Goal: Information Seeking & Learning: Learn about a topic

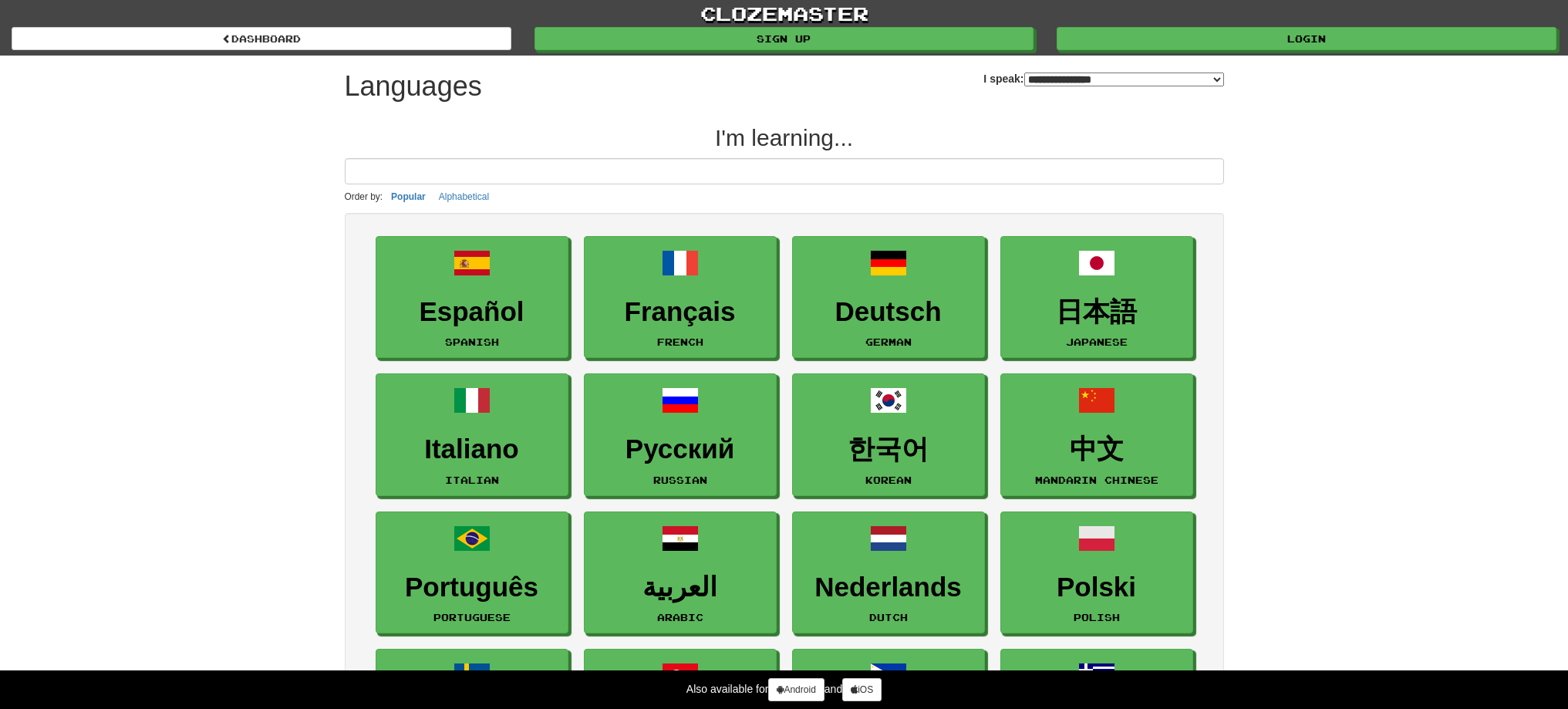
select select "*******"
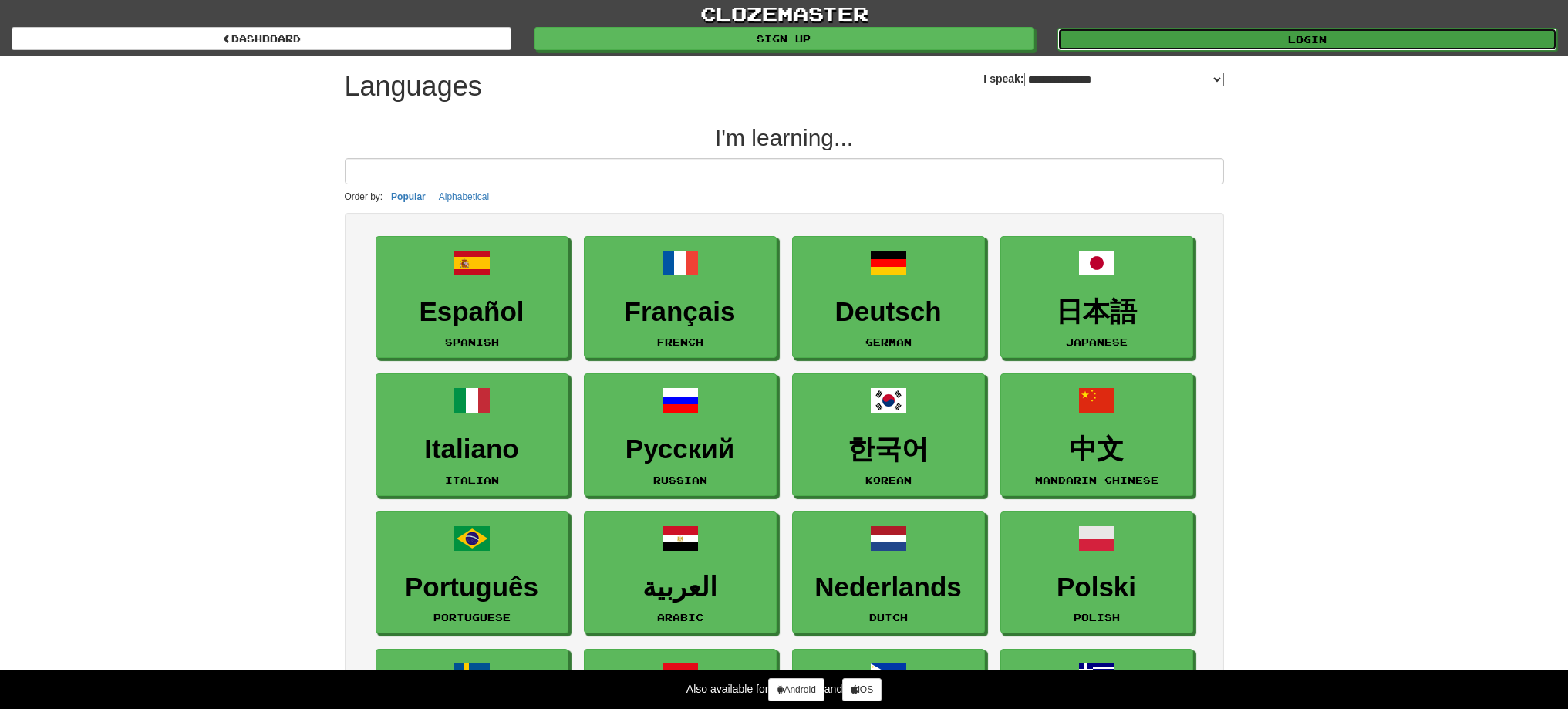
click at [1303, 36] on link "Login" at bounding box center [1307, 39] width 500 height 23
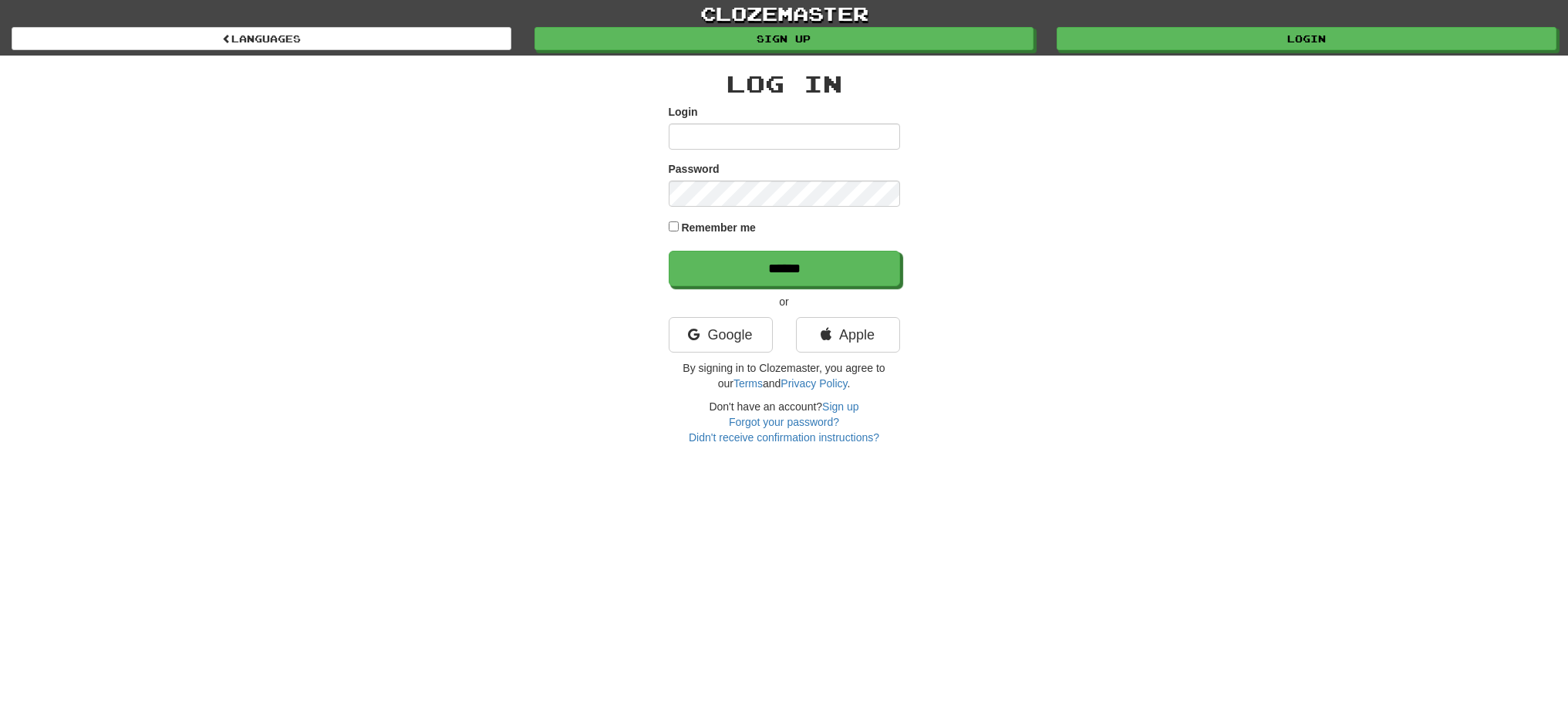
type input "******"
click at [866, 283] on input "******" at bounding box center [785, 268] width 231 height 35
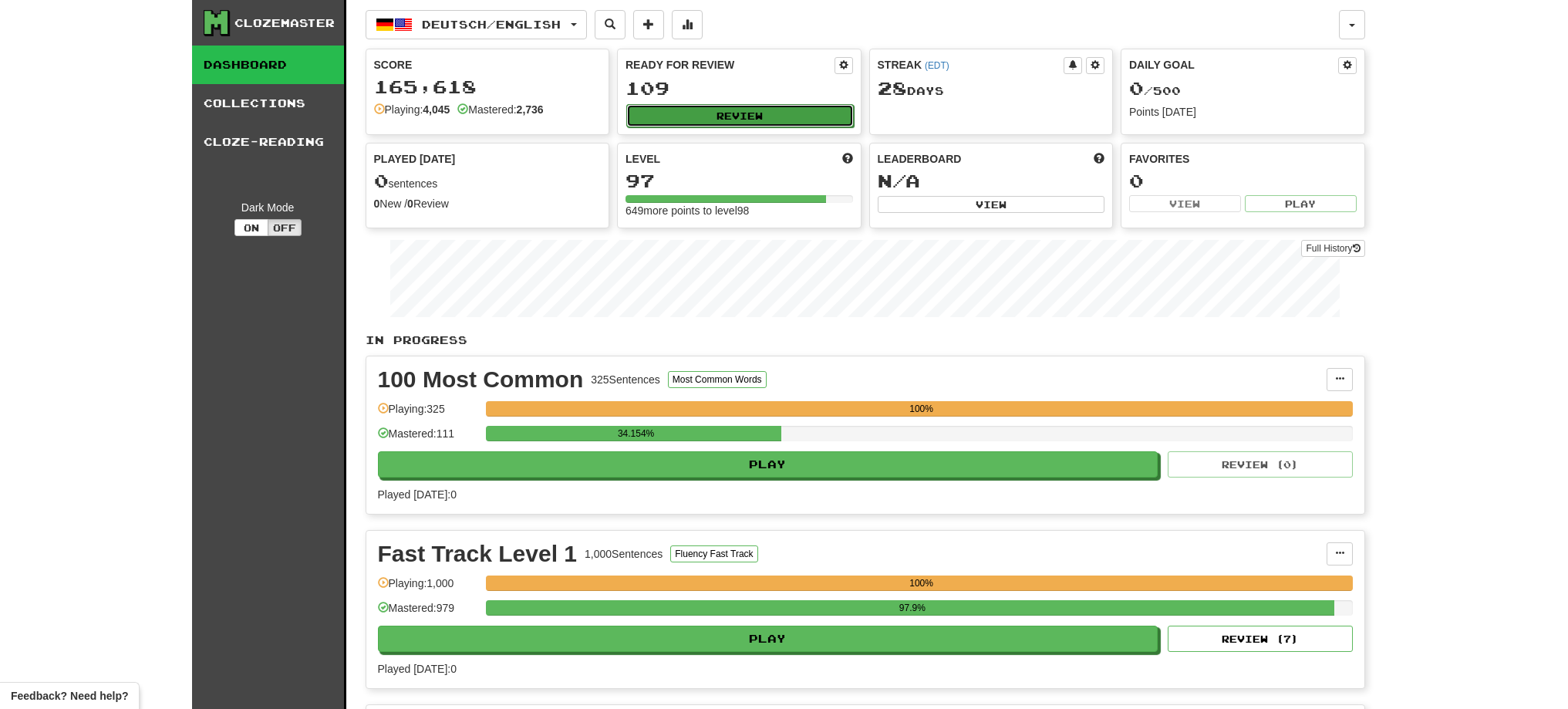
click at [685, 116] on button "Review" at bounding box center [740, 116] width 227 height 23
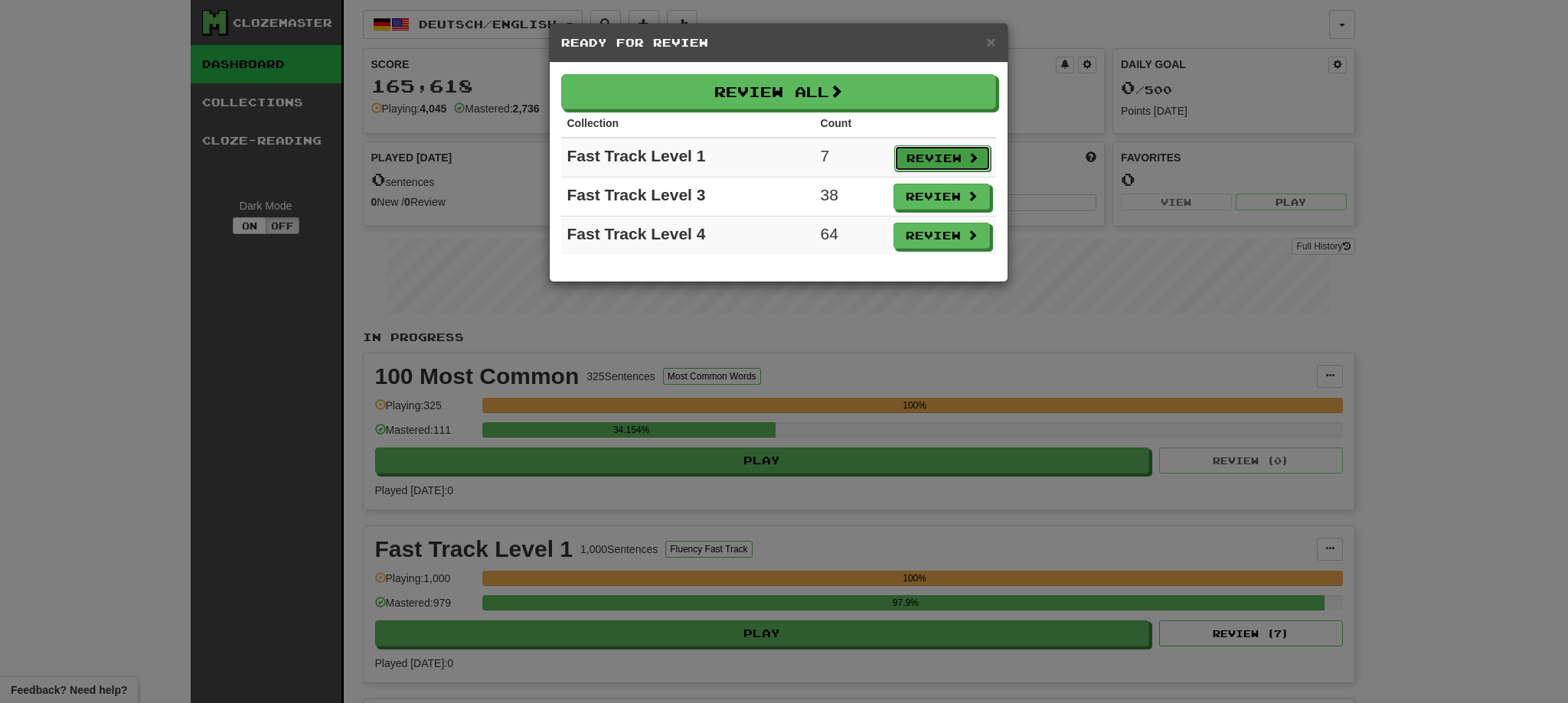
click at [930, 164] on button "Review" at bounding box center [942, 159] width 97 height 26
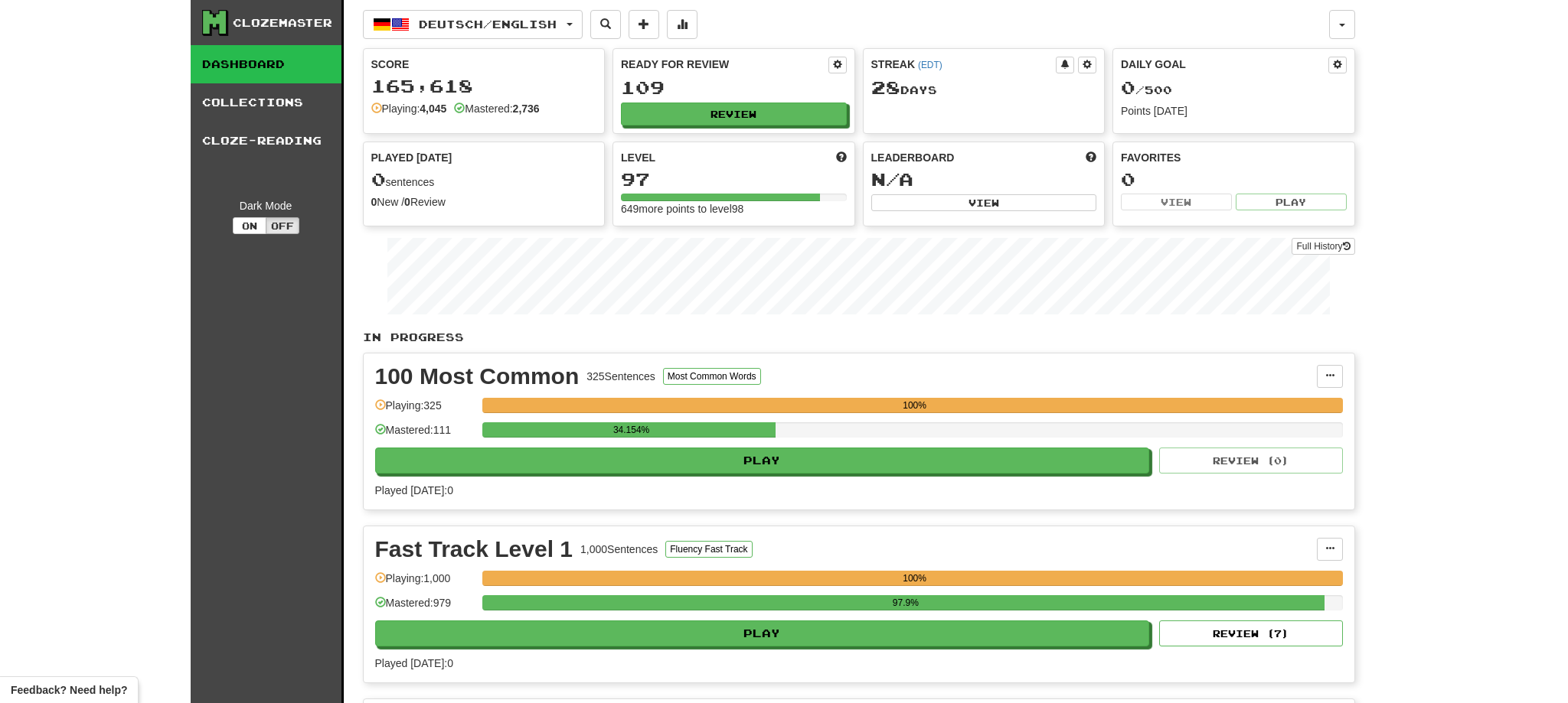
select select "**"
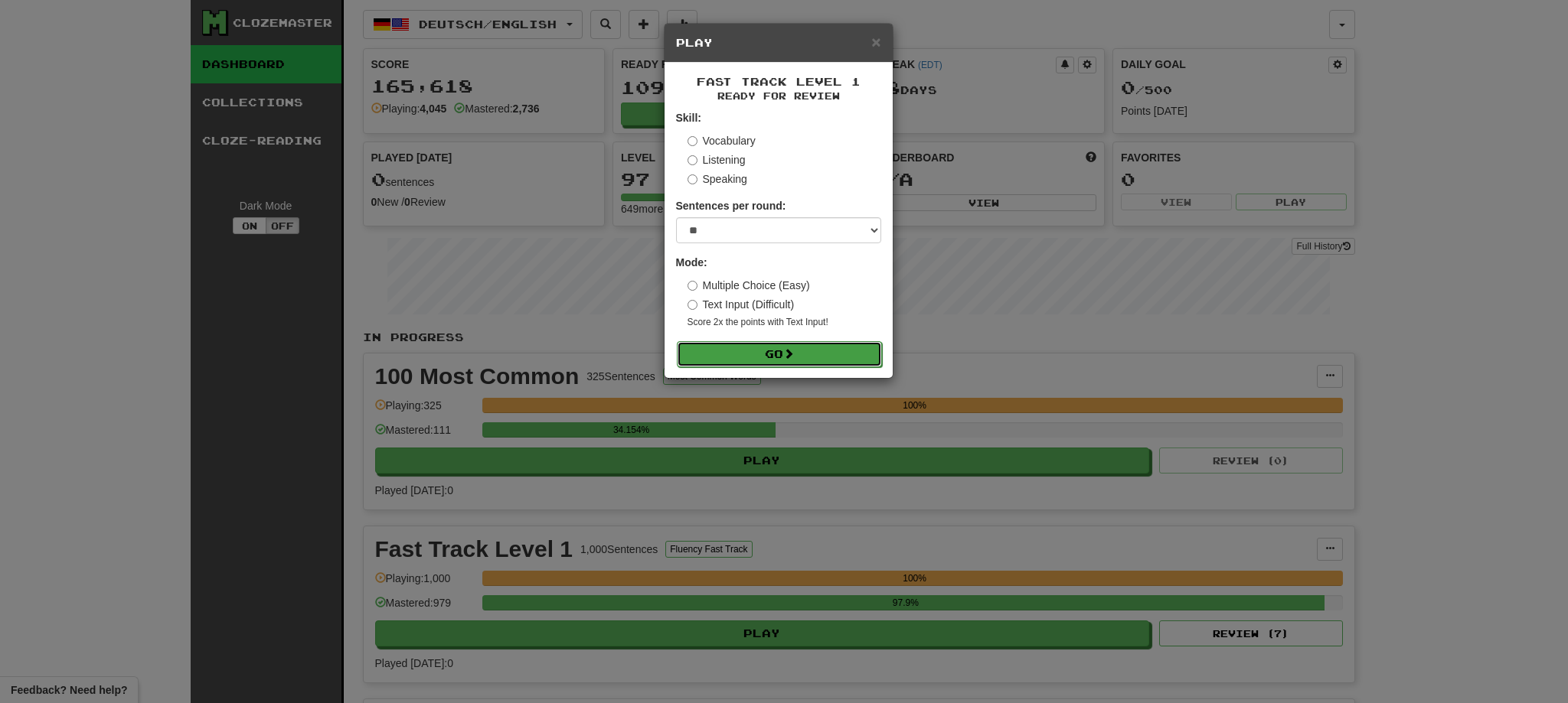
click at [818, 362] on button "Go" at bounding box center [779, 354] width 205 height 26
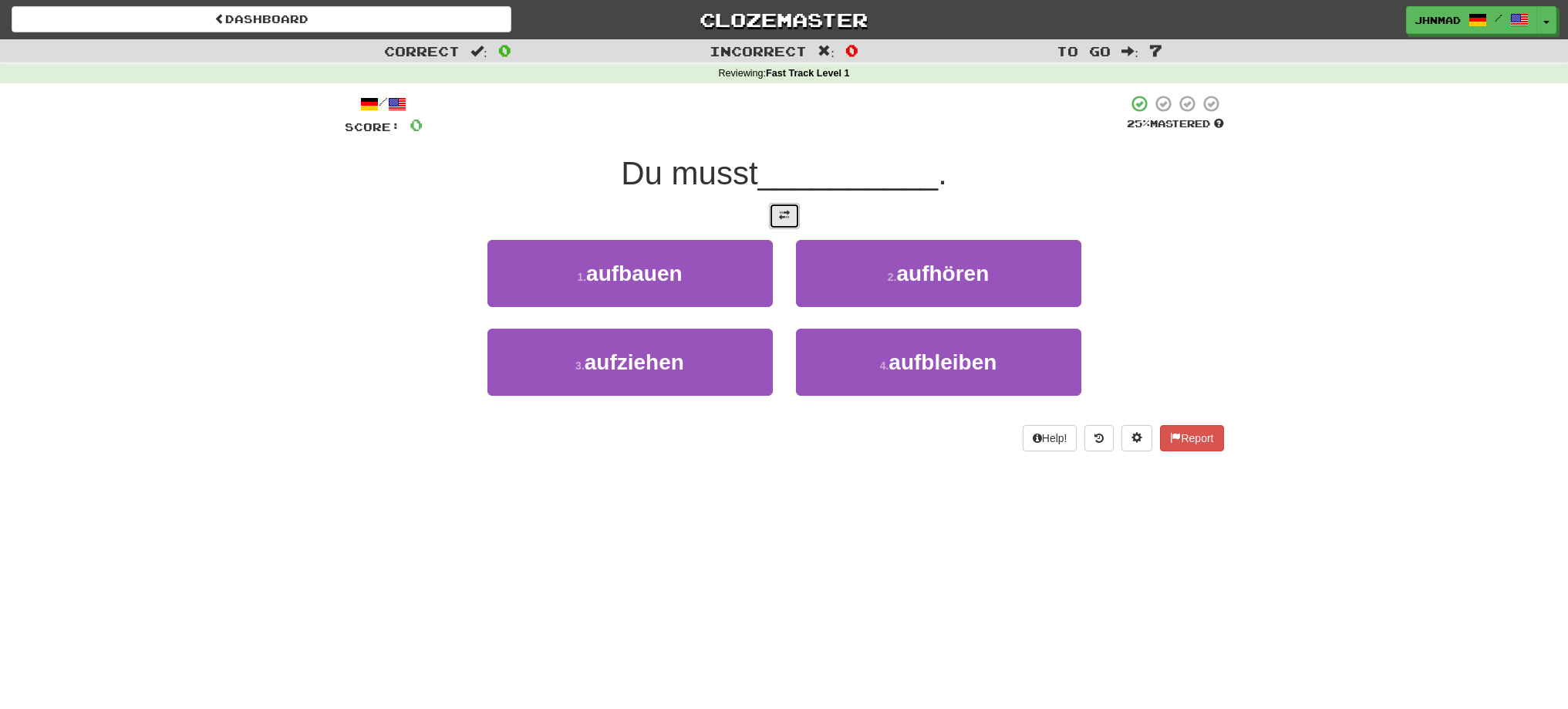
click at [787, 218] on span at bounding box center [784, 214] width 10 height 10
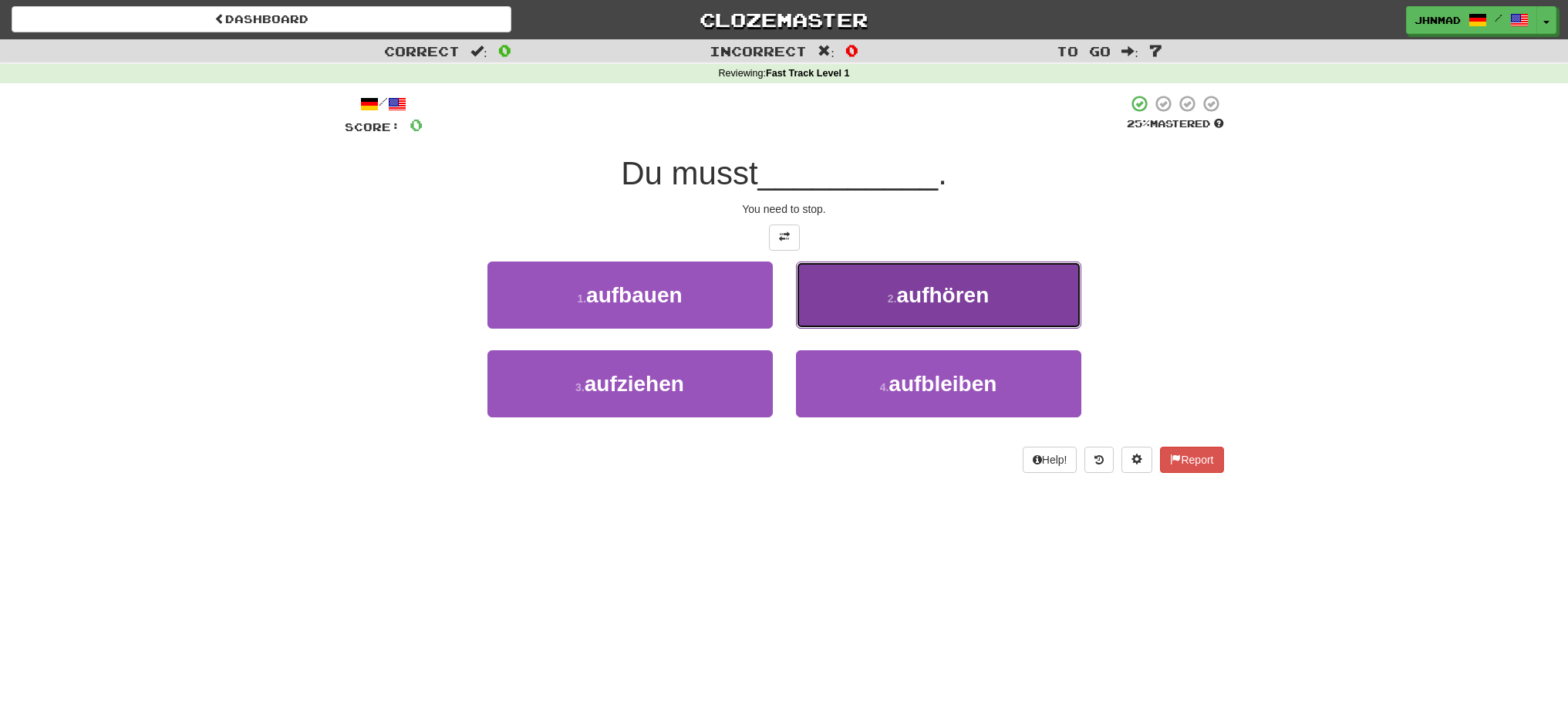
click at [929, 277] on button "2 . aufhören" at bounding box center [938, 295] width 285 height 67
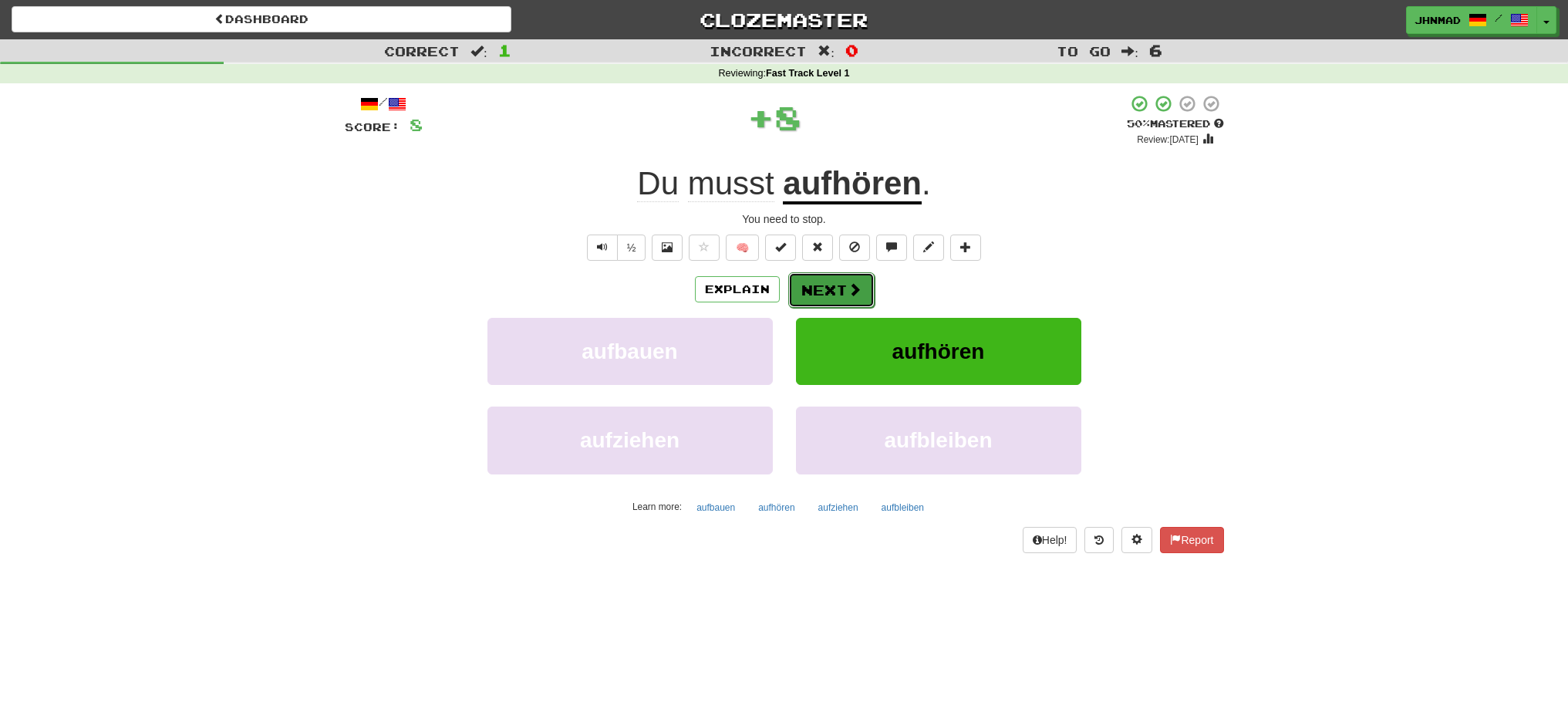
click at [837, 297] on button "Next" at bounding box center [831, 289] width 86 height 35
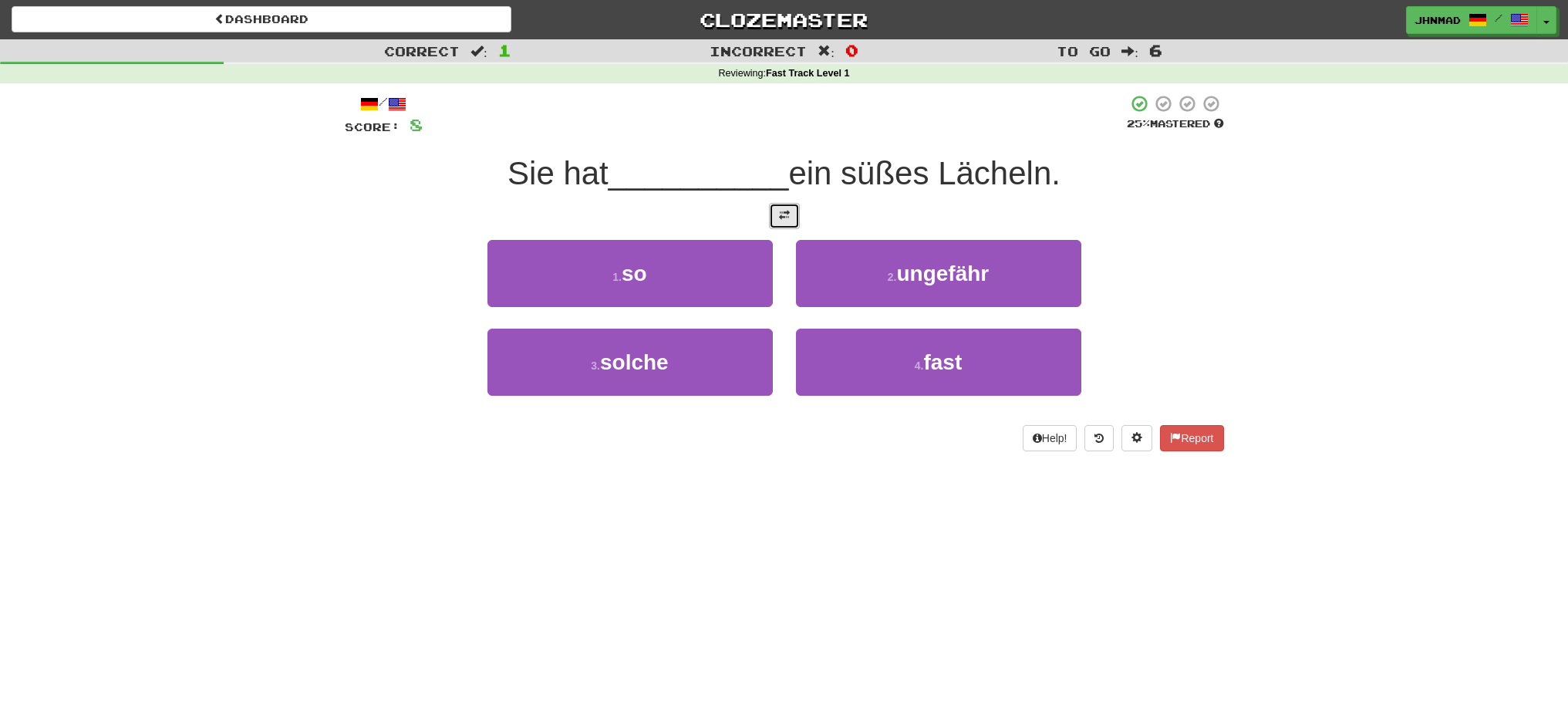
click at [787, 223] on button at bounding box center [784, 216] width 31 height 27
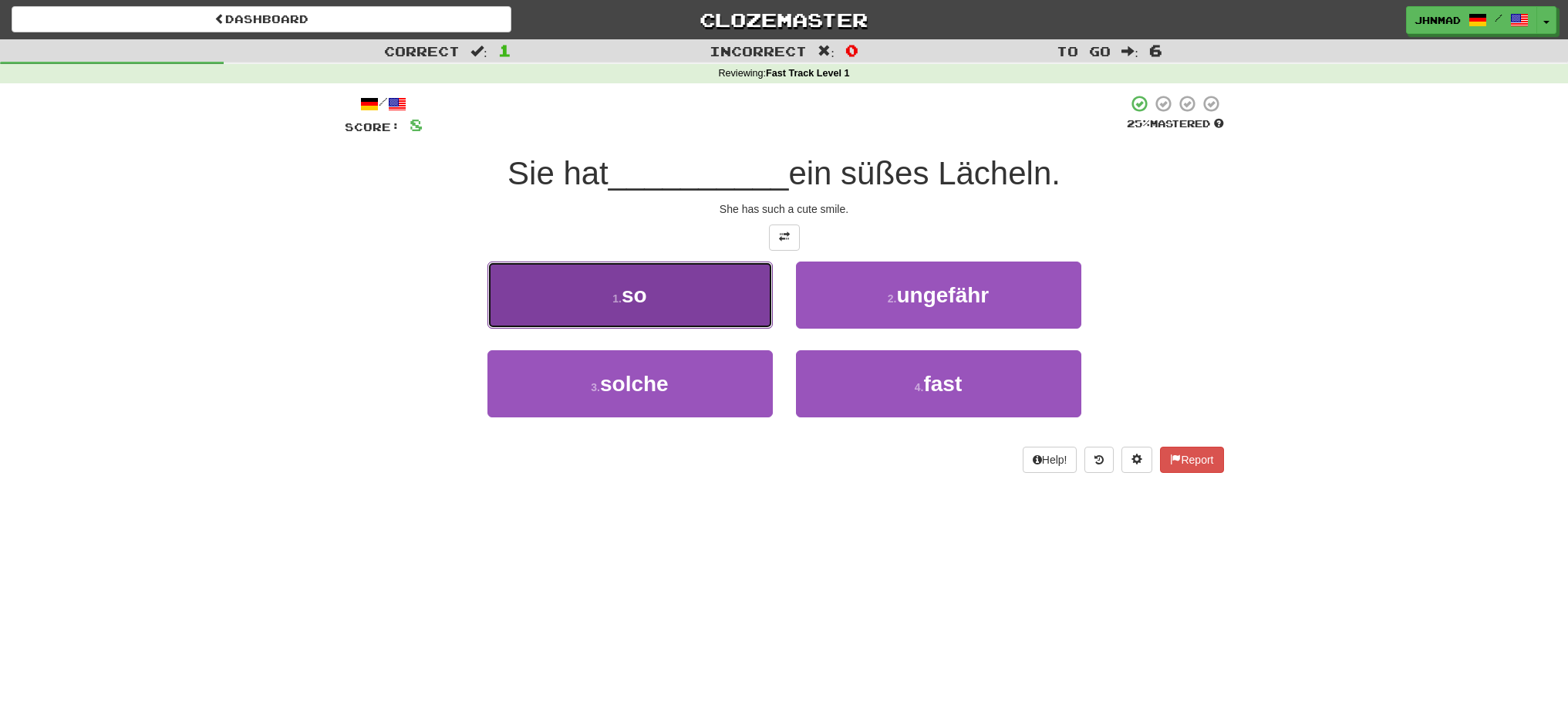
click at [670, 305] on button "1 . so" at bounding box center [630, 295] width 285 height 67
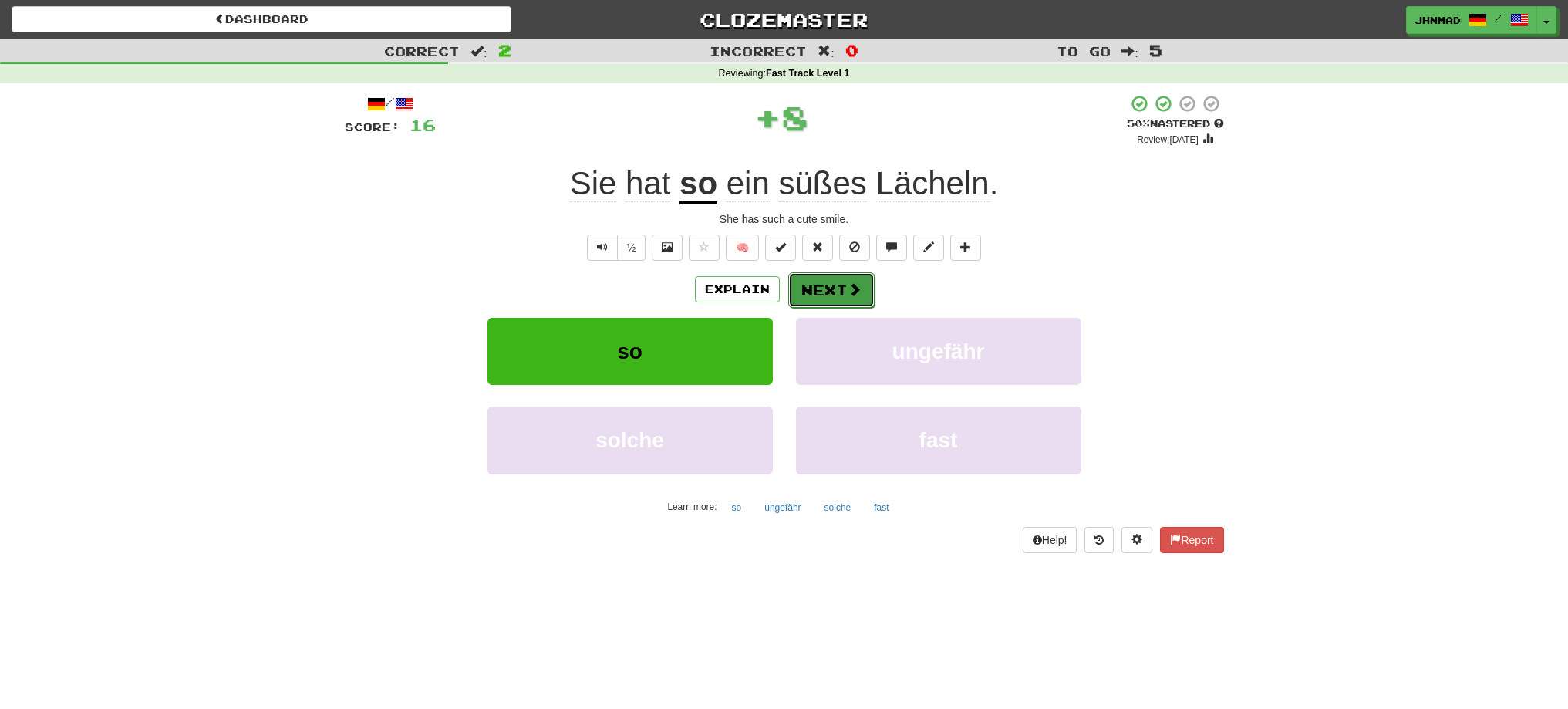
click at [819, 299] on button "Next" at bounding box center [831, 289] width 86 height 35
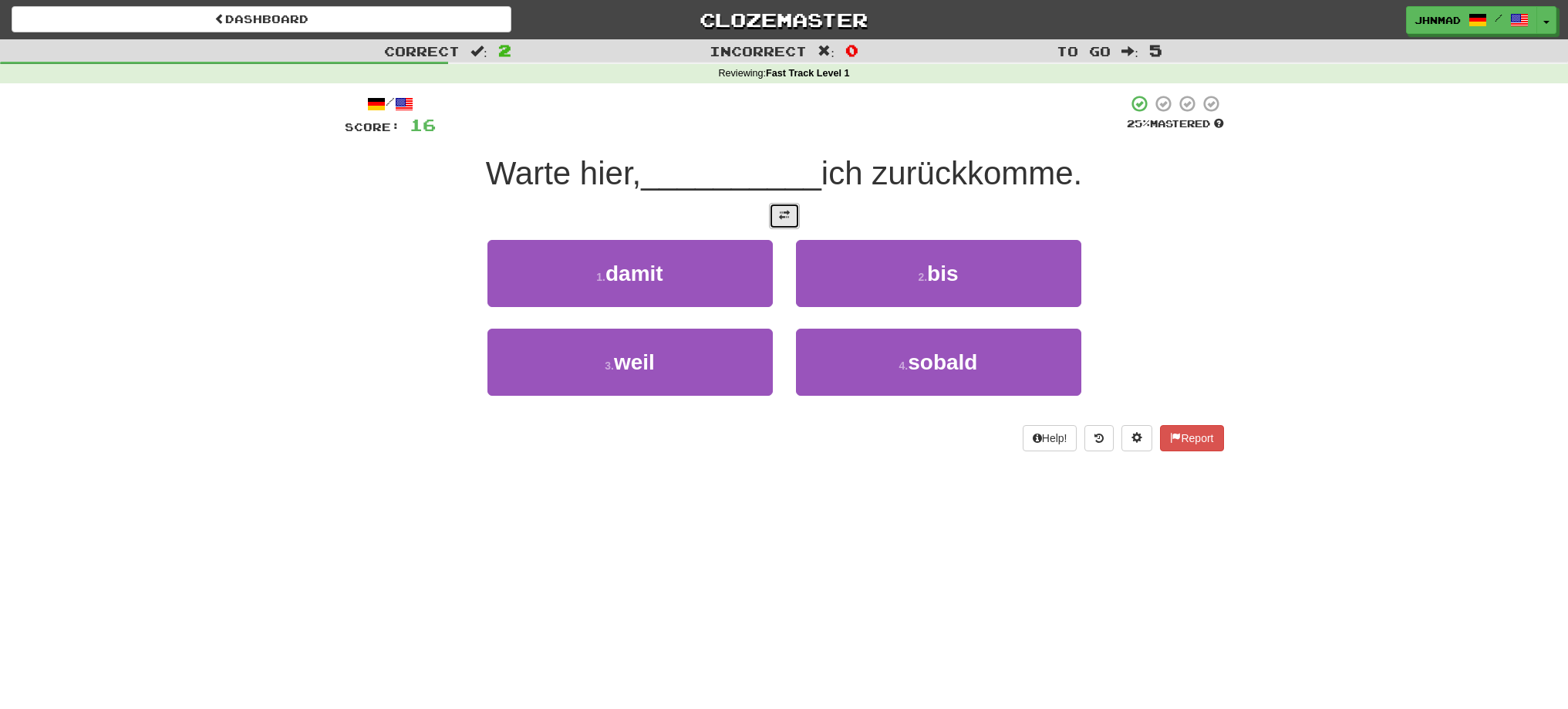
click at [774, 219] on button at bounding box center [784, 216] width 31 height 27
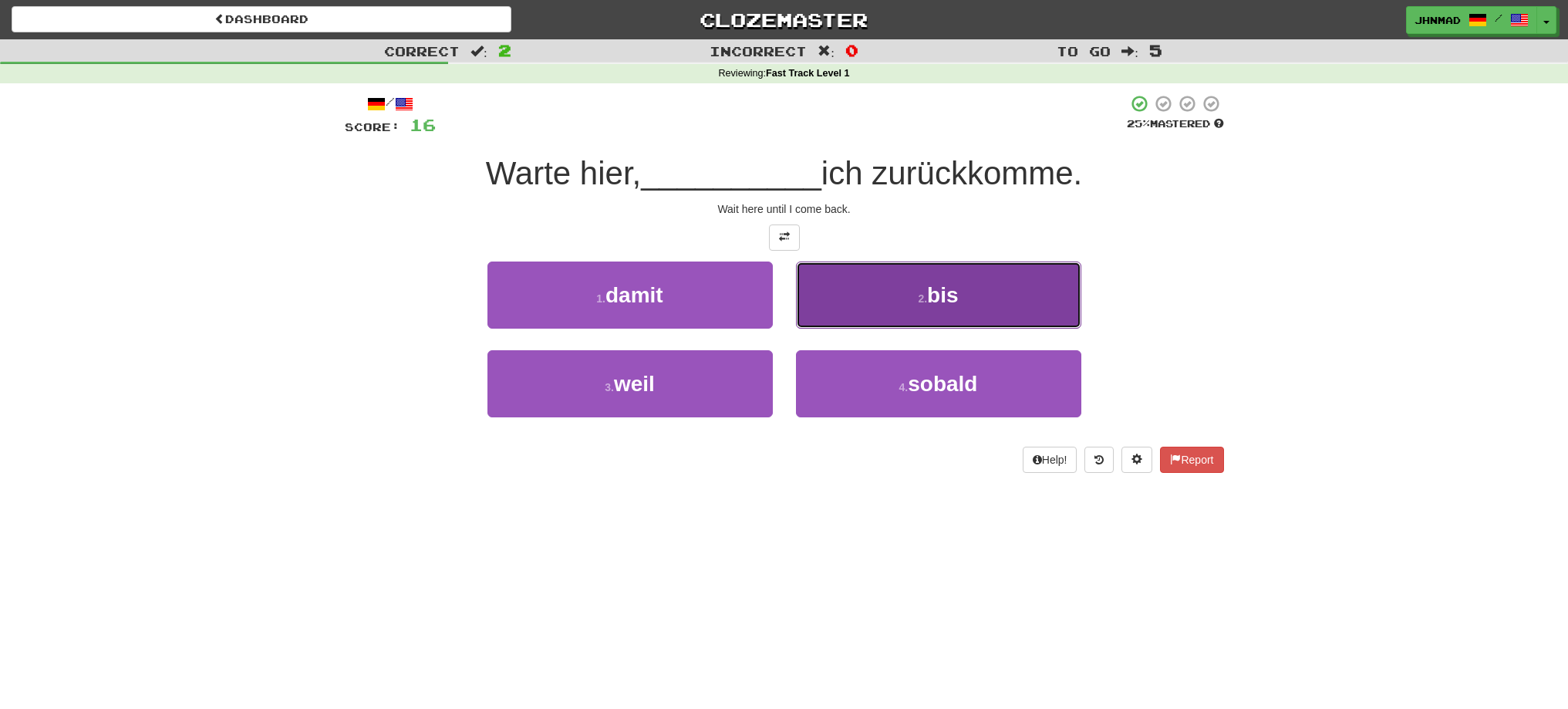
click at [928, 286] on button "2 . bis" at bounding box center [938, 295] width 285 height 67
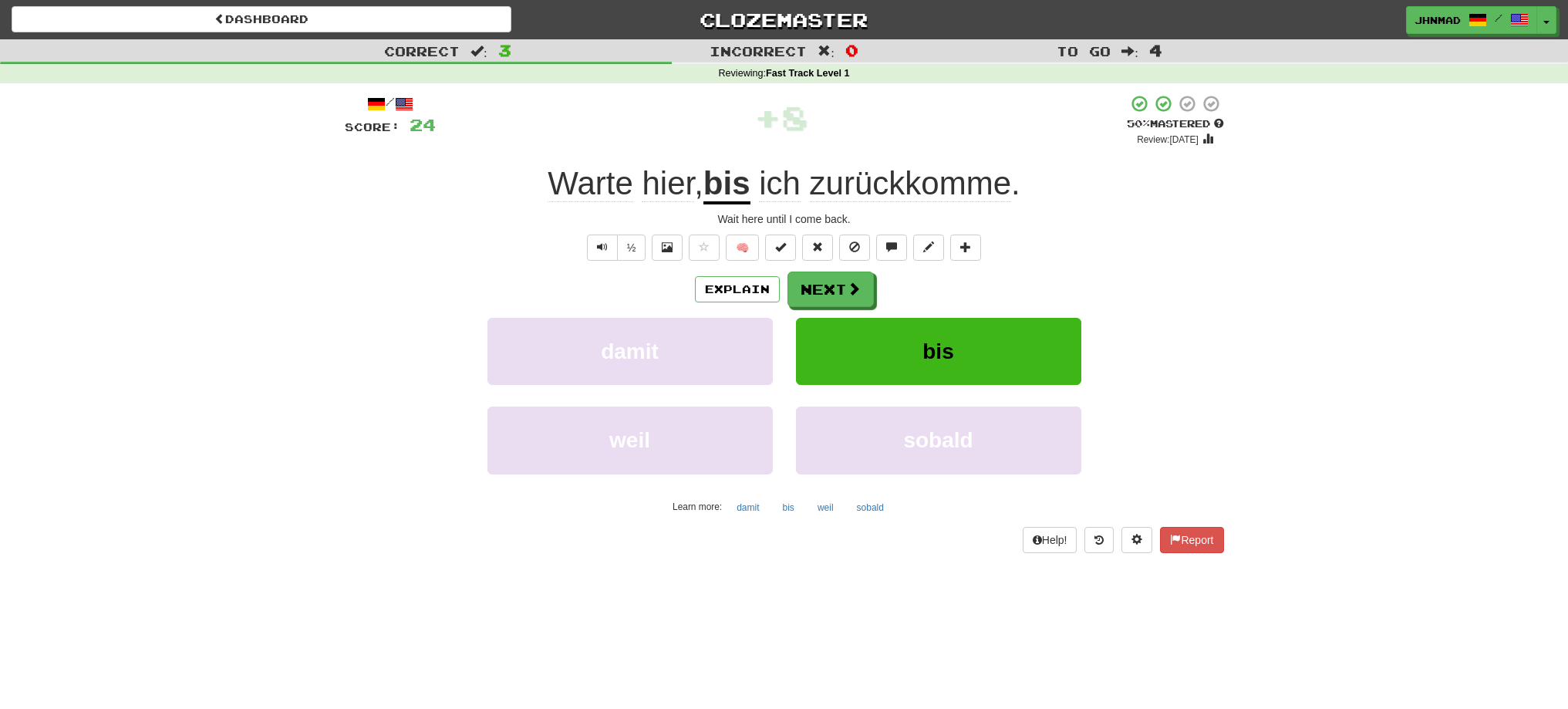
click at [710, 176] on strong "bis" at bounding box center [728, 185] width 47 height 40
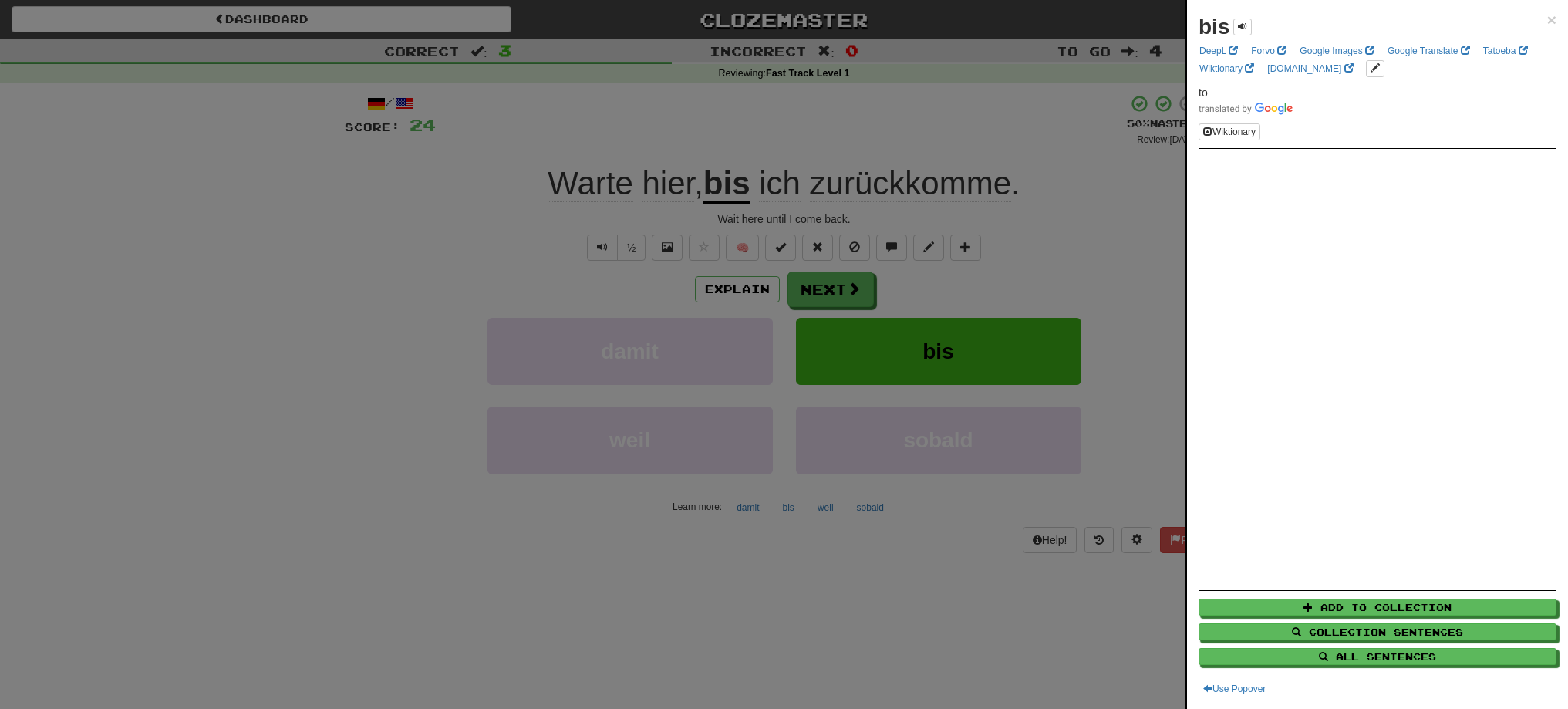
click at [834, 294] on div at bounding box center [784, 354] width 1568 height 709
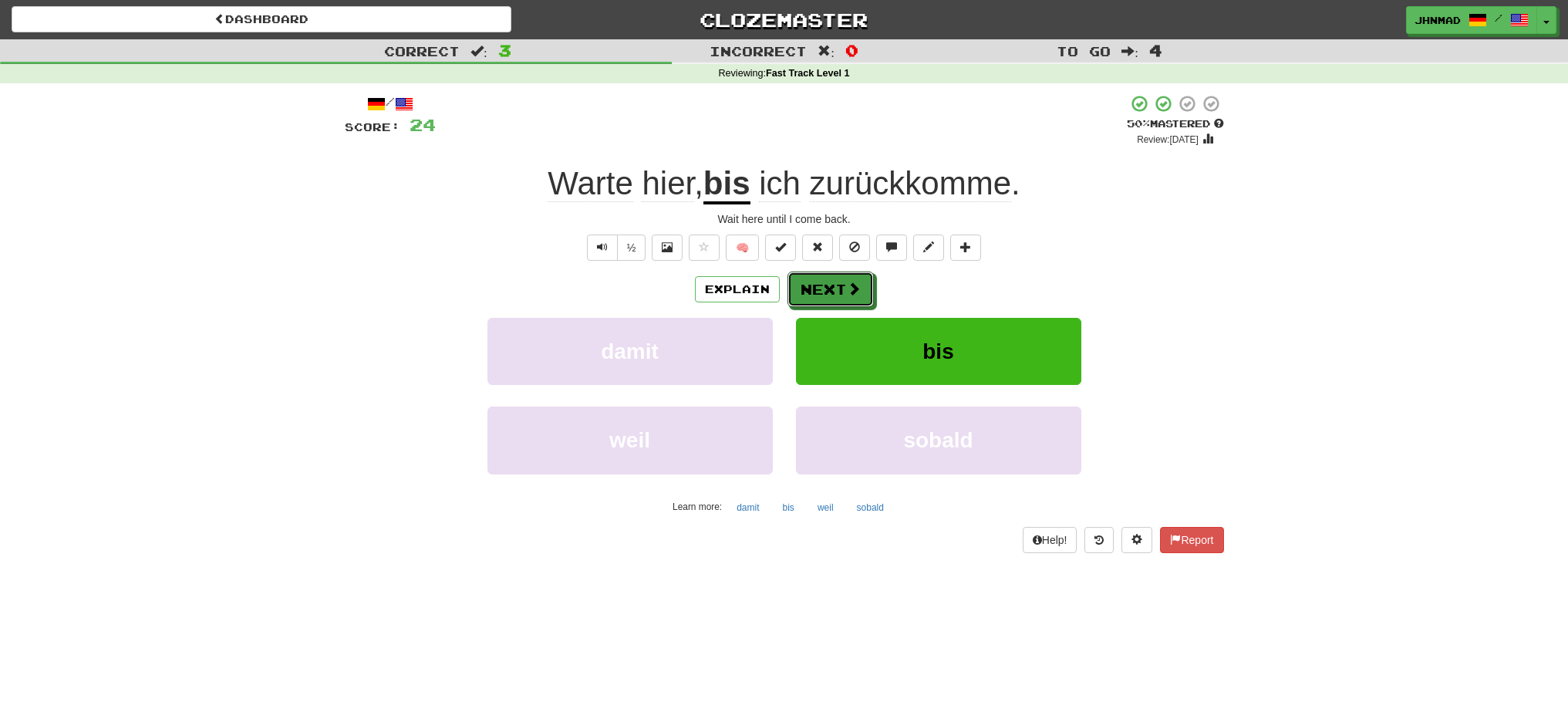
click at [834, 294] on button "Next" at bounding box center [830, 289] width 86 height 35
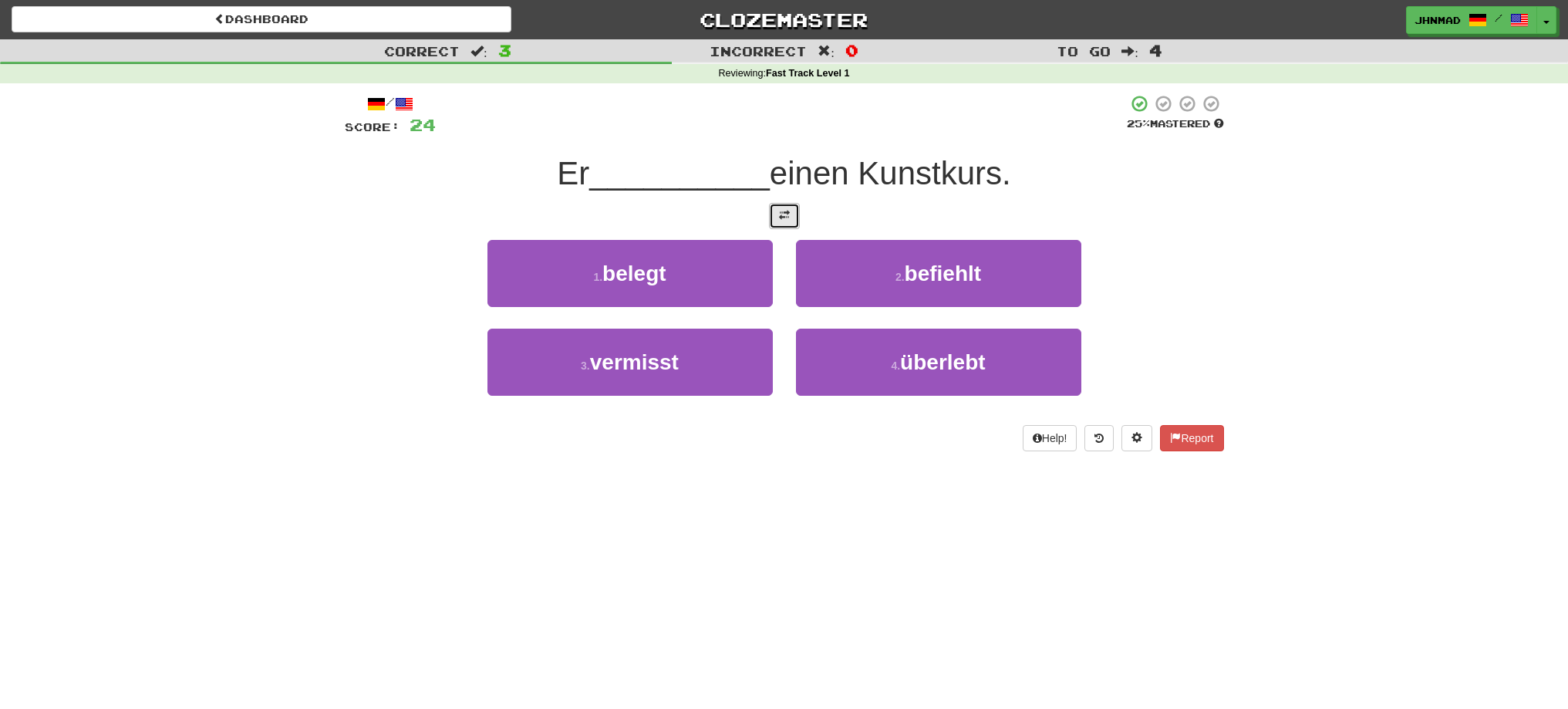
click at [773, 217] on button at bounding box center [784, 216] width 31 height 27
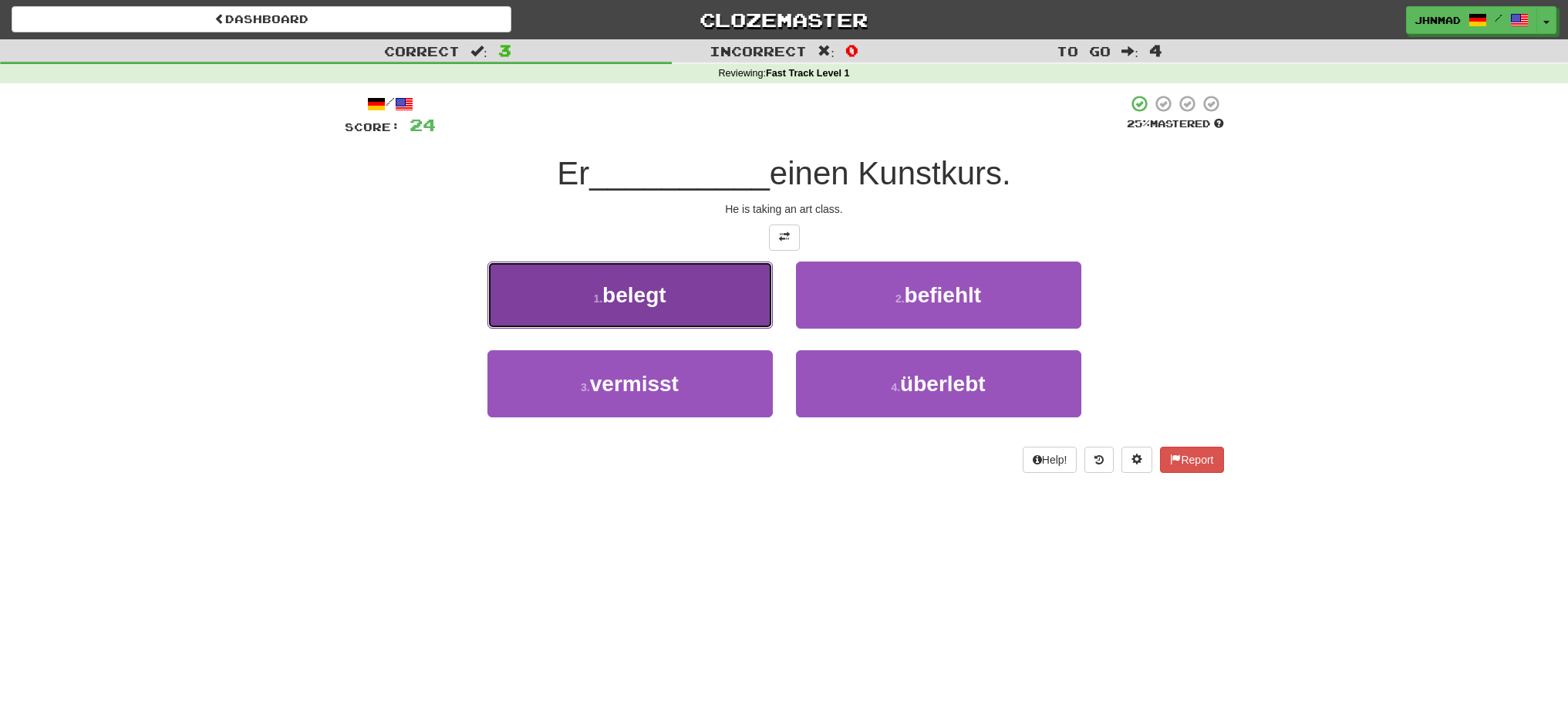
click at [655, 306] on span "belegt" at bounding box center [634, 295] width 63 height 24
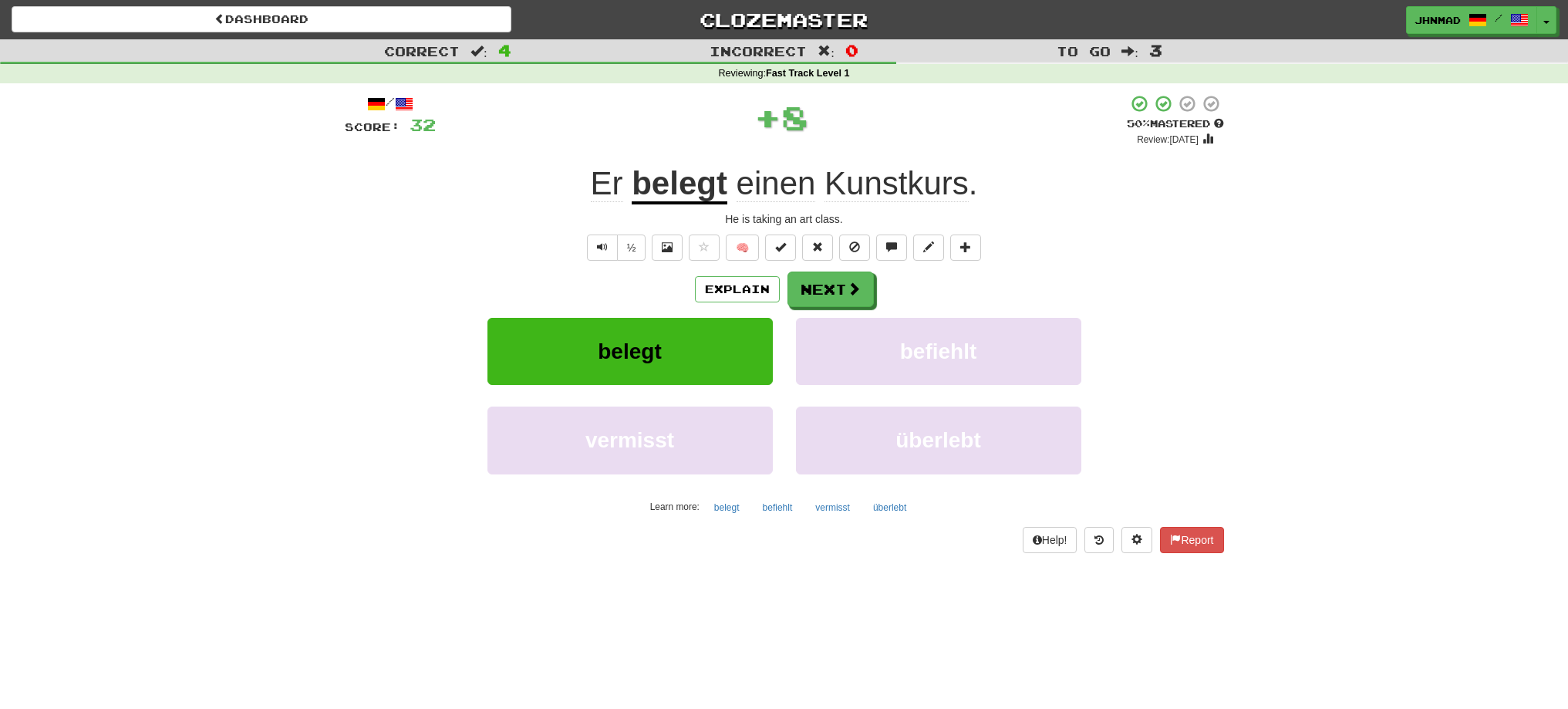
click at [675, 181] on u "belegt" at bounding box center [679, 185] width 96 height 40
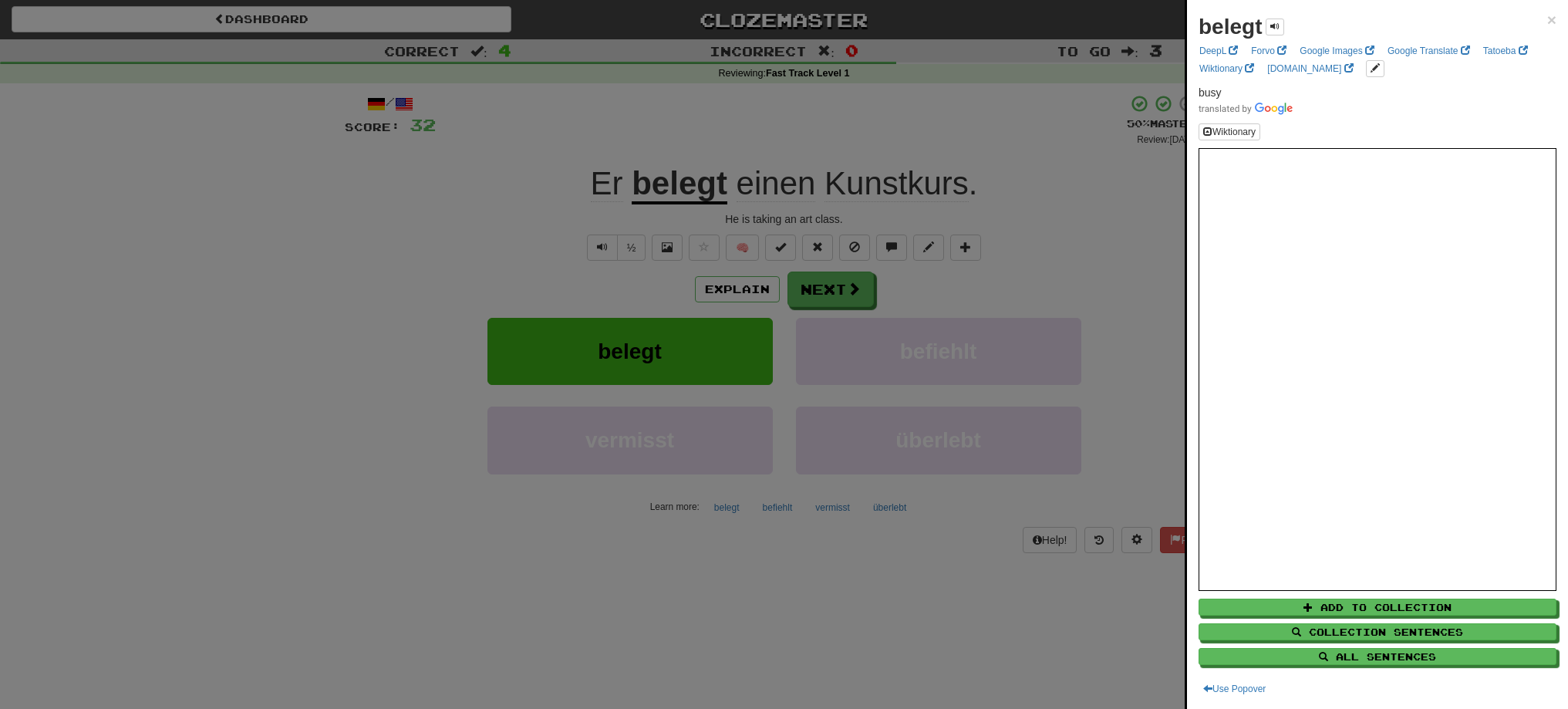
click at [814, 291] on div at bounding box center [784, 354] width 1568 height 709
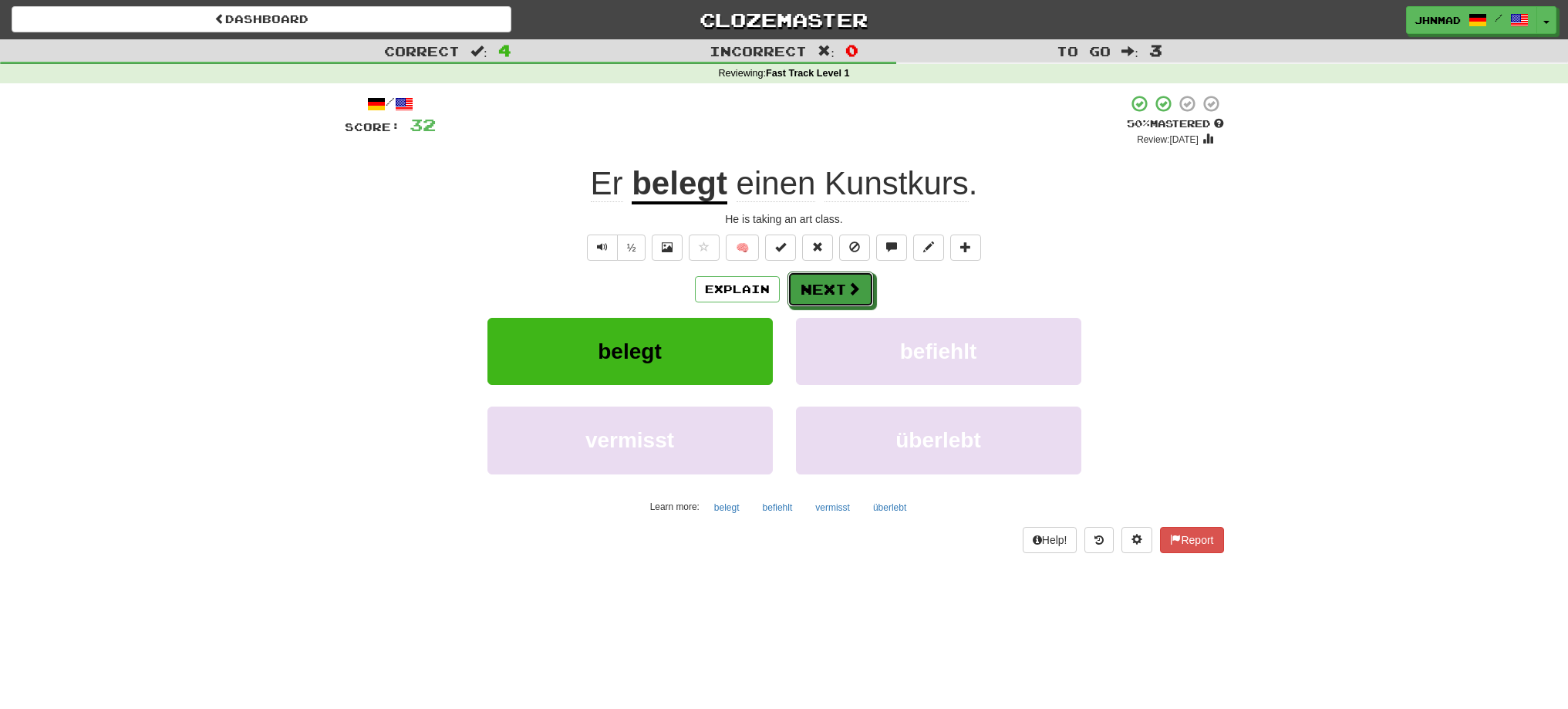
click at [814, 291] on button "Next" at bounding box center [830, 289] width 86 height 35
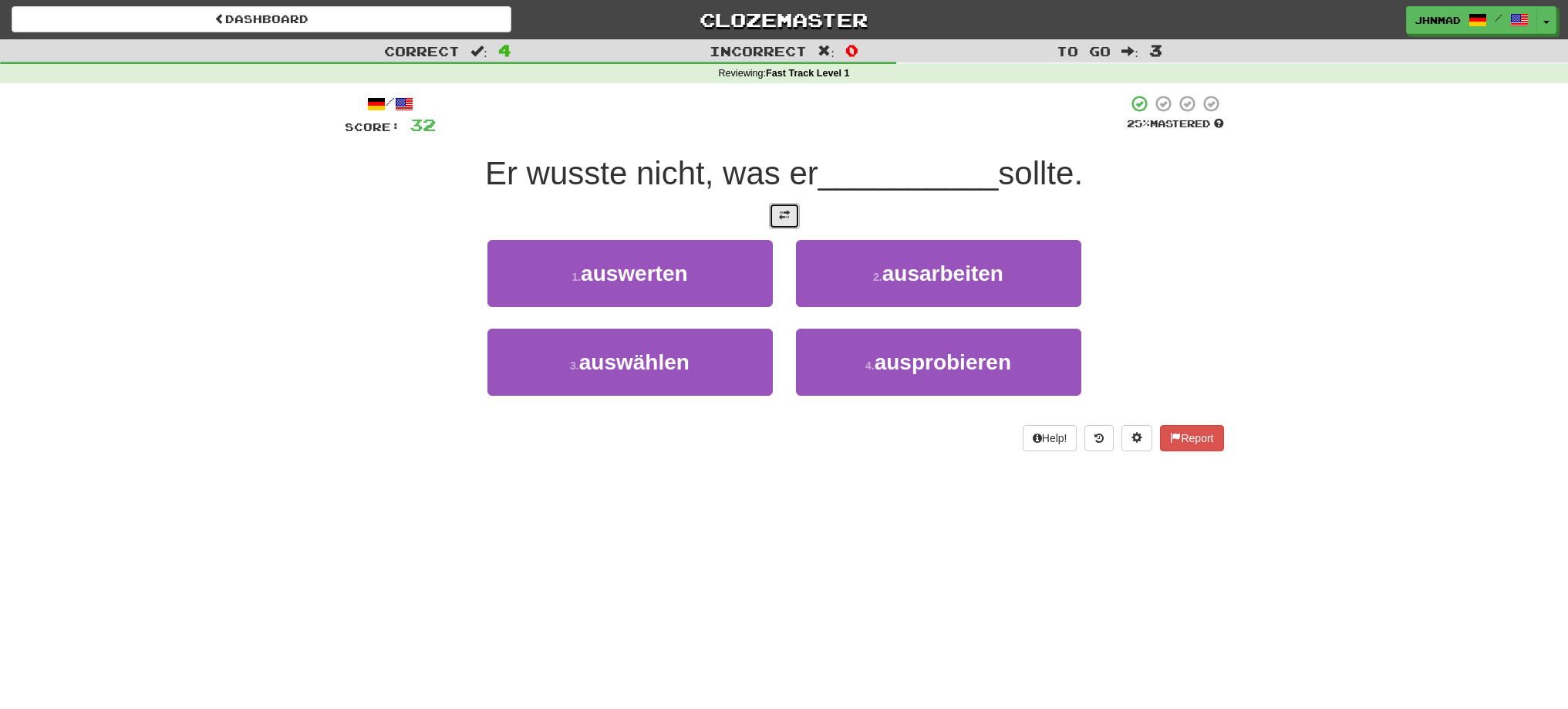
click at [775, 225] on button at bounding box center [784, 216] width 31 height 27
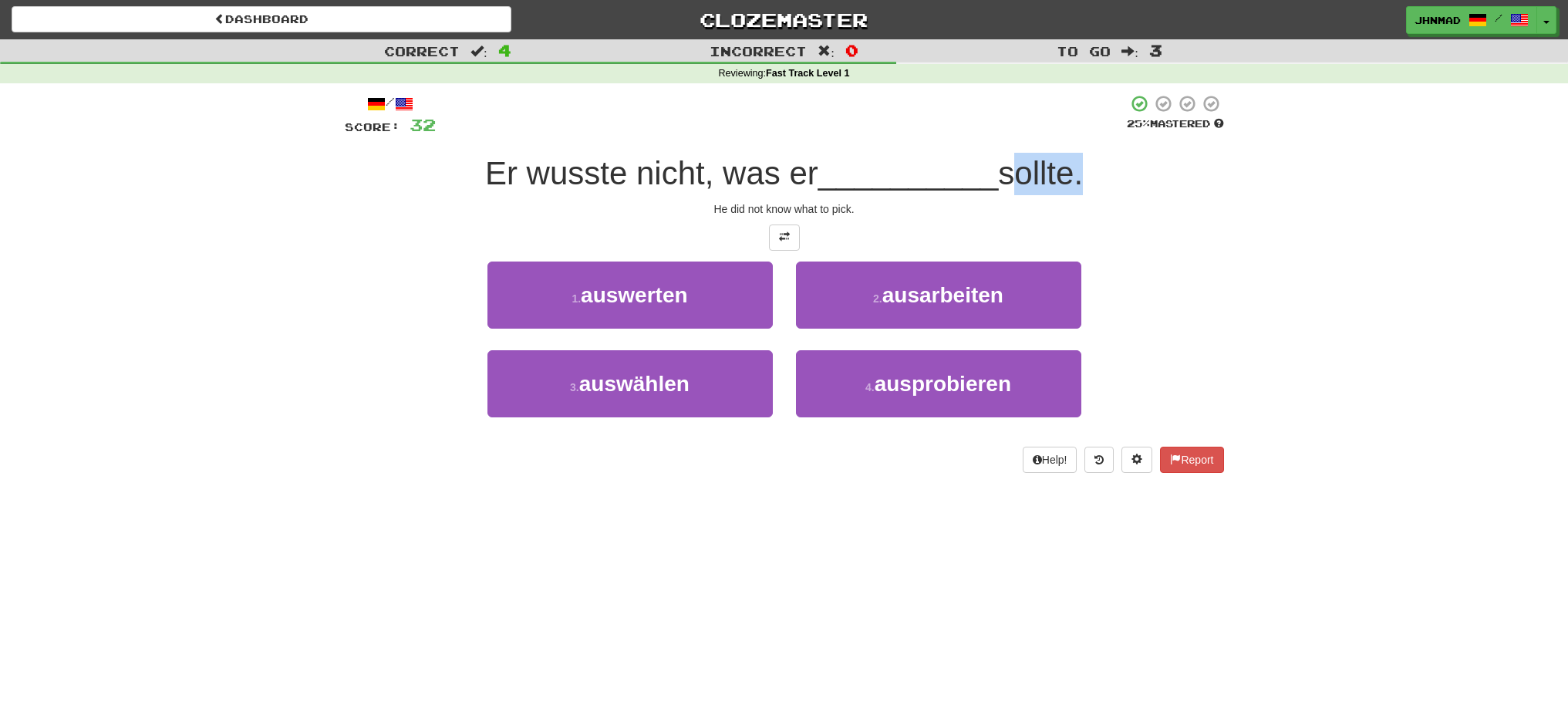
drag, startPoint x: 1009, startPoint y: 169, endPoint x: 1079, endPoint y: 169, distance: 70.0
click at [1079, 169] on span "sollte." at bounding box center [1041, 173] width 85 height 36
click at [1070, 134] on div at bounding box center [1070, 134] width 0 height 0
click at [1331, 292] on div "Correct : 4 Incorrect : 0 To go : 3 Reviewing : Fast Track Level 1 / Score: 32 …" at bounding box center [784, 267] width 1568 height 455
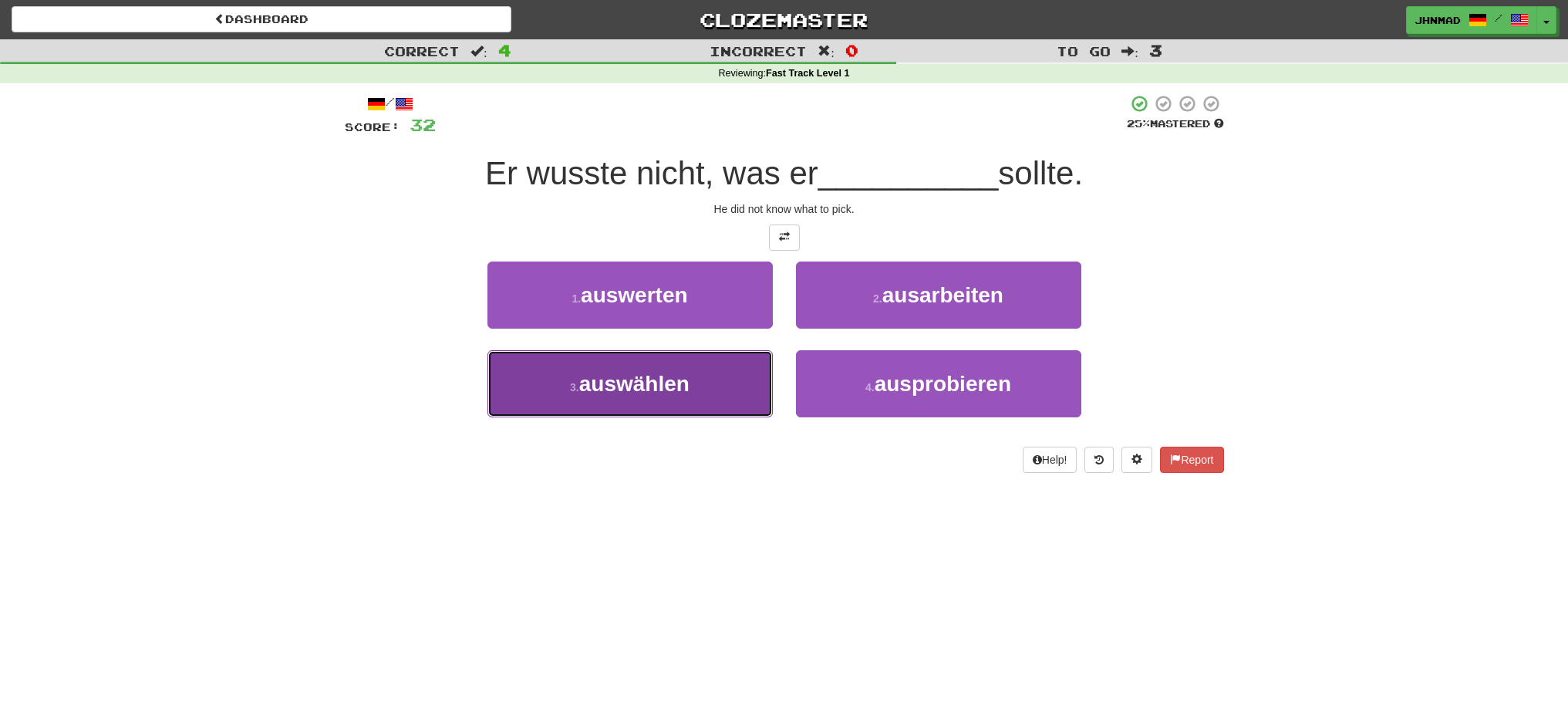
click at [651, 384] on span "auswählen" at bounding box center [635, 383] width 110 height 24
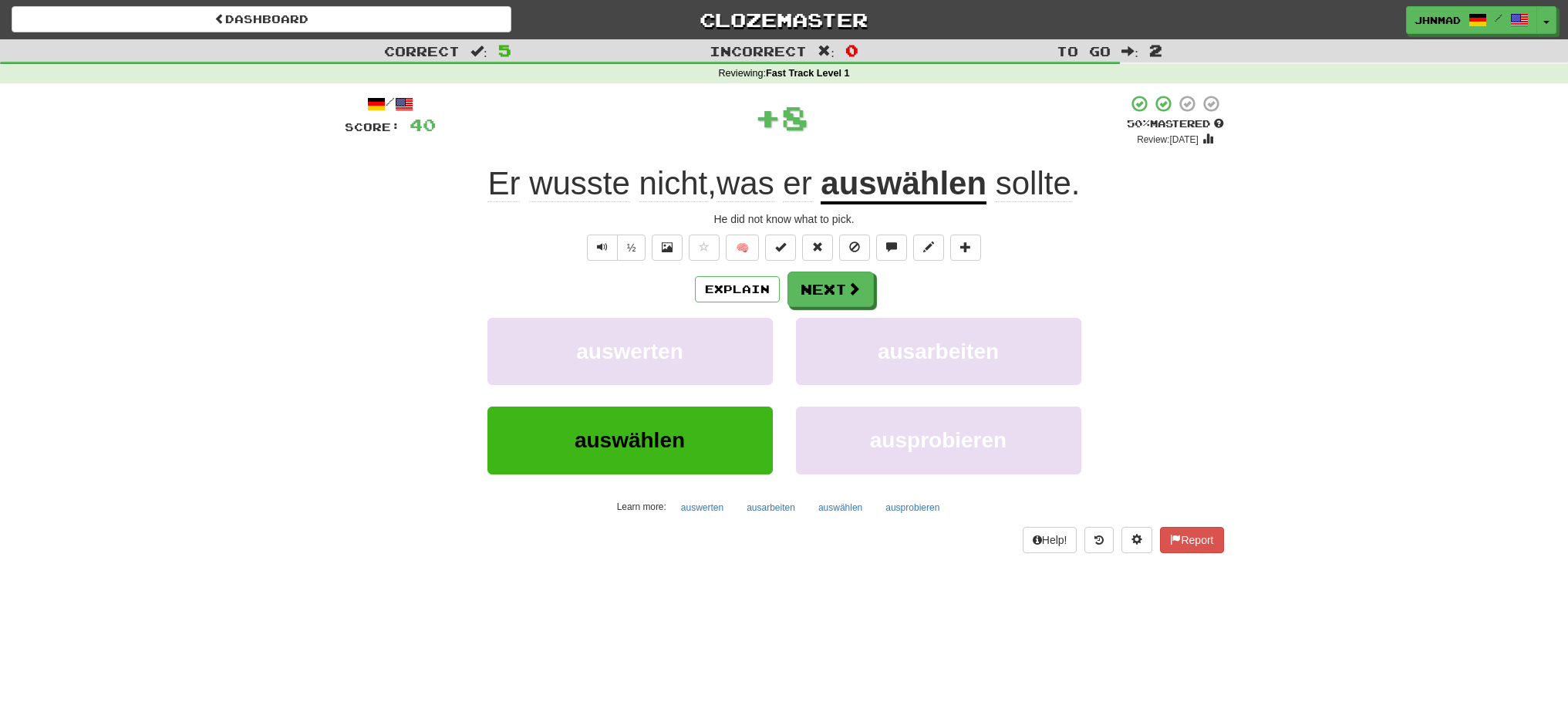
click at [879, 190] on u "auswählen" at bounding box center [903, 185] width 166 height 40
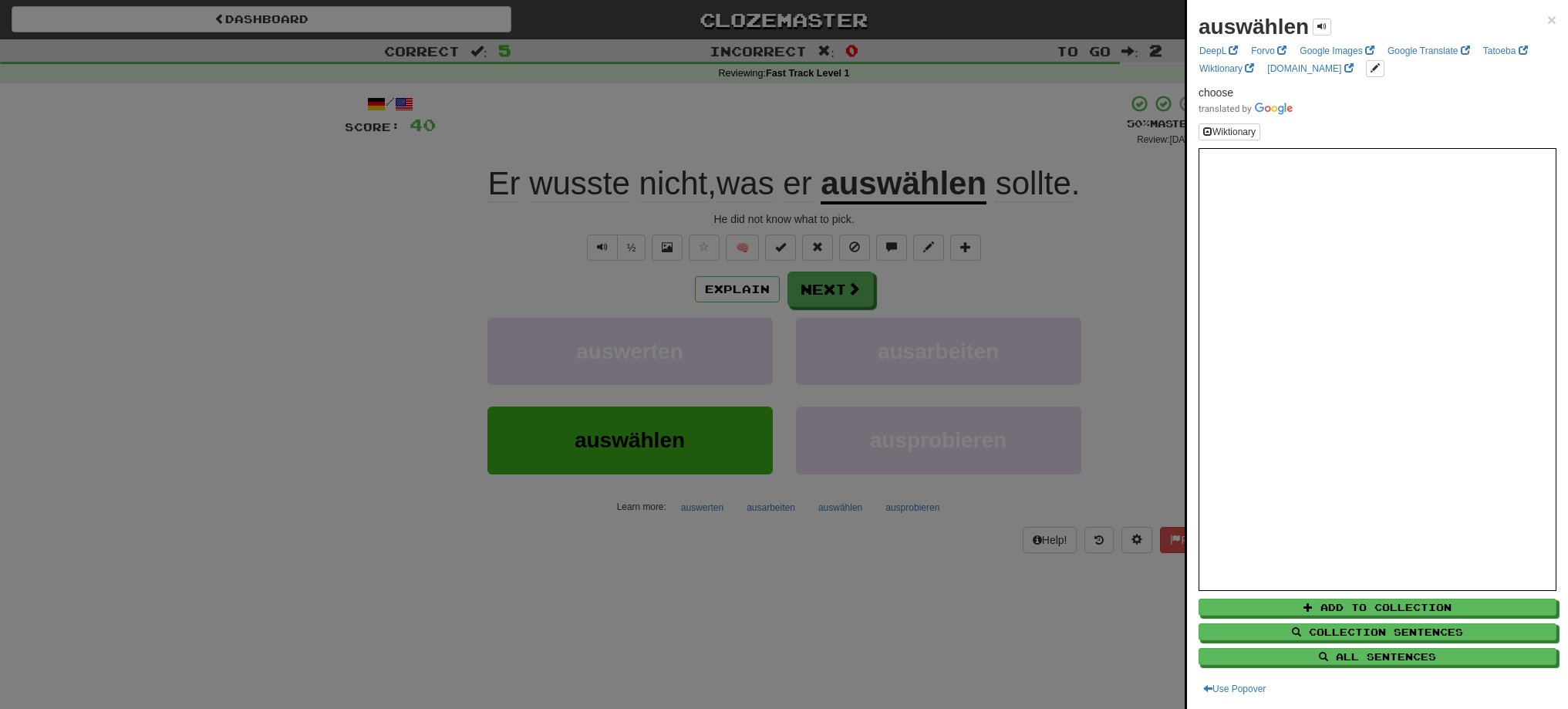
click at [833, 290] on div at bounding box center [784, 354] width 1568 height 709
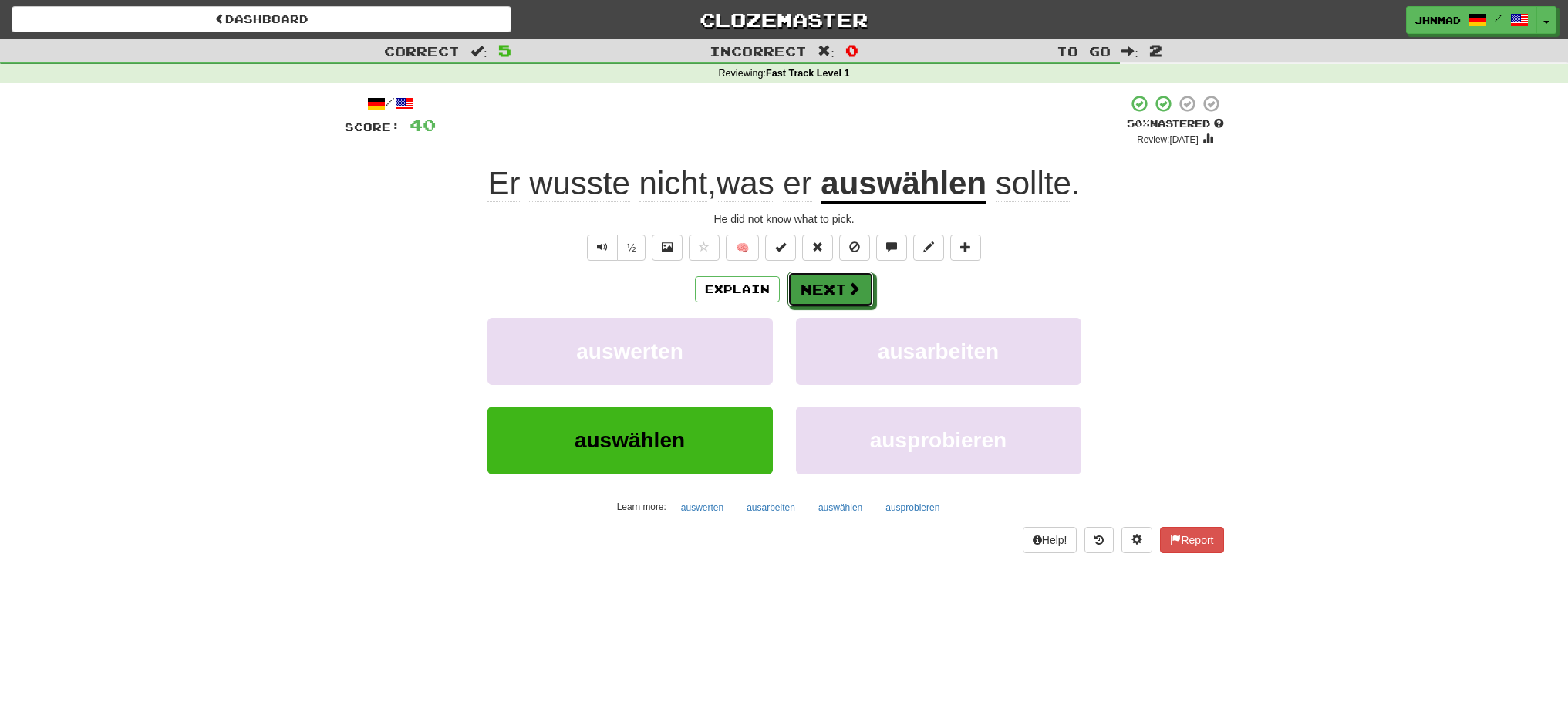
click at [831, 293] on button "Next" at bounding box center [830, 289] width 86 height 35
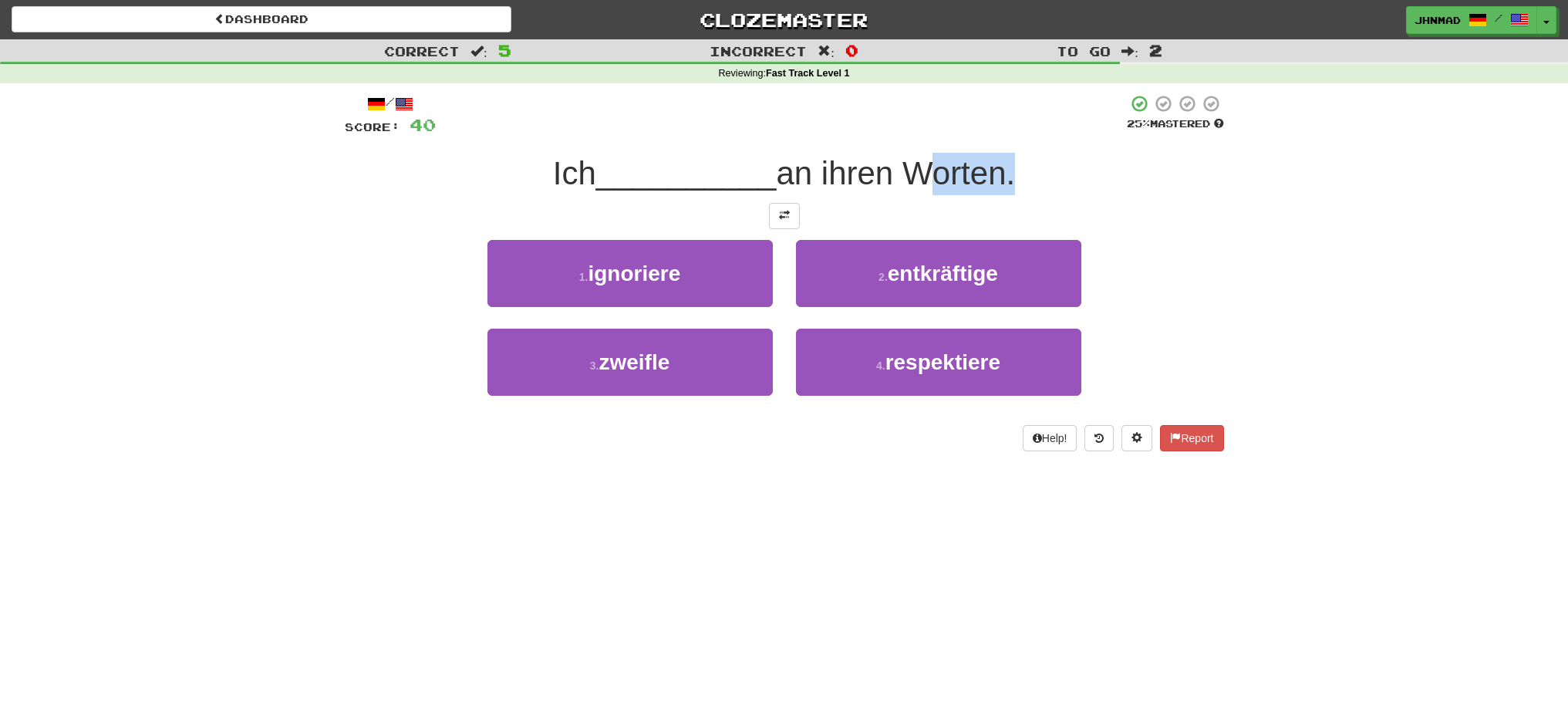
drag, startPoint x: 915, startPoint y: 173, endPoint x: 1011, endPoint y: 171, distance: 96.0
click at [1011, 171] on span "an ihren Worten." at bounding box center [895, 173] width 239 height 36
click at [1000, 134] on div at bounding box center [1000, 134] width 0 height 0
click at [994, 138] on div "/ Score: 40 25 % Mastered Ich __________ an ihren Worten. 1 . ignoriere 2 . ent…" at bounding box center [784, 272] width 879 height 357
click at [789, 218] on span at bounding box center [784, 214] width 10 height 10
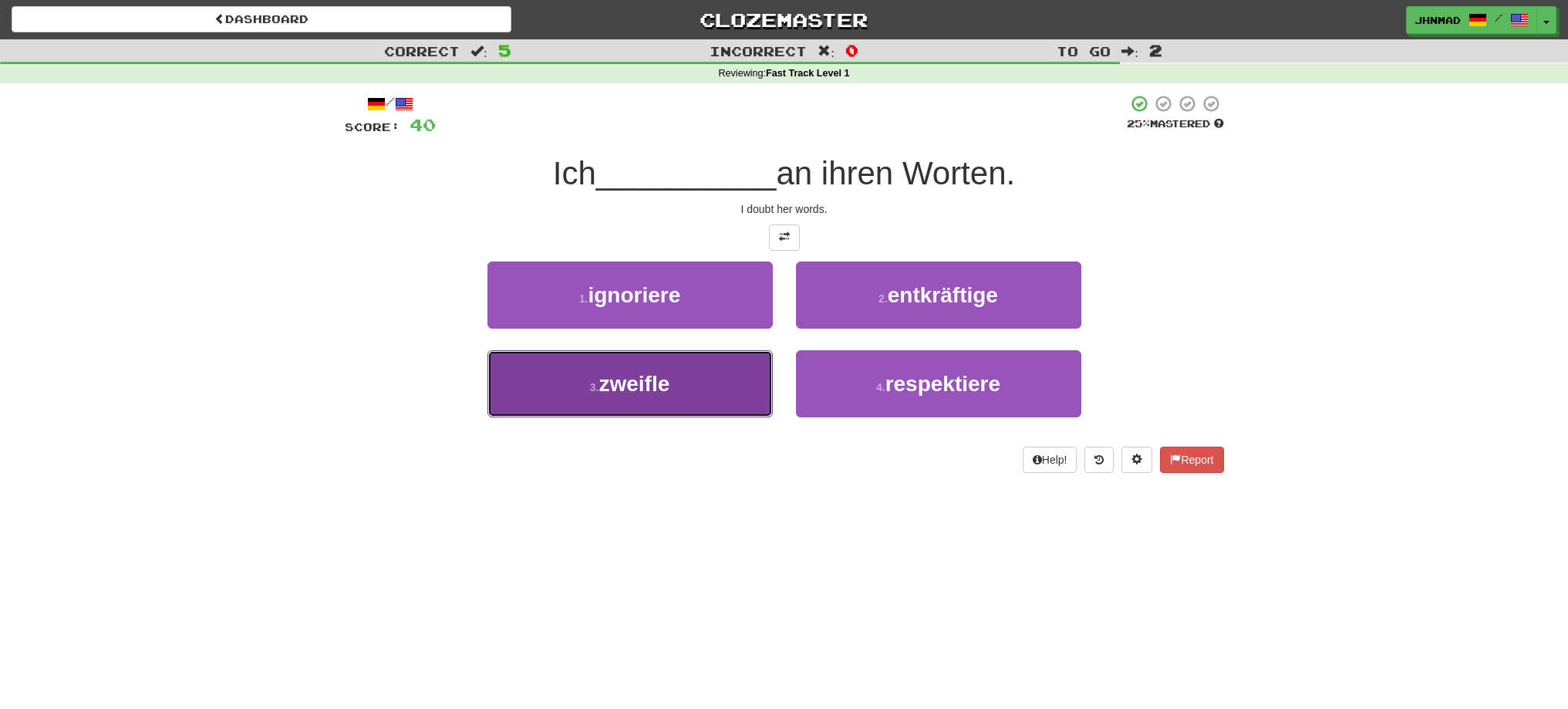
click at [646, 397] on button "3 . zweifle" at bounding box center [630, 384] width 285 height 67
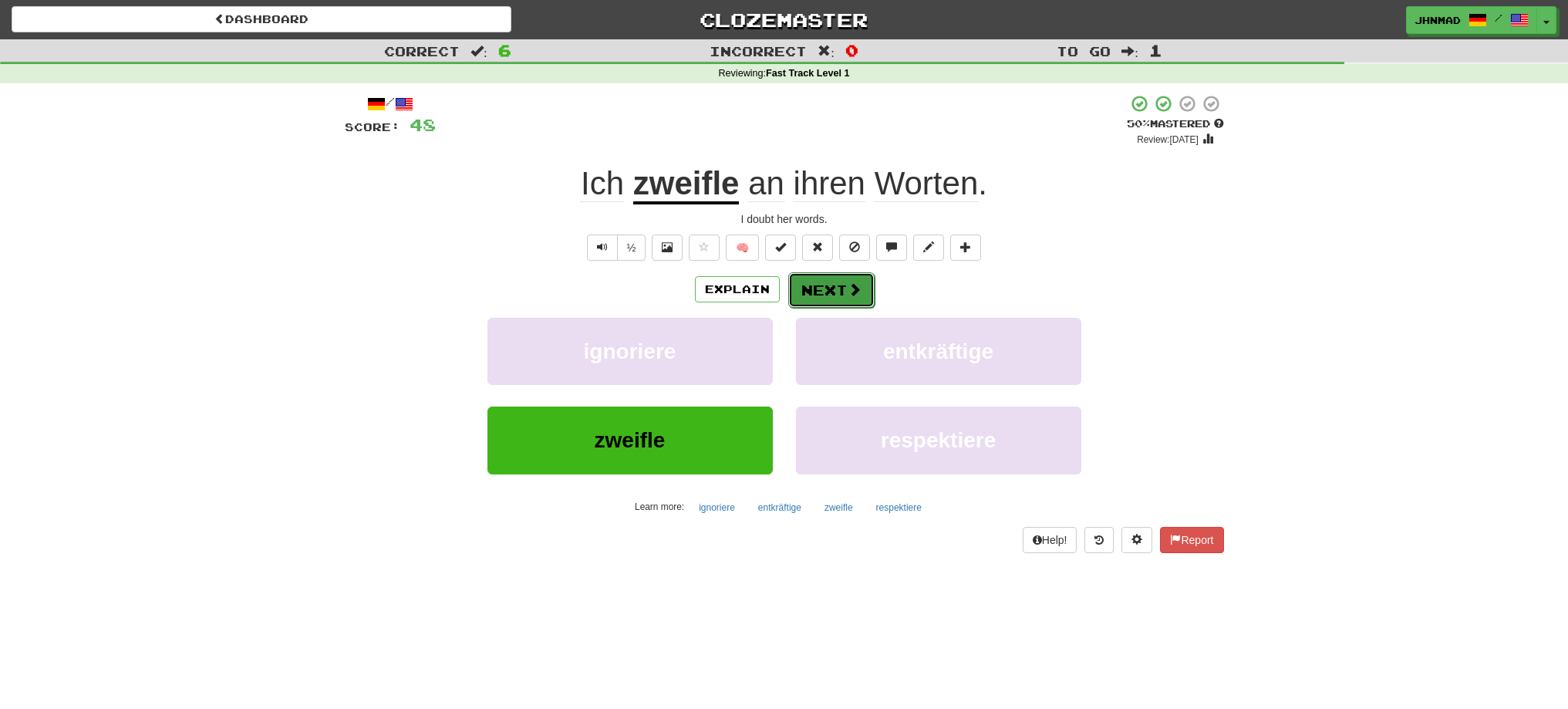
click at [807, 286] on button "Next" at bounding box center [831, 289] width 86 height 35
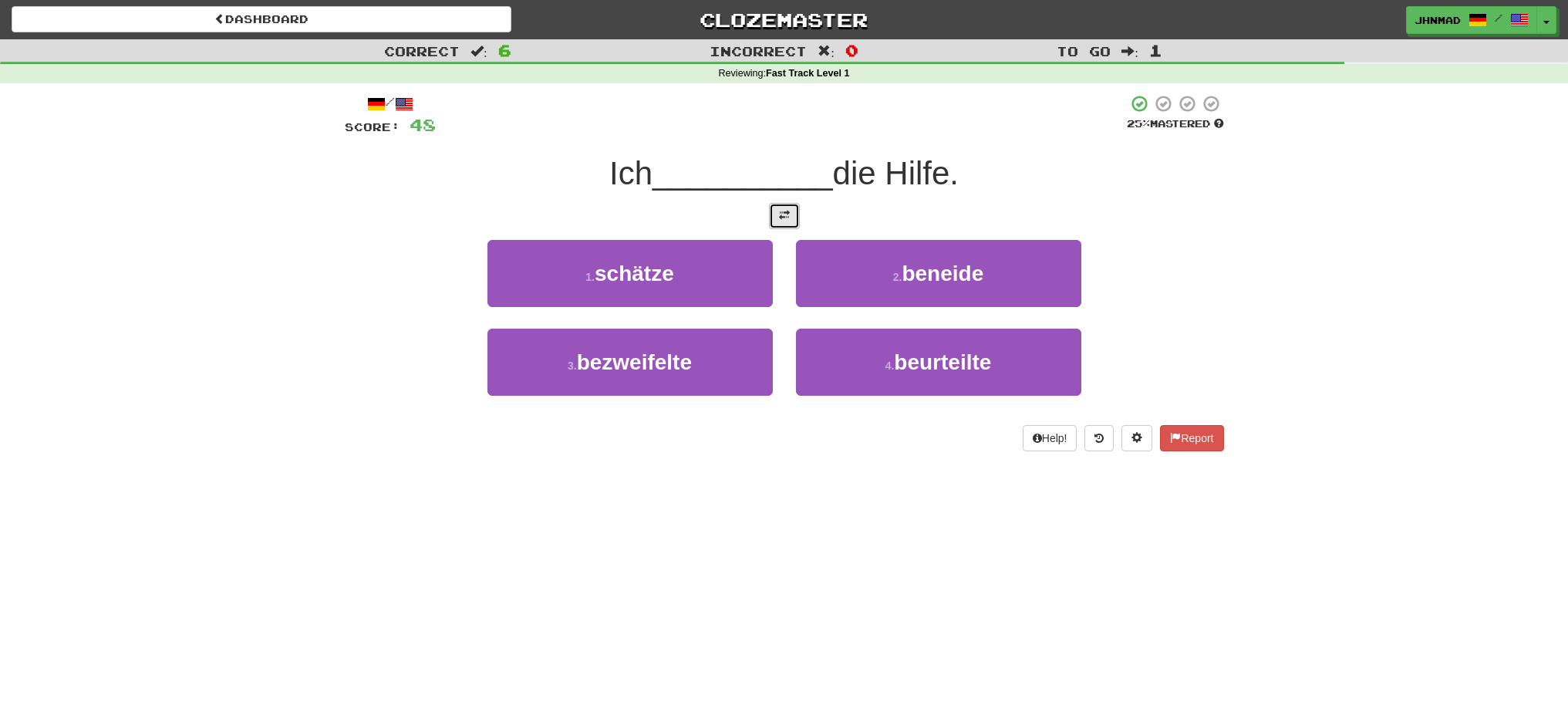
click at [775, 210] on button at bounding box center [784, 216] width 31 height 27
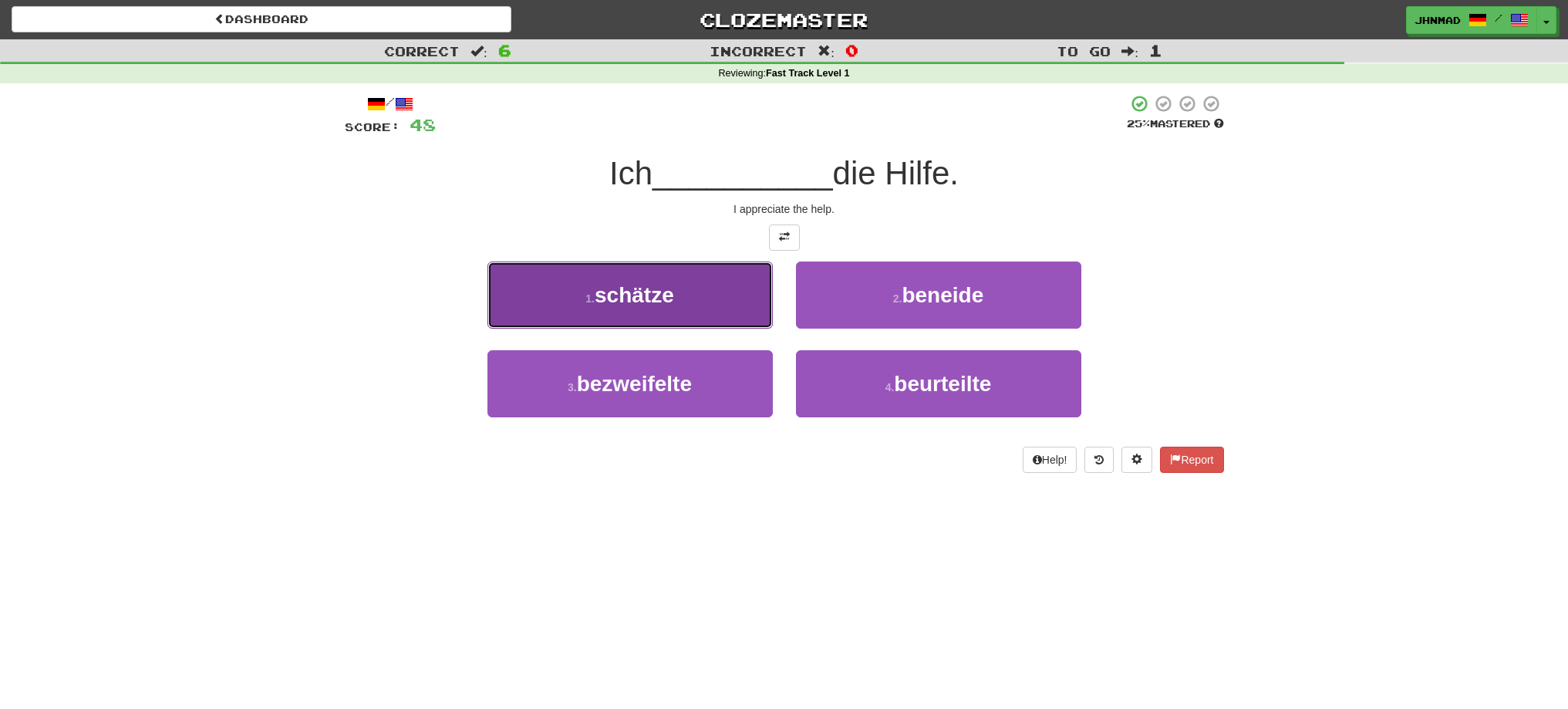
click at [573, 306] on button "1 . schätze" at bounding box center [630, 295] width 285 height 67
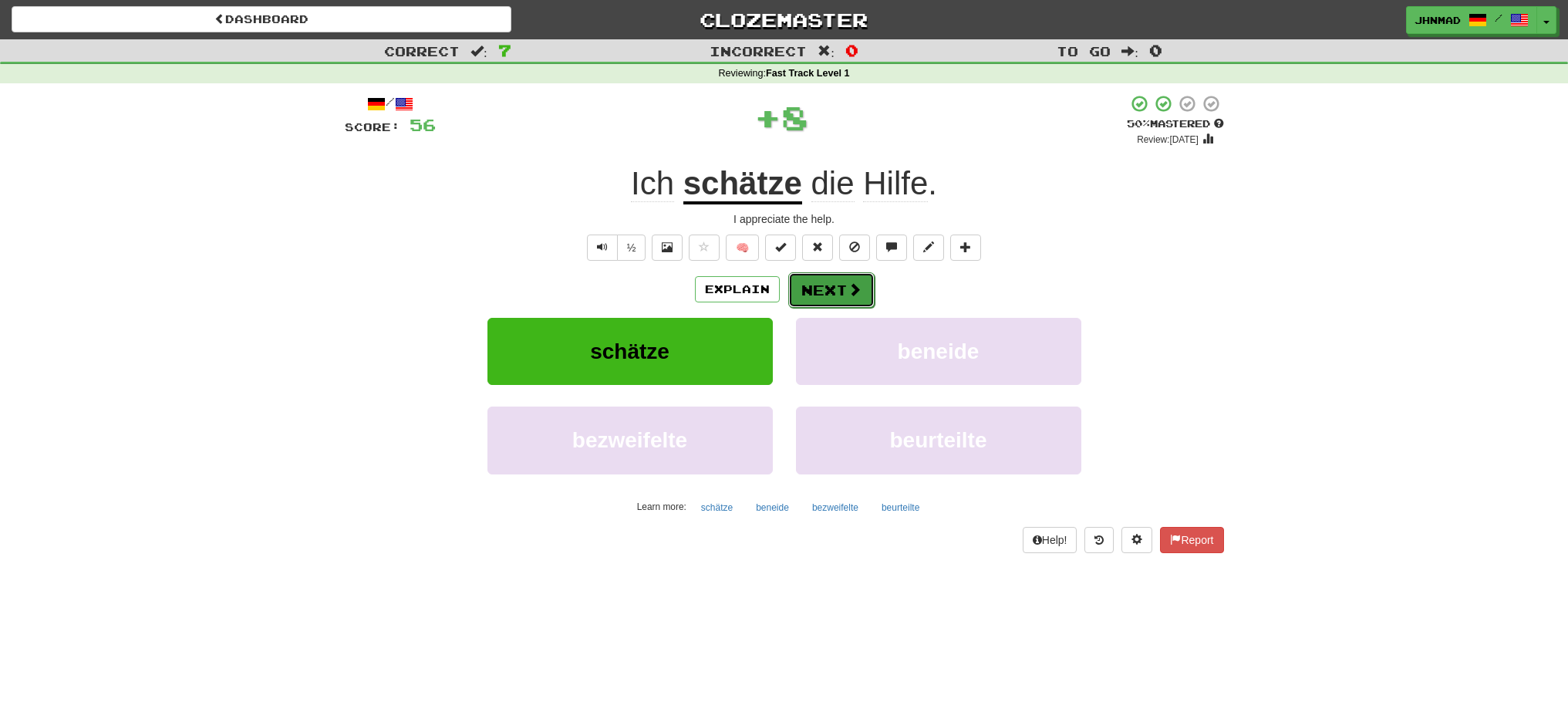
click at [855, 294] on span at bounding box center [855, 289] width 14 height 14
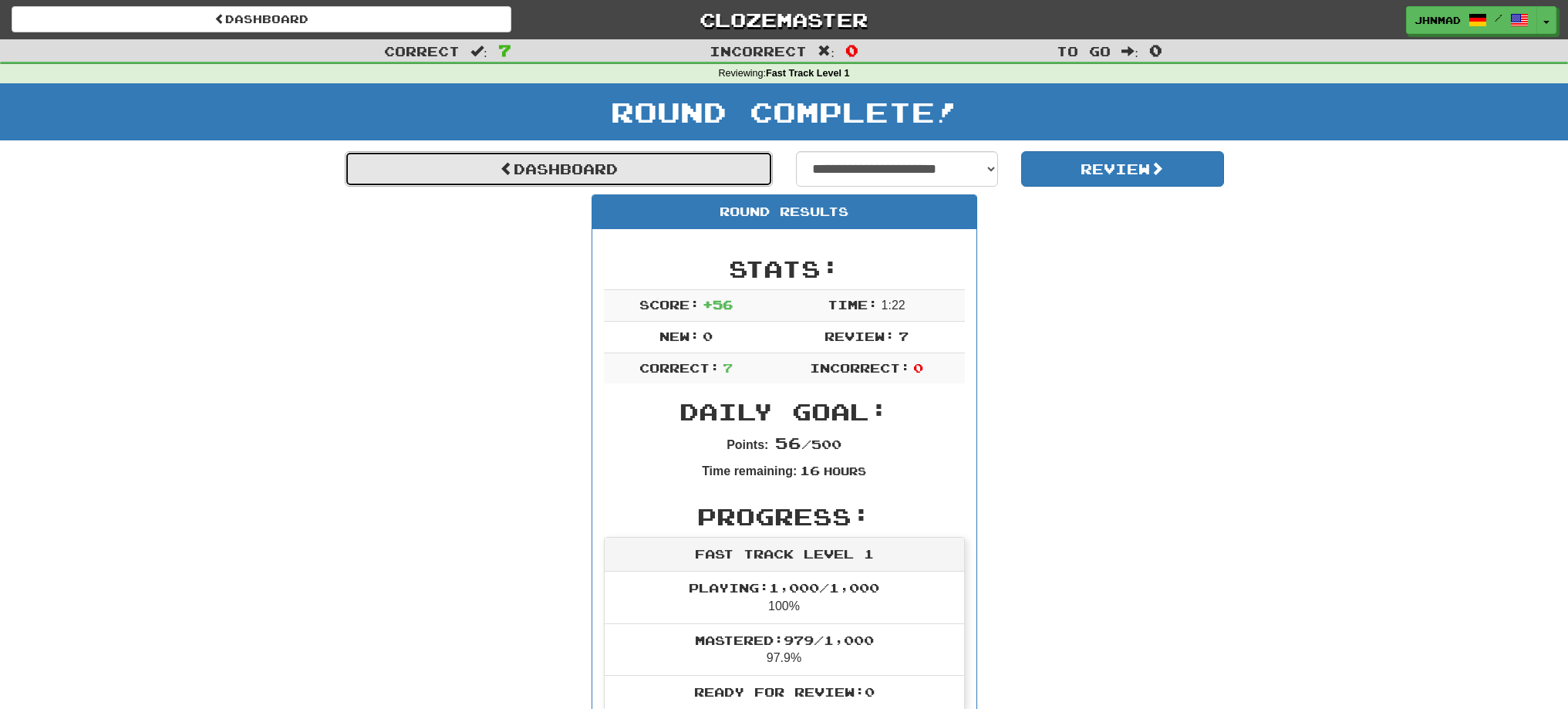
click at [556, 173] on link "Dashboard" at bounding box center [559, 169] width 428 height 35
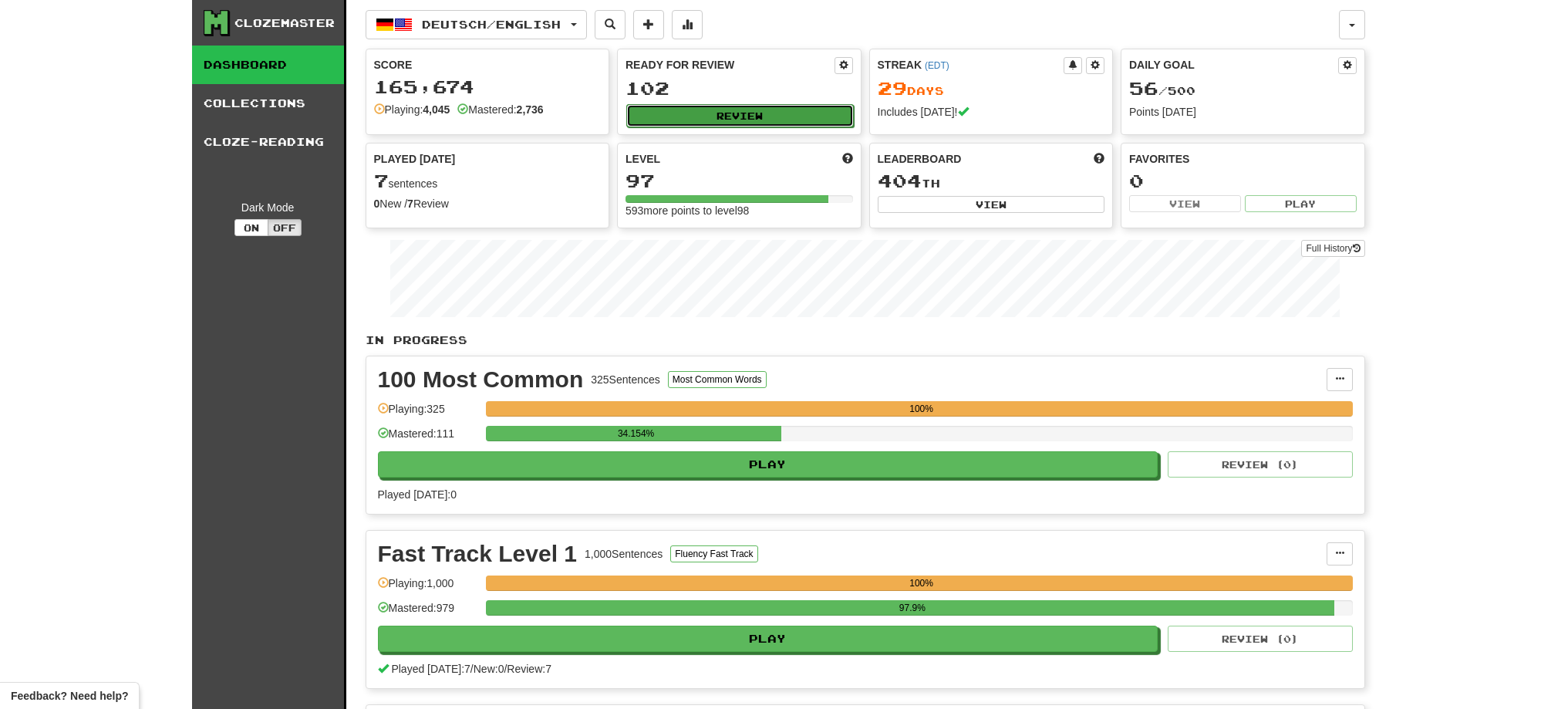
click at [714, 125] on button "Review" at bounding box center [740, 116] width 227 height 23
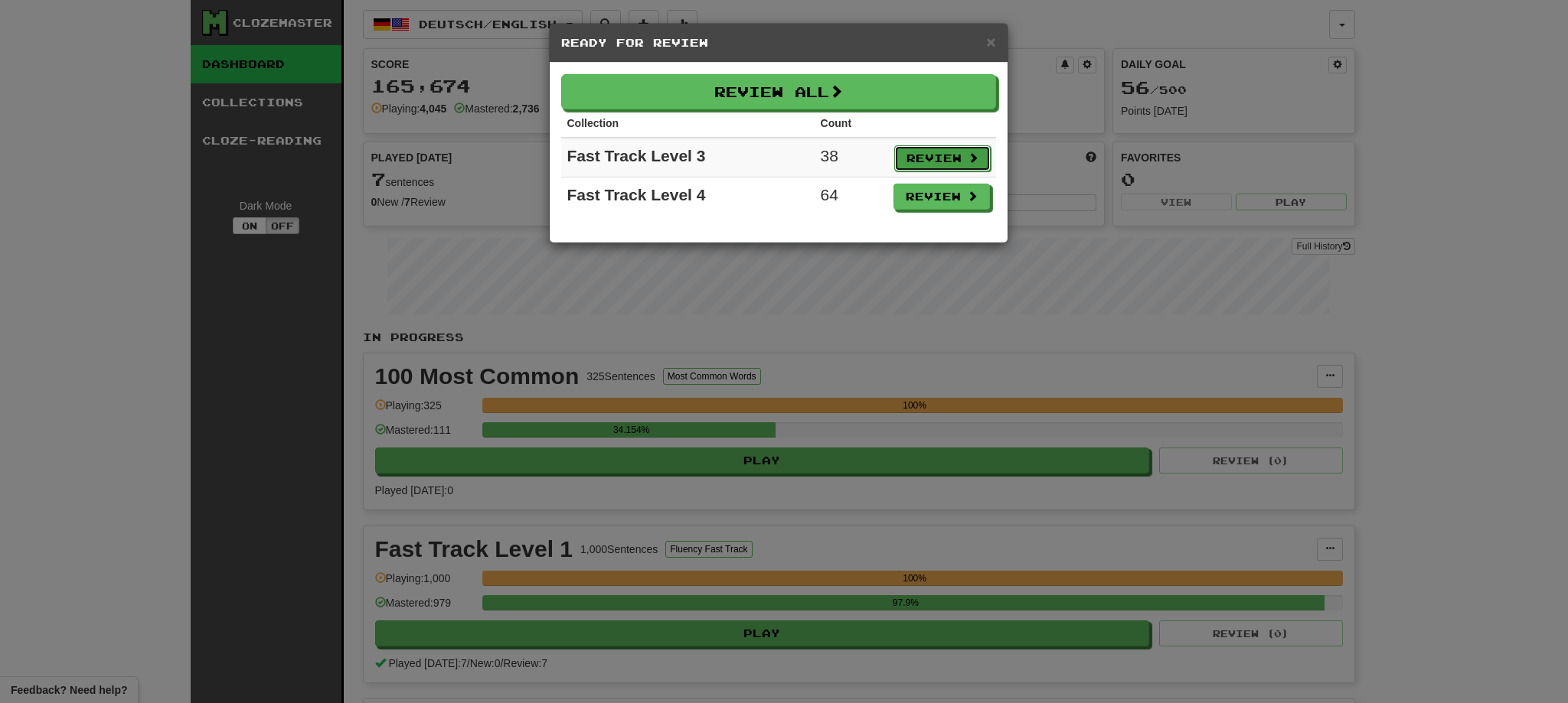
click at [949, 163] on button "Review" at bounding box center [942, 159] width 97 height 26
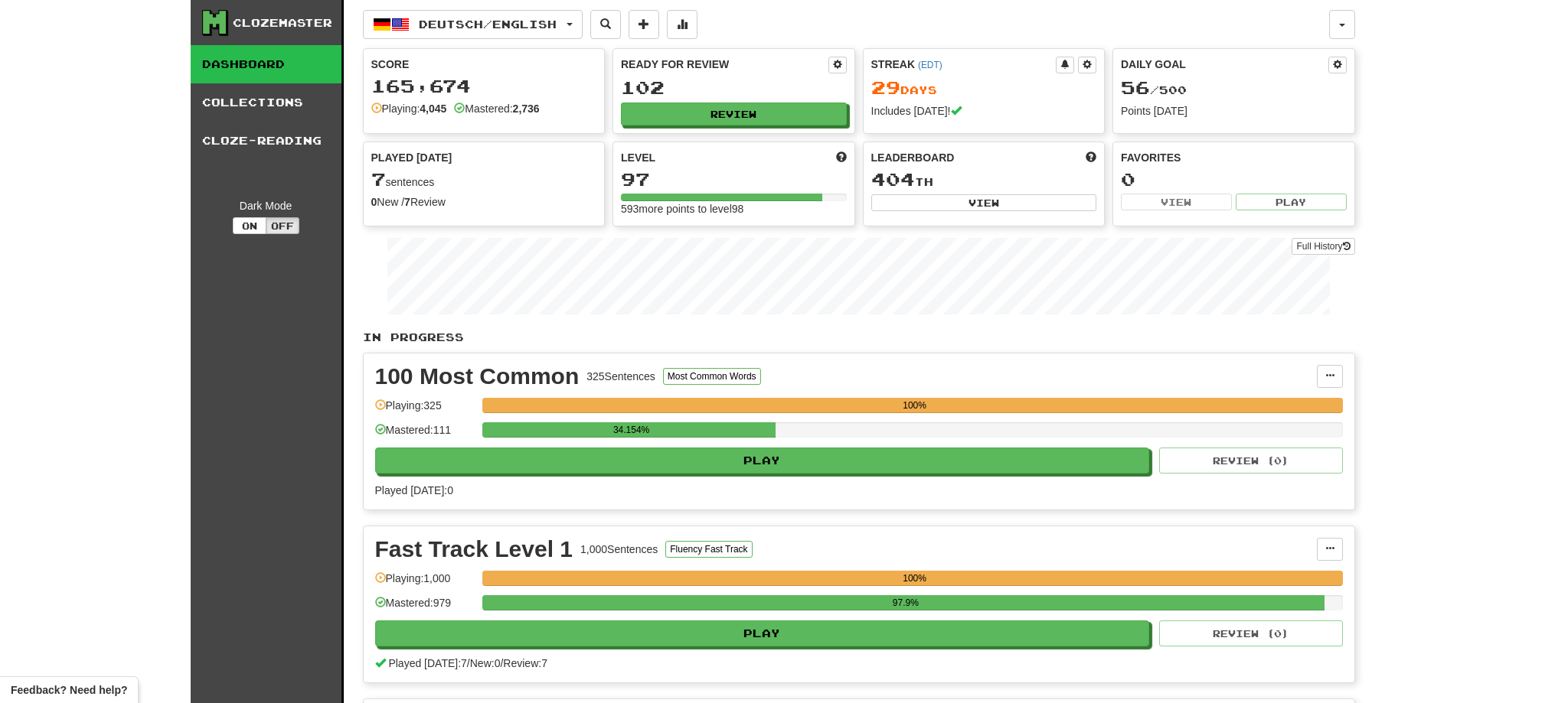
select select "**"
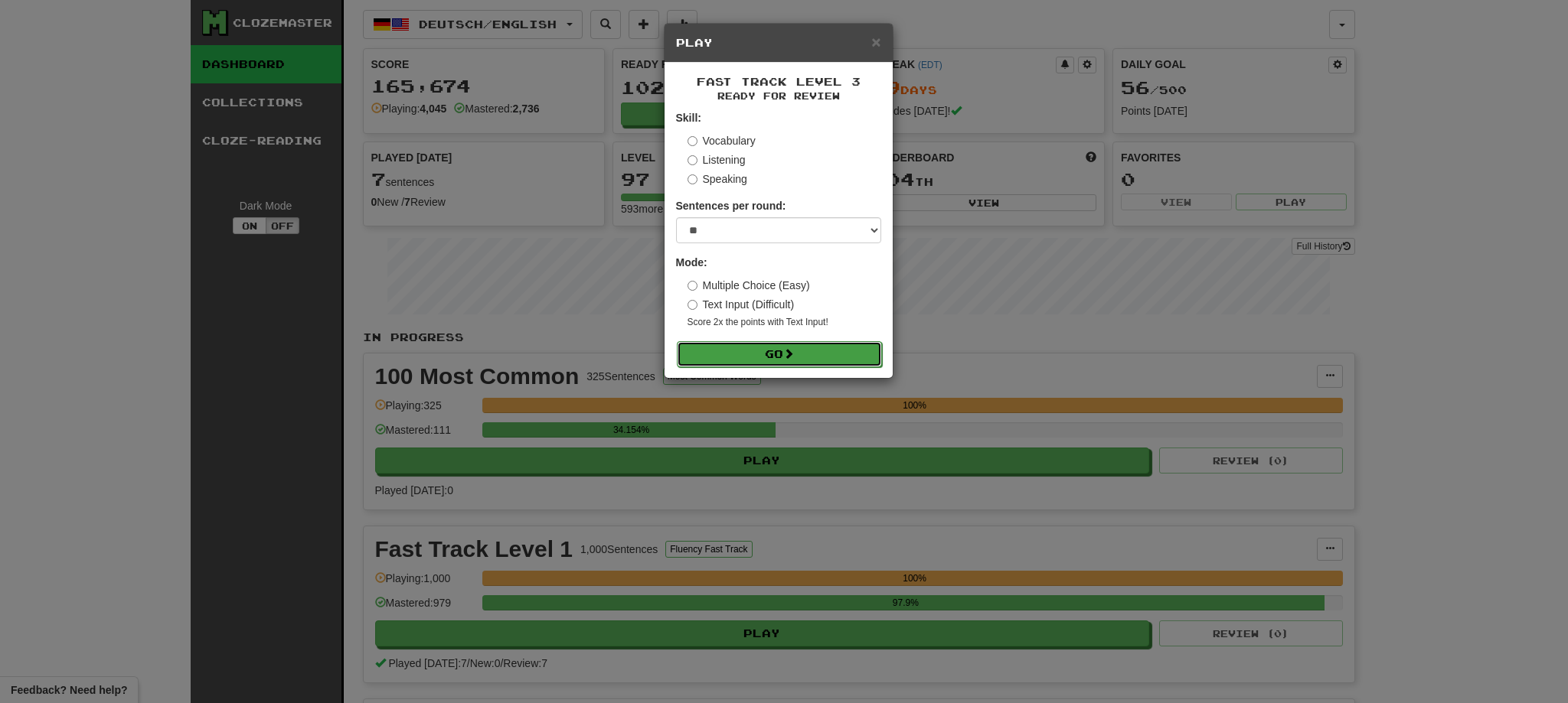
click at [819, 352] on button "Go" at bounding box center [779, 354] width 205 height 26
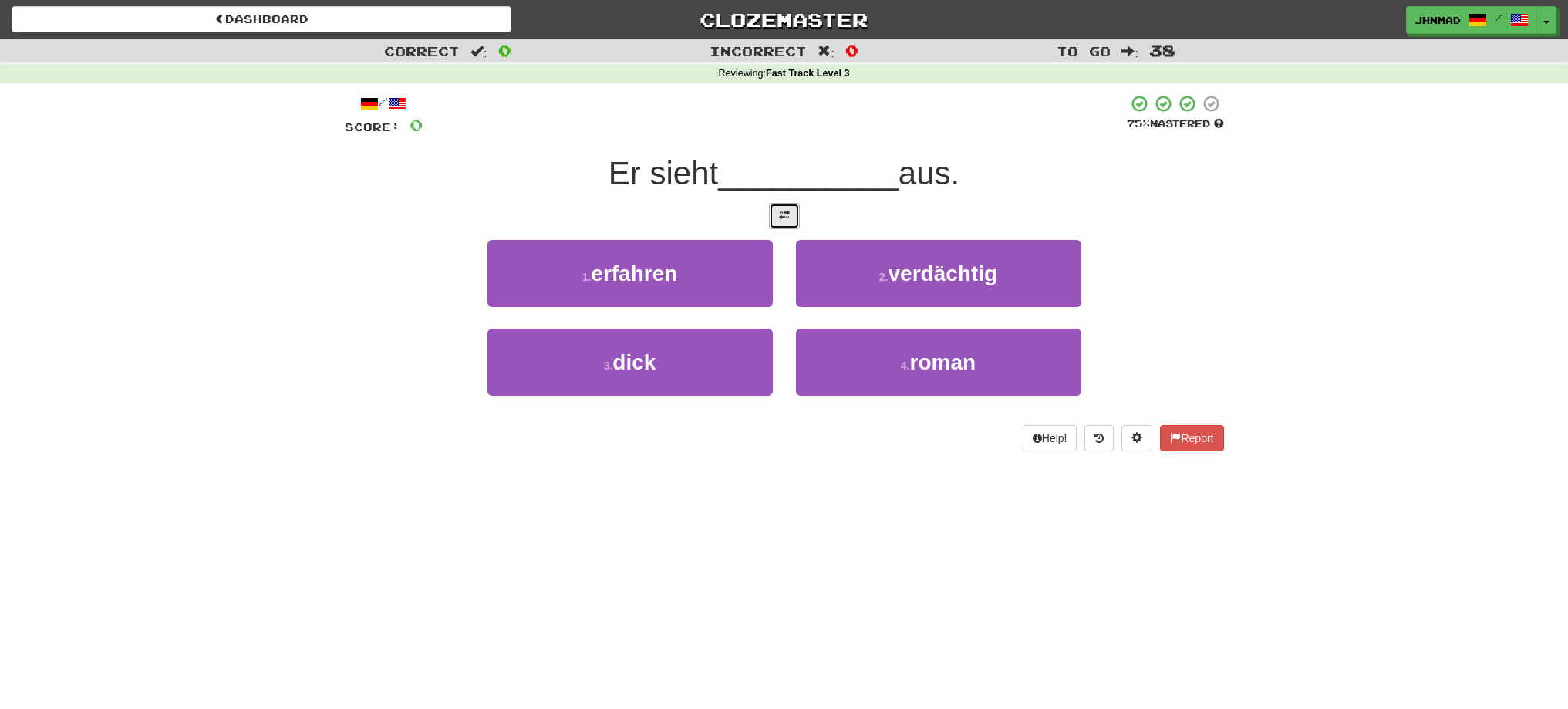
click at [795, 222] on button at bounding box center [784, 216] width 31 height 27
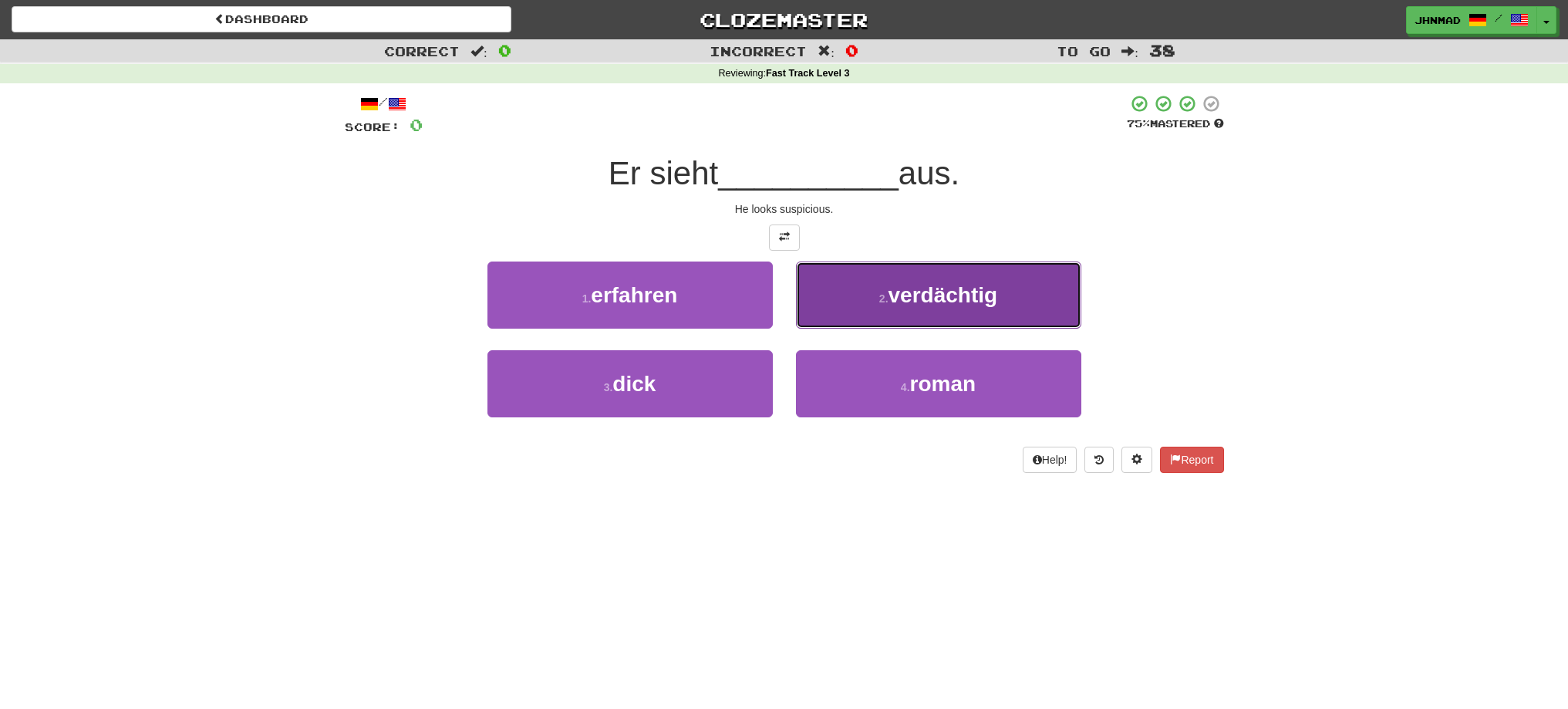
click at [937, 297] on span "verdächtig" at bounding box center [944, 295] width 110 height 24
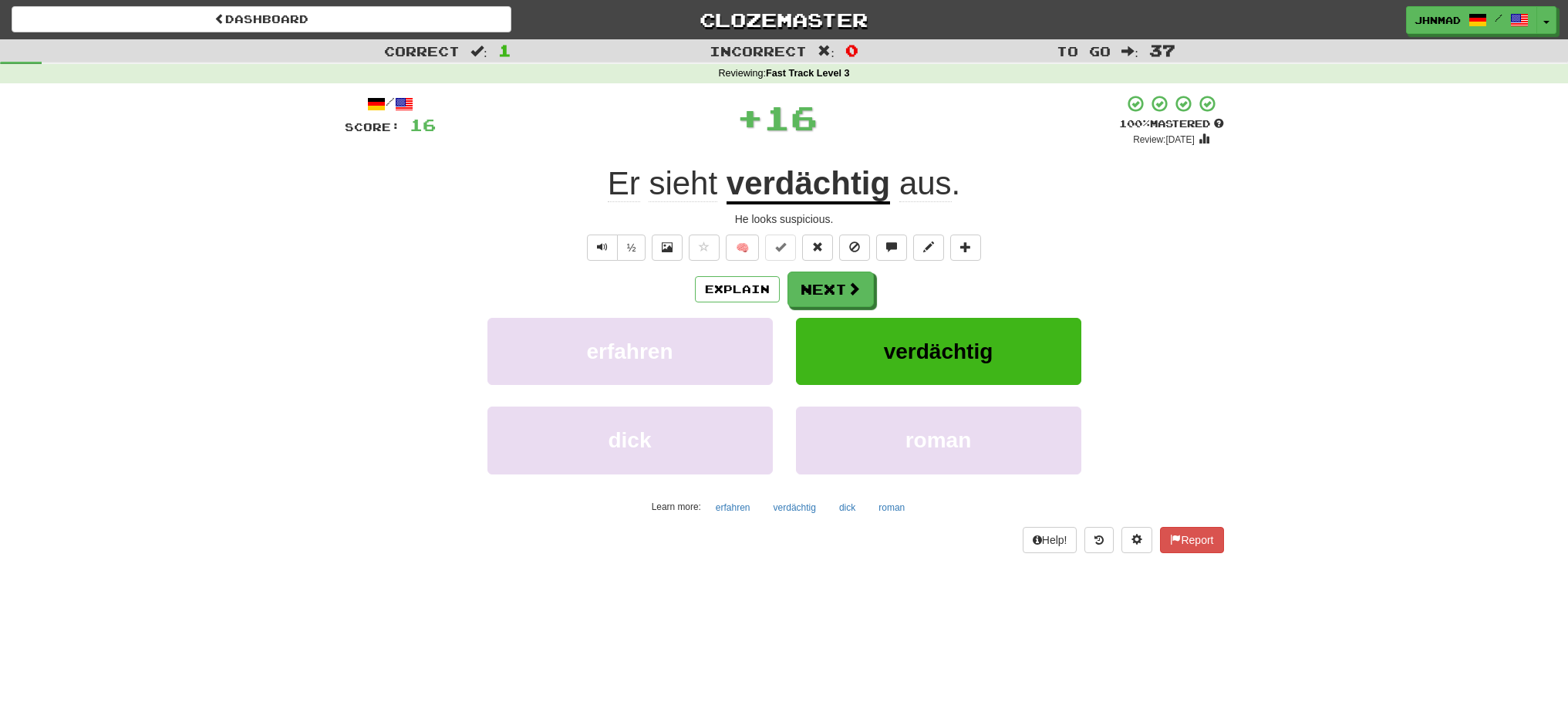
click at [813, 195] on u "verdächtig" at bounding box center [808, 185] width 164 height 40
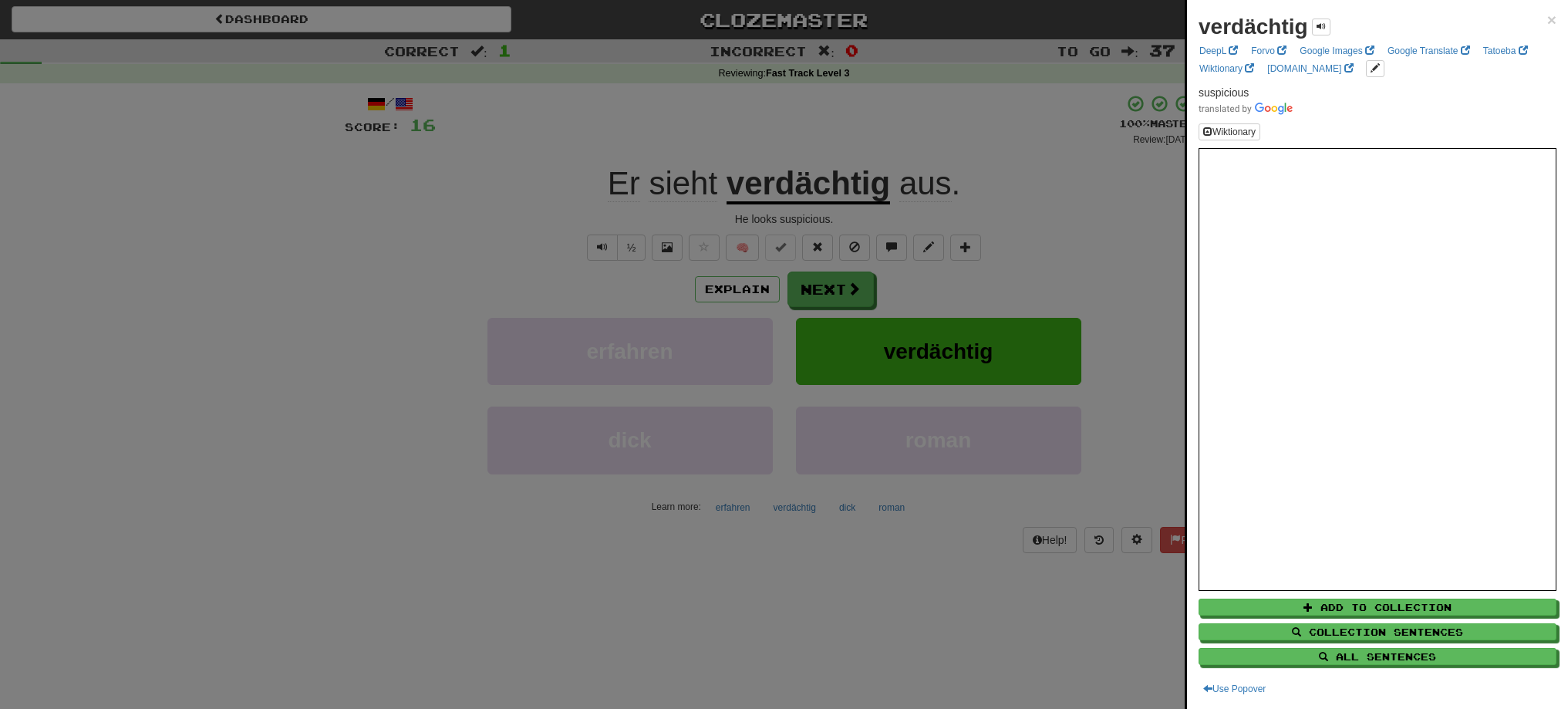
click at [831, 293] on div at bounding box center [784, 354] width 1568 height 709
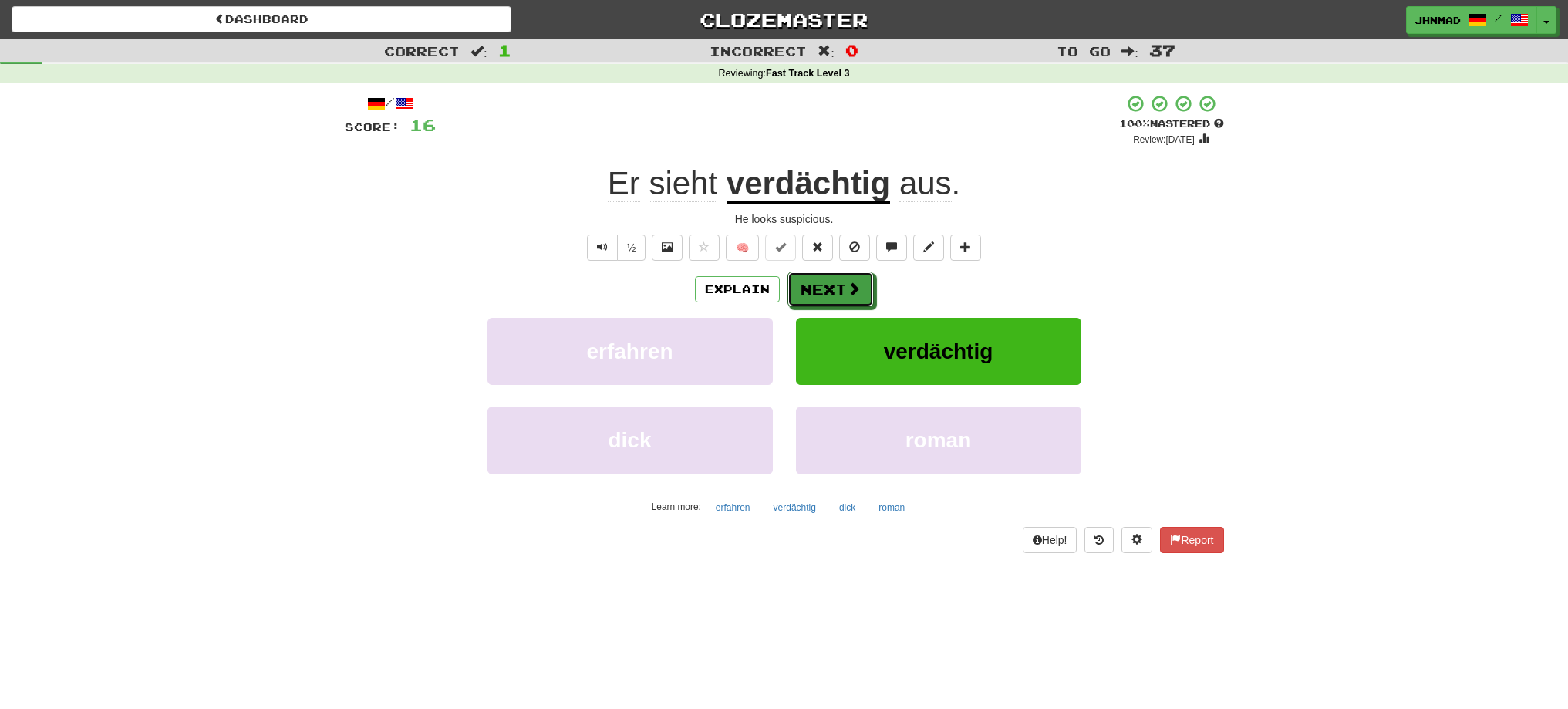
click at [831, 293] on button "Next" at bounding box center [830, 289] width 86 height 35
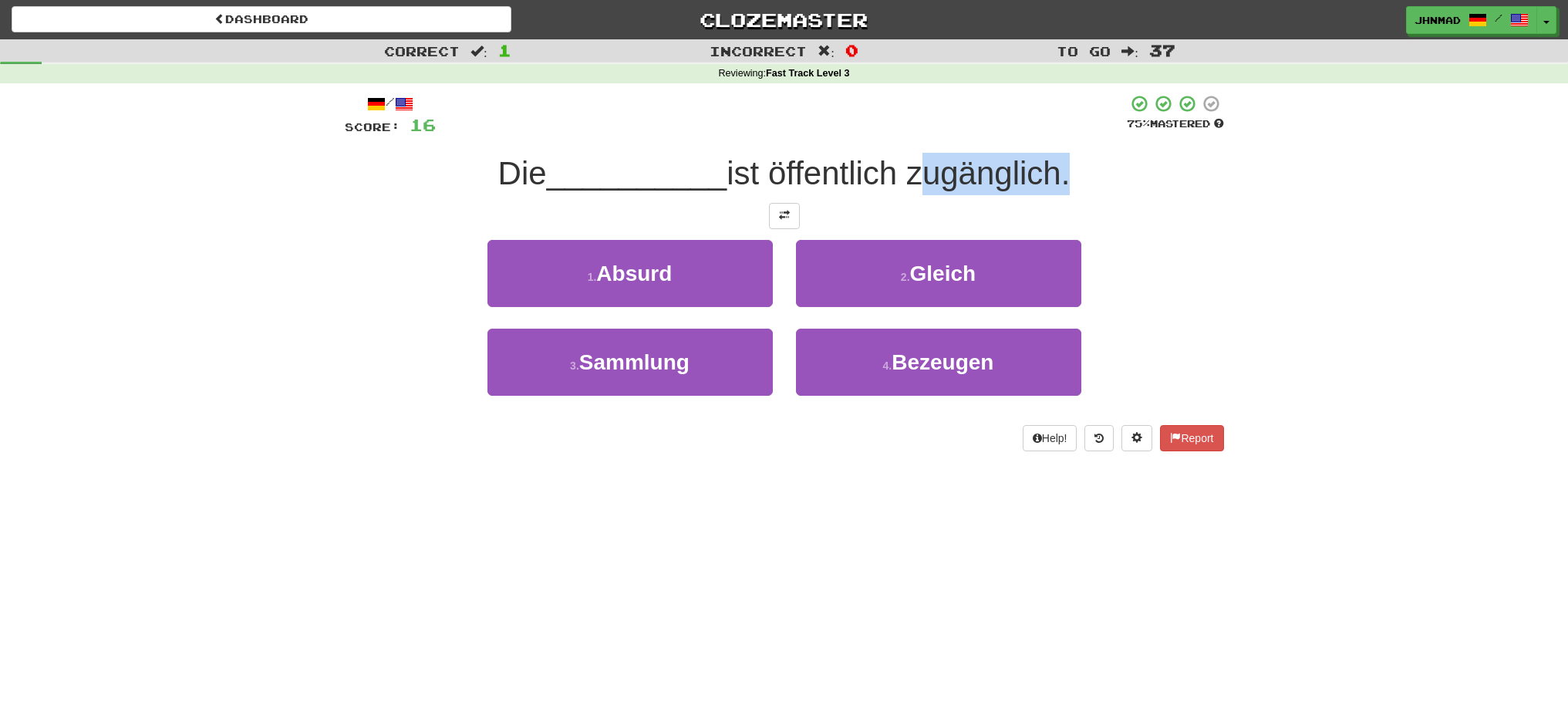
drag, startPoint x: 918, startPoint y: 175, endPoint x: 1068, endPoint y: 185, distance: 150.3
click at [1068, 185] on span "ist öffentlich zugänglich." at bounding box center [898, 173] width 343 height 36
click at [1057, 192] on div at bounding box center [1057, 192] width 0 height 0
click at [1270, 324] on div "Correct : 1 Incorrect : 0 To go : 37 Reviewing : Fast Track Level 3 / Score: 16…" at bounding box center [784, 257] width 1568 height 434
click at [787, 220] on span at bounding box center [784, 214] width 10 height 10
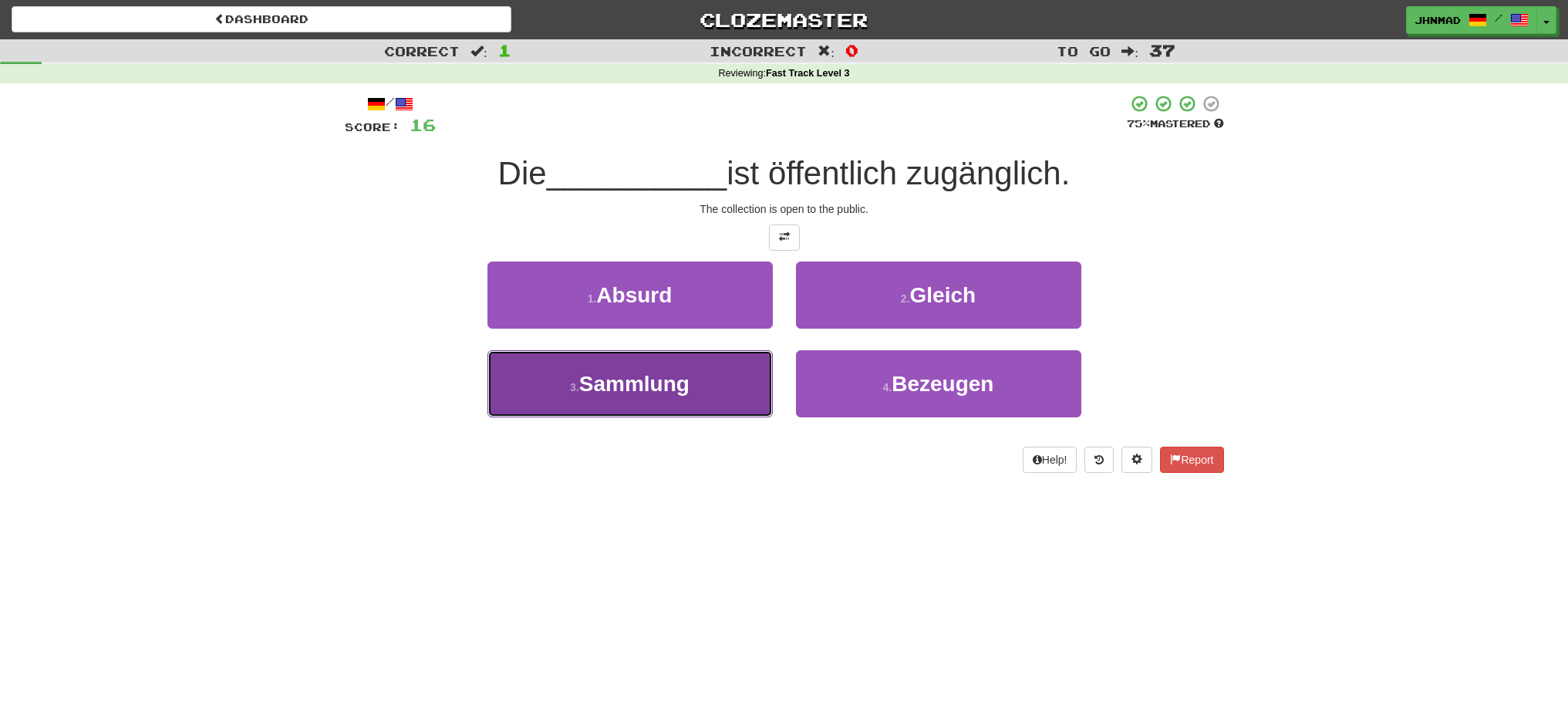
click at [616, 388] on span "Sammlung" at bounding box center [635, 383] width 110 height 24
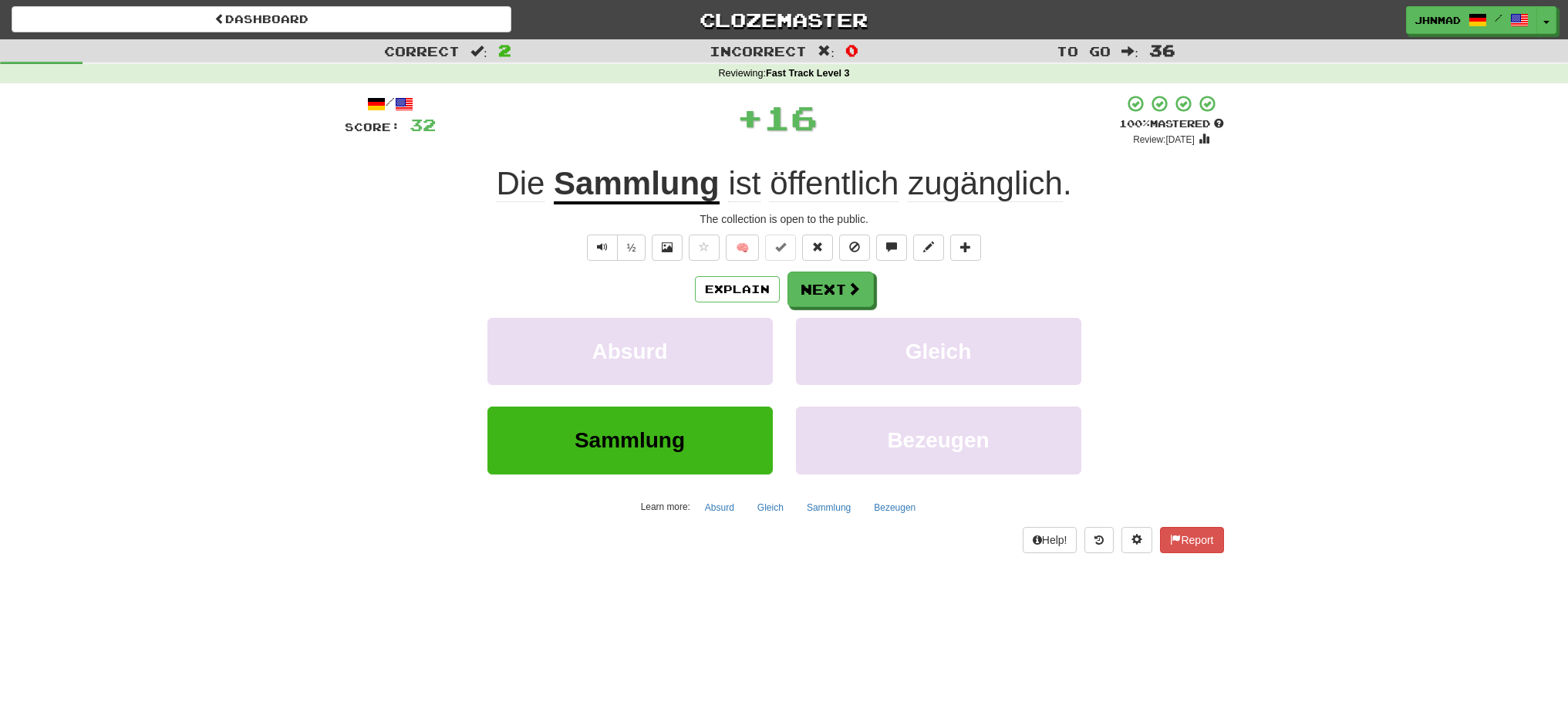
click at [610, 189] on u "Sammlung" at bounding box center [637, 185] width 166 height 40
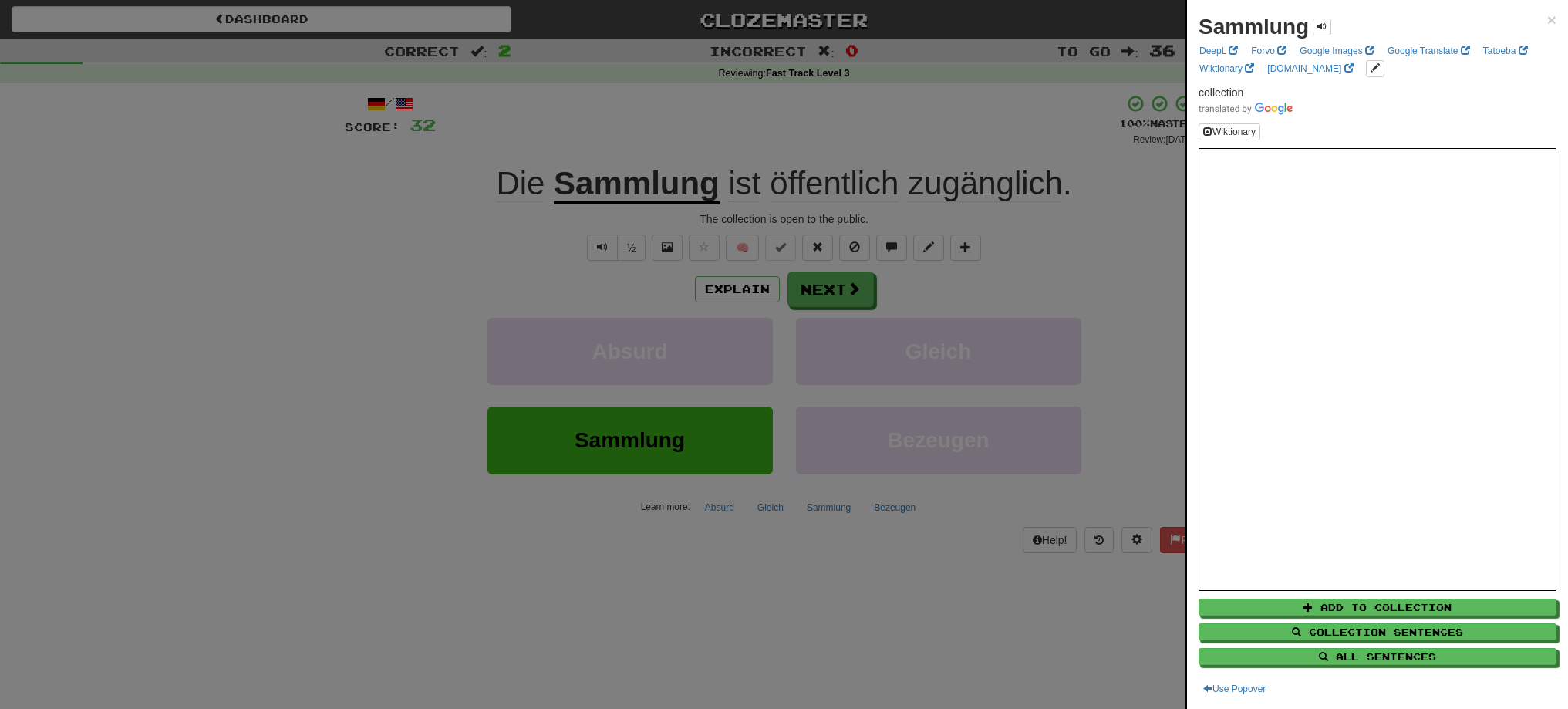
click at [795, 293] on div at bounding box center [784, 354] width 1568 height 709
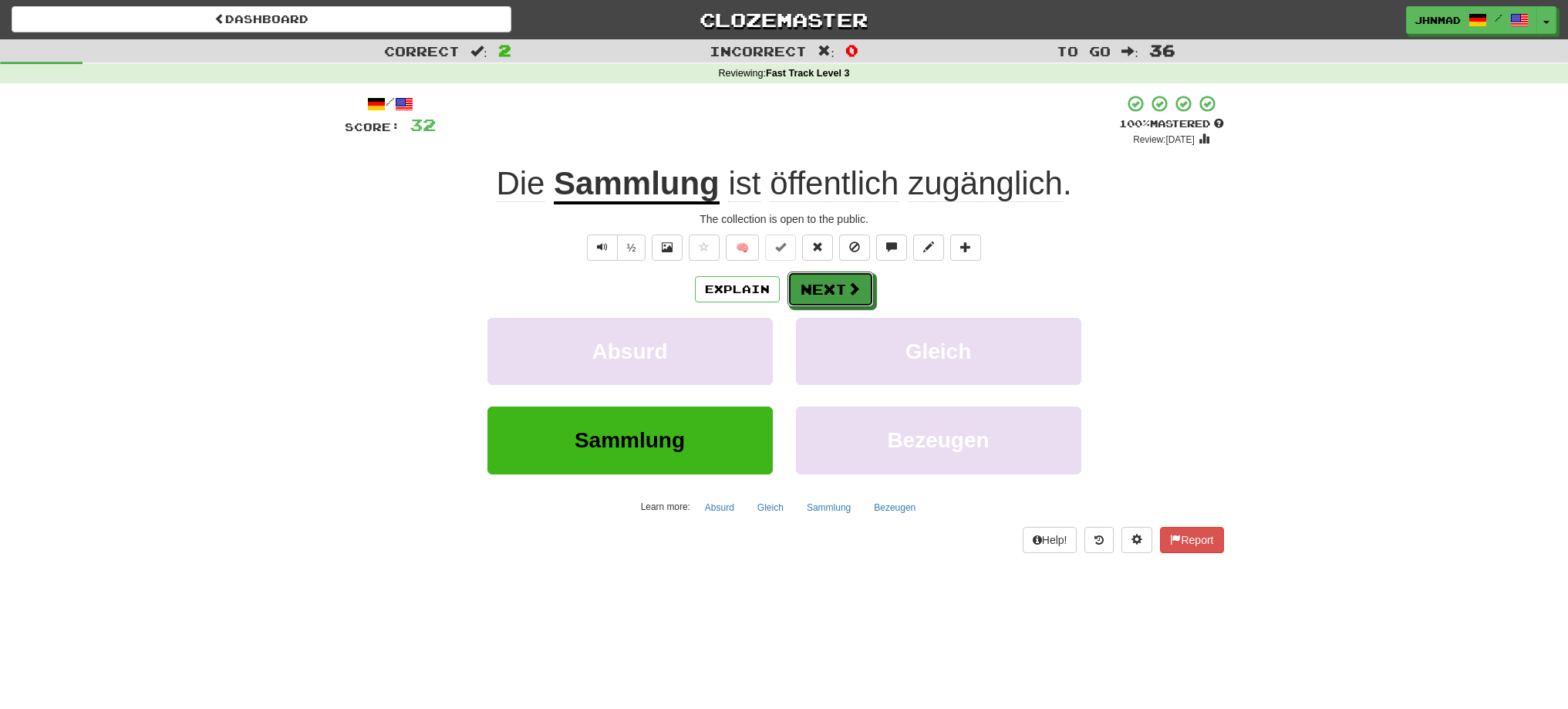
click at [795, 293] on button "Next" at bounding box center [830, 289] width 86 height 35
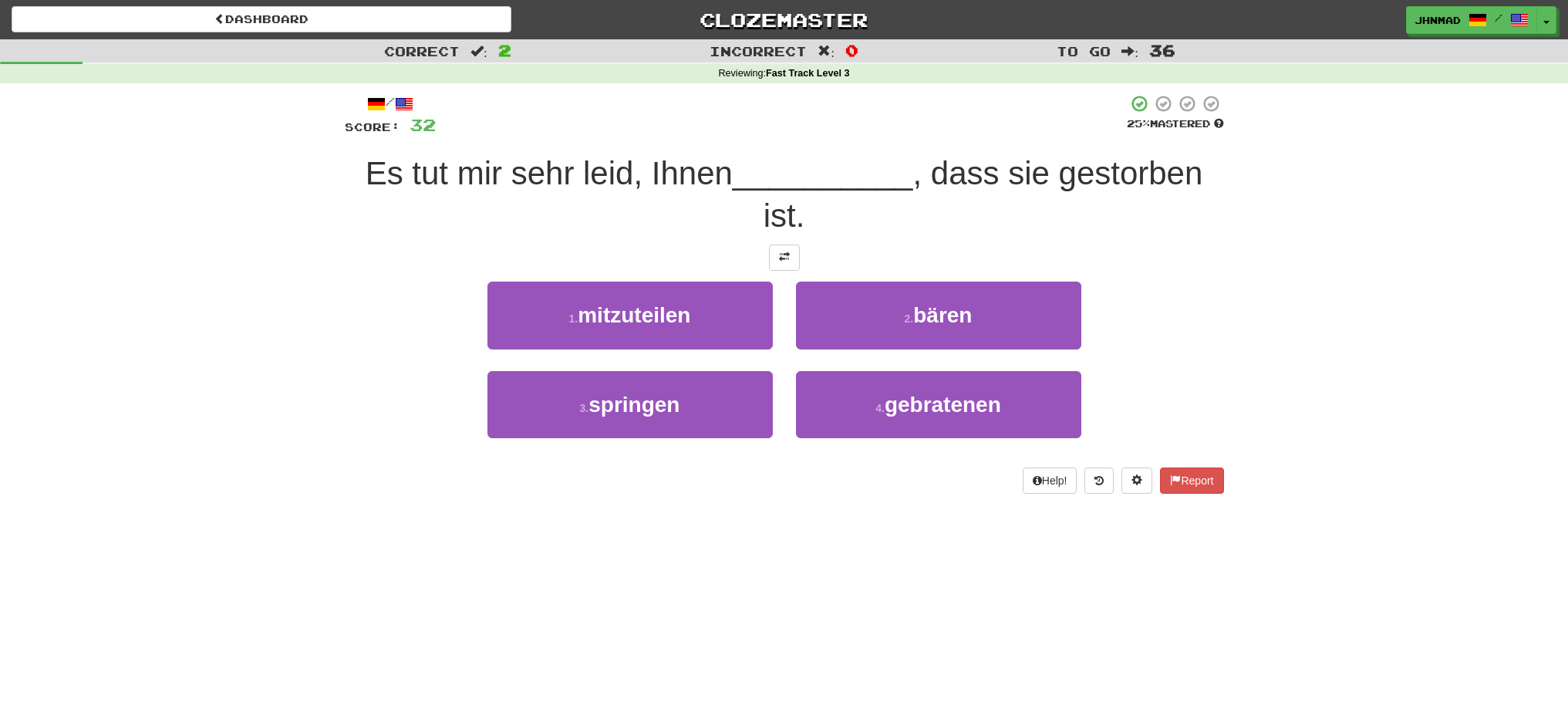
click at [785, 272] on div "/ Score: 32 25 % Mastered Es tut mir sehr leid, Ihnen __________ , dass sie ges…" at bounding box center [784, 293] width 879 height 399
click at [784, 264] on button at bounding box center [784, 258] width 31 height 27
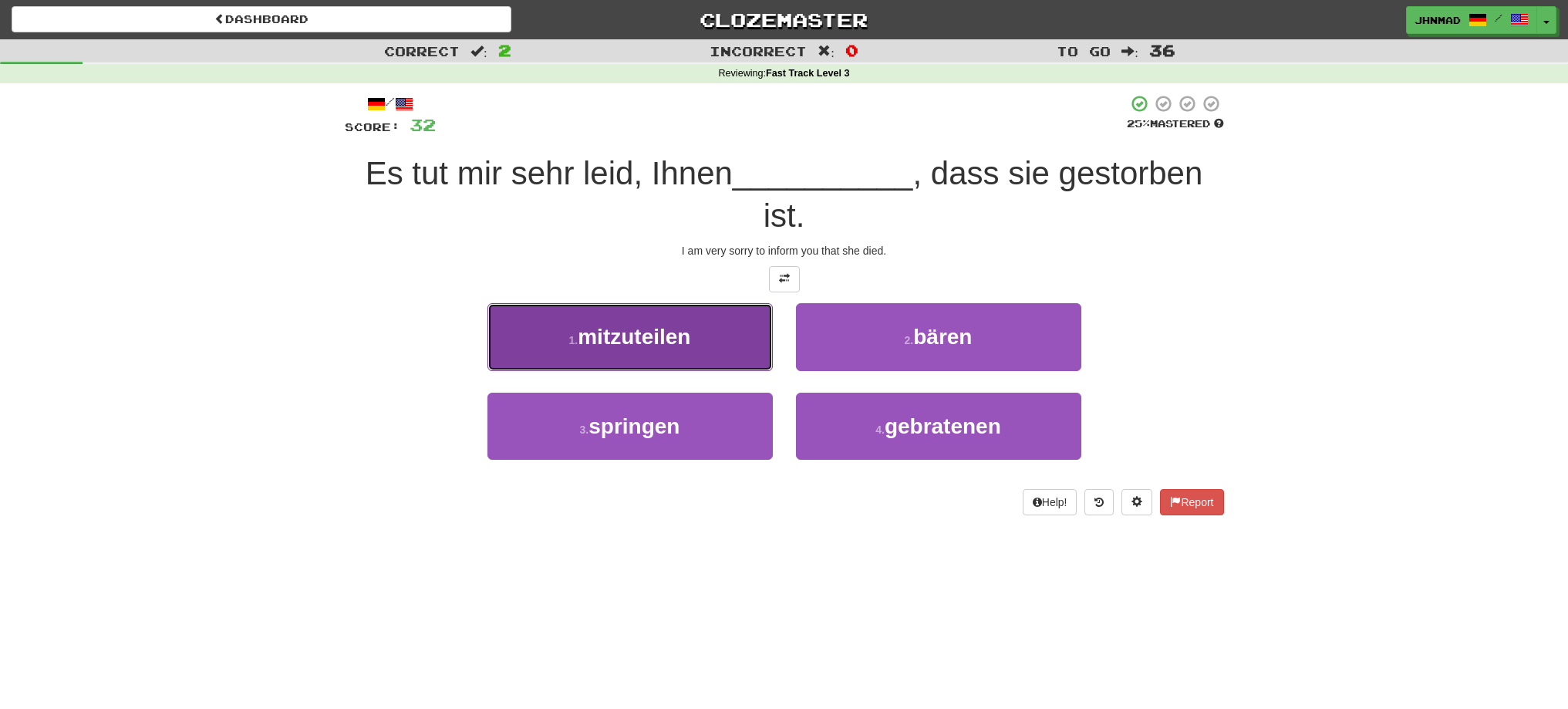
click at [654, 350] on button "1 . mitzuteilen" at bounding box center [630, 336] width 285 height 67
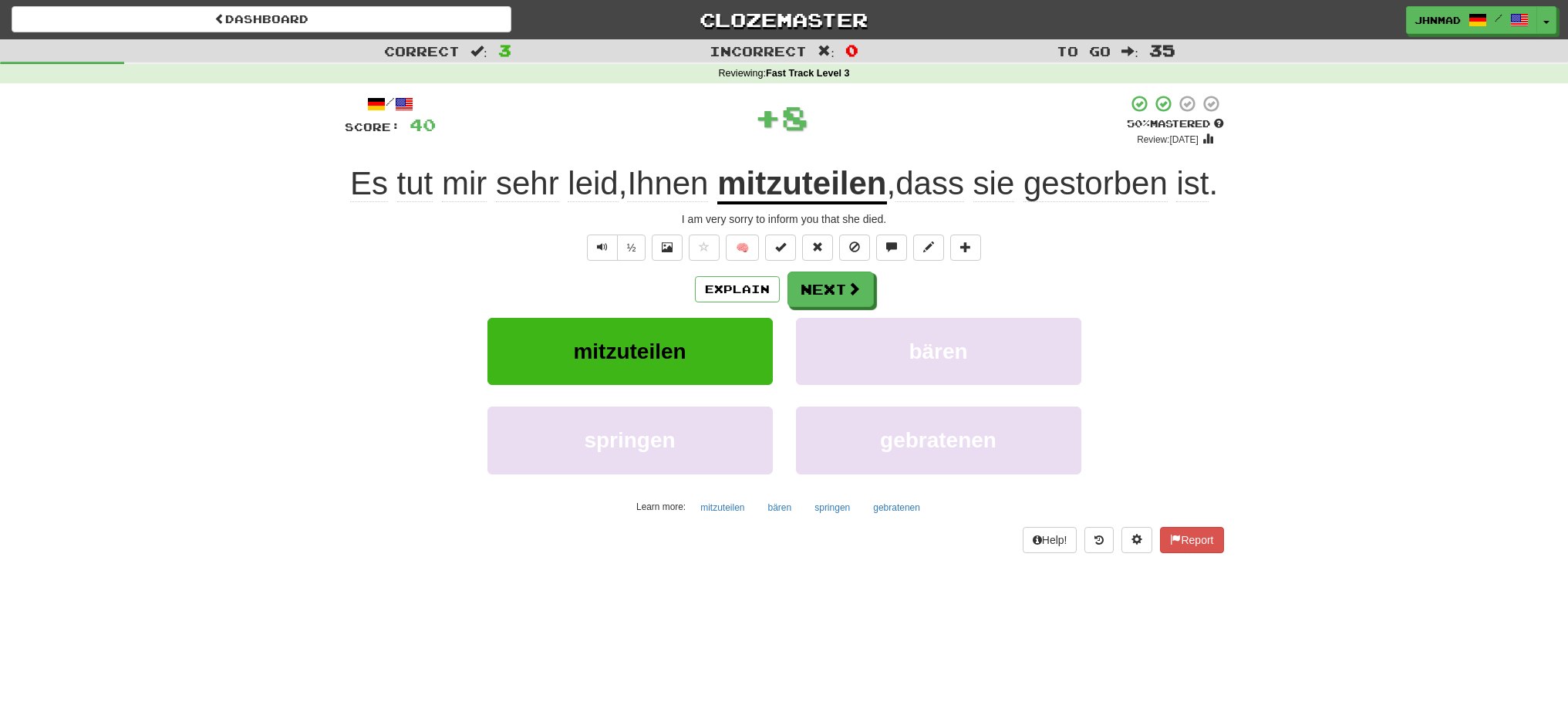
click at [837, 179] on u "mitzuteilen" at bounding box center [802, 185] width 169 height 40
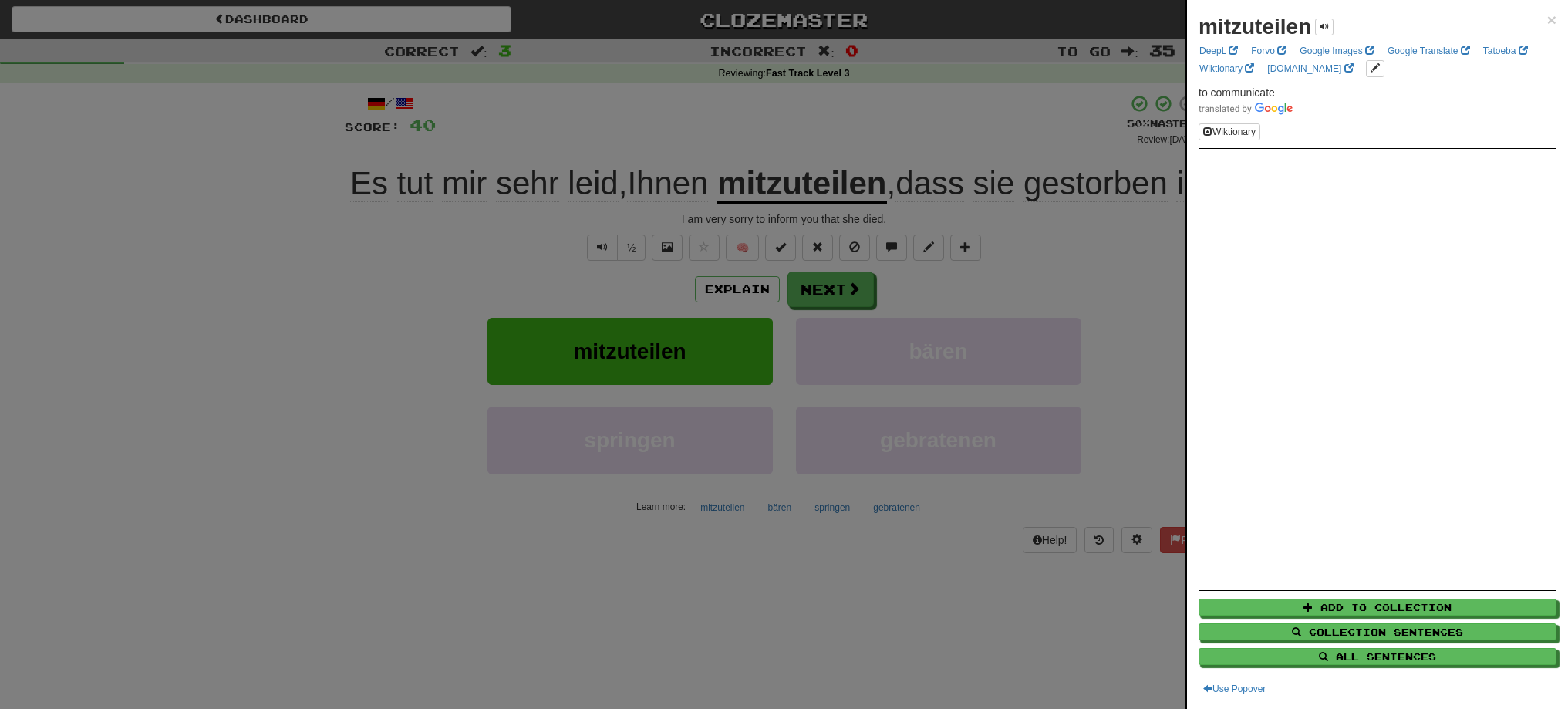
click at [835, 337] on div at bounding box center [784, 354] width 1568 height 709
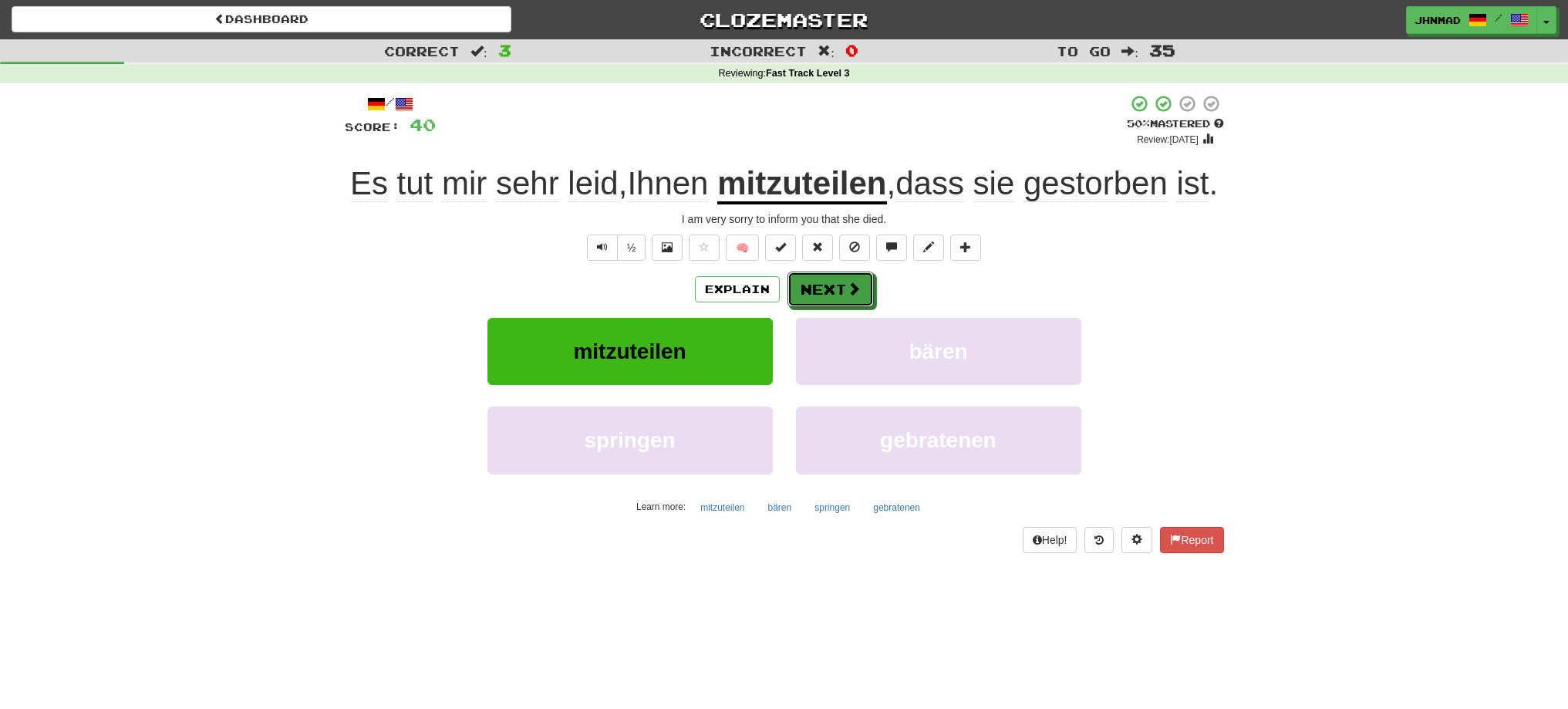
click at [835, 307] on button "Next" at bounding box center [830, 289] width 86 height 35
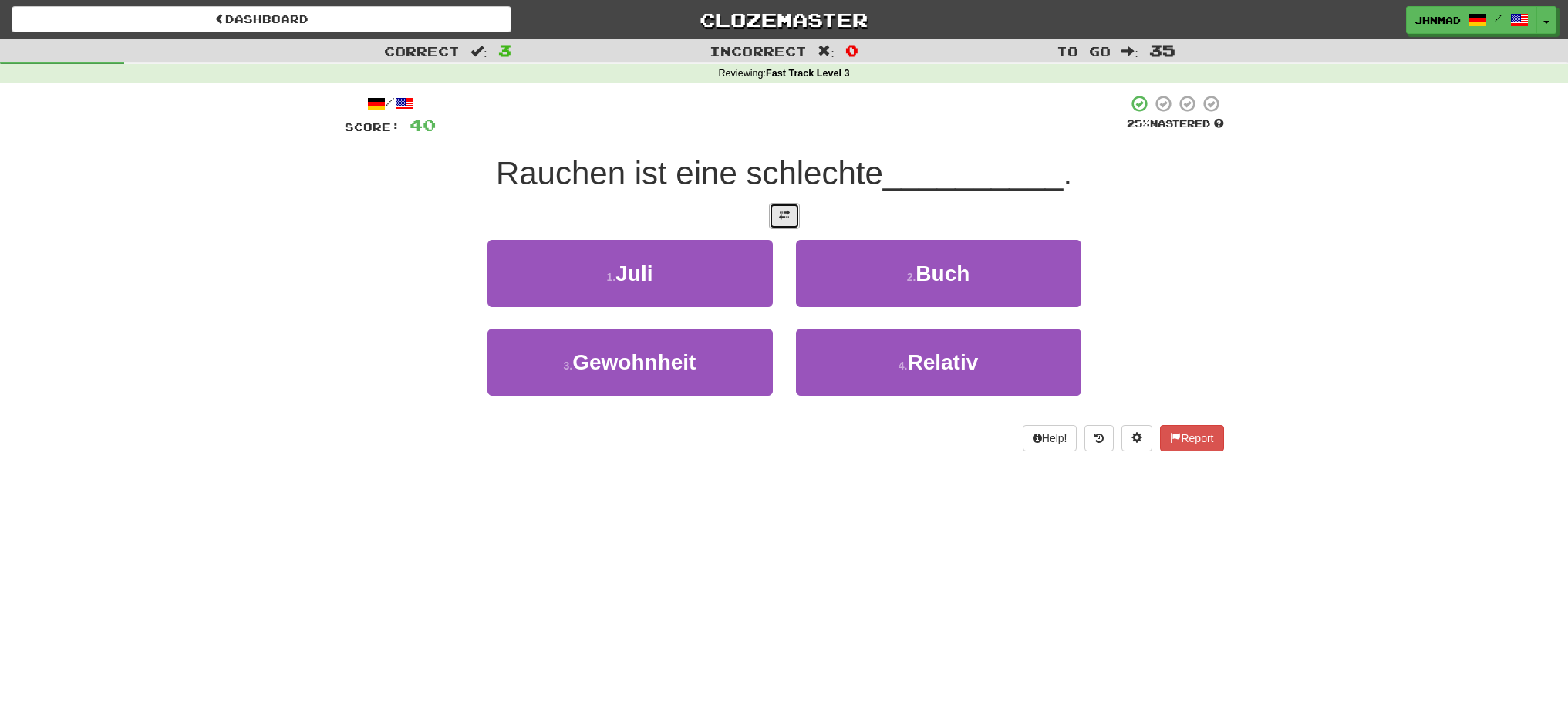
click at [776, 223] on button at bounding box center [784, 216] width 31 height 27
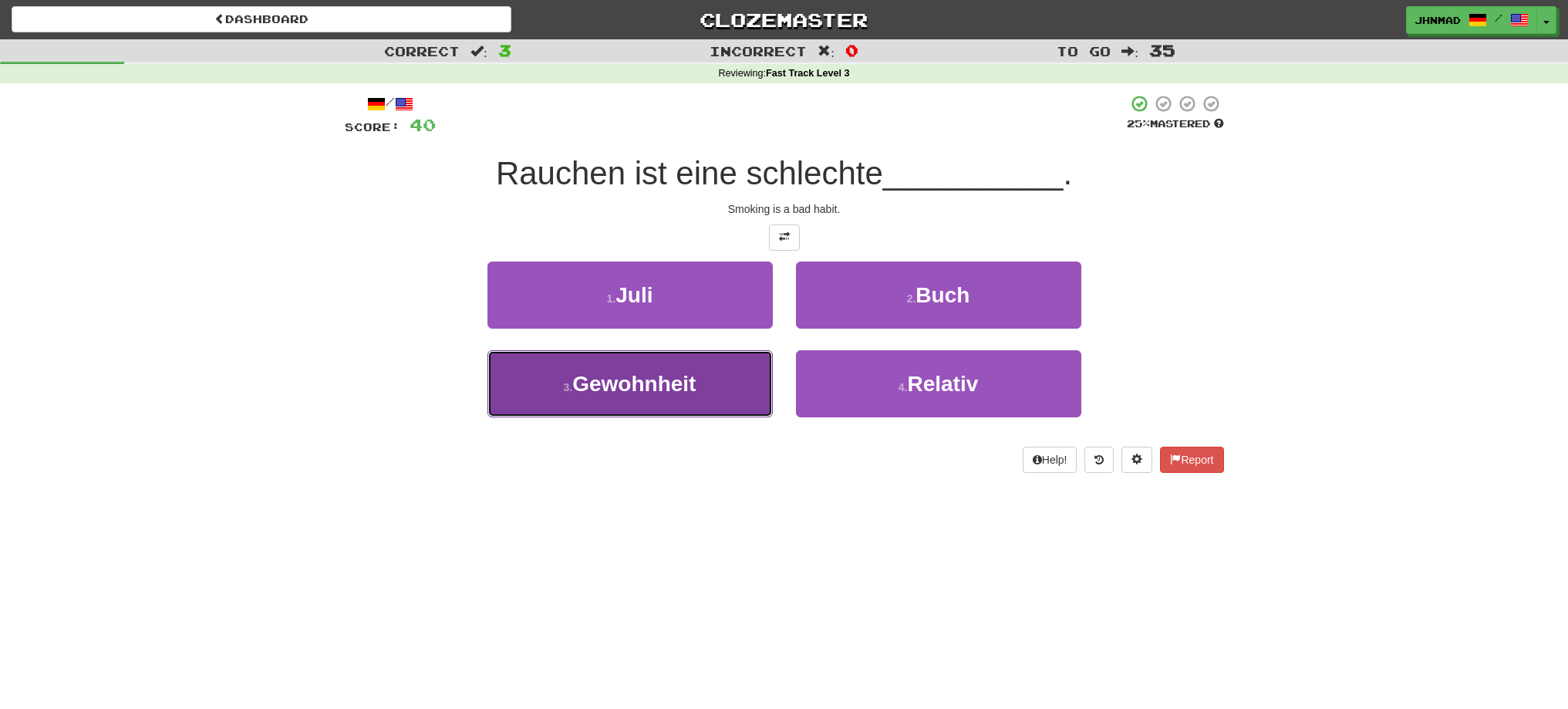
click at [695, 405] on button "3 . Gewohnheit" at bounding box center [630, 384] width 285 height 67
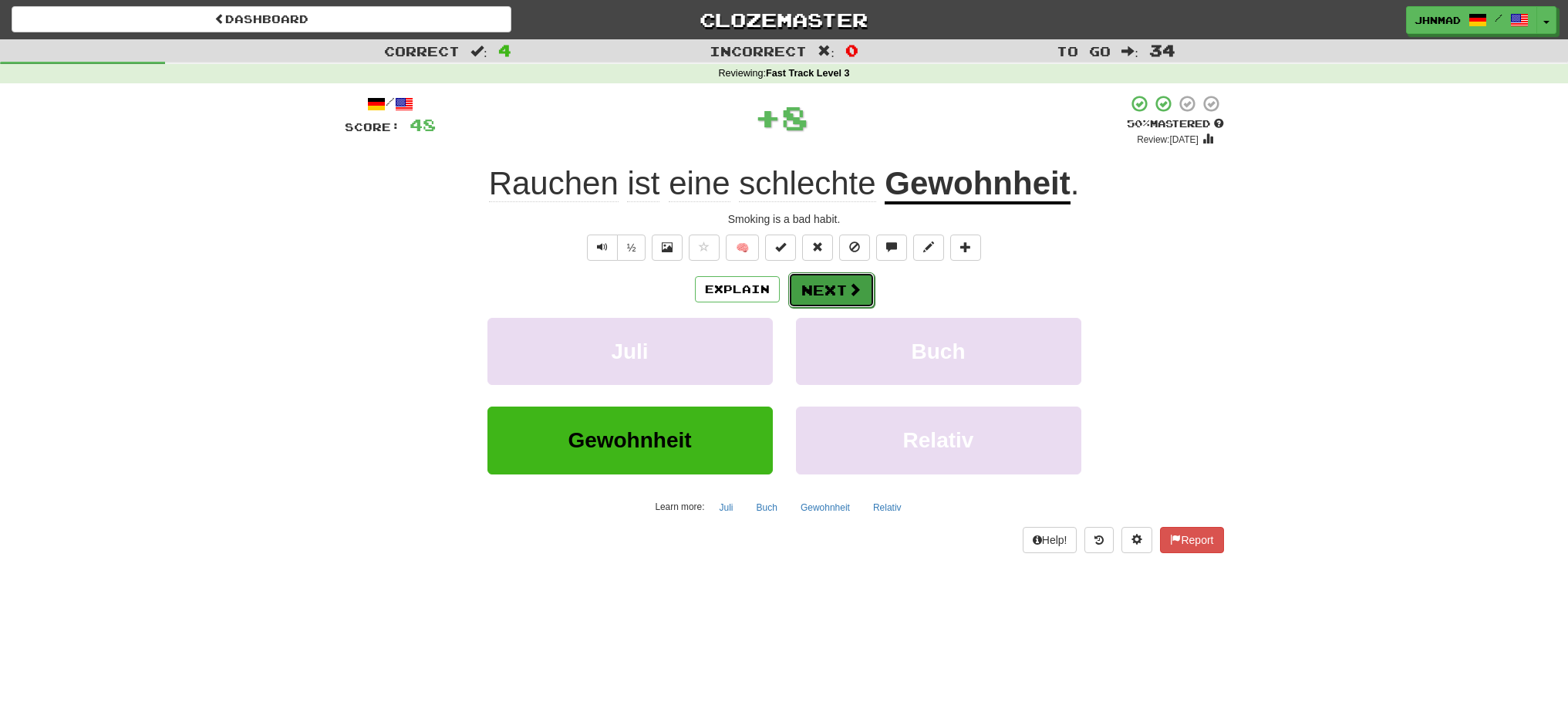
click at [848, 293] on span at bounding box center [855, 289] width 14 height 14
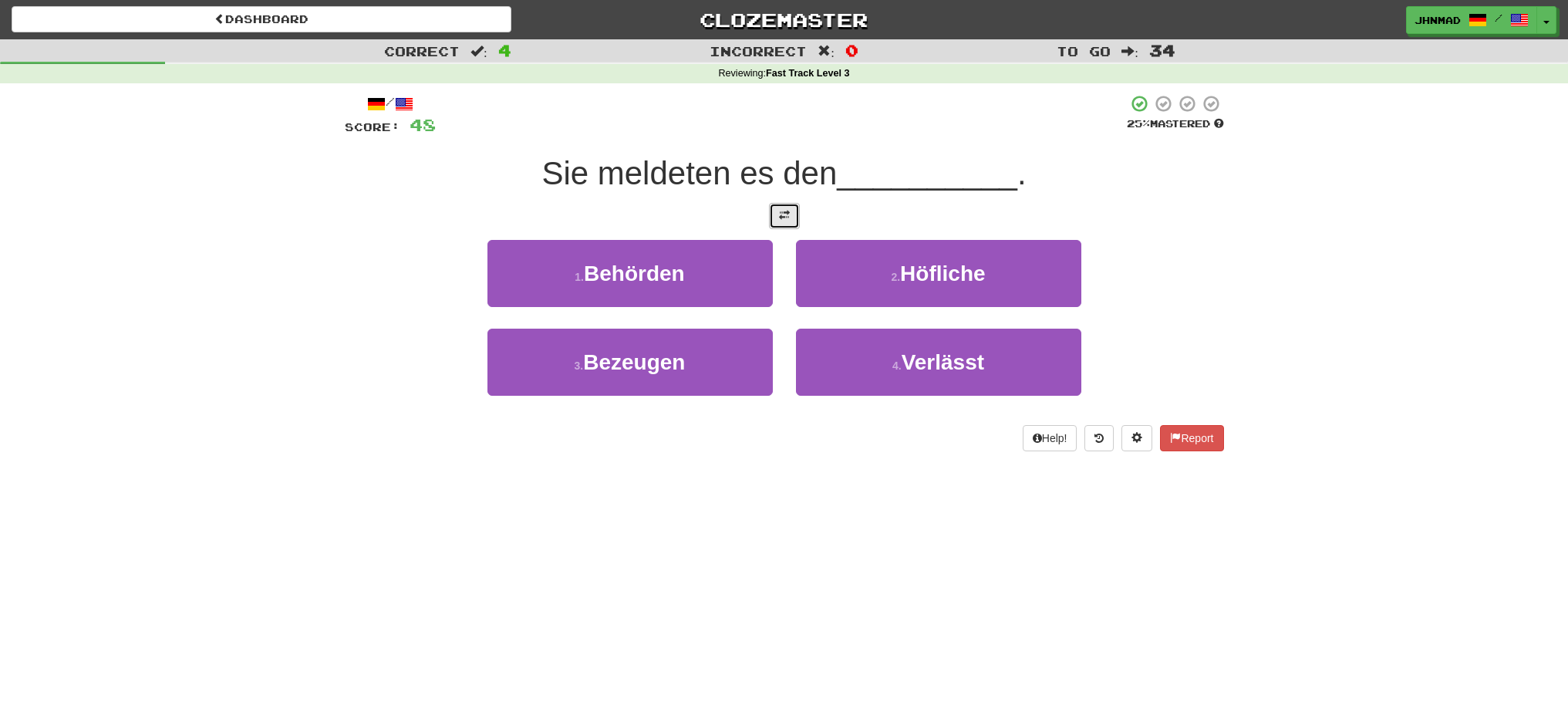
click at [776, 208] on button at bounding box center [784, 216] width 31 height 27
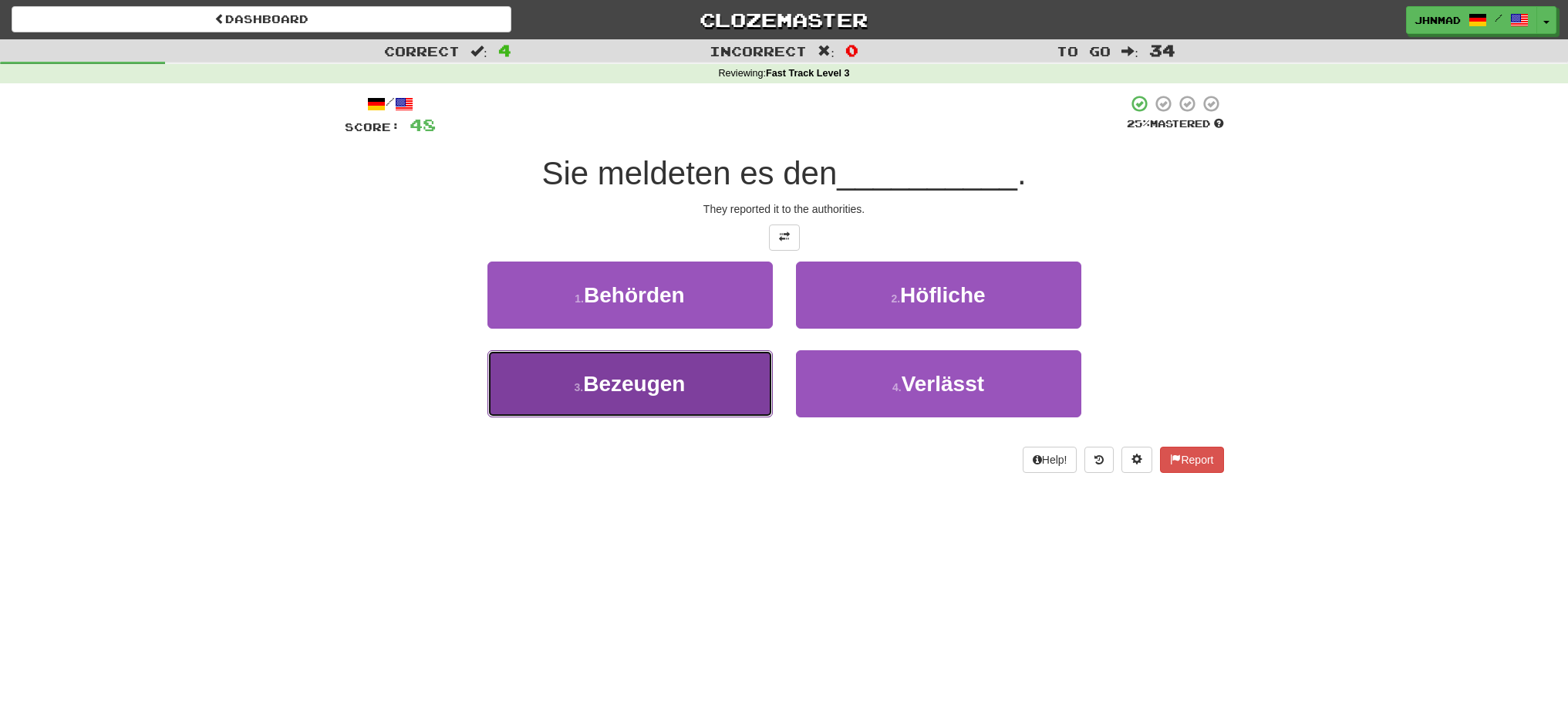
click at [659, 398] on button "3 . Bezeugen" at bounding box center [630, 384] width 285 height 67
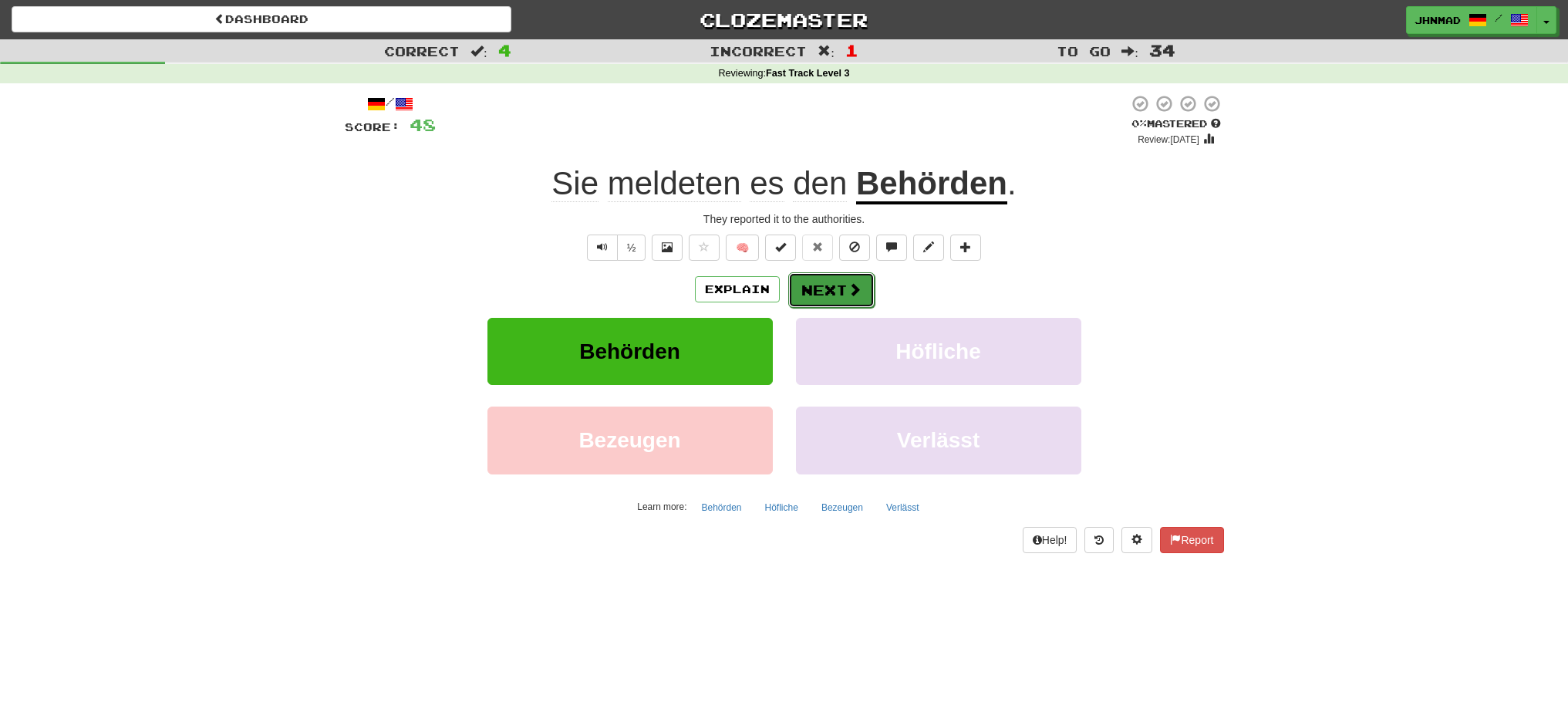
click at [803, 299] on button "Next" at bounding box center [831, 289] width 86 height 35
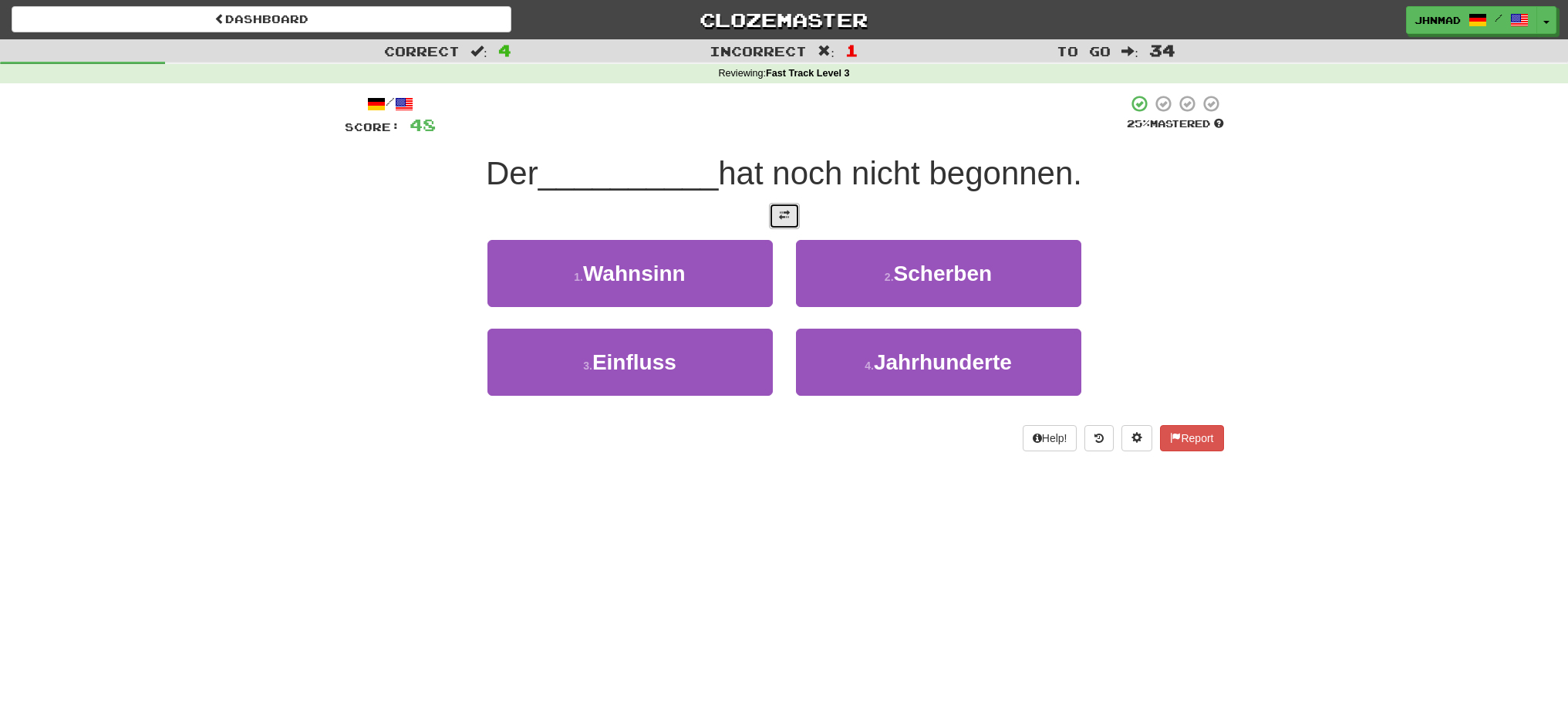
click at [784, 218] on span at bounding box center [784, 214] width 10 height 10
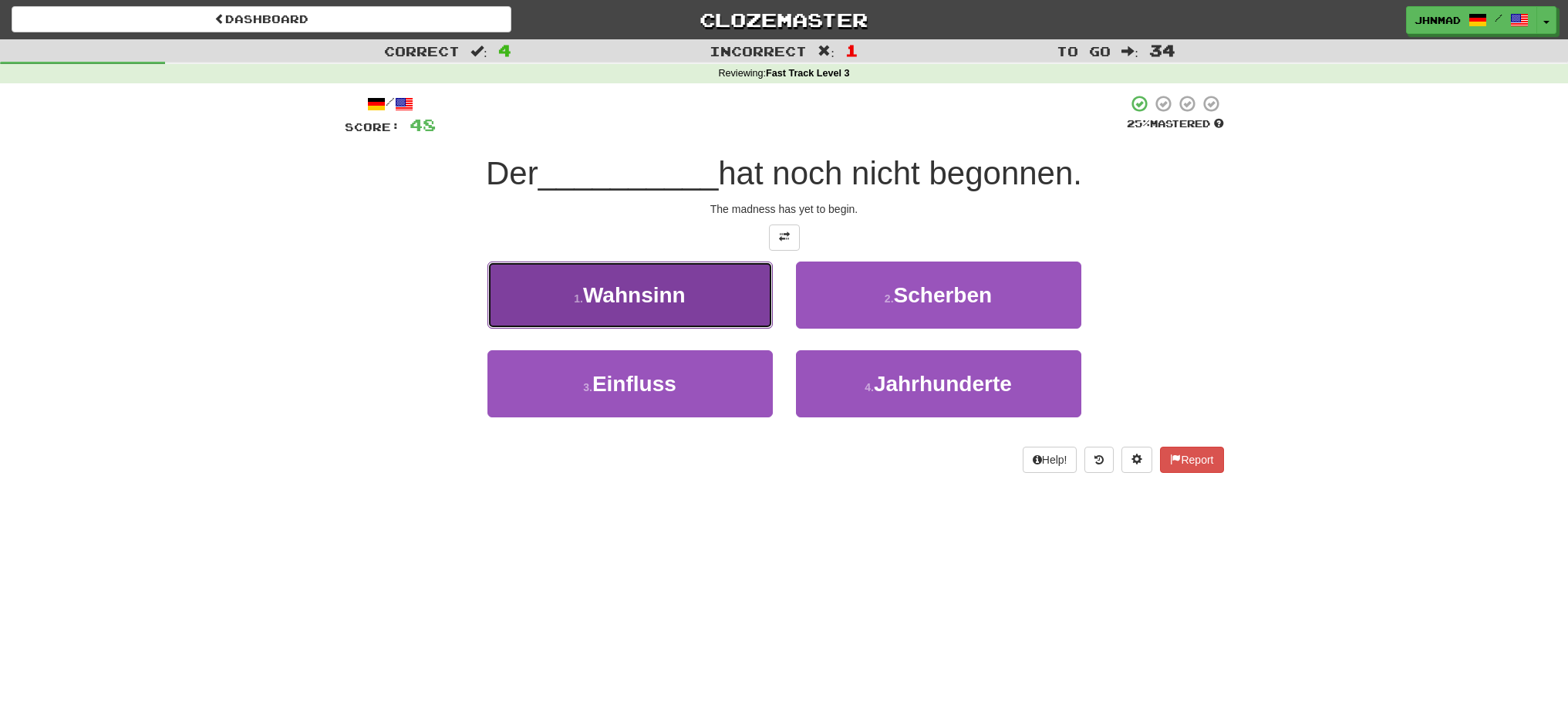
click at [628, 310] on button "1 . Wahnsinn" at bounding box center [630, 295] width 285 height 67
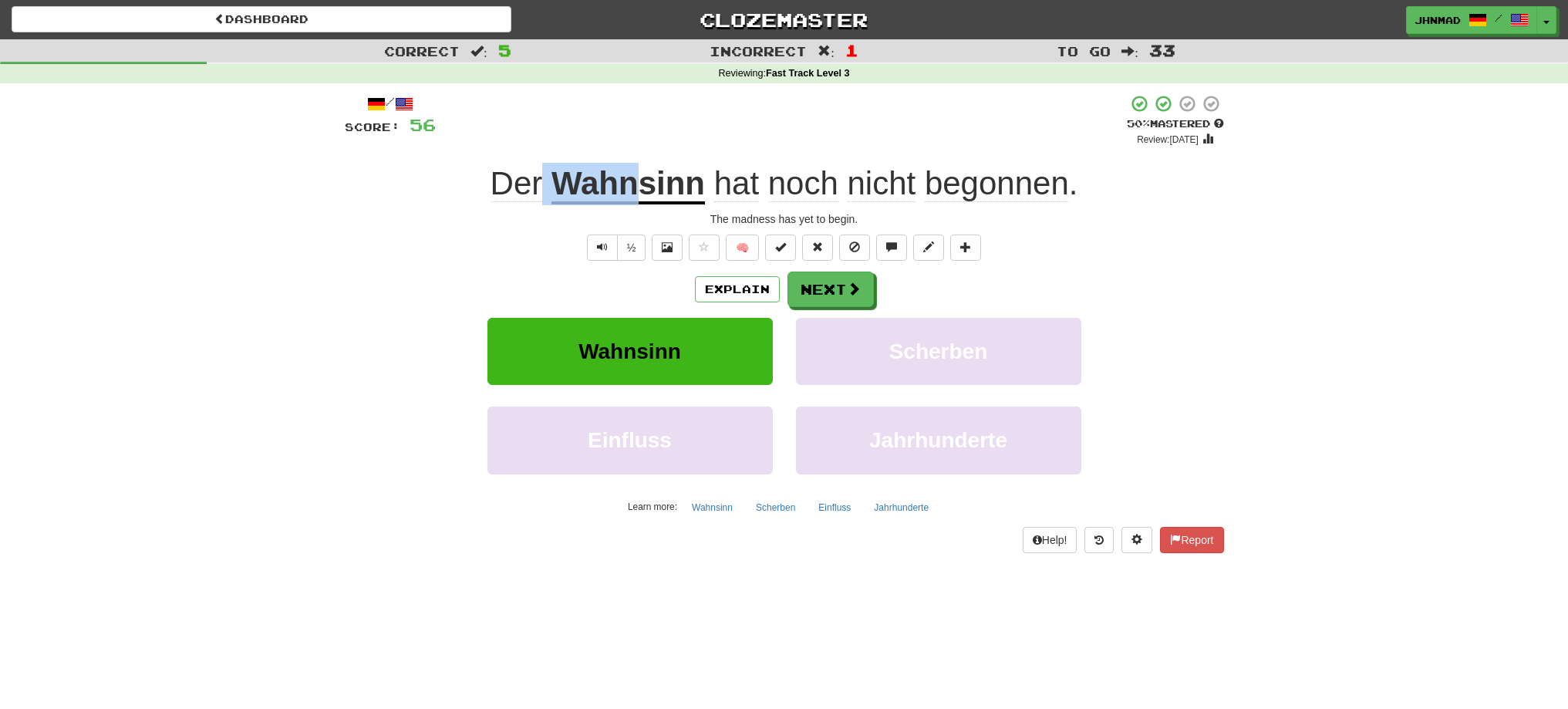
drag, startPoint x: 547, startPoint y: 188, endPoint x: 630, endPoint y: 185, distance: 83.1
click at [630, 185] on div "Der Wahnsinn hat noch nicht begonnen ." at bounding box center [784, 184] width 879 height 43
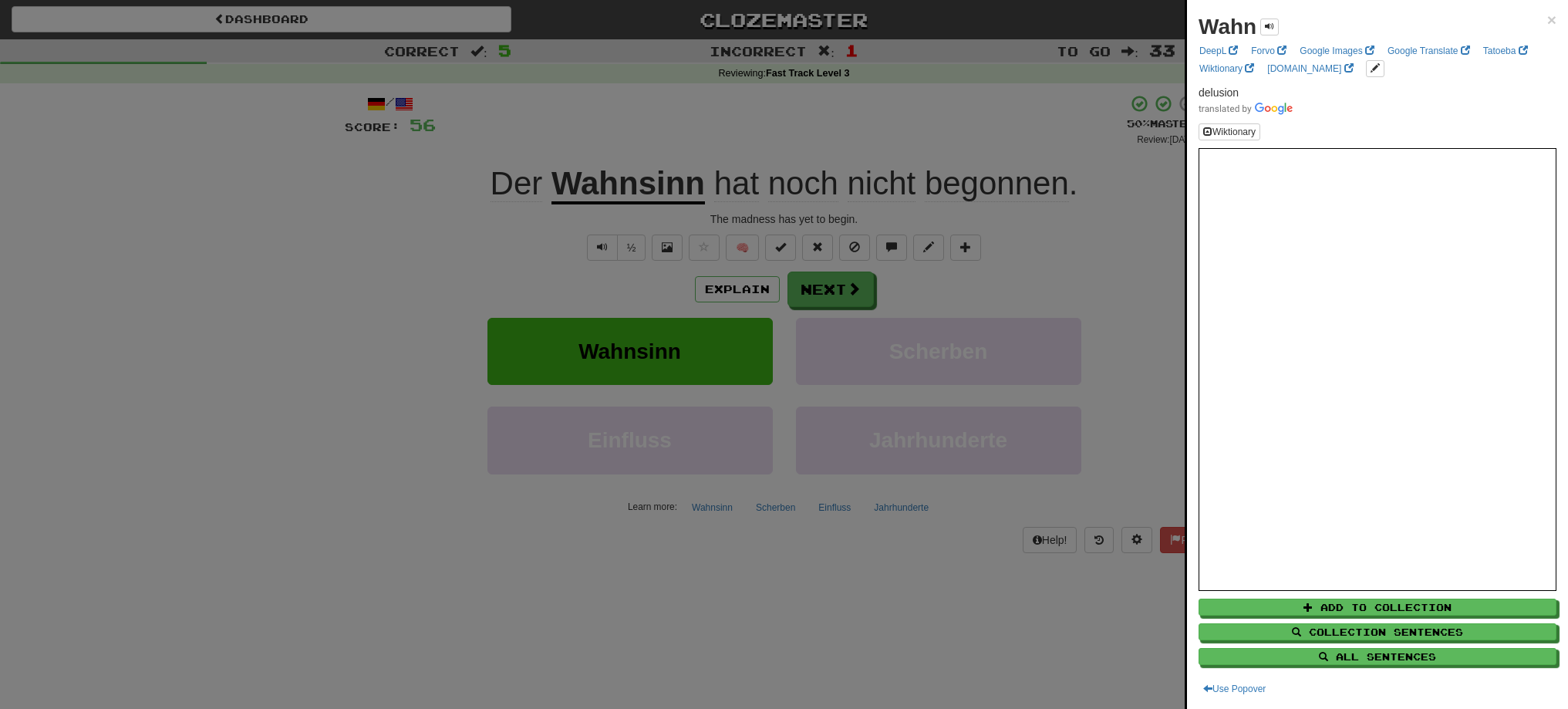
click at [611, 148] on div at bounding box center [784, 354] width 1568 height 709
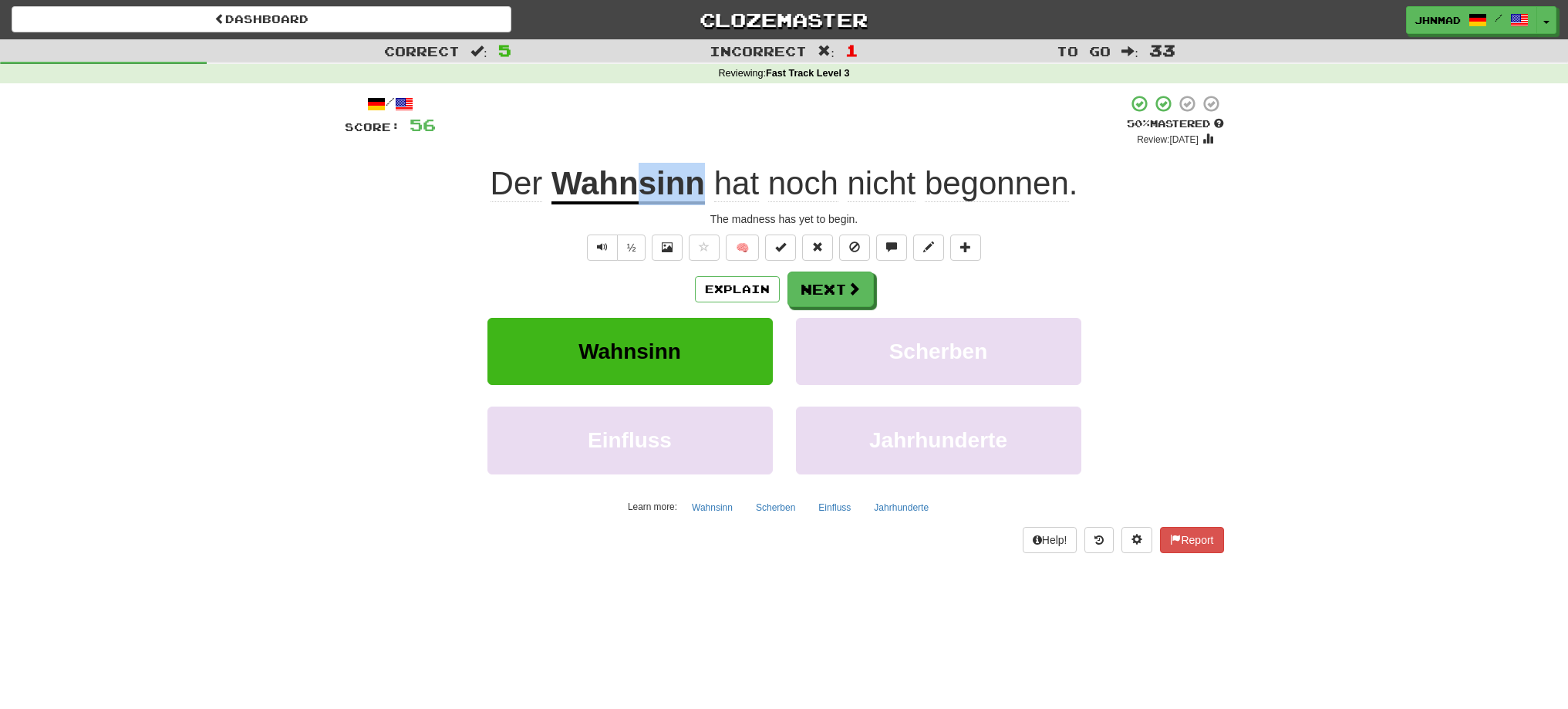
drag, startPoint x: 636, startPoint y: 190, endPoint x: 699, endPoint y: 182, distance: 63.5
click at [699, 182] on u "Wahnsinn" at bounding box center [628, 185] width 153 height 40
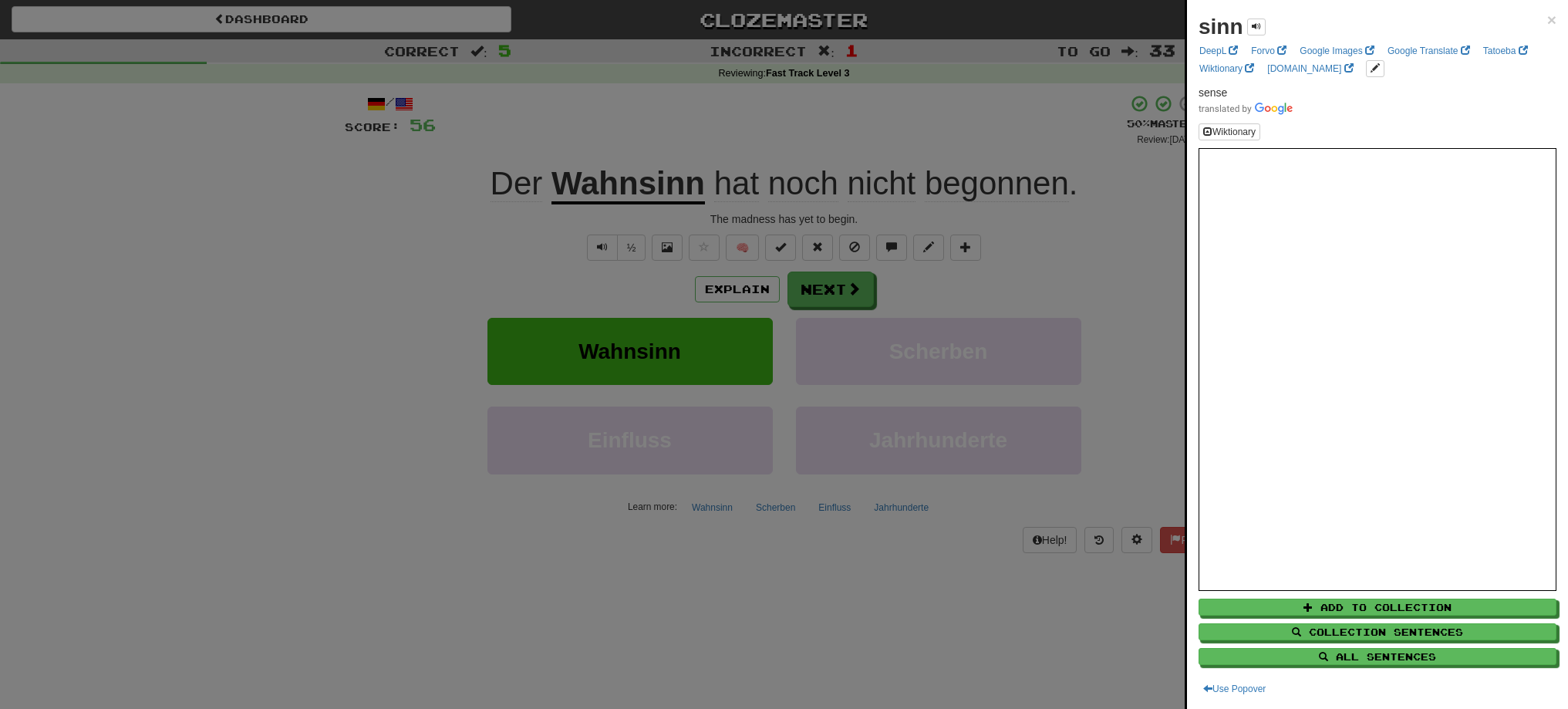
click at [796, 285] on div at bounding box center [784, 354] width 1568 height 709
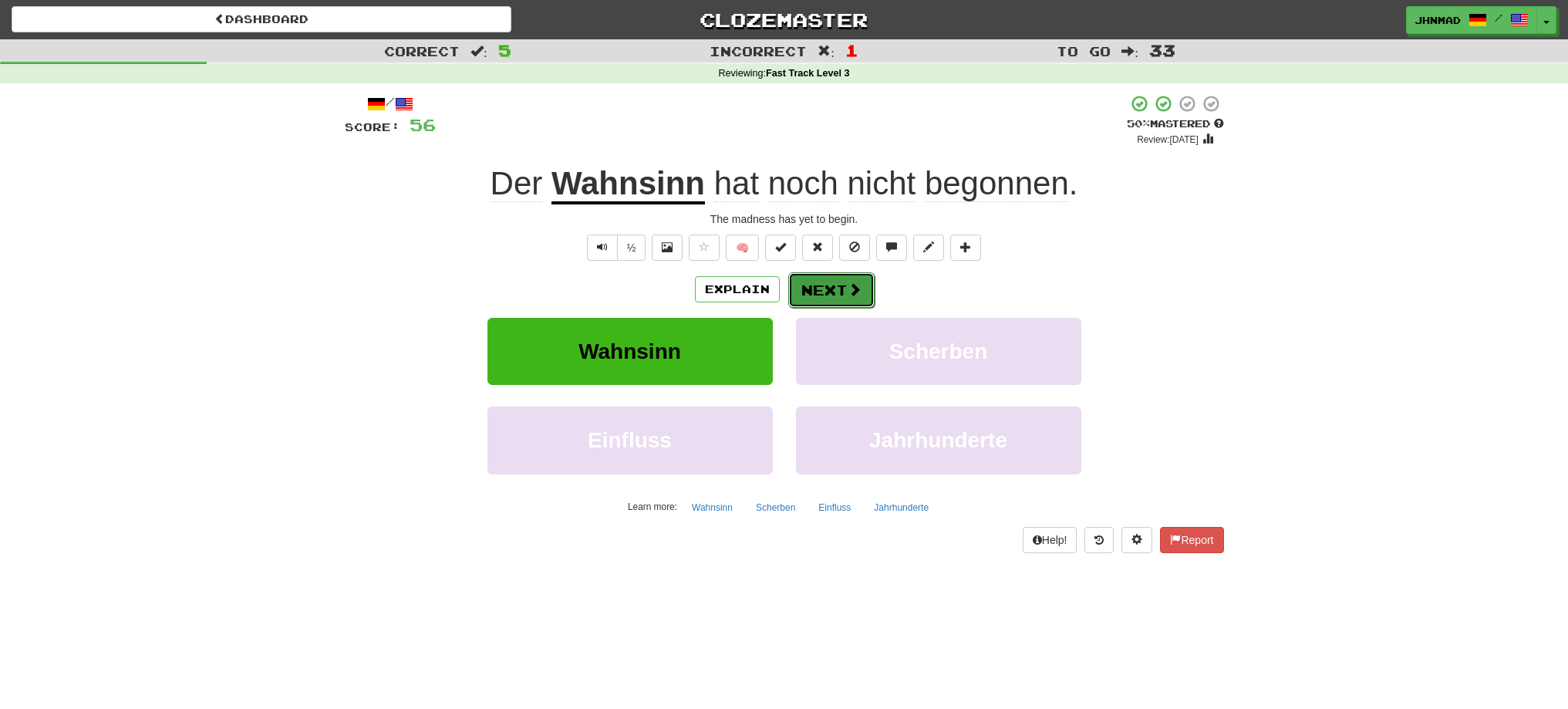
click at [807, 285] on button "Next" at bounding box center [831, 289] width 86 height 35
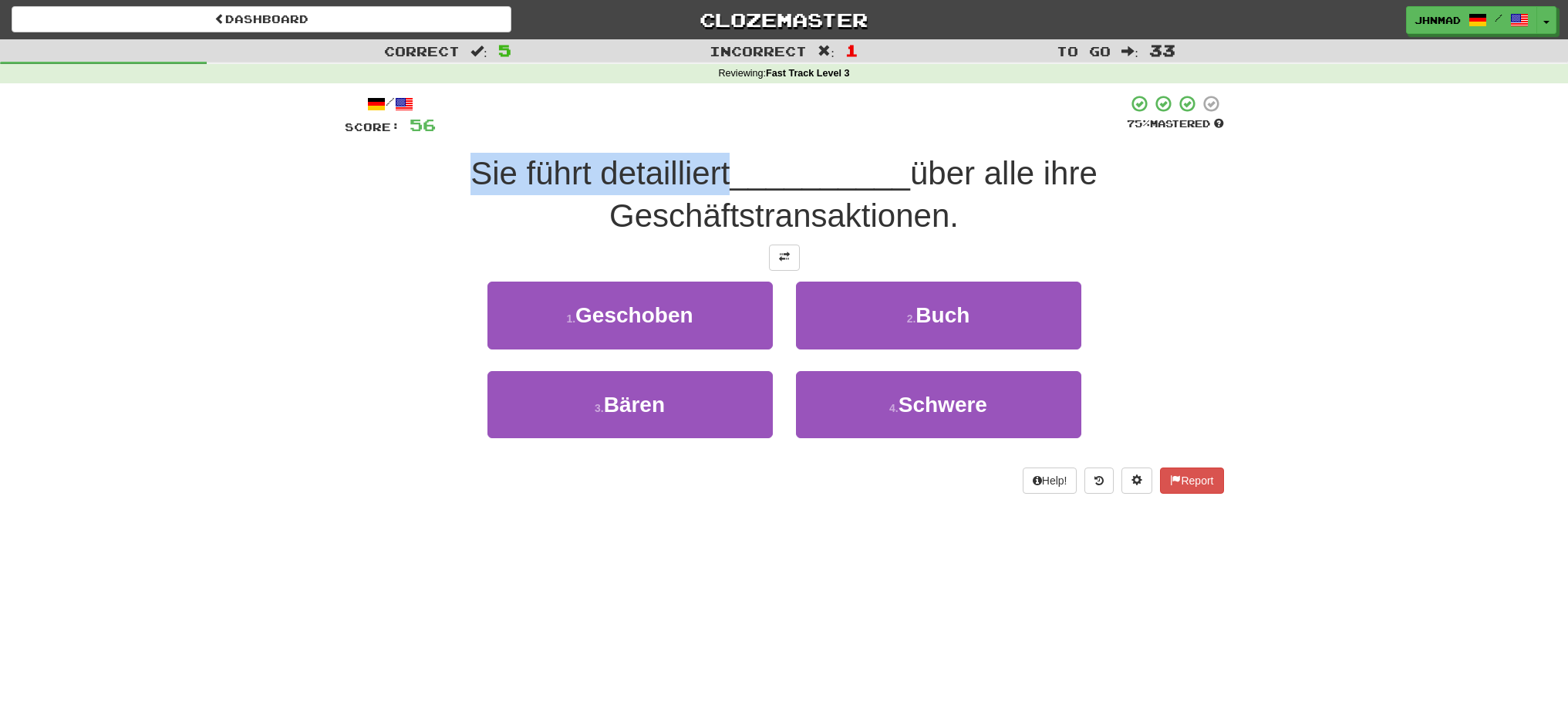
drag, startPoint x: 464, startPoint y: 178, endPoint x: 723, endPoint y: 154, distance: 260.1
click at [723, 154] on div "Sie führt detailliert __________ über alle ihre Geschäftstransaktionen." at bounding box center [784, 194] width 879 height 84
click at [712, 134] on div at bounding box center [712, 134] width 0 height 0
click at [1165, 282] on div "1 . Geschoben 2 . Buch" at bounding box center [784, 326] width 926 height 89
click at [783, 257] on span at bounding box center [784, 256] width 10 height 10
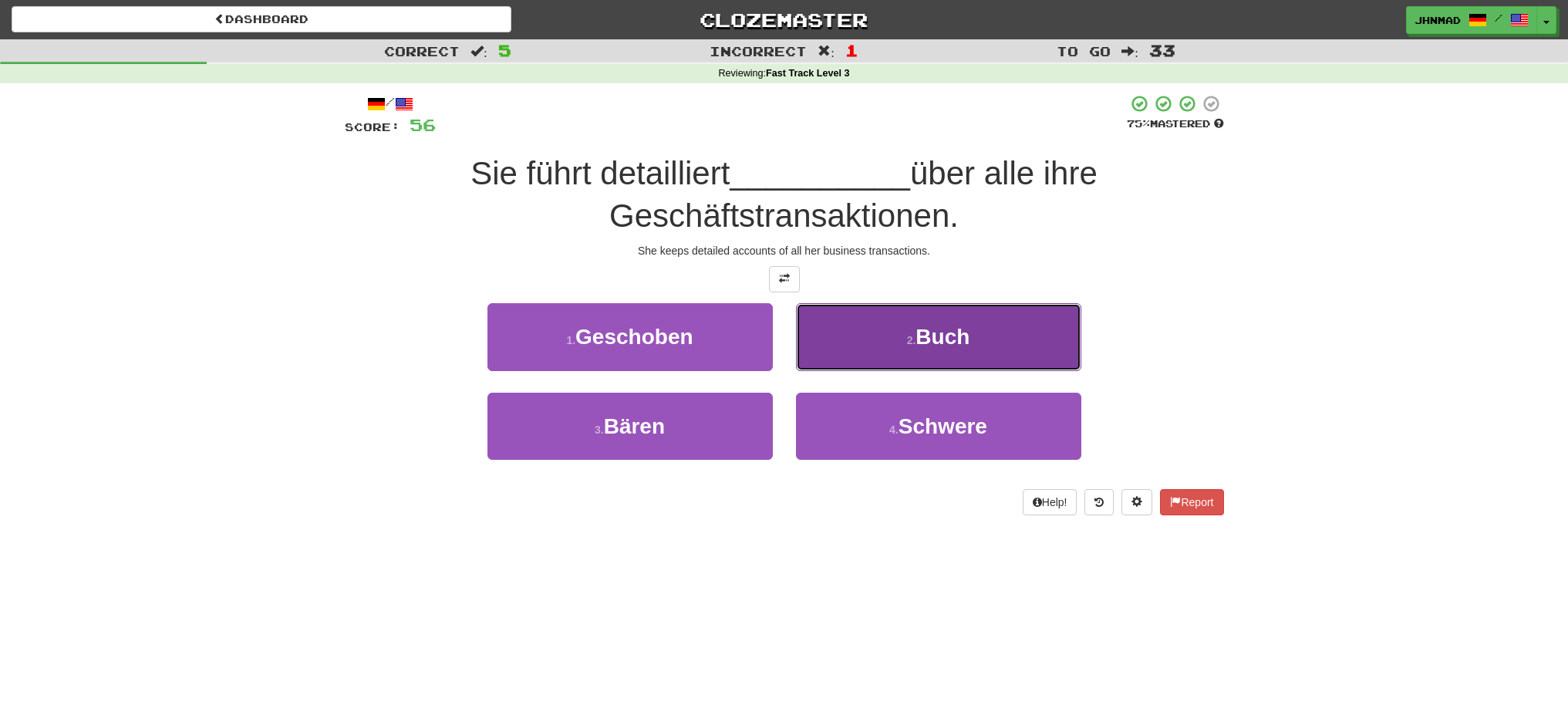
click at [967, 343] on span "Buch" at bounding box center [943, 336] width 54 height 24
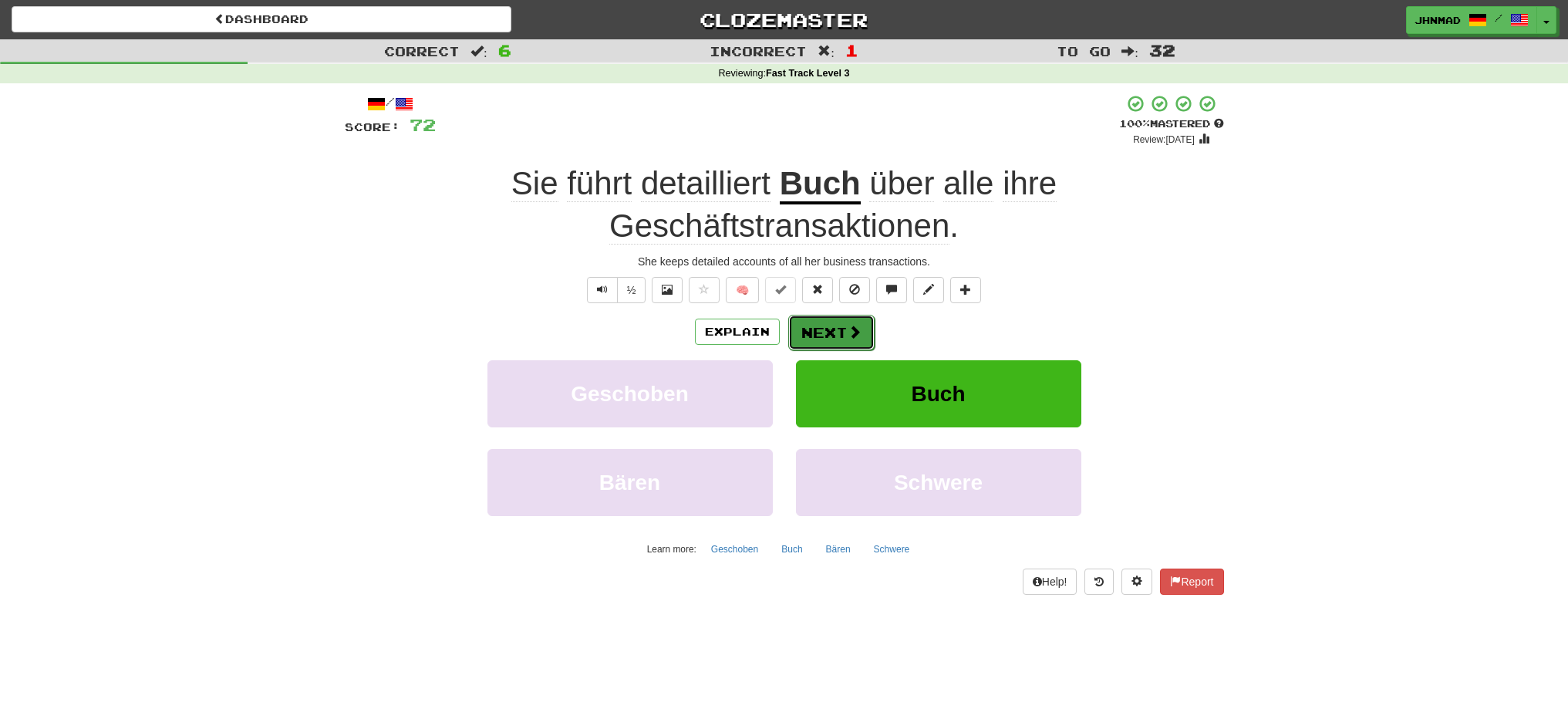
click at [823, 337] on button "Next" at bounding box center [831, 332] width 86 height 35
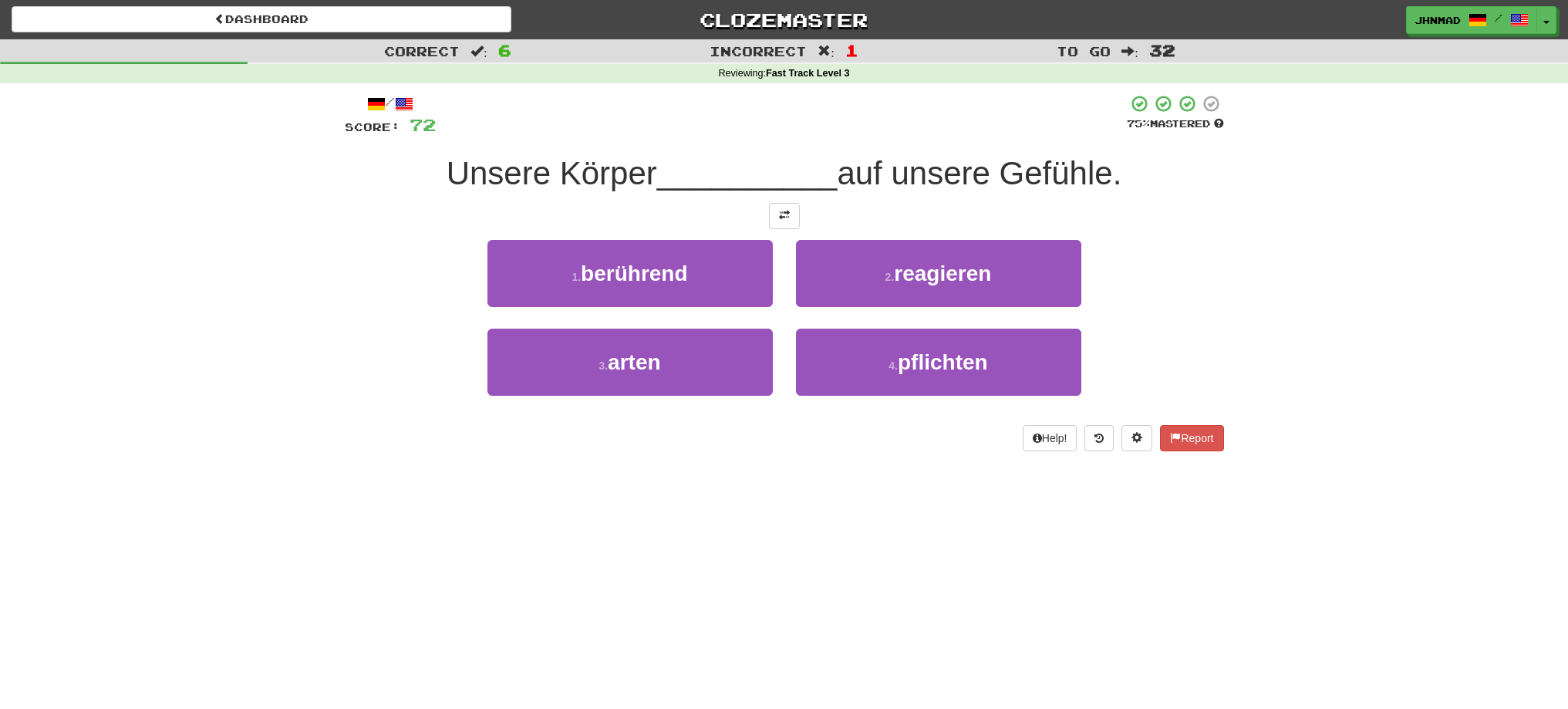
drag, startPoint x: 545, startPoint y: 169, endPoint x: 659, endPoint y: 180, distance: 114.5
click at [659, 180] on div "Unsere Körper __________ auf unsere Gefühle." at bounding box center [784, 173] width 879 height 43
click at [650, 192] on div at bounding box center [650, 192] width 0 height 0
click at [292, 262] on div "Correct : 6 Incorrect : 1 To go : 32 Reviewing : Fast Track Level 3 / Score: 72…" at bounding box center [784, 257] width 1568 height 434
click at [786, 218] on span at bounding box center [784, 214] width 10 height 10
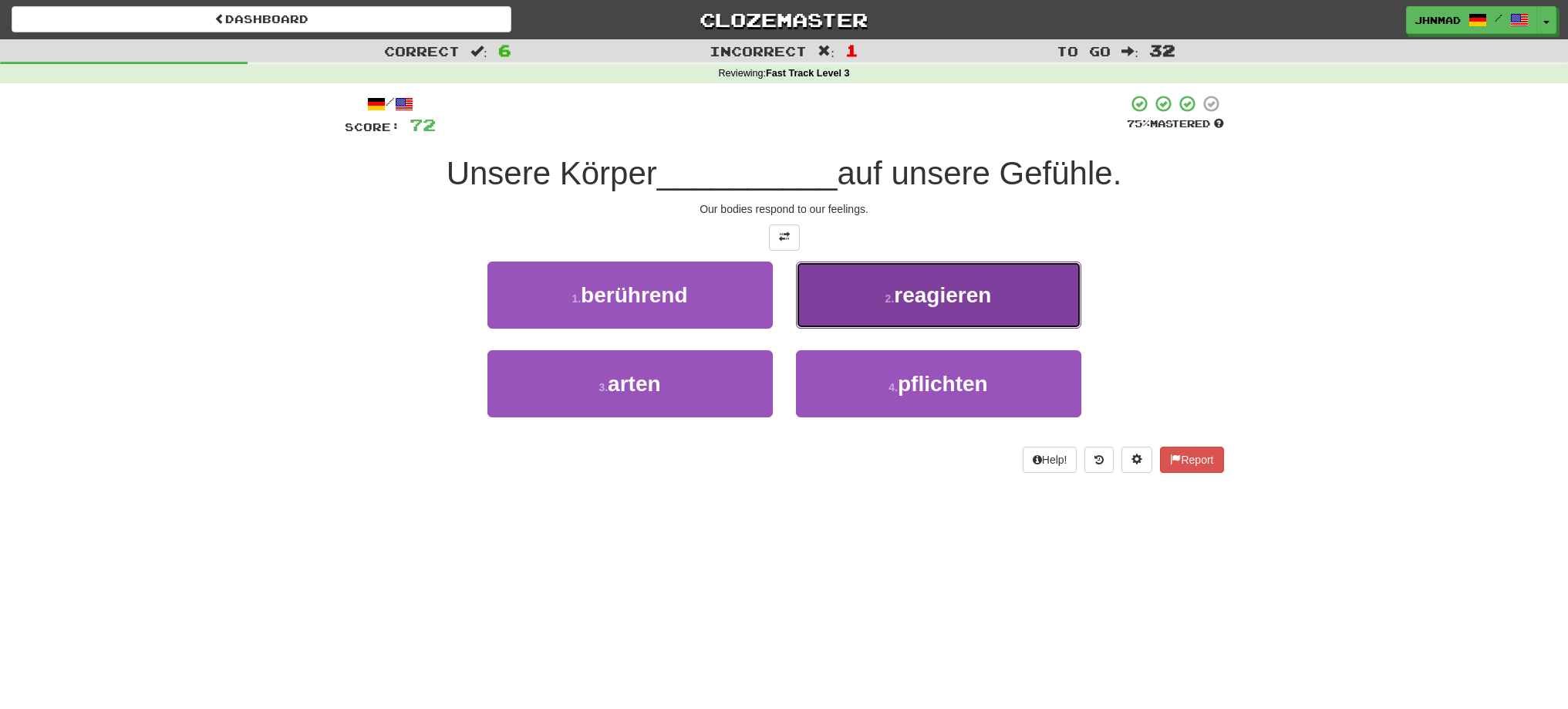
click at [972, 312] on button "2 . reagieren" at bounding box center [938, 295] width 285 height 67
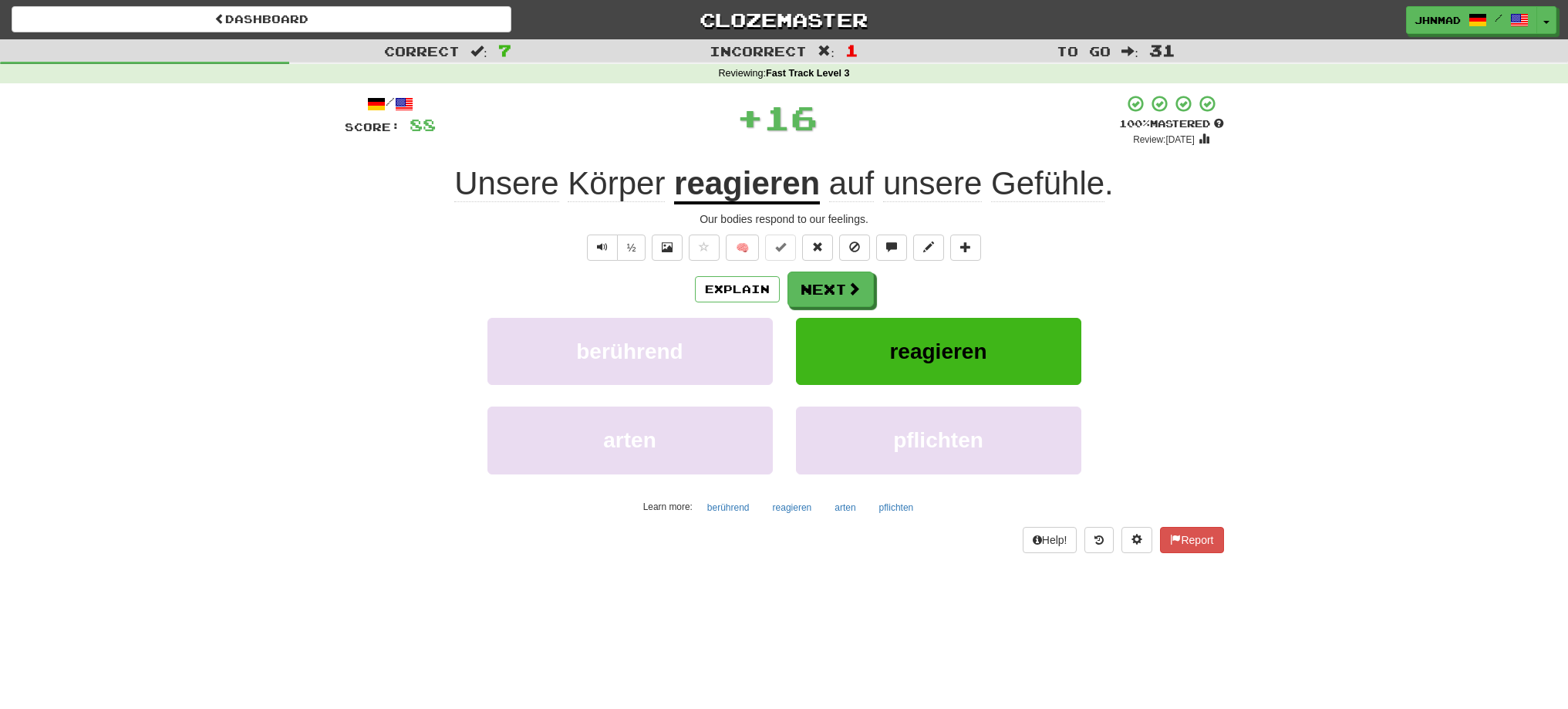
click at [745, 191] on u "reagieren" at bounding box center [748, 185] width 146 height 40
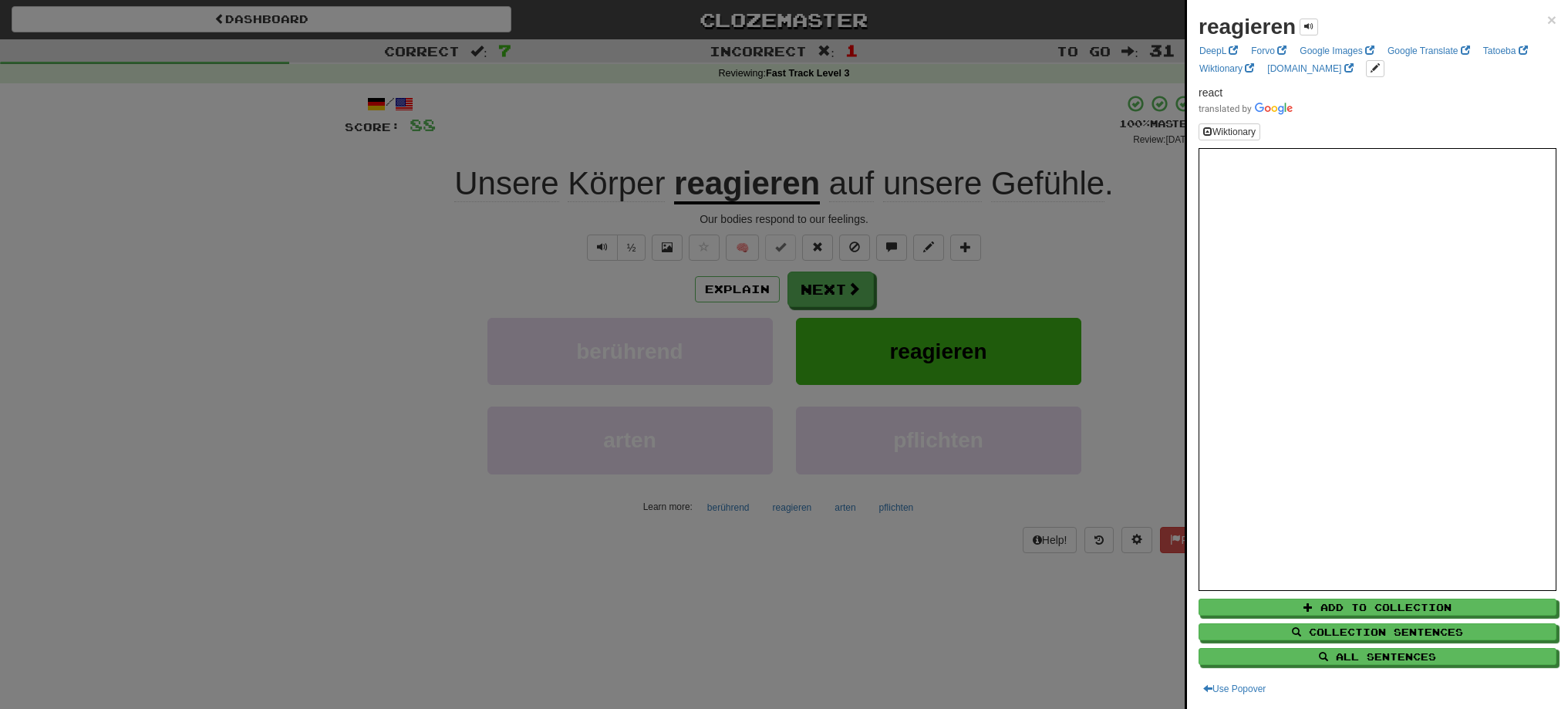
click at [830, 297] on div at bounding box center [784, 354] width 1568 height 709
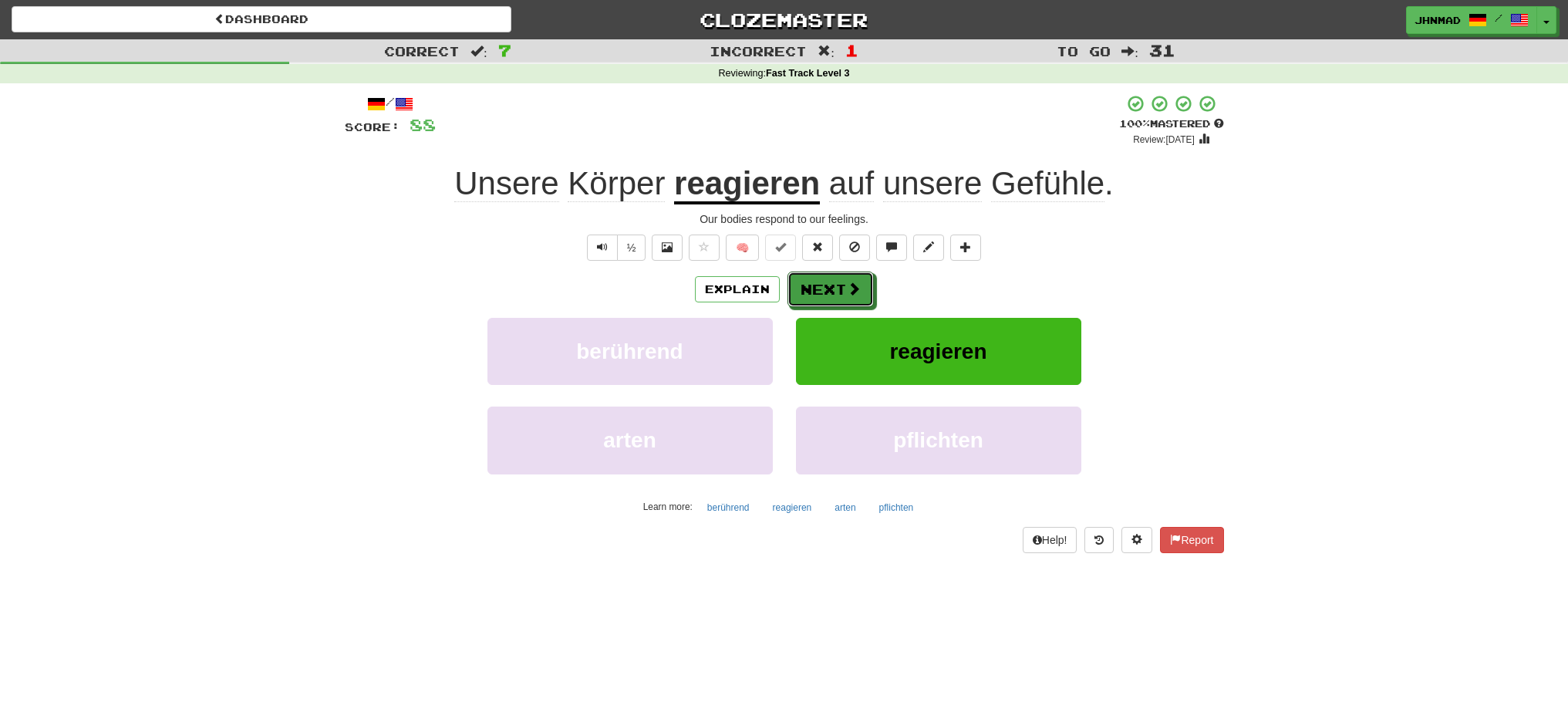
click at [830, 297] on button "Next" at bounding box center [830, 289] width 86 height 35
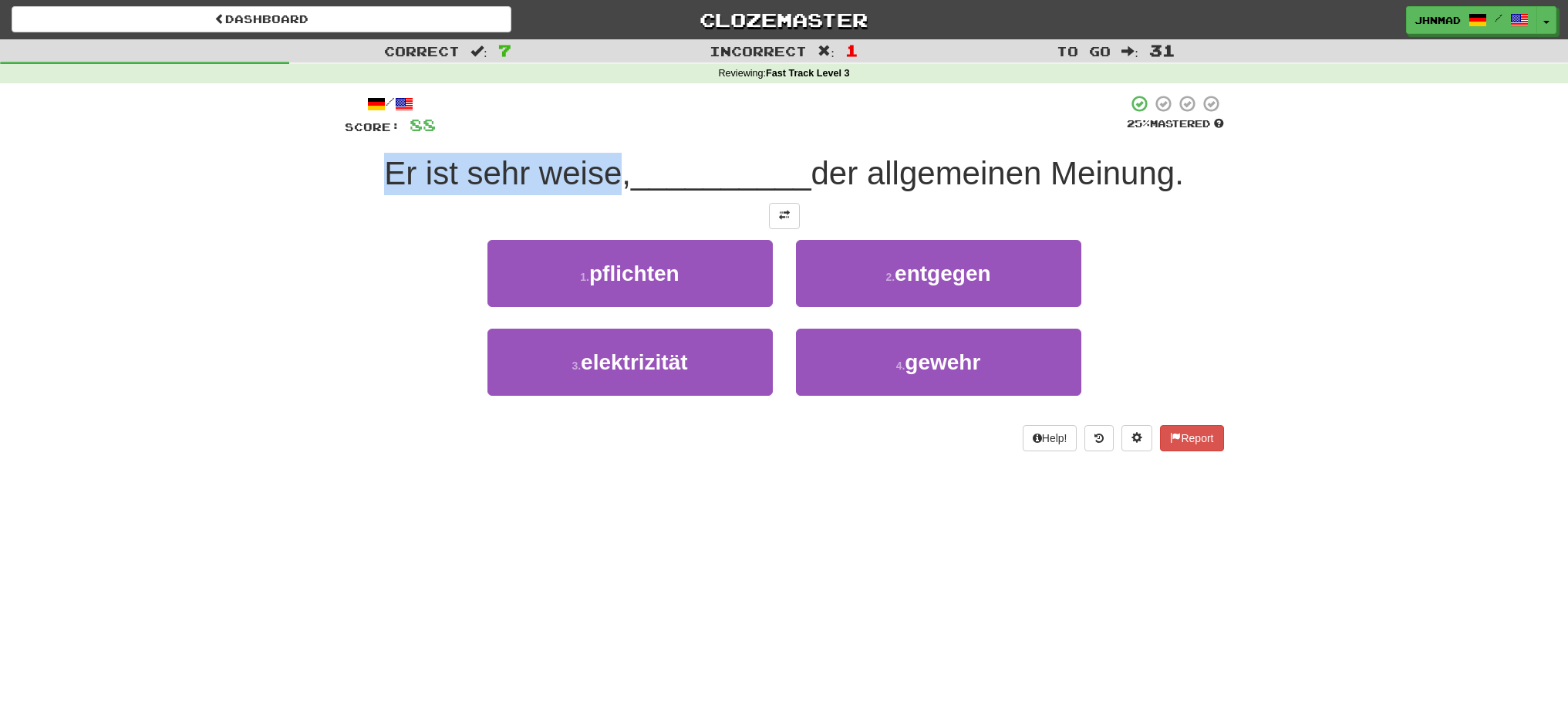
drag, startPoint x: 387, startPoint y: 154, endPoint x: 604, endPoint y: 148, distance: 217.1
click at [604, 148] on div "/ Score: 88 25 % Mastered Er ist sehr weise, __________ der allgemeinen Meinung…" at bounding box center [784, 272] width 879 height 357
click at [595, 134] on div at bounding box center [595, 134] width 0 height 0
drag, startPoint x: 283, startPoint y: 237, endPoint x: 405, endPoint y: 186, distance: 132.2
click at [284, 235] on div "Correct : 7 Incorrect : 1 To go : 31 Reviewing : Fast Track Level 3 / Score: 88…" at bounding box center [784, 257] width 1568 height 434
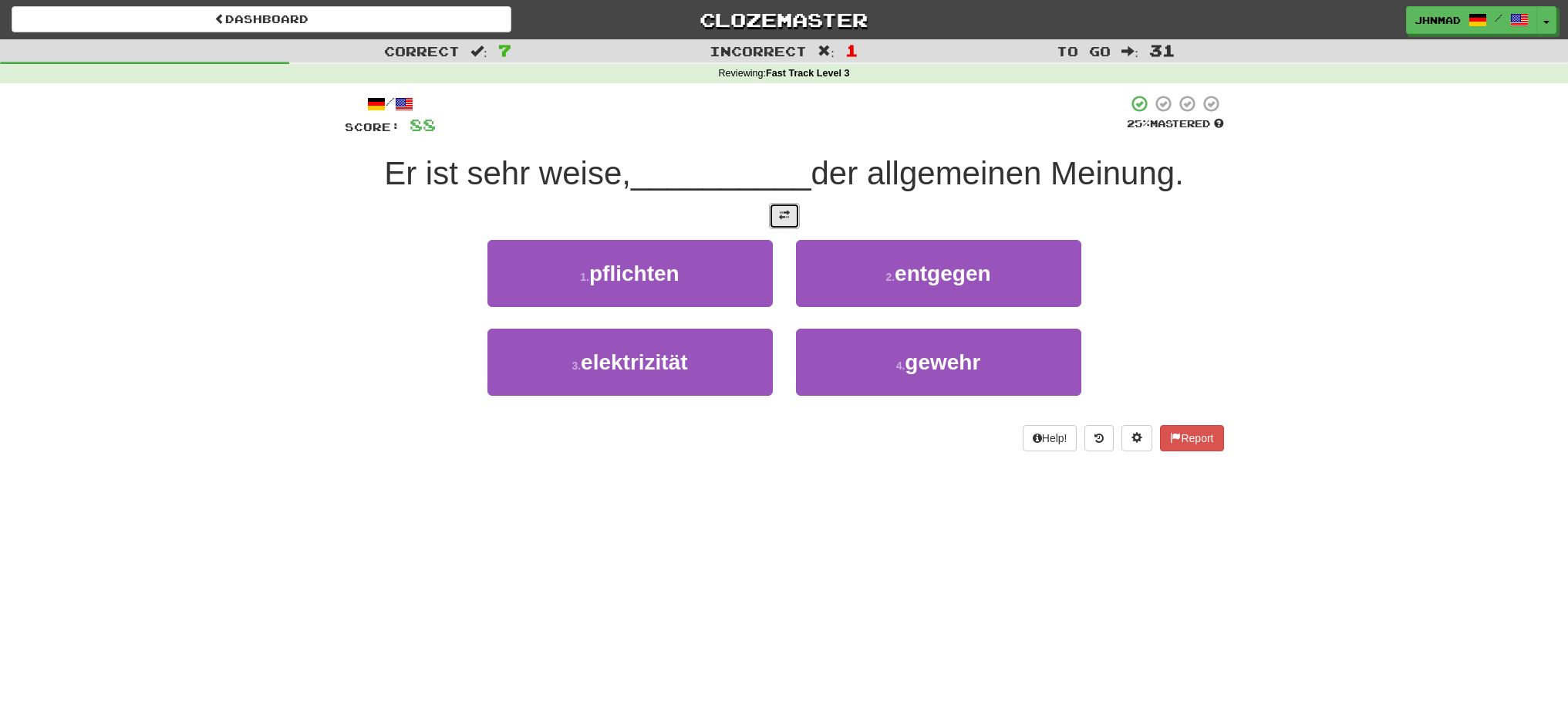
click at [780, 220] on span at bounding box center [784, 214] width 10 height 10
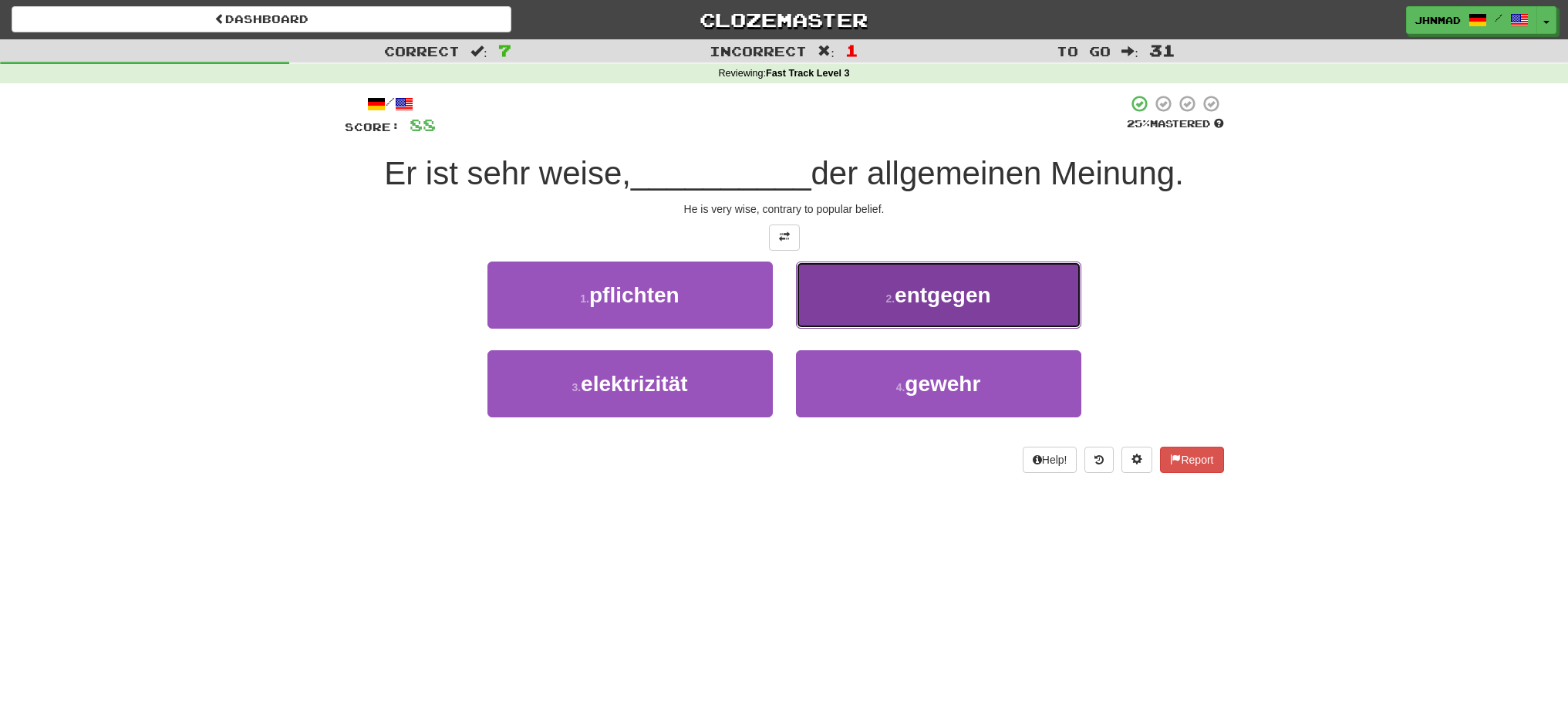
click at [927, 296] on span "entgegen" at bounding box center [943, 295] width 96 height 24
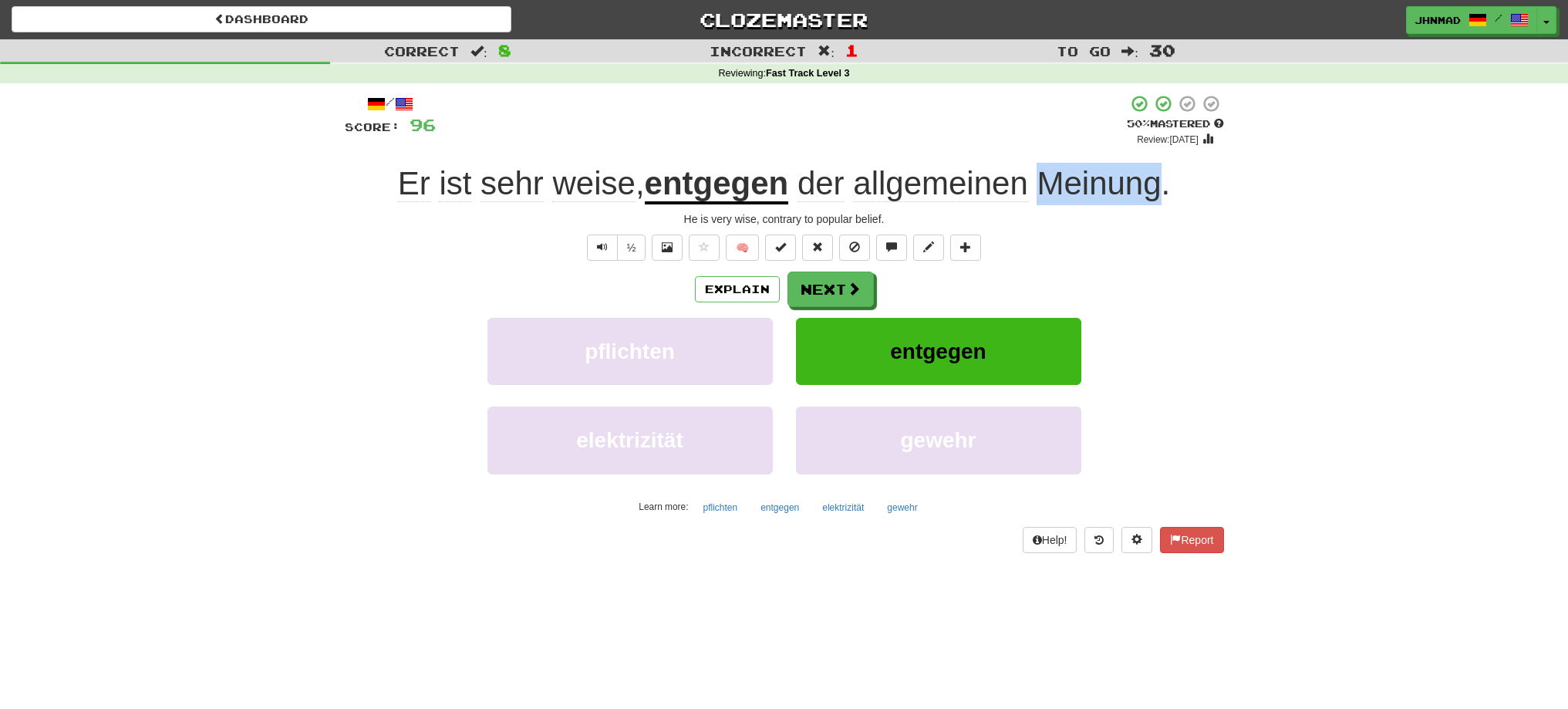
drag, startPoint x: 1042, startPoint y: 187, endPoint x: 1161, endPoint y: 175, distance: 119.6
click at [1161, 175] on span "Meinung" at bounding box center [1098, 183] width 124 height 37
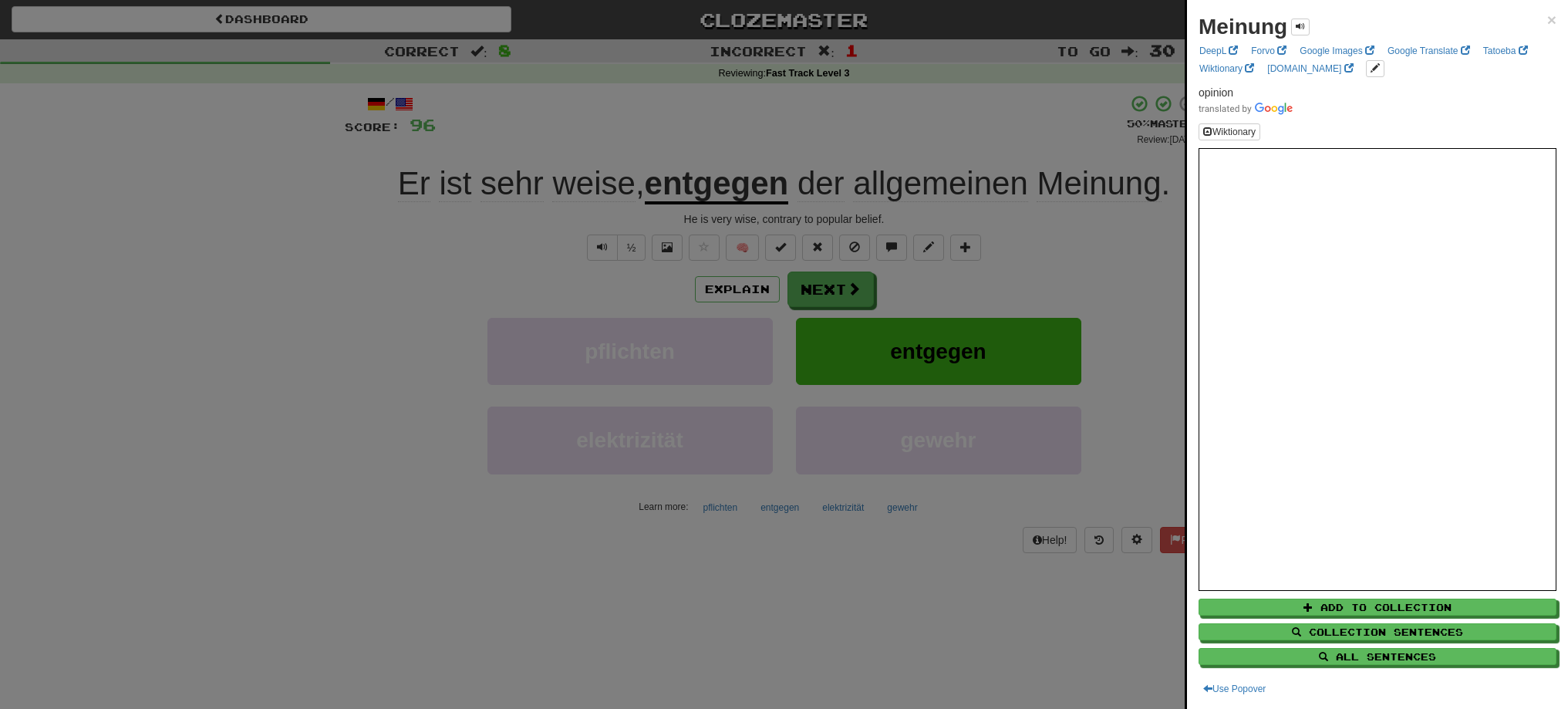
click at [1179, 287] on div at bounding box center [784, 354] width 1568 height 709
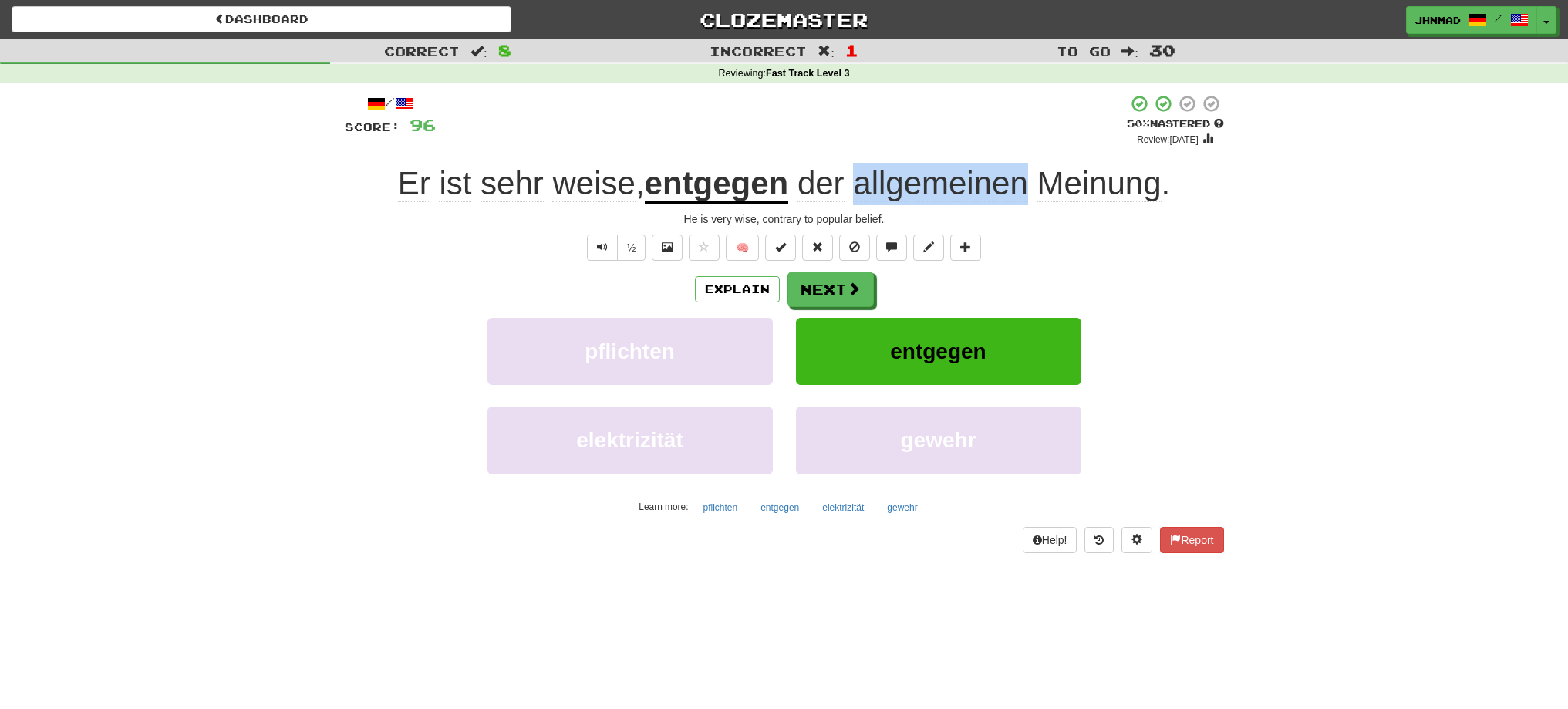
drag, startPoint x: 857, startPoint y: 189, endPoint x: 1025, endPoint y: 172, distance: 168.9
click at [1025, 172] on span "allgemeinen" at bounding box center [941, 183] width 175 height 37
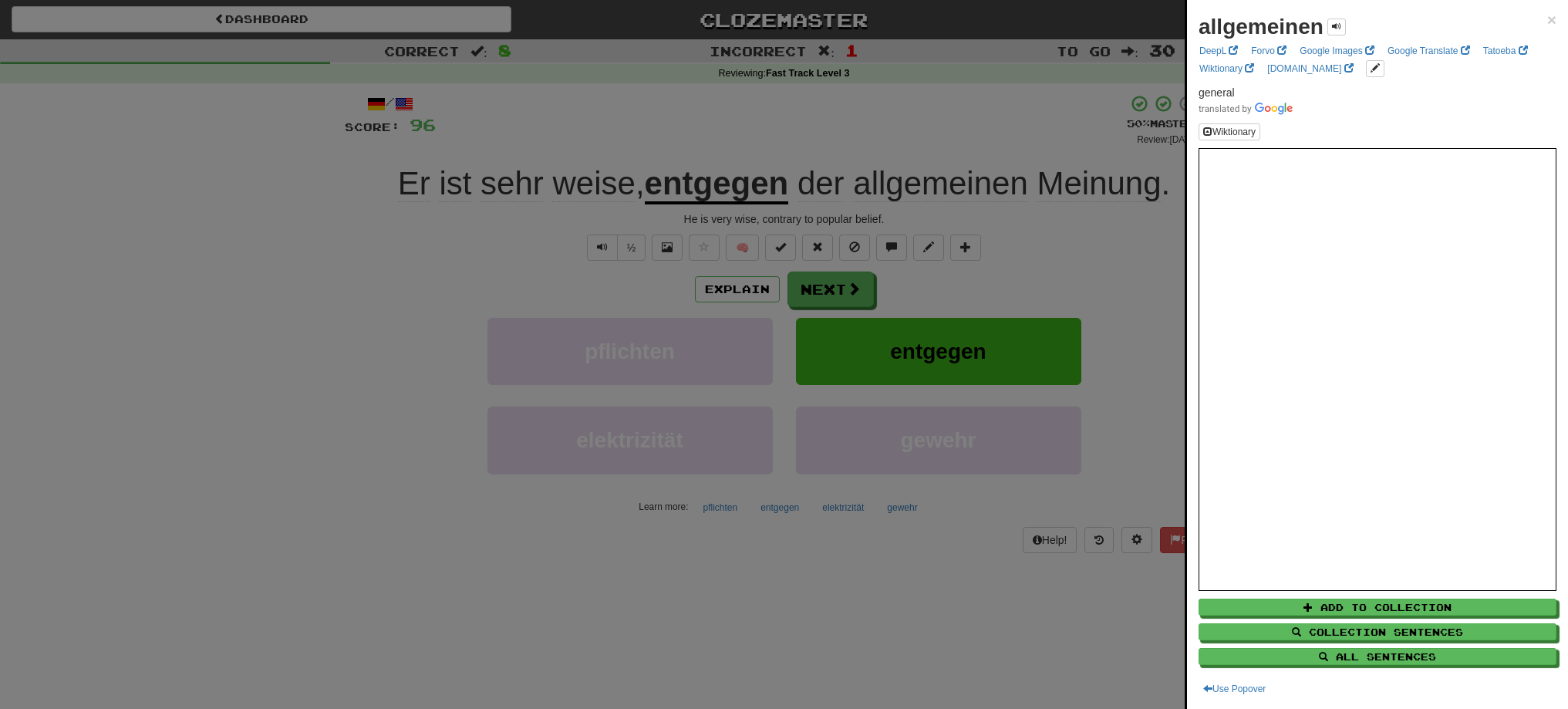
click at [815, 286] on div at bounding box center [784, 354] width 1568 height 709
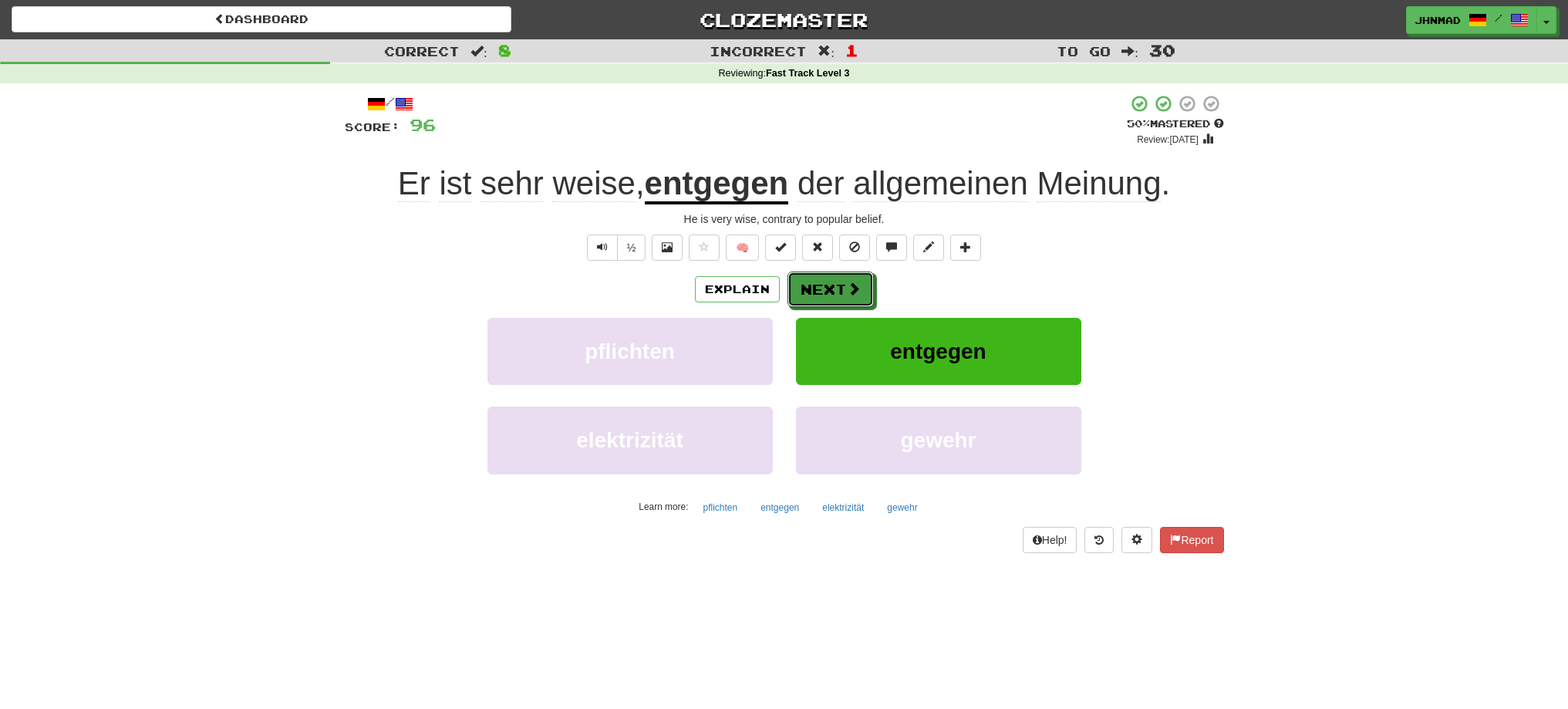
click at [815, 286] on button "Next" at bounding box center [830, 289] width 86 height 35
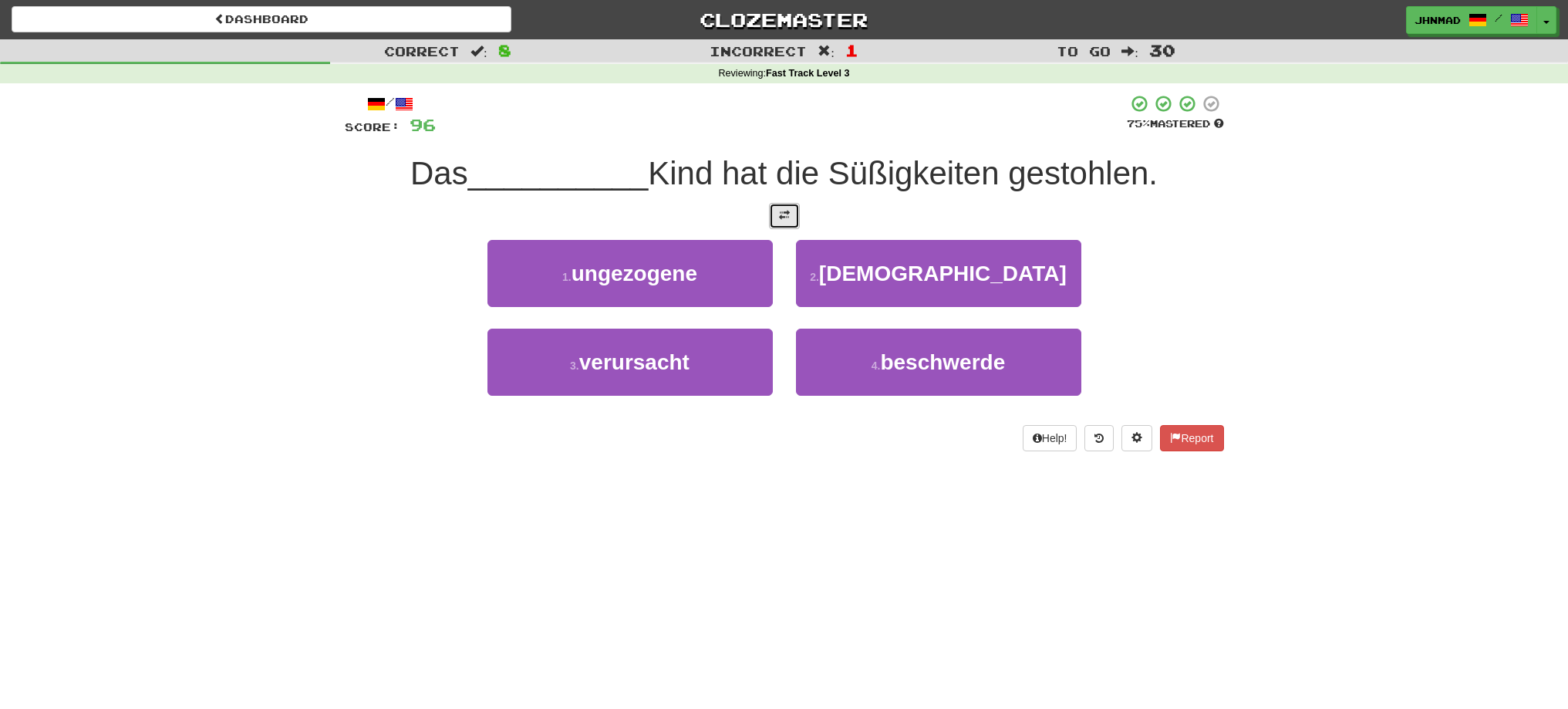
click at [791, 218] on button at bounding box center [784, 216] width 31 height 27
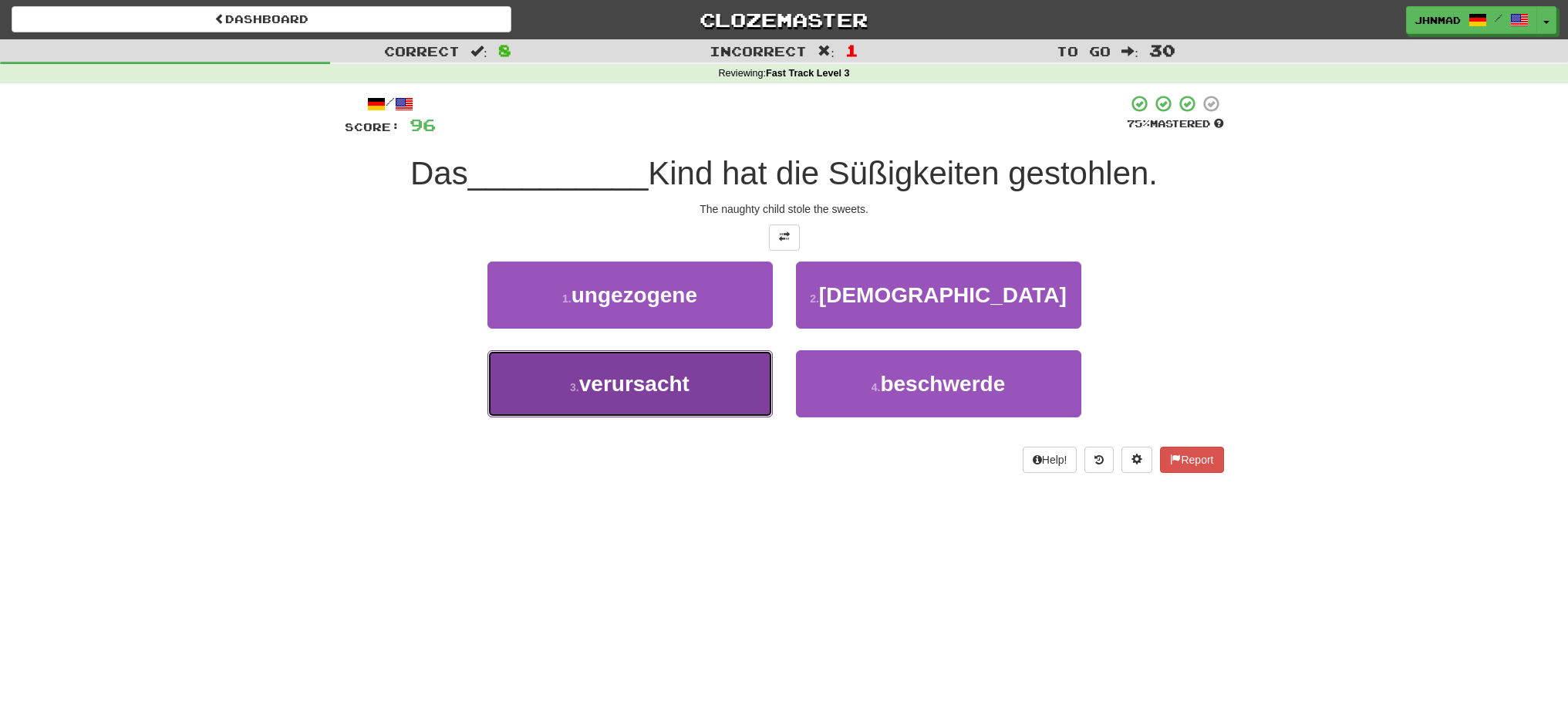
click at [601, 394] on span "verursacht" at bounding box center [635, 383] width 110 height 24
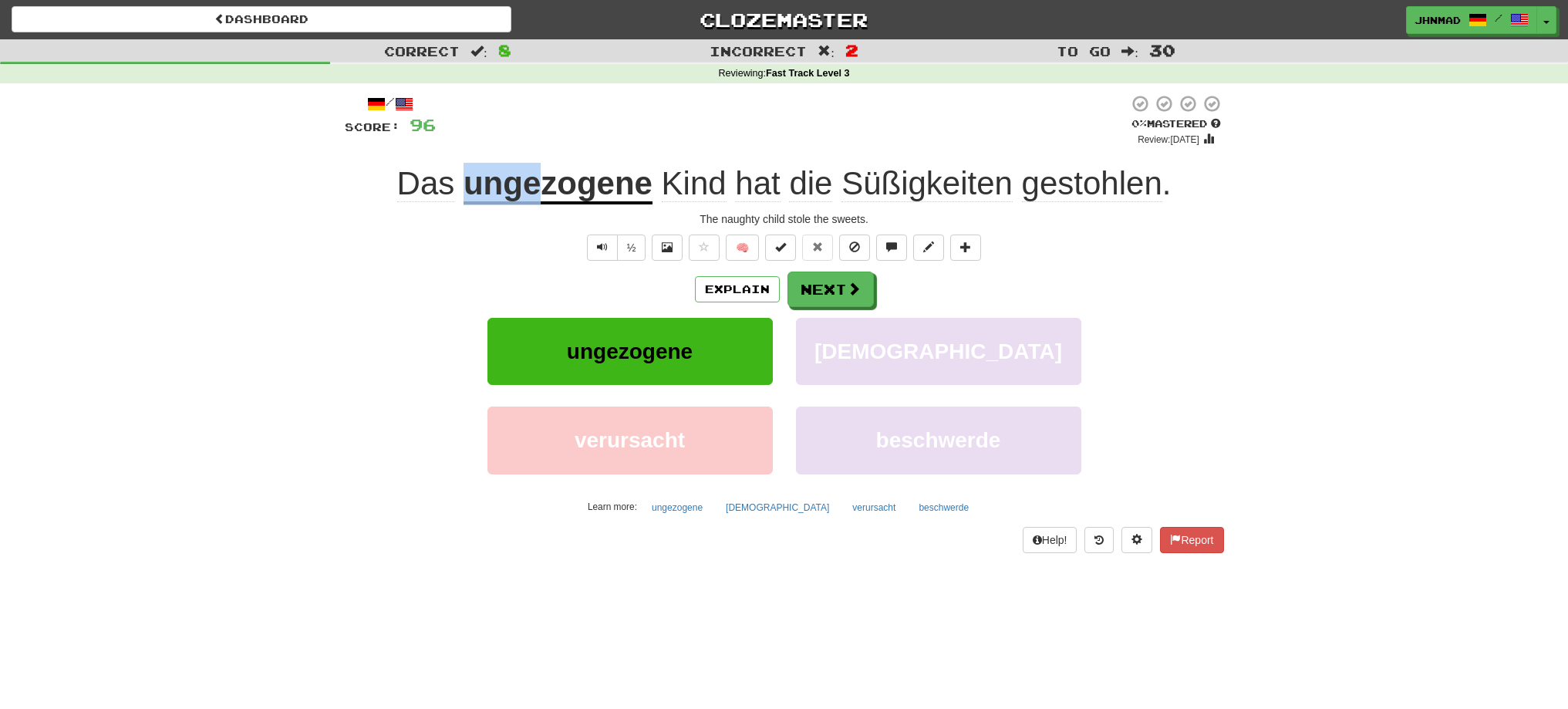
drag, startPoint x: 470, startPoint y: 181, endPoint x: 533, endPoint y: 186, distance: 63.2
click at [533, 186] on u "ungezogene" at bounding box center [557, 185] width 189 height 40
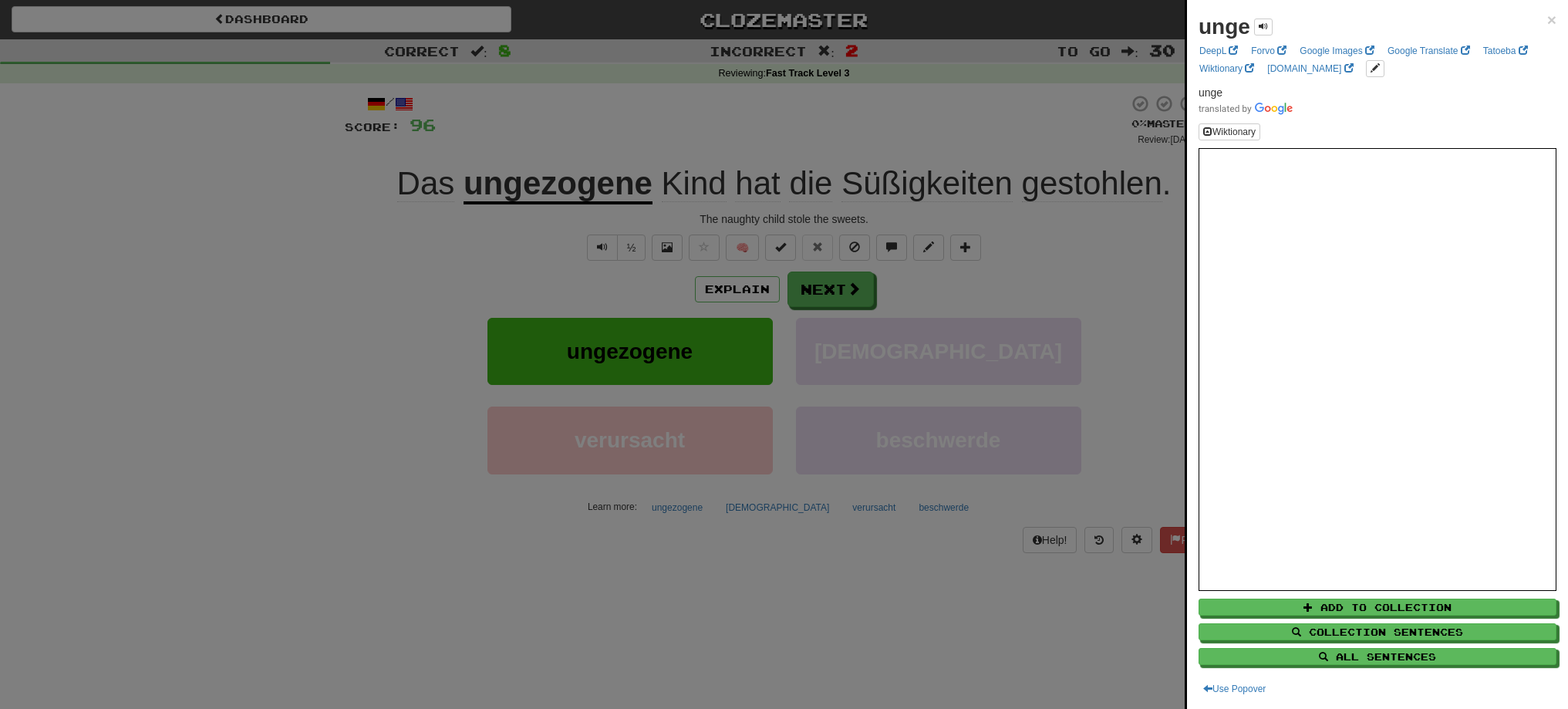
click at [559, 139] on div at bounding box center [784, 354] width 1568 height 709
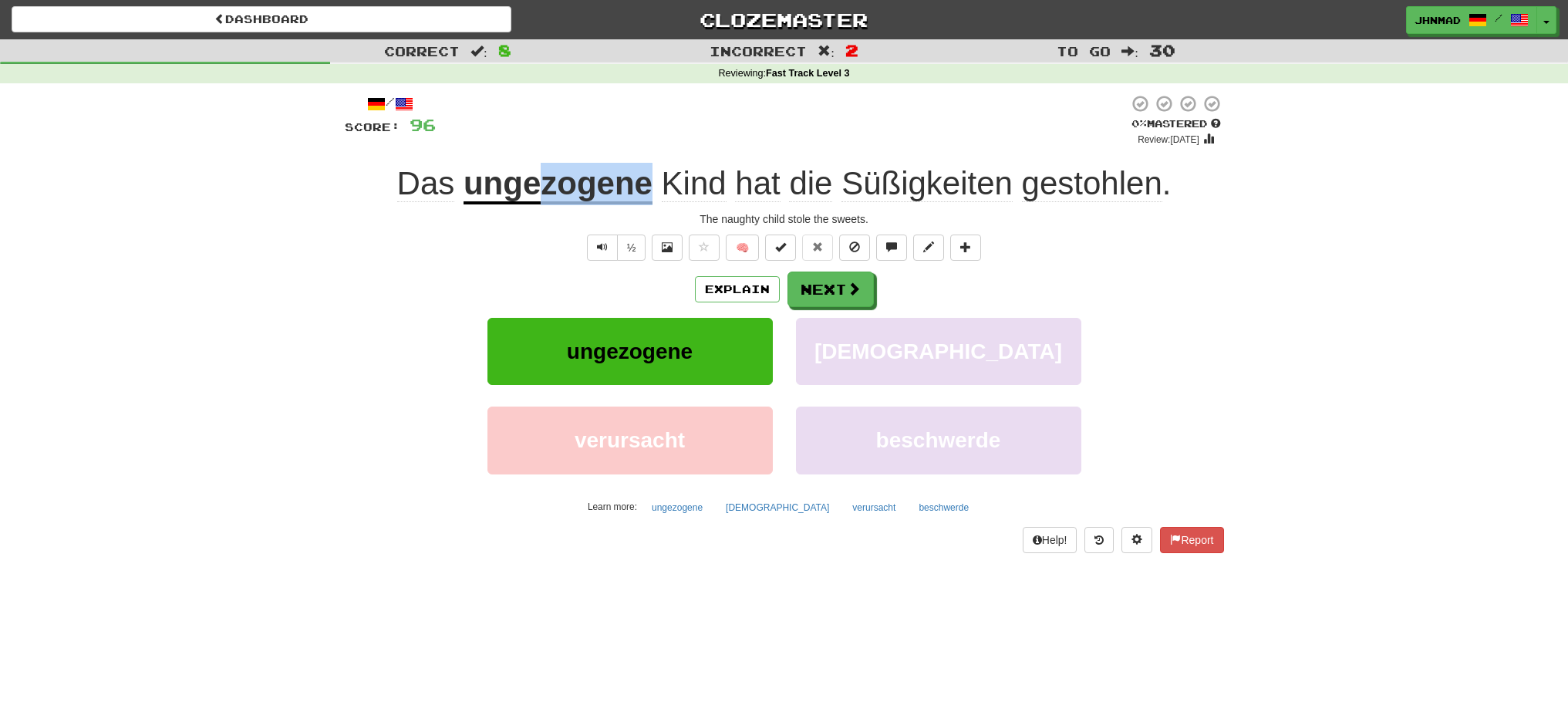
drag, startPoint x: 542, startPoint y: 185, endPoint x: 649, endPoint y: 196, distance: 107.6
click at [649, 196] on u "ungezogene" at bounding box center [557, 185] width 189 height 40
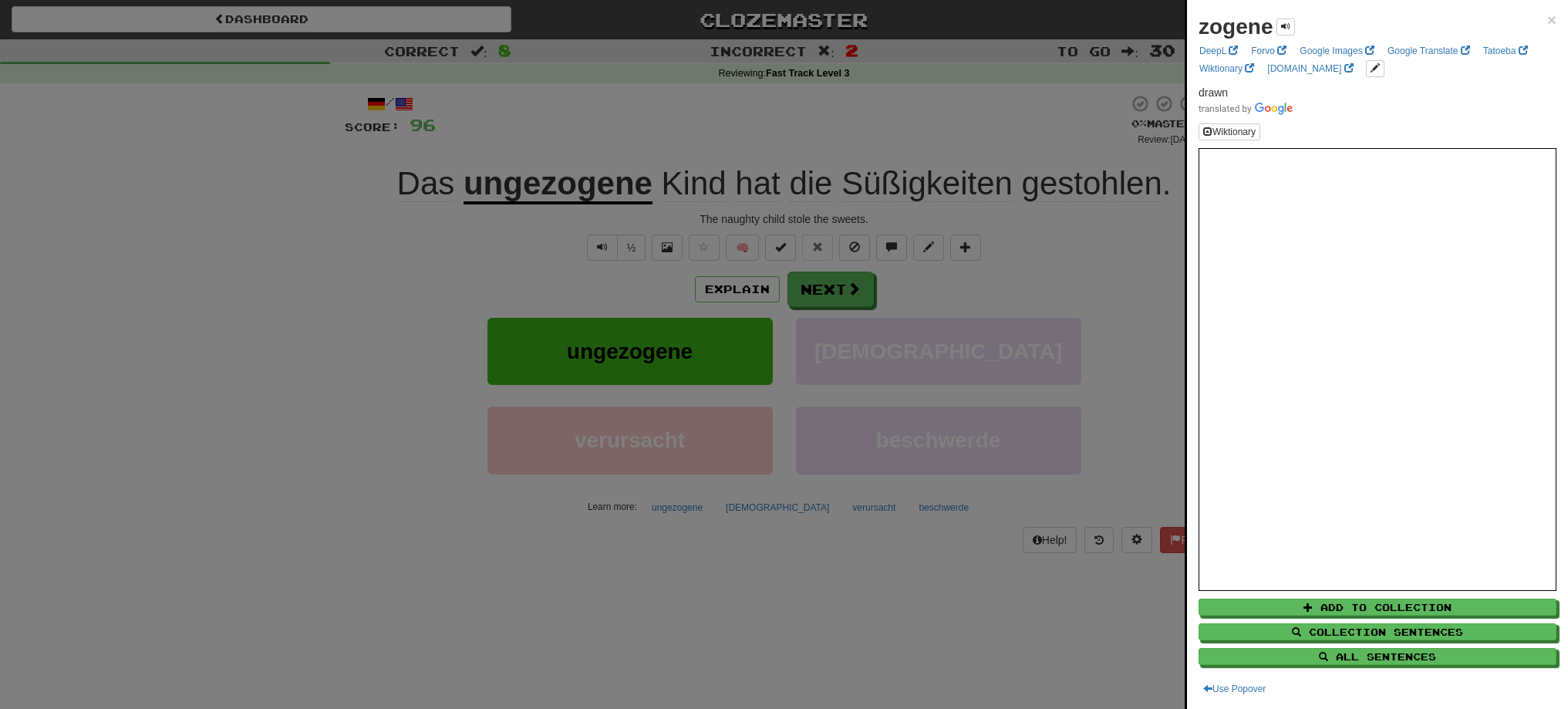
click at [625, 157] on div at bounding box center [784, 354] width 1568 height 709
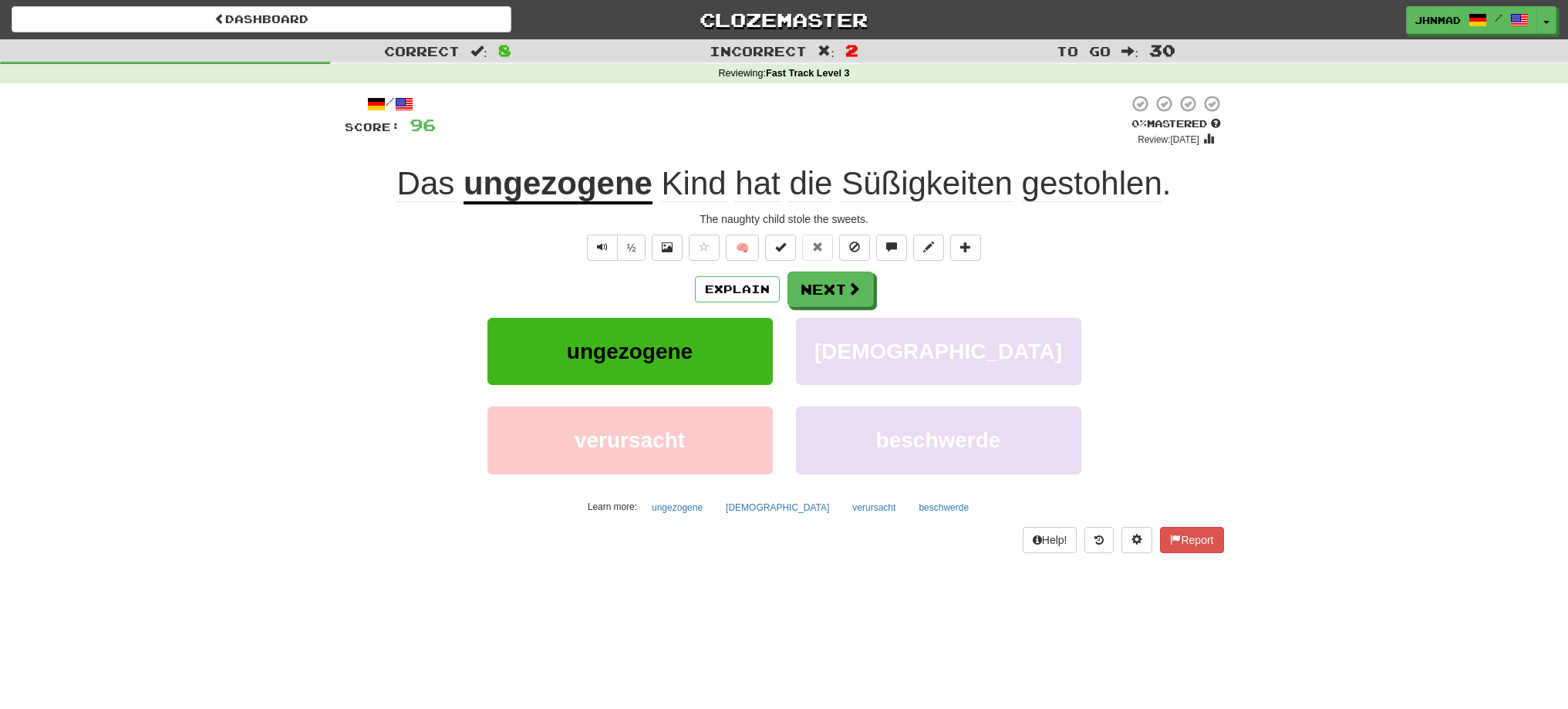
click at [514, 181] on u "ungezogene" at bounding box center [557, 185] width 189 height 40
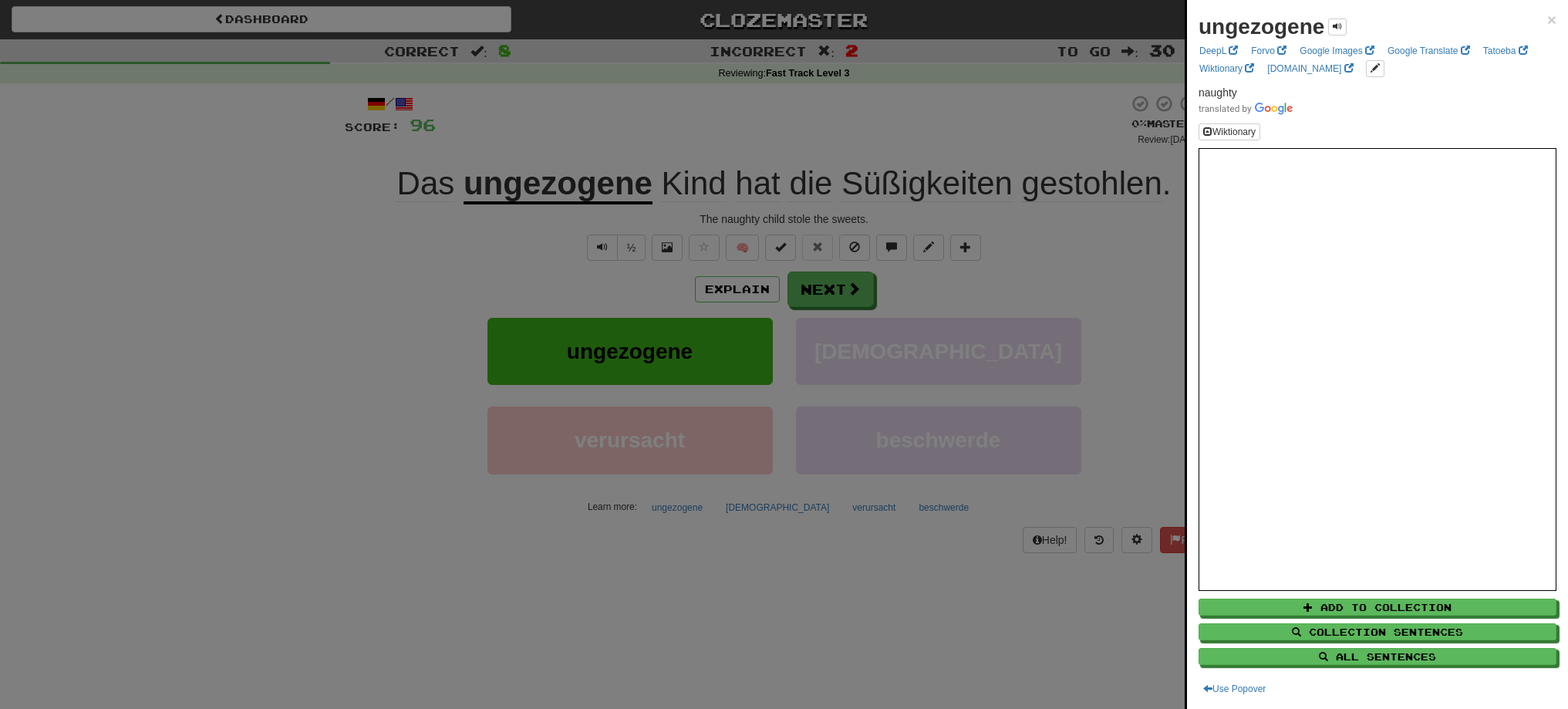
drag, startPoint x: 541, startPoint y: 184, endPoint x: 572, endPoint y: 180, distance: 31.3
click at [572, 180] on div at bounding box center [784, 354] width 1568 height 709
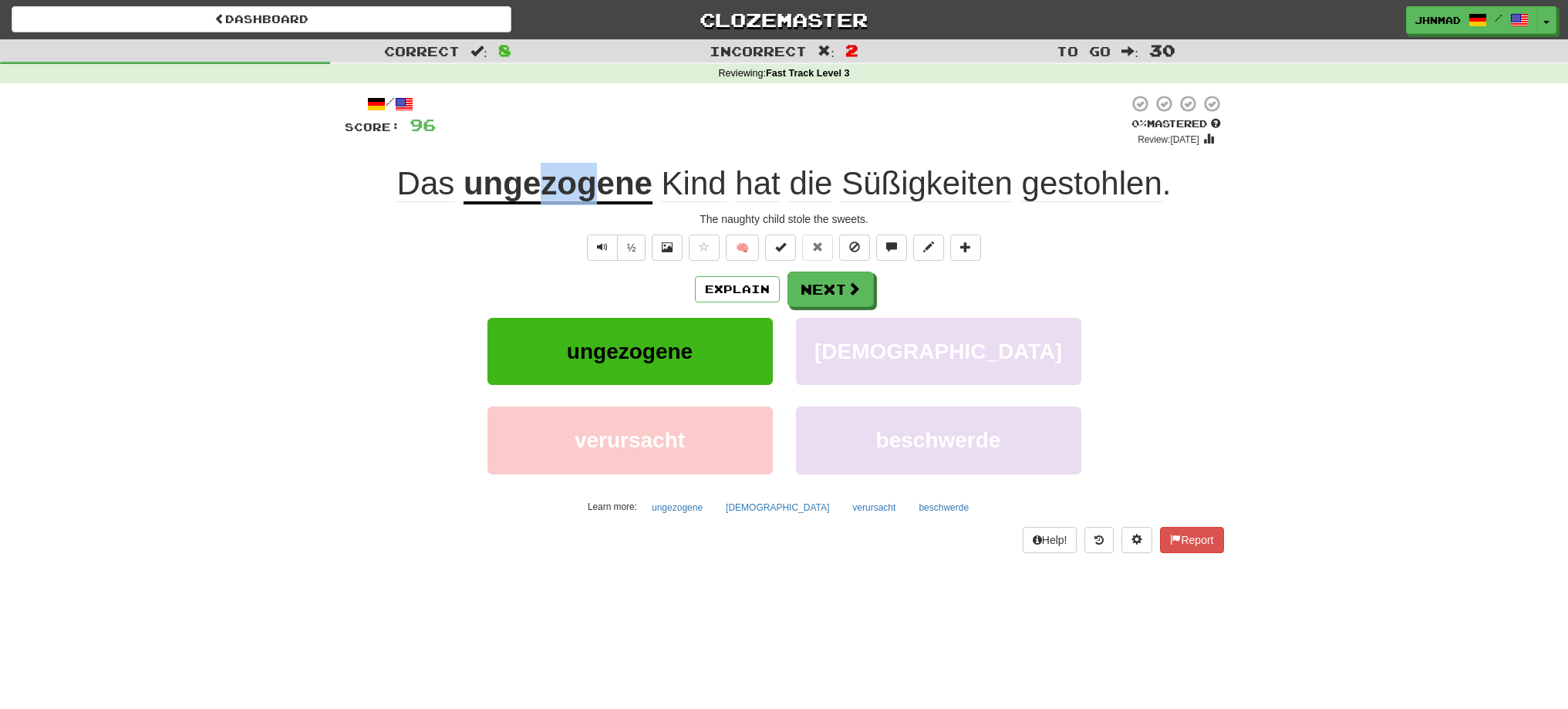
drag, startPoint x: 545, startPoint y: 177, endPoint x: 589, endPoint y: 176, distance: 44.0
click at [589, 176] on u "ungezogene" at bounding box center [557, 185] width 189 height 40
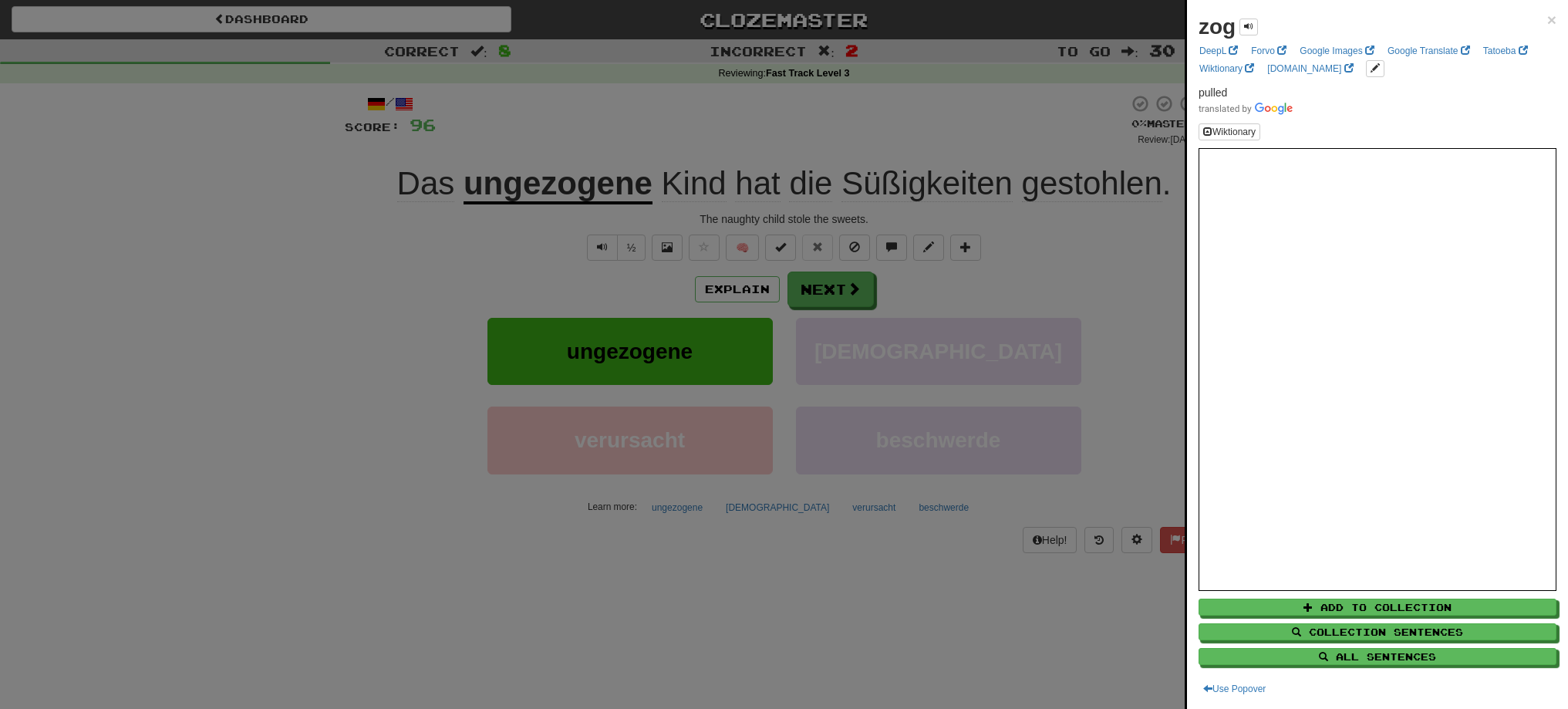
click at [868, 285] on div at bounding box center [784, 354] width 1568 height 709
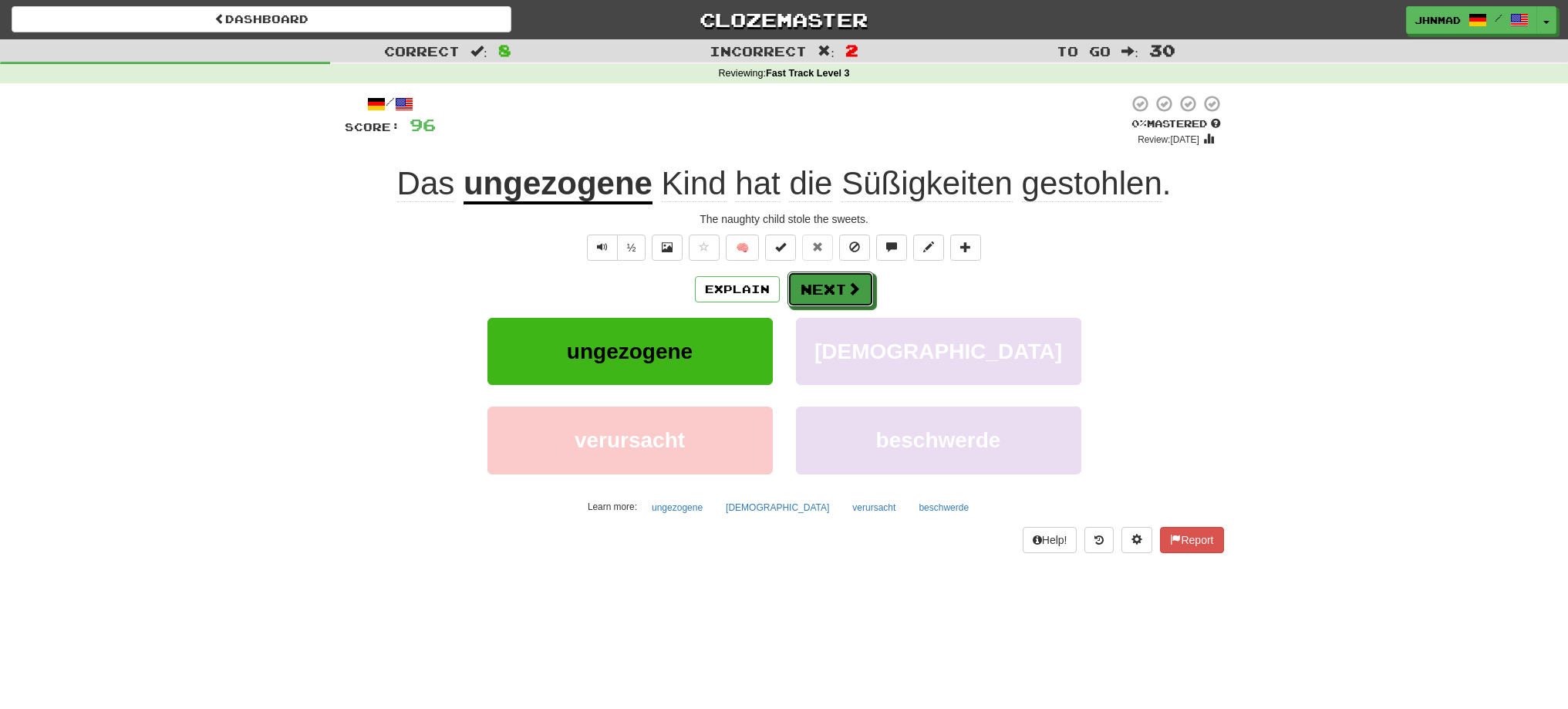
click at [868, 285] on button "Next" at bounding box center [830, 289] width 86 height 35
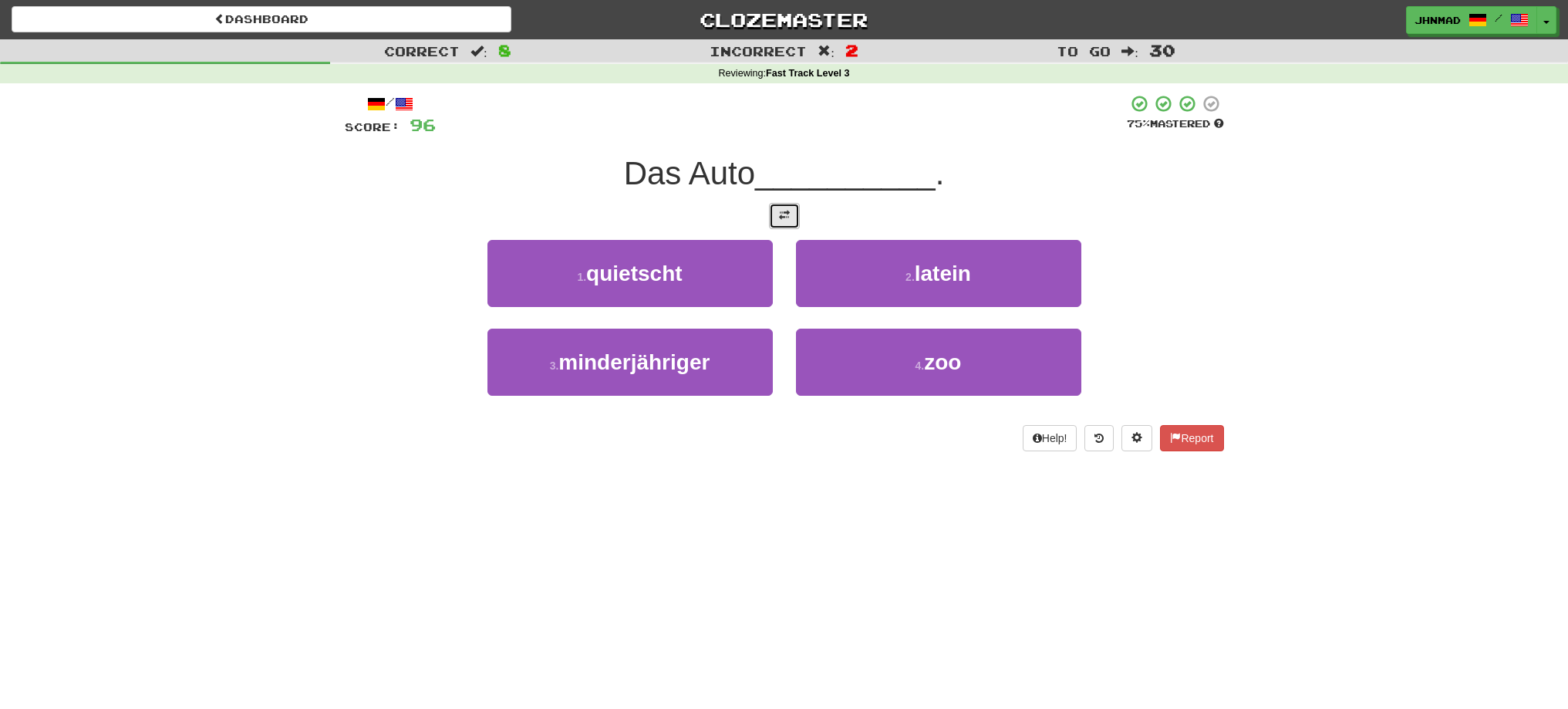
click at [791, 223] on button at bounding box center [784, 216] width 31 height 27
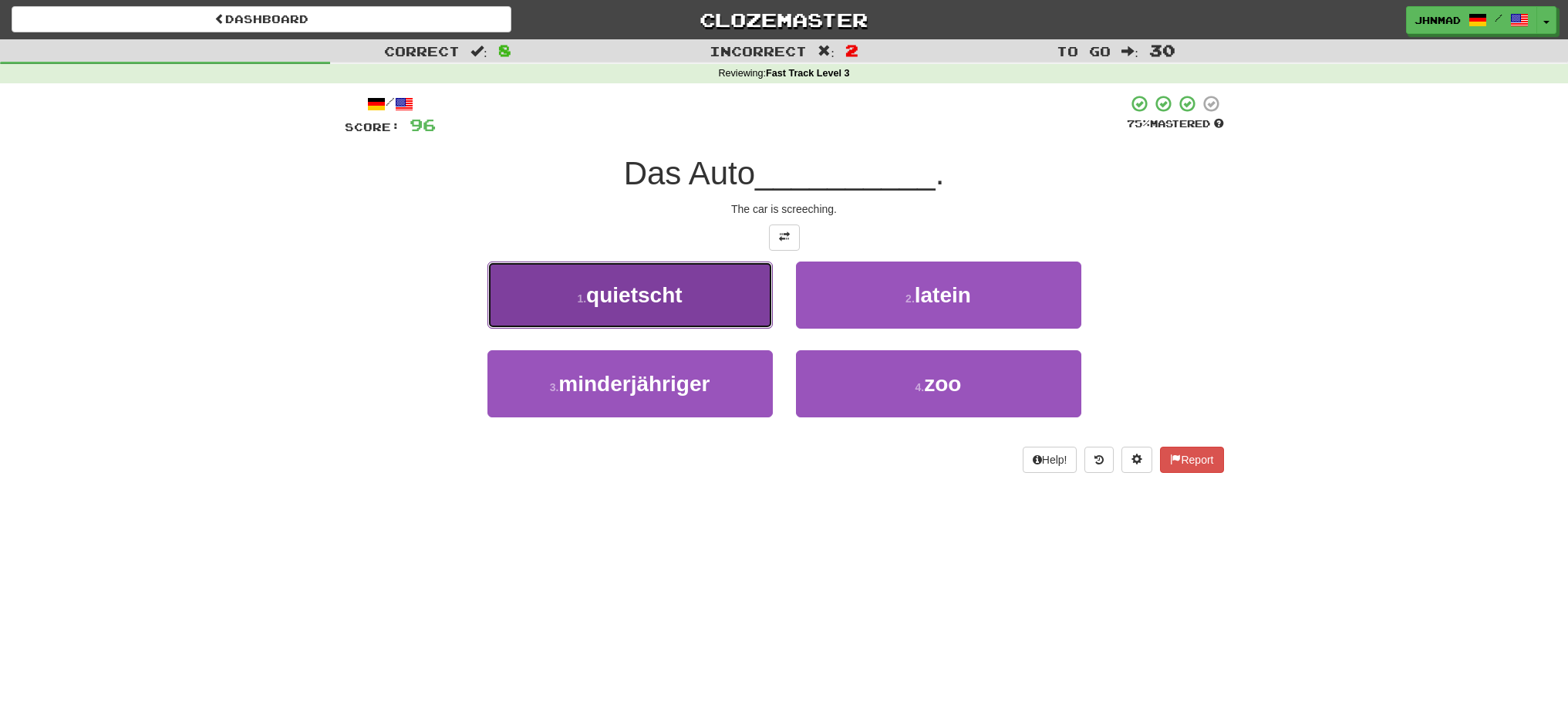
click at [700, 286] on button "1 . quietscht" at bounding box center [630, 295] width 285 height 67
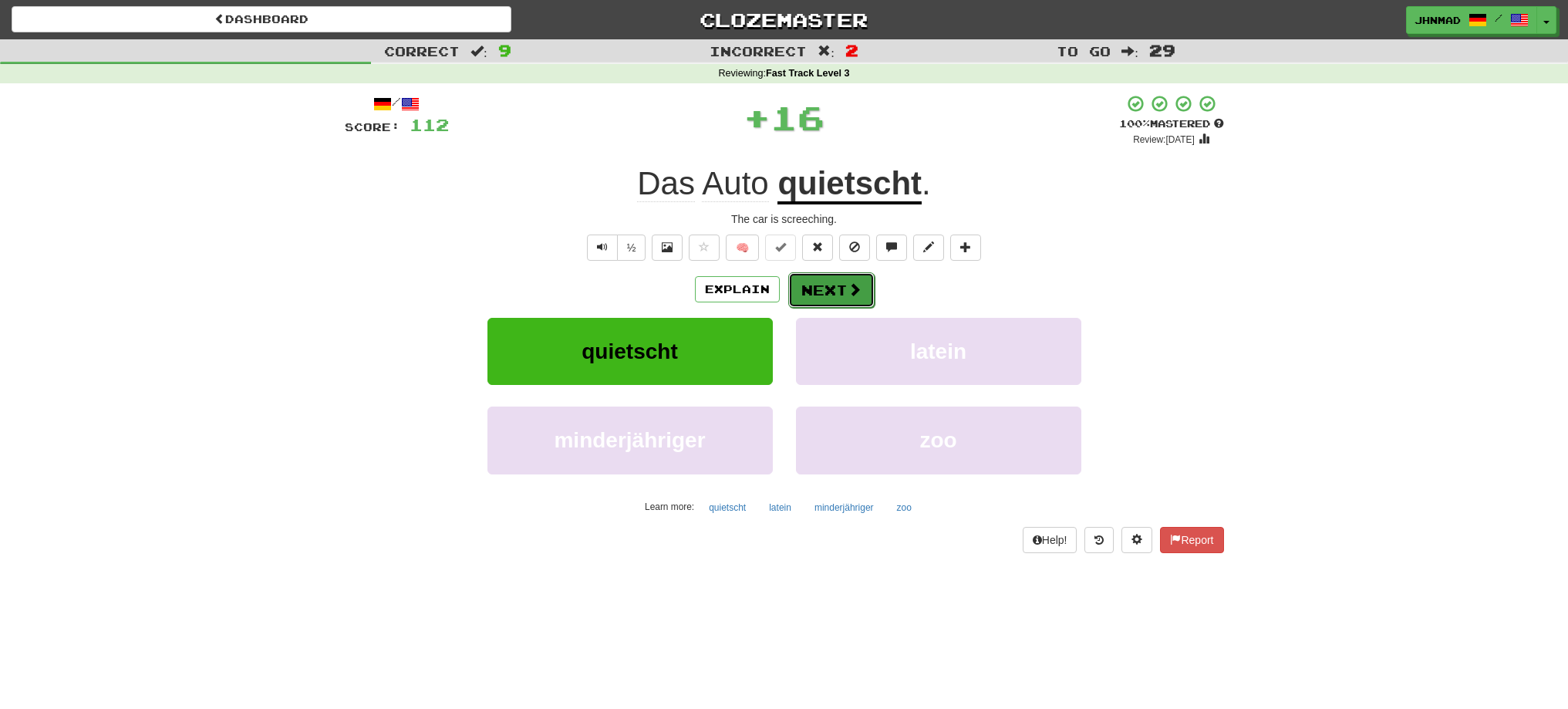
click at [849, 290] on span at bounding box center [855, 289] width 14 height 14
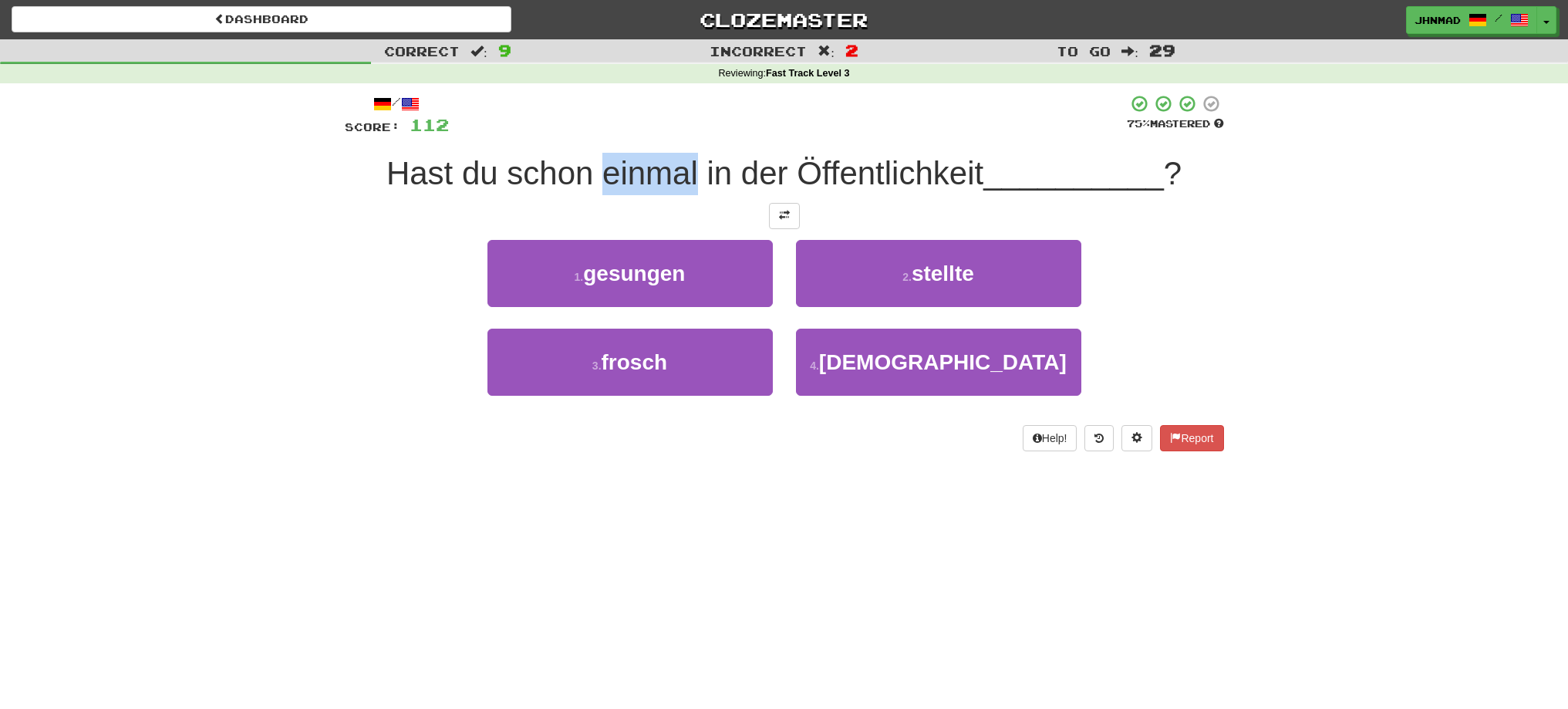
drag, startPoint x: 599, startPoint y: 173, endPoint x: 694, endPoint y: 169, distance: 95.1
click at [694, 169] on span "Hast du schon einmal in der Öffentlichkeit" at bounding box center [685, 173] width 597 height 36
click at [683, 134] on div at bounding box center [683, 134] width 0 height 0
click at [284, 310] on div "Correct : 9 Incorrect : 2 To go : 29 Reviewing : Fast Track Level 3 / Score: 11…" at bounding box center [784, 257] width 1568 height 434
drag, startPoint x: 512, startPoint y: 182, endPoint x: 570, endPoint y: 171, distance: 59.0
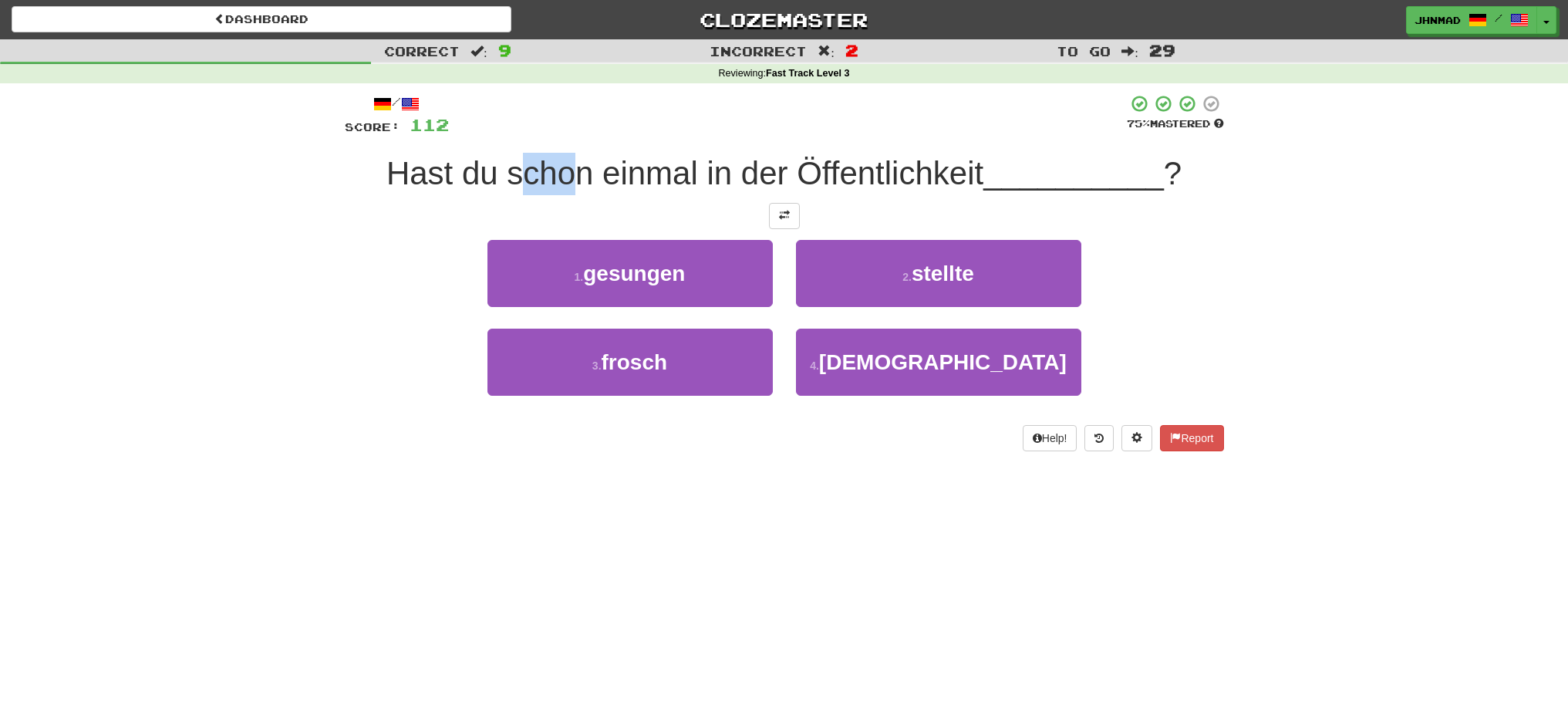
click at [570, 171] on span "Hast du schon einmal in der Öffentlichkeit" at bounding box center [685, 173] width 597 height 36
click at [516, 185] on span "Hast du schon einmal in der Öffentlichkeit" at bounding box center [685, 173] width 597 height 36
drag, startPoint x: 506, startPoint y: 185, endPoint x: 582, endPoint y: 178, distance: 76.3
click at [582, 178] on span "Hast du schon einmal in der Öffentlichkeit" at bounding box center [685, 173] width 597 height 36
click at [571, 192] on div at bounding box center [571, 192] width 0 height 0
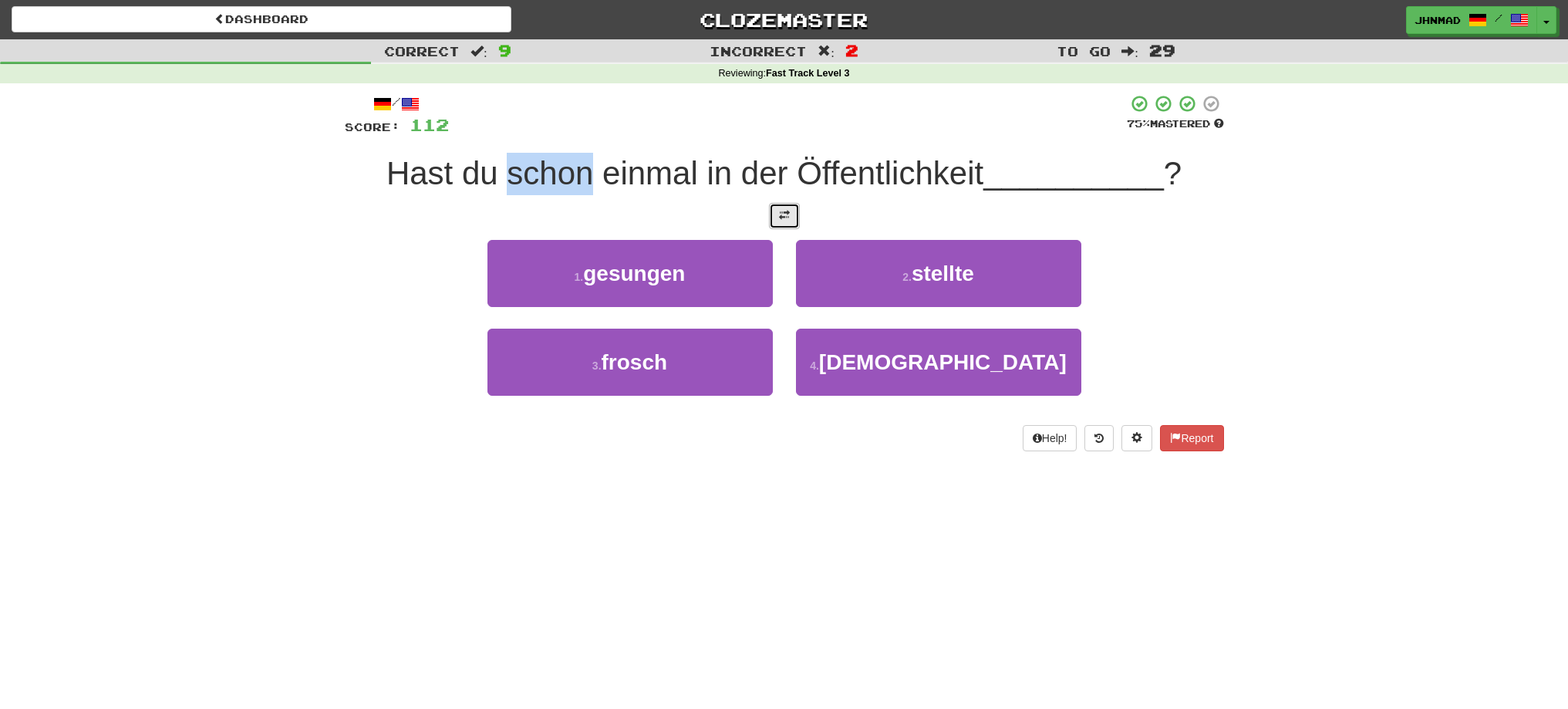
click at [796, 223] on button at bounding box center [784, 216] width 31 height 27
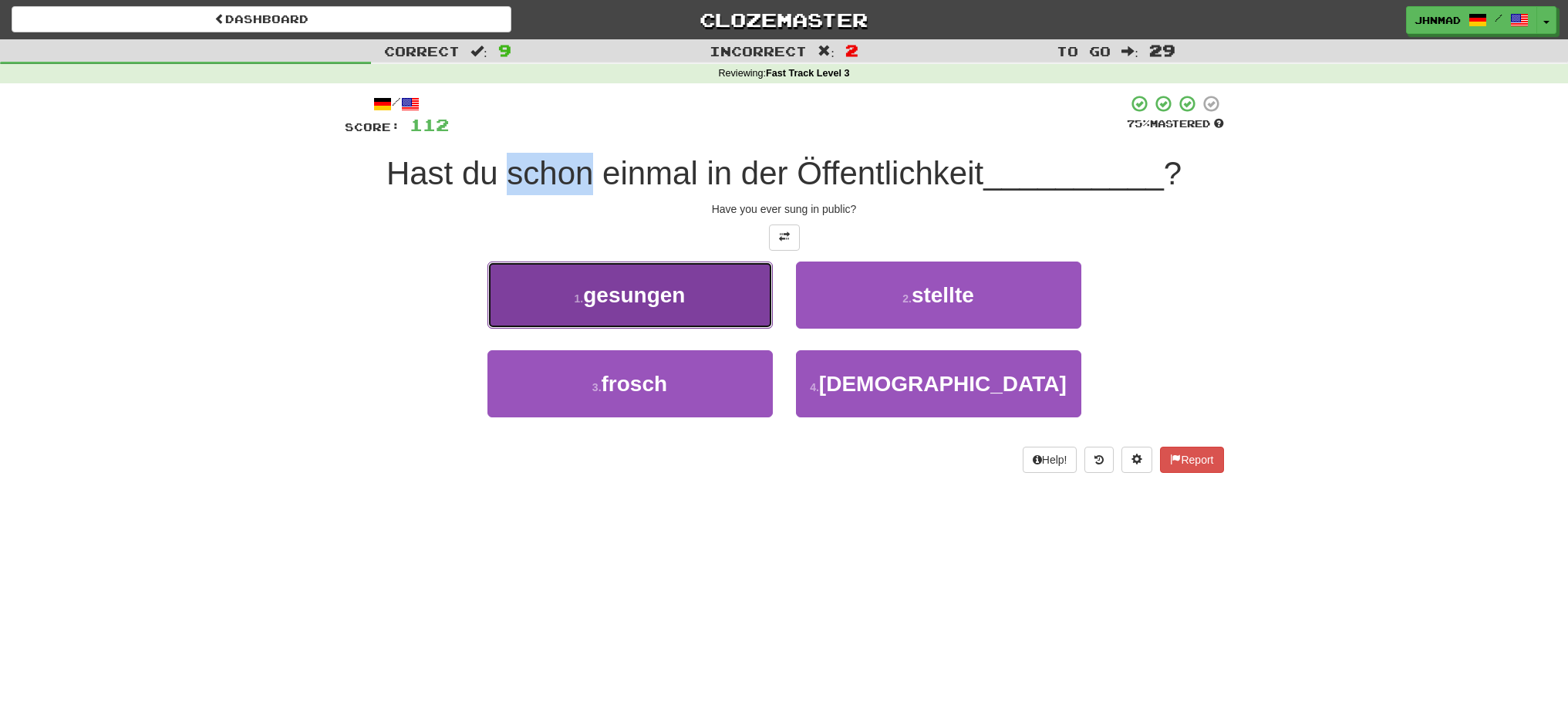
click at [705, 305] on button "1 . gesungen" at bounding box center [630, 295] width 285 height 67
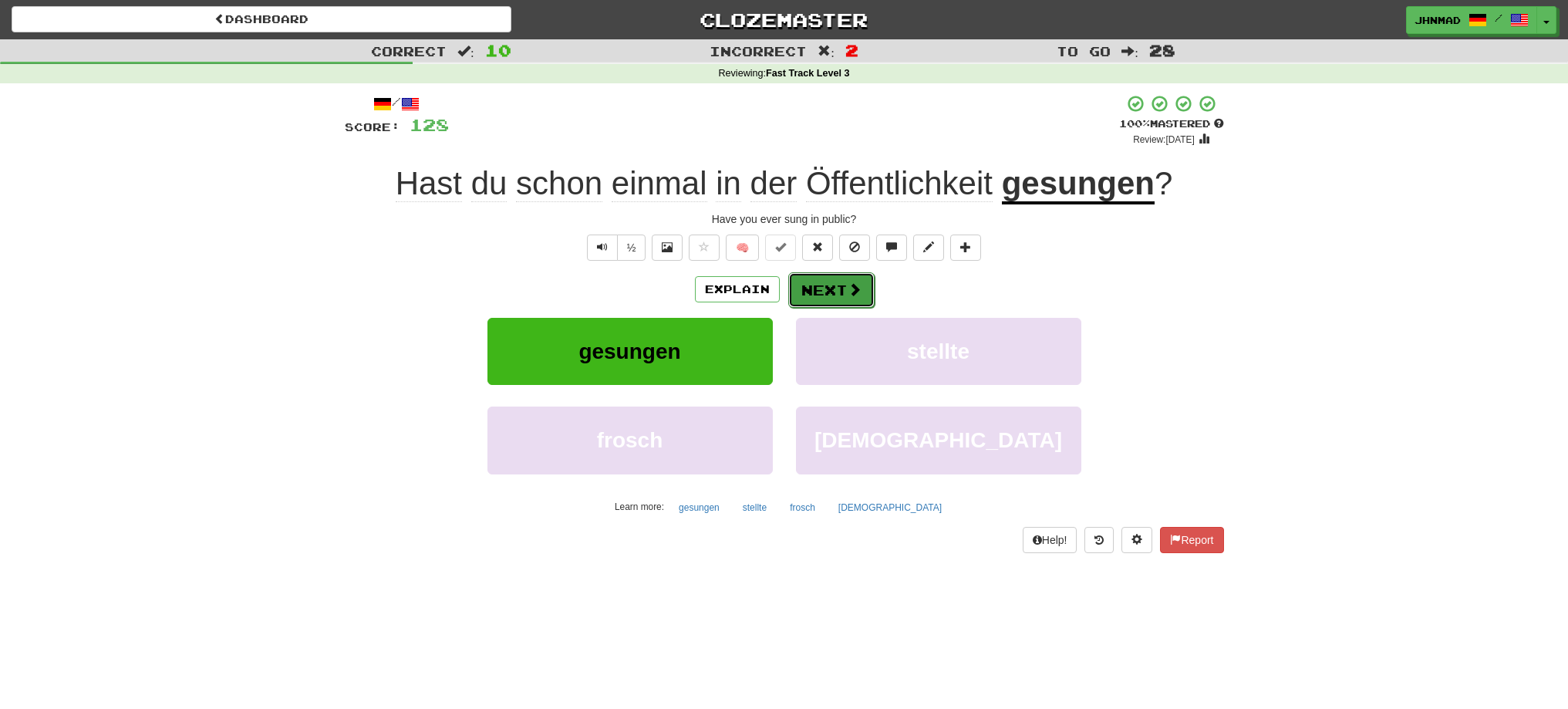
click at [829, 302] on button "Next" at bounding box center [831, 289] width 86 height 35
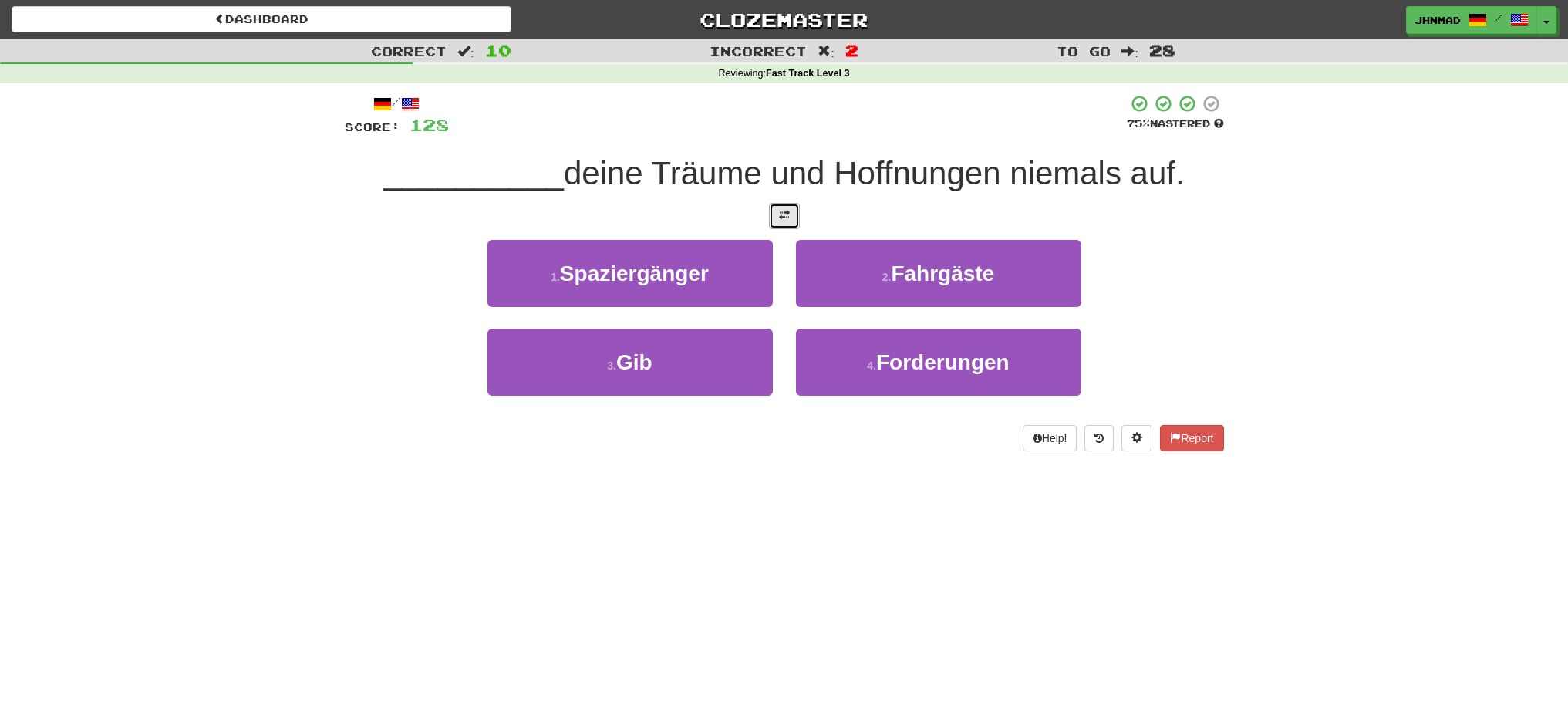
click at [796, 223] on button at bounding box center [784, 216] width 31 height 27
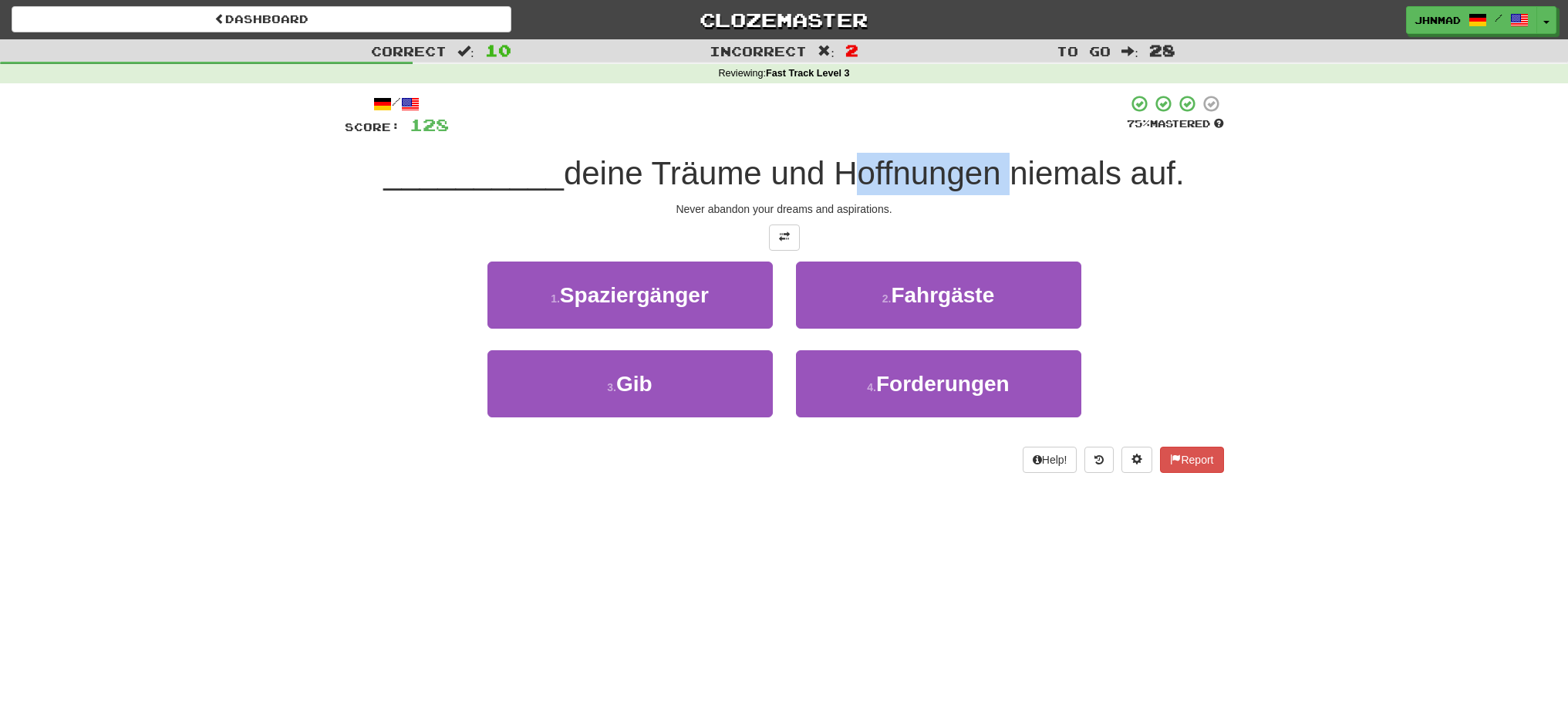
drag, startPoint x: 835, startPoint y: 172, endPoint x: 1009, endPoint y: 166, distance: 174.1
click at [1009, 166] on span "deine Träume und Hoffnungen niemals auf." at bounding box center [874, 173] width 621 height 36
click at [999, 134] on div at bounding box center [999, 134] width 0 height 0
click at [1122, 253] on div "/ Score: 128 75 % Mastered __________ deine Träume und Hoffnungen niemals auf. …" at bounding box center [784, 283] width 879 height 379
drag, startPoint x: 655, startPoint y: 173, endPoint x: 766, endPoint y: 163, distance: 111.4
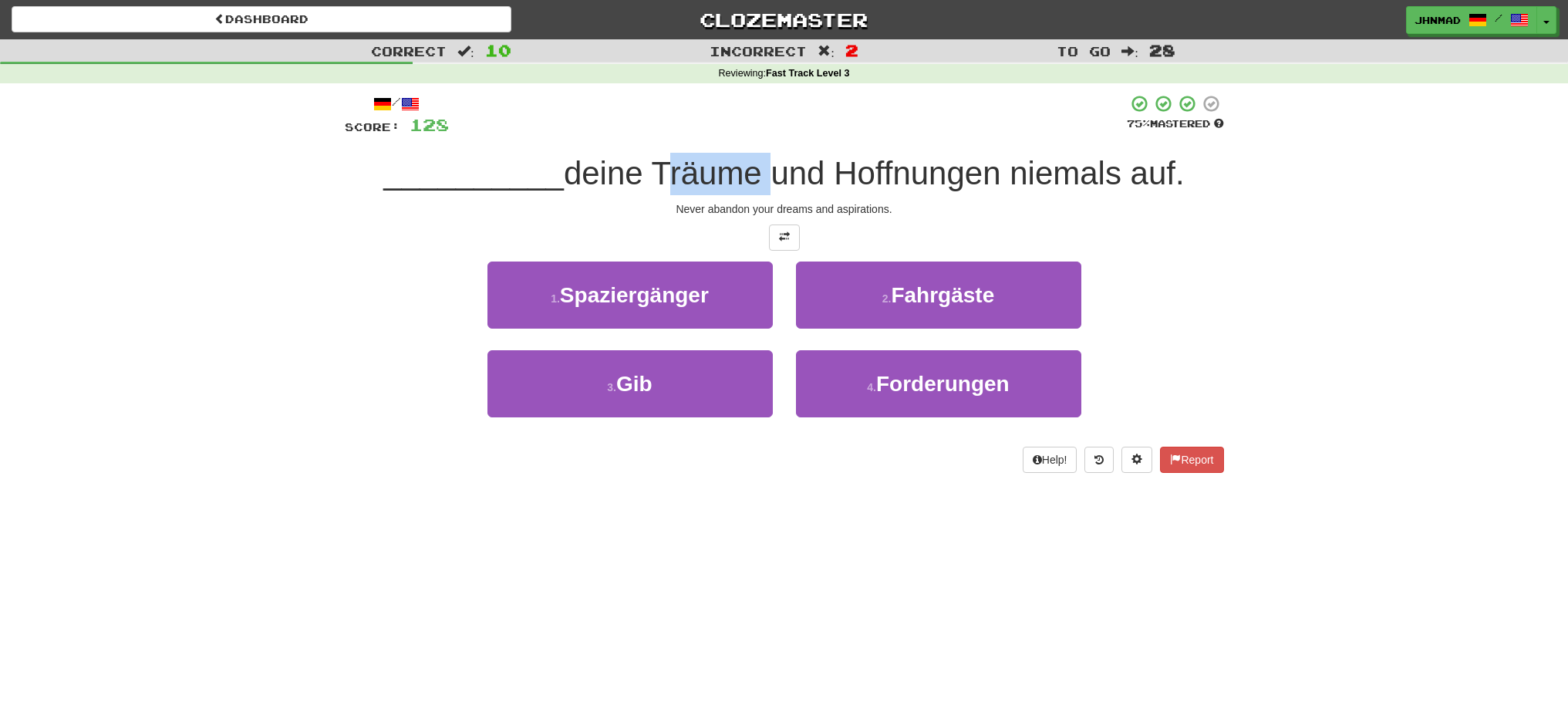
click at [766, 163] on span "deine Träume und Hoffnungen niemals auf." at bounding box center [874, 173] width 621 height 36
click at [757, 134] on div at bounding box center [757, 134] width 0 height 0
click at [522, 240] on div at bounding box center [784, 238] width 879 height 27
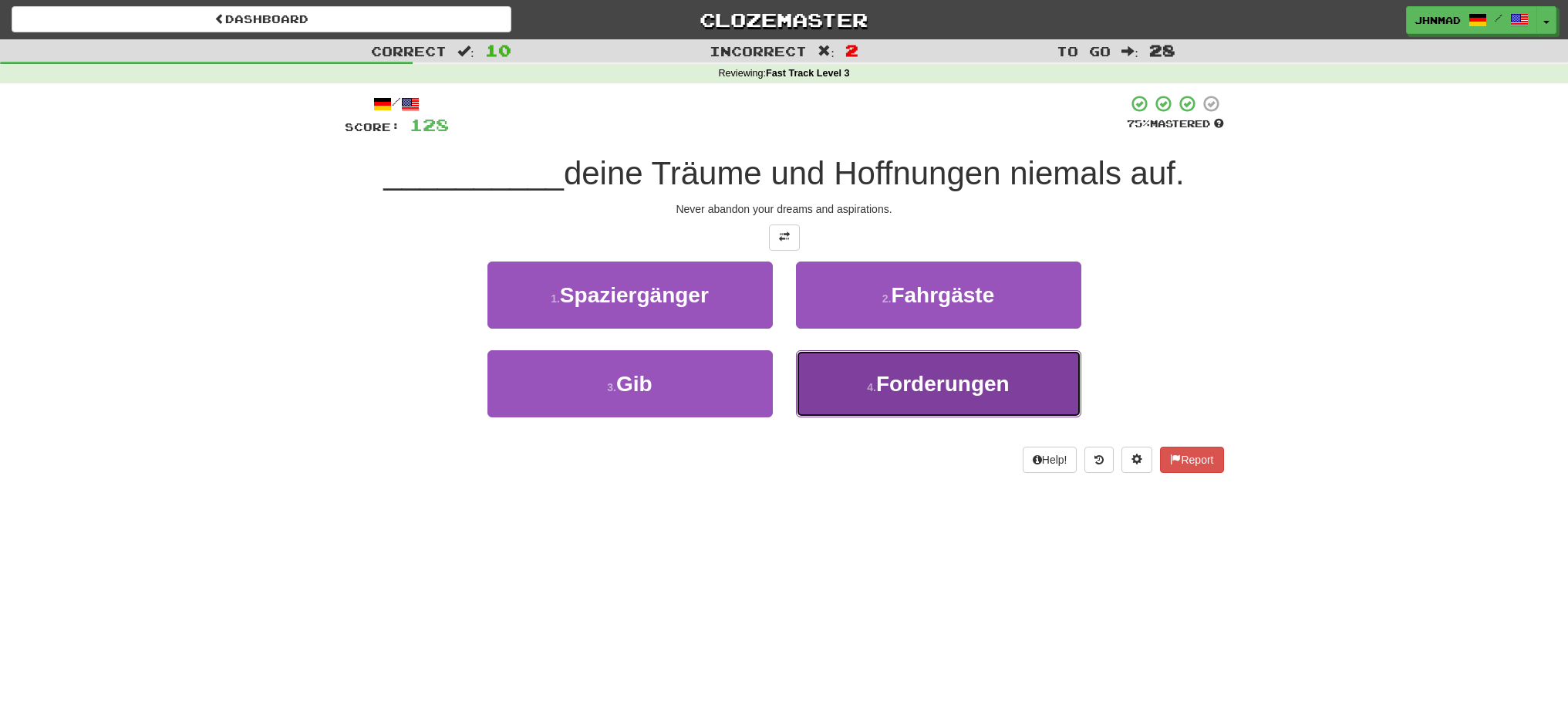
click at [891, 385] on span "Forderungen" at bounding box center [943, 383] width 134 height 24
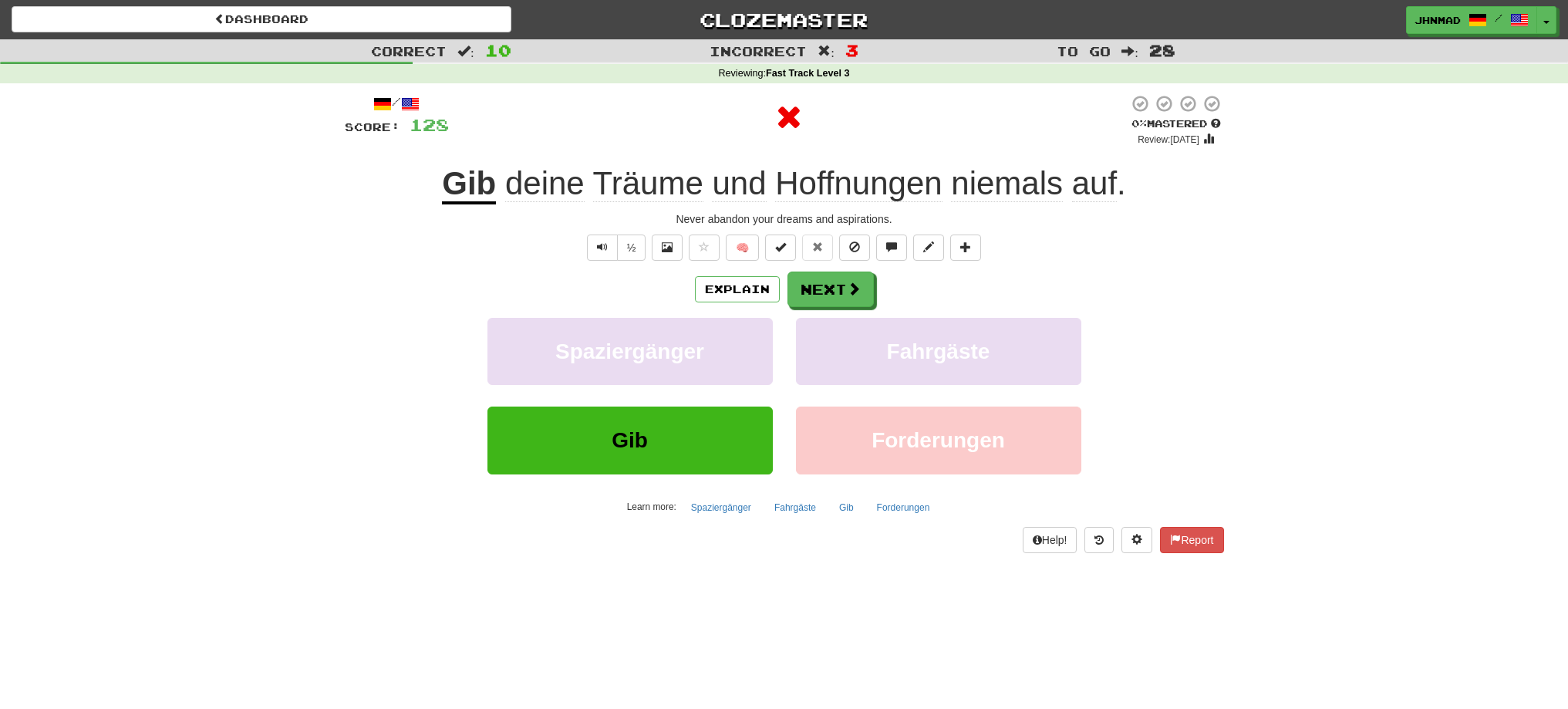
click at [484, 193] on u "Gib" at bounding box center [469, 185] width 54 height 40
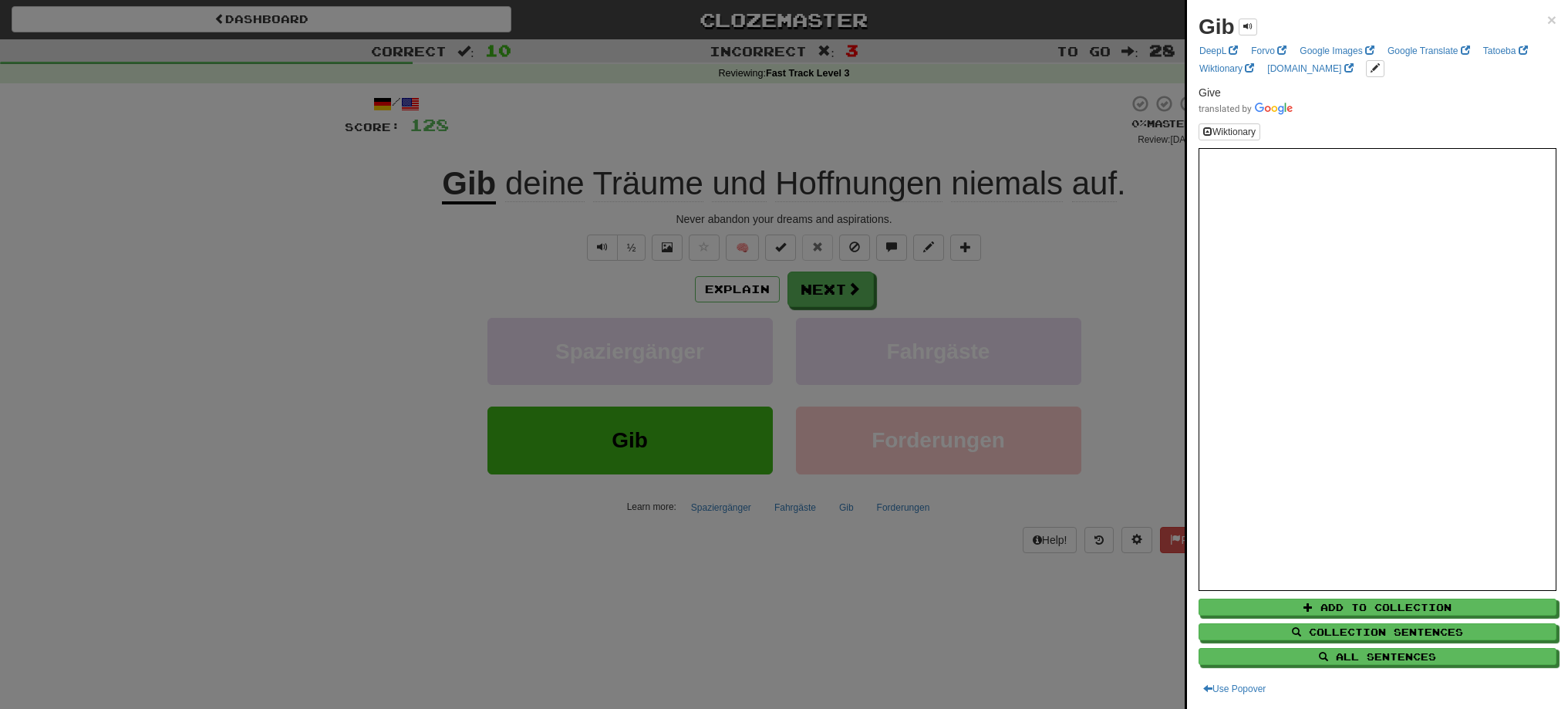
click at [824, 292] on div at bounding box center [784, 354] width 1568 height 709
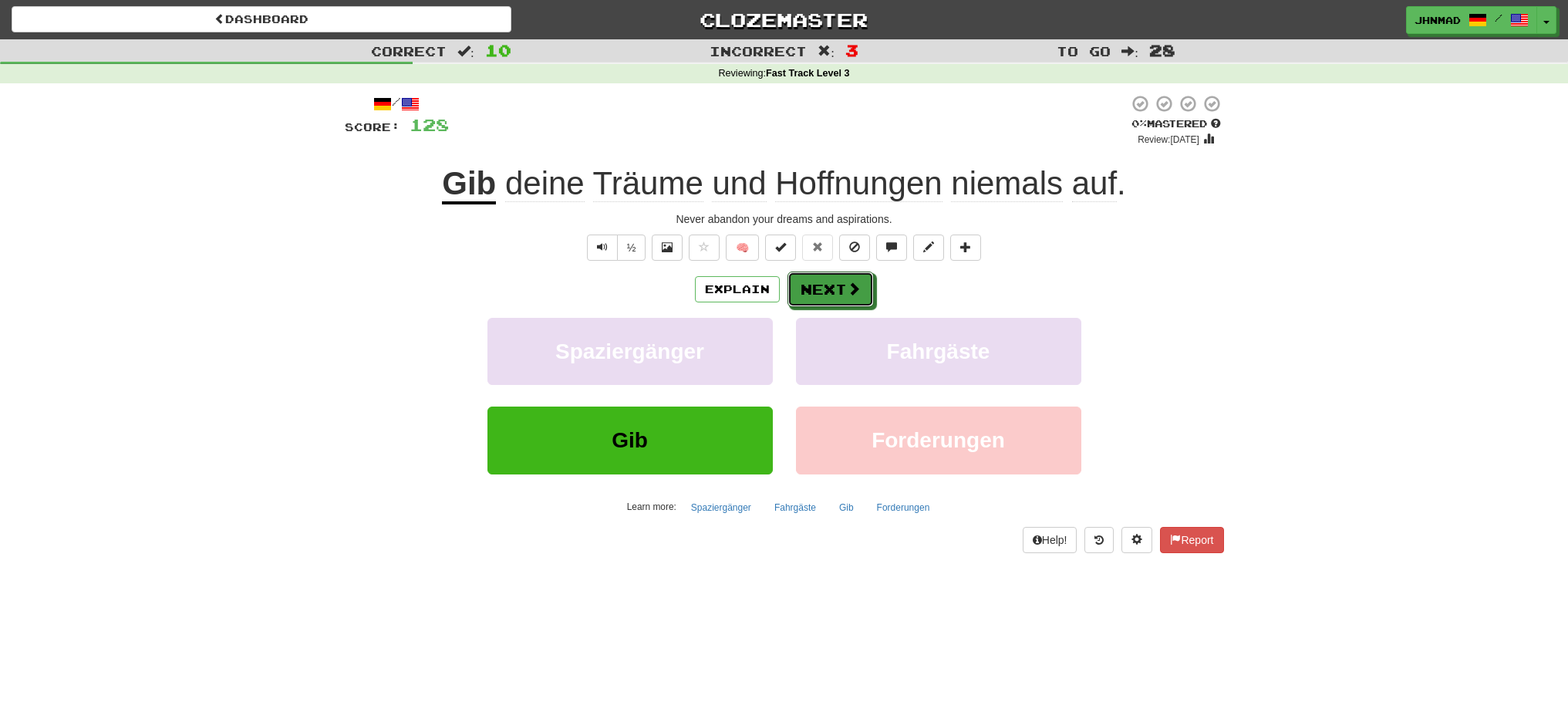
click at [824, 292] on button "Next" at bounding box center [830, 289] width 86 height 35
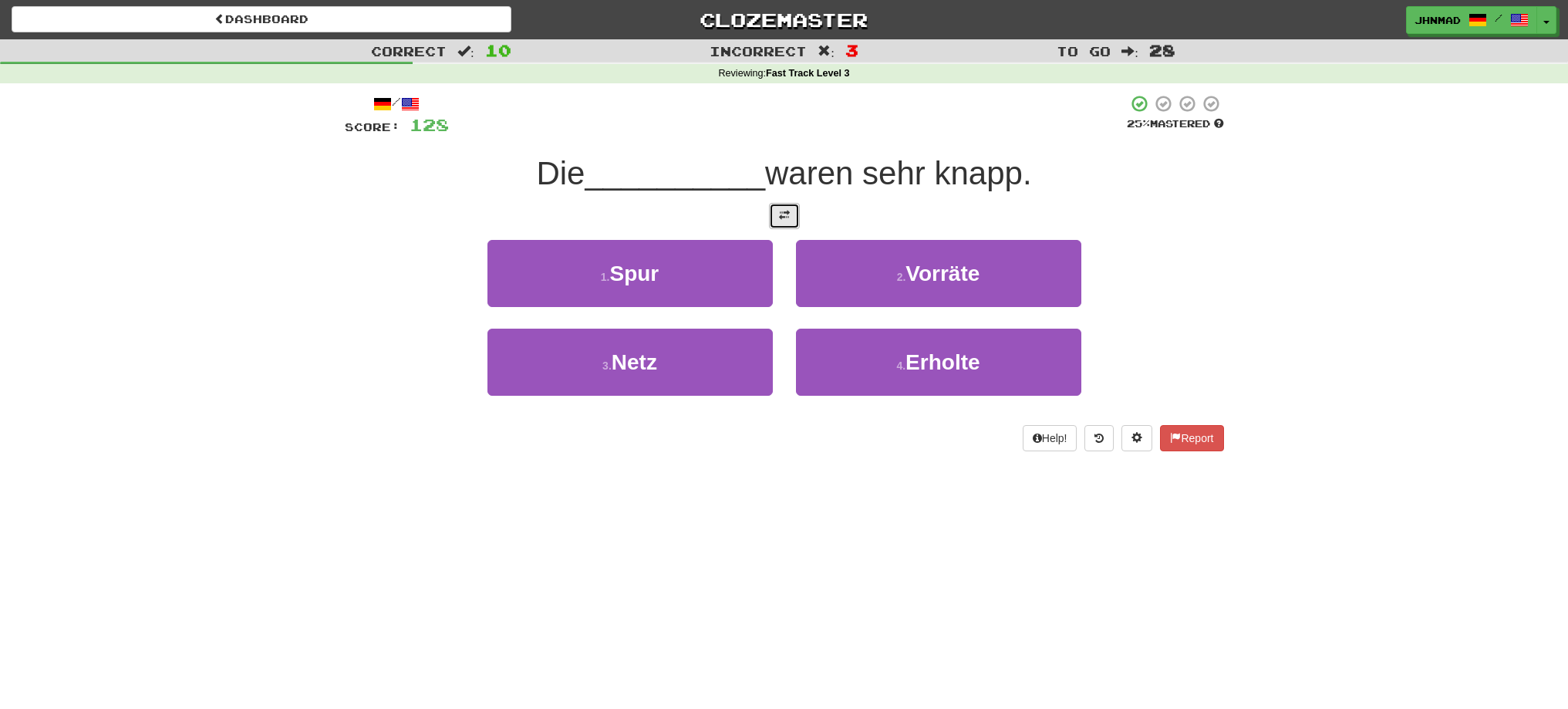
click at [783, 223] on button at bounding box center [784, 216] width 31 height 27
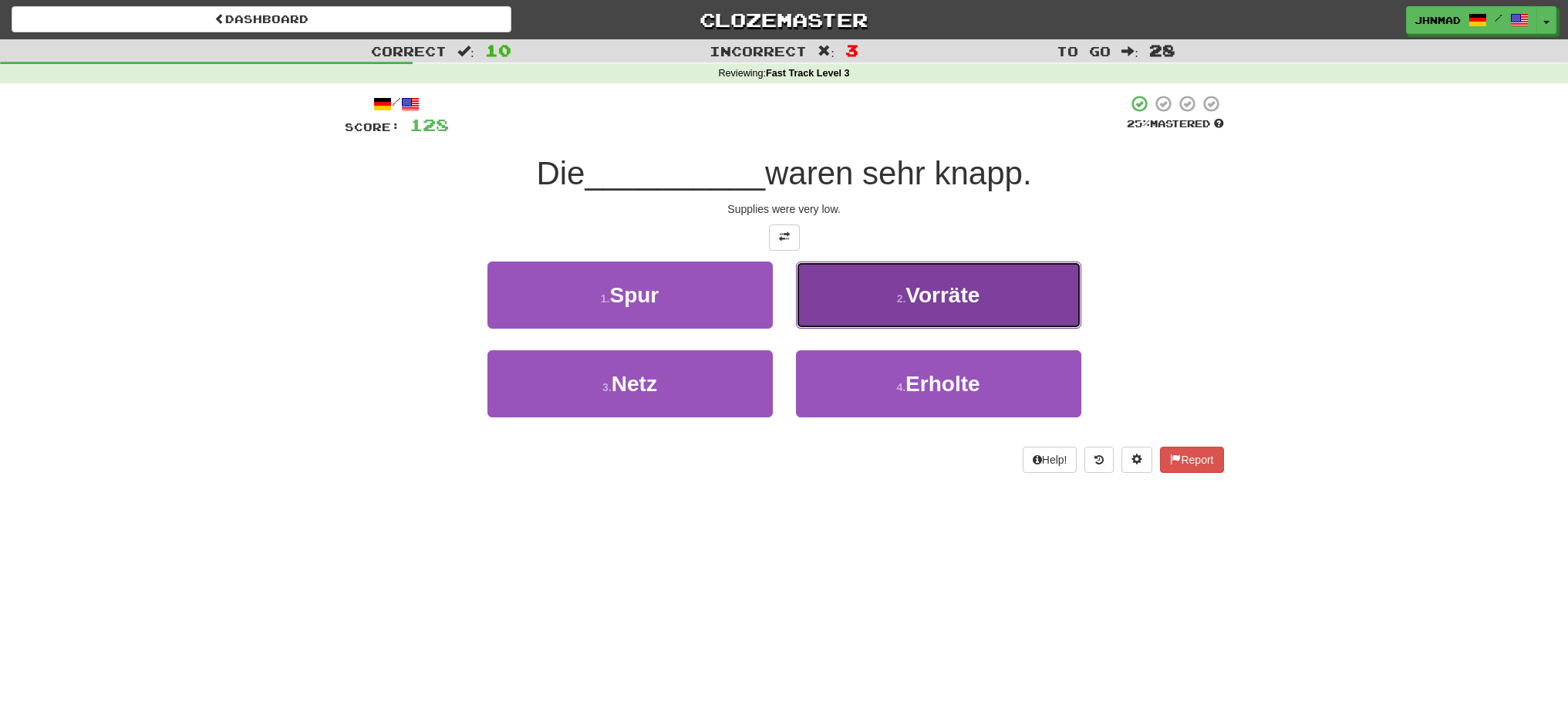
click at [1001, 308] on button "2 . Vorräte" at bounding box center [938, 295] width 285 height 67
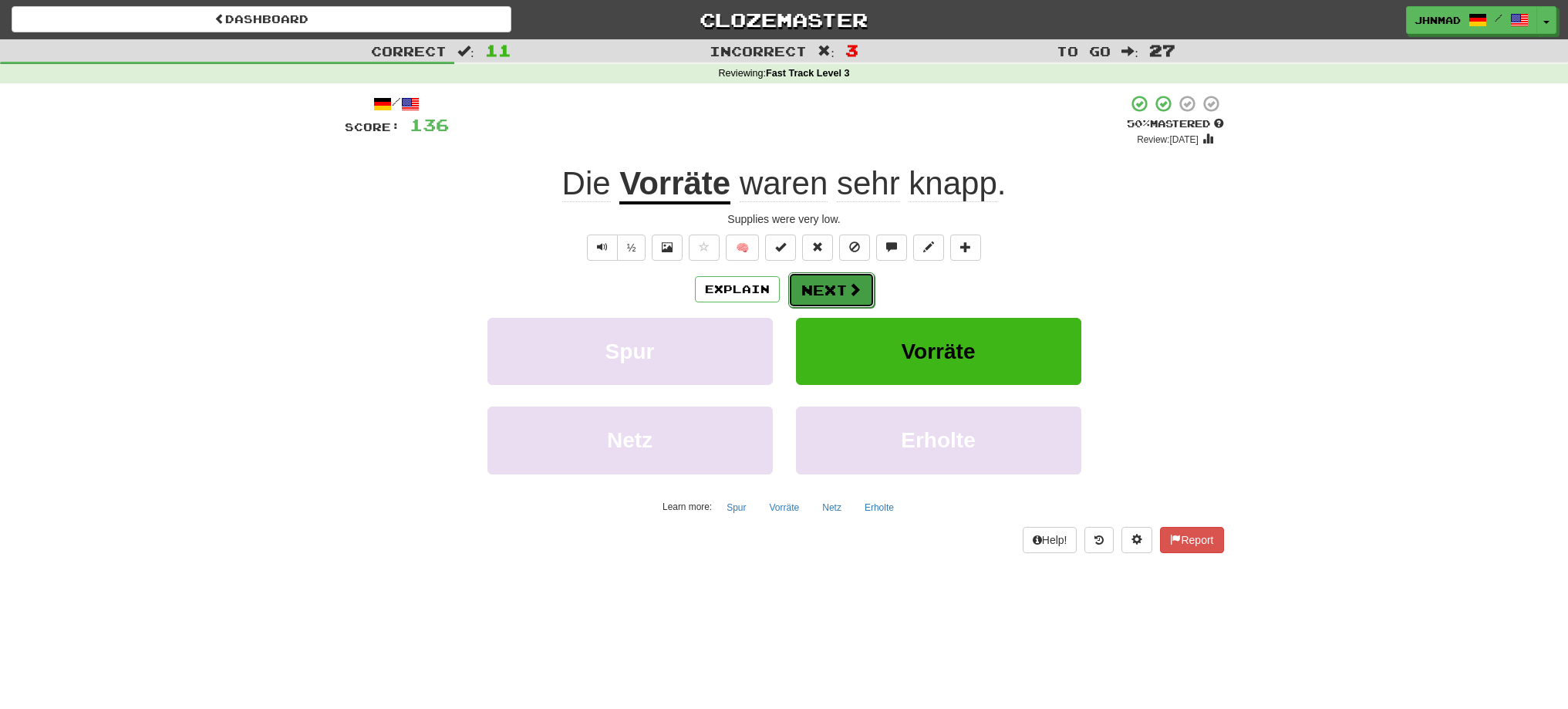
click at [855, 297] on span at bounding box center [855, 289] width 14 height 14
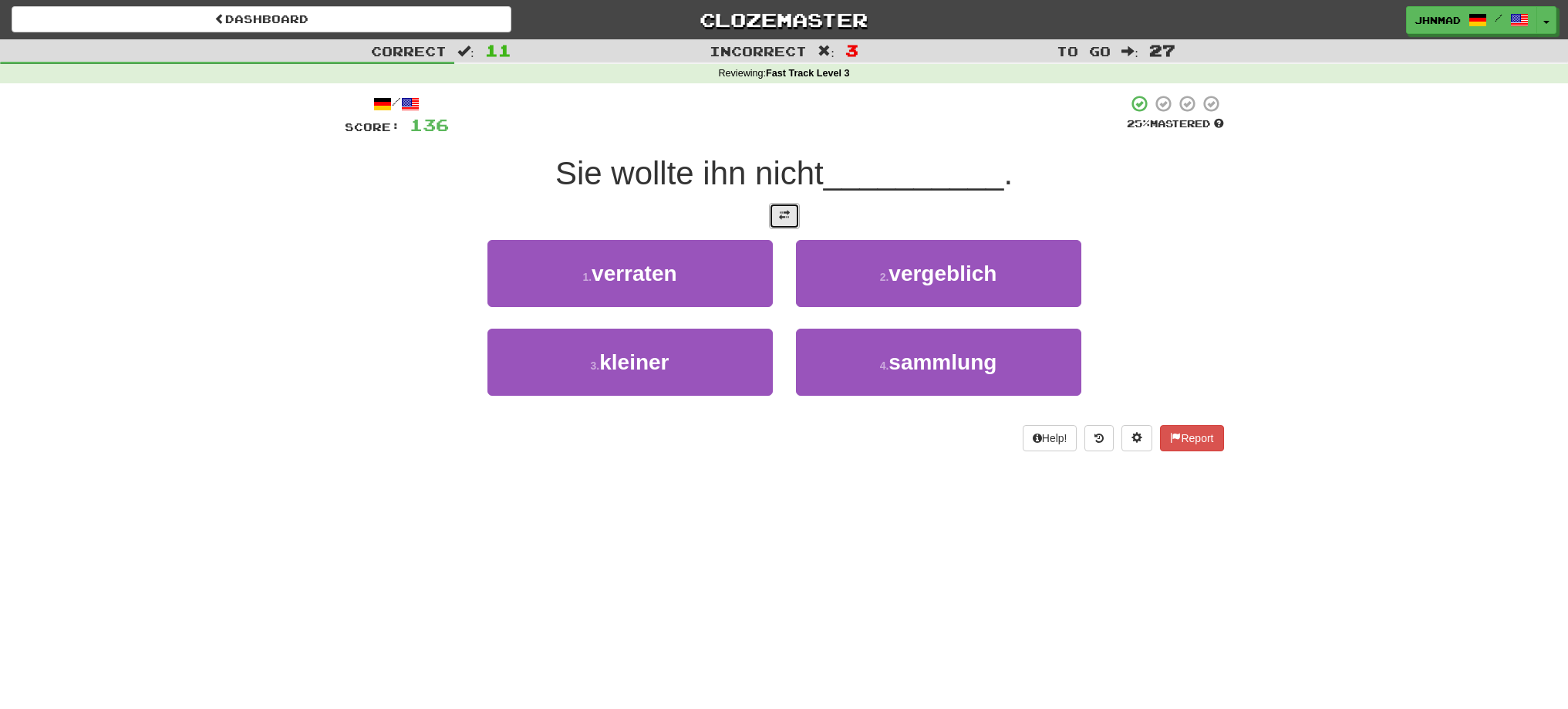
click at [783, 209] on button at bounding box center [784, 216] width 31 height 27
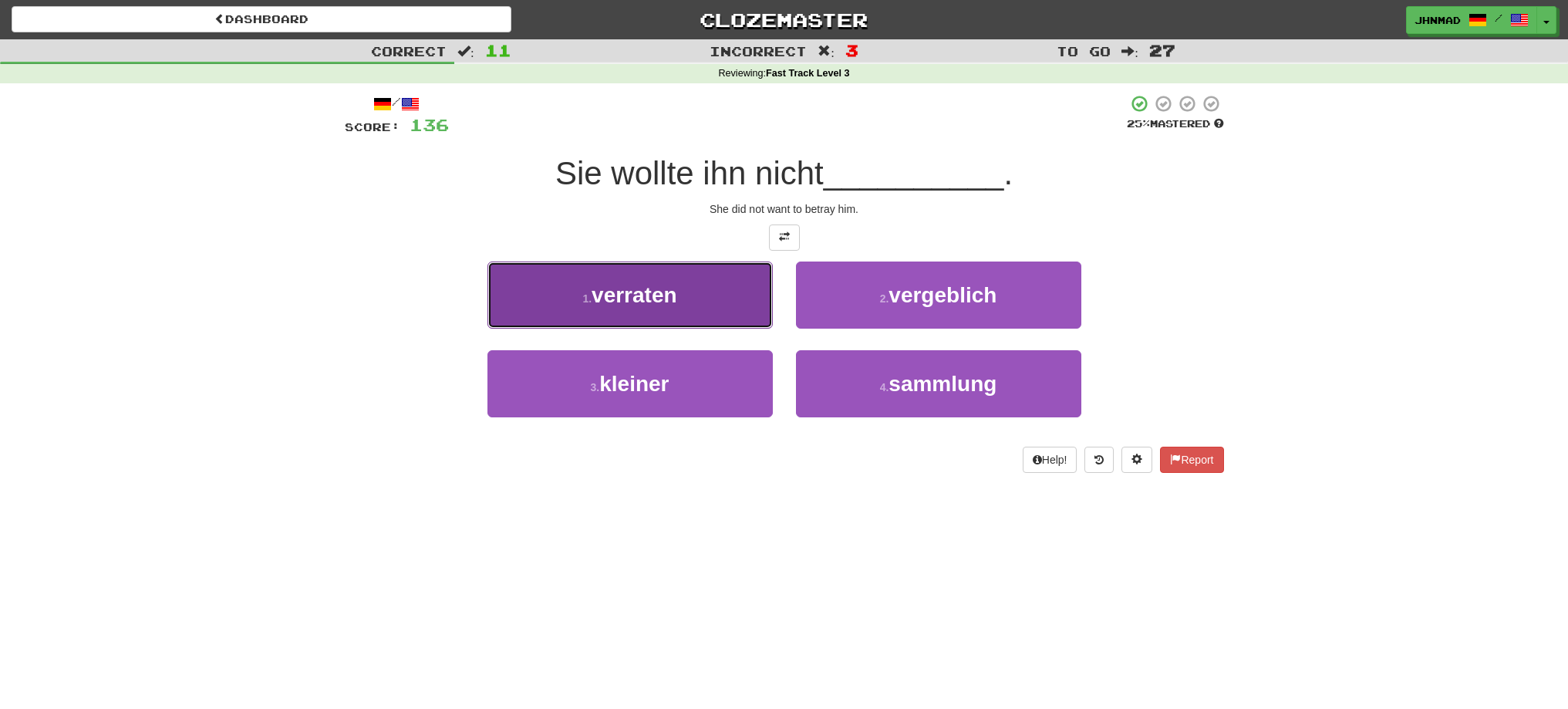
click at [653, 304] on span "verraten" at bounding box center [635, 295] width 85 height 24
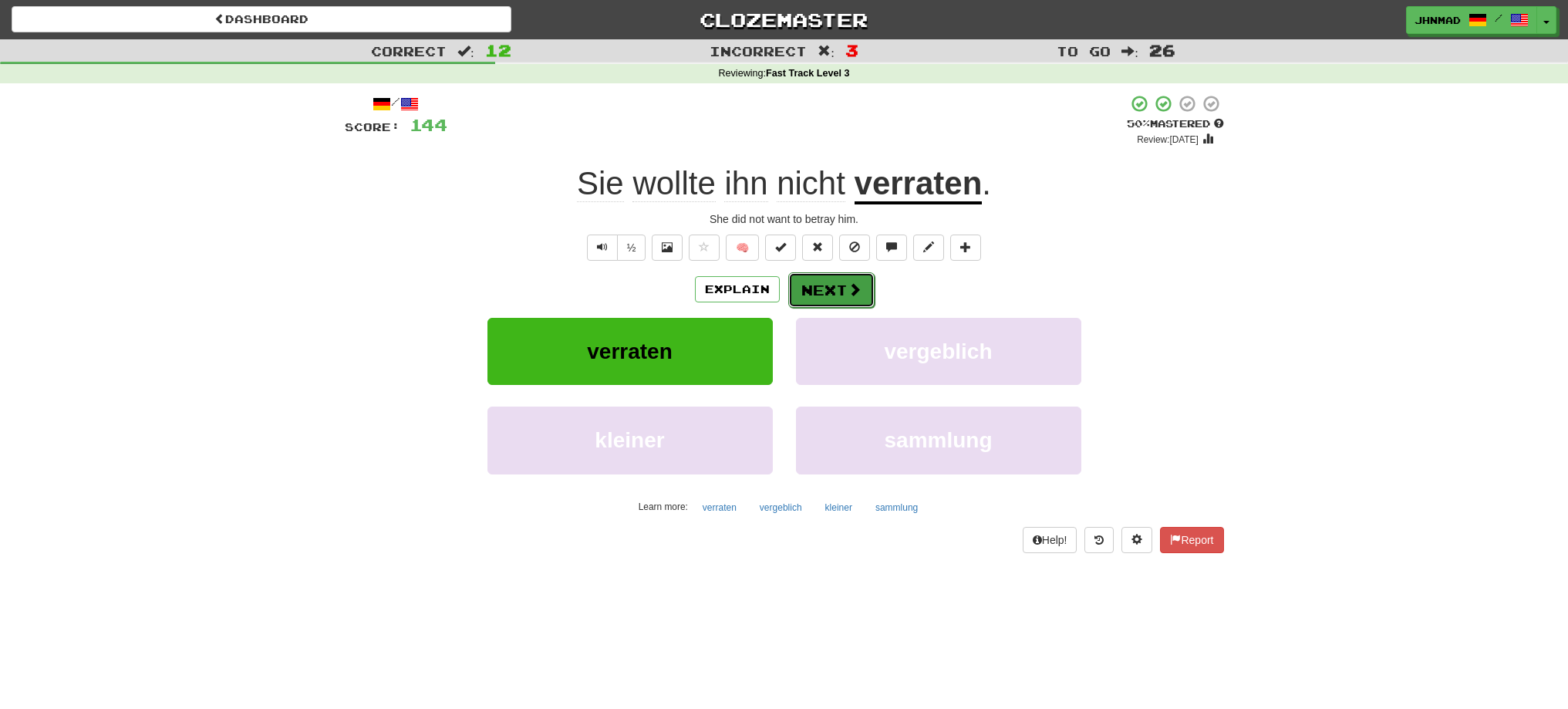
click at [820, 282] on button "Next" at bounding box center [831, 289] width 86 height 35
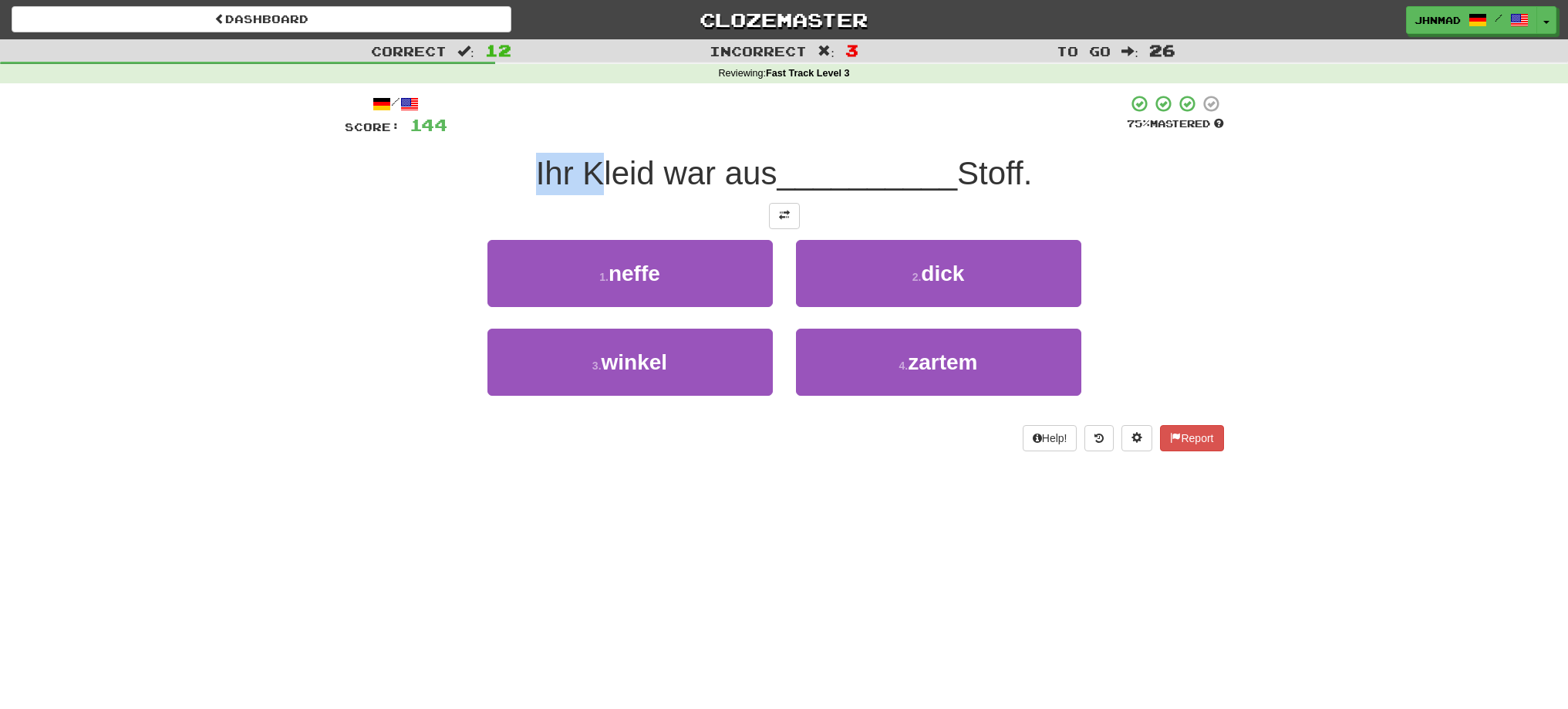
drag, startPoint x: 520, startPoint y: 169, endPoint x: 587, endPoint y: 181, distance: 68.1
click at [587, 181] on div "Ihr Kleid war aus __________ Stoff." at bounding box center [784, 173] width 879 height 43
click at [787, 218] on span at bounding box center [784, 214] width 10 height 10
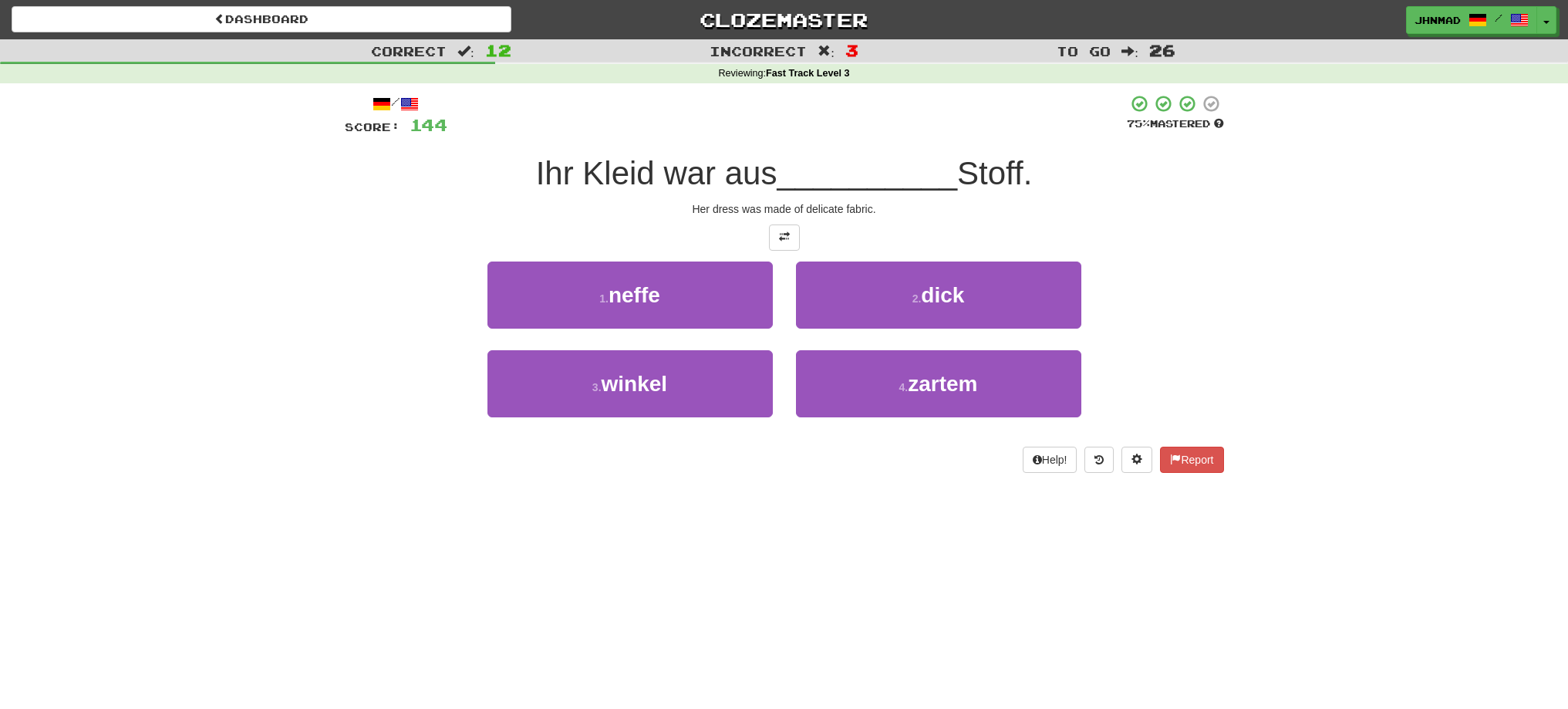
click at [708, 235] on div at bounding box center [784, 238] width 879 height 27
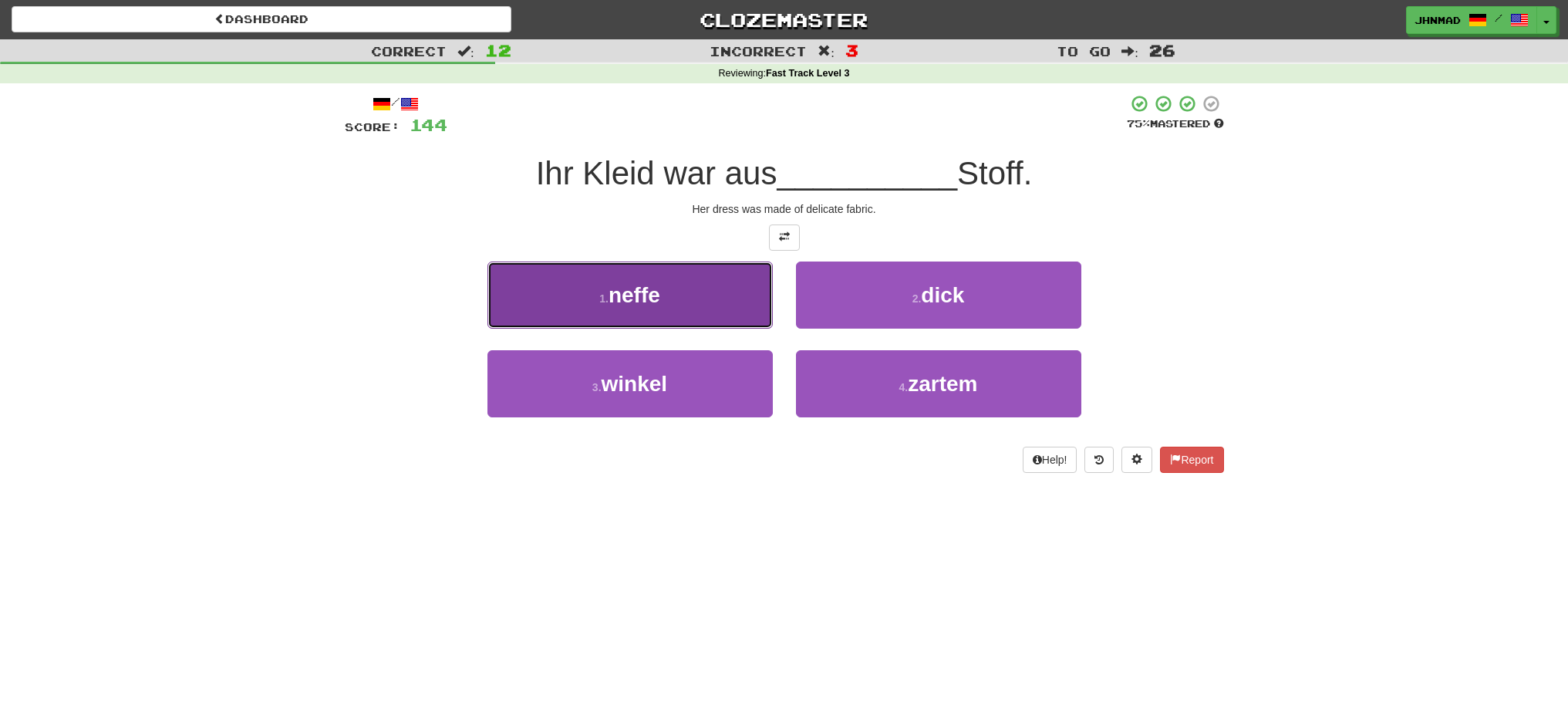
click at [662, 300] on button "1 . neffe" at bounding box center [630, 295] width 285 height 67
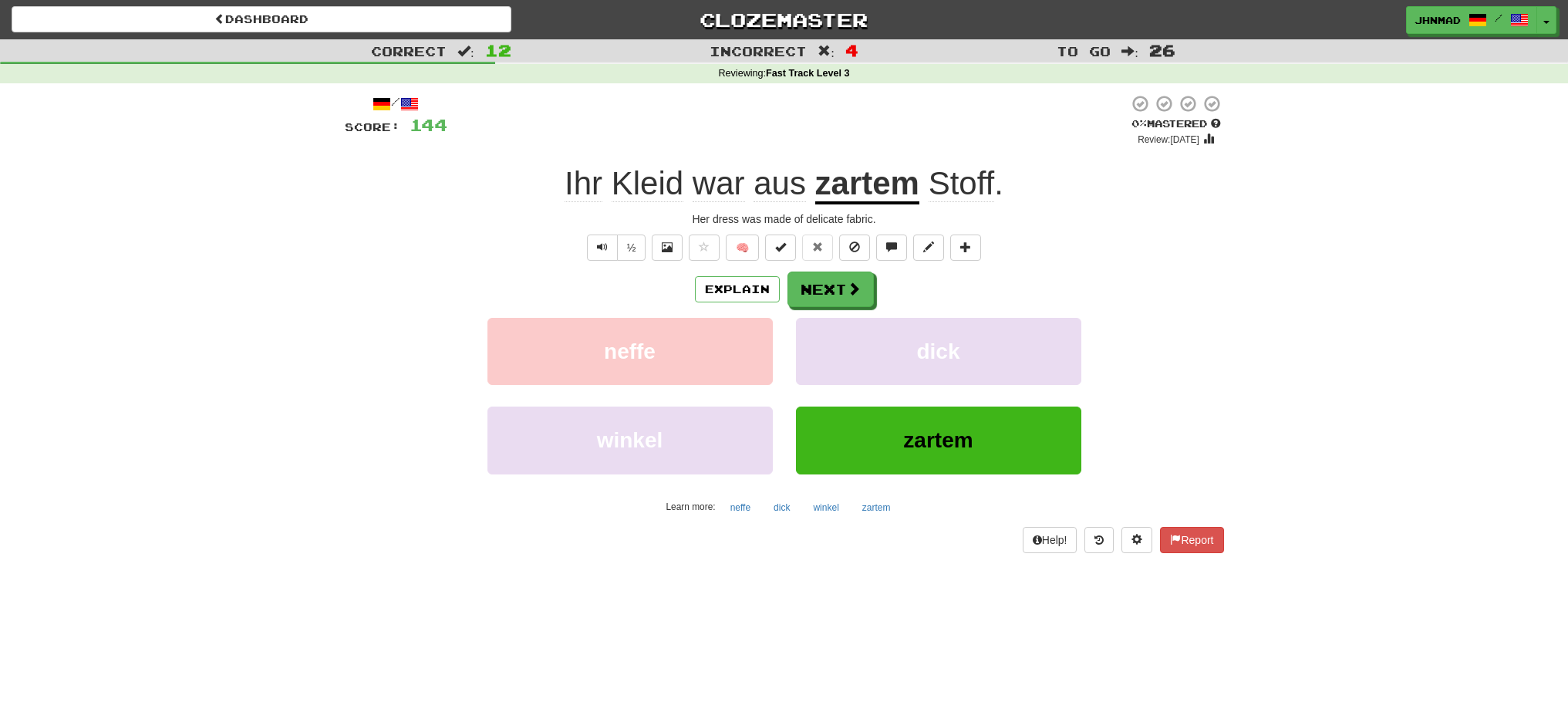
click at [887, 175] on u "zartem" at bounding box center [868, 185] width 104 height 40
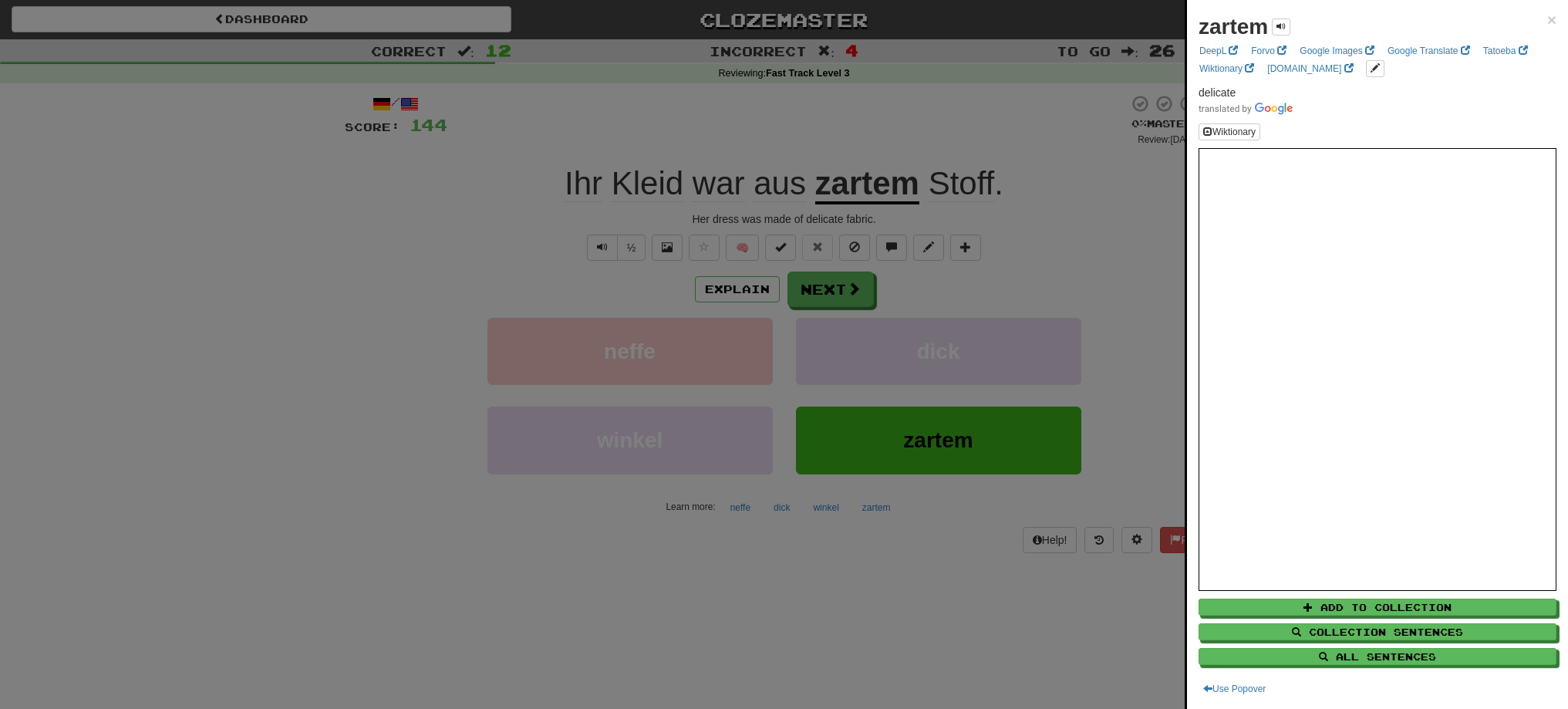
click at [825, 294] on div at bounding box center [784, 354] width 1568 height 709
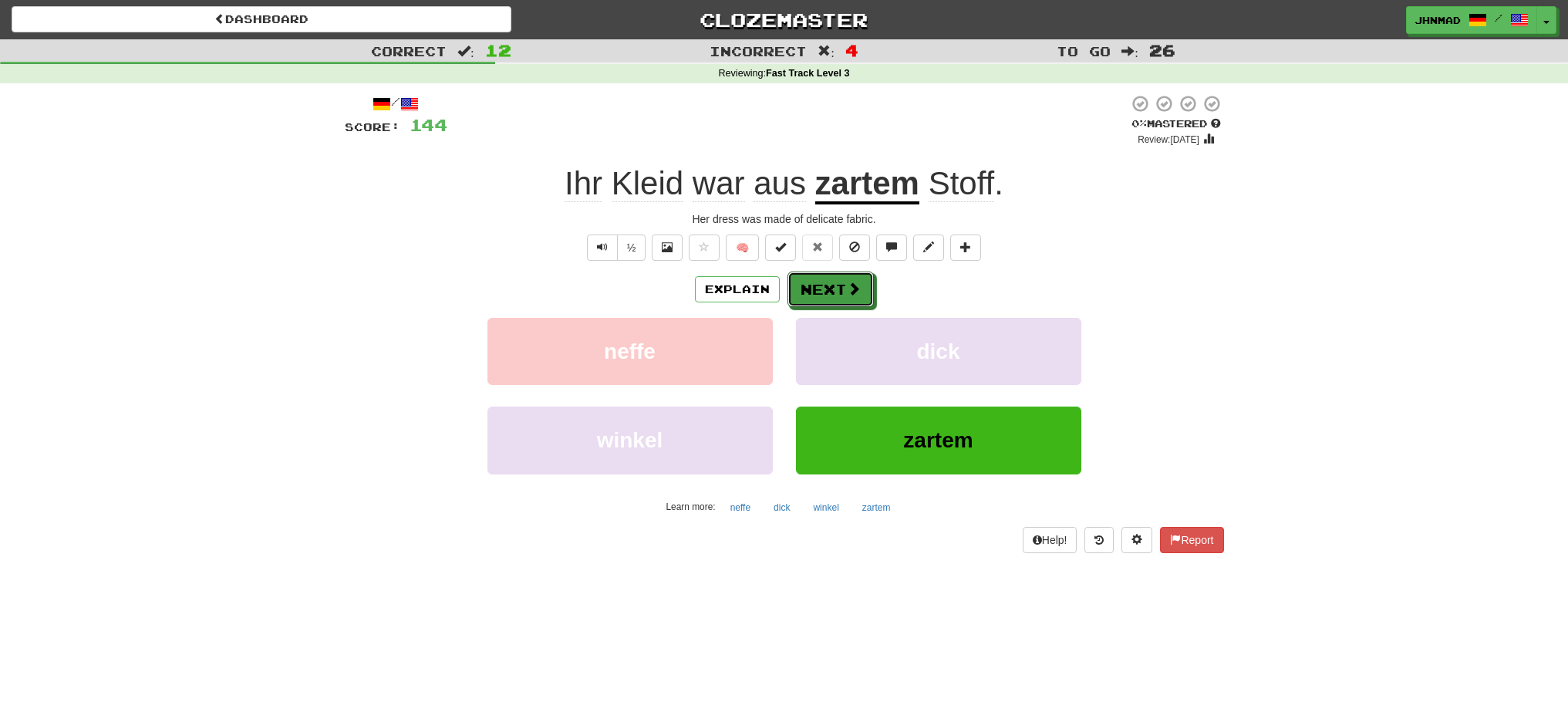
click at [825, 294] on button "Next" at bounding box center [830, 289] width 86 height 35
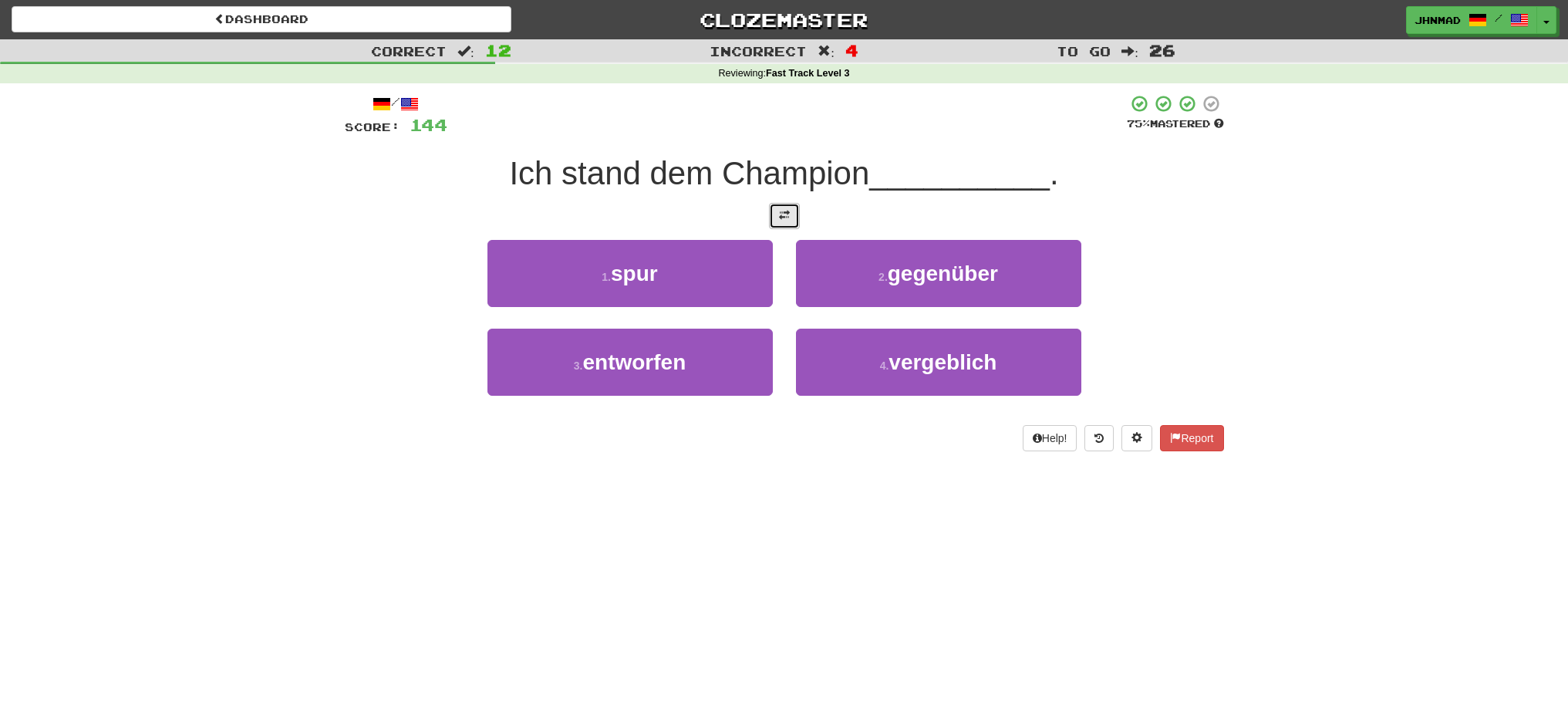
click at [781, 210] on span at bounding box center [784, 214] width 10 height 10
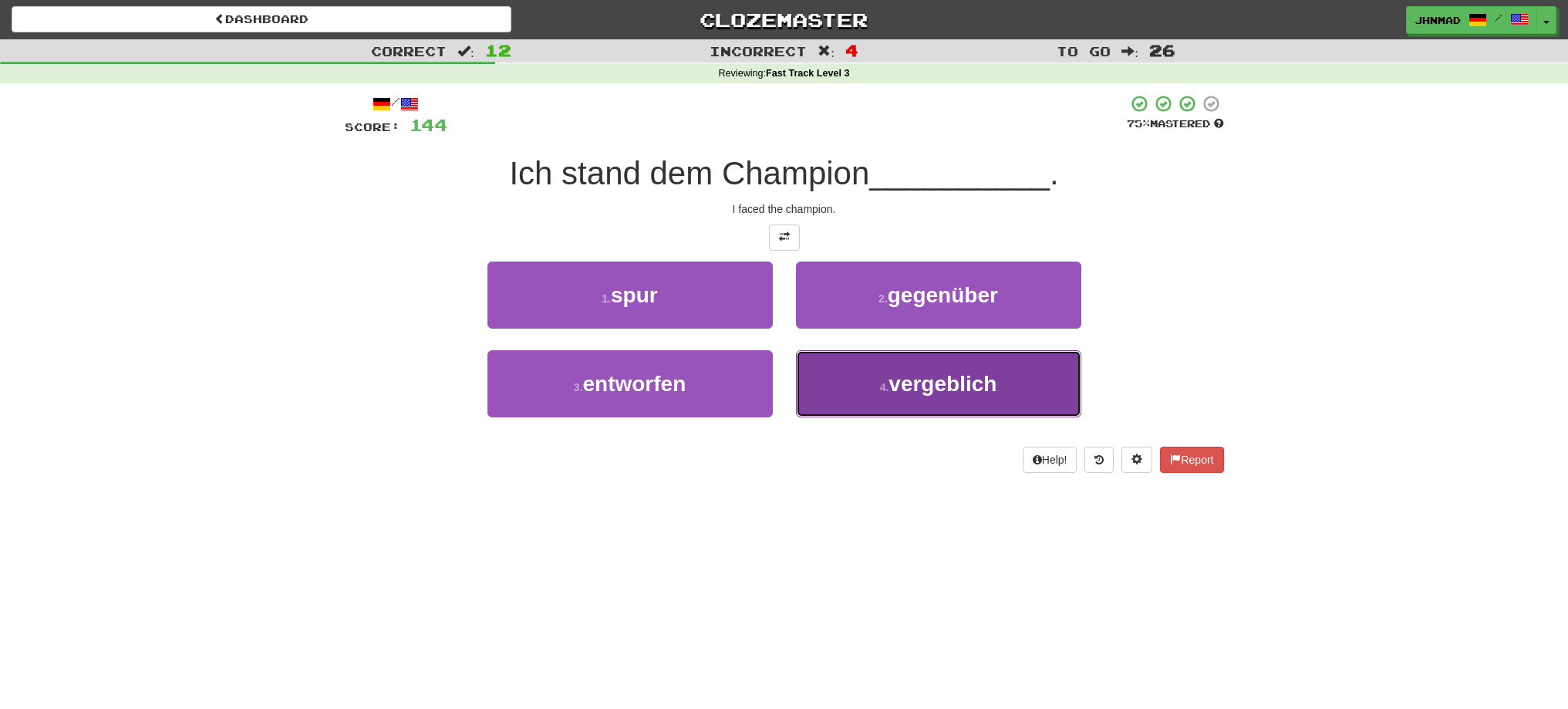
click at [935, 397] on button "4 . vergeblich" at bounding box center [938, 384] width 285 height 67
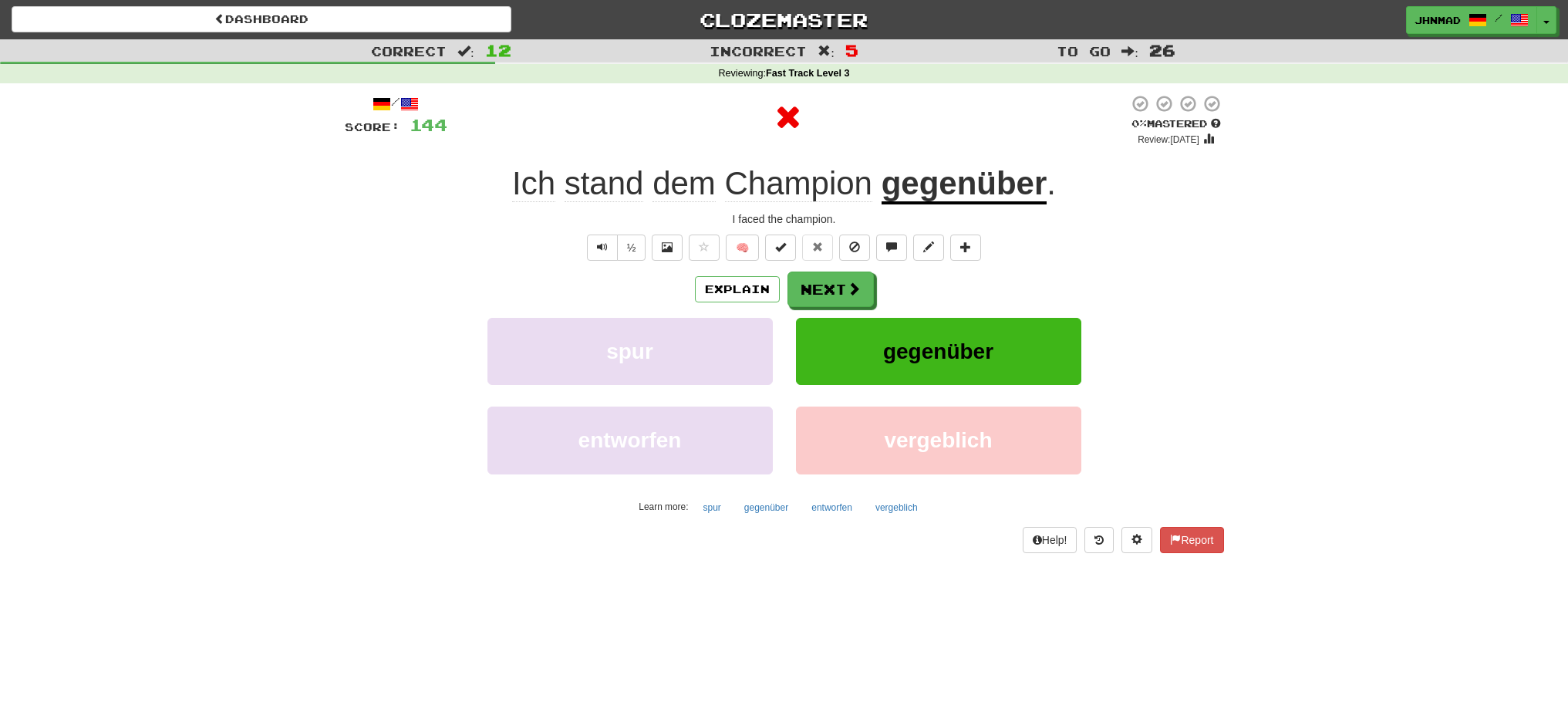
click at [955, 194] on u "gegenüber" at bounding box center [964, 185] width 166 height 40
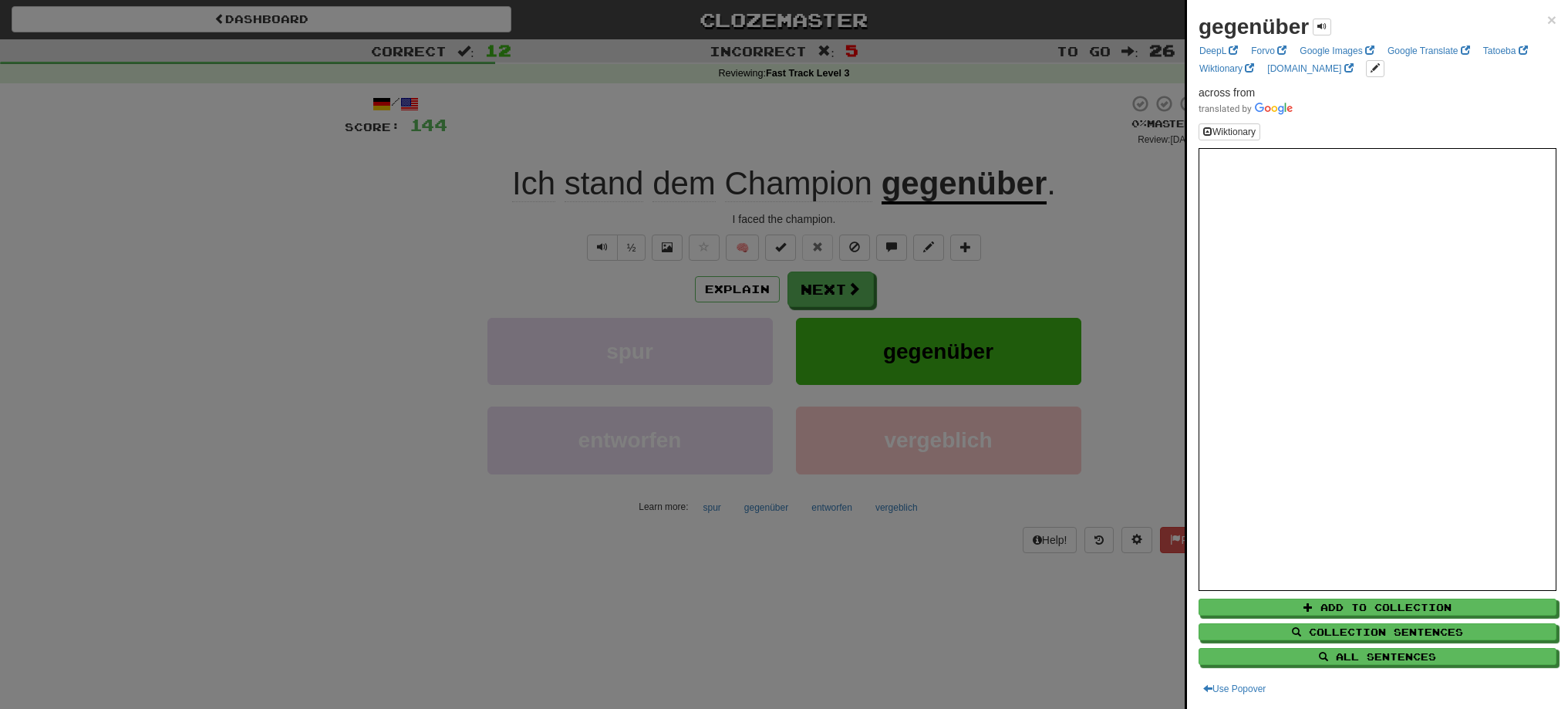
click at [827, 290] on div at bounding box center [784, 354] width 1568 height 709
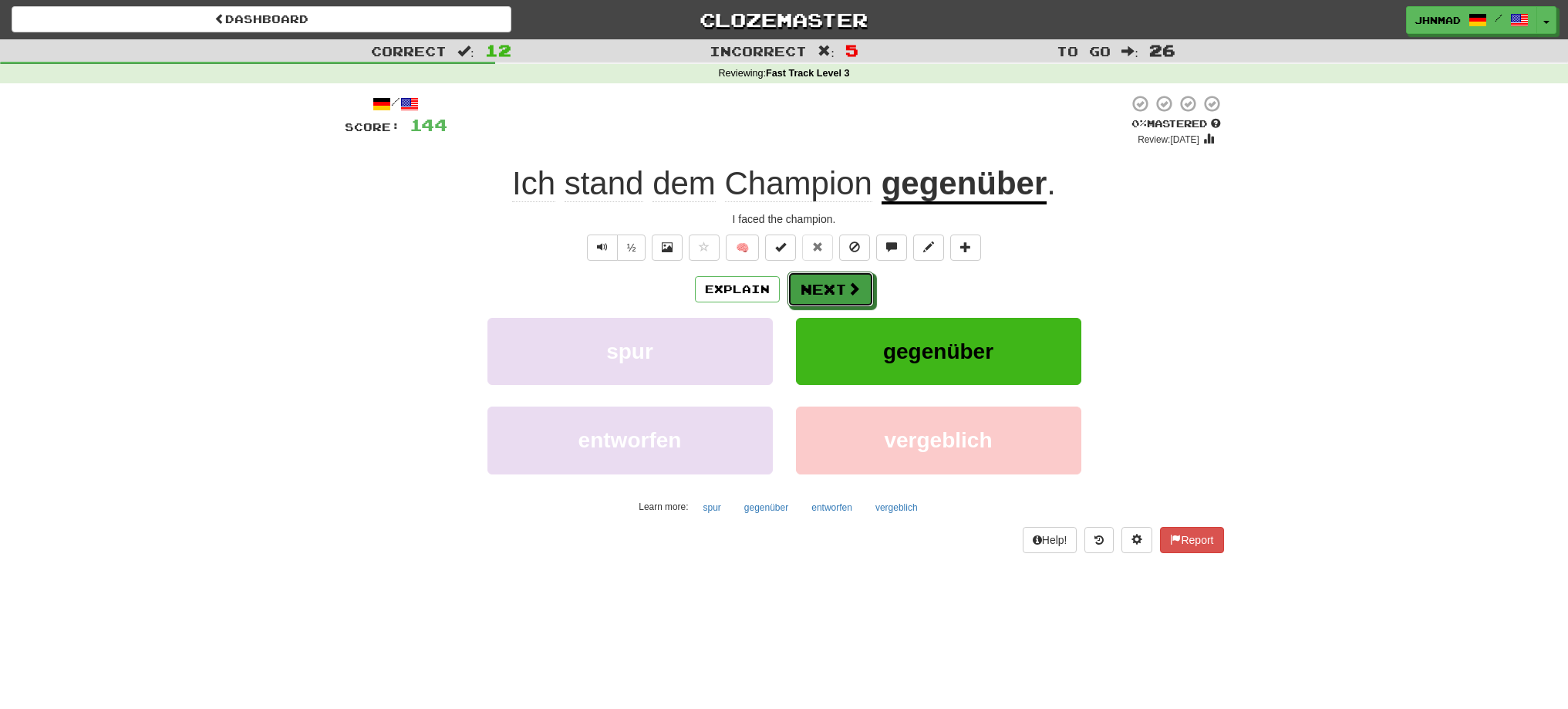
click at [827, 290] on button "Next" at bounding box center [830, 289] width 86 height 35
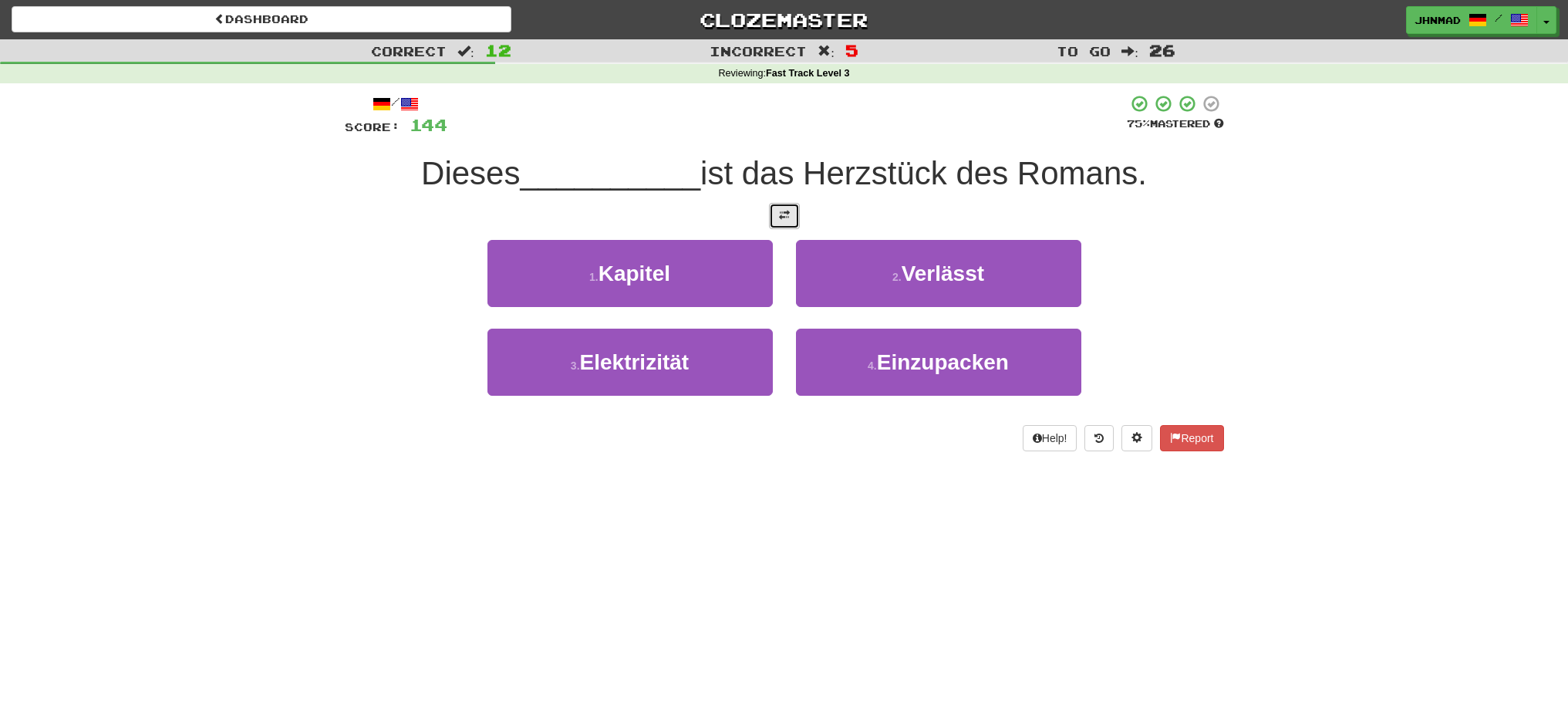
click at [787, 216] on span at bounding box center [784, 214] width 10 height 10
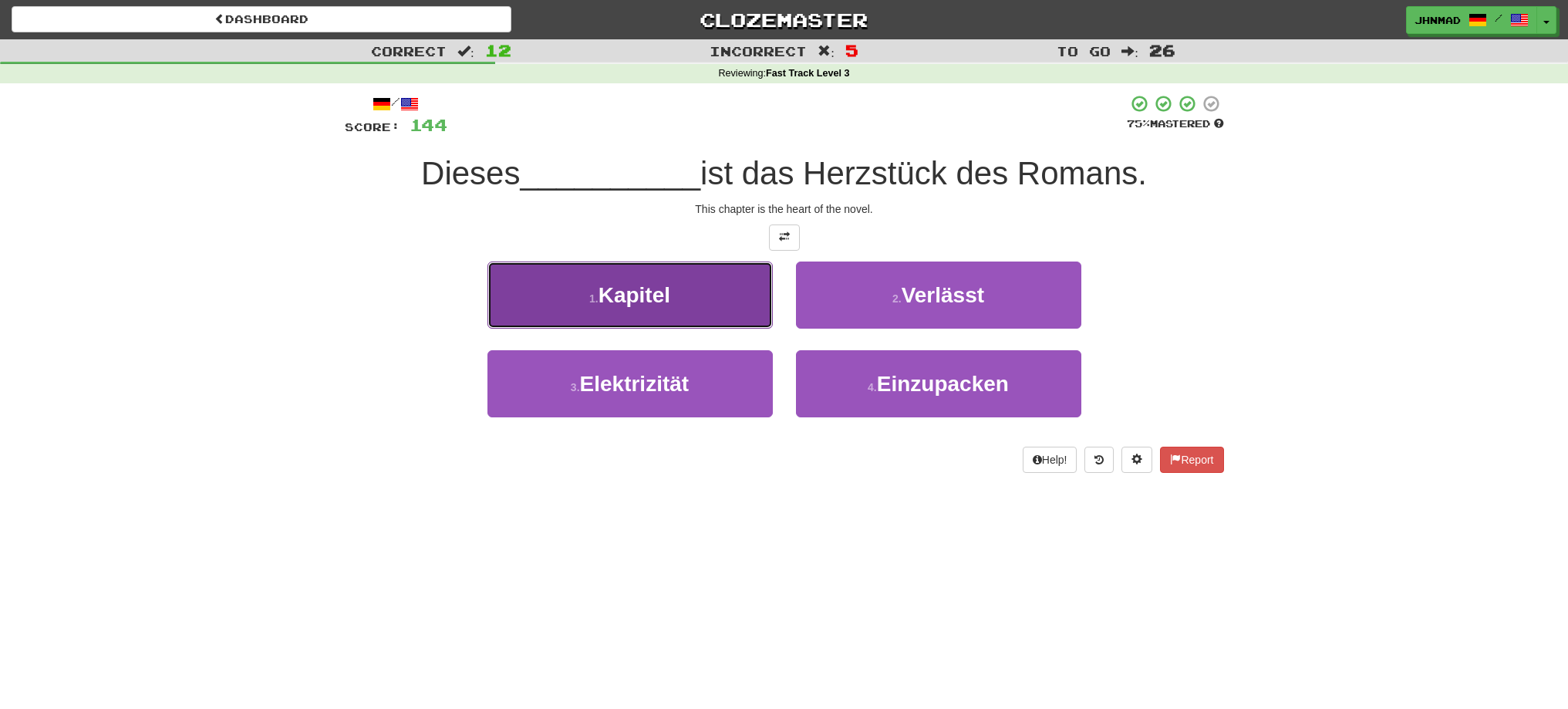
click at [658, 300] on span "Kapitel" at bounding box center [635, 295] width 72 height 24
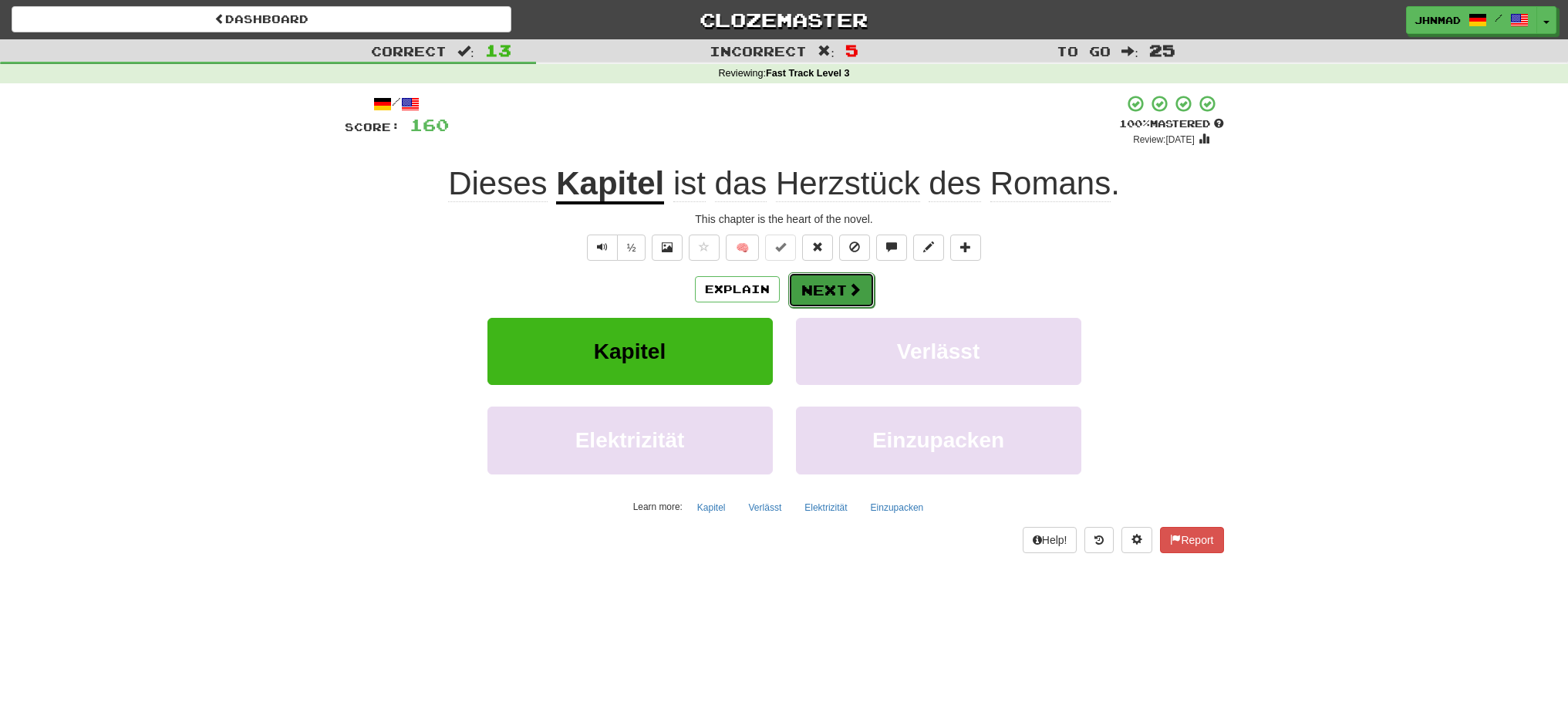
click at [825, 289] on button "Next" at bounding box center [831, 289] width 86 height 35
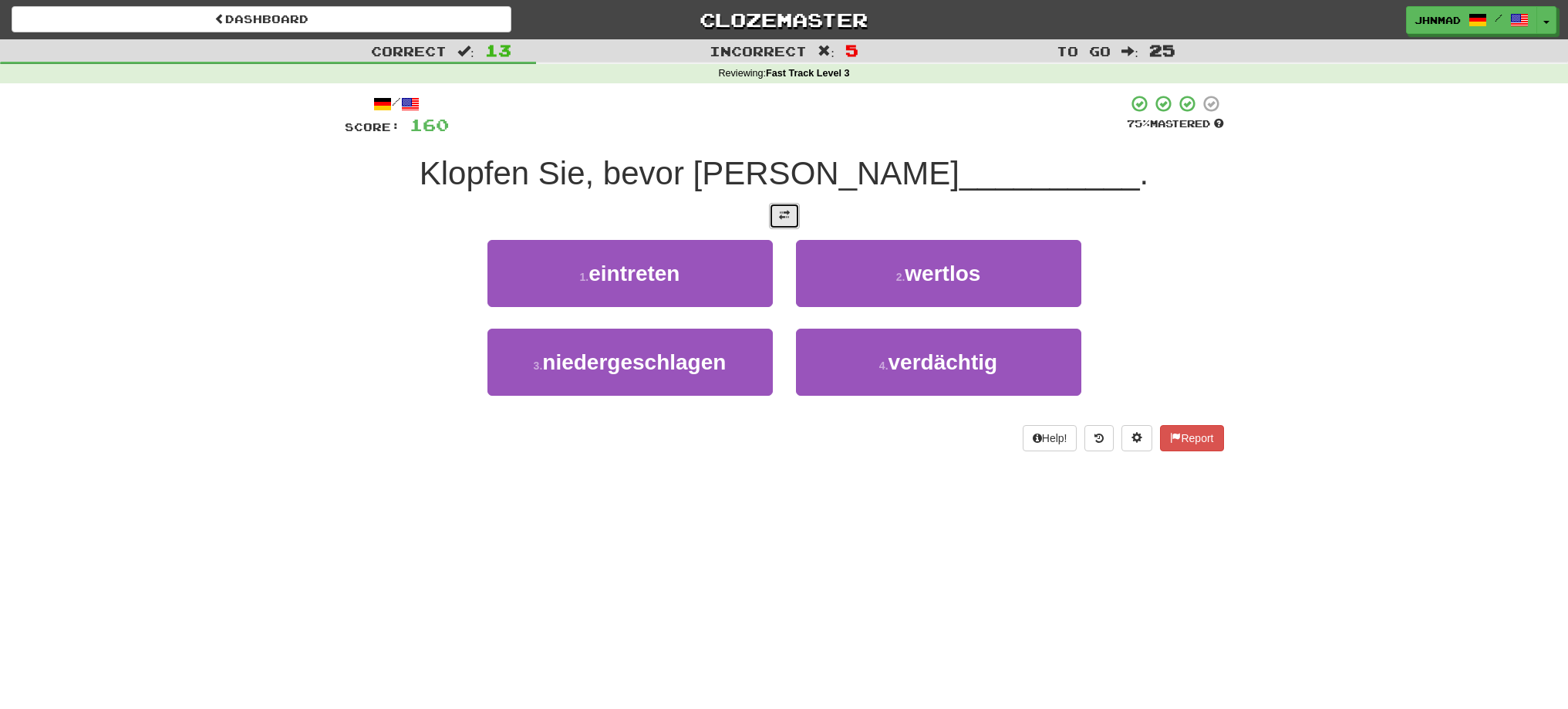
click at [779, 212] on span at bounding box center [784, 214] width 10 height 10
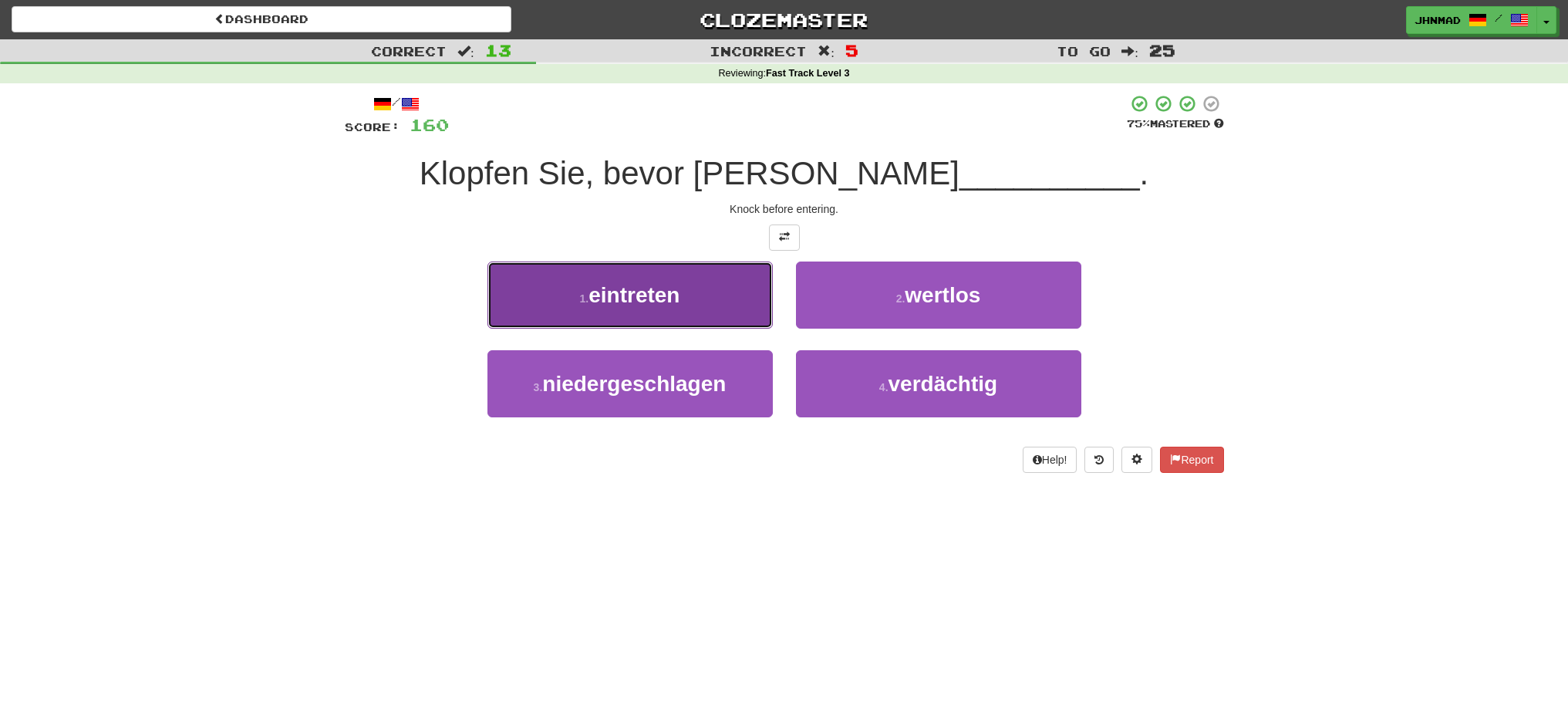
click at [745, 302] on button "1 . eintreten" at bounding box center [630, 295] width 285 height 67
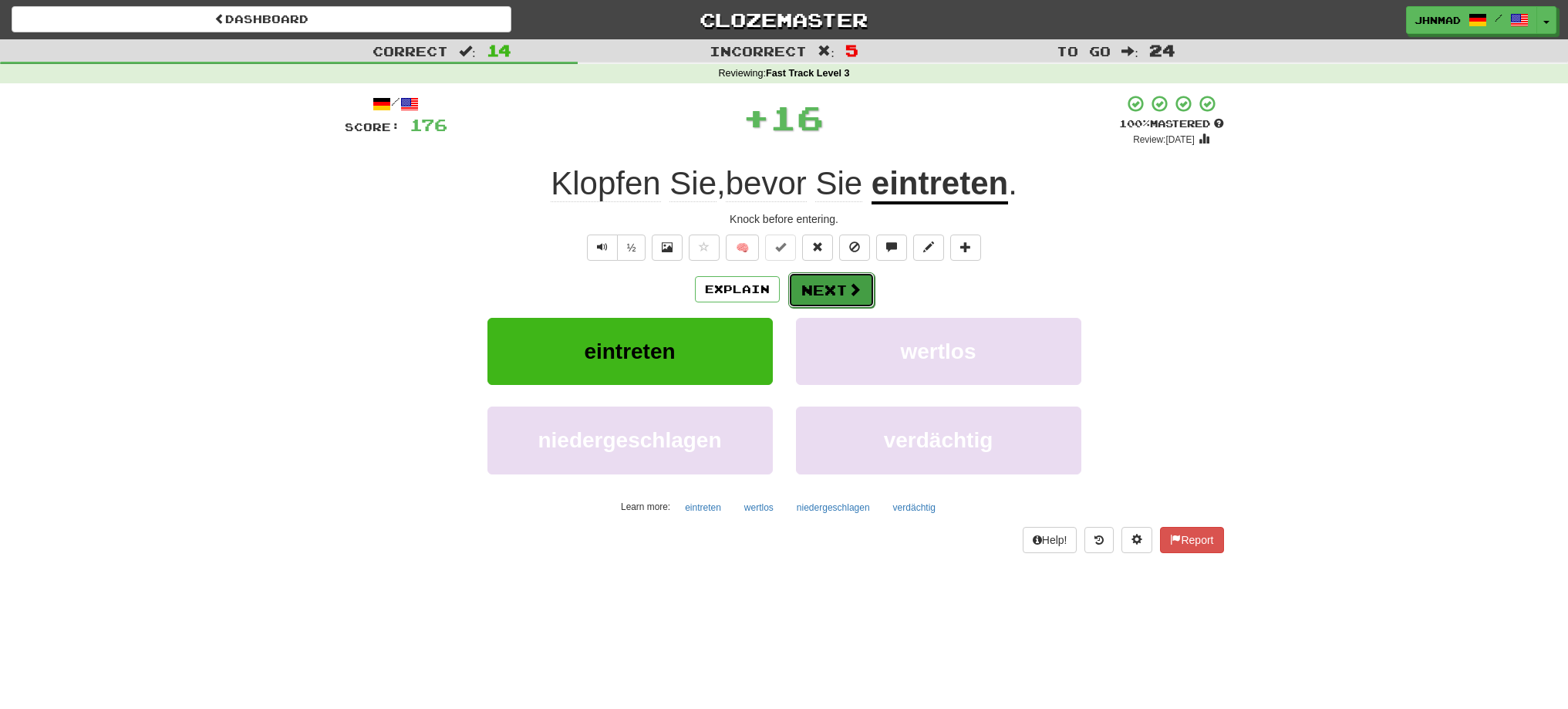
click at [823, 288] on button "Next" at bounding box center [831, 289] width 86 height 35
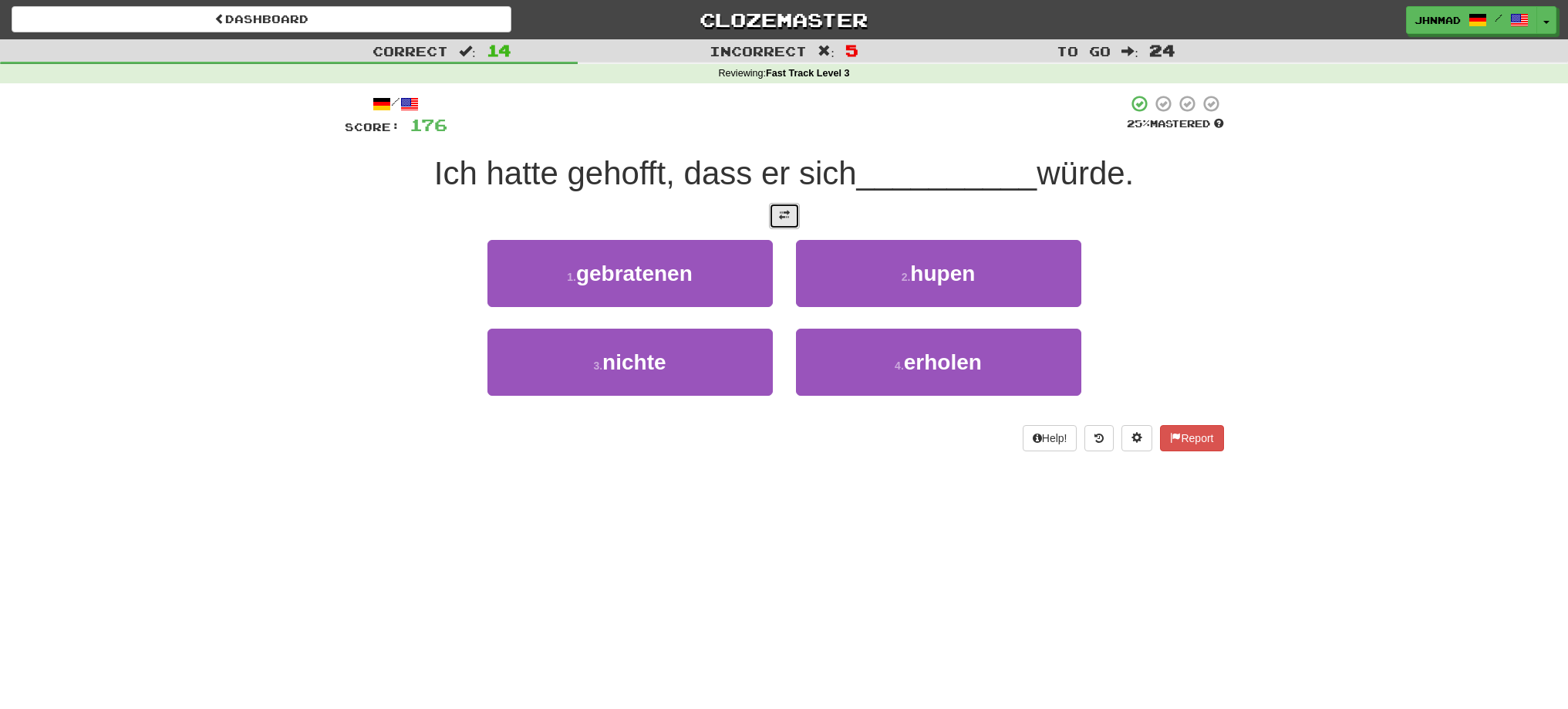
click at [781, 214] on span at bounding box center [784, 214] width 10 height 10
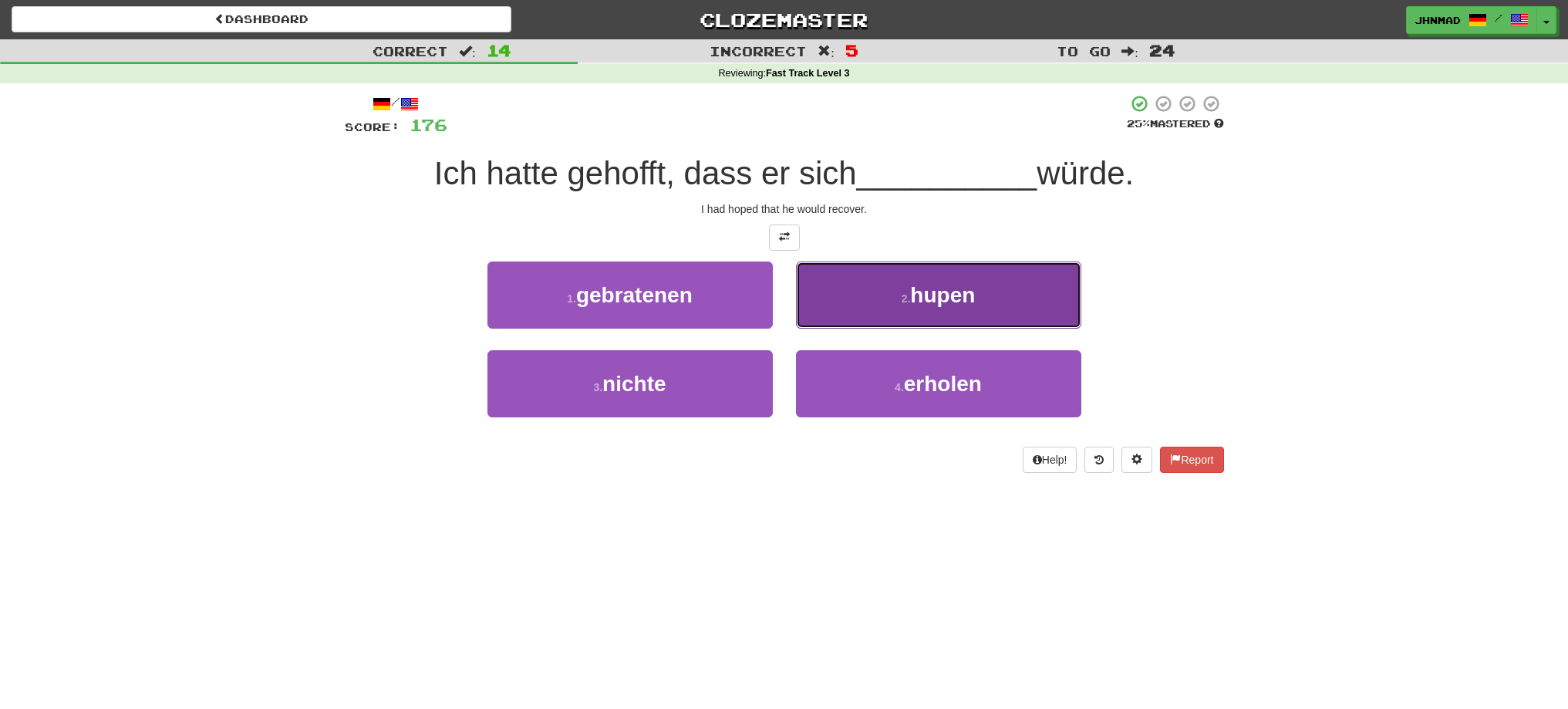
click at [945, 307] on button "2 . hupen" at bounding box center [938, 295] width 285 height 67
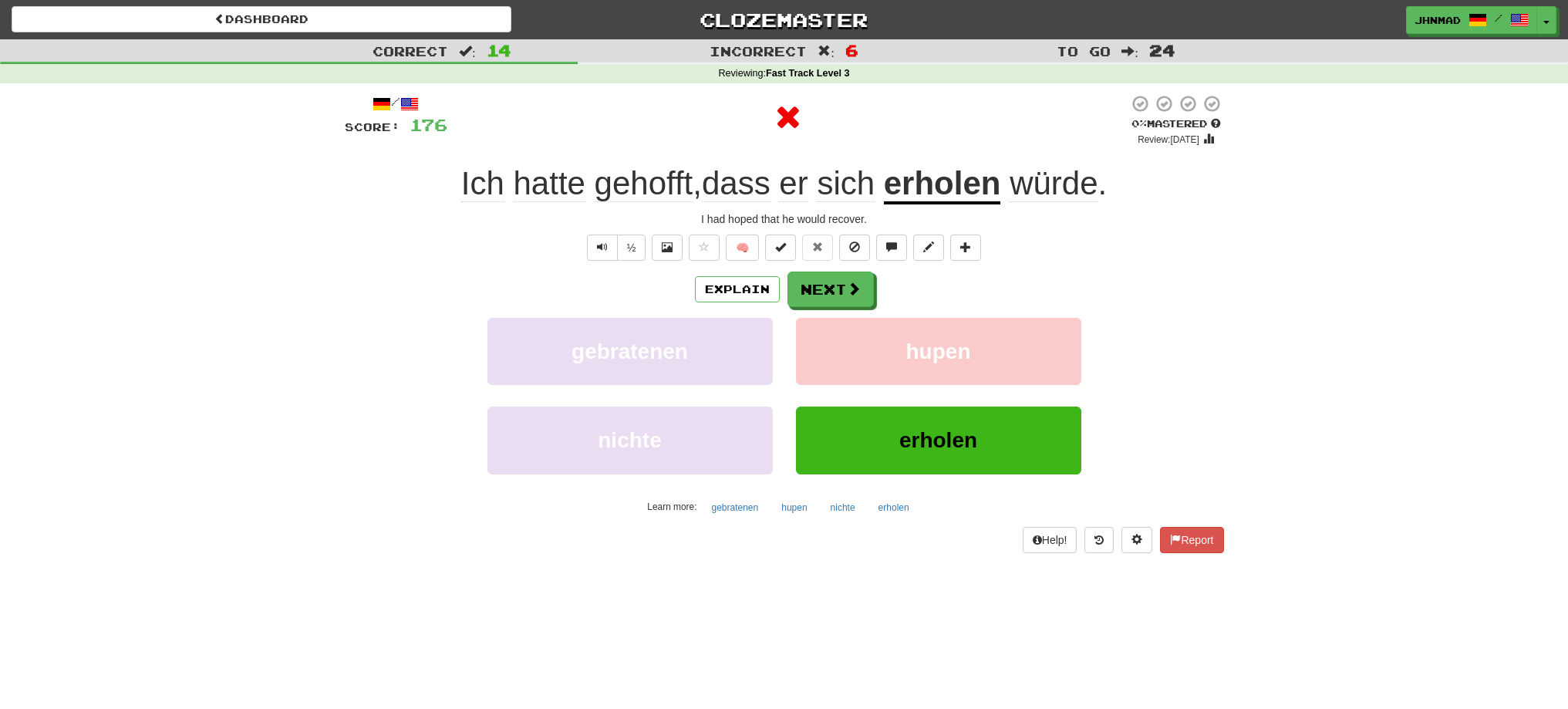
click at [932, 194] on u "erholen" at bounding box center [943, 185] width 117 height 40
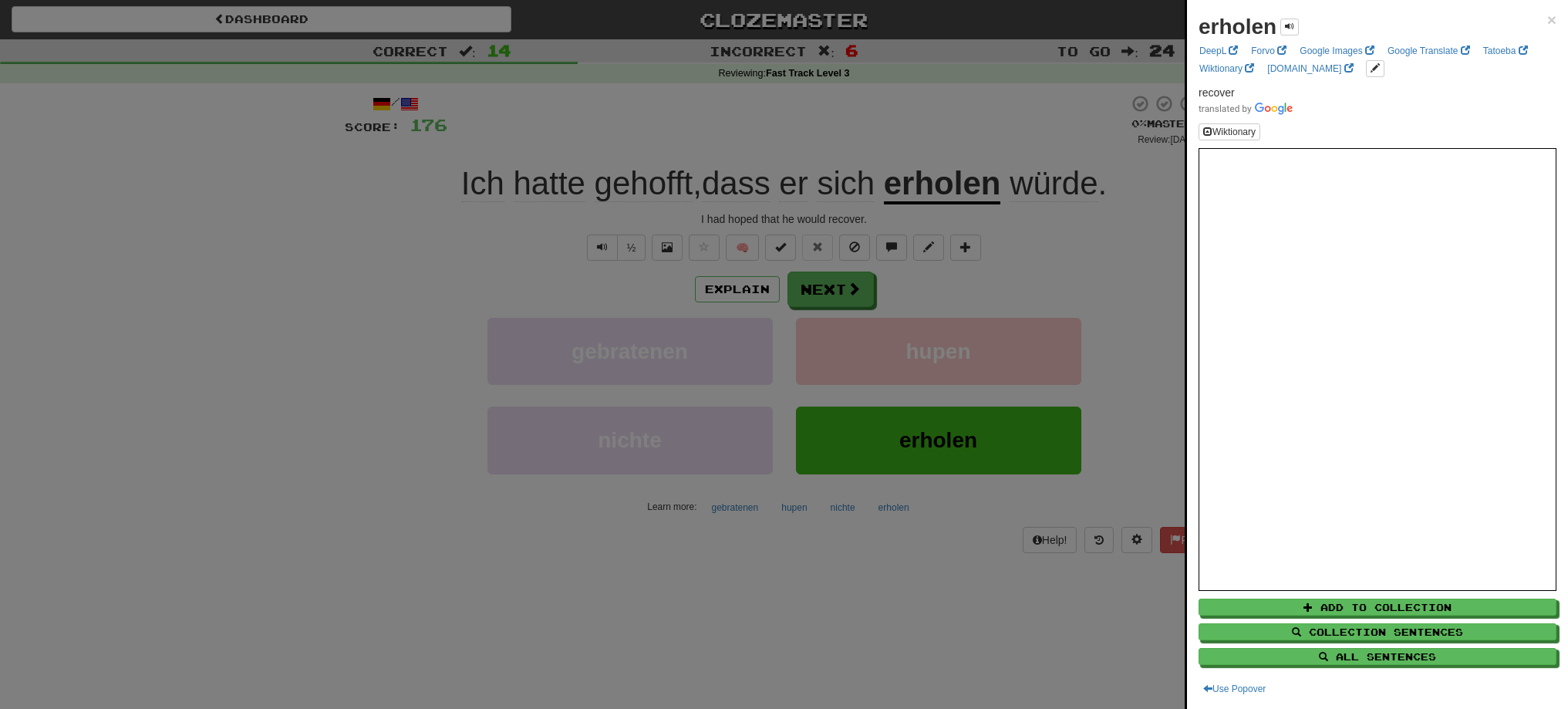
click at [796, 287] on div at bounding box center [784, 354] width 1568 height 709
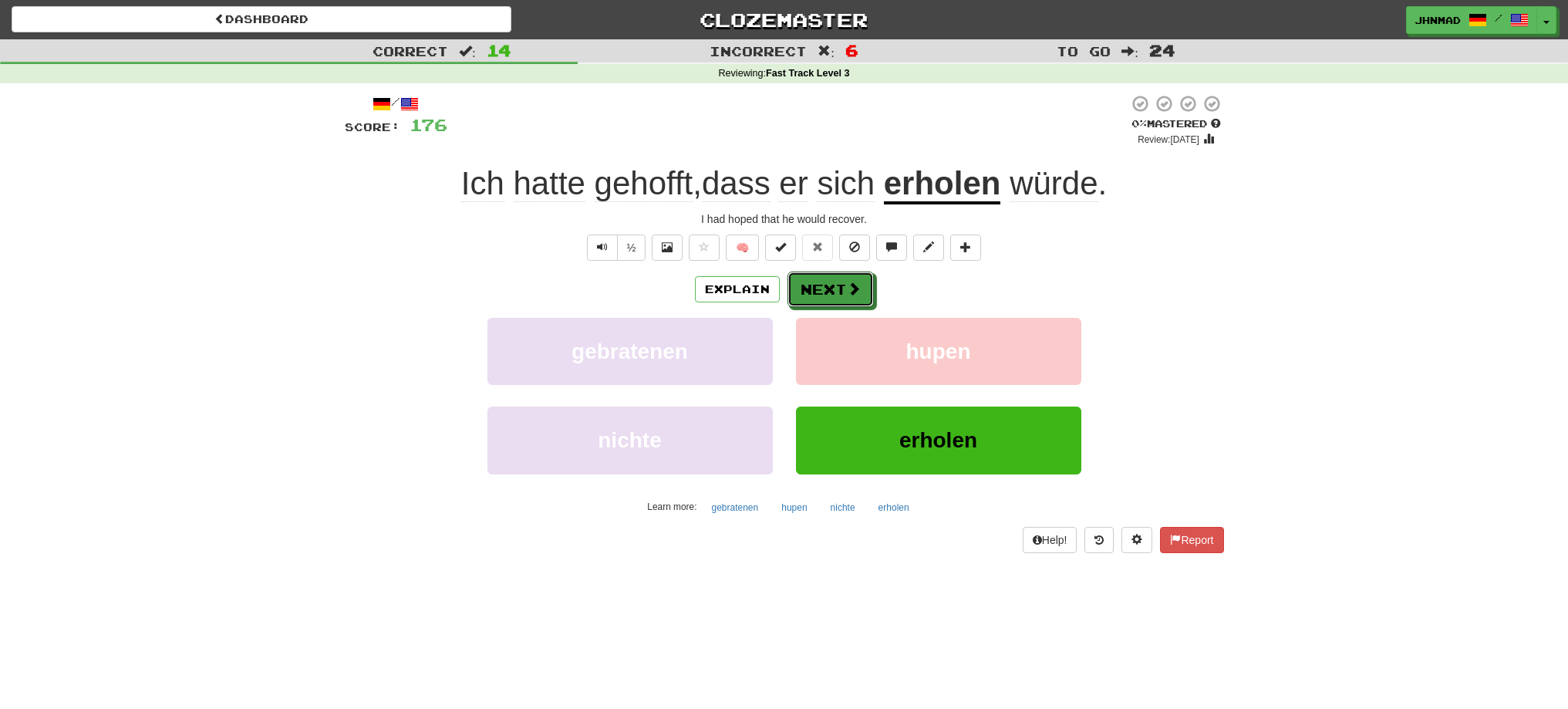
click at [796, 287] on button "Next" at bounding box center [830, 289] width 86 height 35
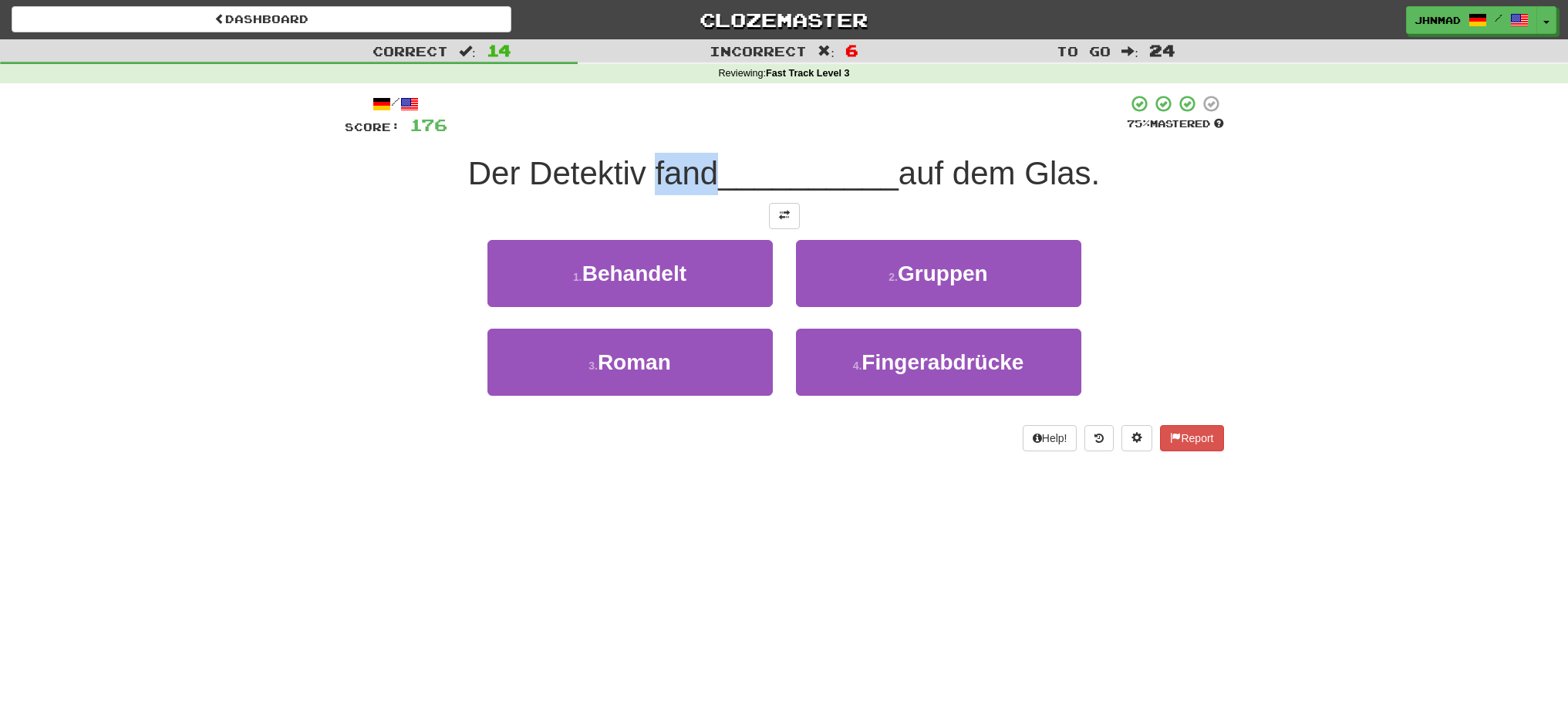
drag, startPoint x: 647, startPoint y: 184, endPoint x: 708, endPoint y: 167, distance: 63.3
click at [708, 167] on span "Der Detektiv fand" at bounding box center [593, 173] width 250 height 36
click at [697, 134] on div at bounding box center [697, 134] width 0 height 0
click at [651, 129] on div at bounding box center [786, 115] width 679 height 43
click at [784, 223] on button at bounding box center [784, 216] width 31 height 27
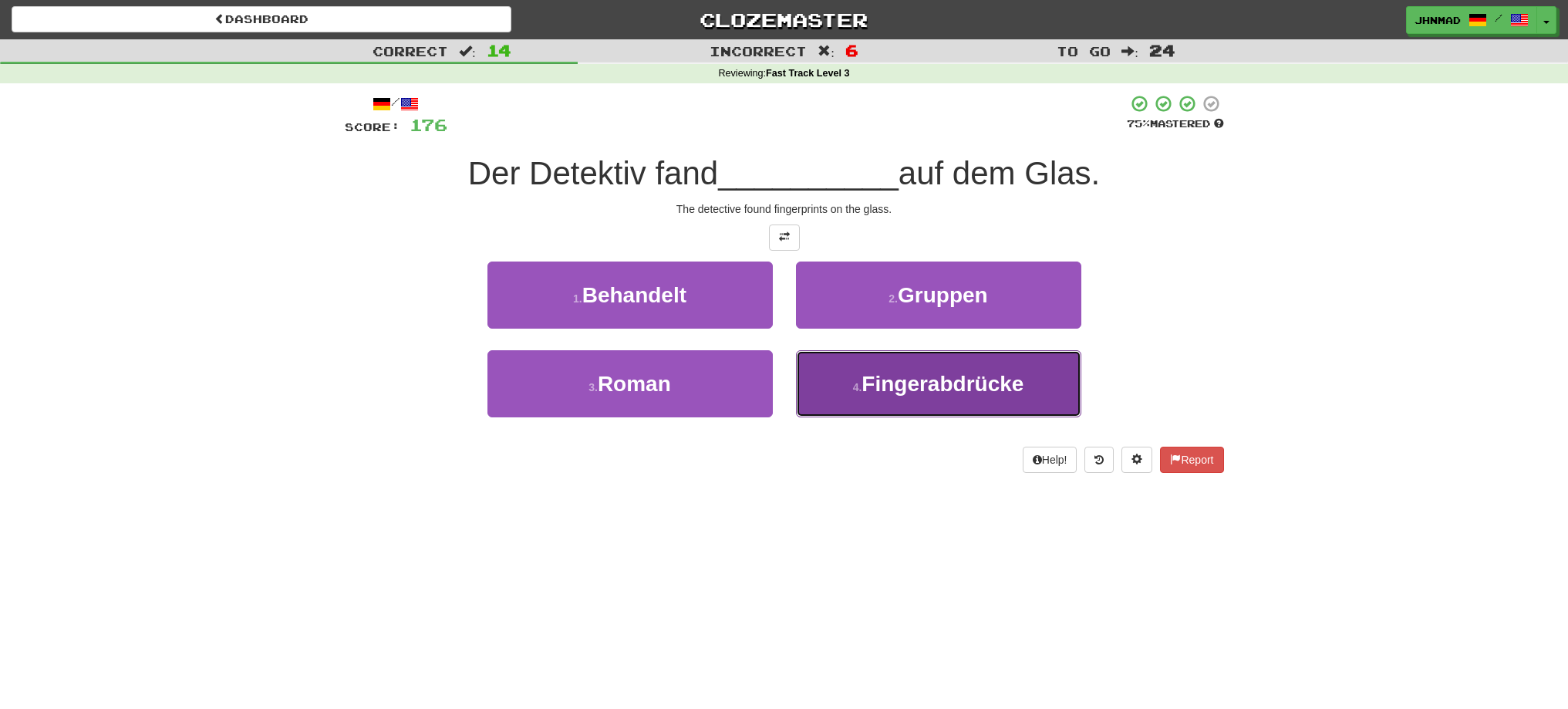
click at [866, 397] on button "4 . Fingerabdrücke" at bounding box center [938, 384] width 285 height 67
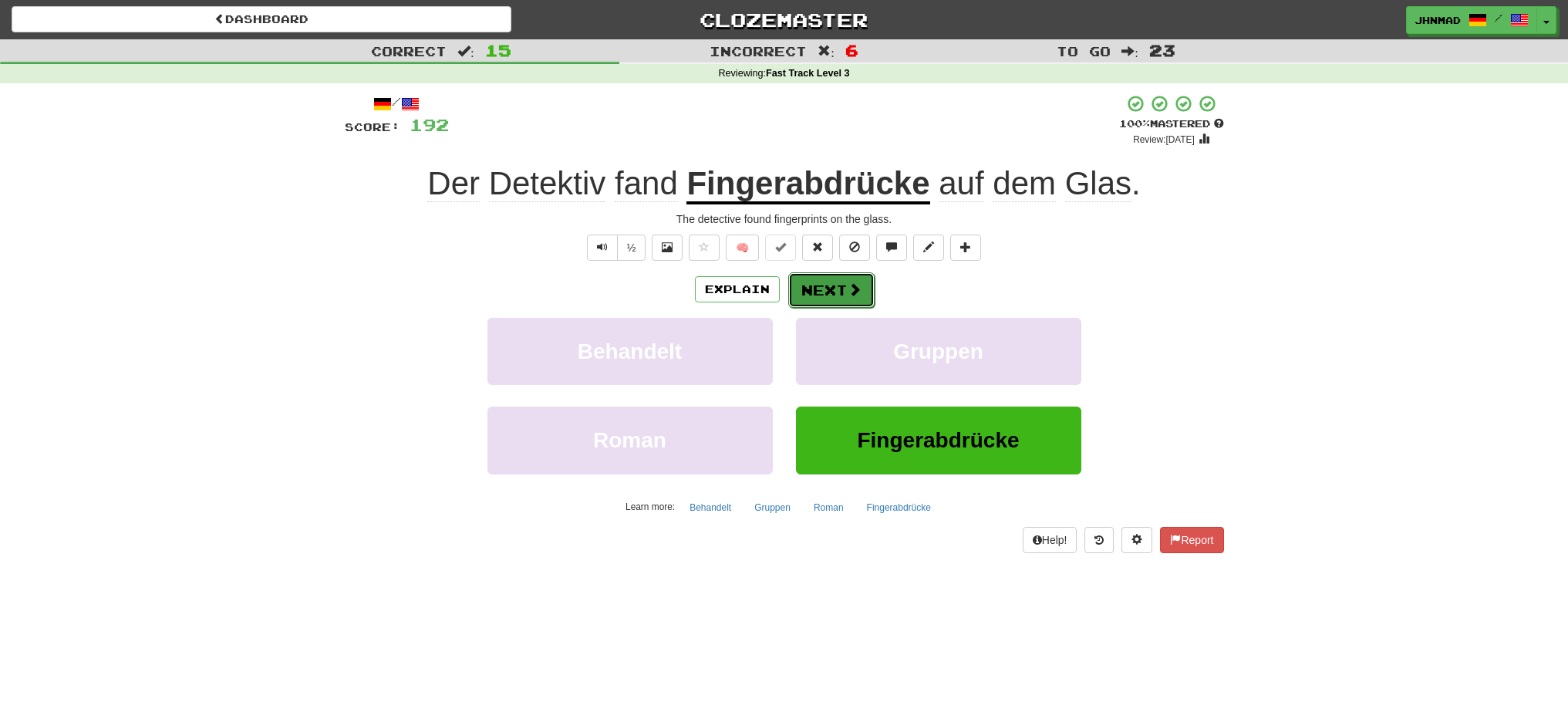
click at [838, 299] on button "Next" at bounding box center [831, 289] width 86 height 35
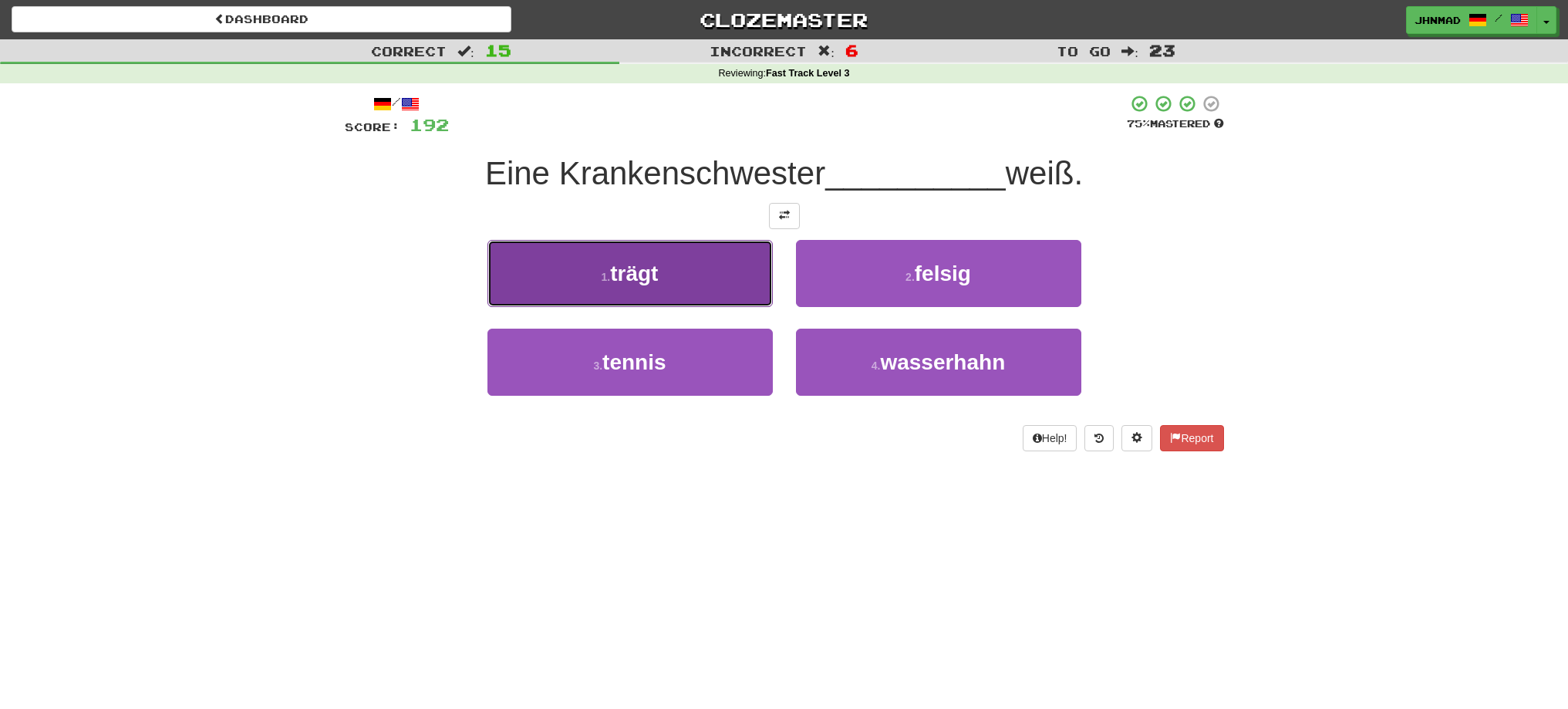
click at [644, 258] on button "1 . trägt" at bounding box center [630, 273] width 285 height 67
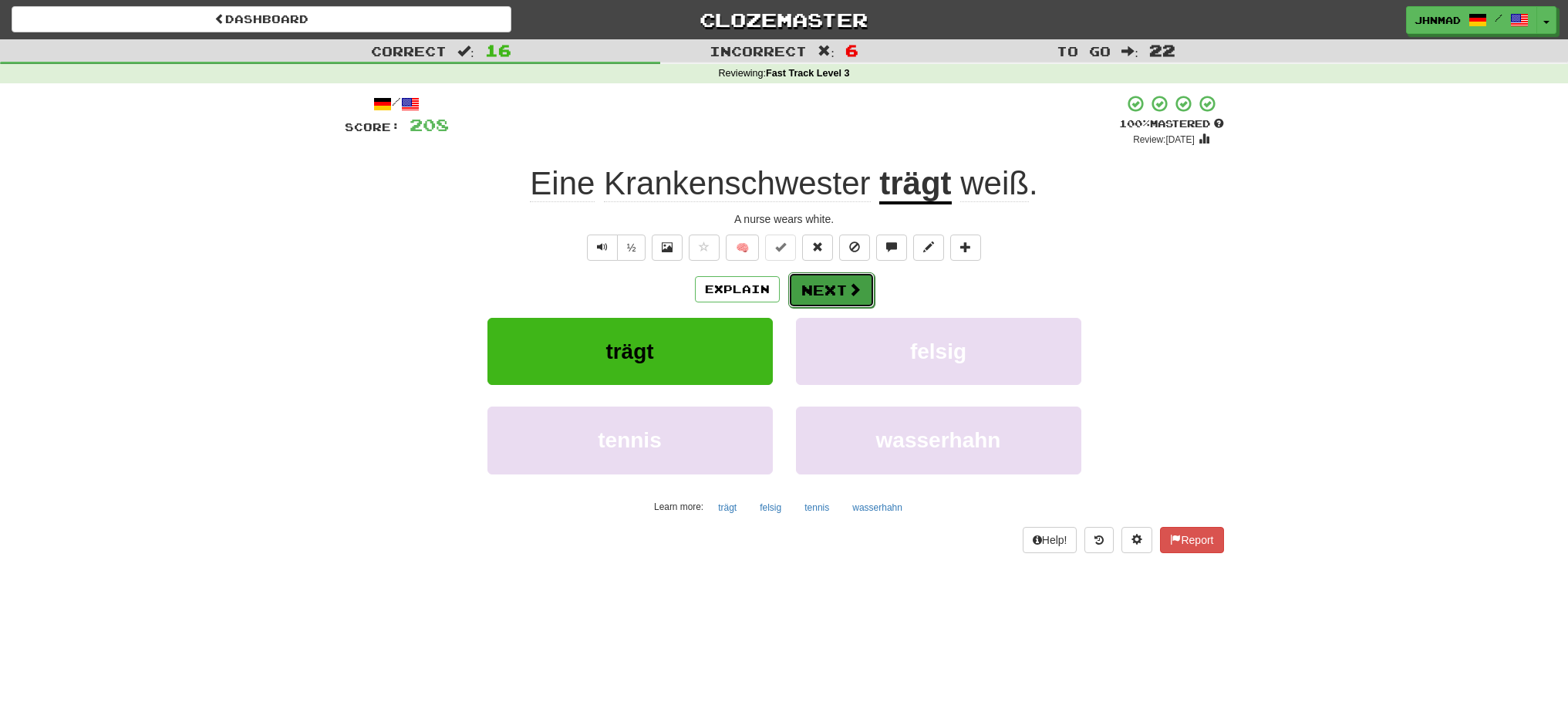
click at [829, 286] on button "Next" at bounding box center [831, 289] width 86 height 35
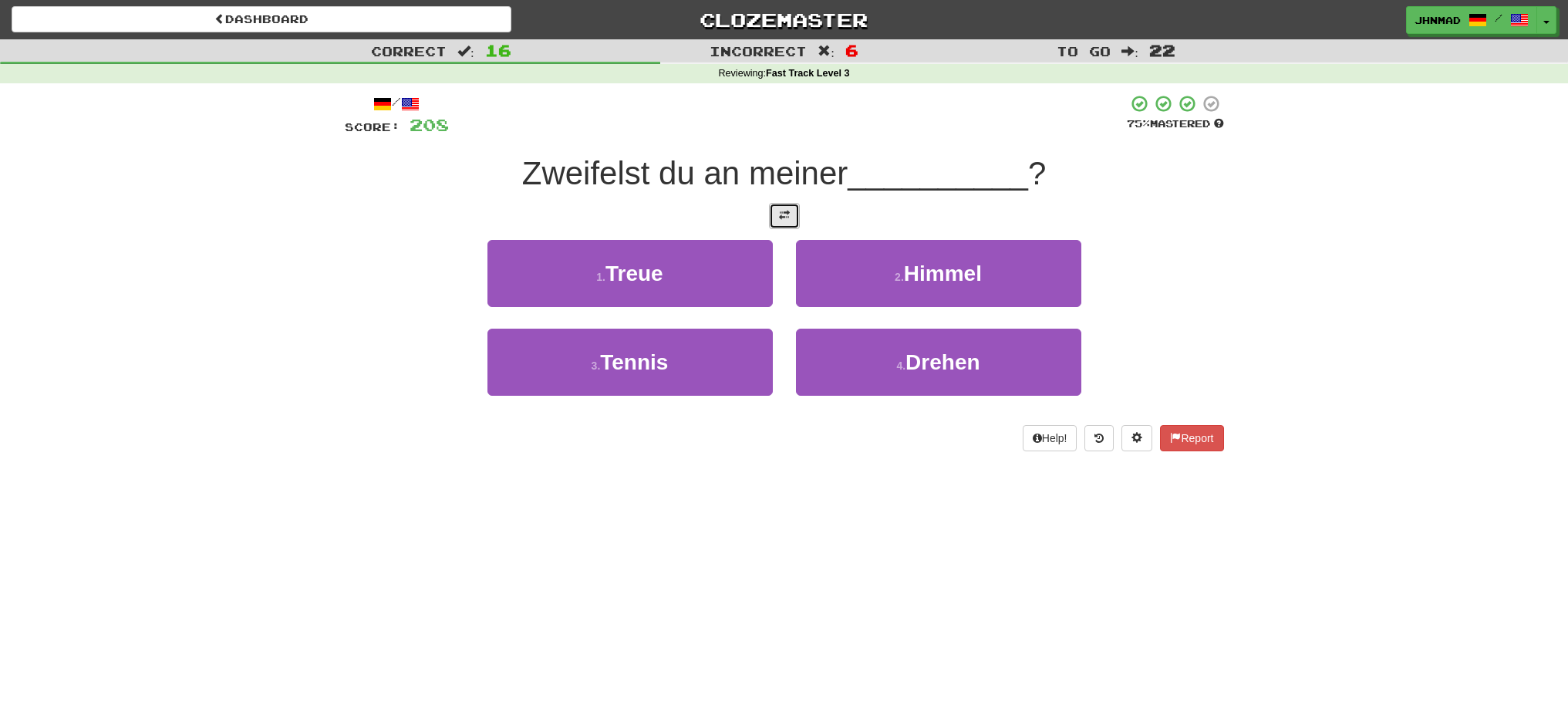
click at [784, 216] on span at bounding box center [784, 214] width 10 height 10
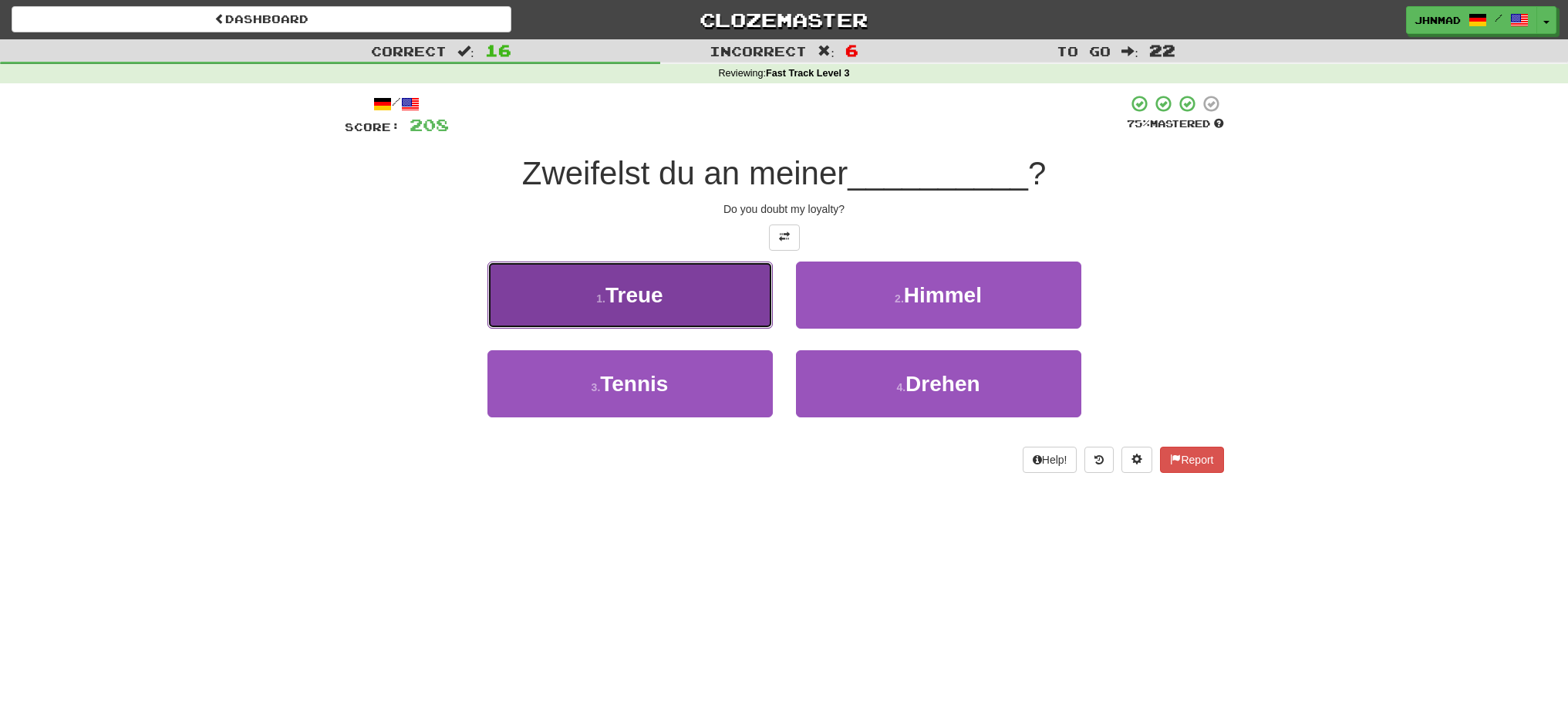
click at [667, 282] on button "1 . Treue" at bounding box center [630, 295] width 285 height 67
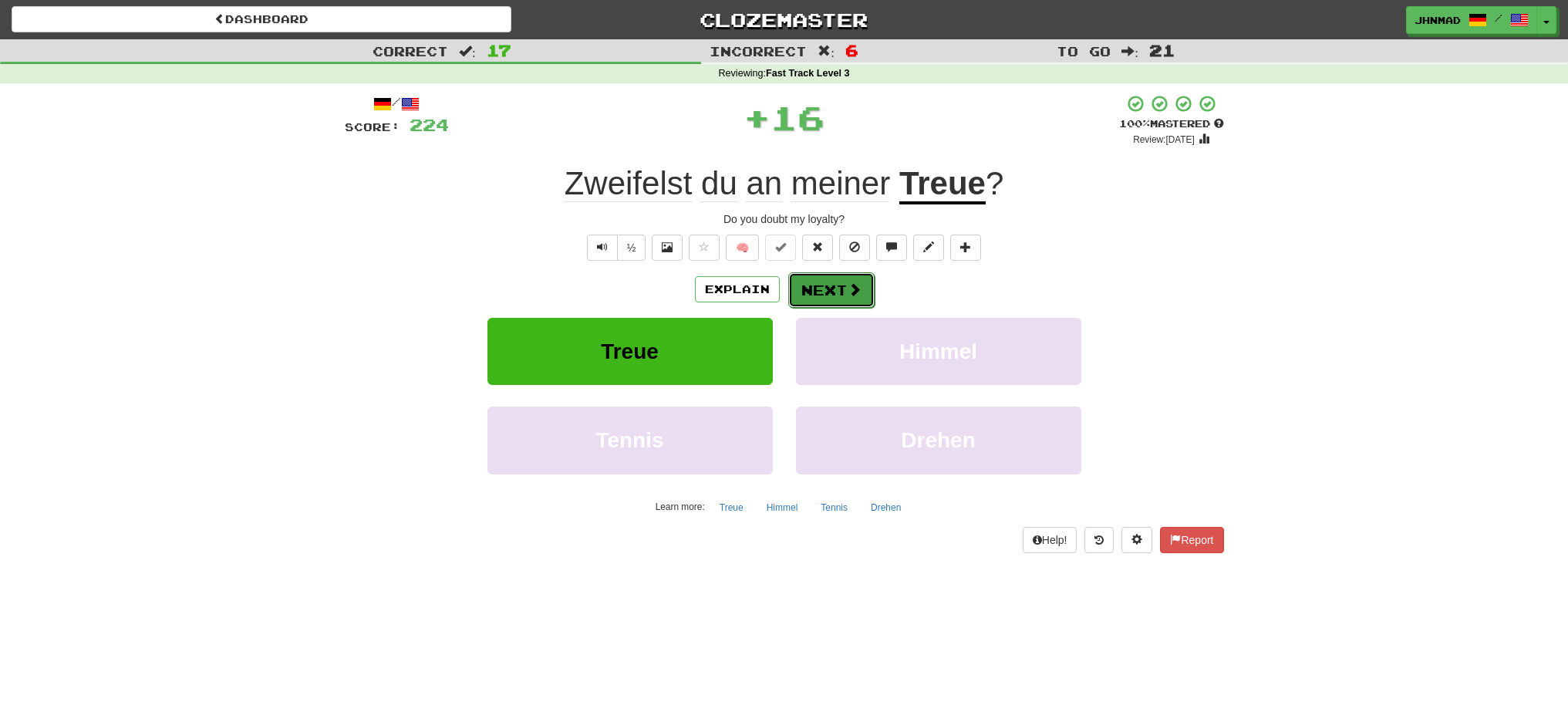
click at [829, 289] on button "Next" at bounding box center [831, 289] width 86 height 35
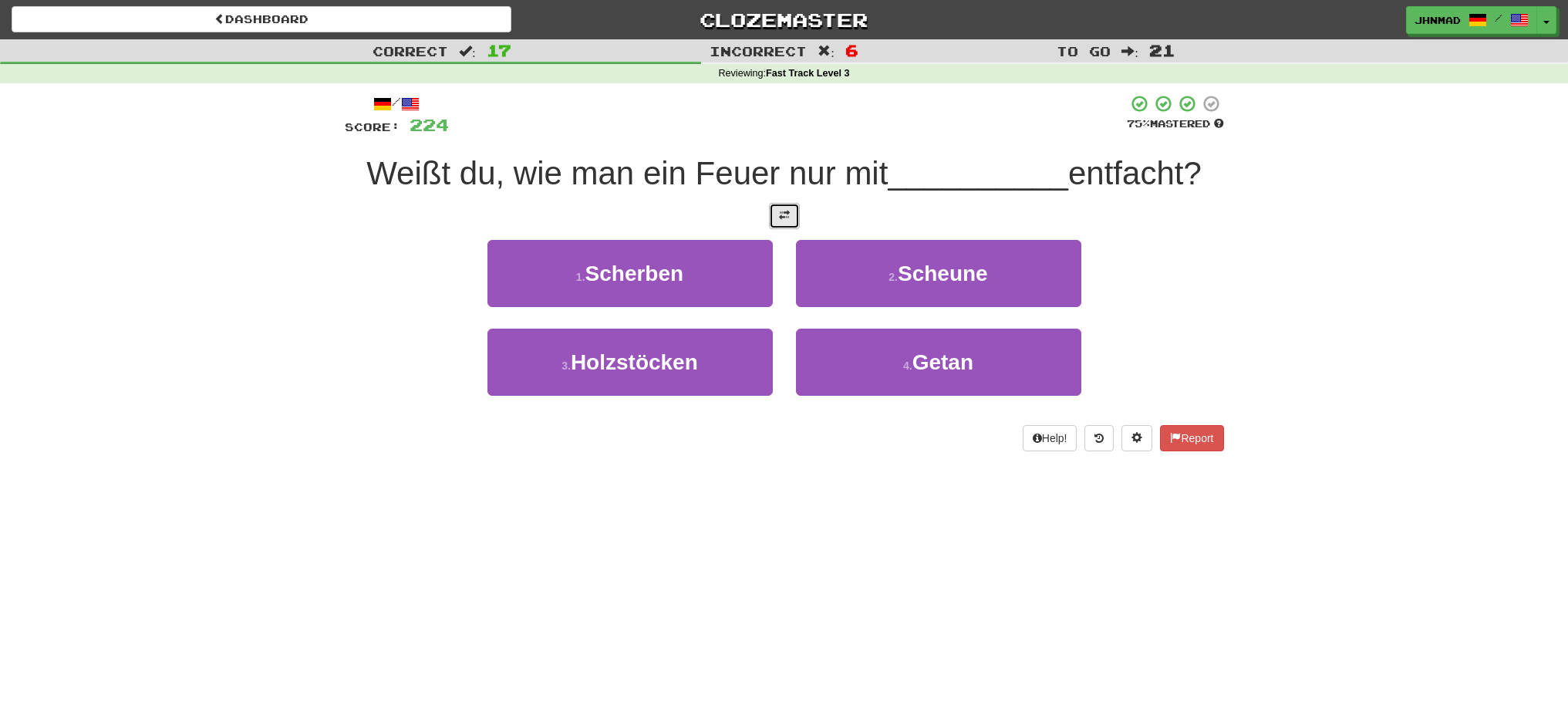
click at [795, 214] on button at bounding box center [784, 216] width 31 height 27
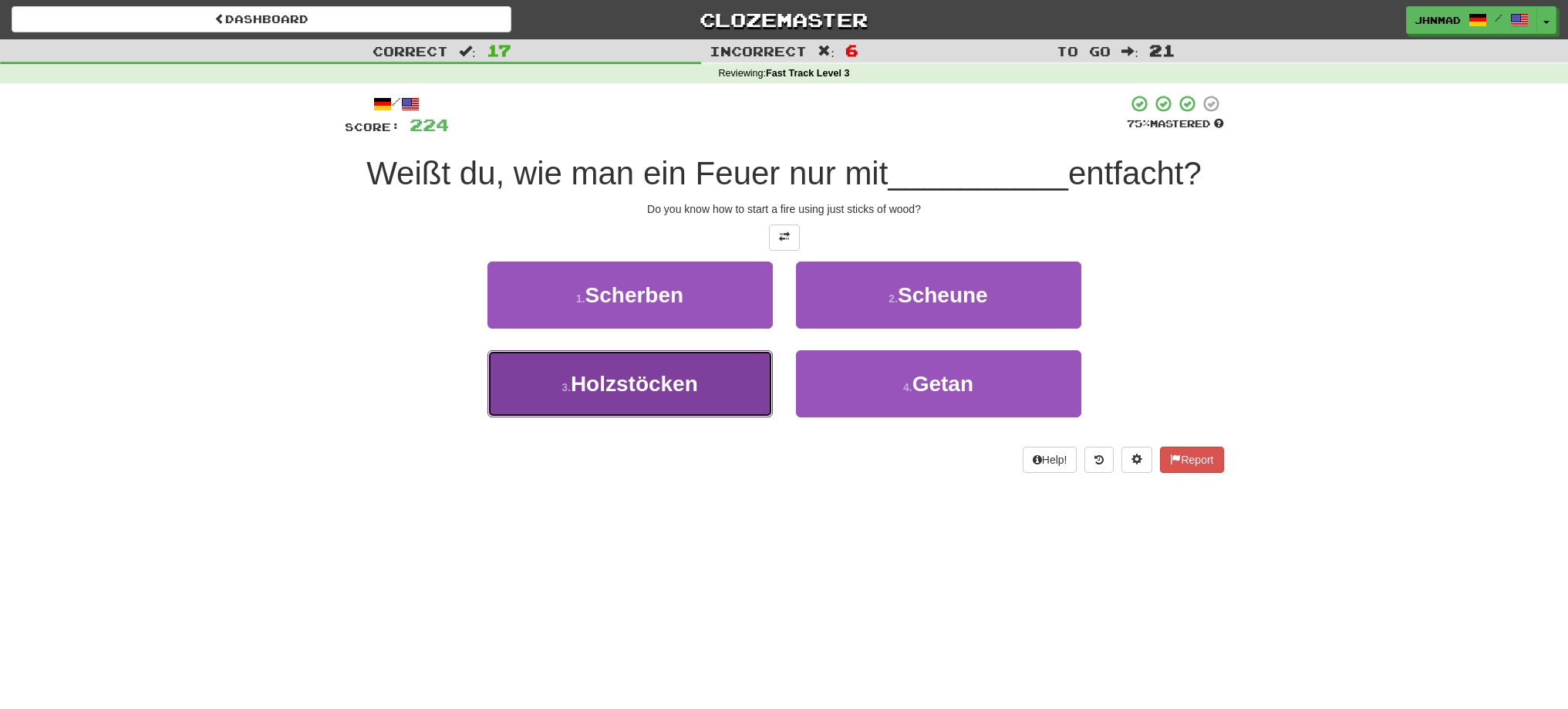
click at [662, 405] on button "3 . Holzstöcken" at bounding box center [630, 384] width 285 height 67
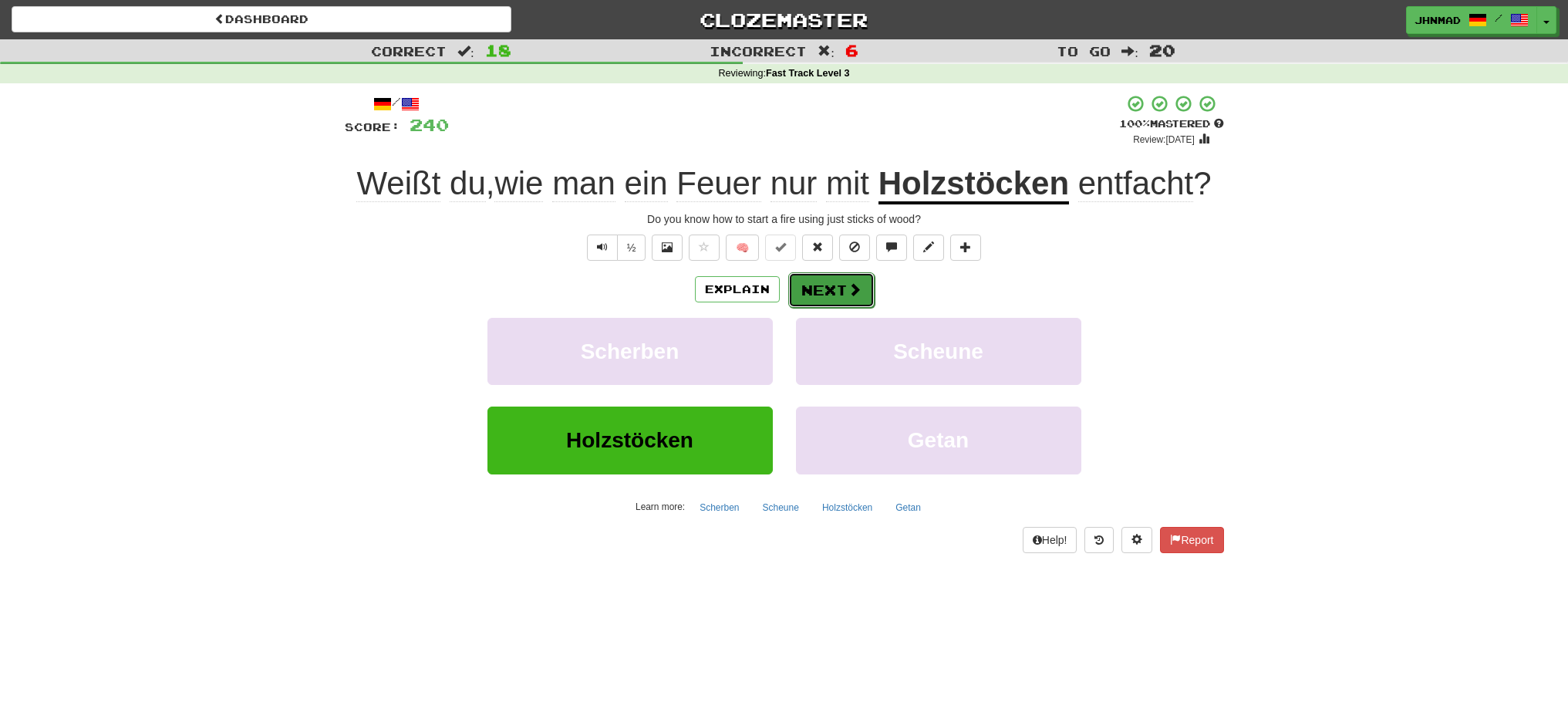
click at [841, 283] on button "Next" at bounding box center [831, 289] width 86 height 35
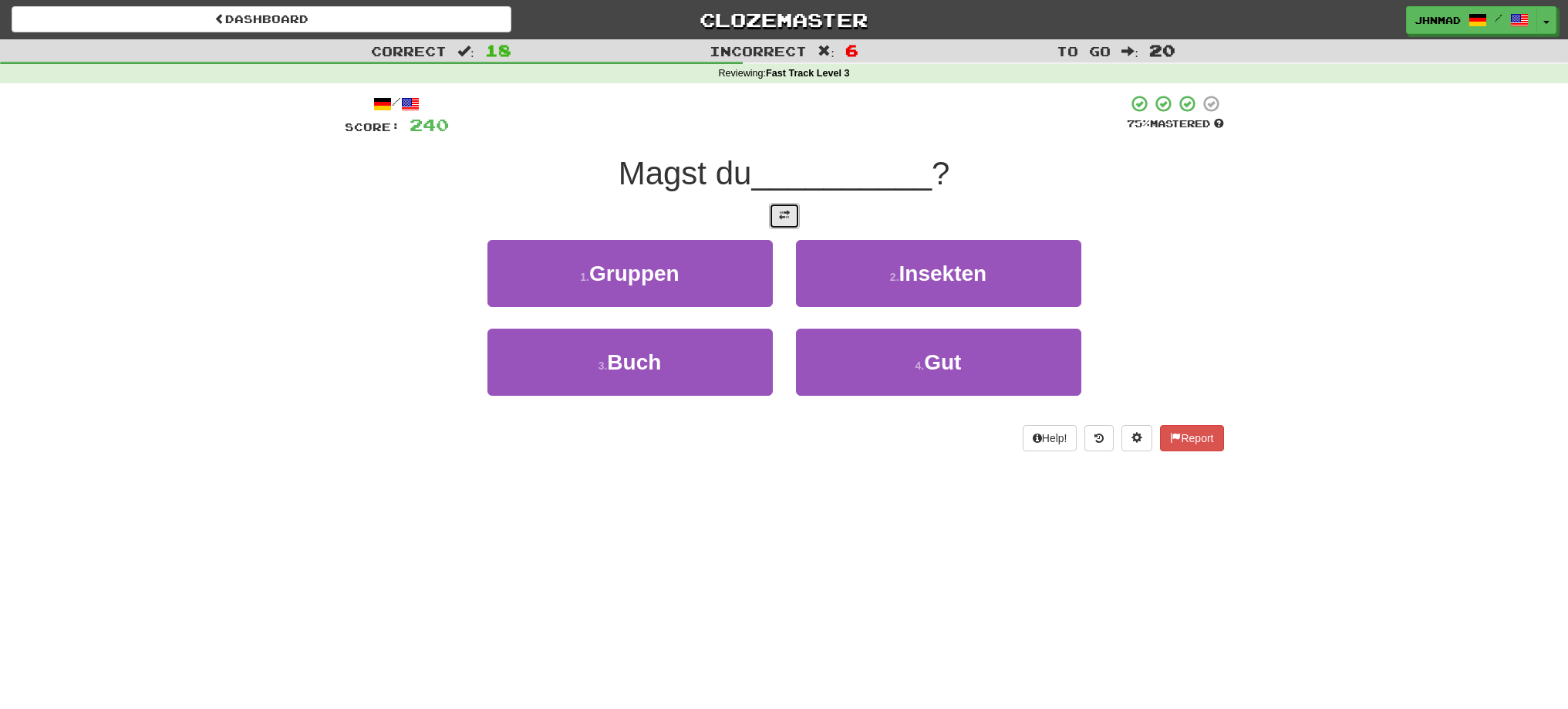
click at [784, 224] on button at bounding box center [784, 216] width 31 height 27
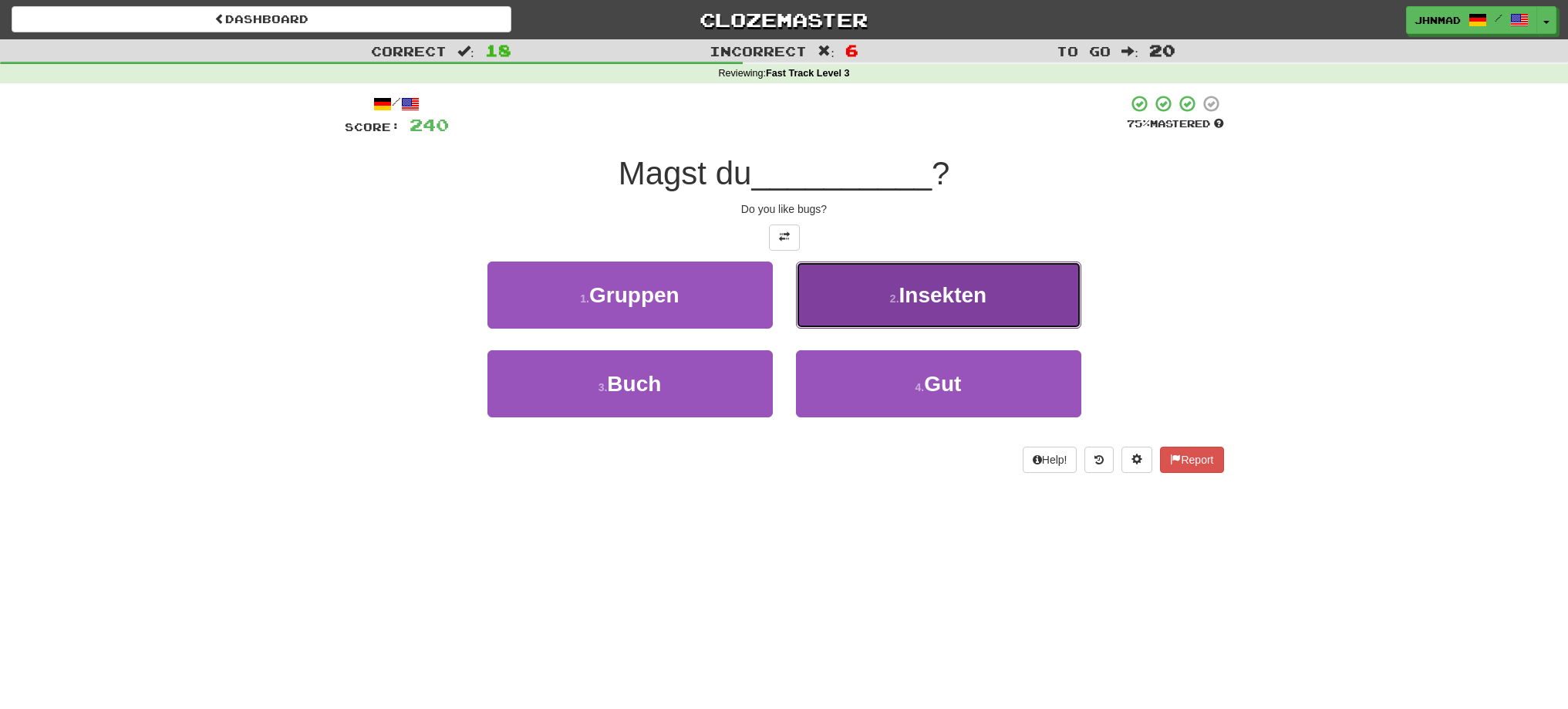
click at [897, 297] on small "2 ." at bounding box center [895, 299] width 9 height 12
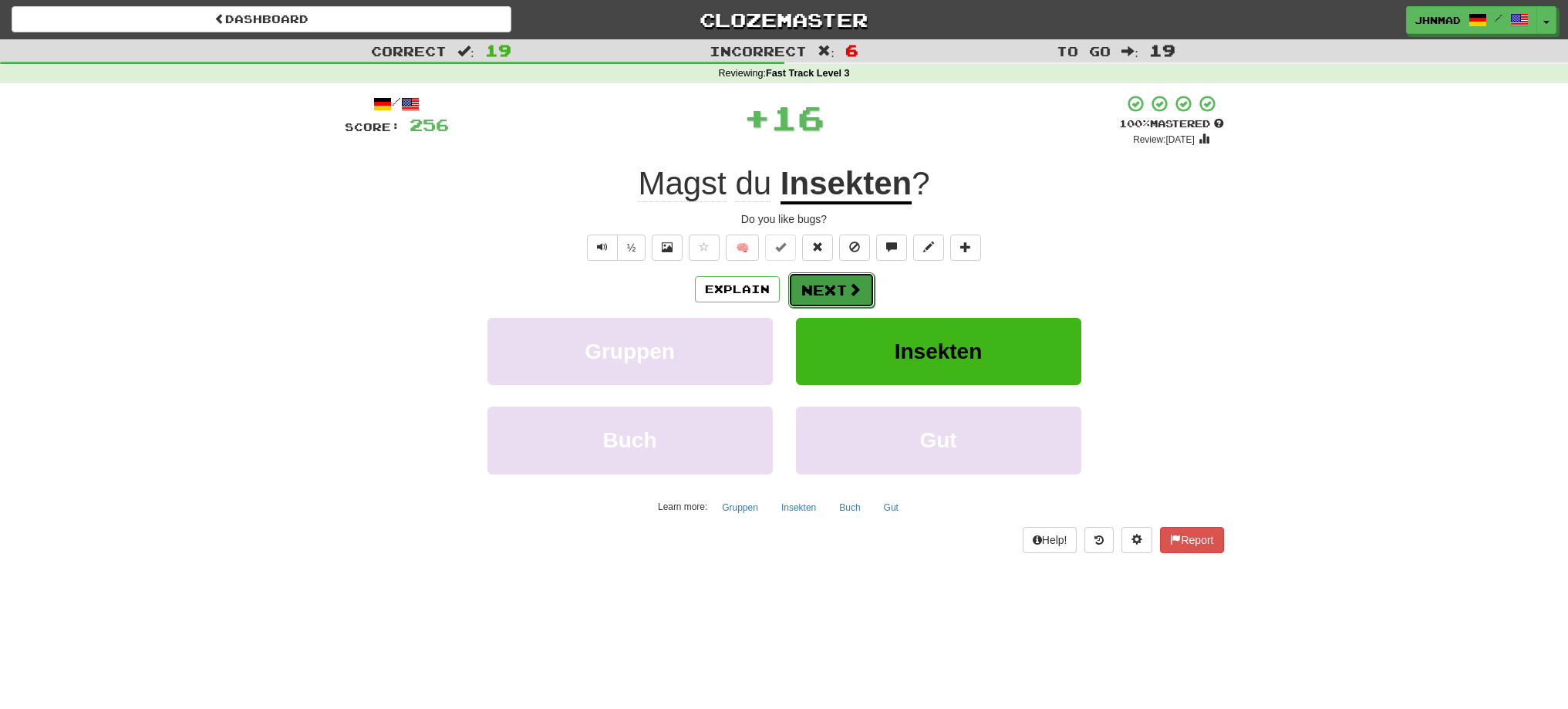
click at [809, 293] on button "Next" at bounding box center [831, 289] width 86 height 35
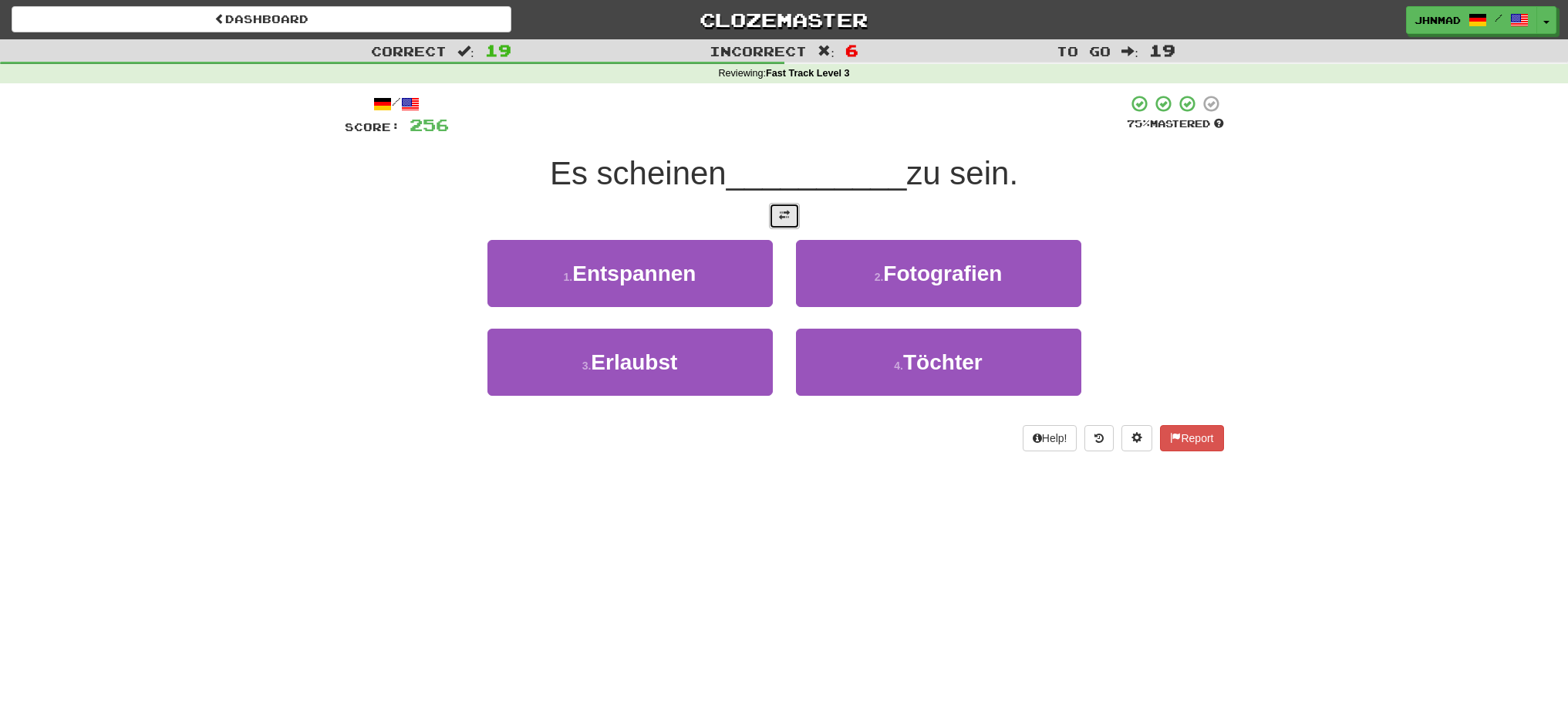
click at [790, 223] on button at bounding box center [784, 216] width 31 height 27
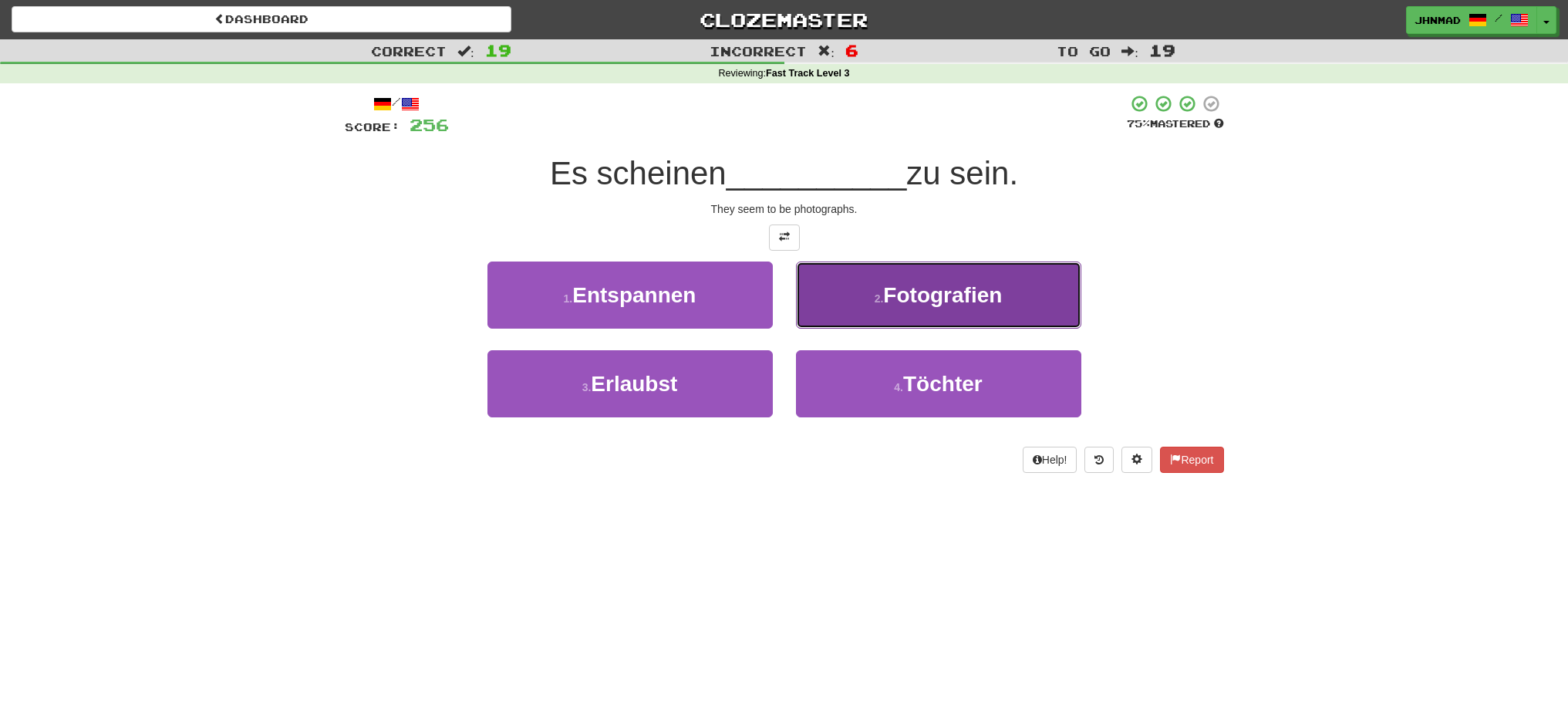
click at [845, 301] on button "2 . Fotografien" at bounding box center [938, 295] width 285 height 67
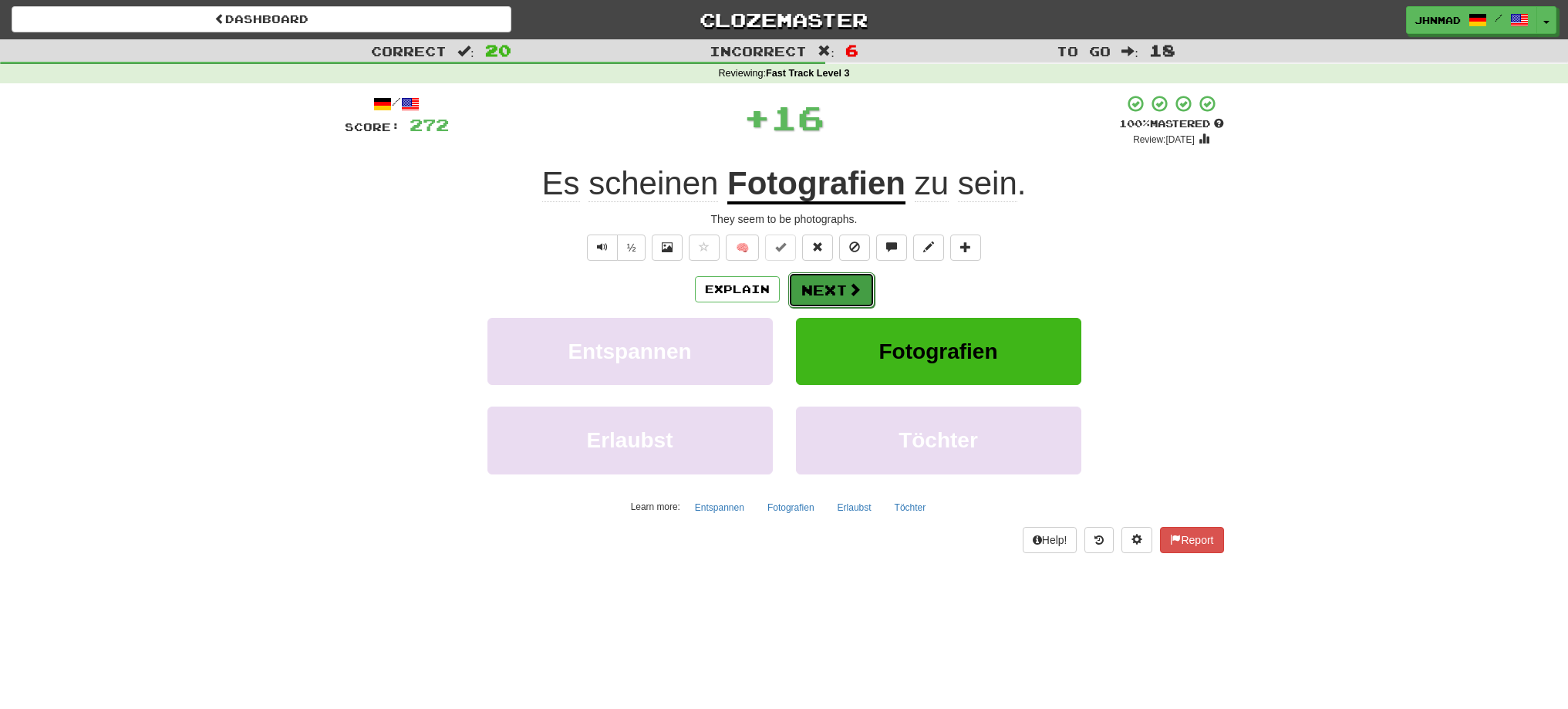
click at [822, 280] on button "Next" at bounding box center [831, 289] width 86 height 35
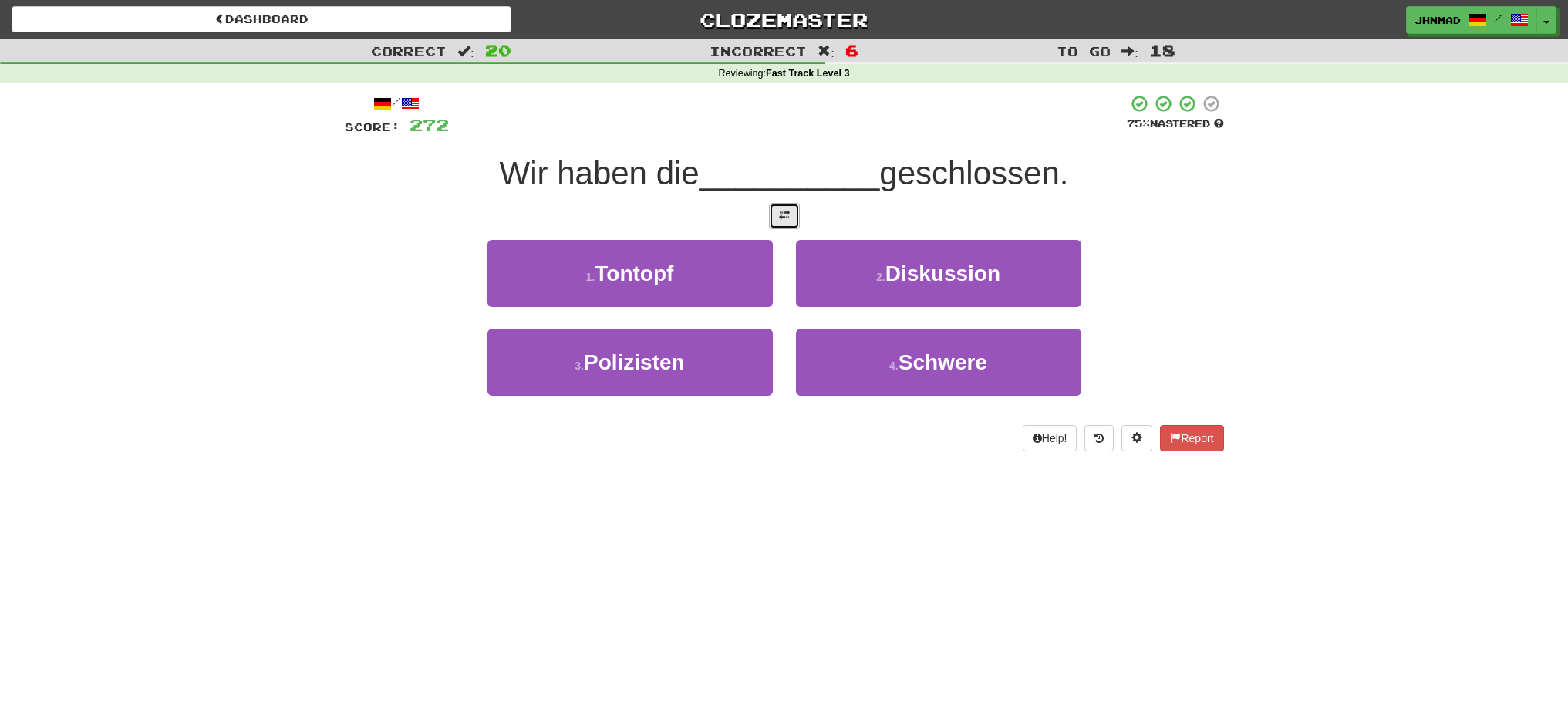
click at [775, 218] on button at bounding box center [784, 216] width 31 height 27
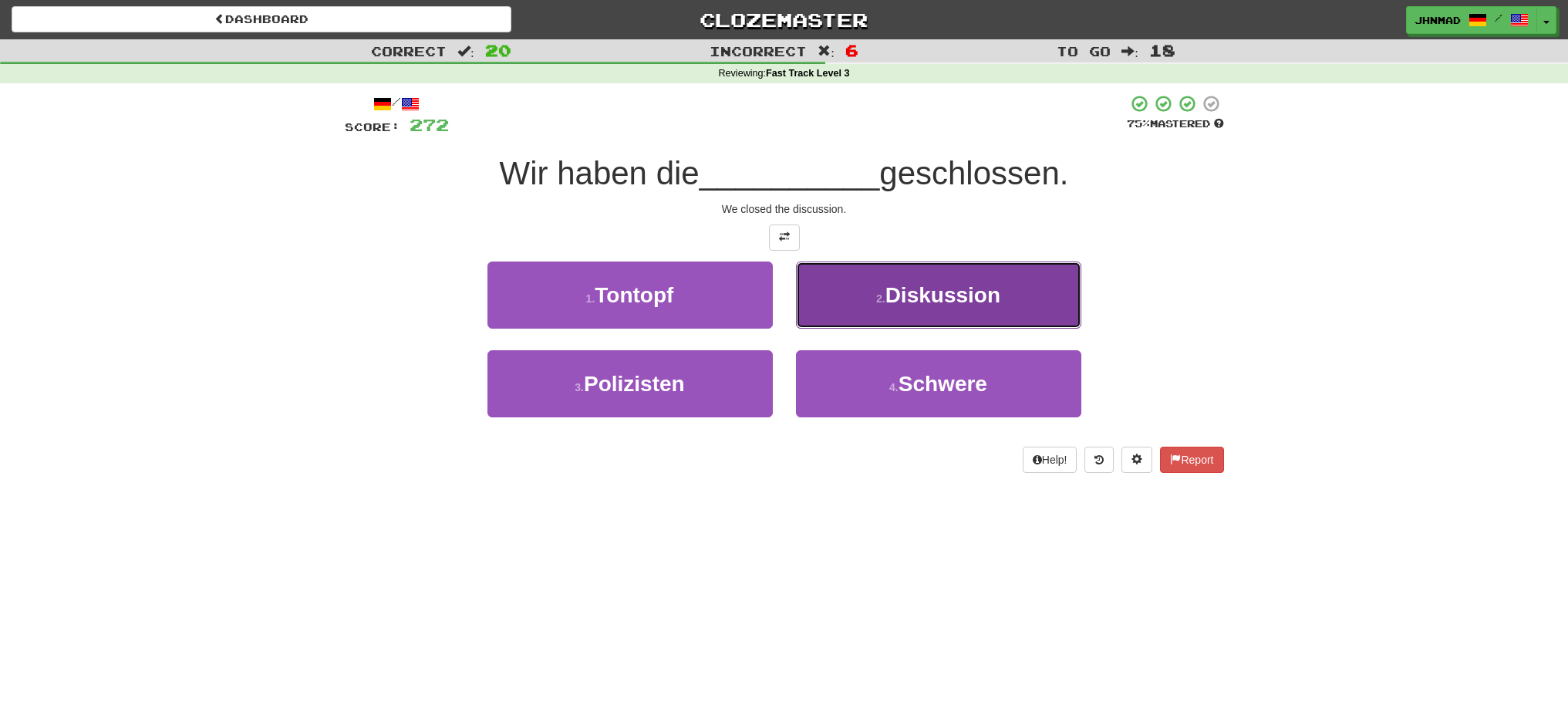
click at [925, 316] on button "2 . Diskussion" at bounding box center [938, 295] width 285 height 67
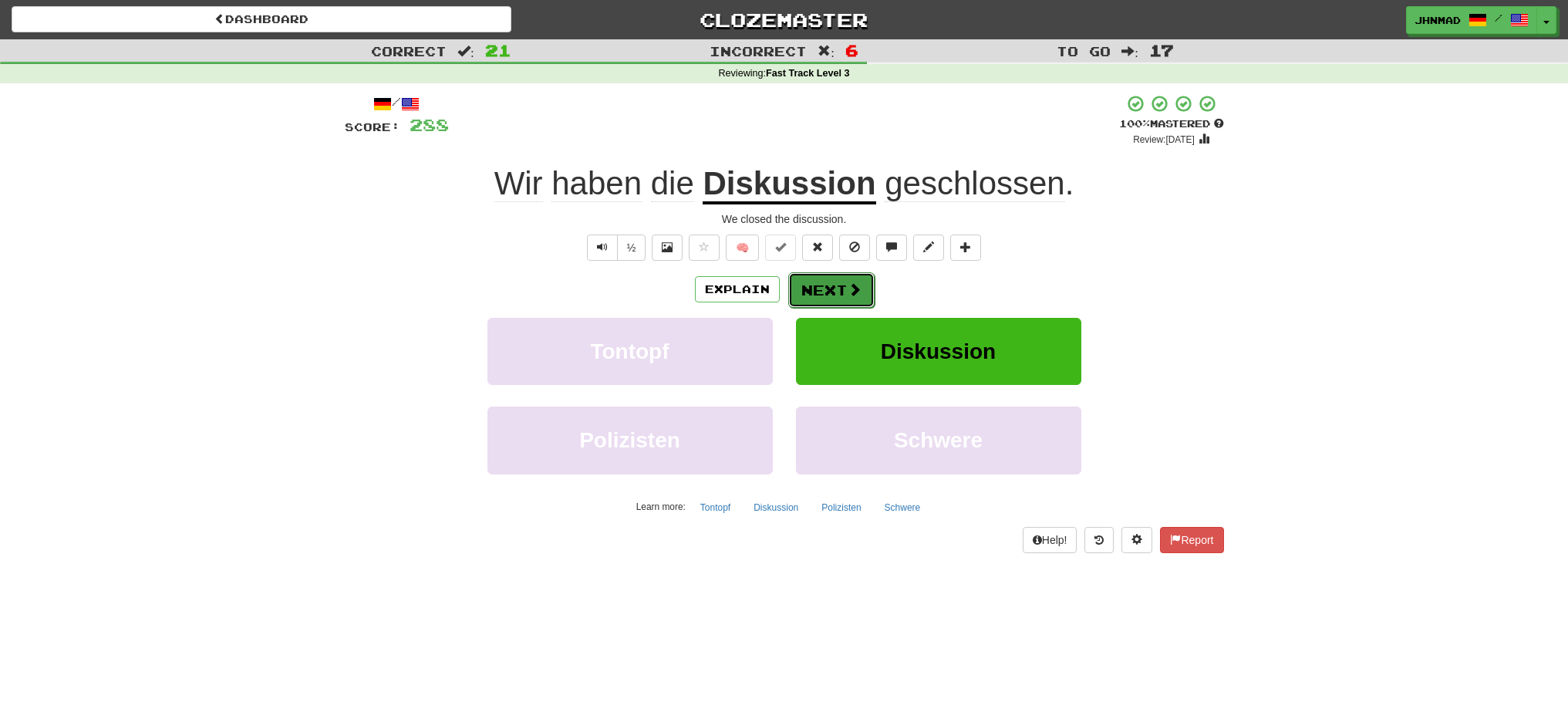
click at [811, 292] on button "Next" at bounding box center [831, 289] width 86 height 35
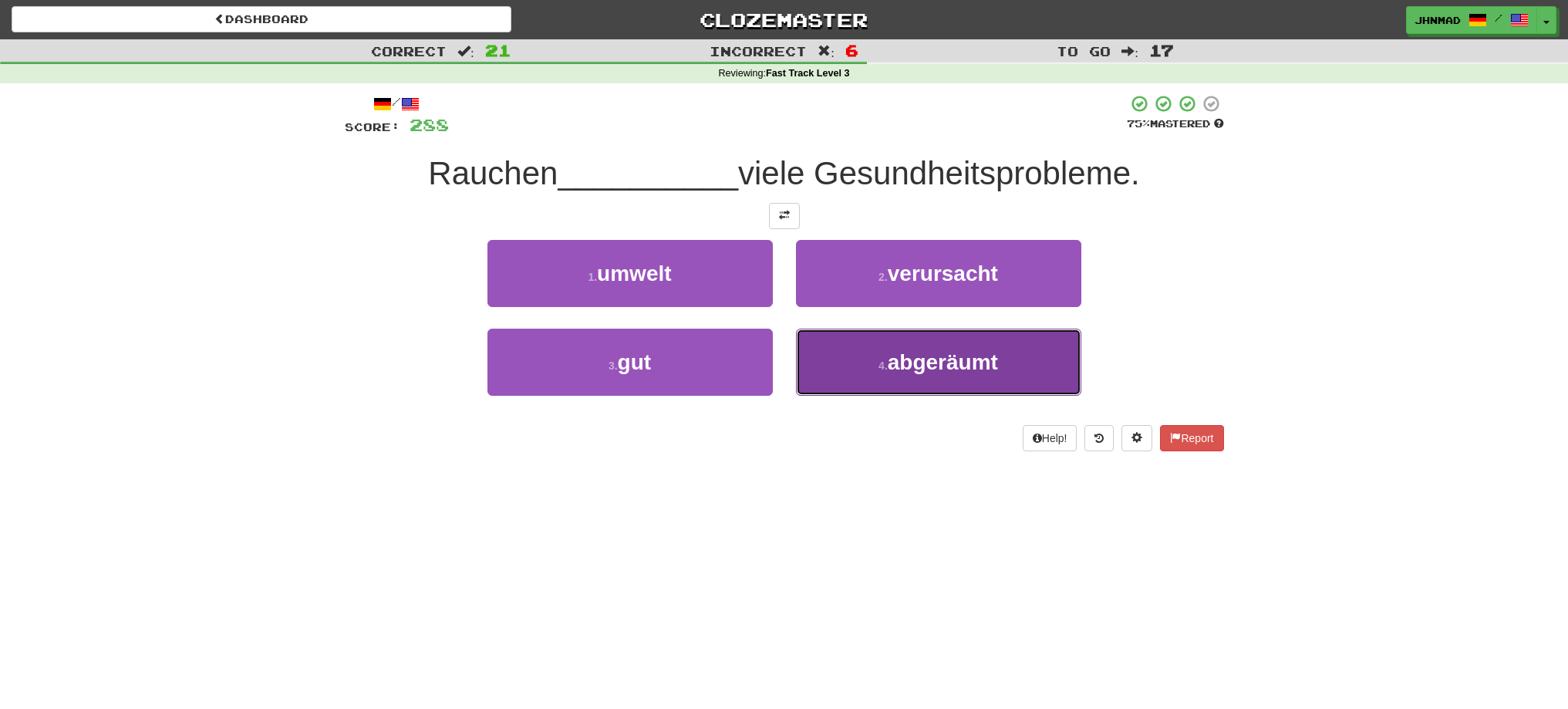
click at [934, 370] on span "abgeräumt" at bounding box center [943, 362] width 110 height 24
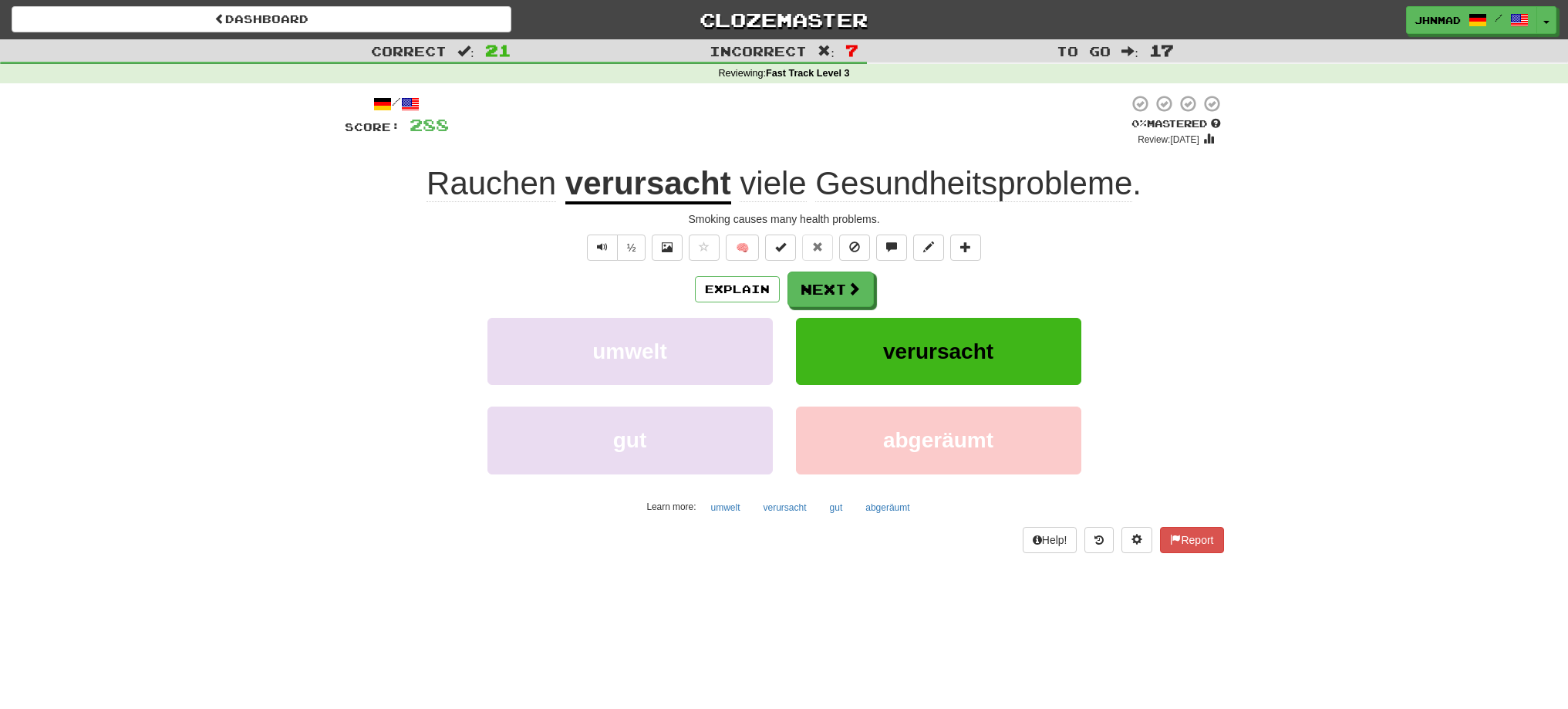
click at [675, 192] on u "verursacht" at bounding box center [648, 185] width 166 height 40
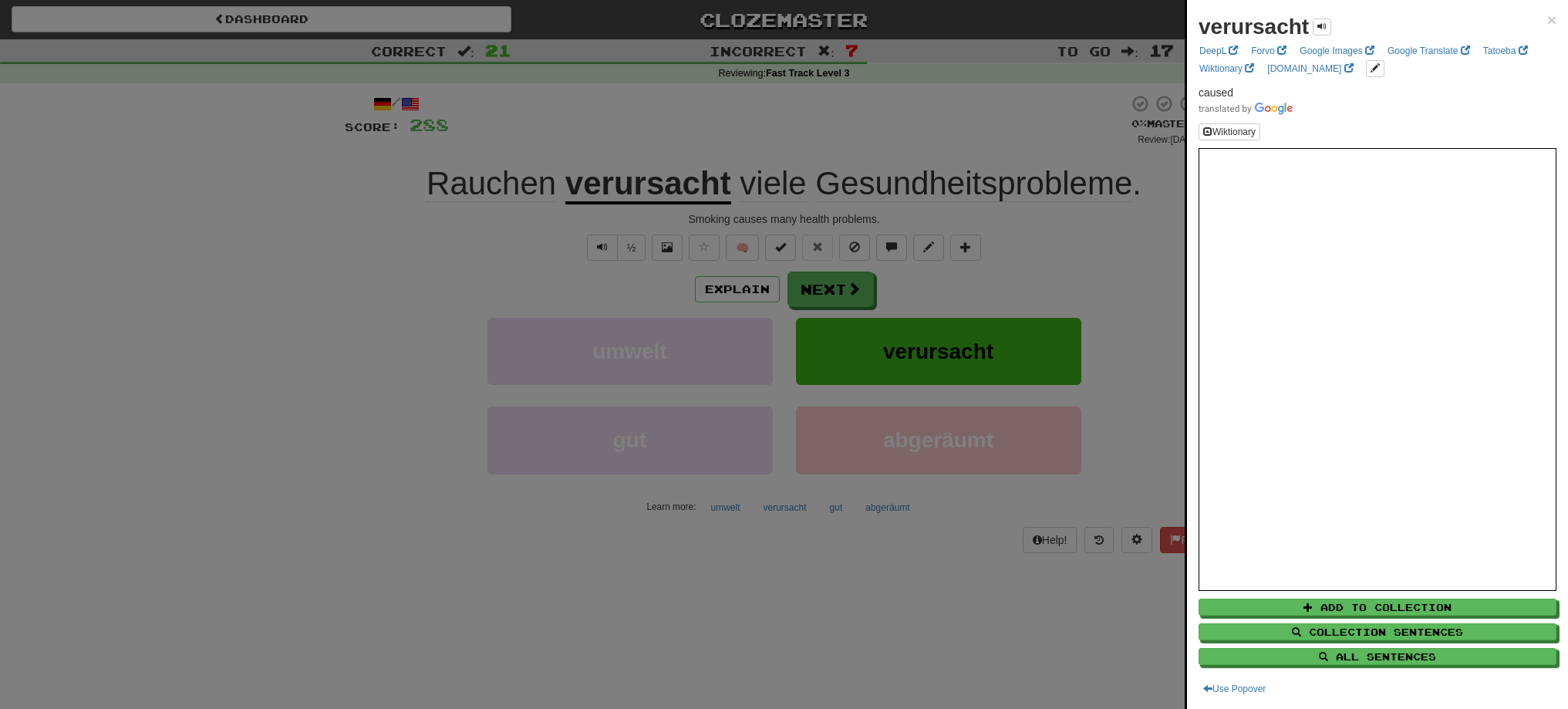
click at [820, 294] on div at bounding box center [784, 354] width 1568 height 709
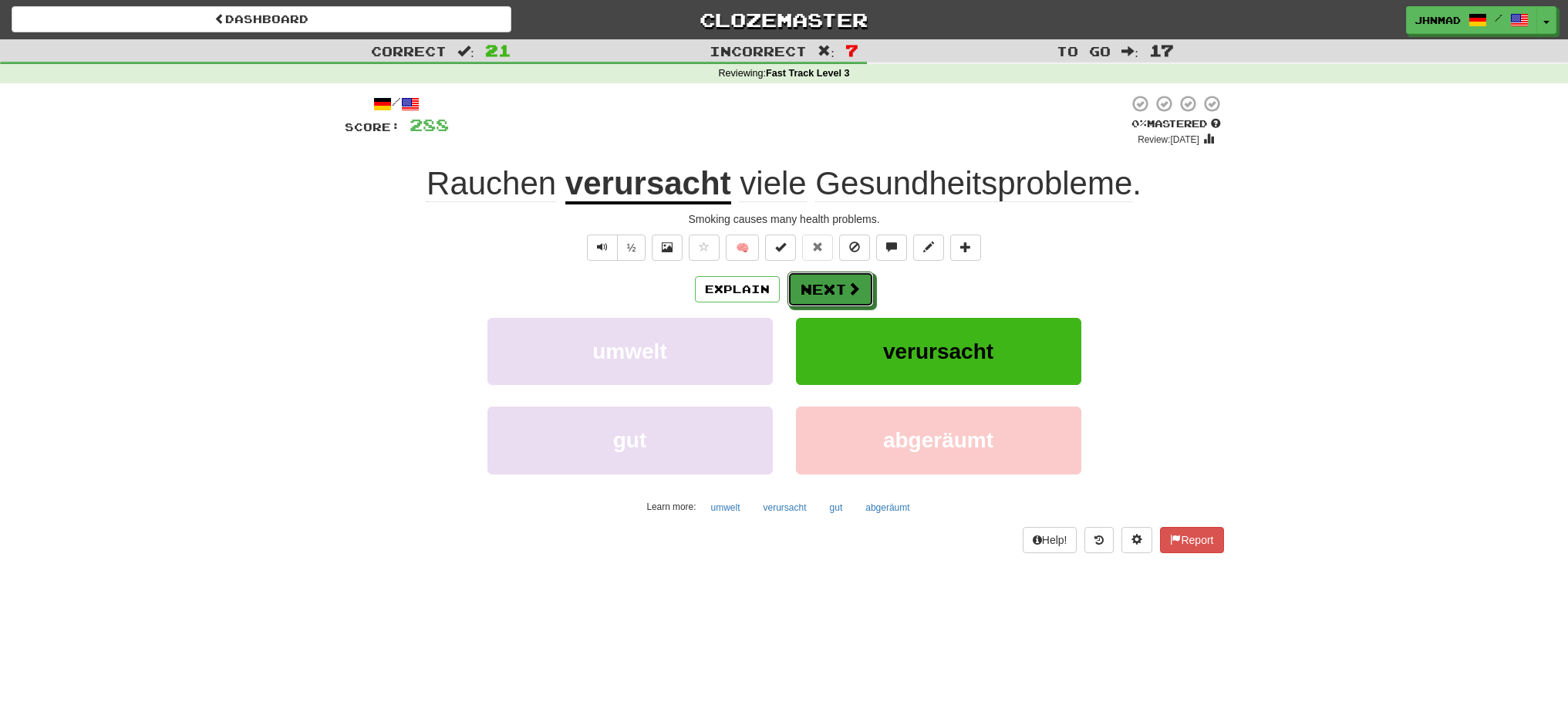
click at [820, 294] on button "Next" at bounding box center [830, 289] width 86 height 35
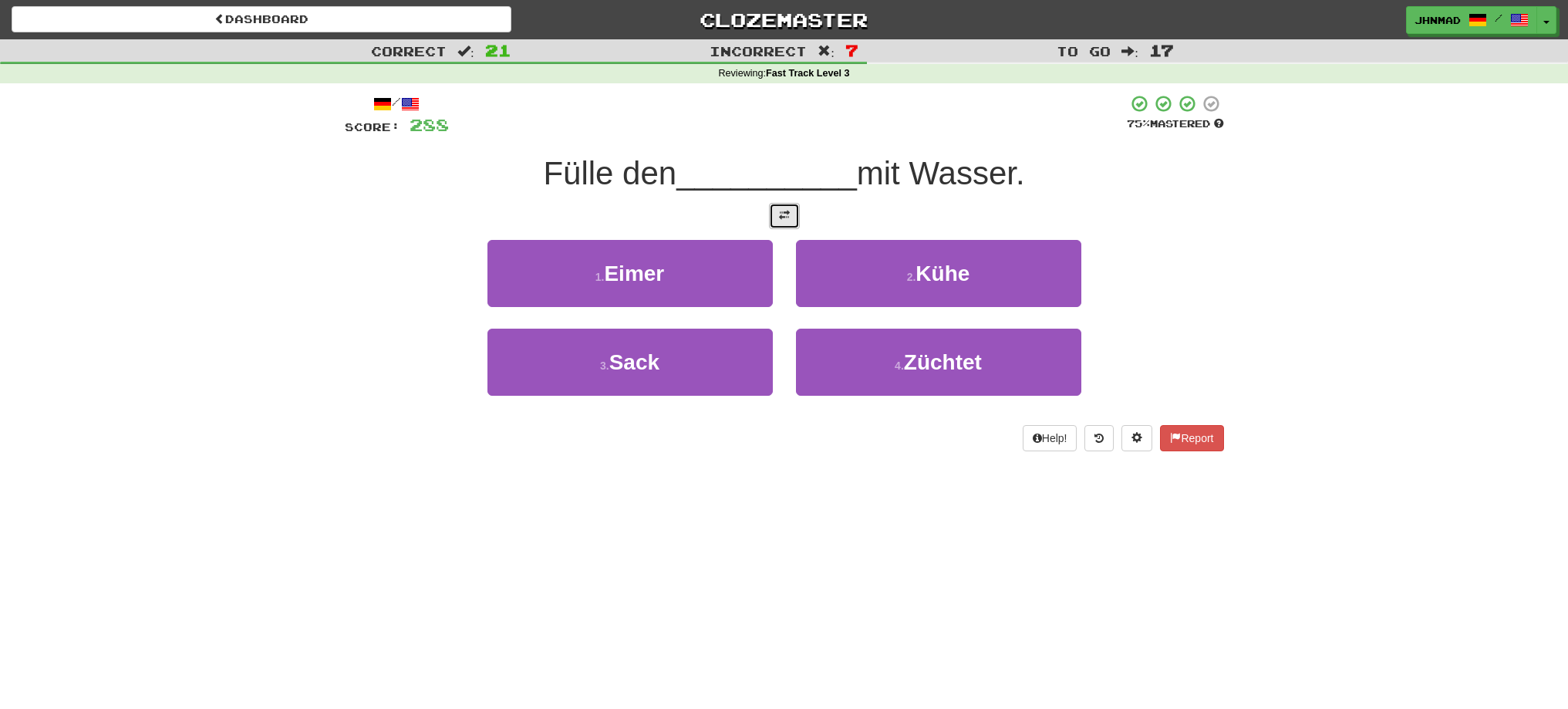
click at [784, 223] on button at bounding box center [784, 216] width 31 height 27
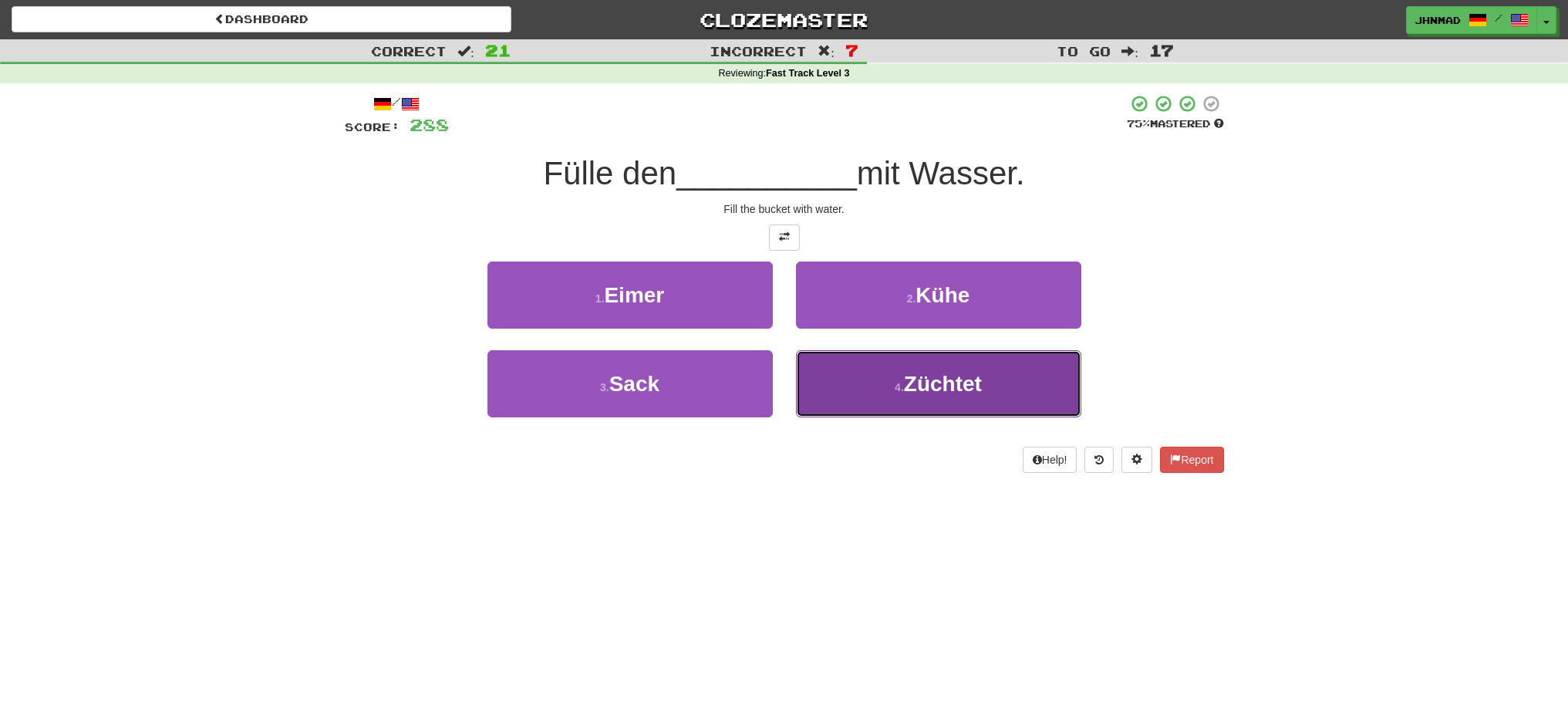
click at [974, 381] on span "Züchtet" at bounding box center [943, 383] width 78 height 24
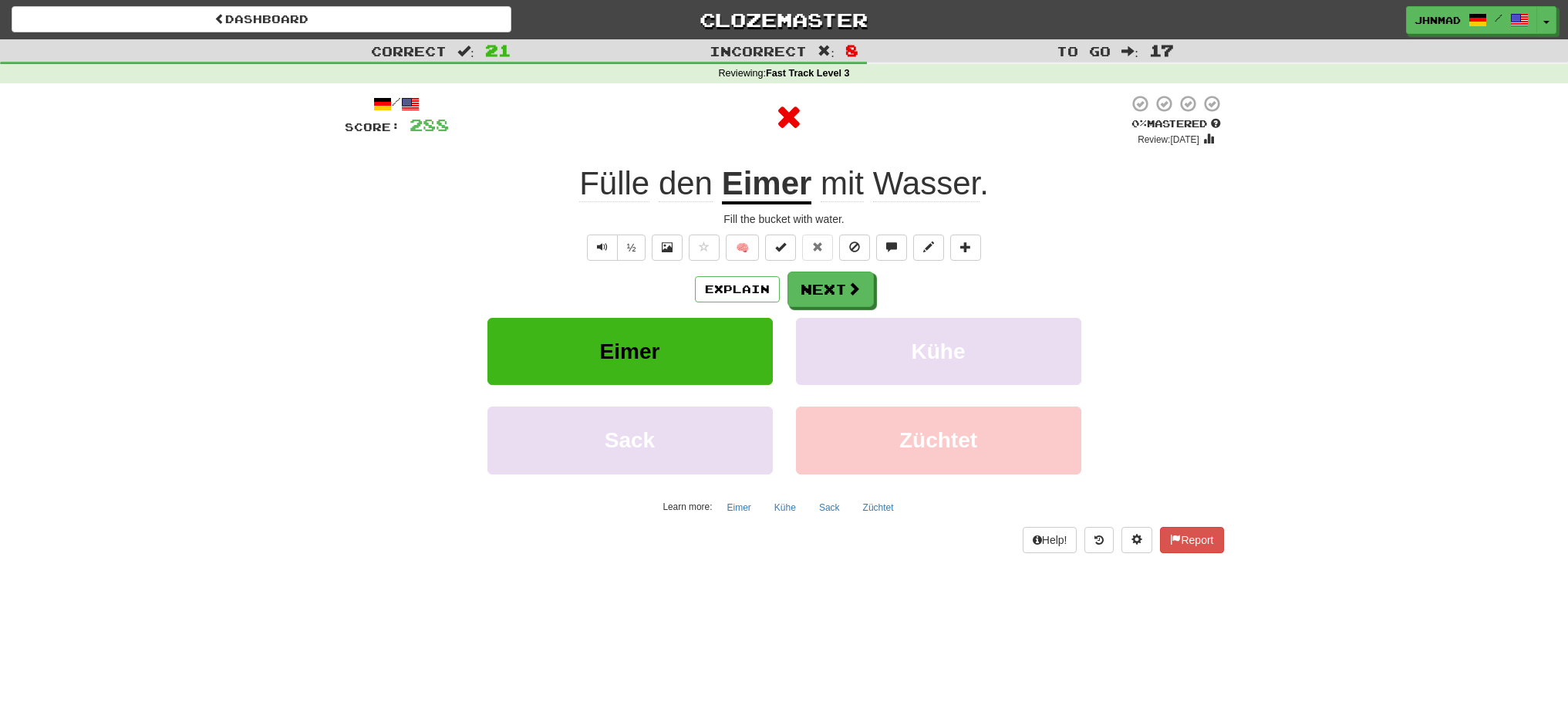
click at [783, 193] on u "Eimer" at bounding box center [766, 185] width 90 height 40
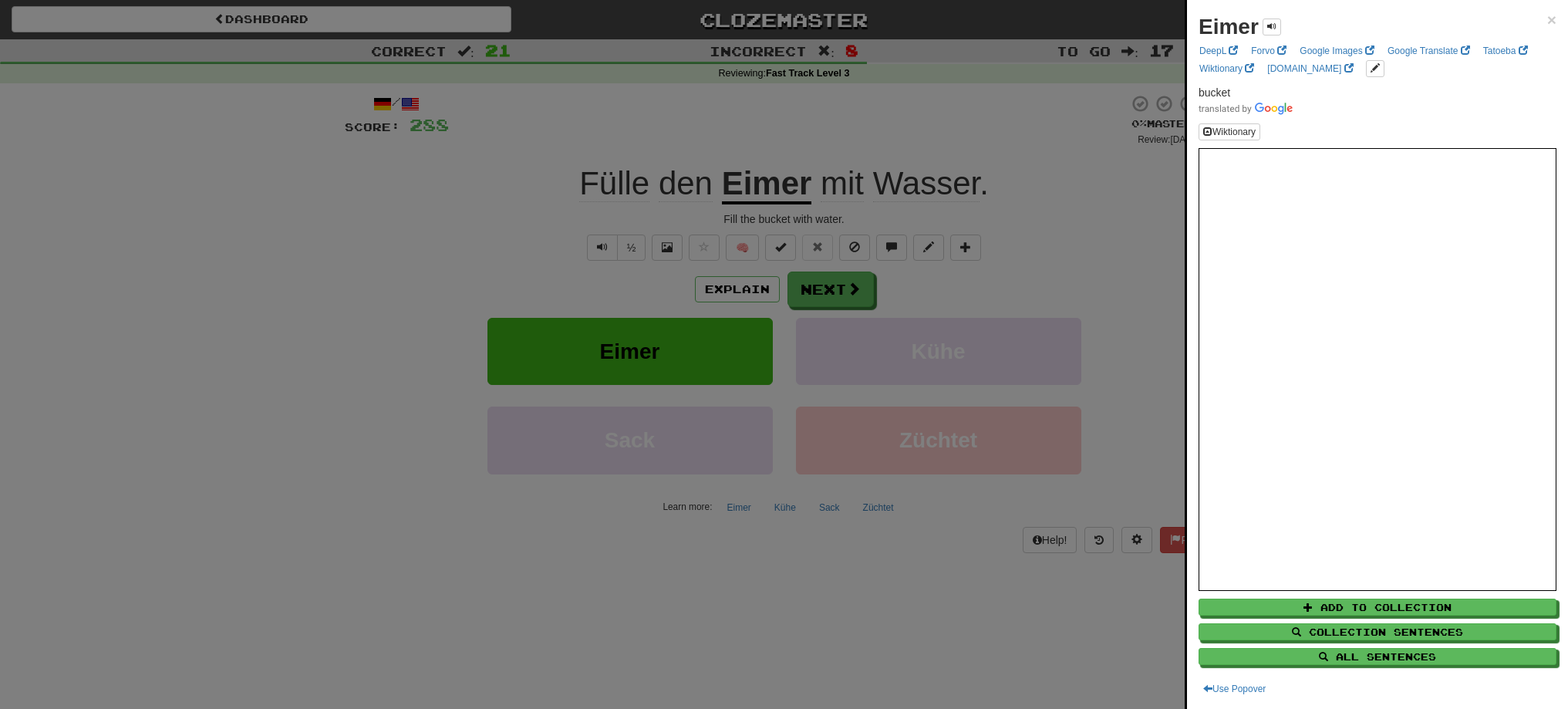
click at [821, 289] on div at bounding box center [784, 354] width 1568 height 709
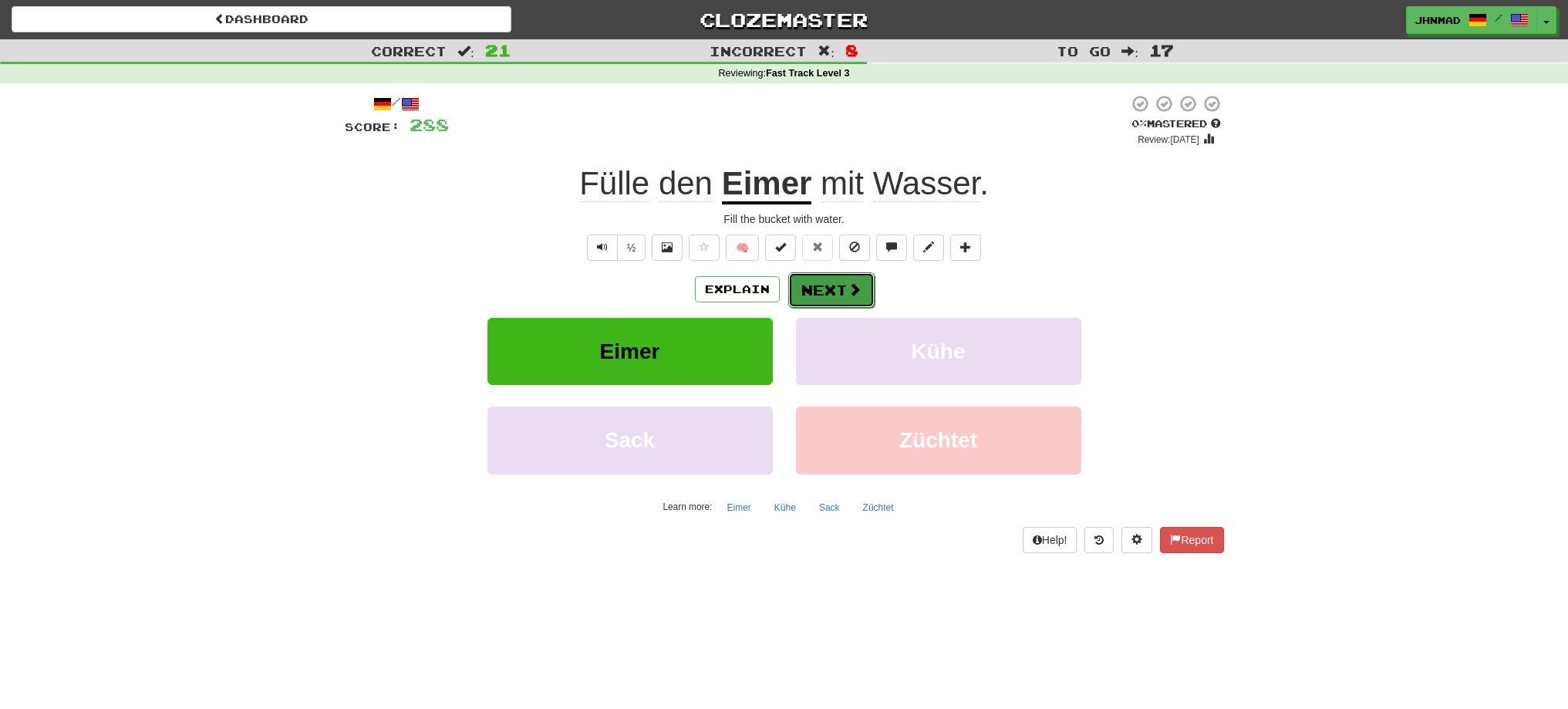
click at [815, 294] on button "Next" at bounding box center [831, 289] width 86 height 35
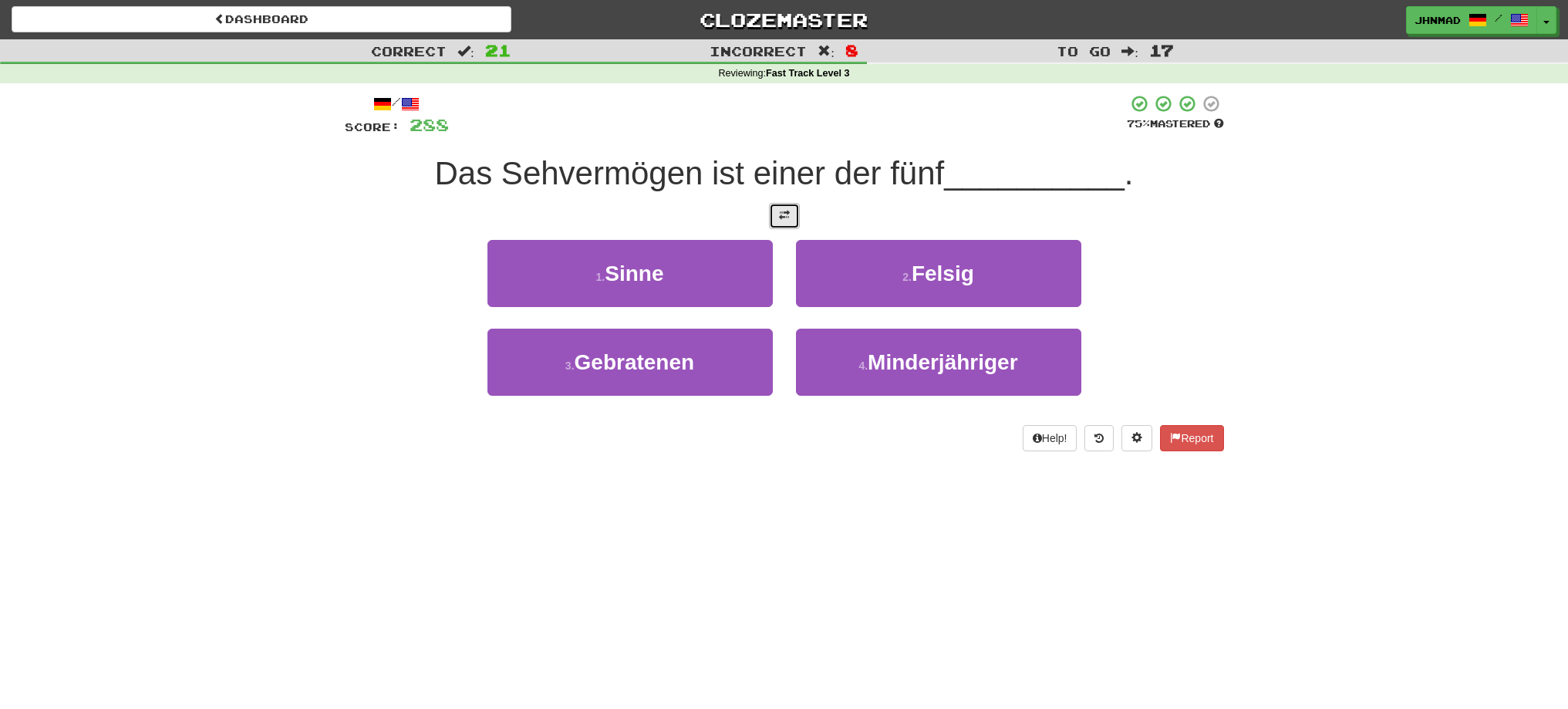
click at [786, 221] on span at bounding box center [784, 214] width 10 height 10
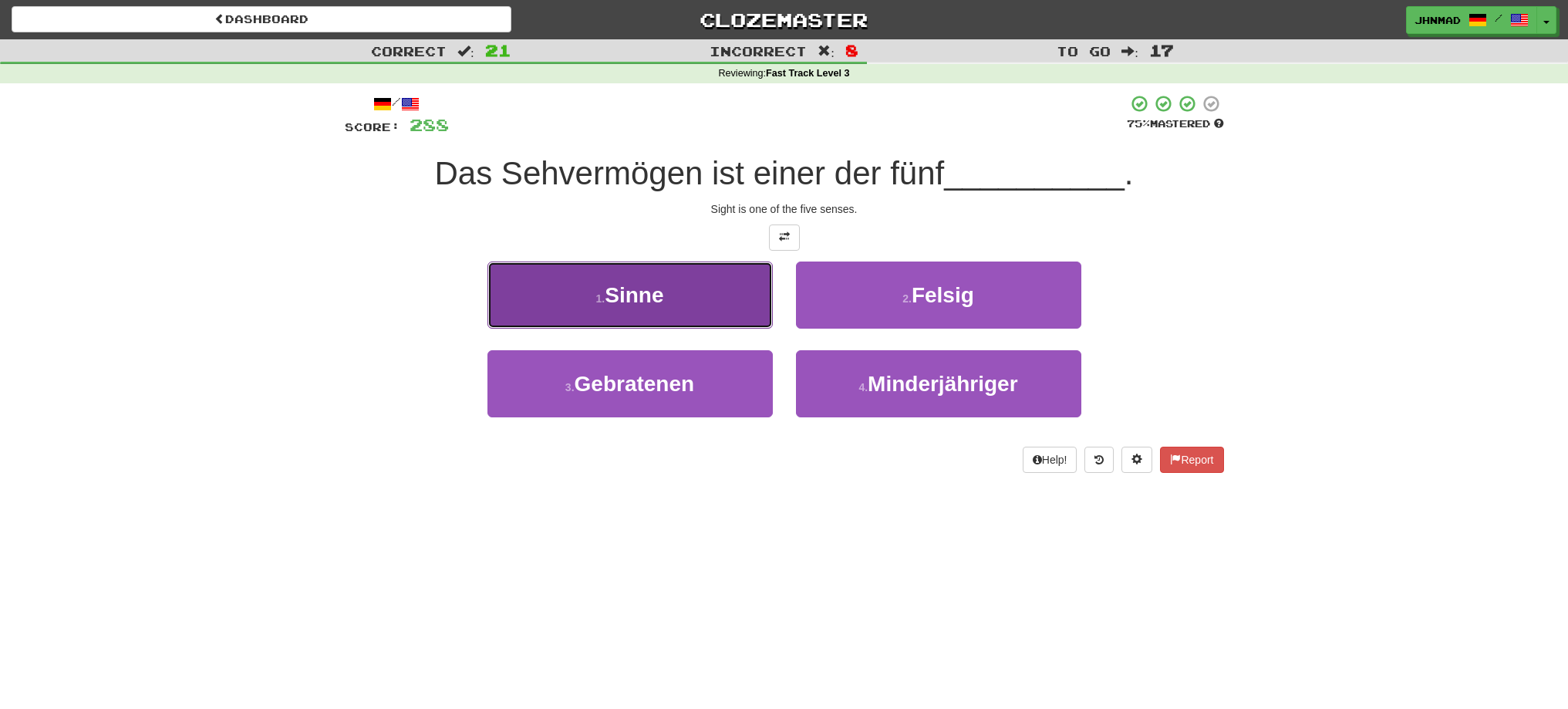
click at [632, 289] on span "Sinne" at bounding box center [634, 295] width 59 height 24
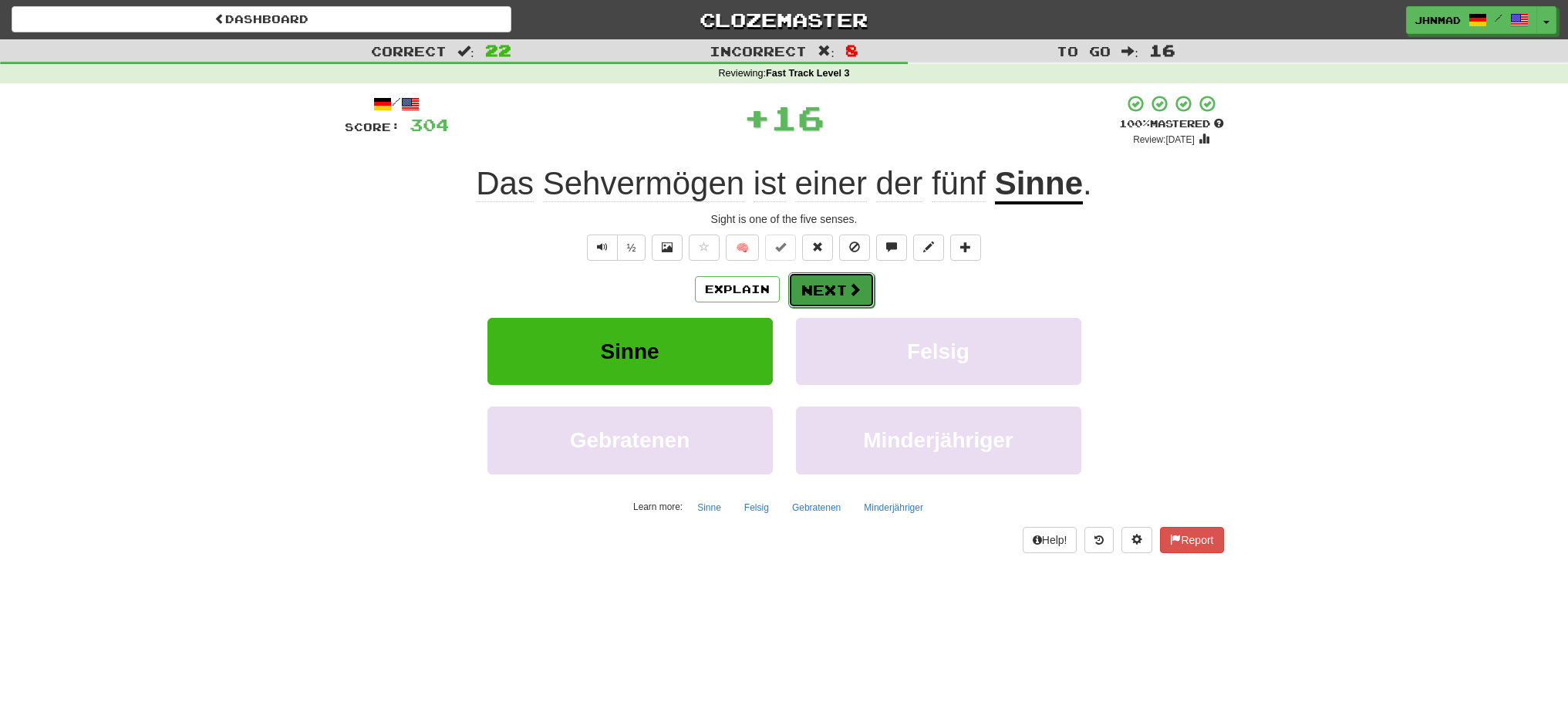
click at [795, 294] on button "Next" at bounding box center [831, 289] width 86 height 35
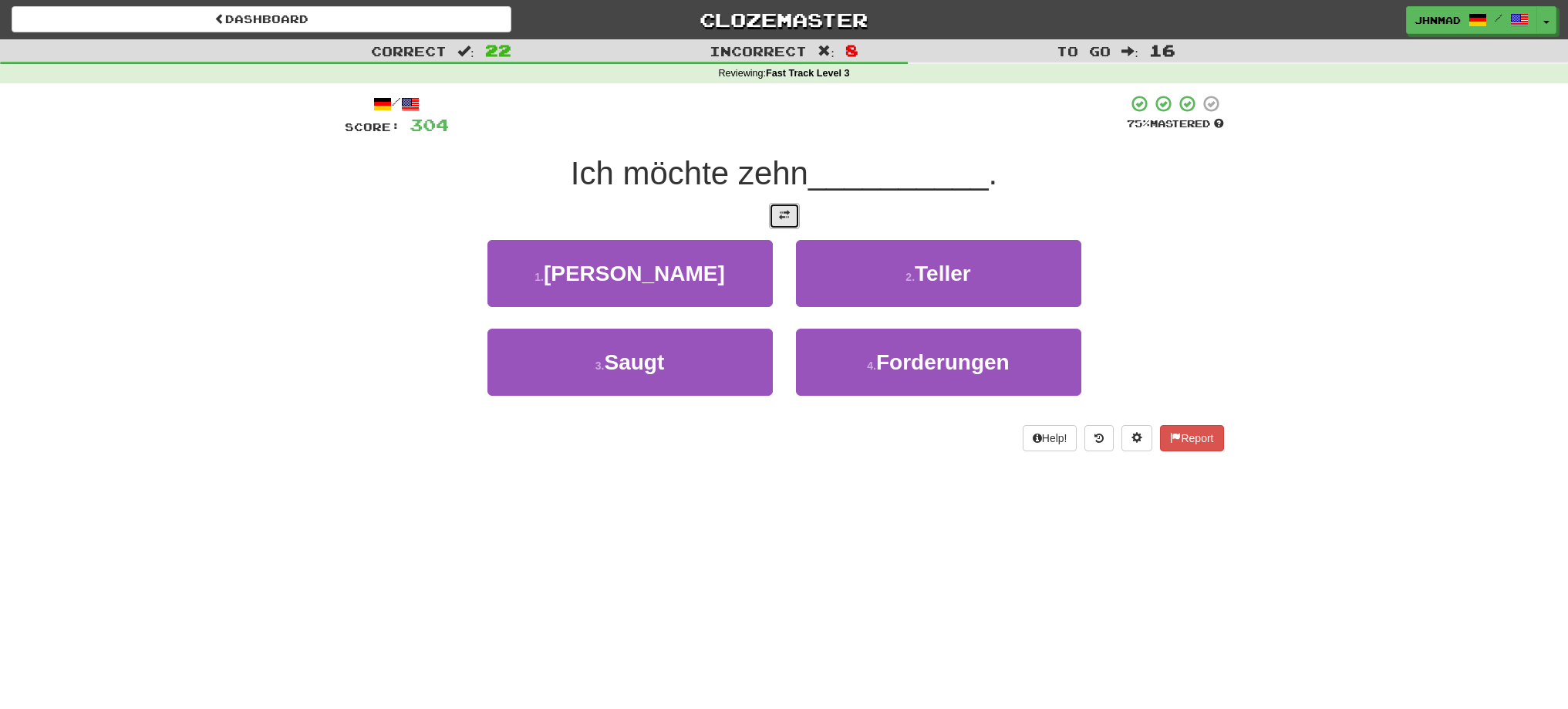
click at [780, 224] on button at bounding box center [784, 216] width 31 height 27
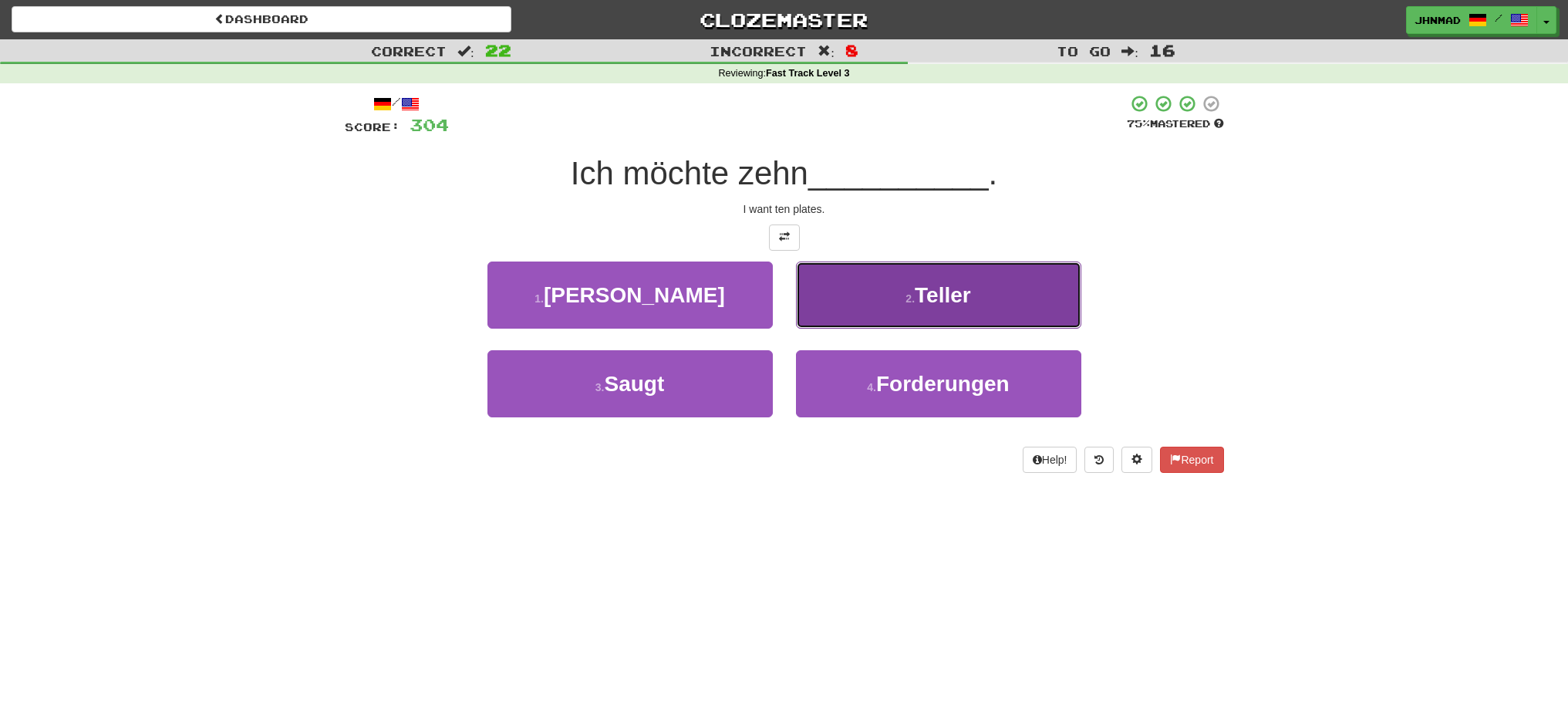
click at [965, 309] on button "2 . Teller" at bounding box center [938, 295] width 285 height 67
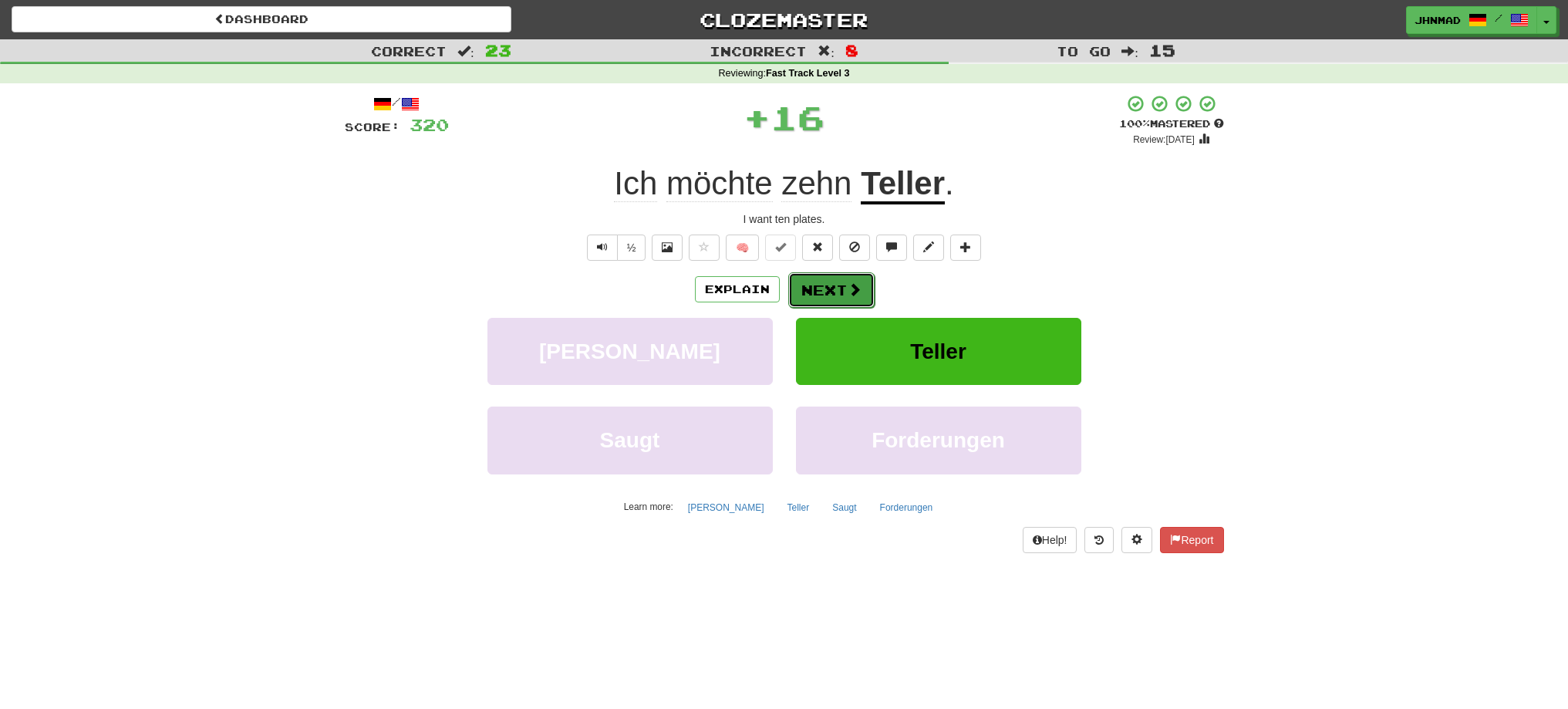
click at [829, 293] on button "Next" at bounding box center [831, 289] width 86 height 35
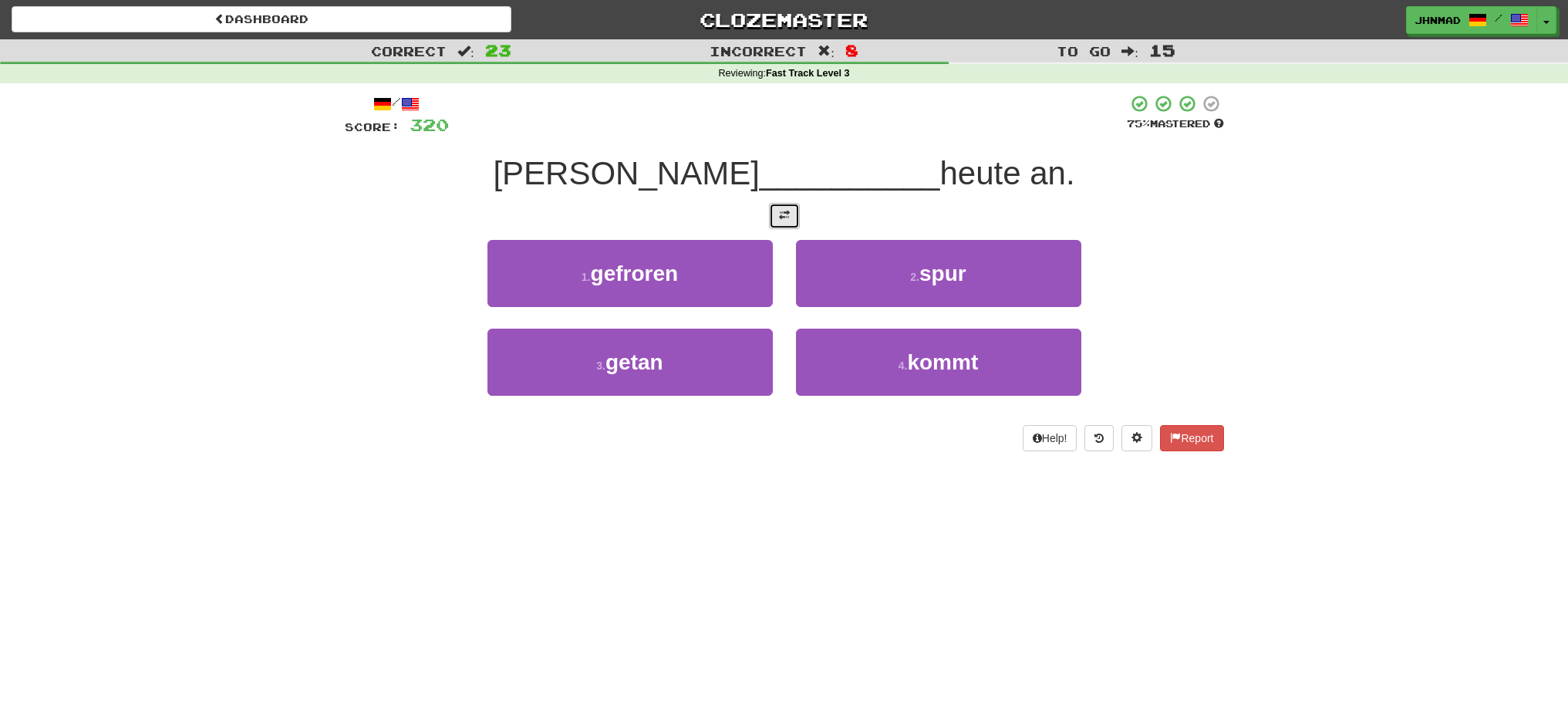
click at [777, 228] on button at bounding box center [784, 216] width 31 height 27
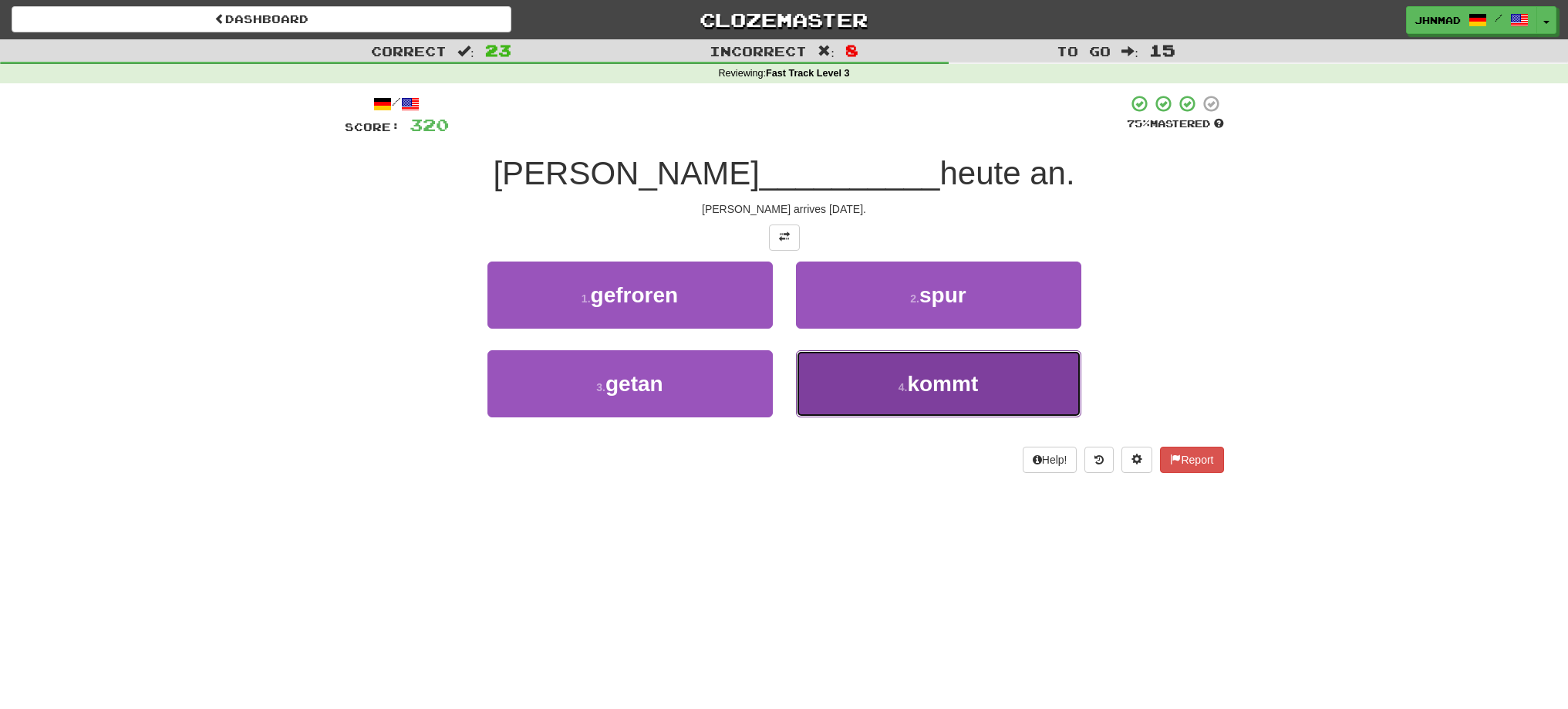
click at [925, 396] on button "4 . kommt" at bounding box center [938, 384] width 285 height 67
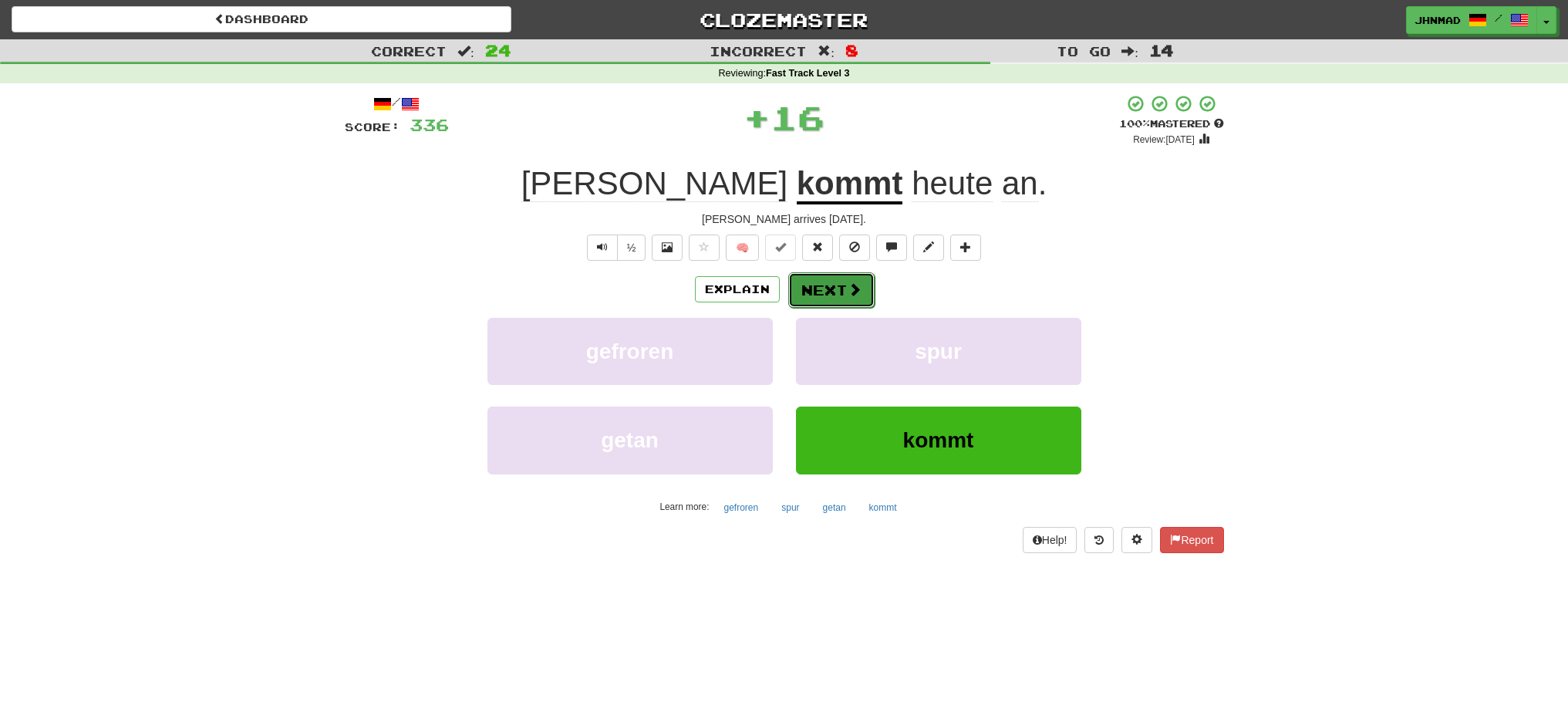
click at [822, 289] on button "Next" at bounding box center [831, 289] width 86 height 35
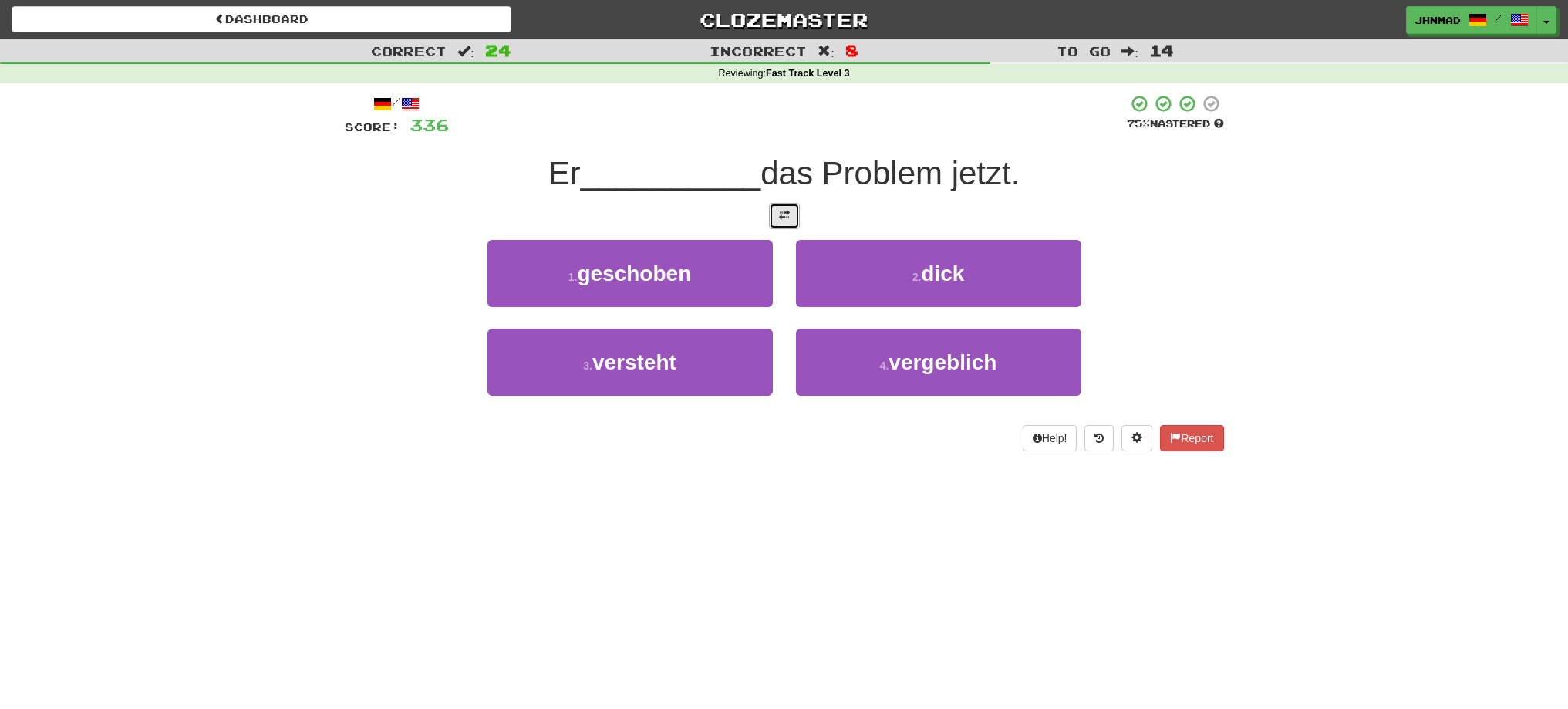
click at [774, 214] on button at bounding box center [784, 216] width 31 height 27
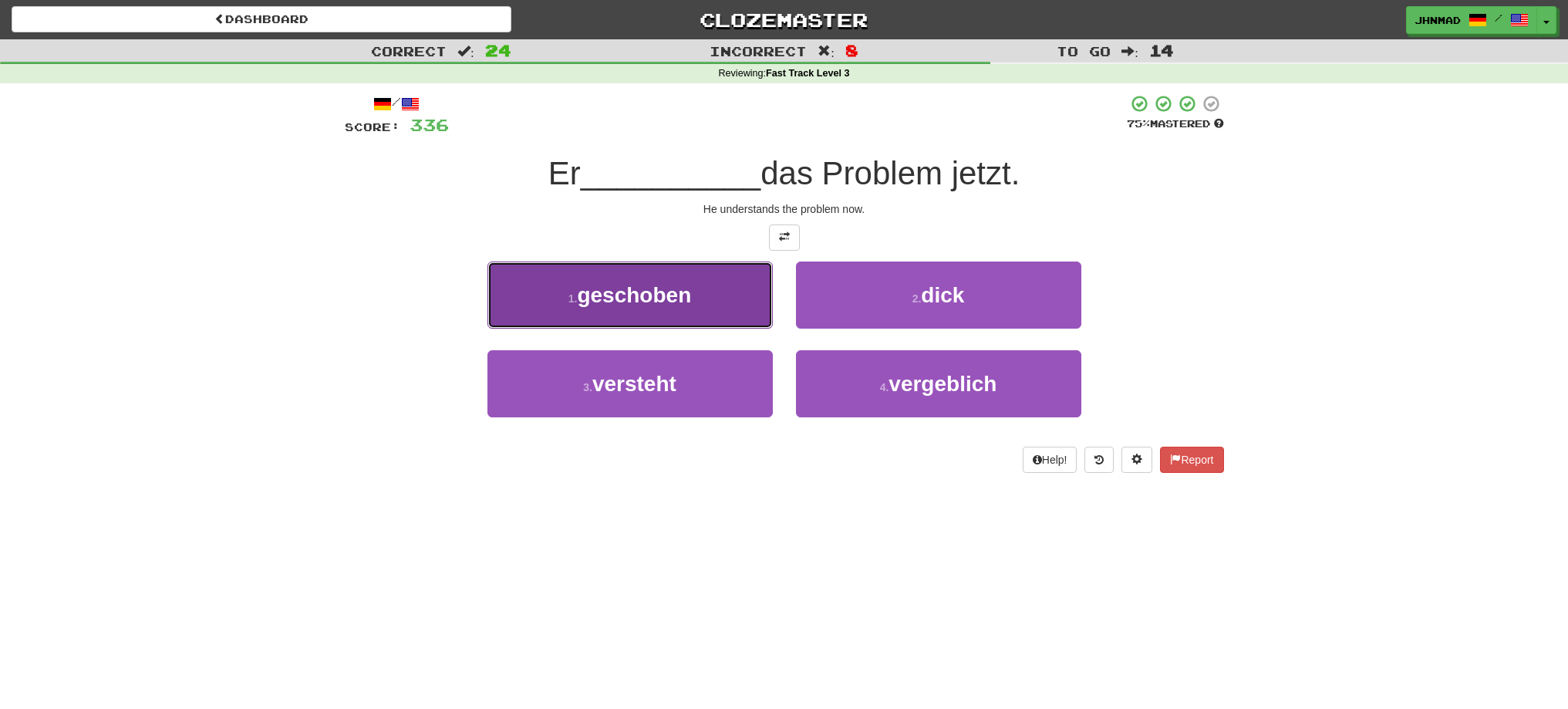
click at [676, 300] on span "geschoben" at bounding box center [634, 295] width 115 height 24
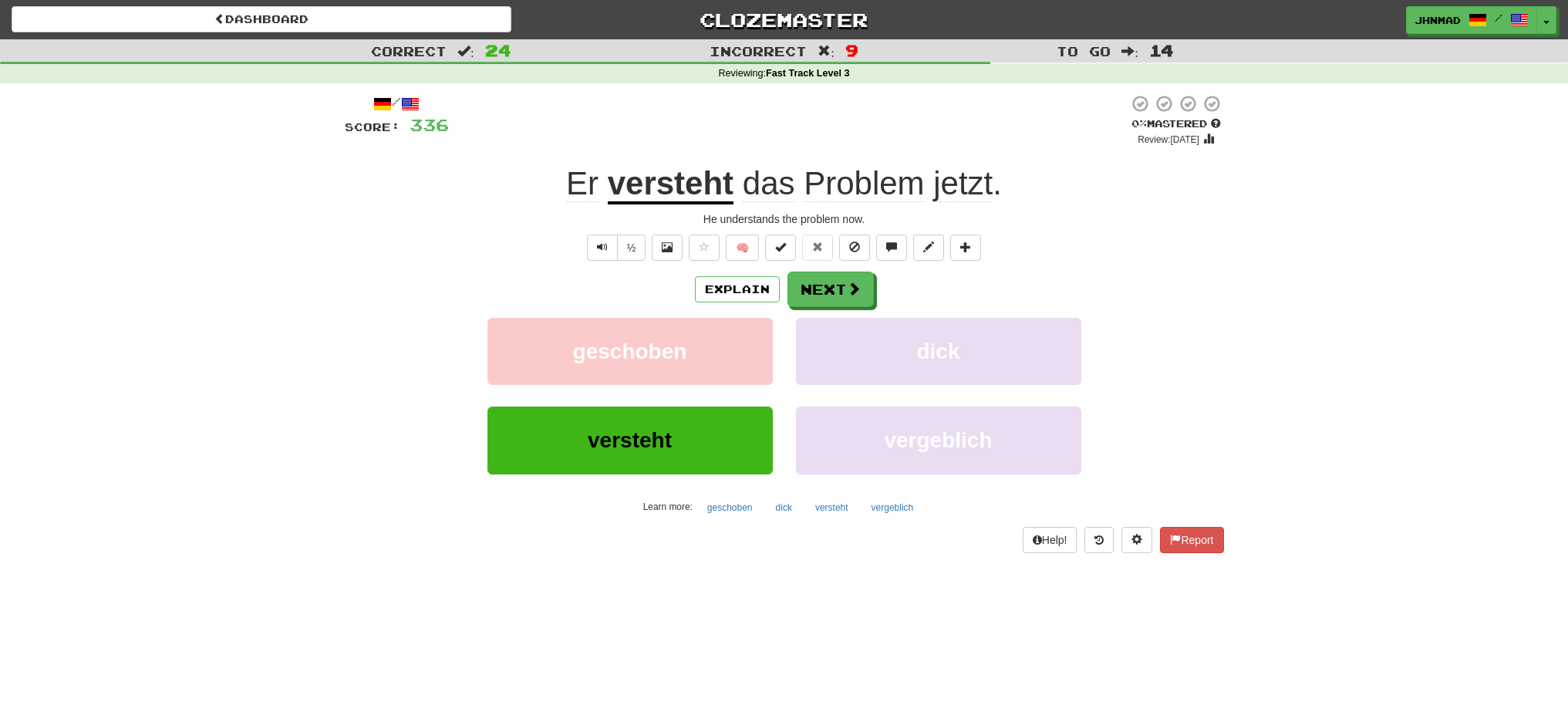
click at [718, 193] on u "versteht" at bounding box center [671, 185] width 126 height 40
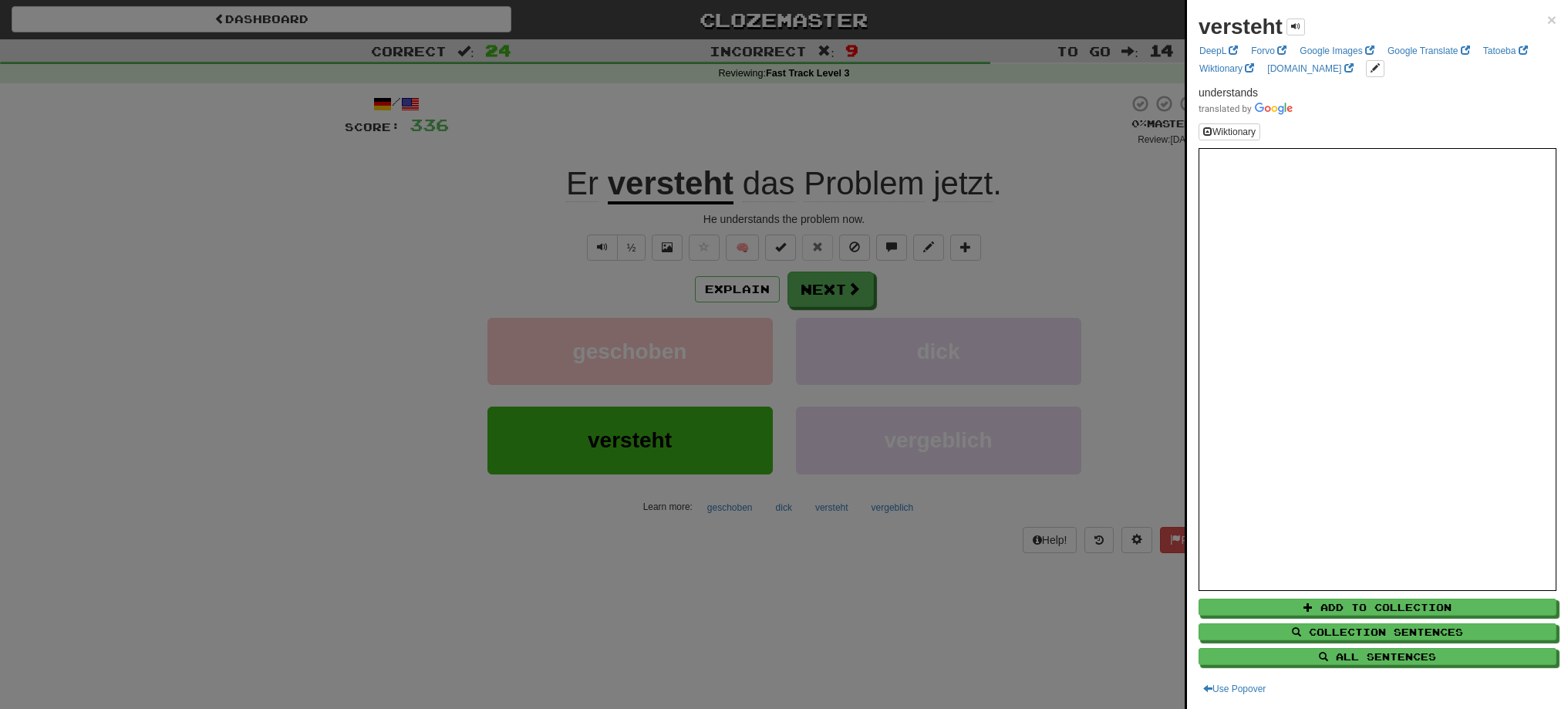
click at [812, 280] on div at bounding box center [784, 354] width 1568 height 709
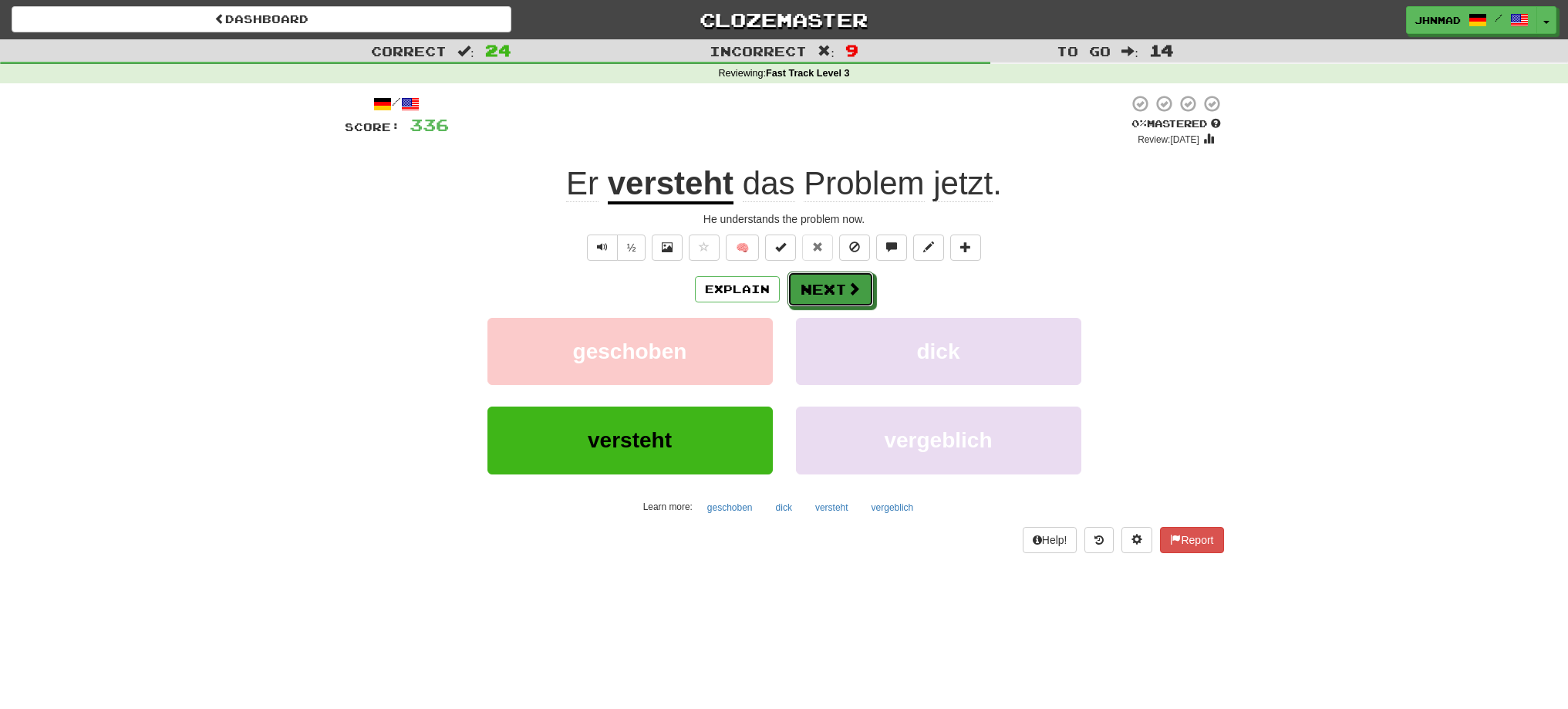
click at [812, 289] on button "Next" at bounding box center [830, 289] width 86 height 35
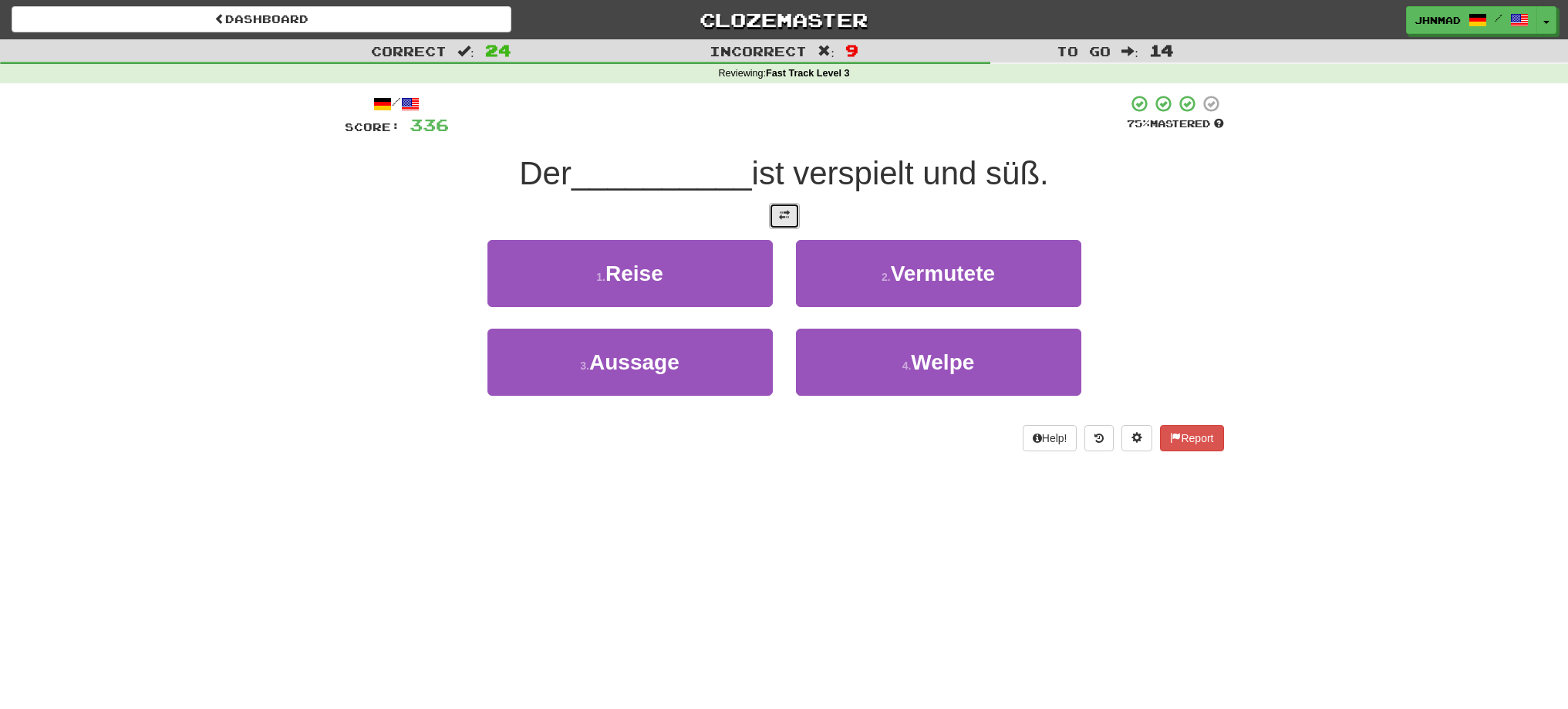
click at [777, 223] on button at bounding box center [784, 216] width 31 height 27
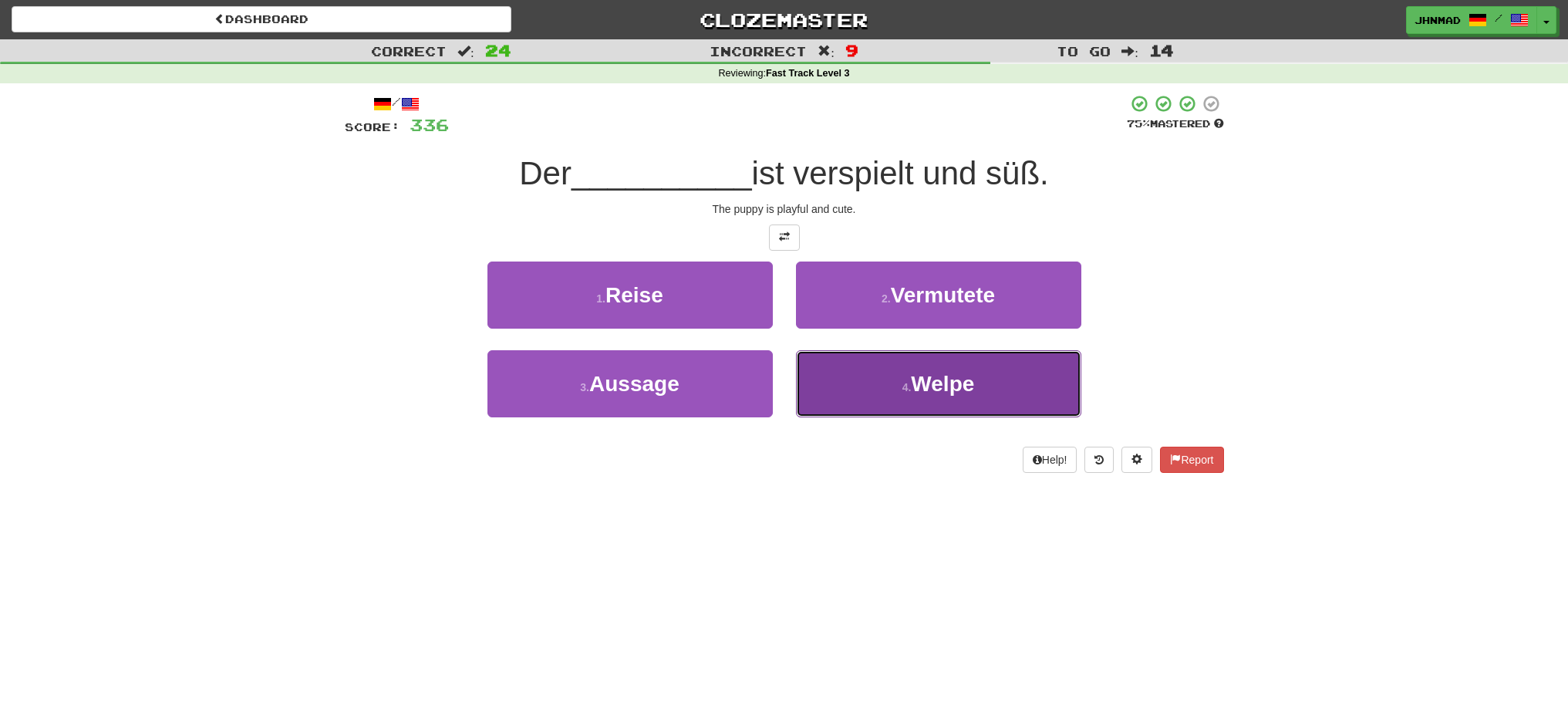
click at [833, 391] on button "4 . Welpe" at bounding box center [938, 384] width 285 height 67
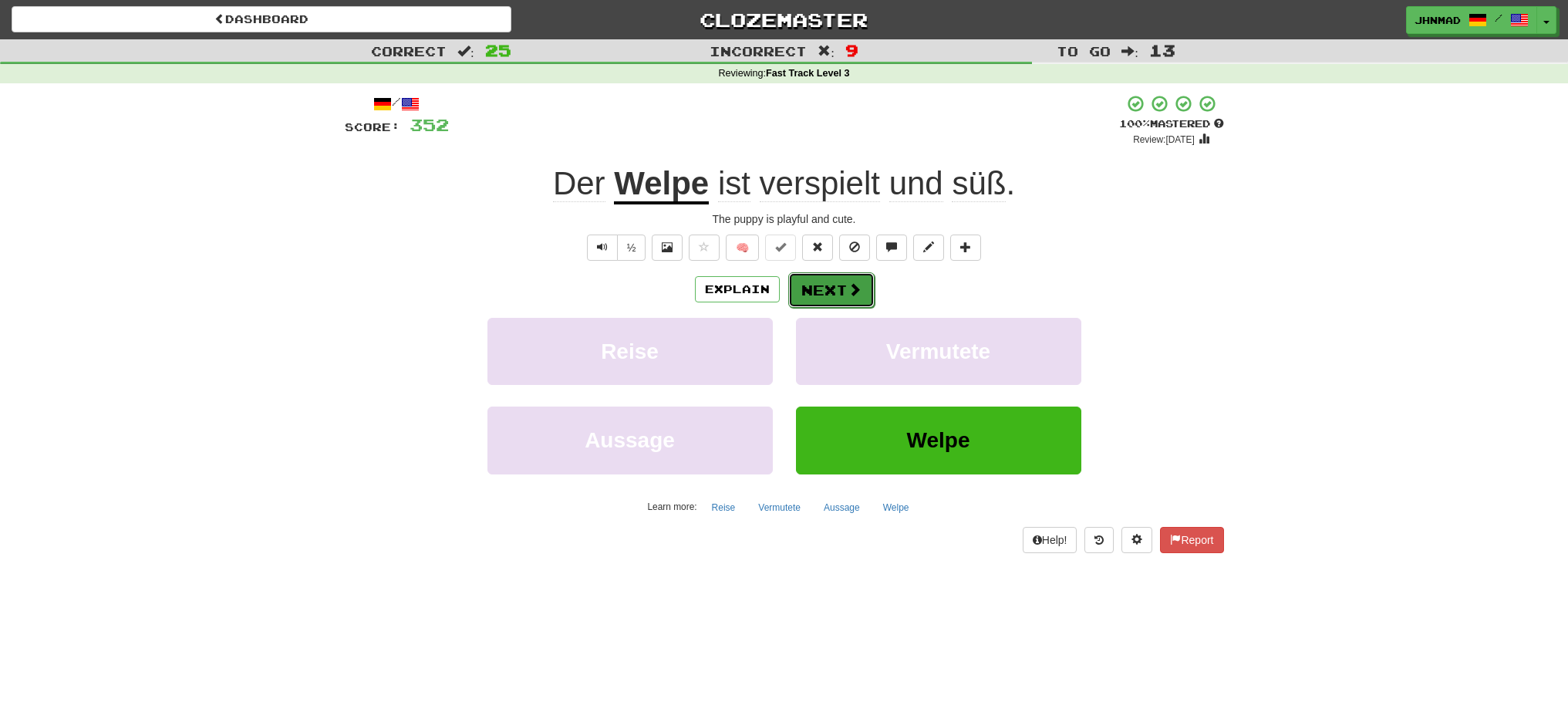
click at [824, 291] on button "Next" at bounding box center [831, 289] width 86 height 35
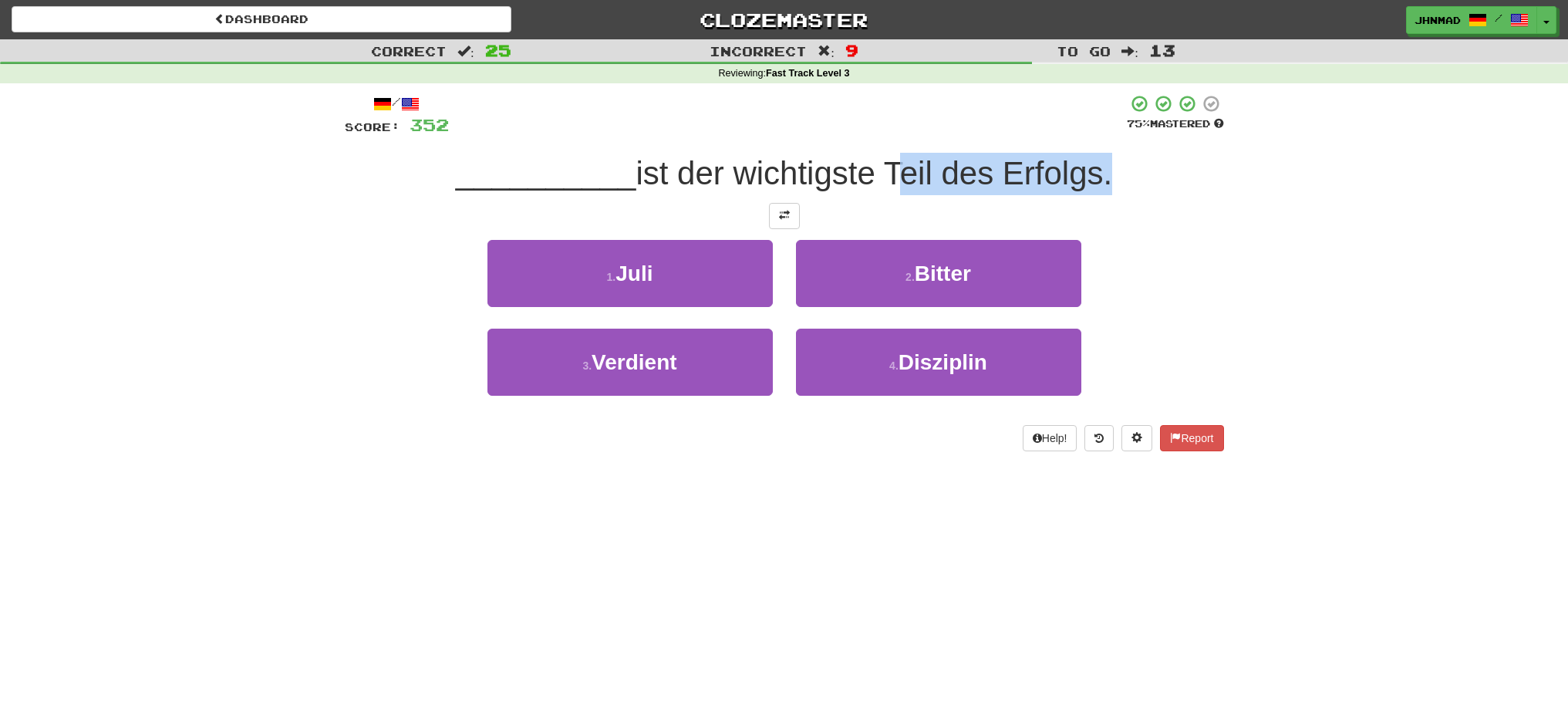
drag, startPoint x: 896, startPoint y: 173, endPoint x: 1107, endPoint y: 170, distance: 211.0
click at [1107, 170] on span "ist der wichtigste Teil des Erfolgs." at bounding box center [874, 173] width 477 height 36
click at [1097, 134] on div at bounding box center [1097, 134] width 0 height 0
click at [1248, 279] on div "Correct : 25 Incorrect : 9 To go : 13 Reviewing : Fast Track Level 3 / Score: 3…" at bounding box center [784, 257] width 1568 height 434
click at [783, 224] on button at bounding box center [784, 216] width 31 height 27
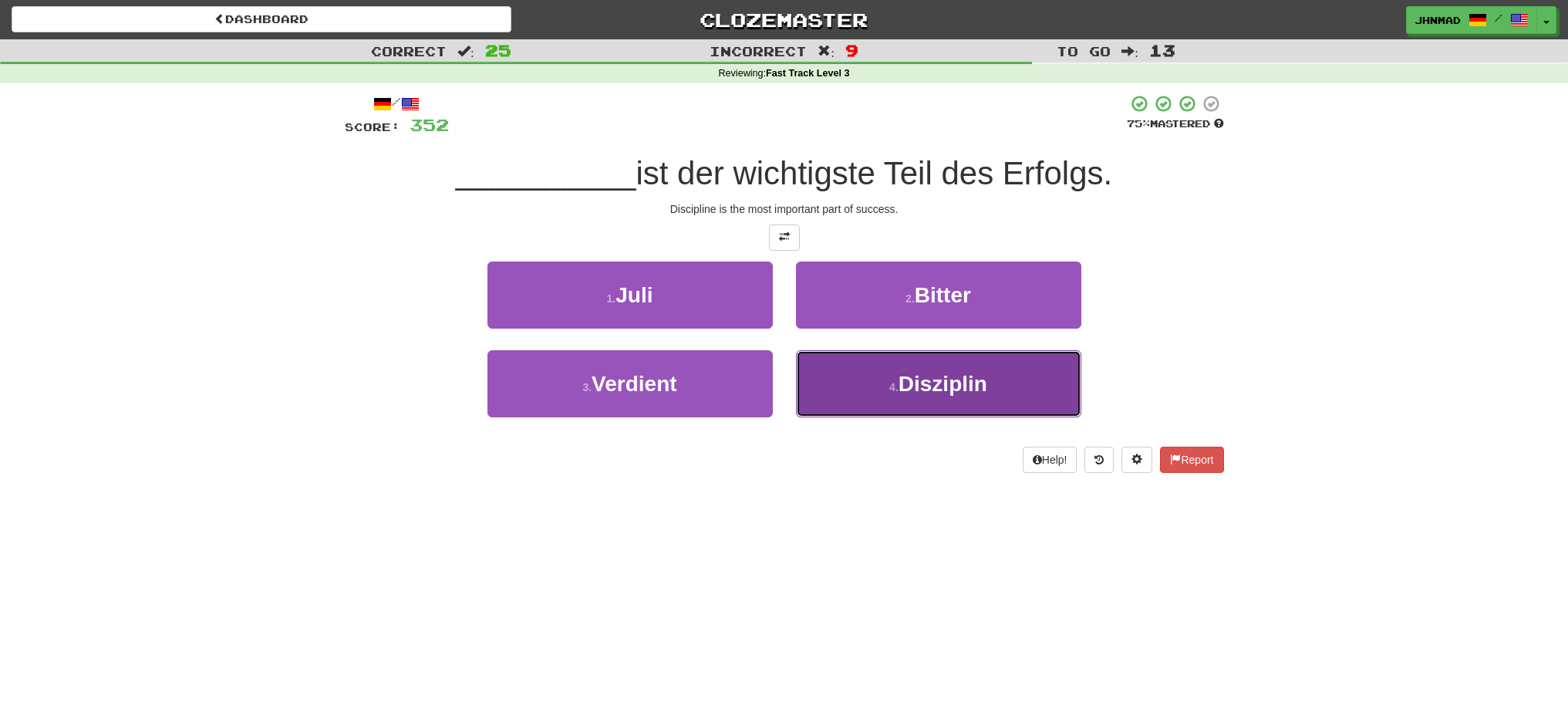
click at [958, 402] on button "4 . Disziplin" at bounding box center [938, 384] width 285 height 67
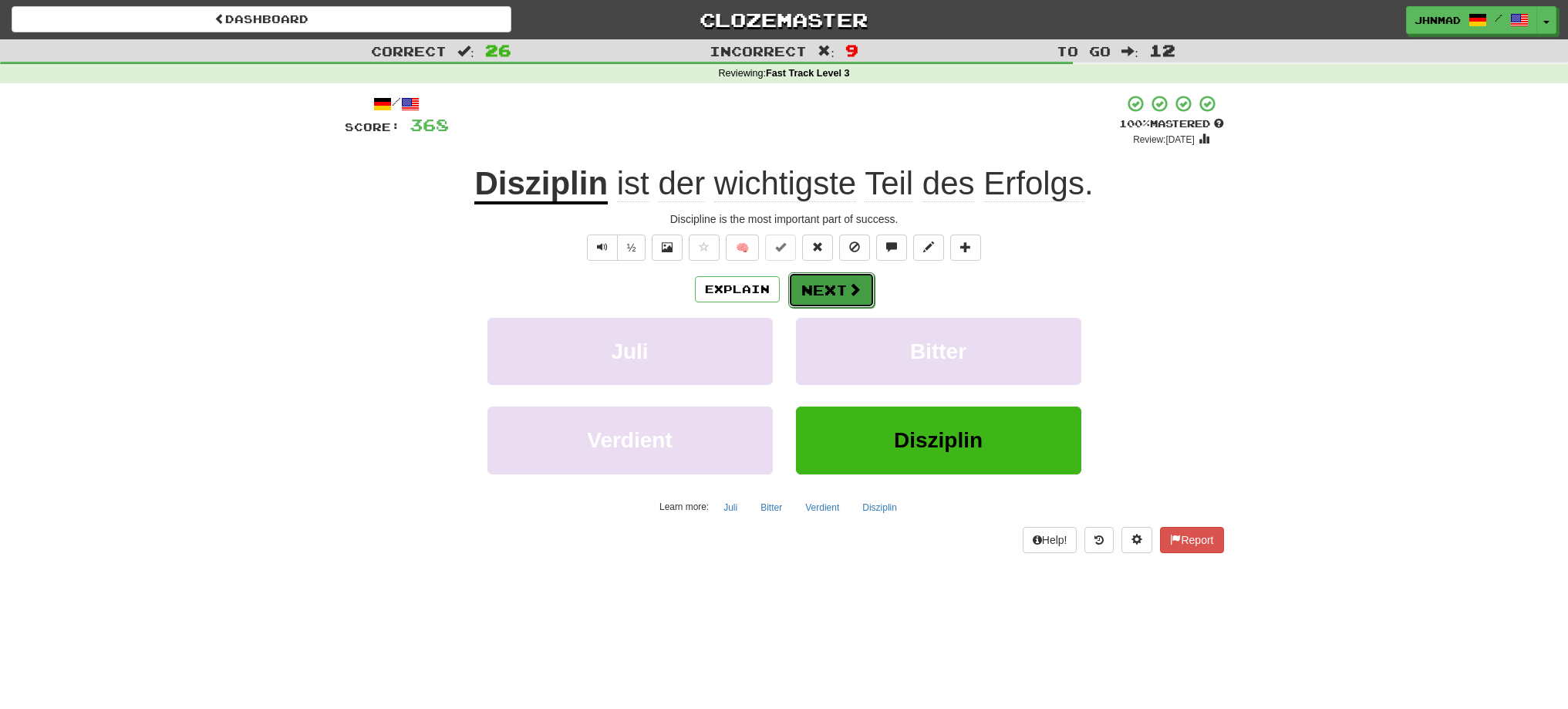
click at [817, 282] on button "Next" at bounding box center [831, 289] width 86 height 35
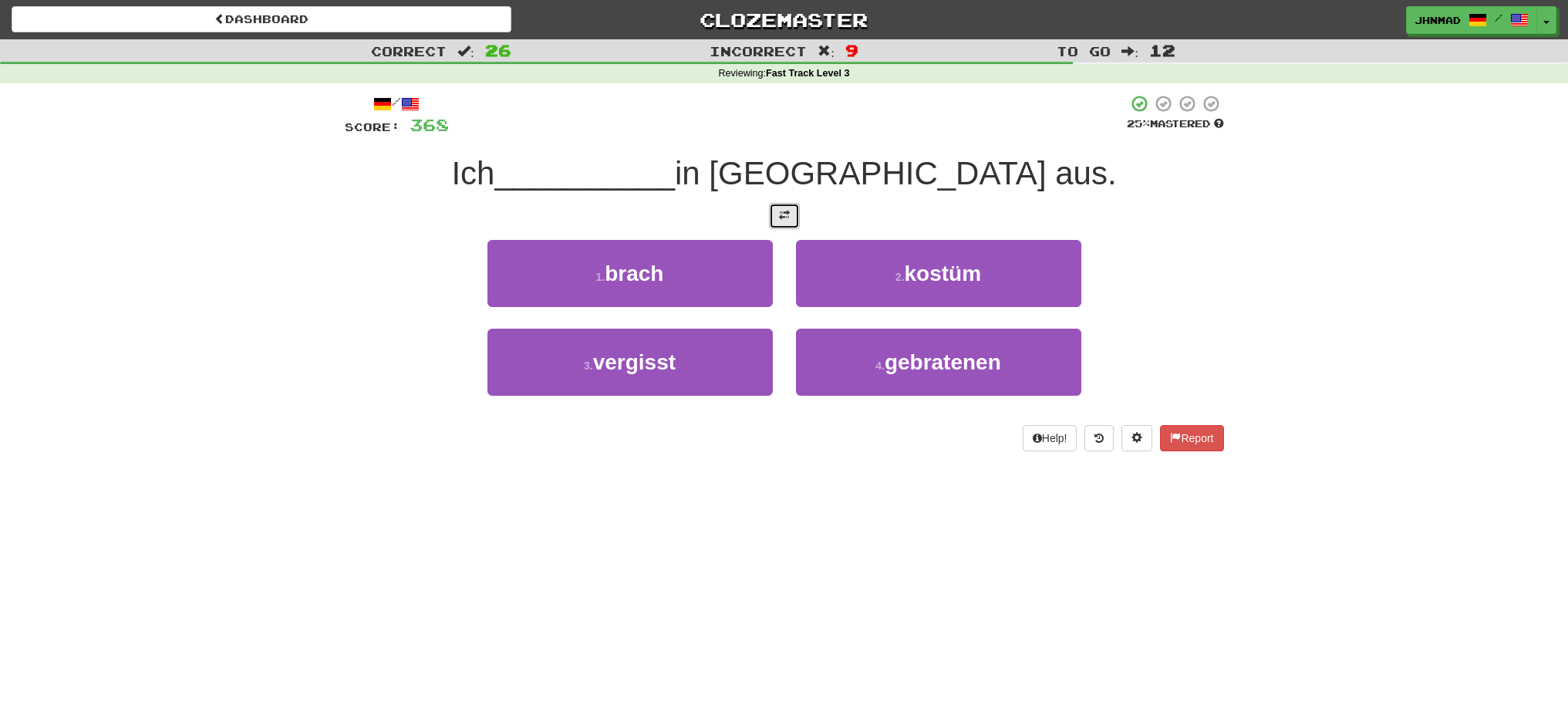
click at [784, 224] on button at bounding box center [784, 216] width 31 height 27
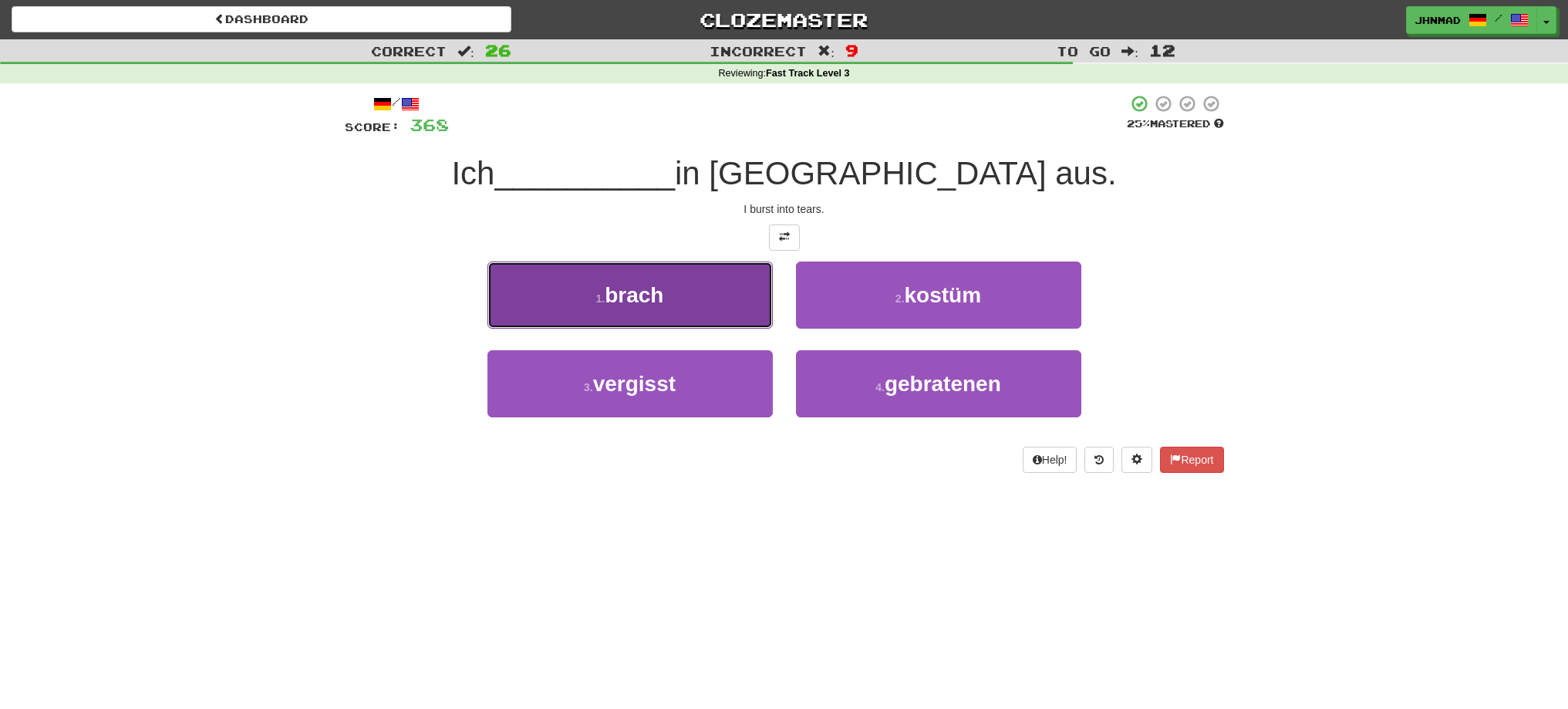
click at [691, 305] on button "1 . brach" at bounding box center [630, 295] width 285 height 67
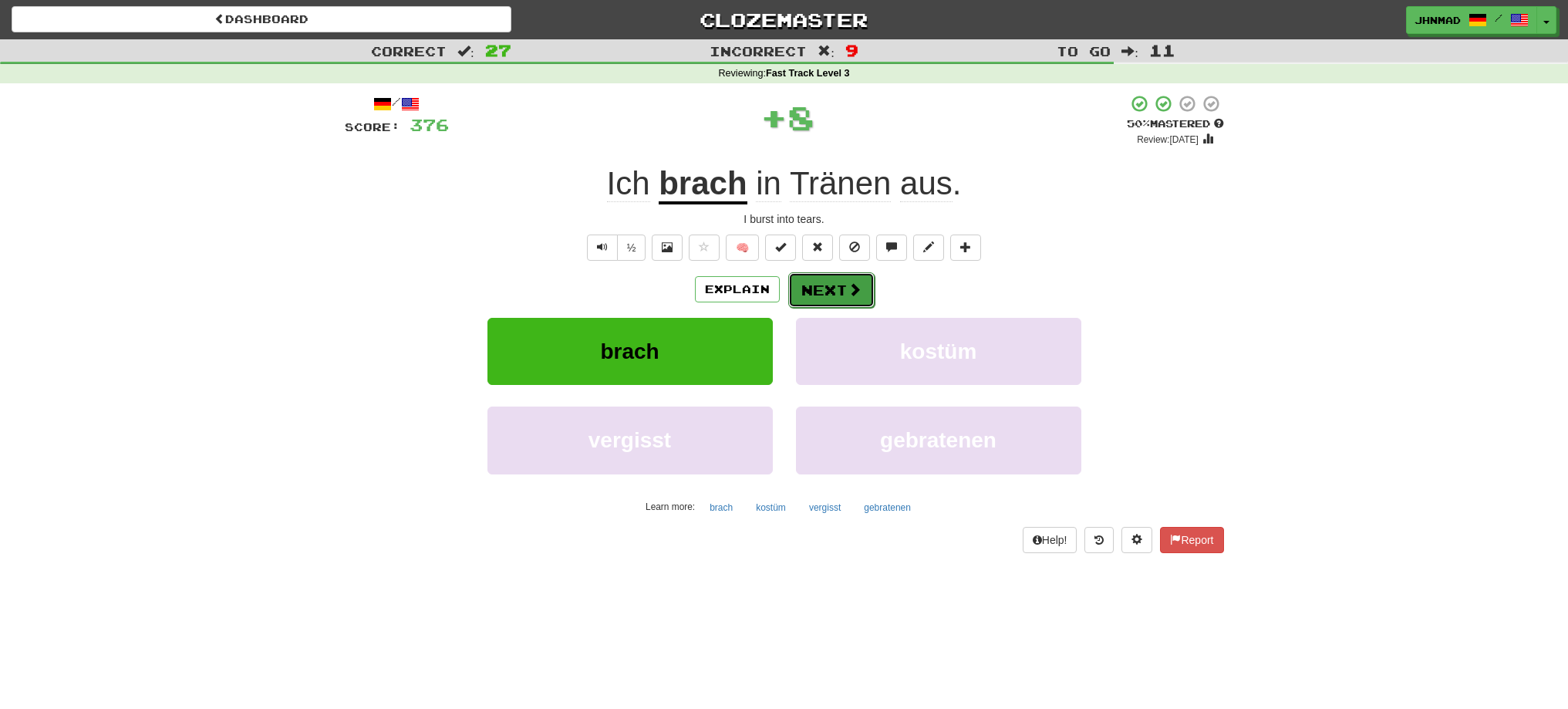
click at [820, 291] on button "Next" at bounding box center [831, 289] width 86 height 35
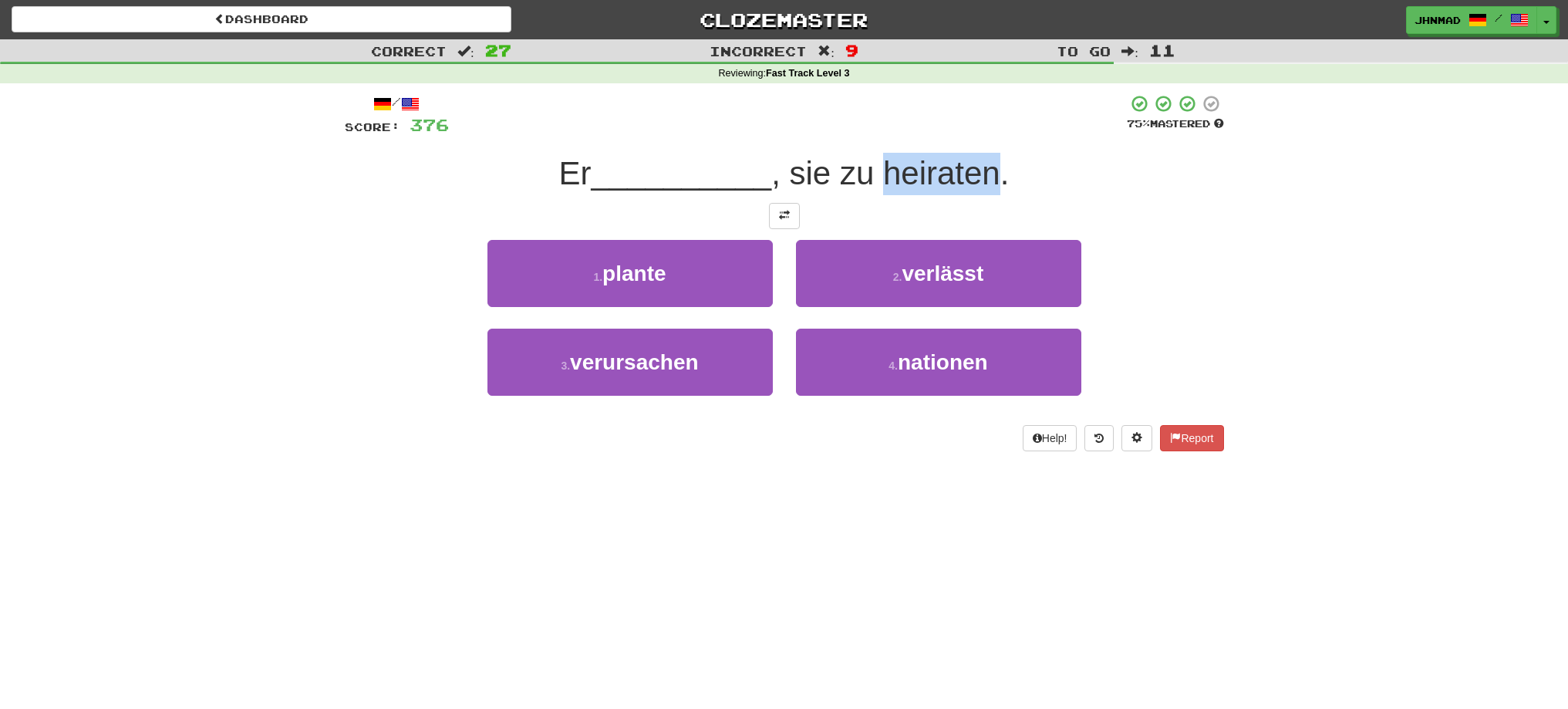
drag, startPoint x: 891, startPoint y: 173, endPoint x: 1007, endPoint y: 162, distance: 116.5
click at [1007, 162] on span ", sie zu heiraten." at bounding box center [890, 173] width 238 height 36
click at [997, 134] on div at bounding box center [997, 134] width 0 height 0
click at [568, 223] on div at bounding box center [784, 216] width 879 height 27
click at [775, 216] on button at bounding box center [784, 216] width 31 height 27
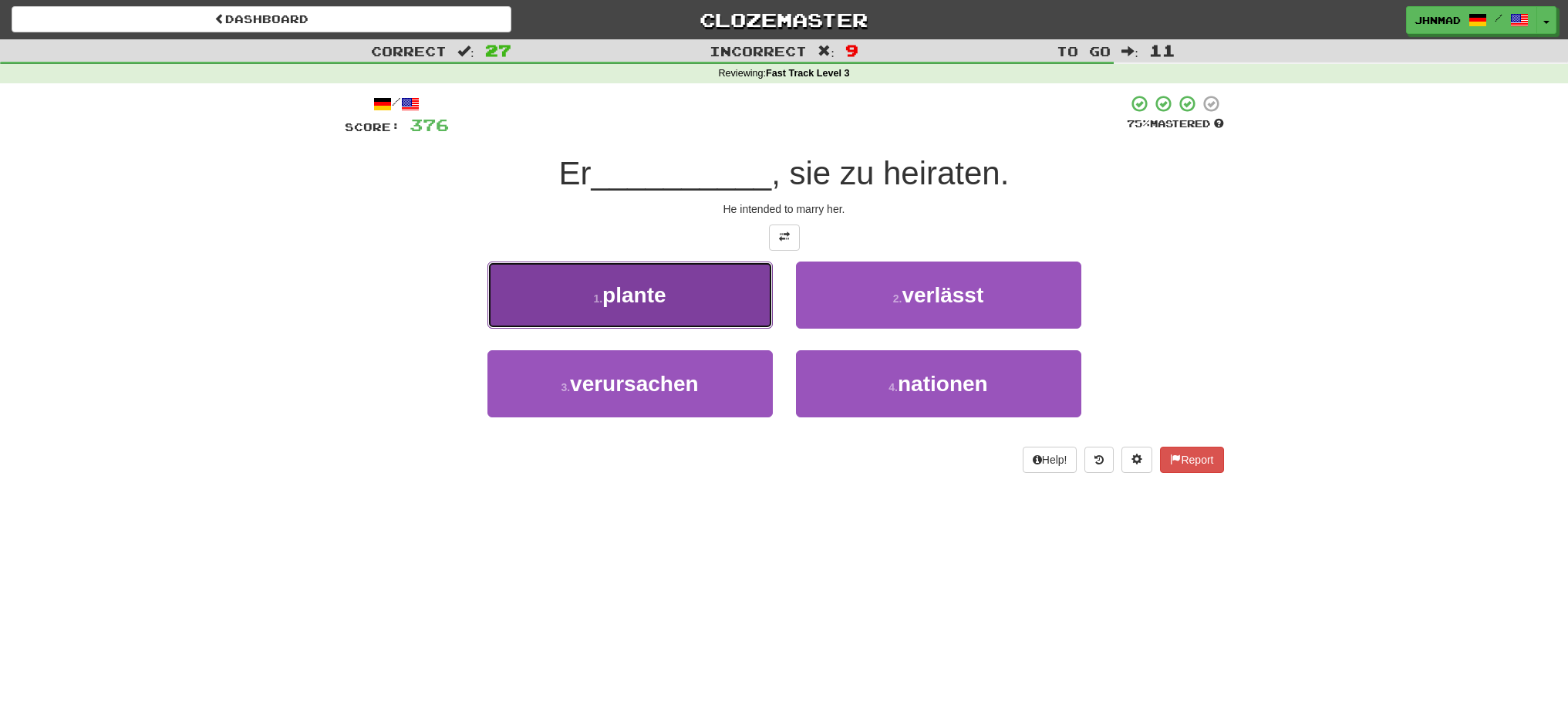
click at [698, 298] on button "1 . plante" at bounding box center [630, 295] width 285 height 67
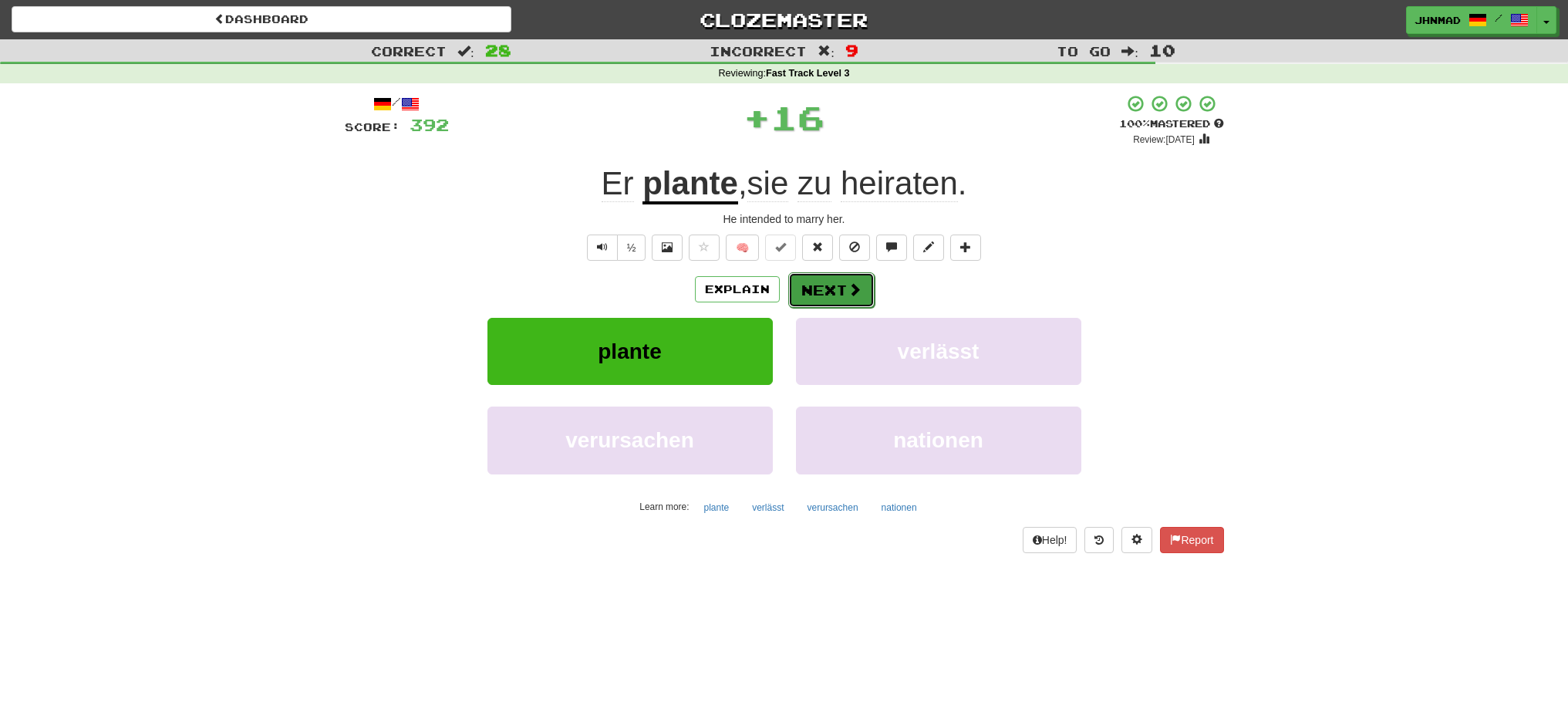
click at [833, 288] on button "Next" at bounding box center [831, 289] width 86 height 35
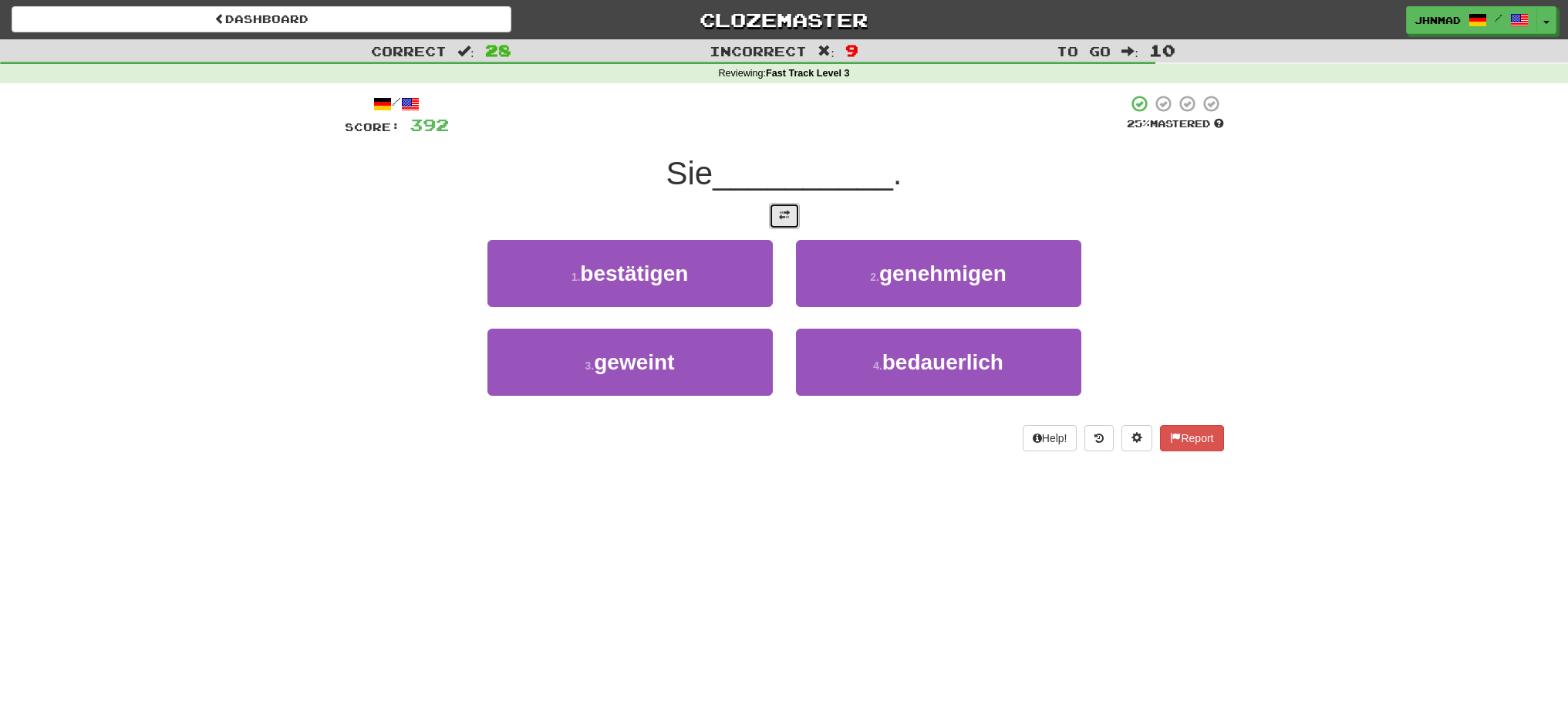
click at [781, 215] on span at bounding box center [784, 214] width 10 height 10
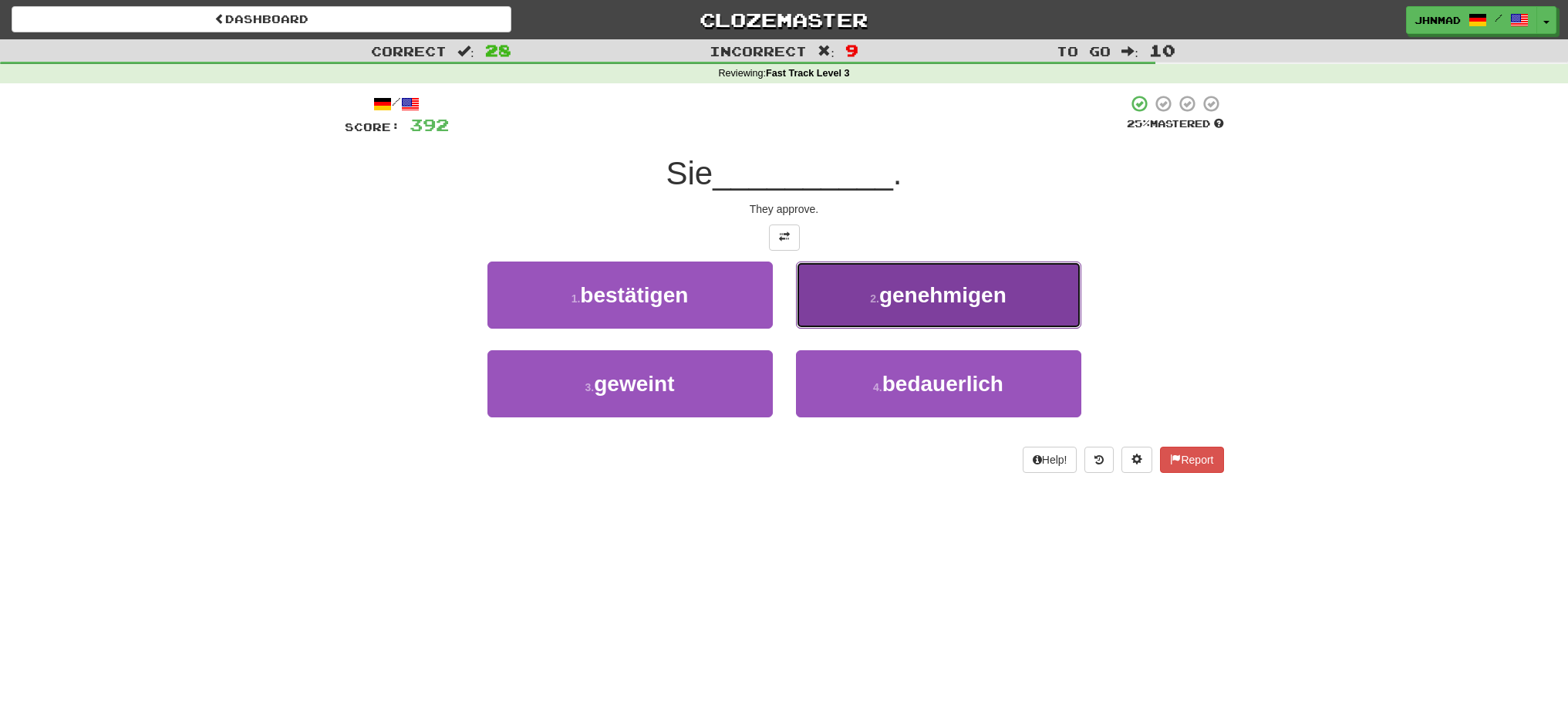
click at [910, 306] on span "genehmigen" at bounding box center [943, 295] width 127 height 24
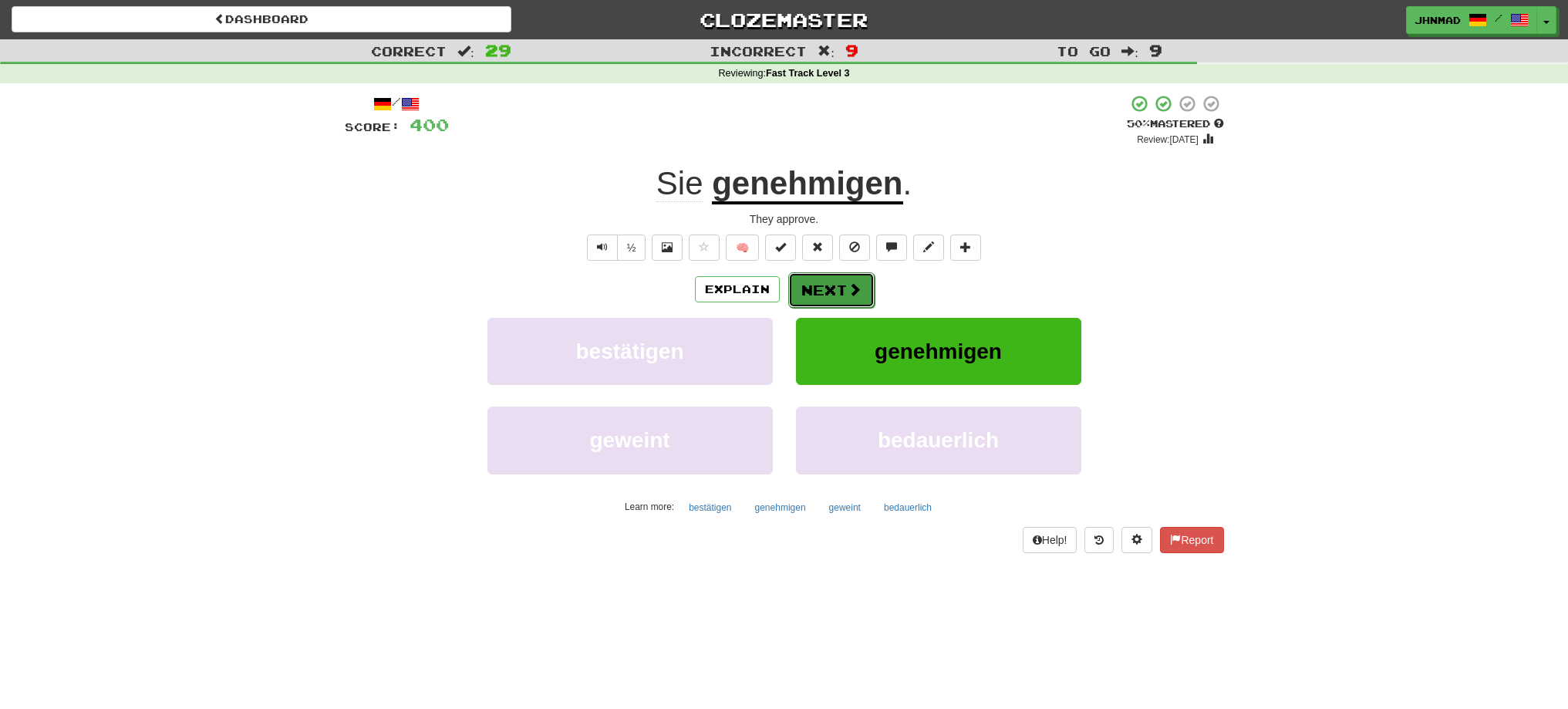
click at [827, 285] on button "Next" at bounding box center [831, 289] width 86 height 35
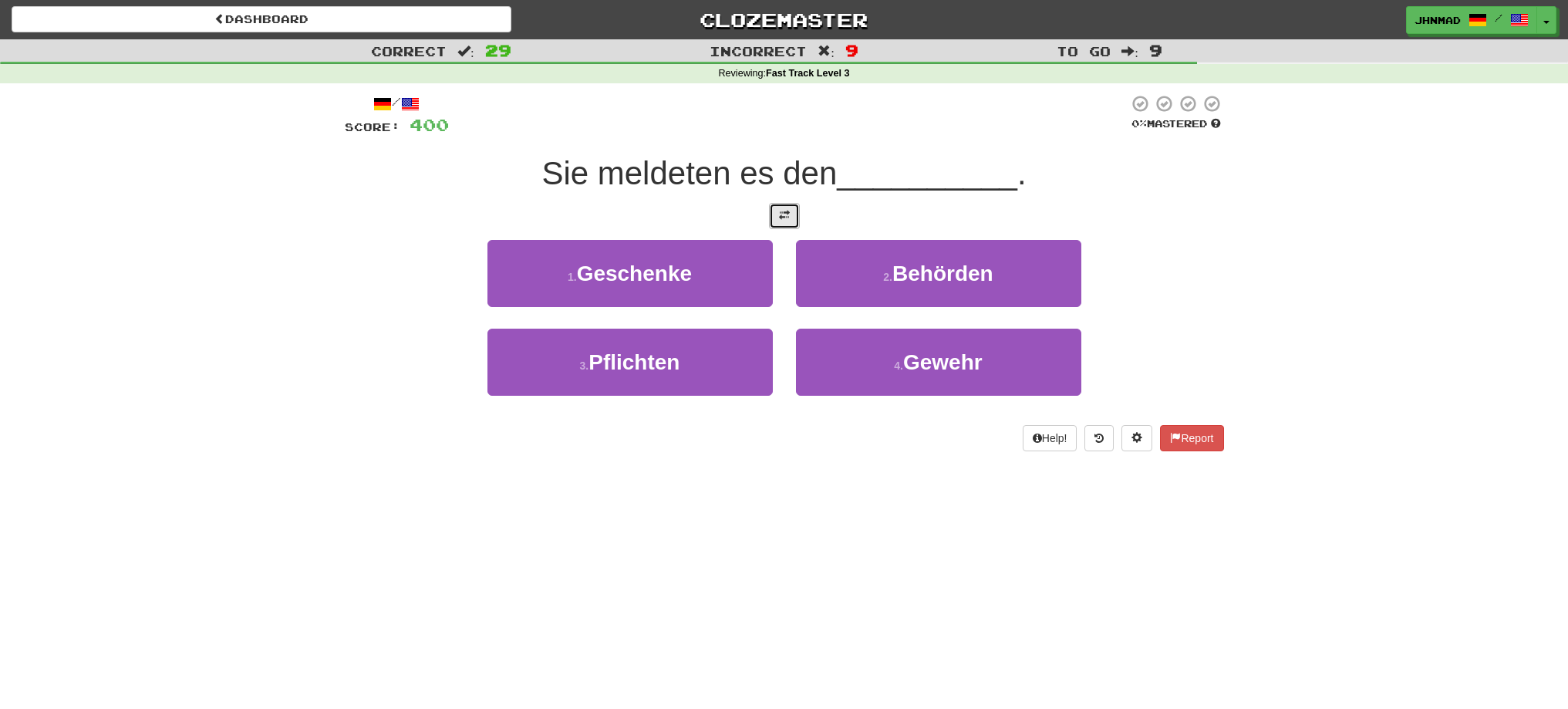
click at [777, 209] on button at bounding box center [784, 216] width 31 height 27
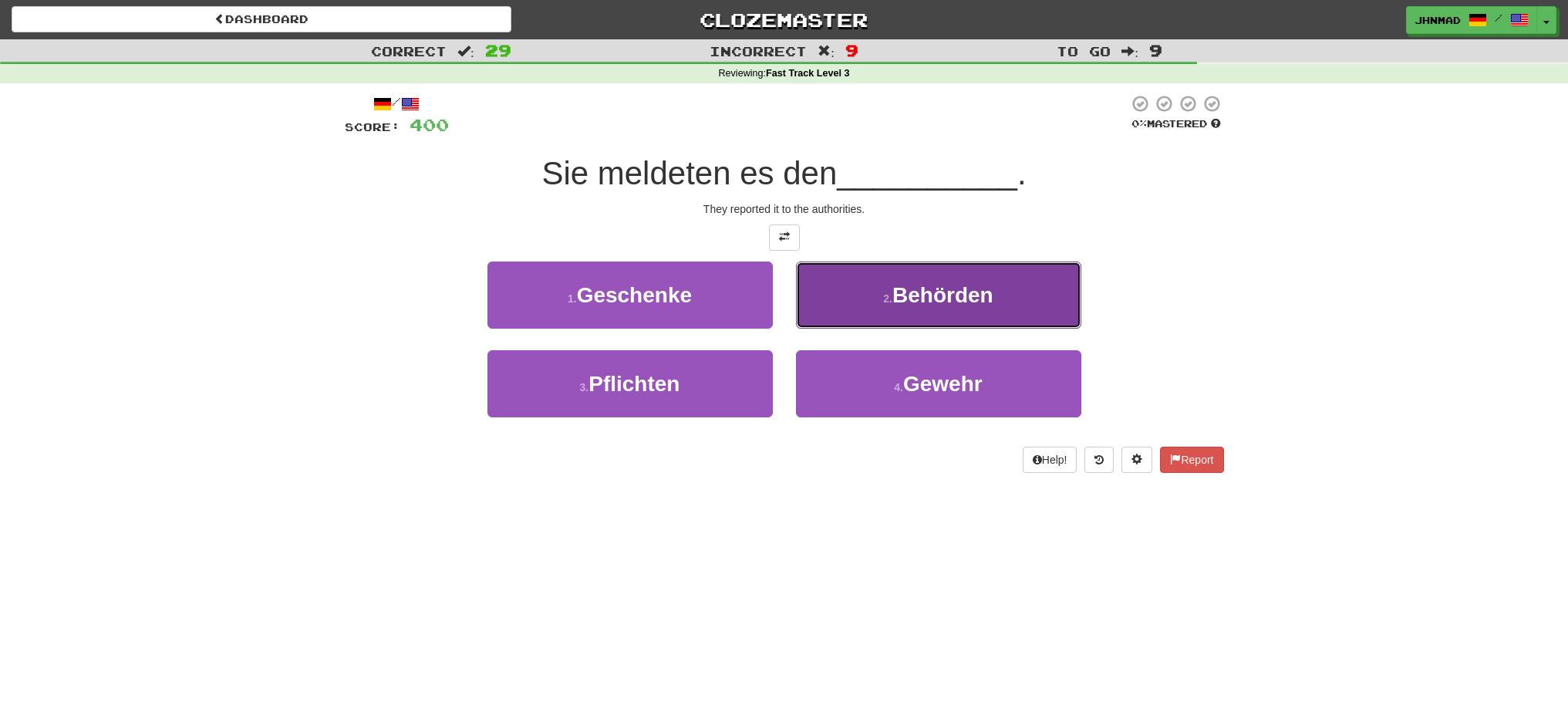
click at [953, 291] on span "Behörden" at bounding box center [943, 295] width 101 height 24
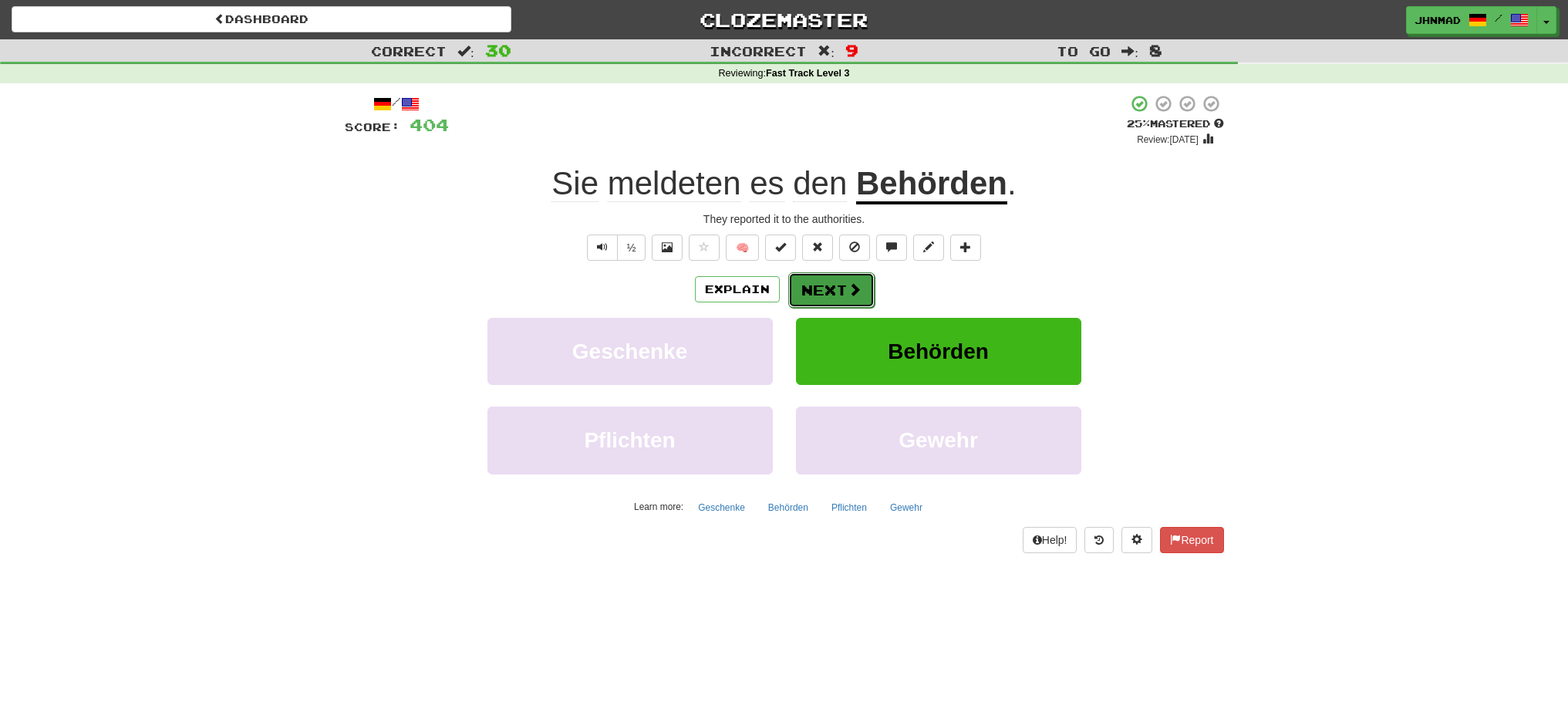
click at [838, 293] on button "Next" at bounding box center [831, 289] width 86 height 35
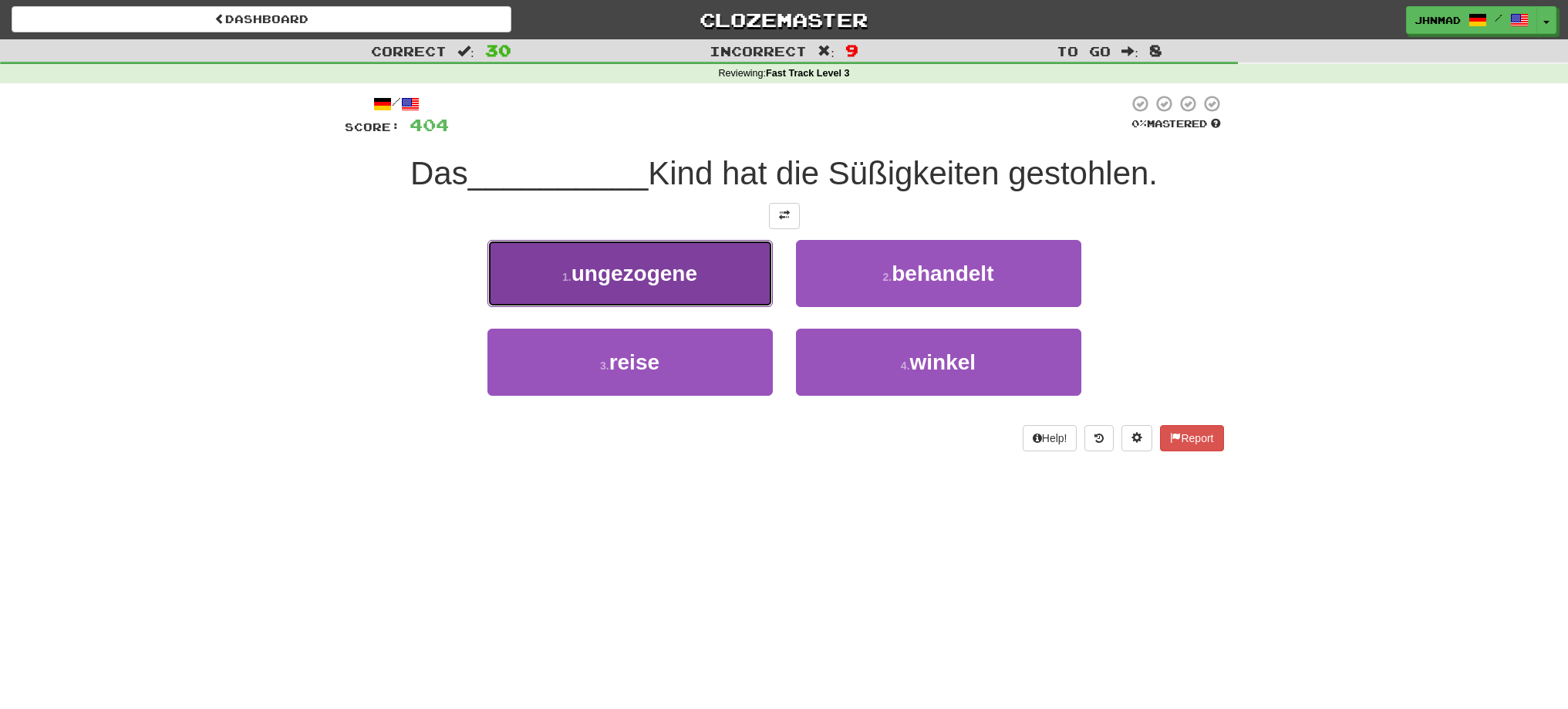
click at [604, 271] on span "ungezogene" at bounding box center [634, 273] width 126 height 24
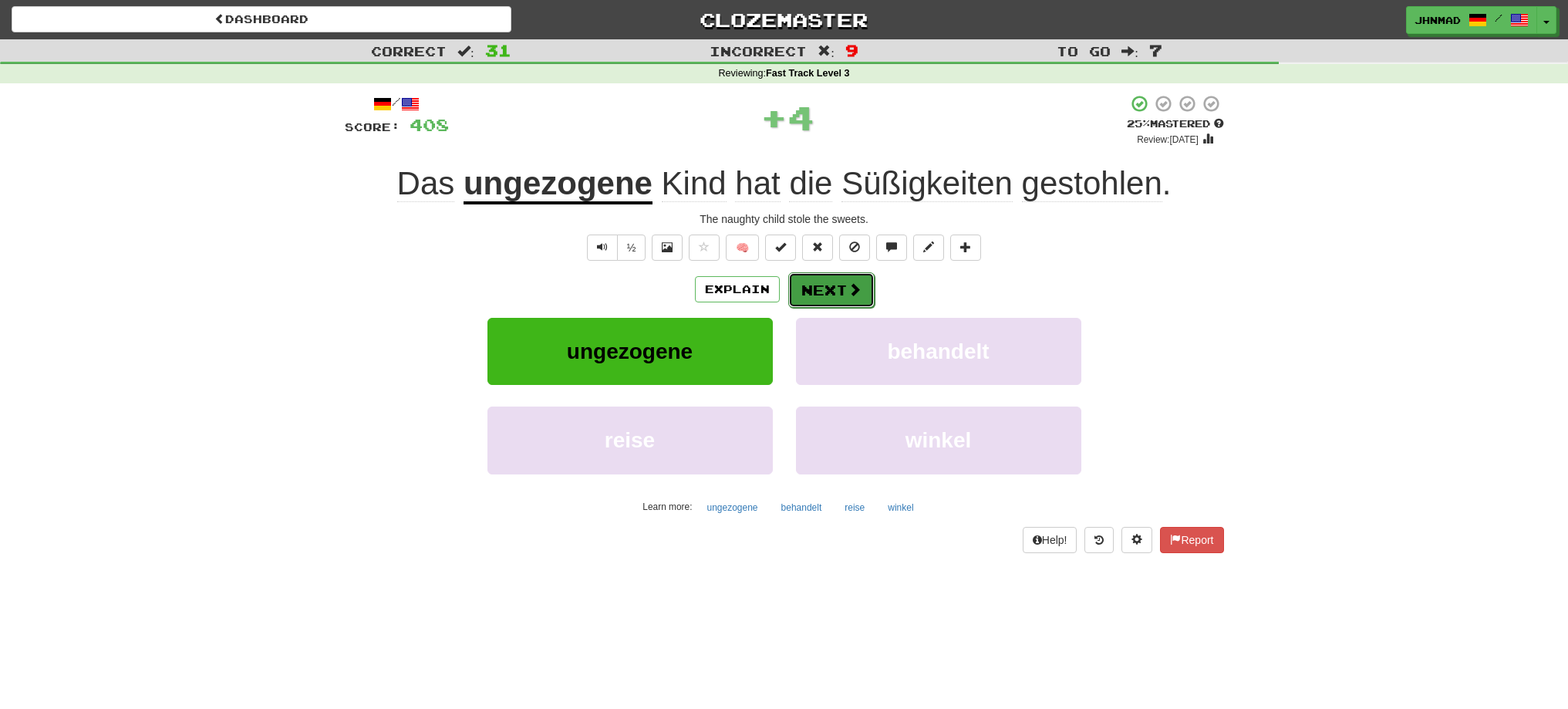
click at [828, 289] on button "Next" at bounding box center [831, 289] width 86 height 35
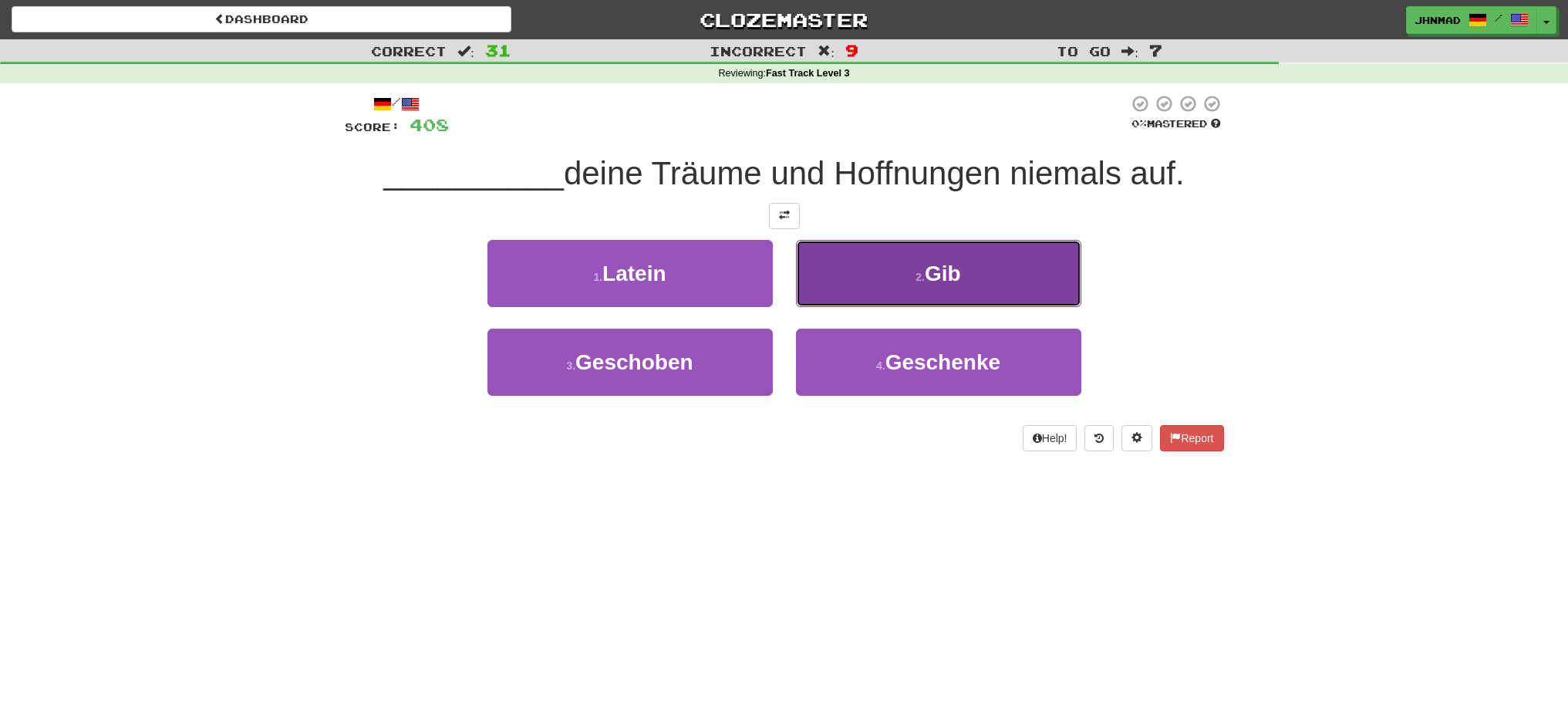
click at [857, 264] on button "2 . Gib" at bounding box center [938, 273] width 285 height 67
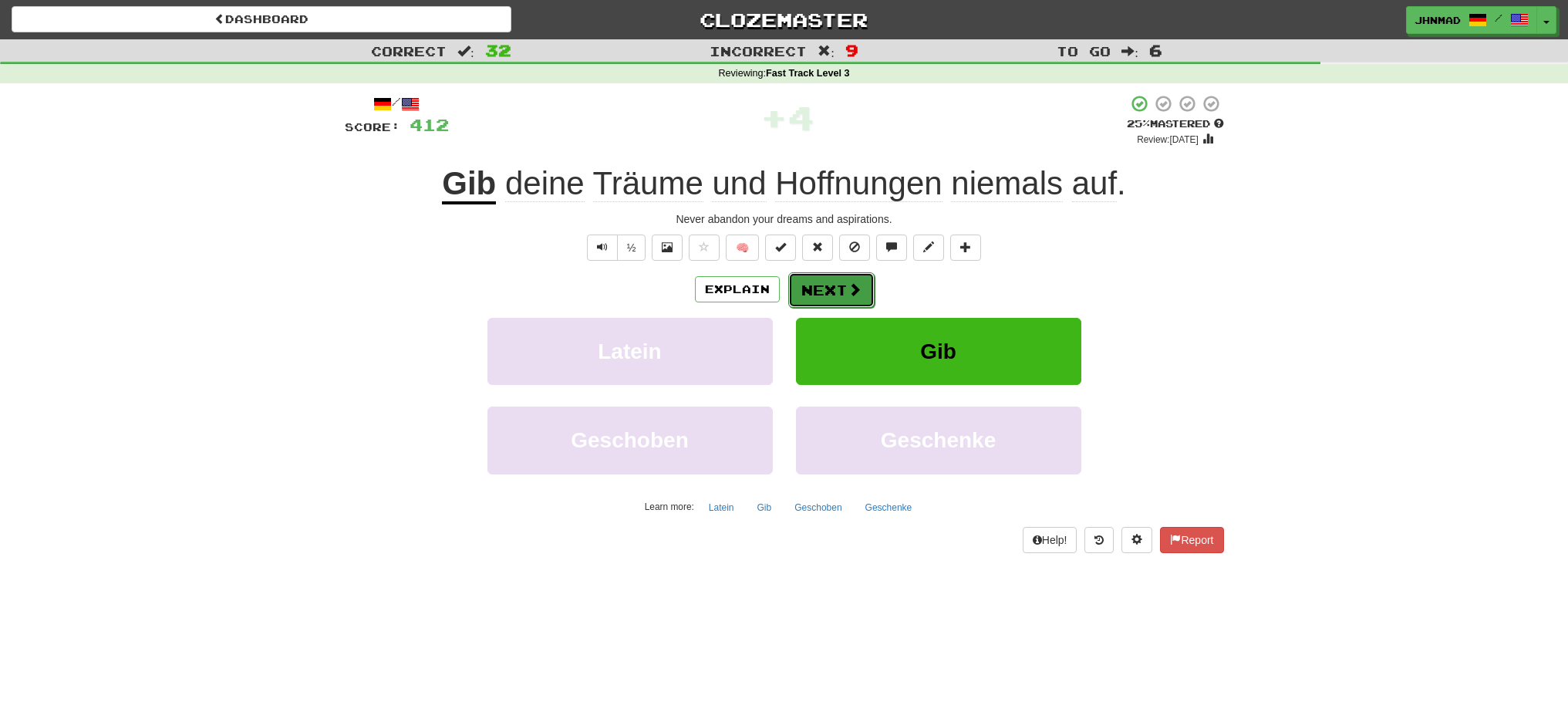
click at [820, 294] on button "Next" at bounding box center [831, 289] width 86 height 35
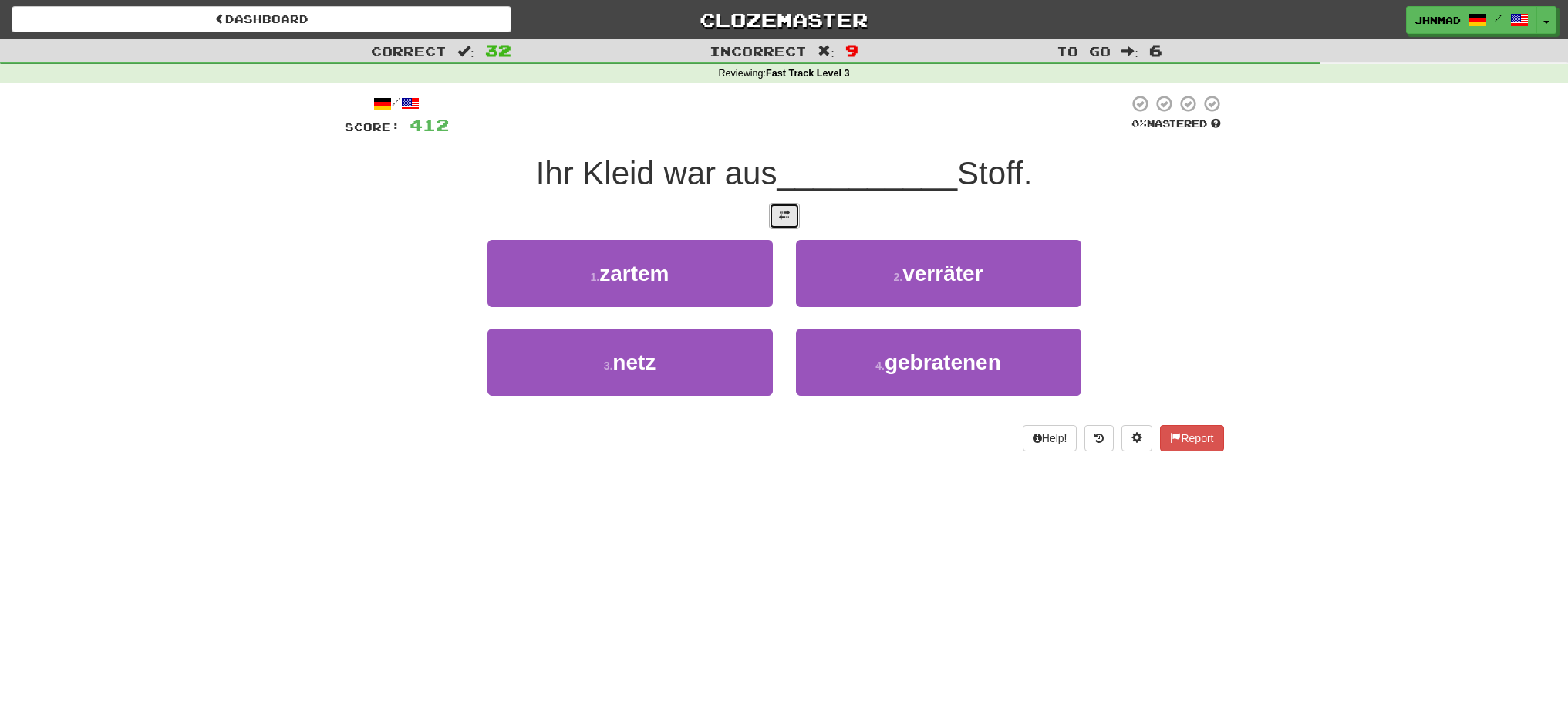
click at [776, 215] on button at bounding box center [784, 216] width 31 height 27
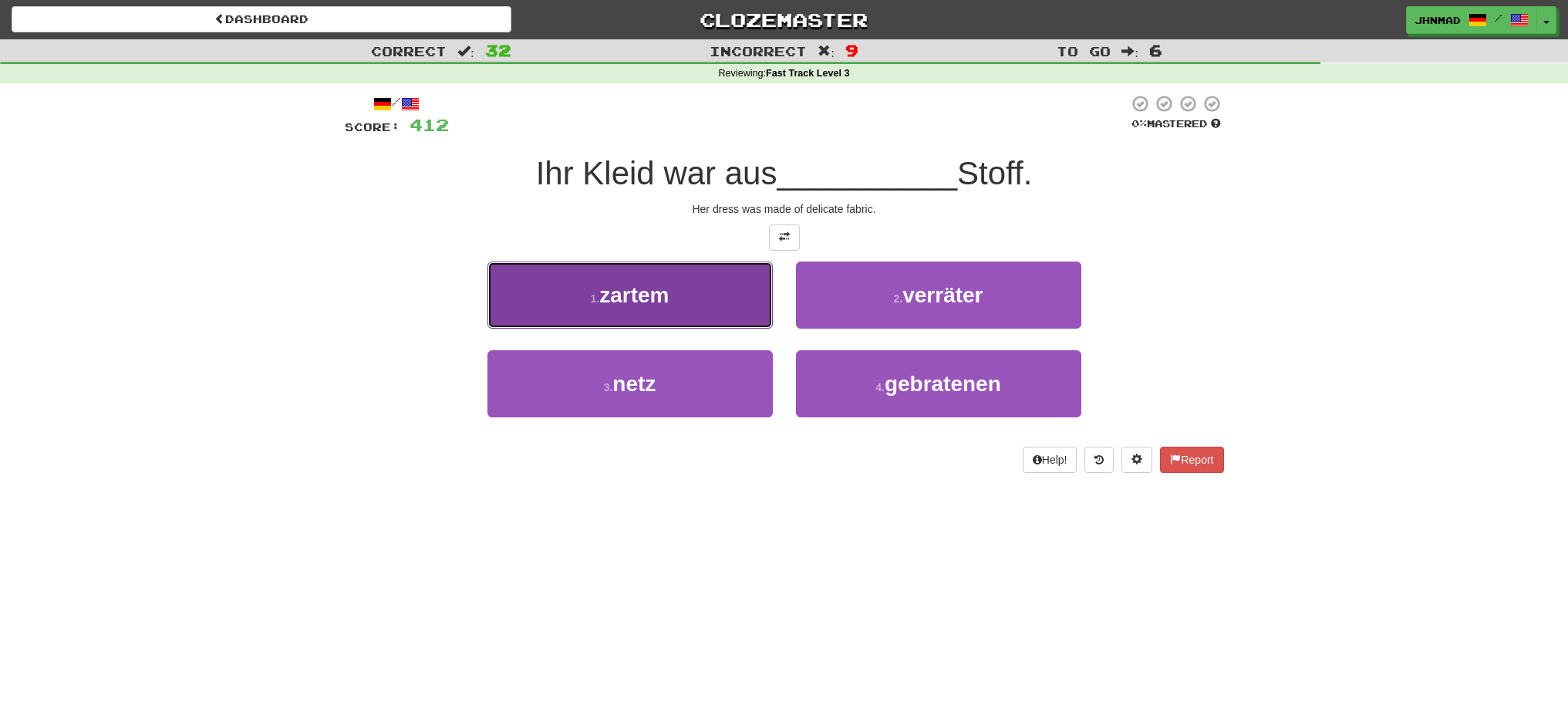
click at [568, 297] on button "1 . zartem" at bounding box center [630, 295] width 285 height 67
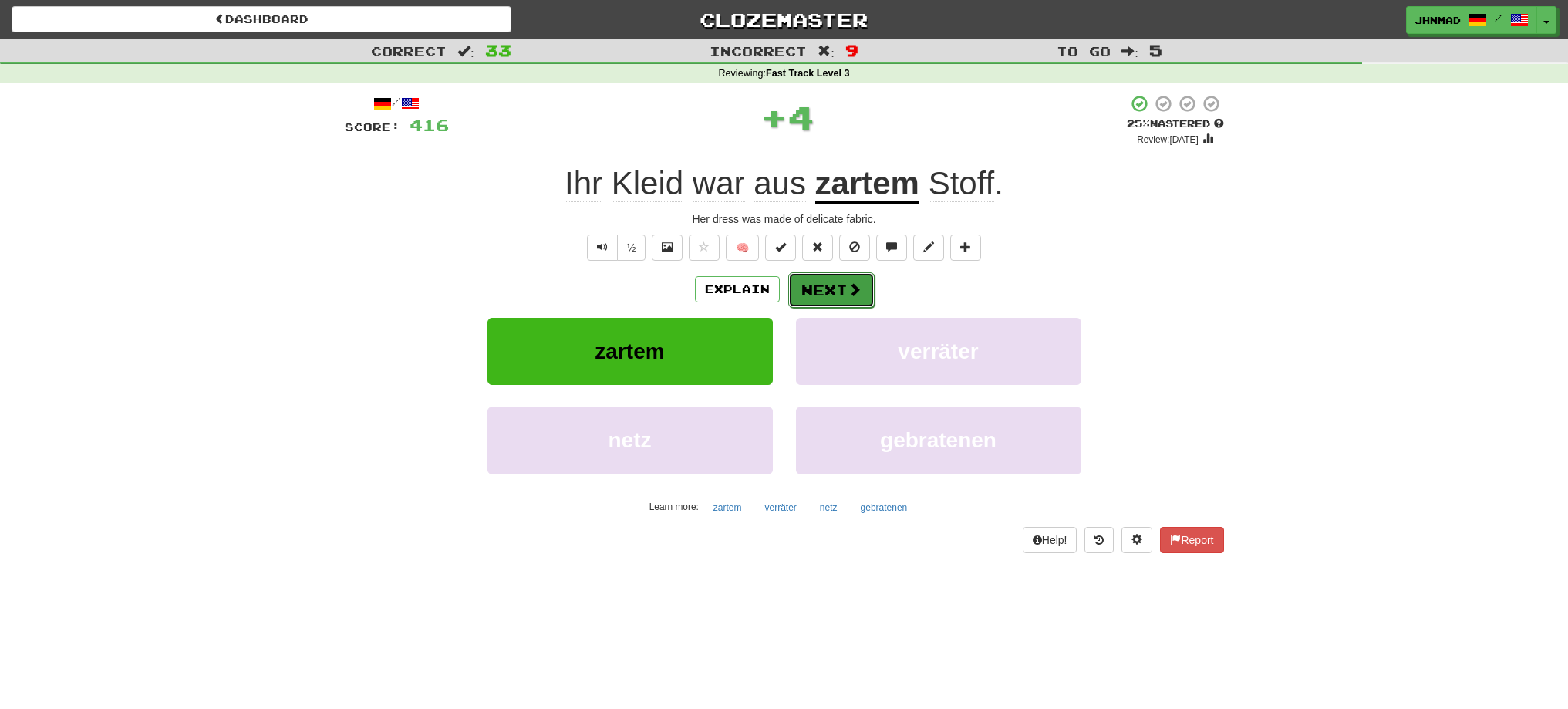
click at [861, 287] on button "Next" at bounding box center [831, 289] width 86 height 35
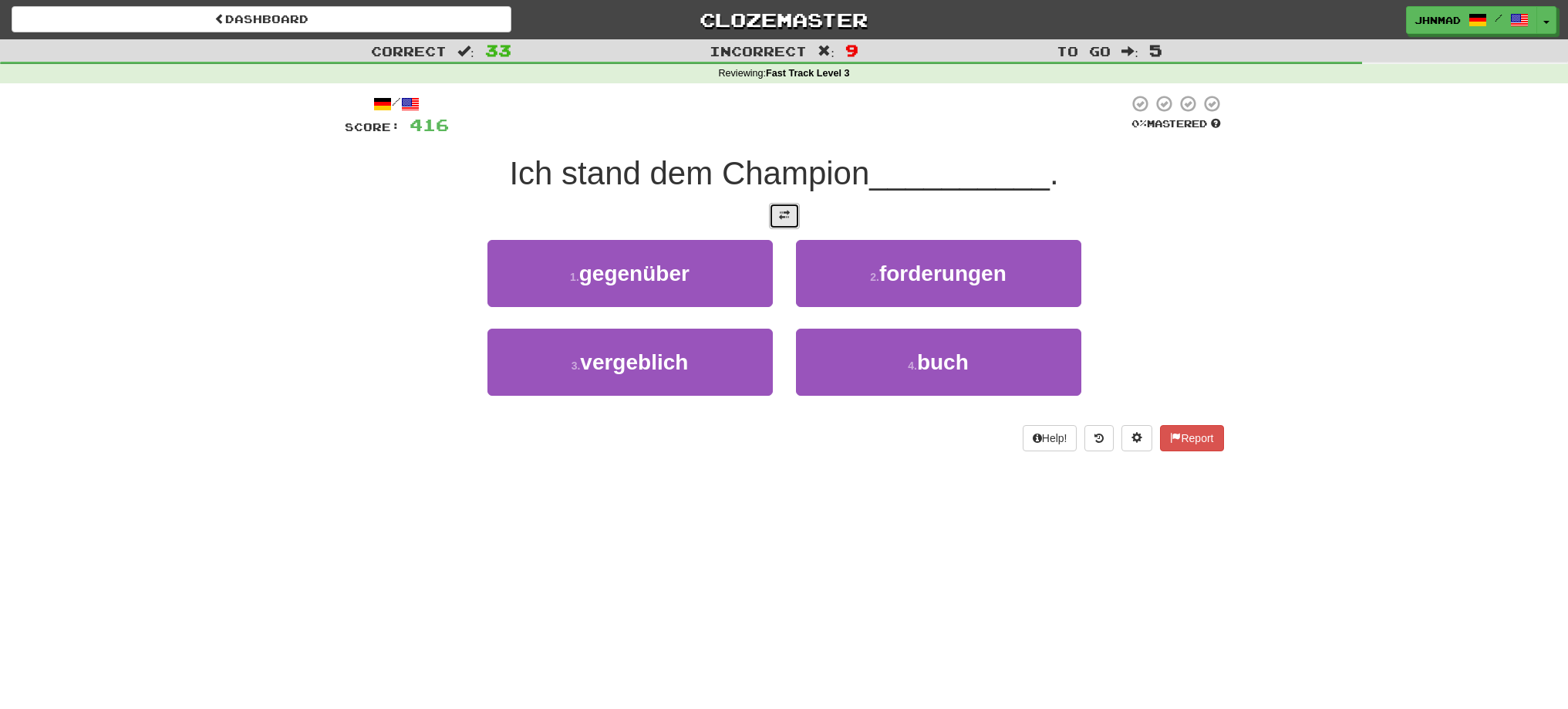
click at [791, 216] on button at bounding box center [784, 216] width 31 height 27
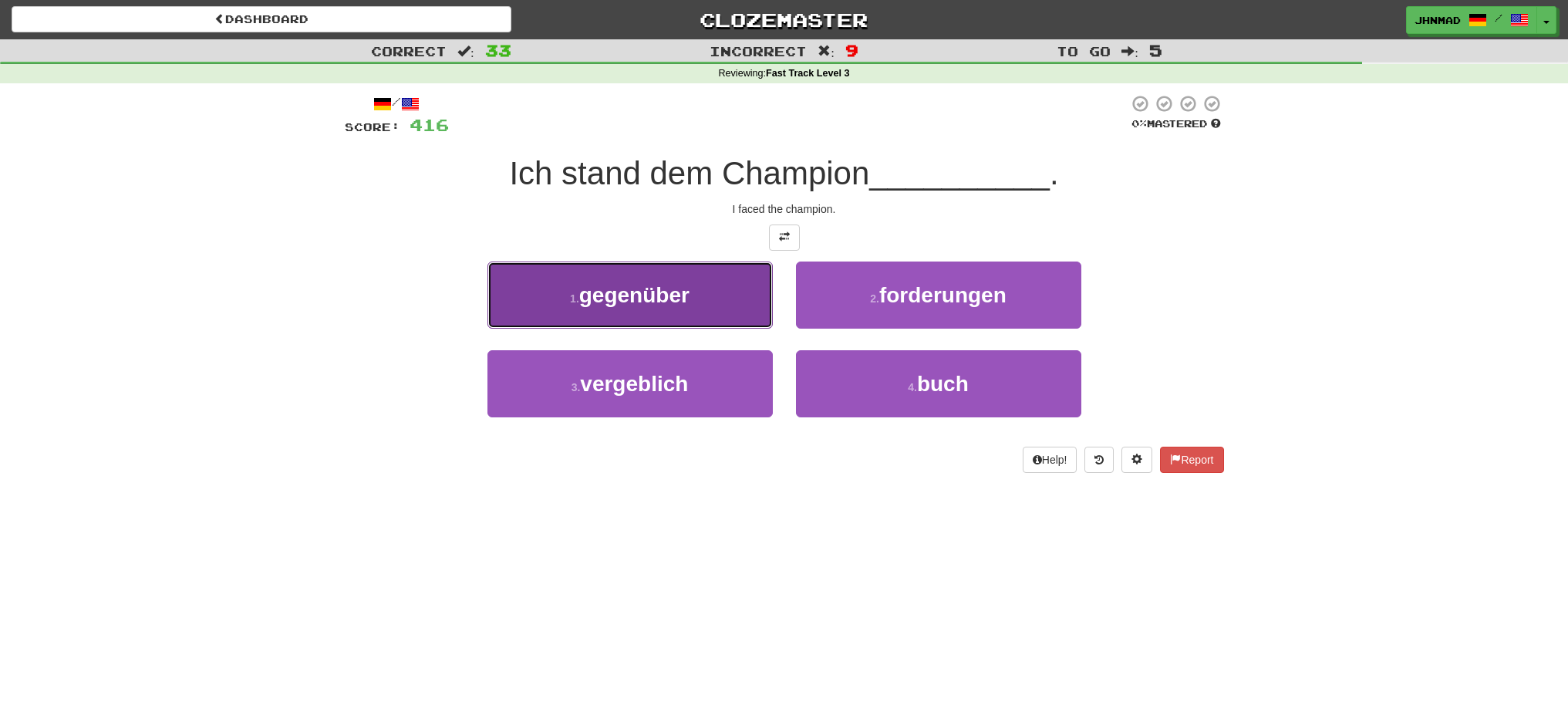
click at [662, 305] on span "gegenüber" at bounding box center [635, 295] width 110 height 24
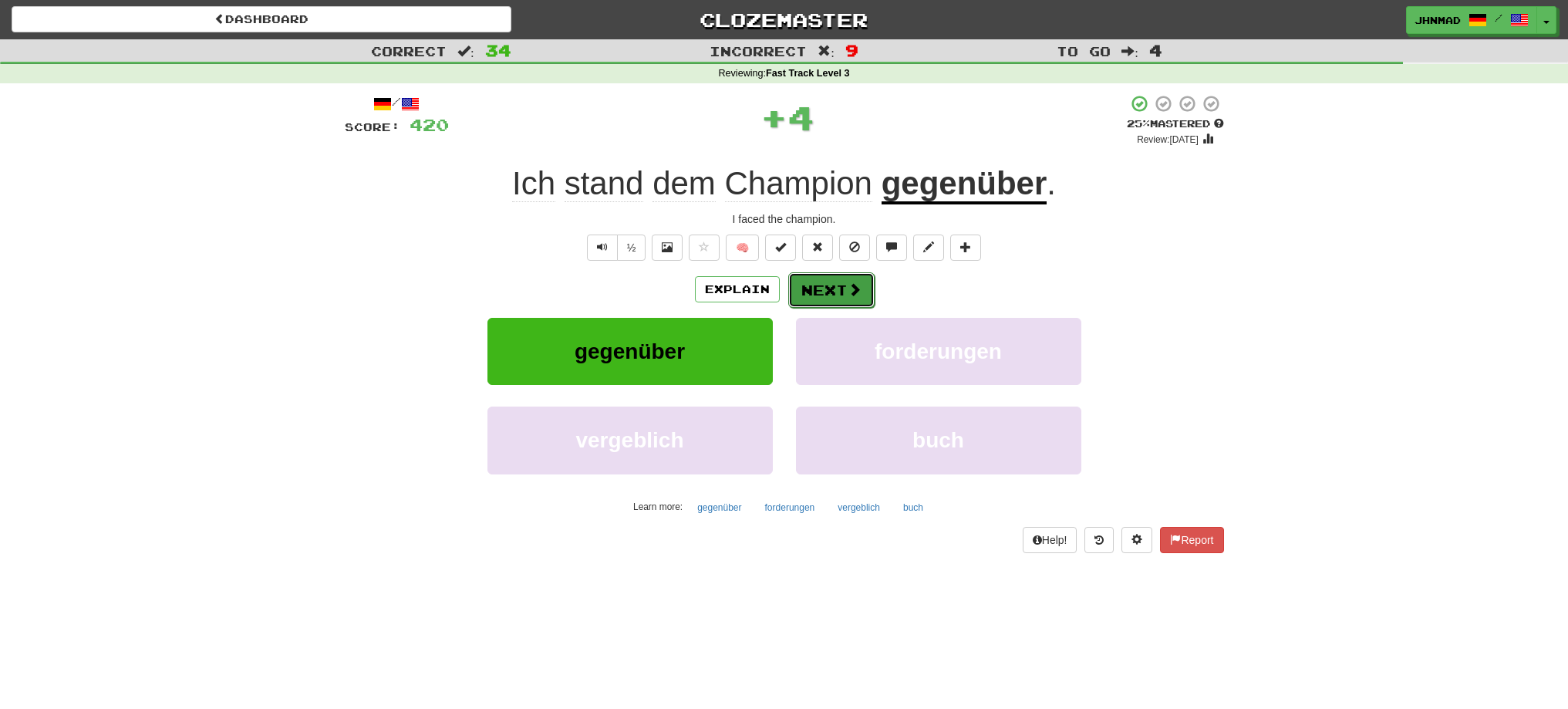
click at [848, 294] on span at bounding box center [855, 289] width 14 height 14
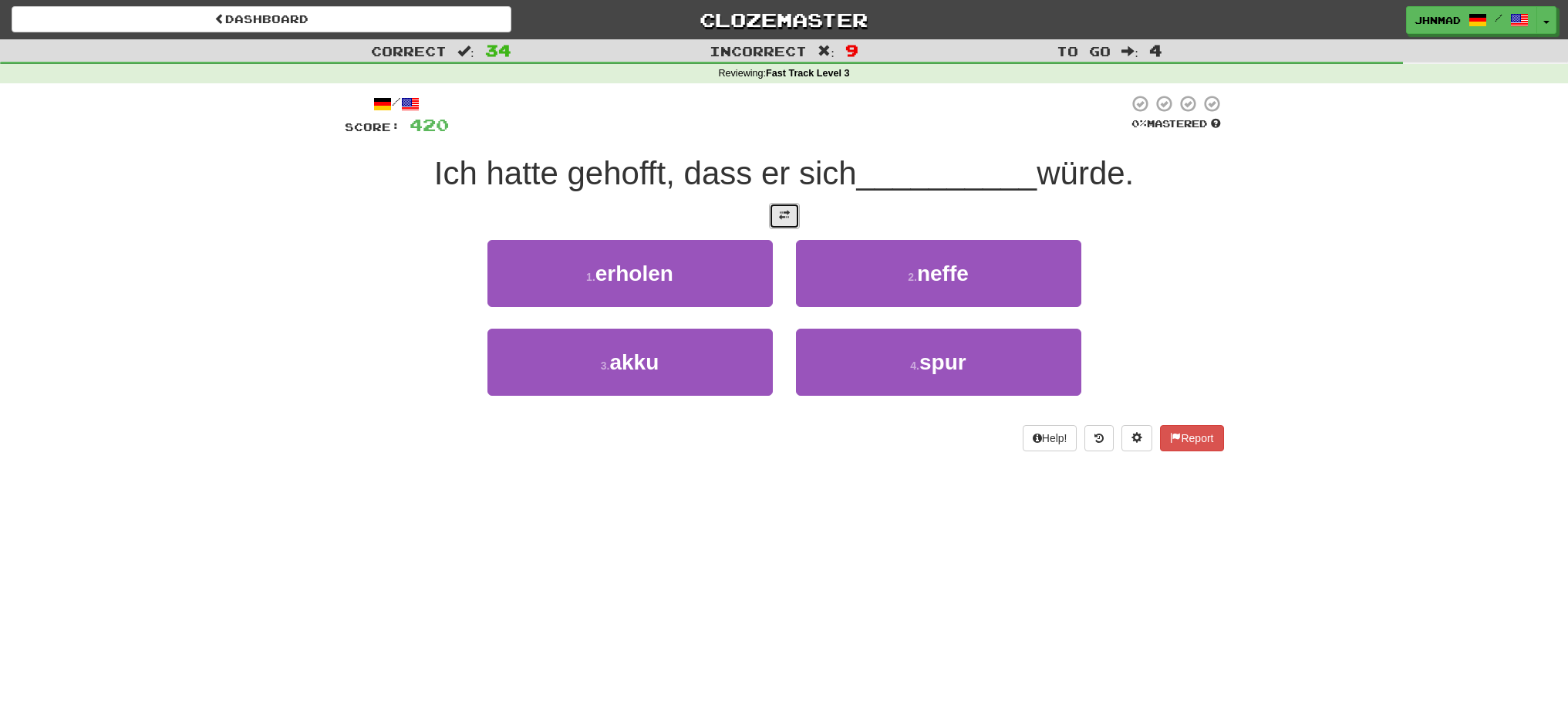
click at [784, 213] on span at bounding box center [784, 214] width 10 height 10
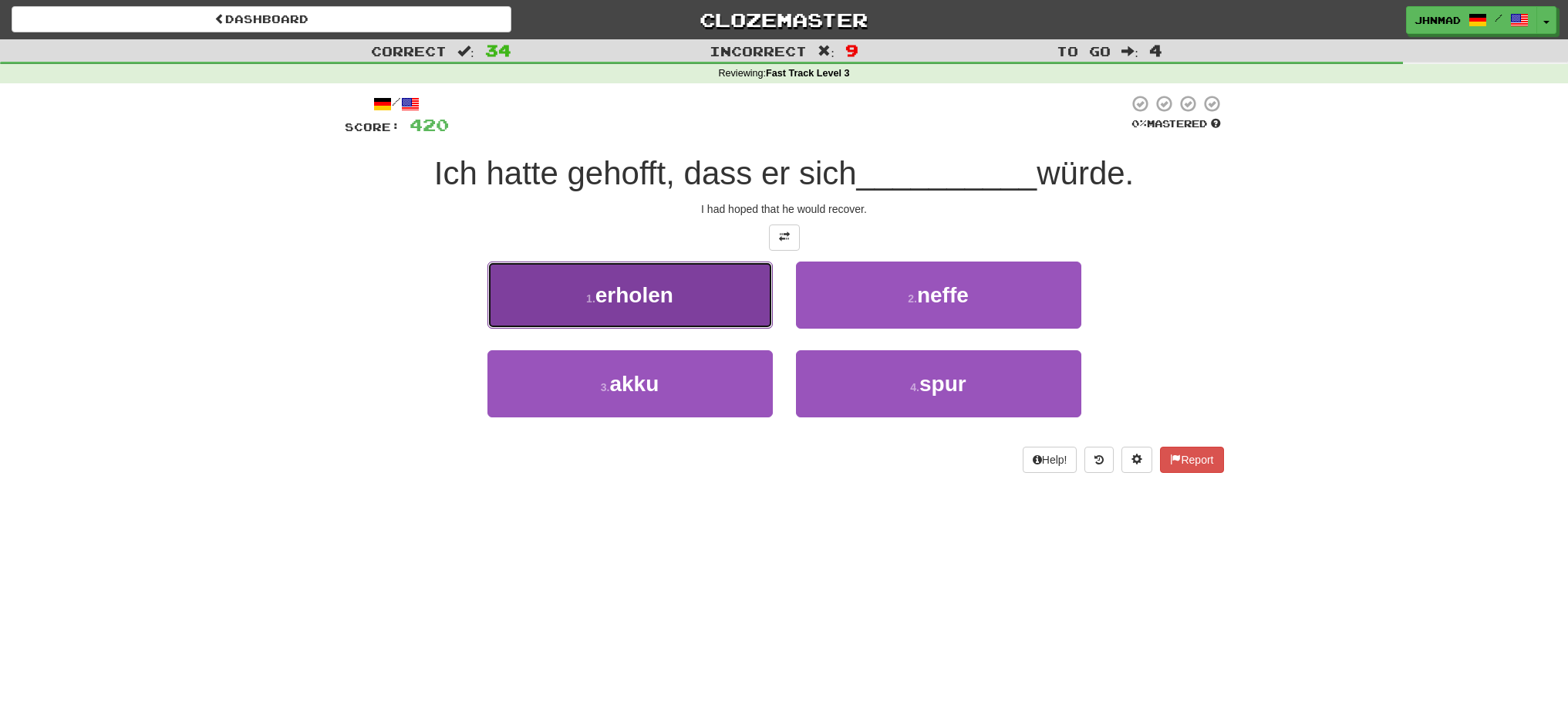
click at [637, 304] on span "erholen" at bounding box center [635, 295] width 78 height 24
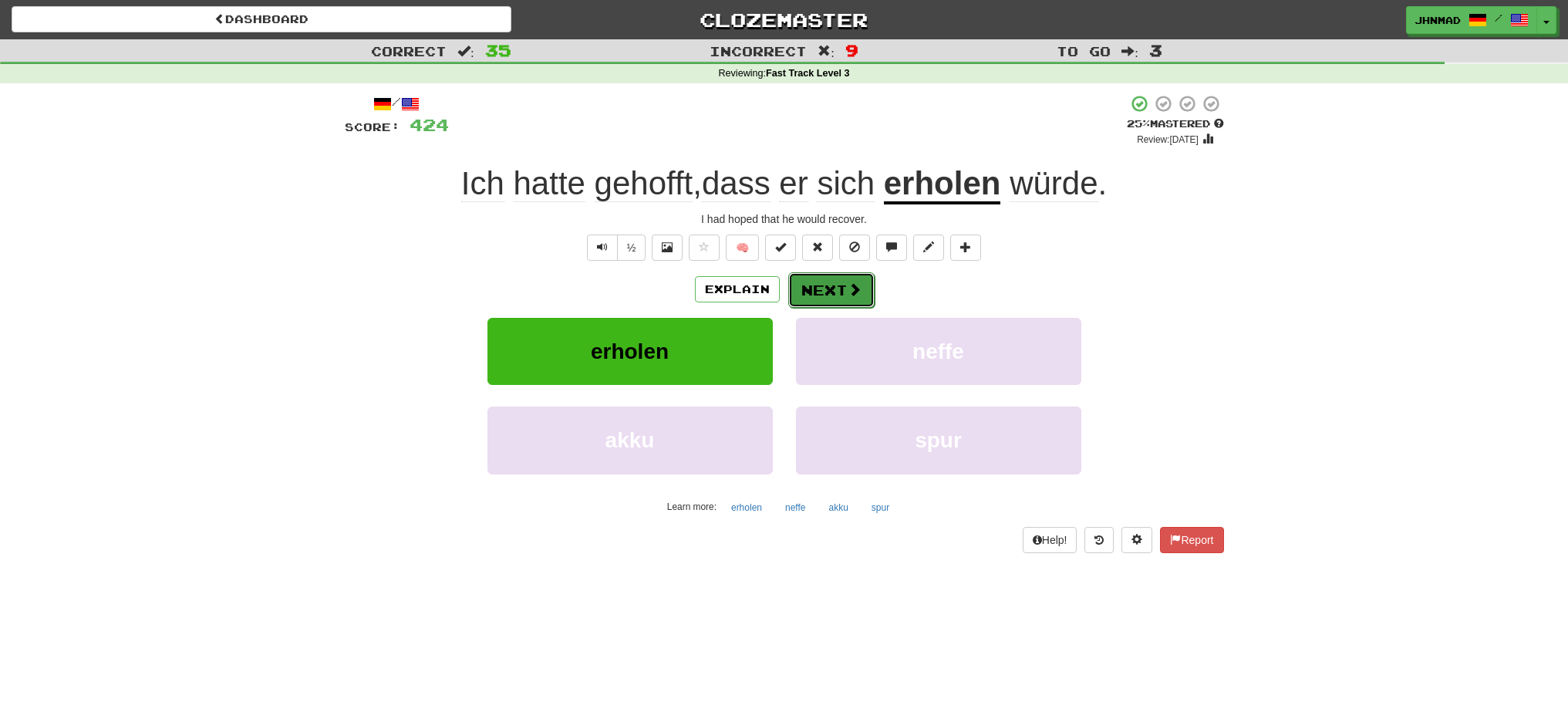
click at [821, 294] on button "Next" at bounding box center [831, 289] width 86 height 35
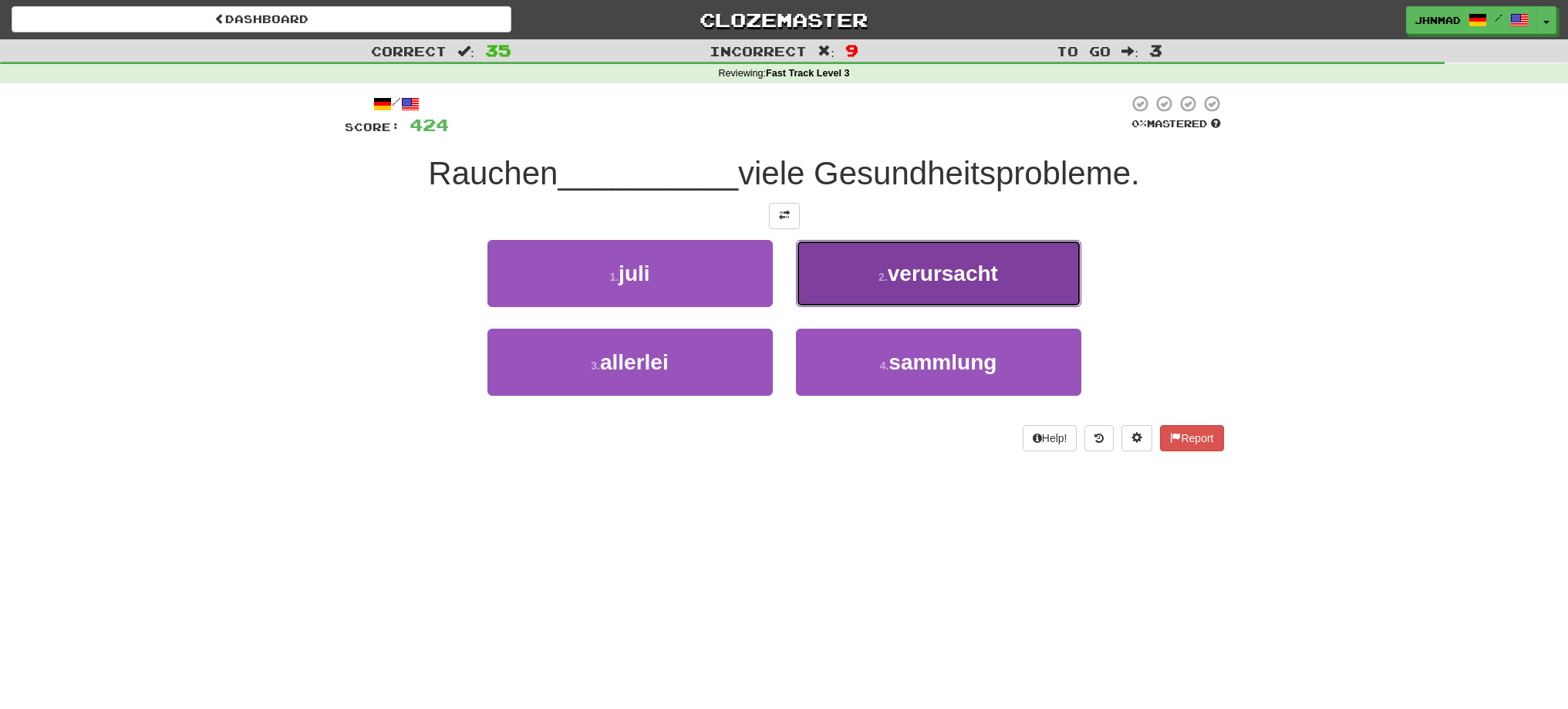
click at [878, 281] on small "2 ." at bounding box center [883, 277] width 9 height 12
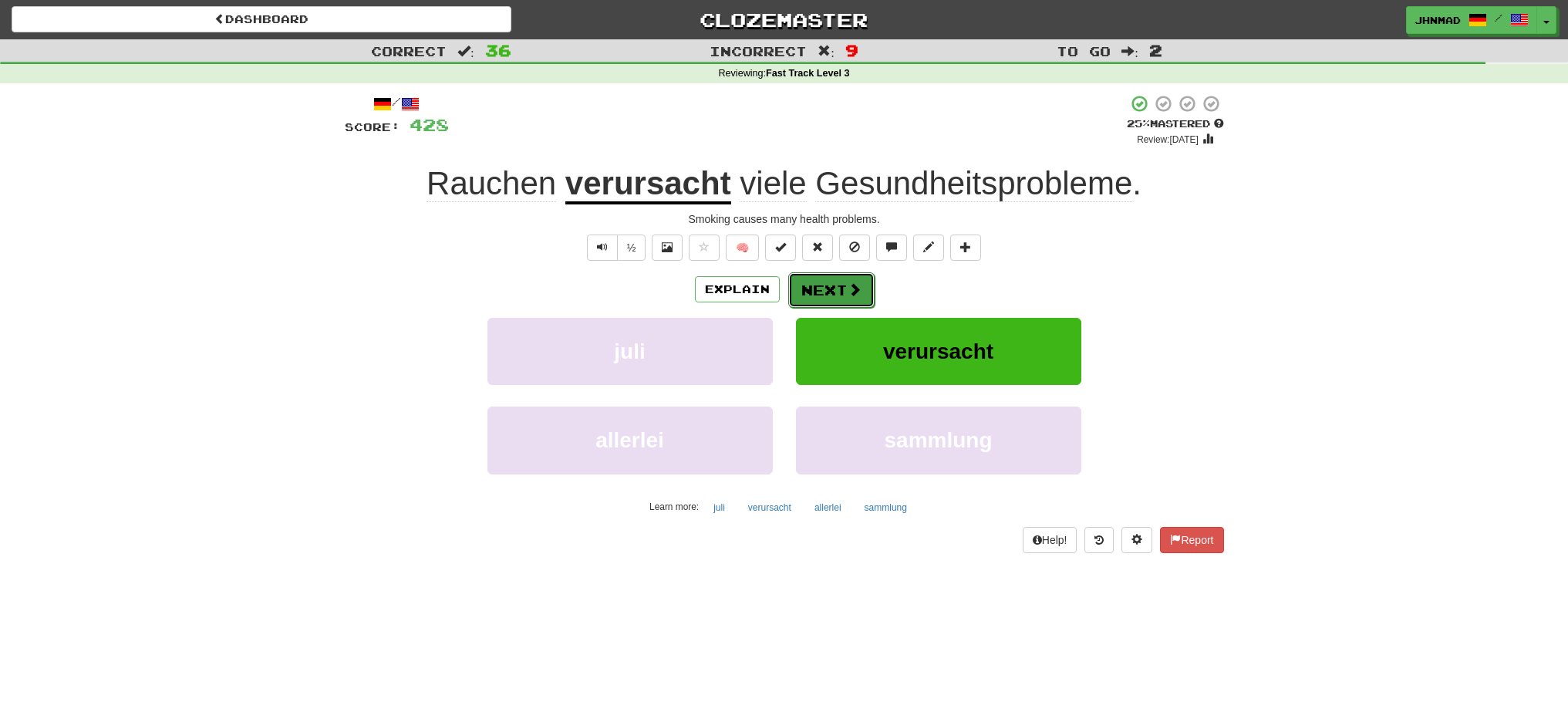
click at [828, 284] on button "Next" at bounding box center [831, 289] width 86 height 35
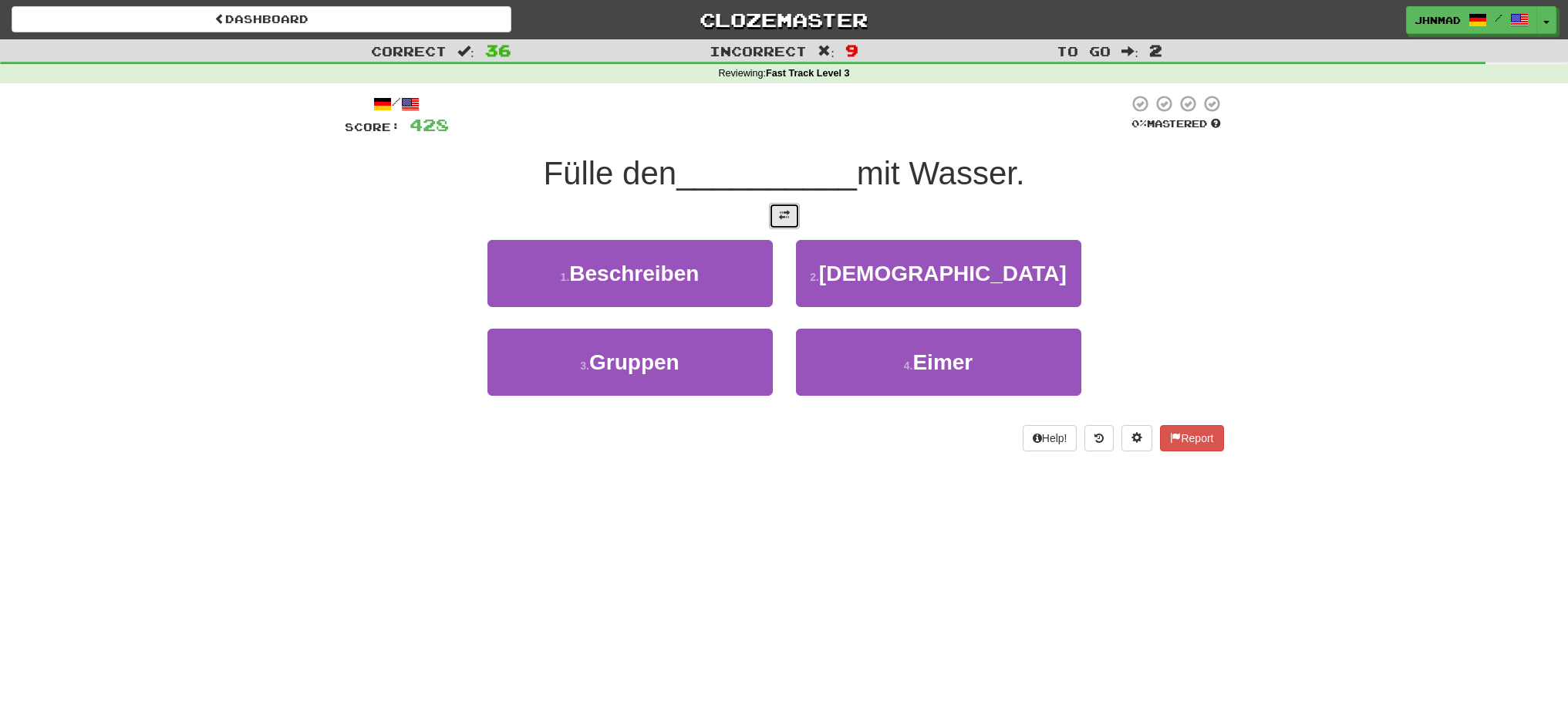
click at [780, 227] on button at bounding box center [784, 216] width 31 height 27
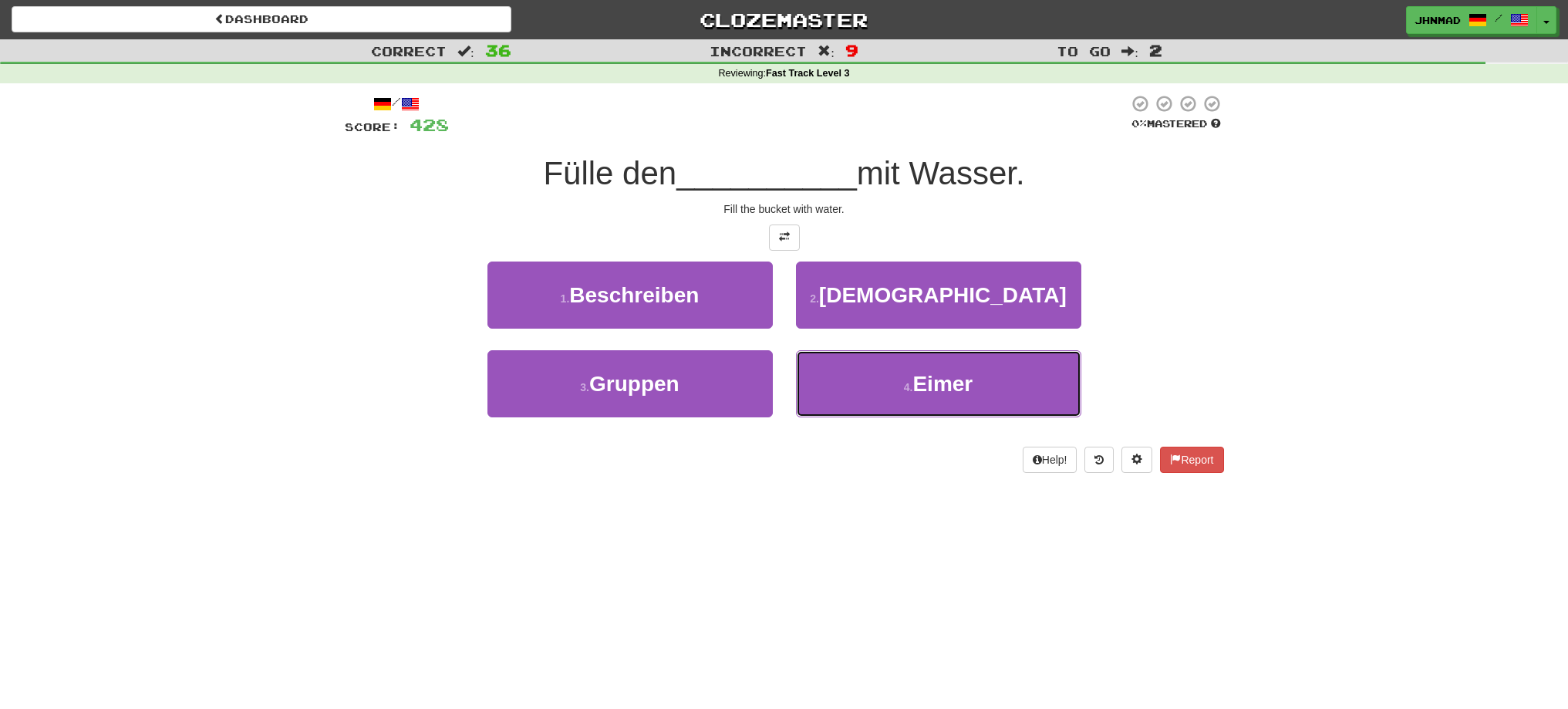
click at [919, 393] on span "Eimer" at bounding box center [943, 383] width 61 height 24
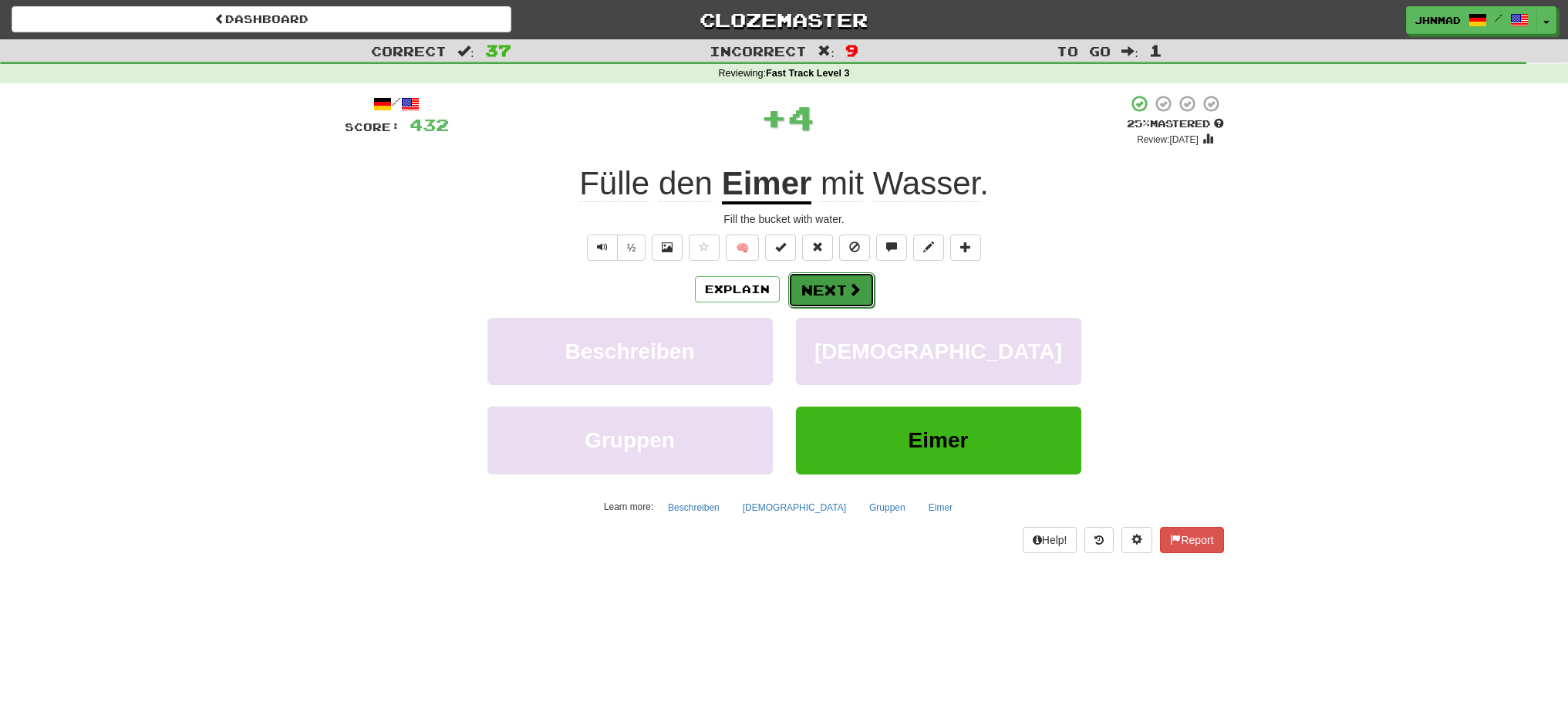
click at [849, 288] on span at bounding box center [855, 289] width 14 height 14
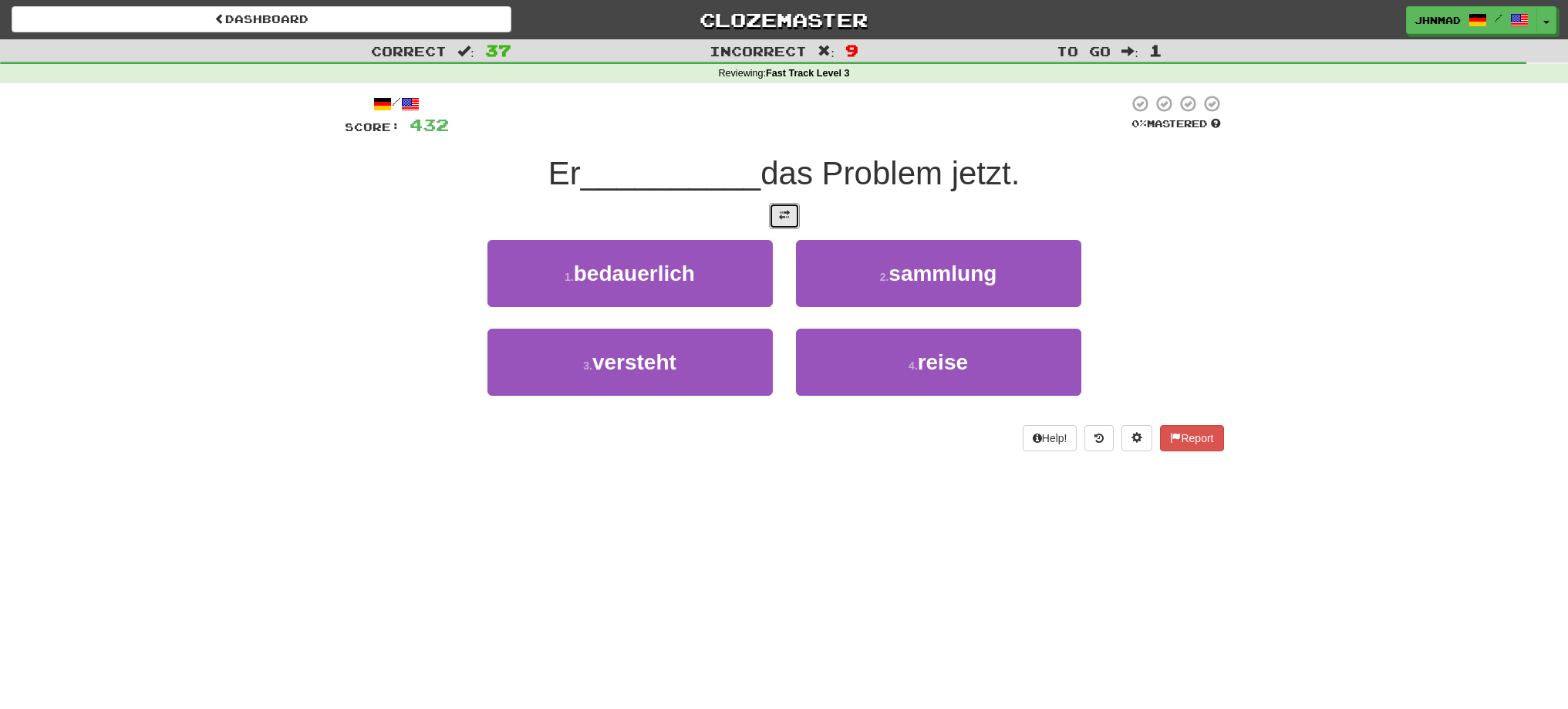
click at [770, 219] on button at bounding box center [784, 216] width 31 height 27
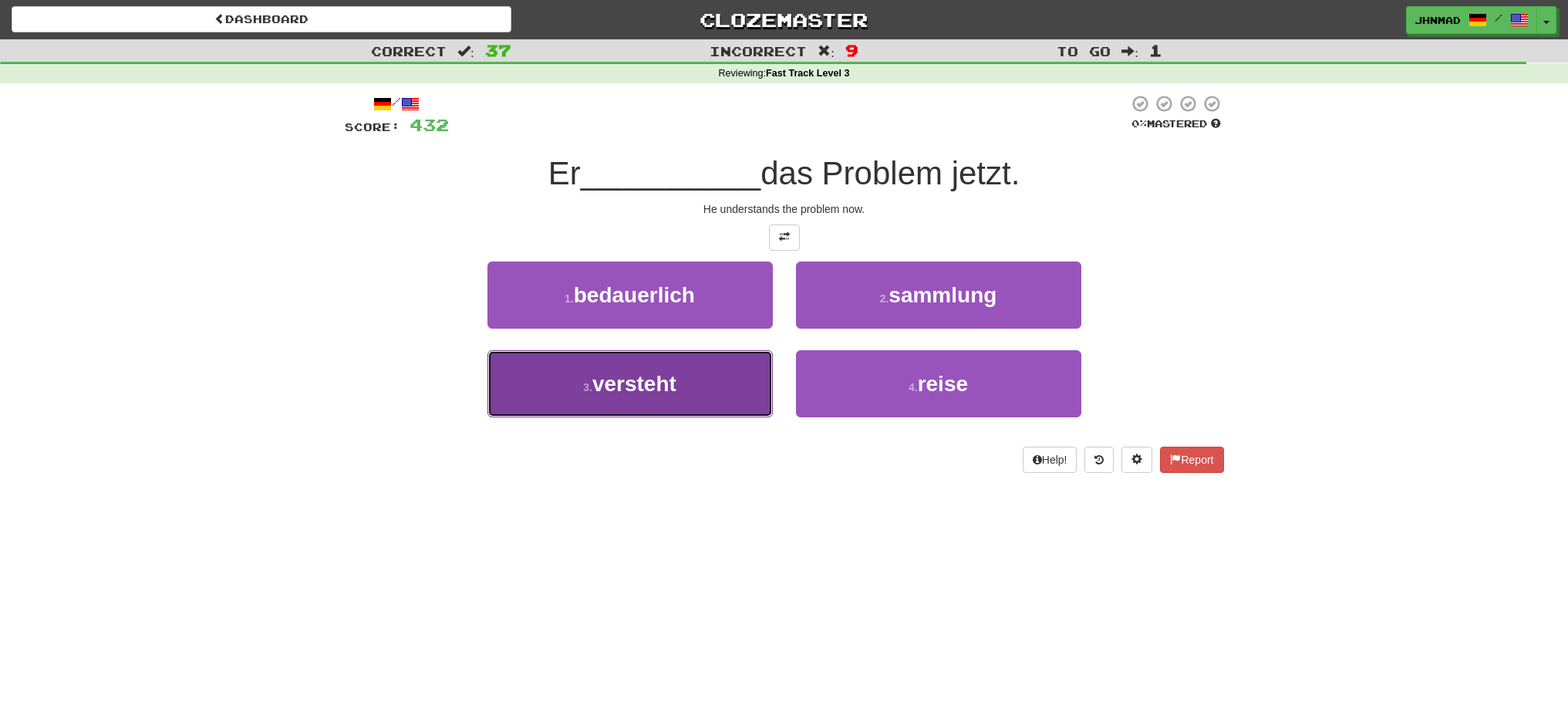
click at [638, 389] on span "versteht" at bounding box center [634, 383] width 84 height 24
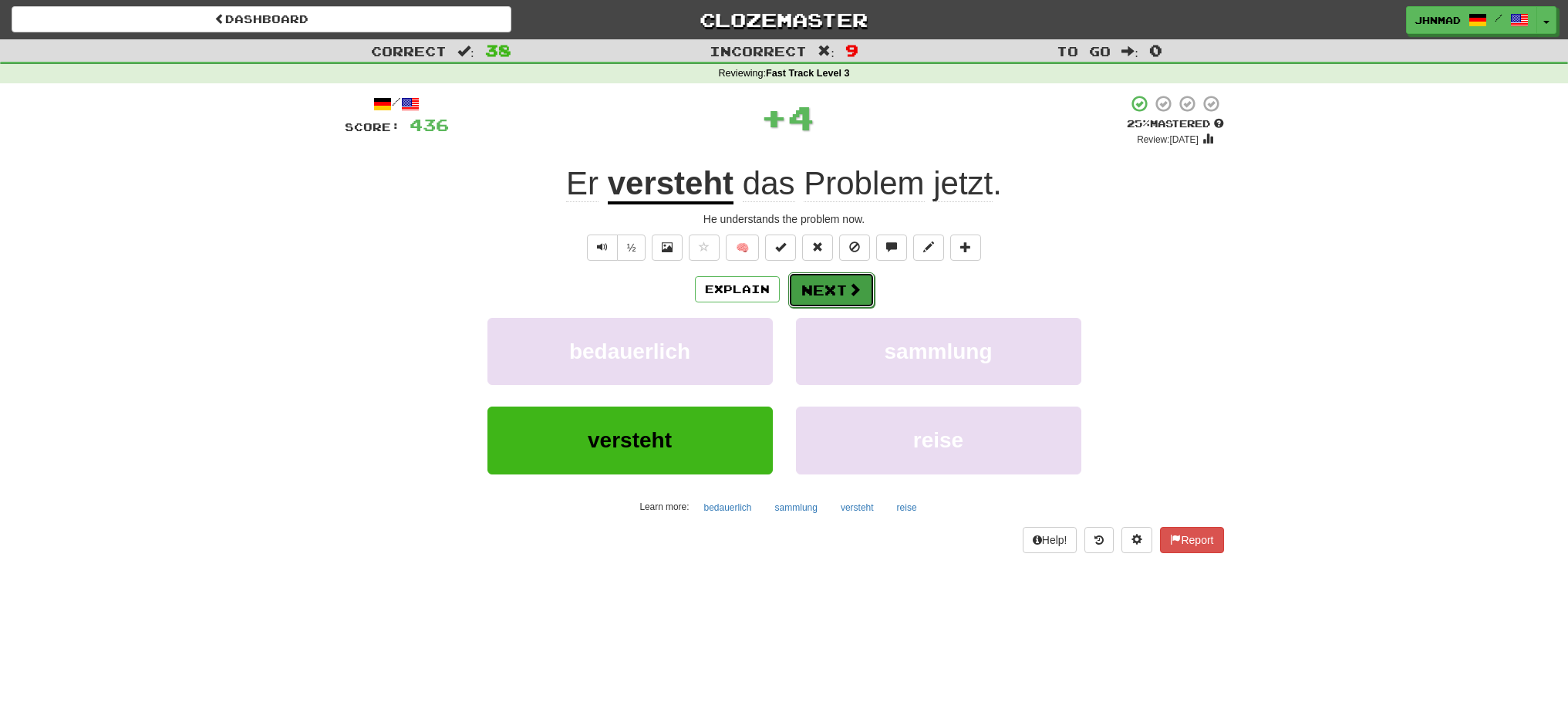
click at [833, 297] on button "Next" at bounding box center [831, 289] width 86 height 35
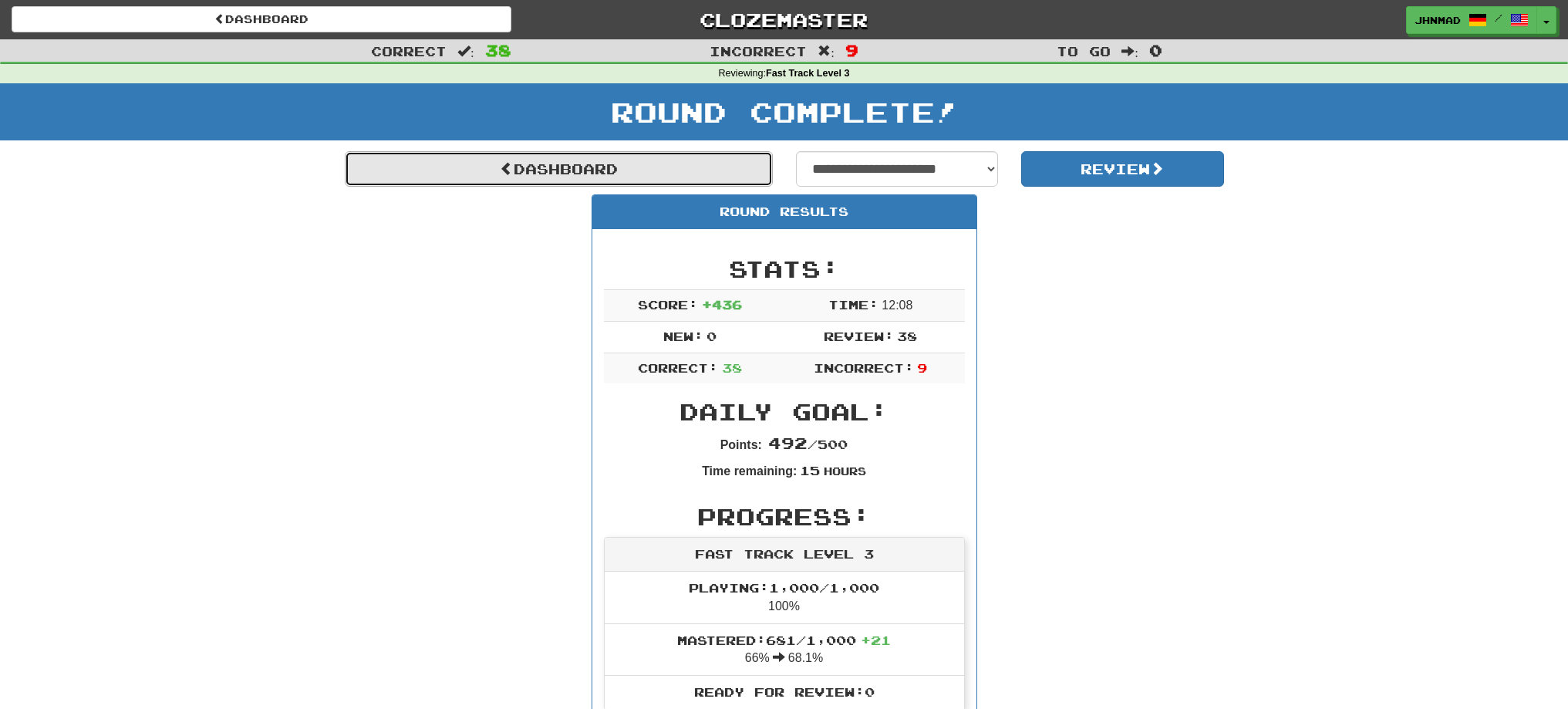
click at [512, 178] on link "Dashboard" at bounding box center [559, 169] width 428 height 35
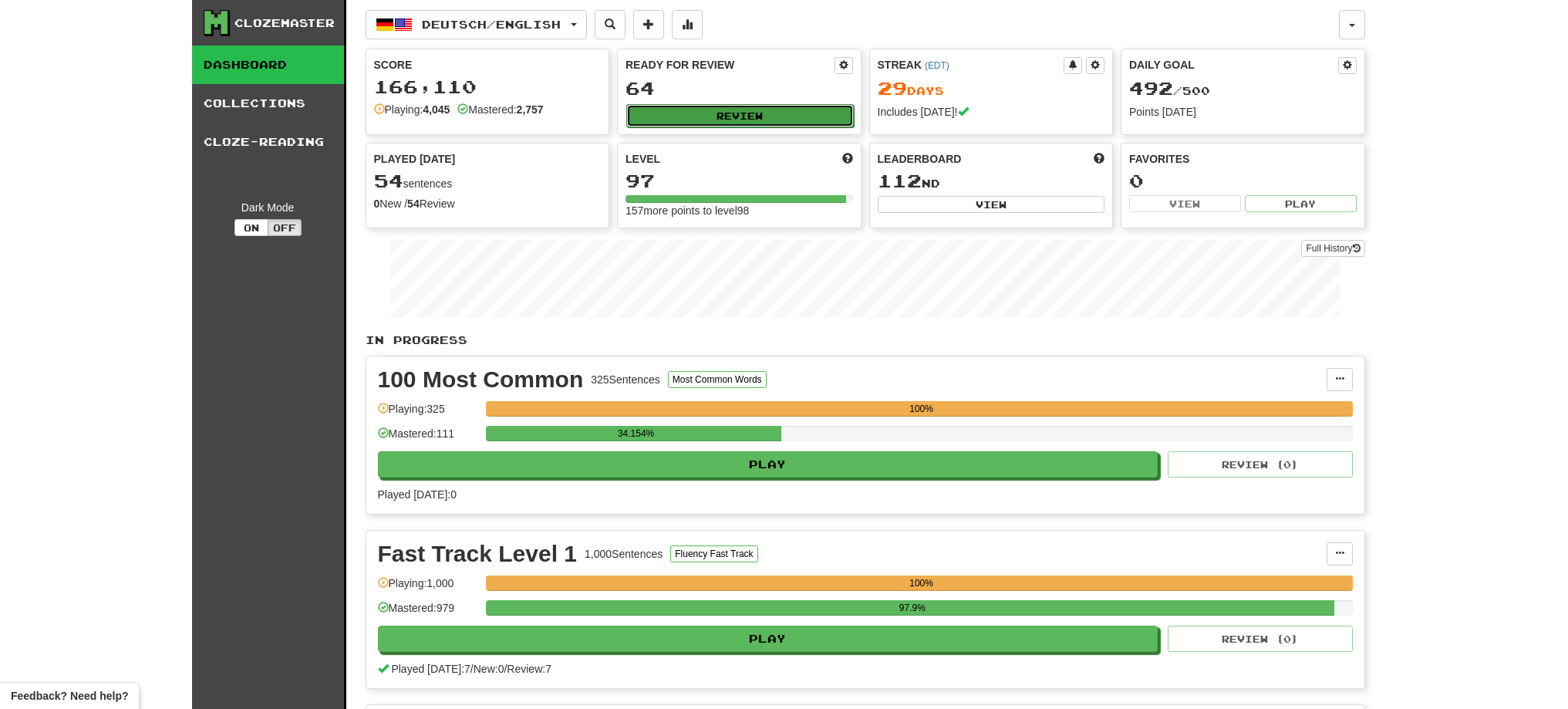
click at [702, 118] on button "Review" at bounding box center [740, 116] width 227 height 23
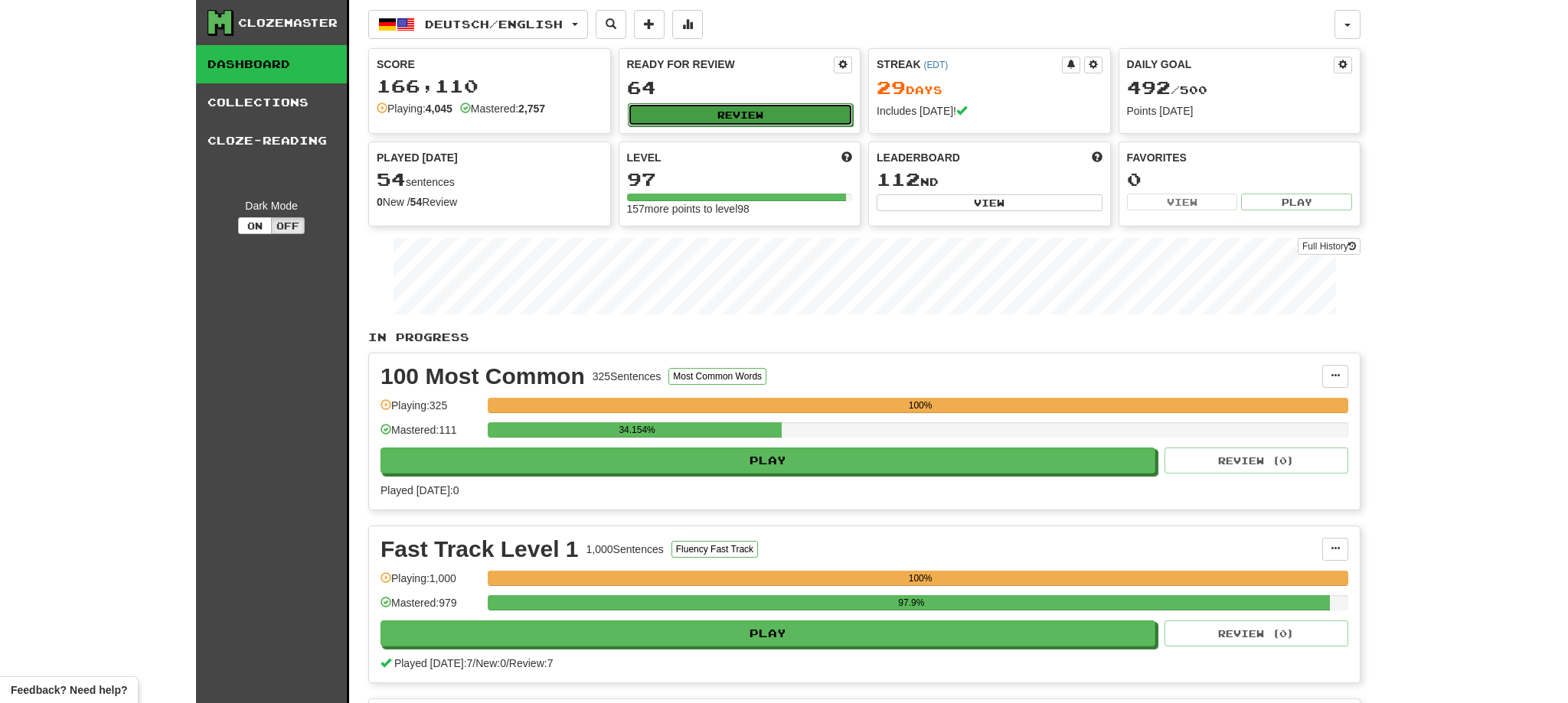
select select "**"
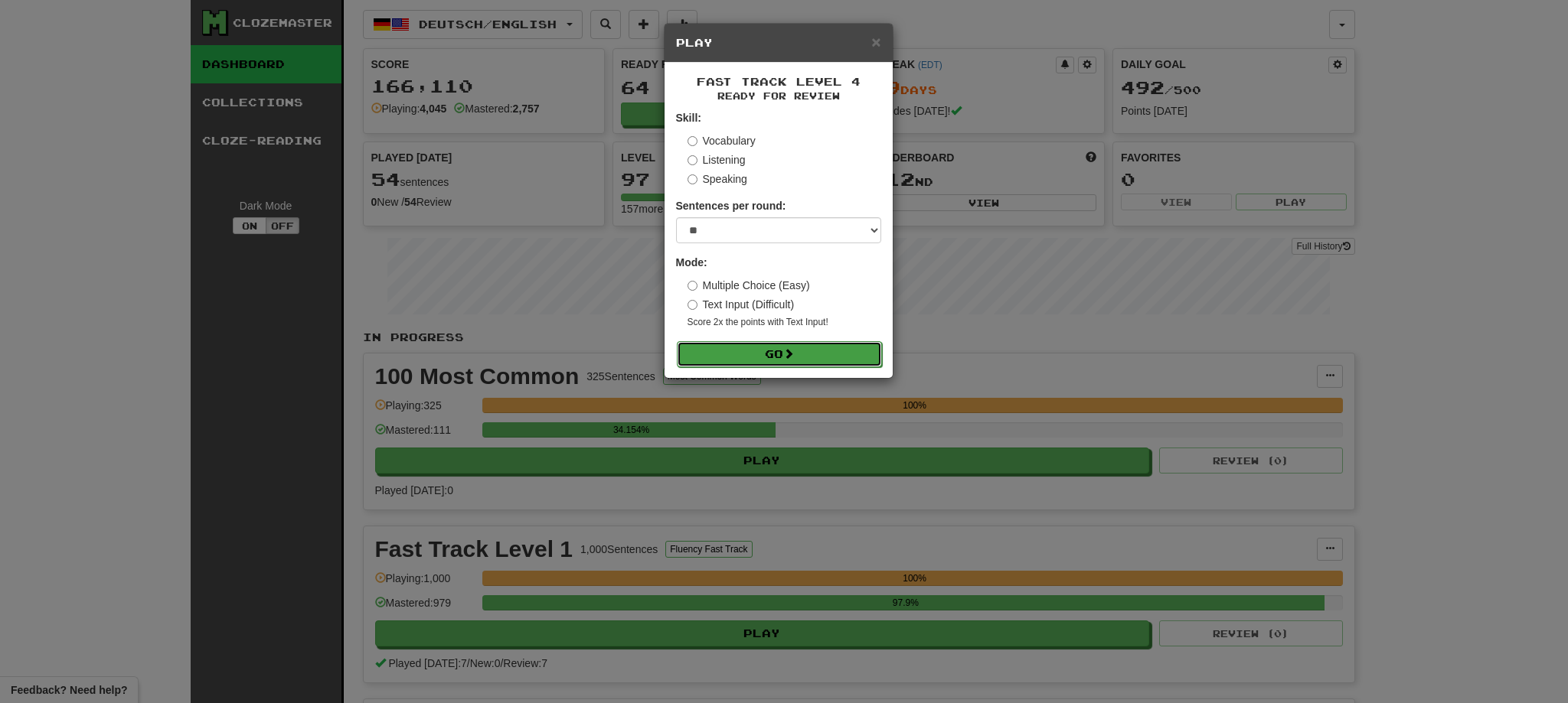
click at [817, 352] on button "Go" at bounding box center [779, 354] width 205 height 26
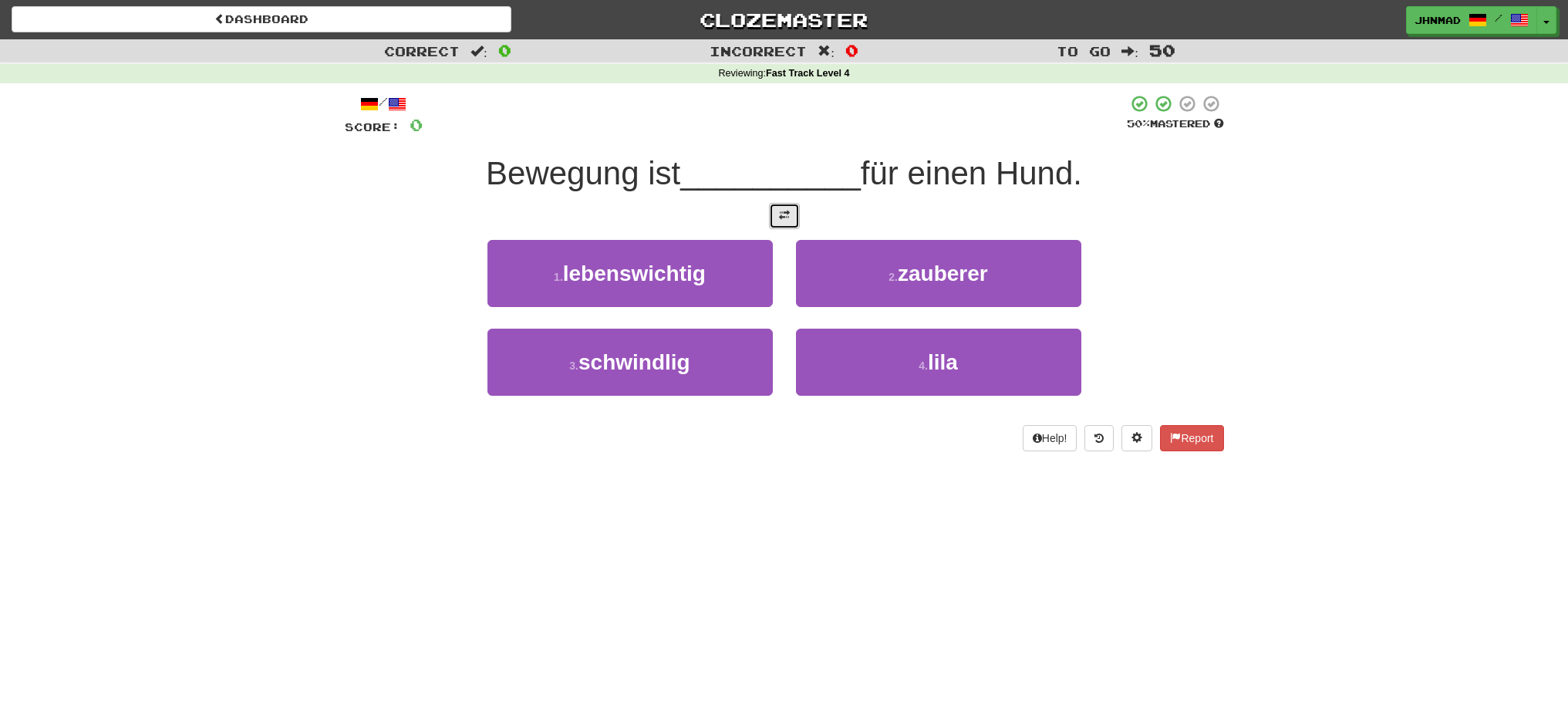
click at [778, 214] on button at bounding box center [784, 216] width 31 height 27
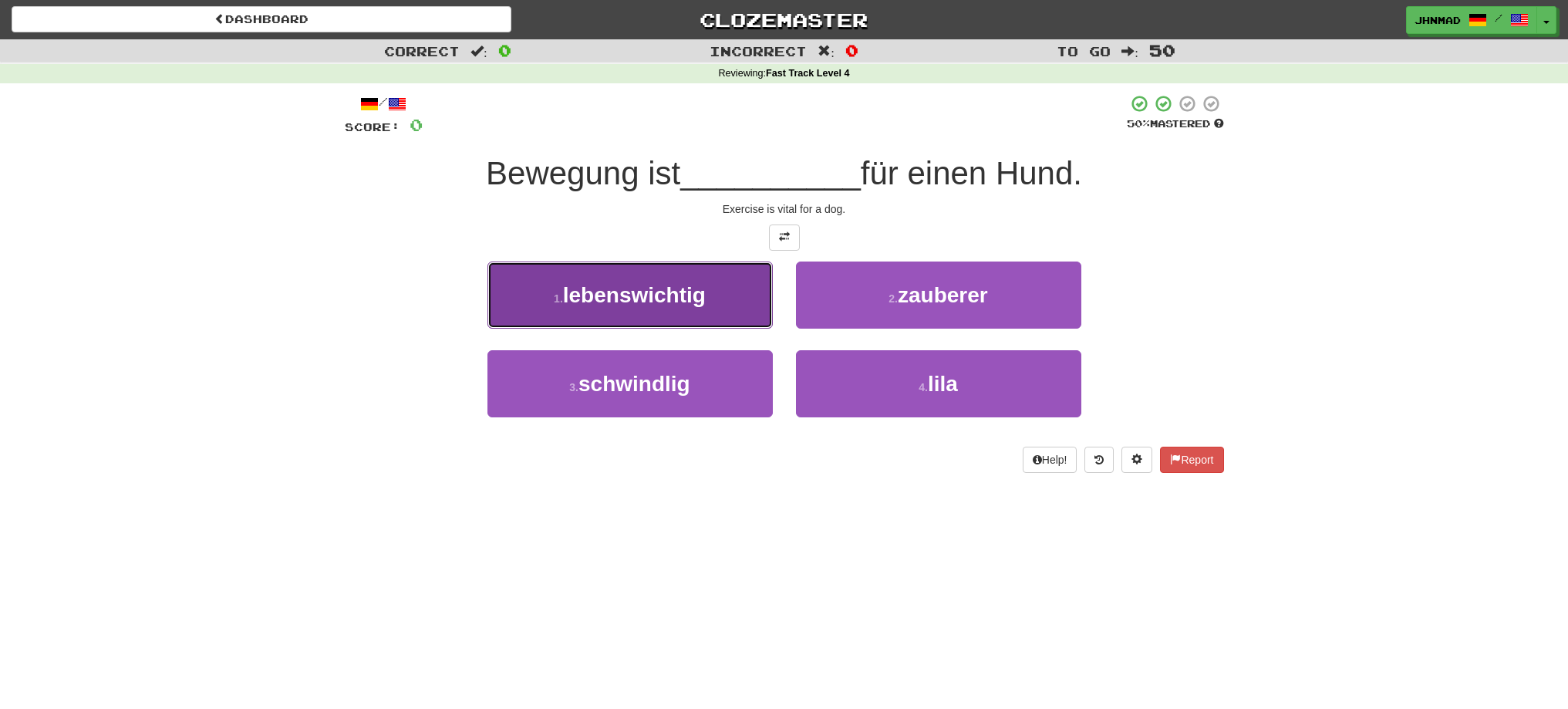
click at [695, 310] on button "1 . lebenswichtig" at bounding box center [630, 295] width 285 height 67
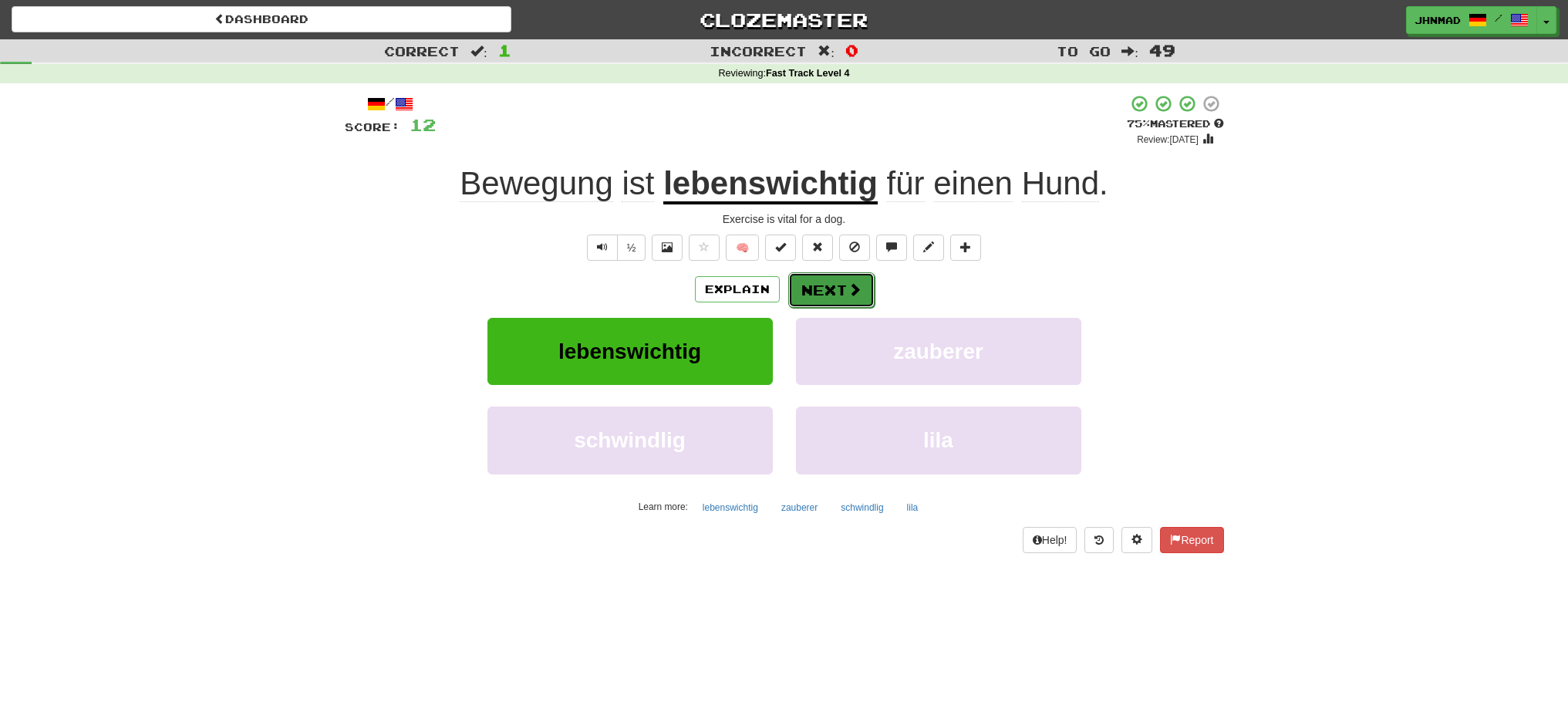
click at [807, 292] on button "Next" at bounding box center [831, 289] width 86 height 35
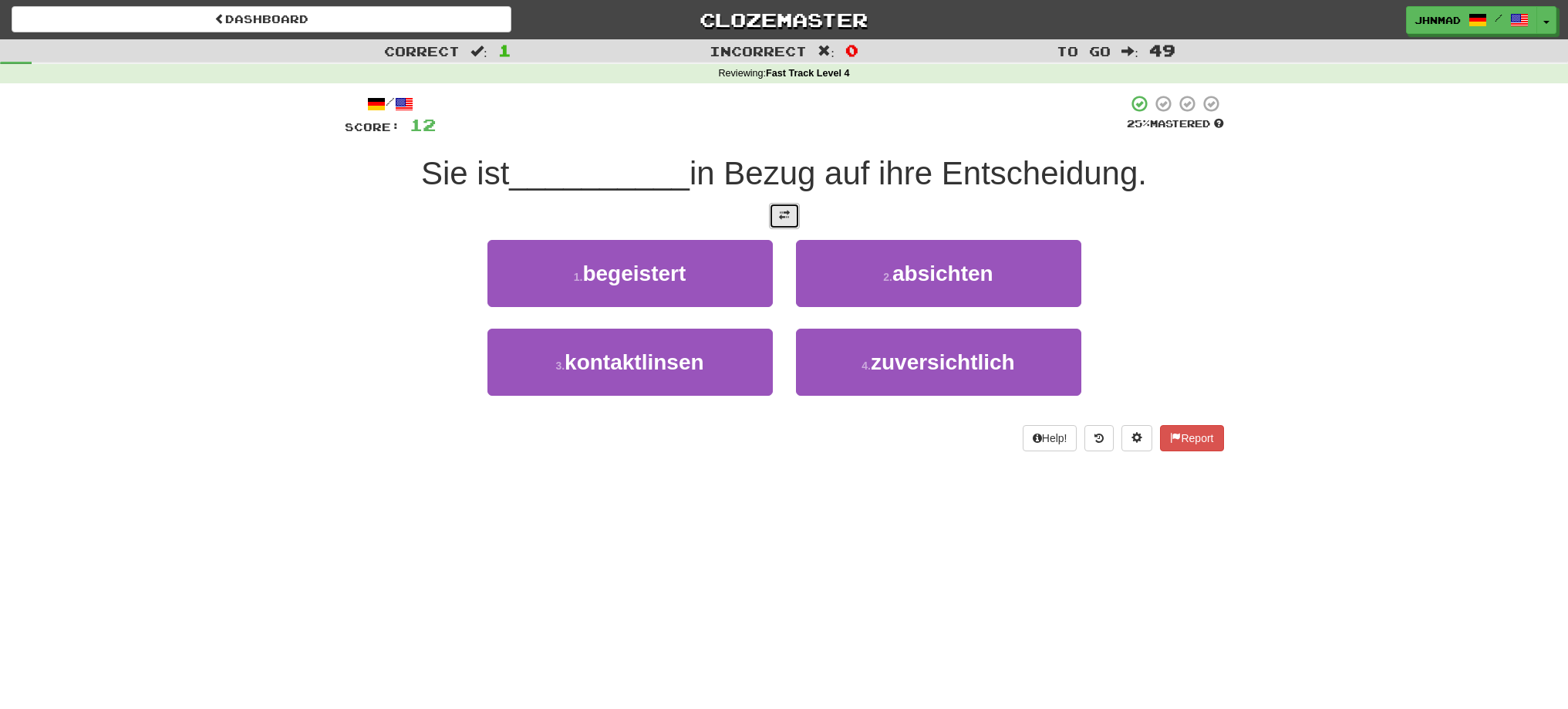
click at [785, 223] on button at bounding box center [784, 216] width 31 height 27
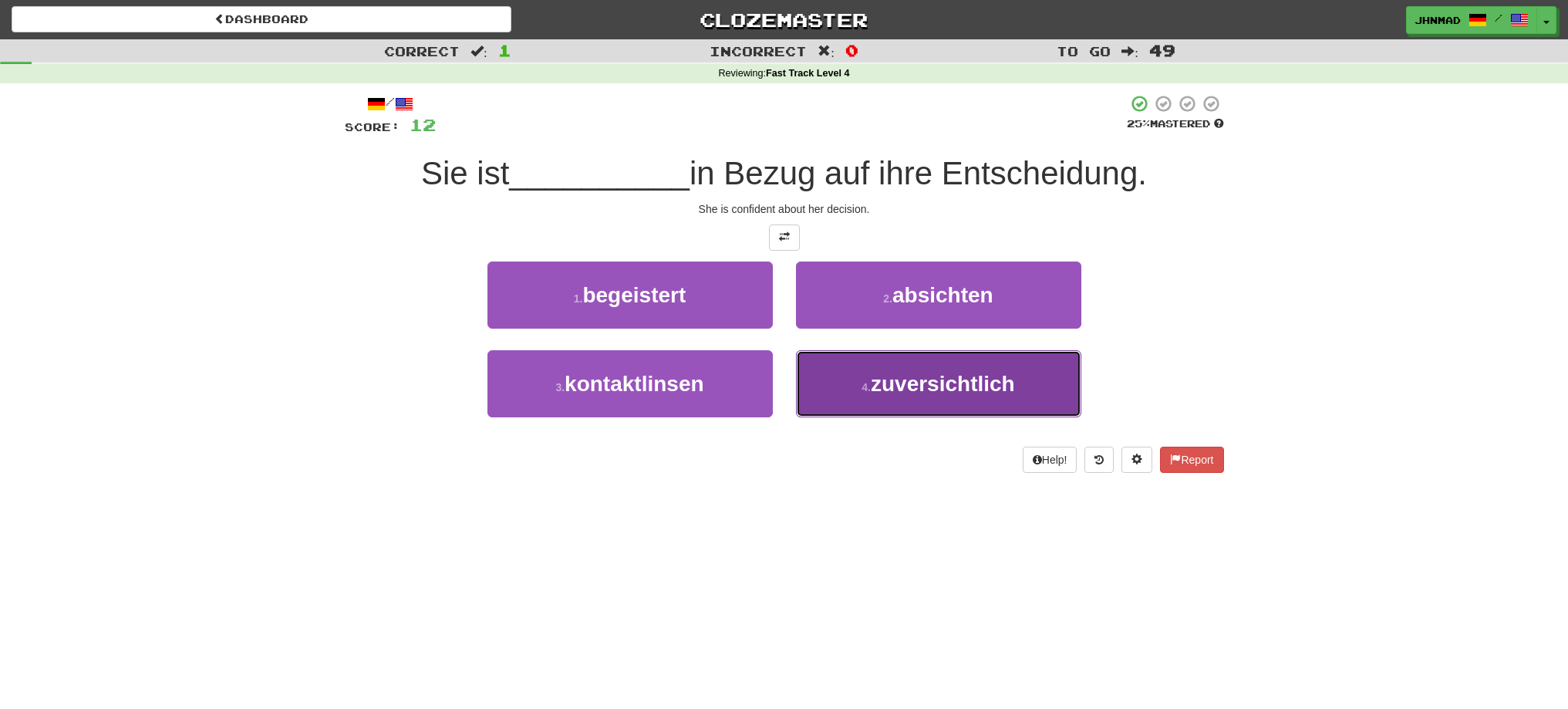
click at [912, 396] on button "4 . zuversichtlich" at bounding box center [938, 384] width 285 height 67
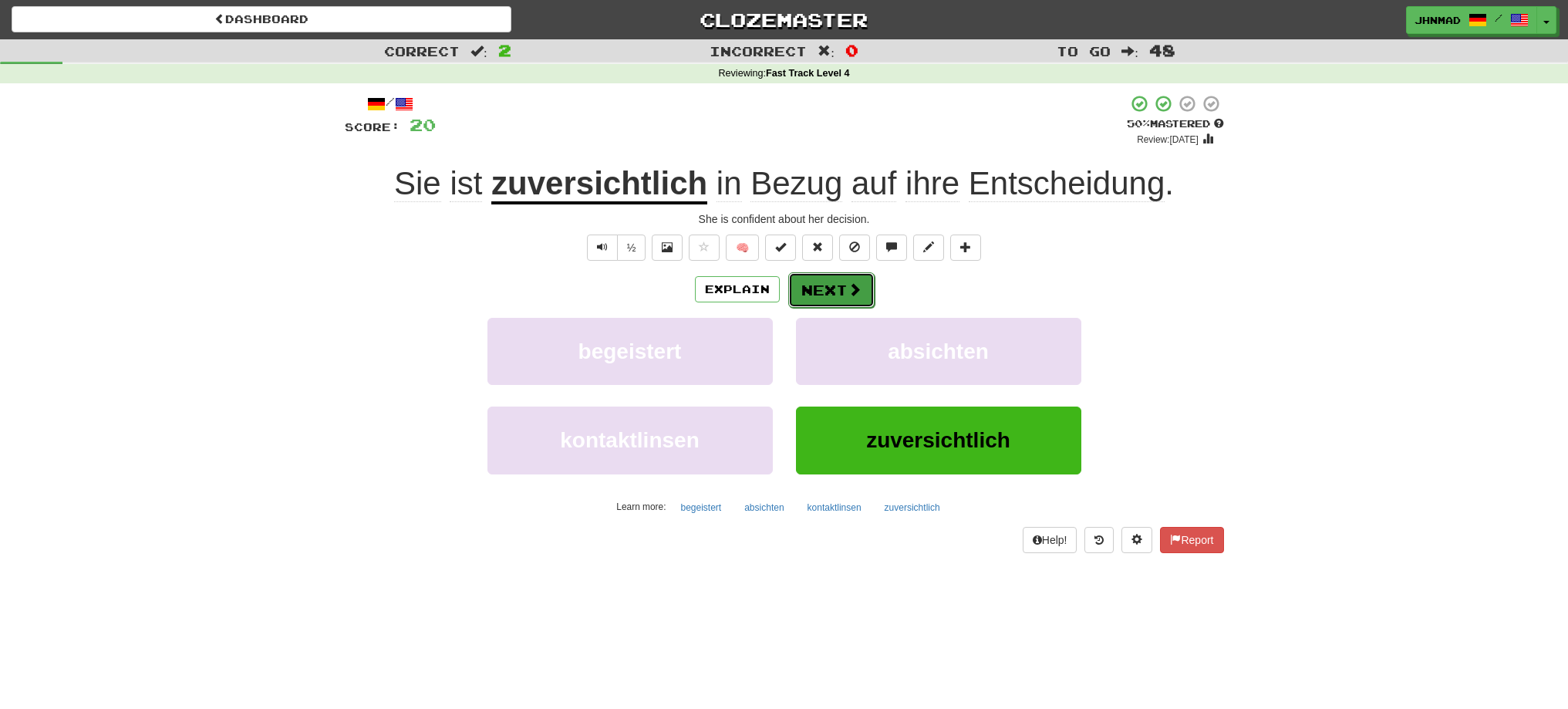
click at [843, 297] on button "Next" at bounding box center [831, 289] width 86 height 35
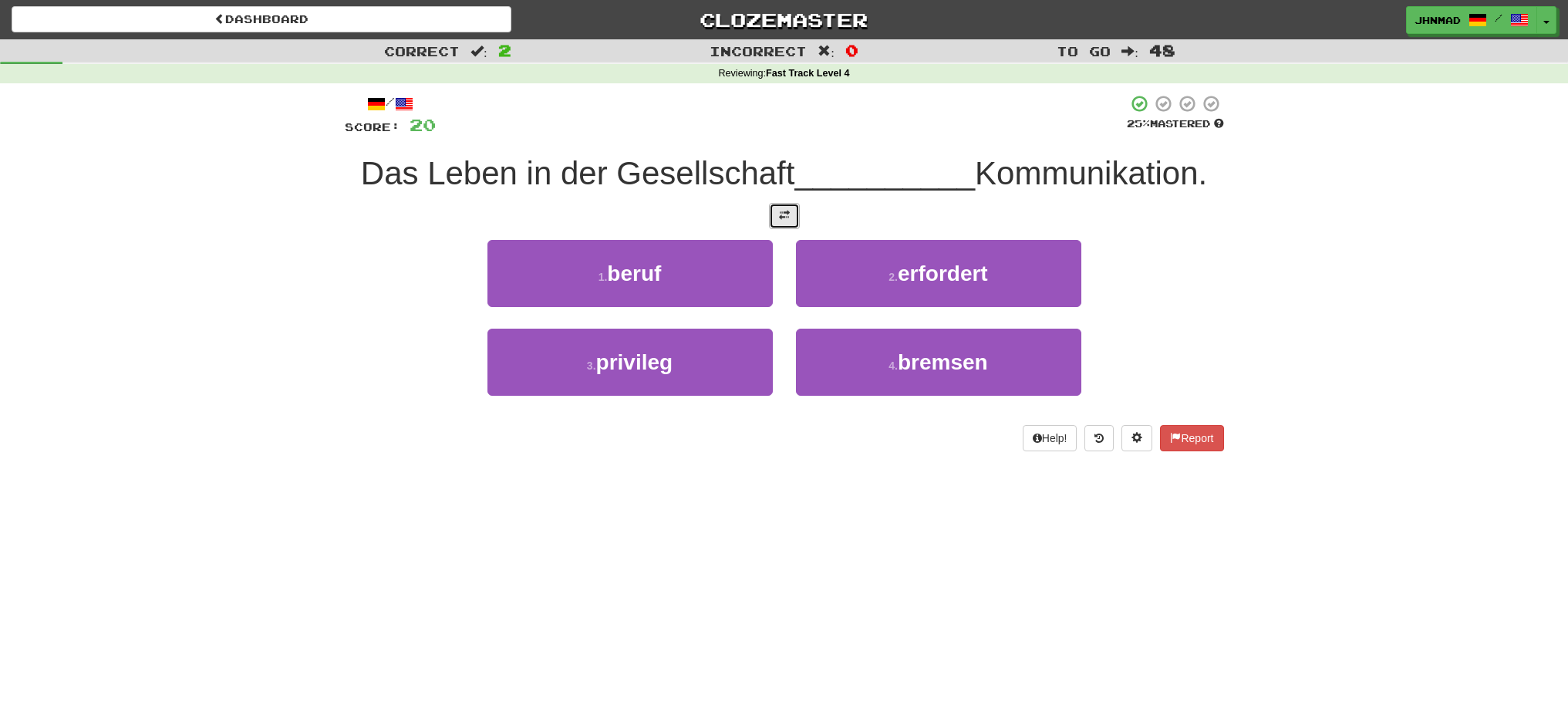
click at [770, 219] on button at bounding box center [784, 216] width 31 height 27
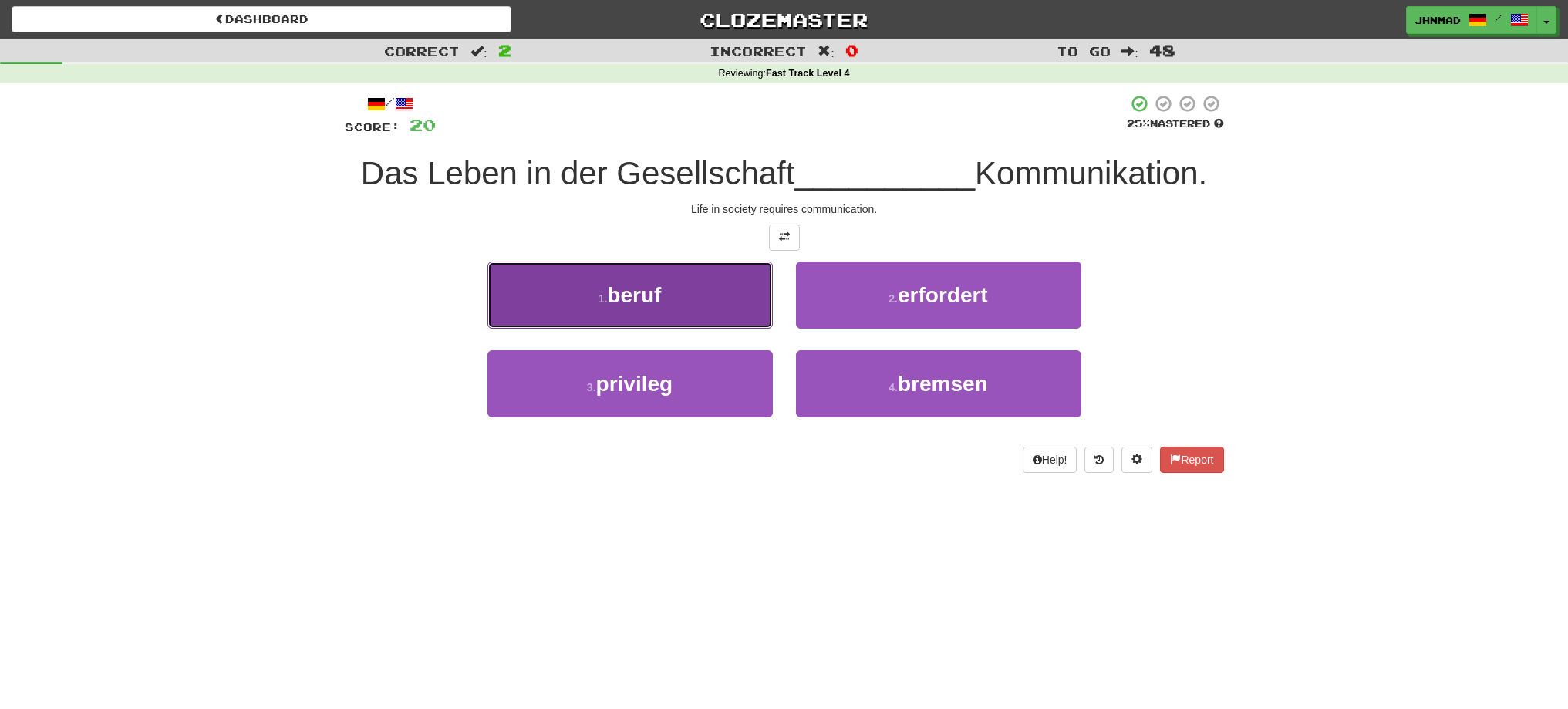
click at [618, 296] on span "beruf" at bounding box center [634, 295] width 54 height 24
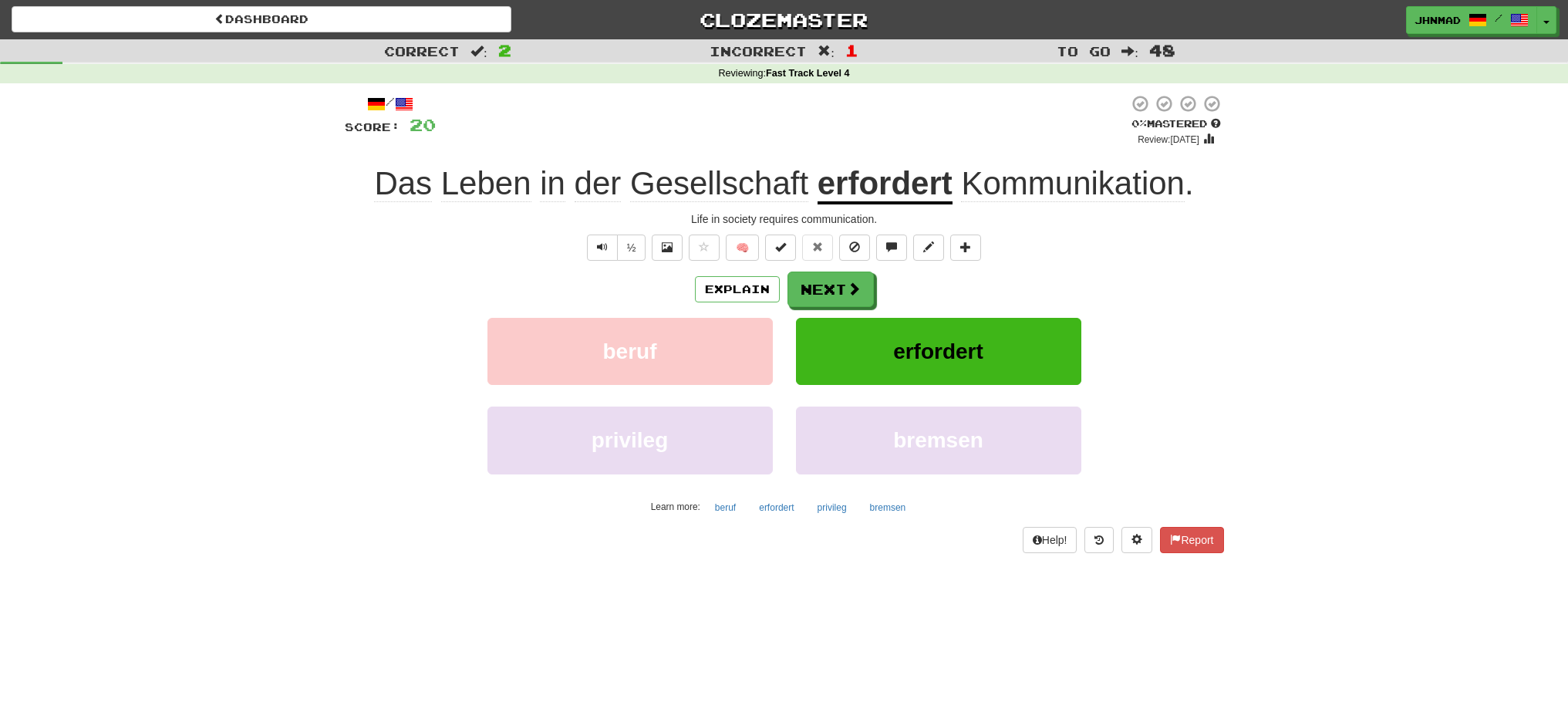
click at [922, 183] on u "erfordert" at bounding box center [885, 185] width 135 height 40
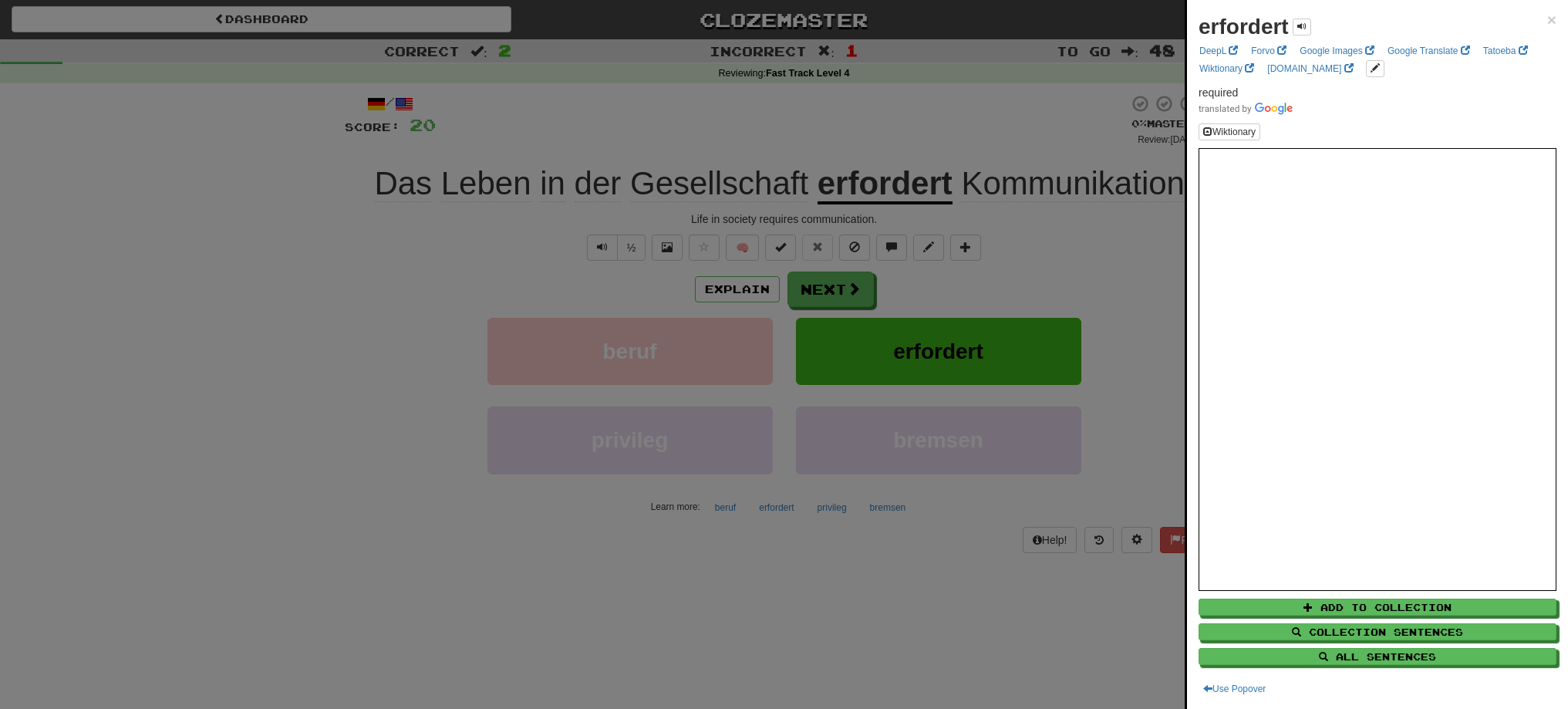
click at [811, 285] on div at bounding box center [784, 354] width 1568 height 709
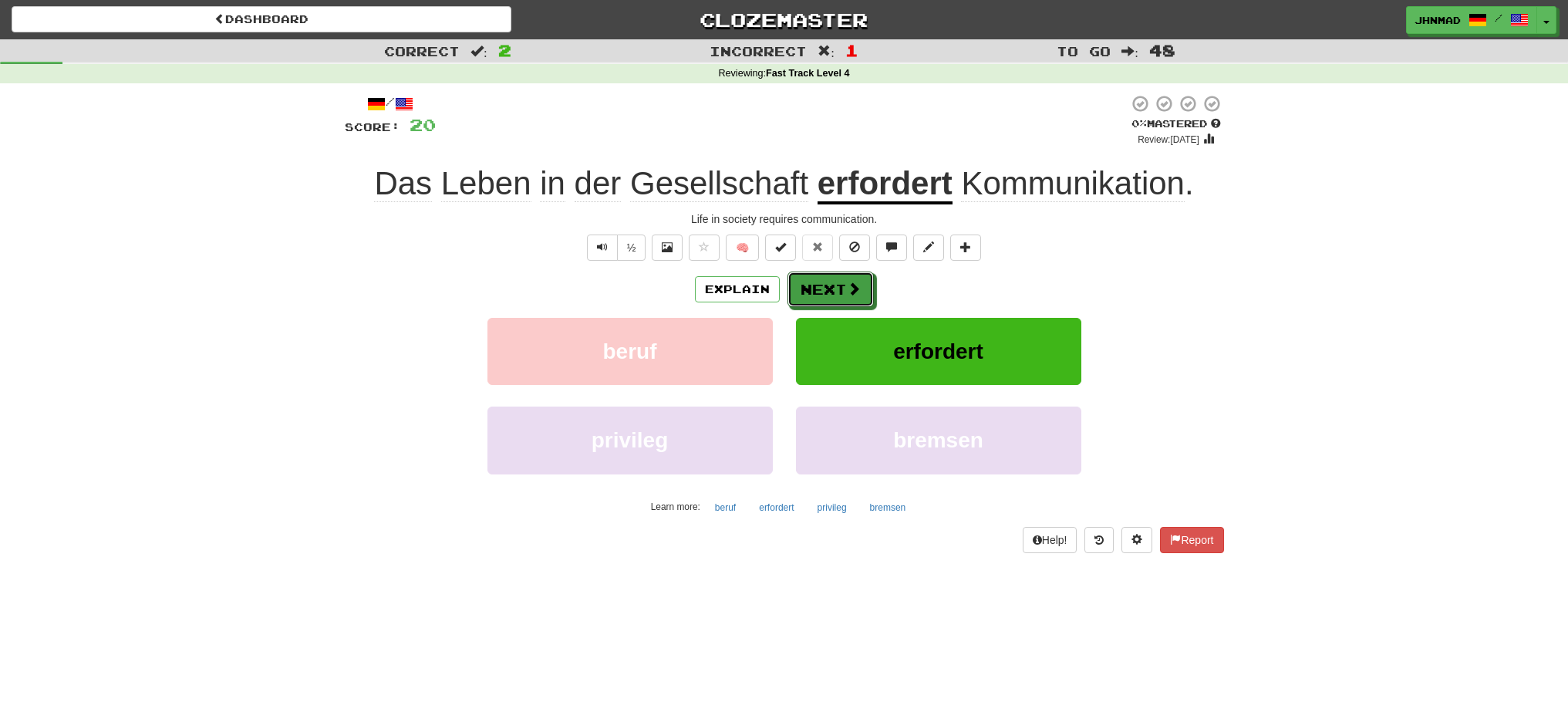
click at [811, 285] on button "Next" at bounding box center [830, 289] width 86 height 35
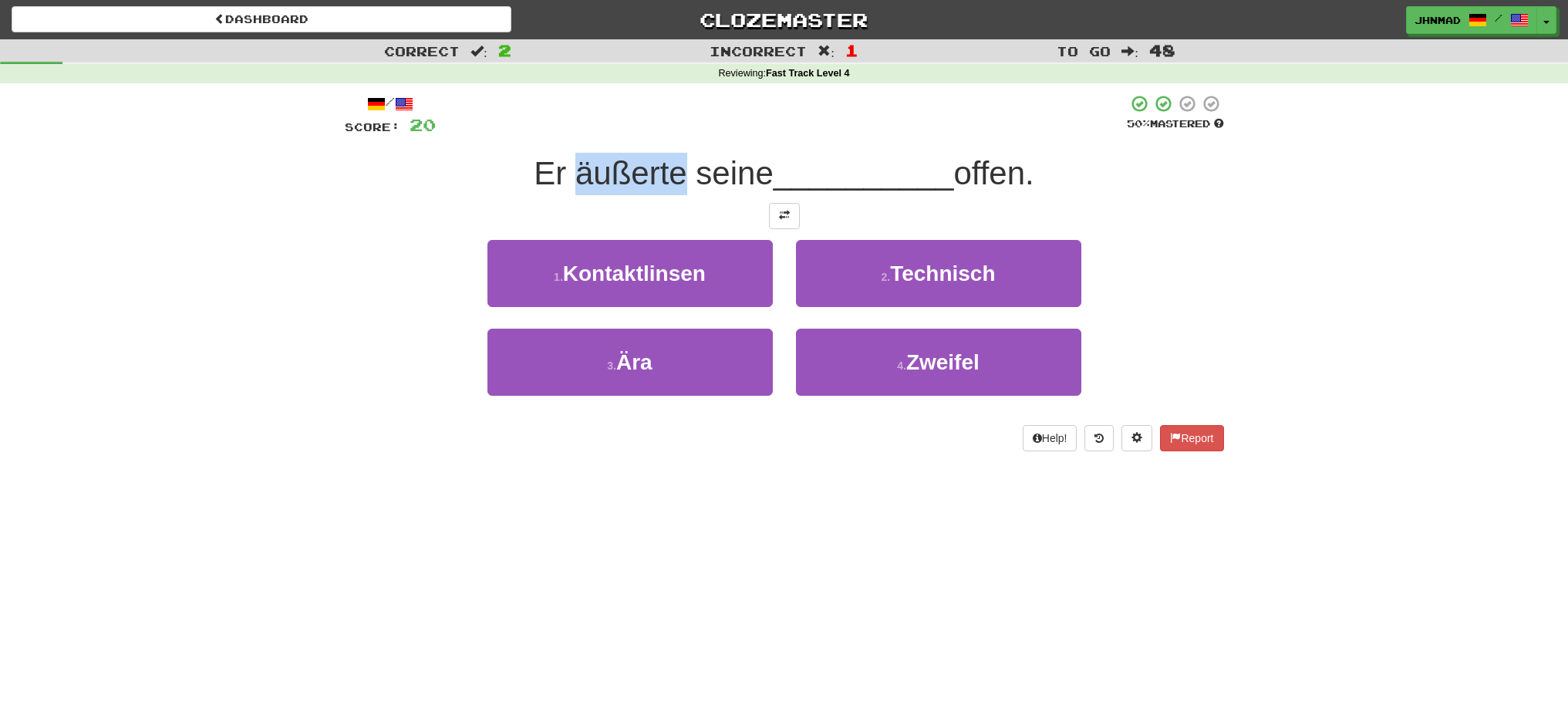
drag, startPoint x: 566, startPoint y: 180, endPoint x: 670, endPoint y: 157, distance: 106.5
click at [670, 157] on span "Er äußerte seine" at bounding box center [653, 173] width 240 height 36
click at [659, 134] on div at bounding box center [659, 134] width 0 height 0
click at [406, 204] on div at bounding box center [784, 216] width 879 height 27
click at [783, 216] on span at bounding box center [784, 214] width 10 height 10
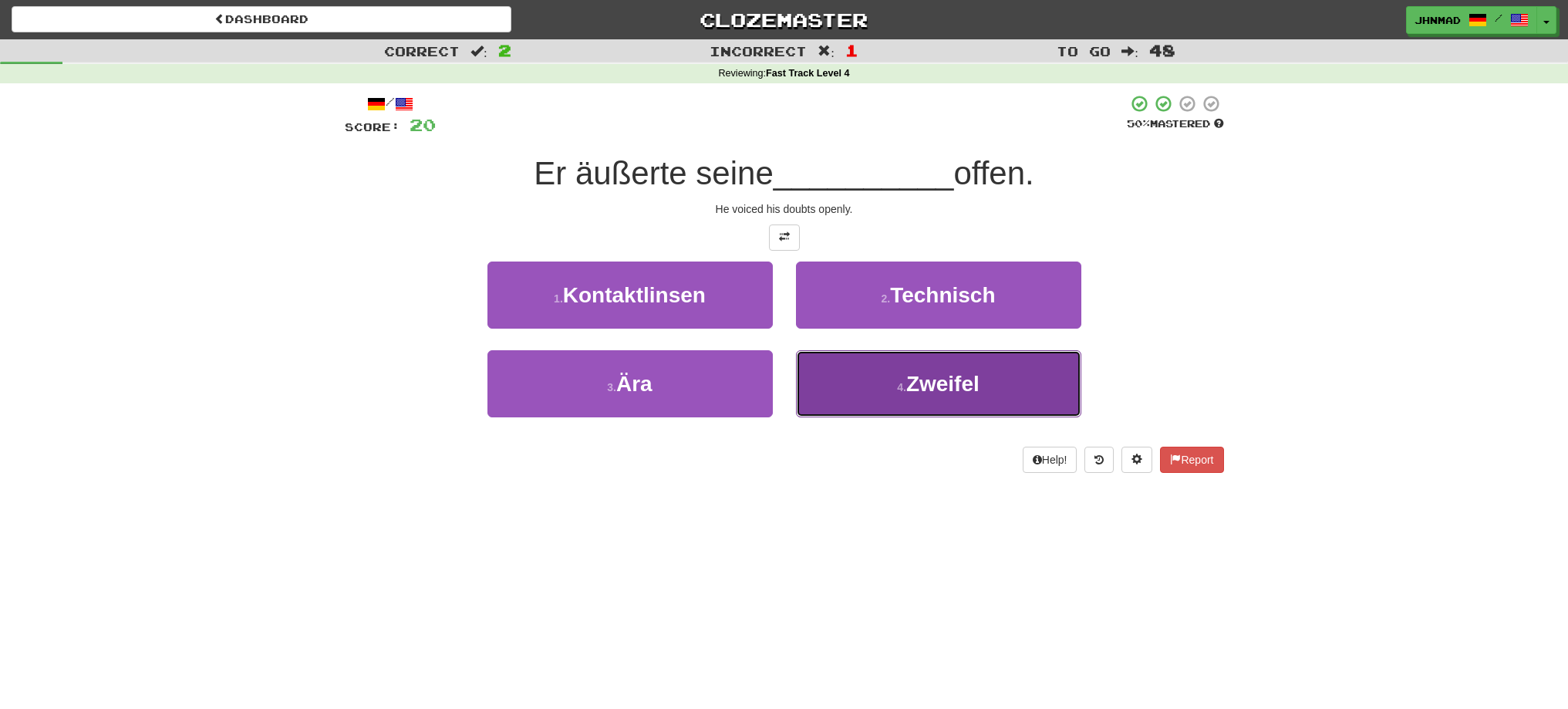
click at [945, 396] on button "4 . Zweifel" at bounding box center [938, 384] width 285 height 67
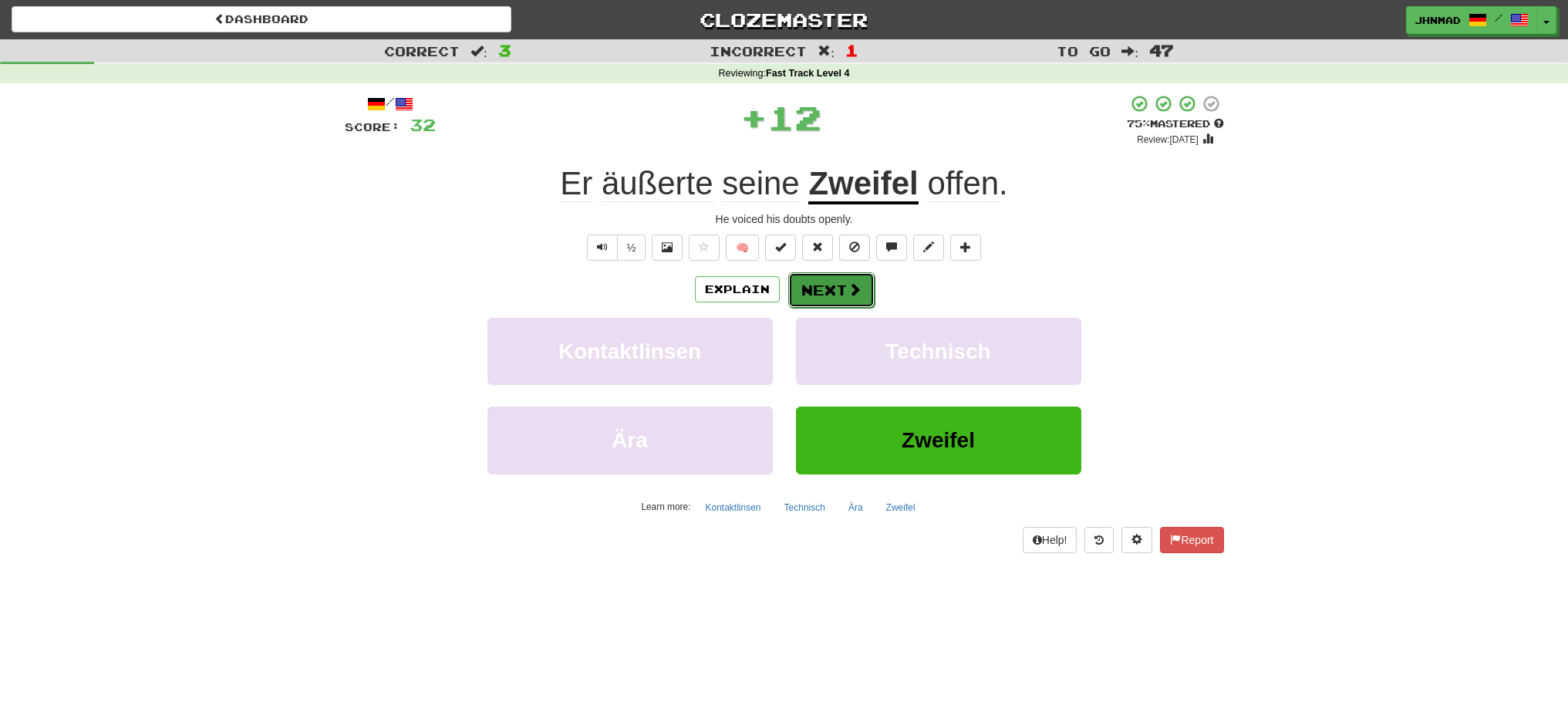
click at [824, 294] on button "Next" at bounding box center [831, 289] width 86 height 35
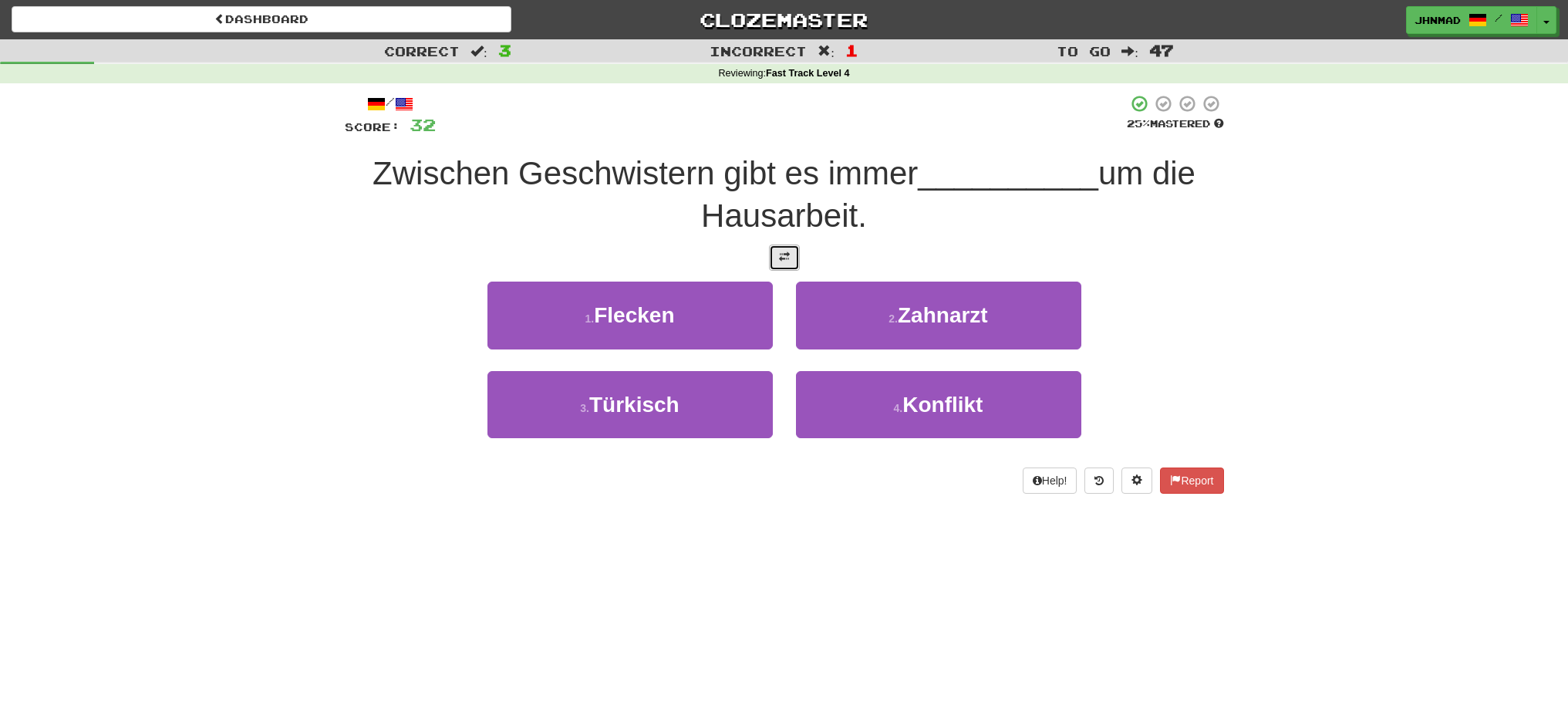
click at [787, 264] on button at bounding box center [784, 258] width 31 height 27
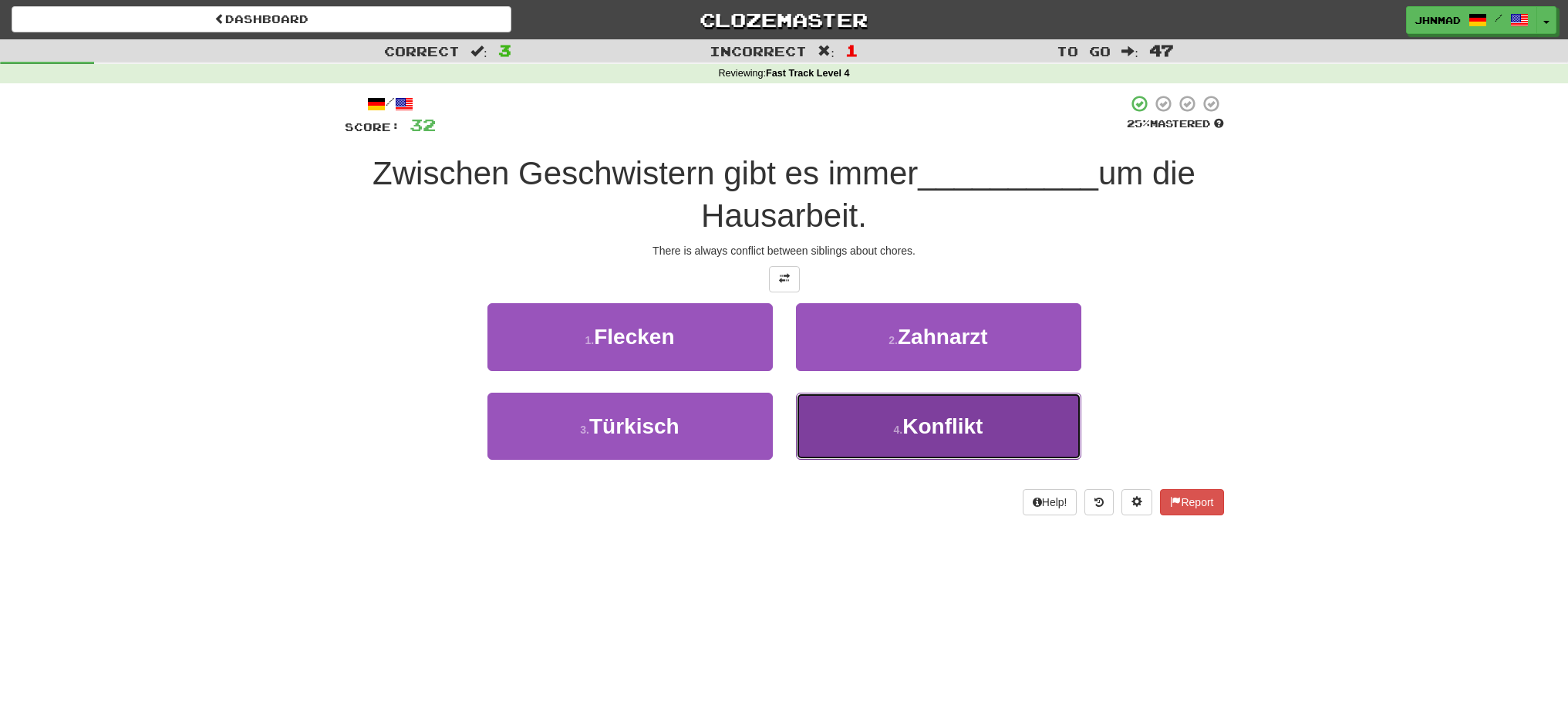
click at [911, 443] on button "4 . Konflikt" at bounding box center [938, 426] width 285 height 67
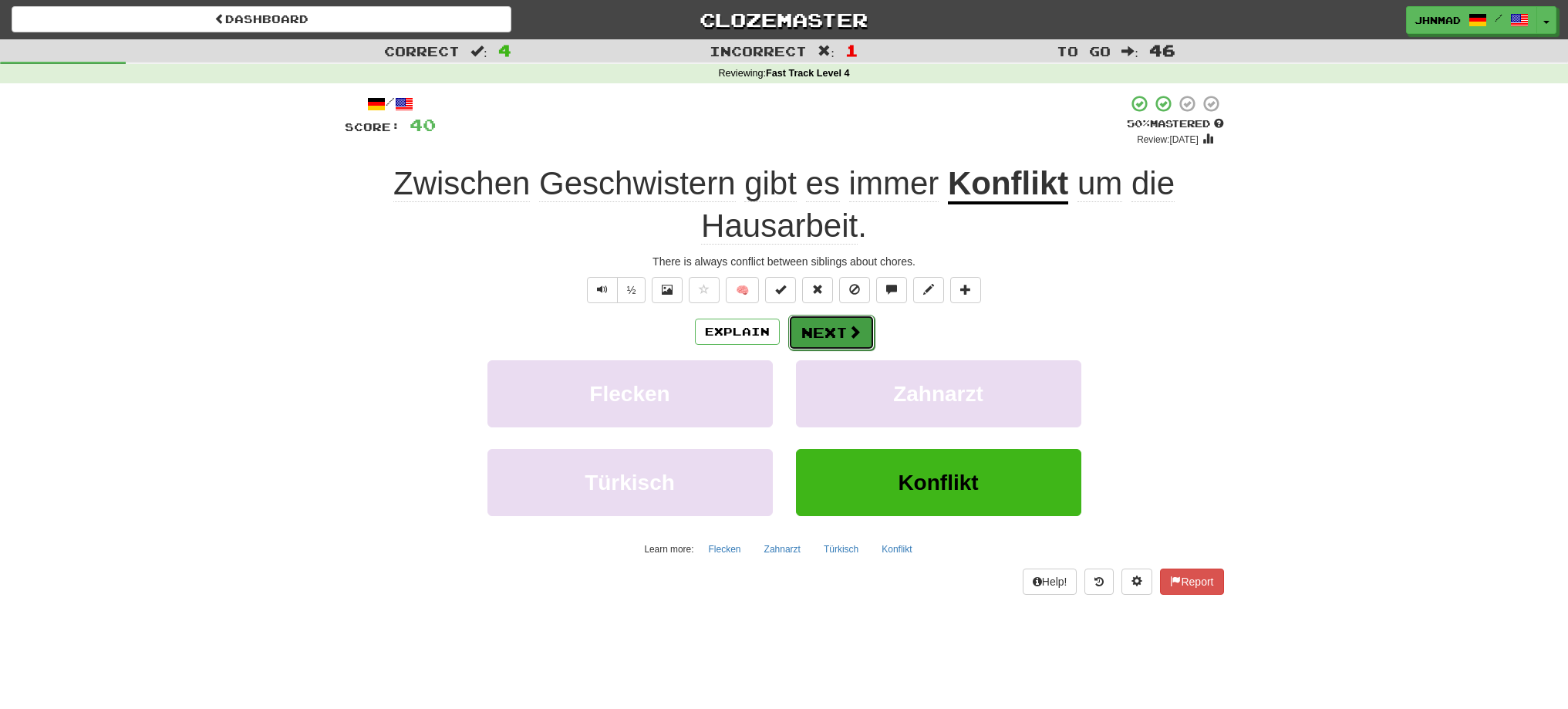
click at [812, 338] on button "Next" at bounding box center [831, 332] width 86 height 35
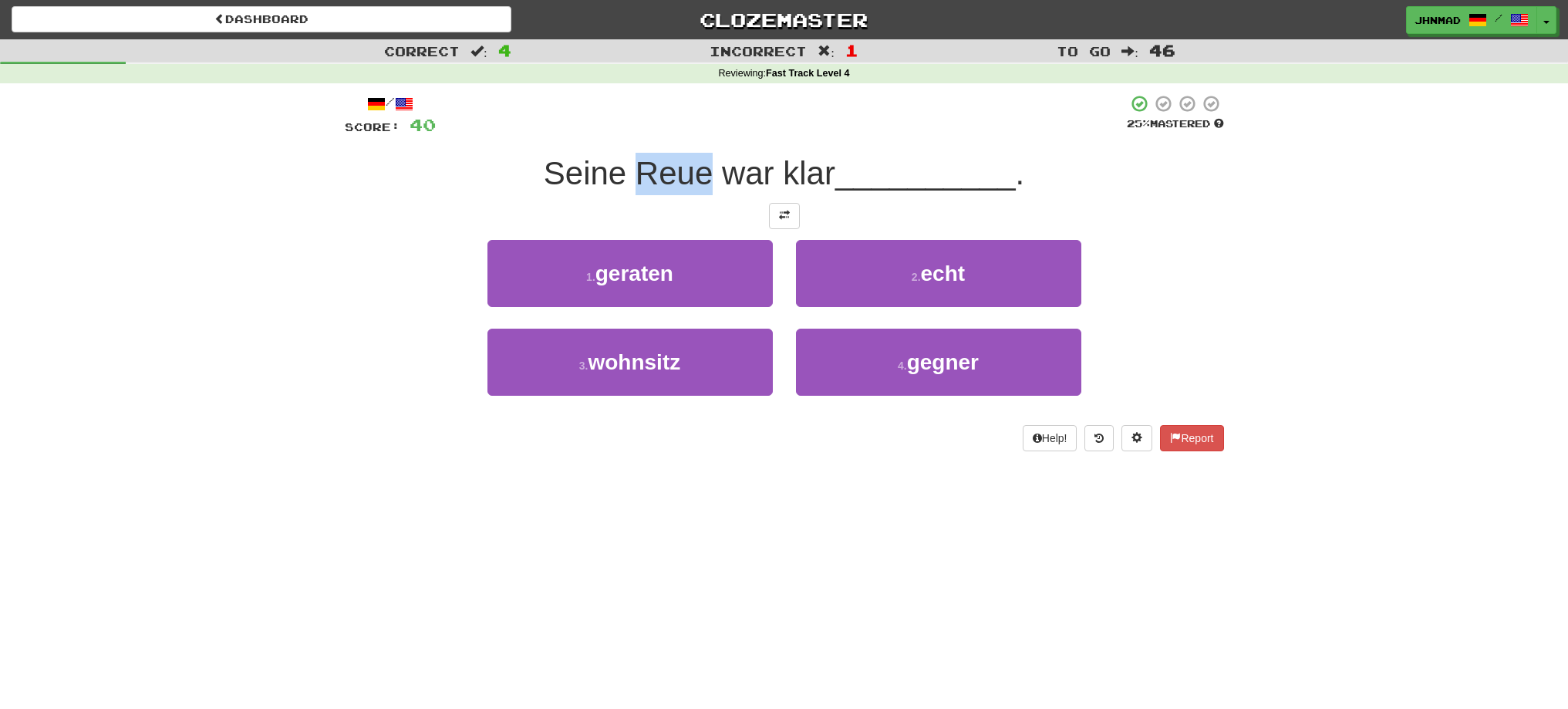
drag, startPoint x: 641, startPoint y: 169, endPoint x: 712, endPoint y: 160, distance: 71.6
click at [709, 164] on span "Seine Reue war klar" at bounding box center [690, 173] width 292 height 36
click at [698, 134] on div at bounding box center [698, 134] width 0 height 0
click at [411, 166] on div "Seine Reue war klar __________ ." at bounding box center [784, 173] width 879 height 43
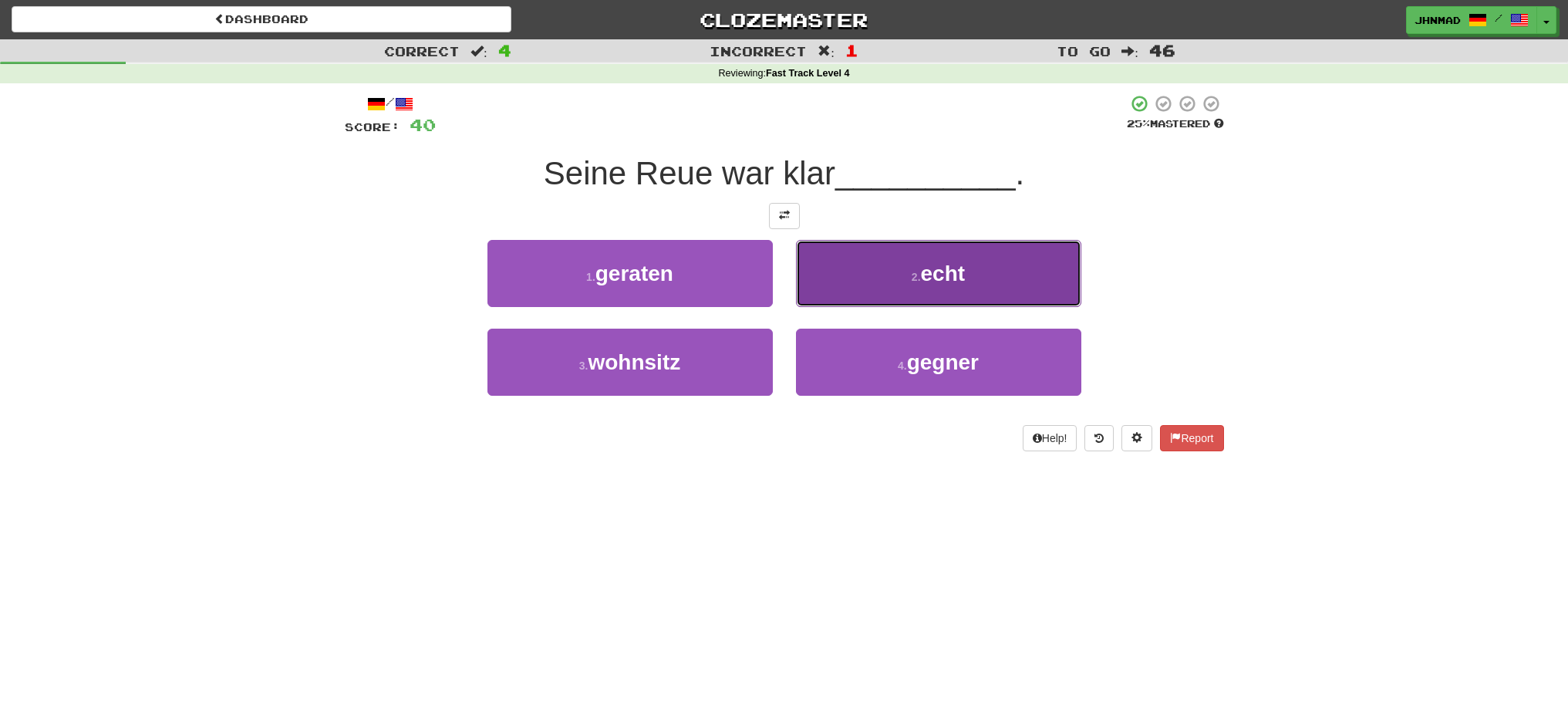
click at [964, 289] on button "2 . echt" at bounding box center [938, 273] width 285 height 67
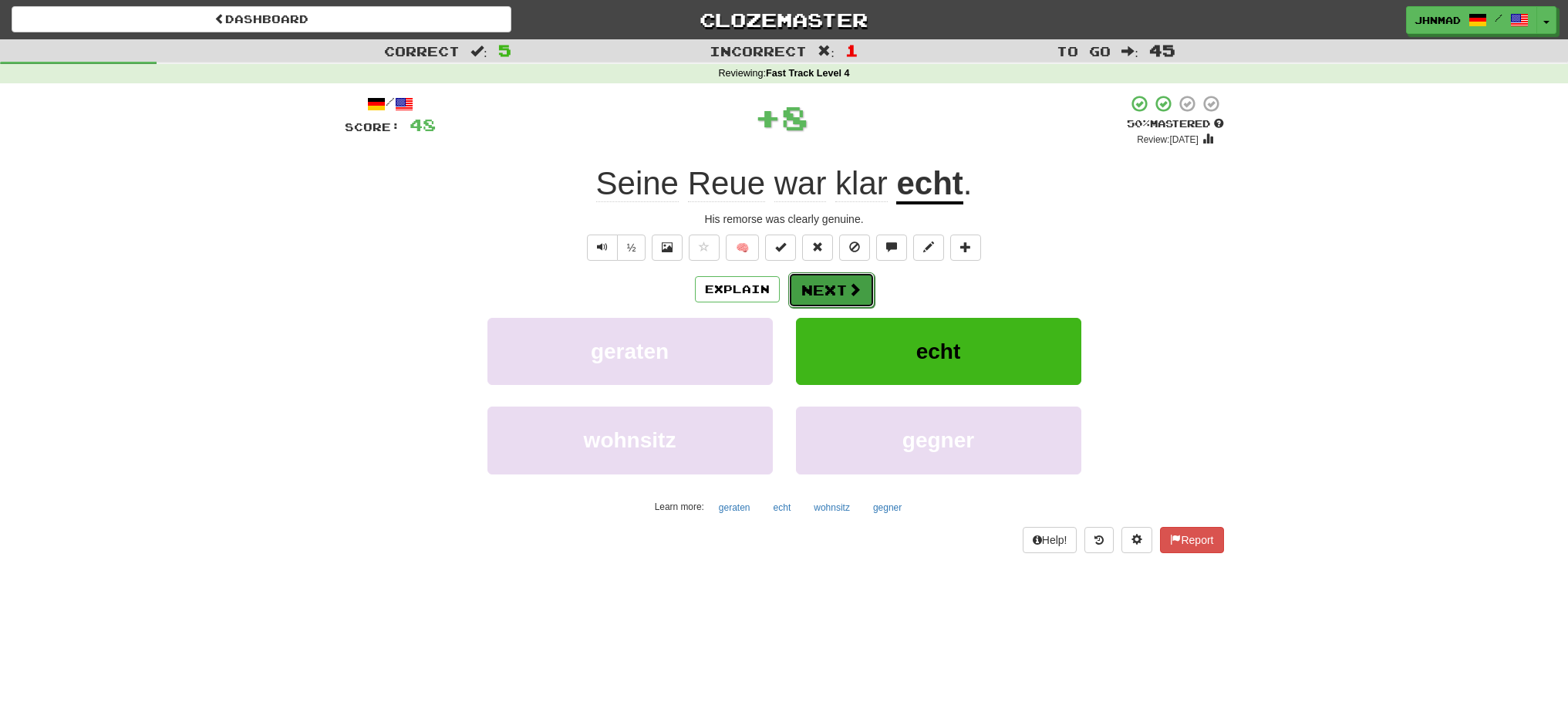
click at [817, 298] on button "Next" at bounding box center [831, 289] width 86 height 35
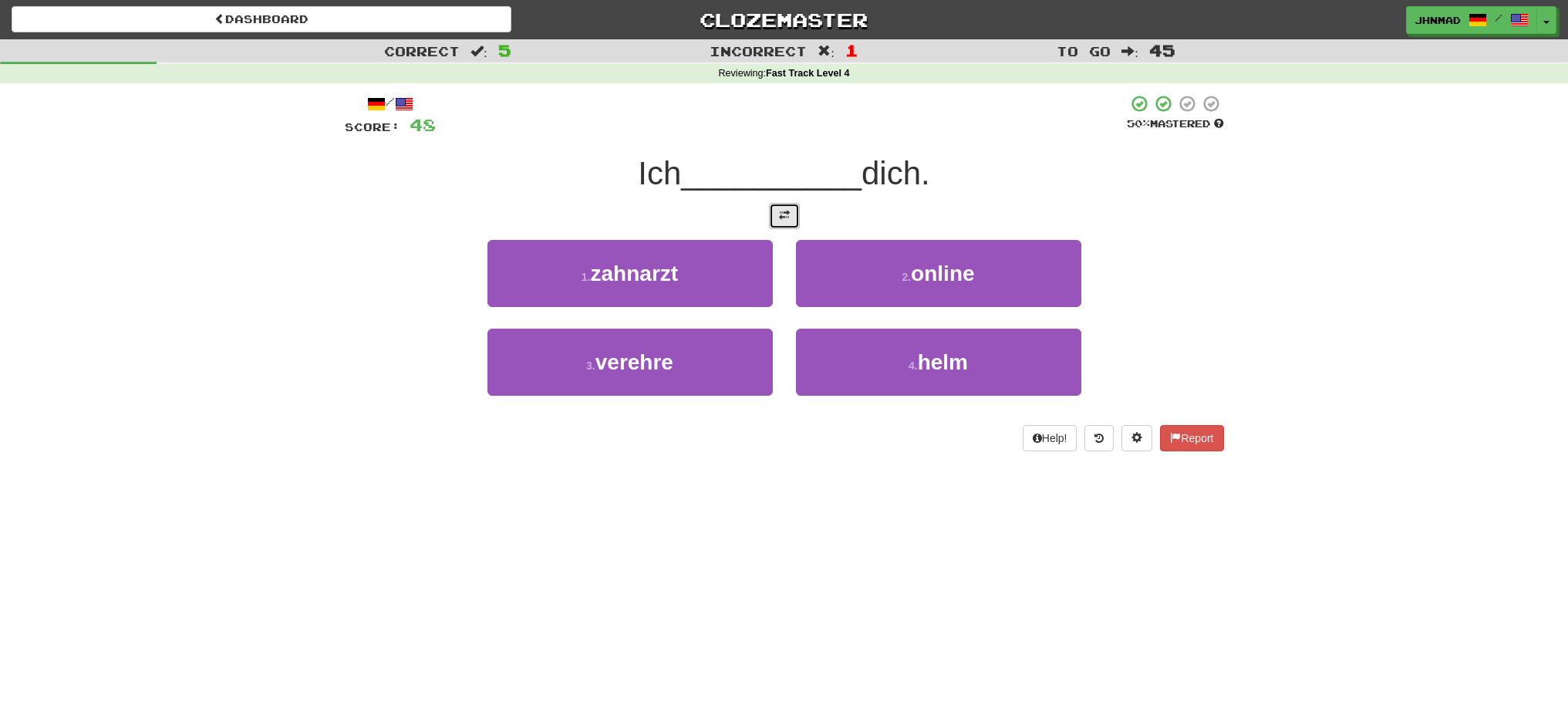
click at [788, 215] on span at bounding box center [784, 214] width 10 height 10
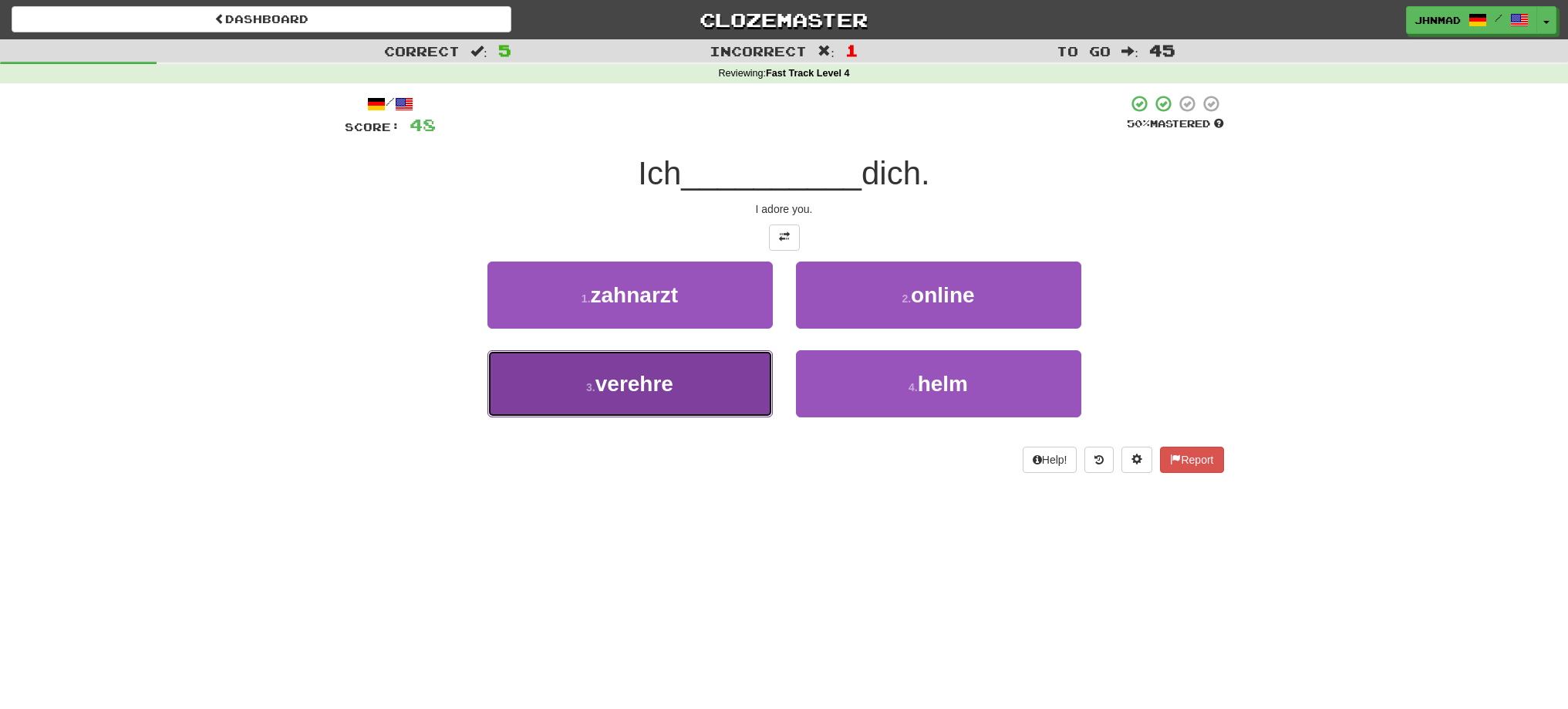
click at [644, 390] on span "verehre" at bounding box center [635, 383] width 78 height 24
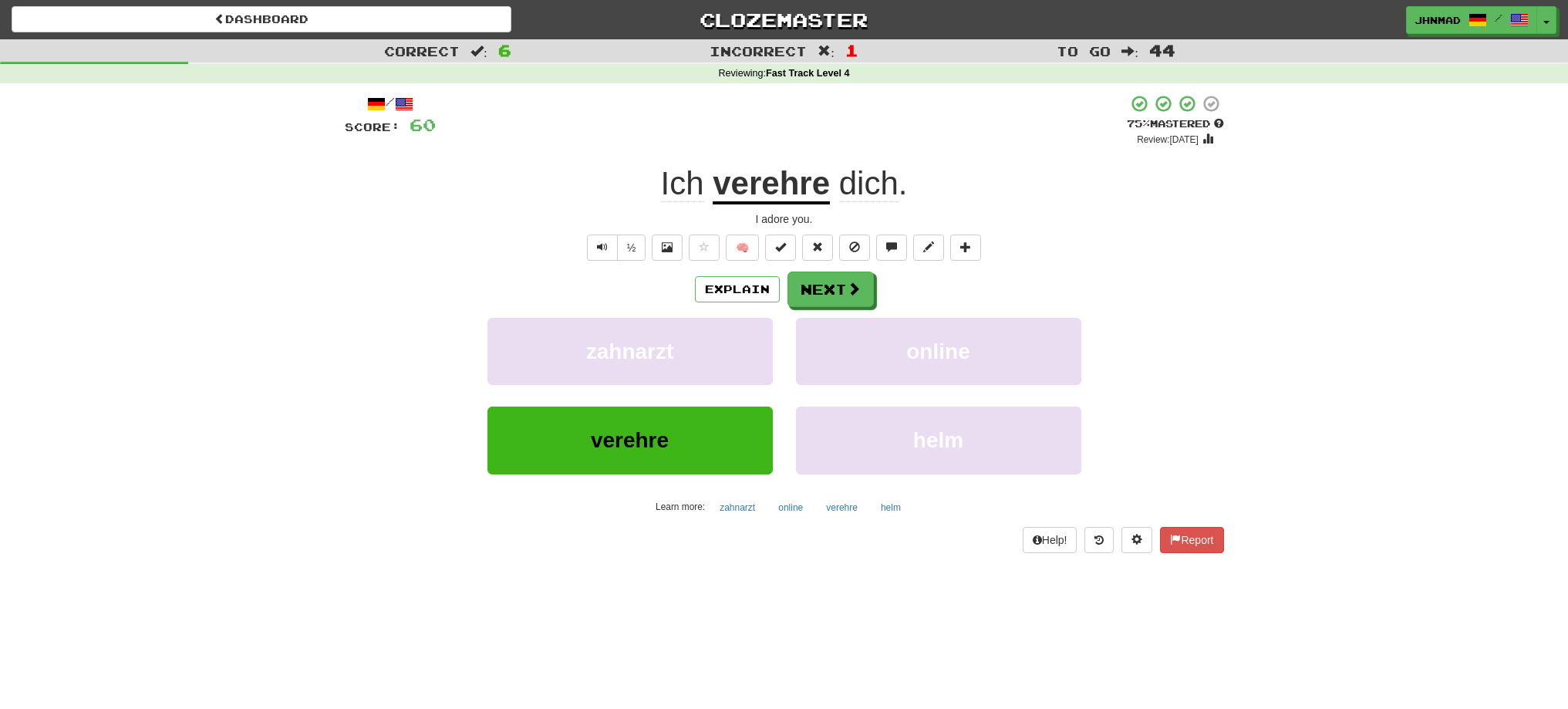
click at [782, 192] on u "verehre" at bounding box center [771, 185] width 117 height 40
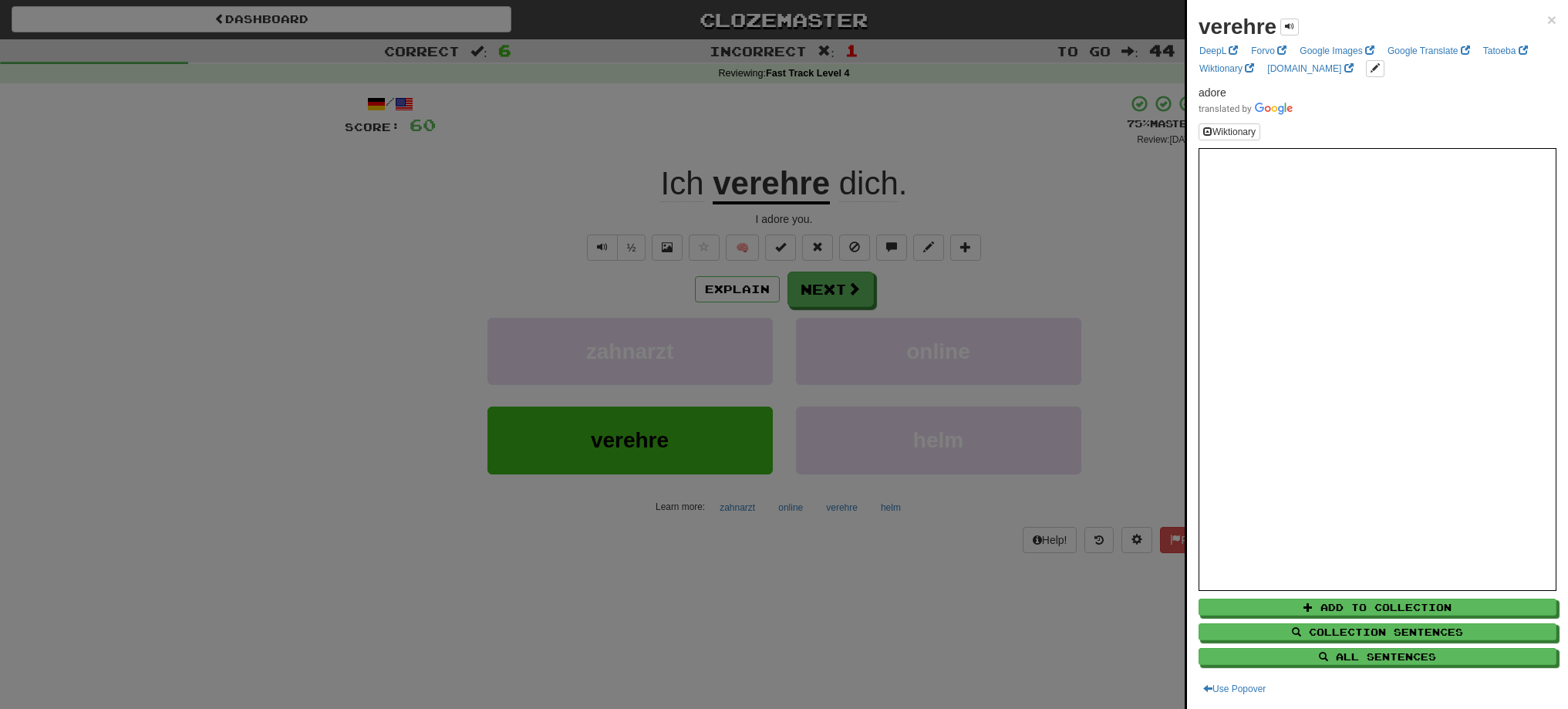
click at [838, 300] on div at bounding box center [784, 354] width 1568 height 709
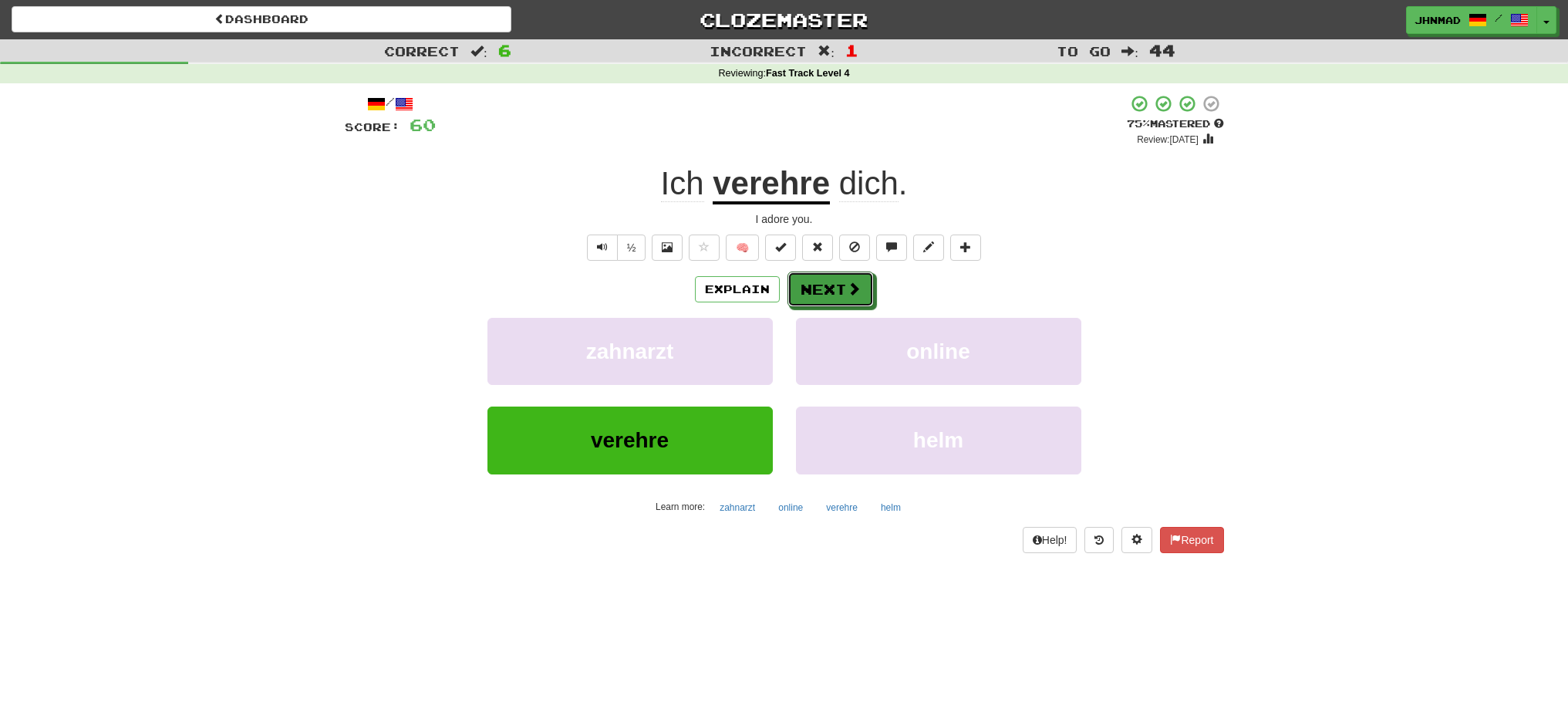
click at [838, 300] on button "Next" at bounding box center [830, 289] width 86 height 35
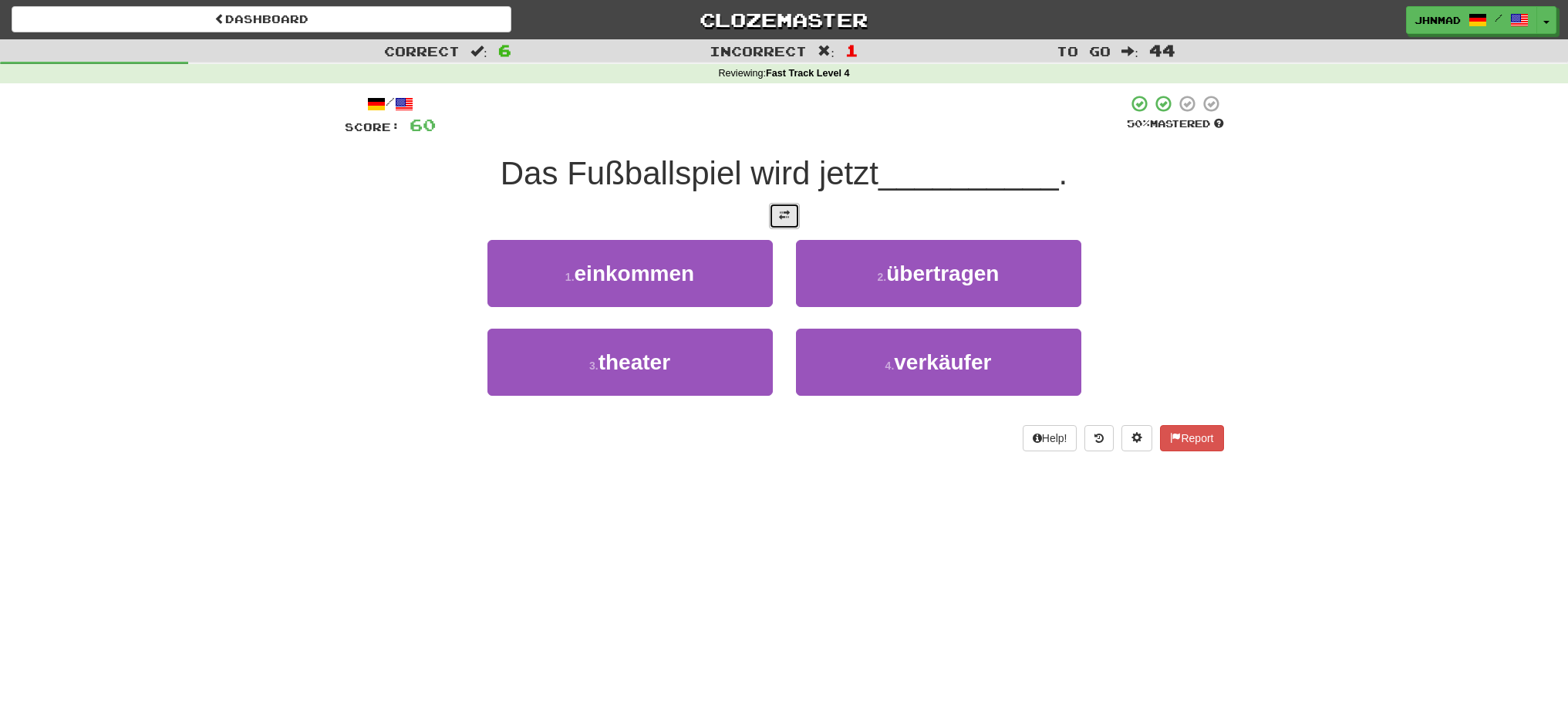
click at [784, 223] on button at bounding box center [784, 216] width 31 height 27
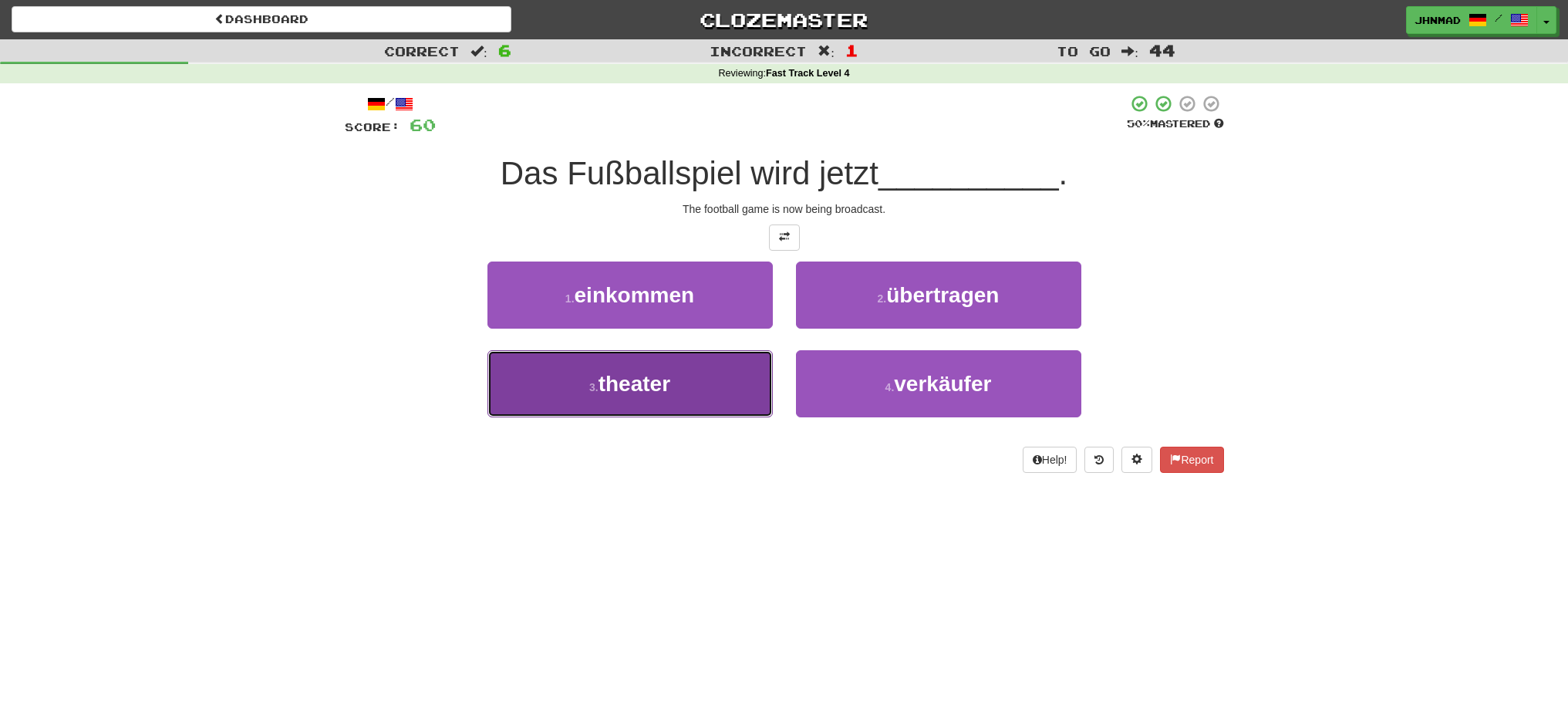
click at [644, 389] on span "theater" at bounding box center [635, 383] width 72 height 24
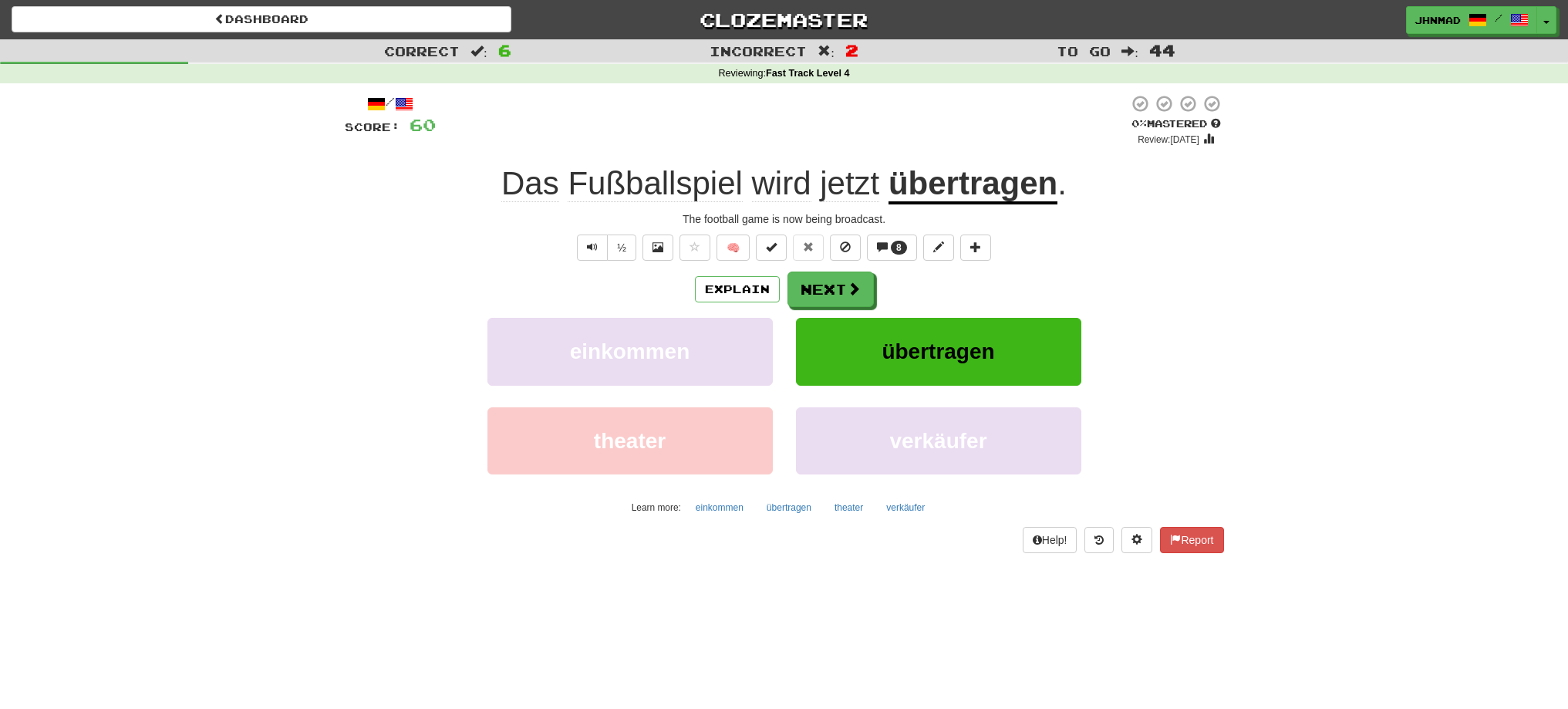
click at [982, 194] on u "übertragen" at bounding box center [973, 185] width 169 height 40
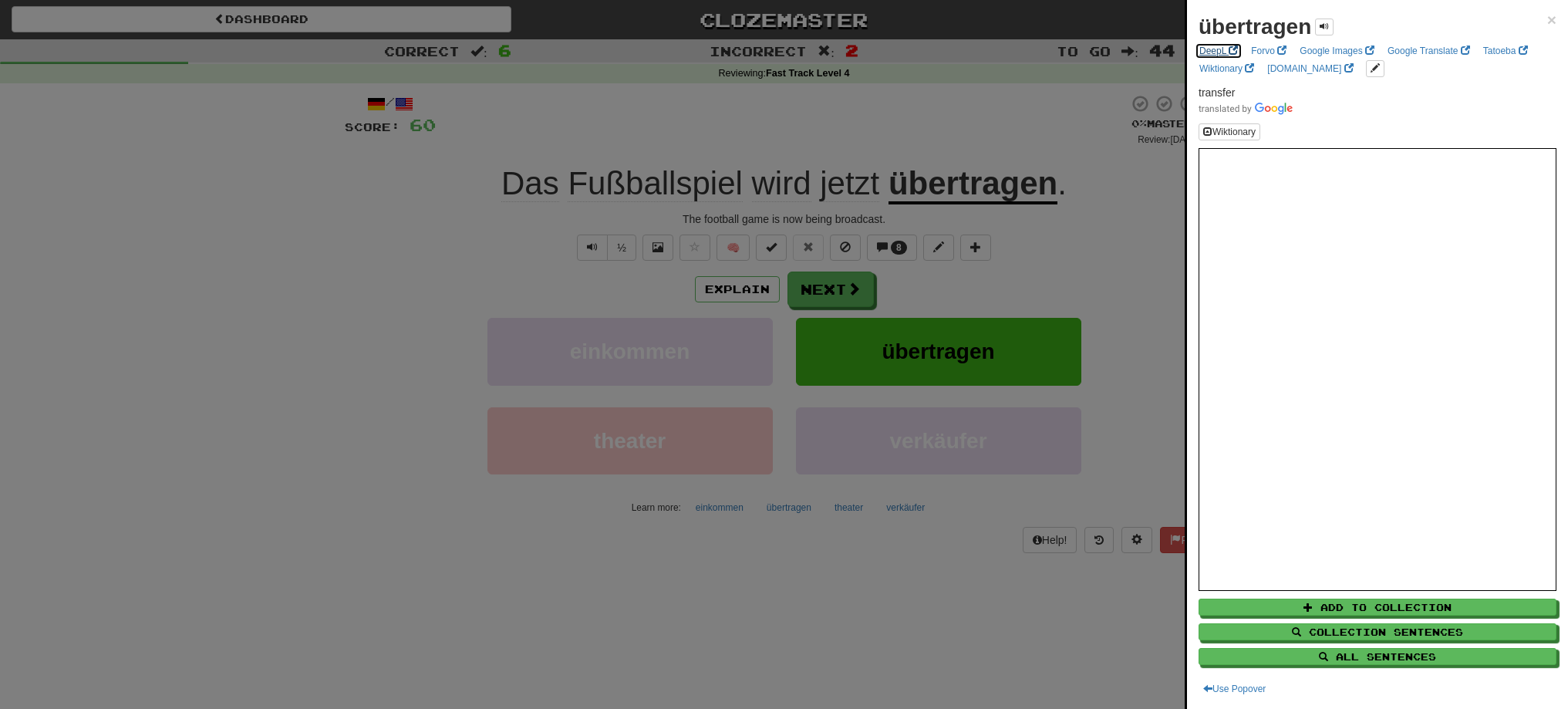
click at [1218, 52] on link "DeepL" at bounding box center [1218, 51] width 47 height 17
click at [1051, 250] on div at bounding box center [784, 354] width 1568 height 709
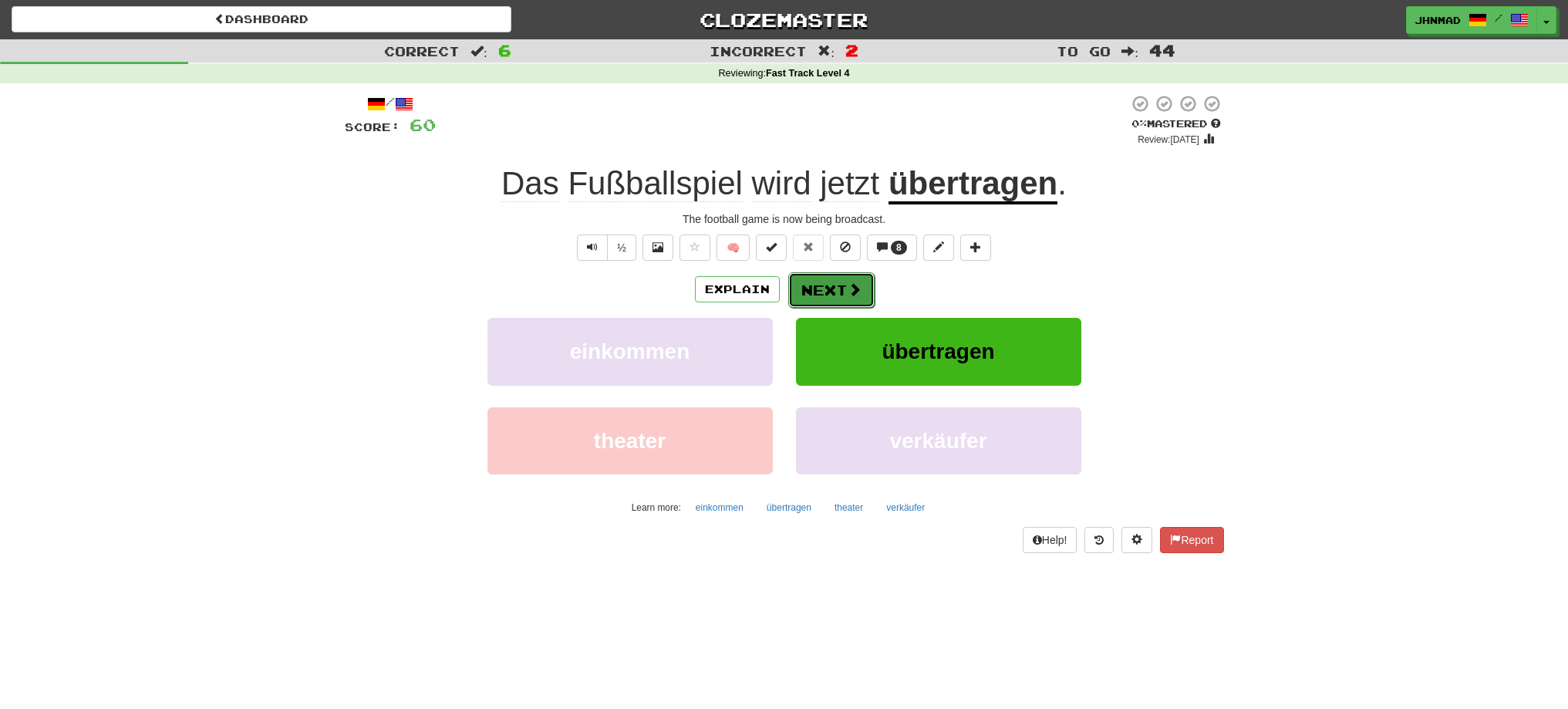
click at [856, 286] on span at bounding box center [855, 289] width 14 height 14
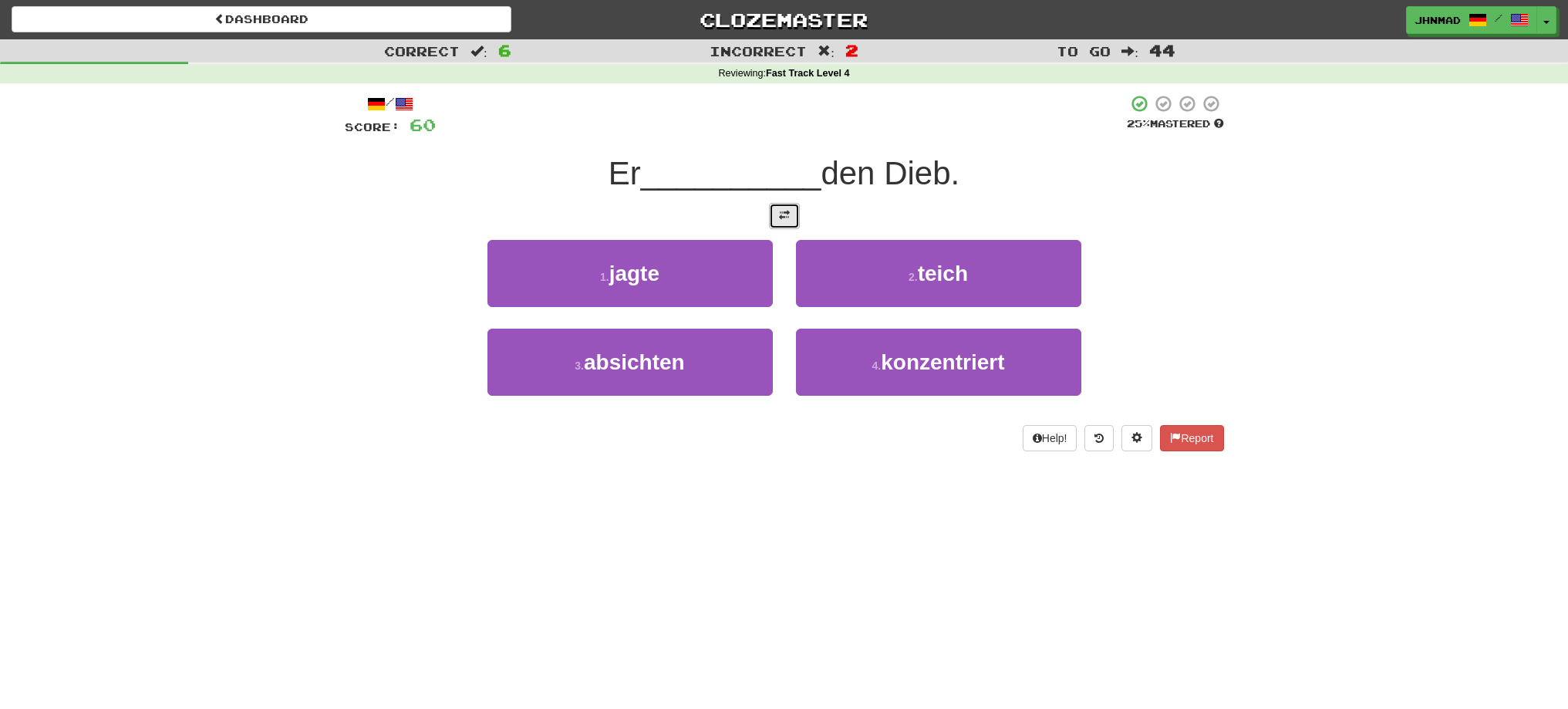
click at [775, 209] on button at bounding box center [784, 216] width 31 height 27
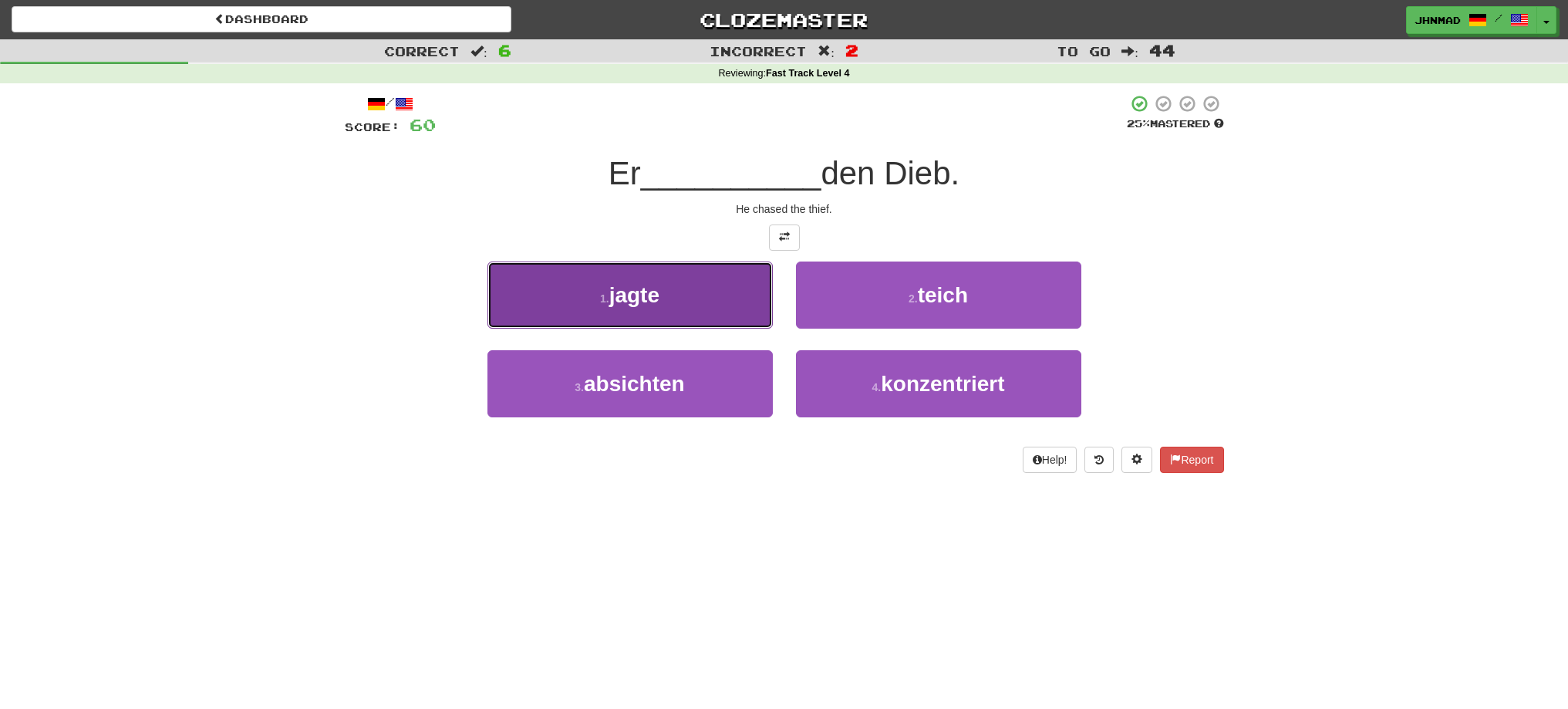
click at [712, 300] on button "1 . jagte" at bounding box center [630, 295] width 285 height 67
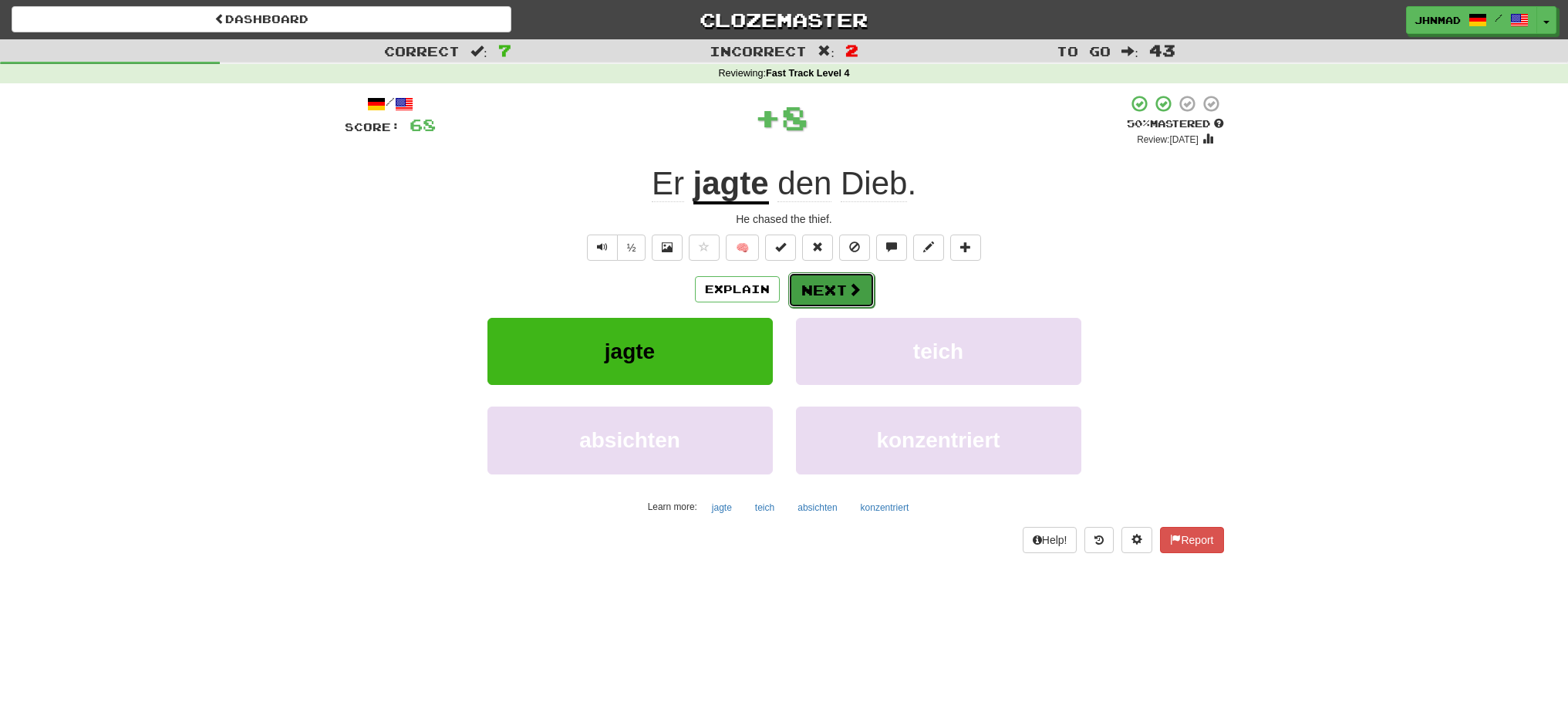
click at [817, 297] on button "Next" at bounding box center [831, 289] width 86 height 35
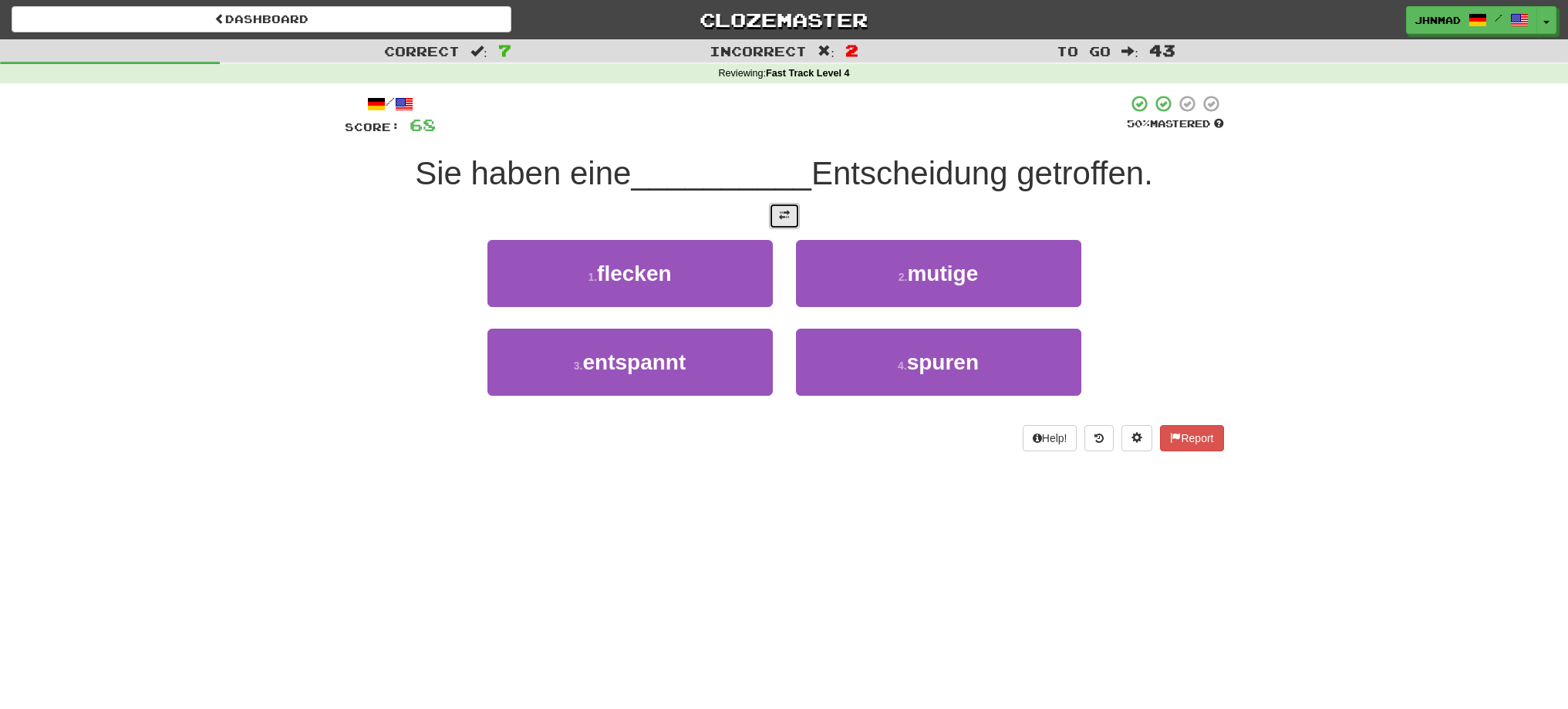
click at [778, 216] on button at bounding box center [784, 216] width 31 height 27
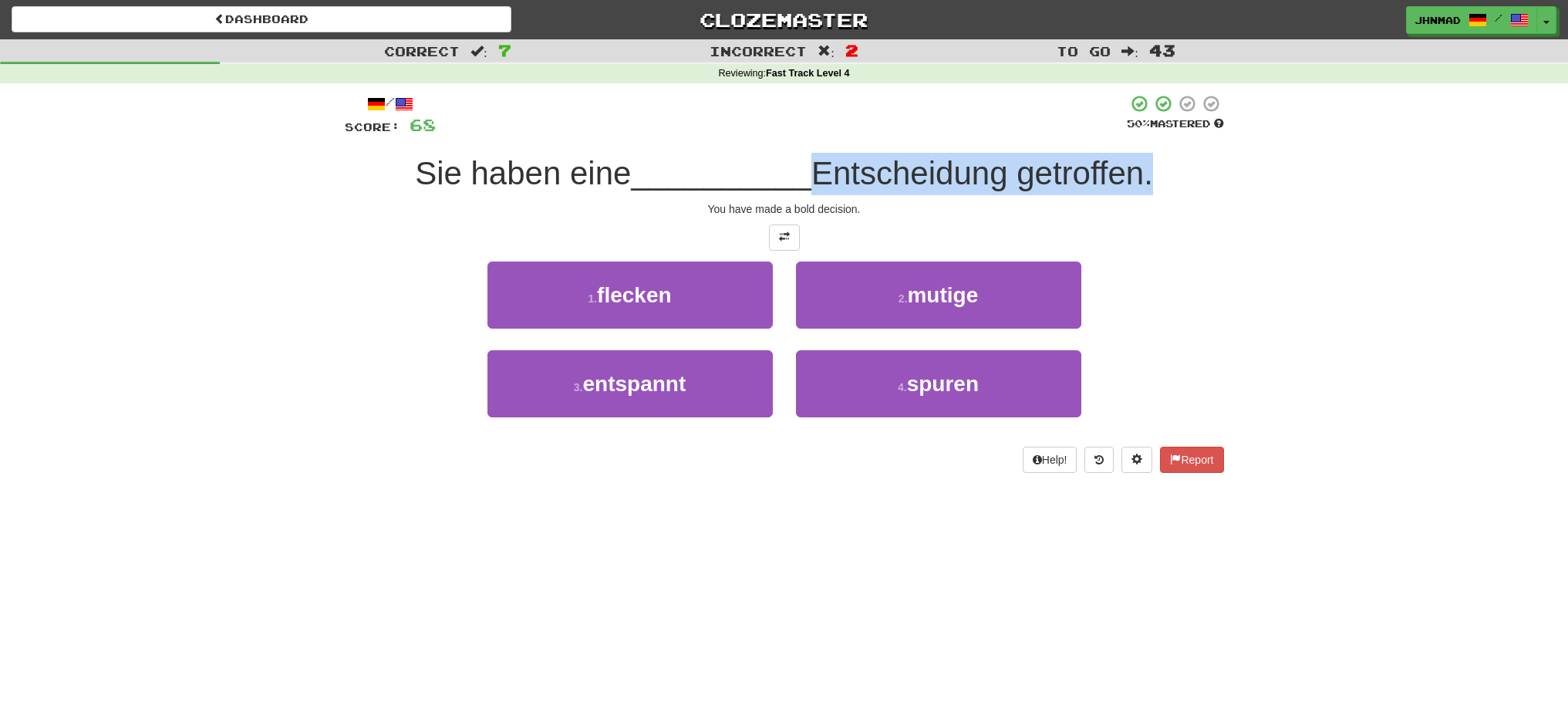
drag, startPoint x: 827, startPoint y: 181, endPoint x: 1152, endPoint y: 160, distance: 325.7
click at [1152, 160] on div "Sie haben eine __________ Entscheidung getroffen." at bounding box center [784, 173] width 879 height 43
click at [1142, 134] on div at bounding box center [1142, 134] width 0 height 0
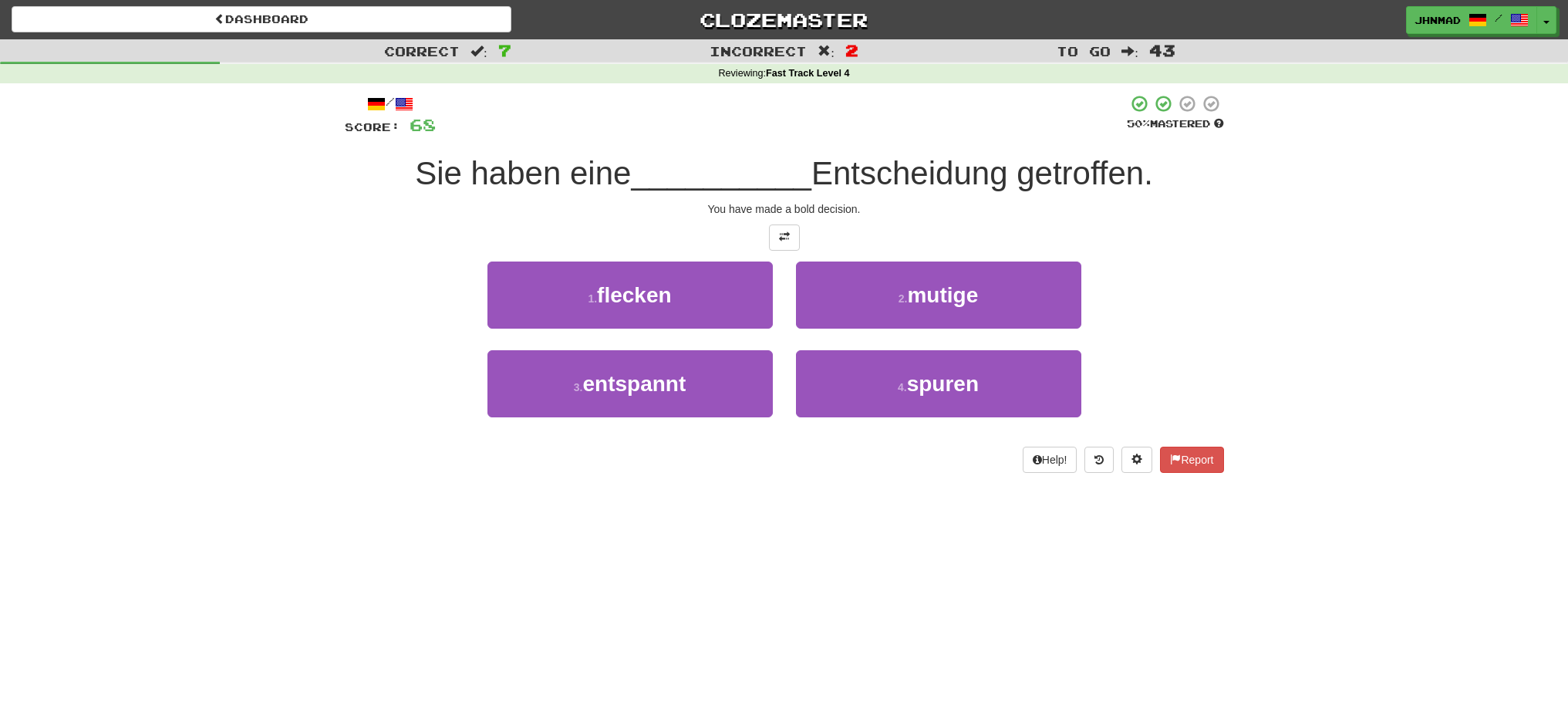
click at [1189, 316] on div "1 . flecken 2 . mutige" at bounding box center [784, 306] width 926 height 89
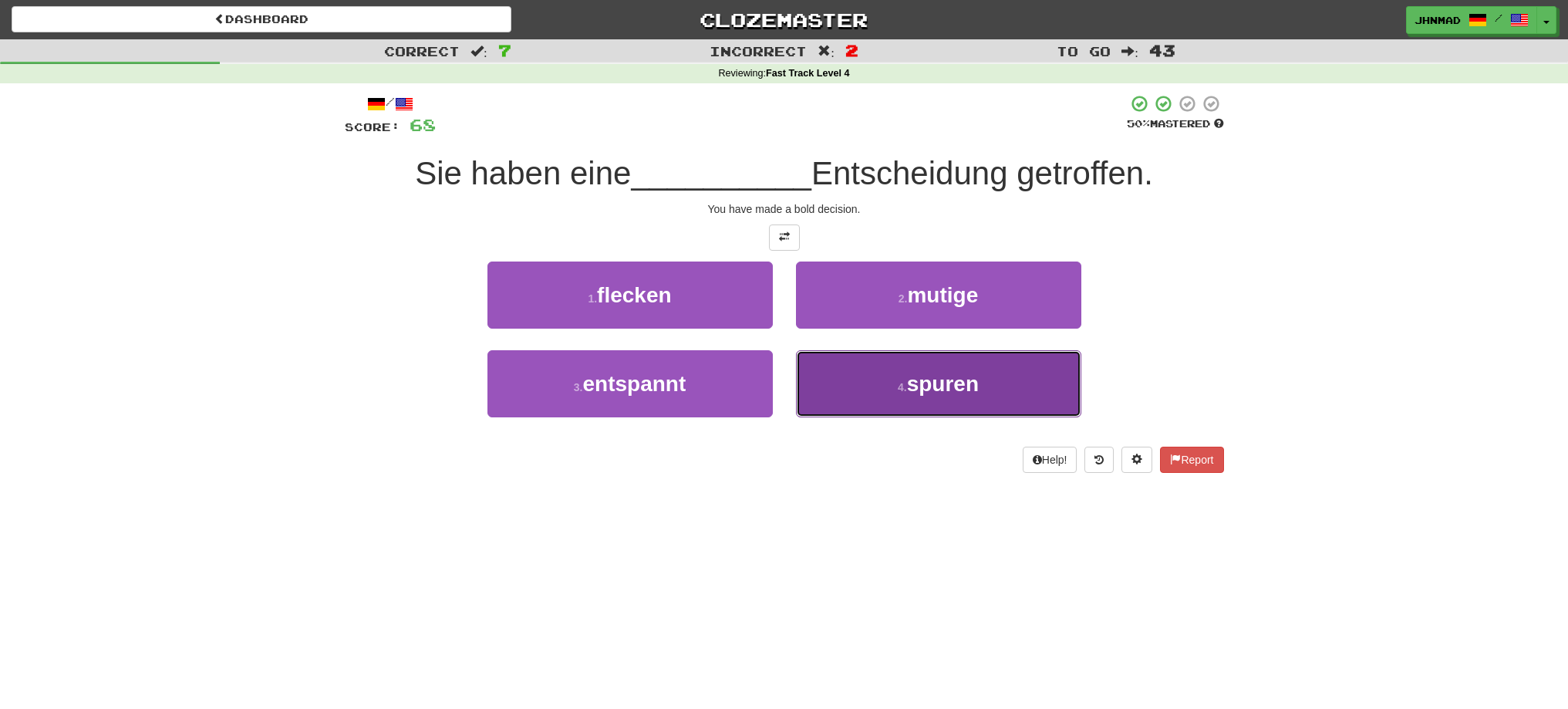
click at [959, 390] on span "spuren" at bounding box center [944, 383] width 72 height 24
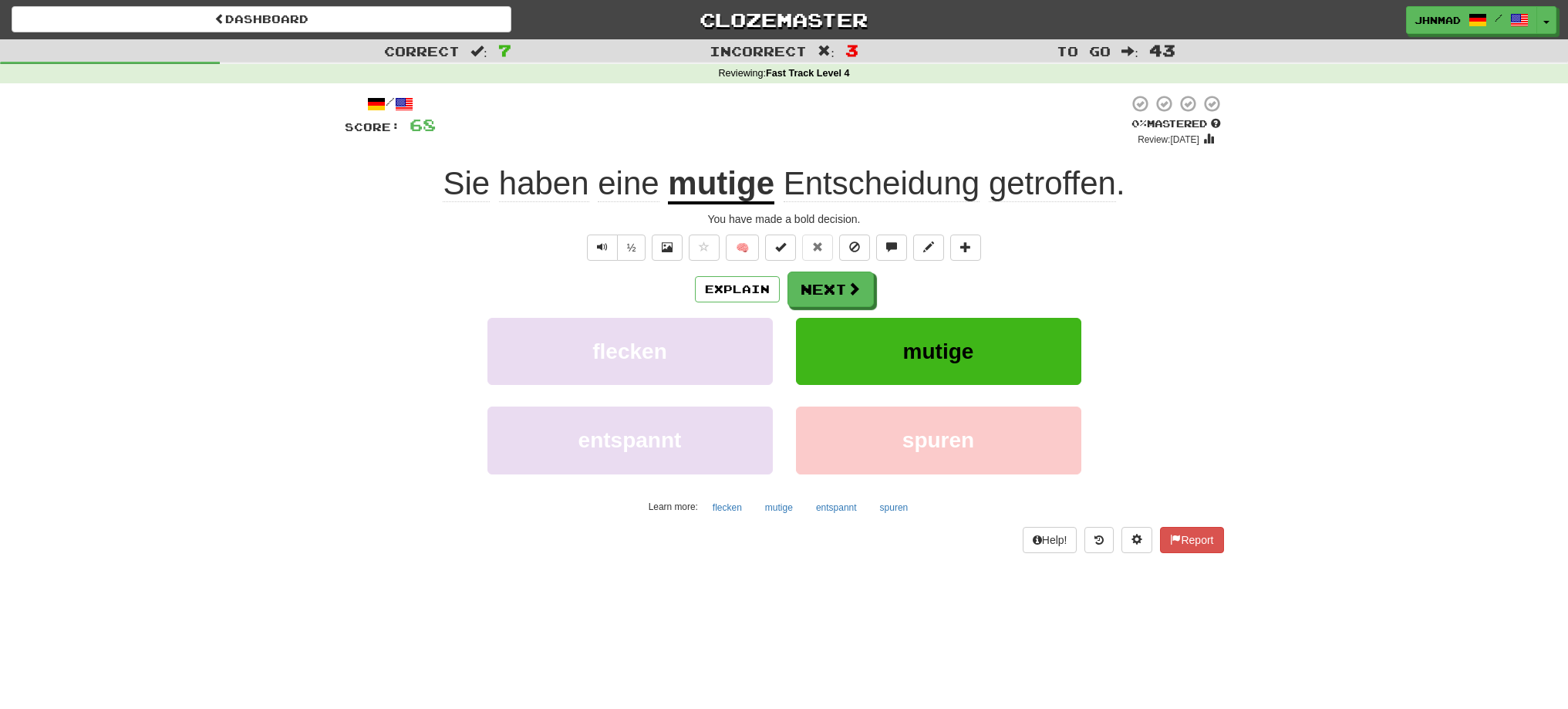
click at [716, 199] on u "mutige" at bounding box center [721, 185] width 106 height 40
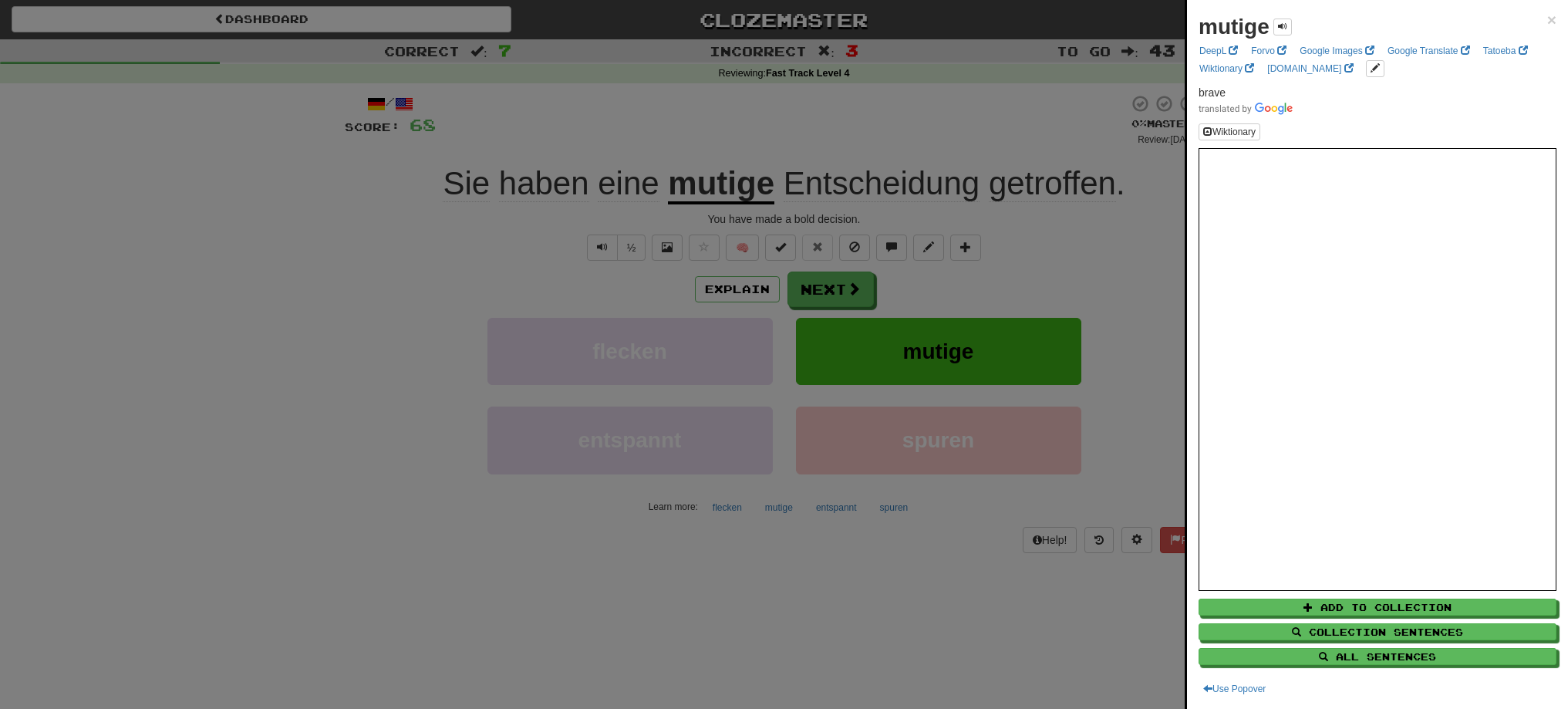
click at [836, 289] on div at bounding box center [784, 354] width 1568 height 709
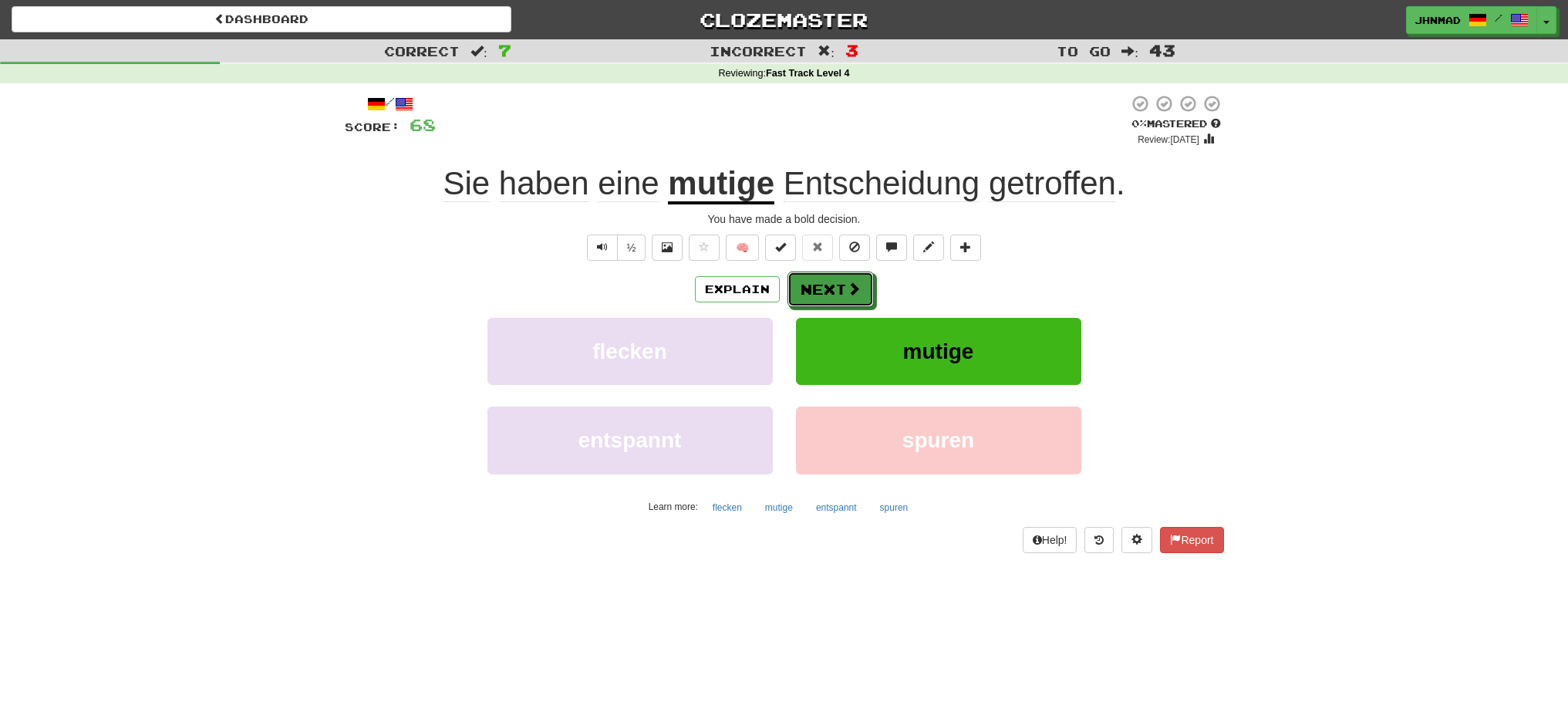
click at [836, 289] on button "Next" at bounding box center [830, 289] width 86 height 35
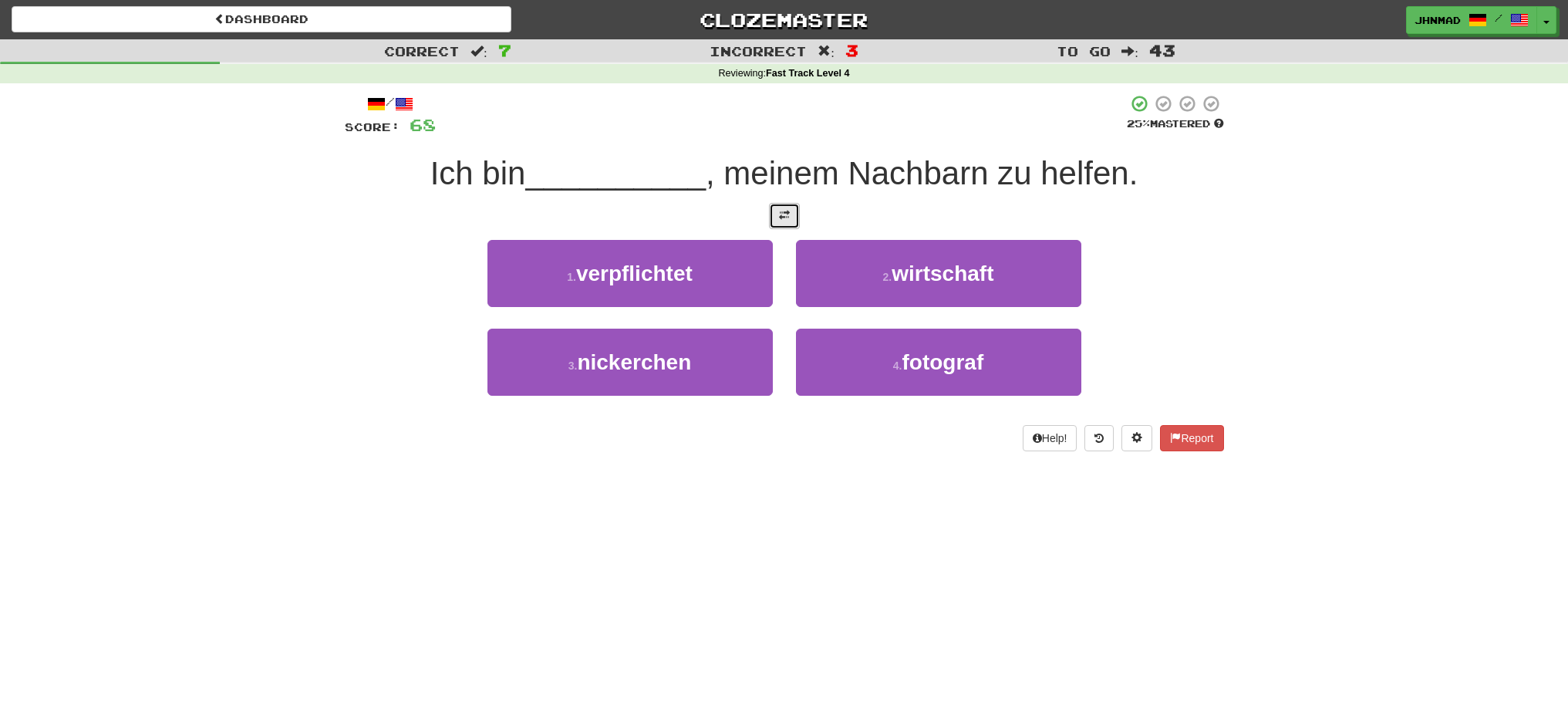
click at [772, 220] on button at bounding box center [784, 216] width 31 height 27
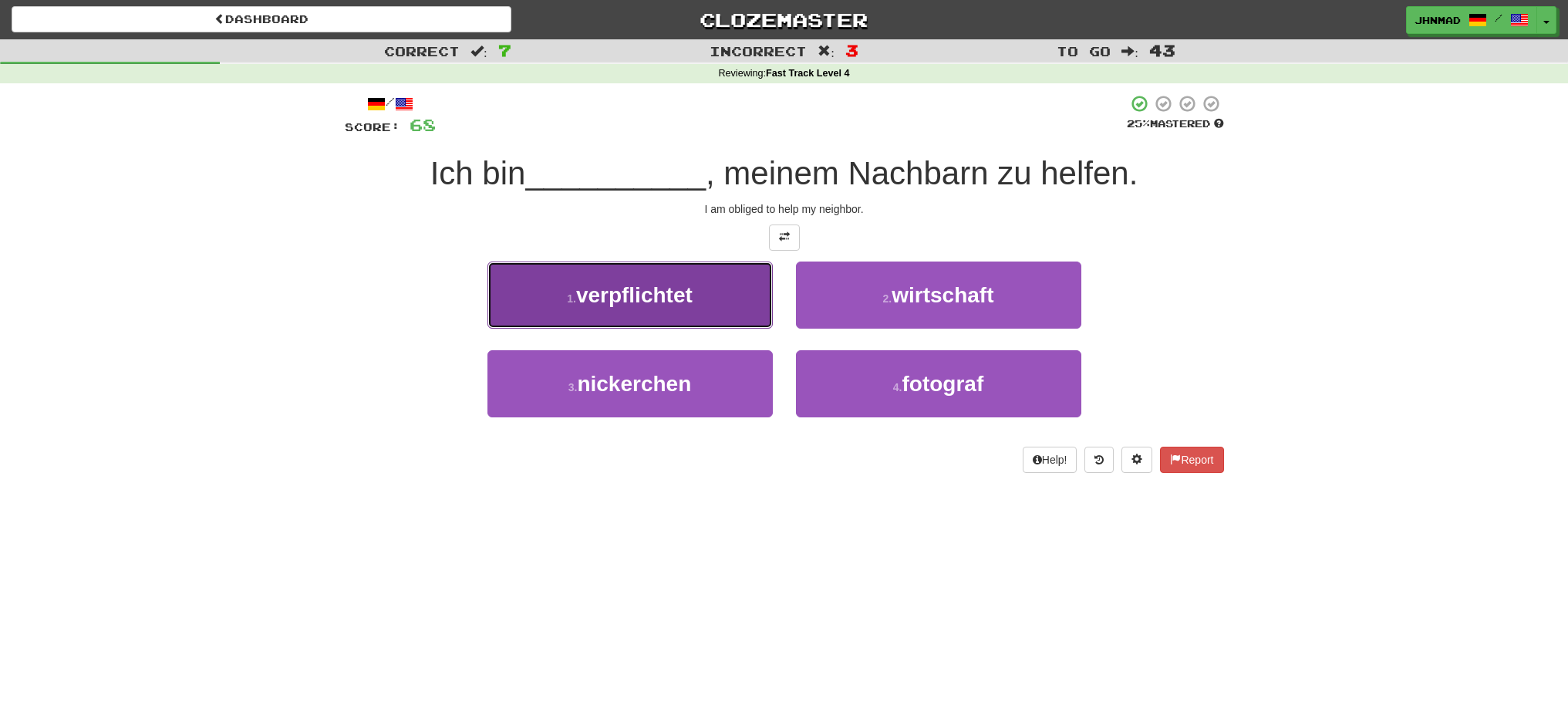
click at [645, 289] on span "verpflichtet" at bounding box center [634, 295] width 117 height 24
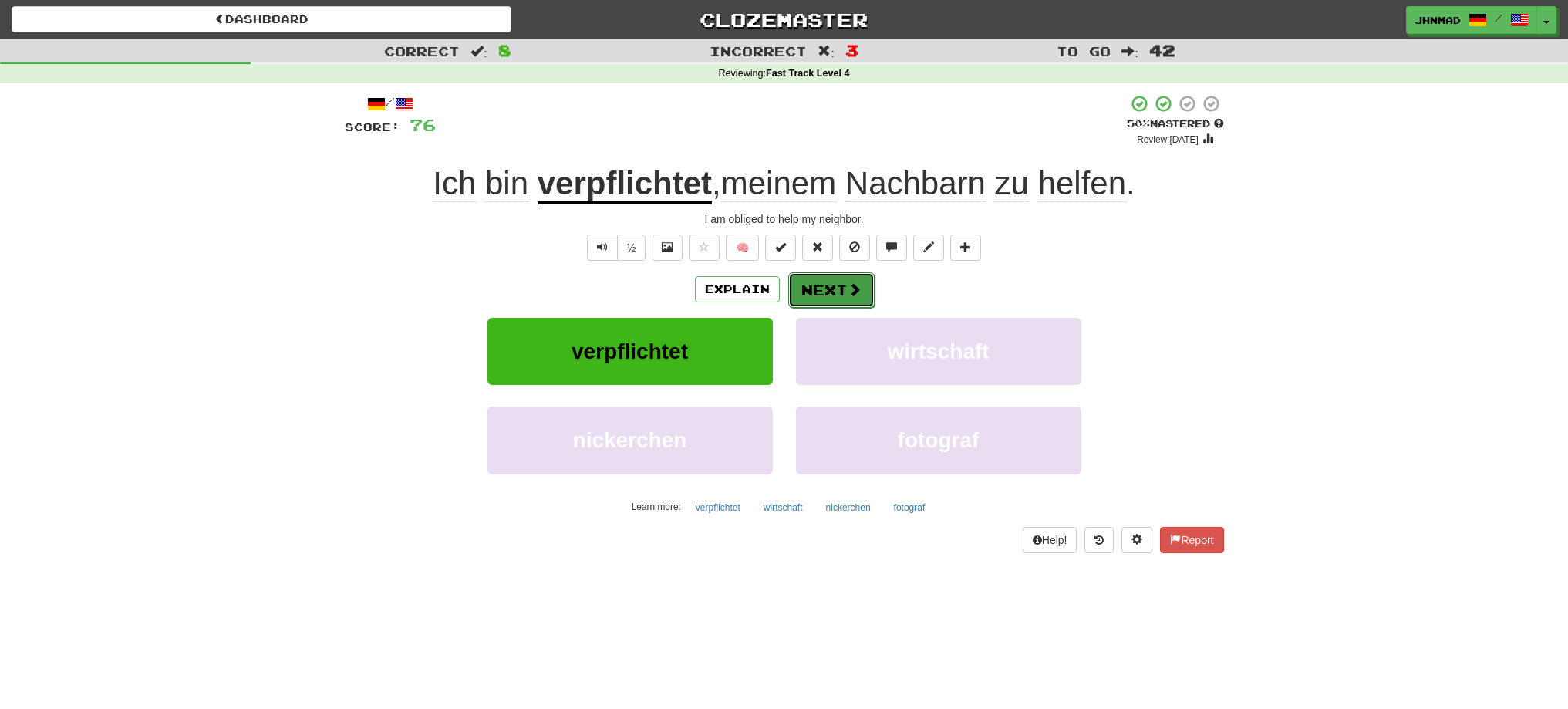
click at [829, 280] on button "Next" at bounding box center [831, 289] width 86 height 35
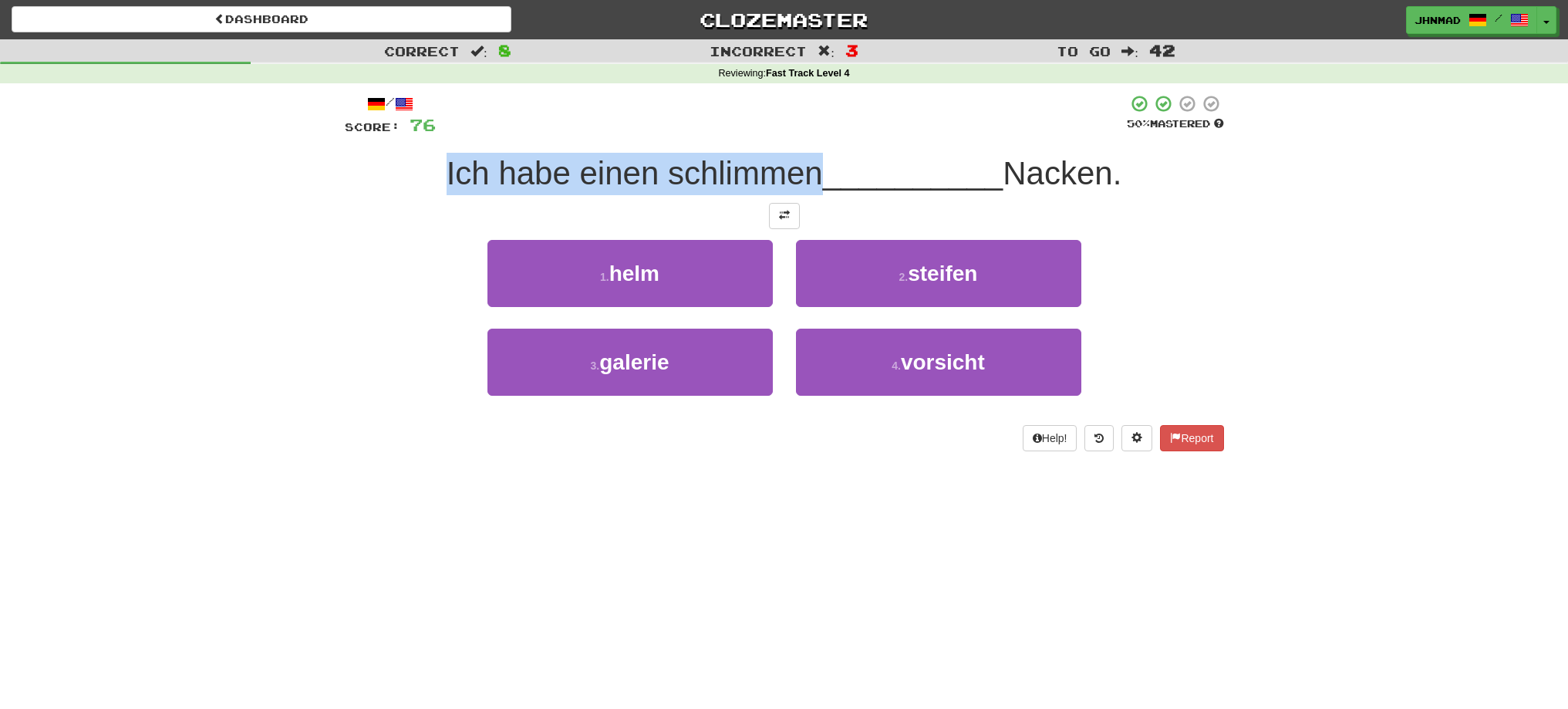
drag, startPoint x: 439, startPoint y: 166, endPoint x: 807, endPoint y: 170, distance: 368.0
click at [807, 170] on span "Ich habe einen schlimmen" at bounding box center [634, 173] width 376 height 36
click at [797, 134] on div at bounding box center [797, 134] width 0 height 0
click at [803, 145] on div "/ Score: 76 50 % Mastered Ich habe einen schlimmen __________ Nacken. 1 . helm …" at bounding box center [784, 272] width 879 height 357
click at [775, 226] on button at bounding box center [784, 216] width 31 height 27
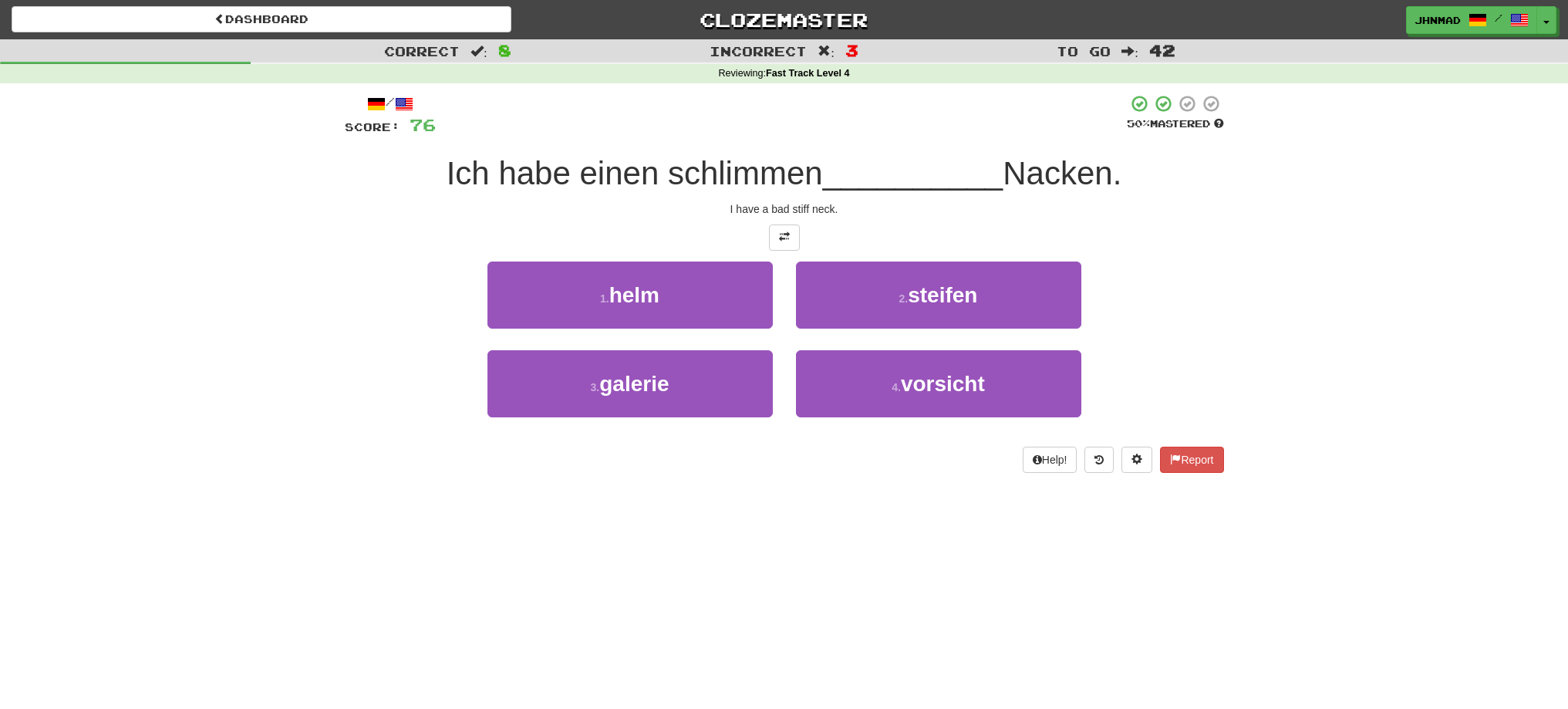
click at [940, 213] on div "I have a bad stiff neck." at bounding box center [784, 209] width 879 height 15
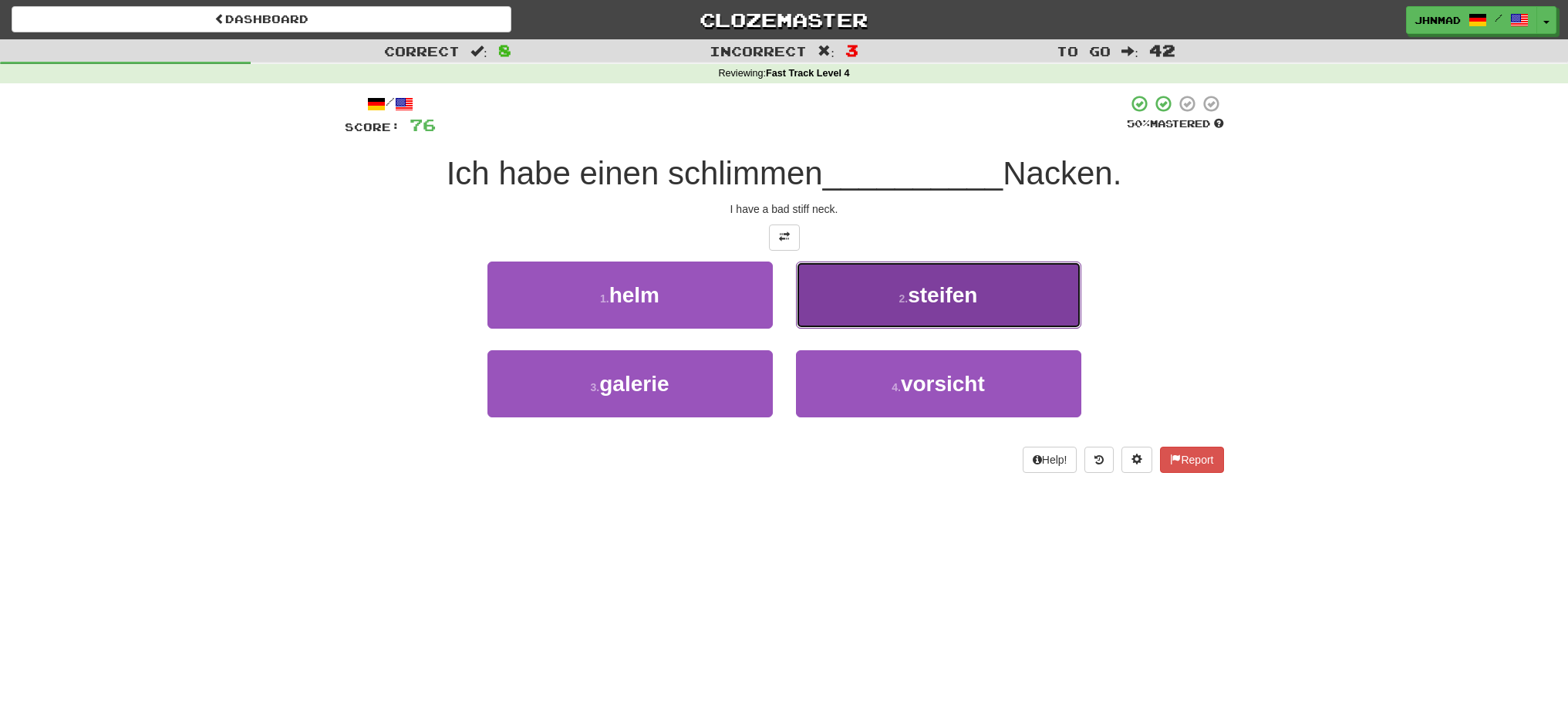
click at [959, 298] on span "steifen" at bounding box center [942, 295] width 69 height 24
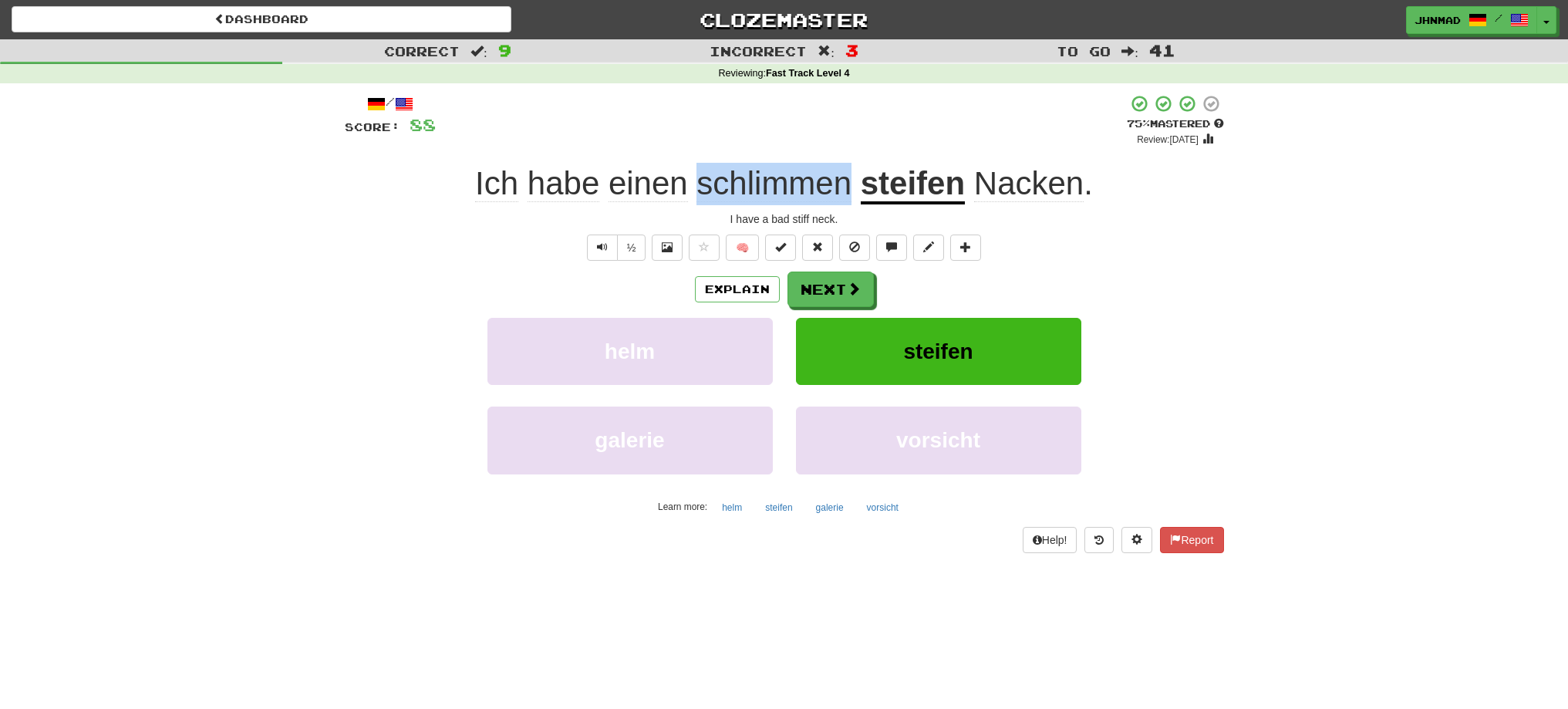
drag, startPoint x: 700, startPoint y: 182, endPoint x: 846, endPoint y: 169, distance: 146.6
click at [846, 169] on span "schlimmen" at bounding box center [774, 183] width 155 height 37
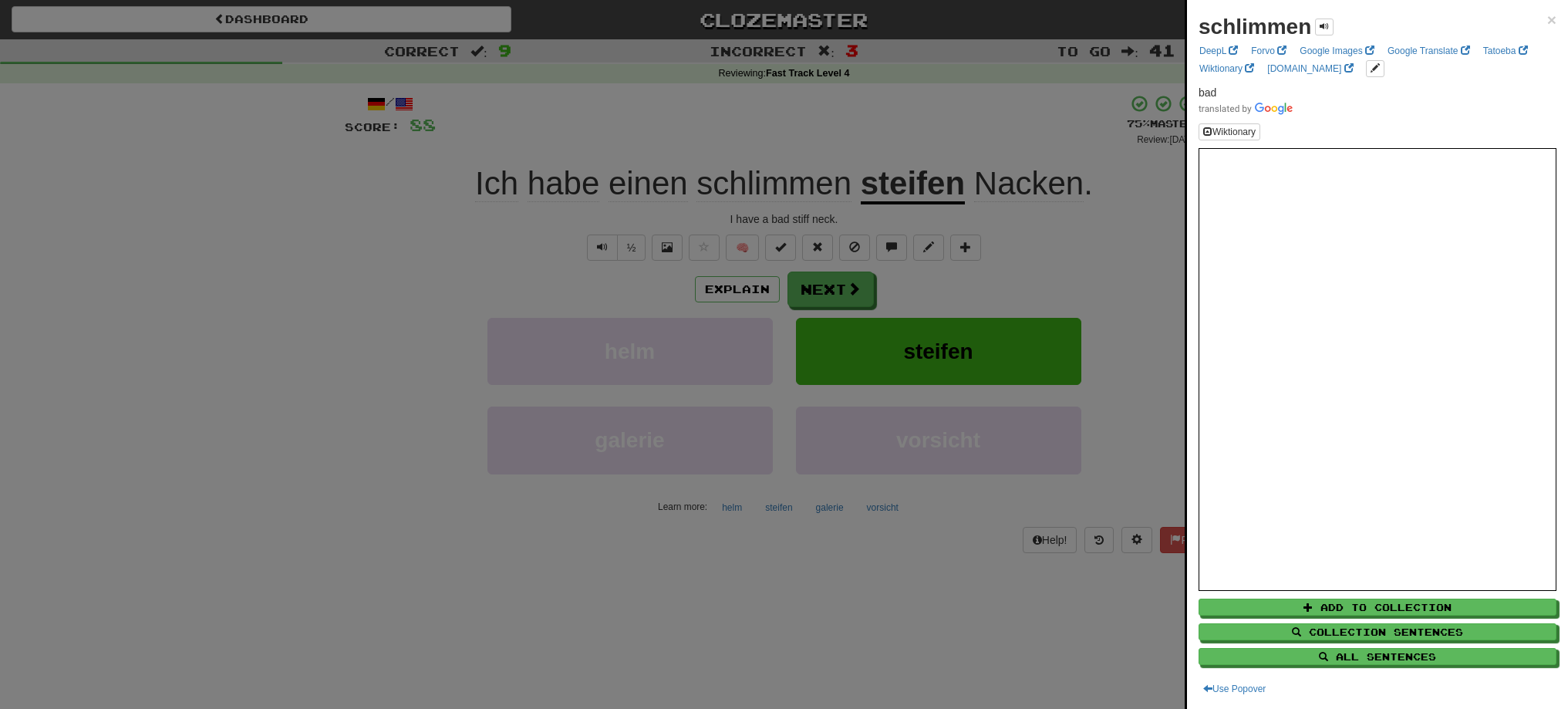
click at [842, 284] on div at bounding box center [784, 354] width 1568 height 709
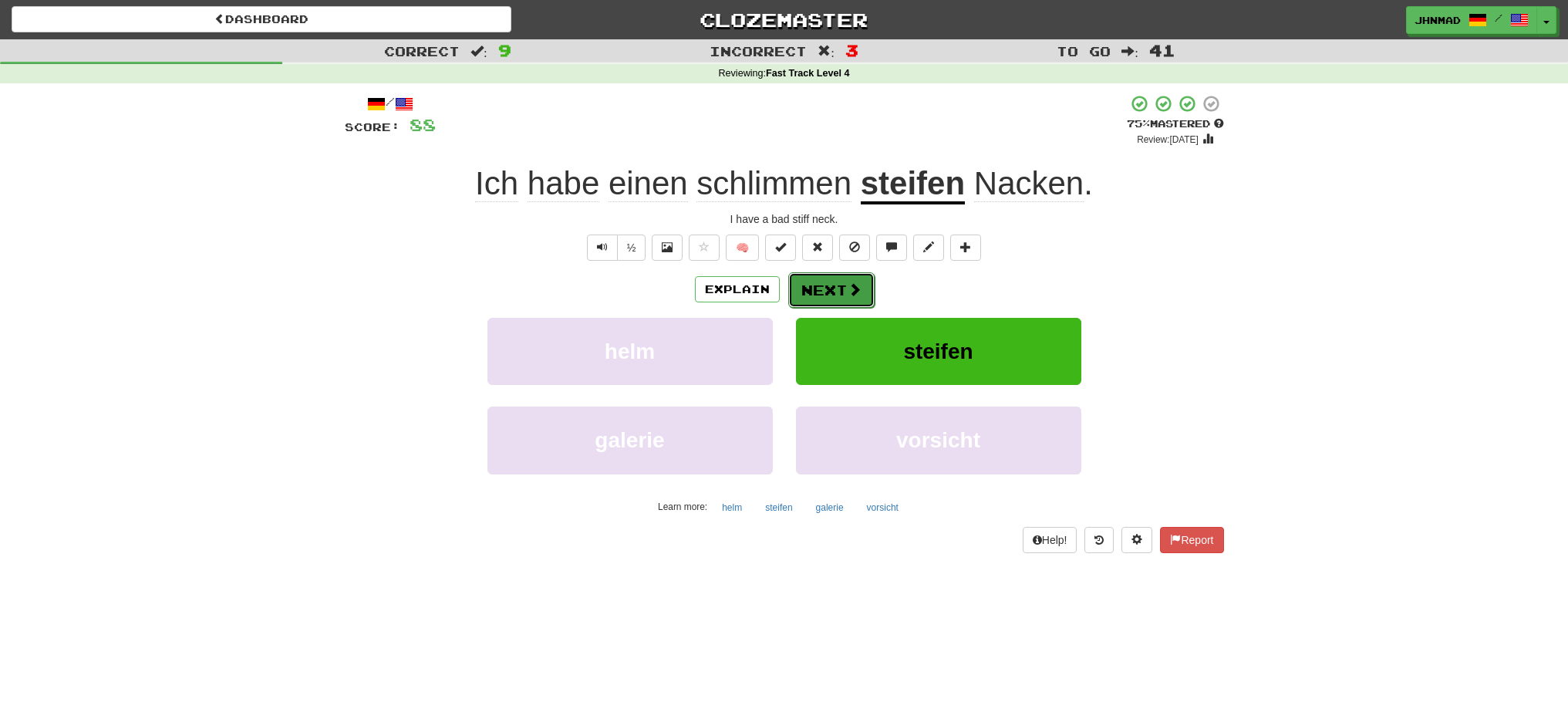
click at [840, 282] on button "Next" at bounding box center [831, 289] width 86 height 35
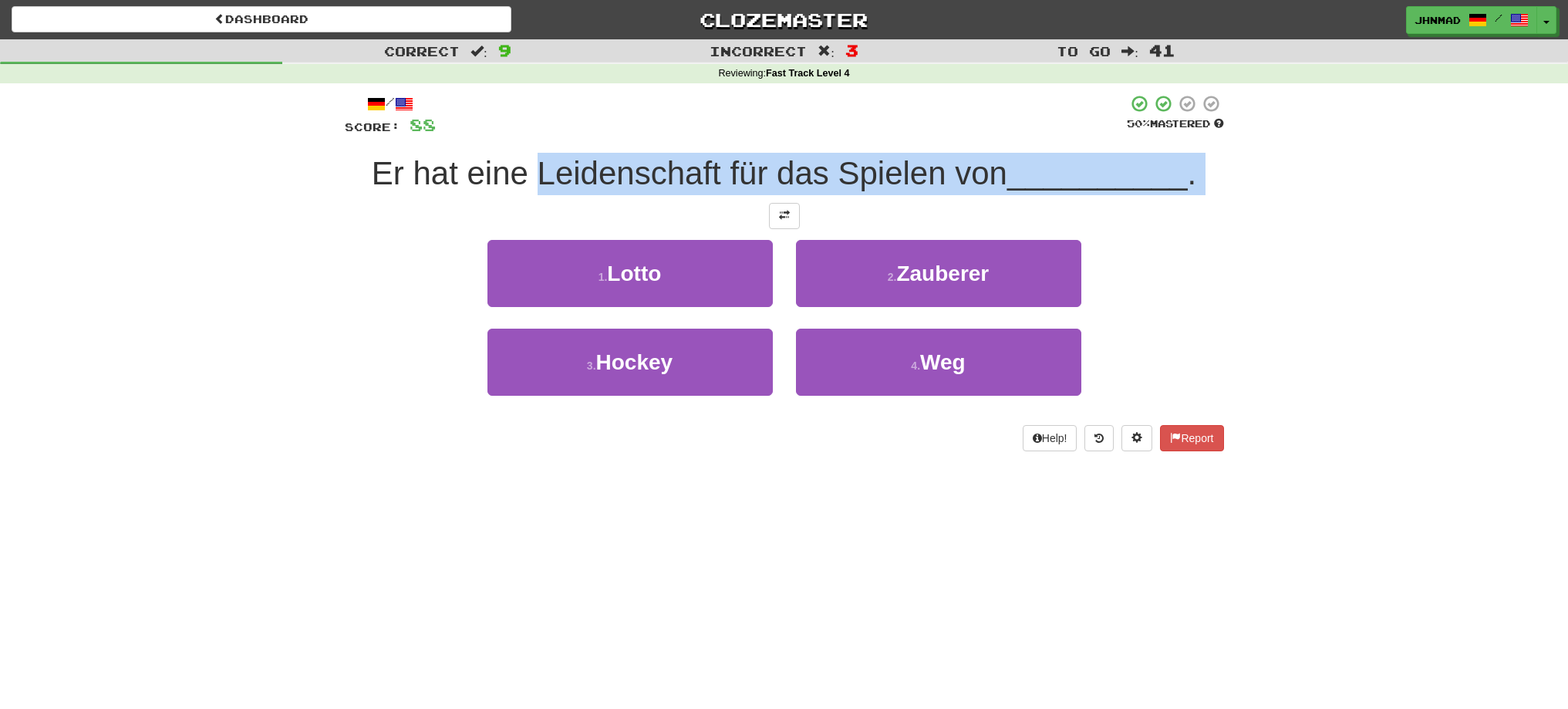
drag, startPoint x: 534, startPoint y: 180, endPoint x: 688, endPoint y: 554, distance: 404.5
click at [644, 371] on div "/ Score: 88 50 % Mastered Er hat eine Leidenschaft für das Spielen von ________…" at bounding box center [784, 272] width 879 height 357
click at [586, 139] on div "/ Score: 88 50 % Mastered Er hat eine Leidenschaft für das Spielen von ________…" at bounding box center [784, 272] width 879 height 357
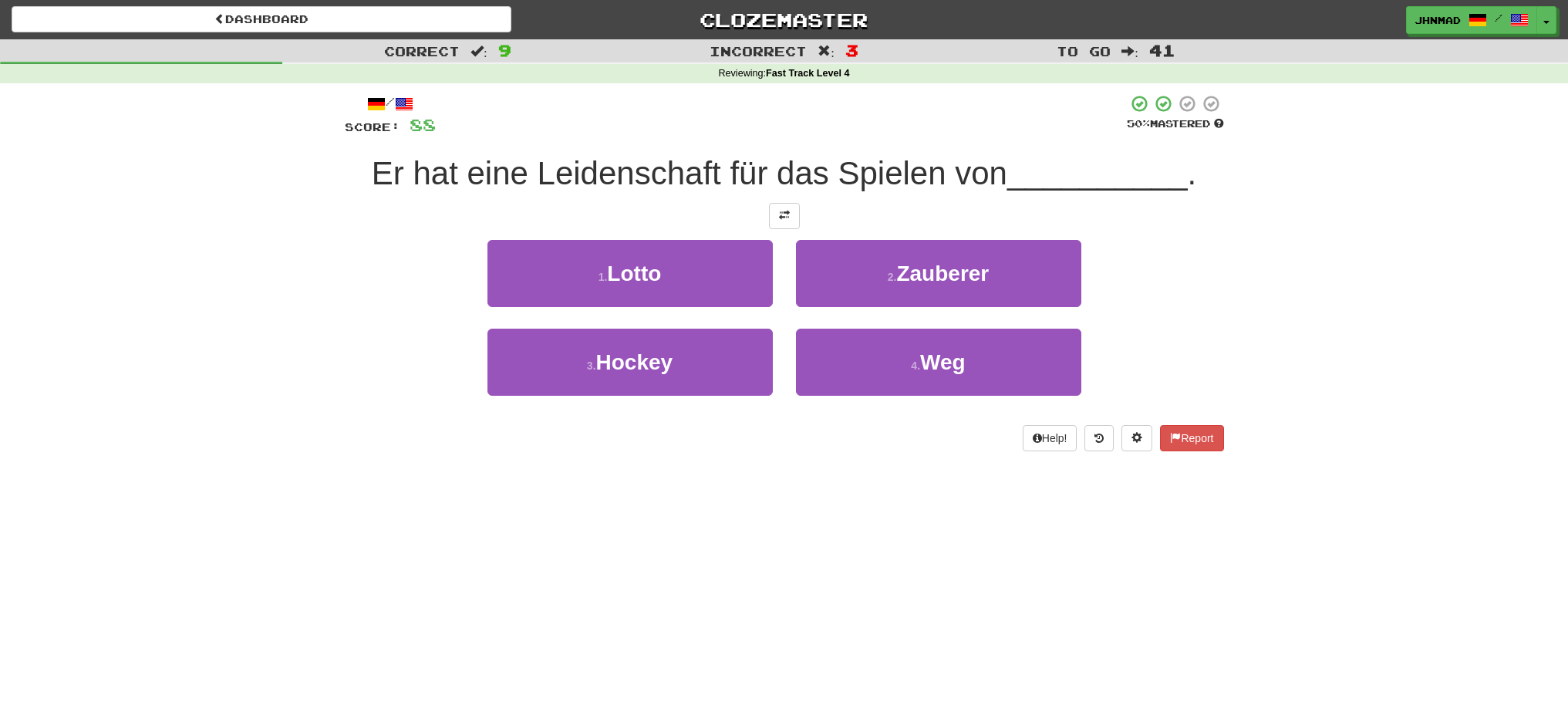
click at [544, 177] on span "Er hat eine Leidenschaft für das Spielen von" at bounding box center [689, 173] width 636 height 36
drag, startPoint x: 533, startPoint y: 174, endPoint x: 715, endPoint y: 169, distance: 182.1
click at [715, 169] on span "Er hat eine Leidenschaft für das Spielen von" at bounding box center [689, 173] width 636 height 36
click at [705, 134] on div at bounding box center [705, 134] width 0 height 0
click at [864, 217] on div at bounding box center [784, 216] width 879 height 27
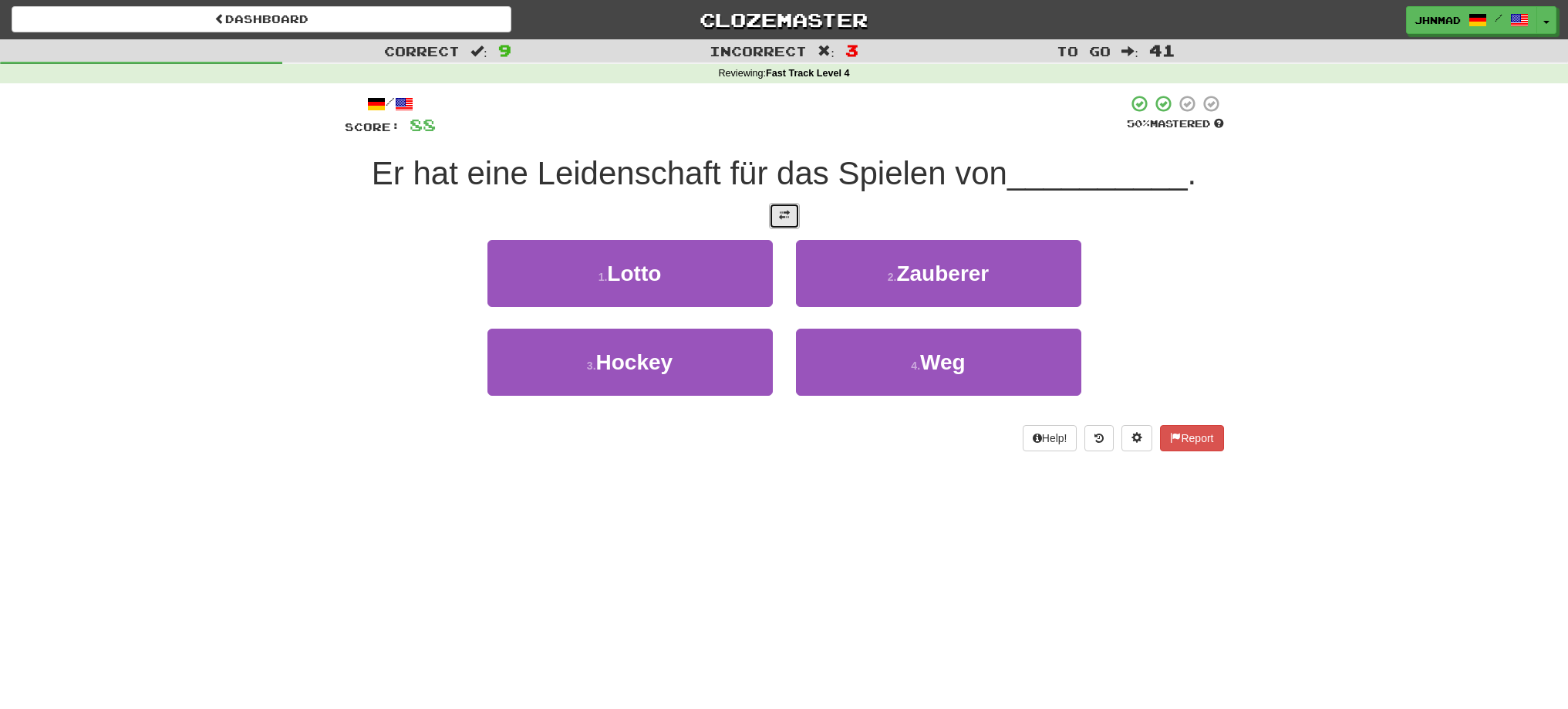
click at [780, 215] on span at bounding box center [784, 214] width 10 height 10
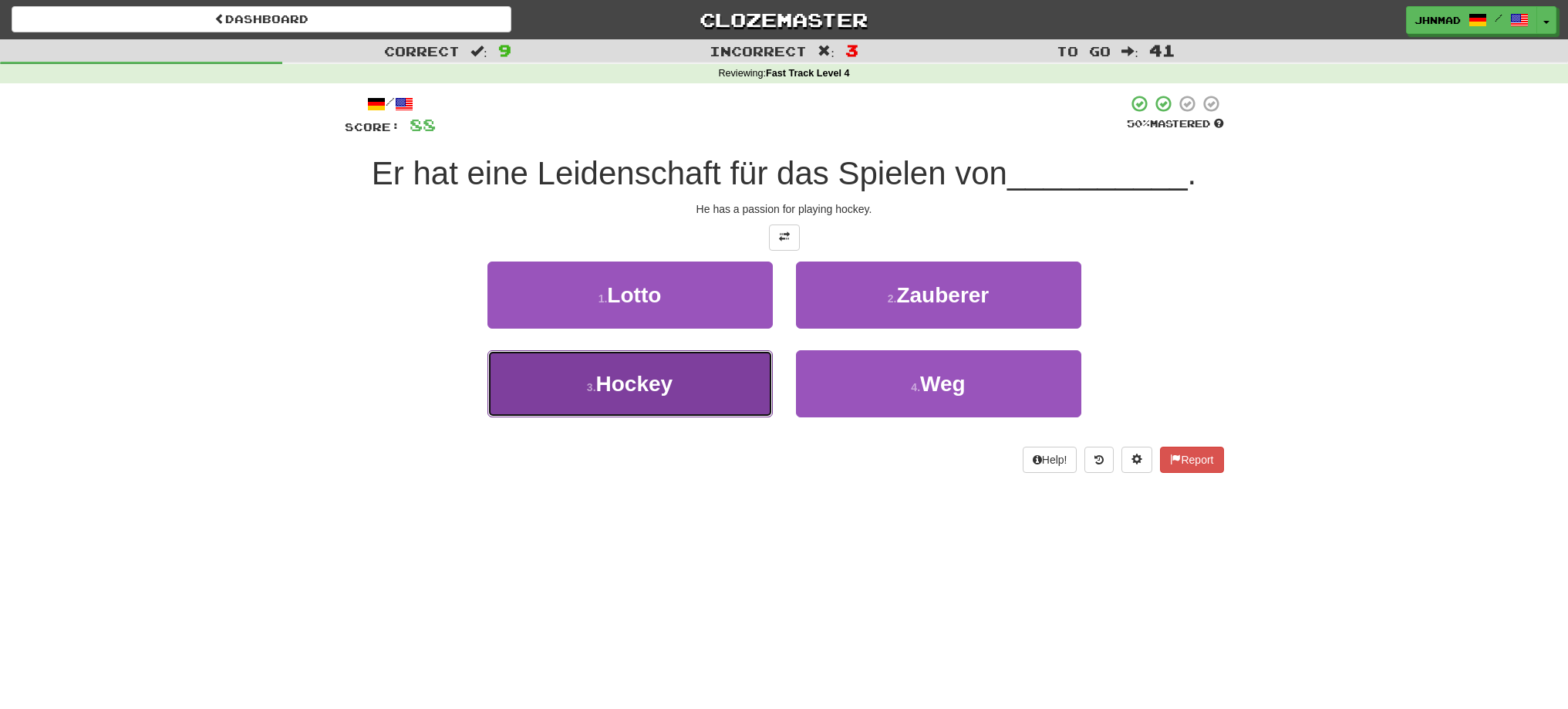
click at [671, 392] on span "Hockey" at bounding box center [634, 383] width 77 height 24
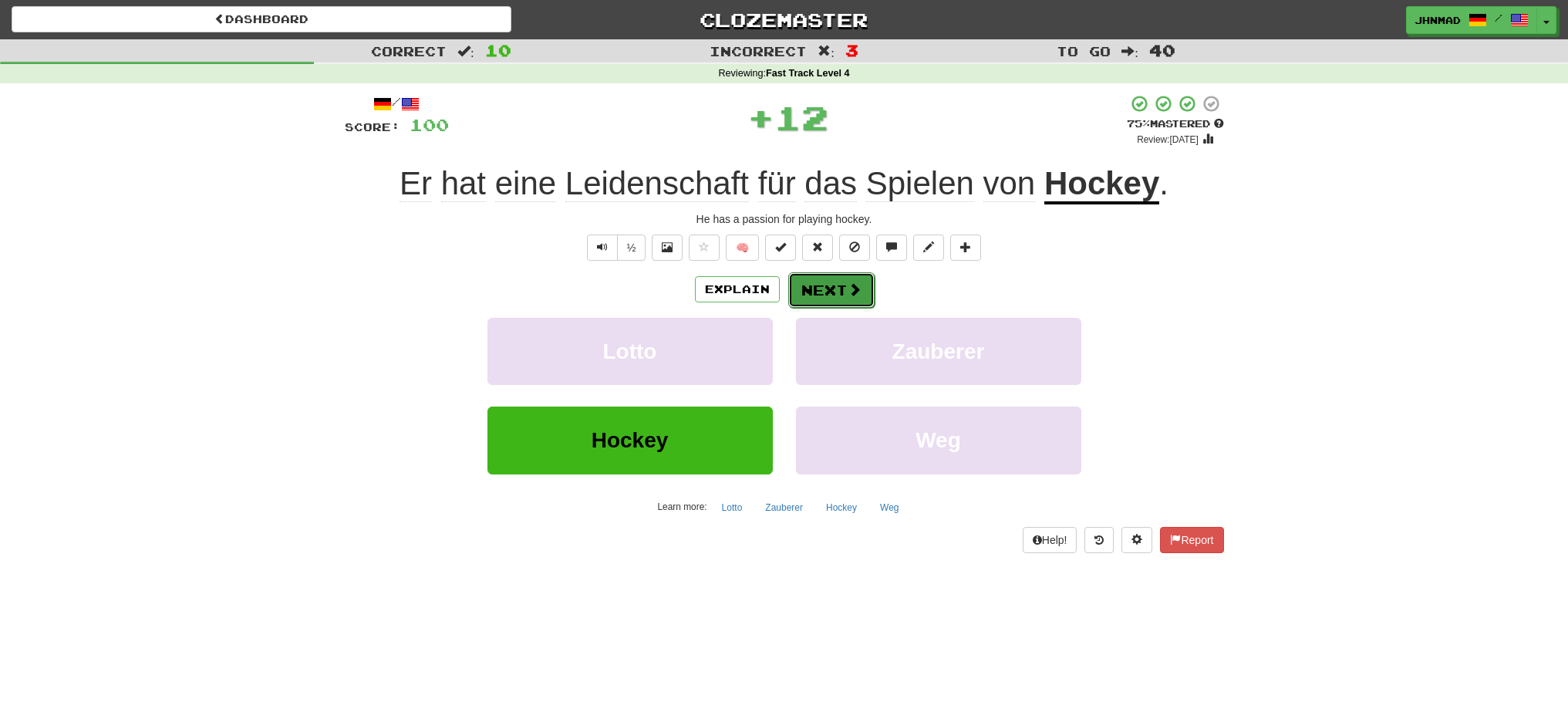
click at [837, 292] on button "Next" at bounding box center [831, 289] width 86 height 35
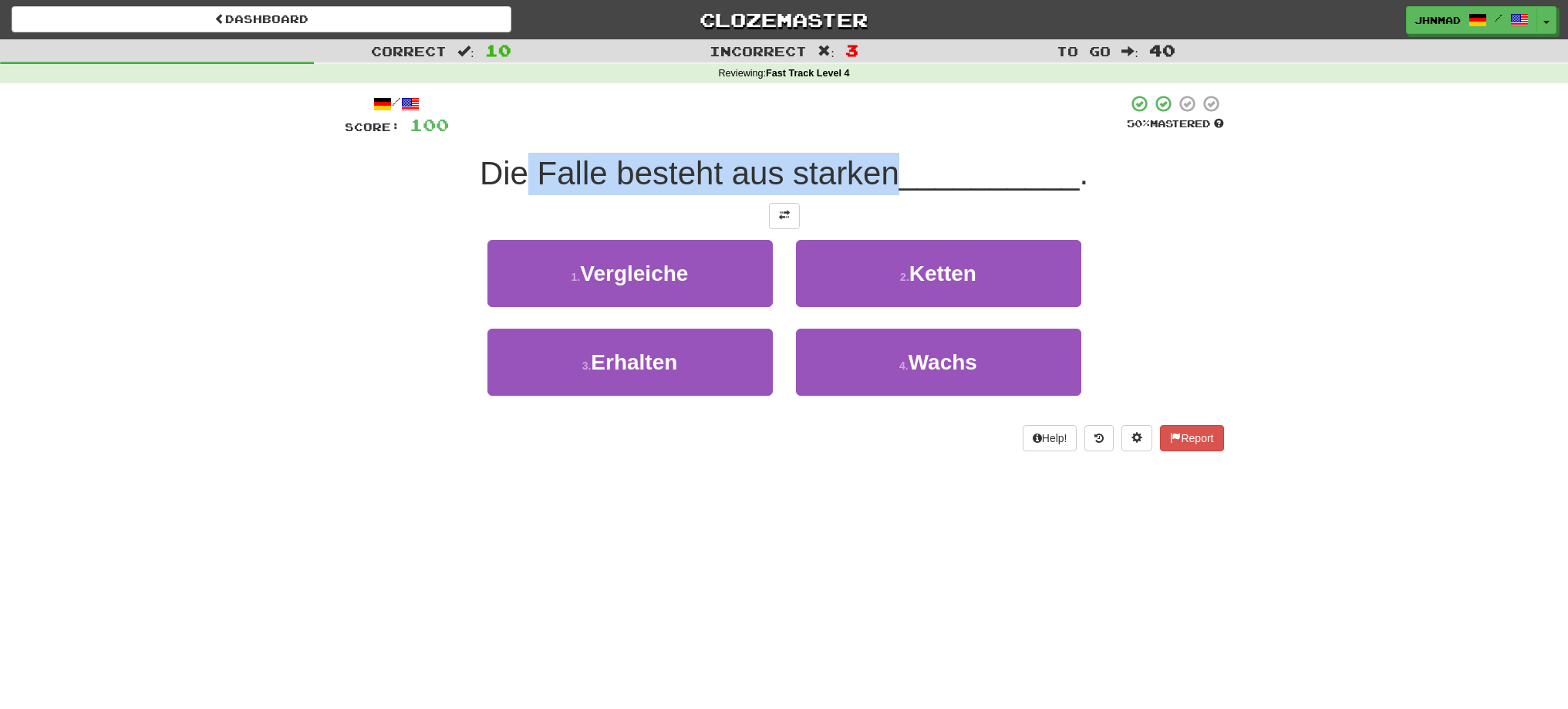
drag, startPoint x: 527, startPoint y: 172, endPoint x: 896, endPoint y: 181, distance: 369.1
click at [896, 181] on span "Die Falle besteht aus starken" at bounding box center [689, 173] width 420 height 36
click at [887, 192] on div at bounding box center [887, 192] width 0 height 0
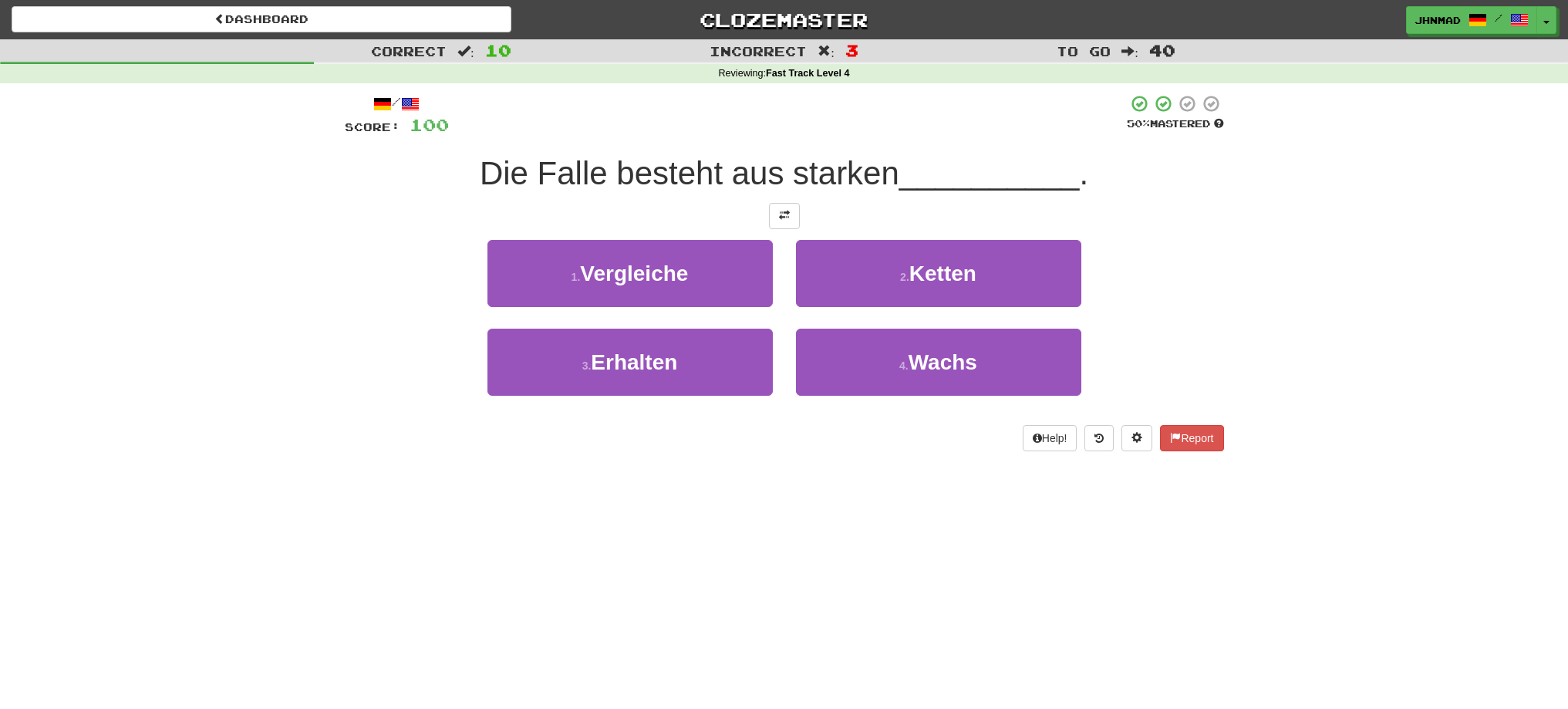
click at [867, 207] on div at bounding box center [784, 216] width 879 height 27
click at [796, 221] on button at bounding box center [784, 216] width 31 height 27
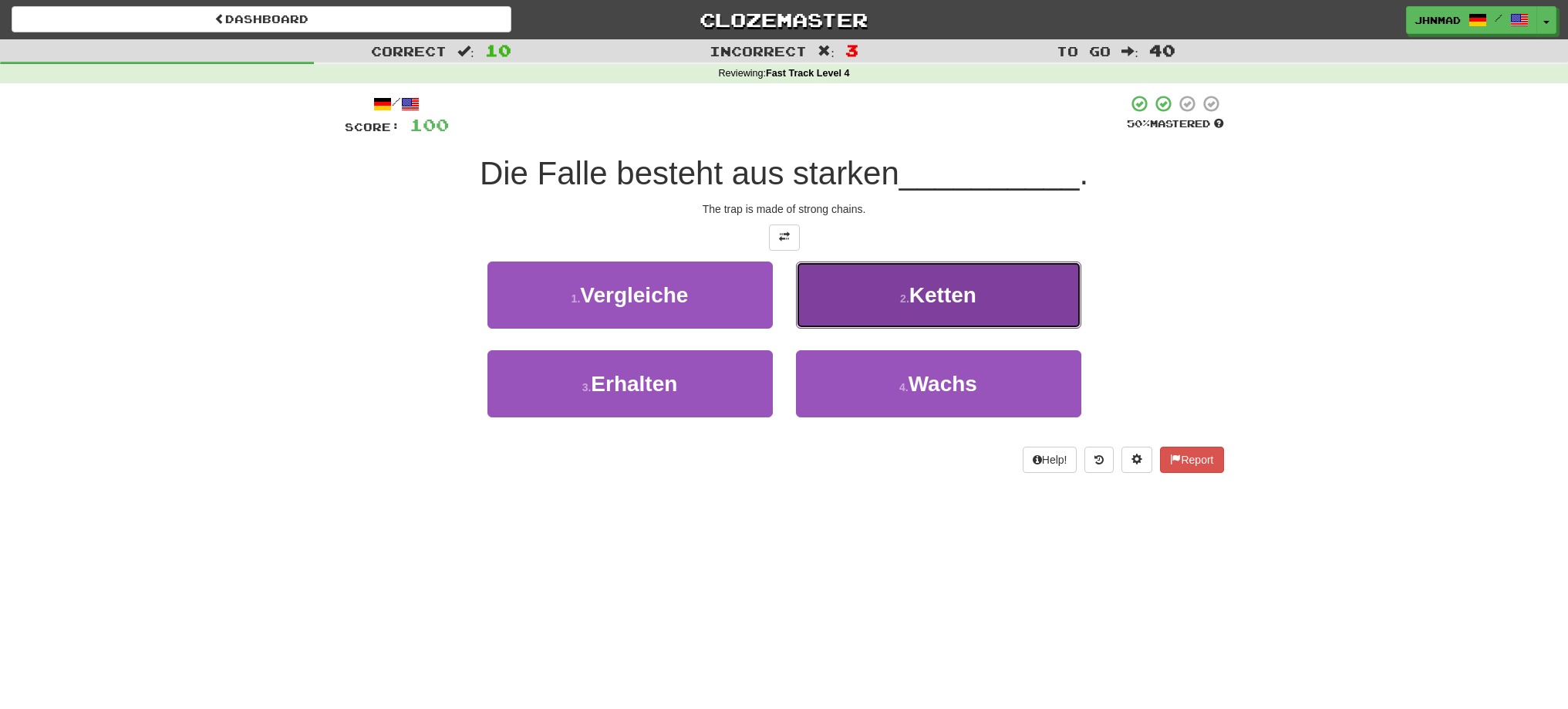
click at [975, 283] on span "Ketten" at bounding box center [943, 295] width 67 height 24
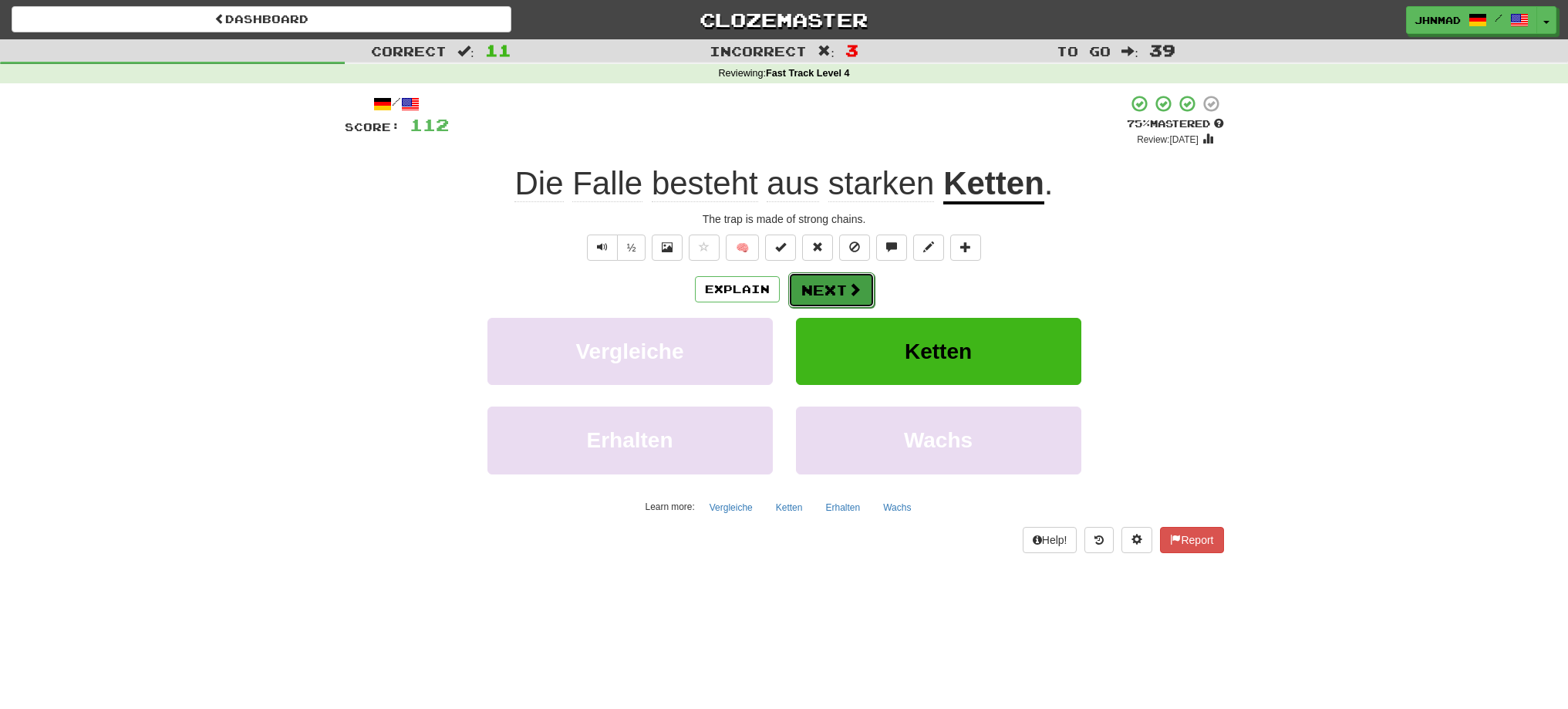
click at [823, 281] on button "Next" at bounding box center [831, 289] width 86 height 35
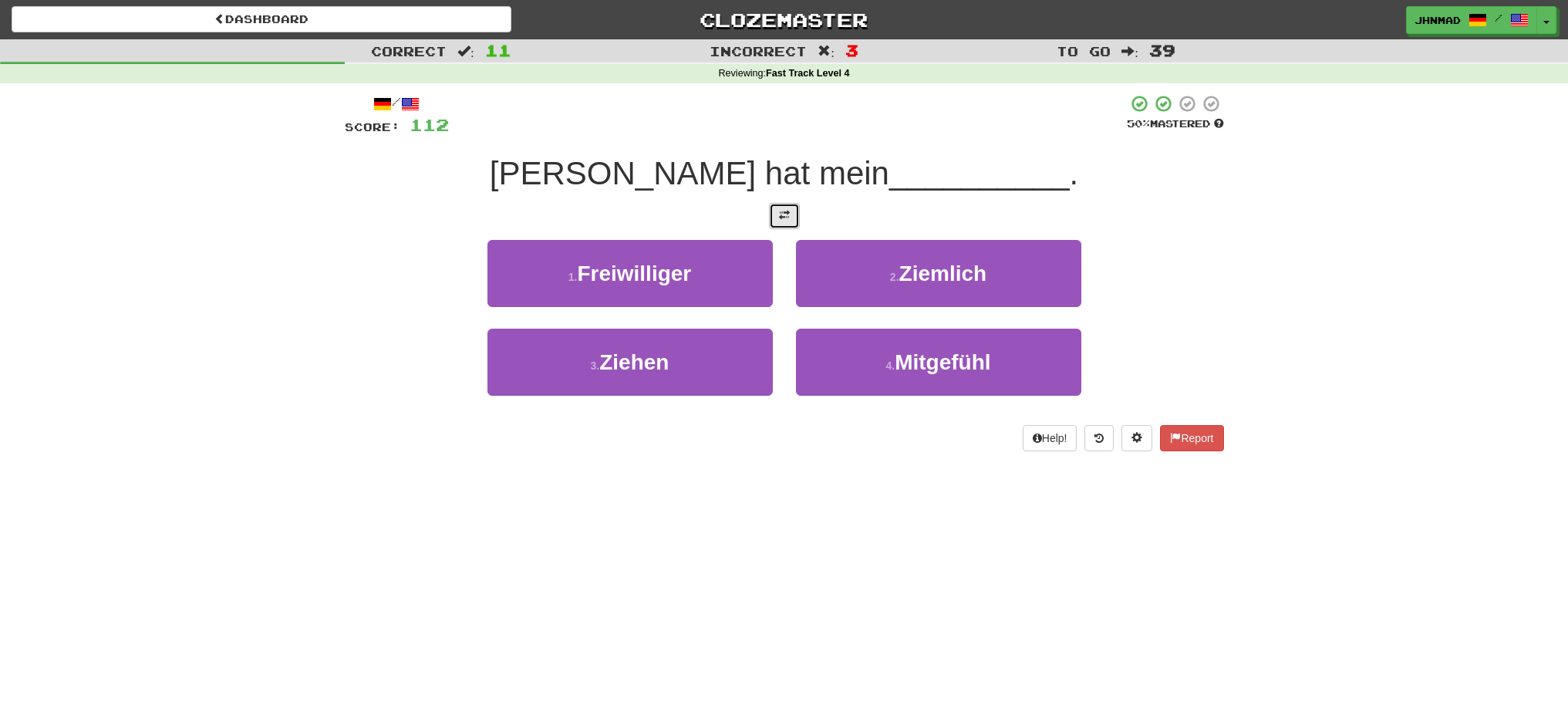
click at [770, 214] on button at bounding box center [784, 216] width 31 height 27
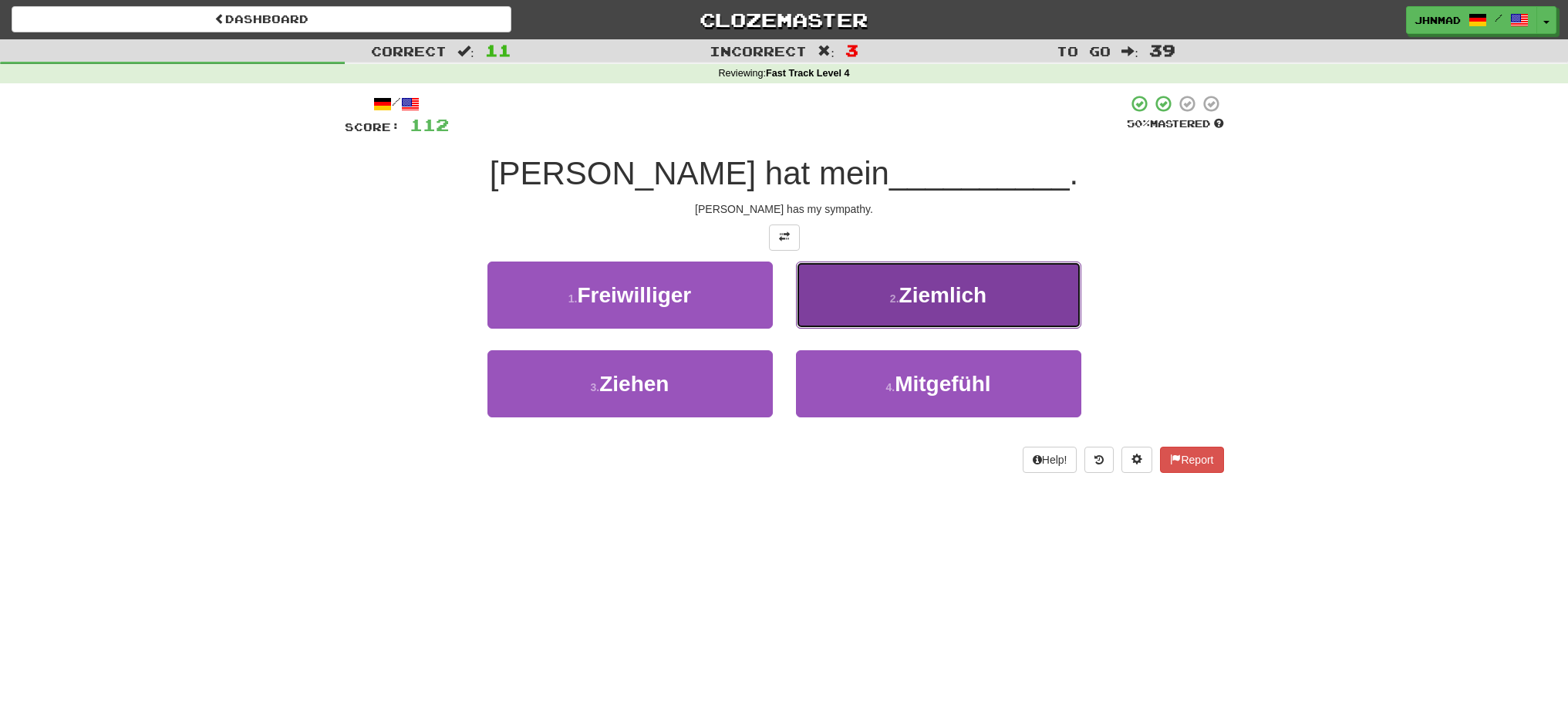
click at [900, 300] on span "Ziemlich" at bounding box center [943, 295] width 88 height 24
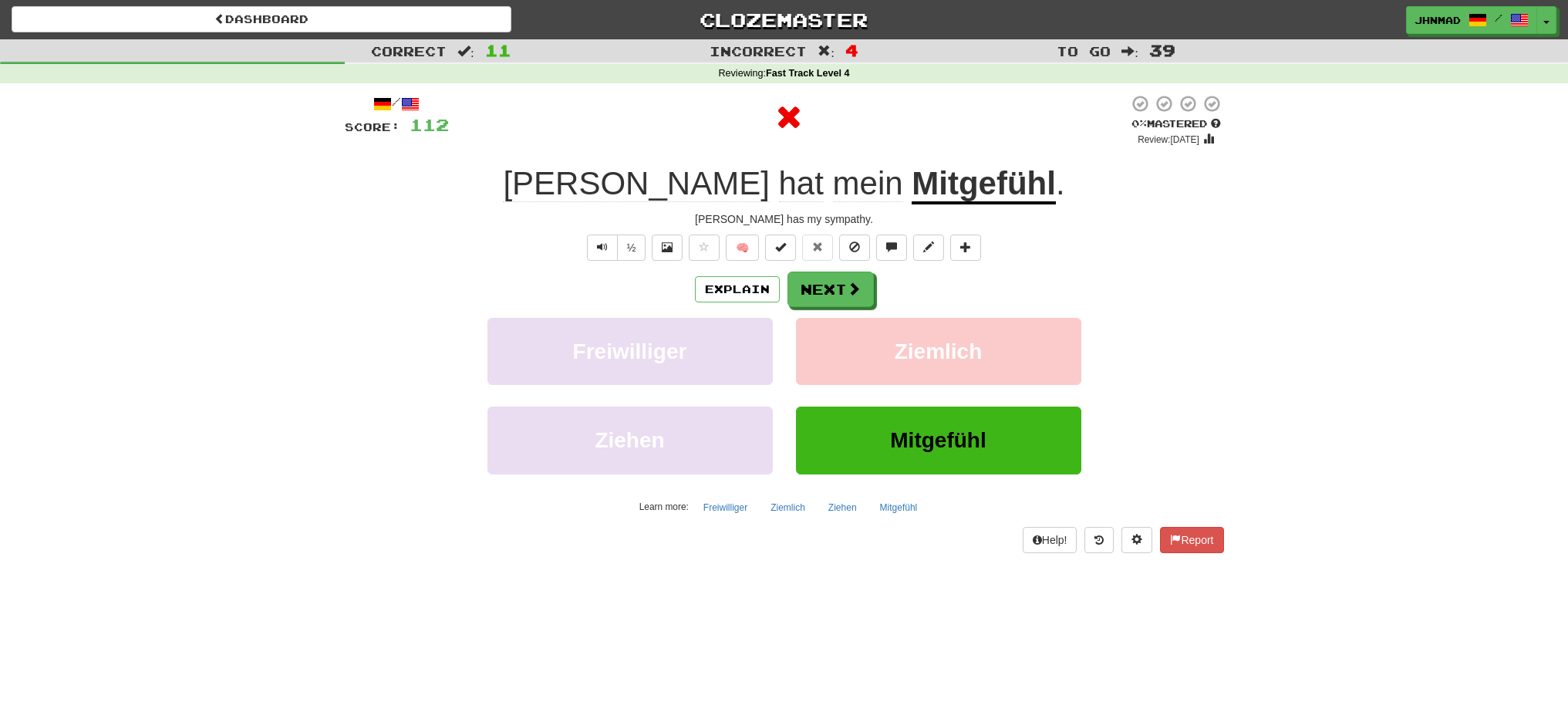
click at [911, 189] on u "Mitgefühl" at bounding box center [983, 185] width 144 height 40
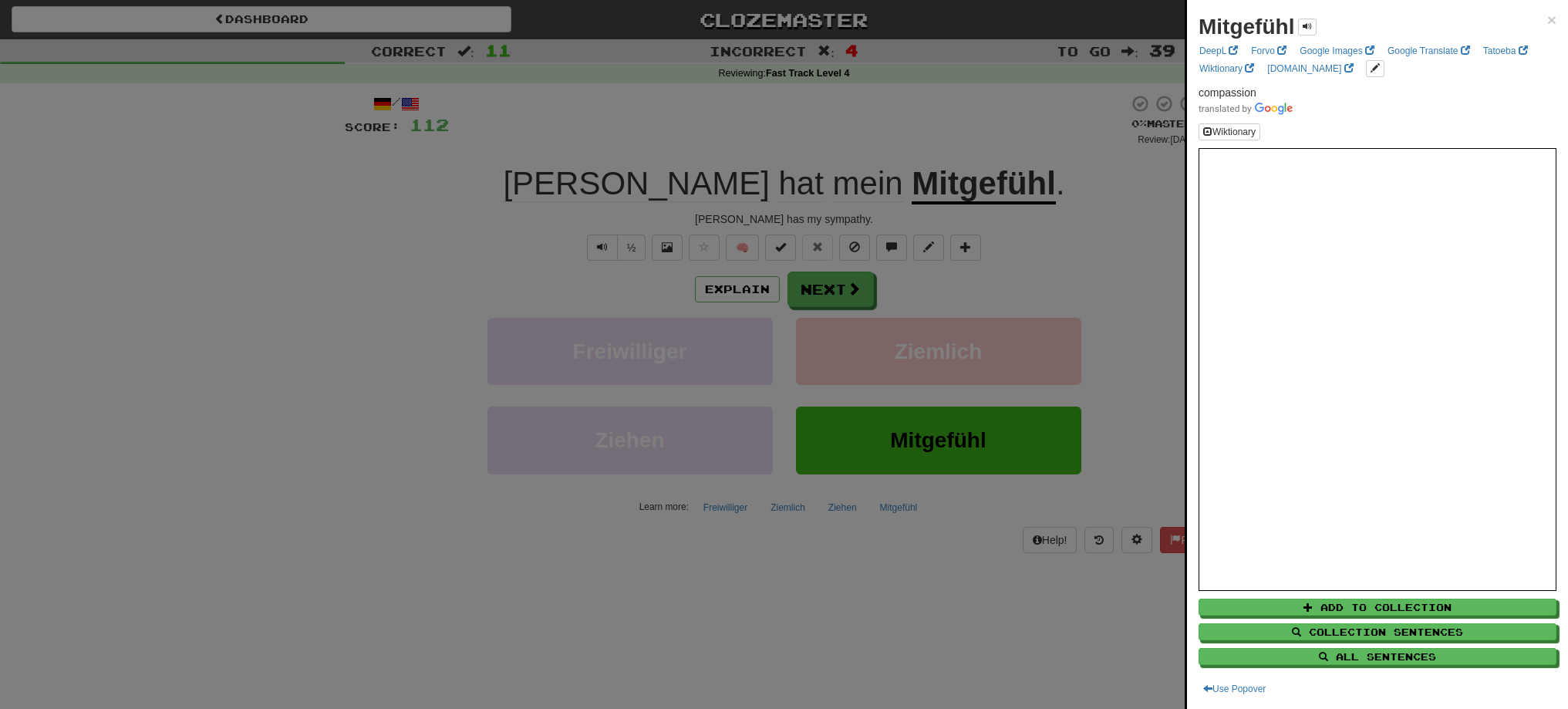
click at [849, 284] on div at bounding box center [784, 354] width 1568 height 709
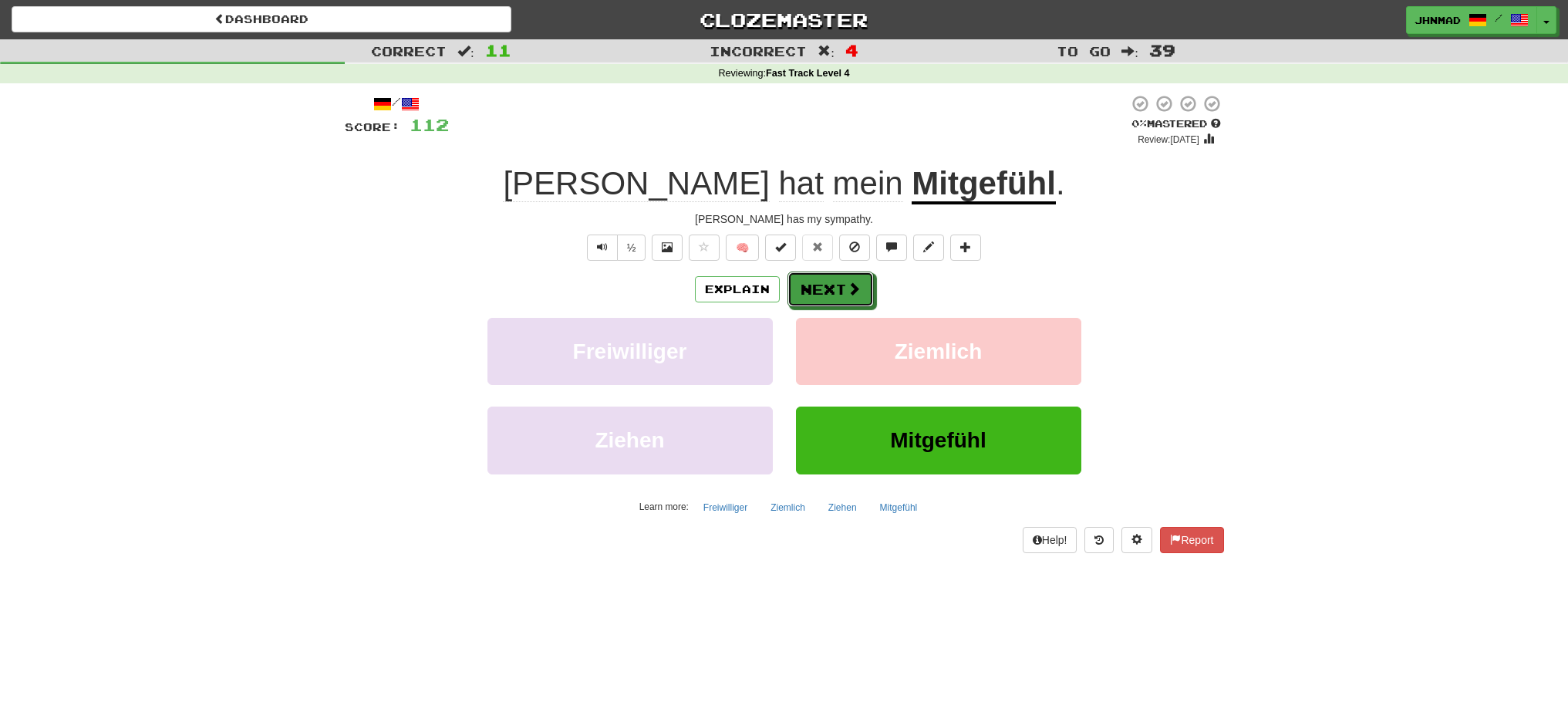
click at [849, 284] on span at bounding box center [854, 288] width 14 height 14
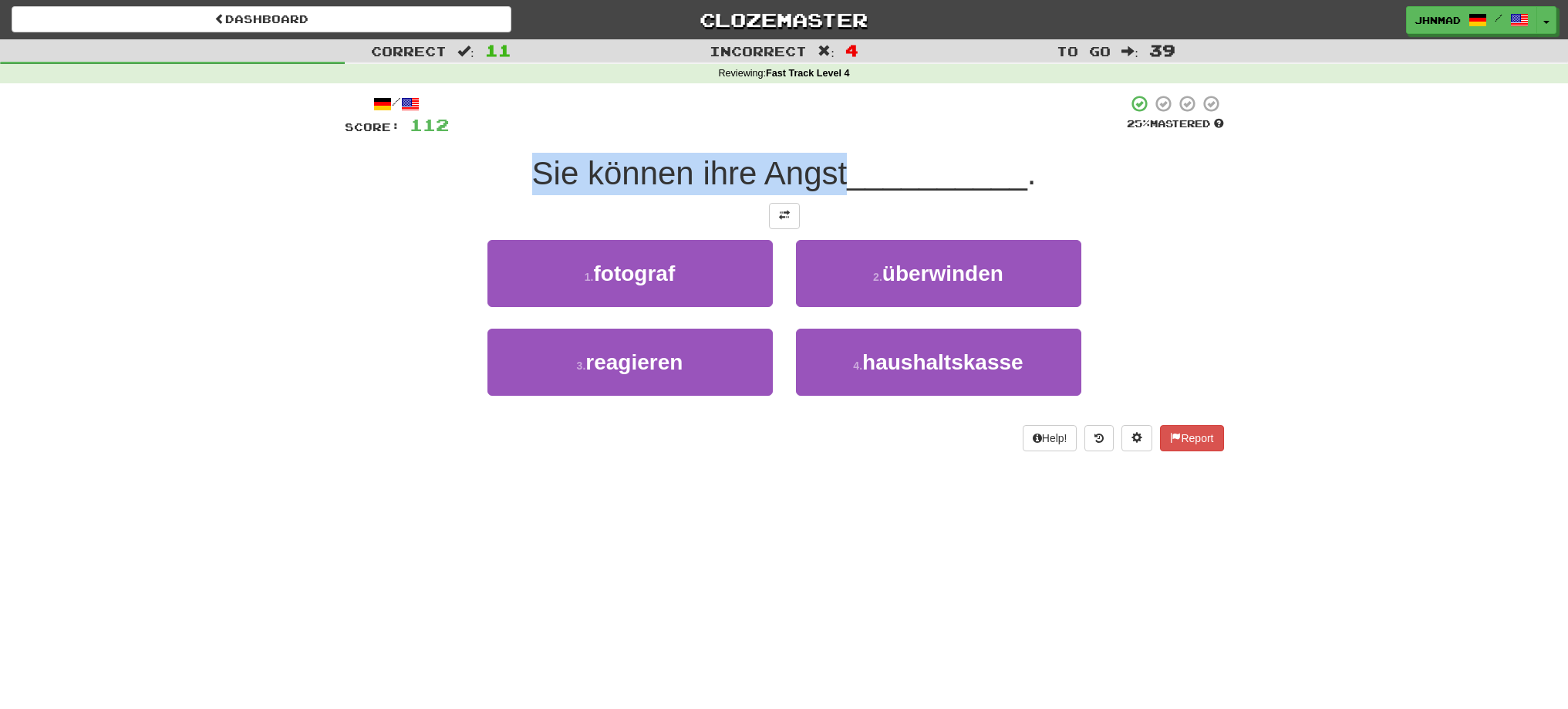
drag, startPoint x: 524, startPoint y: 172, endPoint x: 847, endPoint y: 165, distance: 323.1
click at [847, 165] on div "Sie können ihre Angst __________ ." at bounding box center [784, 173] width 879 height 43
click at [837, 134] on div at bounding box center [837, 134] width 0 height 0
click at [873, 213] on div at bounding box center [784, 216] width 879 height 27
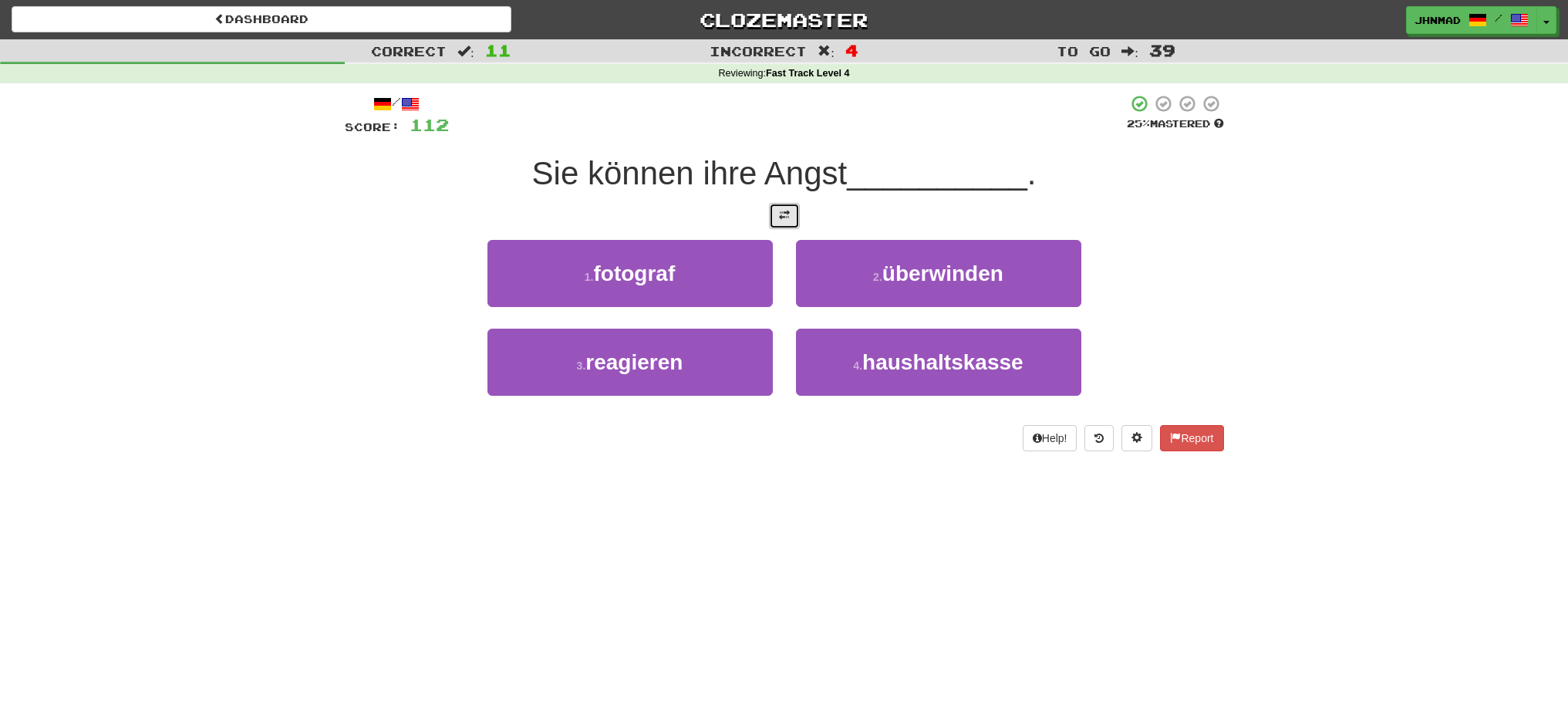
click at [783, 206] on button at bounding box center [784, 216] width 31 height 27
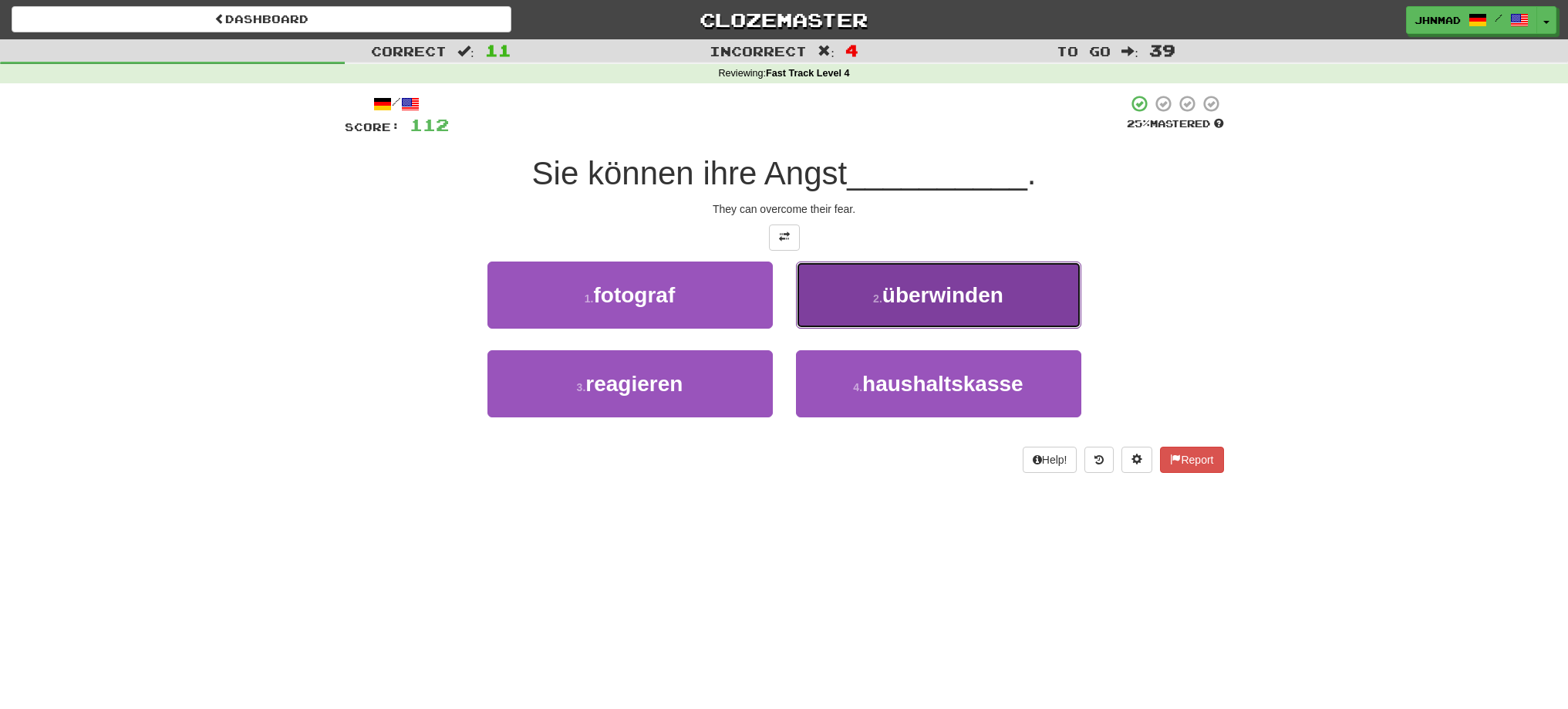
click at [916, 300] on span "überwinden" at bounding box center [944, 295] width 121 height 24
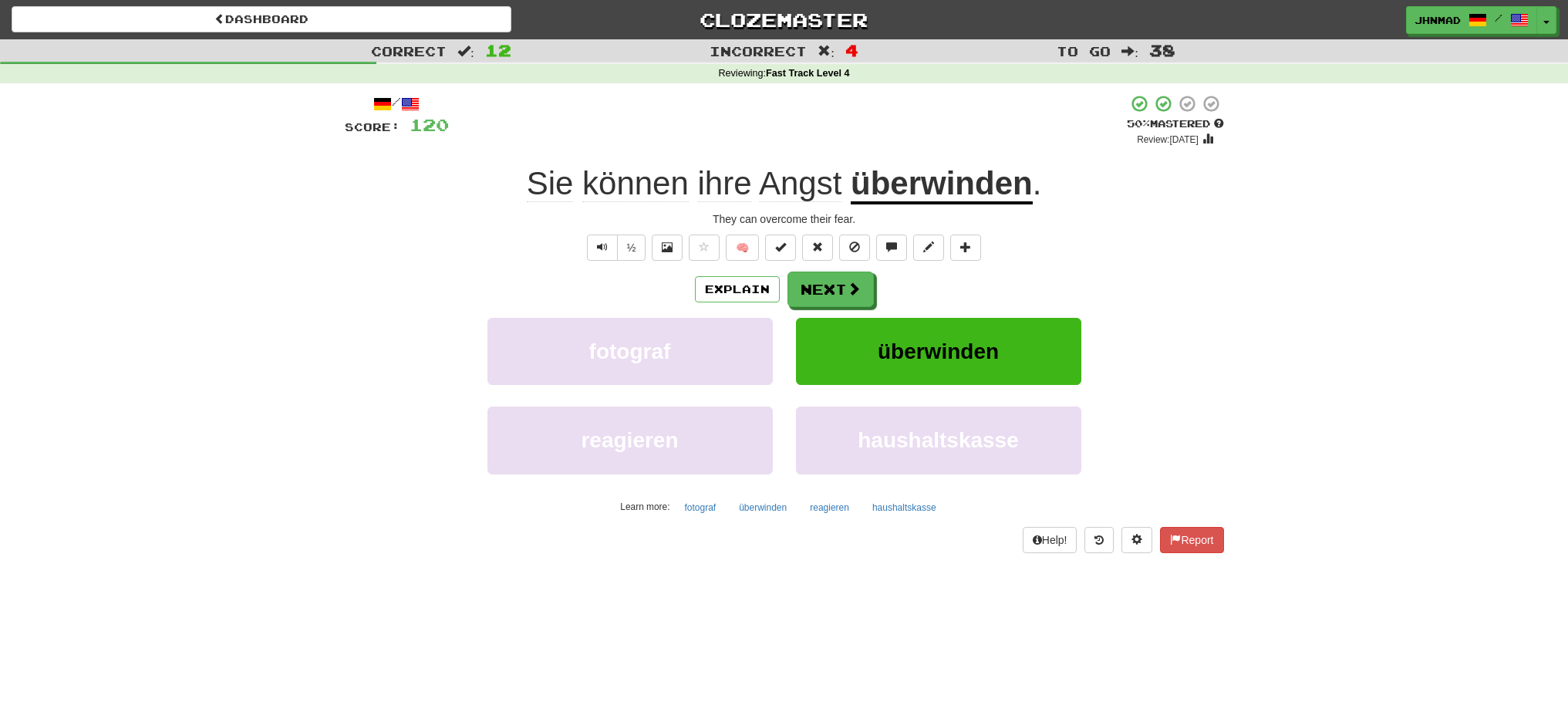
click at [951, 180] on u "überwinden" at bounding box center [942, 185] width 182 height 40
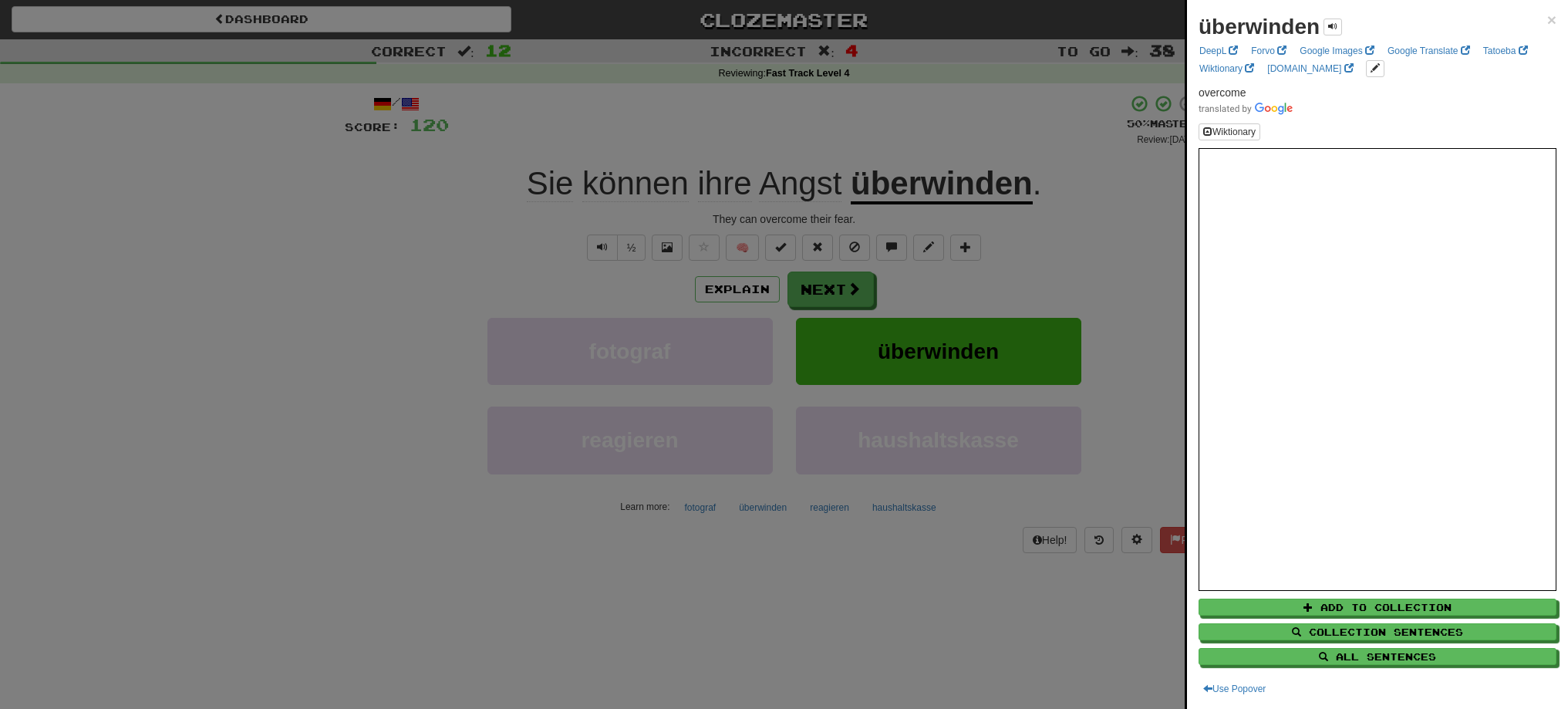
click at [808, 295] on div at bounding box center [784, 354] width 1568 height 709
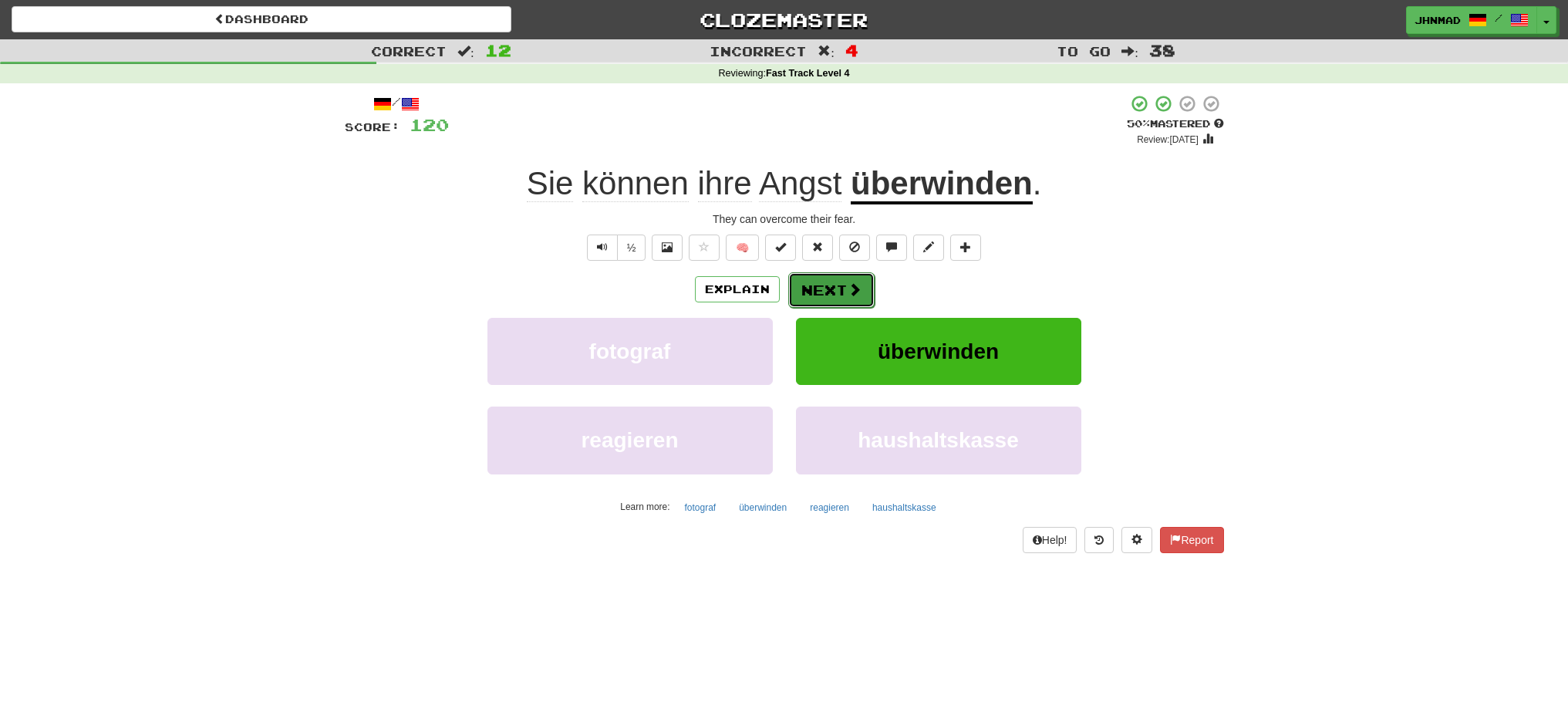
click at [820, 273] on button "Next" at bounding box center [831, 289] width 86 height 35
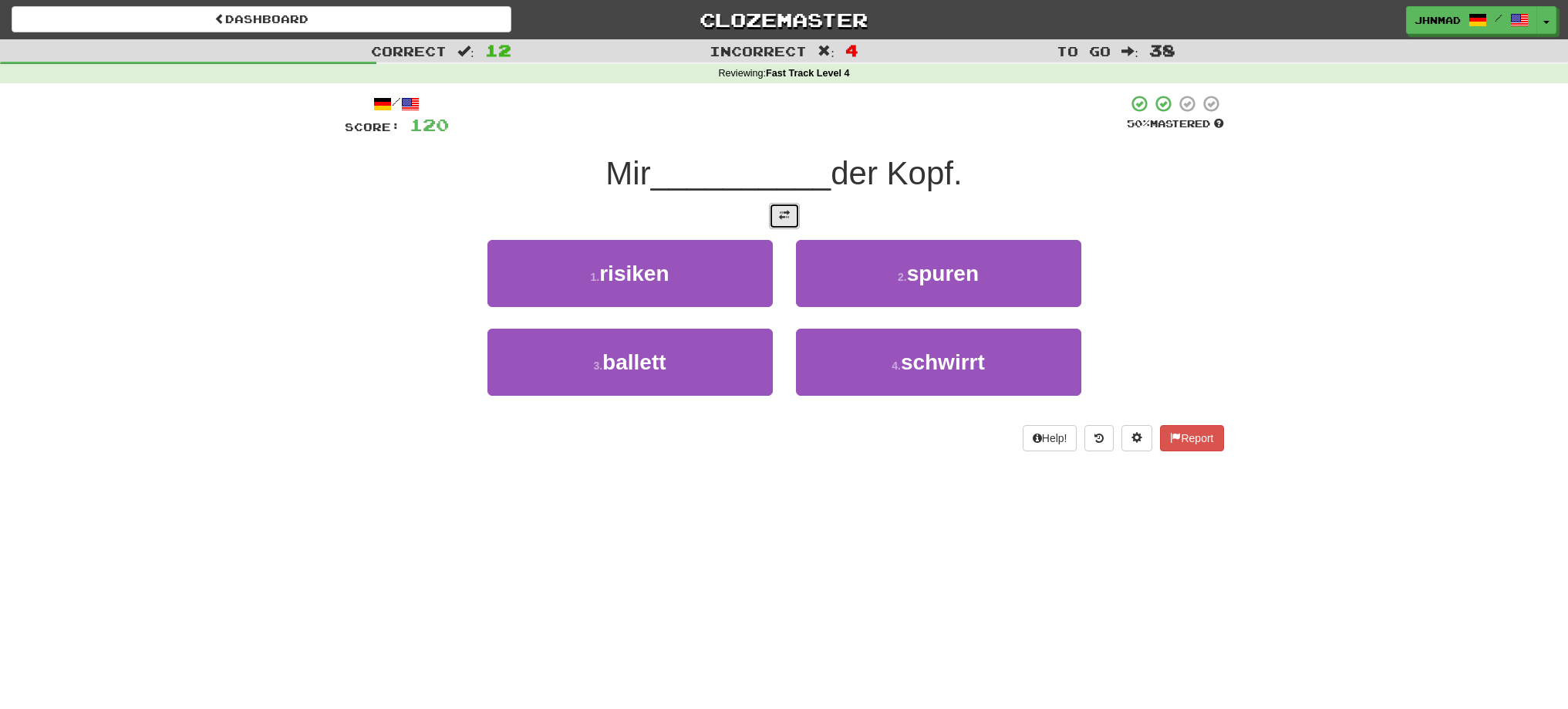
click at [779, 211] on span at bounding box center [784, 214] width 10 height 10
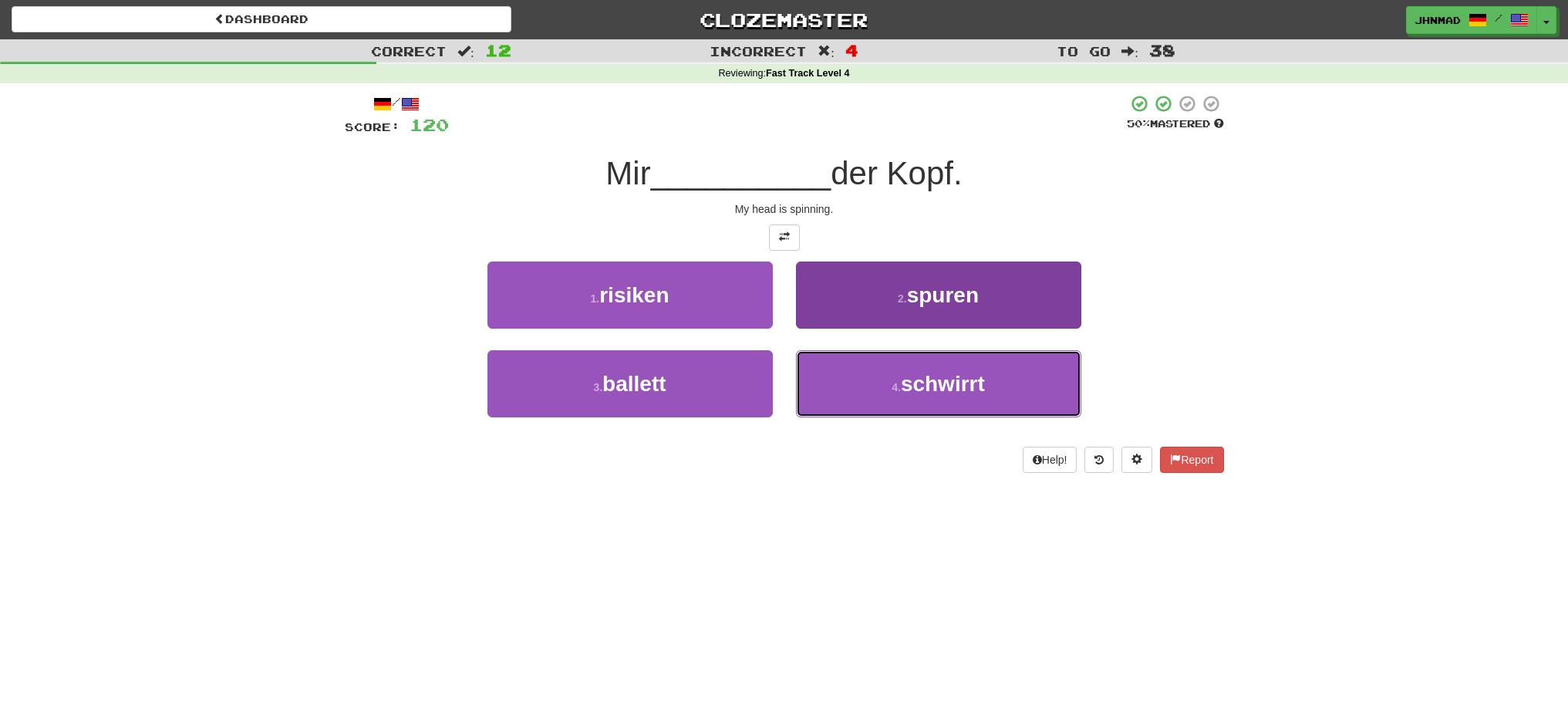
click at [913, 385] on span "schwirrt" at bounding box center [943, 383] width 84 height 24
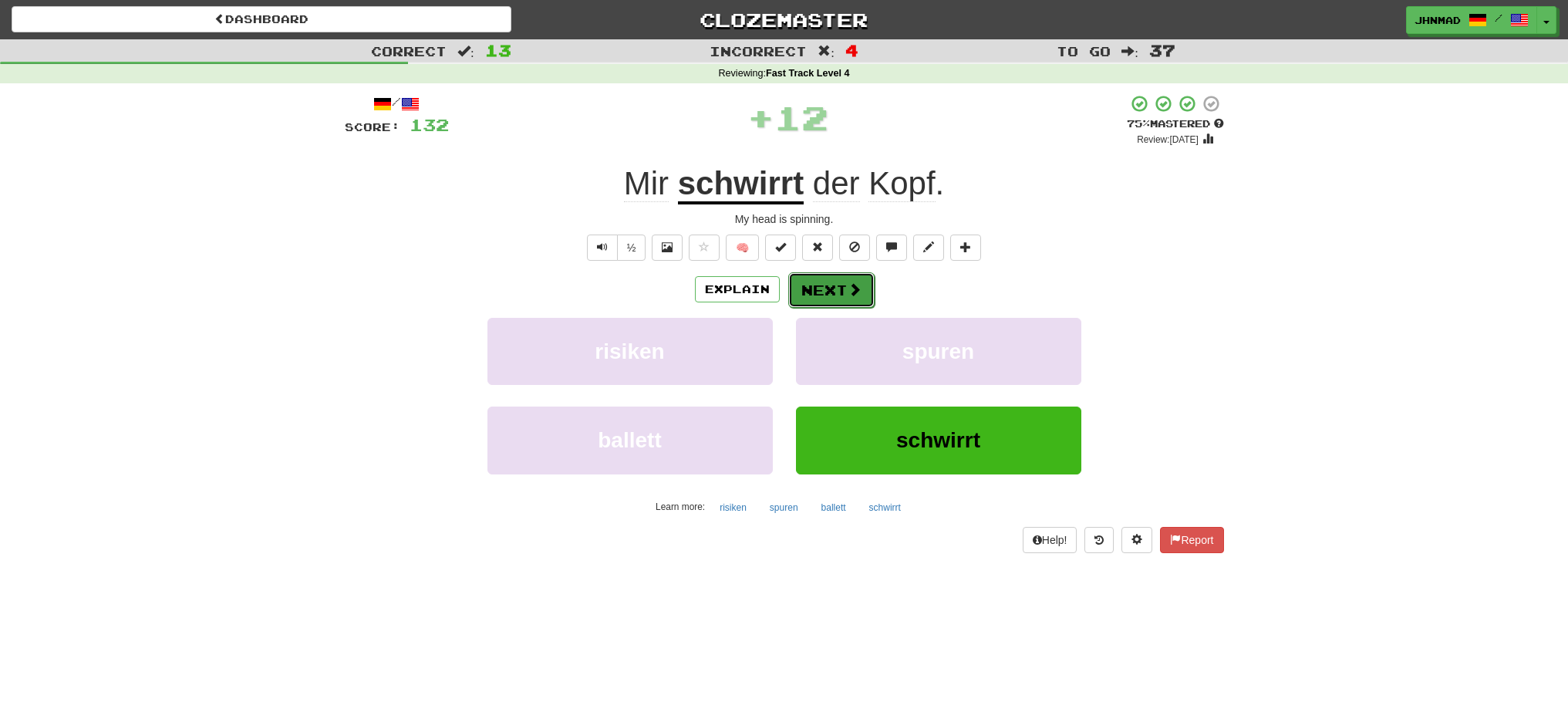
click at [834, 293] on button "Next" at bounding box center [831, 289] width 86 height 35
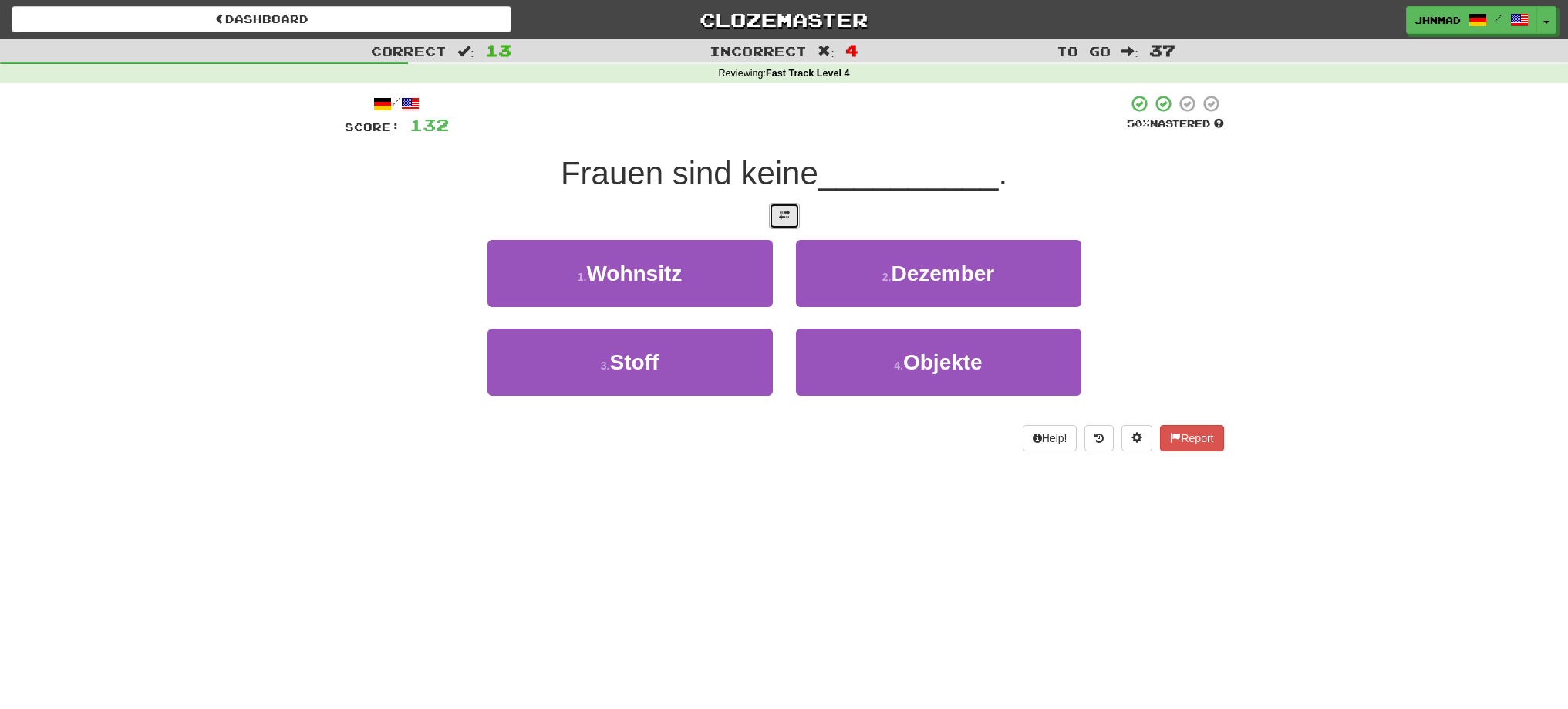
click at [783, 219] on span at bounding box center [784, 214] width 10 height 10
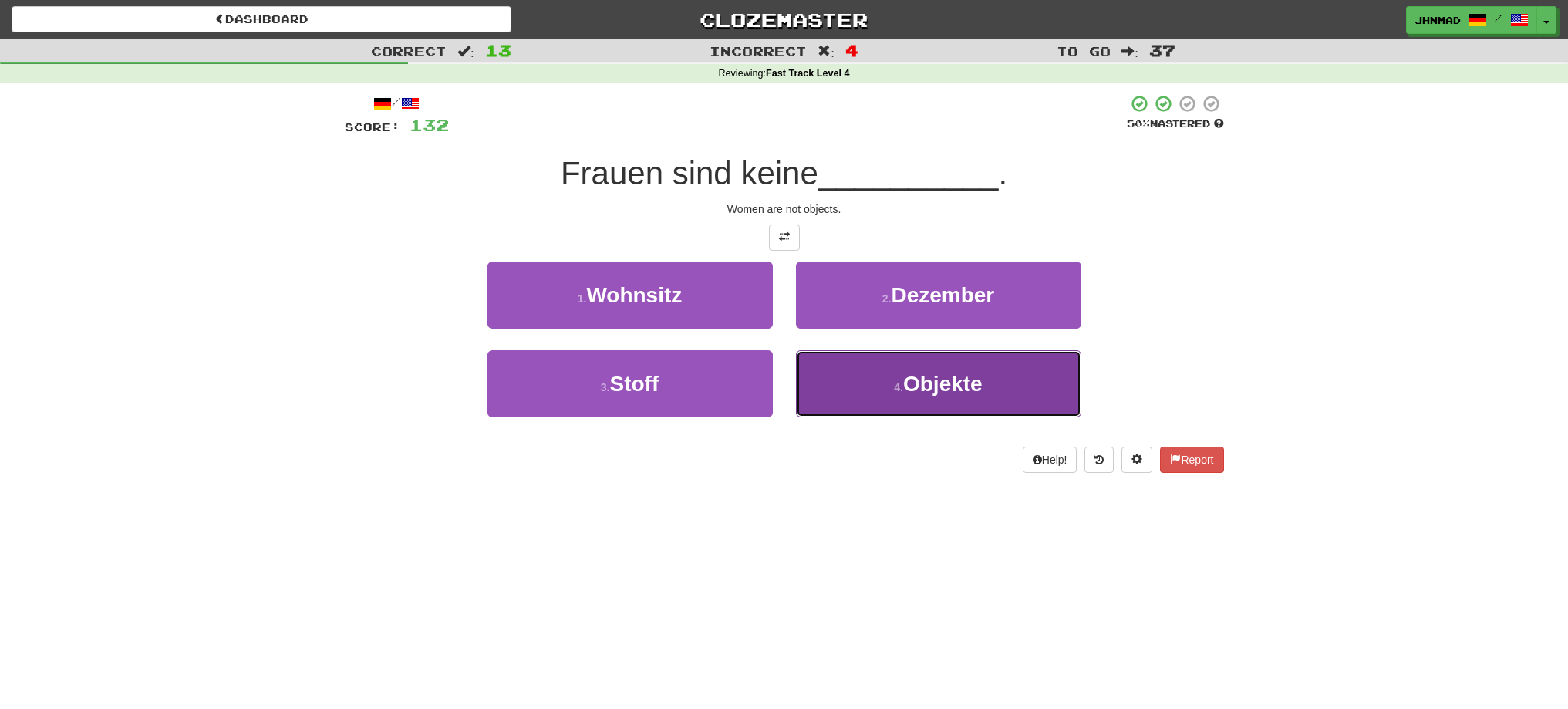
click at [959, 393] on span "Objekte" at bounding box center [944, 383] width 80 height 24
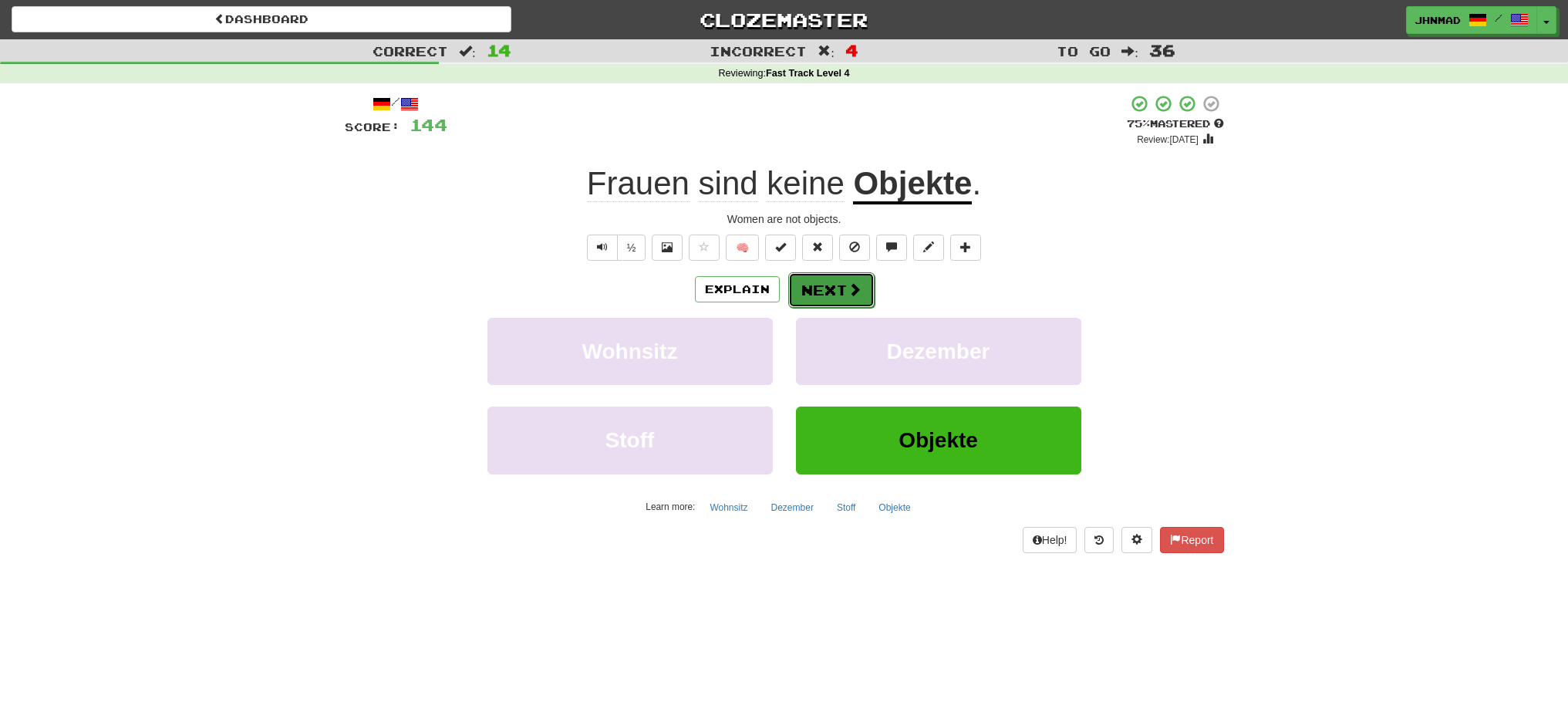
click at [838, 289] on button "Next" at bounding box center [831, 289] width 86 height 35
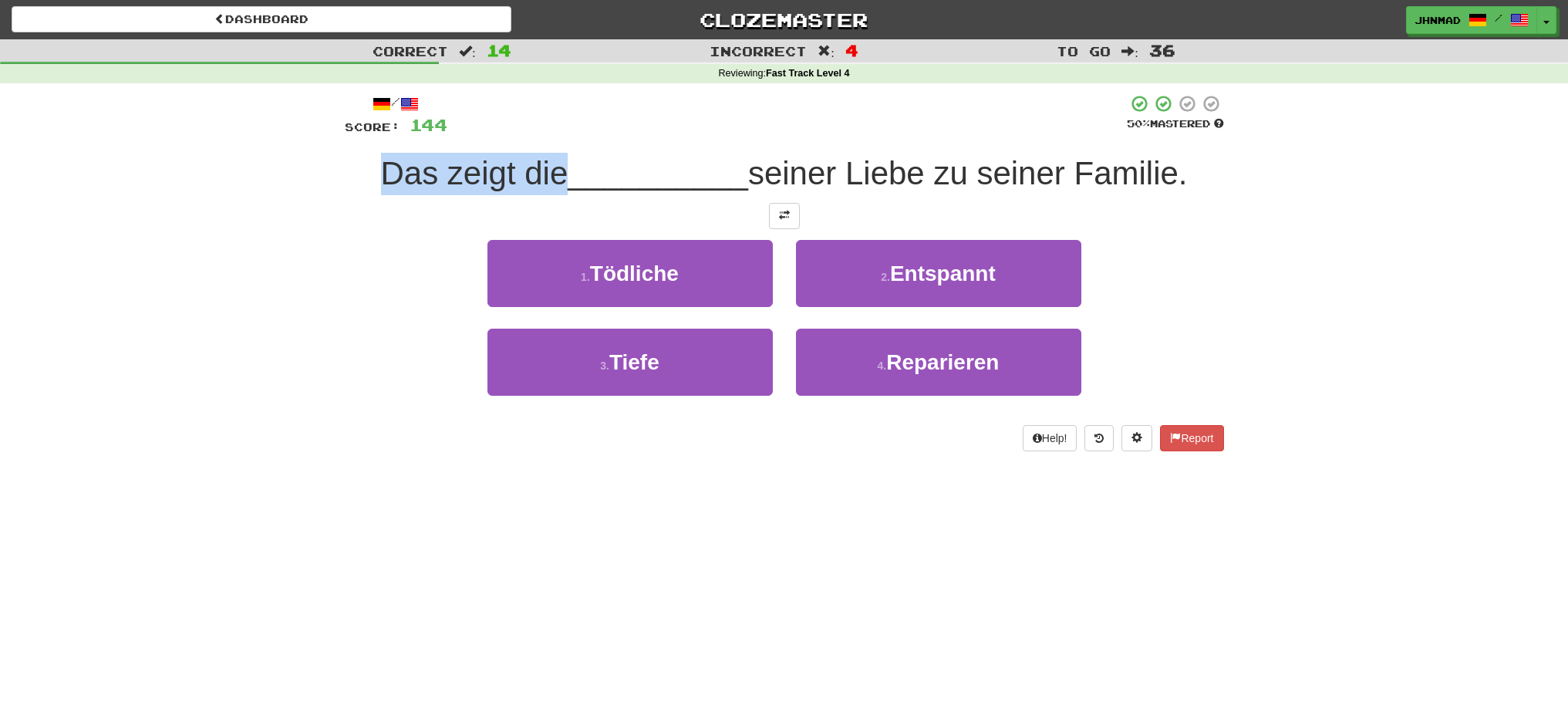
drag, startPoint x: 376, startPoint y: 165, endPoint x: 559, endPoint y: 143, distance: 184.3
click at [559, 143] on div "/ Score: 144 50 % Mastered Das zeigt die __________ seiner Liebe zu seiner Fami…" at bounding box center [784, 272] width 879 height 357
click at [549, 134] on div at bounding box center [549, 134] width 0 height 0
click at [309, 256] on div "Correct : 14 Incorrect : 4 To go : 36 Reviewing : Fast Track Level 4 / Score: 1…" at bounding box center [784, 257] width 1568 height 434
click at [784, 222] on button at bounding box center [784, 216] width 31 height 27
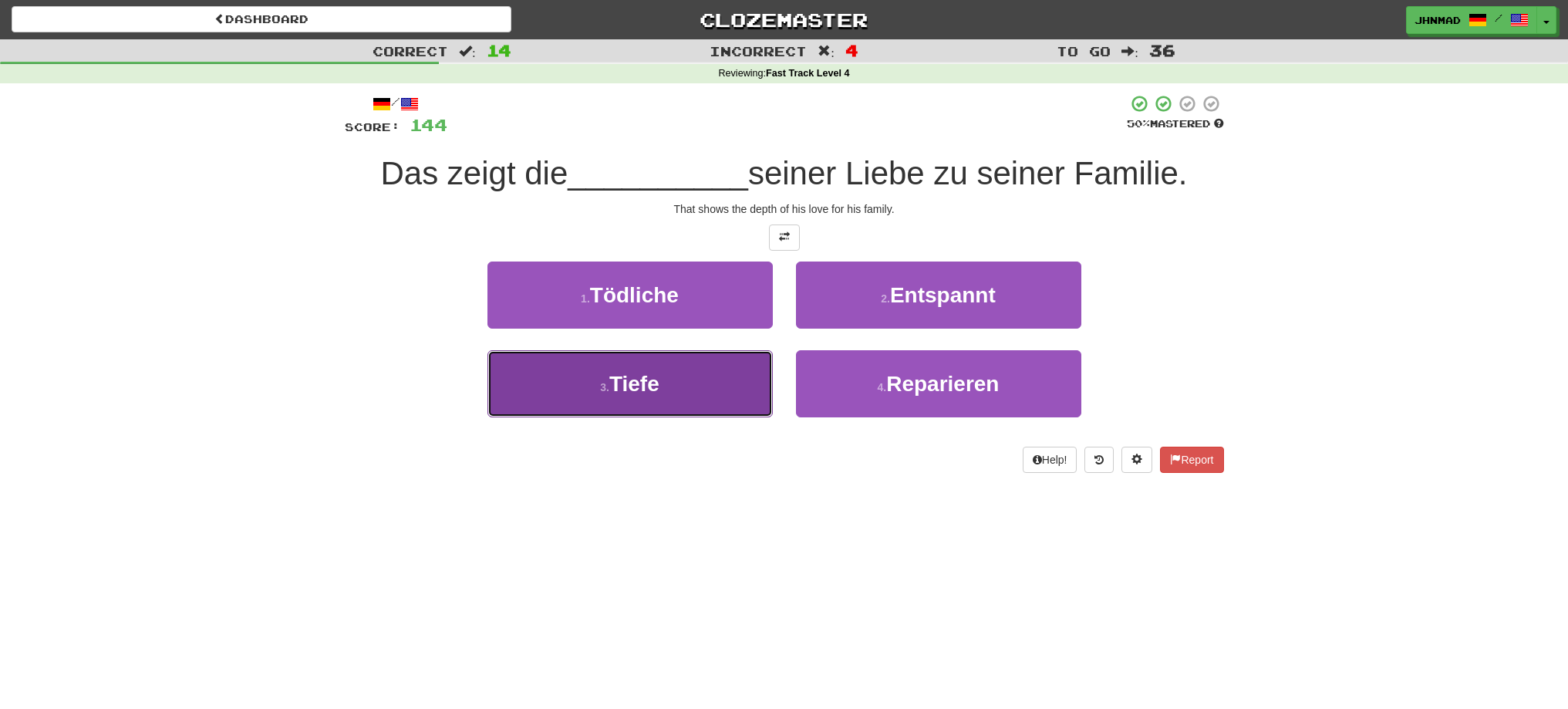
click at [662, 371] on button "3 . Tiefe" at bounding box center [630, 384] width 285 height 67
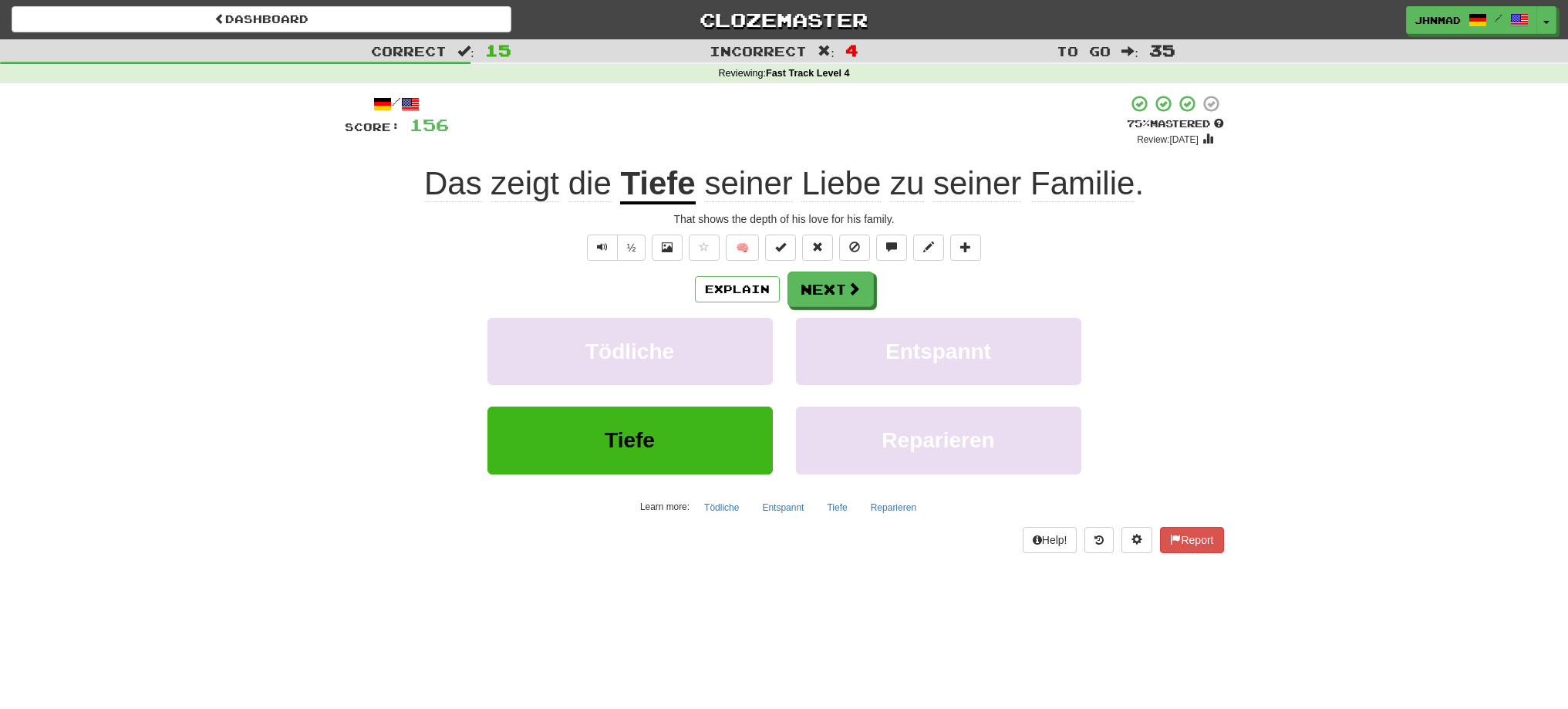
click at [837, 268] on div "/ Score: 156 + 12 75 % Mastered Review: 2025-10-22 Das zeigt die Tiefe seiner L…" at bounding box center [784, 323] width 879 height 459
click at [832, 289] on button "Next" at bounding box center [831, 289] width 86 height 35
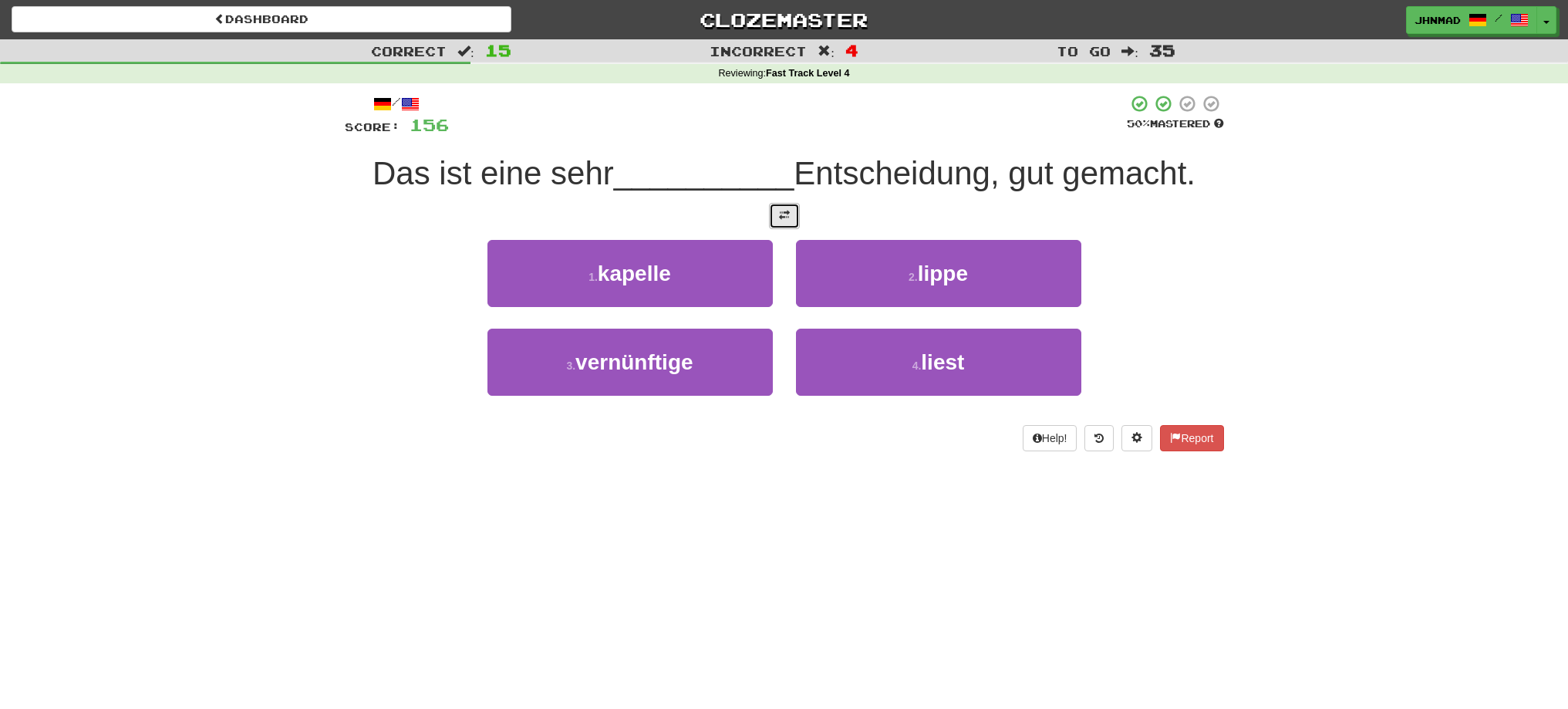
click at [782, 217] on span at bounding box center [784, 214] width 10 height 10
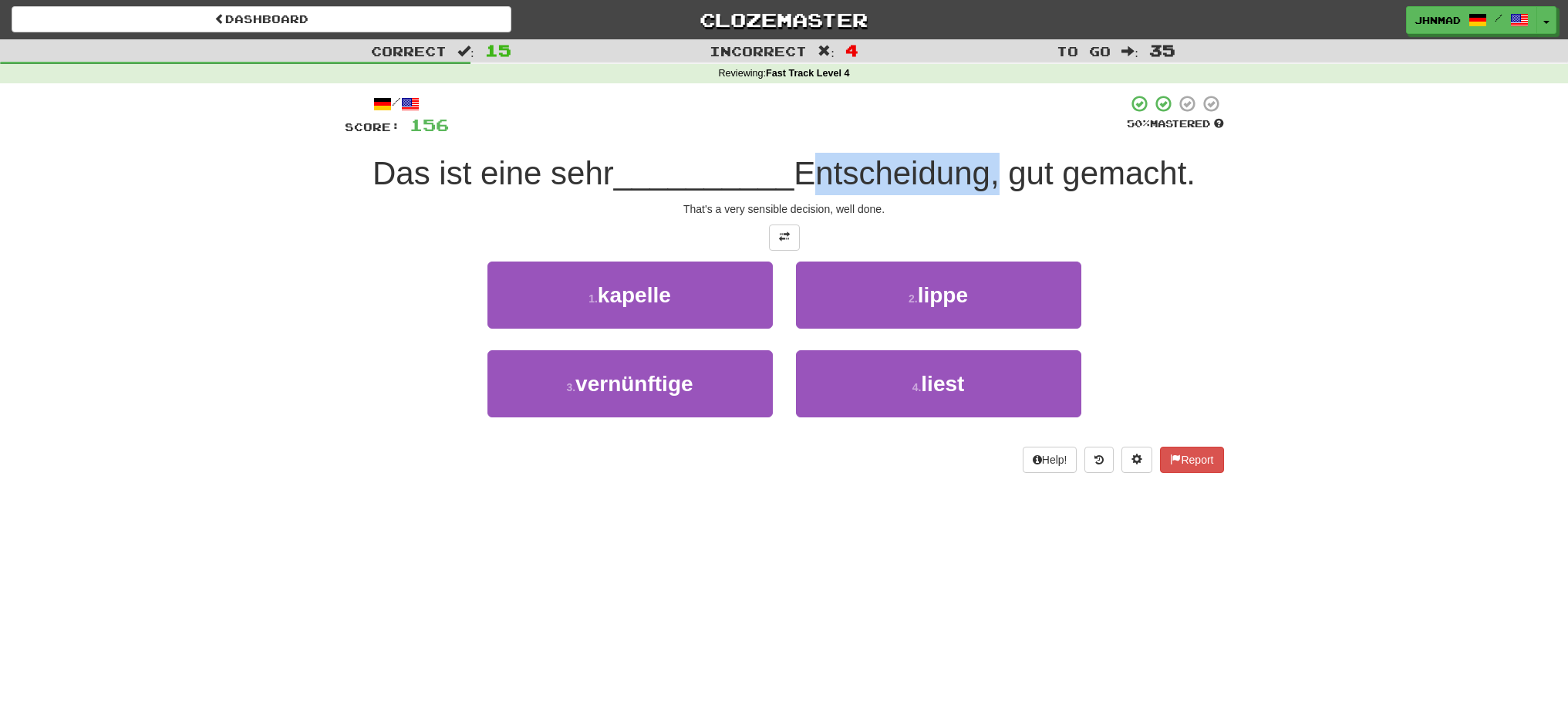
drag, startPoint x: 825, startPoint y: 160, endPoint x: 991, endPoint y: 145, distance: 166.7
click at [991, 145] on div "/ Score: 156 50 % Mastered Das ist eine sehr __________ Entscheidung, gut gemac…" at bounding box center [784, 283] width 879 height 379
click at [981, 134] on div at bounding box center [981, 134] width 0 height 0
click at [1111, 262] on div "1 . kapelle 2 . lippe" at bounding box center [784, 306] width 926 height 89
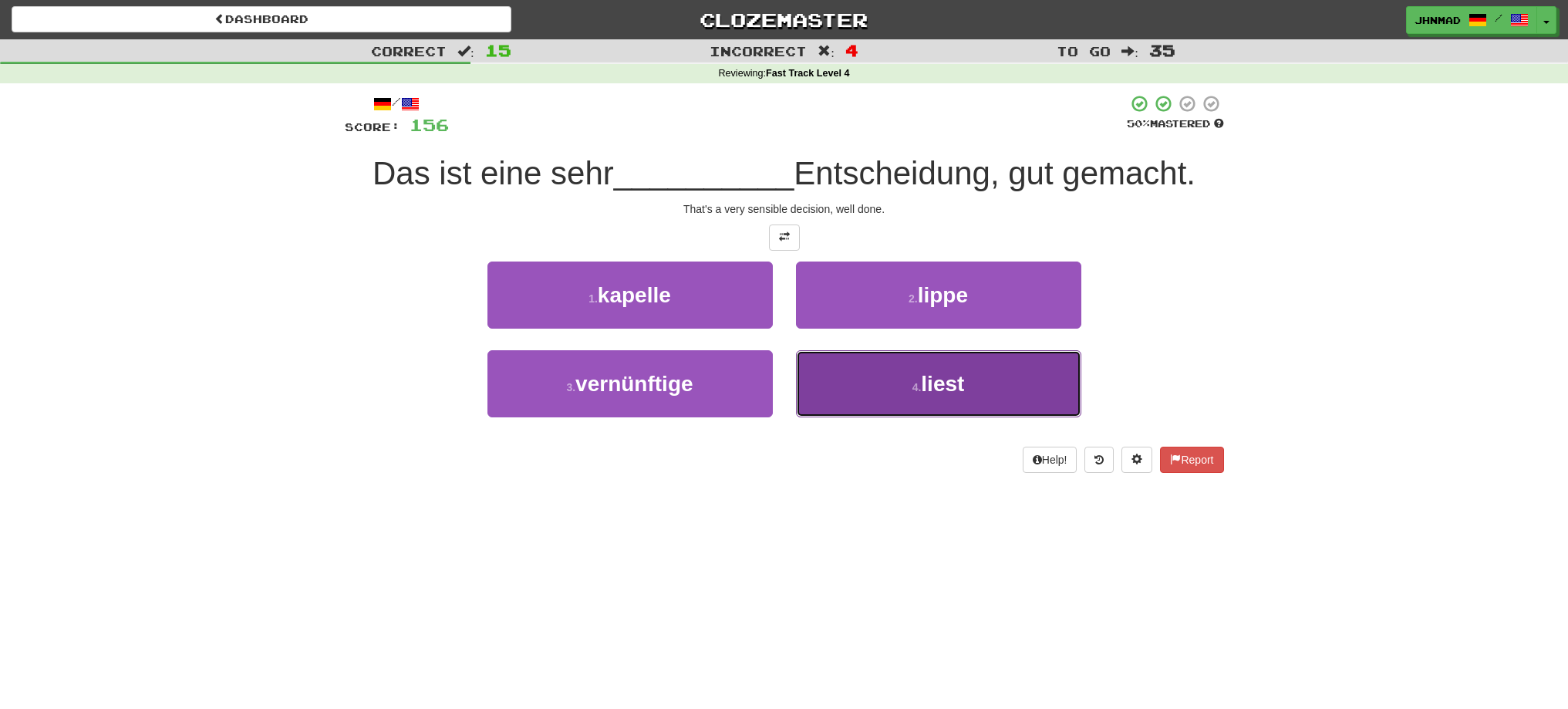
click at [932, 385] on span "liest" at bounding box center [943, 383] width 44 height 24
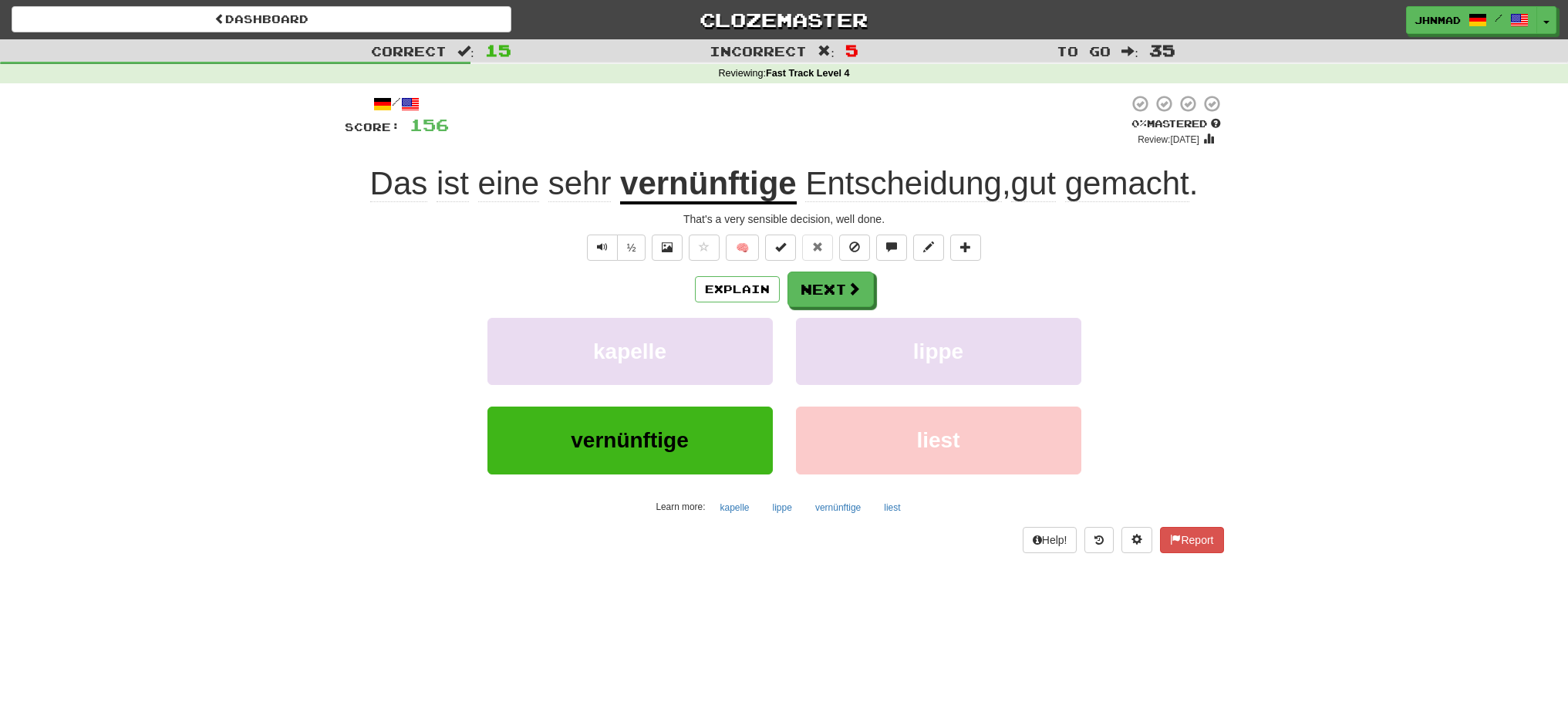
click at [710, 176] on u "vernünftige" at bounding box center [709, 185] width 176 height 40
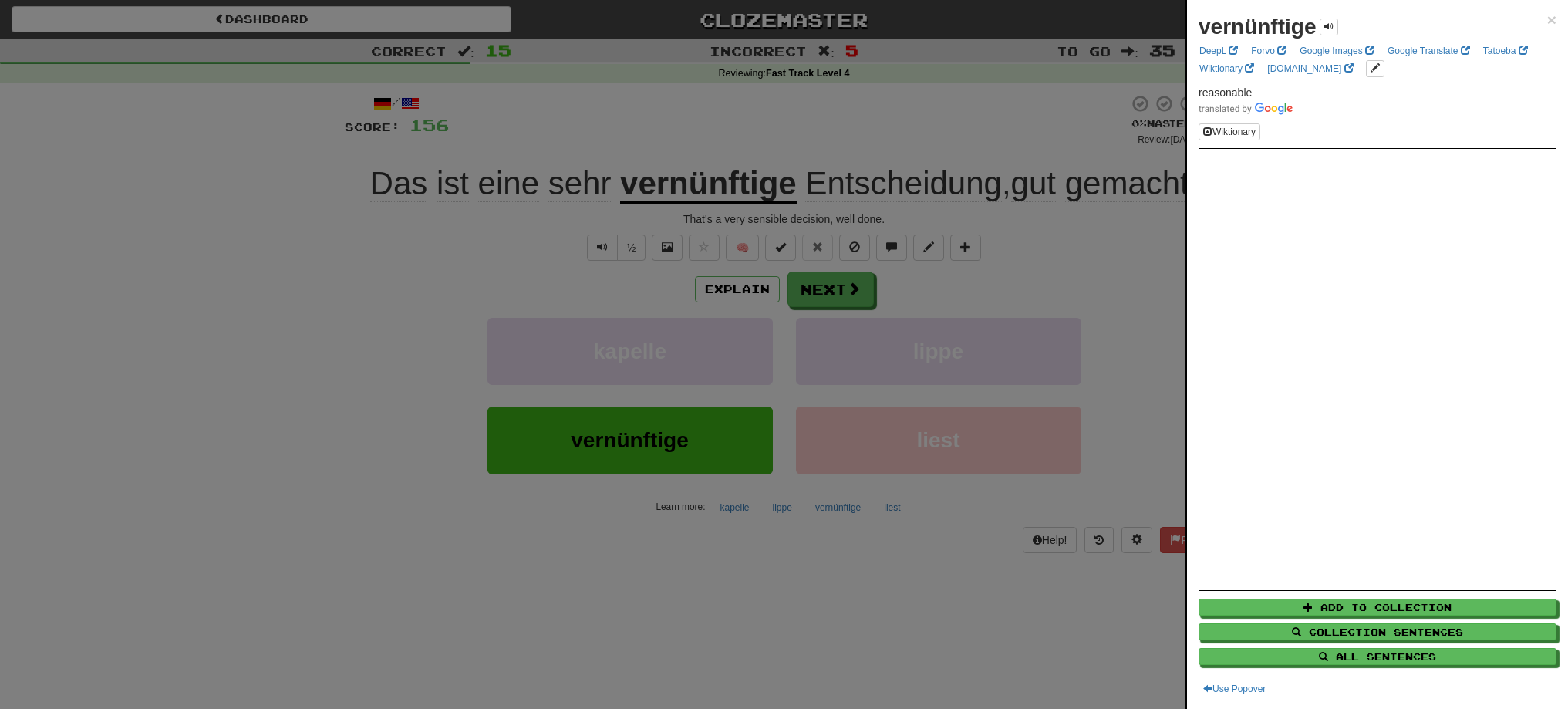
click at [850, 301] on div at bounding box center [784, 354] width 1568 height 709
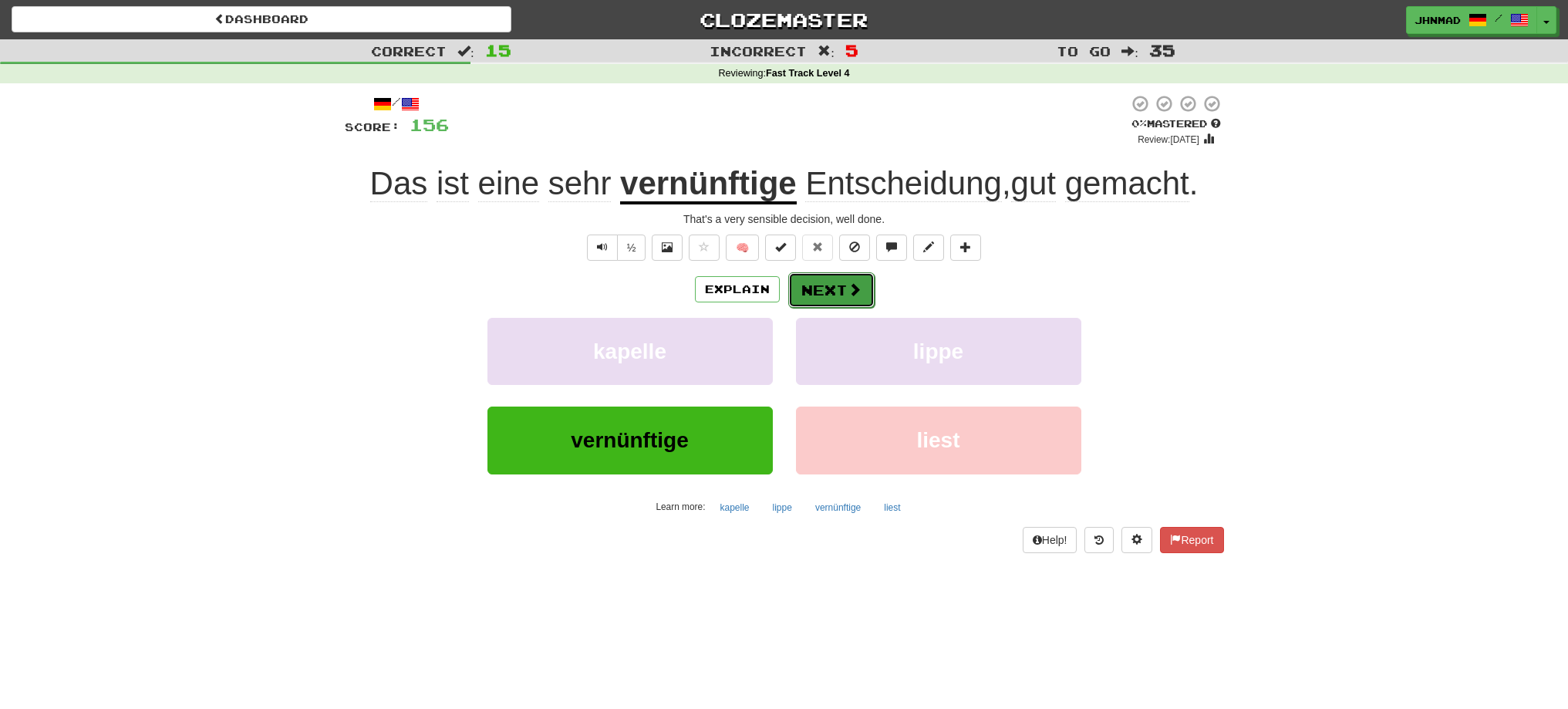
click at [815, 295] on button "Next" at bounding box center [831, 289] width 86 height 35
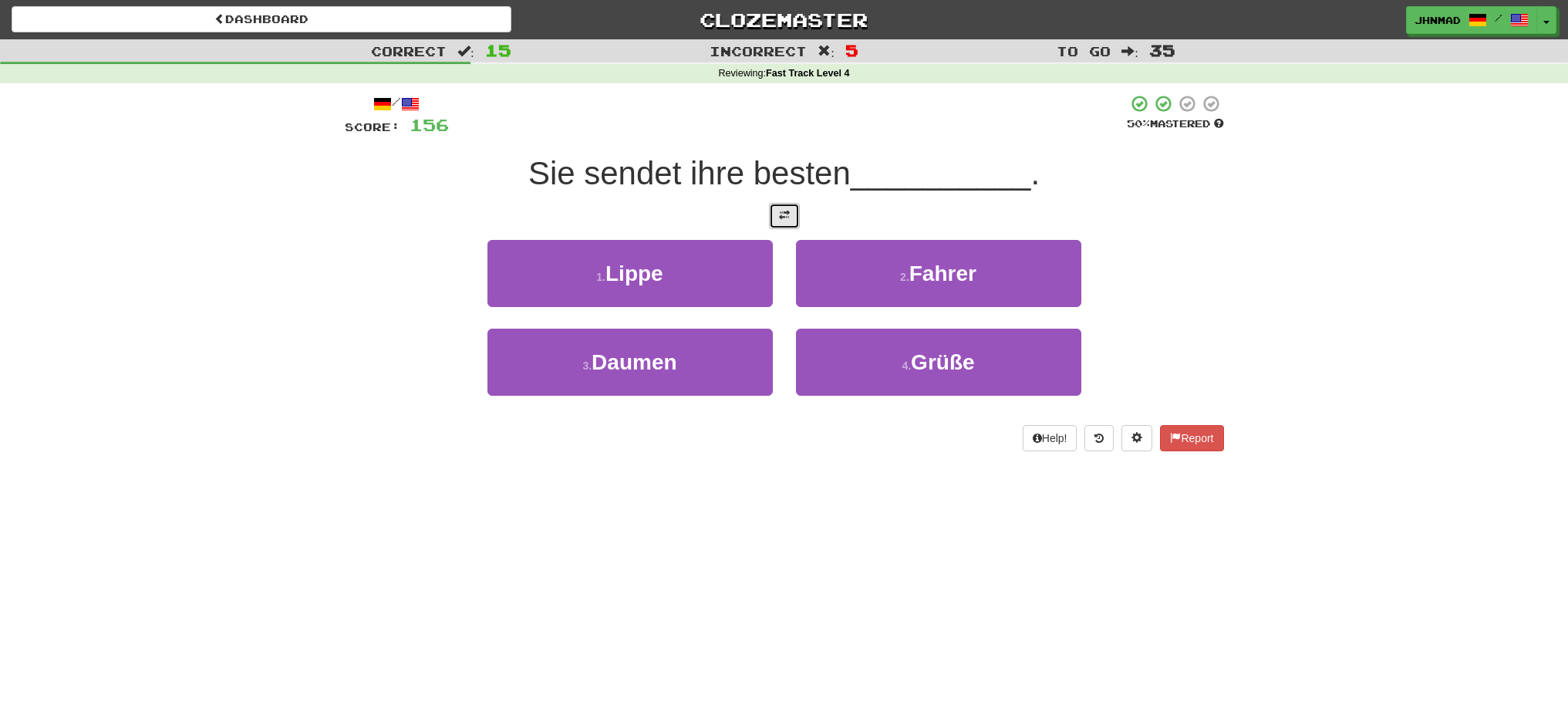
click at [773, 219] on button at bounding box center [784, 216] width 31 height 27
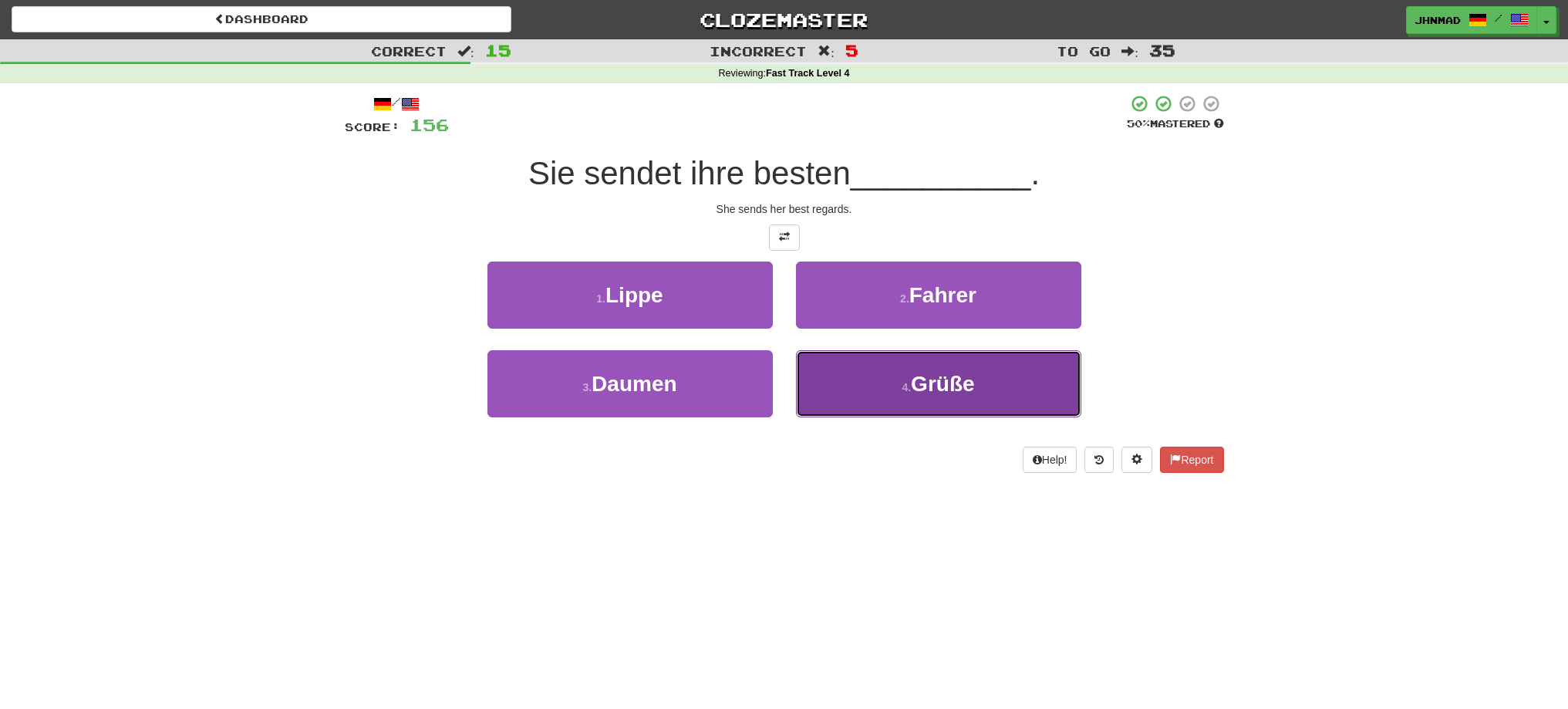
click at [955, 372] on span "Grüße" at bounding box center [943, 383] width 63 height 24
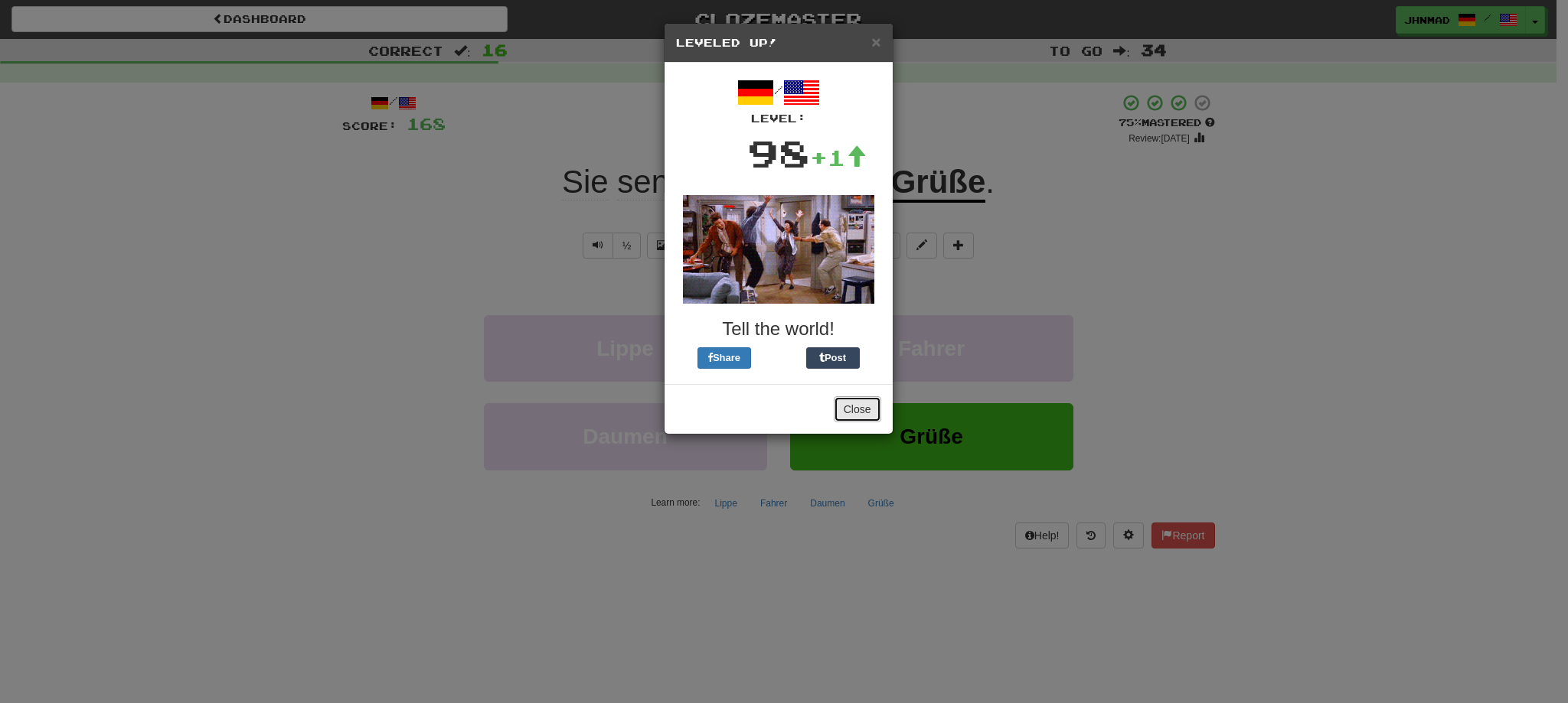
click at [846, 409] on button "Close" at bounding box center [857, 410] width 47 height 26
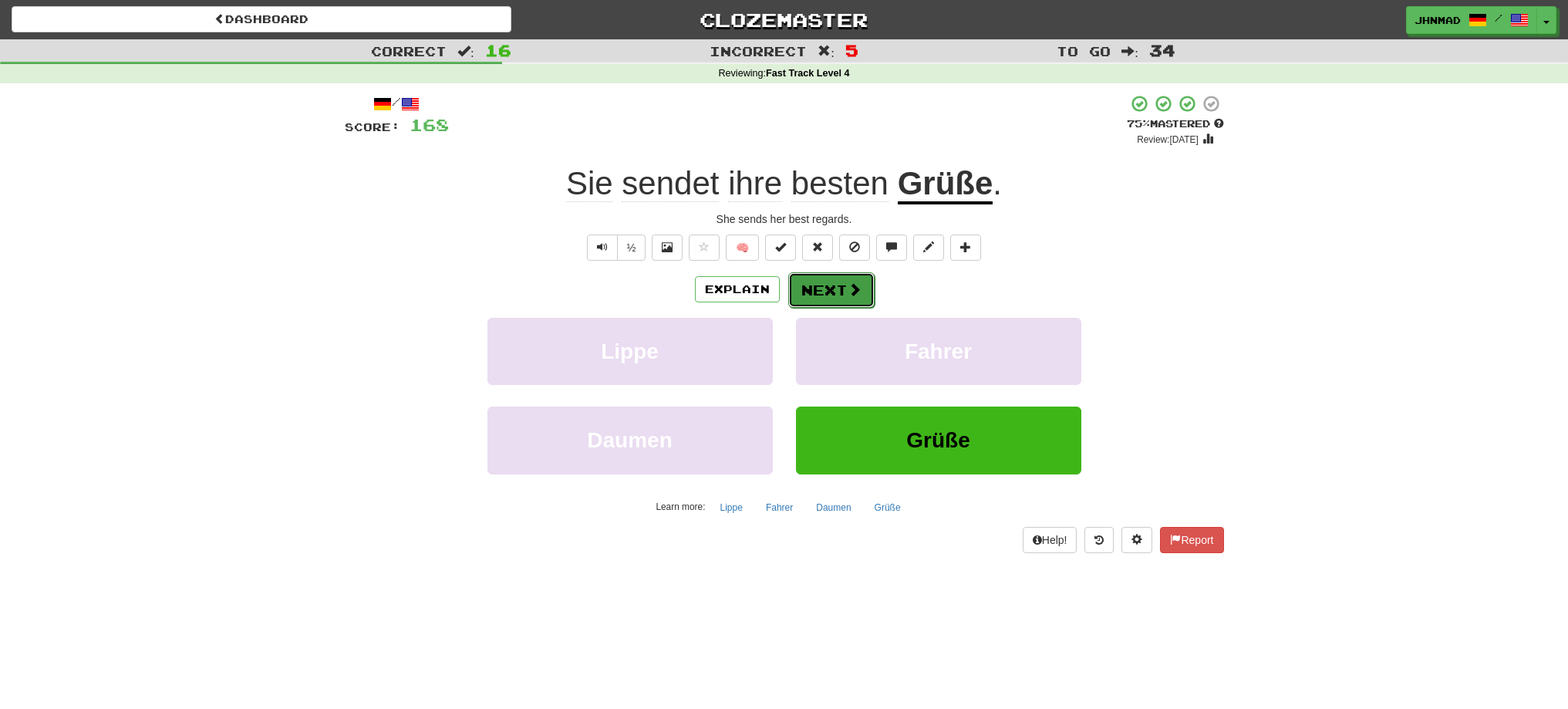
click at [796, 284] on button "Next" at bounding box center [831, 289] width 86 height 35
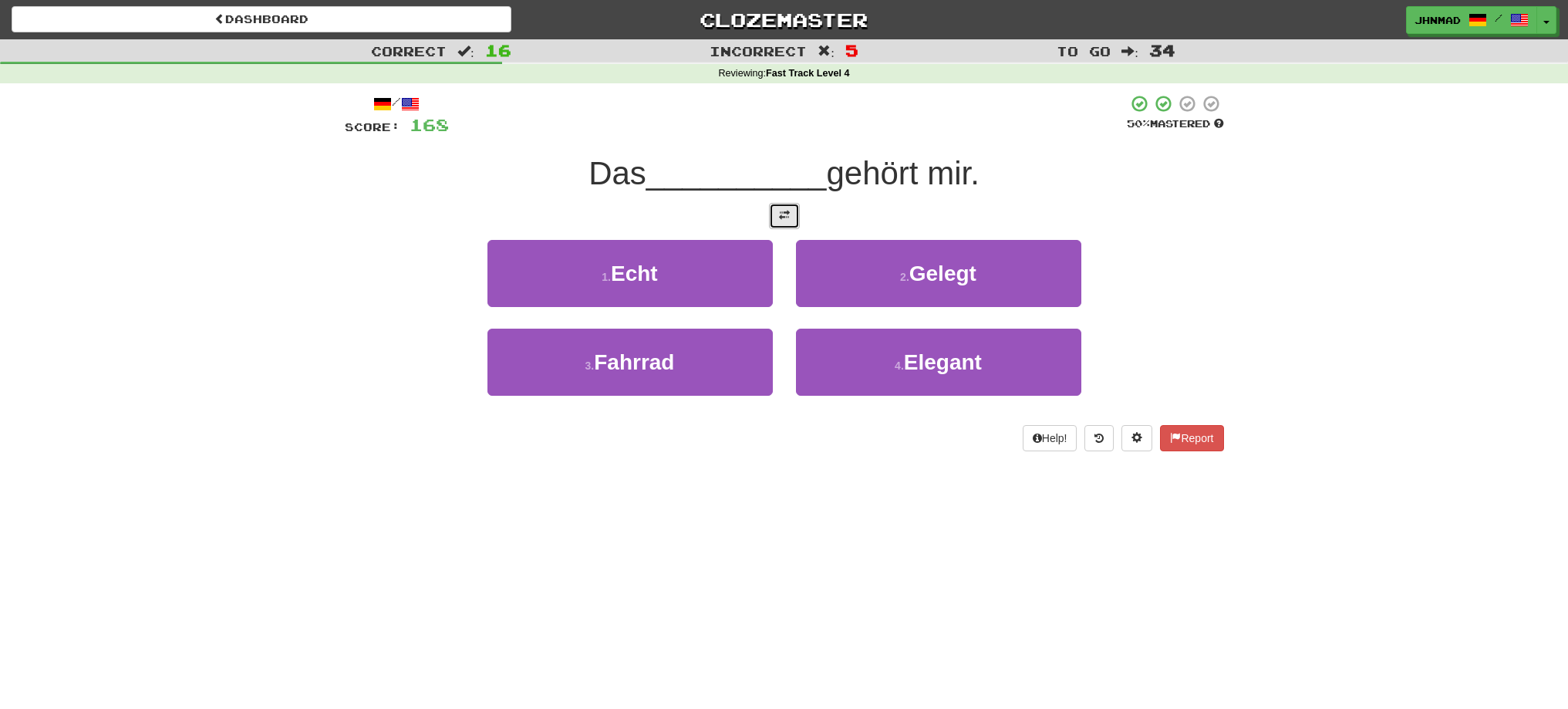
click at [784, 217] on span at bounding box center [784, 214] width 10 height 10
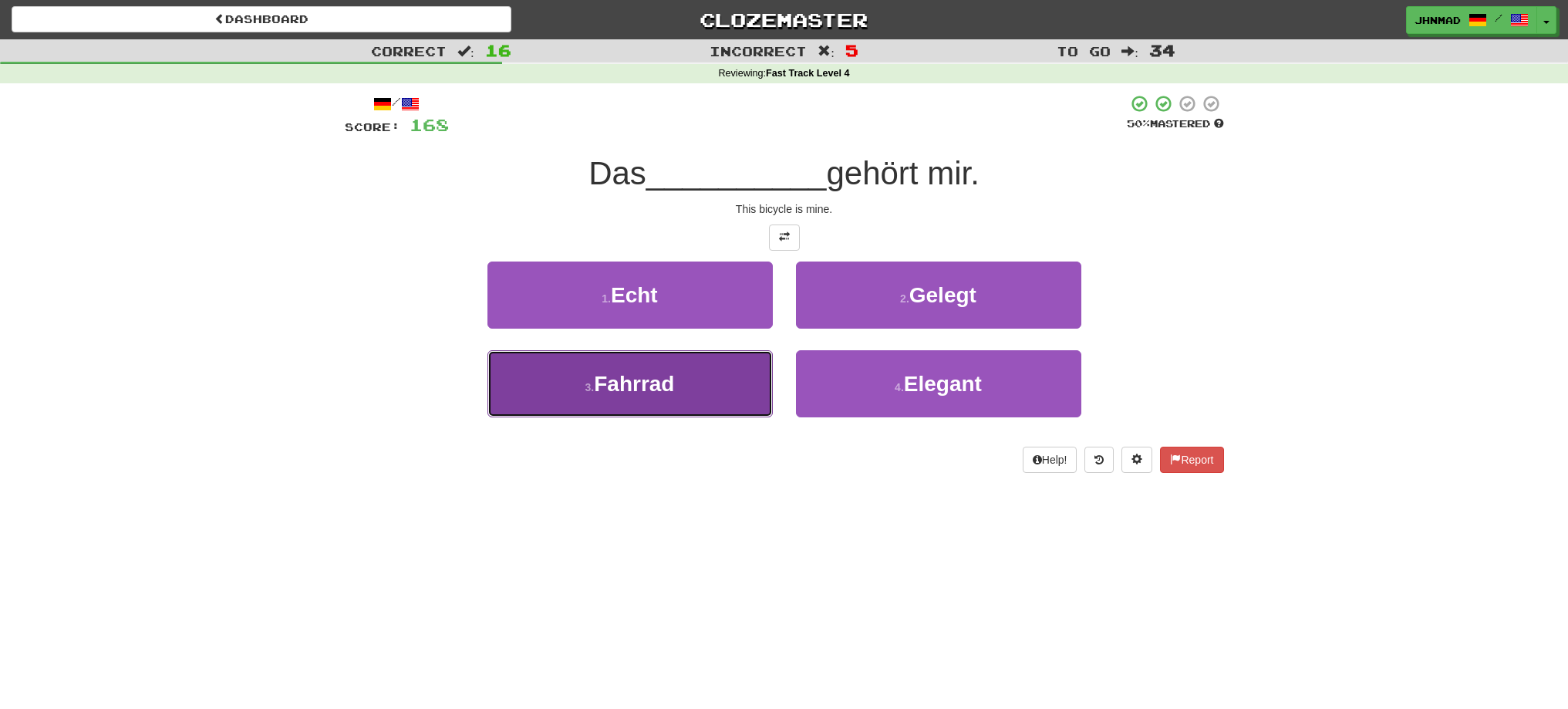
click at [698, 386] on button "3 . Fahrrad" at bounding box center [630, 384] width 285 height 67
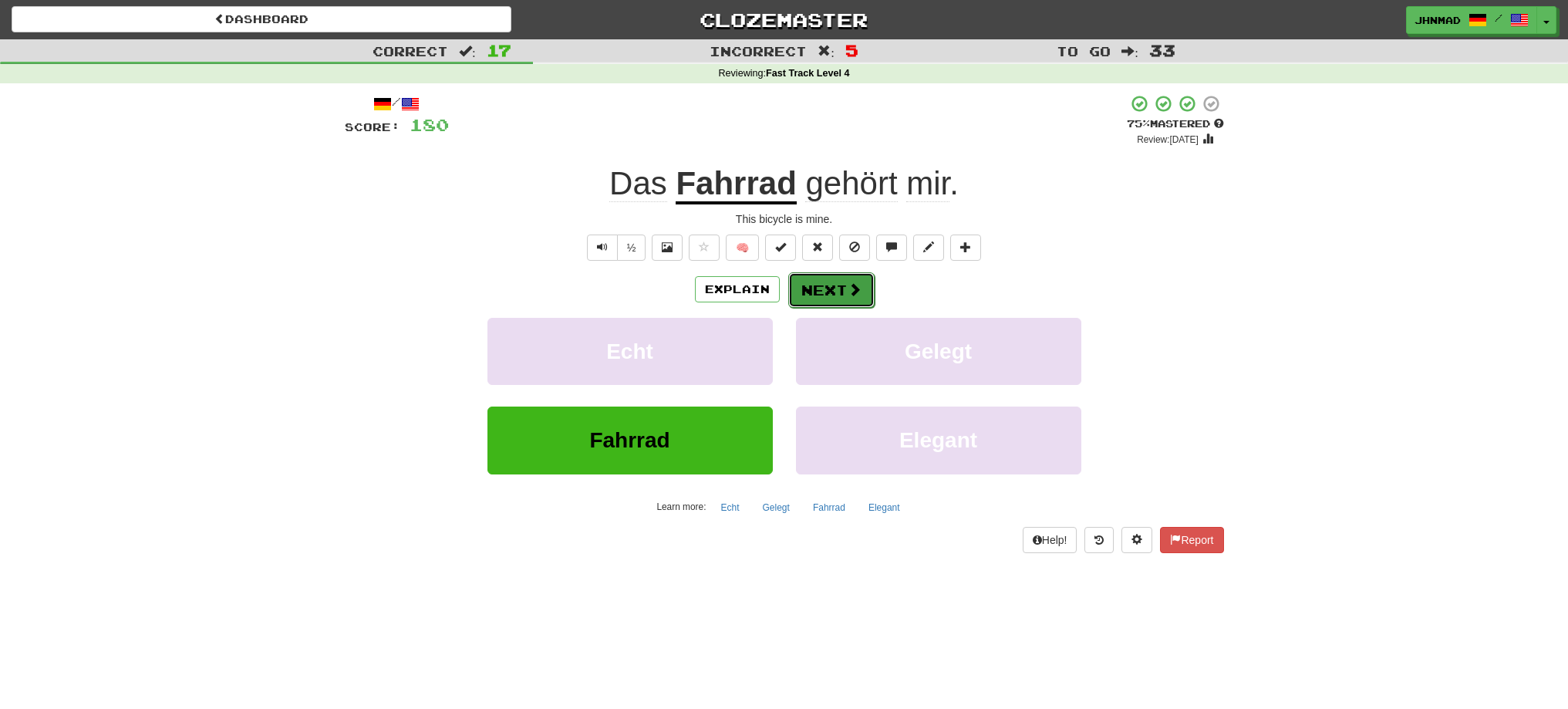
click at [820, 281] on button "Next" at bounding box center [831, 289] width 86 height 35
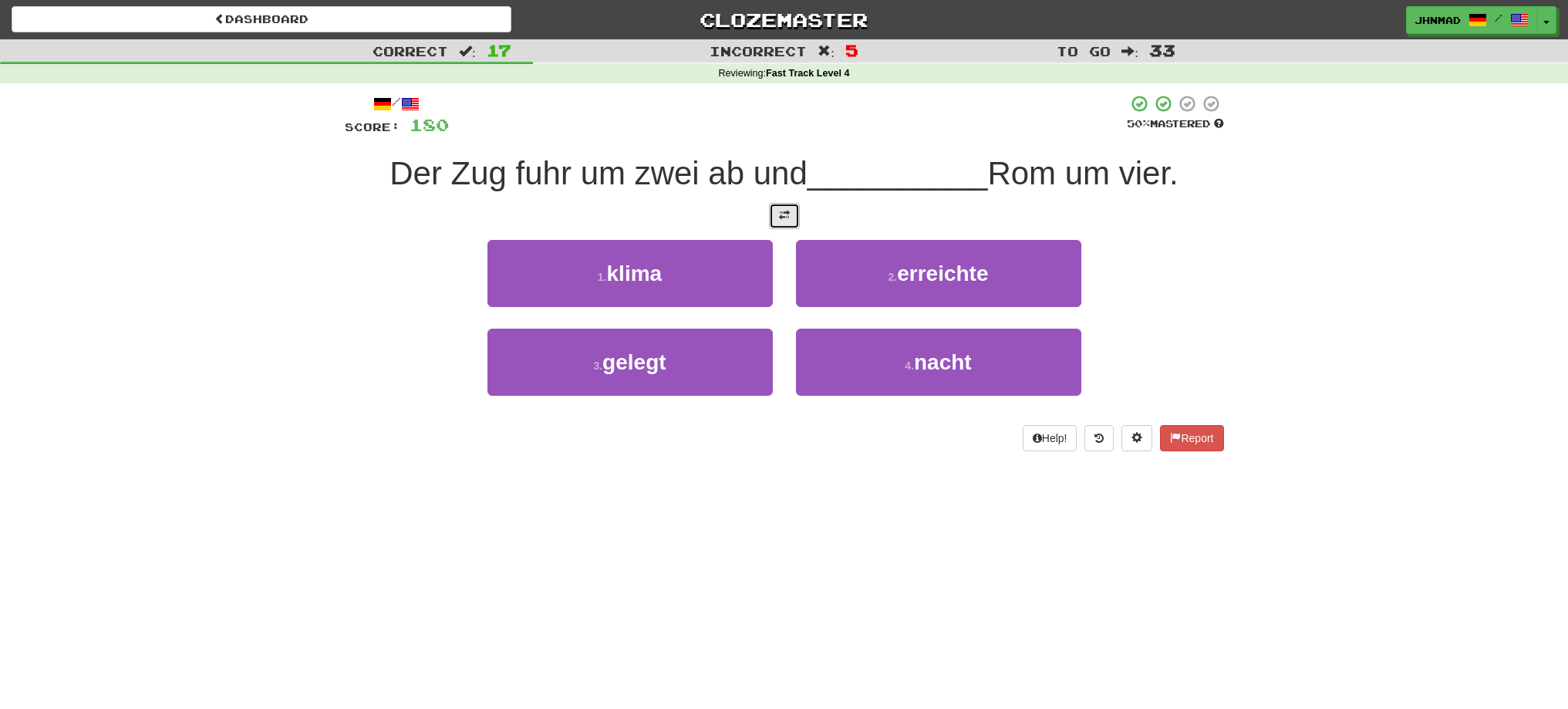
click at [796, 223] on button at bounding box center [784, 216] width 31 height 27
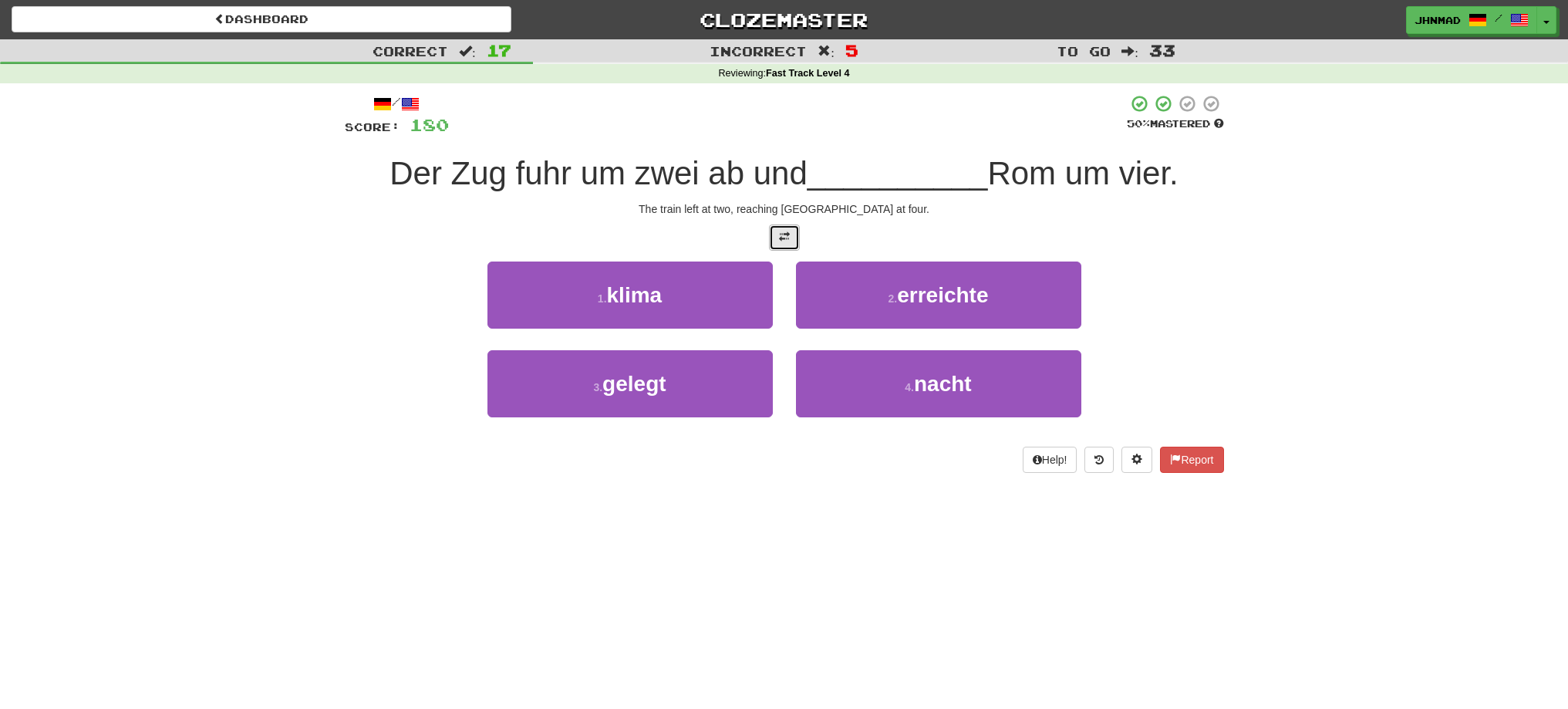
click at [778, 235] on button at bounding box center [784, 238] width 31 height 27
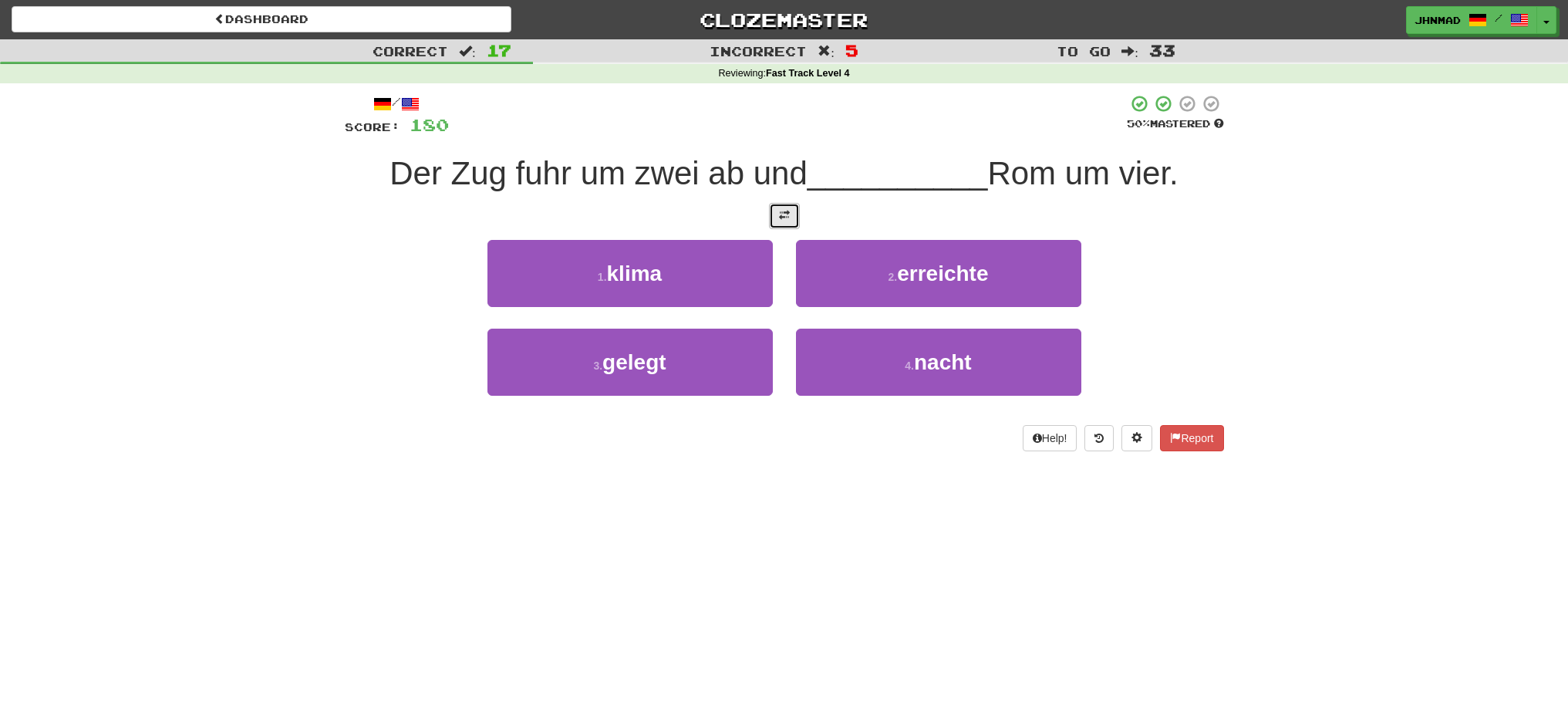
click at [787, 212] on span at bounding box center [784, 214] width 10 height 10
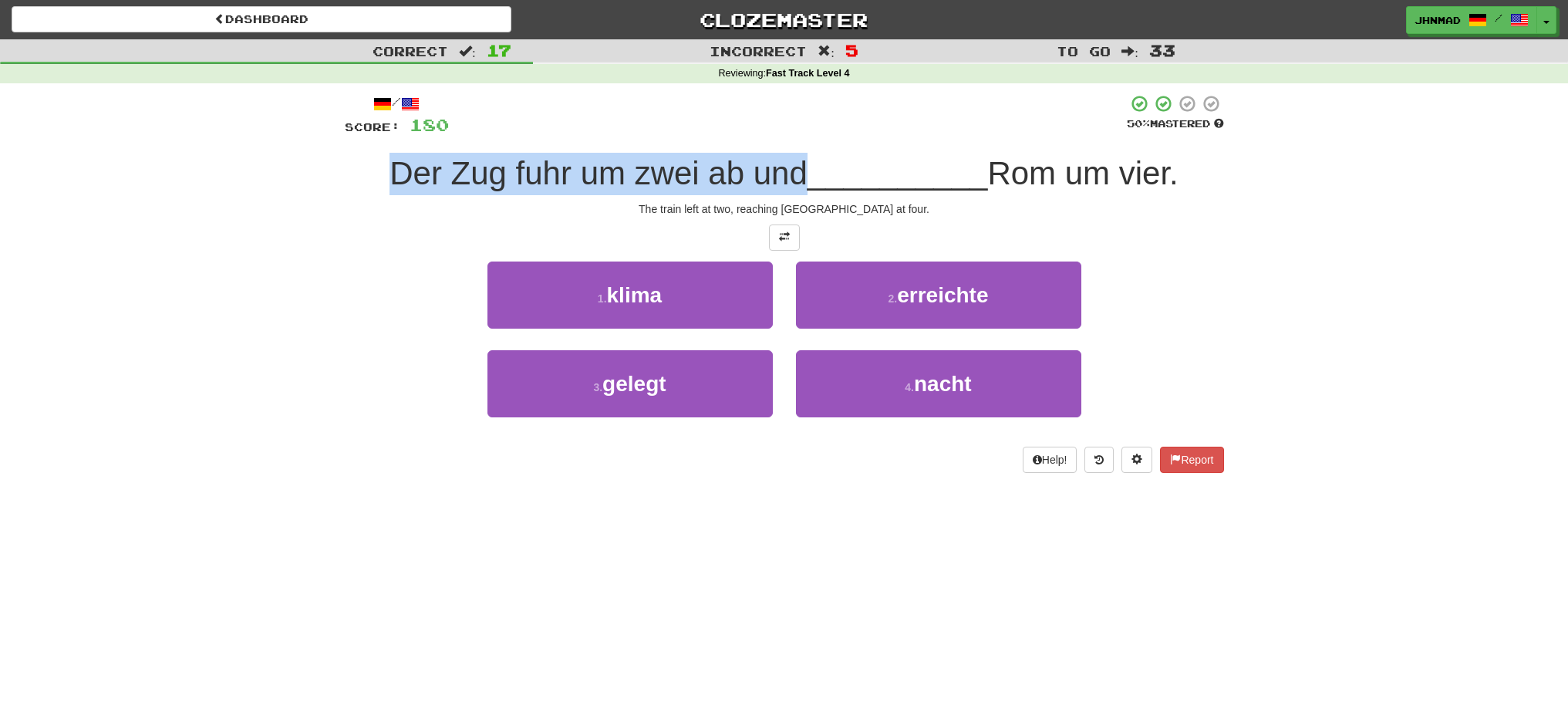
drag, startPoint x: 373, startPoint y: 174, endPoint x: 802, endPoint y: 157, distance: 429.3
click at [802, 157] on div "Der Zug fuhr um zwei ab und __________ Rom um vier." at bounding box center [784, 173] width 879 height 43
click at [791, 134] on div at bounding box center [791, 134] width 0 height 0
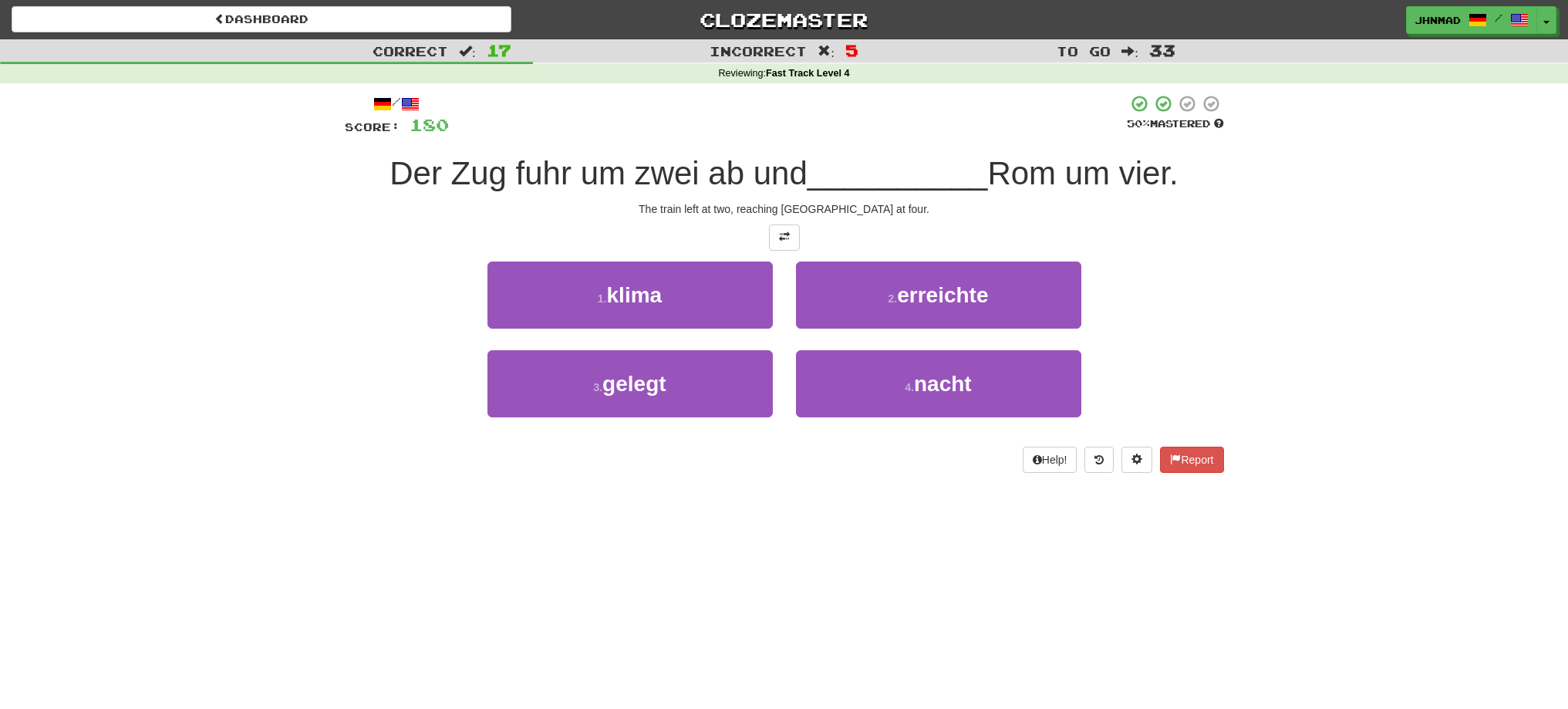
click at [1034, 160] on span "Rom um vier." at bounding box center [1082, 173] width 190 height 36
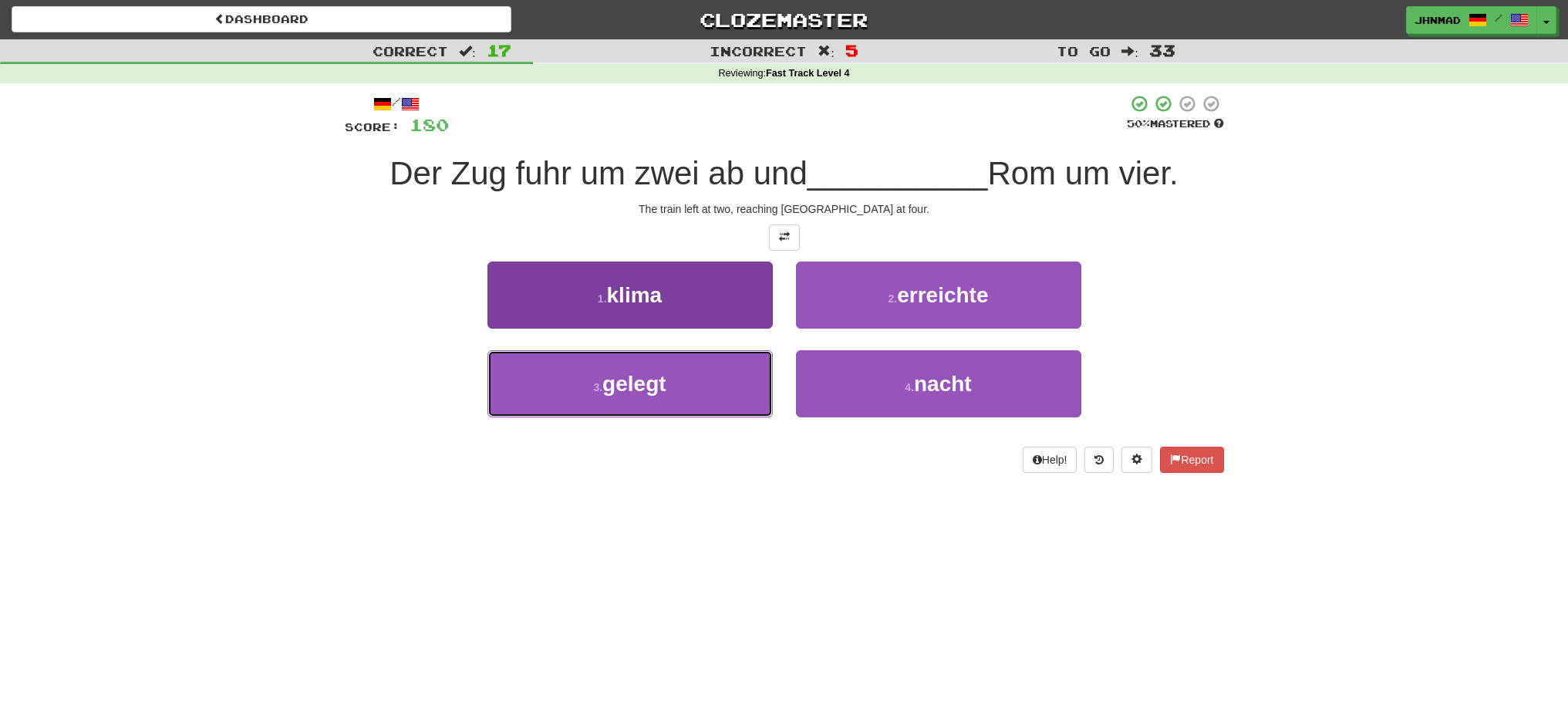
click at [683, 380] on button "3 . gelegt" at bounding box center [630, 384] width 285 height 67
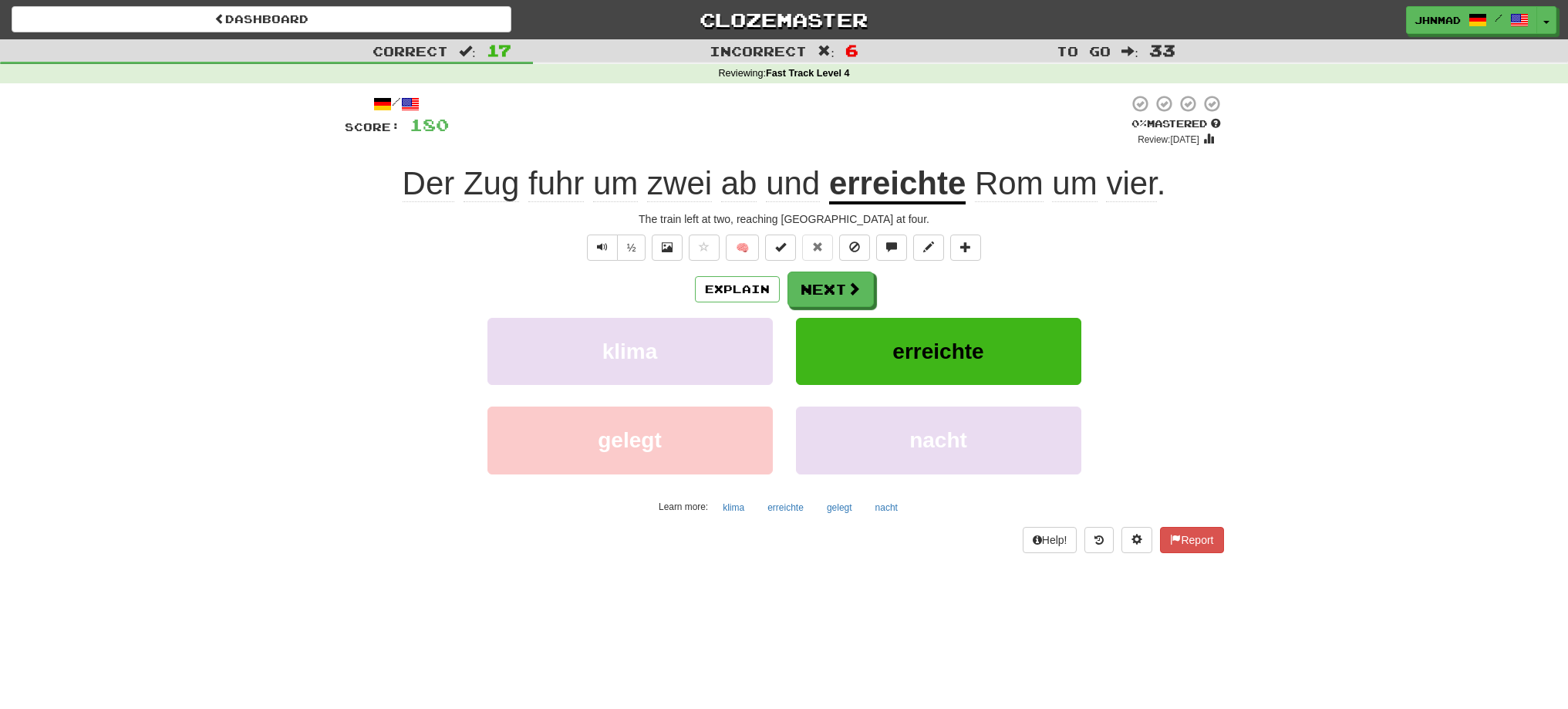
click at [932, 194] on u "erreichte" at bounding box center [897, 185] width 136 height 40
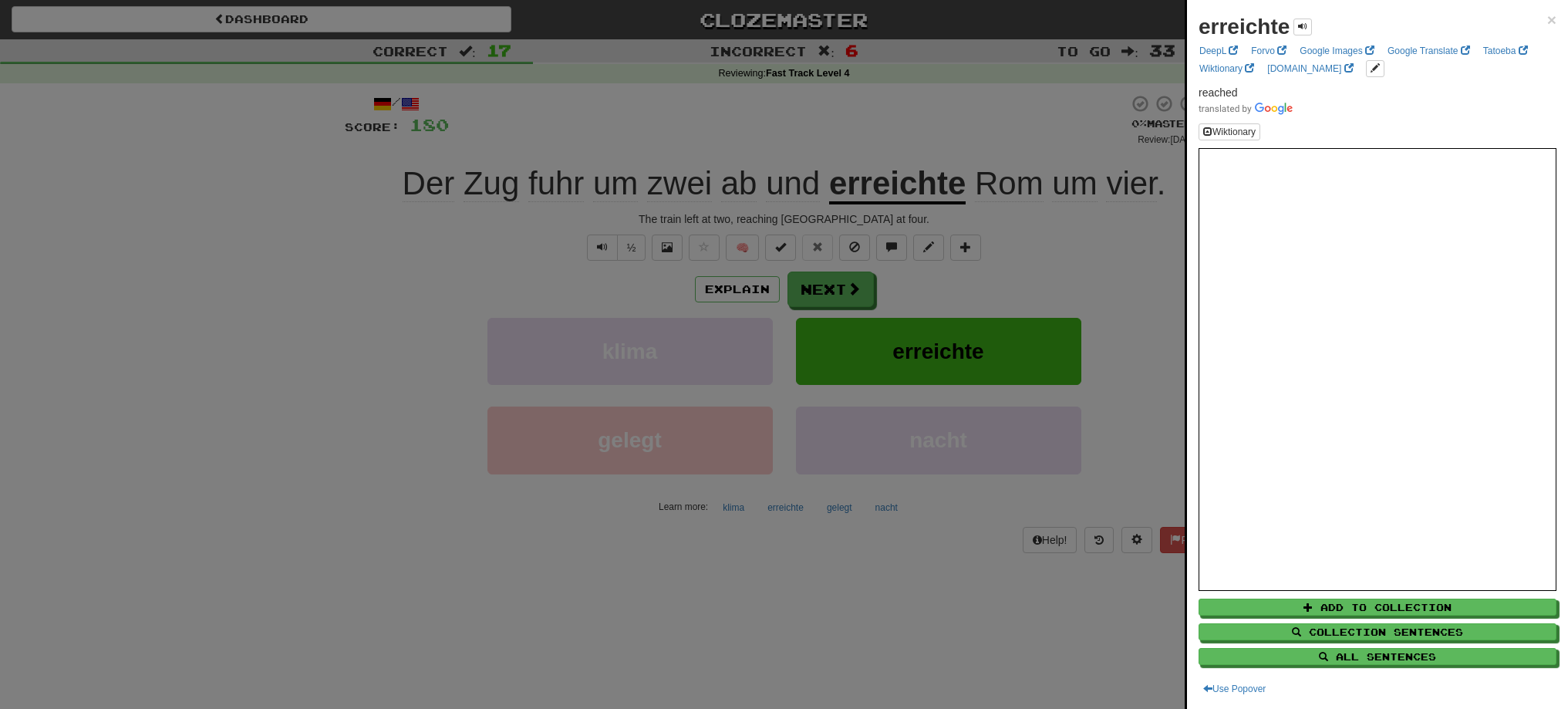
click at [837, 284] on div at bounding box center [784, 354] width 1568 height 709
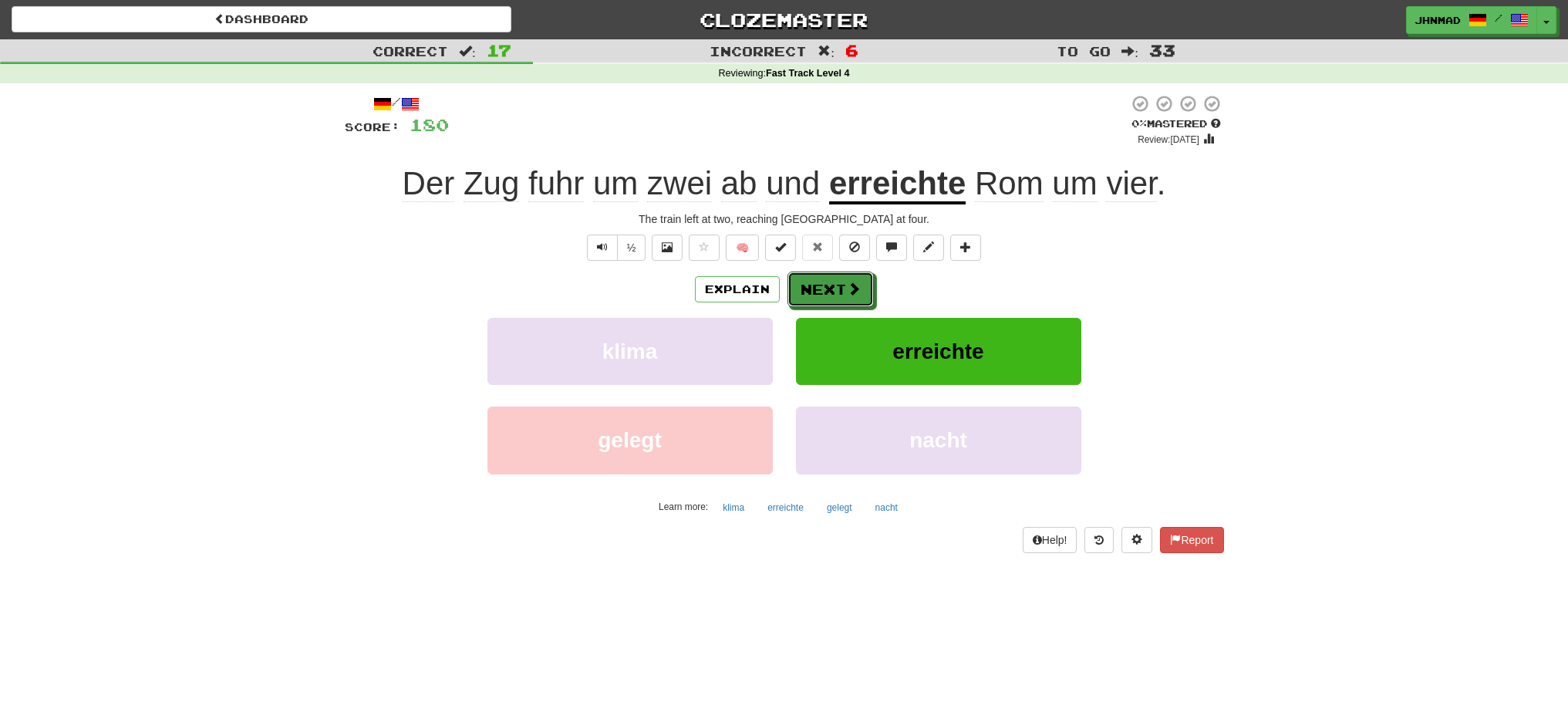
click at [837, 284] on button "Next" at bounding box center [830, 289] width 86 height 35
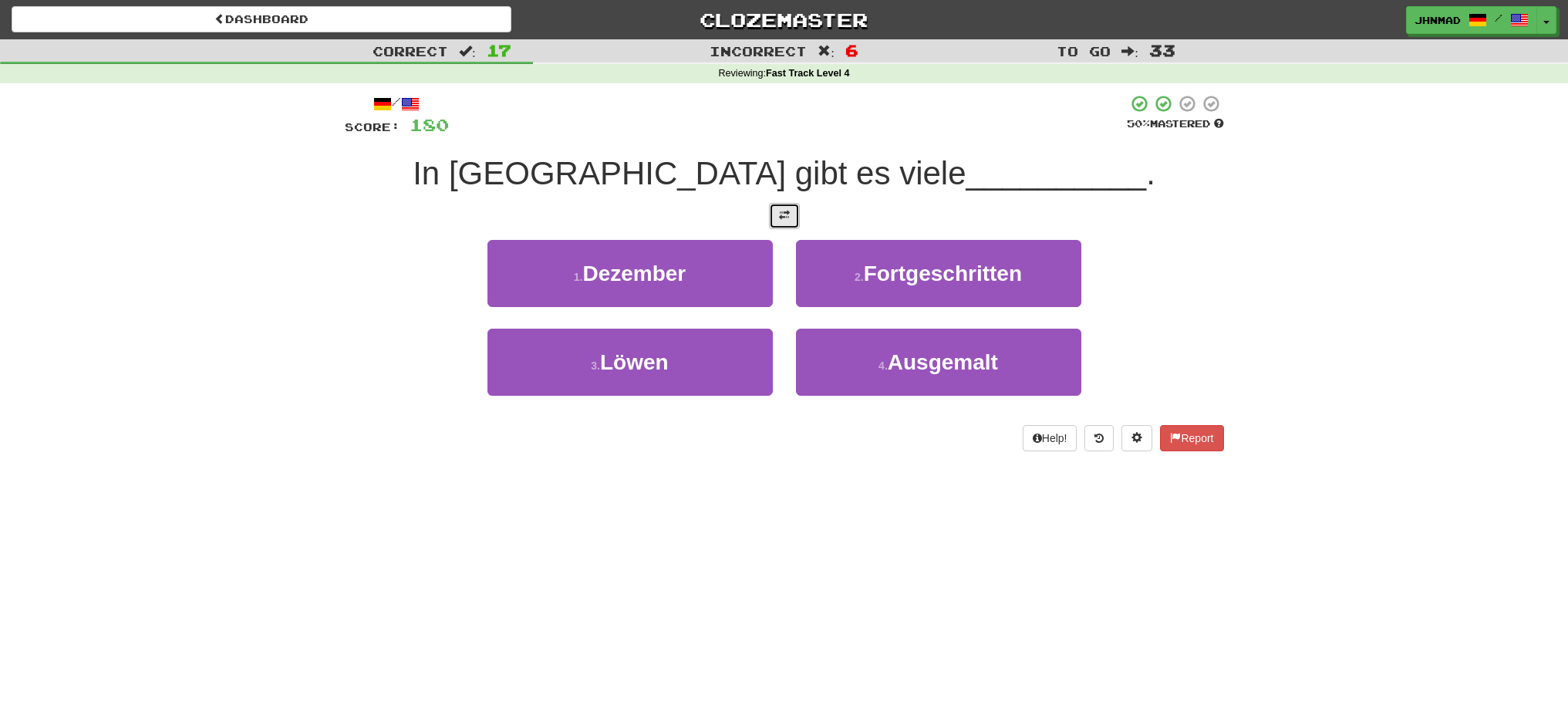
click at [778, 218] on button at bounding box center [784, 216] width 31 height 27
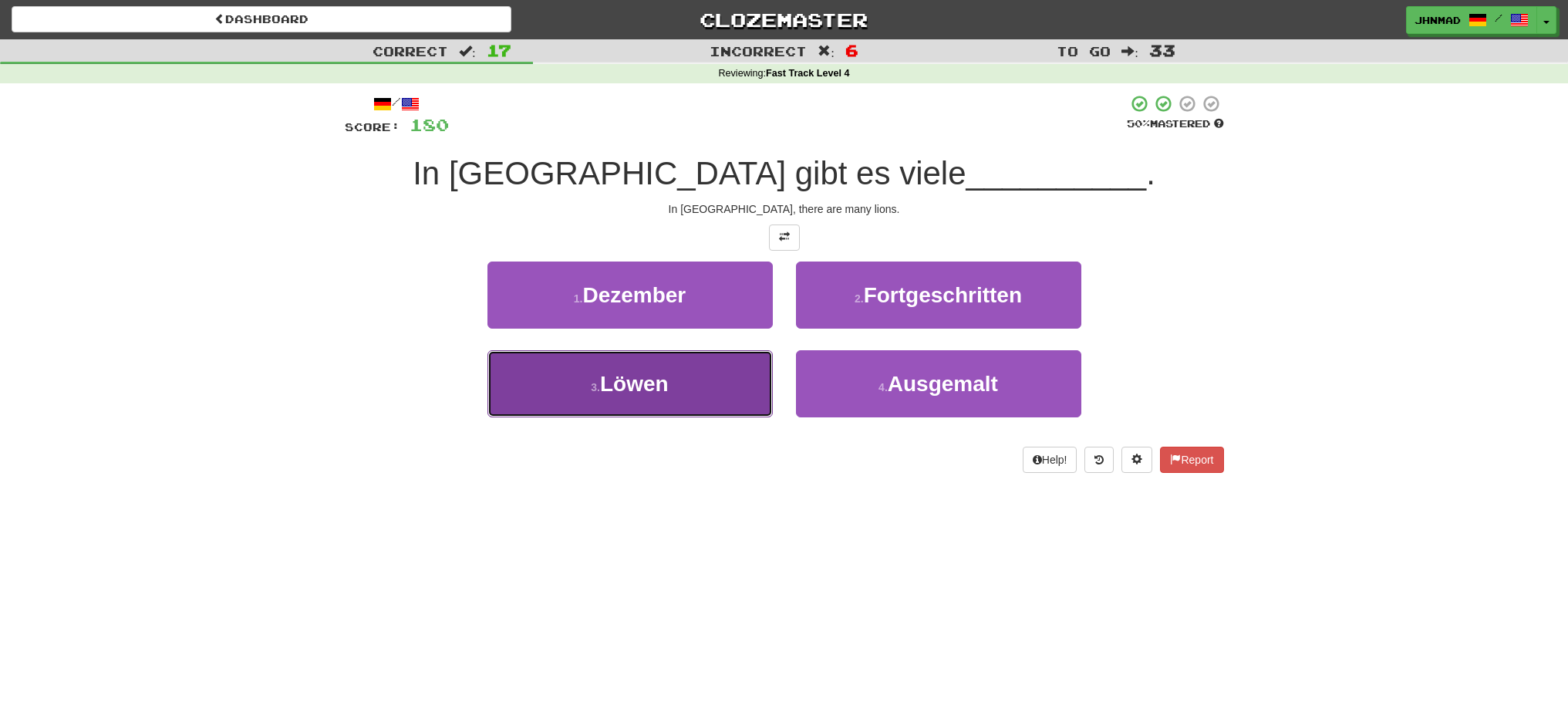
click at [662, 383] on span "Löwen" at bounding box center [635, 383] width 68 height 24
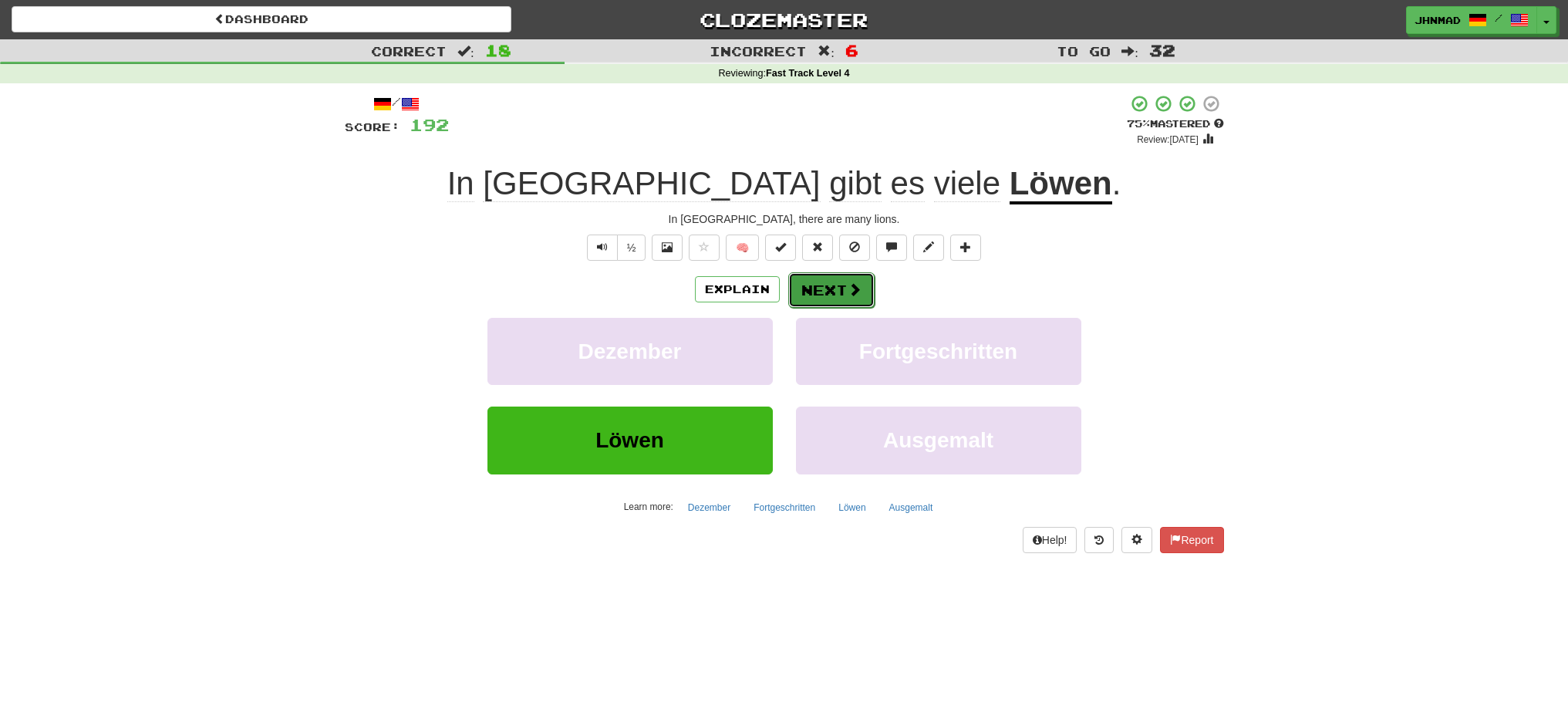
click at [862, 300] on button "Next" at bounding box center [831, 289] width 86 height 35
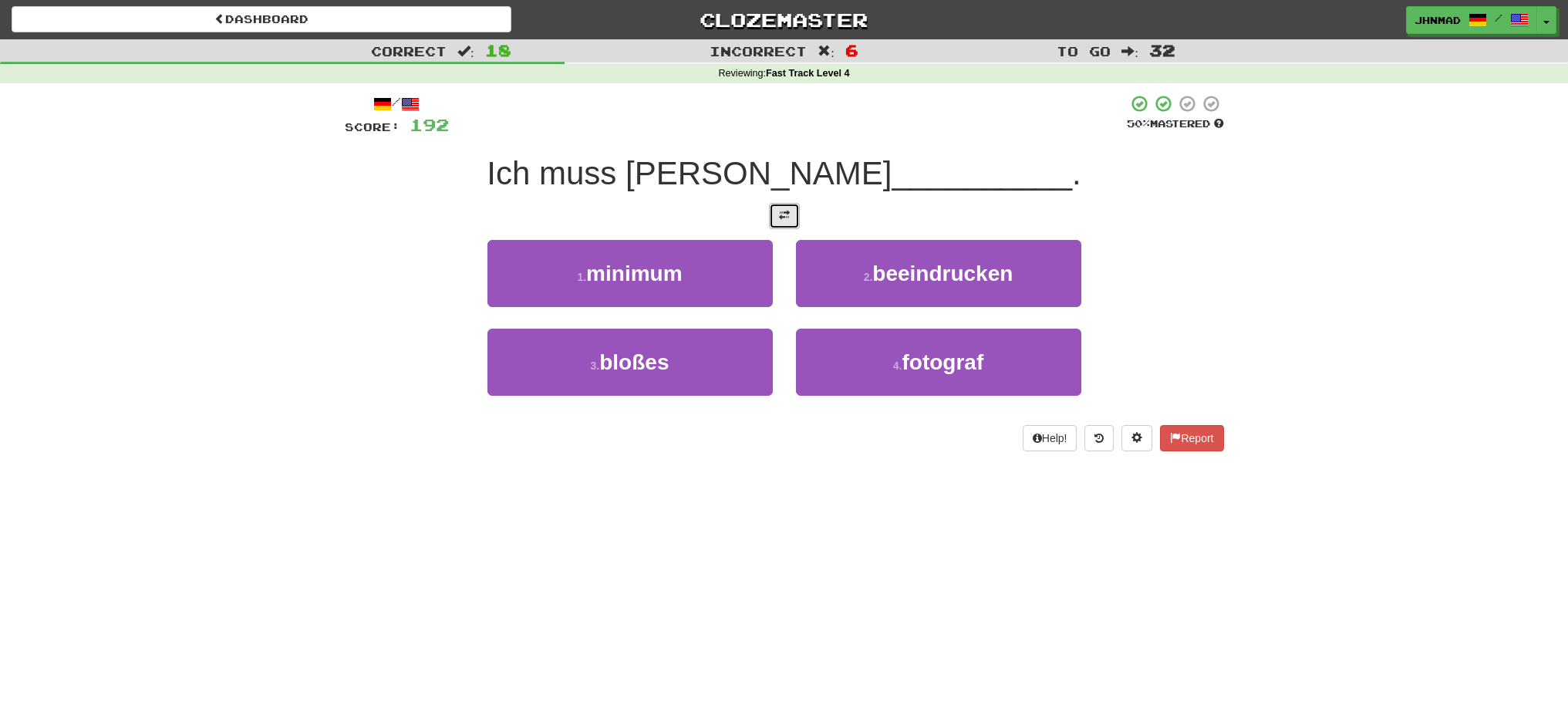
click at [780, 219] on span at bounding box center [784, 214] width 10 height 10
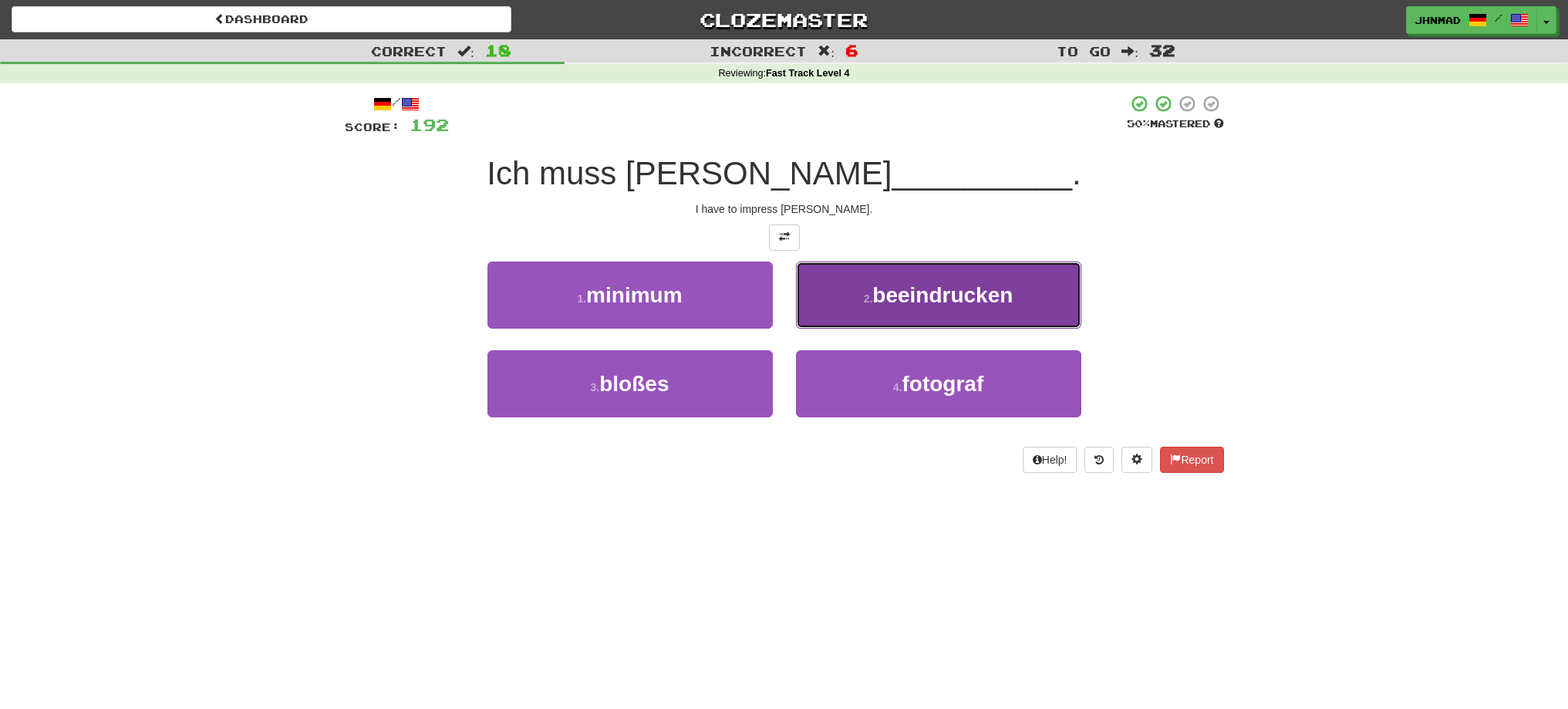
click at [946, 301] on span "beeindrucken" at bounding box center [943, 295] width 140 height 24
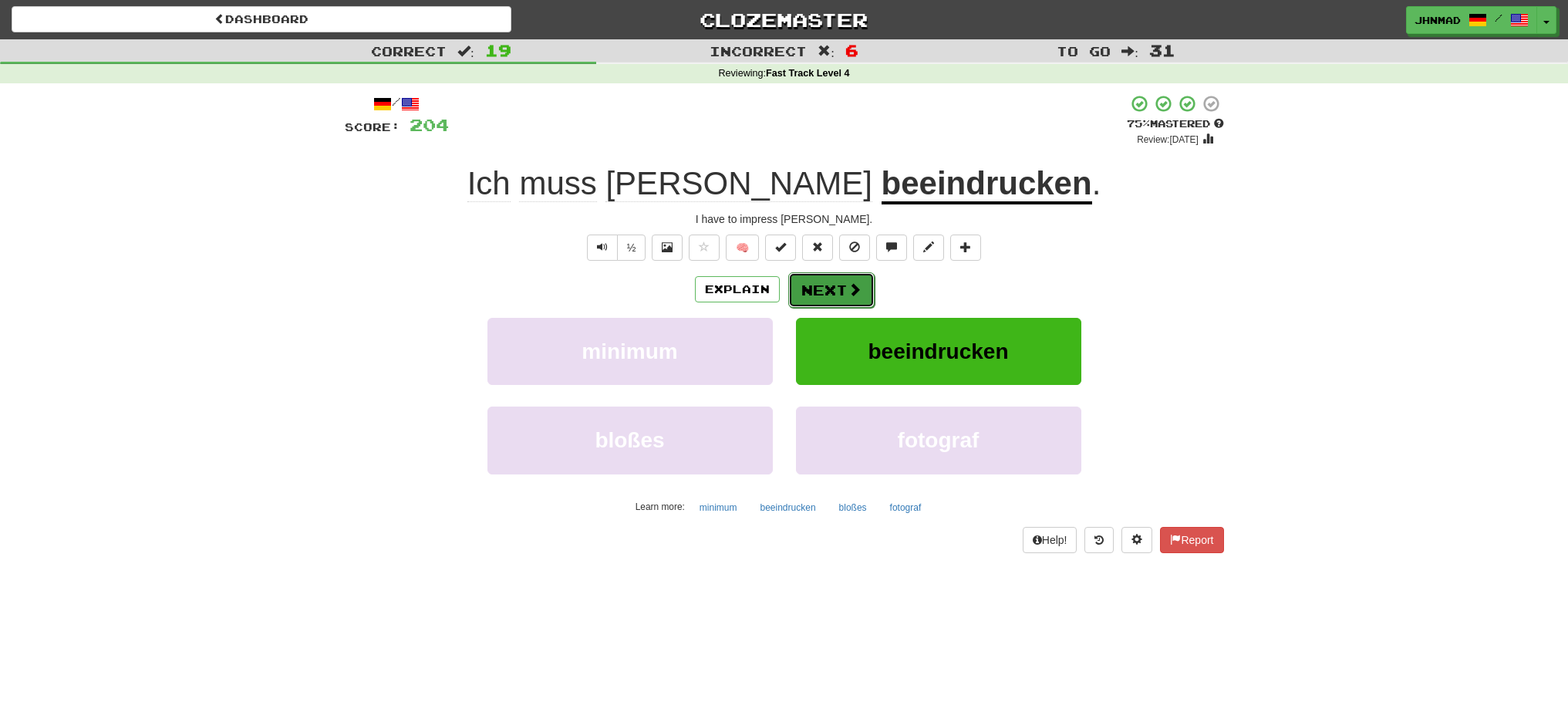
click at [838, 297] on button "Next" at bounding box center [831, 289] width 86 height 35
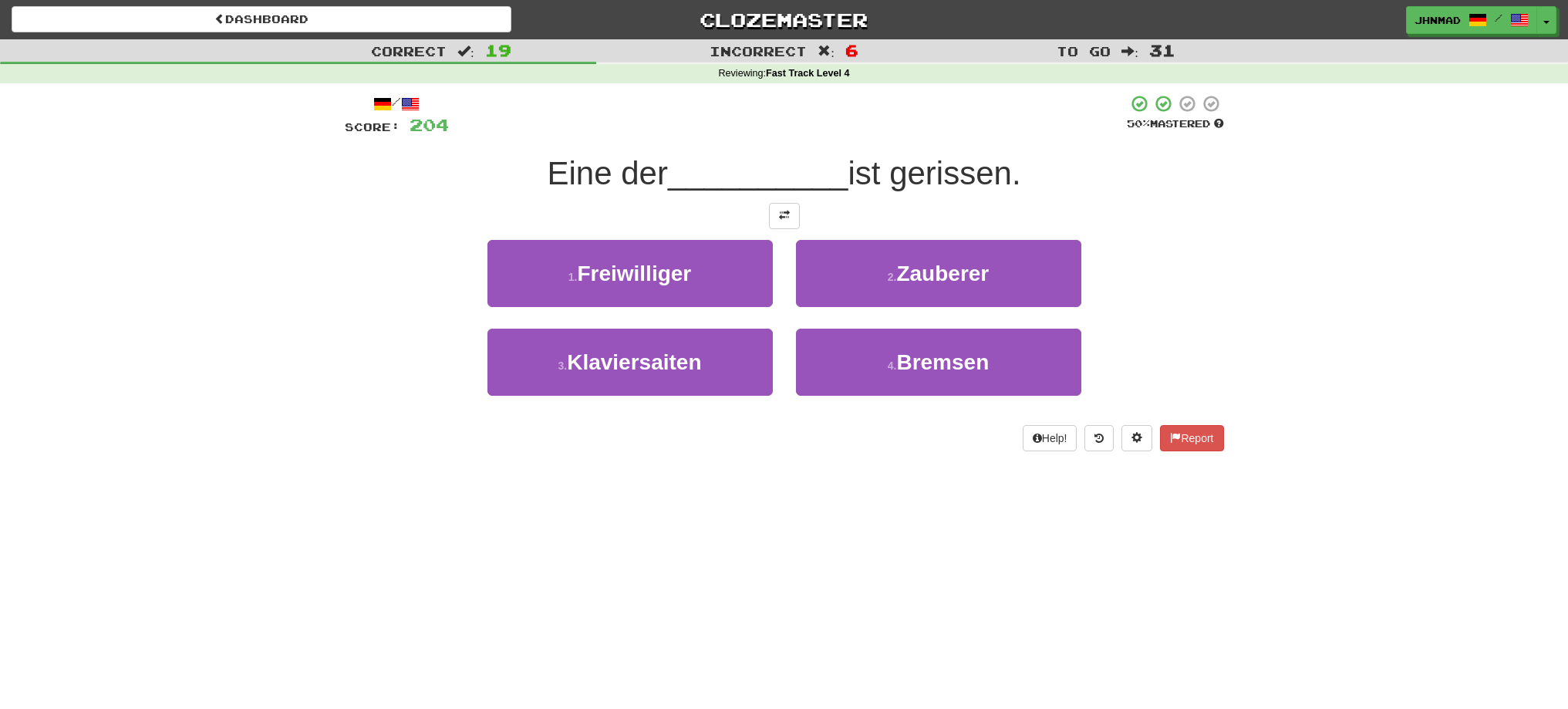
drag, startPoint x: 532, startPoint y: 177, endPoint x: 664, endPoint y: 158, distance: 133.4
click at [664, 158] on div "Eine der __________ ist gerissen." at bounding box center [784, 173] width 879 height 43
click at [655, 134] on div at bounding box center [655, 134] width 0 height 0
click at [484, 193] on div "Eine der __________ ist gerissen." at bounding box center [784, 173] width 879 height 43
click at [783, 214] on span at bounding box center [784, 214] width 10 height 10
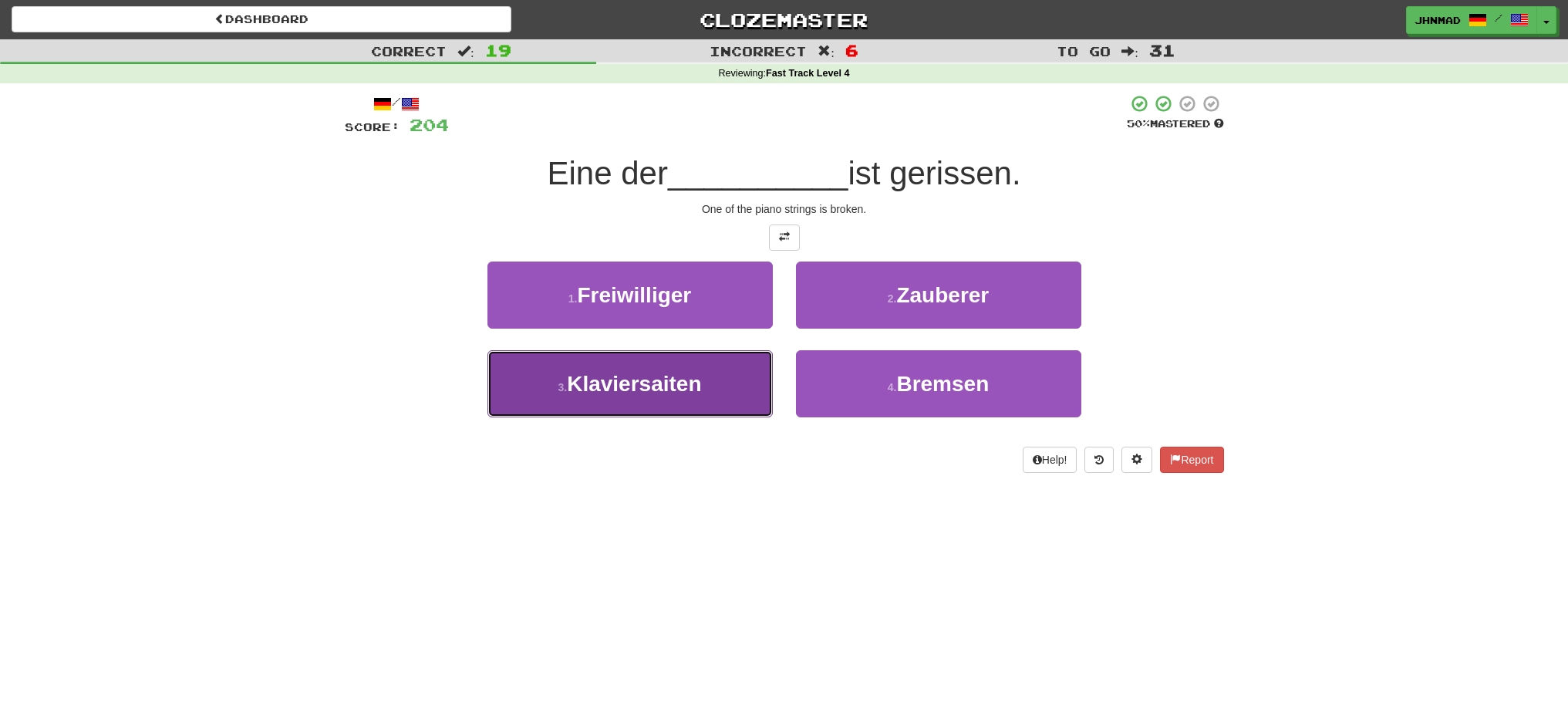
click at [682, 397] on button "3 . Klaviersaiten" at bounding box center [630, 384] width 285 height 67
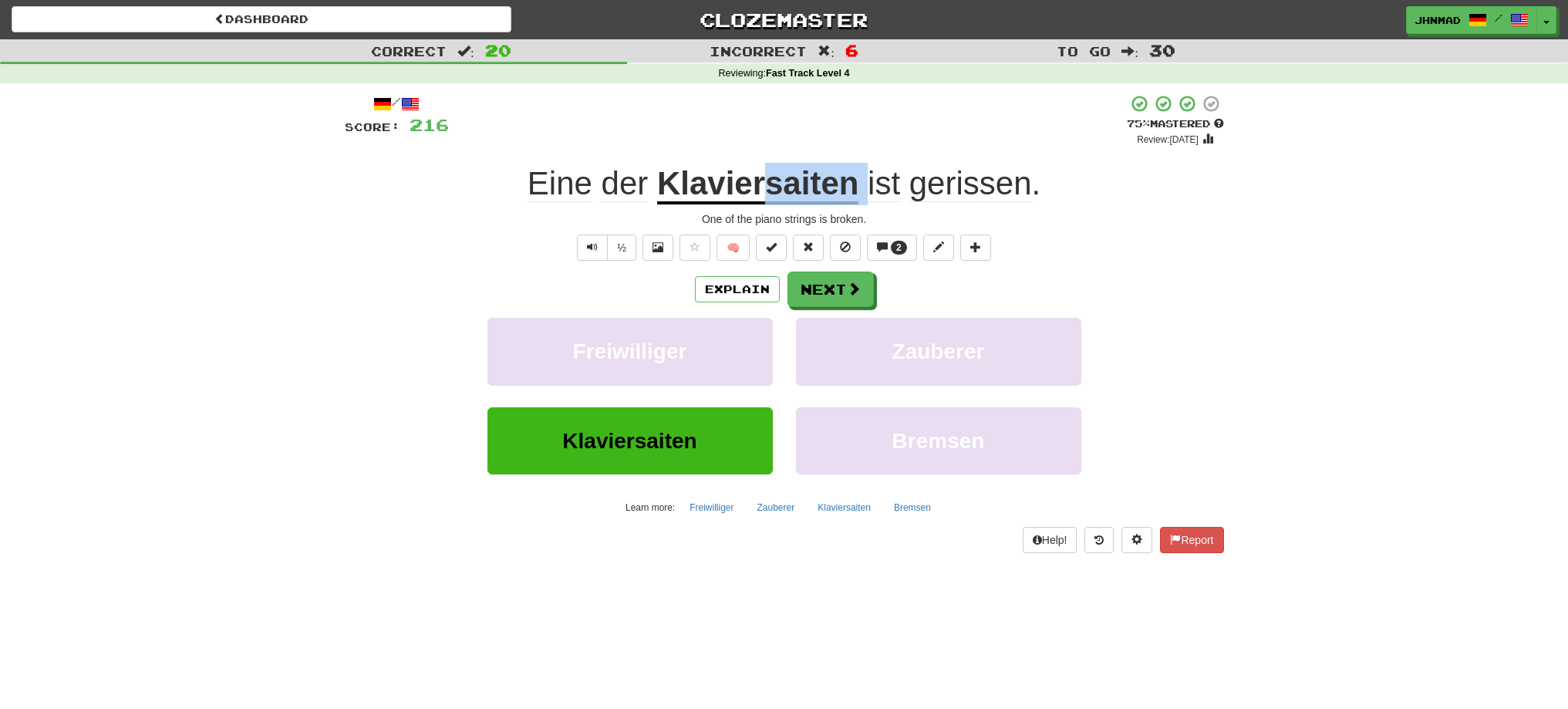
drag, startPoint x: 766, startPoint y: 189, endPoint x: 866, endPoint y: 202, distance: 100.8
click at [866, 202] on div "Eine der Klaviersaiten ist gerissen ." at bounding box center [784, 184] width 879 height 43
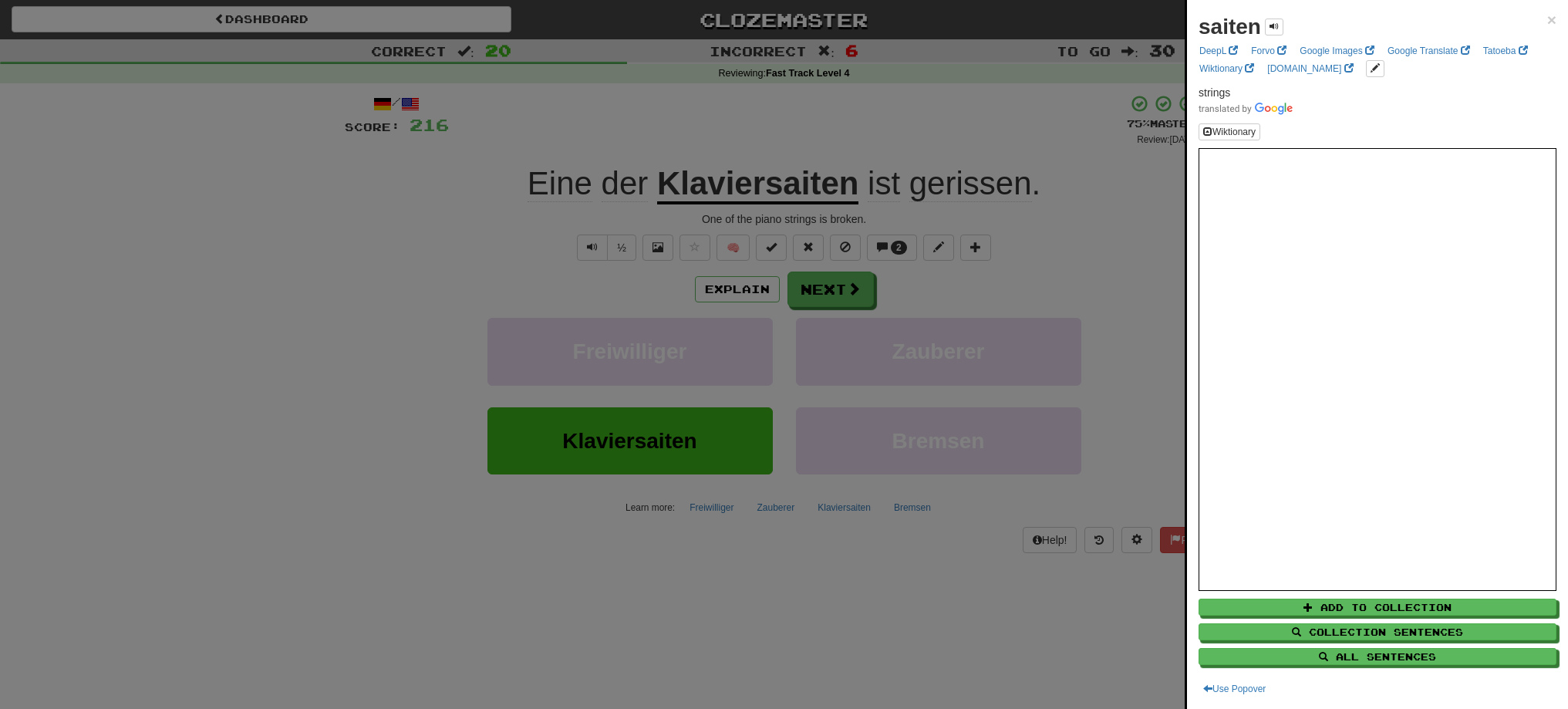
click at [820, 110] on div at bounding box center [784, 354] width 1568 height 709
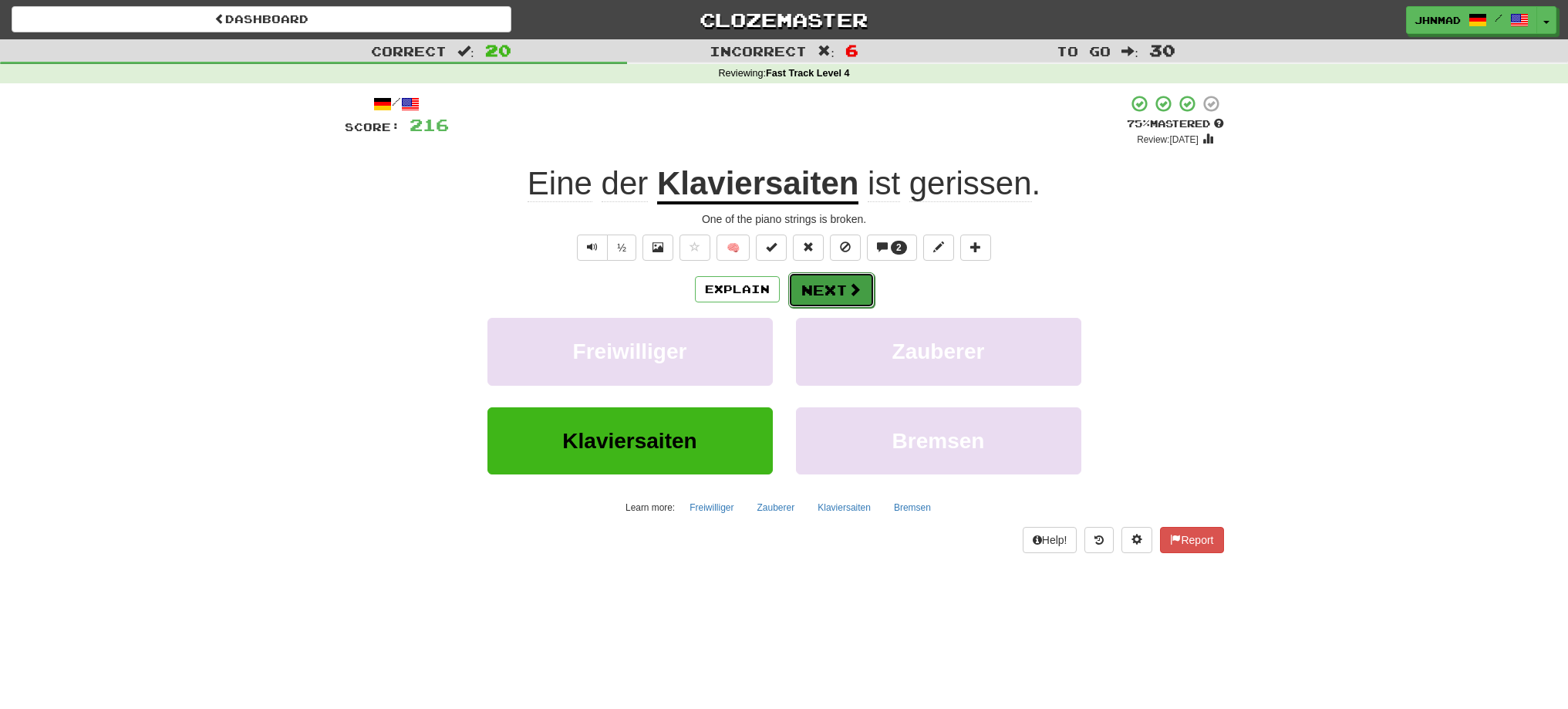
click at [816, 286] on button "Next" at bounding box center [831, 289] width 86 height 35
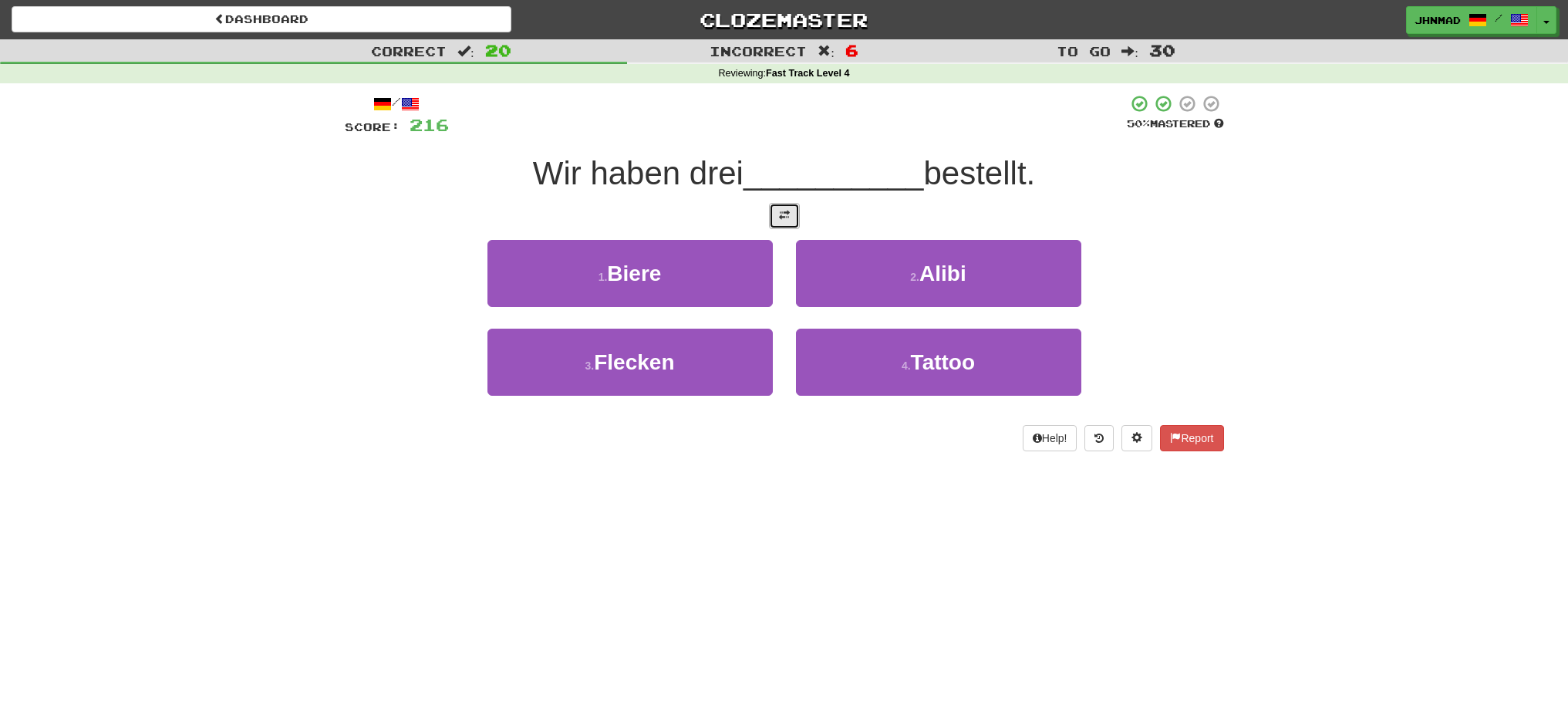
click at [783, 225] on button at bounding box center [784, 216] width 31 height 27
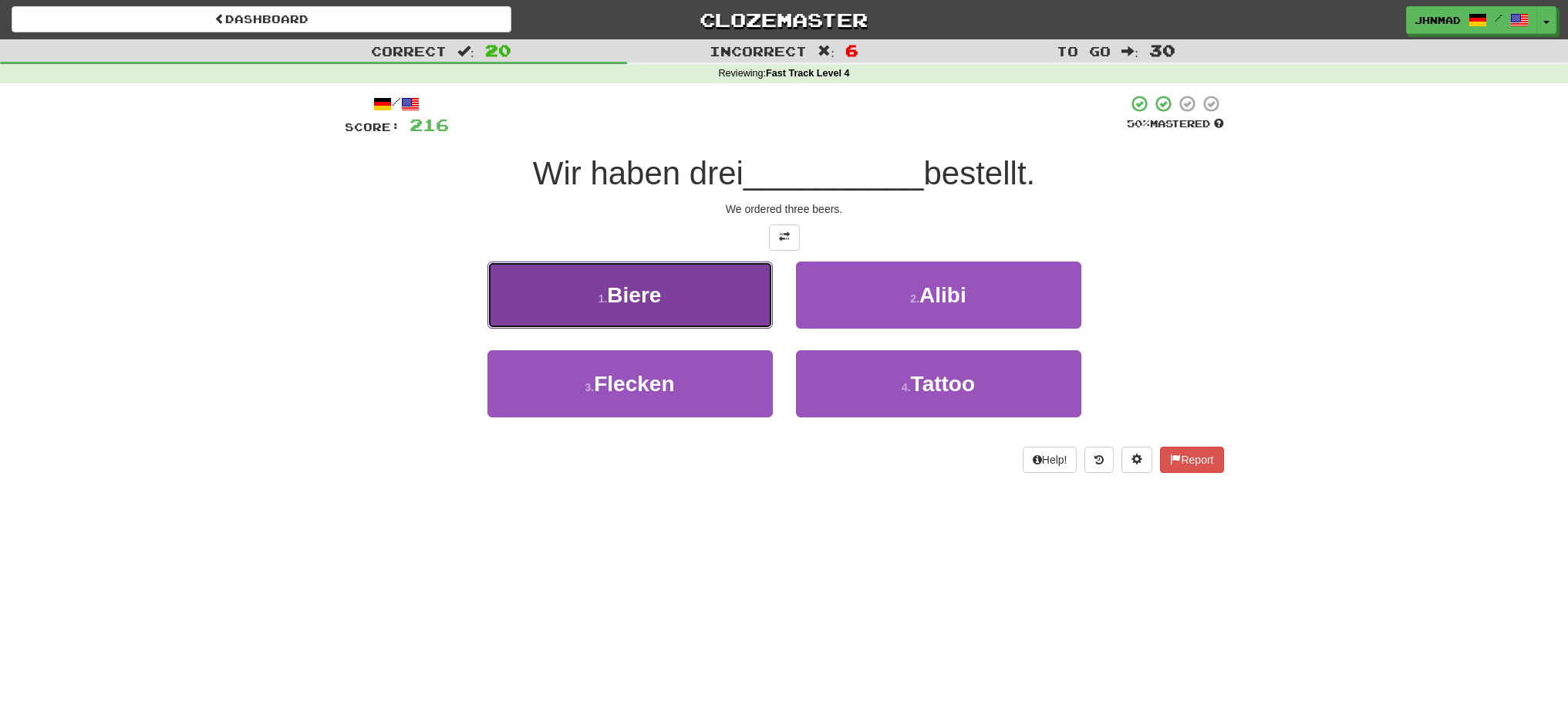
click at [675, 304] on button "1 . Biere" at bounding box center [630, 295] width 285 height 67
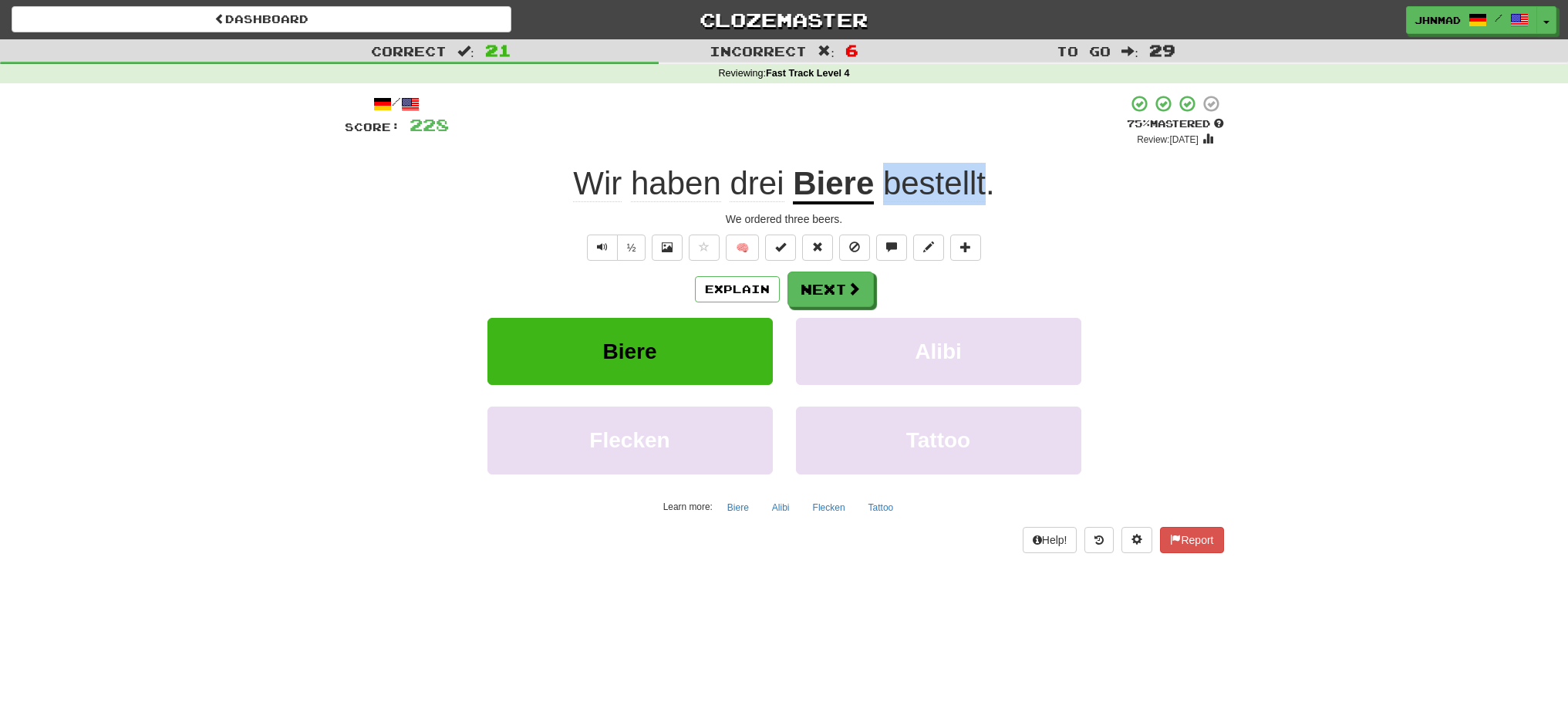
drag, startPoint x: 884, startPoint y: 170, endPoint x: 988, endPoint y: 158, distance: 104.7
click at [988, 158] on div "/ Score: 228 + 12 75 % Mastered Review: 2025-10-22 Wir haben drei Biere bestell…" at bounding box center [784, 323] width 879 height 459
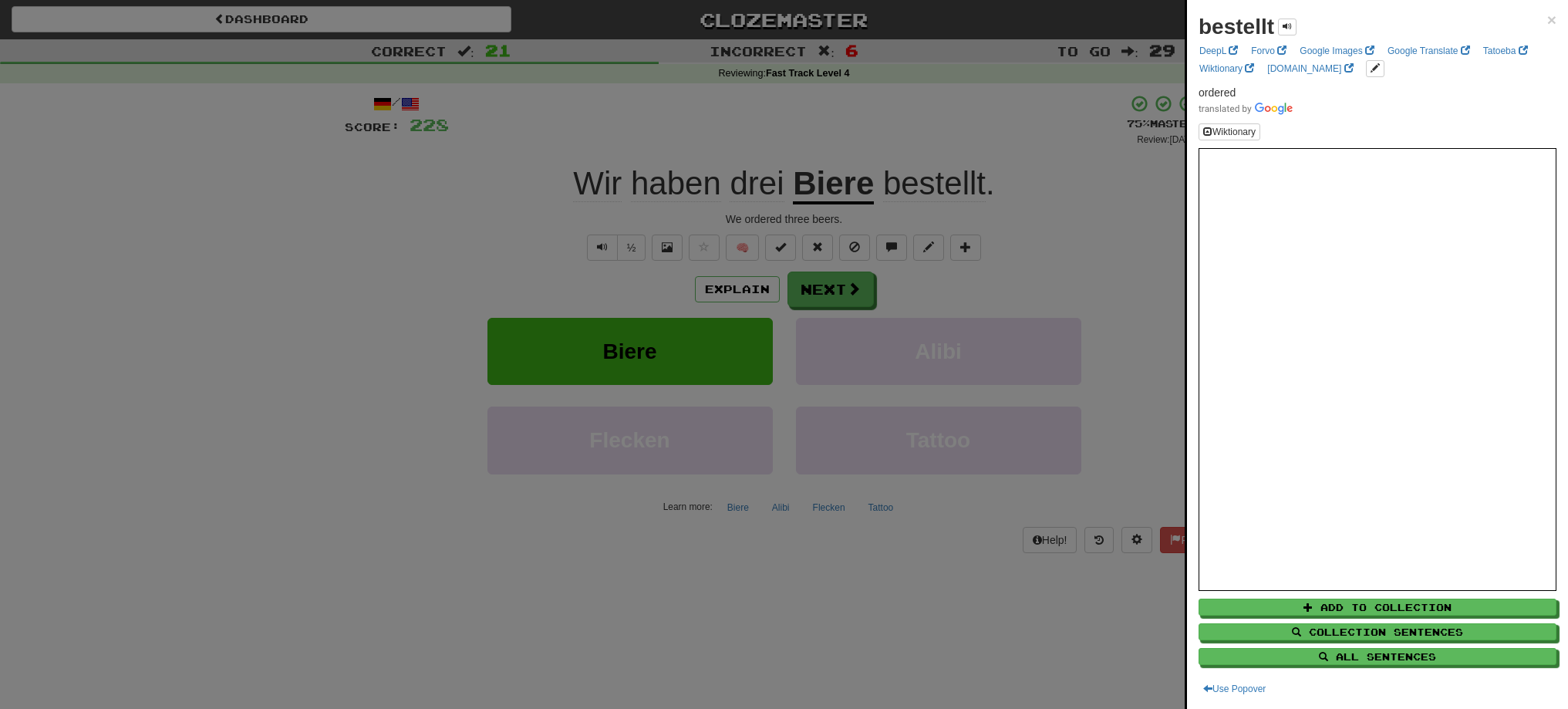
click at [833, 300] on div at bounding box center [784, 354] width 1568 height 709
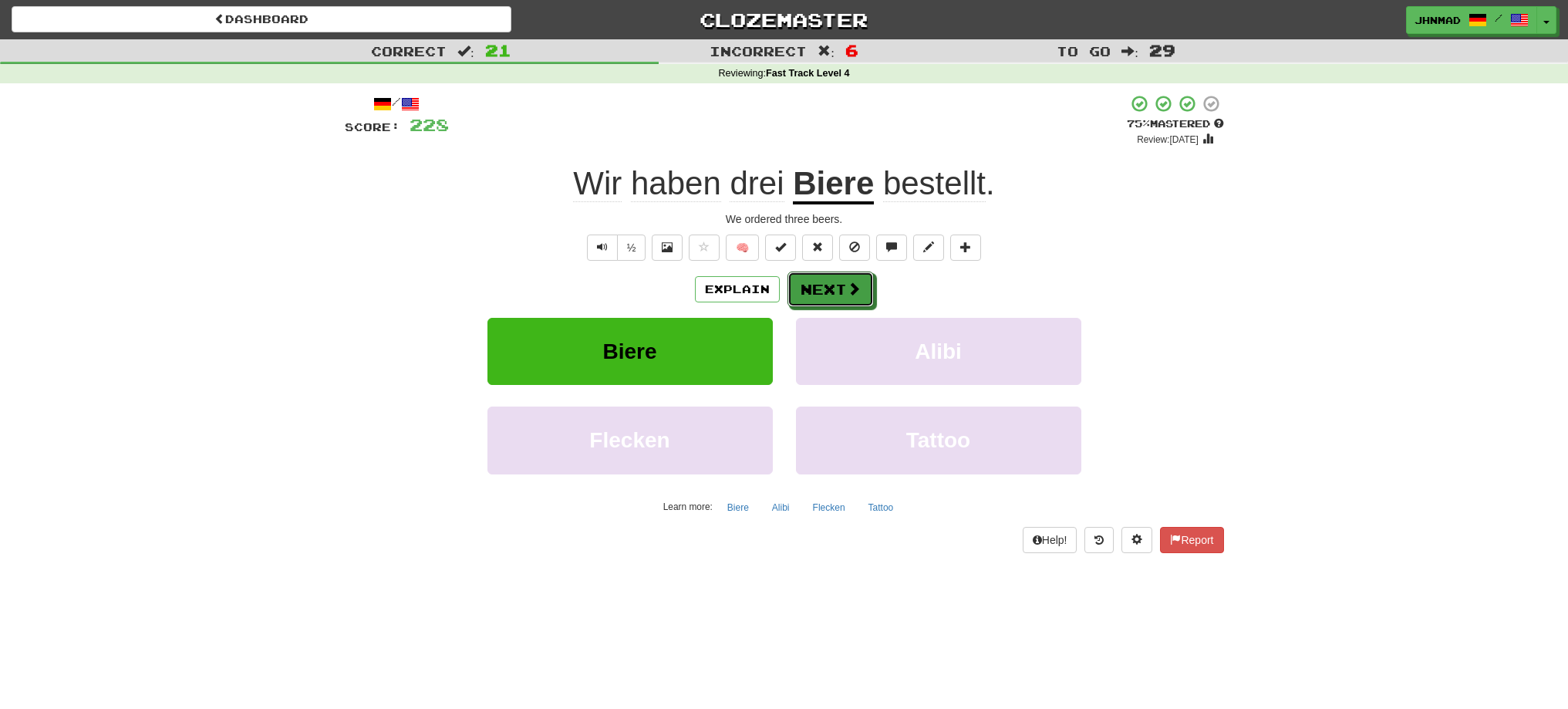
click at [833, 300] on button "Next" at bounding box center [830, 289] width 86 height 35
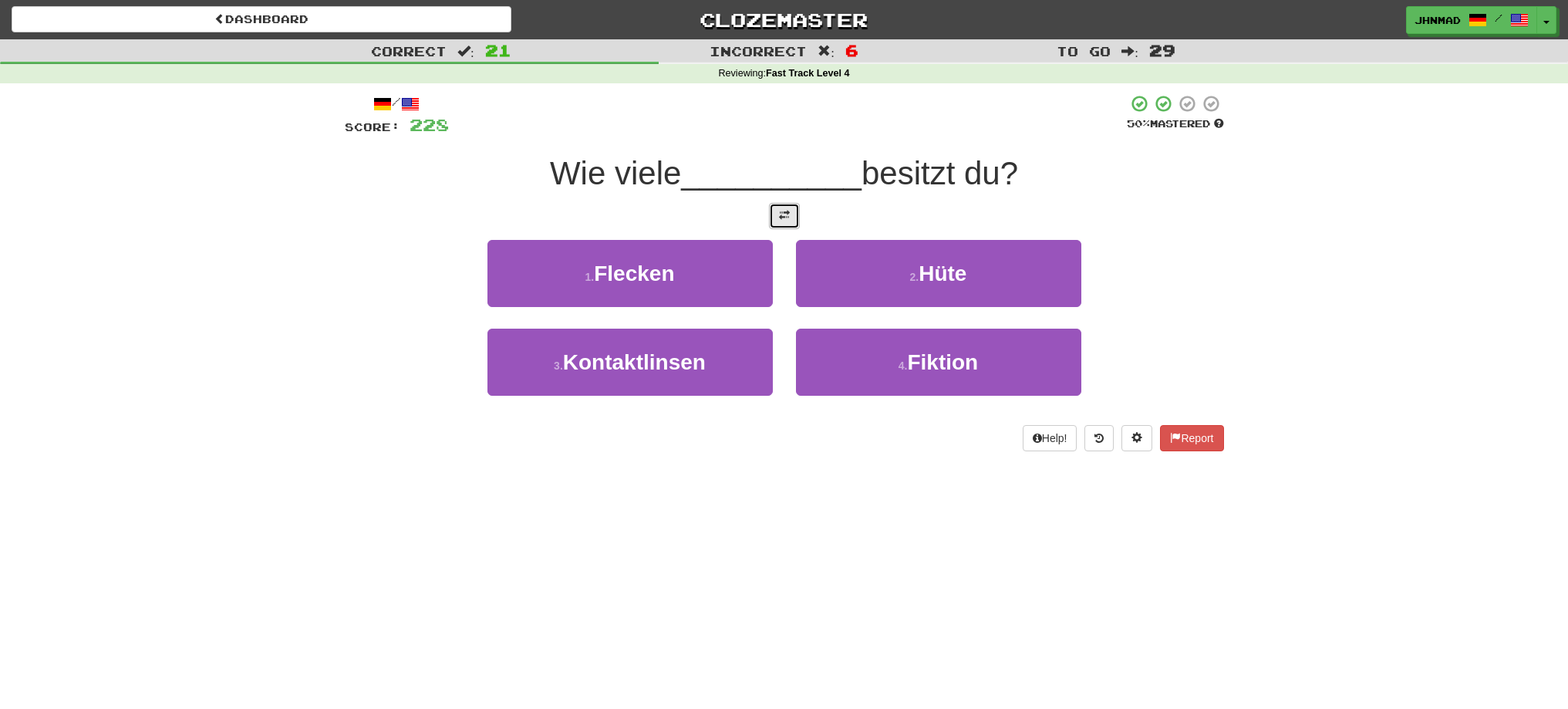
click at [781, 213] on span at bounding box center [784, 214] width 10 height 10
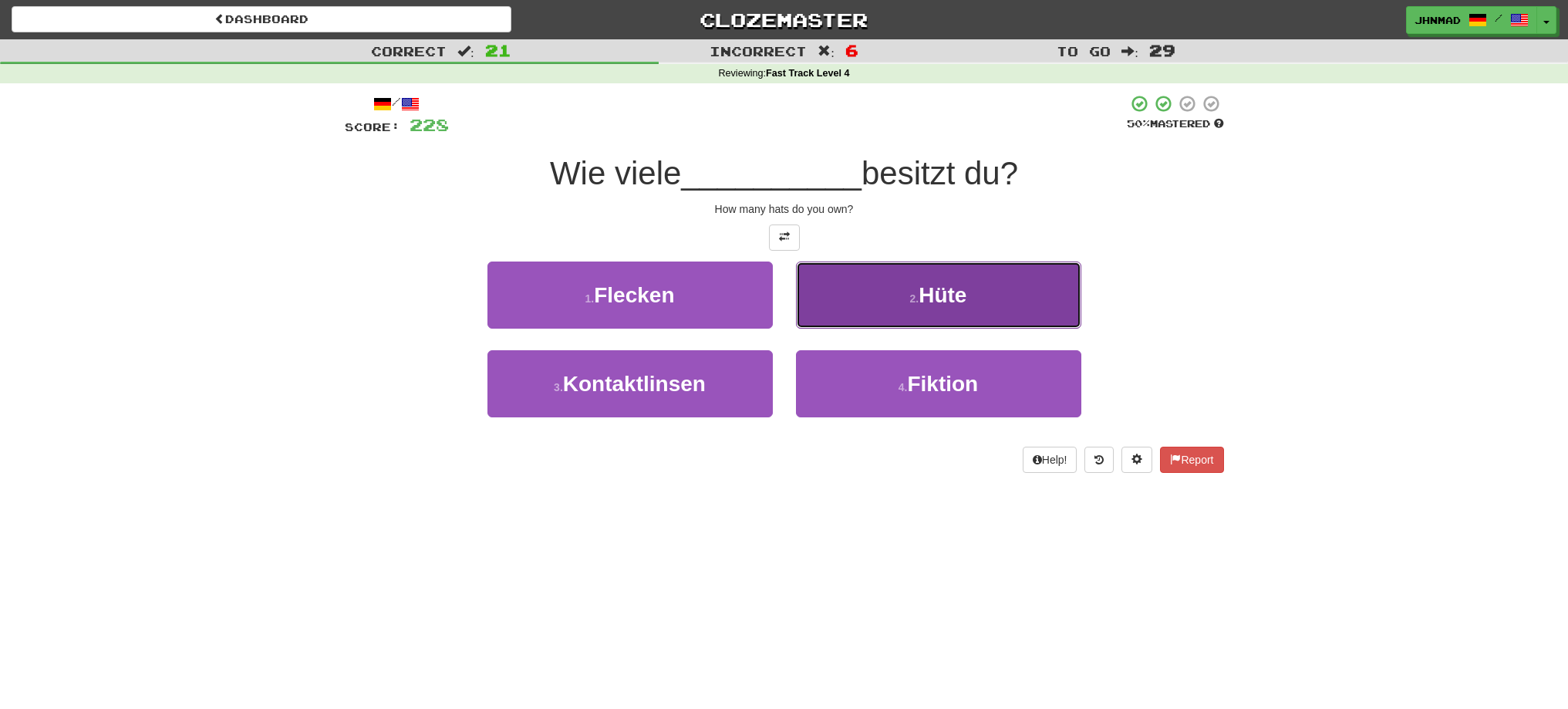
click at [907, 305] on button "2 . Hüte" at bounding box center [938, 295] width 285 height 67
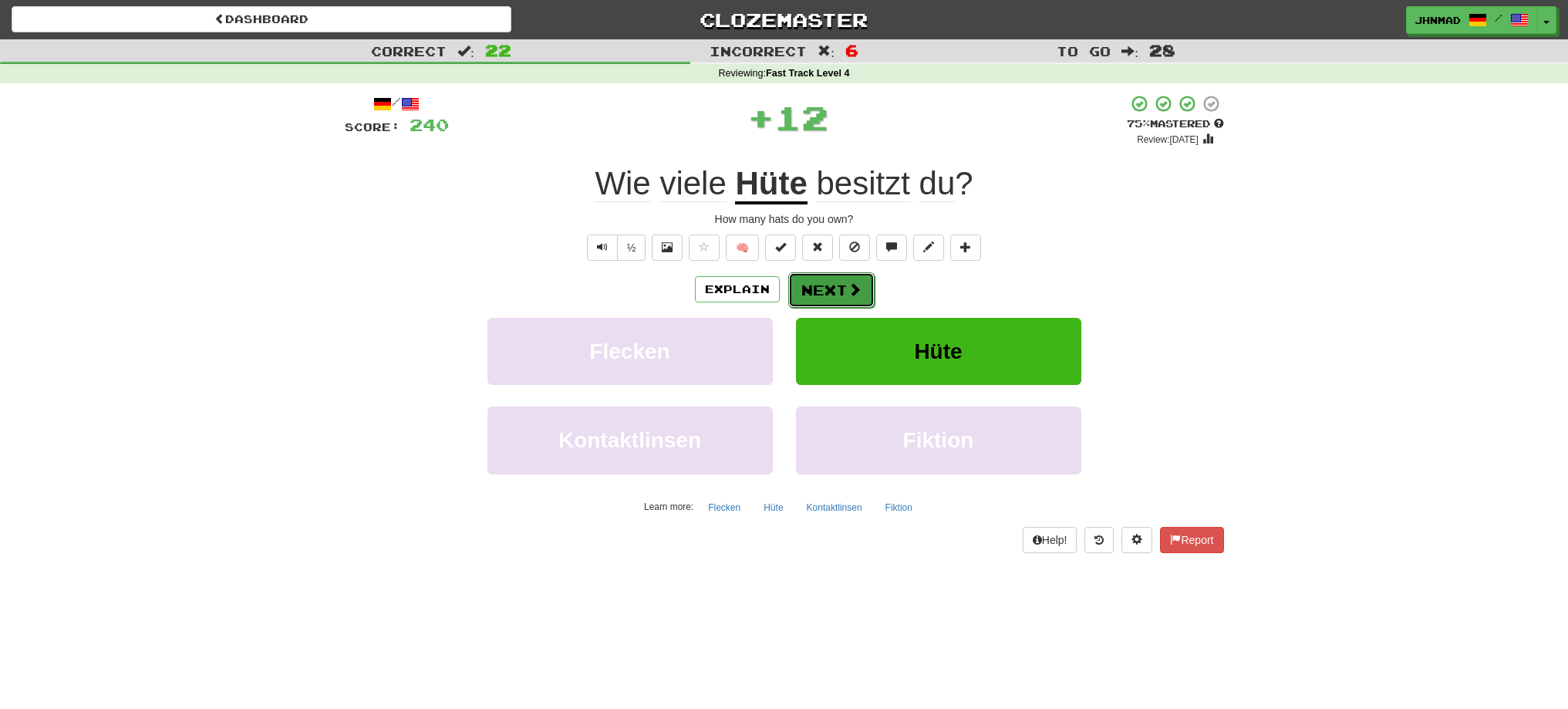
click at [820, 283] on button "Next" at bounding box center [831, 289] width 86 height 35
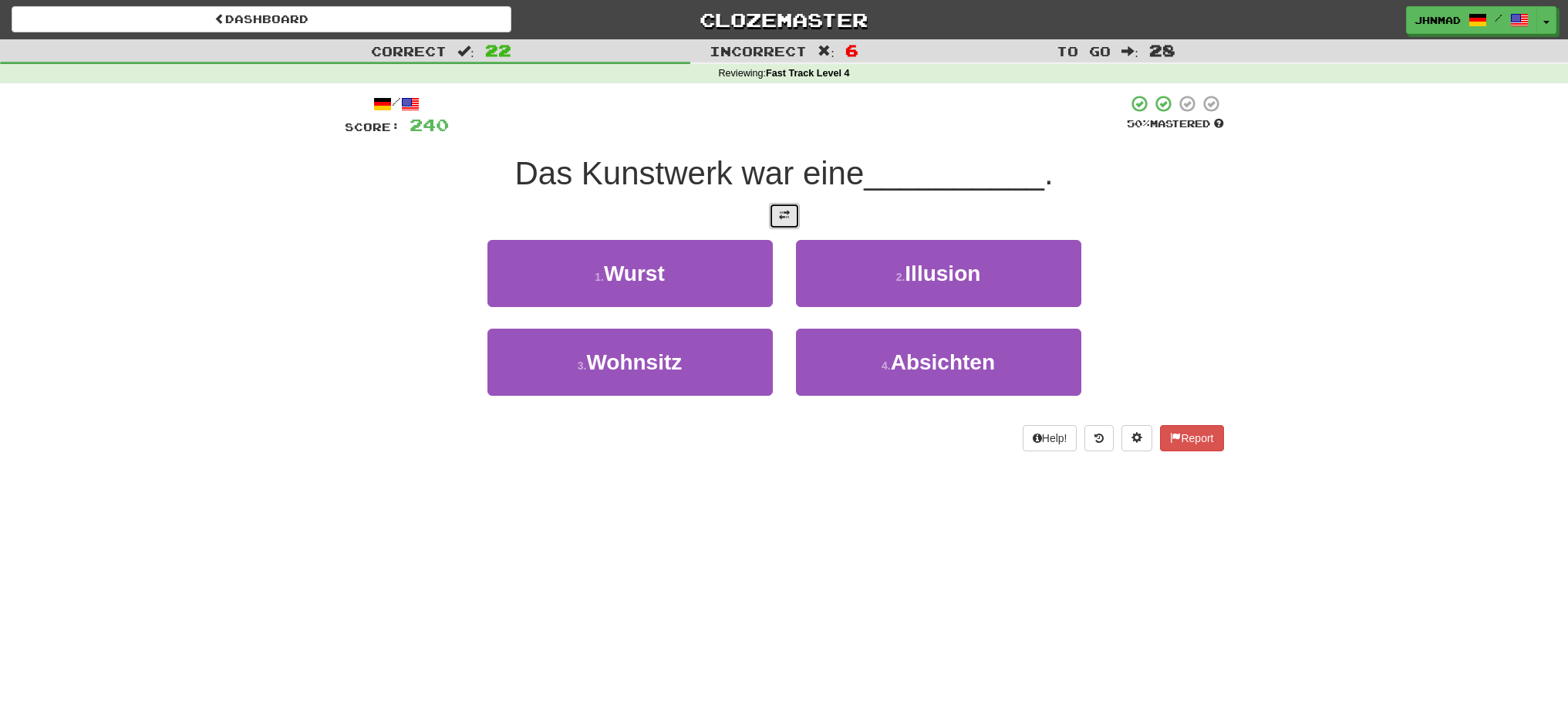
click at [784, 208] on button at bounding box center [784, 216] width 31 height 27
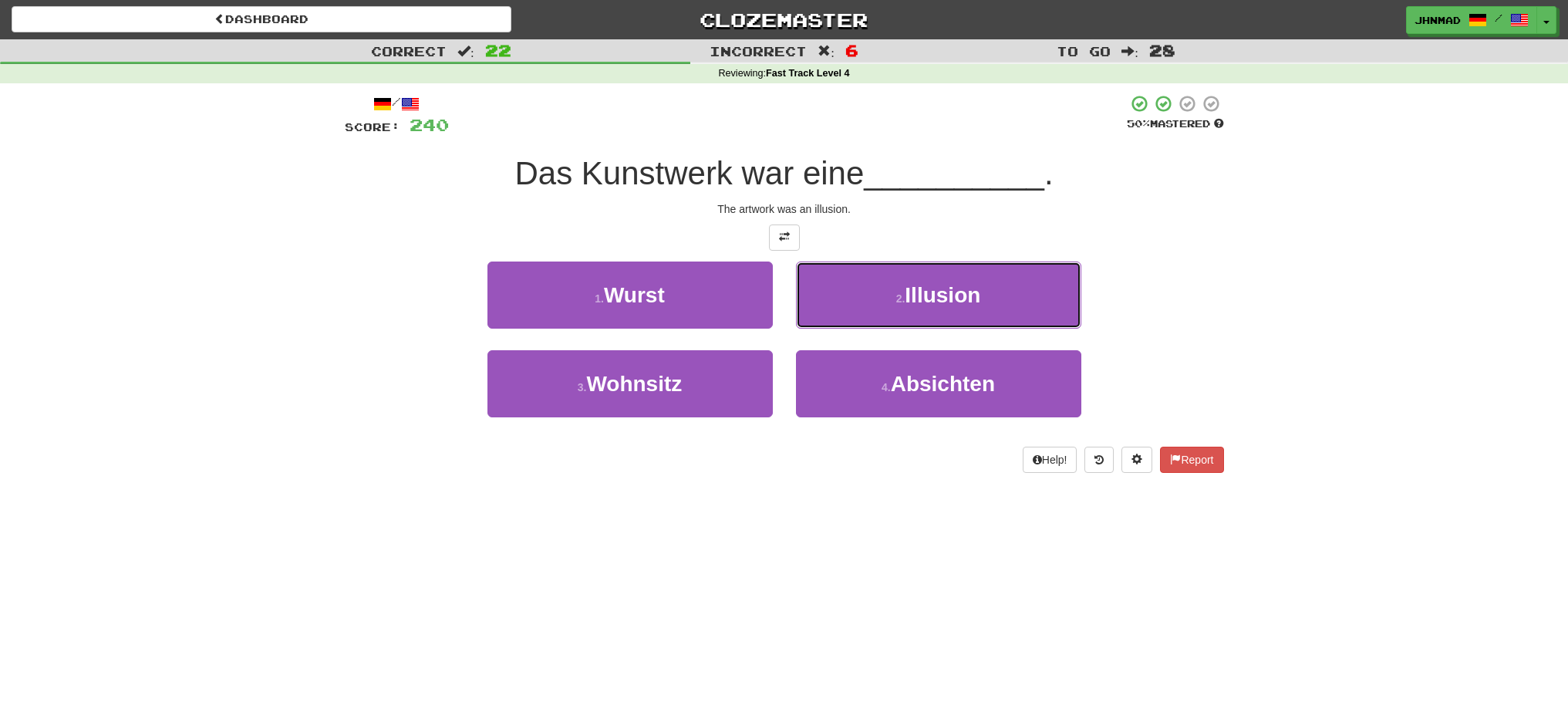
click at [906, 312] on button "2 . Illusion" at bounding box center [938, 295] width 285 height 67
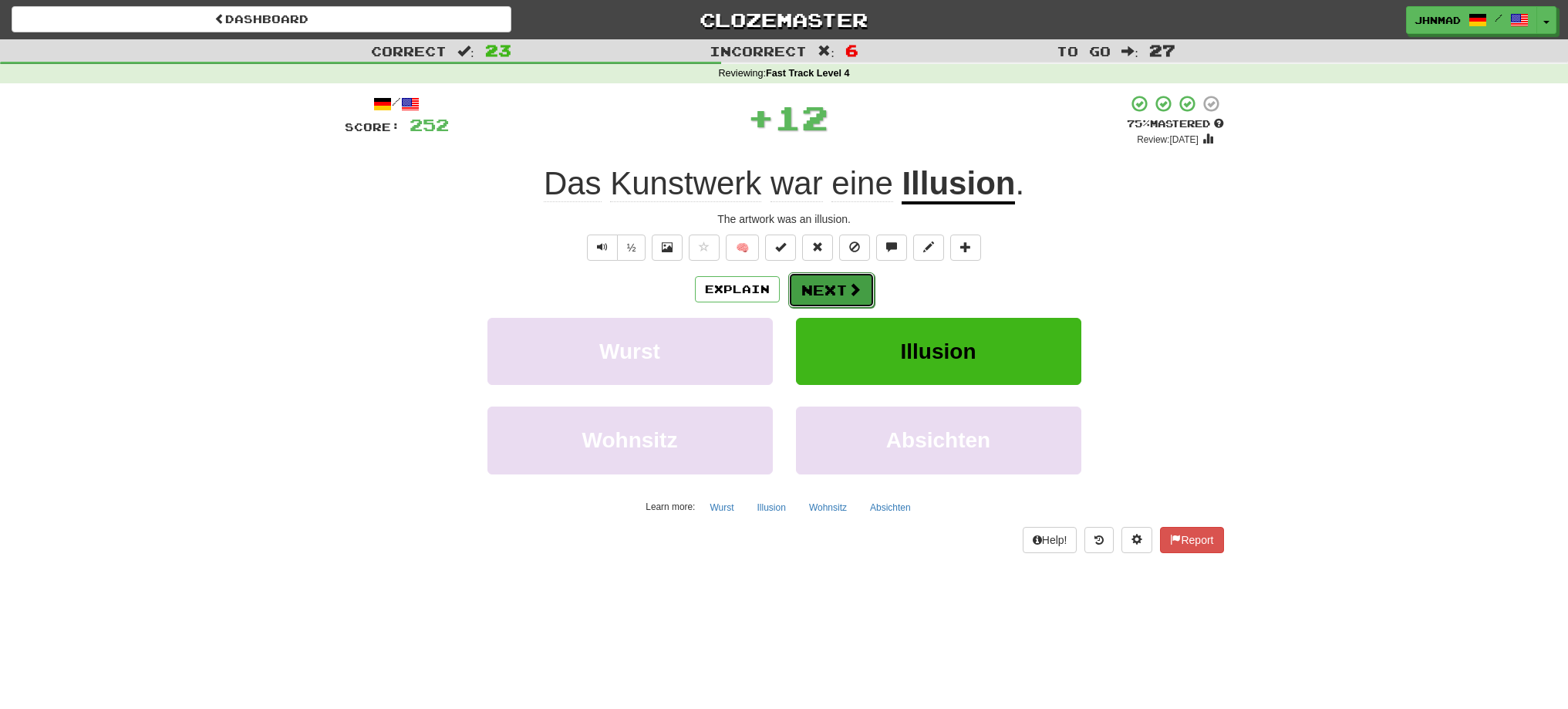
click at [793, 291] on button "Next" at bounding box center [831, 289] width 86 height 35
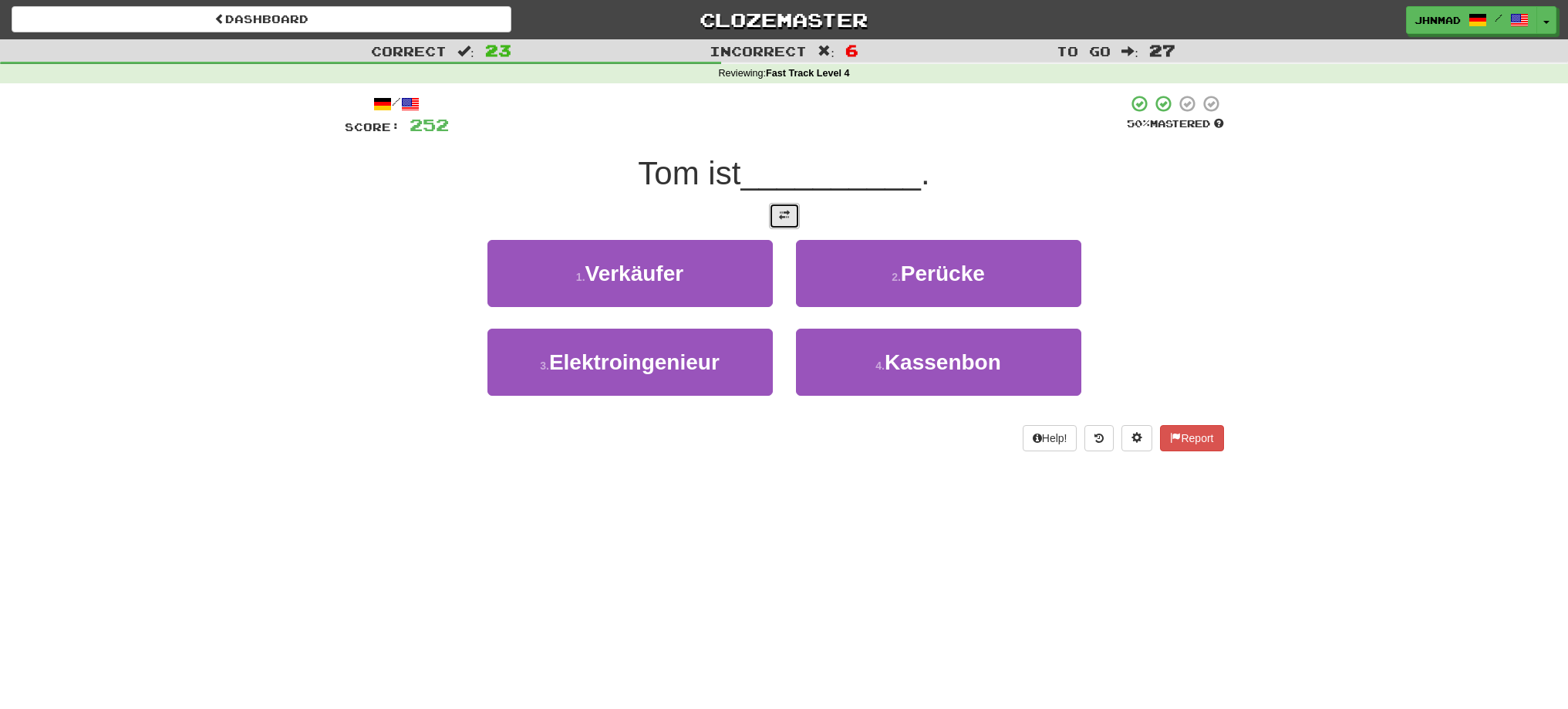
click at [777, 215] on button at bounding box center [784, 216] width 31 height 27
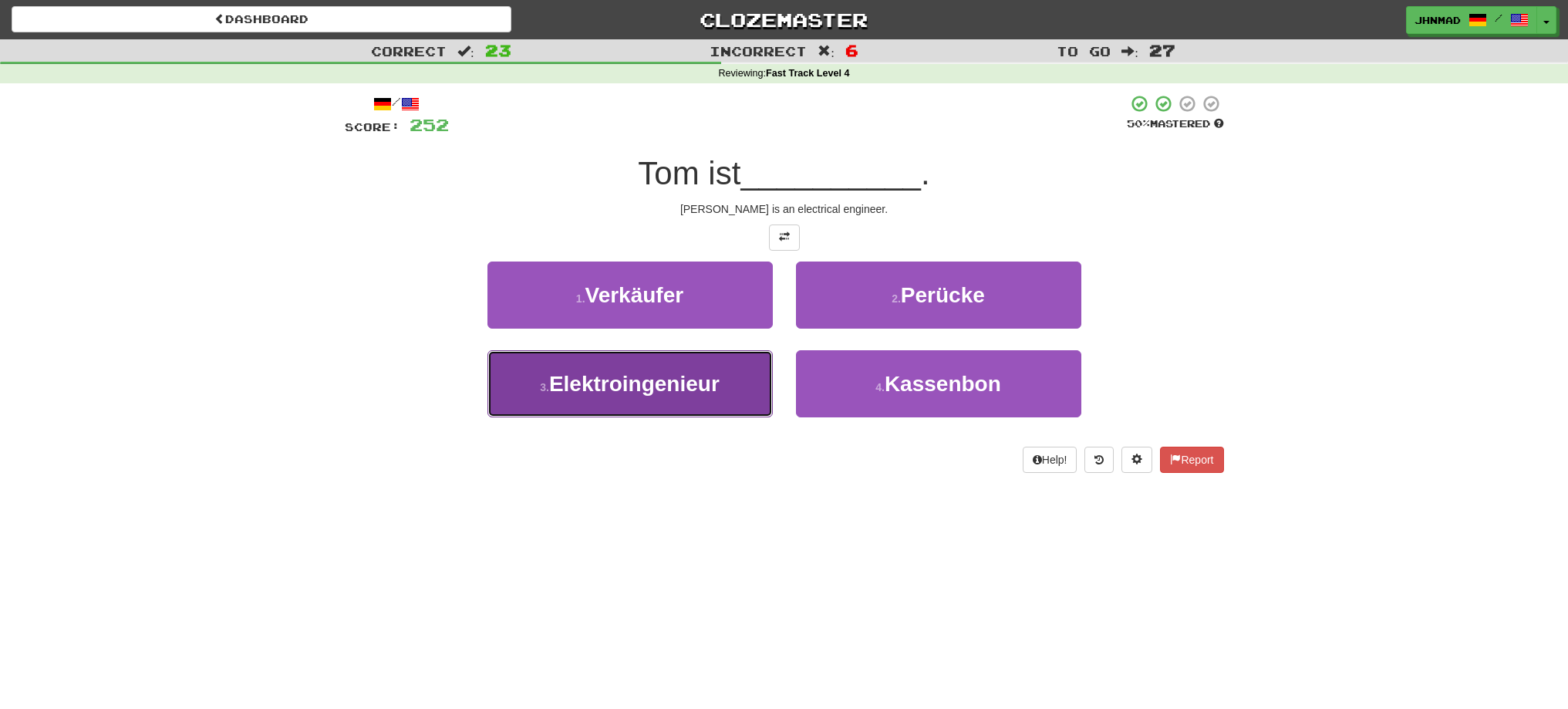
click at [673, 383] on span "Elektroingenieur" at bounding box center [635, 383] width 171 height 24
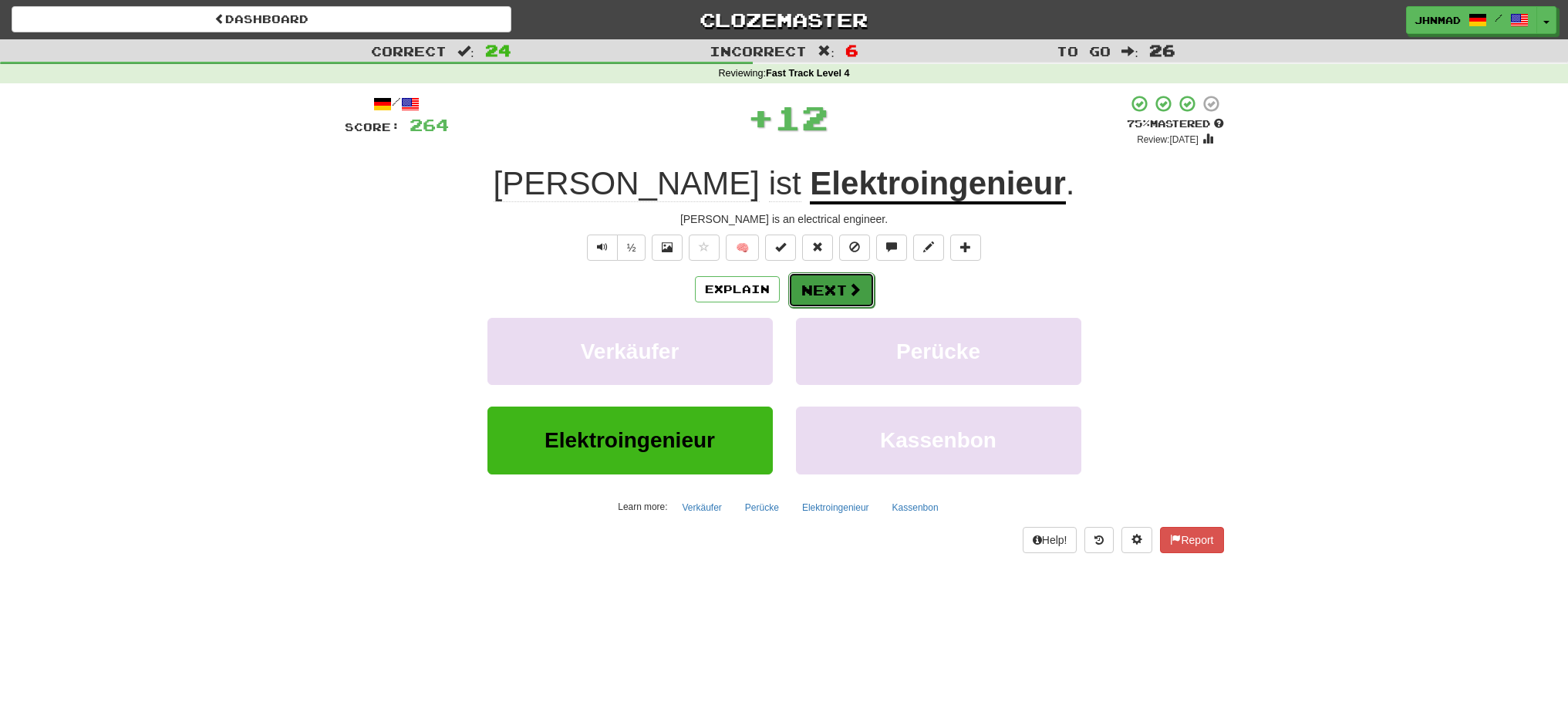
click at [839, 284] on button "Next" at bounding box center [831, 289] width 86 height 35
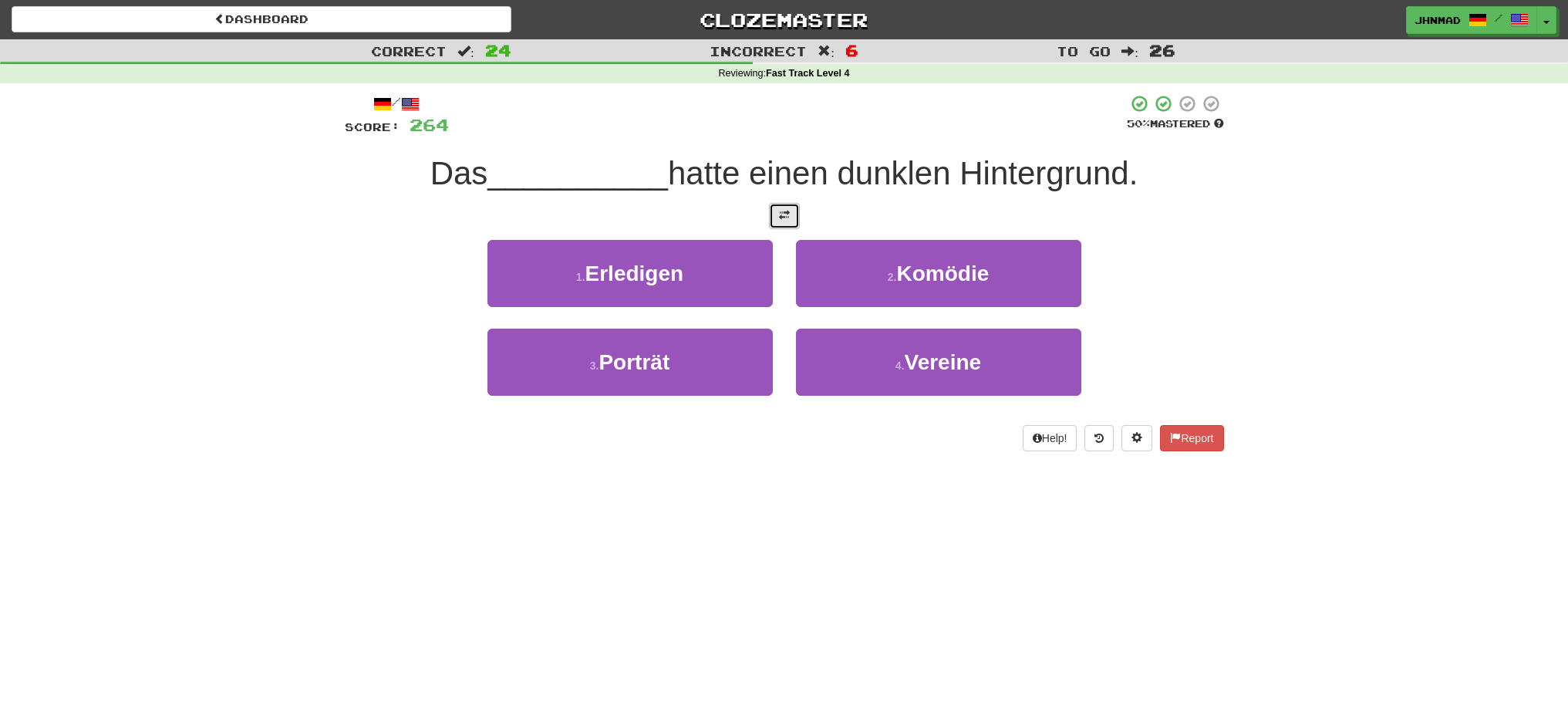
click at [794, 223] on button at bounding box center [784, 216] width 31 height 27
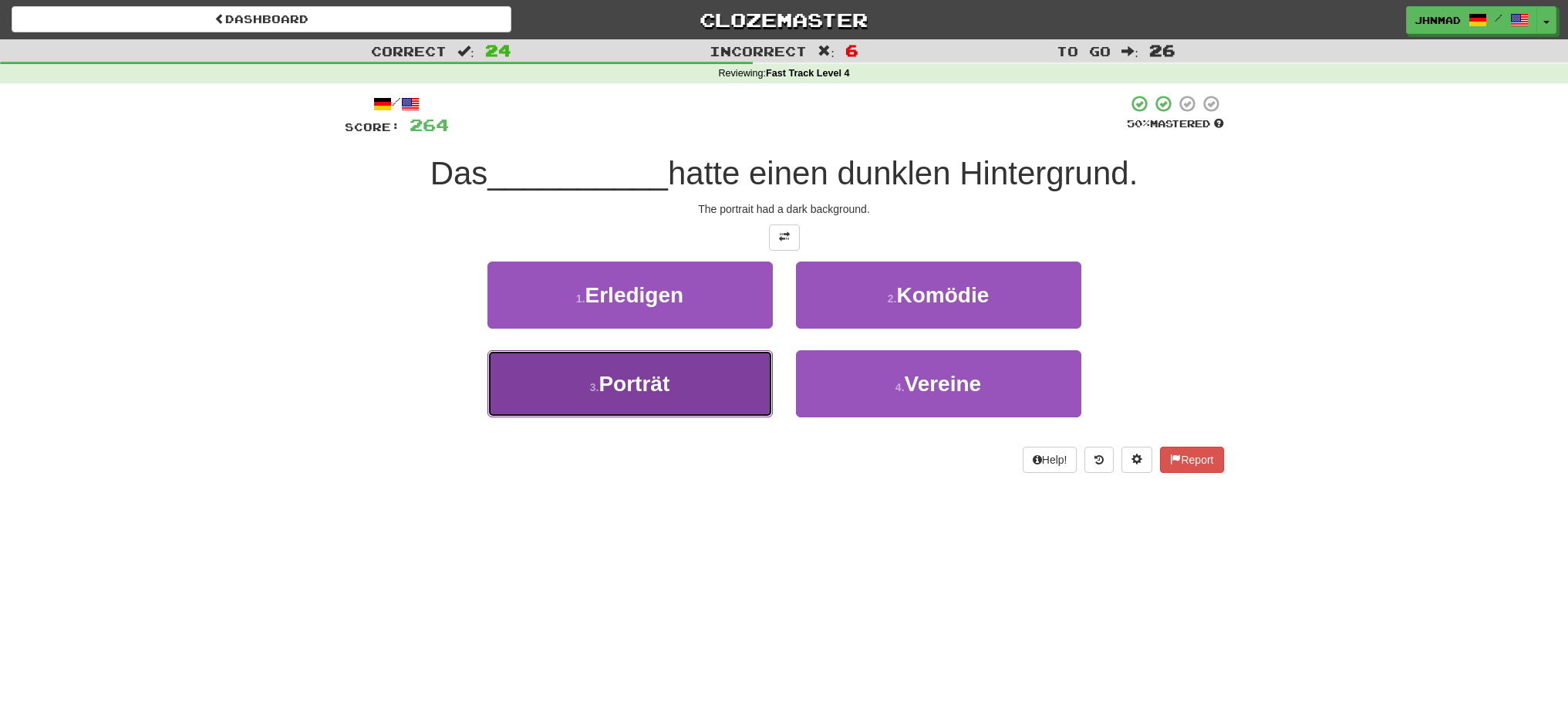
click at [661, 397] on button "3 . Porträt" at bounding box center [630, 384] width 285 height 67
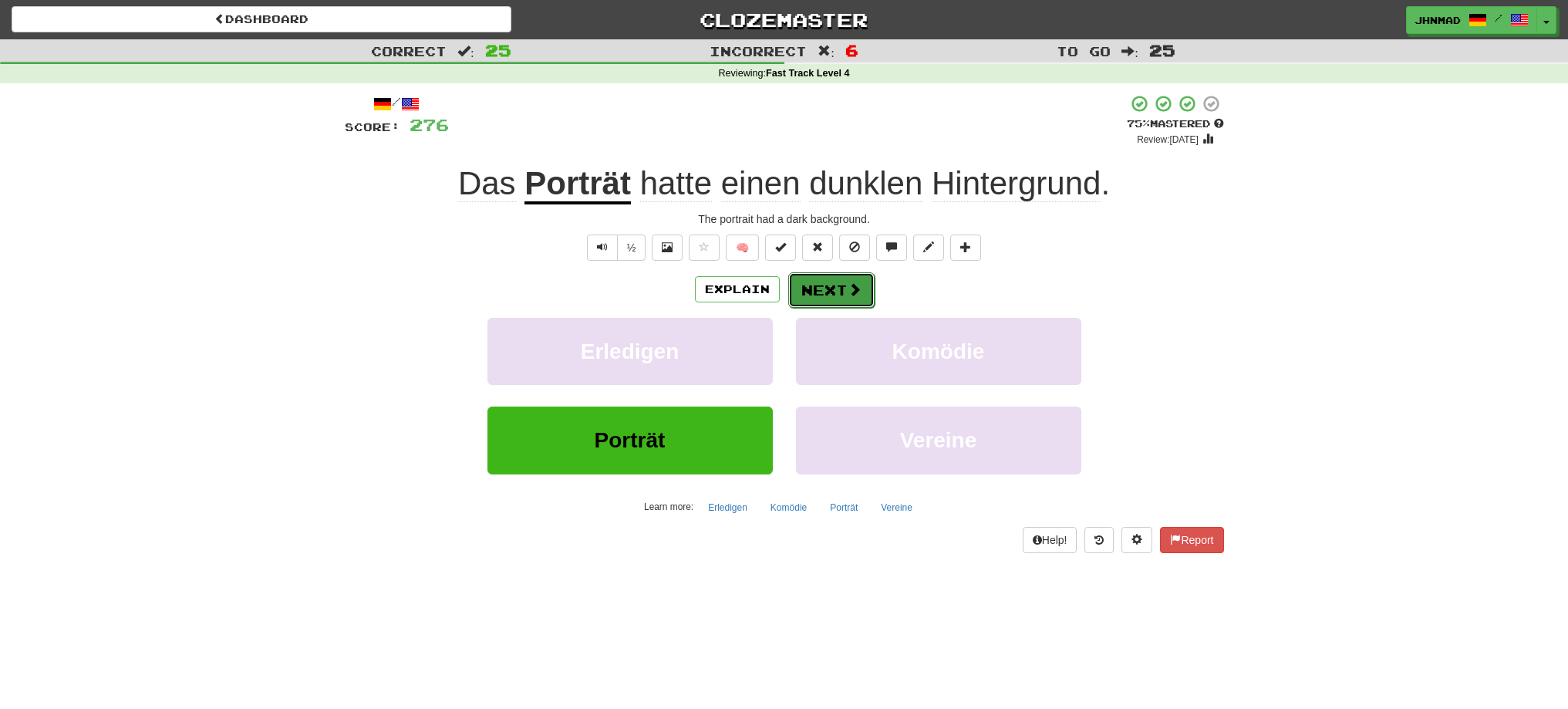
click at [822, 284] on button "Next" at bounding box center [831, 289] width 86 height 35
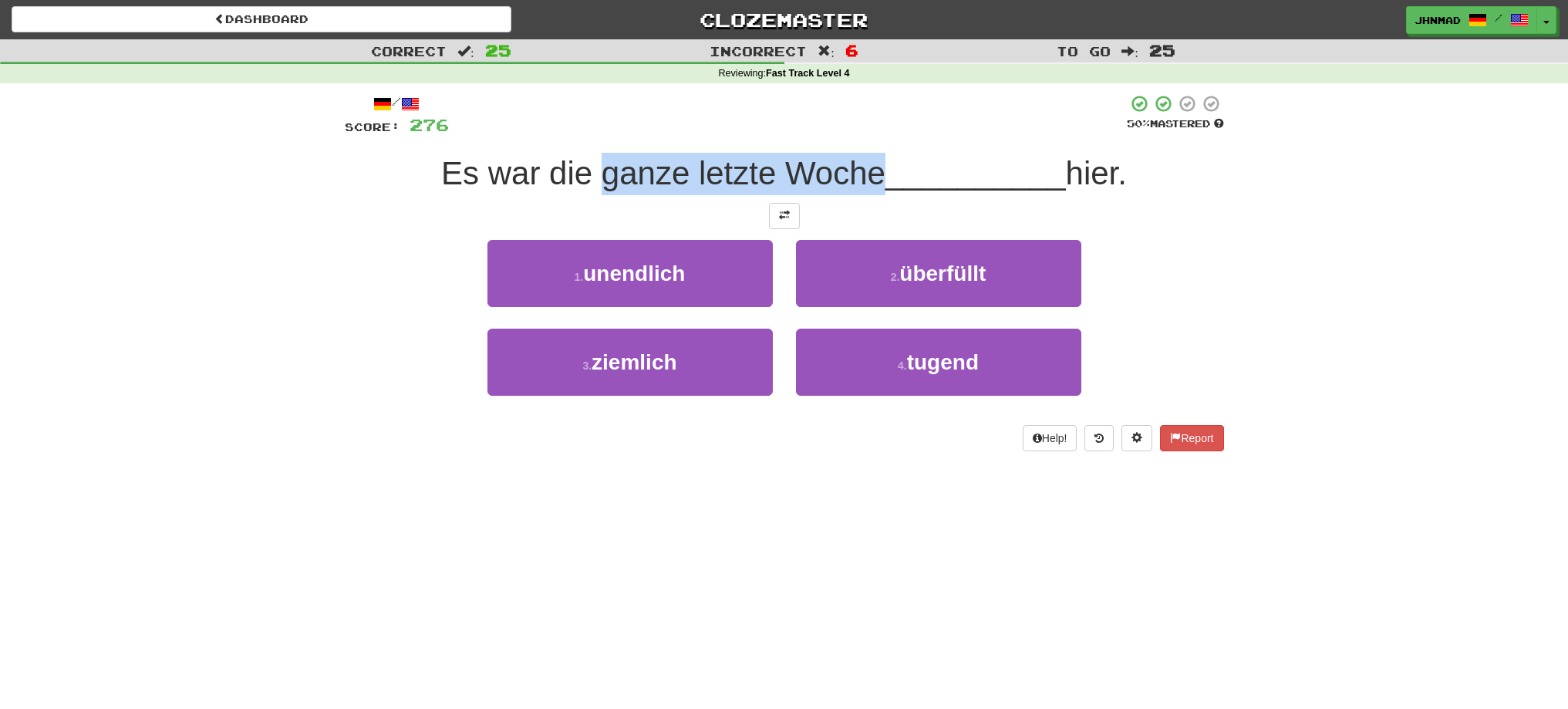
drag, startPoint x: 592, startPoint y: 176, endPoint x: 874, endPoint y: 155, distance: 282.8
click at [873, 155] on div "Es war die ganze letzte Woche __________ hier." at bounding box center [784, 173] width 879 height 43
click at [862, 134] on div at bounding box center [862, 134] width 0 height 0
click at [592, 222] on div at bounding box center [784, 216] width 879 height 27
click at [775, 217] on button at bounding box center [784, 216] width 31 height 27
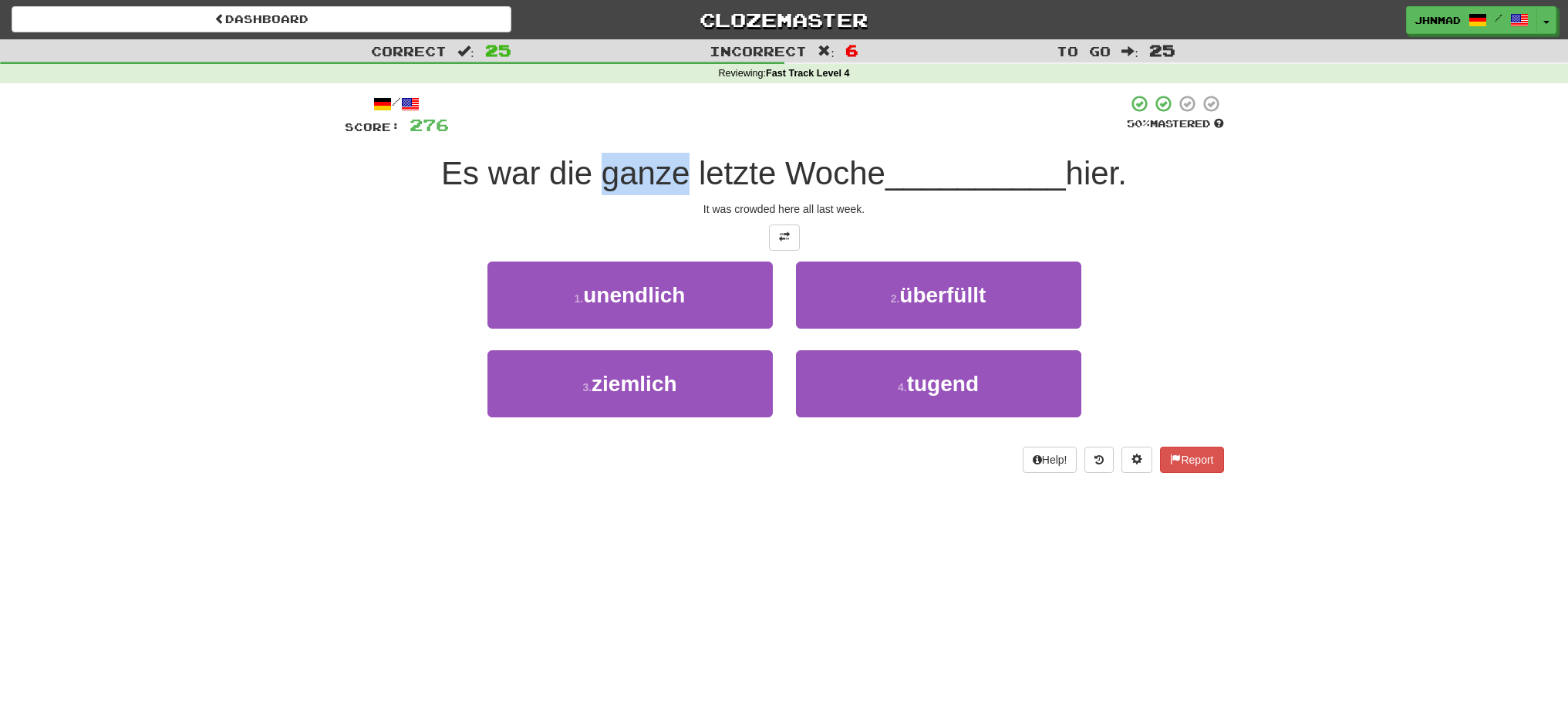
drag, startPoint x: 595, startPoint y: 171, endPoint x: 674, endPoint y: 174, distance: 79.1
click at [674, 174] on span "Es war die ganze letzte Woche" at bounding box center [663, 173] width 444 height 36
click at [663, 192] on div at bounding box center [663, 192] width 0 height 0
click at [428, 217] on div "/ Score: 276 50 % Mastered Es war die ganze letzte Woche __________ hier. It wa…" at bounding box center [784, 283] width 879 height 379
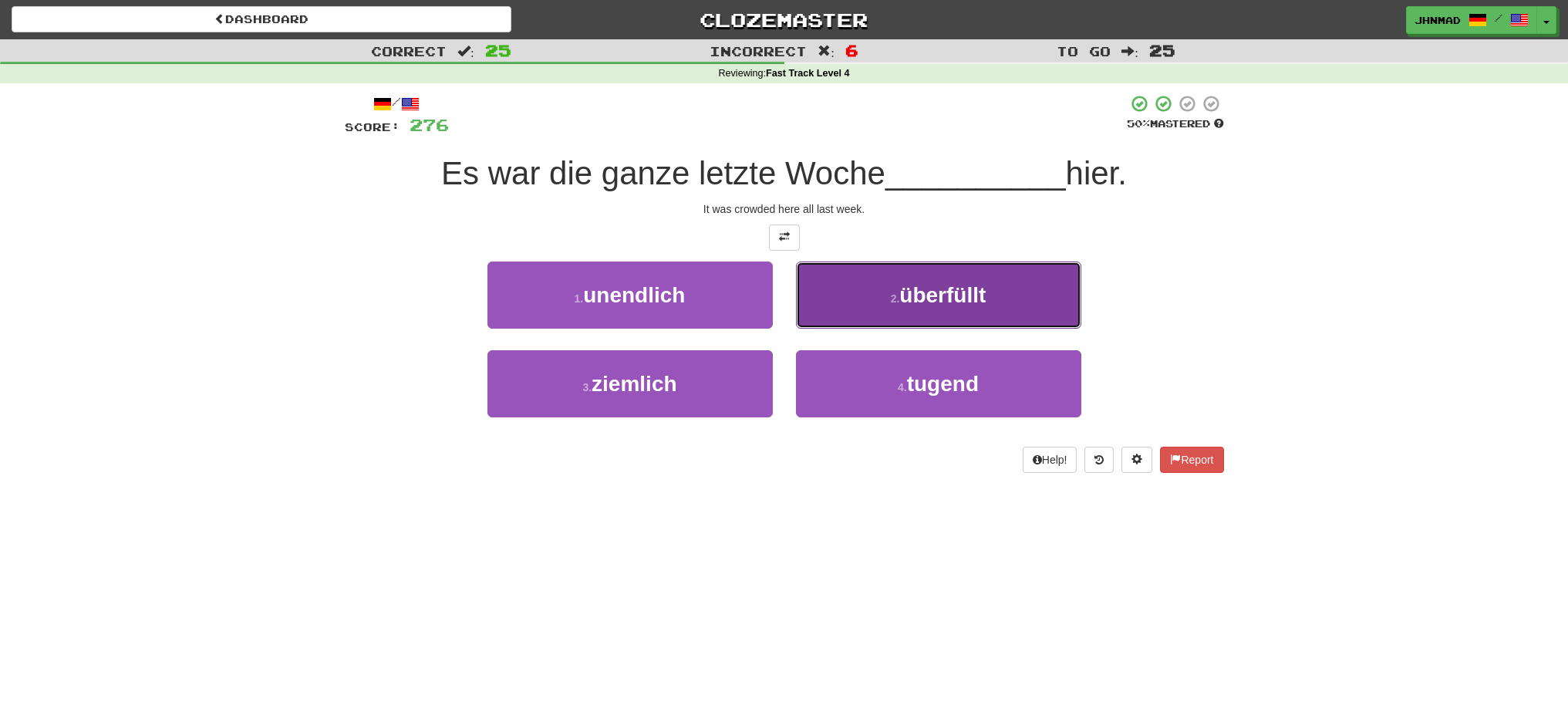
click at [958, 302] on span "überfüllt" at bounding box center [942, 295] width 86 height 24
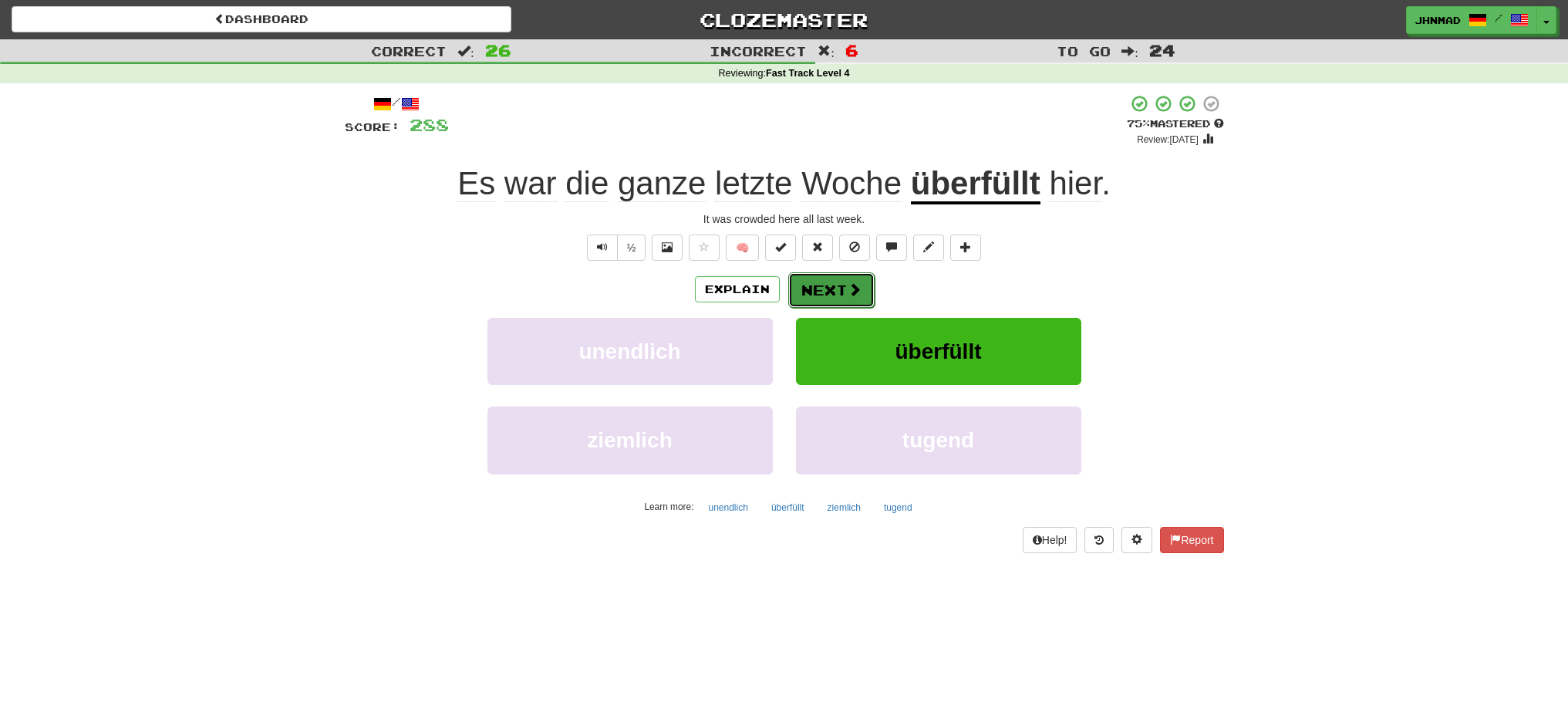
click at [848, 282] on span at bounding box center [855, 289] width 14 height 14
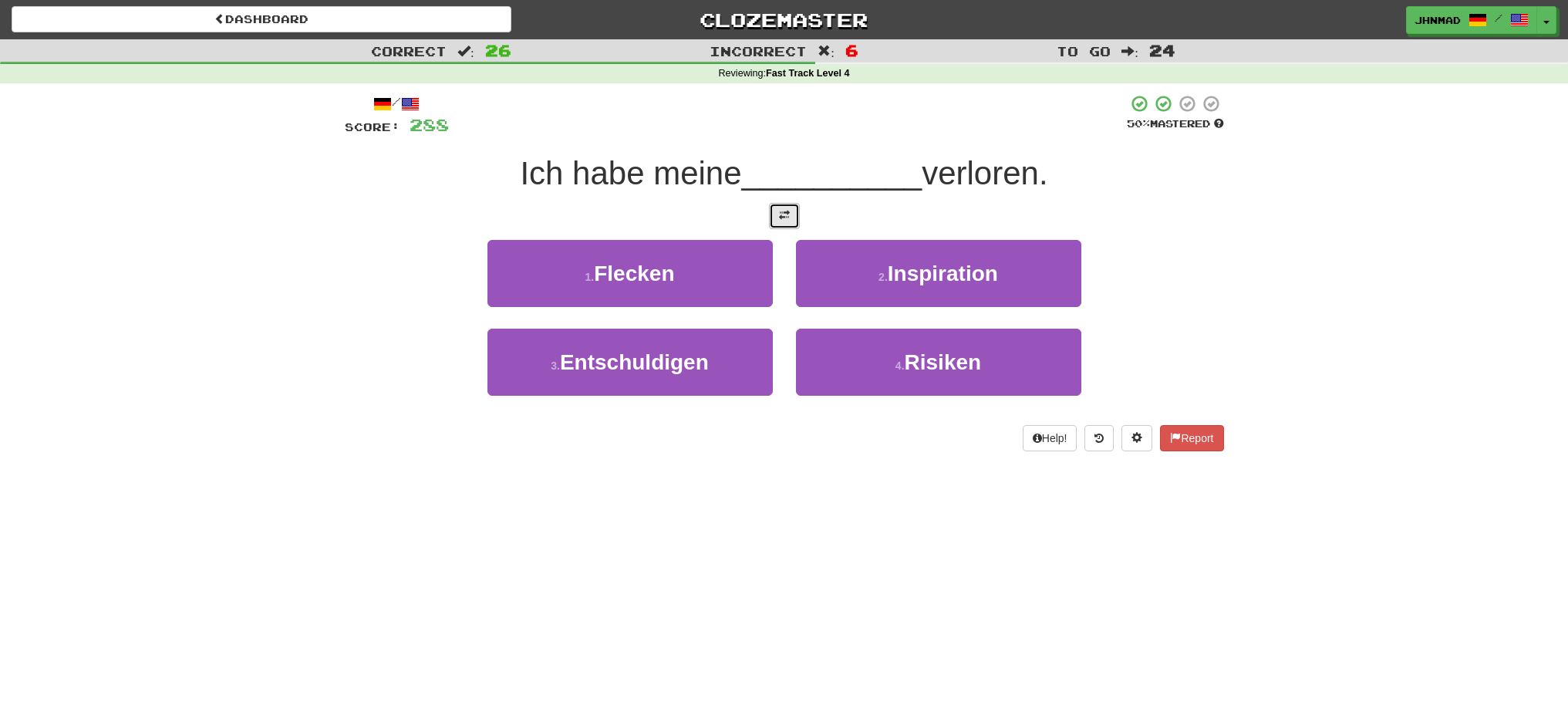
click at [782, 214] on span at bounding box center [784, 214] width 10 height 10
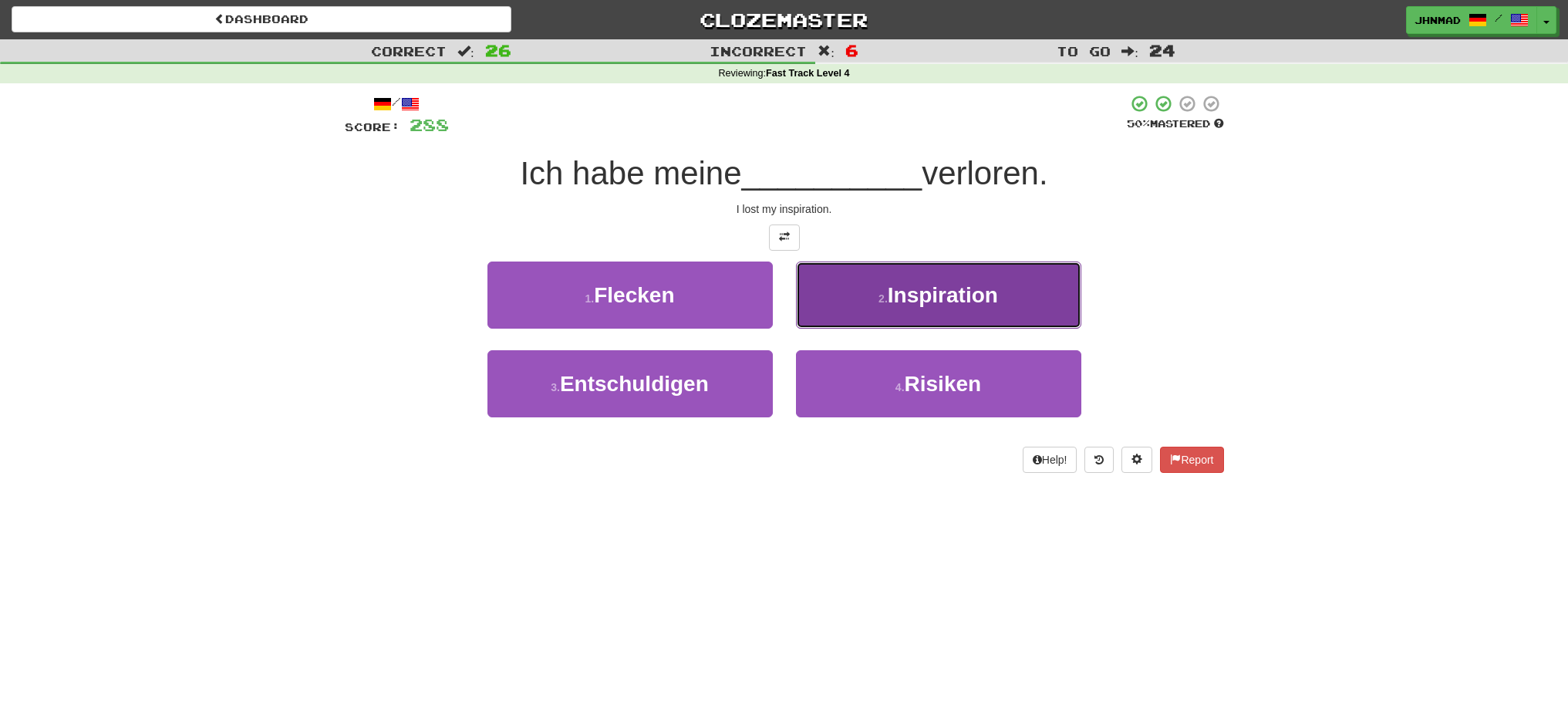
click at [878, 298] on small "2 ." at bounding box center [883, 299] width 9 height 12
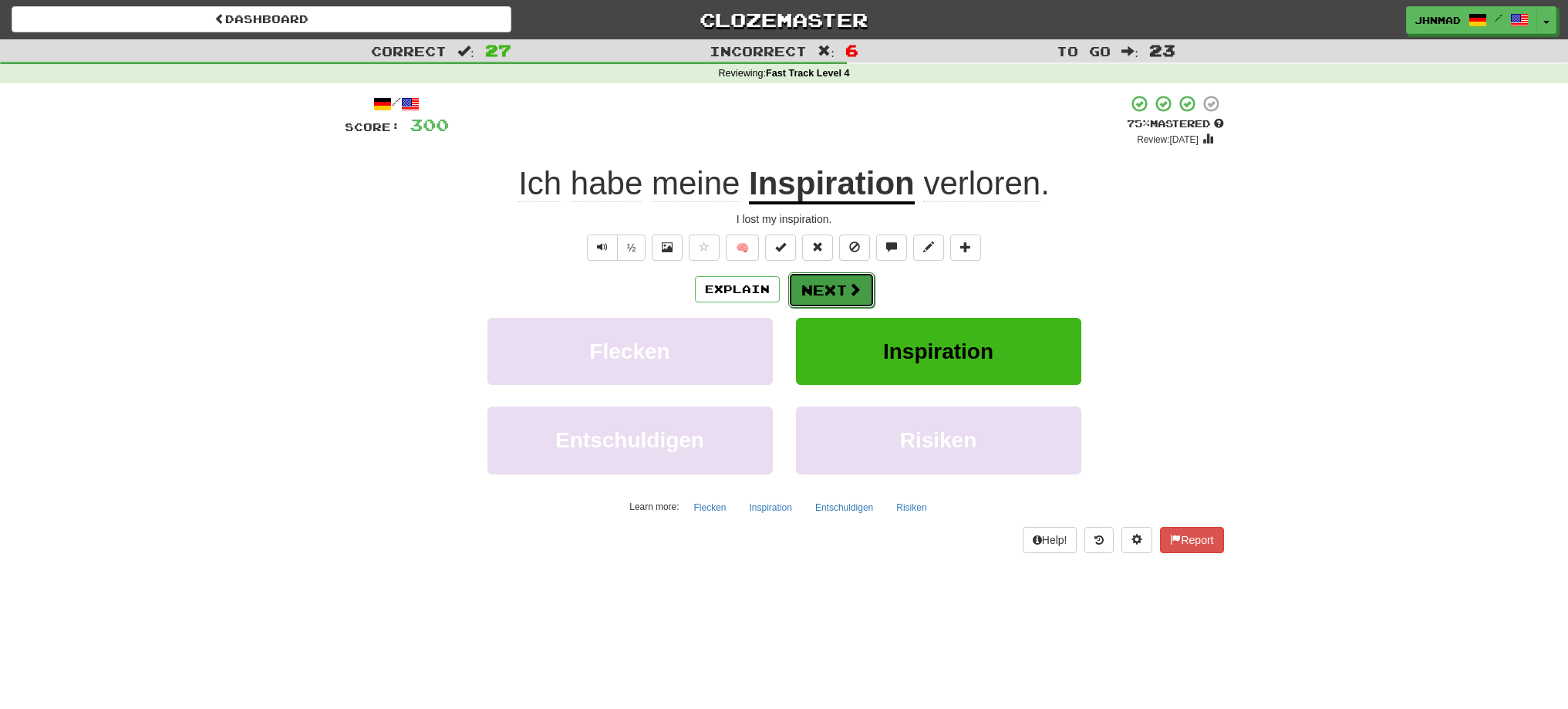
click at [827, 284] on button "Next" at bounding box center [831, 289] width 86 height 35
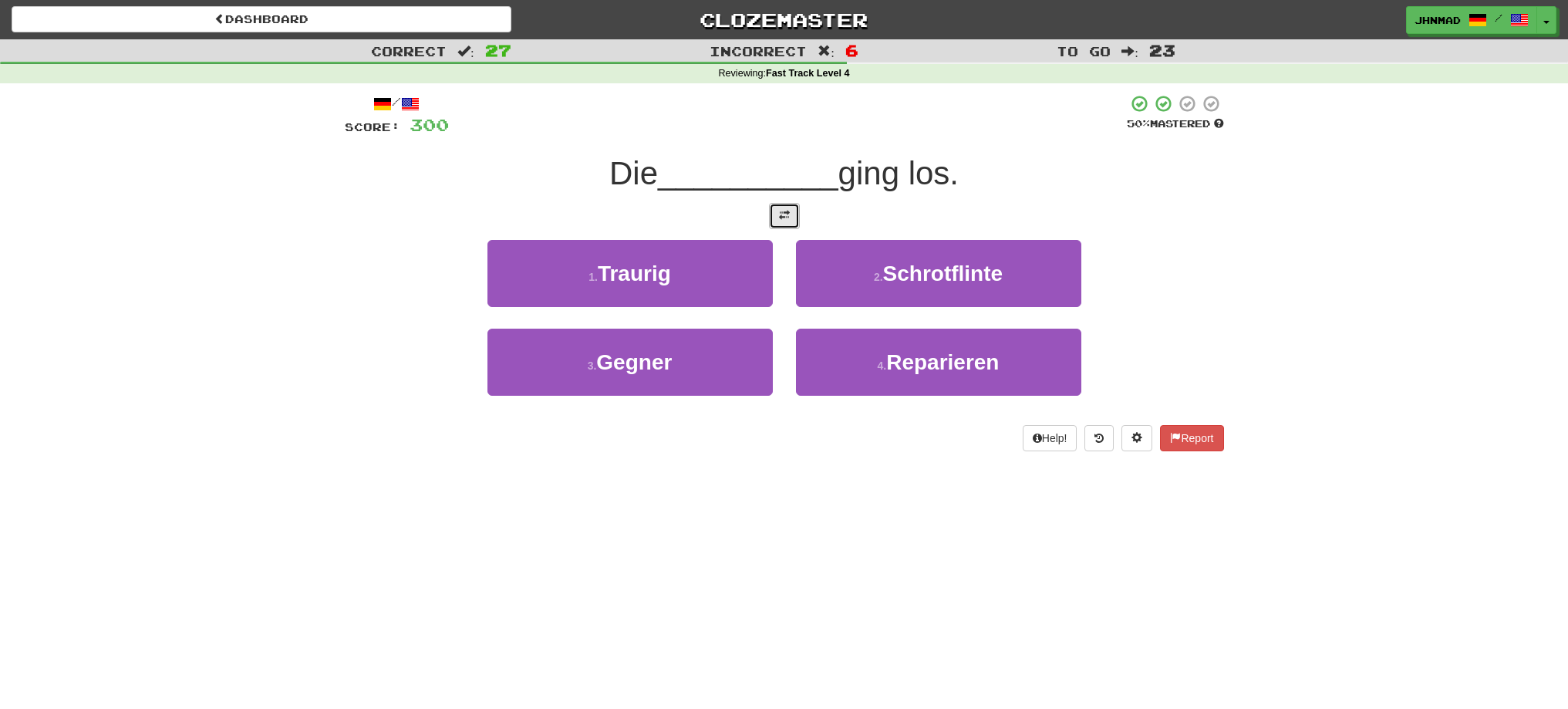
click at [784, 207] on button at bounding box center [784, 216] width 31 height 27
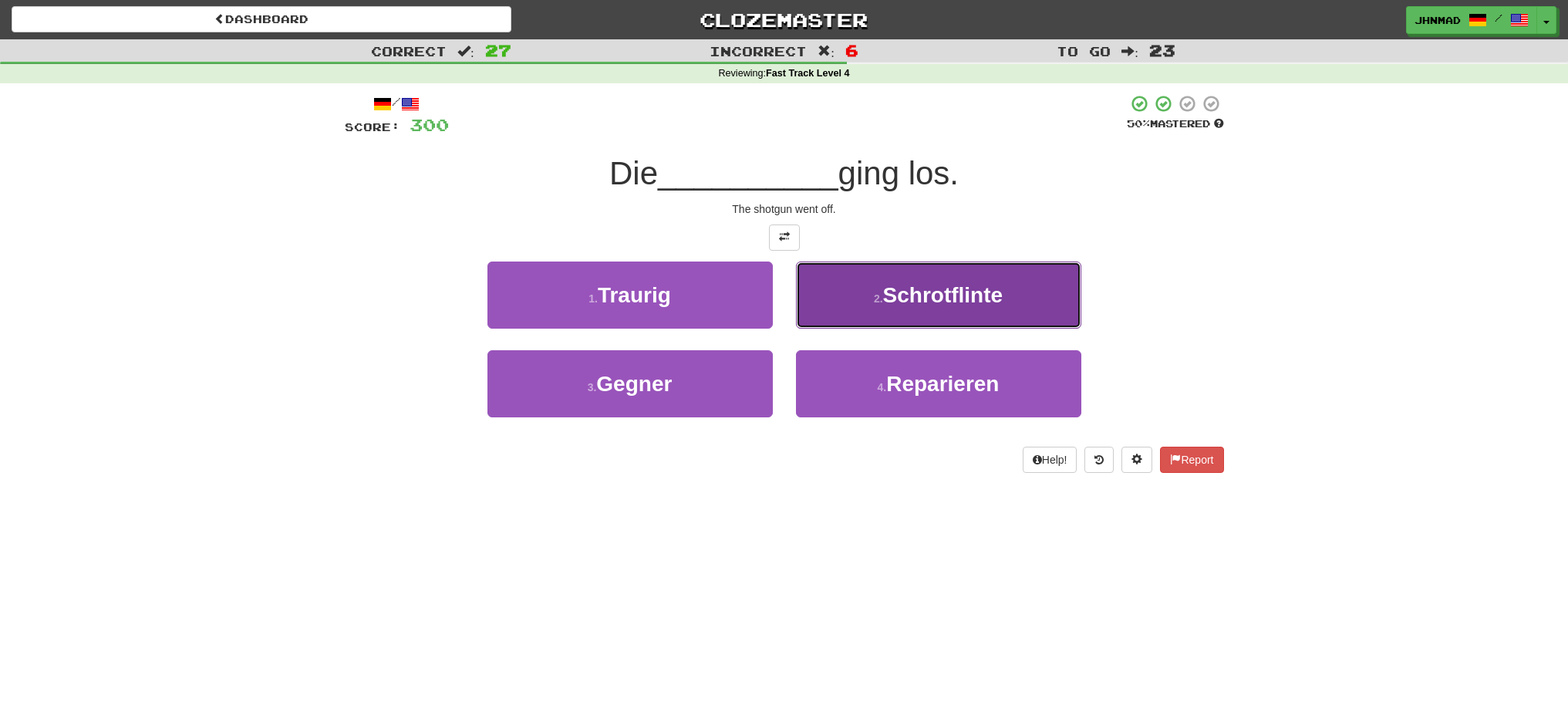
click at [904, 319] on button "2 . Schrotflinte" at bounding box center [938, 295] width 285 height 67
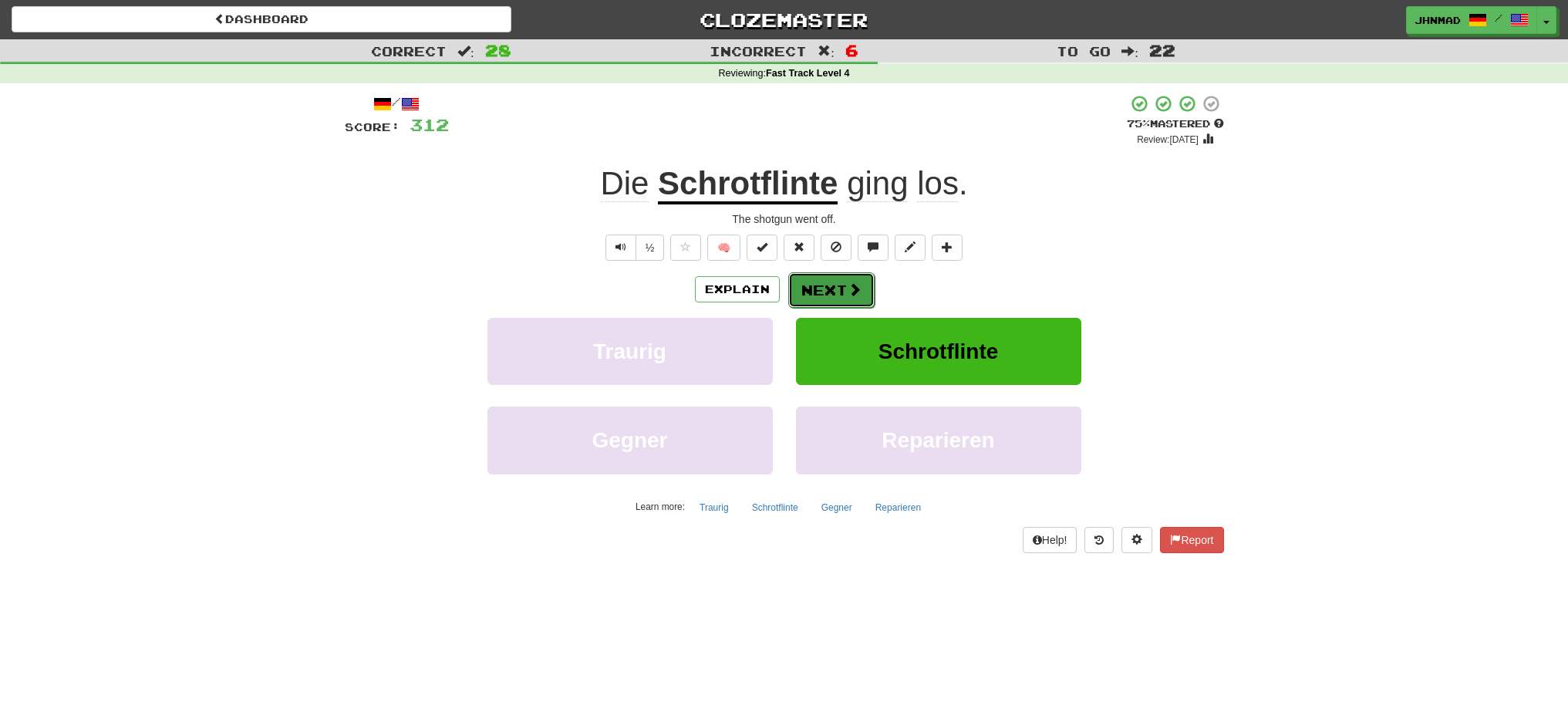
click at [796, 289] on button "Next" at bounding box center [831, 289] width 86 height 35
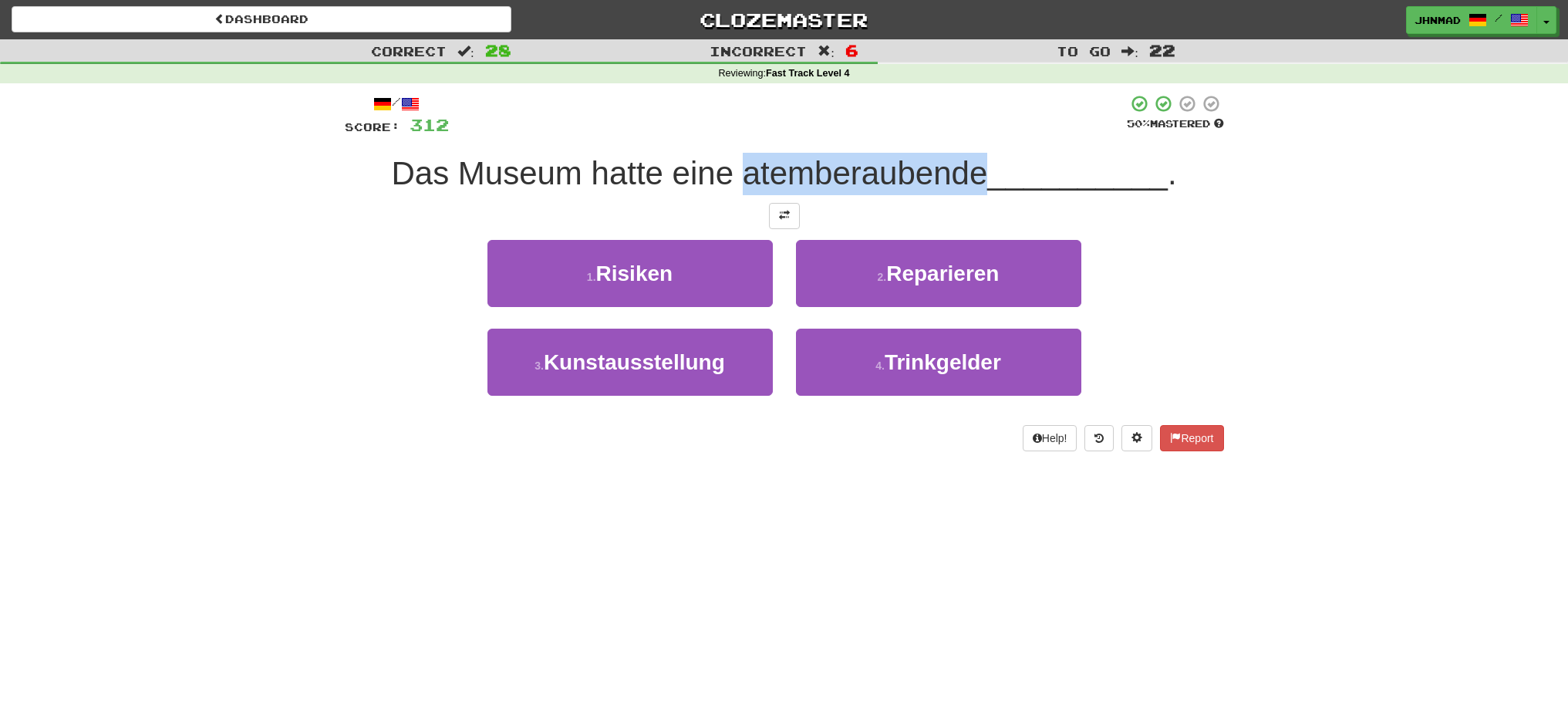
drag, startPoint x: 743, startPoint y: 173, endPoint x: 984, endPoint y: 159, distance: 241.4
click at [984, 159] on span "Das Museum hatte eine atemberaubende" at bounding box center [689, 173] width 596 height 36
click at [974, 134] on div at bounding box center [974, 134] width 0 height 0
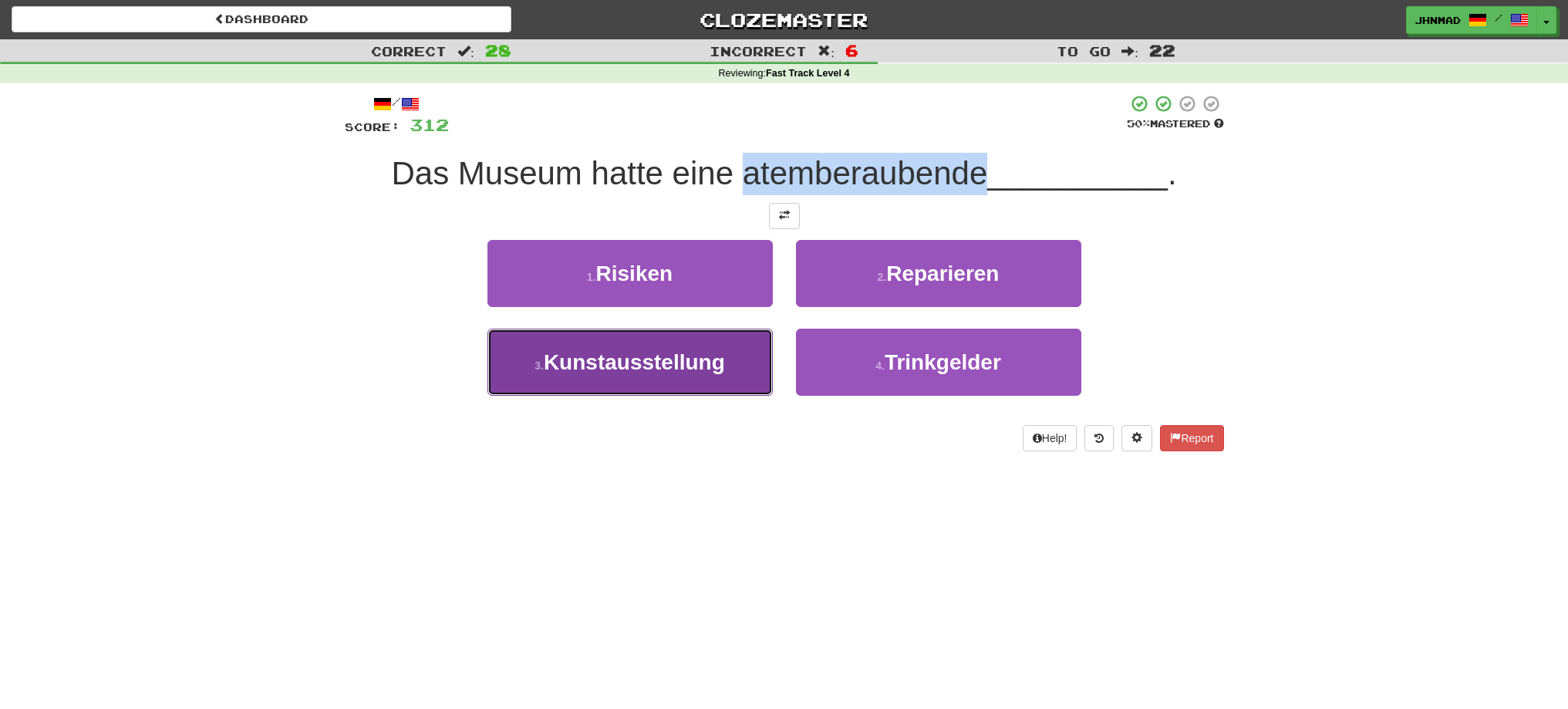
click at [614, 364] on span "Kunstausstellung" at bounding box center [634, 362] width 181 height 24
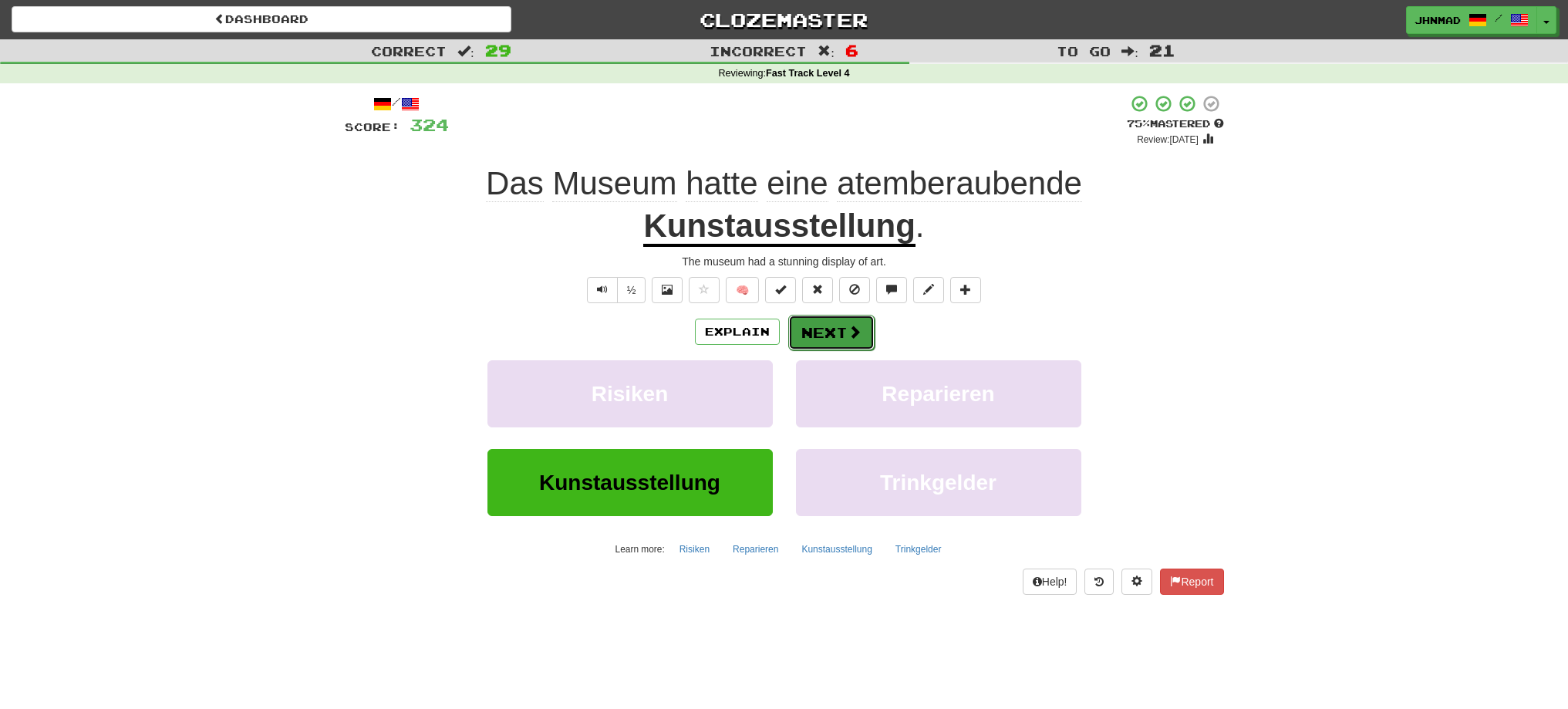
click at [805, 328] on button "Next" at bounding box center [831, 332] width 86 height 35
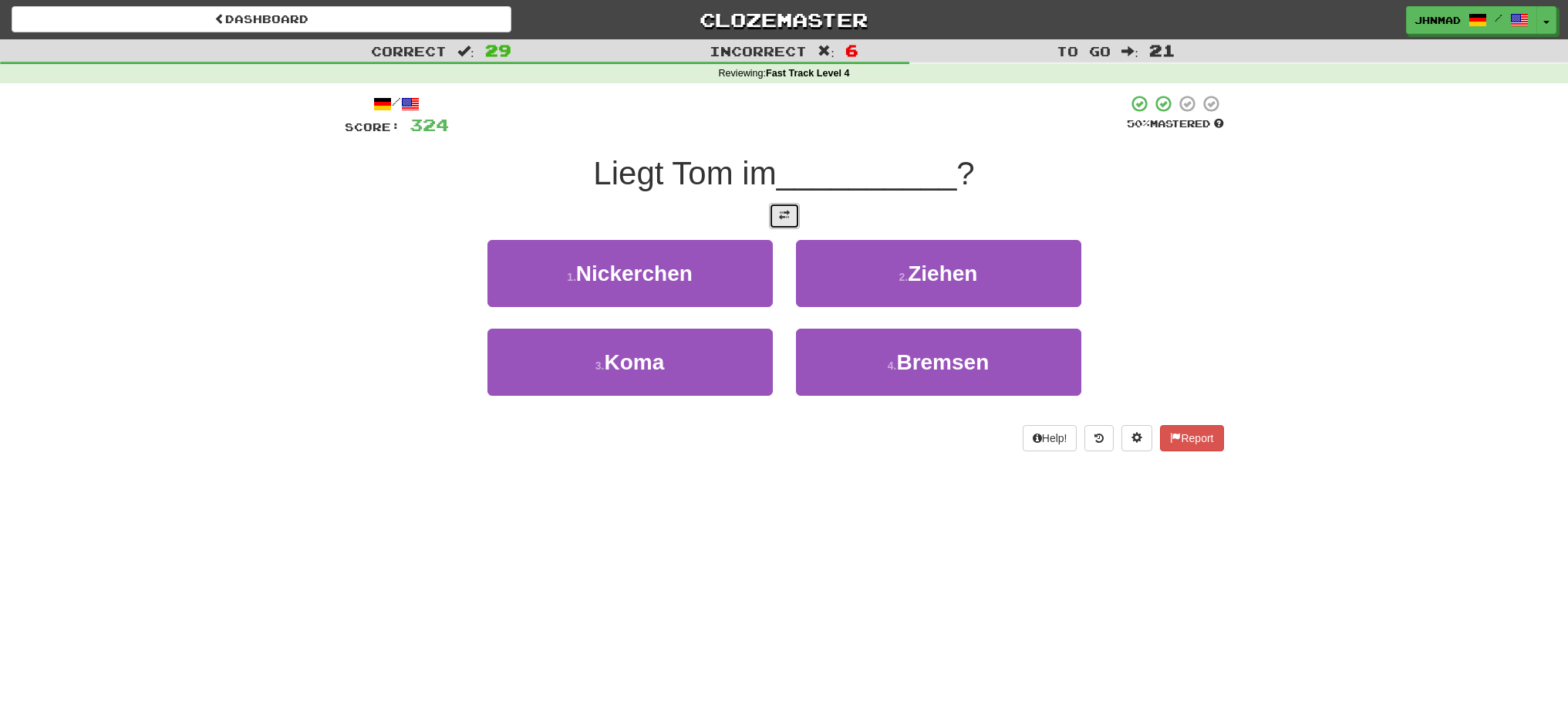
click at [791, 214] on button at bounding box center [784, 216] width 31 height 27
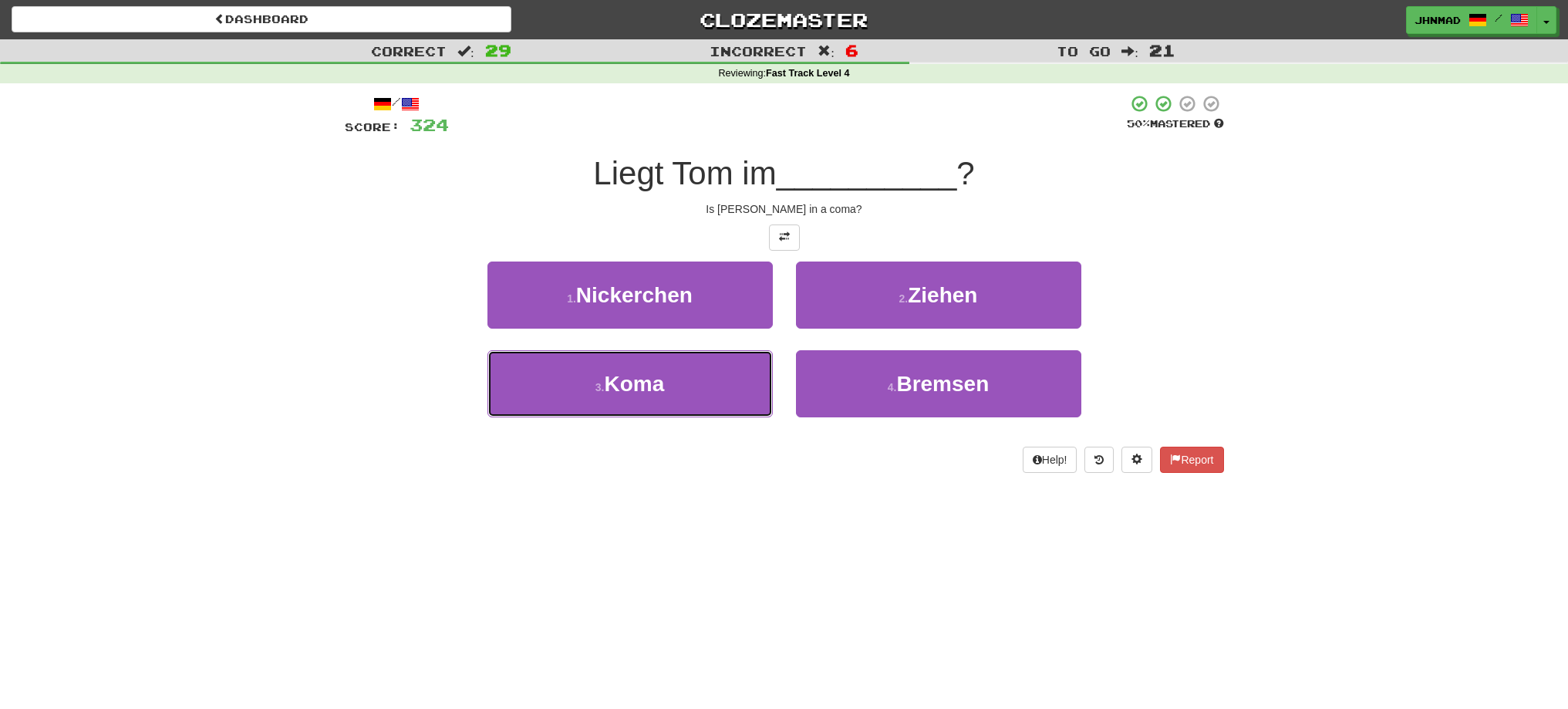
drag, startPoint x: 596, startPoint y: 391, endPoint x: 602, endPoint y: 386, distance: 7.8
click at [601, 389] on small "3 ." at bounding box center [601, 387] width 9 height 12
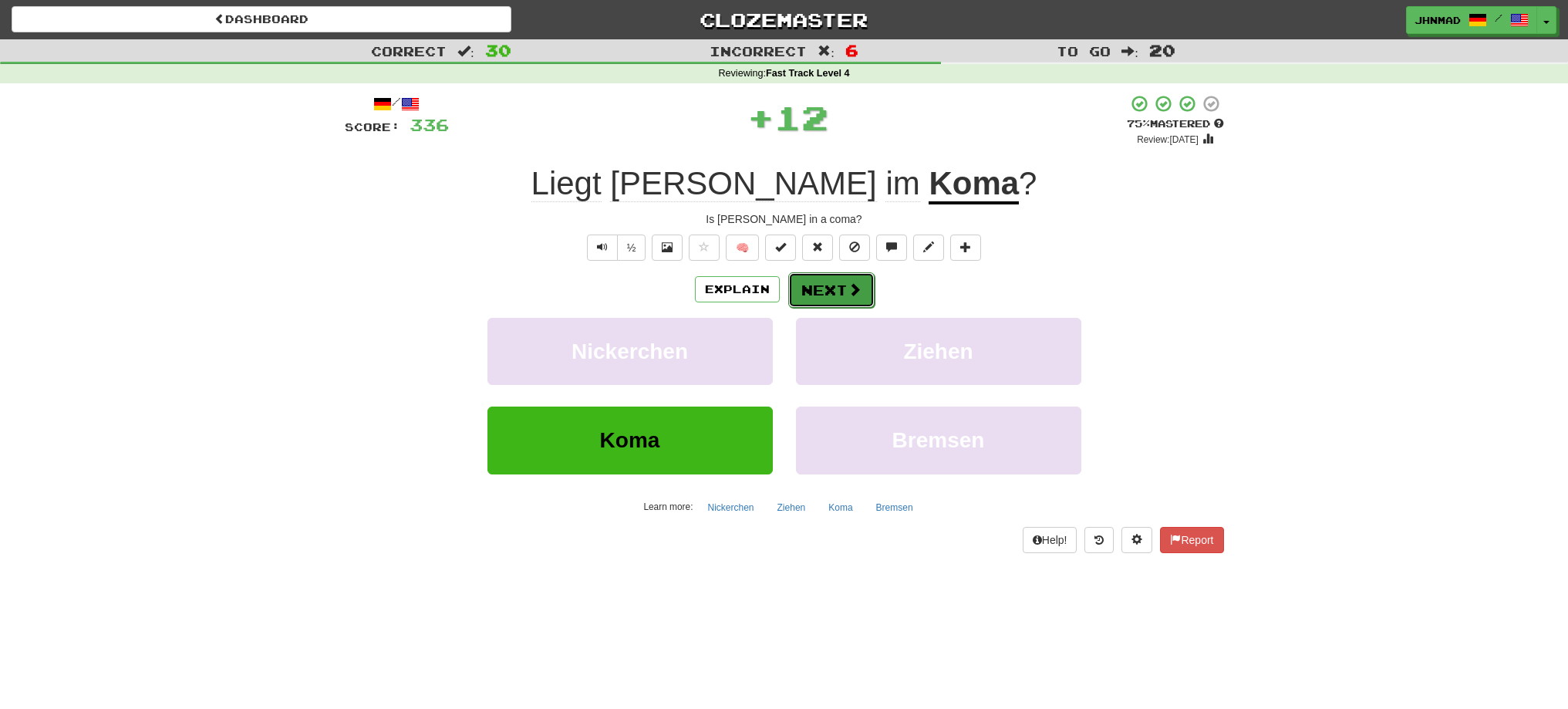
click at [820, 293] on button "Next" at bounding box center [831, 289] width 86 height 35
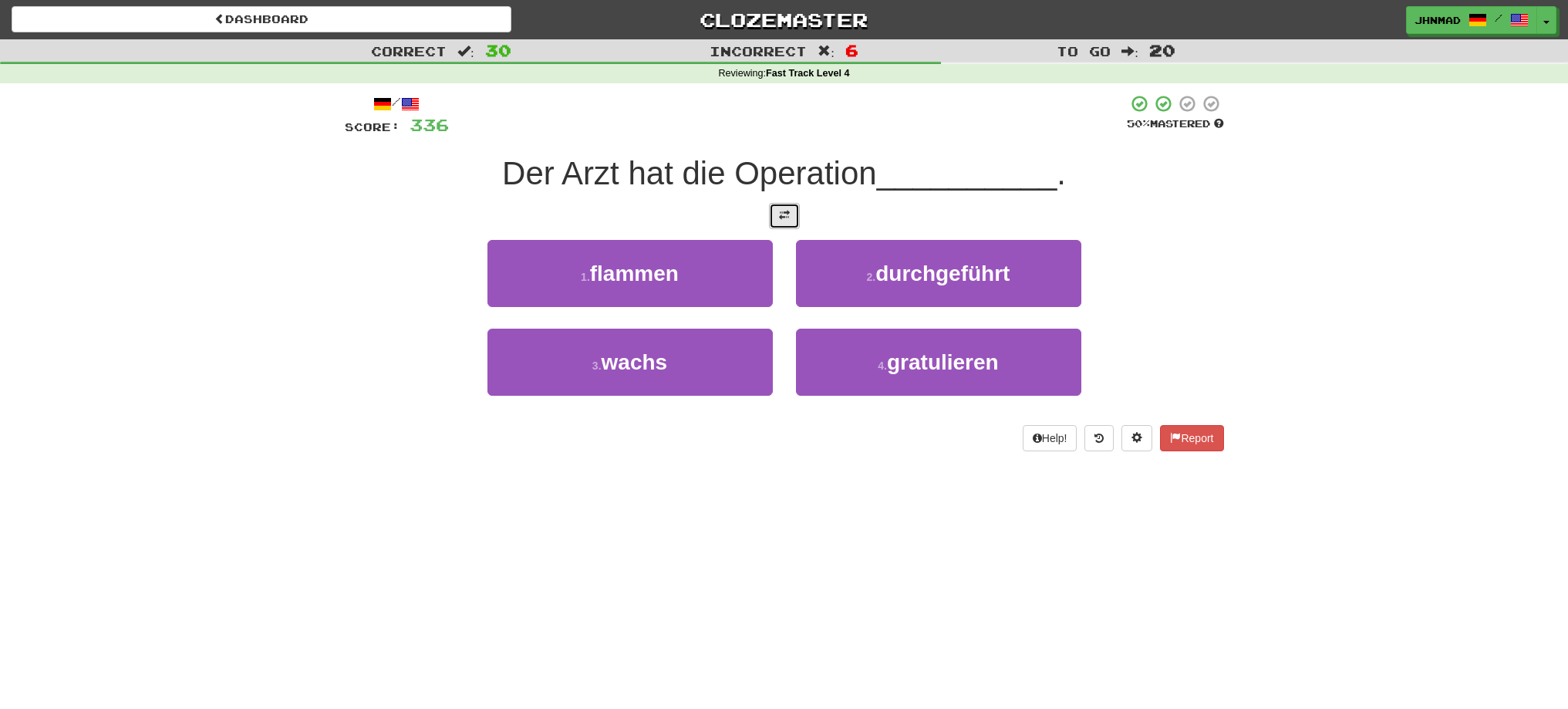
click at [776, 215] on button at bounding box center [784, 216] width 31 height 27
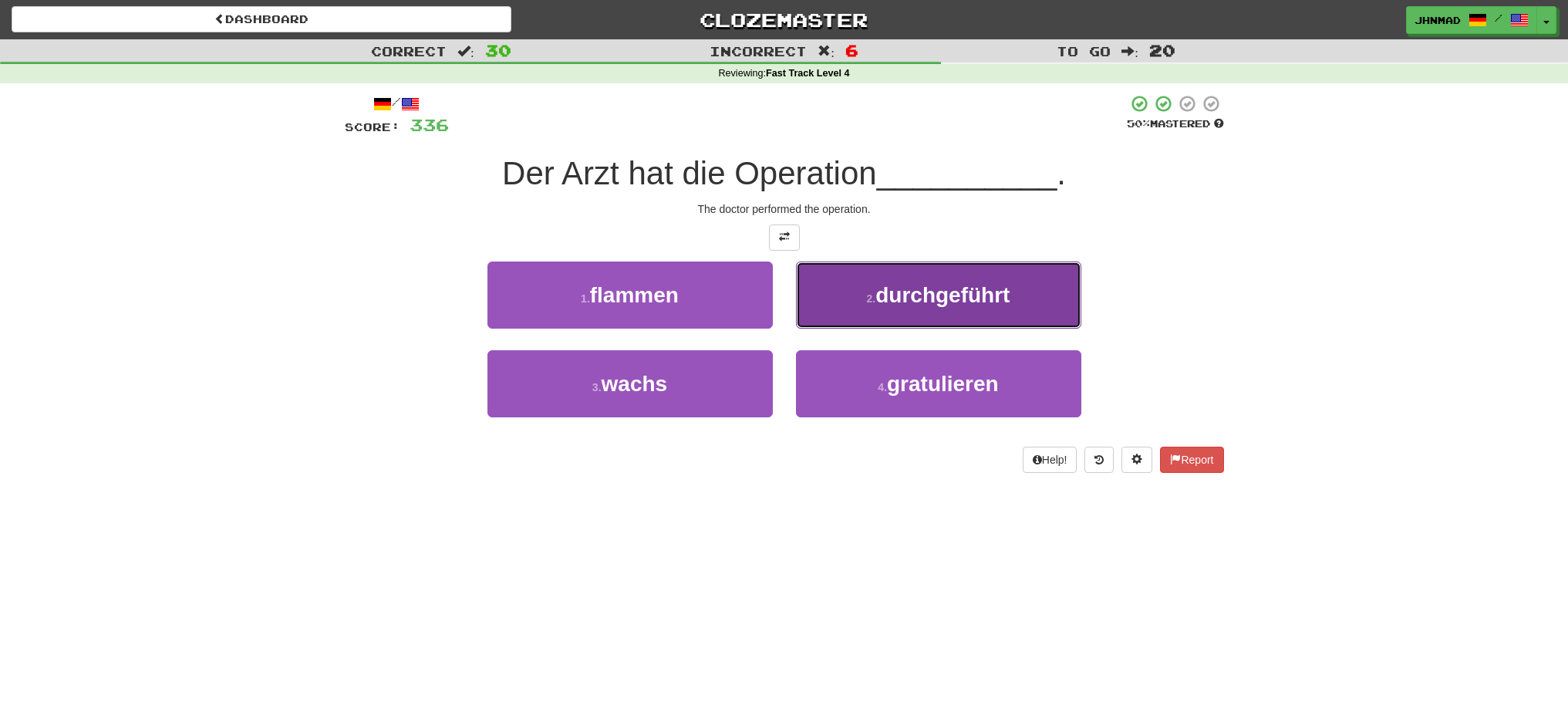
click at [884, 301] on span "durchgeführt" at bounding box center [943, 295] width 135 height 24
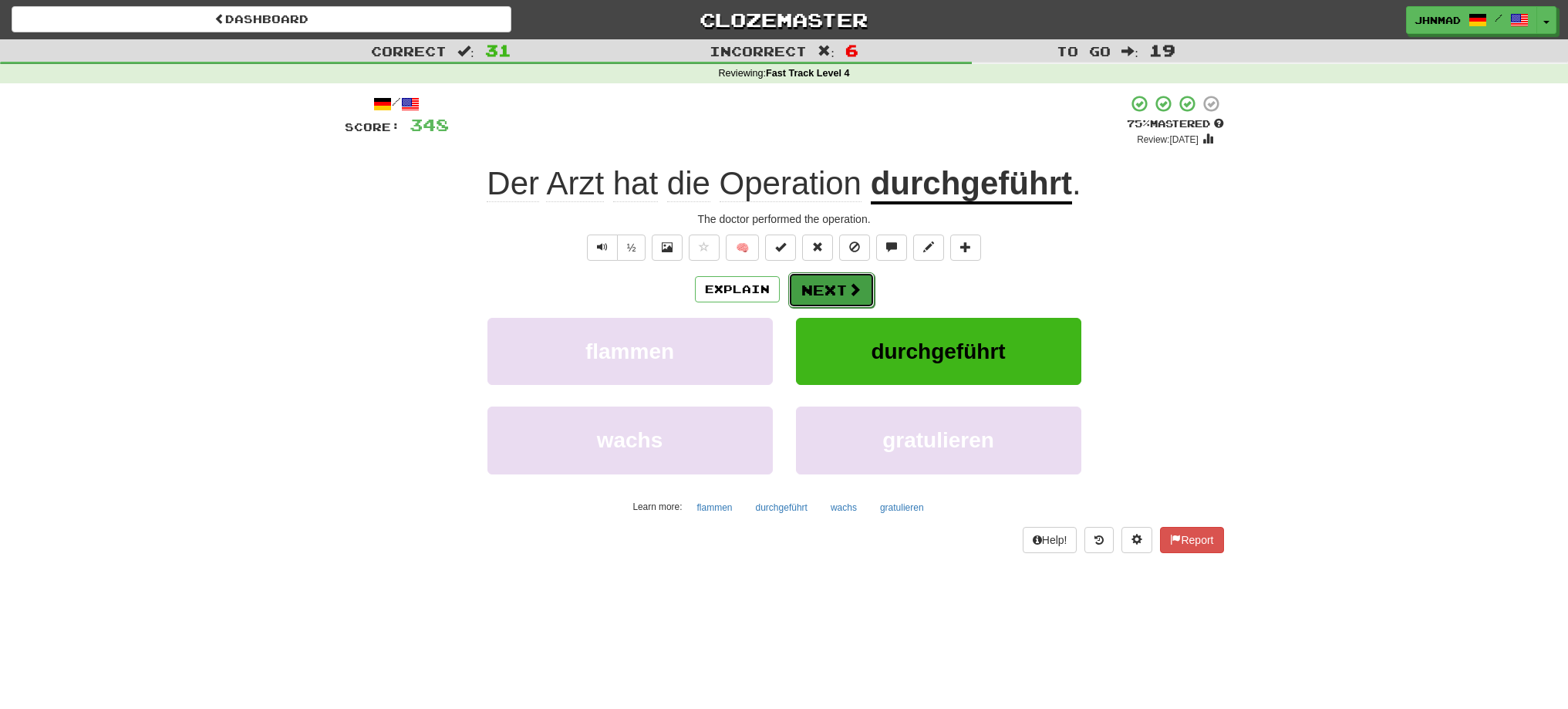
click at [838, 293] on button "Next" at bounding box center [831, 289] width 86 height 35
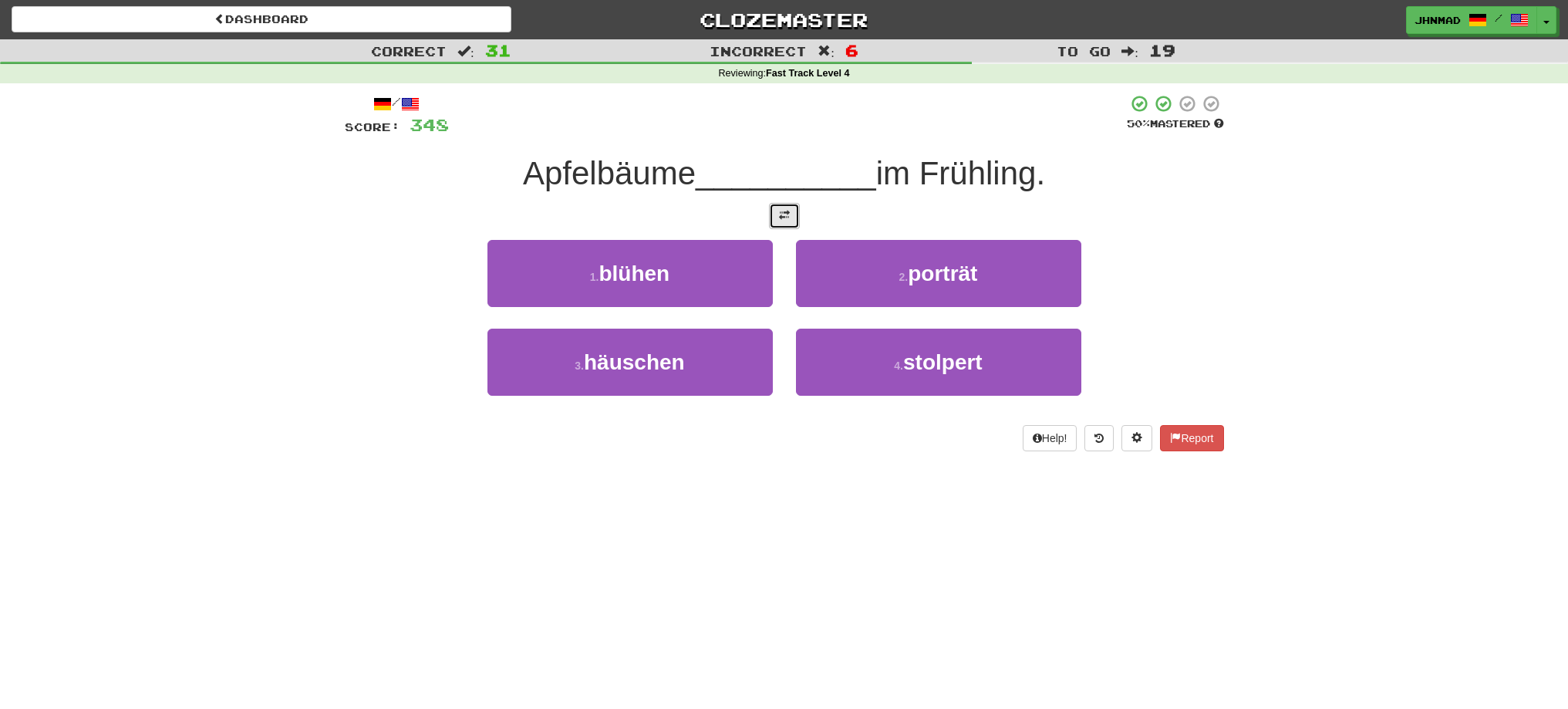
click at [783, 215] on span at bounding box center [784, 214] width 10 height 10
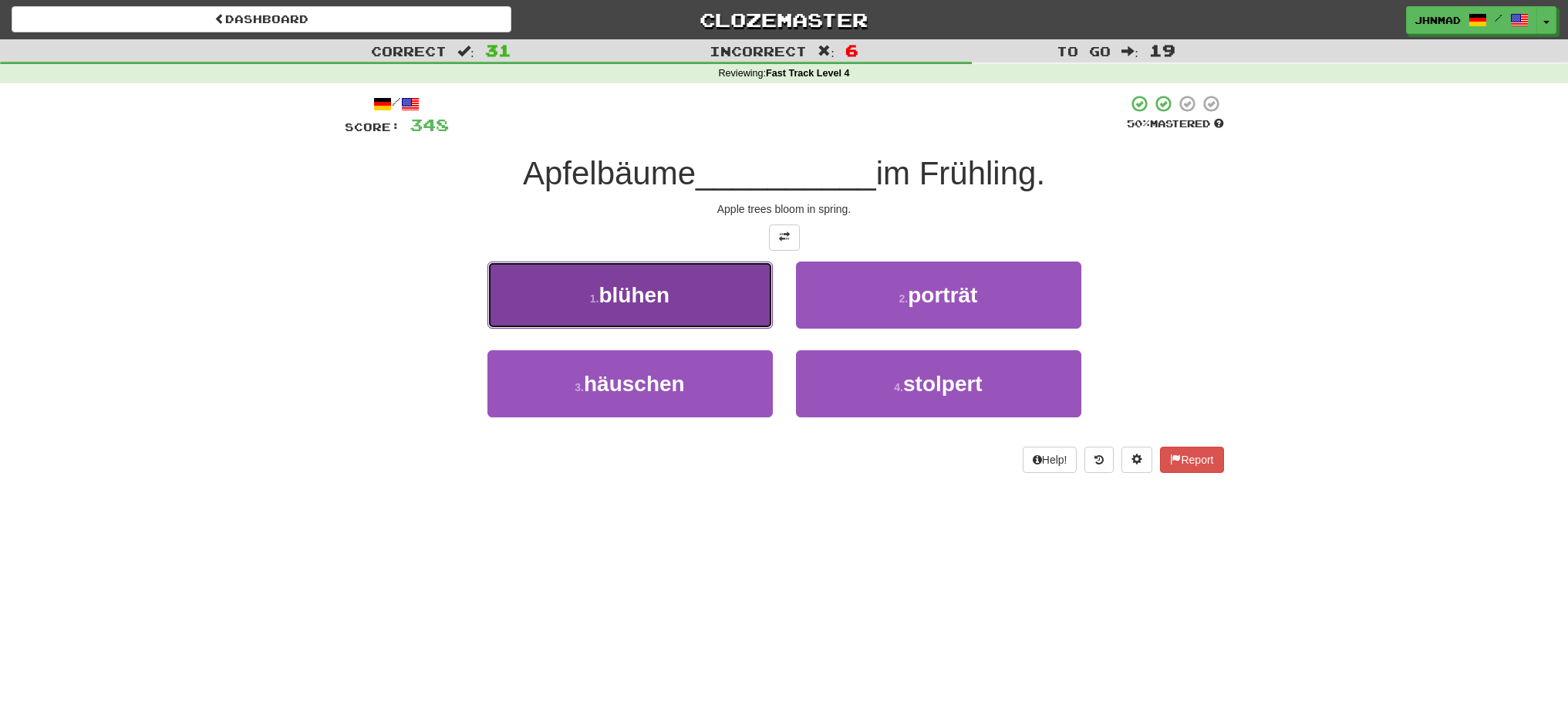
click at [618, 291] on span "blühen" at bounding box center [634, 295] width 71 height 24
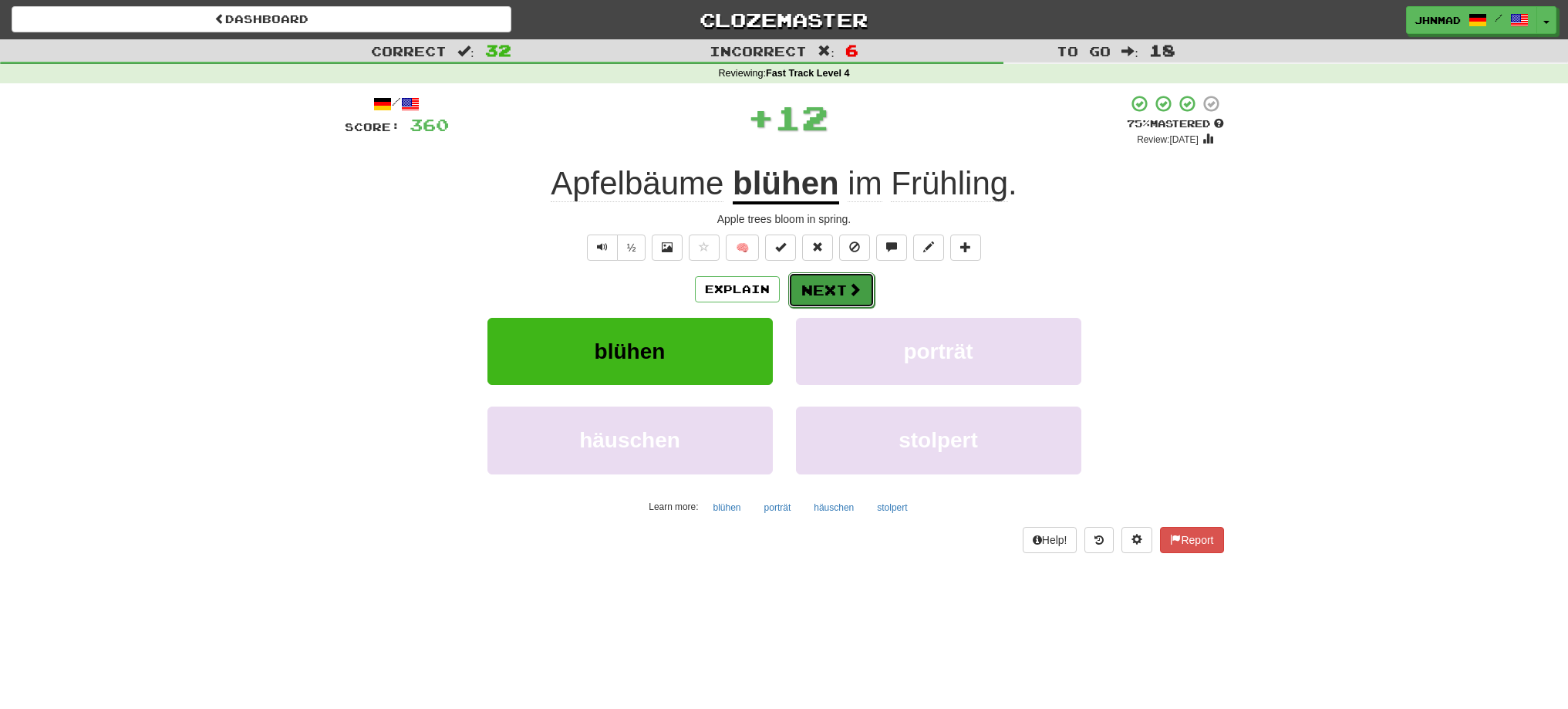
click at [849, 290] on span at bounding box center [855, 289] width 14 height 14
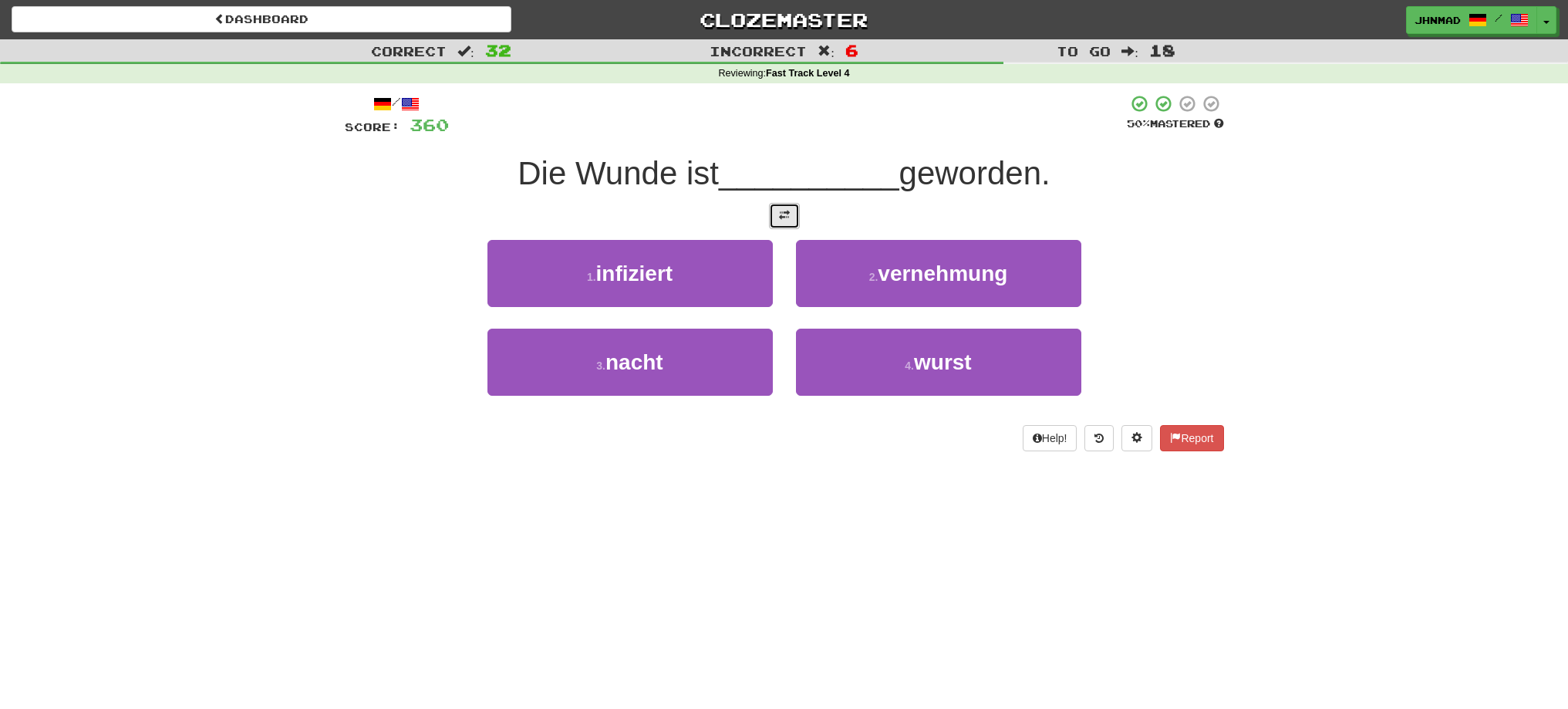
click at [792, 221] on button at bounding box center [784, 216] width 31 height 27
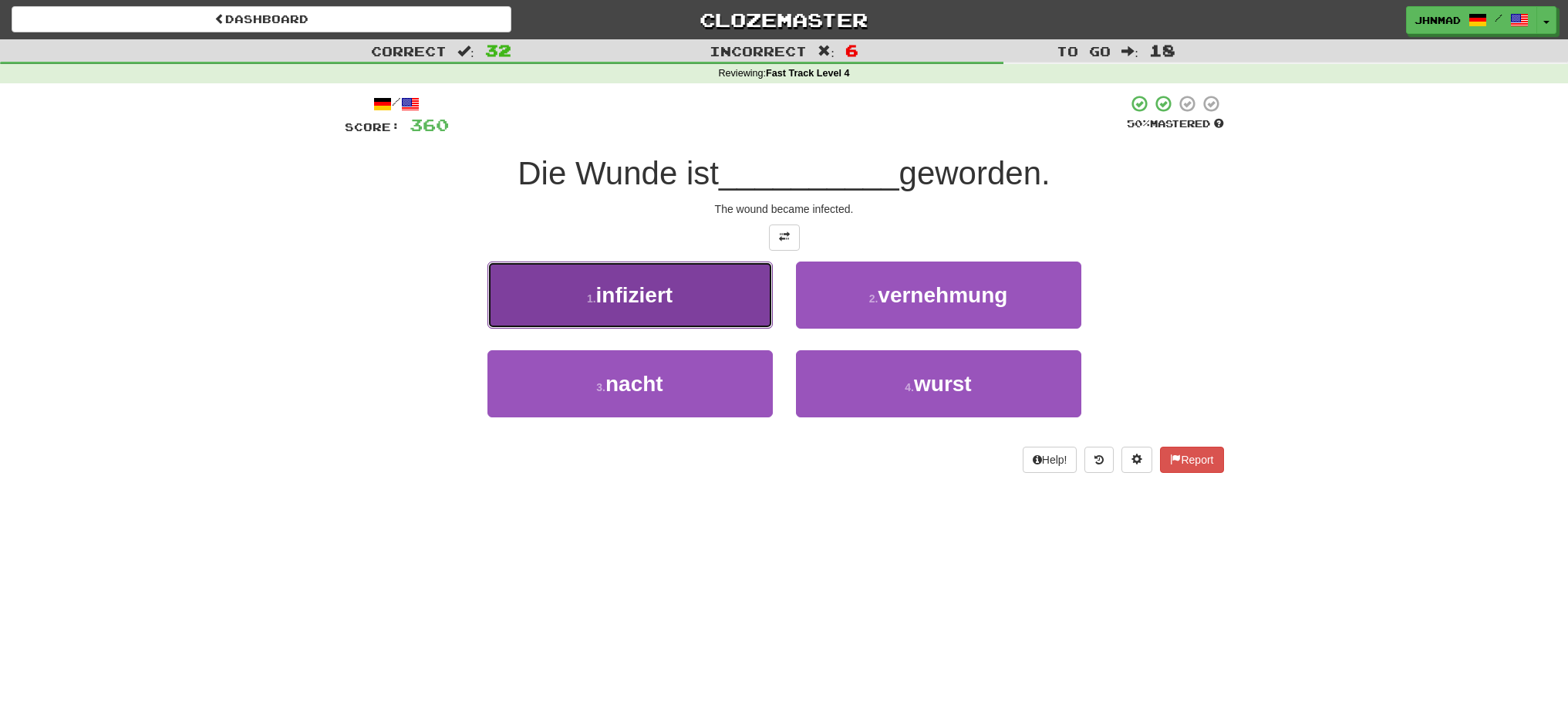
click at [682, 316] on button "1 . infiziert" at bounding box center [630, 295] width 285 height 67
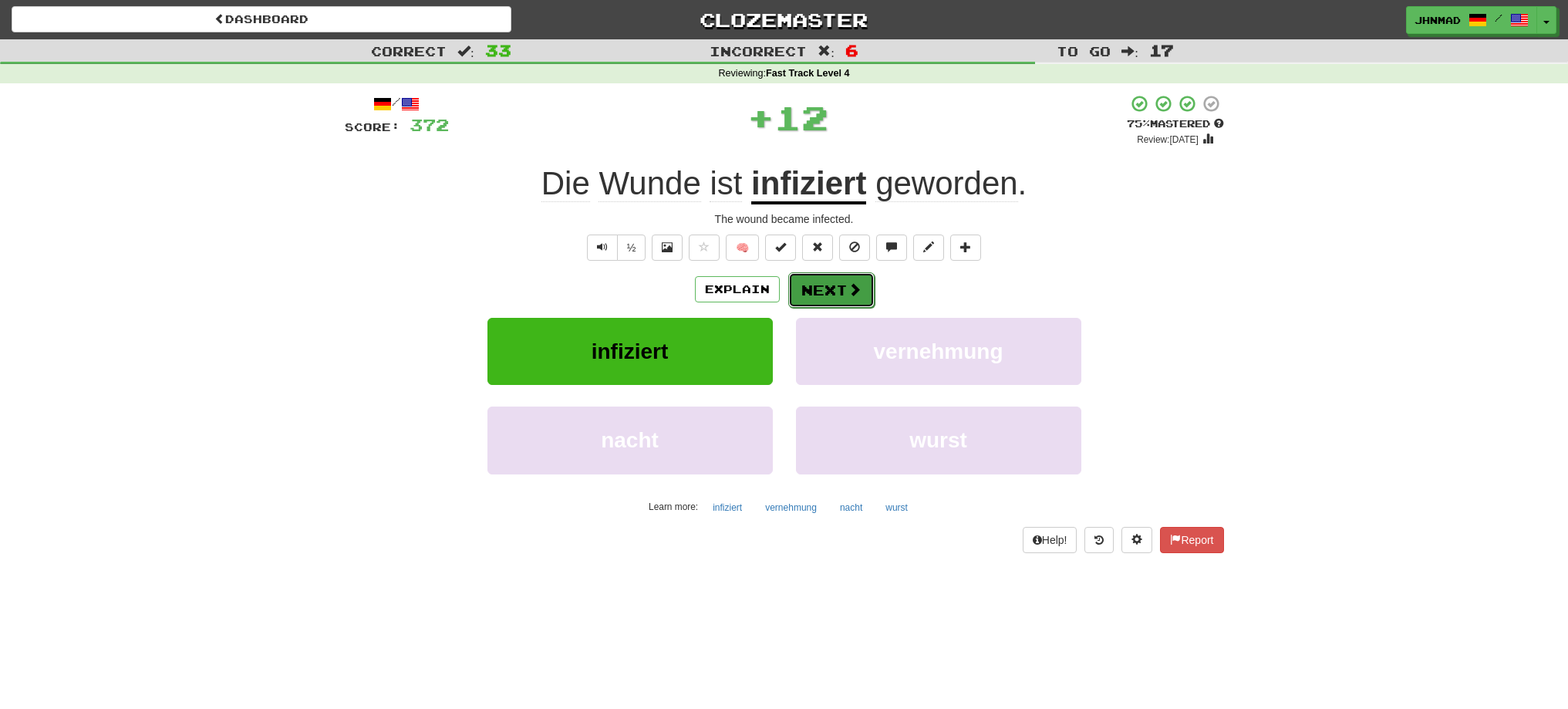
click at [817, 295] on button "Next" at bounding box center [831, 289] width 86 height 35
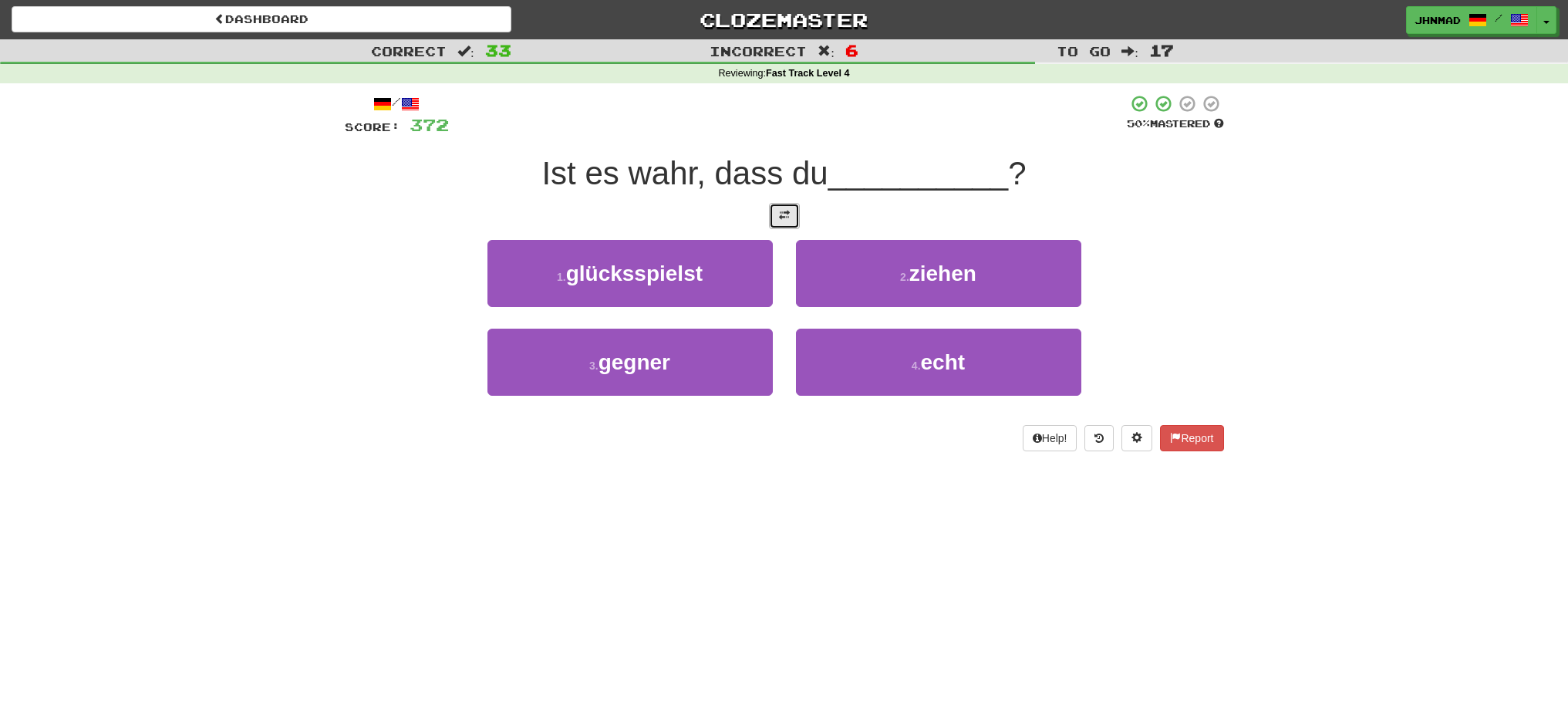
click at [783, 222] on button at bounding box center [784, 216] width 31 height 27
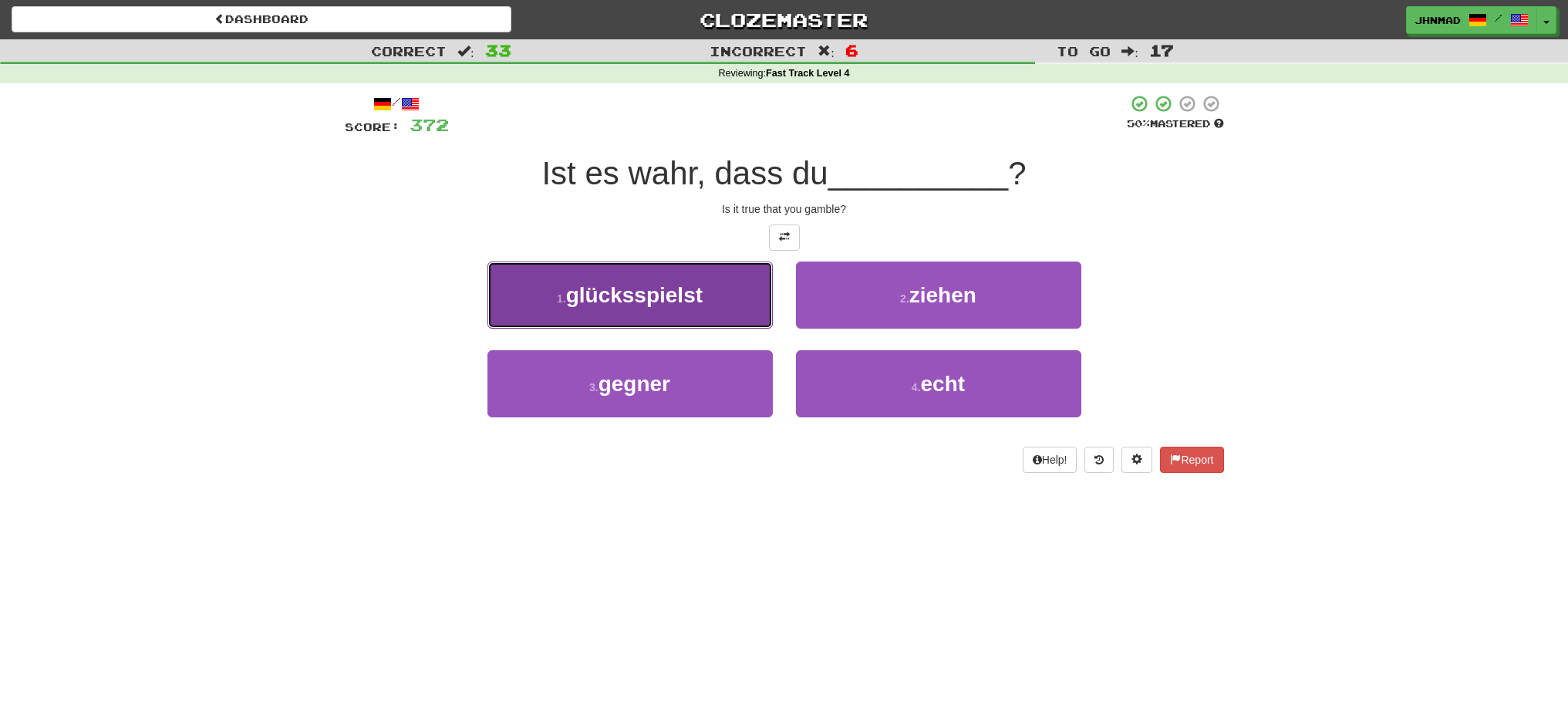
click at [717, 308] on button "1 . glücksspielst" at bounding box center [630, 295] width 285 height 67
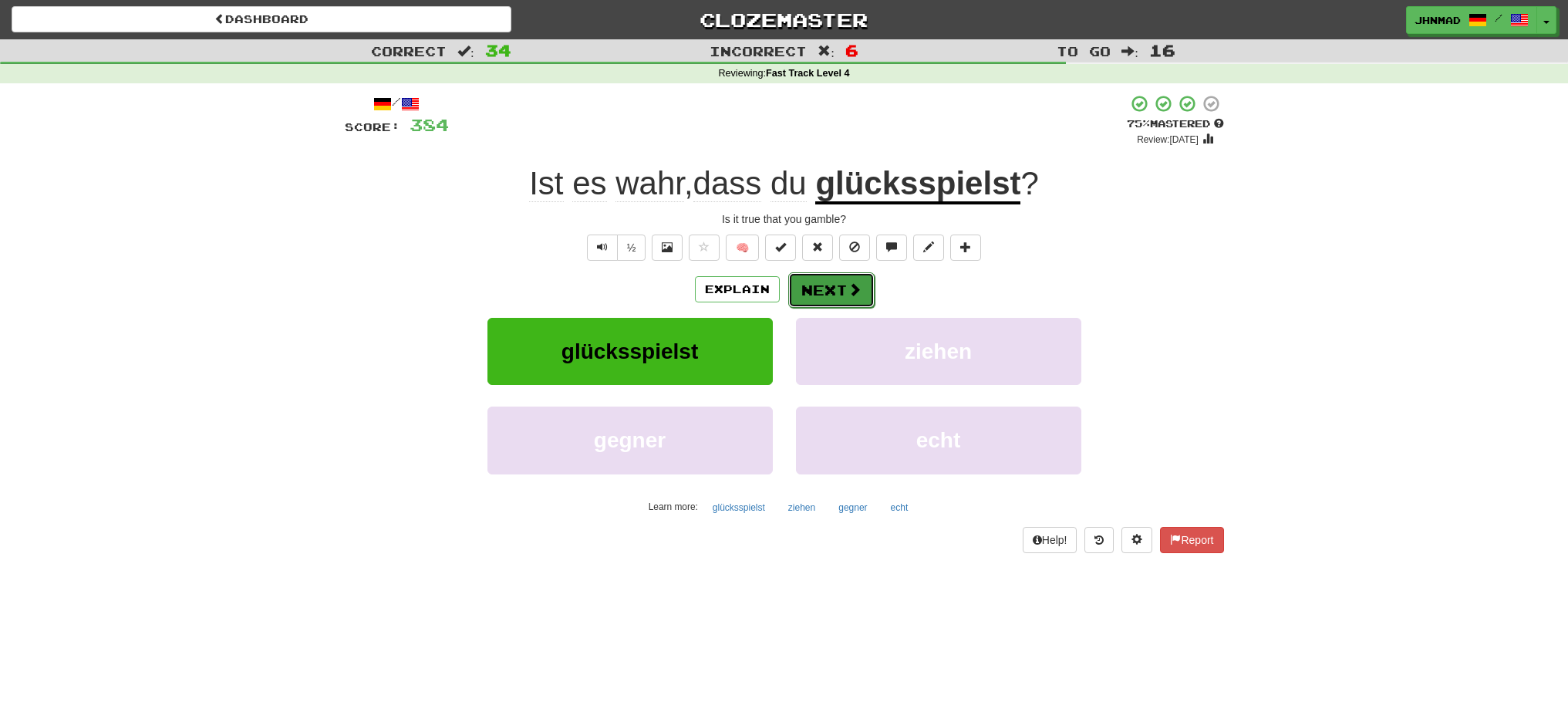
click at [820, 290] on button "Next" at bounding box center [831, 289] width 86 height 35
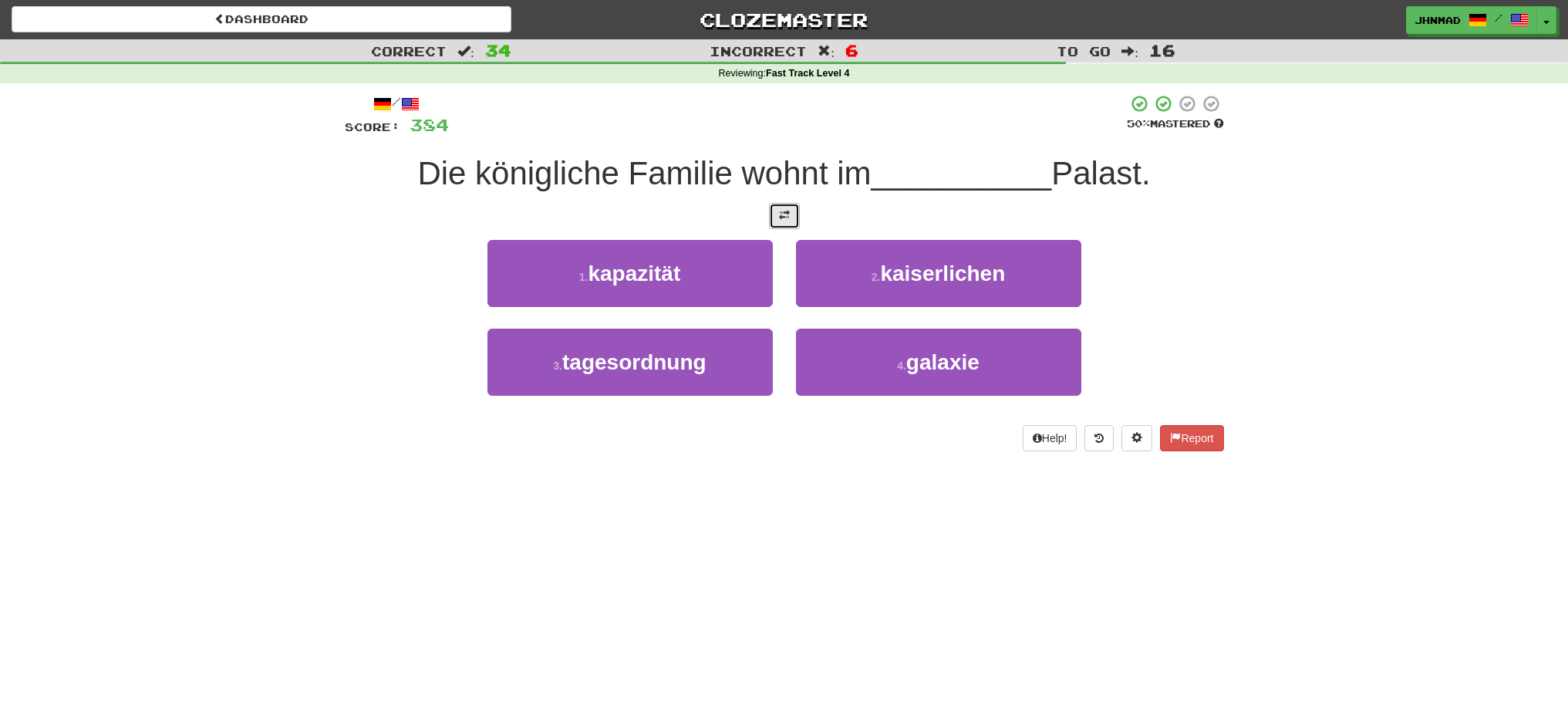
click at [769, 217] on button at bounding box center [784, 216] width 31 height 27
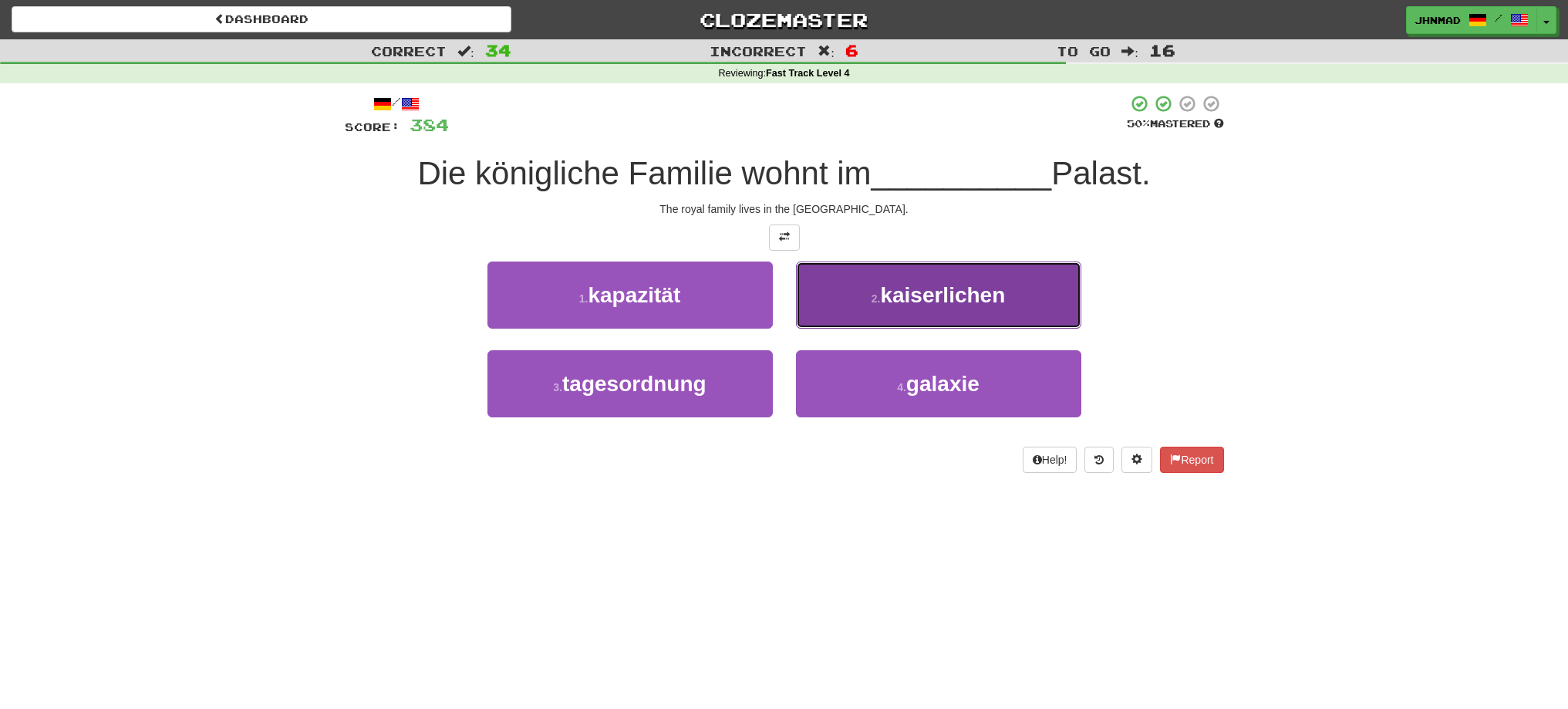
click at [935, 309] on button "2 . kaiserlichen" at bounding box center [938, 295] width 285 height 67
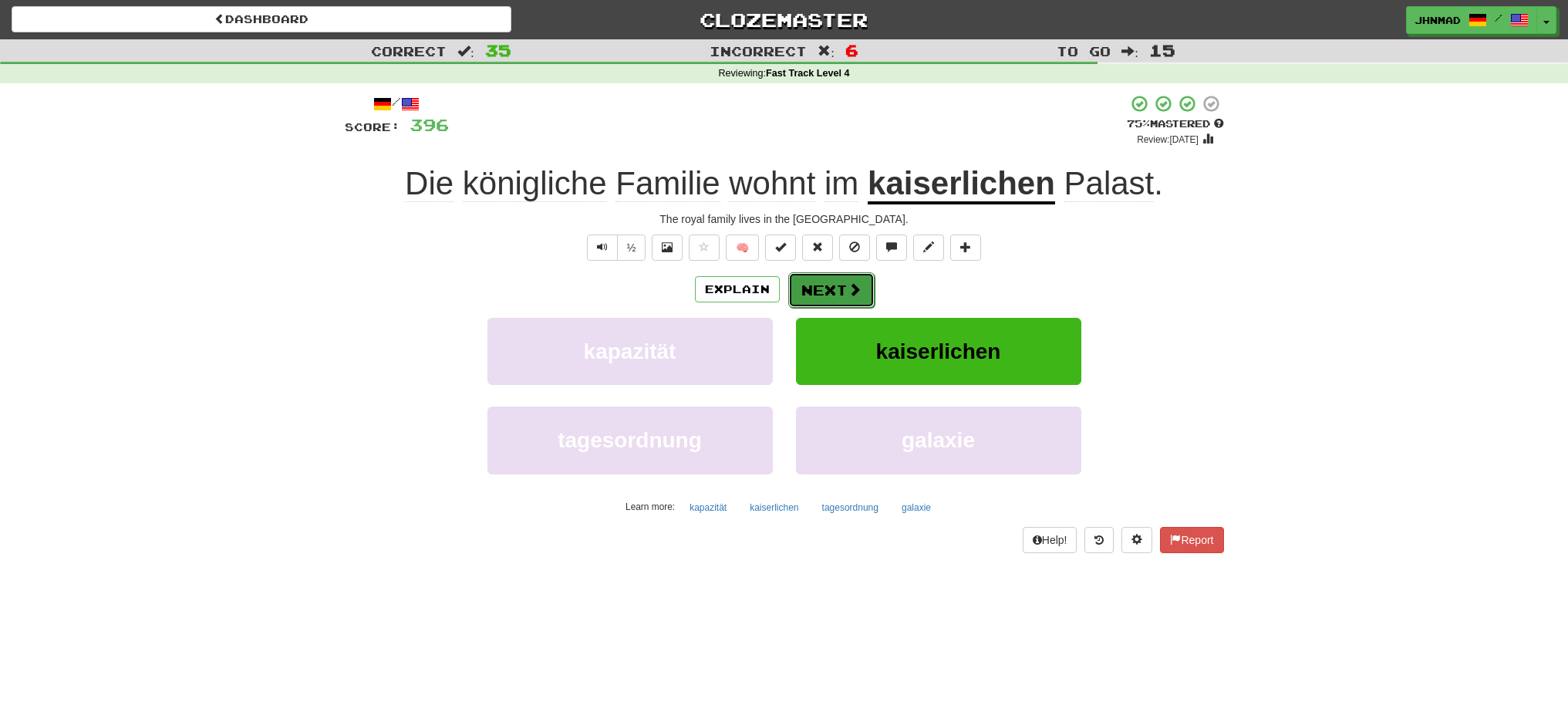
click at [845, 291] on button "Next" at bounding box center [831, 289] width 86 height 35
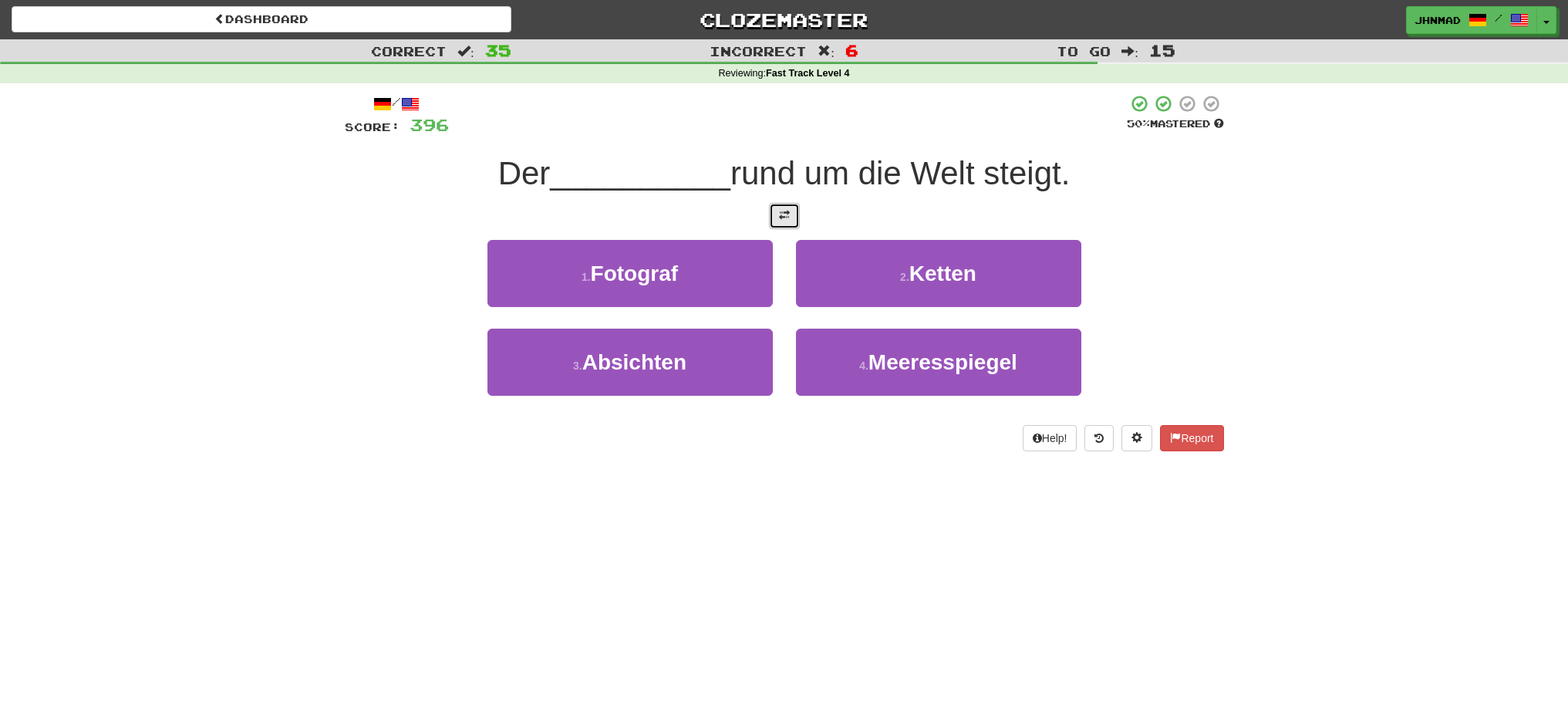
click at [791, 222] on button at bounding box center [784, 216] width 31 height 27
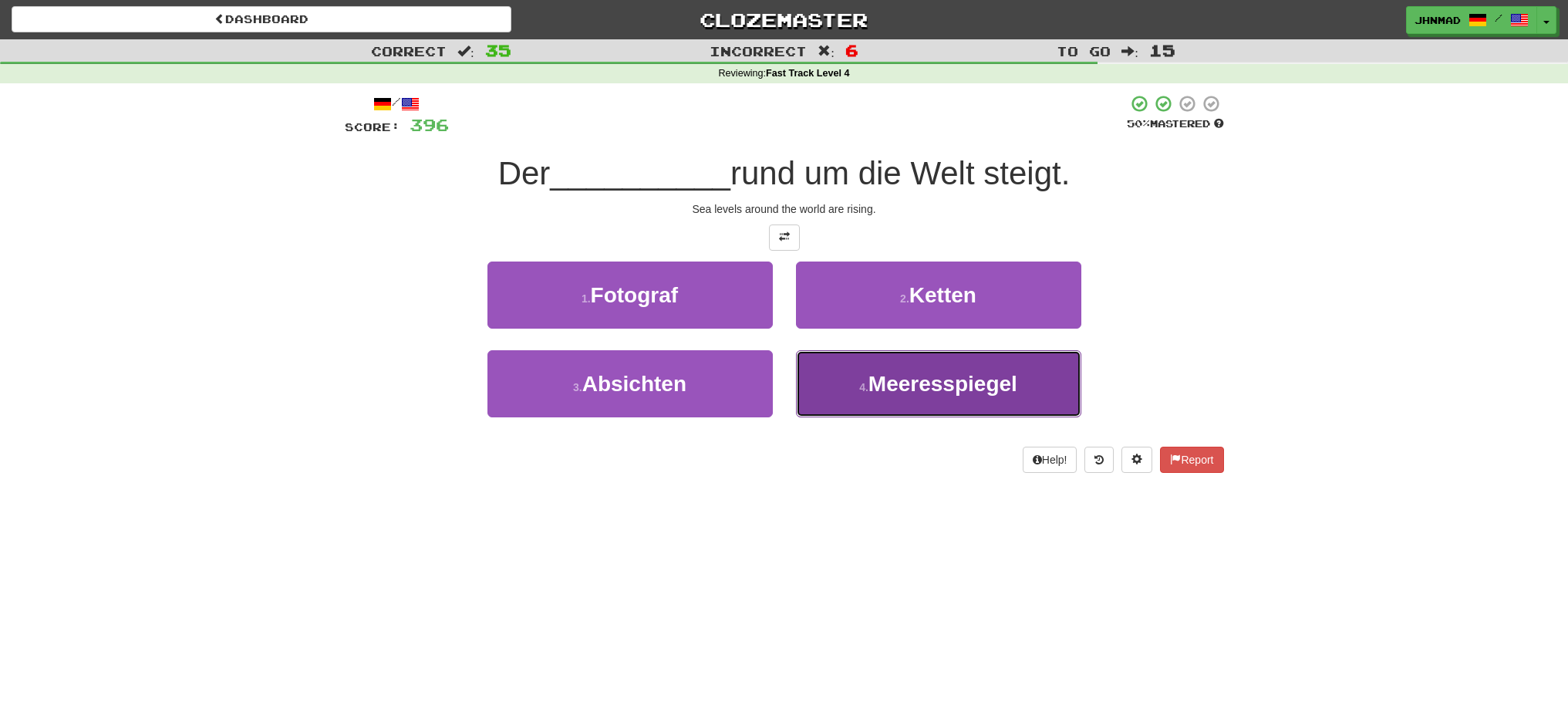
click at [875, 391] on span "Meeresspiegel" at bounding box center [943, 383] width 149 height 24
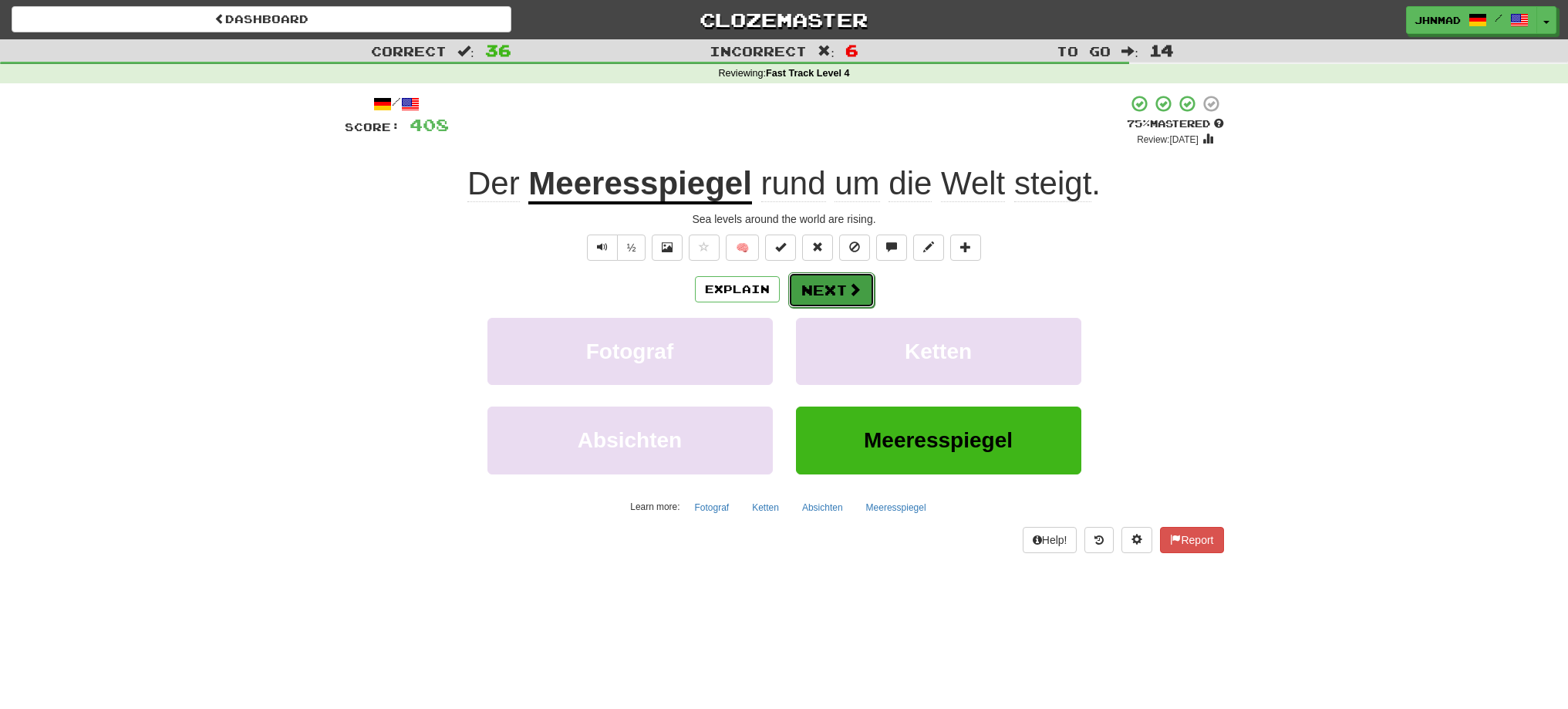
click at [819, 293] on button "Next" at bounding box center [831, 289] width 86 height 35
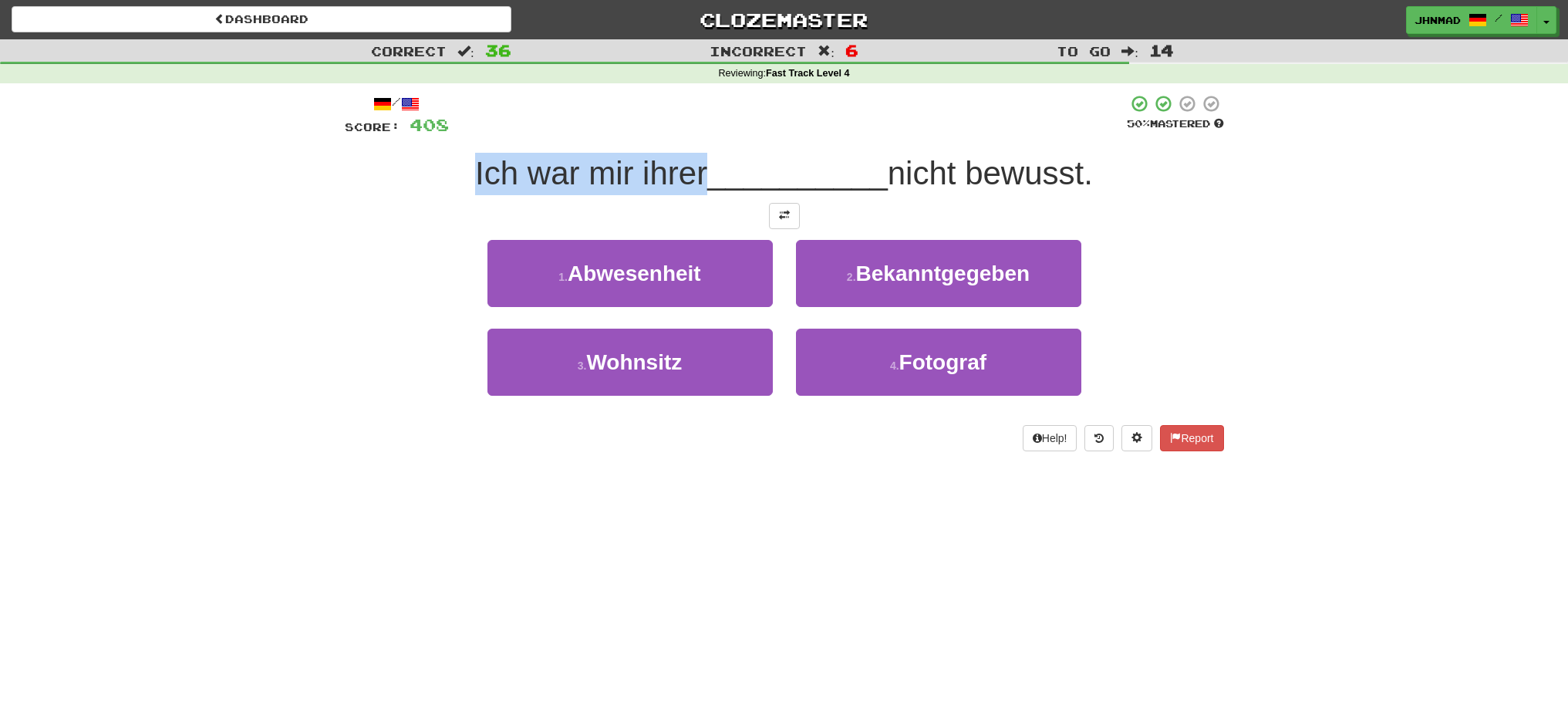
drag, startPoint x: 461, startPoint y: 178, endPoint x: 695, endPoint y: 143, distance: 236.6
click at [695, 143] on div "/ Score: 408 50 % Mastered Ich war mir ihrer __________ nicht bewusst. 1 . Abwe…" at bounding box center [784, 272] width 879 height 357
click at [686, 134] on div at bounding box center [686, 134] width 0 height 0
click at [794, 225] on button at bounding box center [784, 216] width 31 height 27
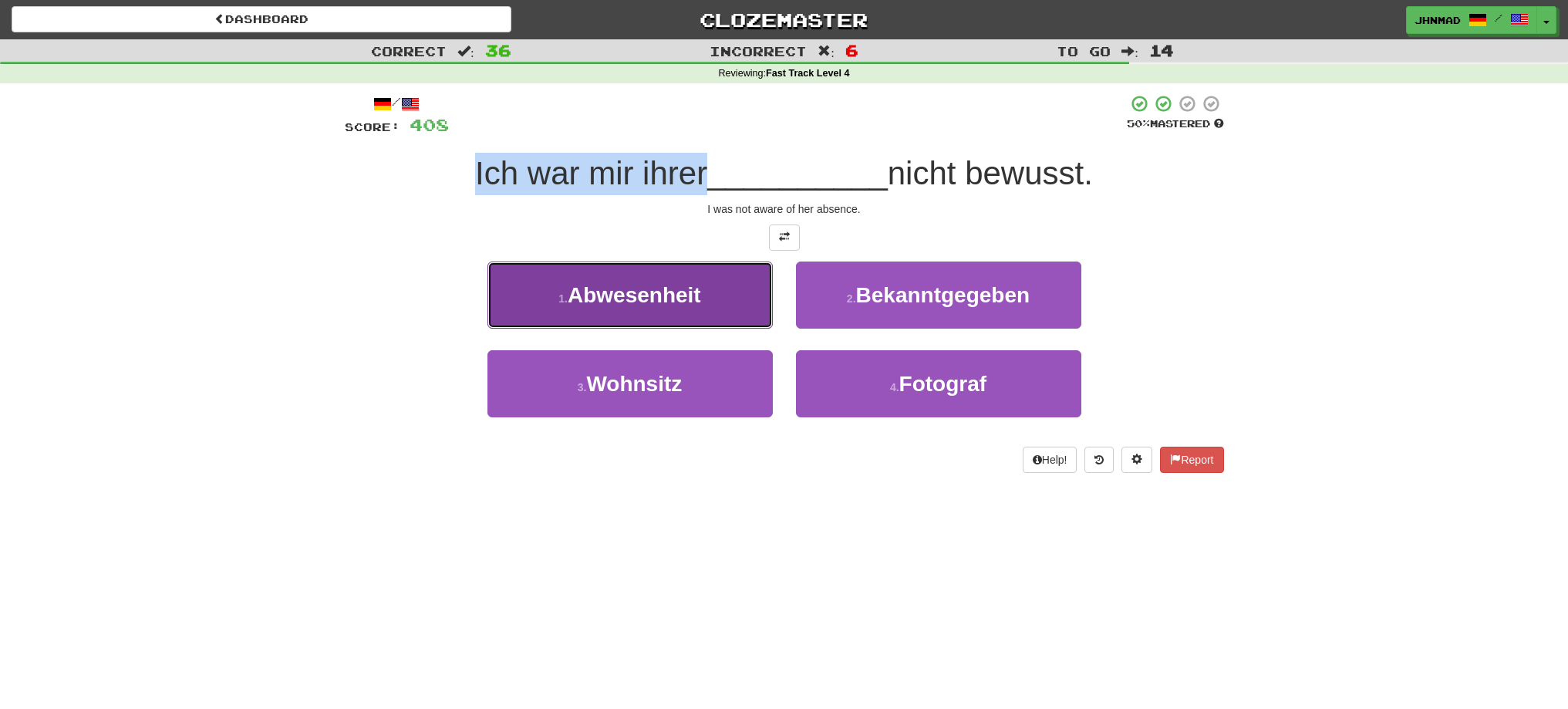
click at [687, 297] on span "Abwesenheit" at bounding box center [634, 295] width 134 height 24
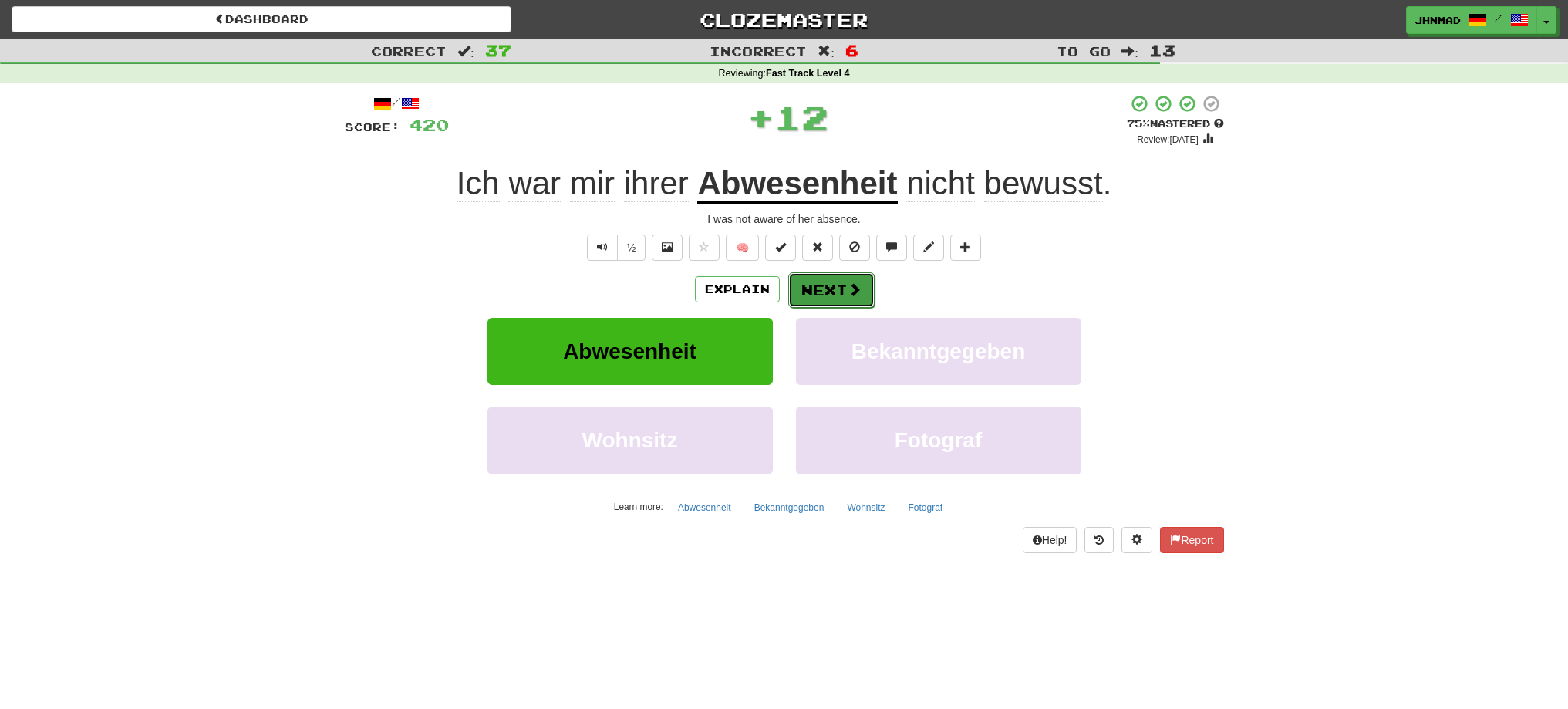
click at [825, 294] on button "Next" at bounding box center [831, 289] width 86 height 35
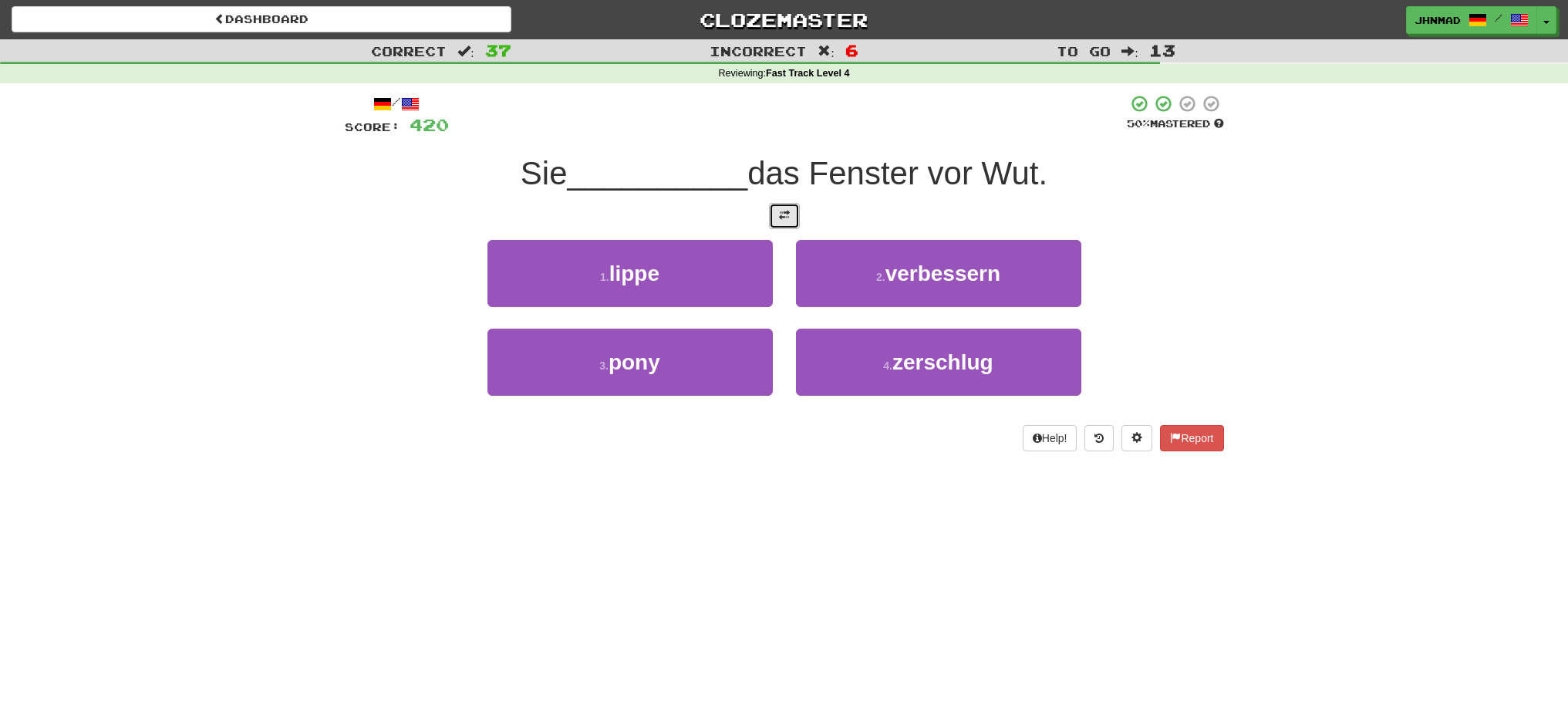
click at [780, 222] on button at bounding box center [784, 216] width 31 height 27
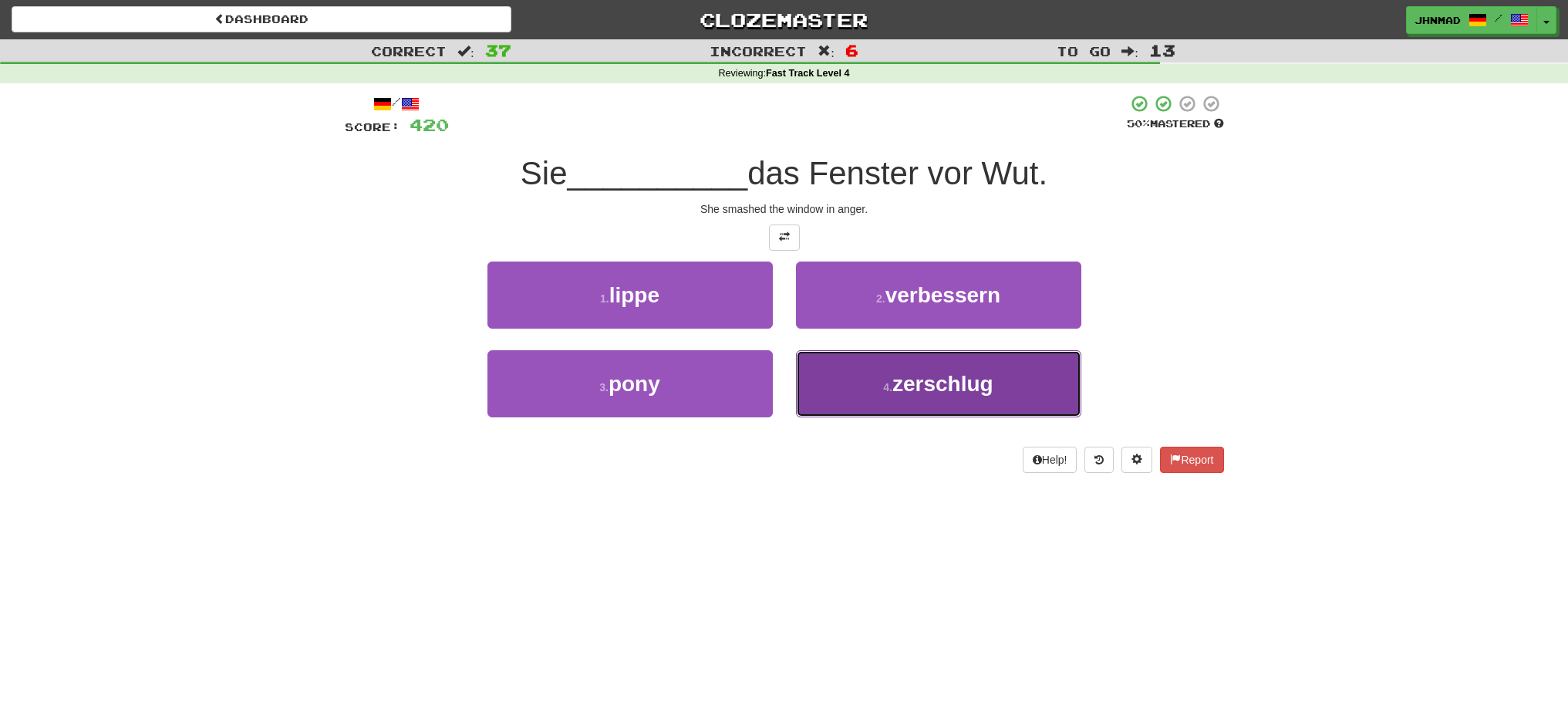
click at [938, 394] on span "zerschlug" at bounding box center [943, 383] width 101 height 24
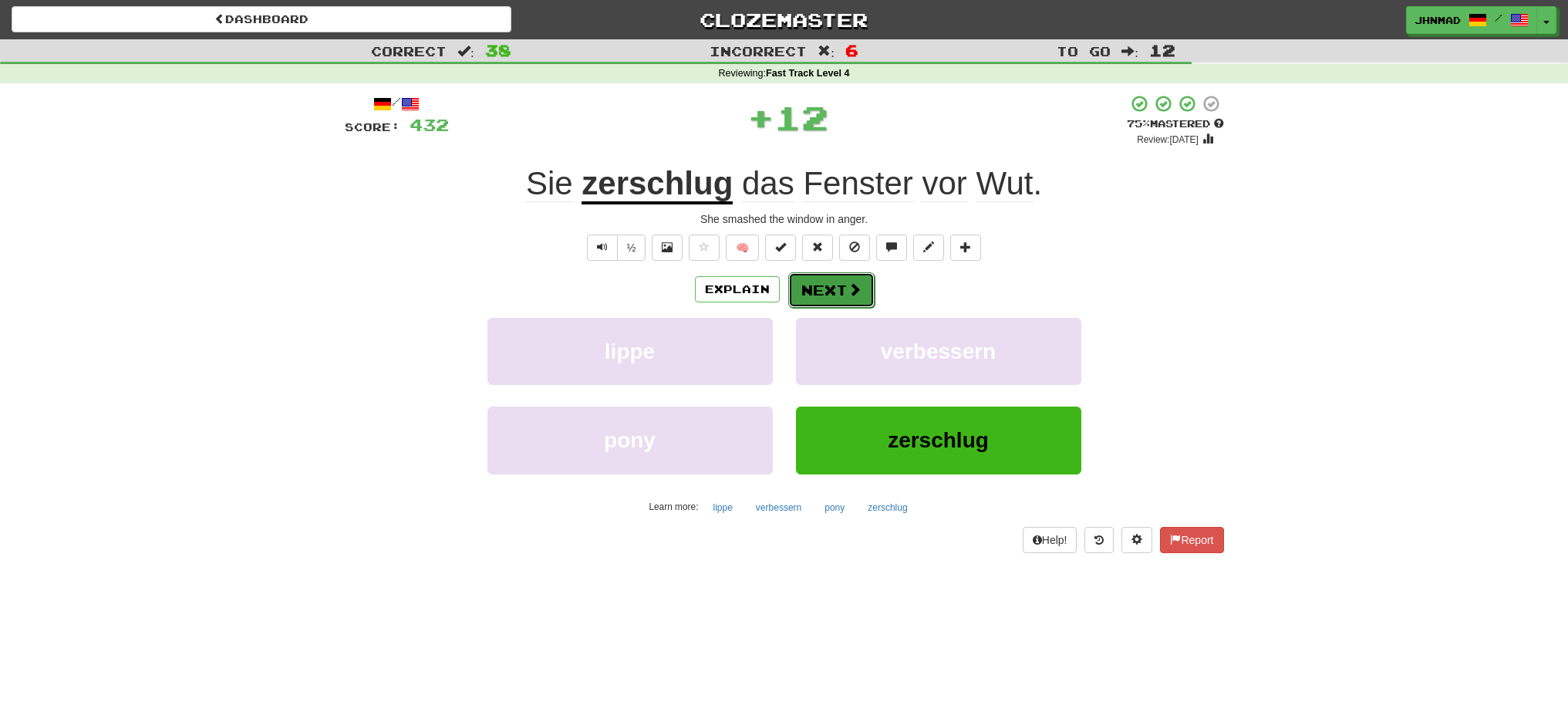
click at [831, 280] on button "Next" at bounding box center [831, 289] width 86 height 35
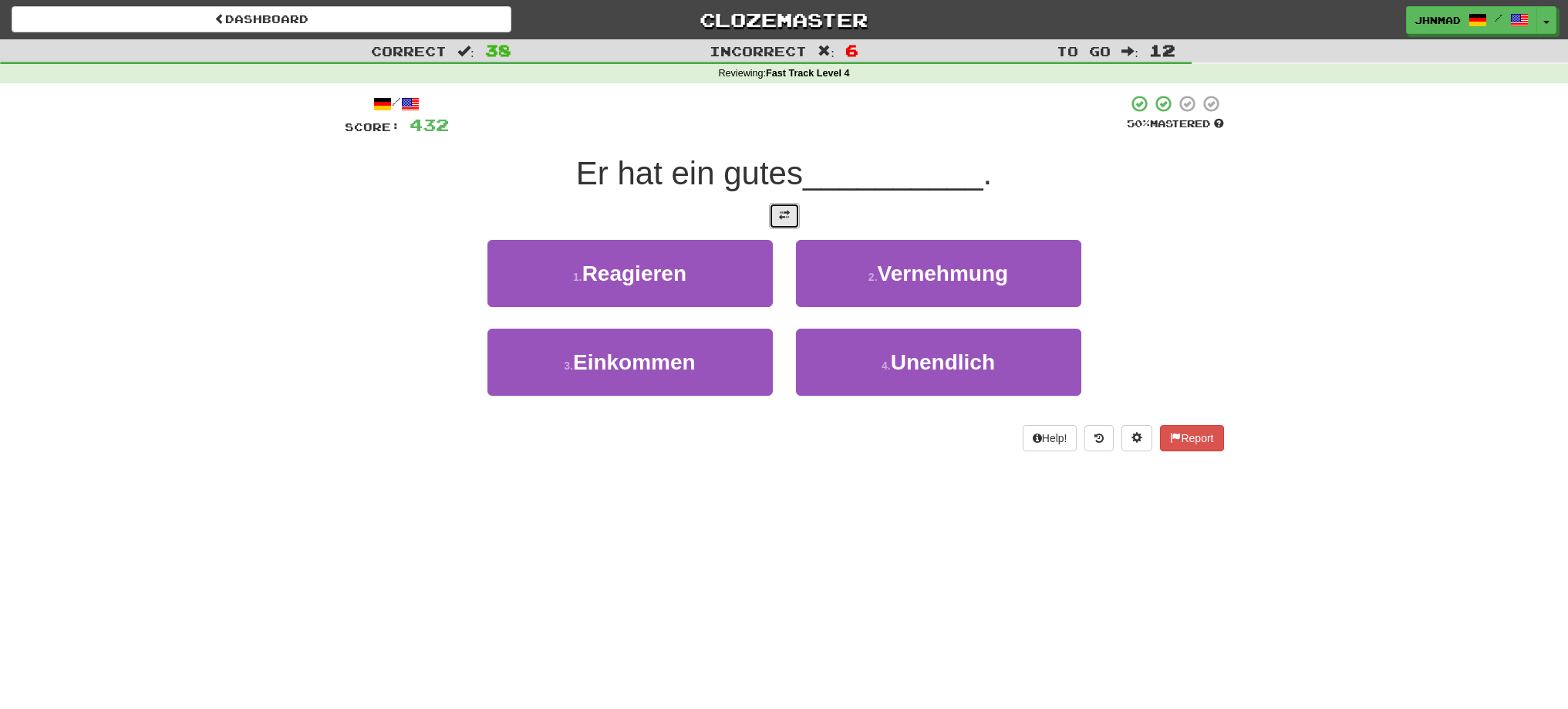
click at [775, 213] on button at bounding box center [784, 216] width 31 height 27
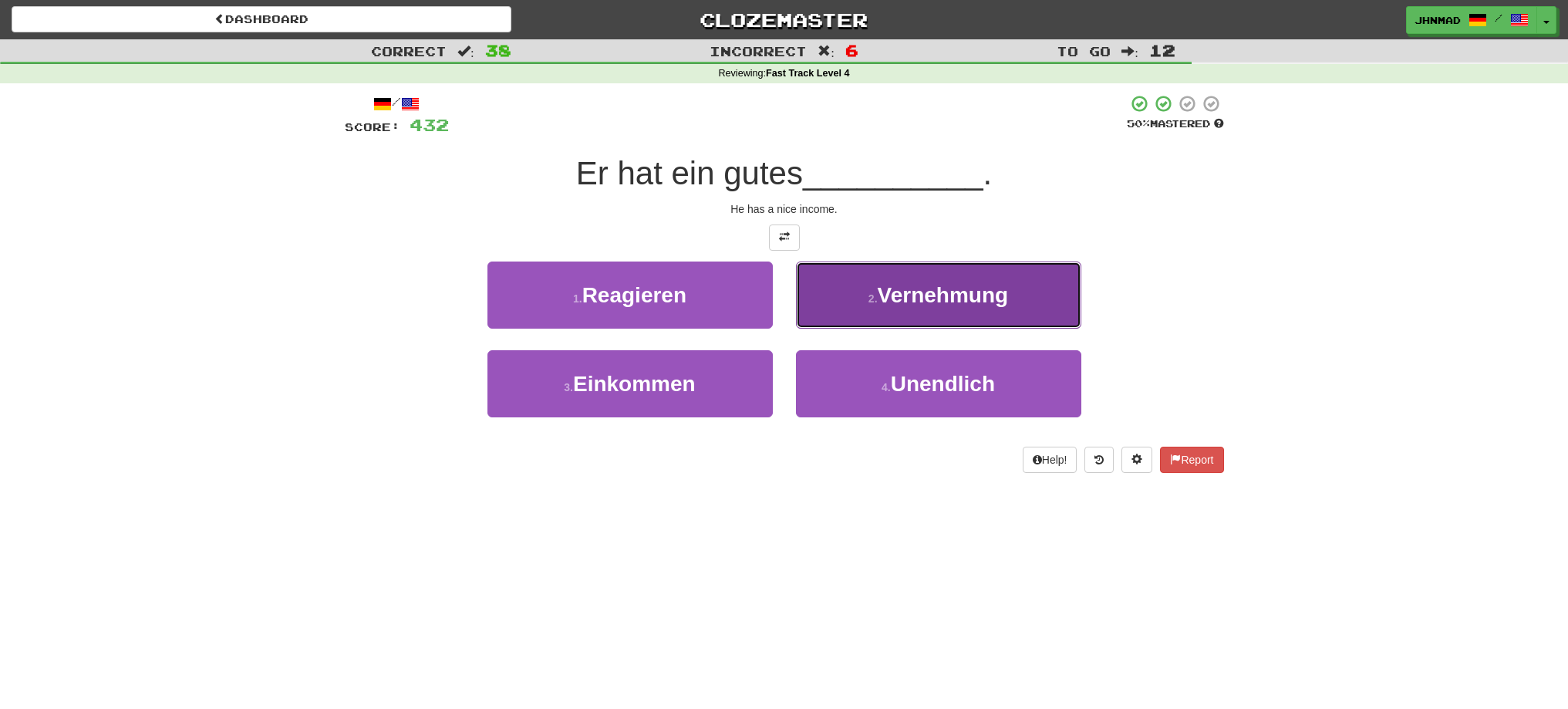
click at [905, 301] on span "Vernehmung" at bounding box center [944, 295] width 131 height 24
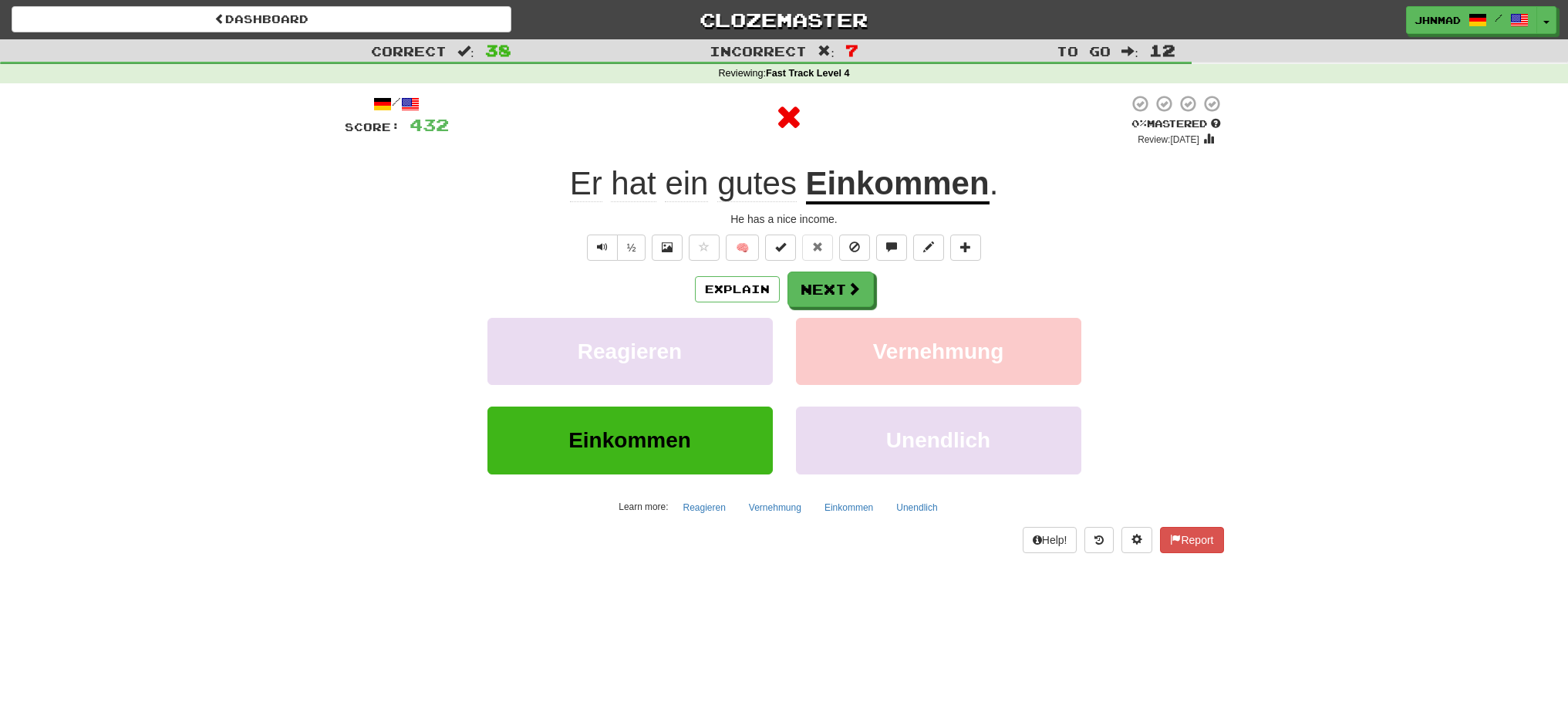
click at [871, 185] on u "Einkommen" at bounding box center [898, 185] width 184 height 40
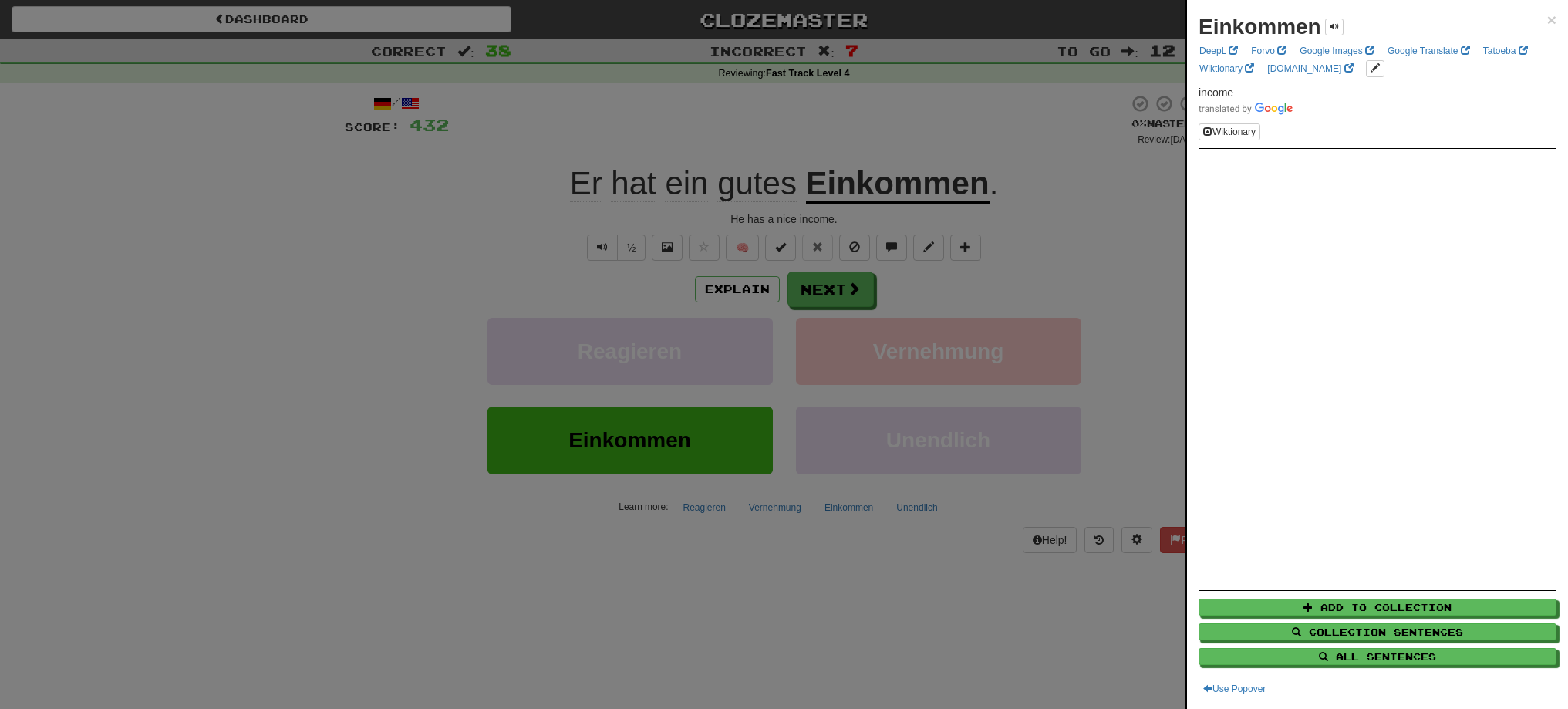
click at [811, 279] on div at bounding box center [784, 354] width 1568 height 709
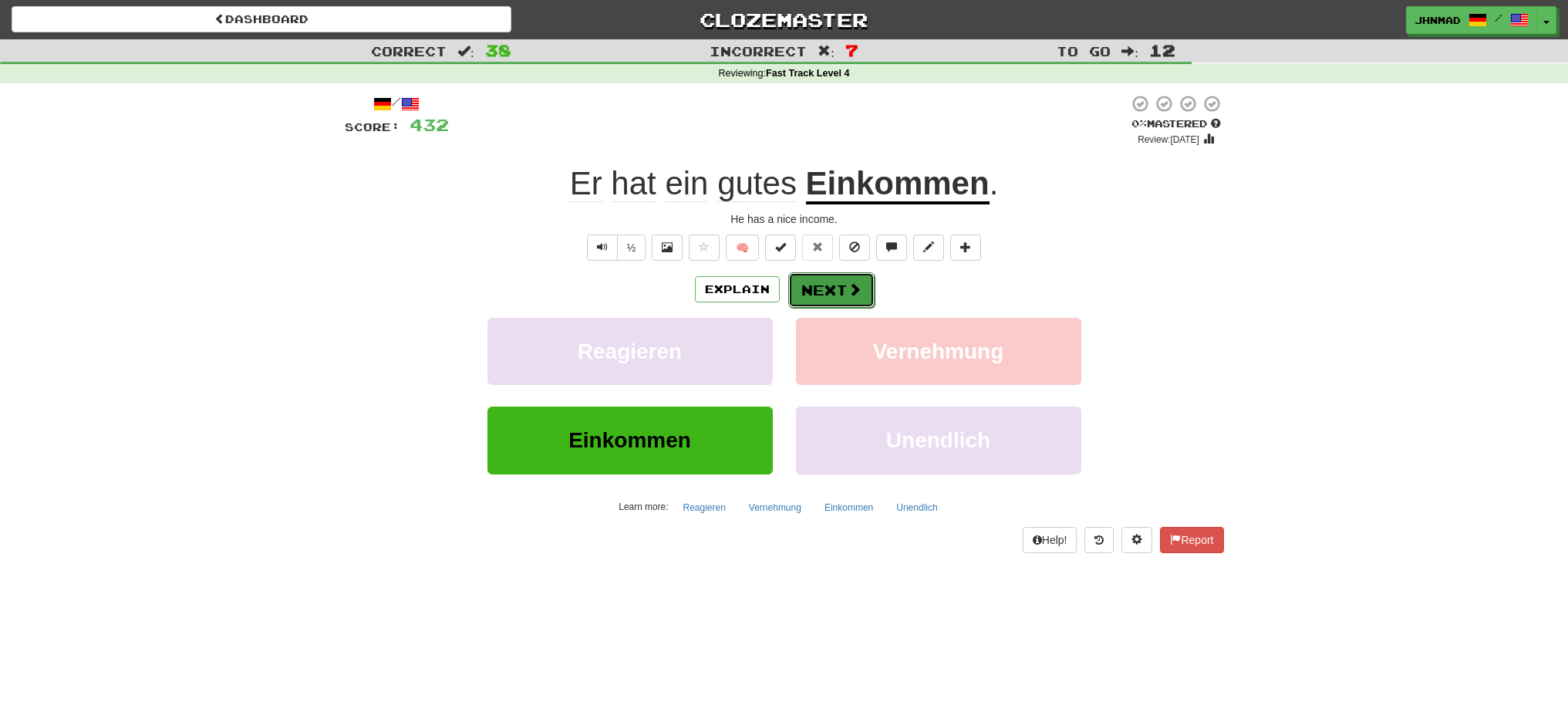
click at [811, 282] on button "Next" at bounding box center [831, 289] width 86 height 35
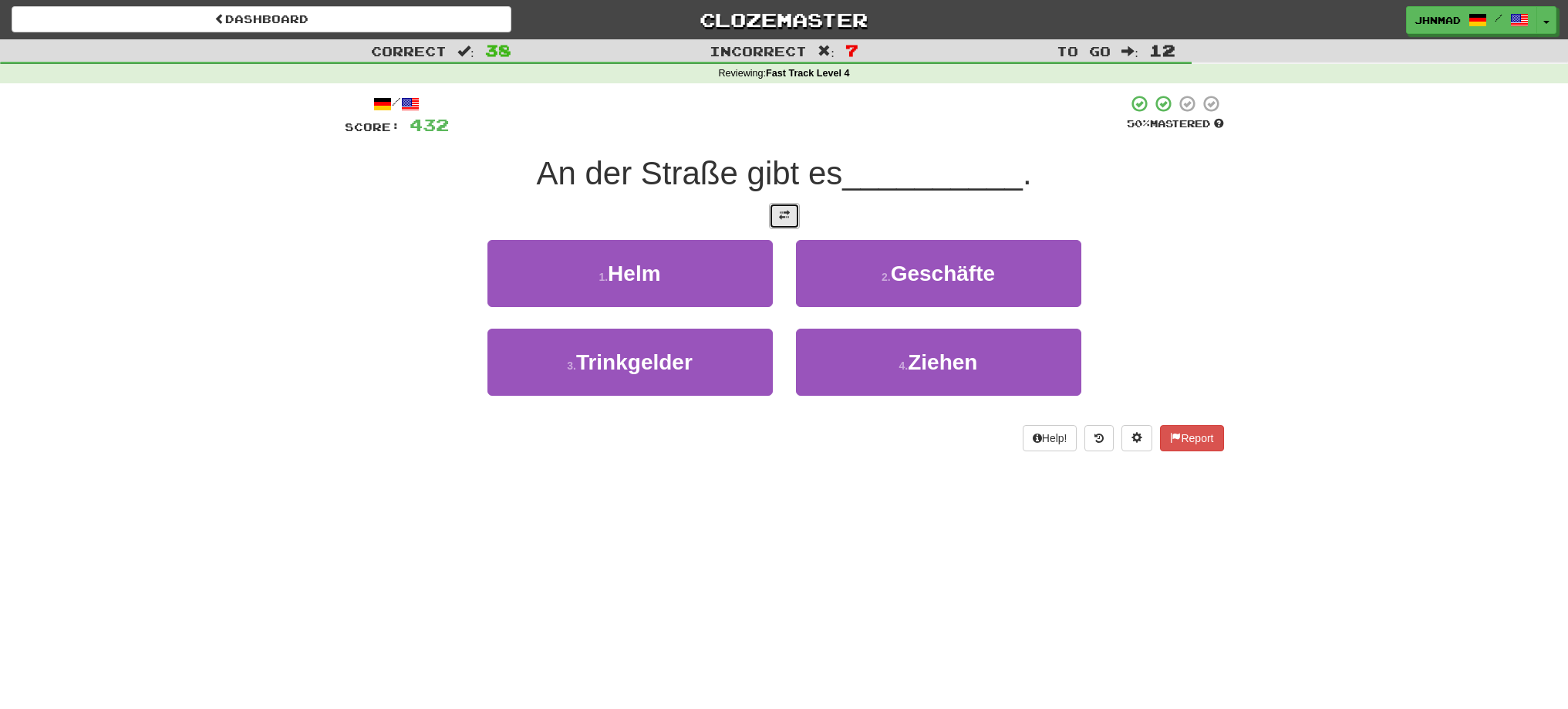
click at [787, 222] on button at bounding box center [784, 216] width 31 height 27
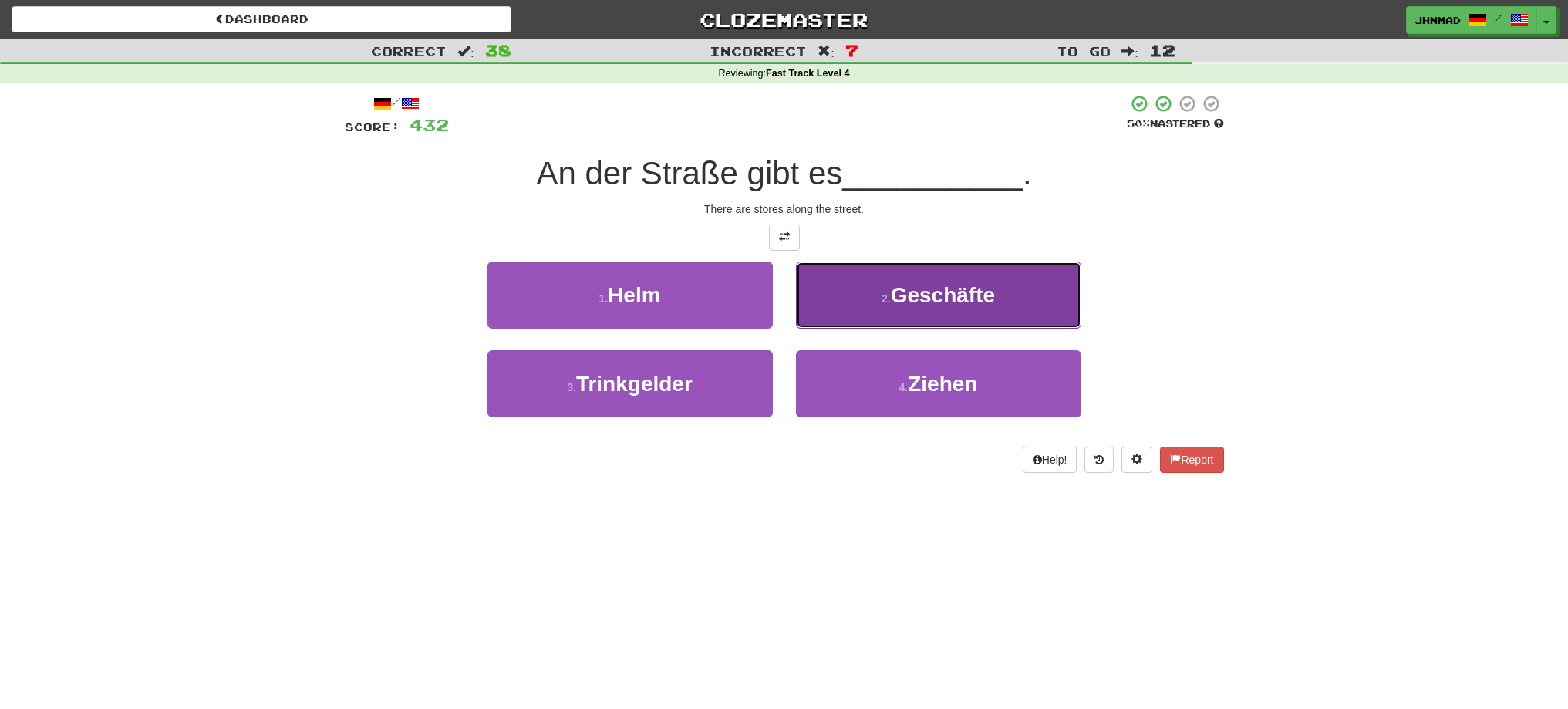
click at [902, 308] on button "2 . Geschäfte" at bounding box center [938, 295] width 285 height 67
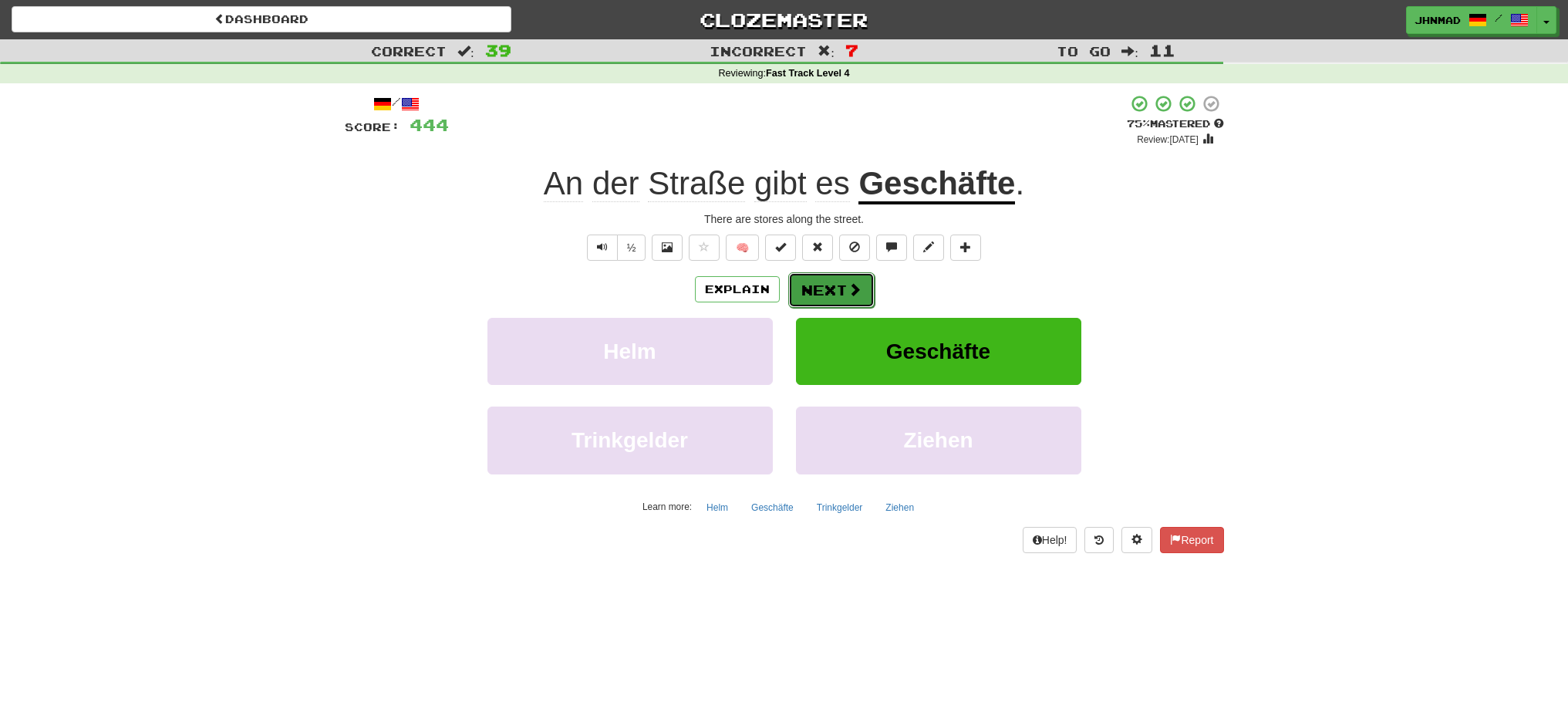
click at [845, 285] on button "Next" at bounding box center [831, 289] width 86 height 35
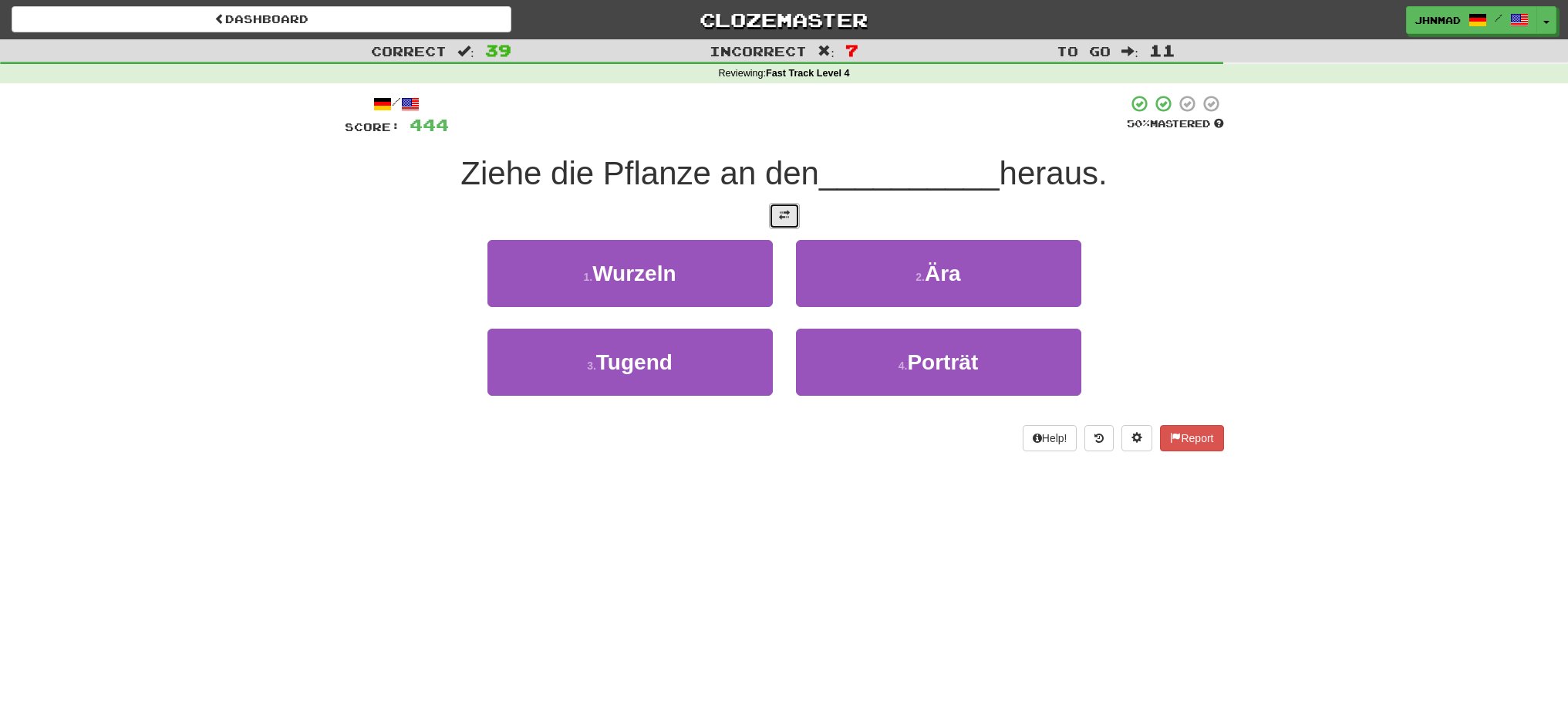
click at [778, 226] on button at bounding box center [784, 216] width 31 height 27
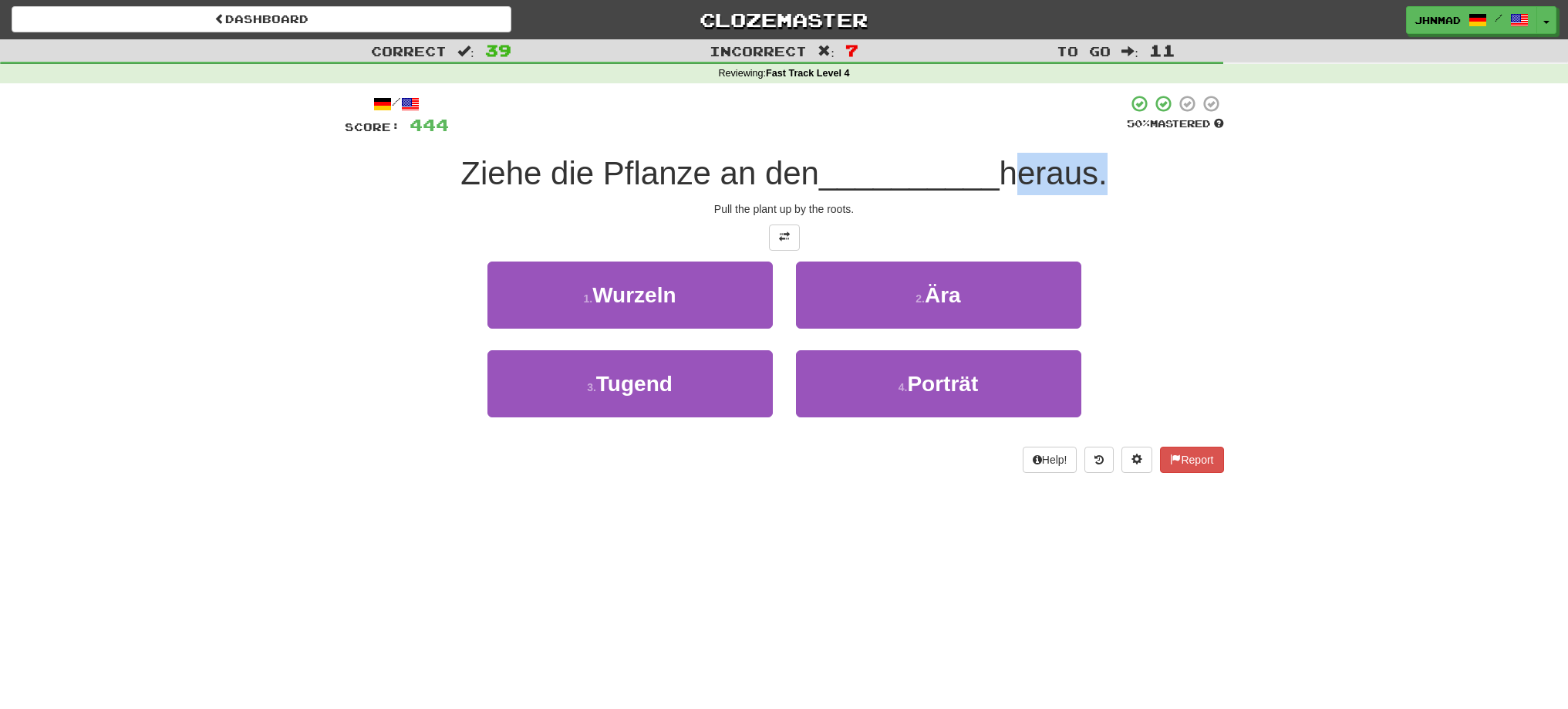
drag, startPoint x: 1008, startPoint y: 174, endPoint x: 1101, endPoint y: 164, distance: 93.5
click at [1101, 164] on span "heraus." at bounding box center [1054, 173] width 108 height 36
click at [1074, 188] on span "heraus." at bounding box center [1054, 173] width 108 height 36
drag, startPoint x: 1010, startPoint y: 182, endPoint x: 1103, endPoint y: 168, distance: 94.0
click at [1102, 168] on span "heraus." at bounding box center [1054, 173] width 108 height 36
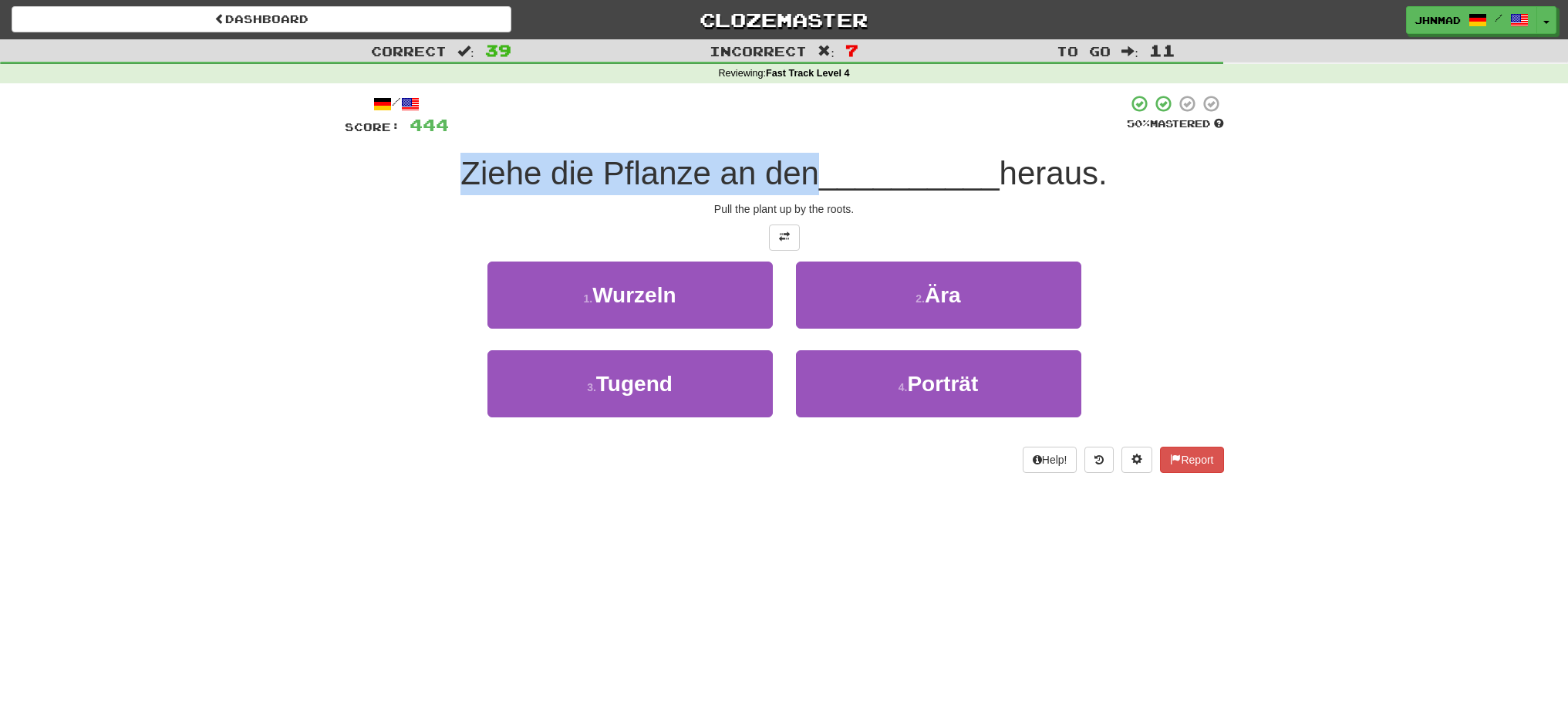
drag, startPoint x: 458, startPoint y: 173, endPoint x: 806, endPoint y: 160, distance: 348.2
click at [806, 160] on div "Ziehe die Pflanze an den __________ heraus." at bounding box center [784, 173] width 879 height 43
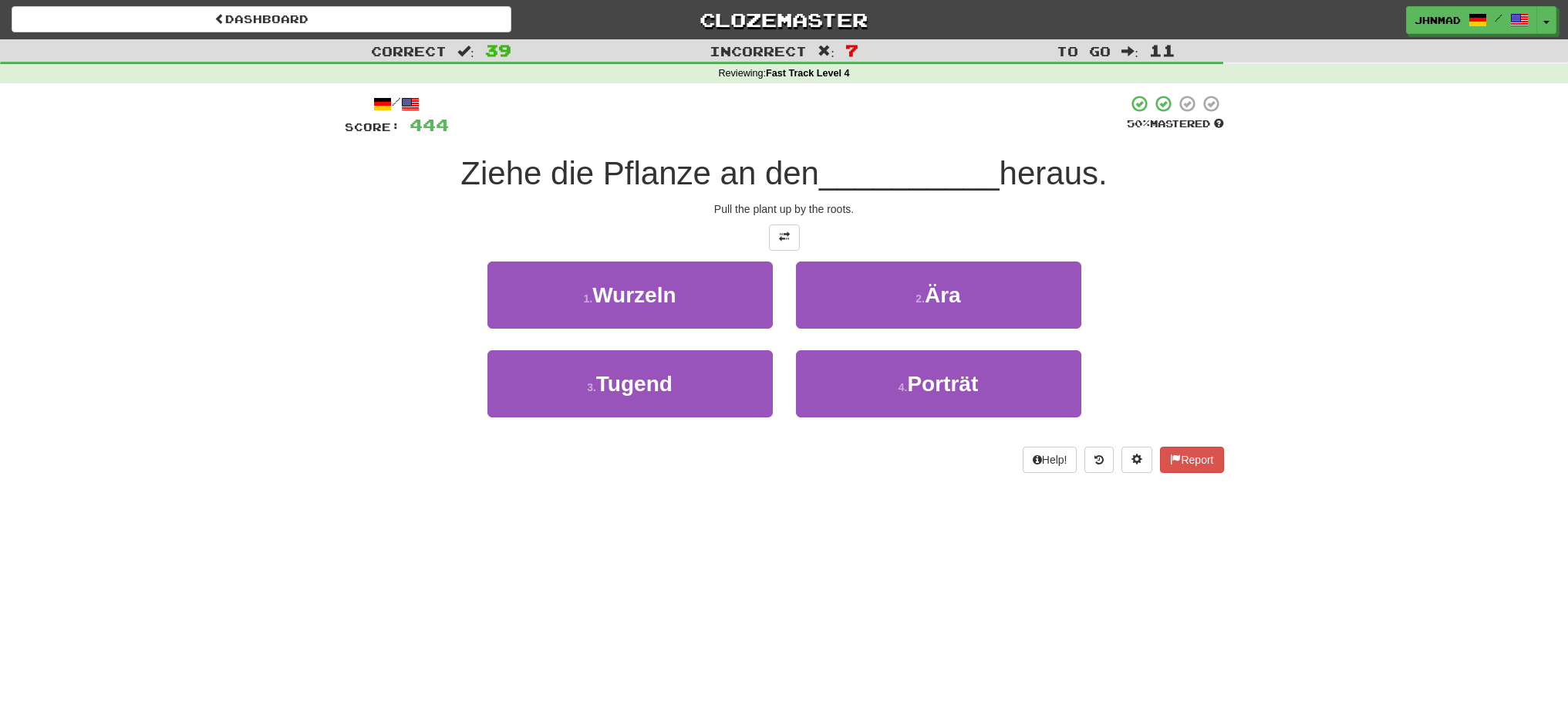
click at [716, 122] on div at bounding box center [788, 115] width 678 height 43
drag, startPoint x: 596, startPoint y: 176, endPoint x: 697, endPoint y: 152, distance: 103.8
click at [697, 152] on div "/ Score: 444 50 % Mastered Ziehe die Pflanze an den __________ heraus. Pull the…" at bounding box center [784, 283] width 879 height 379
drag, startPoint x: 665, startPoint y: 158, endPoint x: 607, endPoint y: 226, distance: 89.4
click at [607, 226] on div at bounding box center [784, 238] width 879 height 27
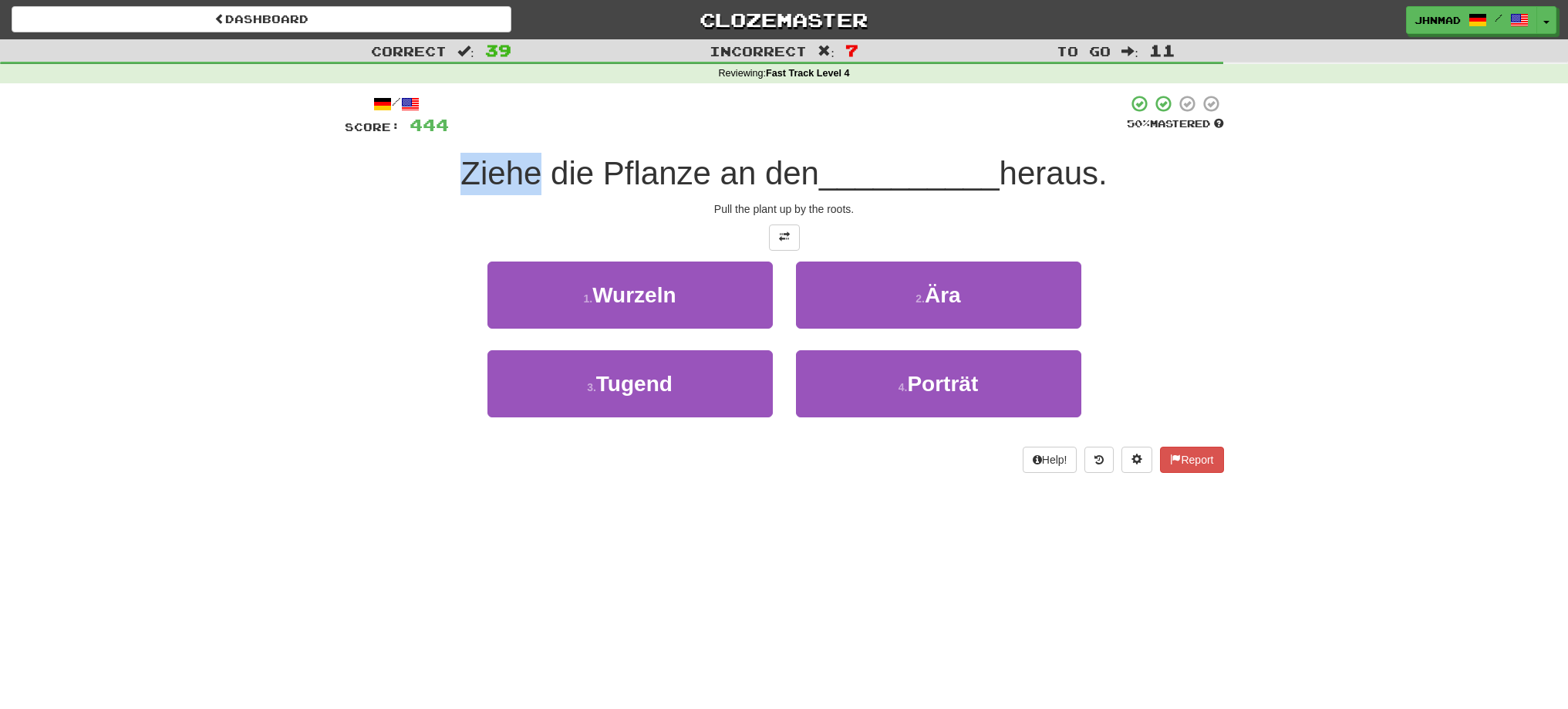
drag, startPoint x: 457, startPoint y: 176, endPoint x: 532, endPoint y: 165, distance: 75.8
click at [532, 165] on span "Ziehe die Pflanze an den" at bounding box center [640, 173] width 359 height 36
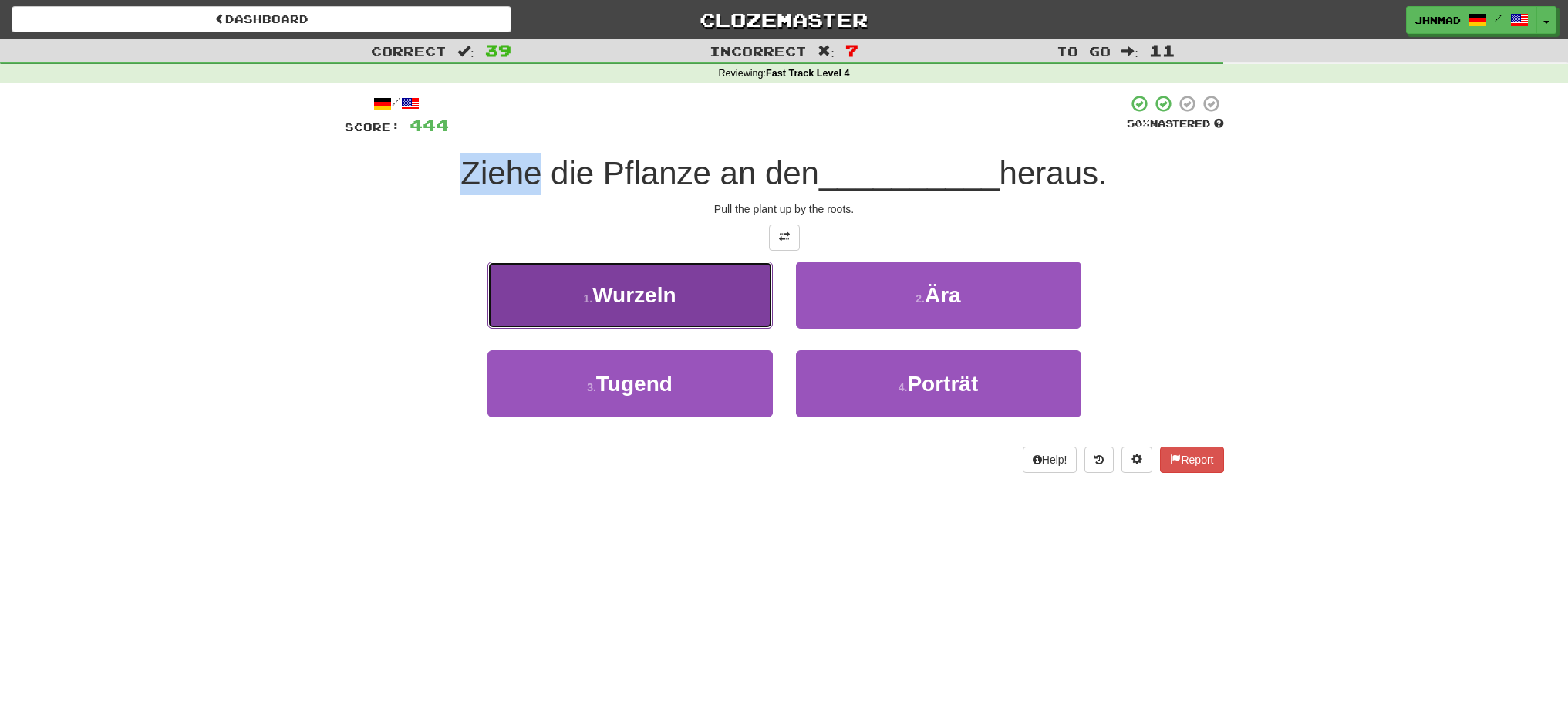
click at [619, 298] on span "Wurzeln" at bounding box center [634, 295] width 83 height 24
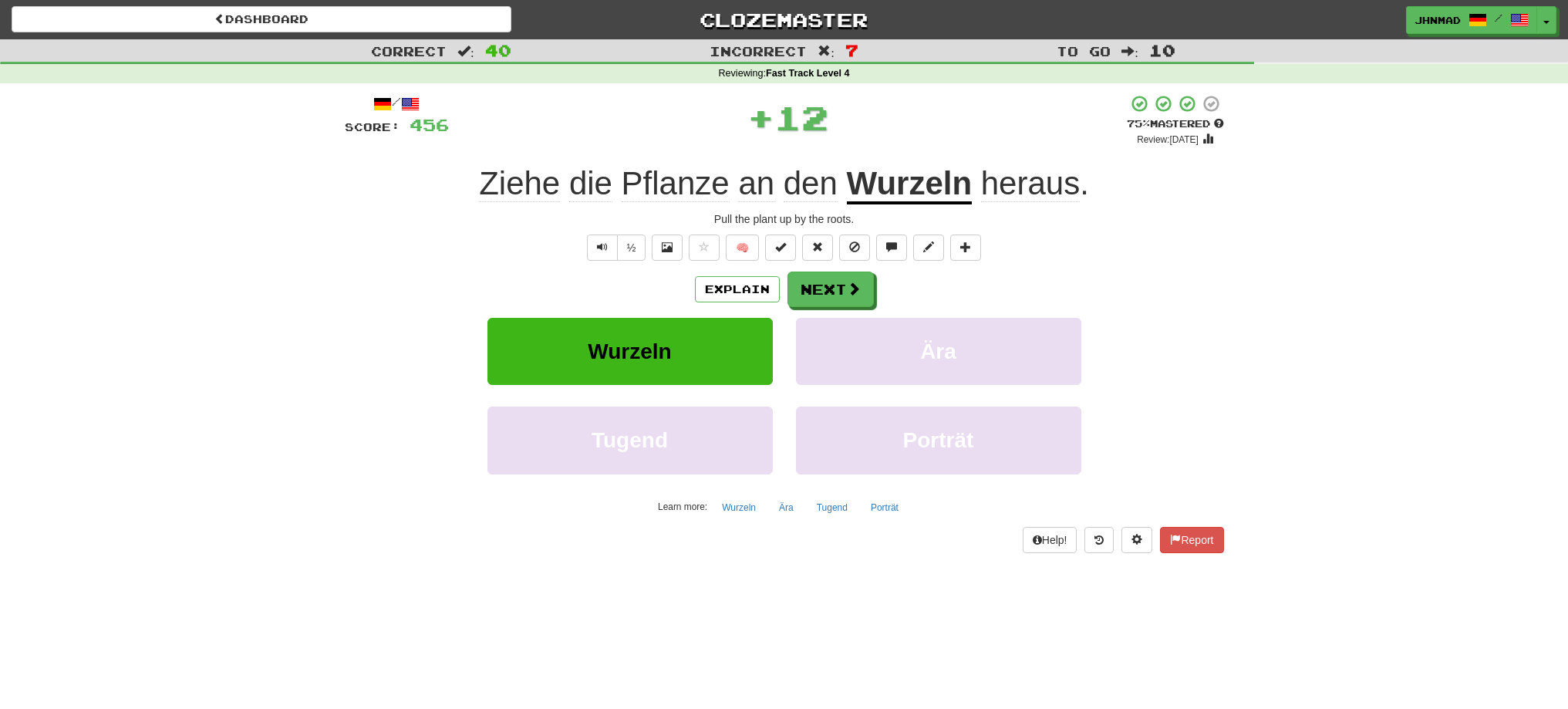
click at [864, 175] on u "Wurzeln" at bounding box center [910, 185] width 126 height 40
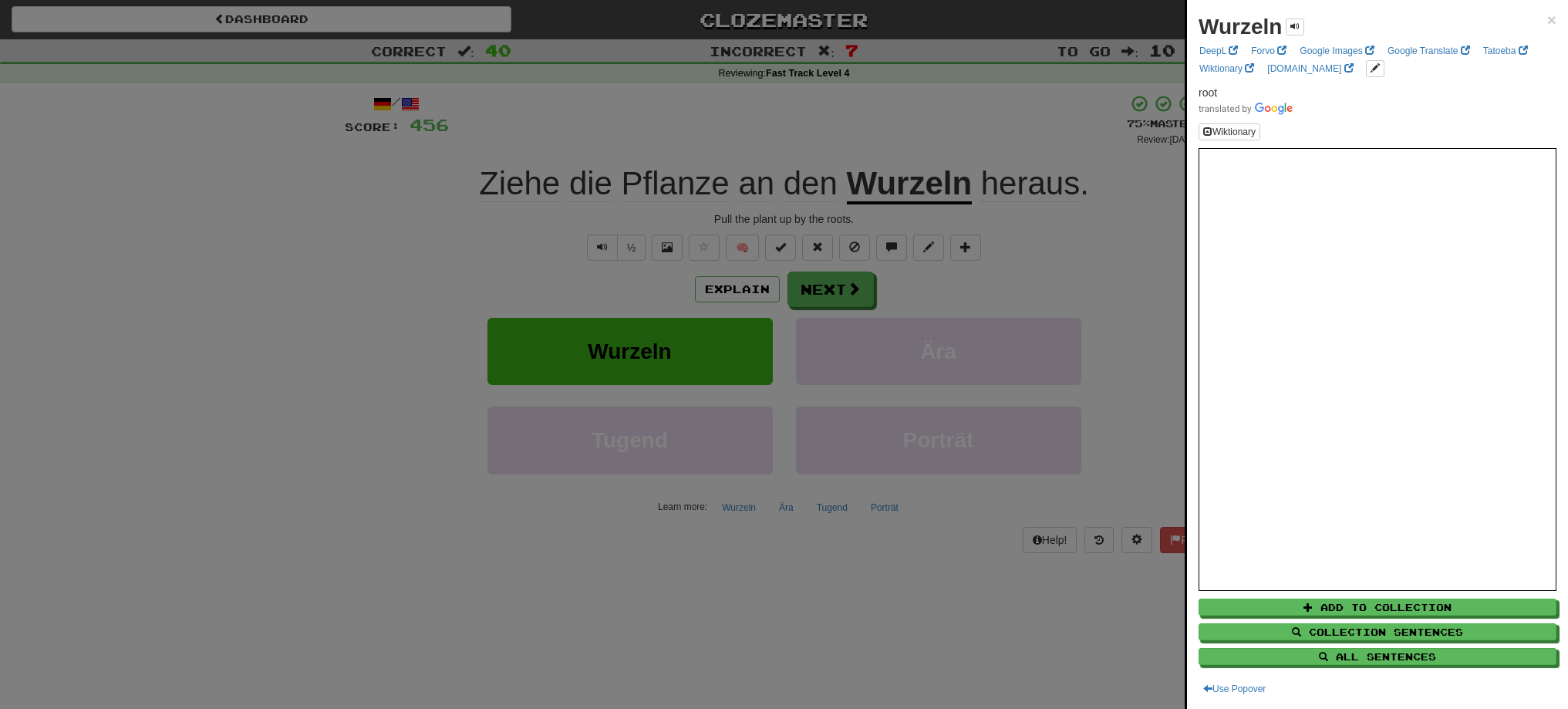
click at [994, 228] on div at bounding box center [784, 354] width 1568 height 709
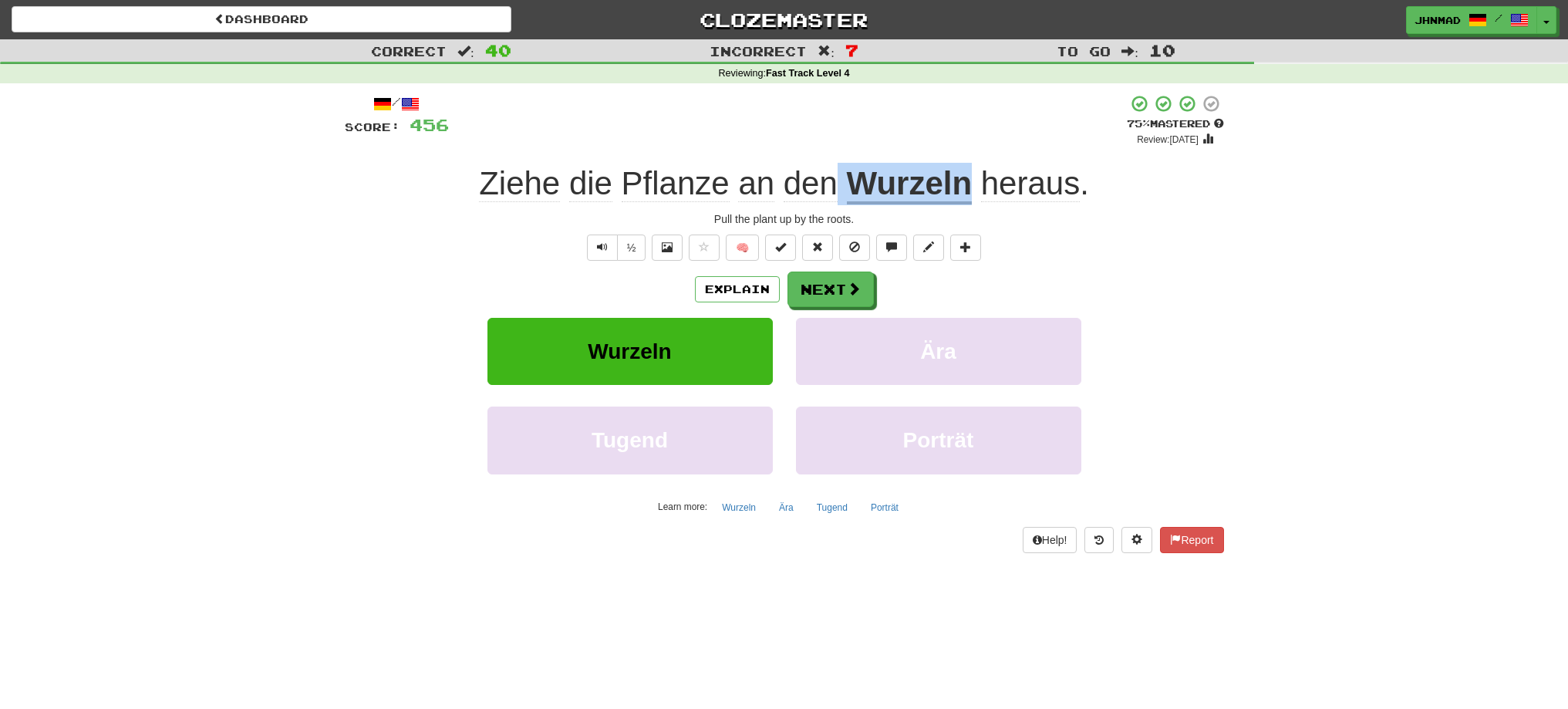
drag, startPoint x: 841, startPoint y: 181, endPoint x: 964, endPoint y: 163, distance: 124.3
click at [964, 163] on div "Ziehe die Pflanze an den Wurzeln heraus ." at bounding box center [784, 184] width 879 height 43
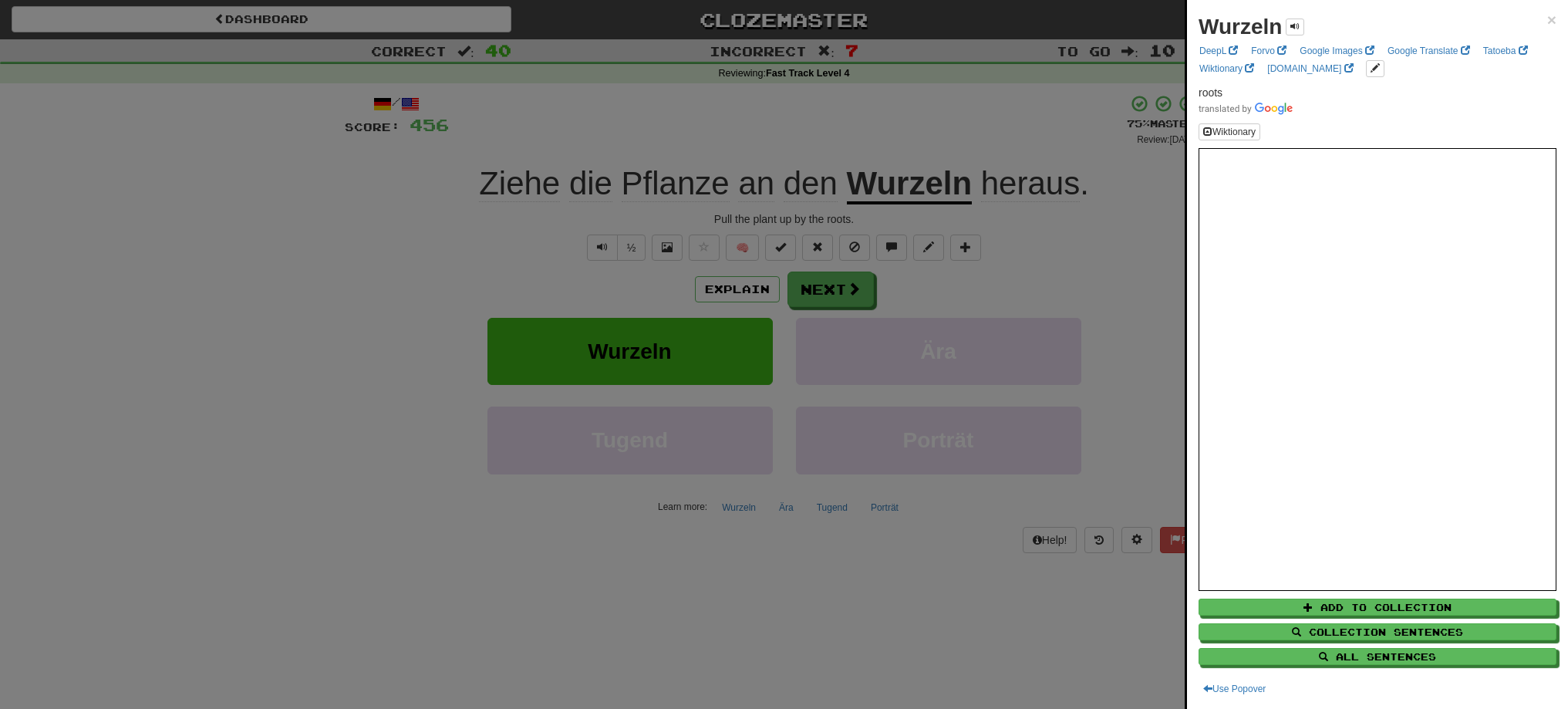
click at [965, 127] on div at bounding box center [784, 354] width 1568 height 709
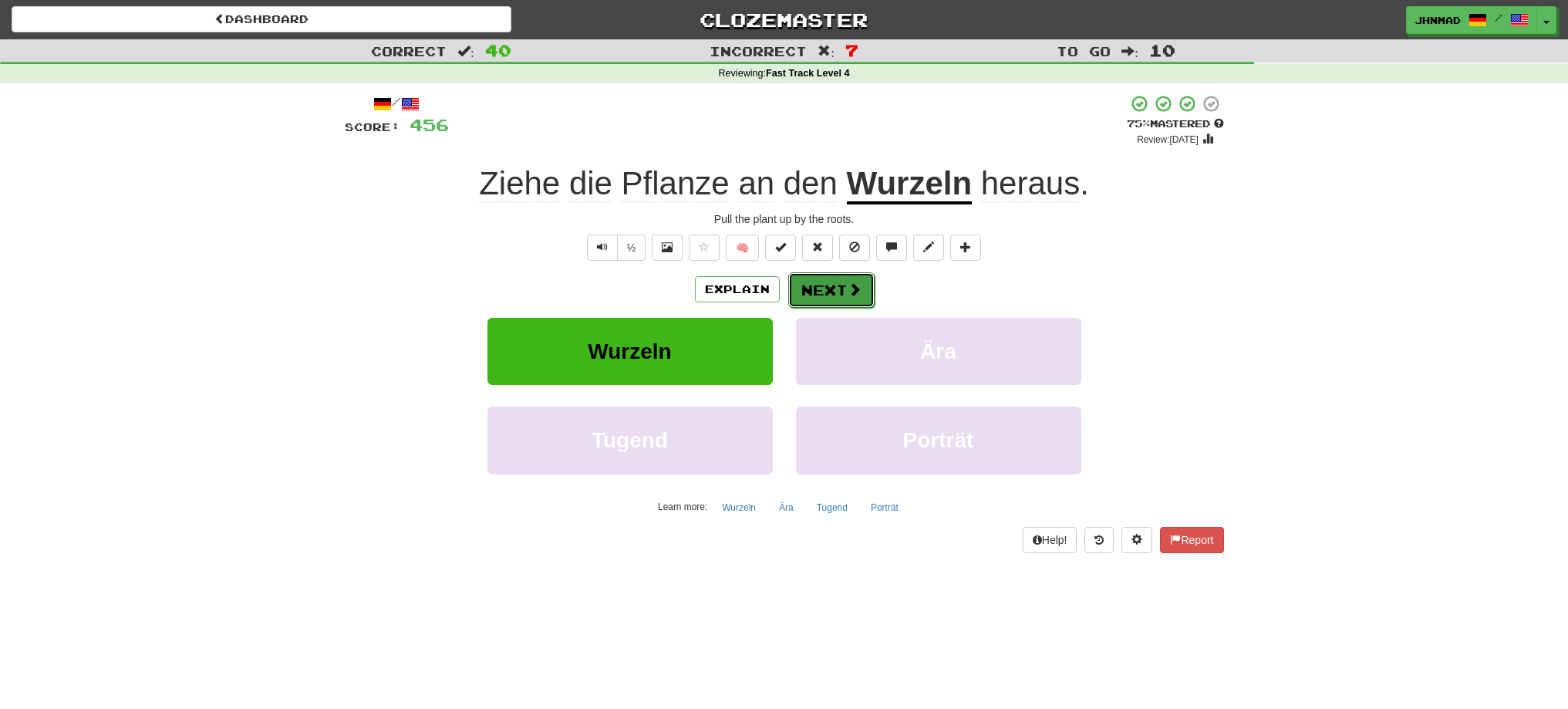
click at [836, 297] on button "Next" at bounding box center [831, 289] width 86 height 35
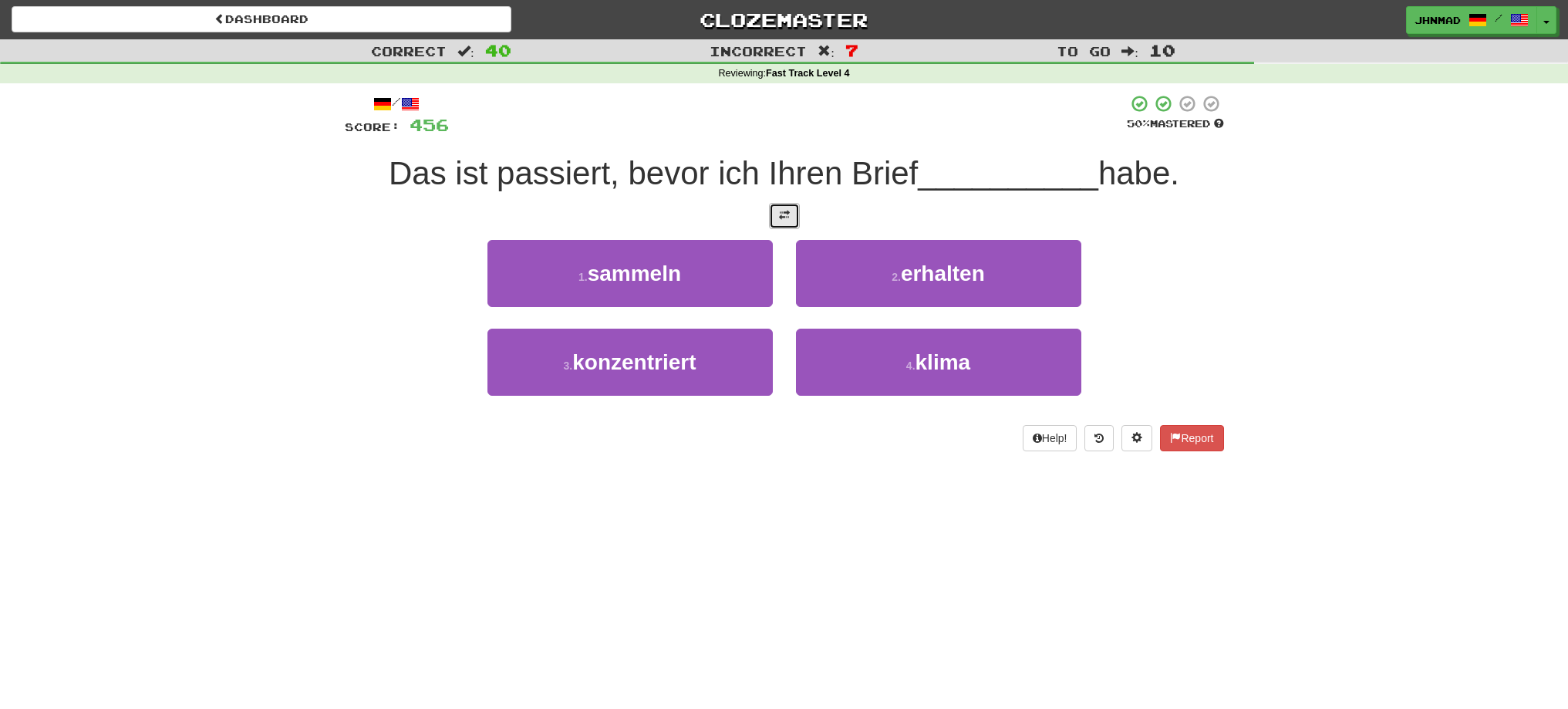
click at [776, 212] on button at bounding box center [784, 216] width 31 height 27
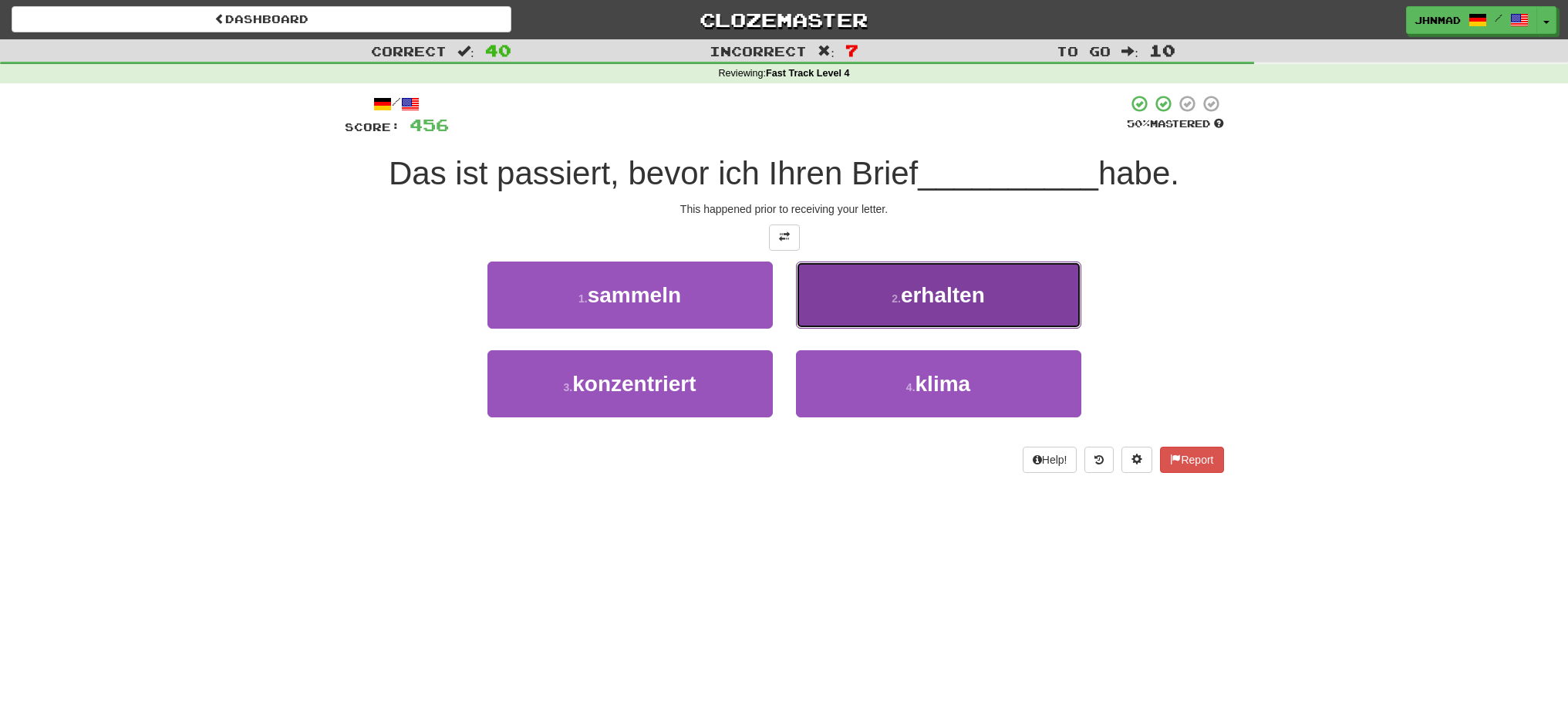
click at [916, 297] on span "erhalten" at bounding box center [943, 295] width 84 height 24
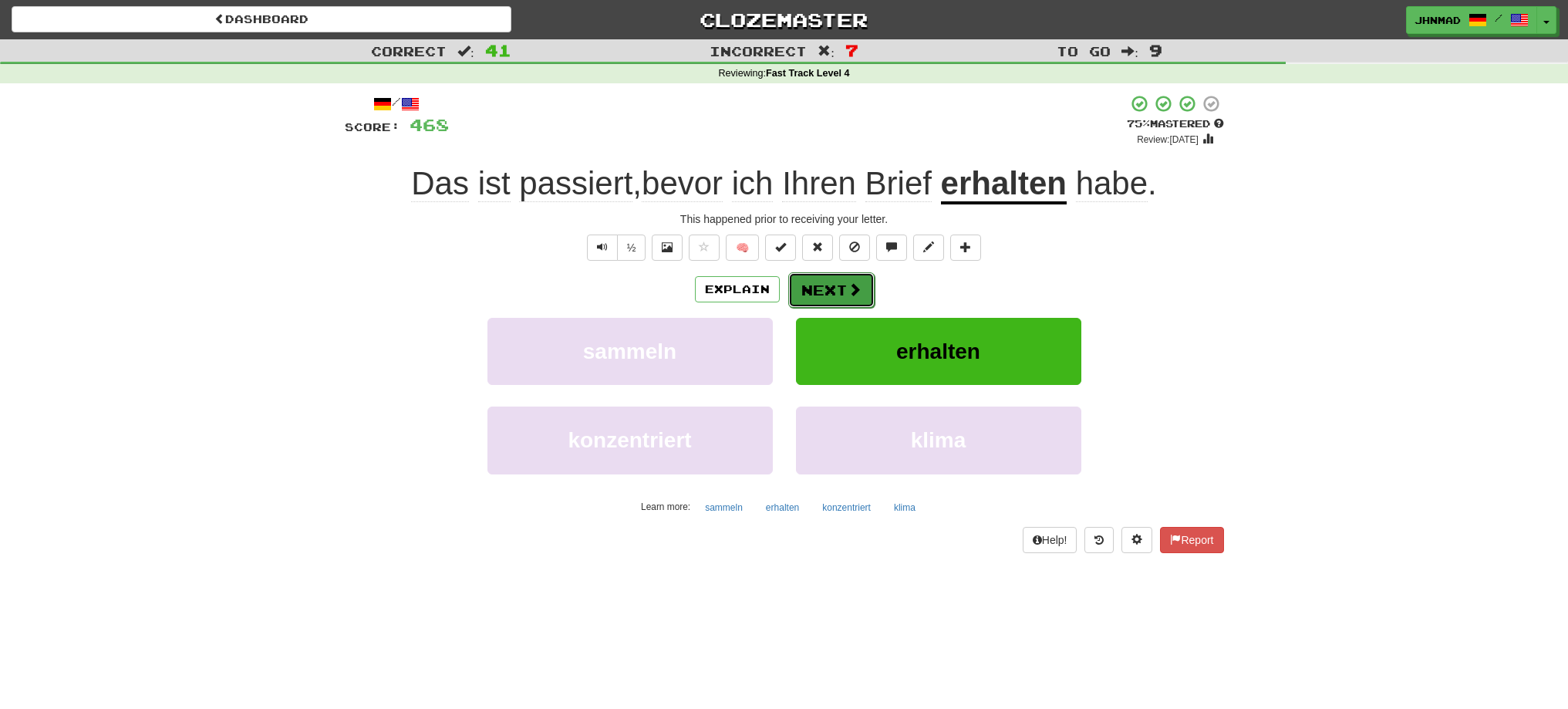
click at [851, 294] on span at bounding box center [855, 289] width 14 height 14
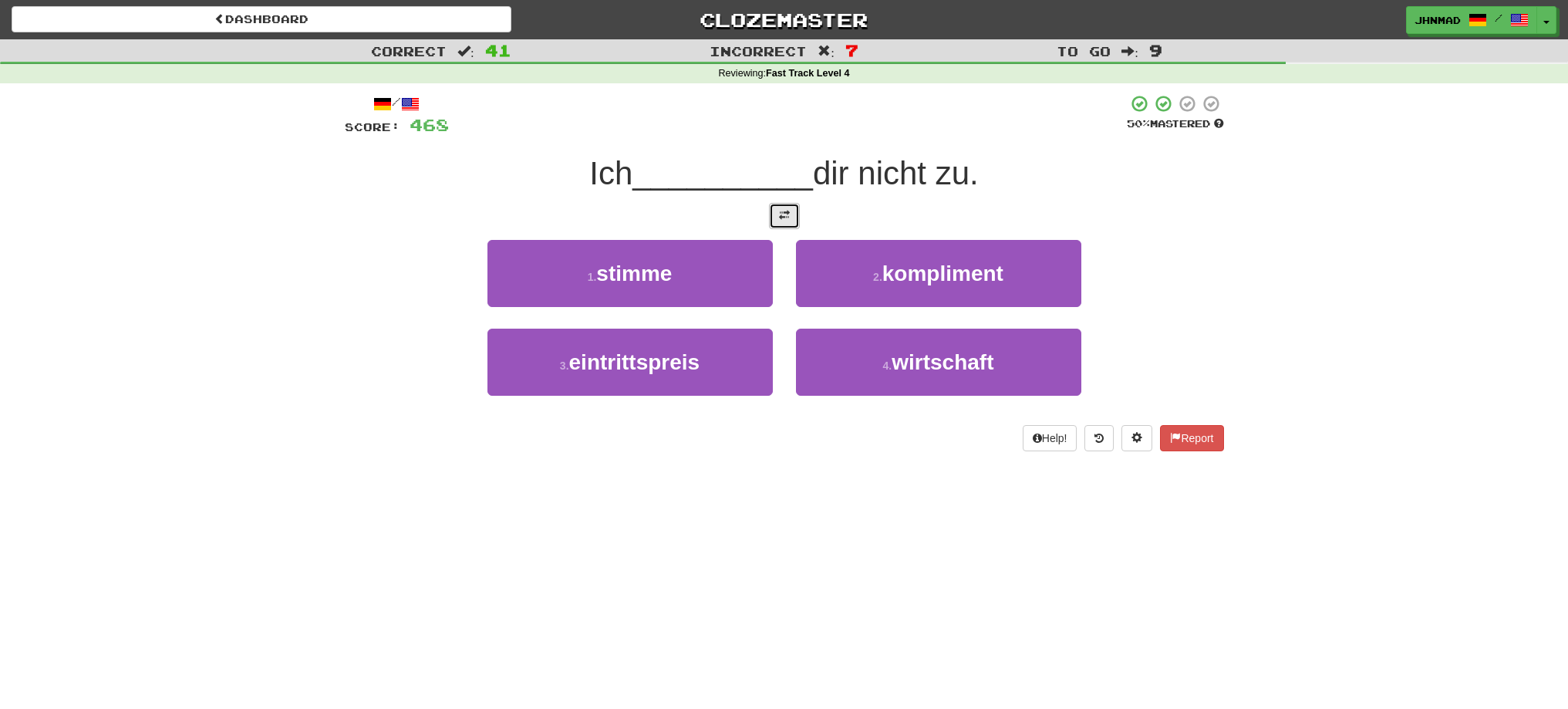
click at [784, 220] on span at bounding box center [784, 214] width 10 height 10
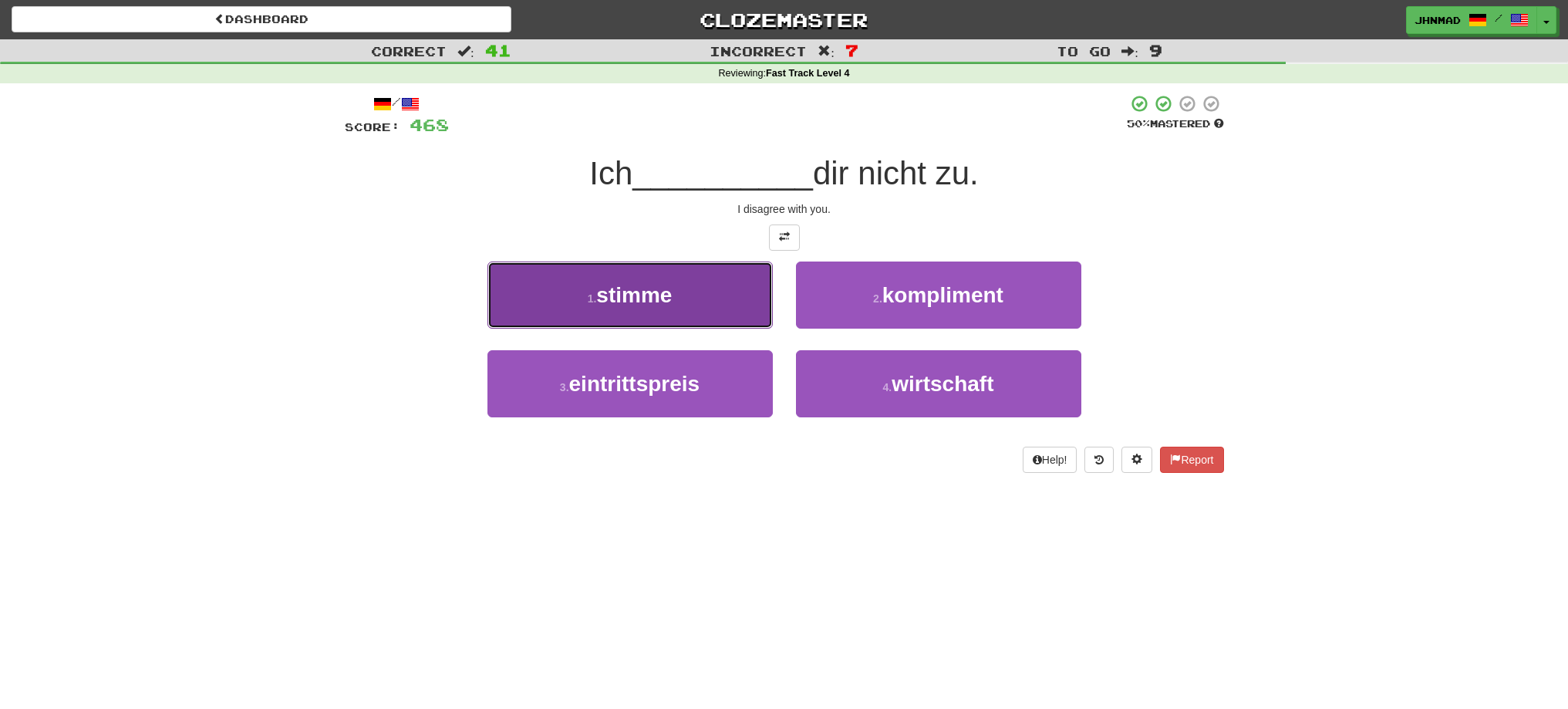
click at [605, 300] on span "stimme" at bounding box center [634, 295] width 76 height 24
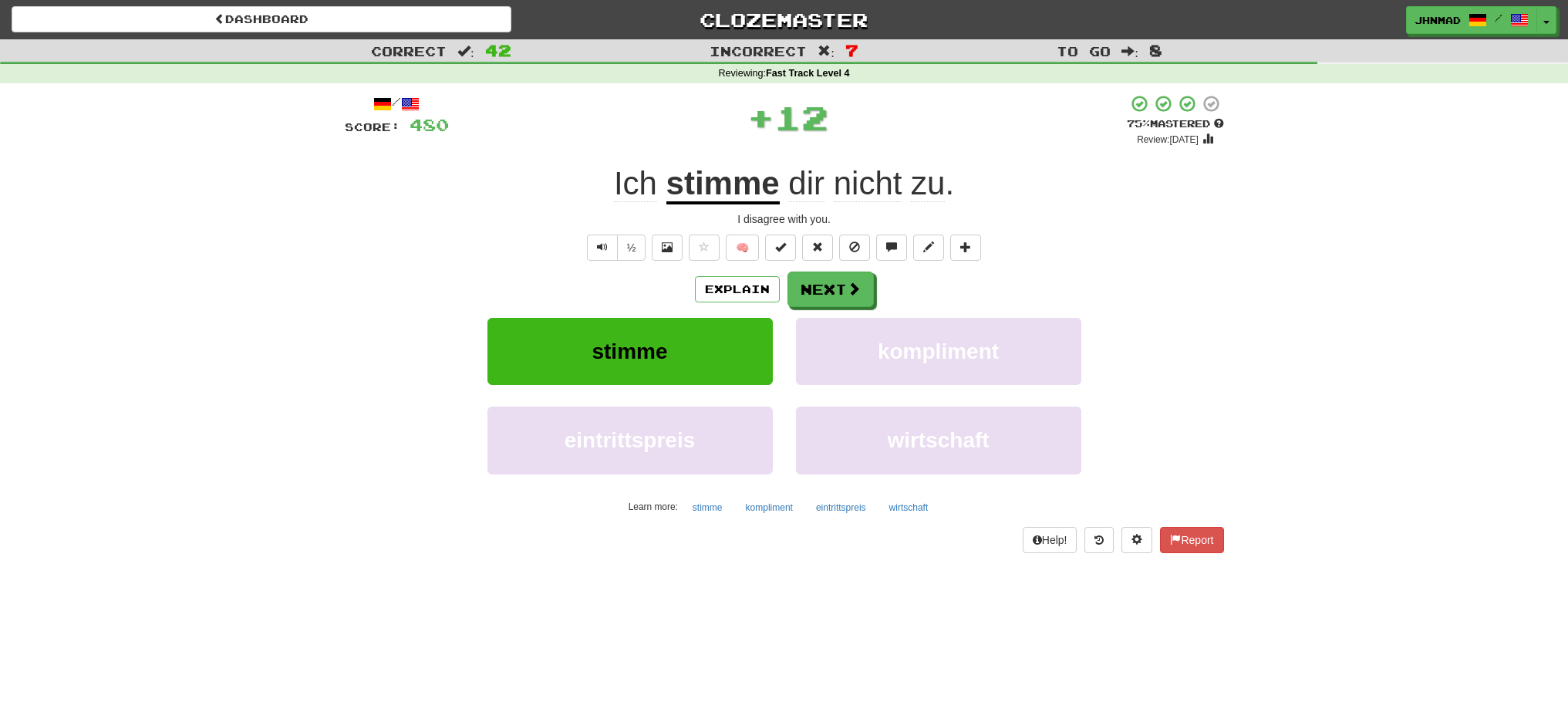
click at [715, 195] on u "stimme" at bounding box center [724, 185] width 114 height 40
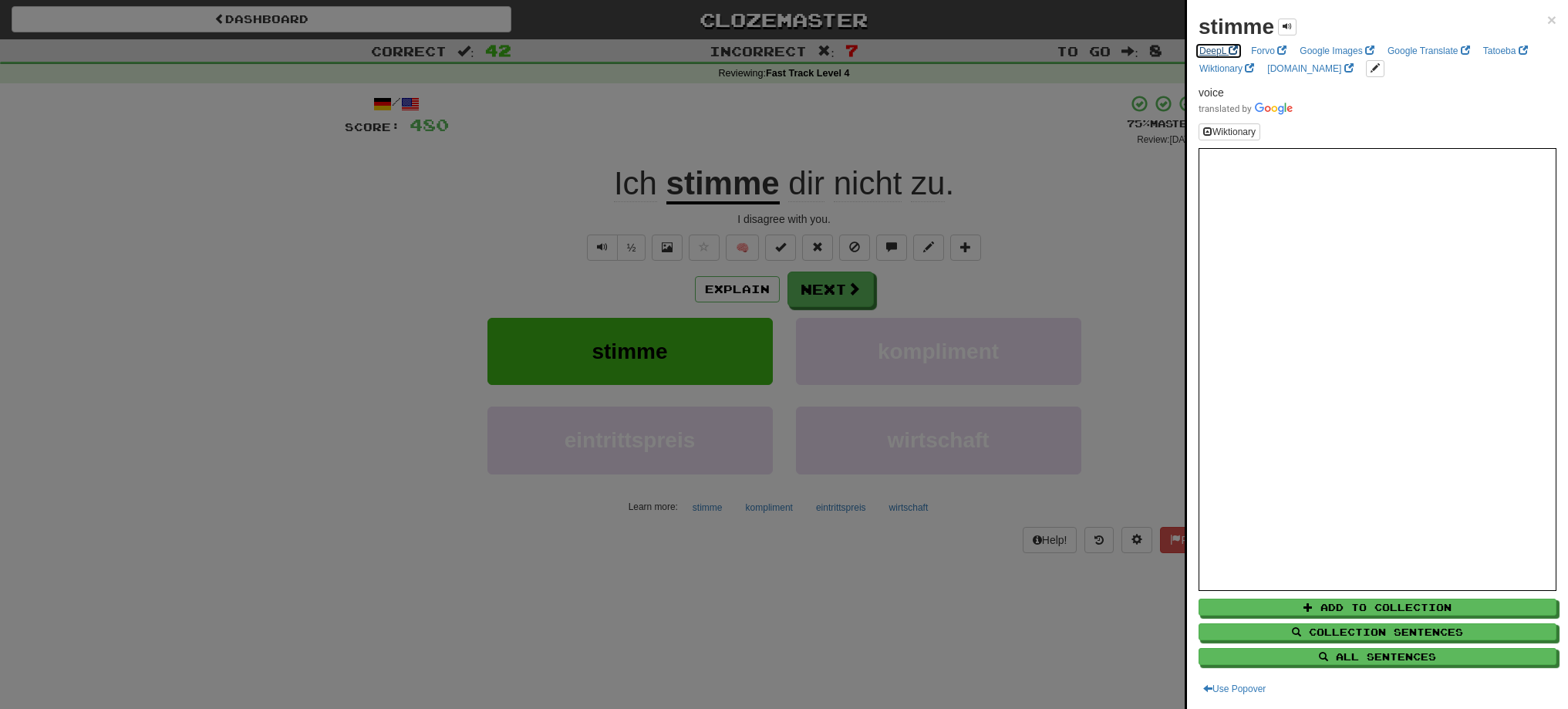
click at [1212, 55] on link "DeepL" at bounding box center [1218, 51] width 47 height 17
click at [859, 297] on div at bounding box center [784, 354] width 1568 height 709
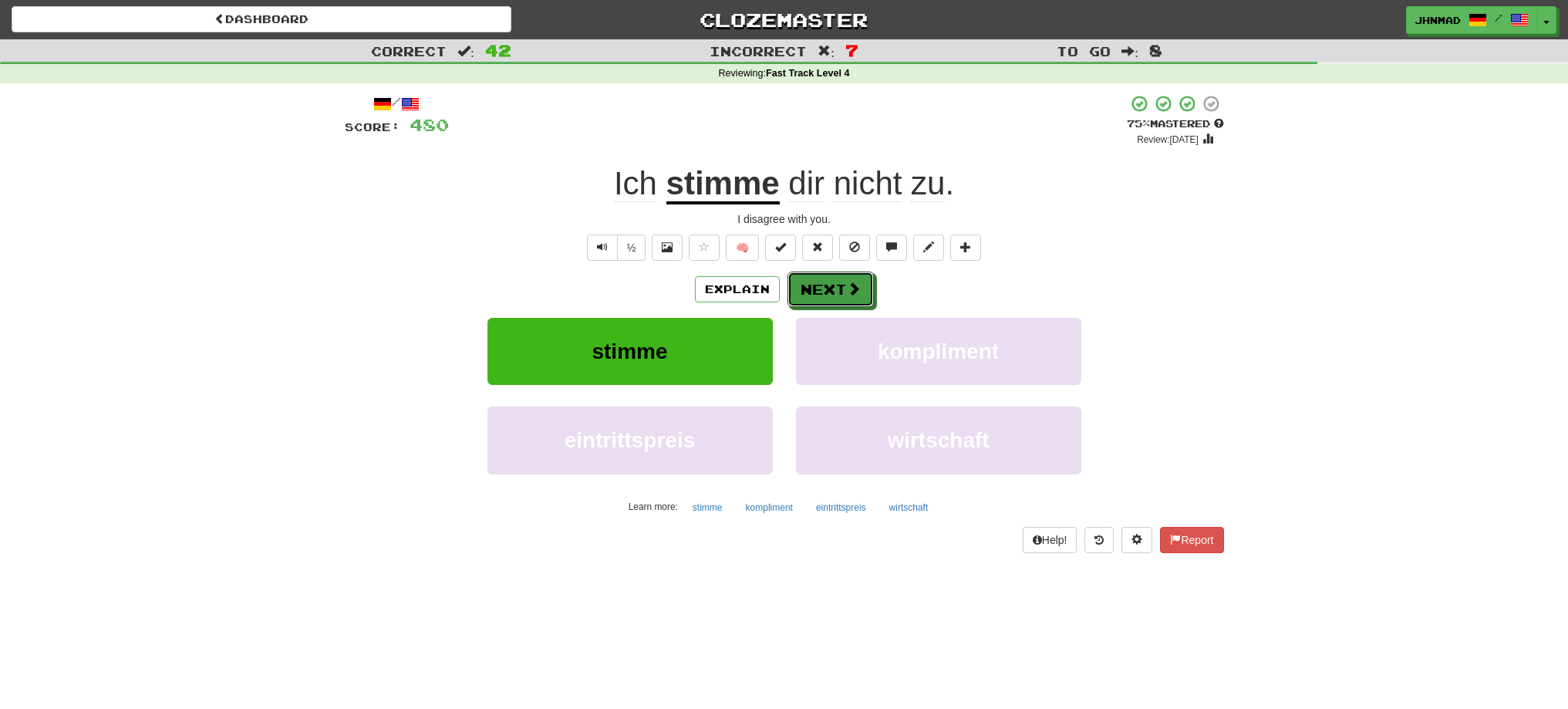
click at [859, 296] on span at bounding box center [854, 288] width 14 height 14
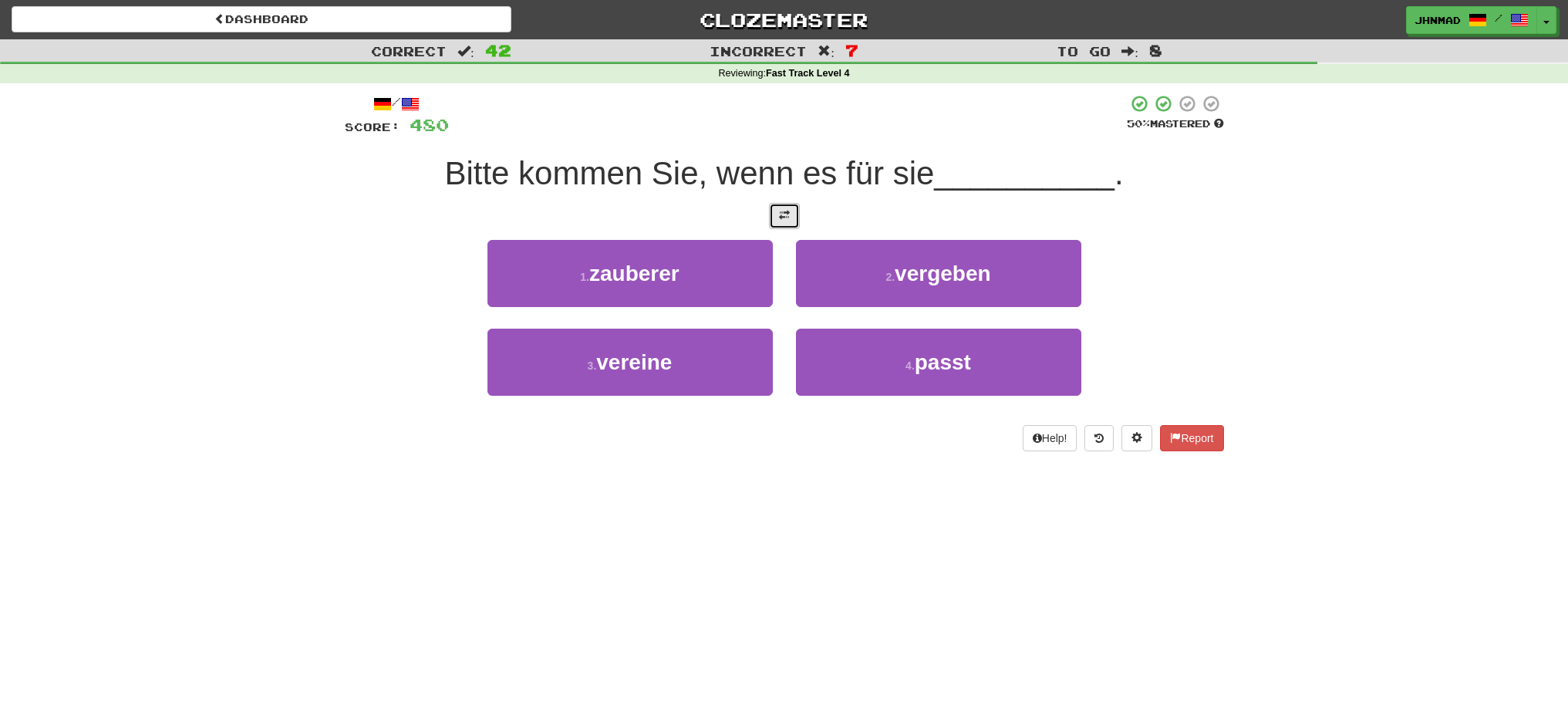
click at [779, 211] on span at bounding box center [784, 214] width 10 height 10
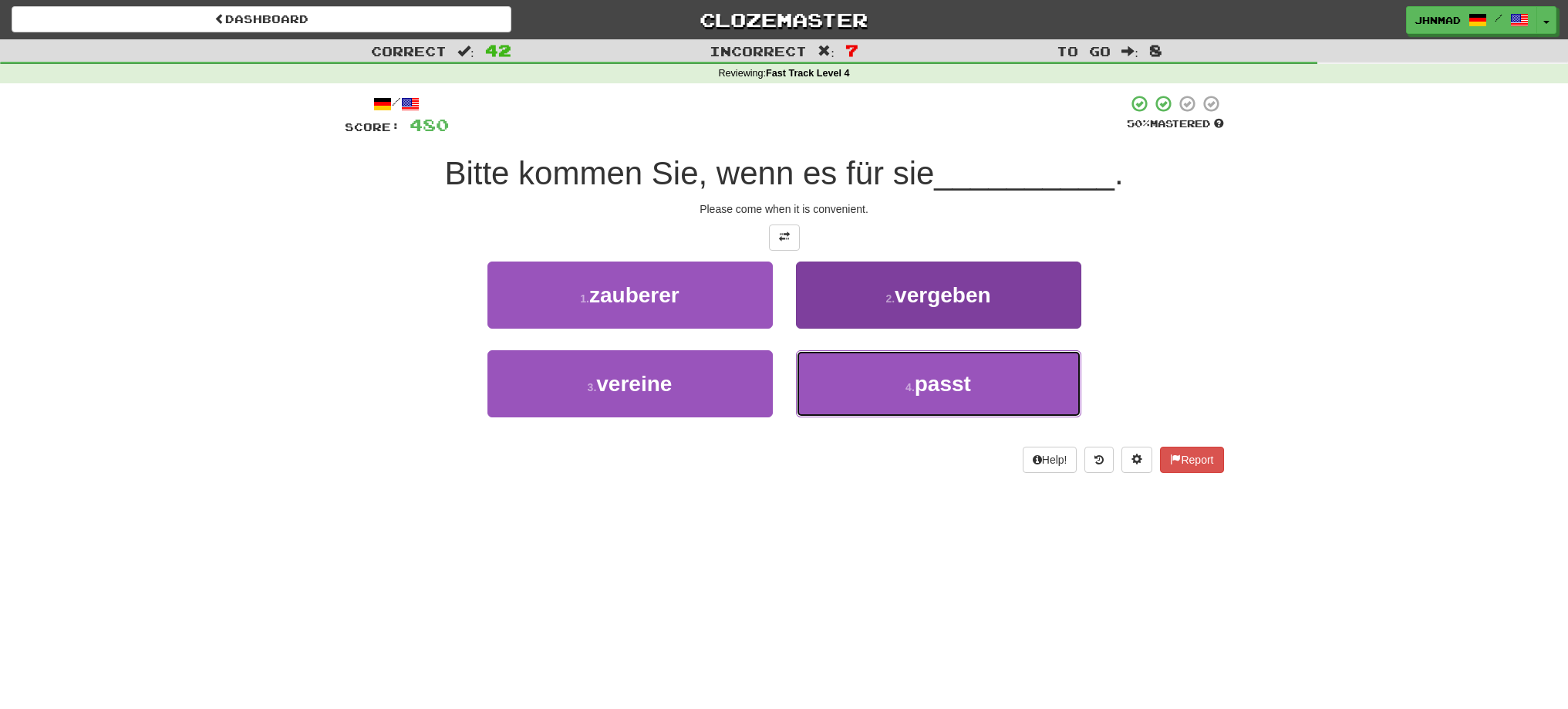
click at [940, 379] on span "passt" at bounding box center [943, 383] width 56 height 24
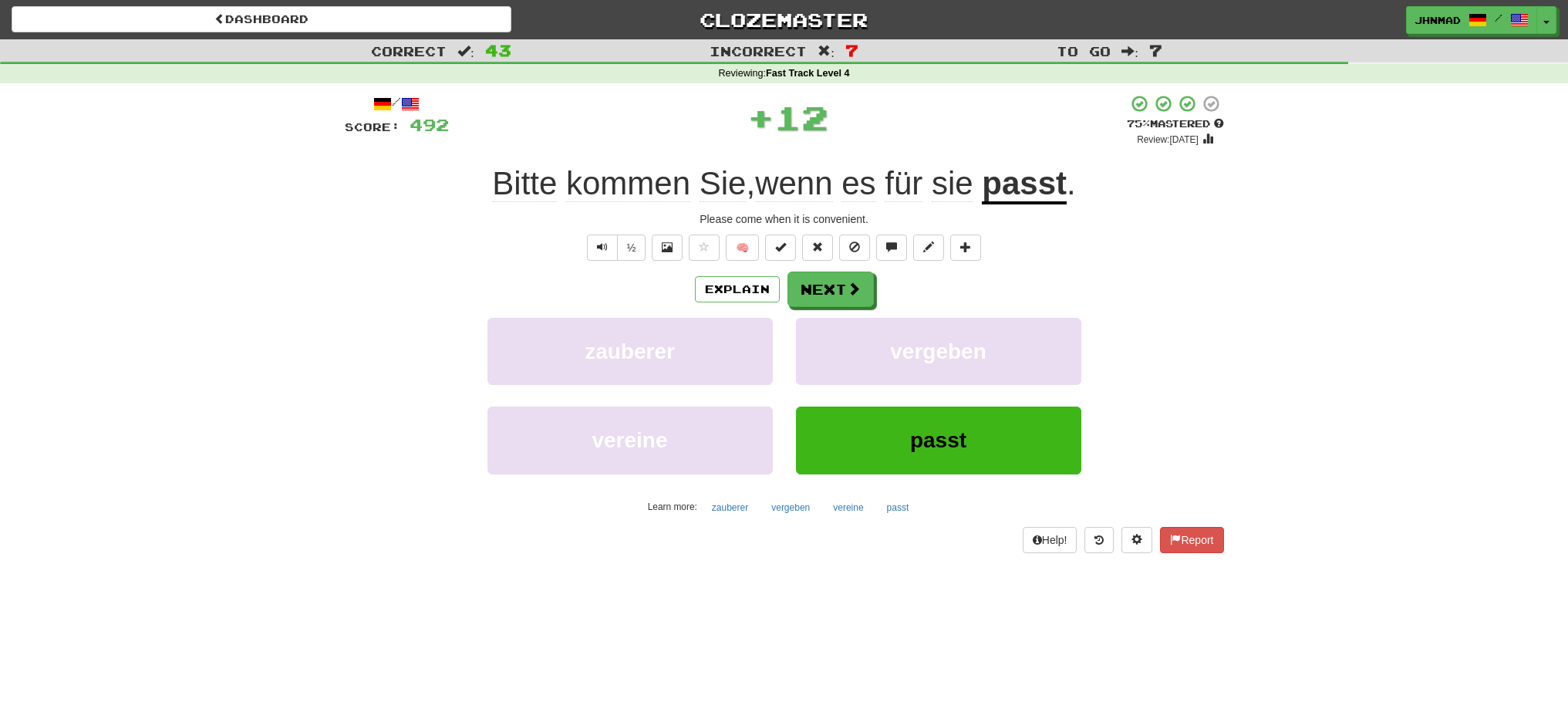
click at [1036, 194] on u "passt" at bounding box center [1025, 185] width 85 height 40
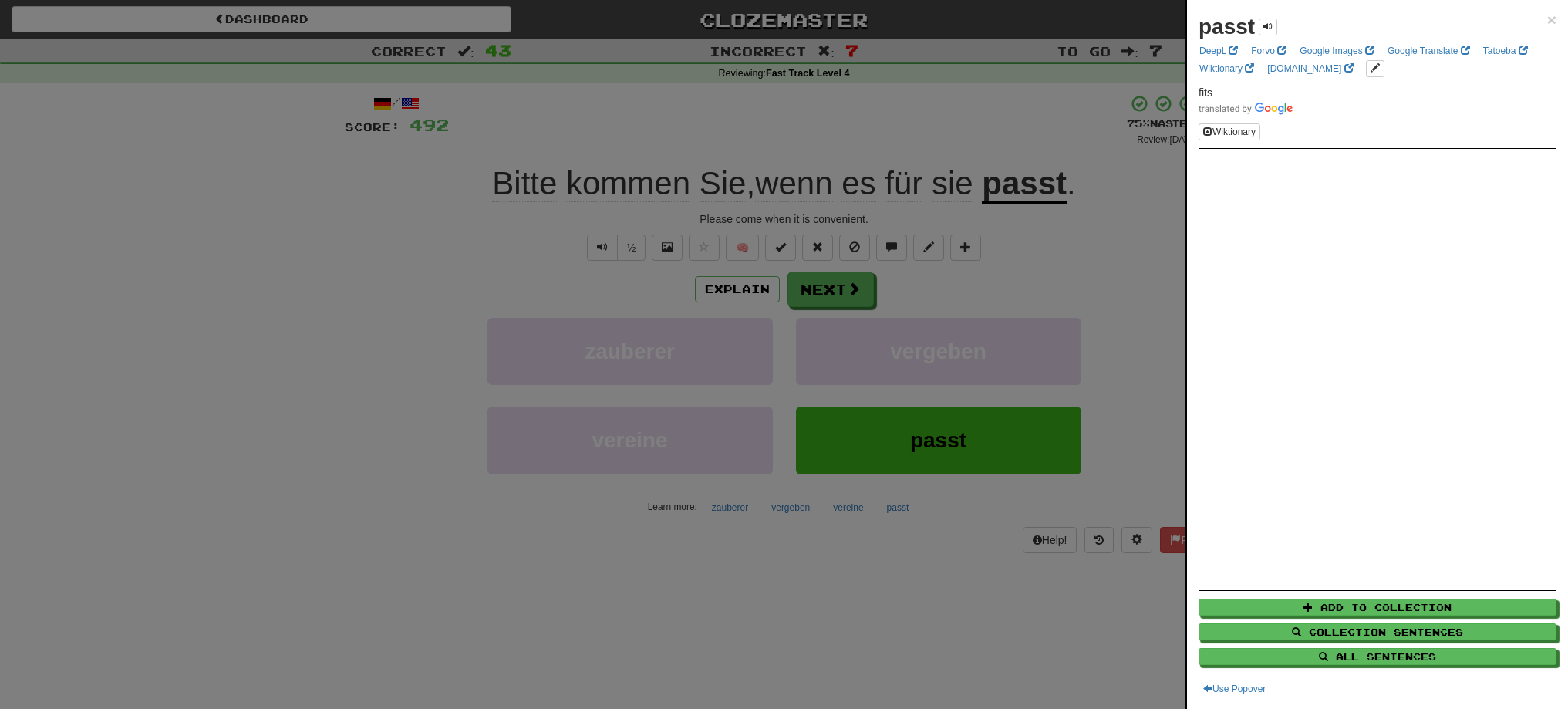
click at [838, 290] on div at bounding box center [784, 354] width 1568 height 709
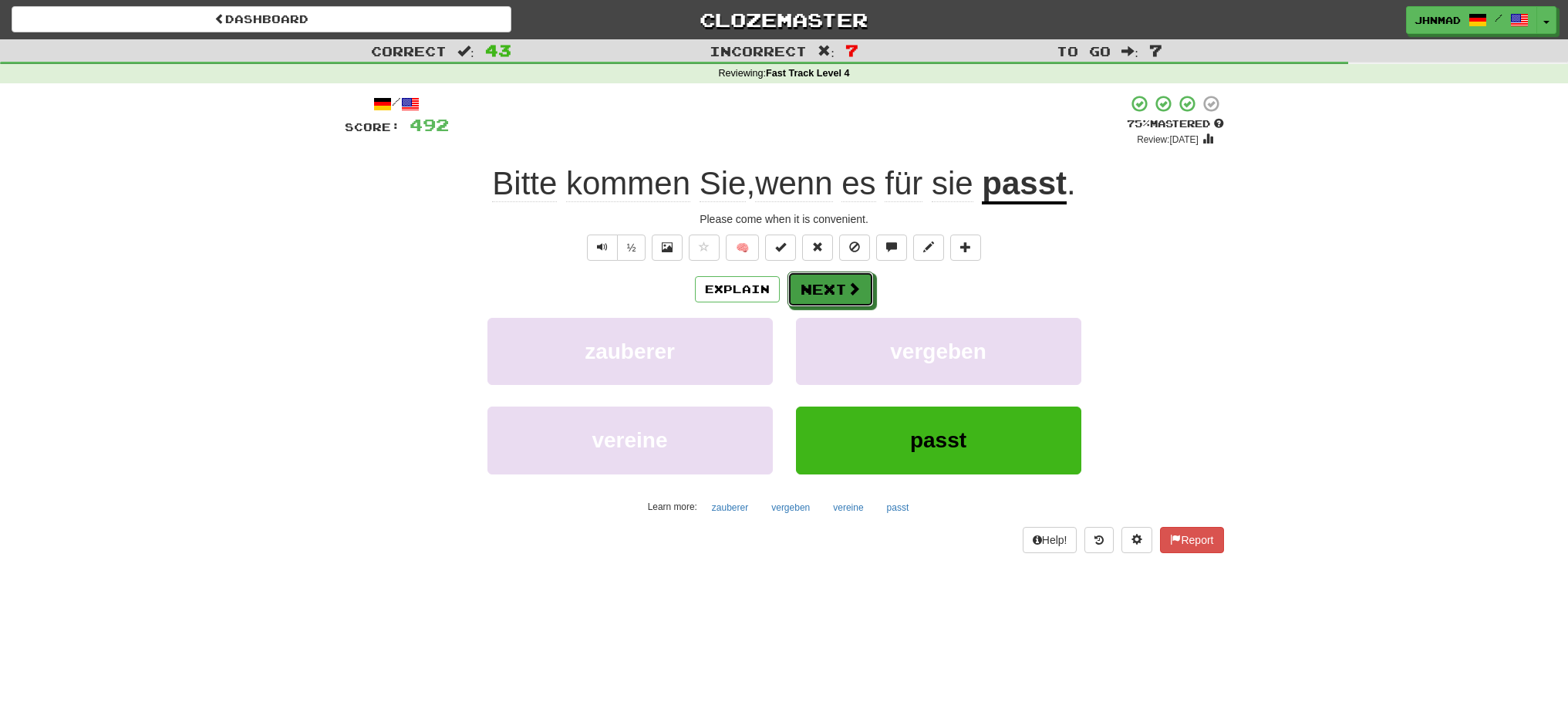
click at [838, 290] on button "Next" at bounding box center [830, 289] width 86 height 35
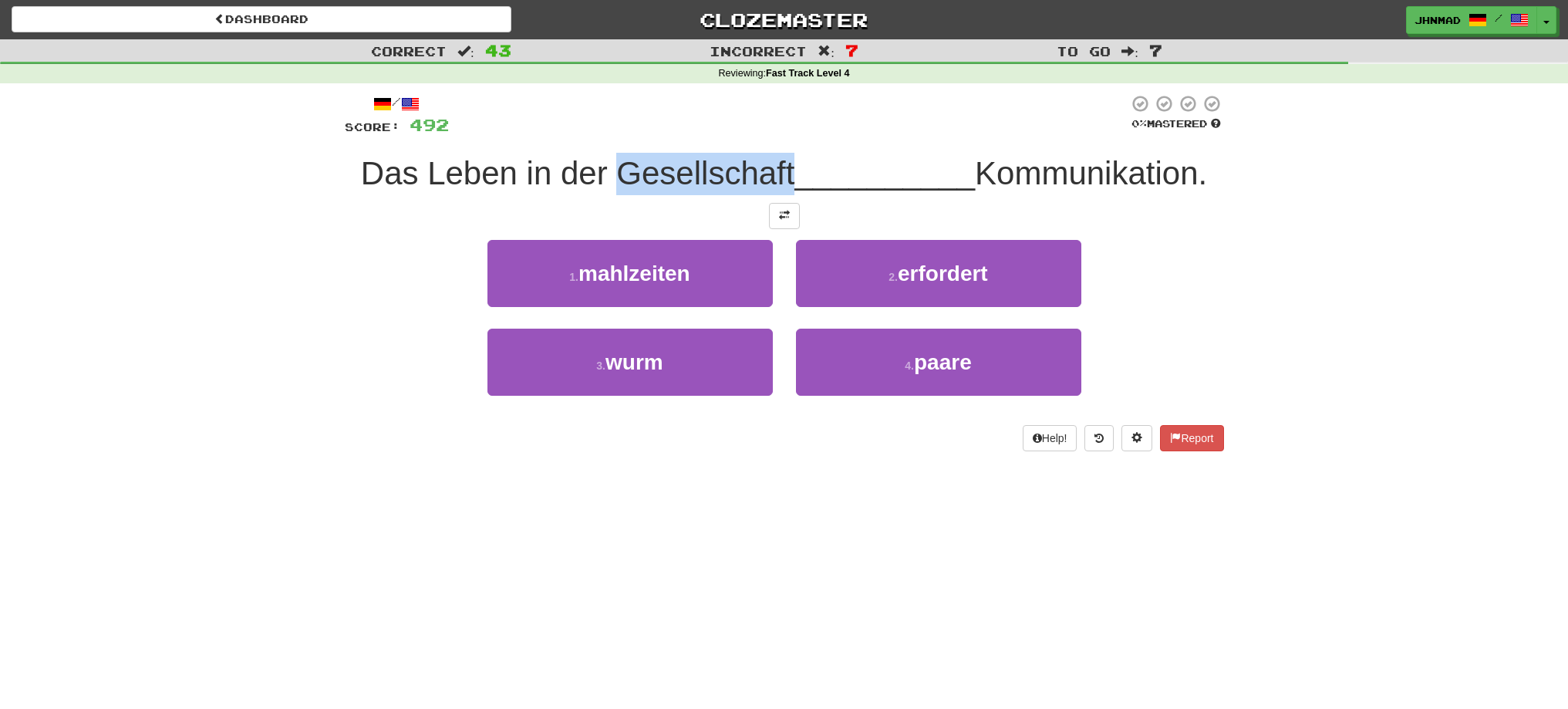
drag, startPoint x: 606, startPoint y: 176, endPoint x: 786, endPoint y: 175, distance: 180.0
click at [786, 175] on span "Das Leben in der Gesellschaft" at bounding box center [578, 173] width 434 height 36
click at [776, 192] on div at bounding box center [776, 192] width 0 height 0
drag, startPoint x: 346, startPoint y: 272, endPoint x: 347, endPoint y: 228, distance: 44.0
click at [347, 268] on div "1 . mahlzeiten 2 . erfordert" at bounding box center [784, 284] width 926 height 89
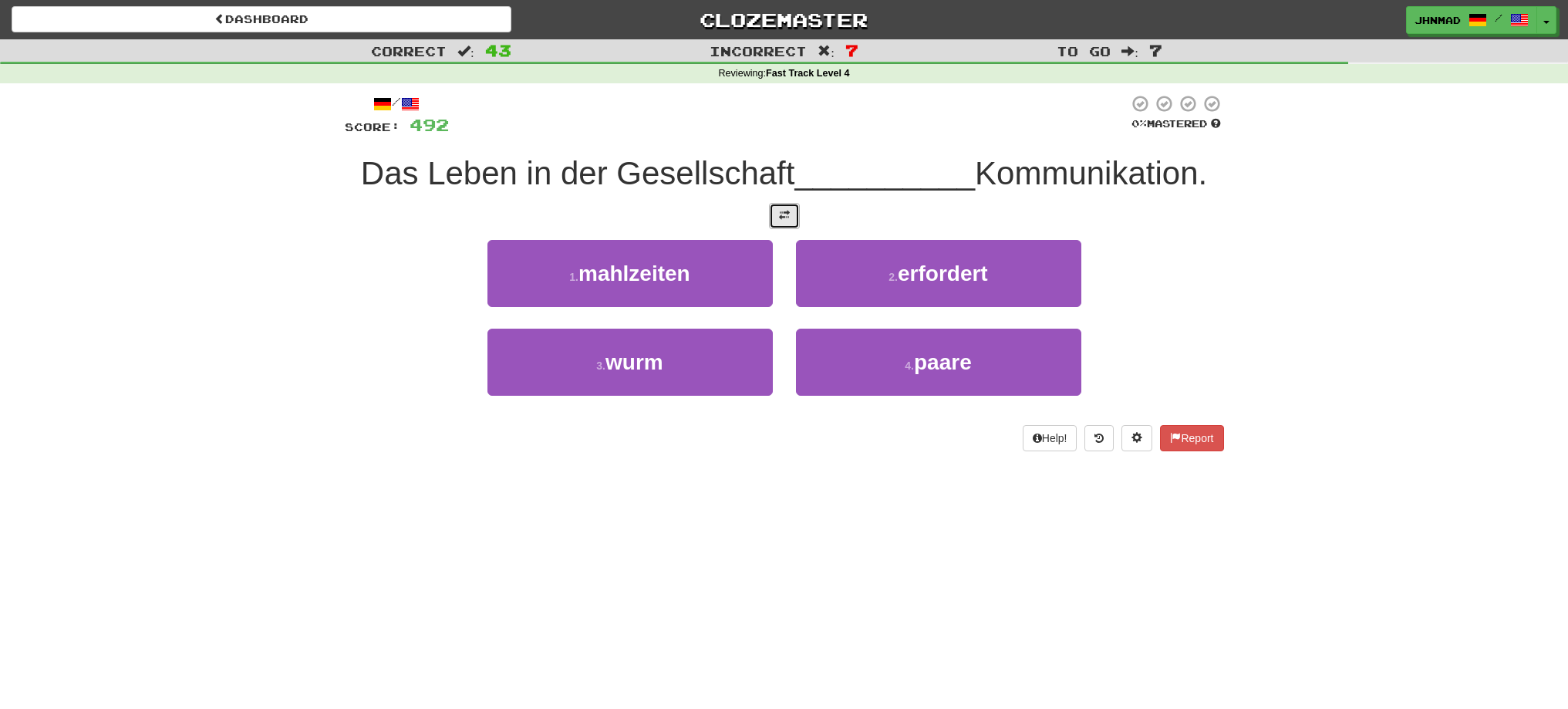
click at [781, 223] on button at bounding box center [784, 216] width 31 height 27
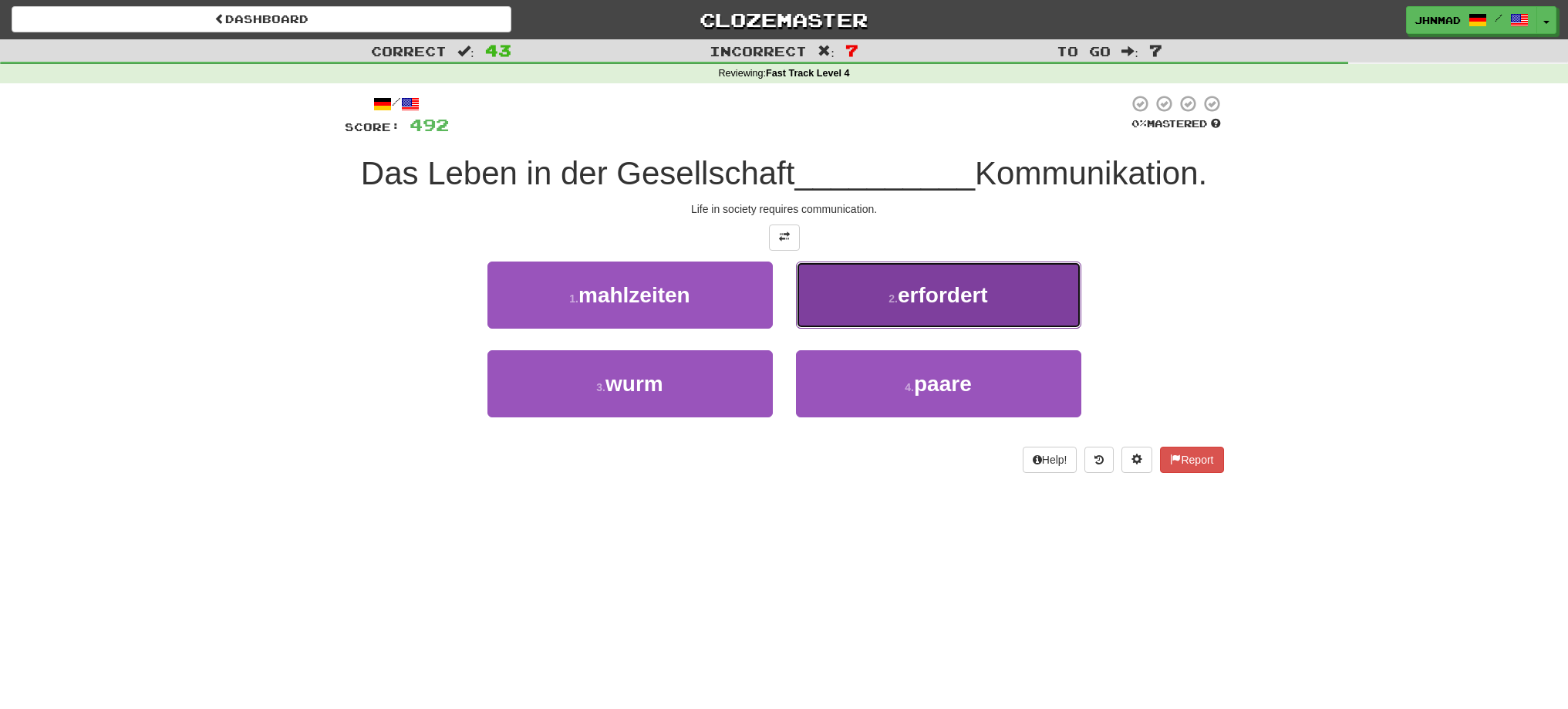
click at [930, 297] on span "erfordert" at bounding box center [943, 295] width 90 height 24
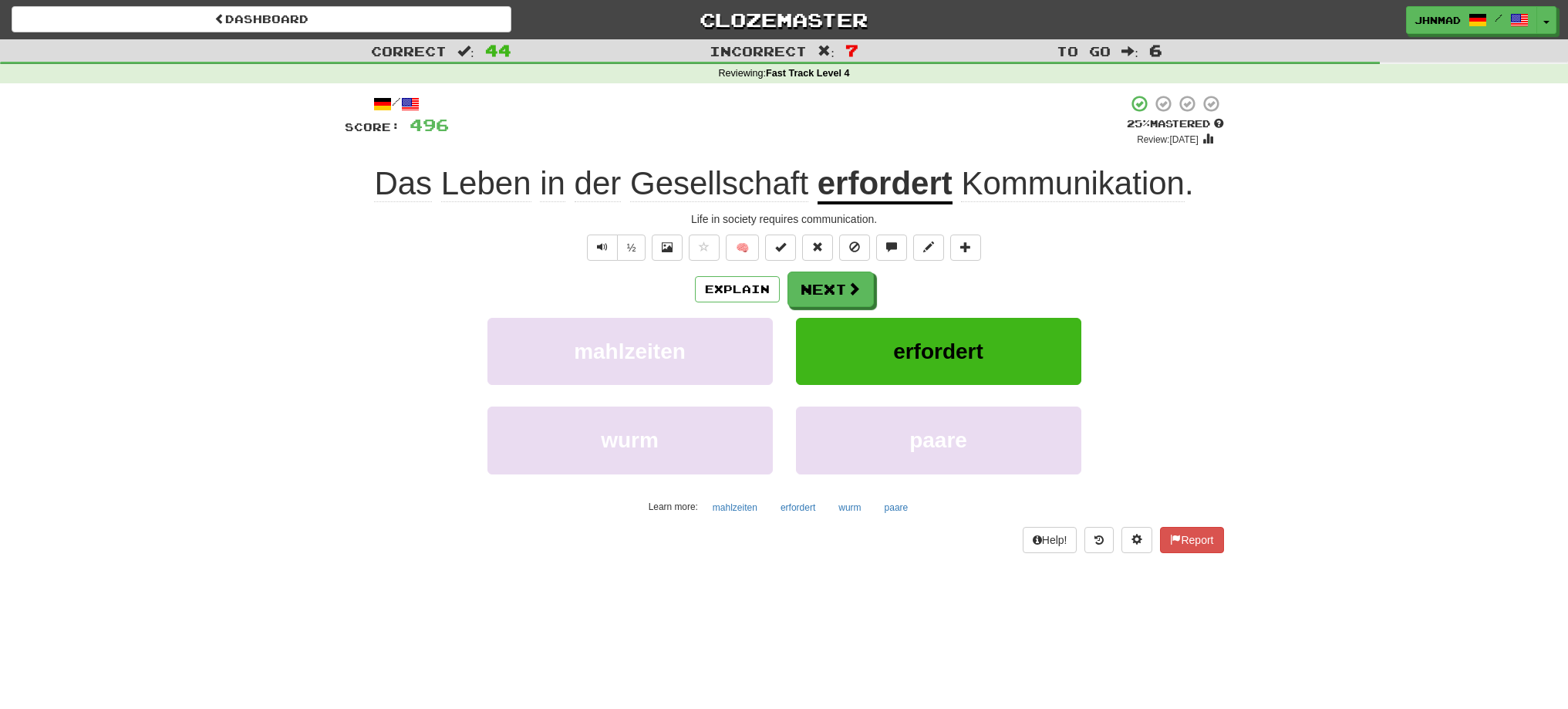
click at [902, 184] on u "erfordert" at bounding box center [885, 185] width 135 height 40
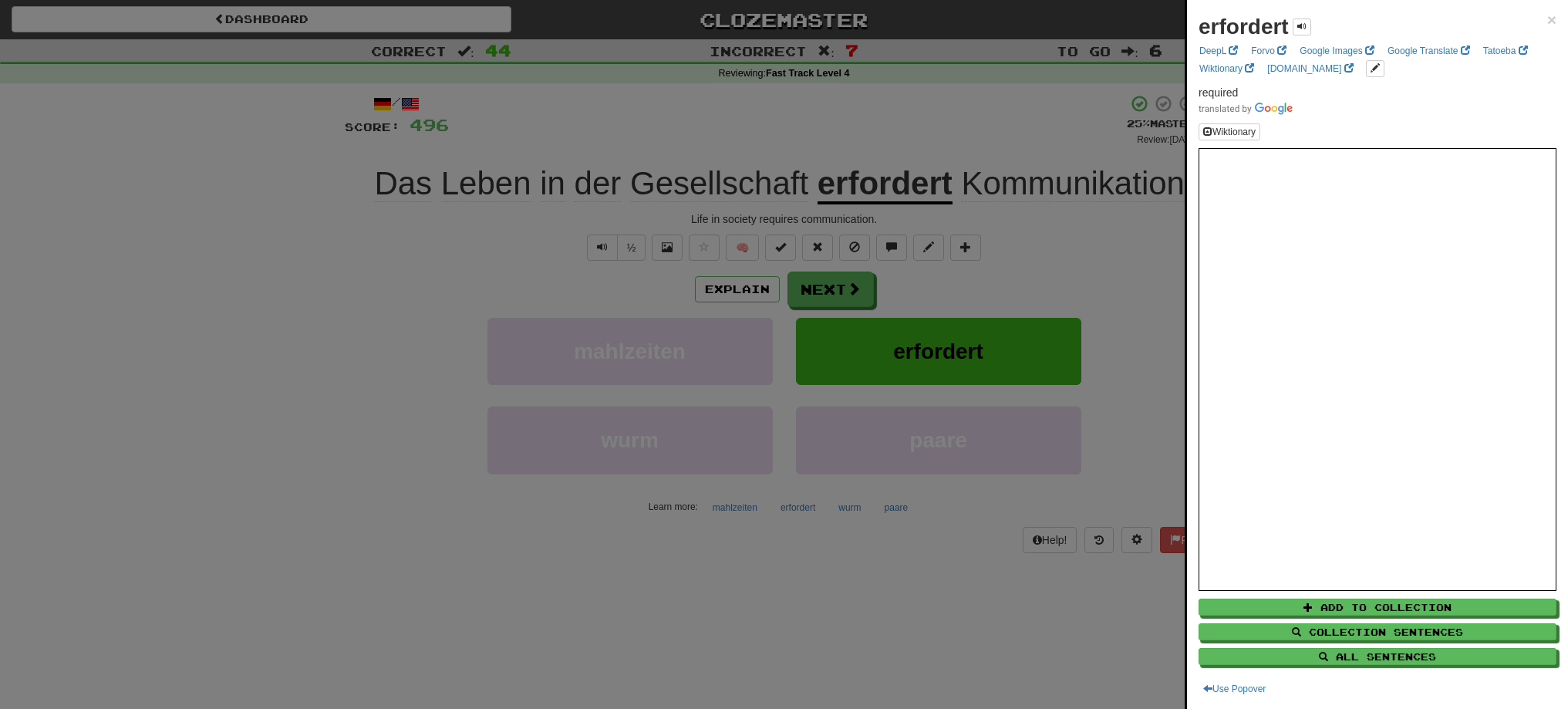
click at [857, 284] on div at bounding box center [784, 354] width 1568 height 709
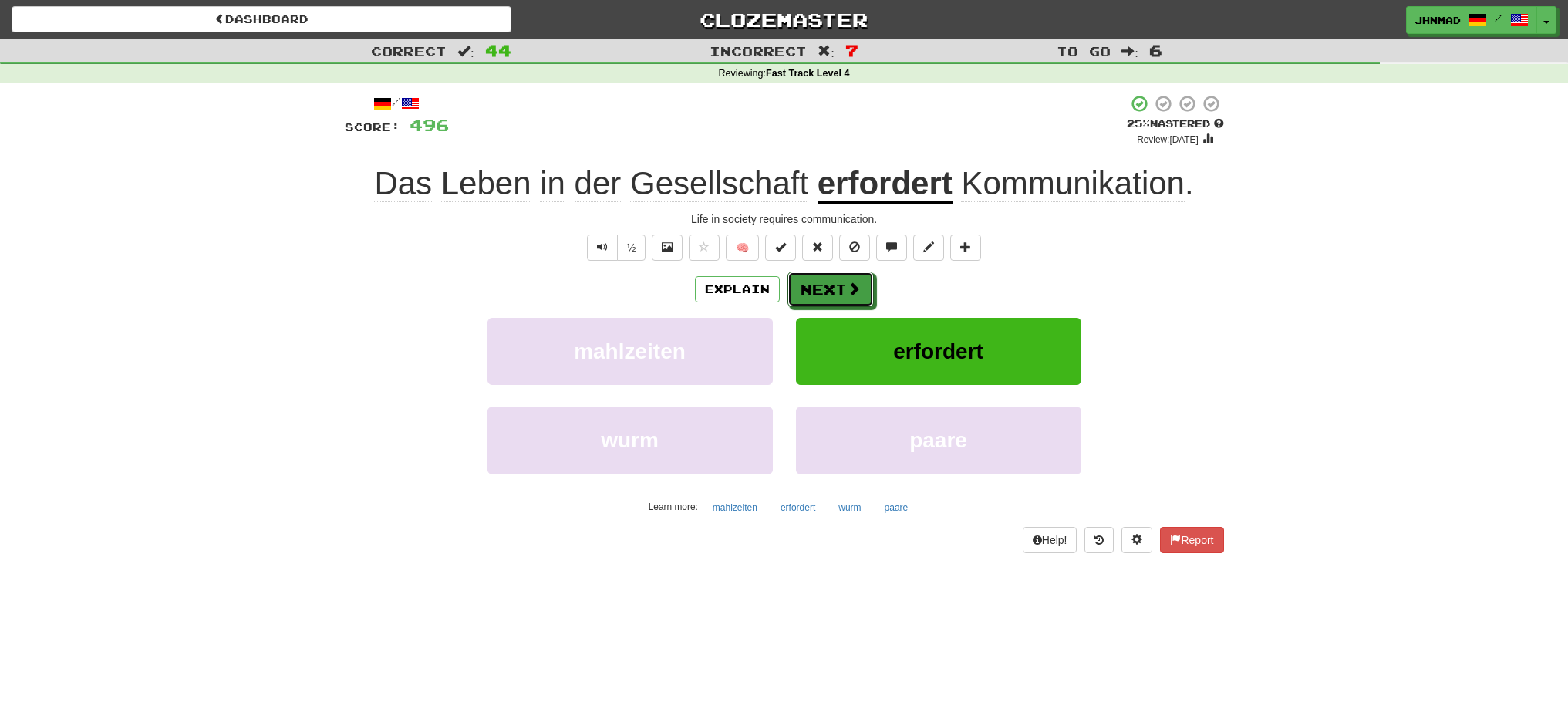
click at [857, 284] on span at bounding box center [854, 288] width 14 height 14
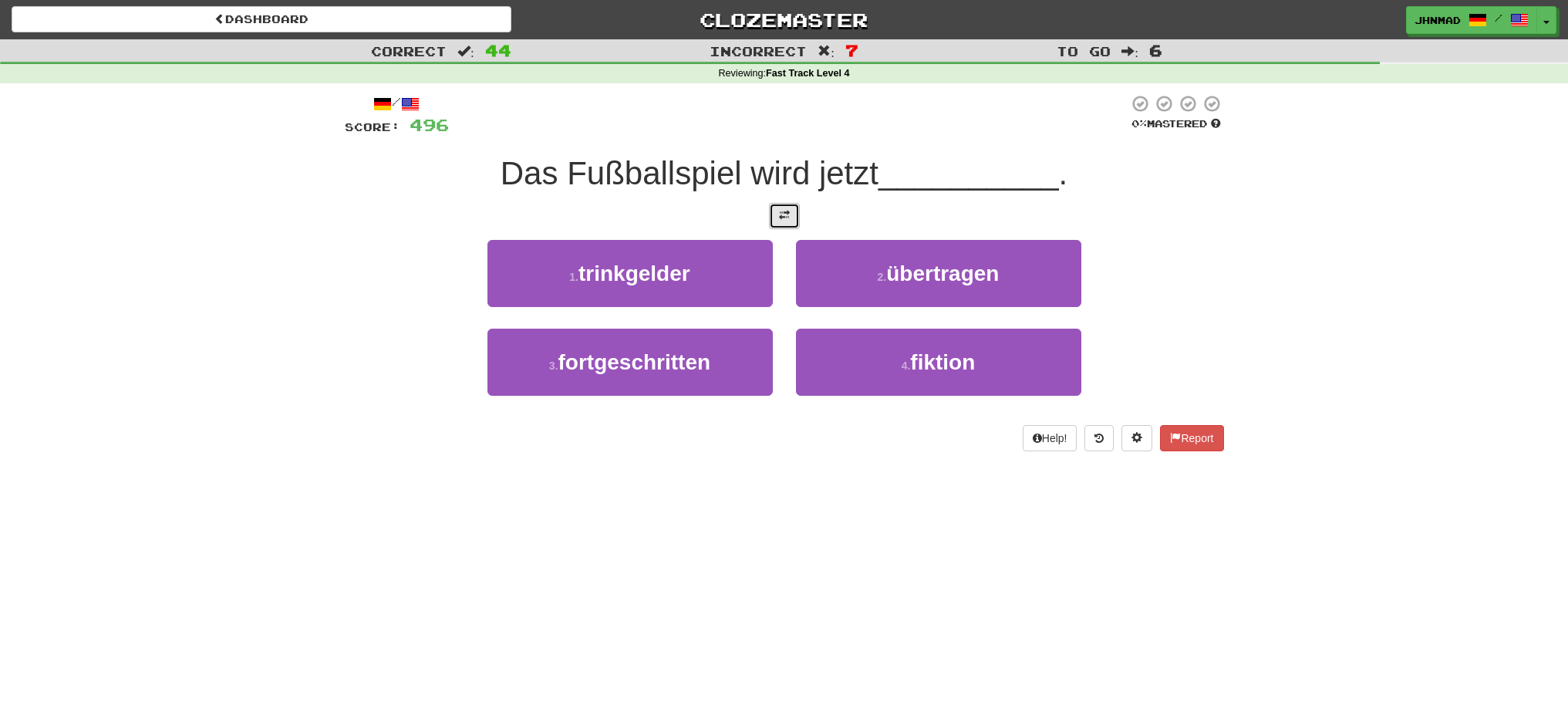
click at [772, 218] on button at bounding box center [784, 216] width 31 height 27
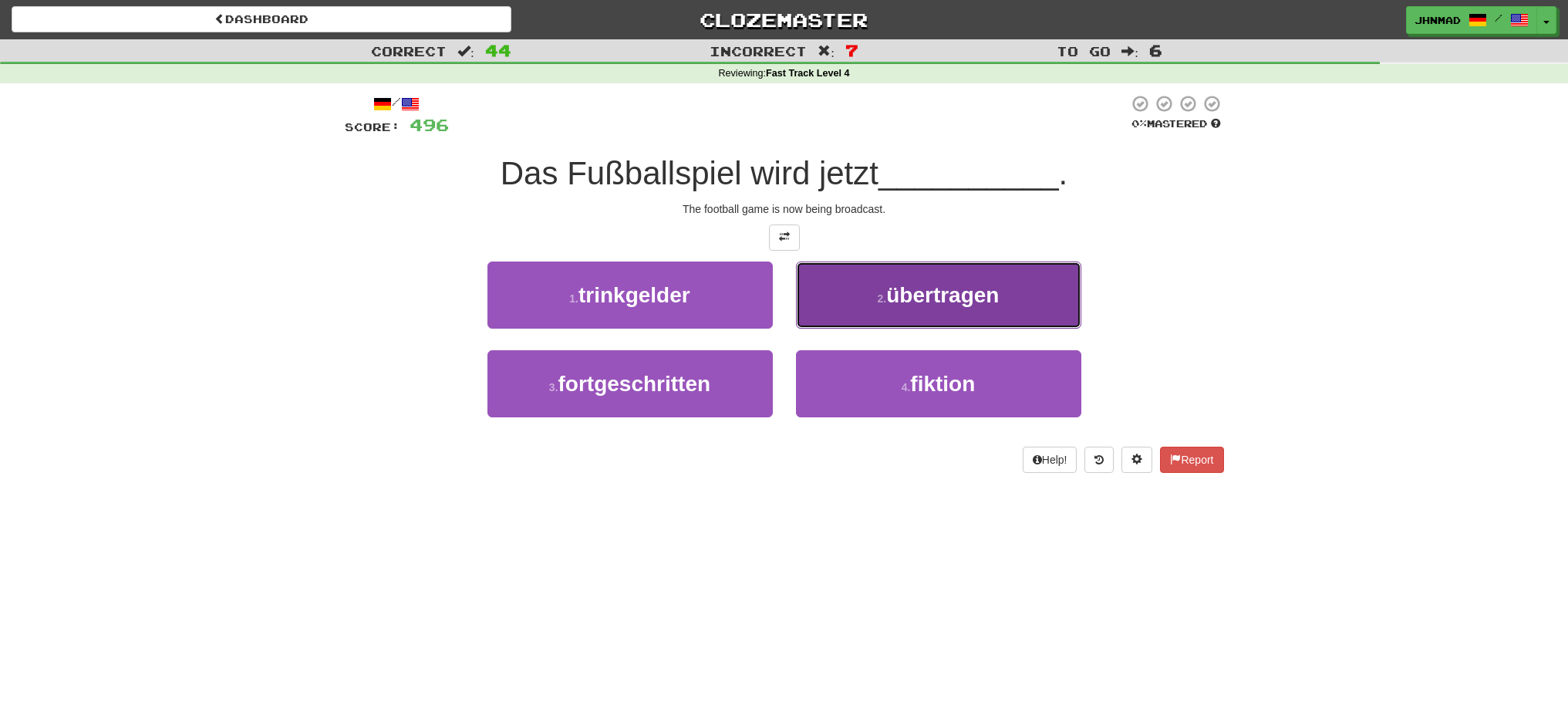
click at [973, 310] on button "2 . übertragen" at bounding box center [938, 295] width 285 height 67
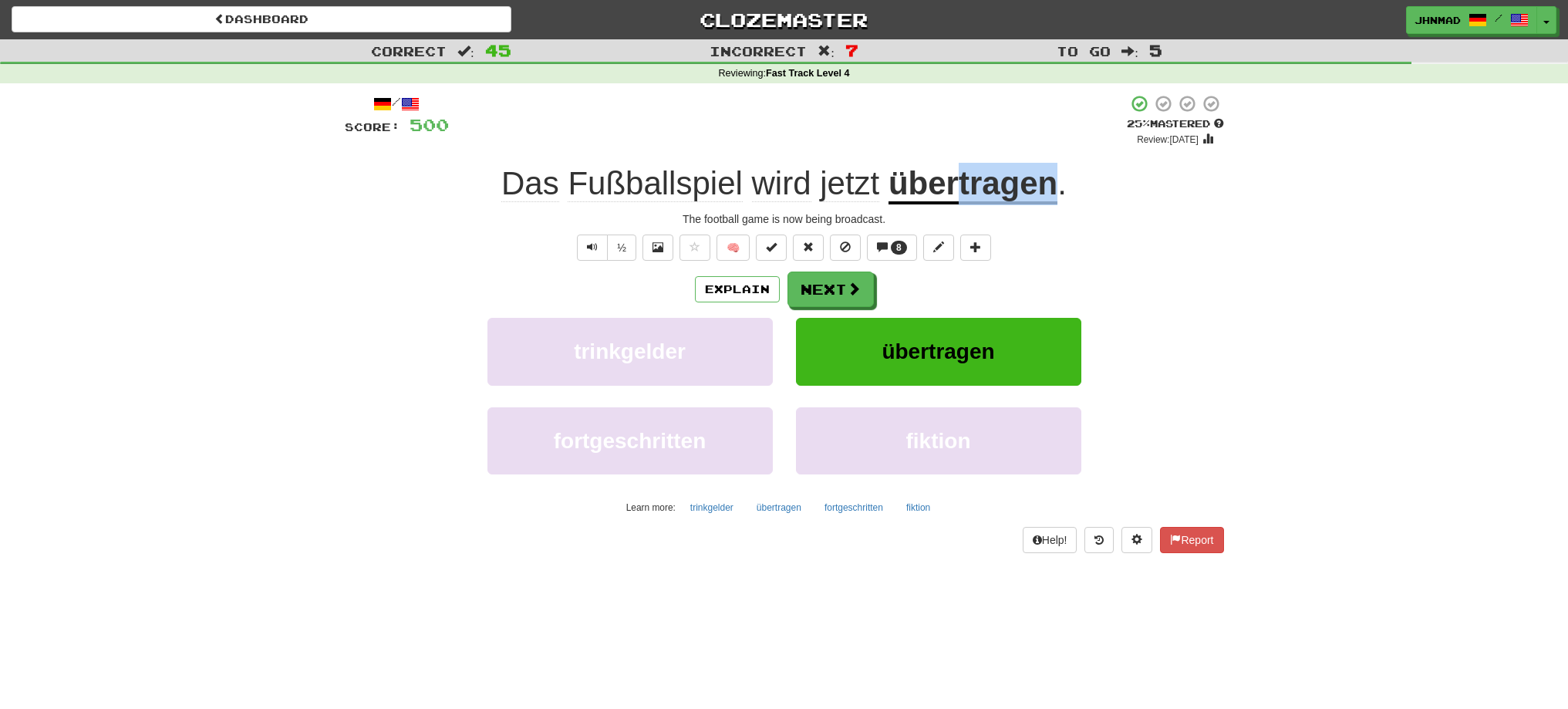
drag, startPoint x: 966, startPoint y: 184, endPoint x: 1054, endPoint y: 161, distance: 91.0
click at [1054, 161] on div "/ Score: 500 + 4 25 % Mastered Review: 2025-09-23 Das Fußballspiel wird jetzt ü…" at bounding box center [784, 323] width 879 height 459
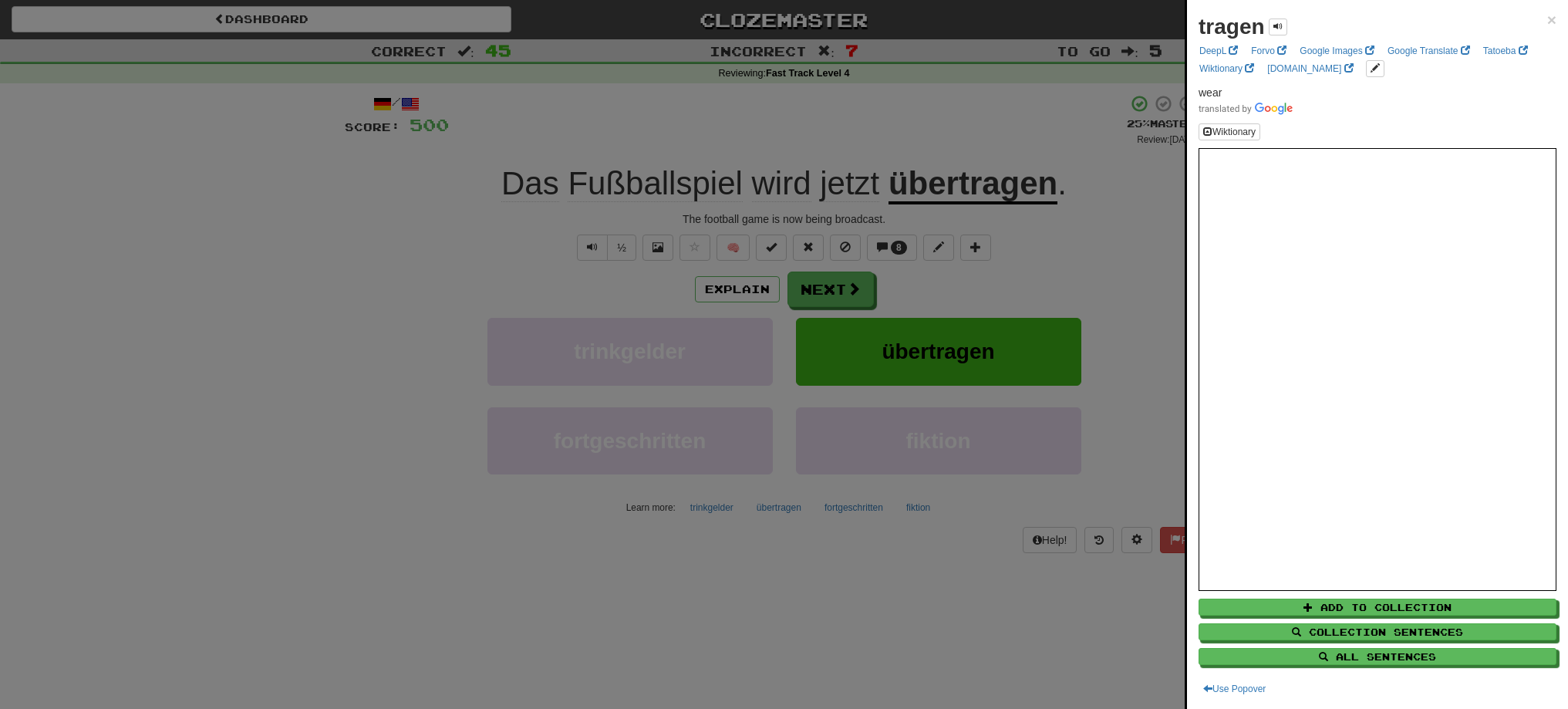
click at [1053, 140] on div at bounding box center [784, 354] width 1568 height 709
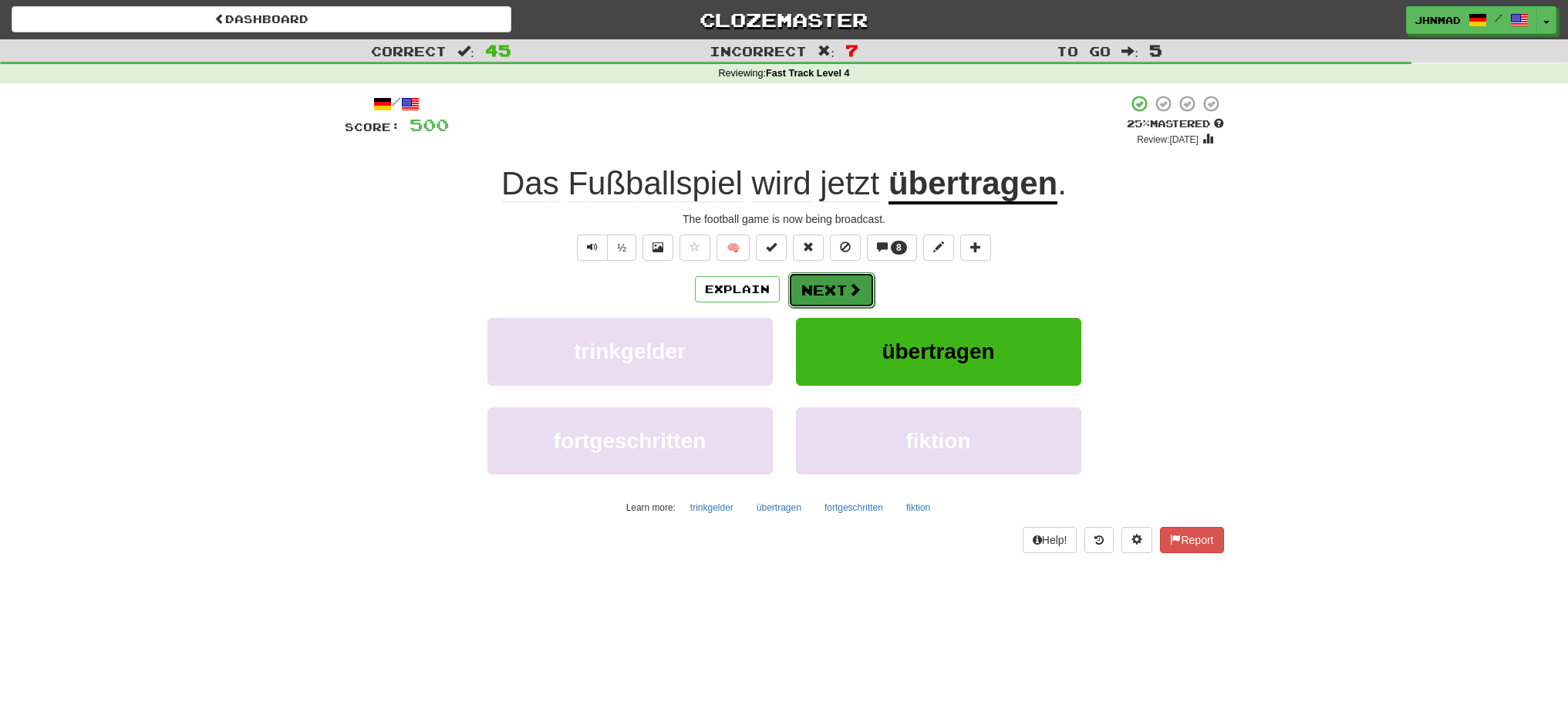
click at [841, 291] on button "Next" at bounding box center [831, 289] width 86 height 35
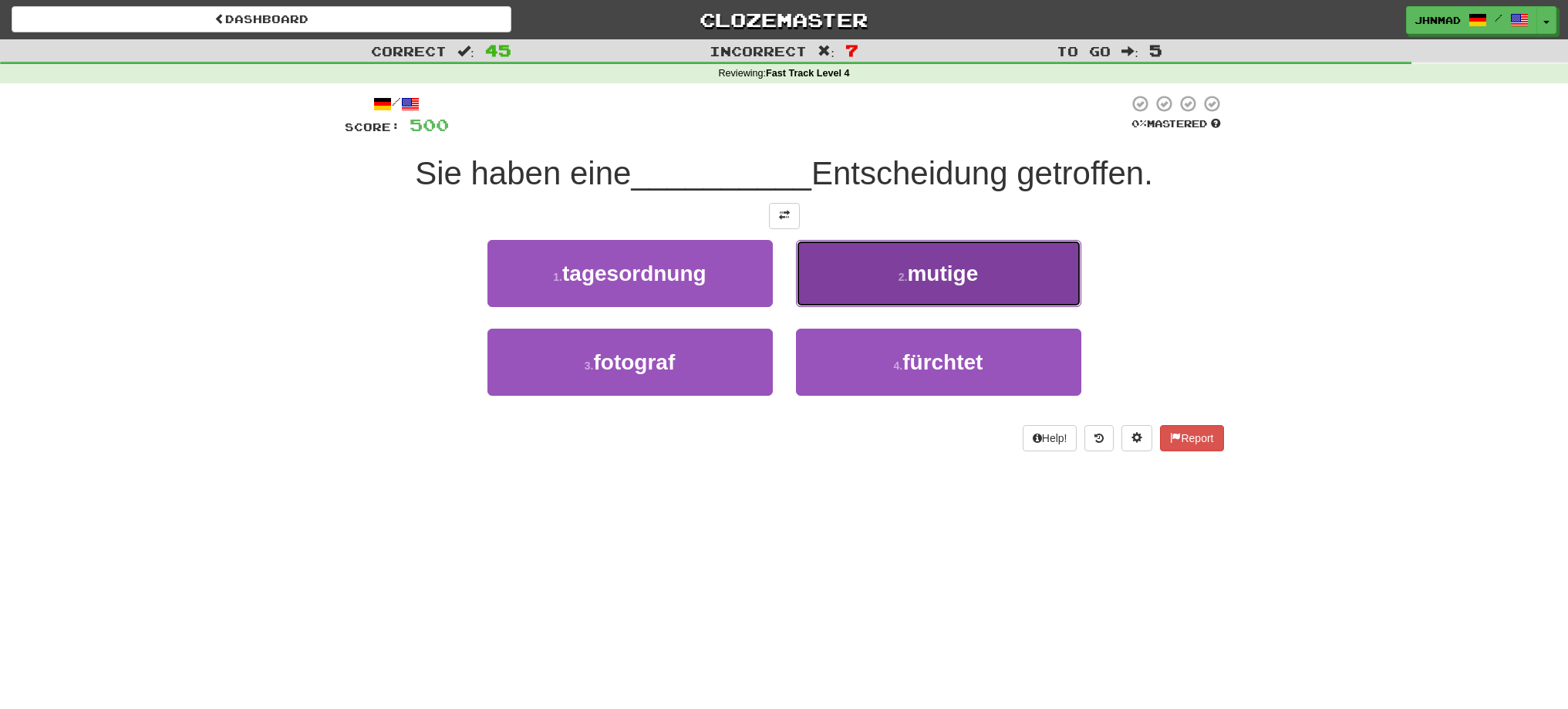
click at [924, 277] on span "mutige" at bounding box center [943, 273] width 71 height 24
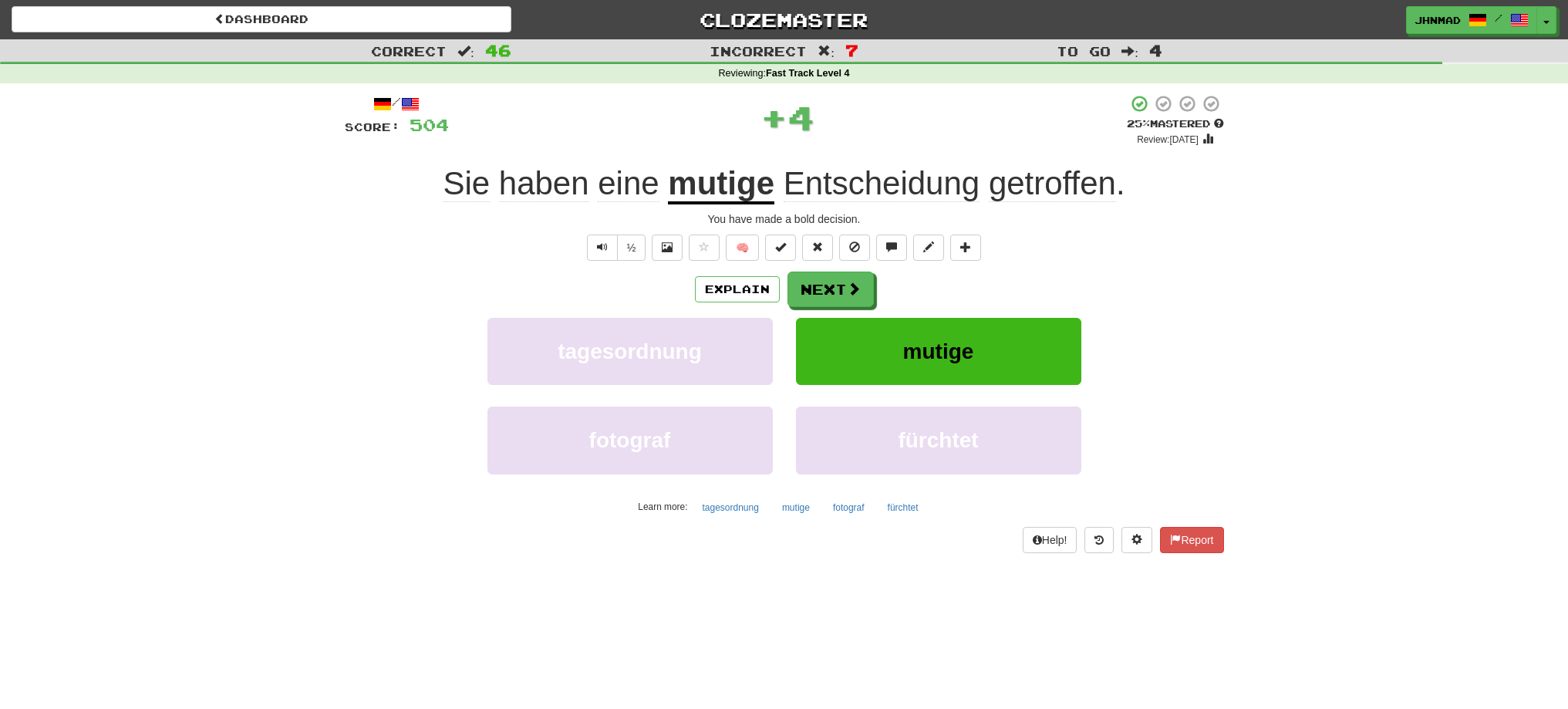
click at [717, 193] on u "mutige" at bounding box center [721, 185] width 106 height 40
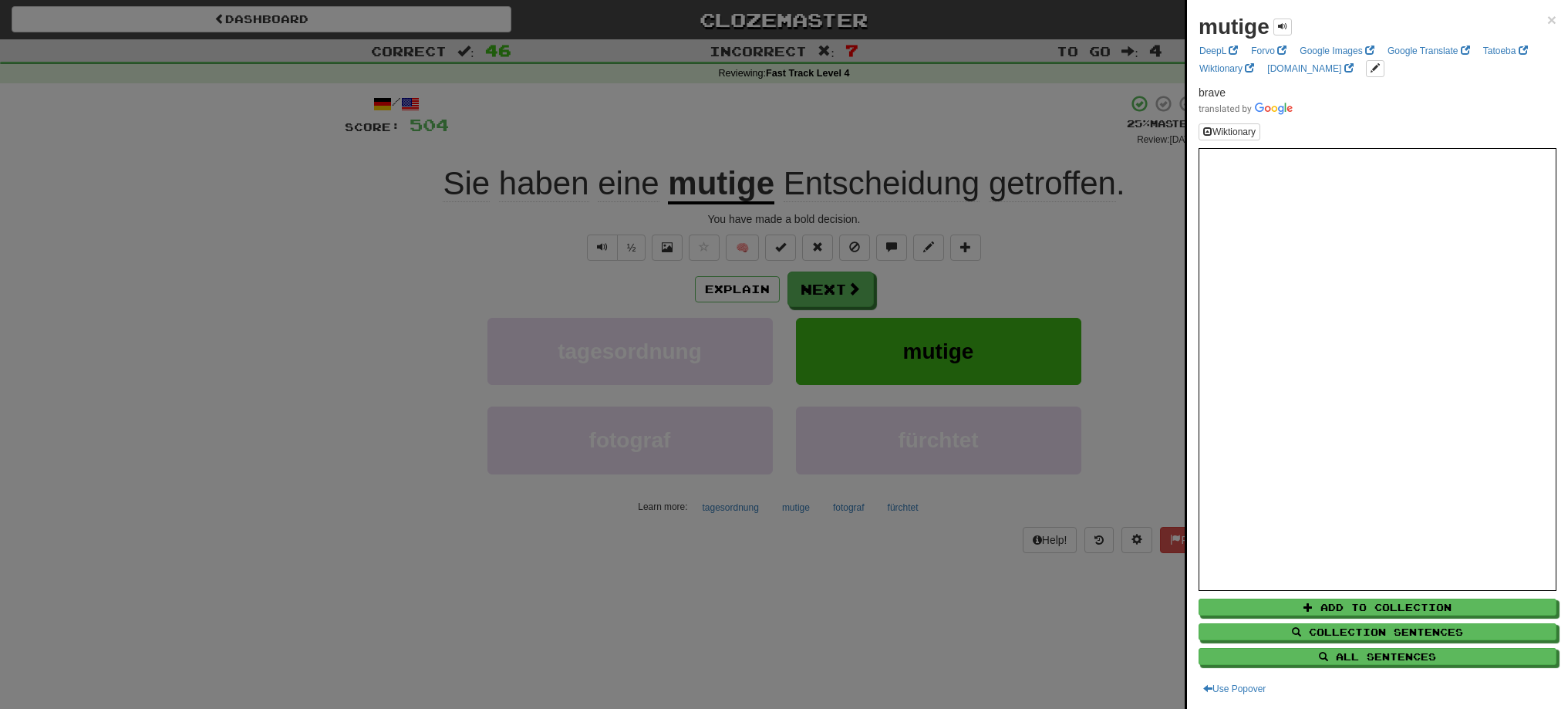
click at [858, 296] on div at bounding box center [784, 354] width 1568 height 709
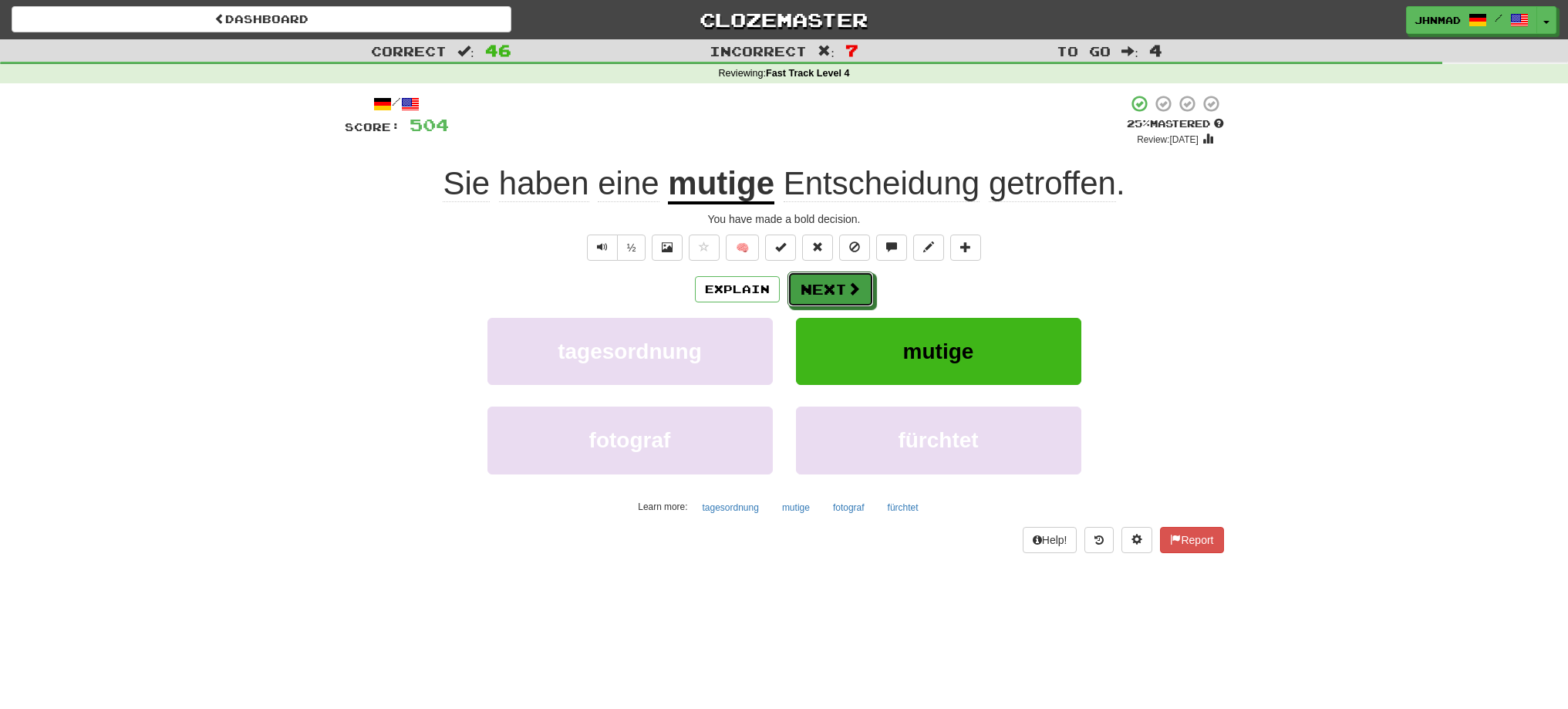
click at [858, 296] on span at bounding box center [854, 288] width 14 height 14
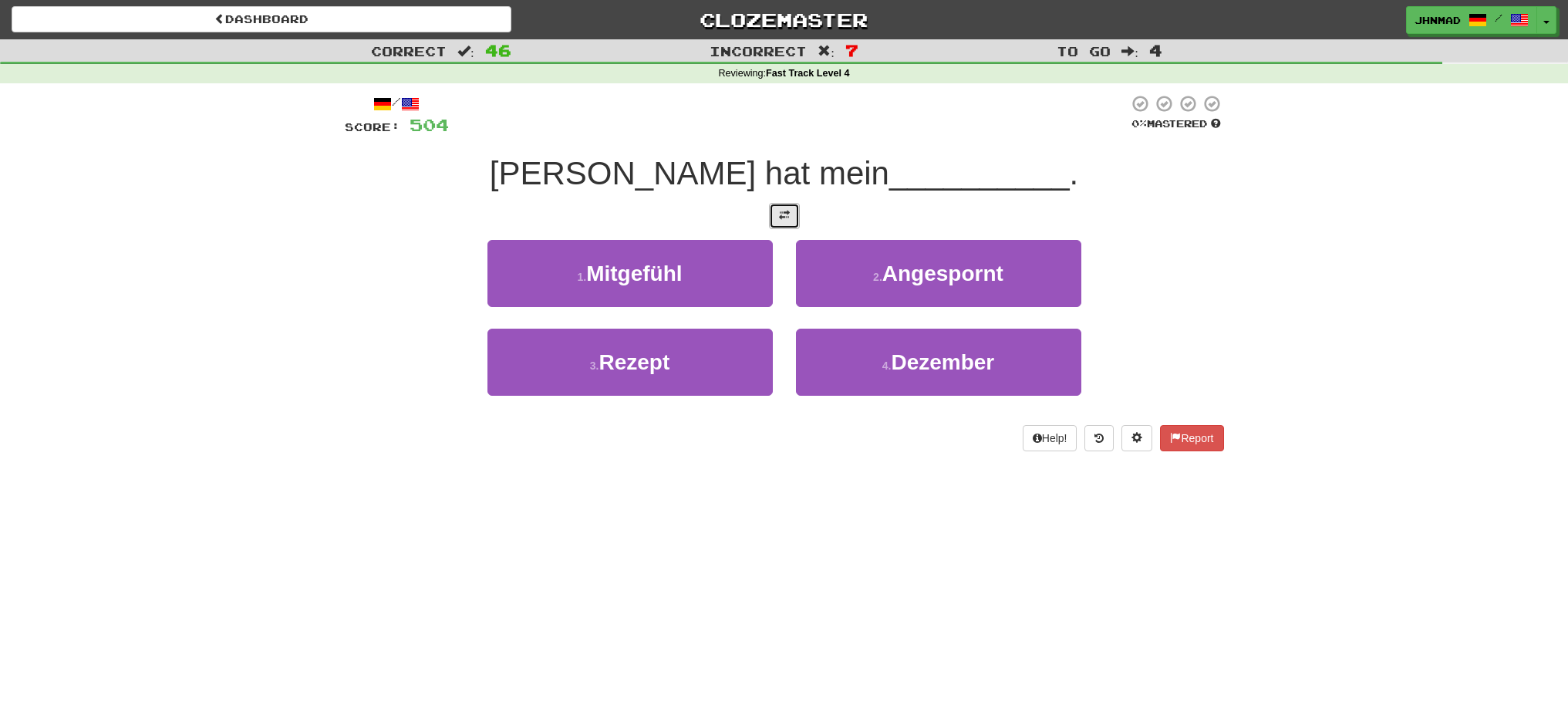
click at [789, 224] on button at bounding box center [784, 216] width 31 height 27
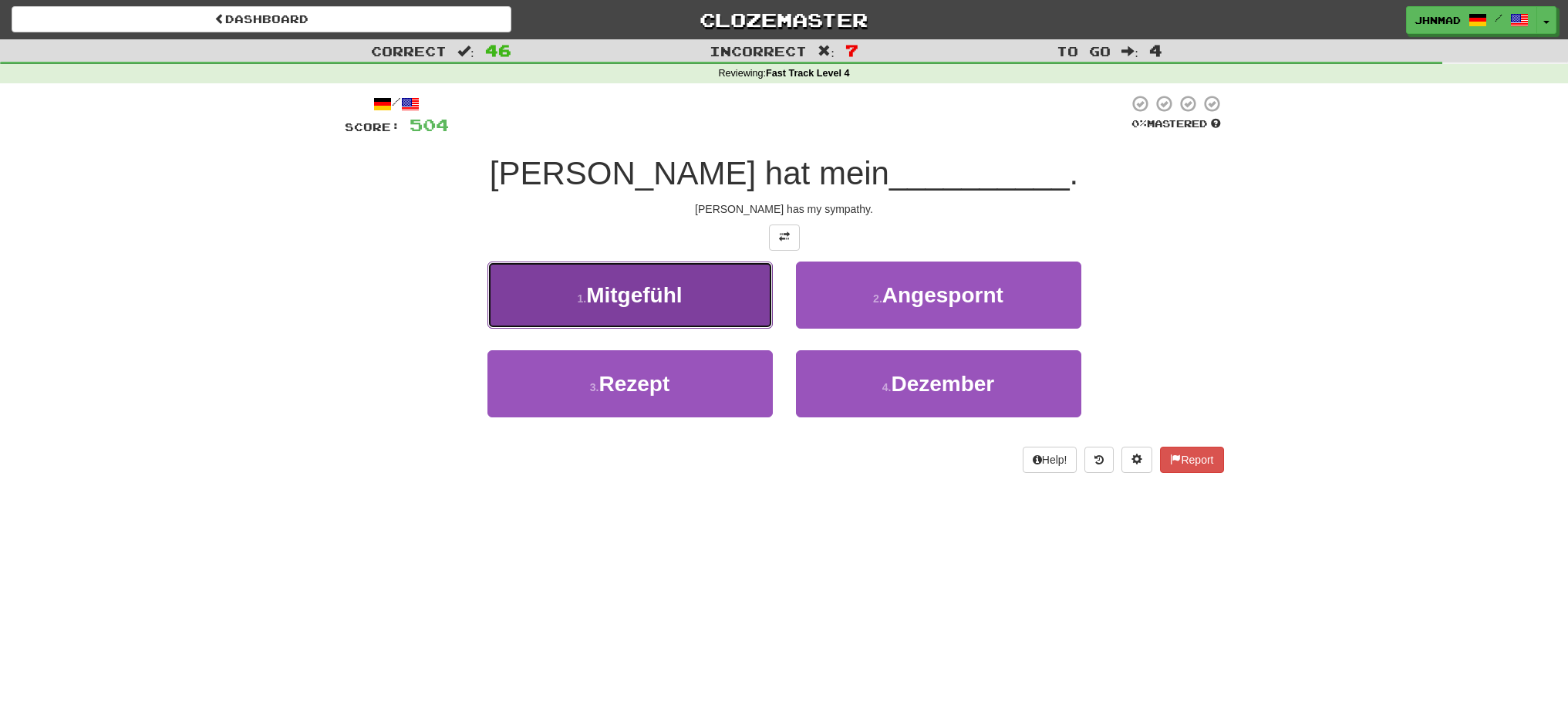
click at [624, 293] on span "Mitgefühl" at bounding box center [634, 295] width 96 height 24
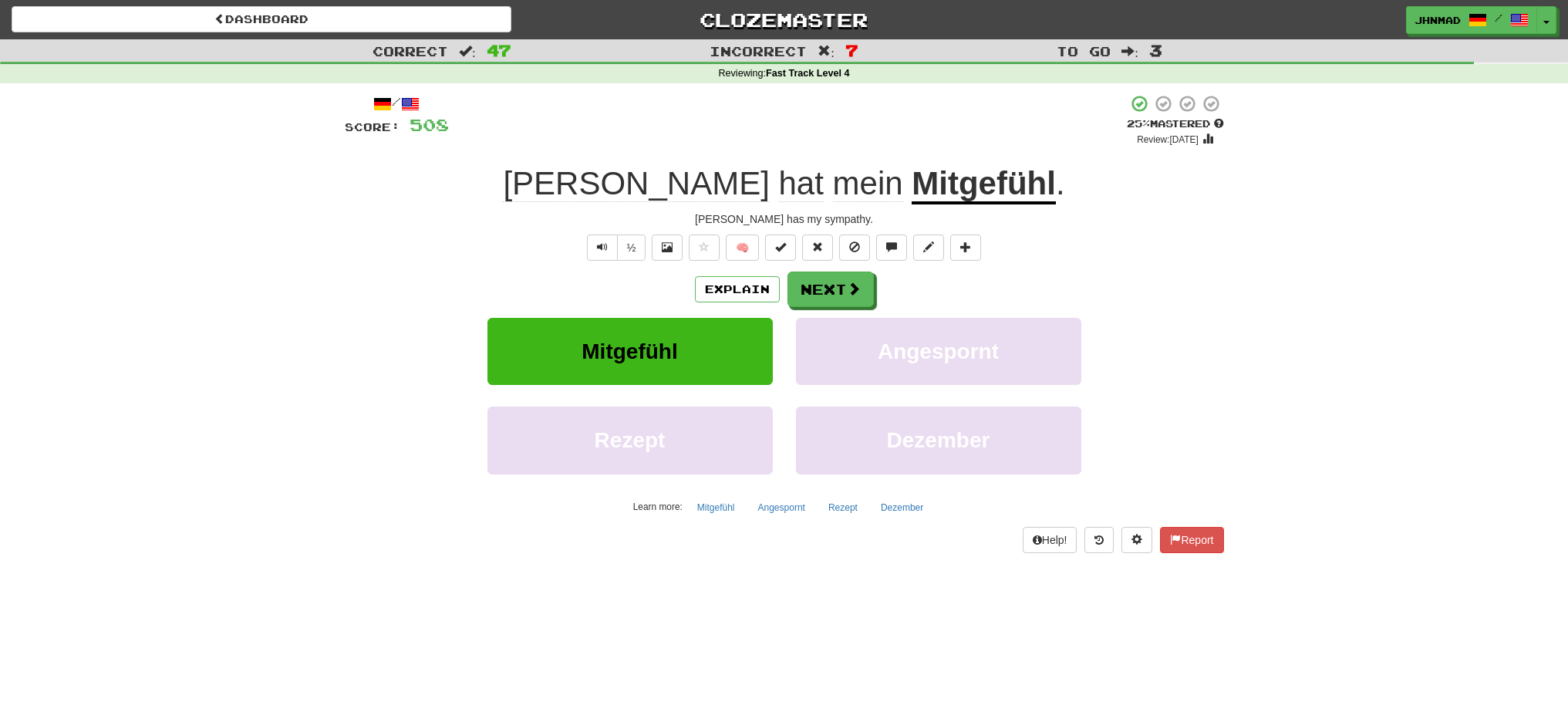
click at [911, 182] on u "Mitgefühl" at bounding box center [983, 185] width 144 height 40
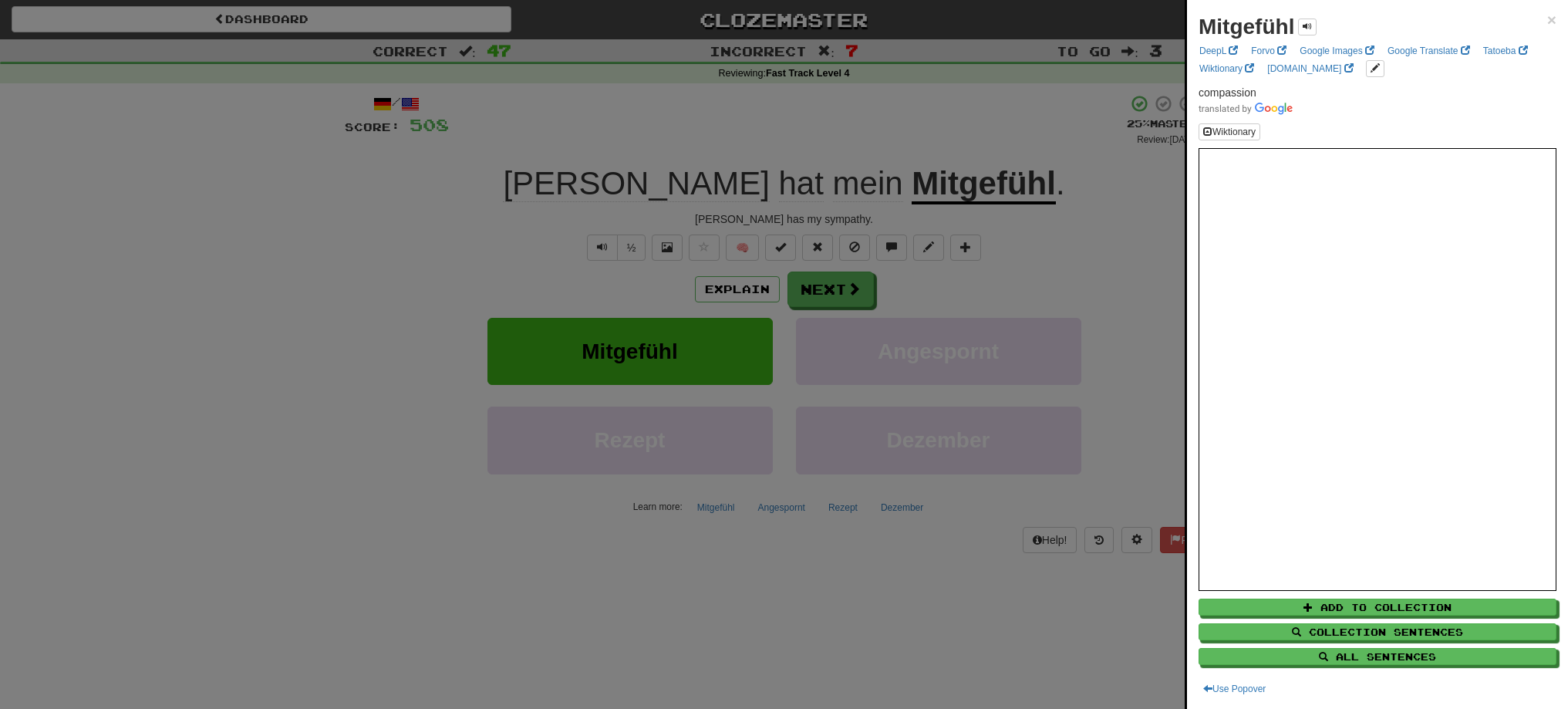
click at [835, 292] on div at bounding box center [784, 354] width 1568 height 709
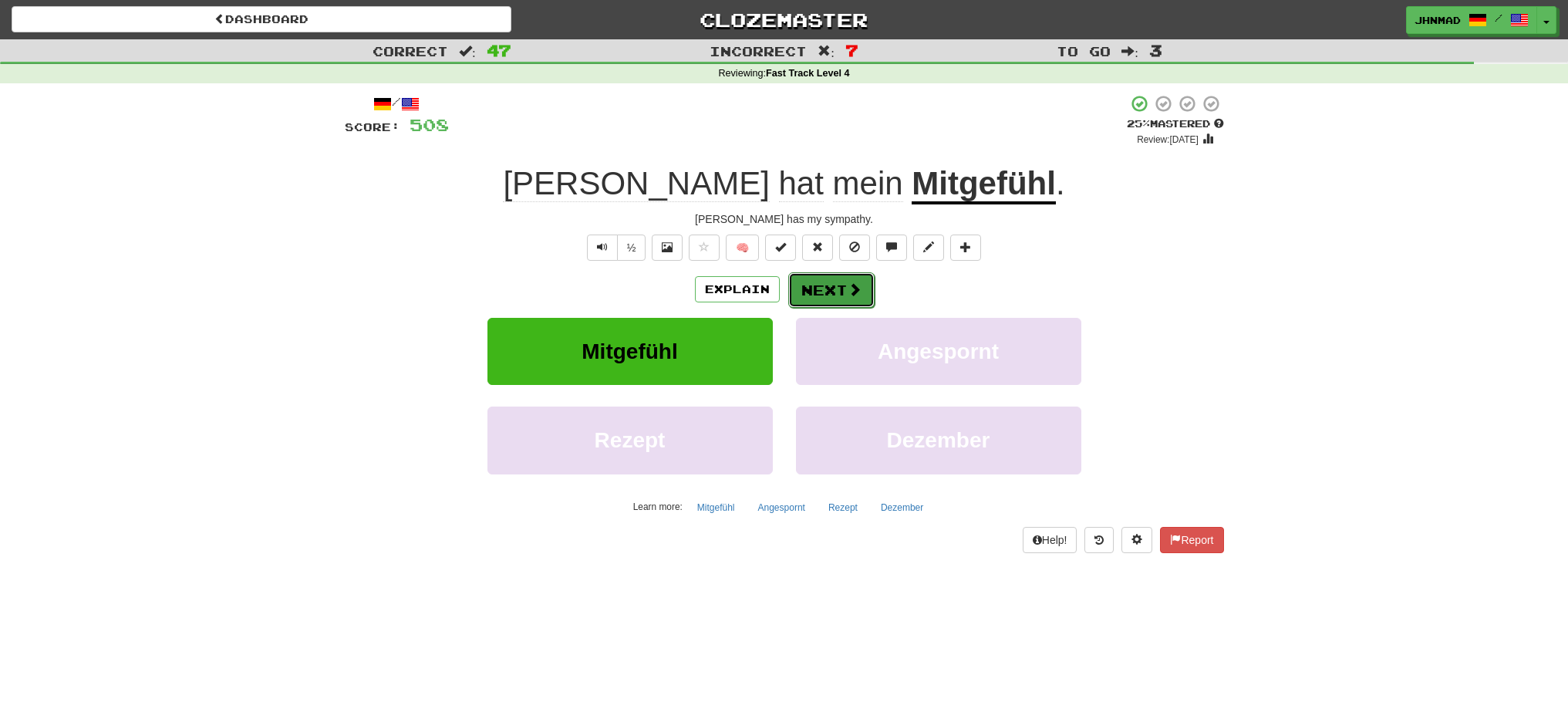
click at [835, 290] on button "Next" at bounding box center [831, 289] width 86 height 35
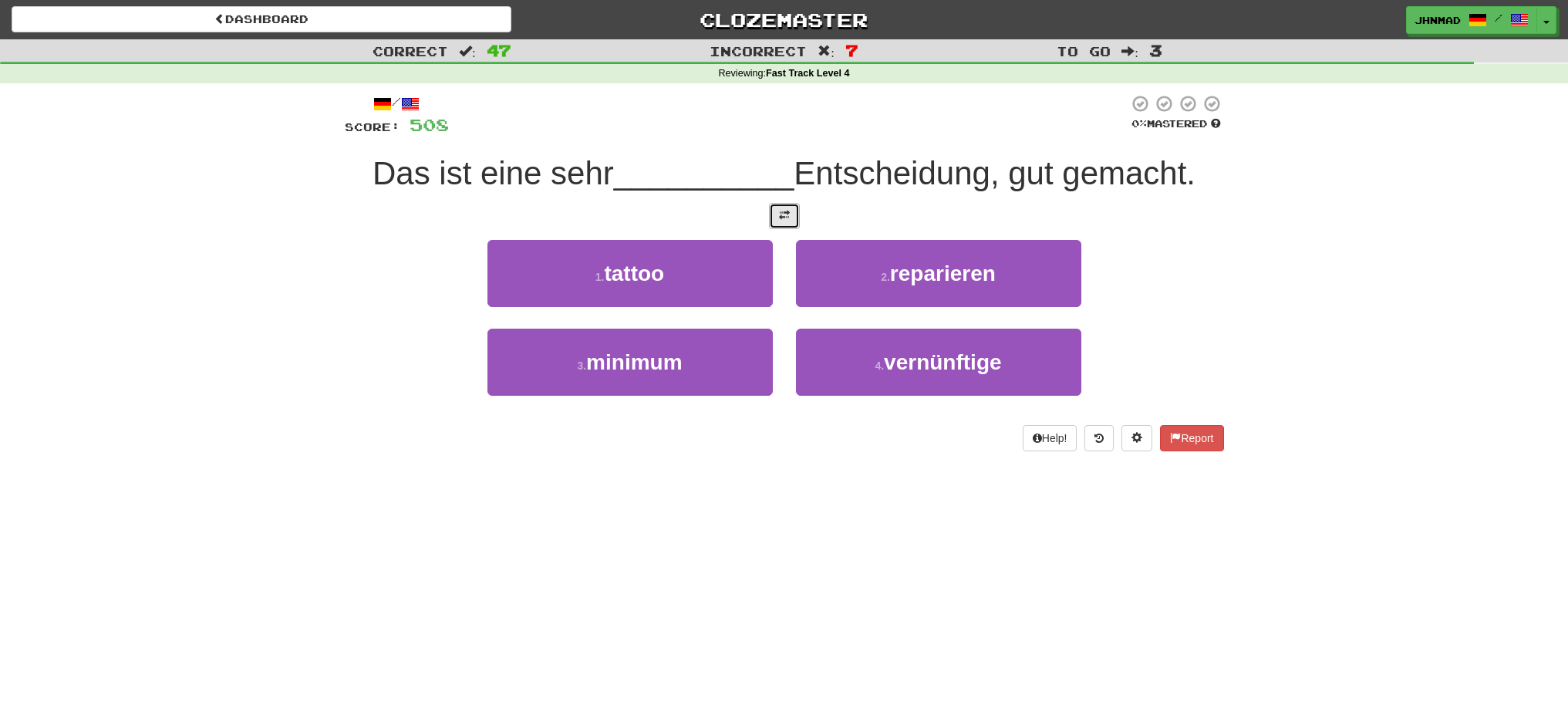
click at [785, 209] on span at bounding box center [784, 214] width 10 height 10
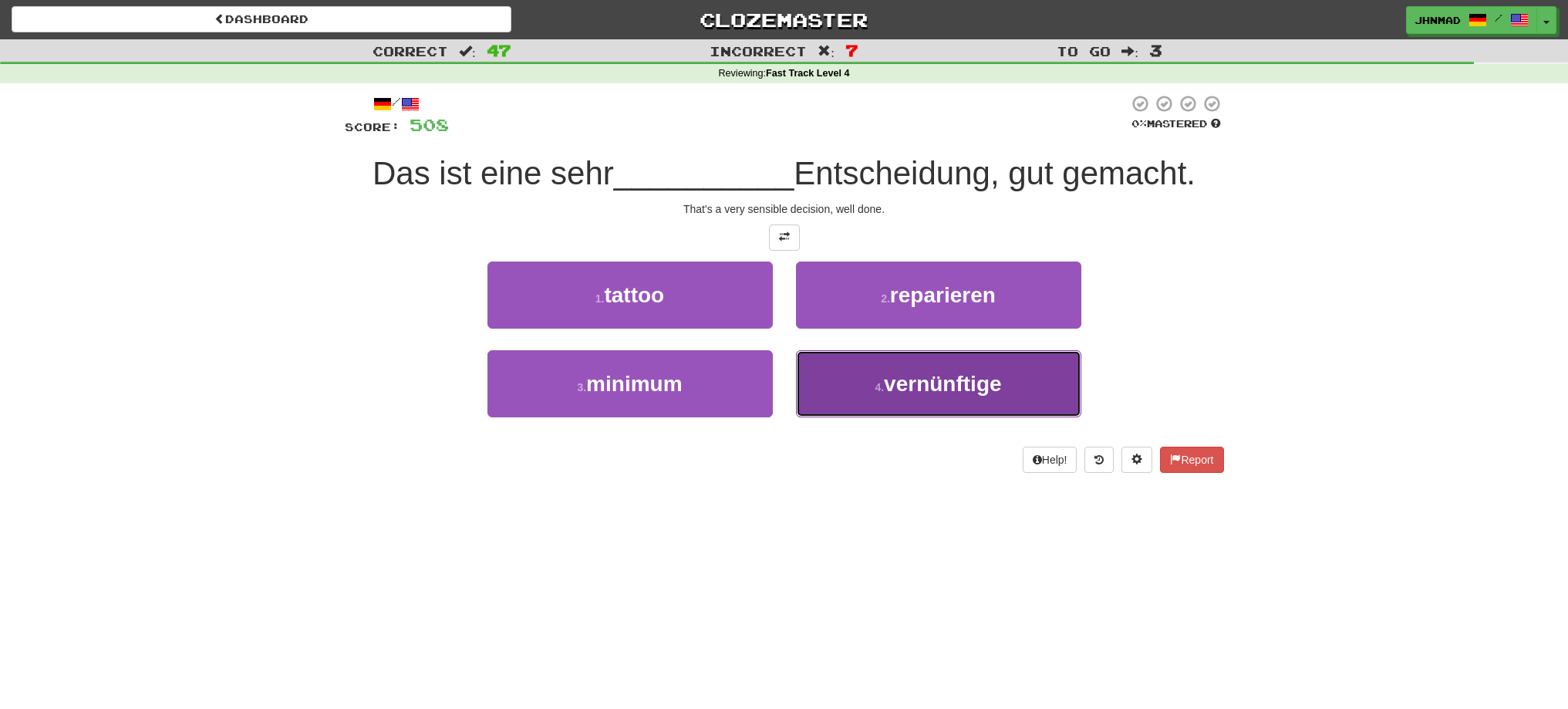
click at [902, 383] on span "vernünftige" at bounding box center [943, 383] width 117 height 24
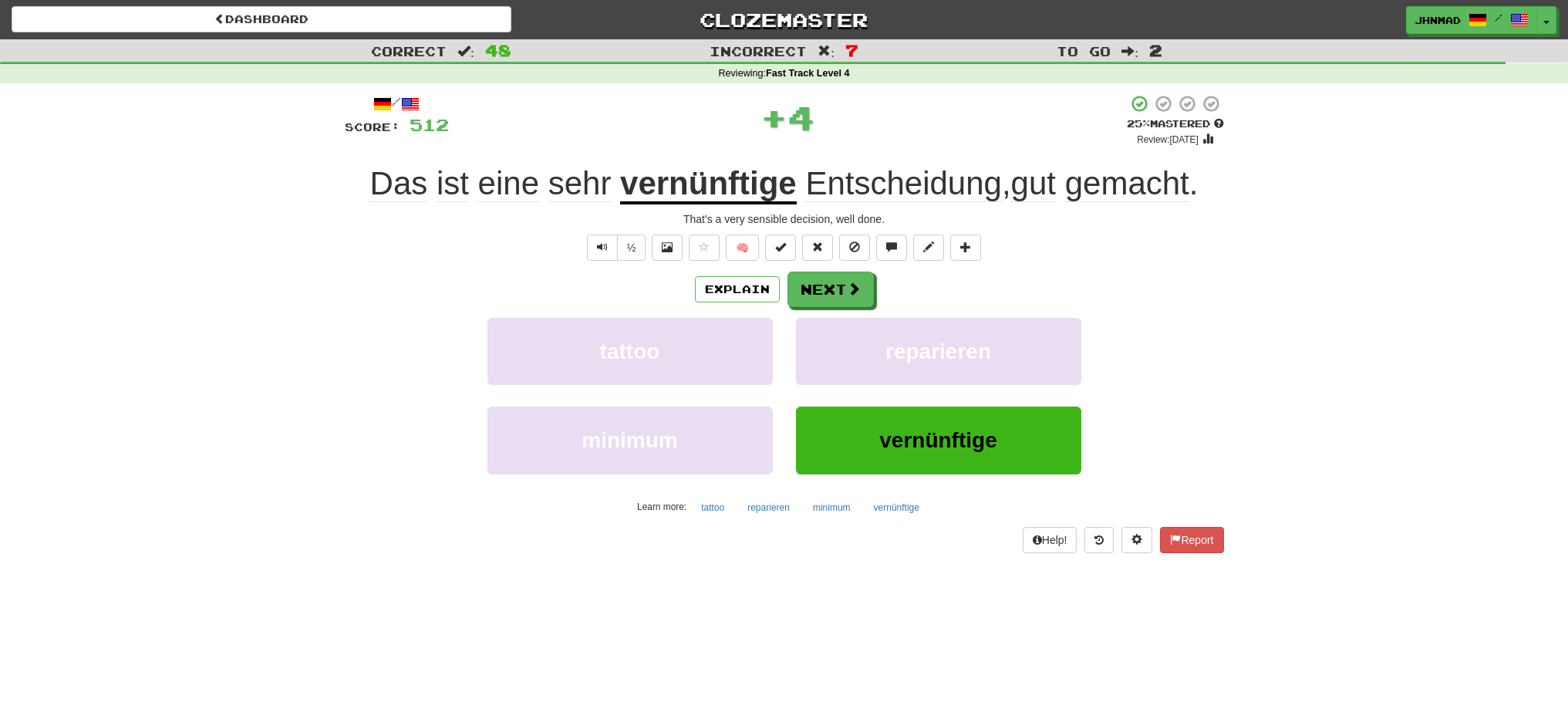
click at [675, 188] on u "vernünftige" at bounding box center [709, 185] width 176 height 40
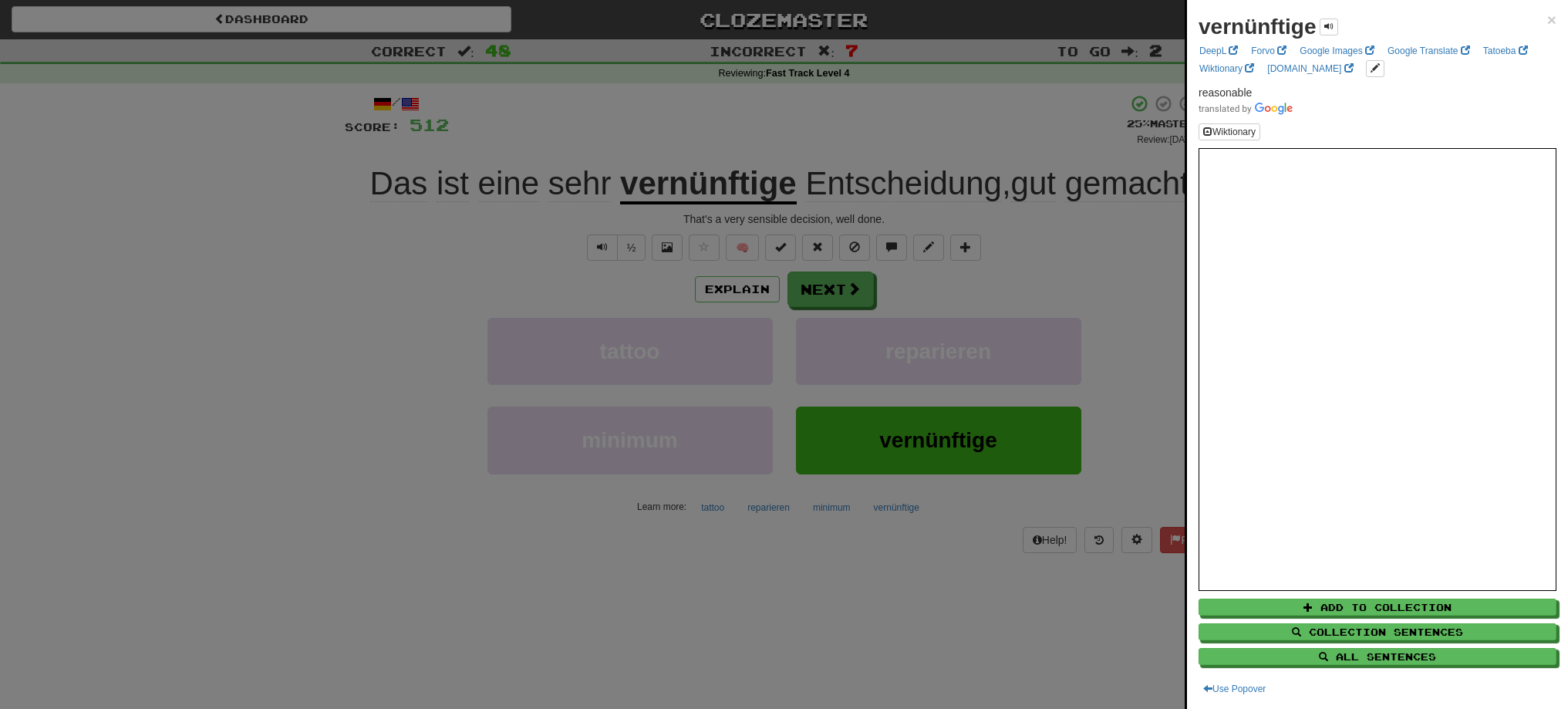
click at [663, 155] on div at bounding box center [784, 354] width 1568 height 709
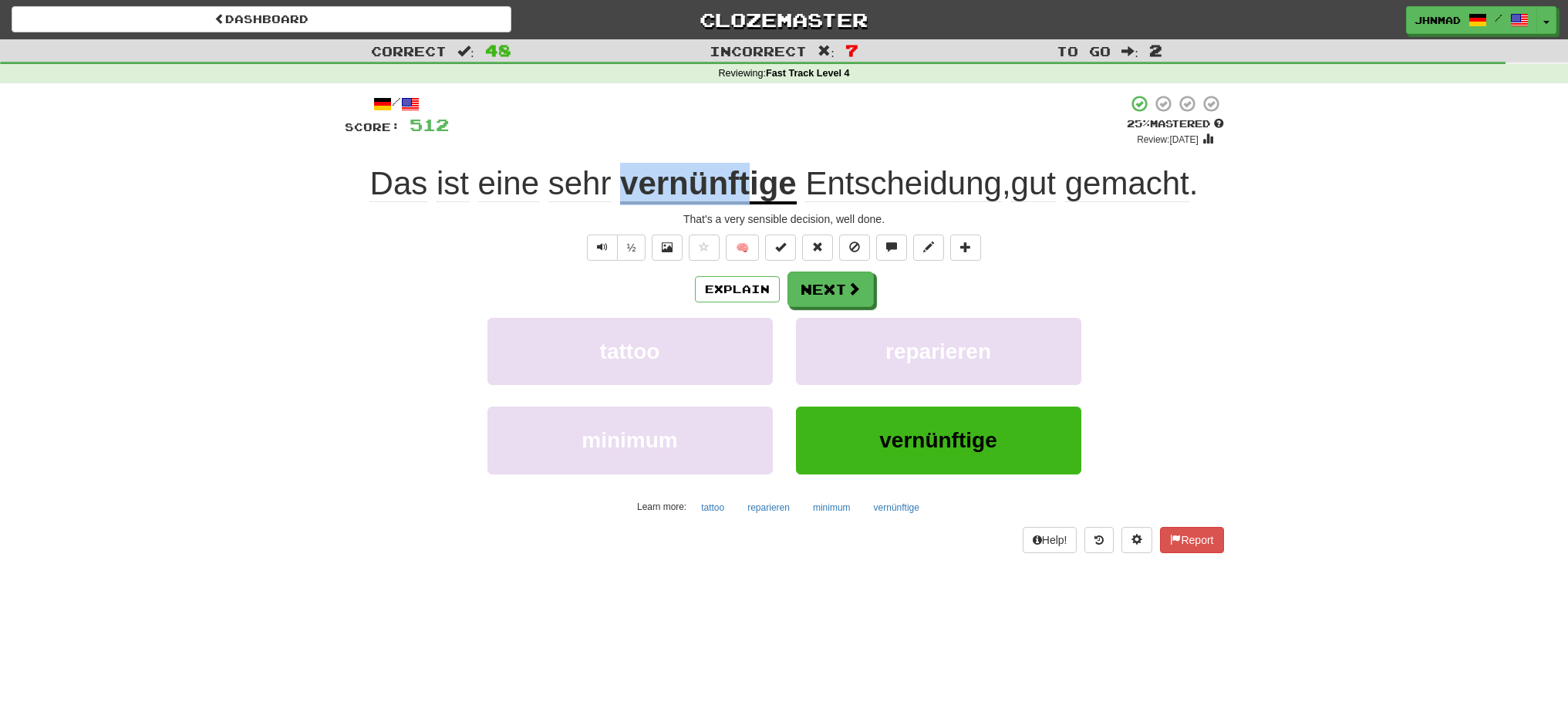
drag, startPoint x: 613, startPoint y: 169, endPoint x: 748, endPoint y: 173, distance: 135.1
click at [748, 173] on div "Das ist eine sehr vernünftige Entscheidung , gut gemacht ." at bounding box center [784, 184] width 879 height 43
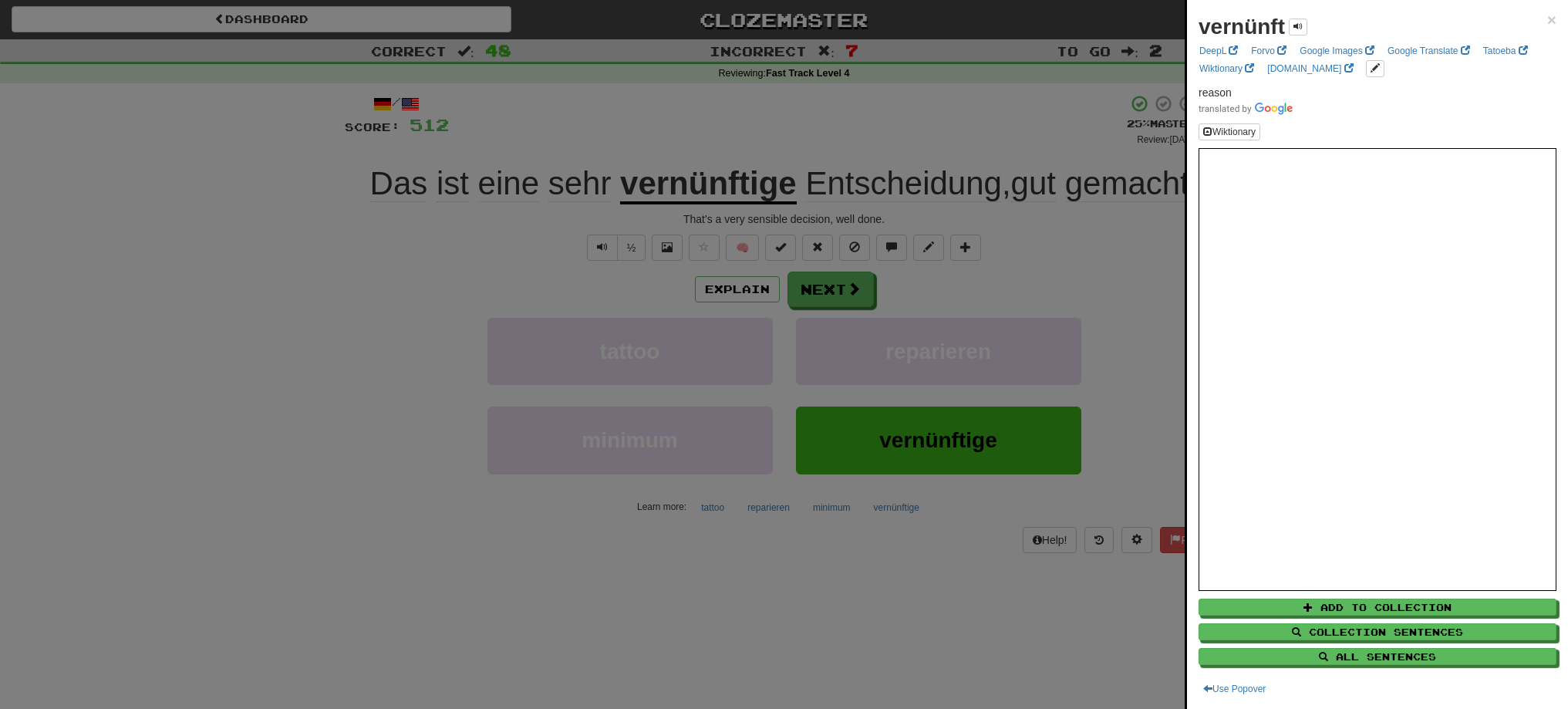
click at [738, 149] on div at bounding box center [784, 354] width 1568 height 709
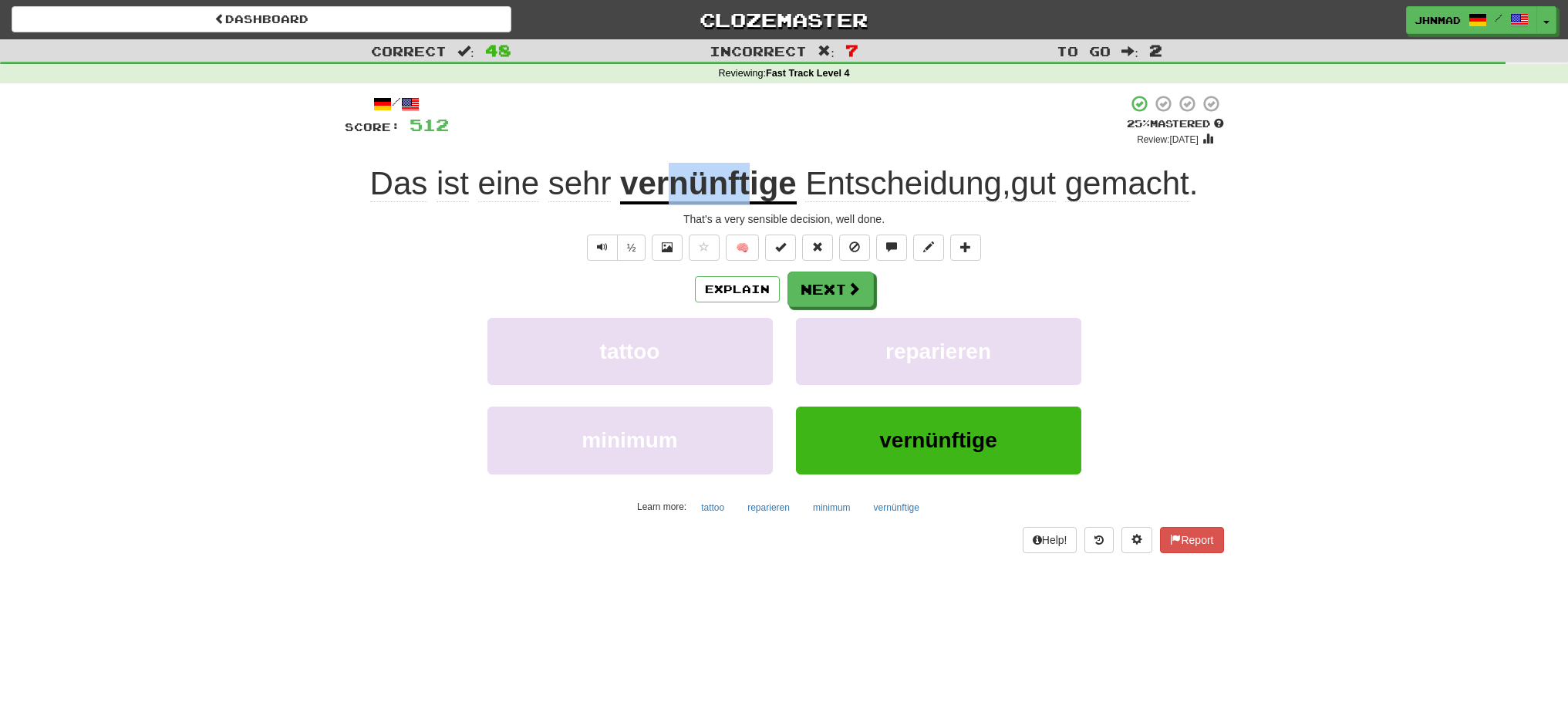
drag, startPoint x: 659, startPoint y: 188, endPoint x: 748, endPoint y: 182, distance: 89.2
click at [748, 182] on u "vernünftige" at bounding box center [709, 185] width 176 height 40
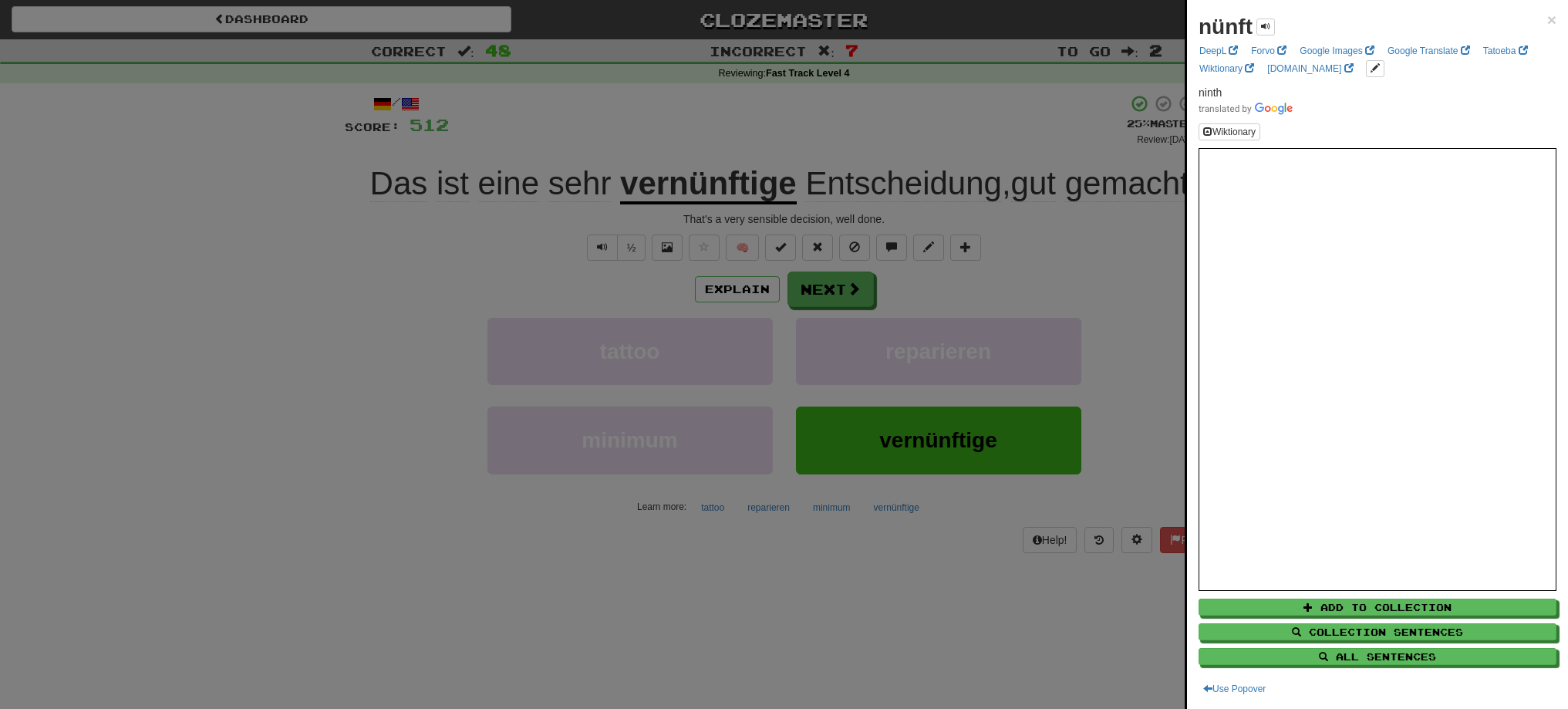
click at [755, 150] on div at bounding box center [784, 354] width 1568 height 709
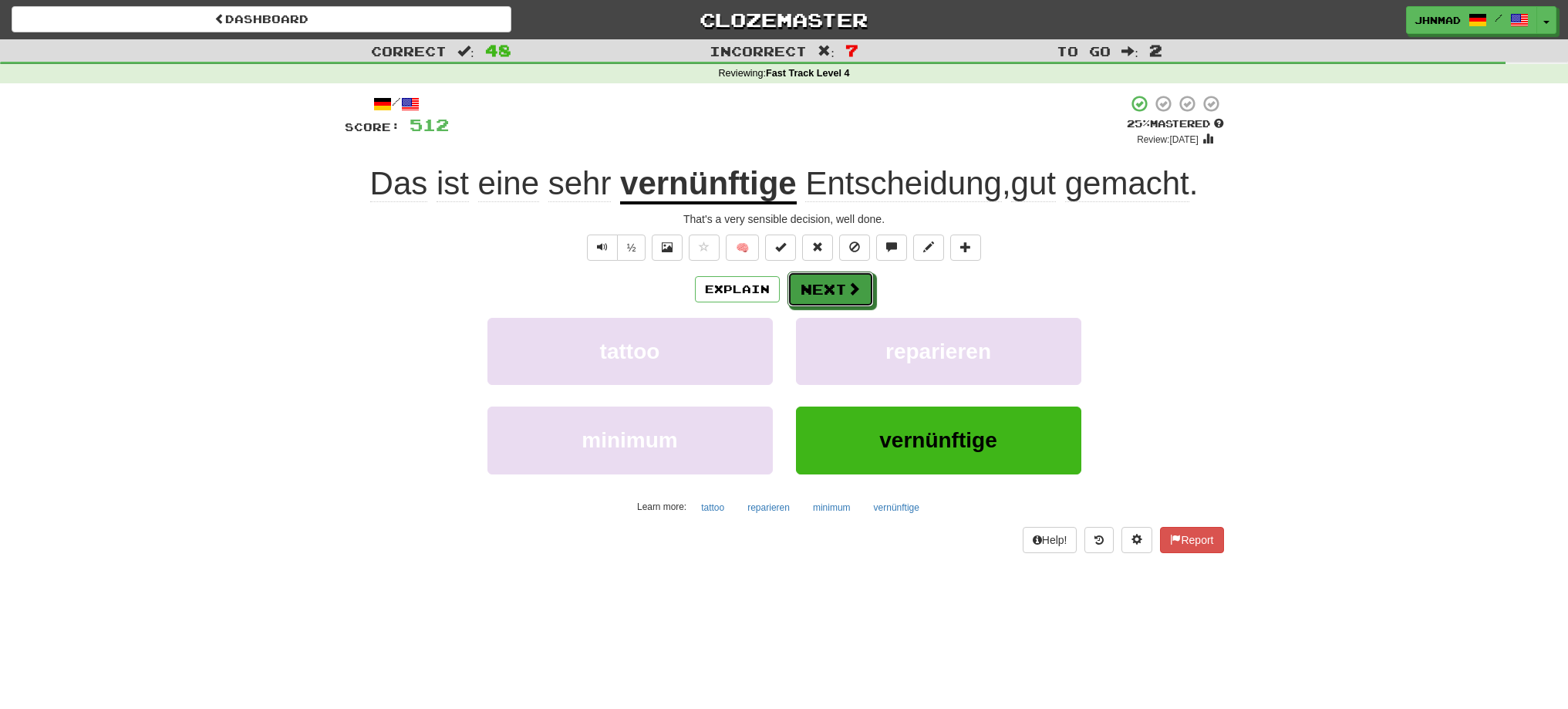
click at [837, 288] on button "Next" at bounding box center [830, 289] width 86 height 35
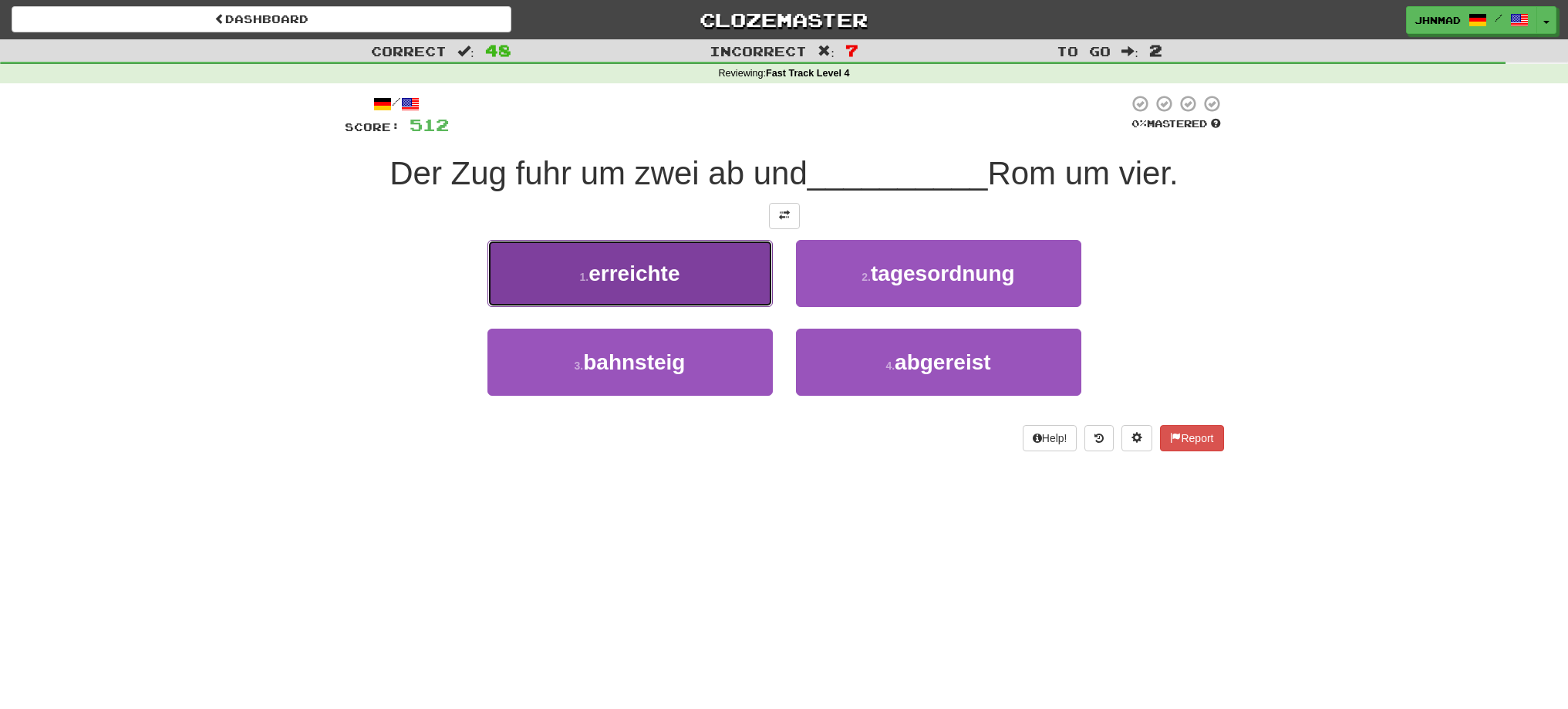
click at [709, 293] on button "1 . erreichte" at bounding box center [630, 273] width 285 height 67
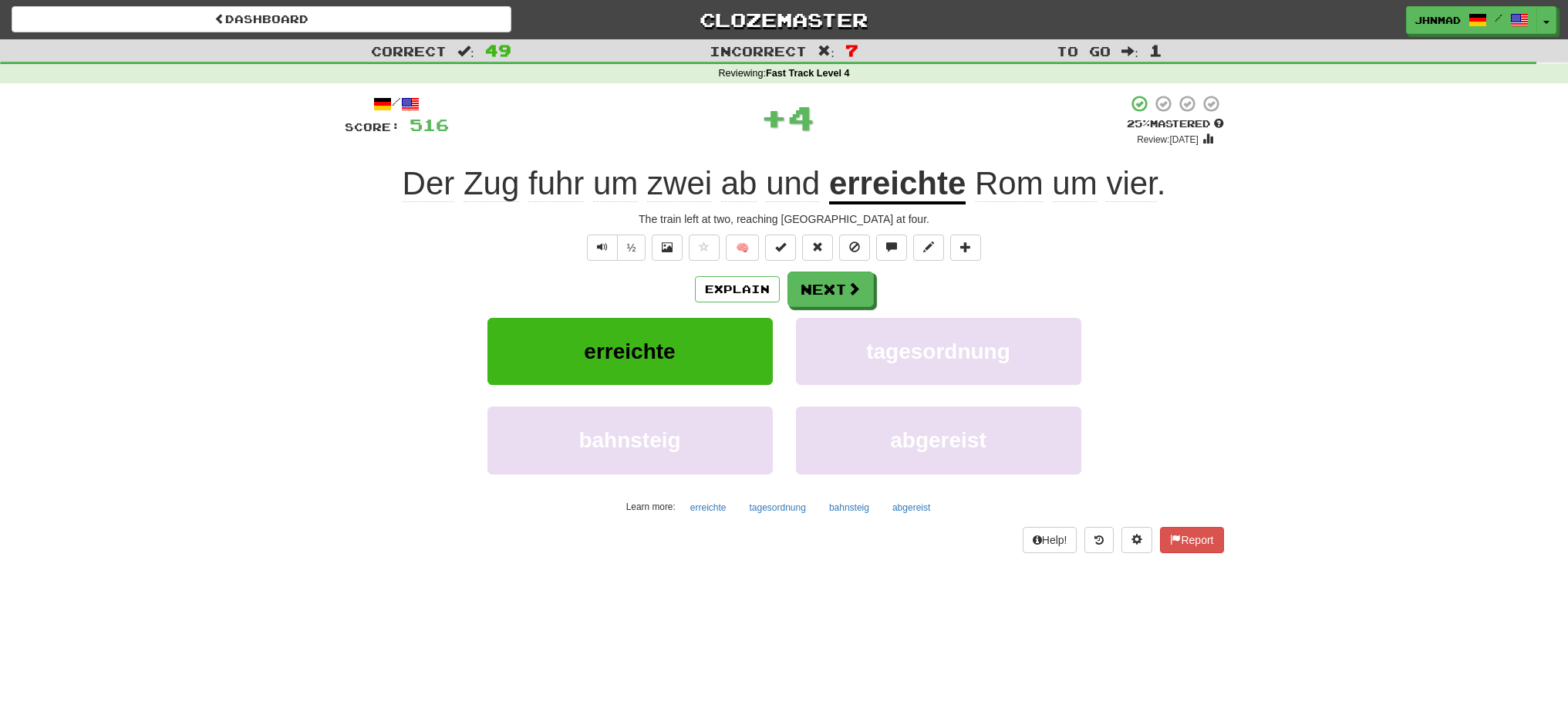
click at [871, 187] on u "erreichte" at bounding box center [897, 185] width 136 height 40
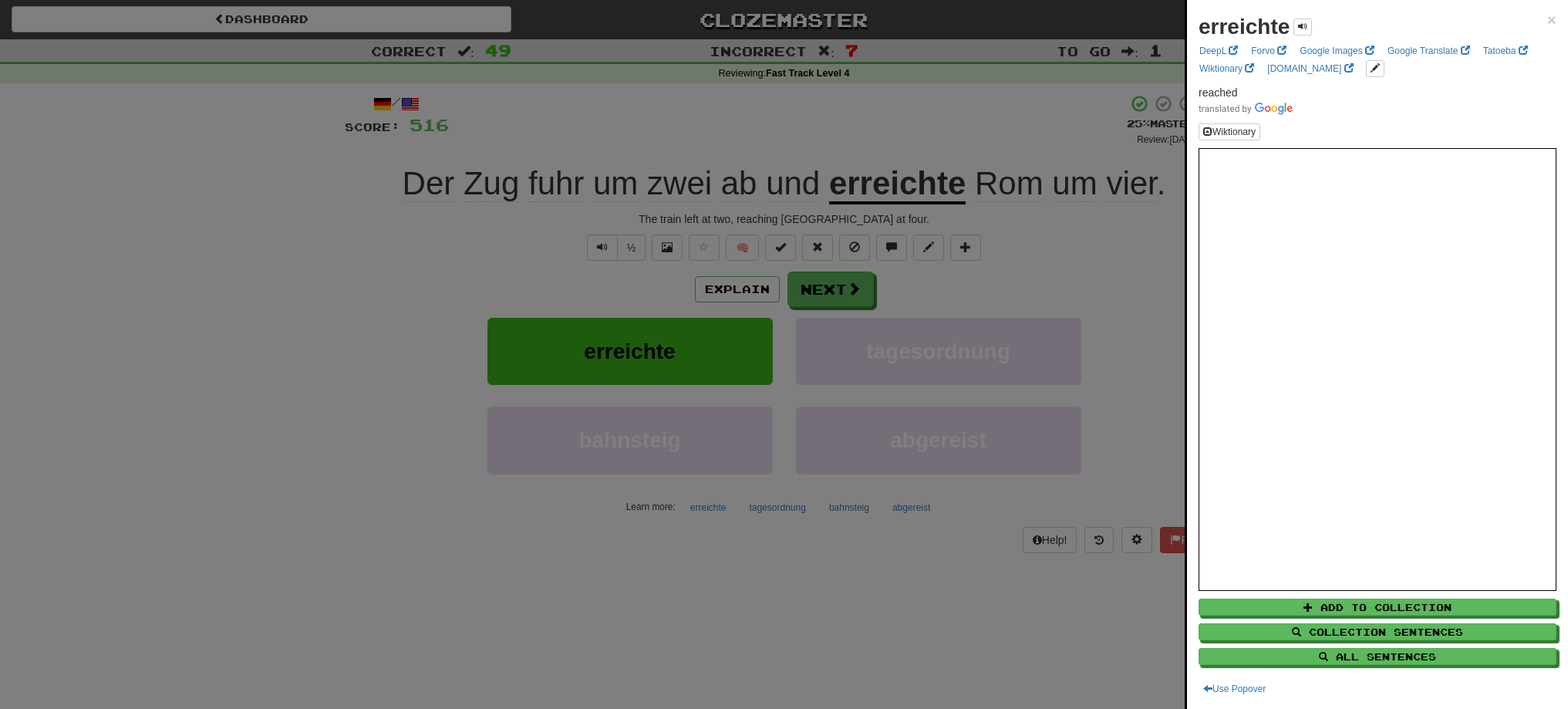
click at [833, 294] on div at bounding box center [784, 354] width 1568 height 709
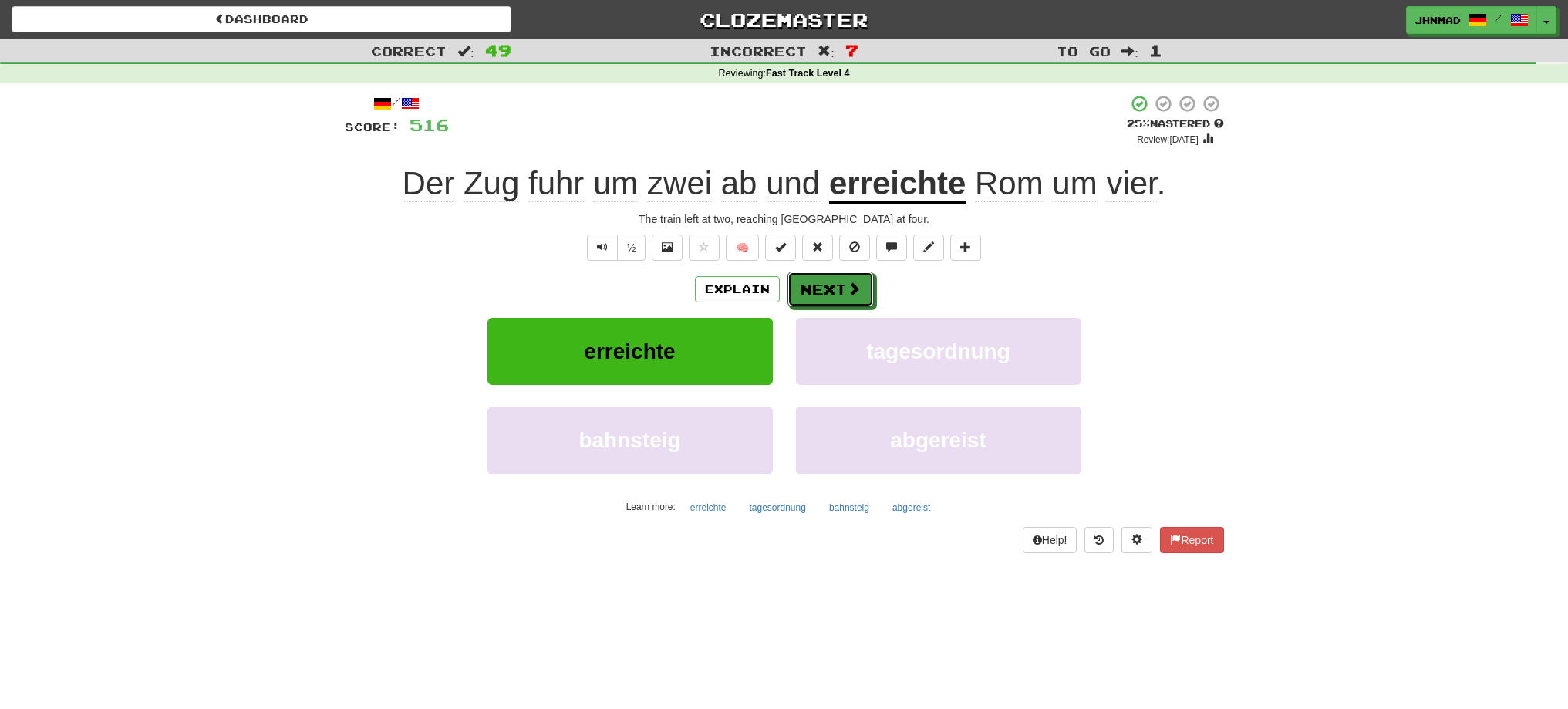
click at [833, 294] on button "Next" at bounding box center [830, 289] width 86 height 35
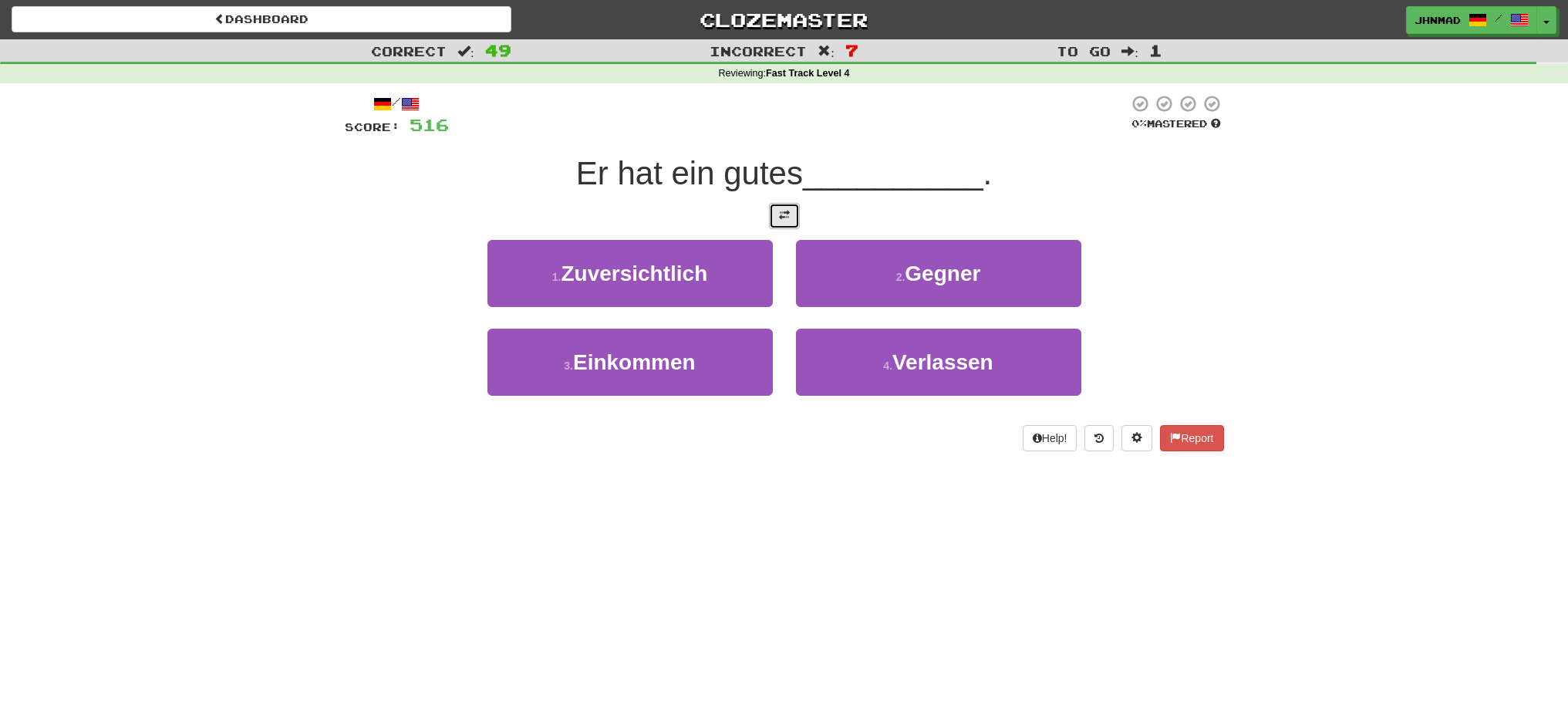
click at [776, 210] on button at bounding box center [784, 216] width 31 height 27
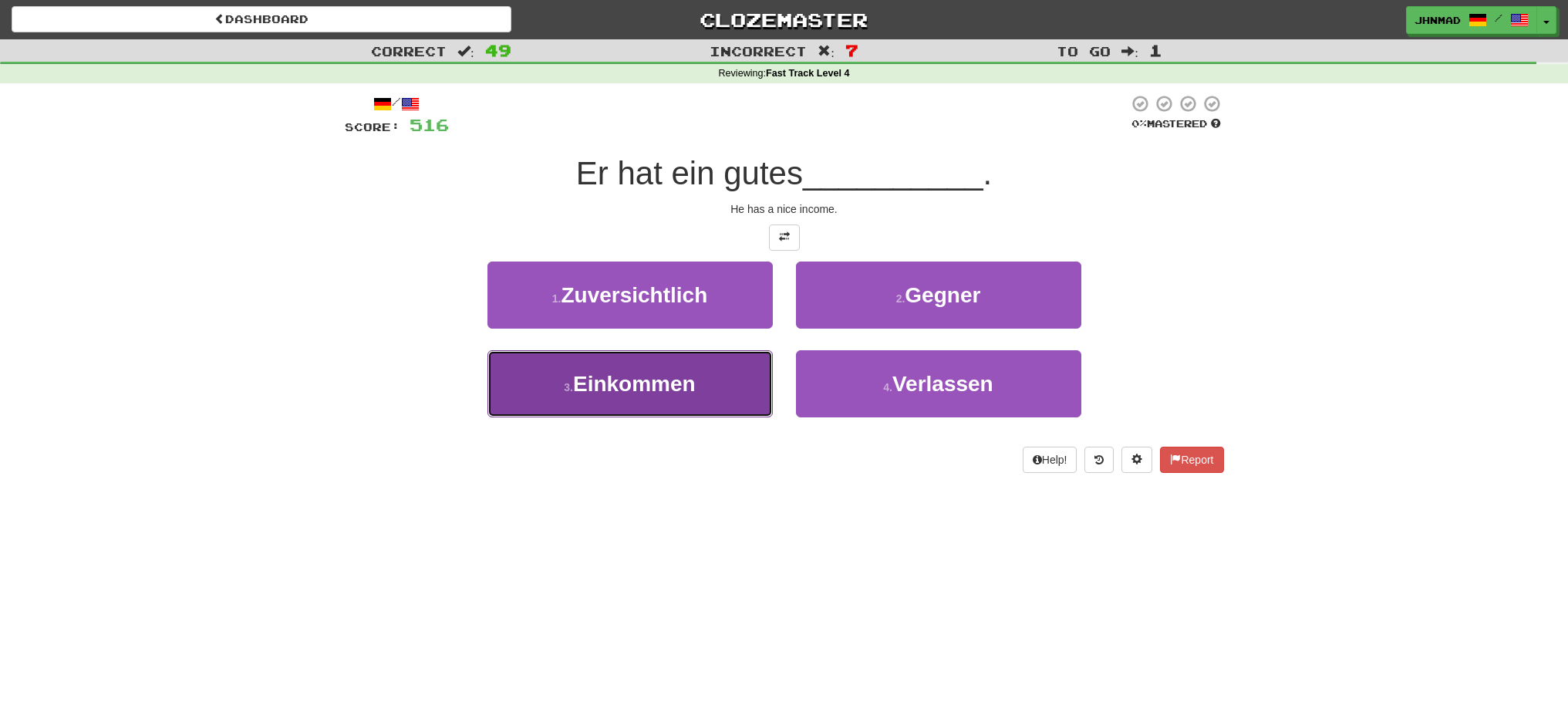
click at [714, 401] on button "3 . Einkommen" at bounding box center [630, 384] width 285 height 67
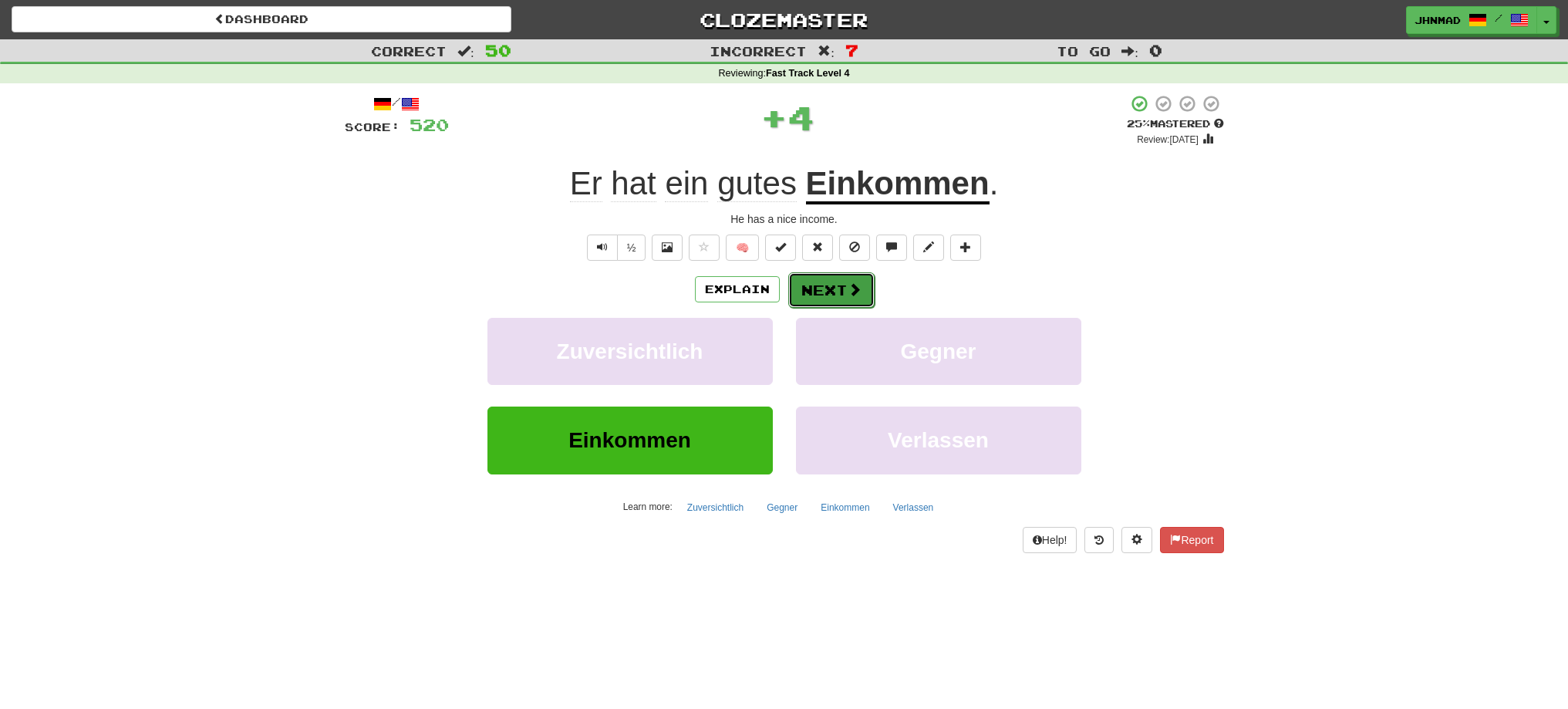
click at [824, 288] on button "Next" at bounding box center [831, 289] width 86 height 35
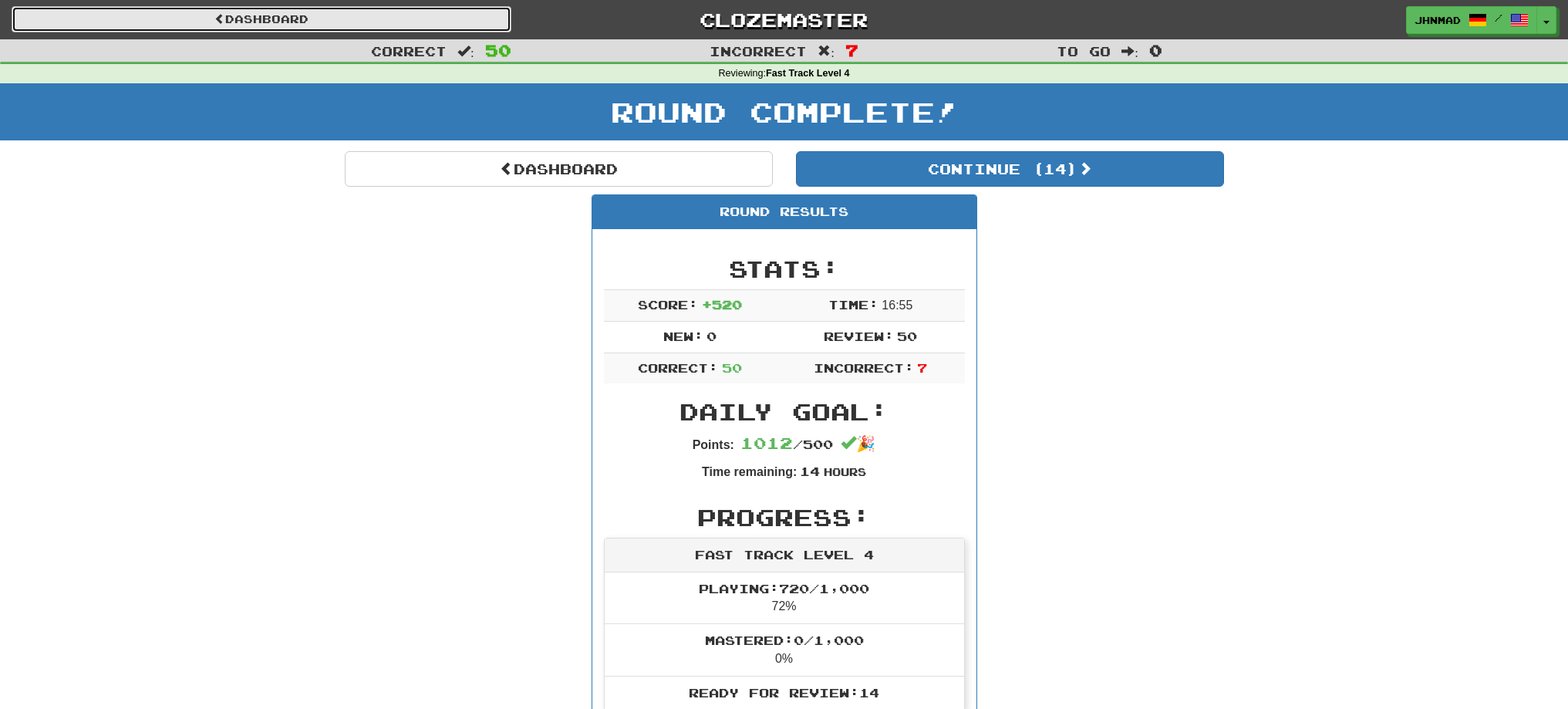
click at [261, 27] on link "Dashboard" at bounding box center [261, 20] width 500 height 27
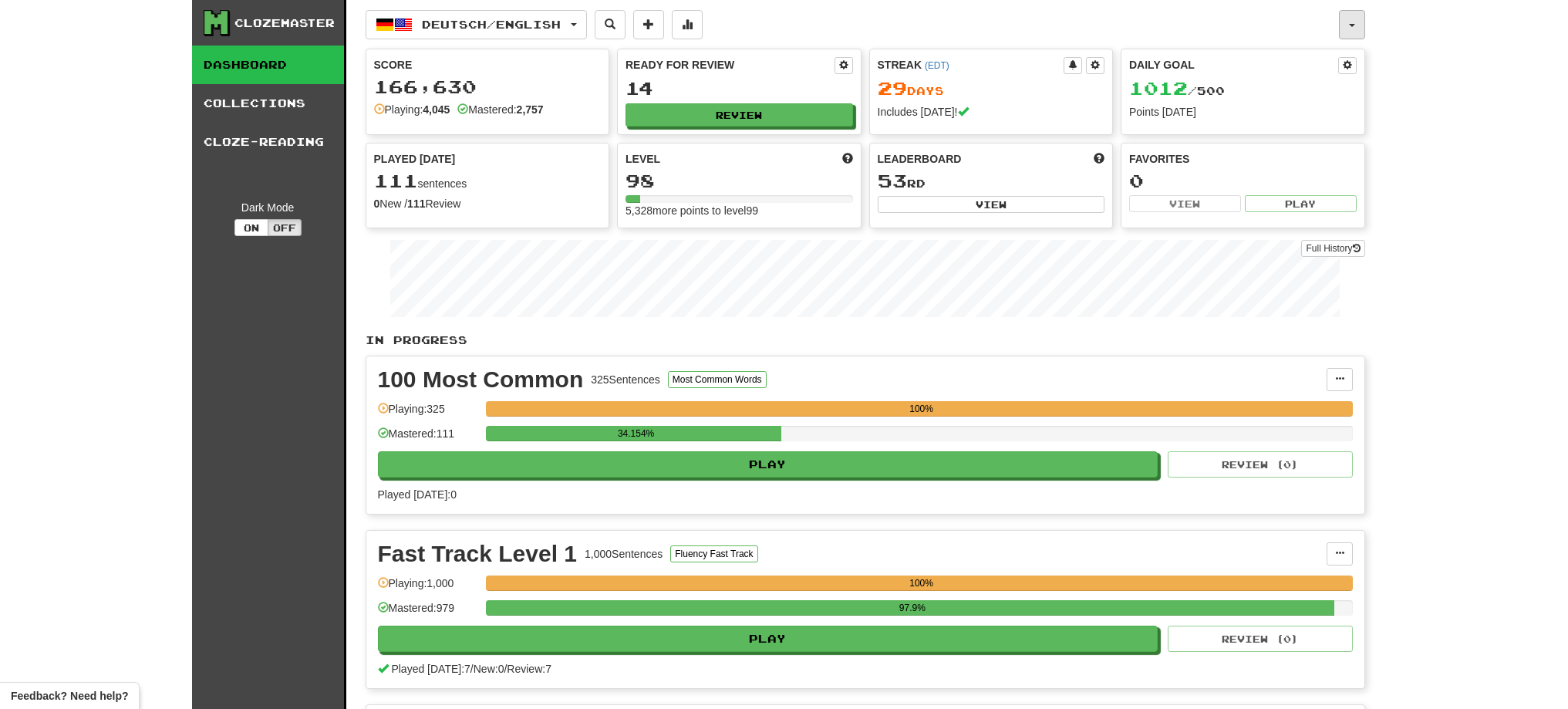
click at [1358, 26] on button "button" at bounding box center [1353, 25] width 27 height 29
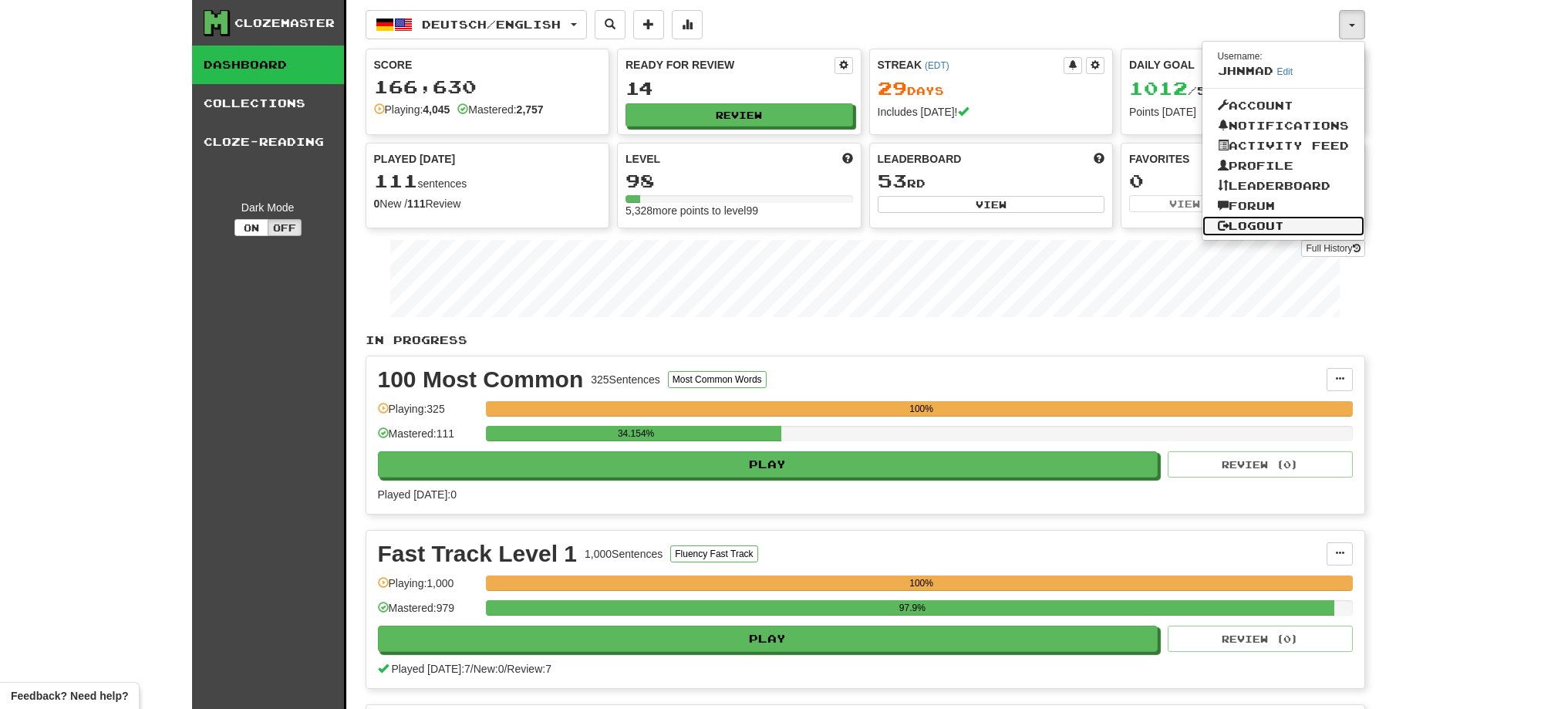
click at [1242, 227] on link "Logout" at bounding box center [1283, 226] width 162 height 20
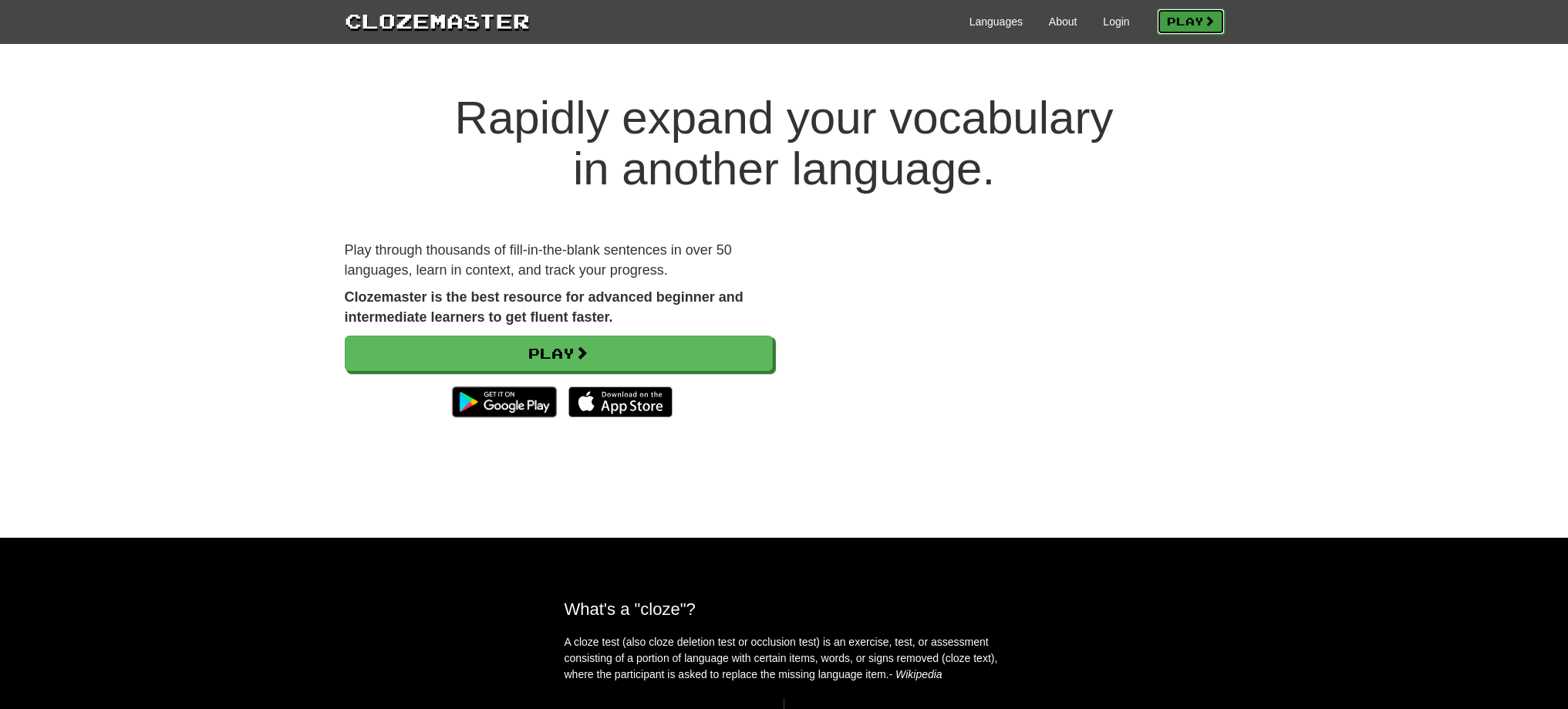
click at [1161, 23] on link "Play" at bounding box center [1191, 22] width 68 height 27
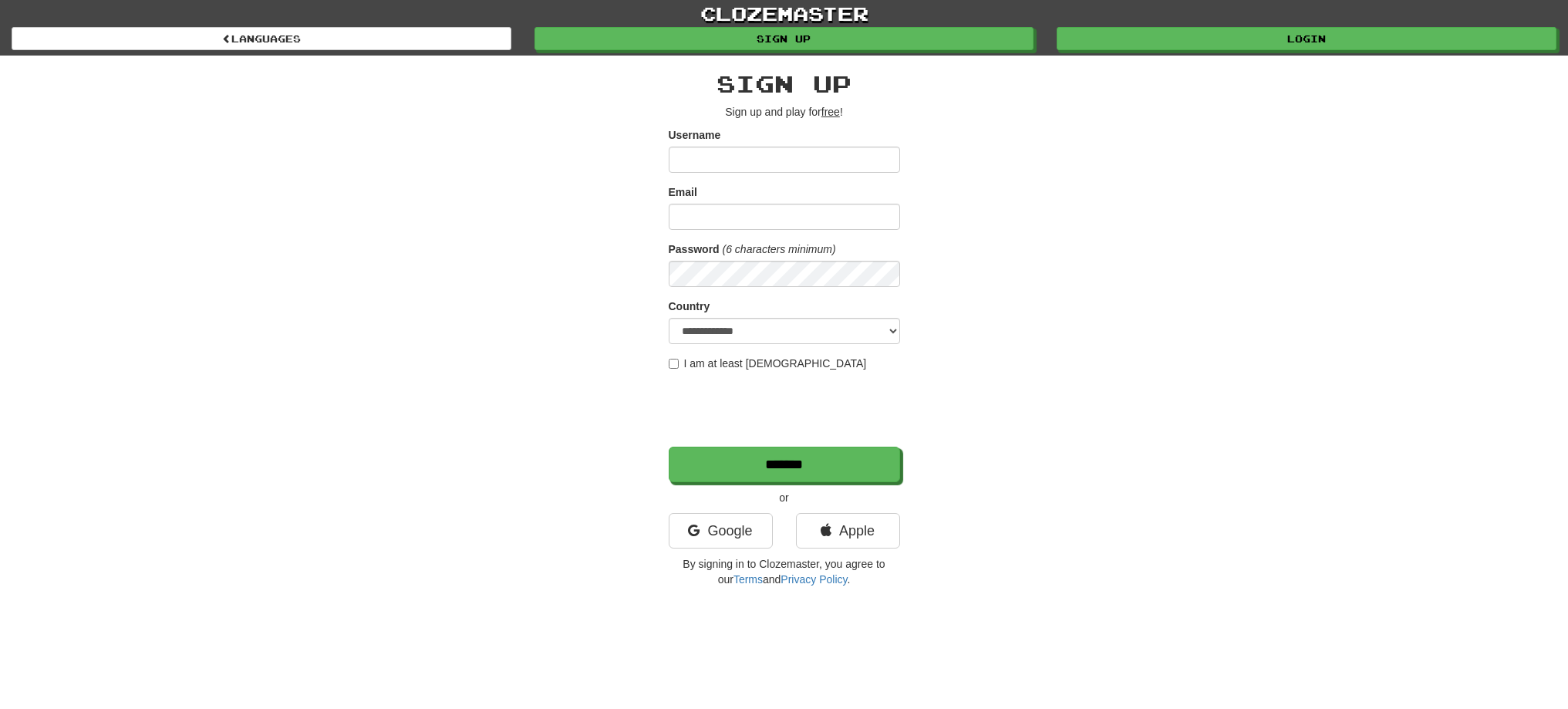
click at [669, 173] on div at bounding box center [669, 173] width 0 height 0
click at [669, 287] on div at bounding box center [669, 287] width 0 height 0
click at [1040, 279] on div "**********" at bounding box center [784, 325] width 903 height 539
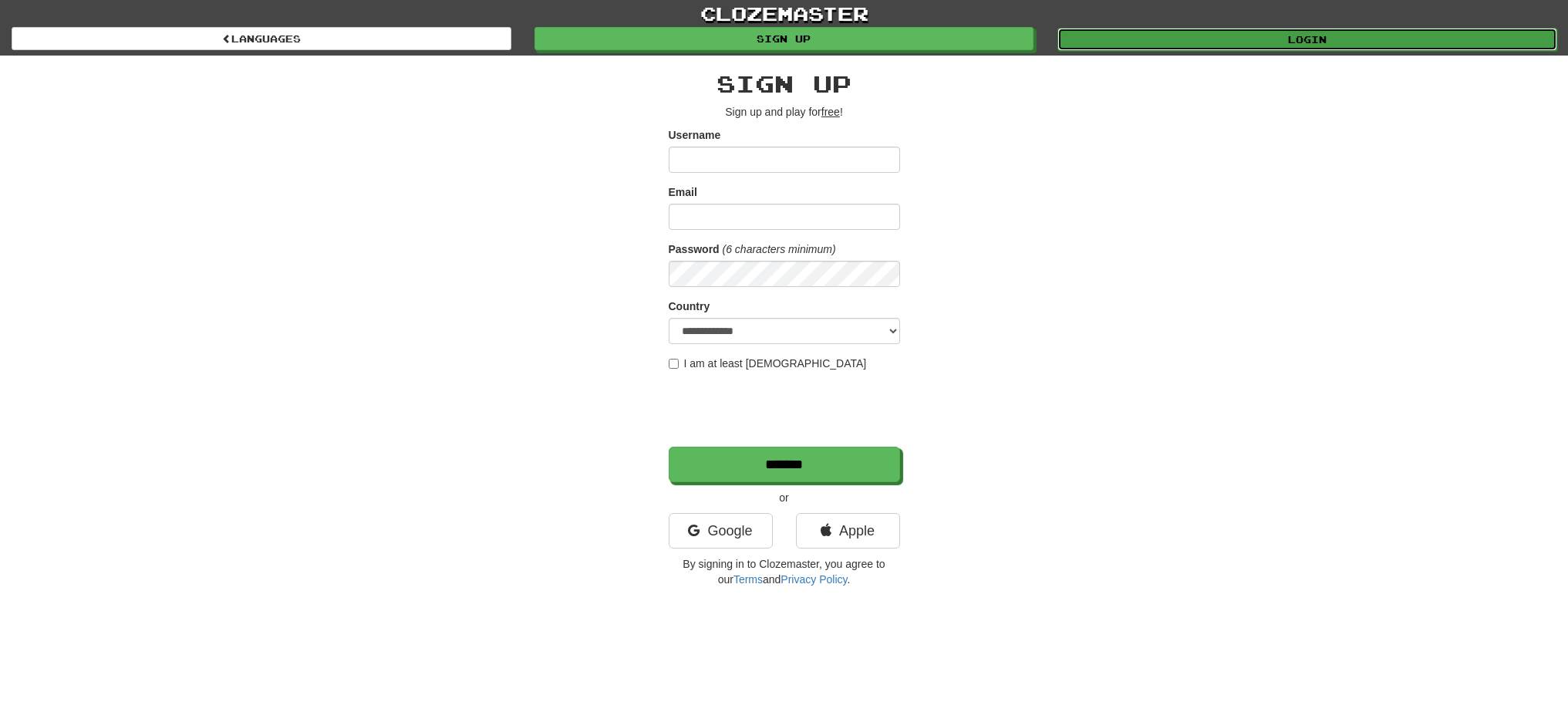
click at [1244, 43] on link "Login" at bounding box center [1307, 39] width 500 height 23
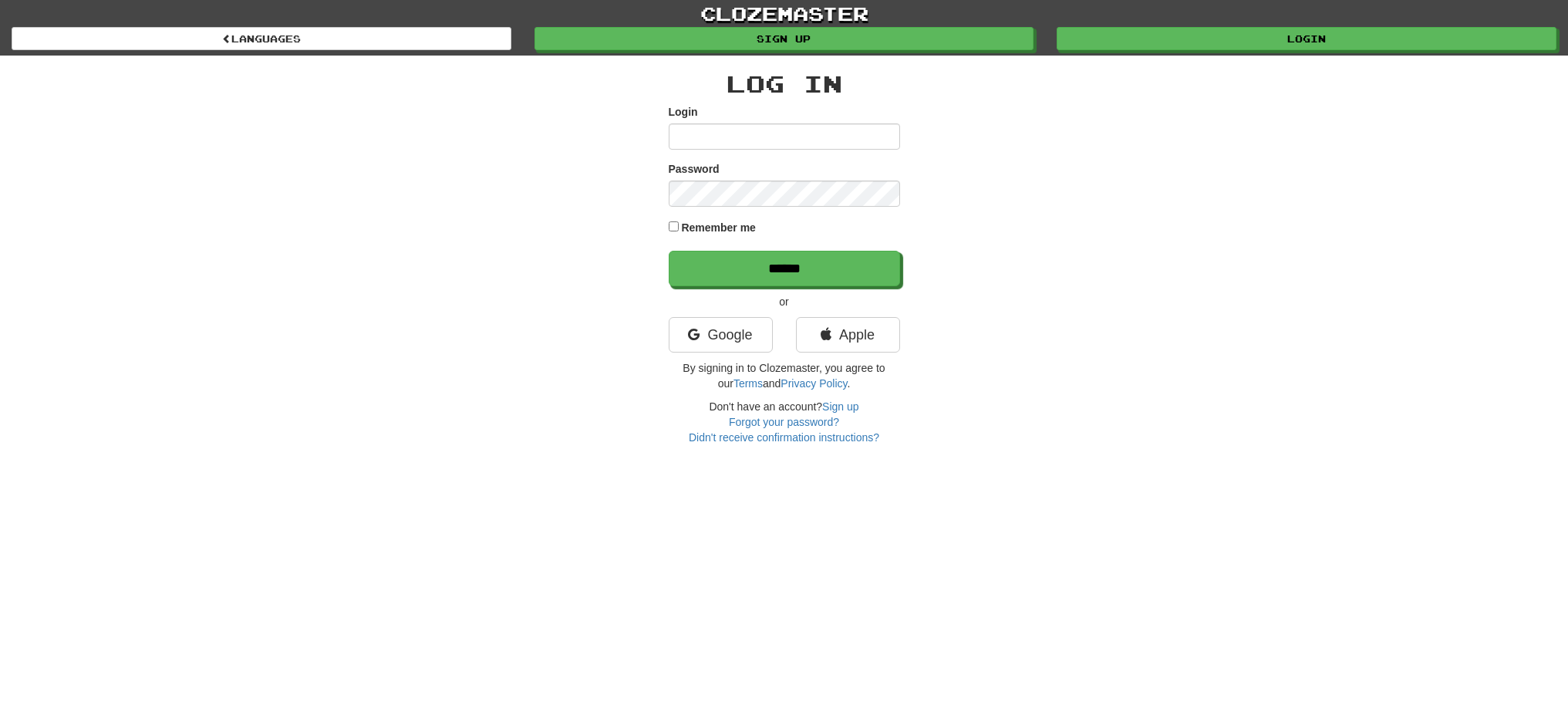
type input "******"
click at [796, 279] on input "******" at bounding box center [785, 268] width 231 height 35
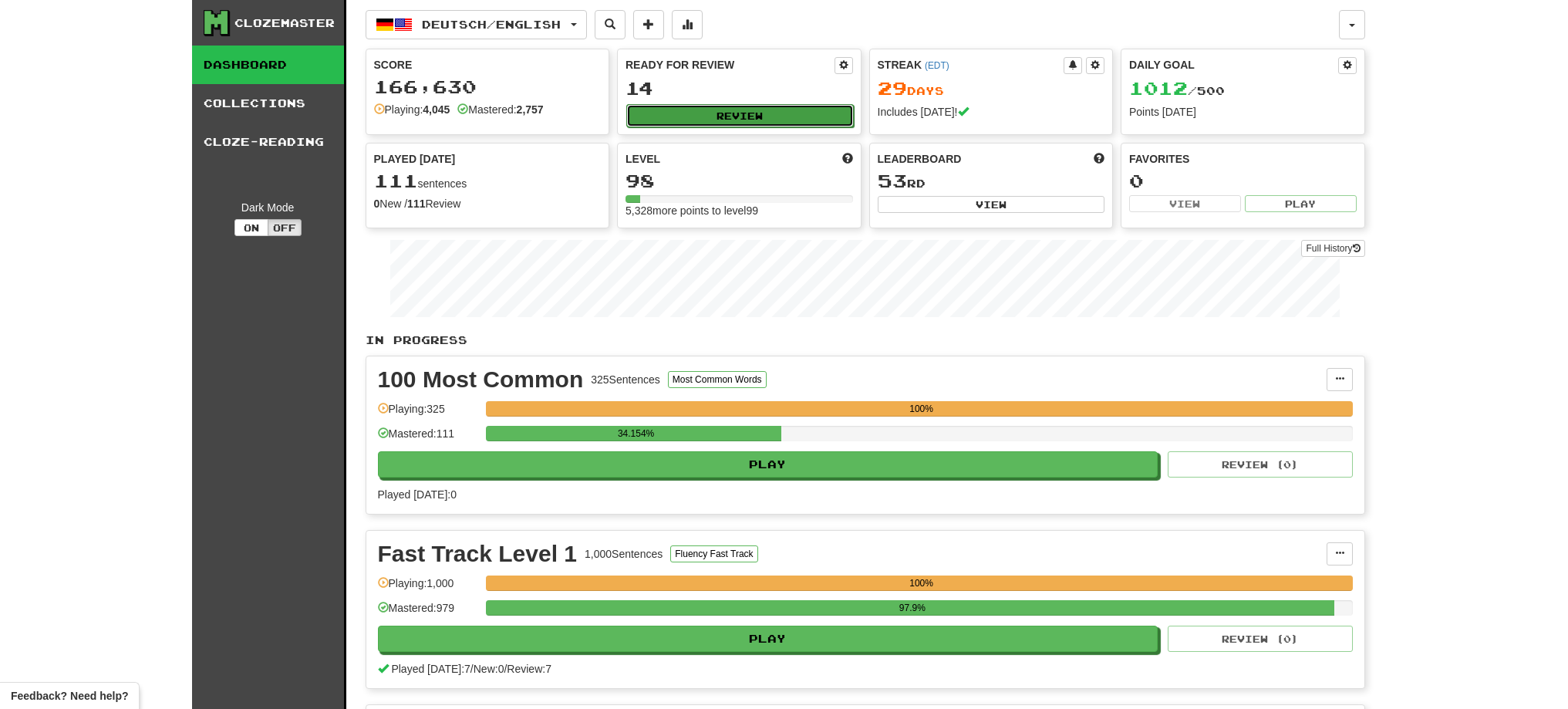
click at [770, 115] on button "Review" at bounding box center [740, 116] width 227 height 23
select select "**"
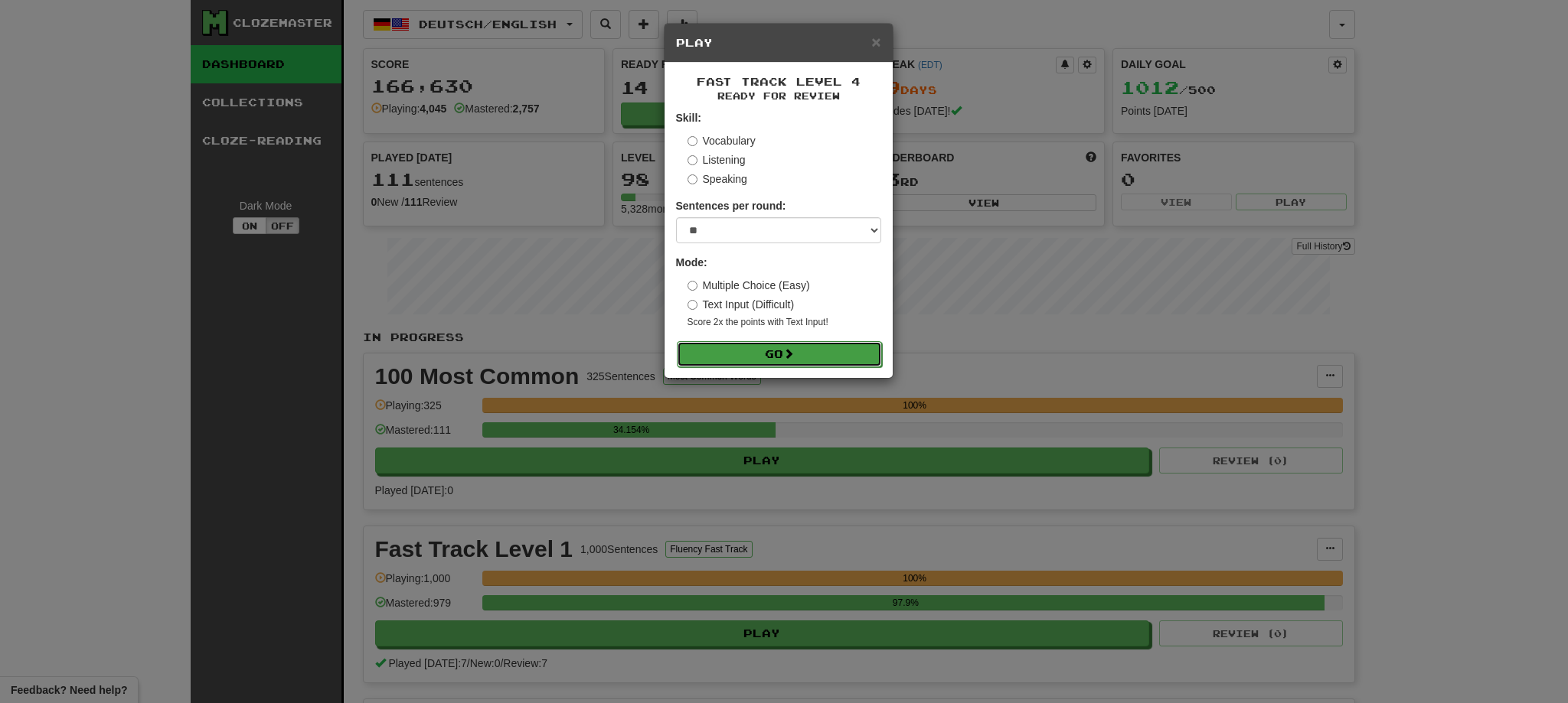
click at [762, 356] on button "Go" at bounding box center [779, 354] width 205 height 26
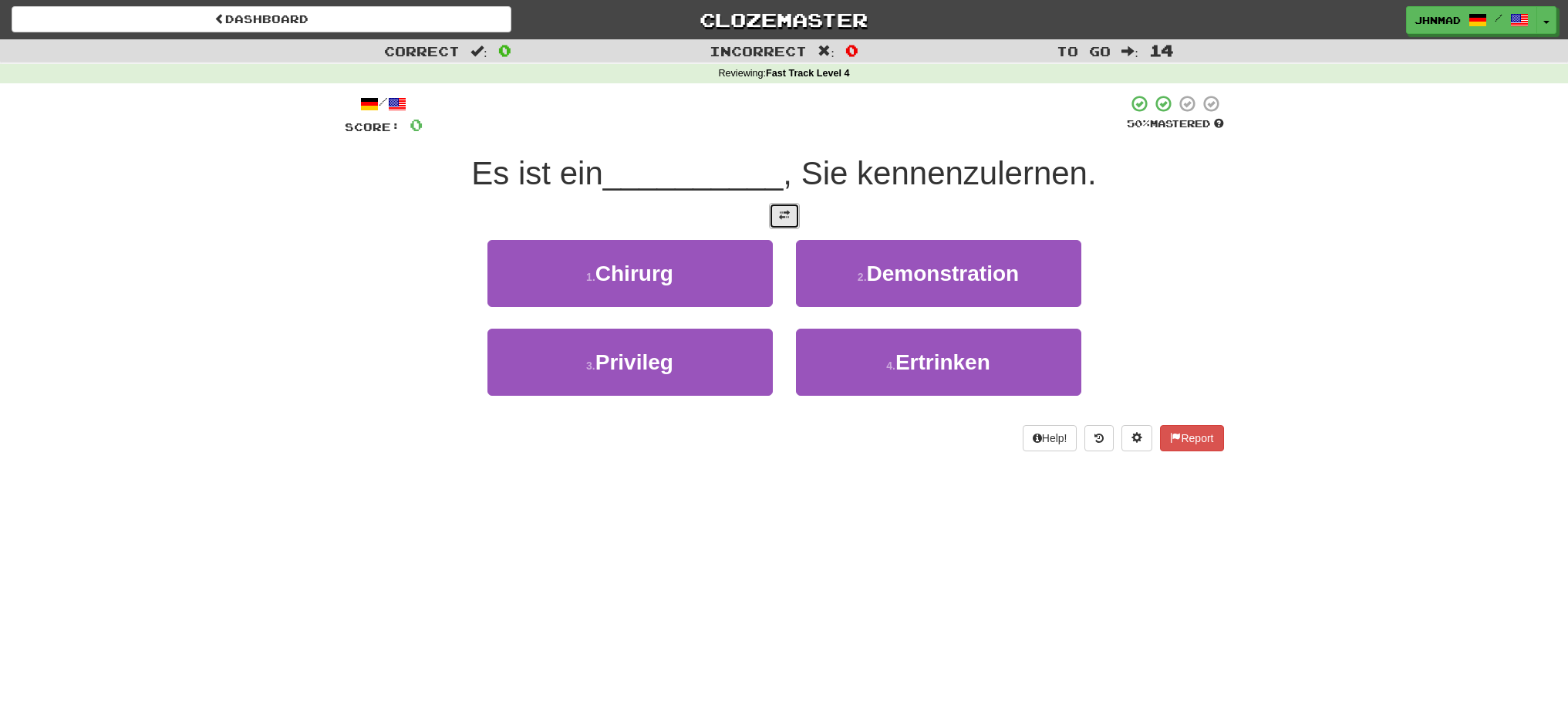
click at [776, 218] on button at bounding box center [784, 216] width 31 height 27
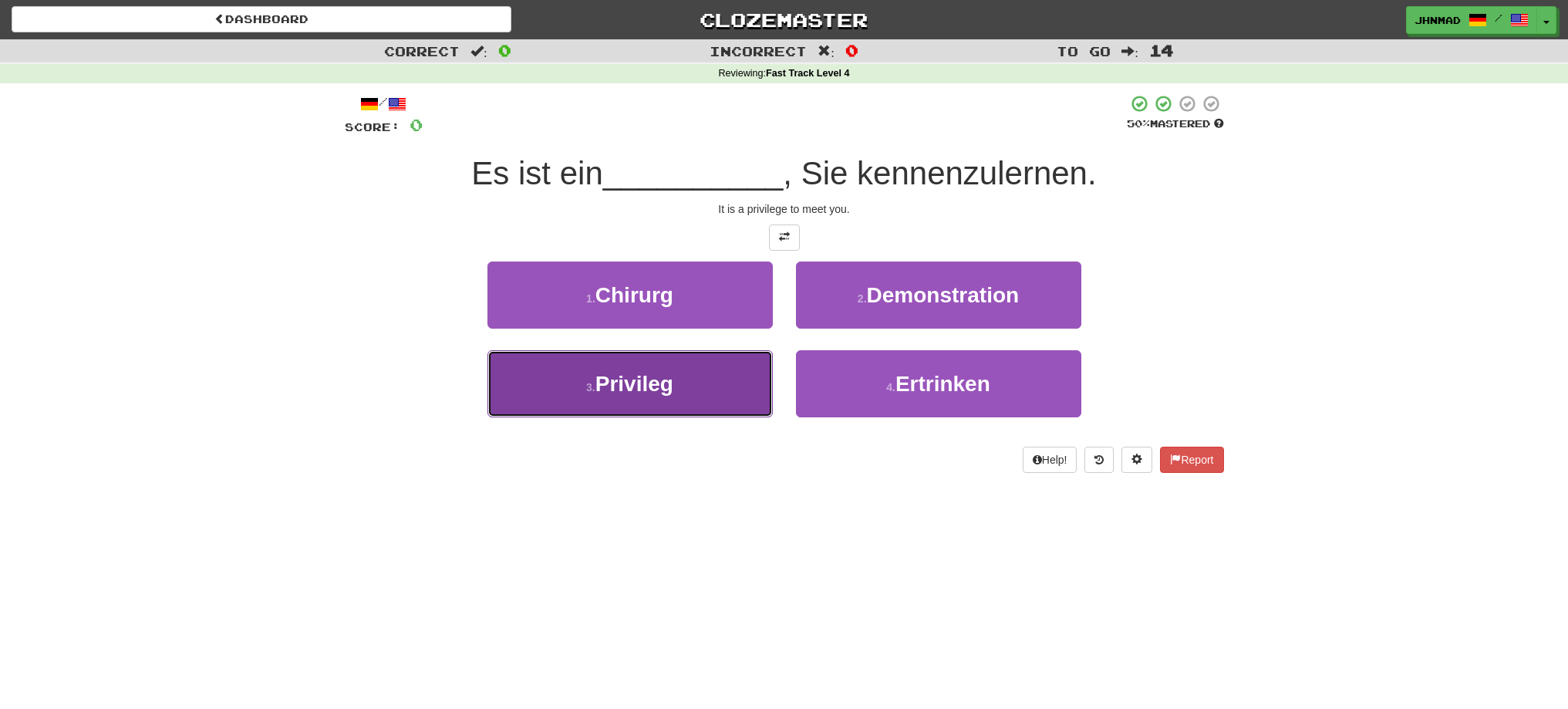
click at [674, 388] on span "Privileg" at bounding box center [635, 383] width 78 height 24
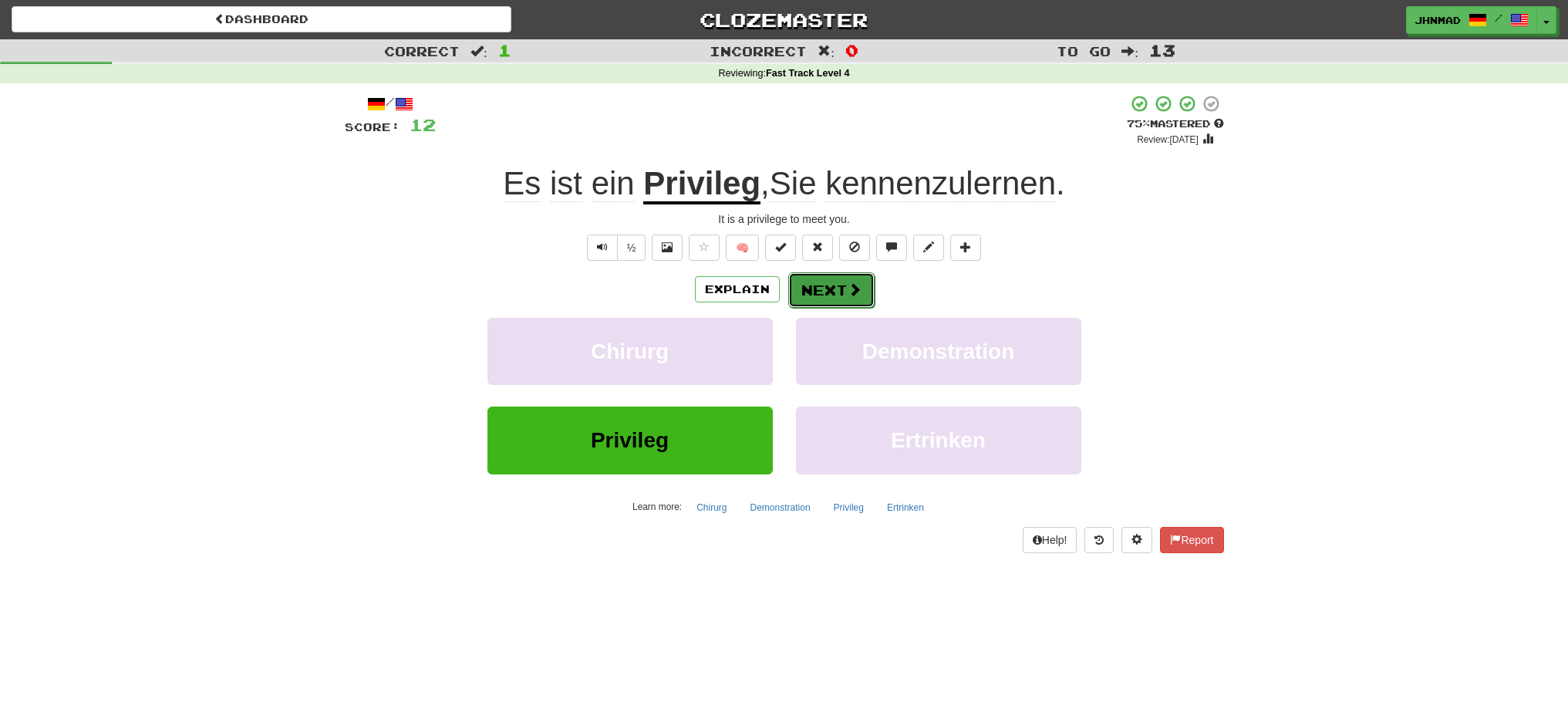
click at [832, 291] on button "Next" at bounding box center [831, 289] width 86 height 35
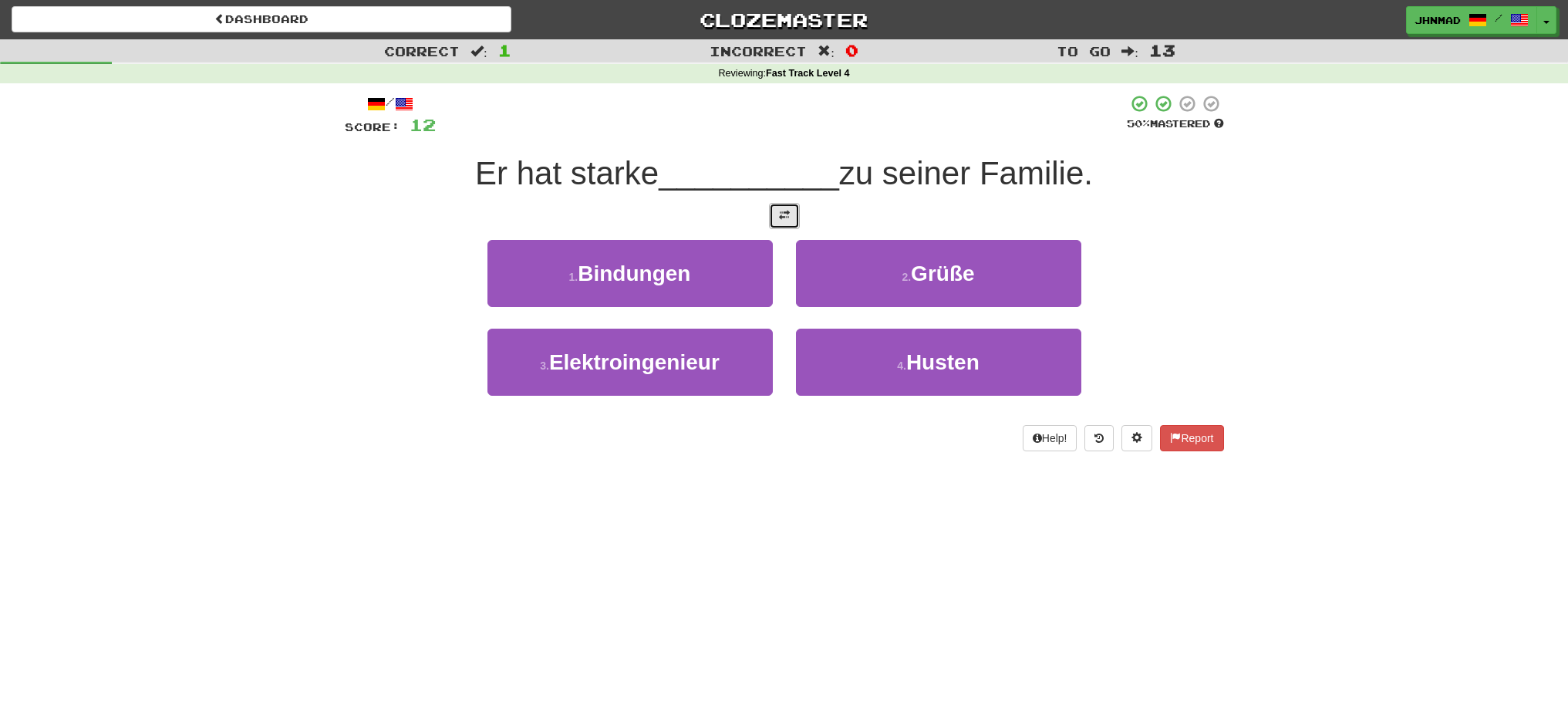
click at [786, 215] on span at bounding box center [784, 214] width 10 height 10
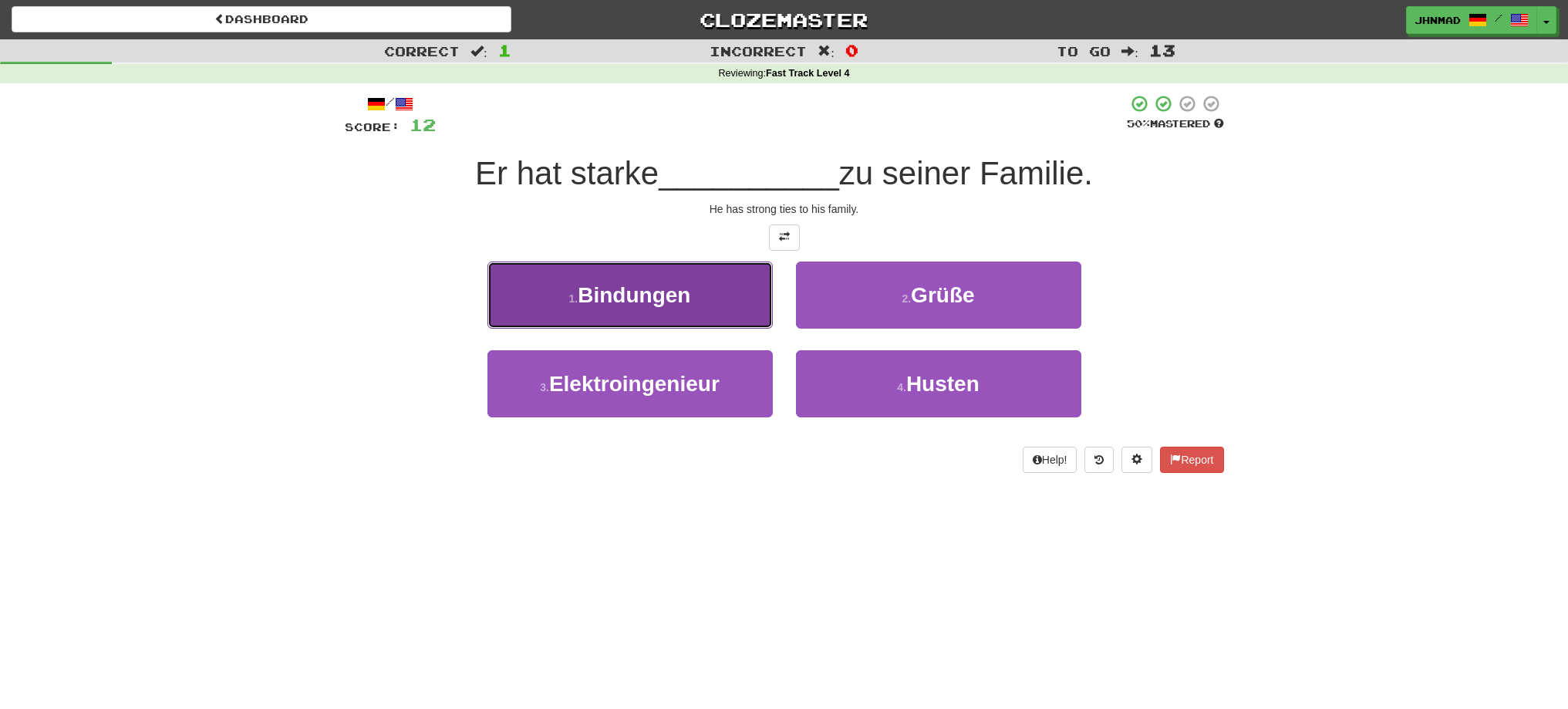
click at [669, 305] on span "Bindungen" at bounding box center [634, 295] width 113 height 24
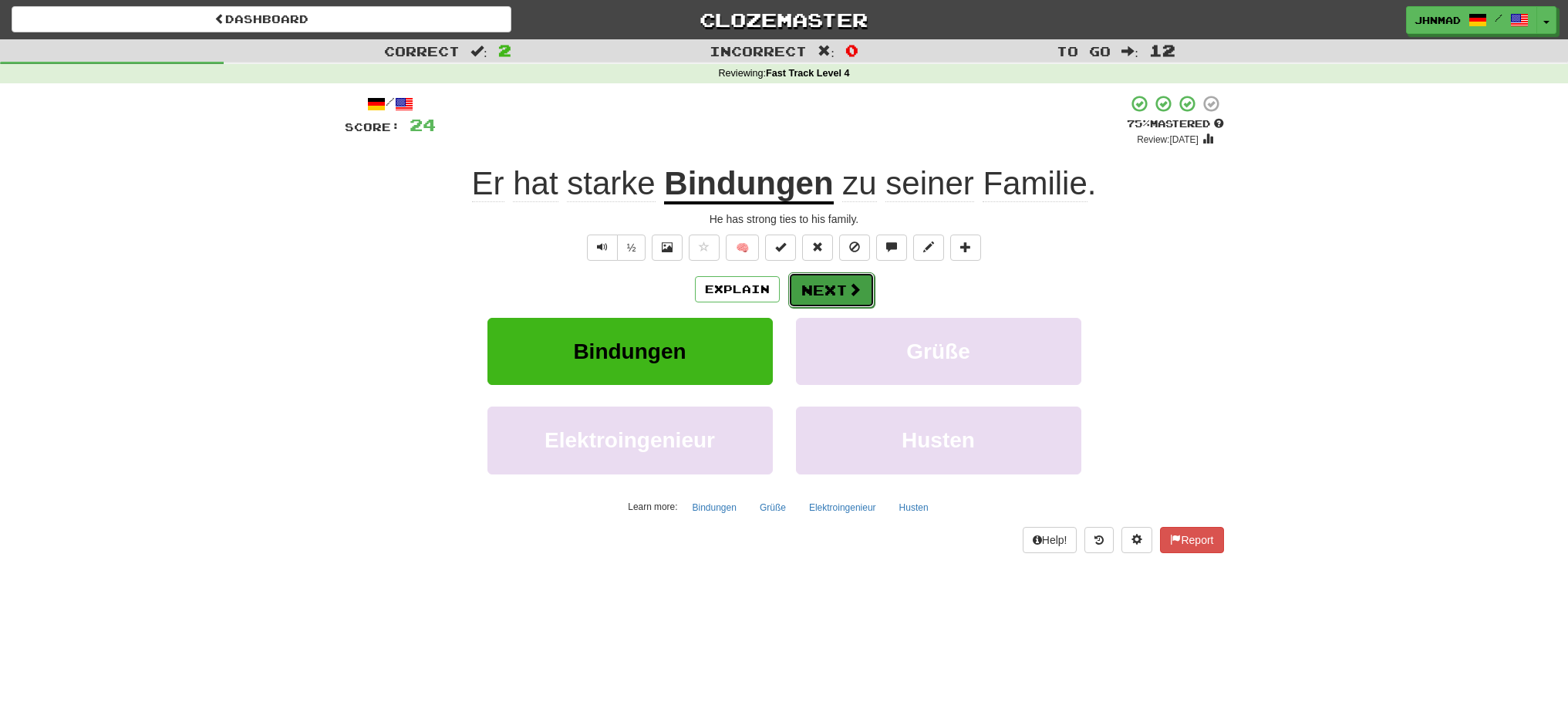
click at [837, 293] on button "Next" at bounding box center [831, 289] width 86 height 35
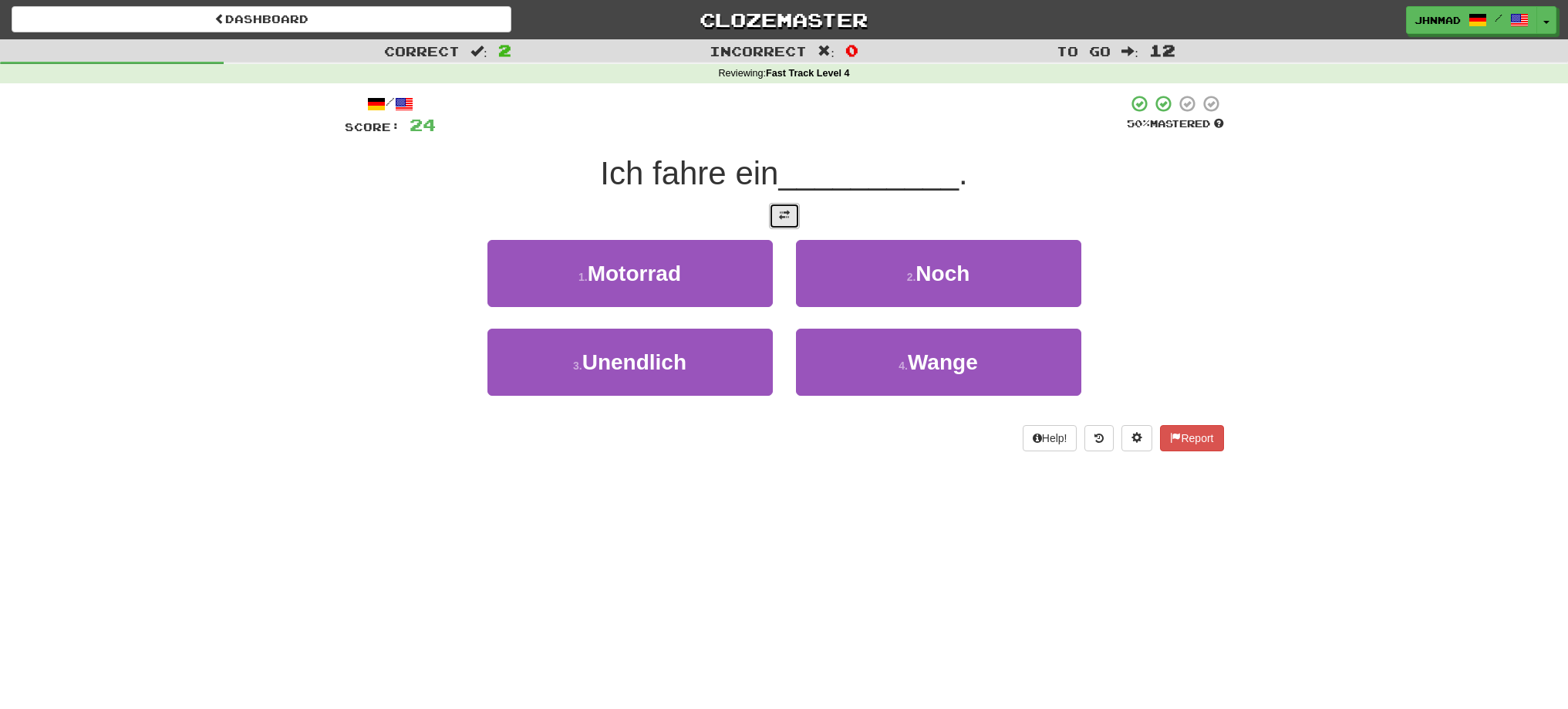
click at [776, 222] on button at bounding box center [784, 216] width 31 height 27
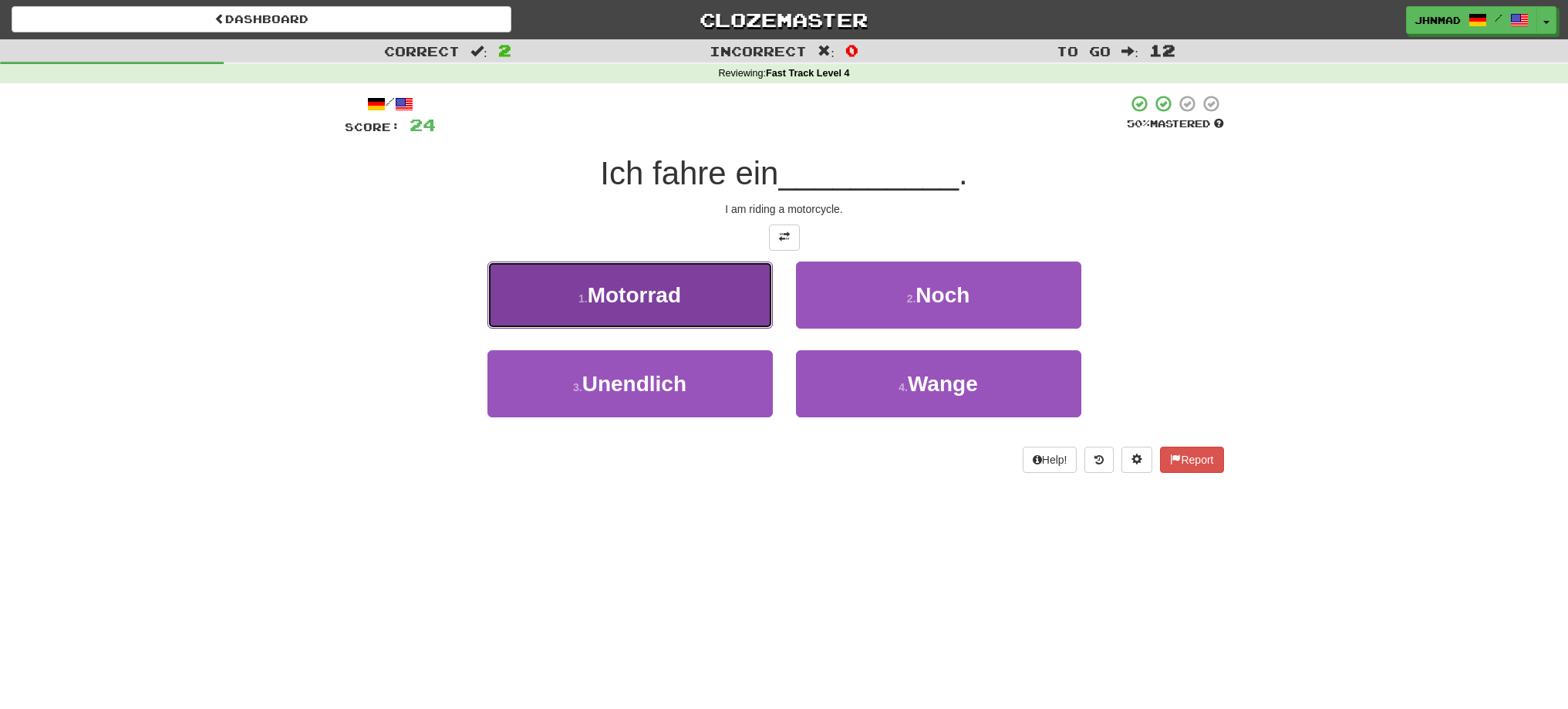
click at [666, 293] on span "Motorrad" at bounding box center [634, 295] width 94 height 24
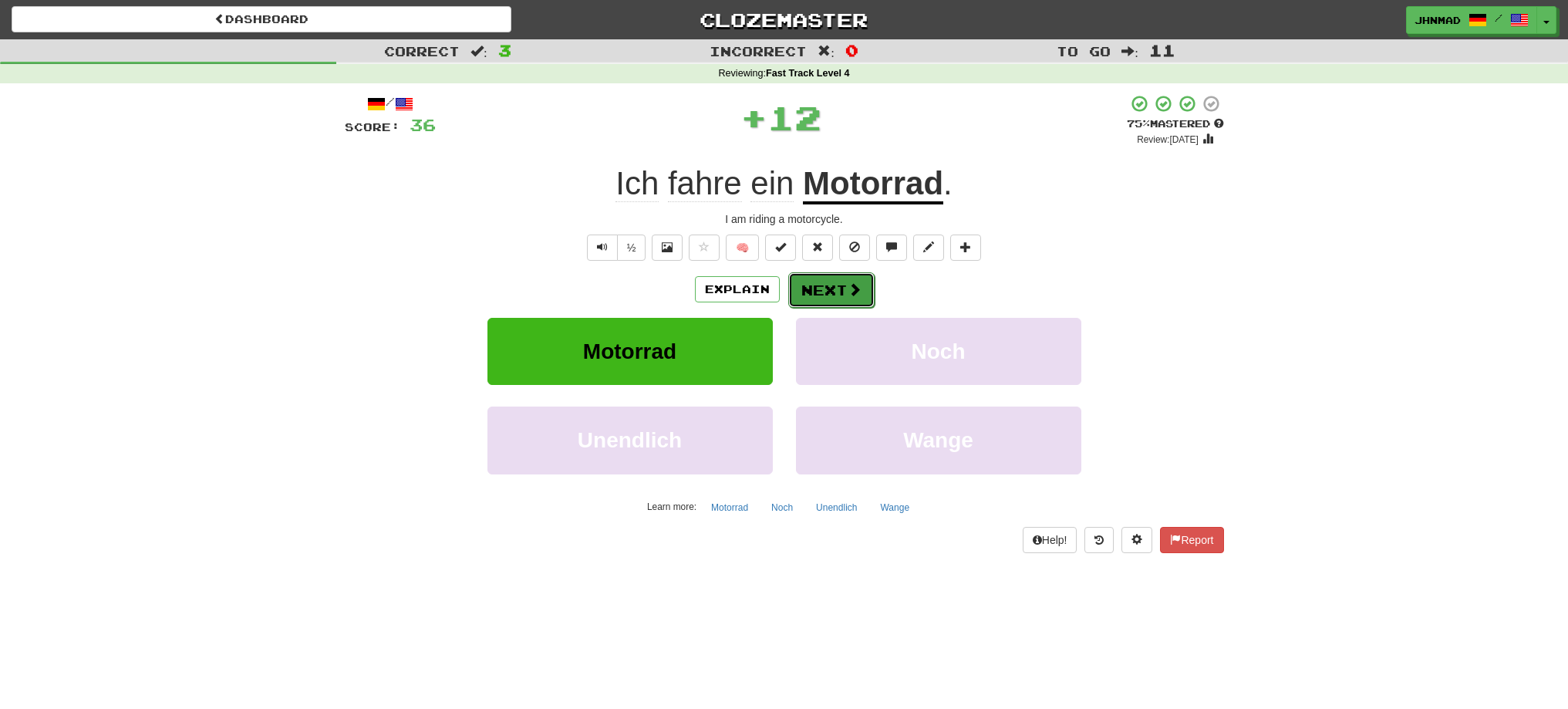
click at [829, 294] on button "Next" at bounding box center [831, 289] width 86 height 35
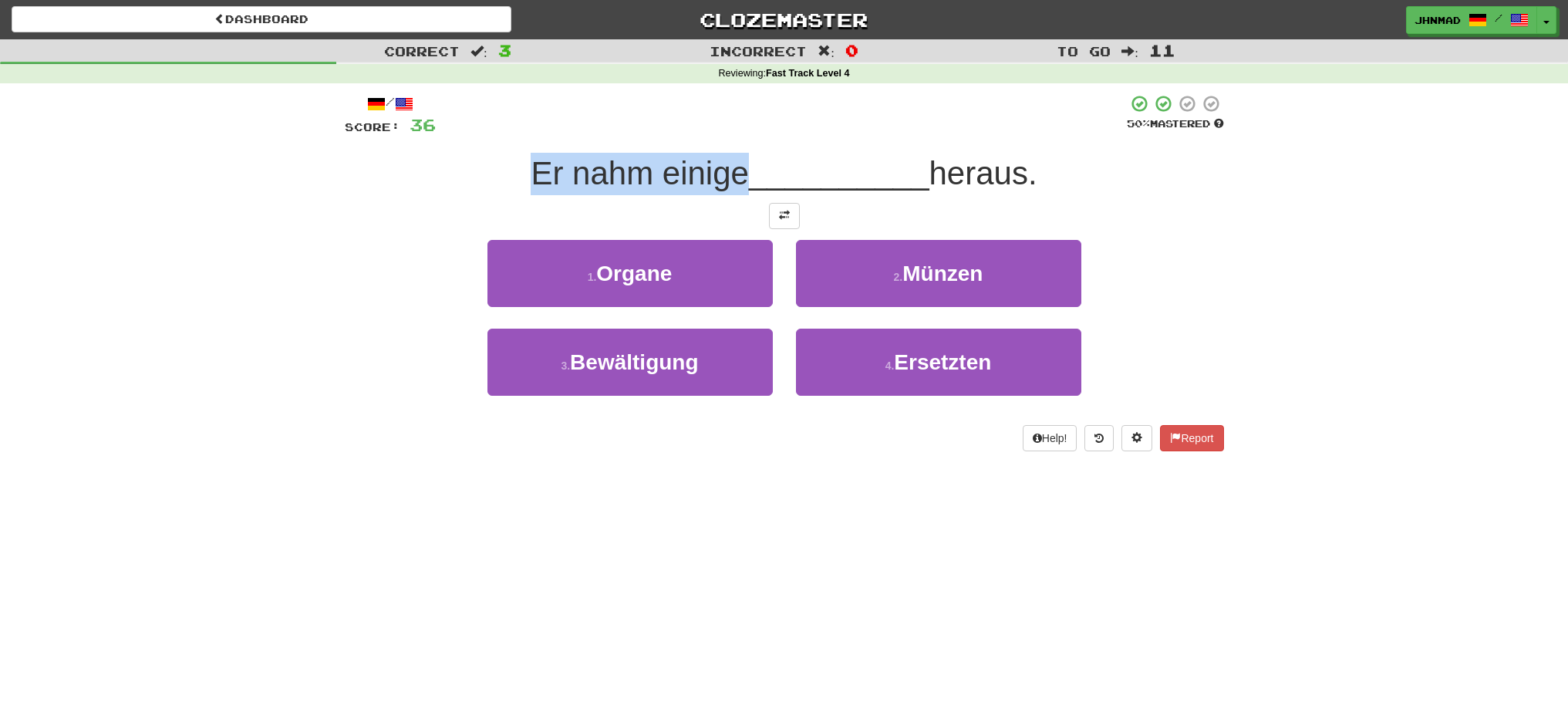
drag, startPoint x: 545, startPoint y: 182, endPoint x: 735, endPoint y: 189, distance: 190.1
click at [735, 189] on span "Er nahm einige" at bounding box center [640, 173] width 218 height 36
click at [725, 192] on div at bounding box center [725, 192] width 0 height 0
click at [799, 222] on button at bounding box center [784, 216] width 31 height 27
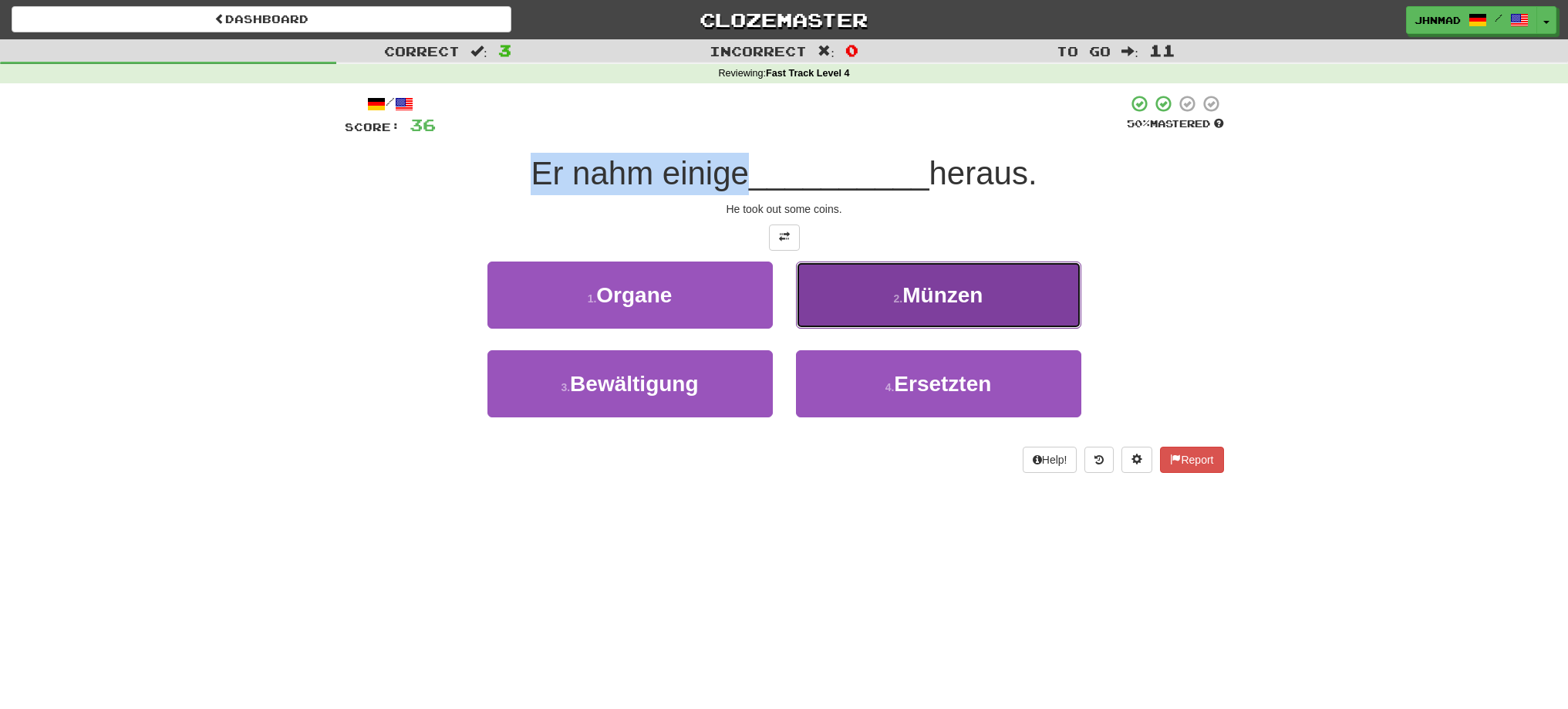
click at [860, 298] on button "2 . Münzen" at bounding box center [938, 295] width 285 height 67
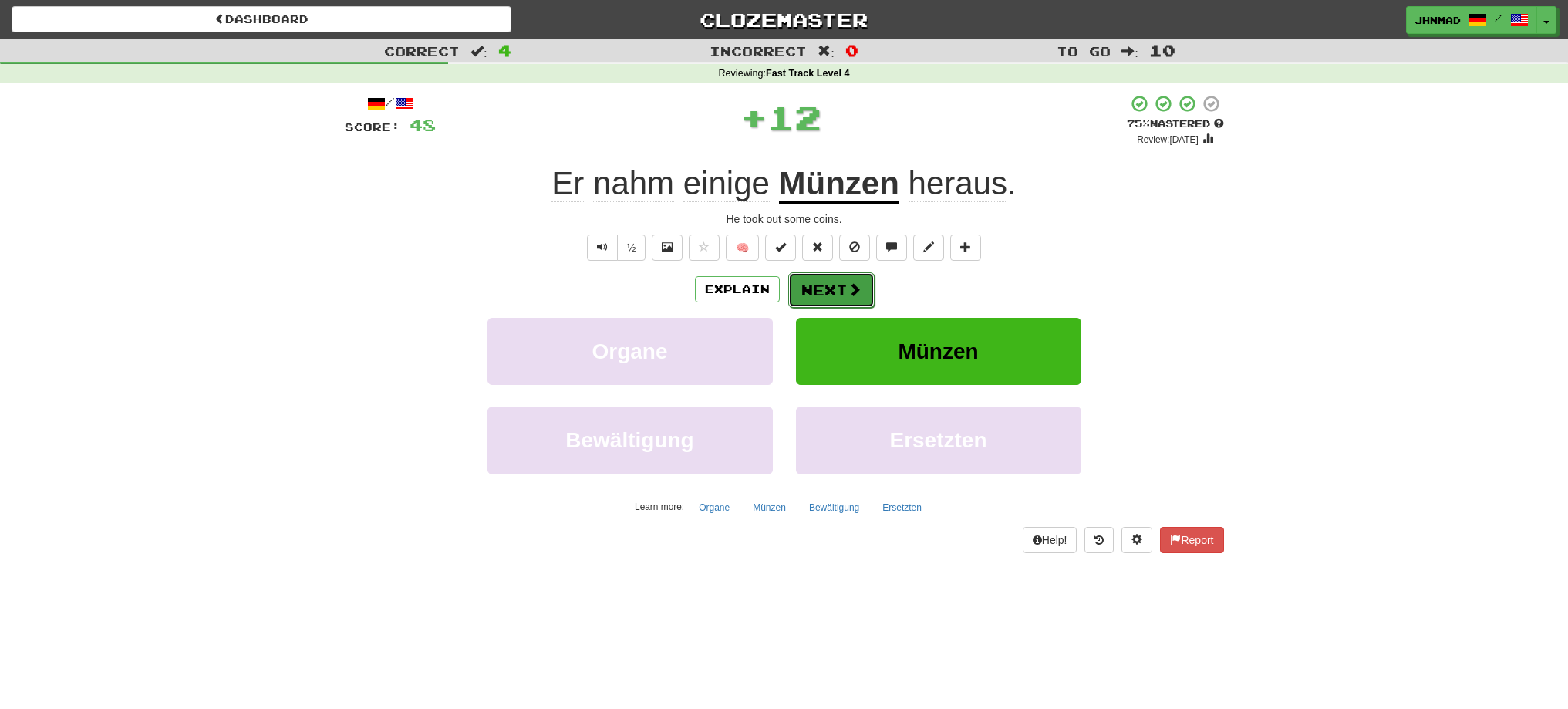
click at [843, 288] on button "Next" at bounding box center [831, 289] width 86 height 35
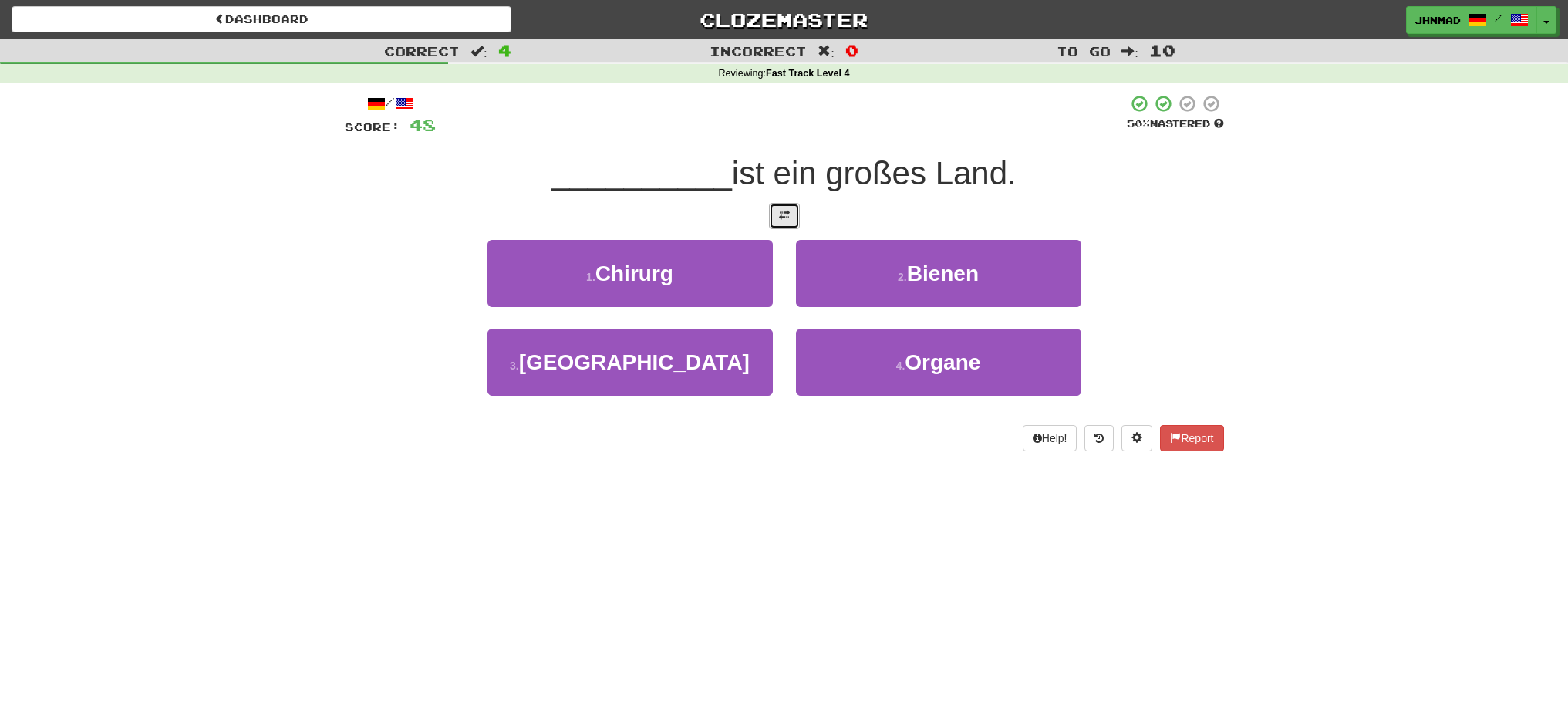
click at [790, 227] on button at bounding box center [784, 216] width 31 height 27
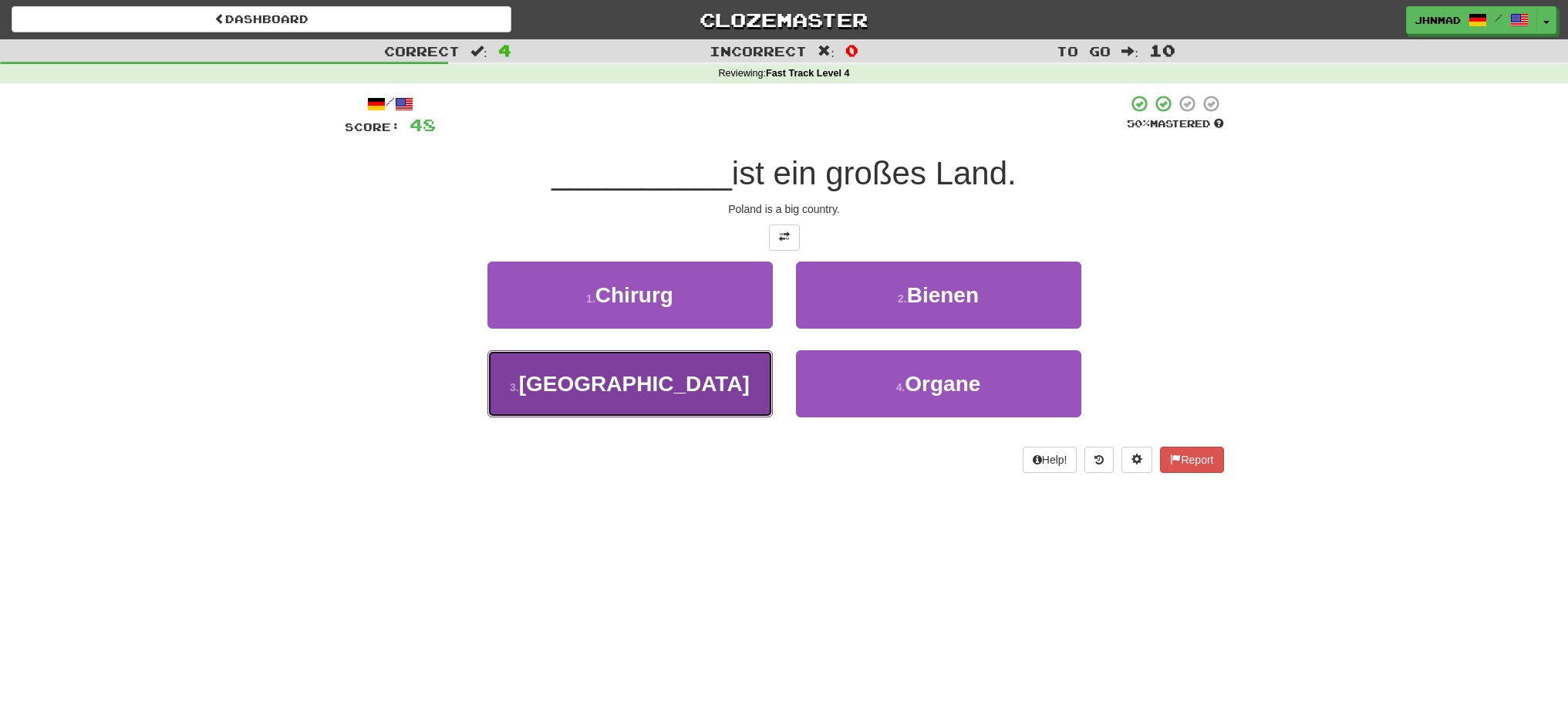
click at [590, 380] on button "3 . [GEOGRAPHIC_DATA]" at bounding box center [630, 384] width 285 height 67
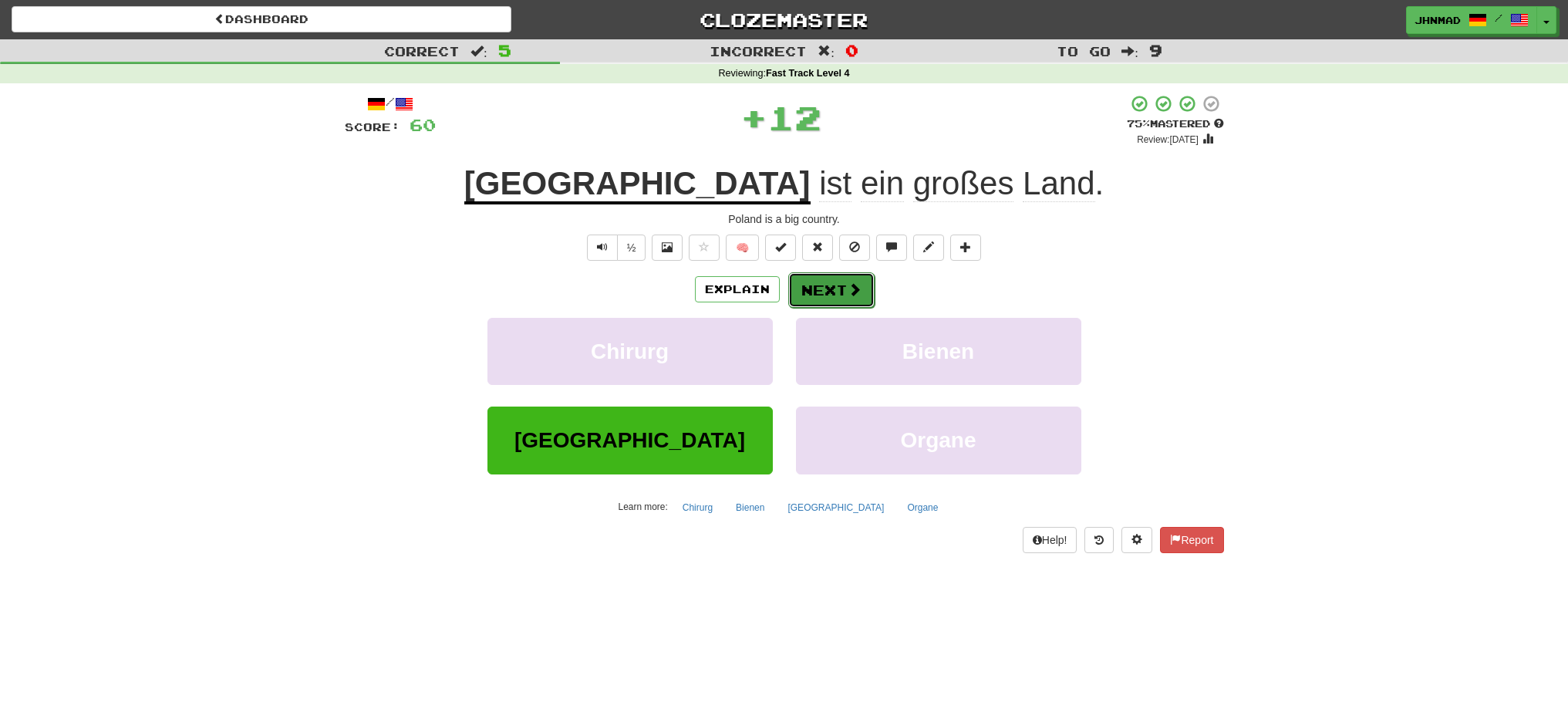
click at [822, 291] on button "Next" at bounding box center [831, 289] width 86 height 35
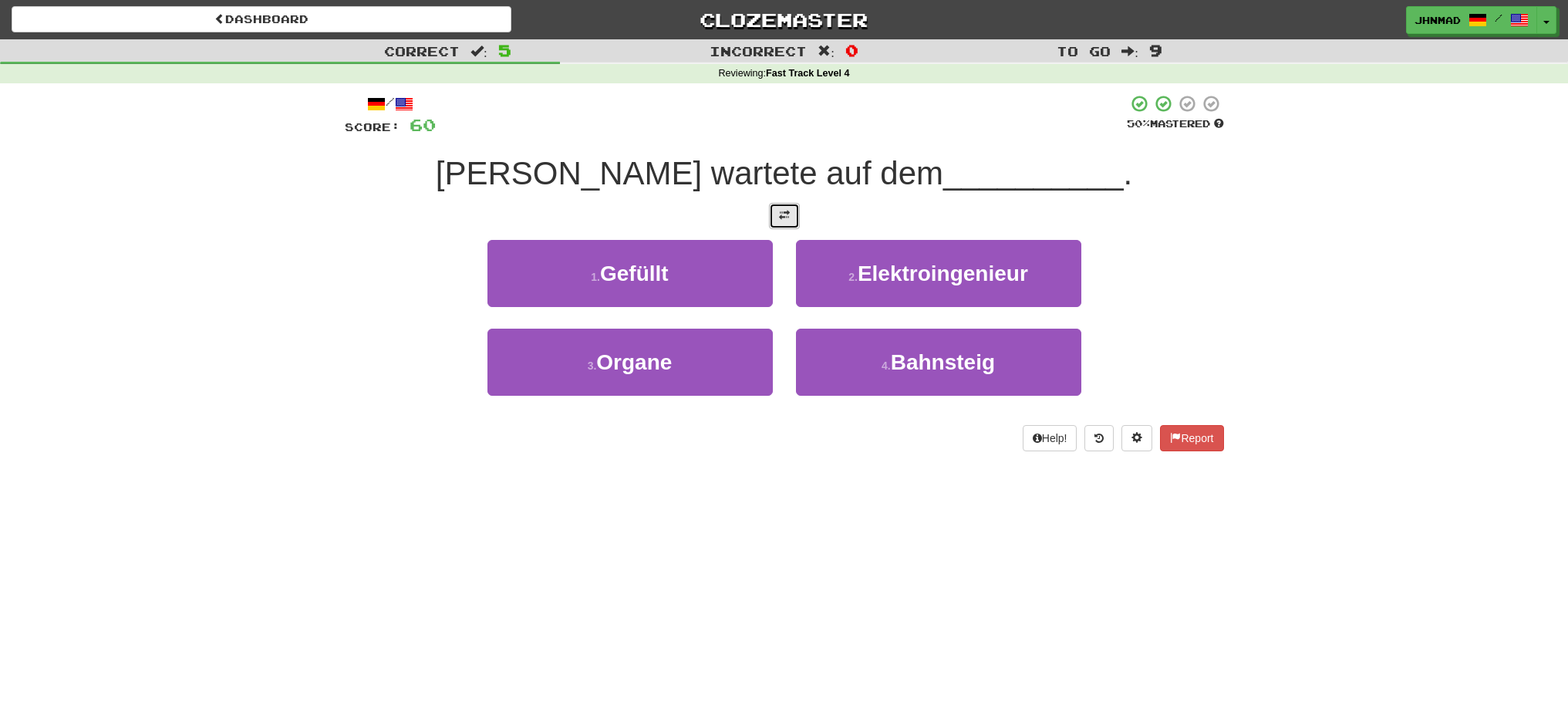
click at [787, 221] on span at bounding box center [784, 214] width 10 height 10
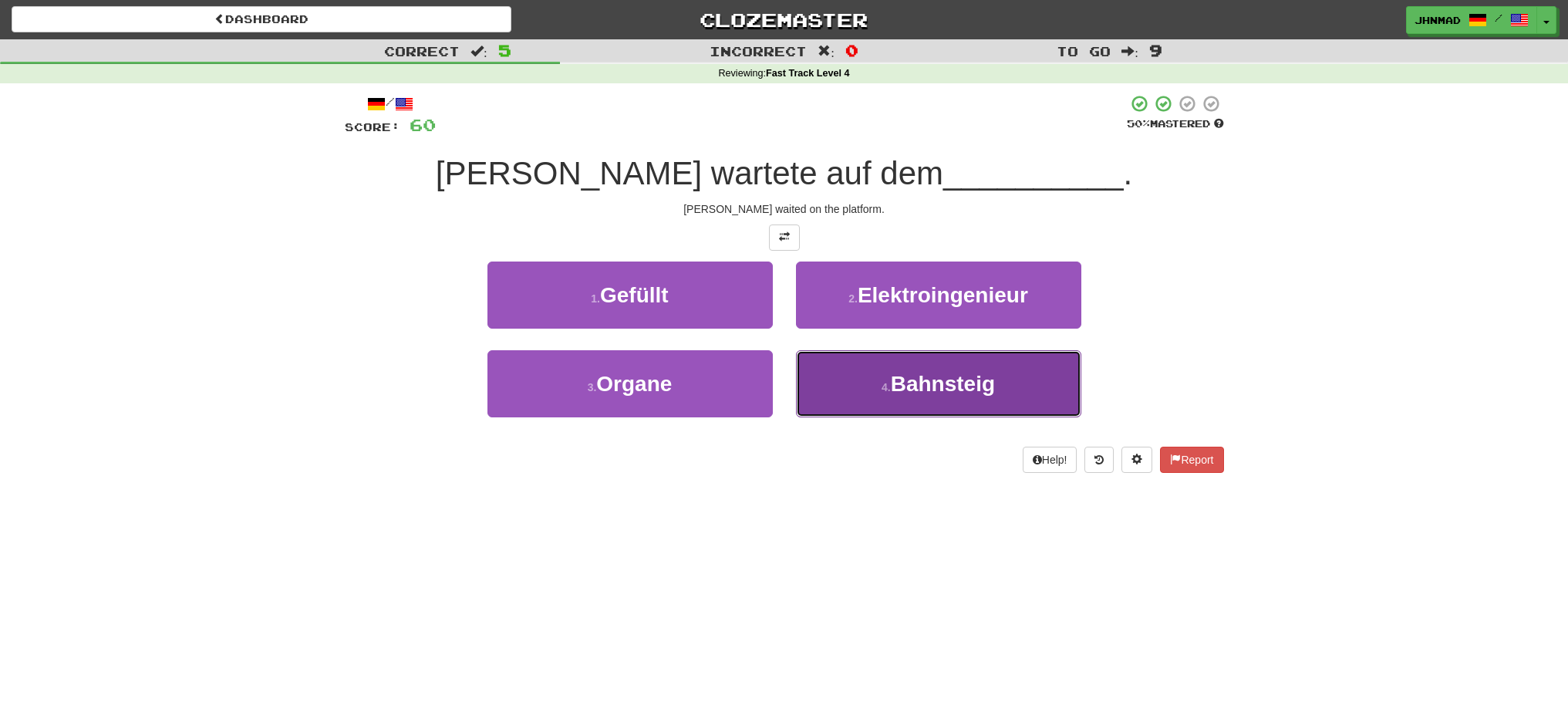
click at [986, 390] on span "Bahnsteig" at bounding box center [943, 383] width 104 height 24
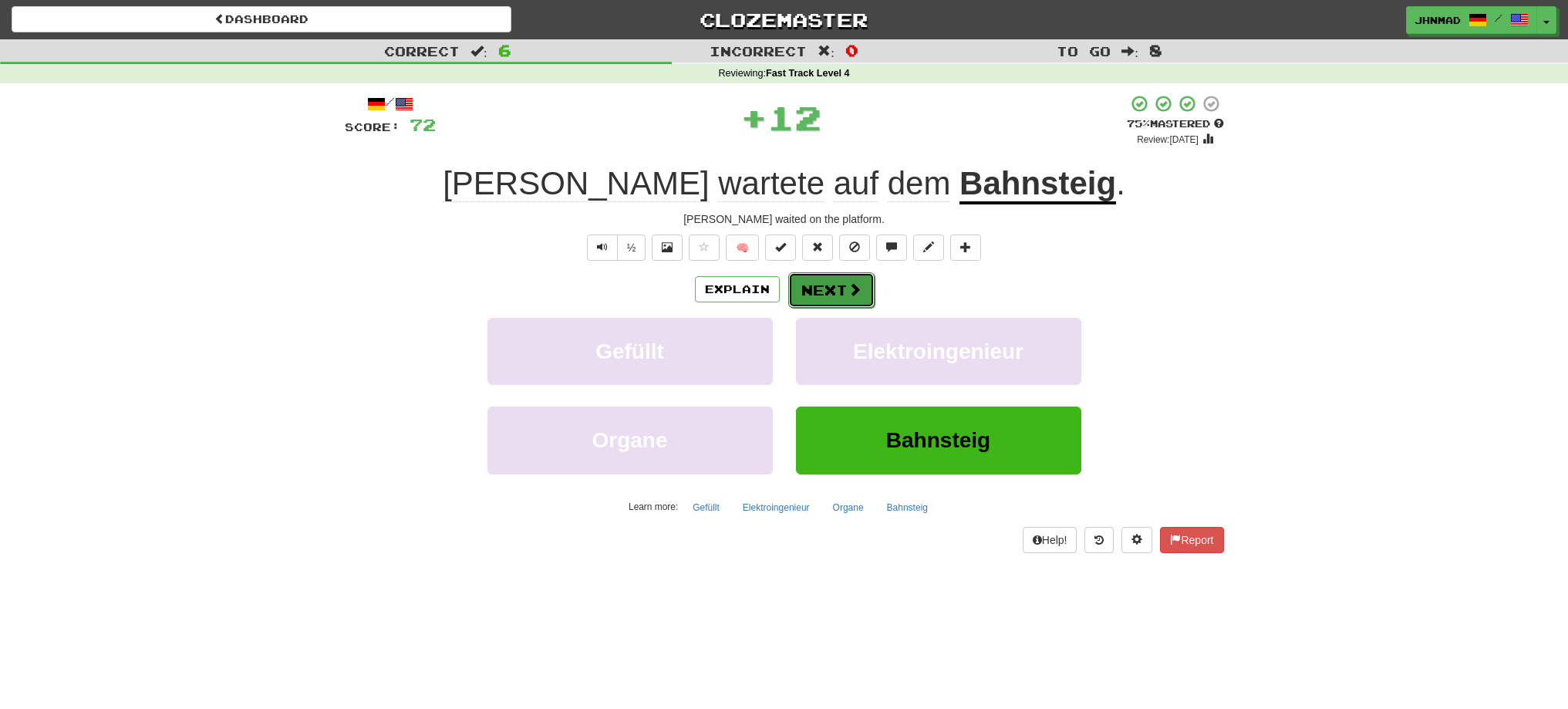
click at [839, 286] on button "Next" at bounding box center [831, 289] width 86 height 35
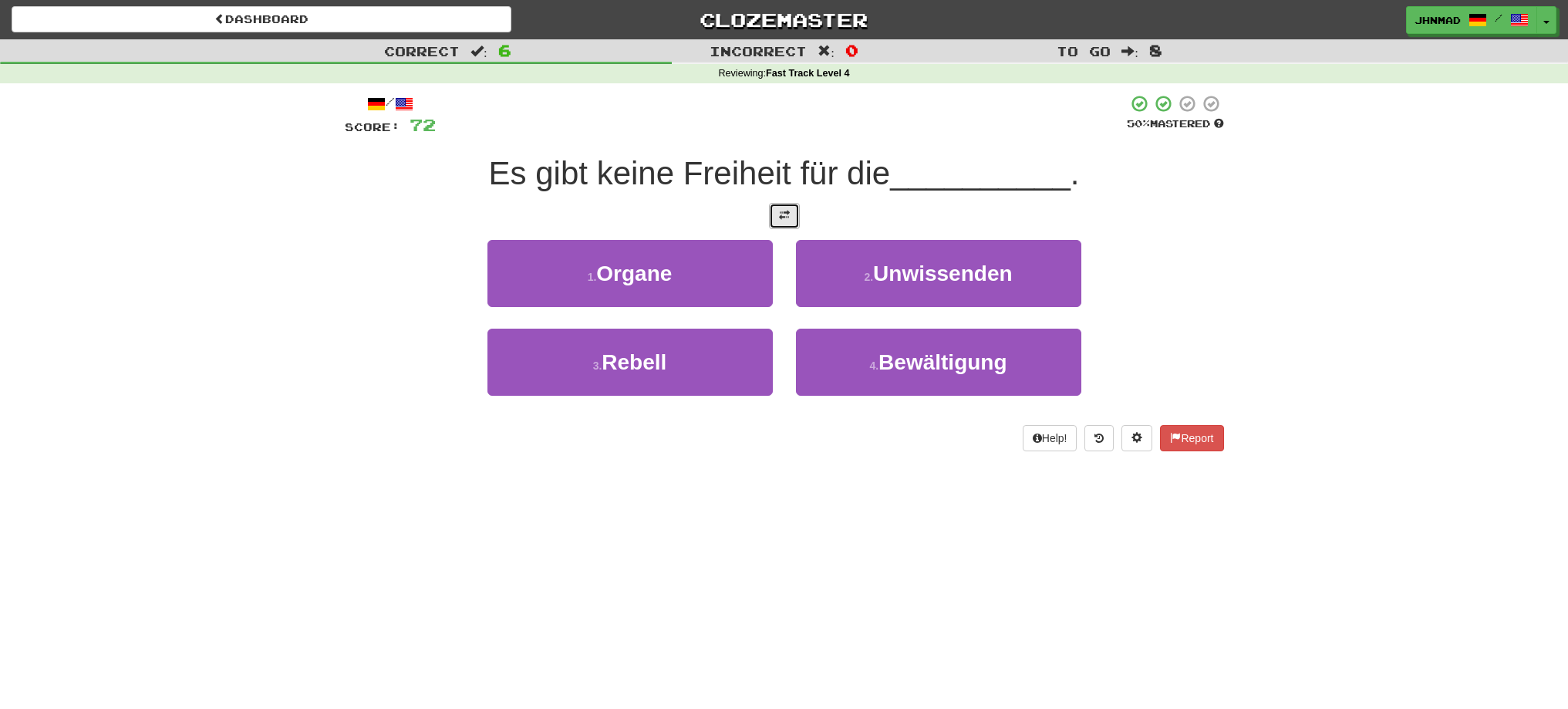
click at [790, 219] on button at bounding box center [784, 216] width 31 height 27
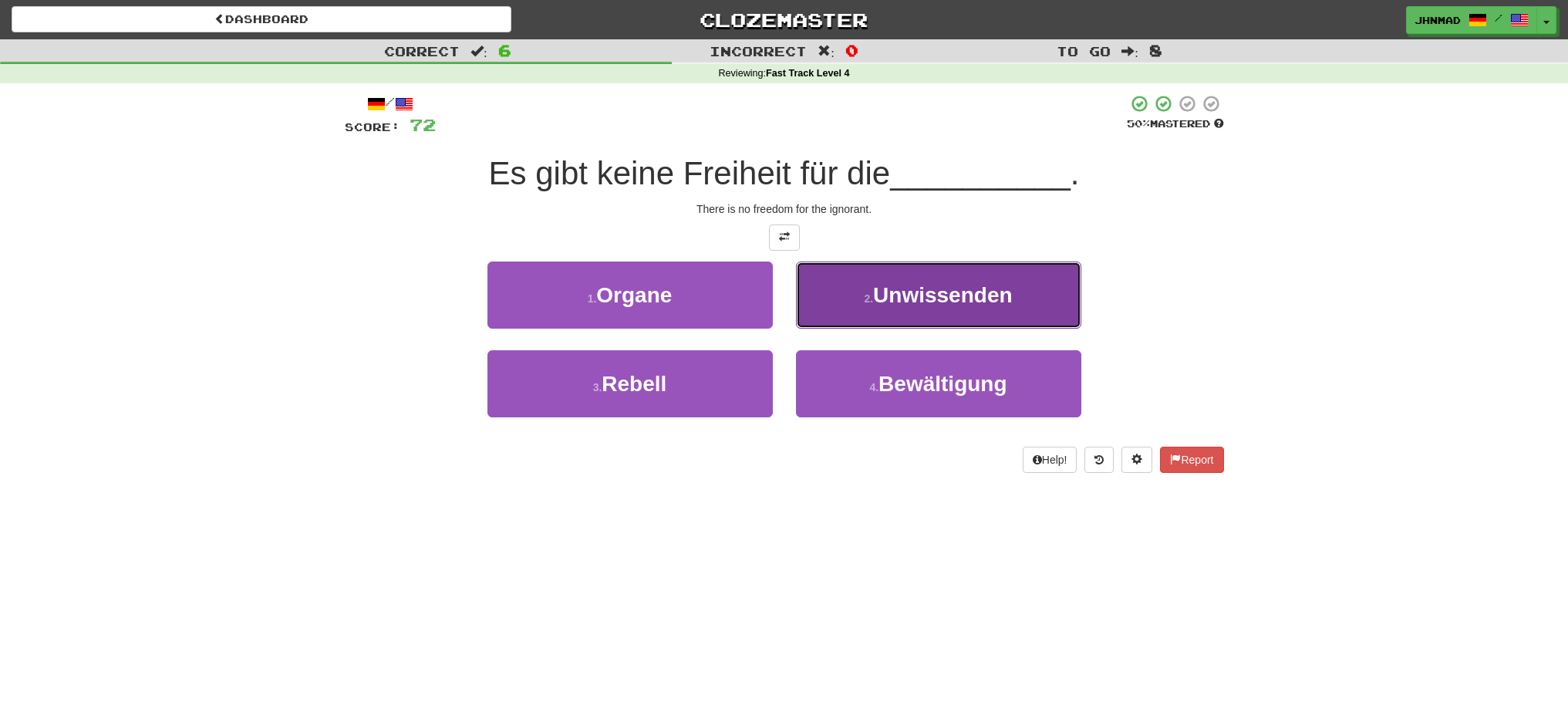
click at [963, 311] on button "2 . Unwissenden" at bounding box center [938, 295] width 285 height 67
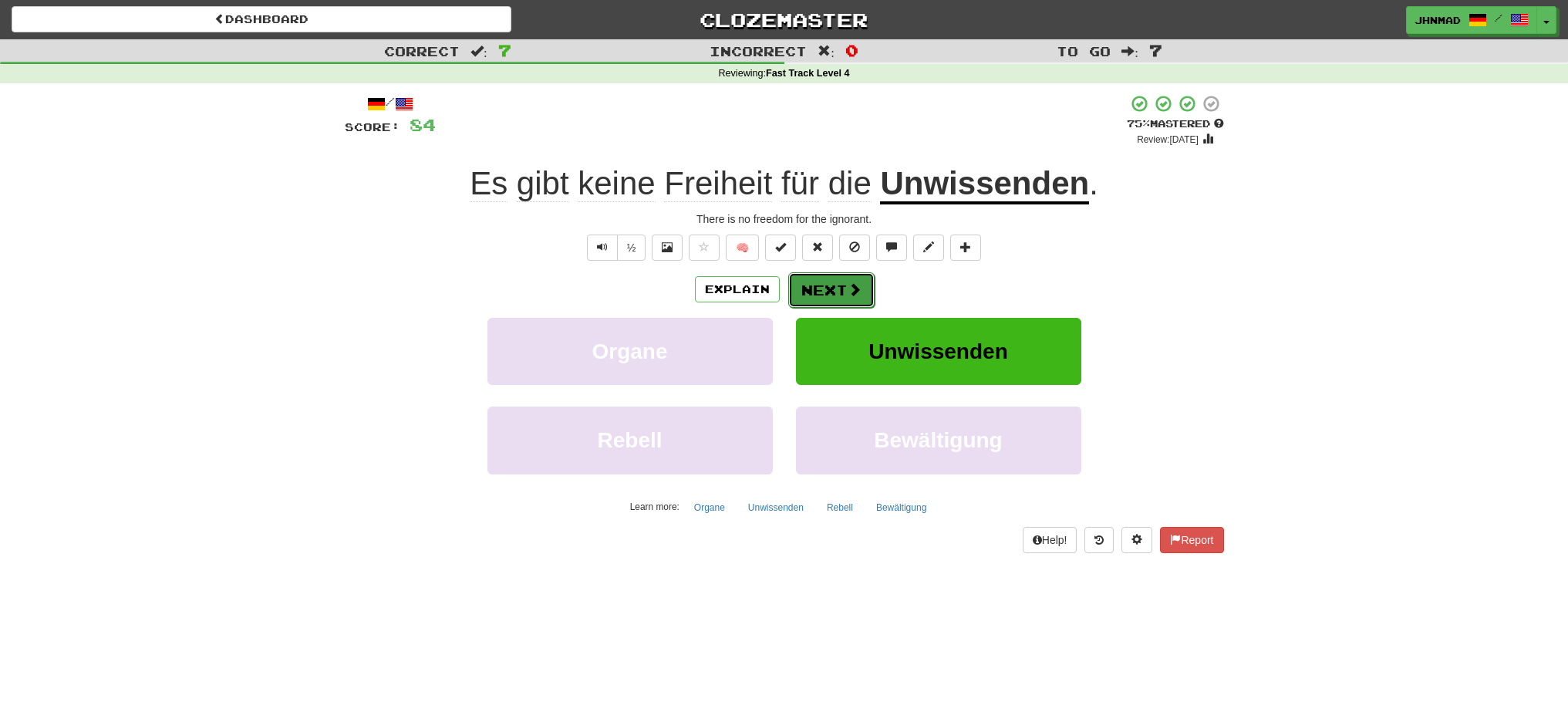
click at [845, 300] on button "Next" at bounding box center [831, 289] width 86 height 35
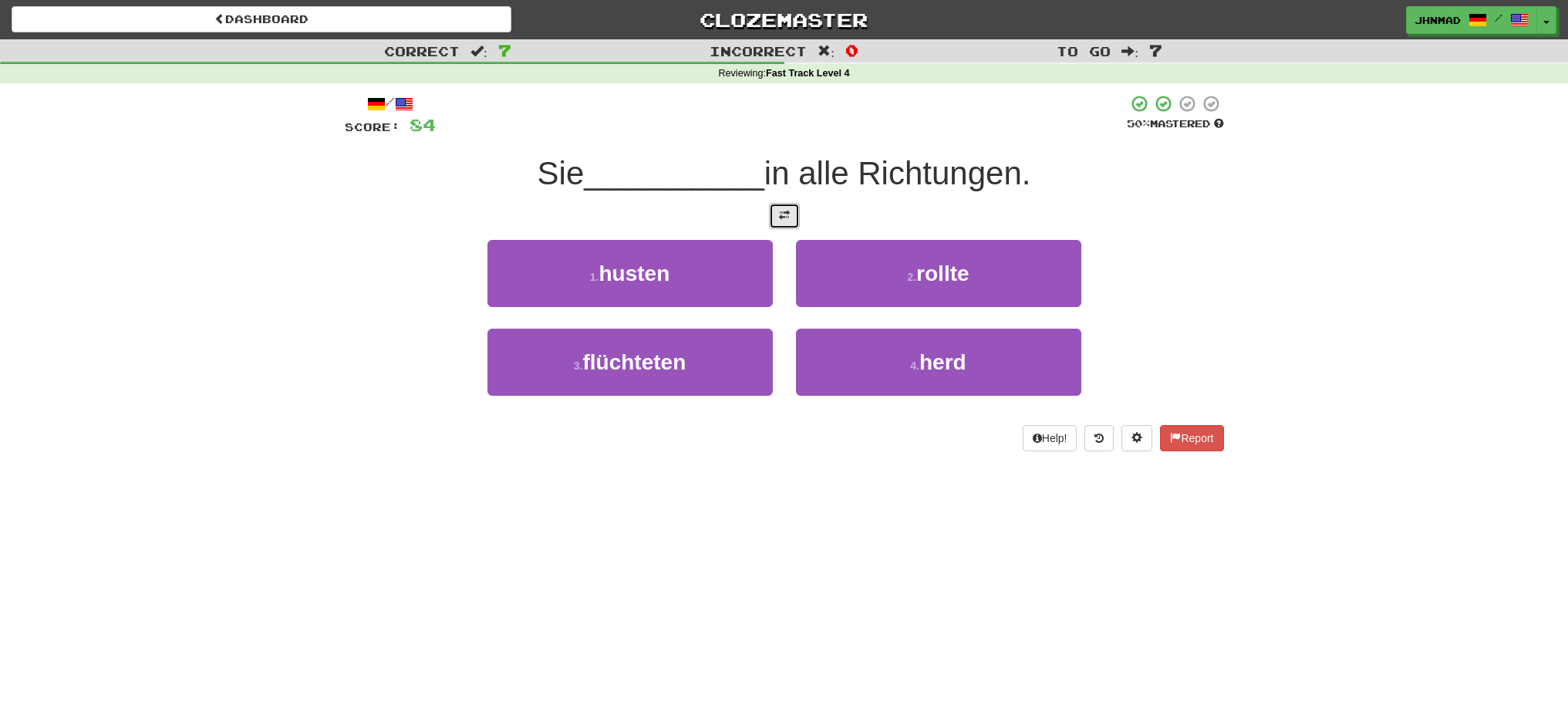
click at [787, 221] on span at bounding box center [784, 214] width 10 height 10
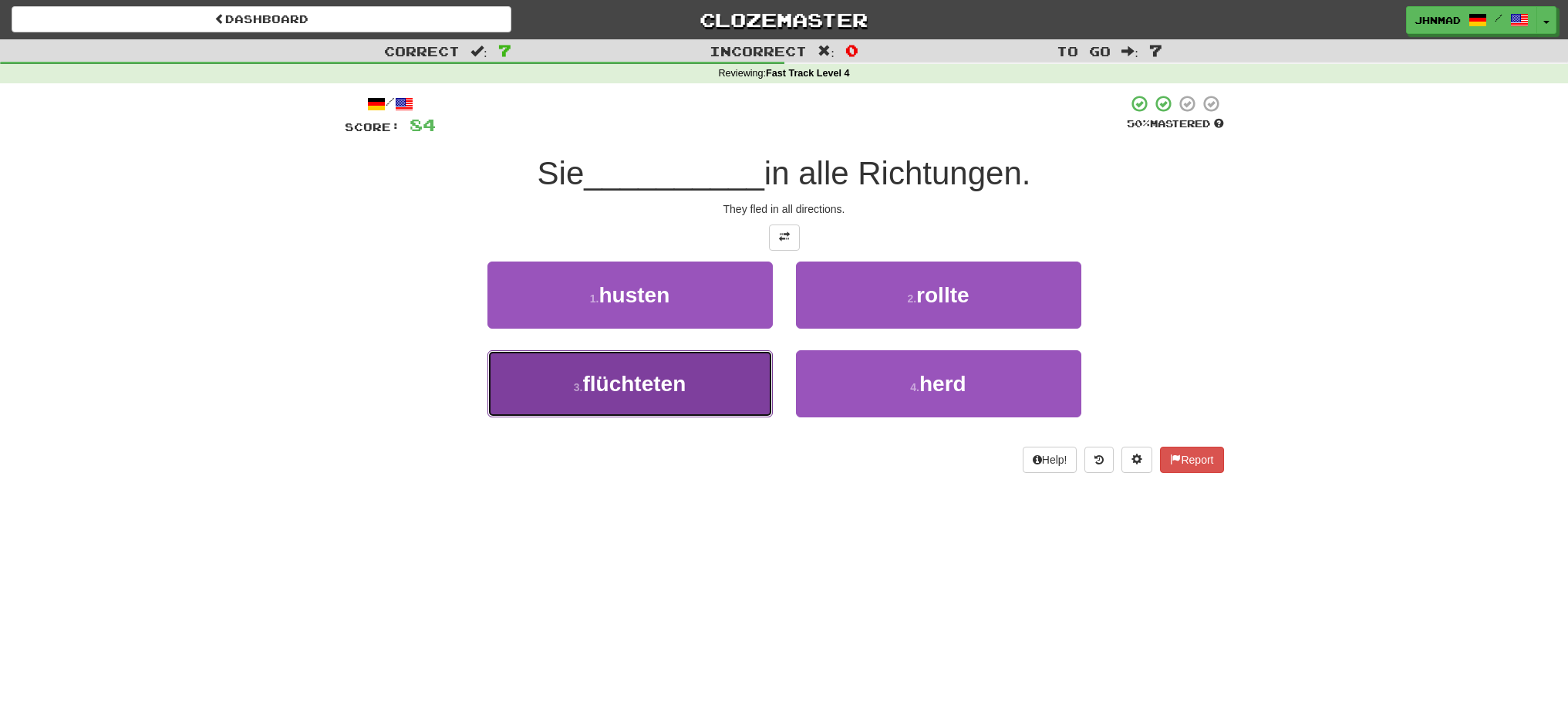
click at [617, 390] on span "flüchteten" at bounding box center [634, 383] width 103 height 24
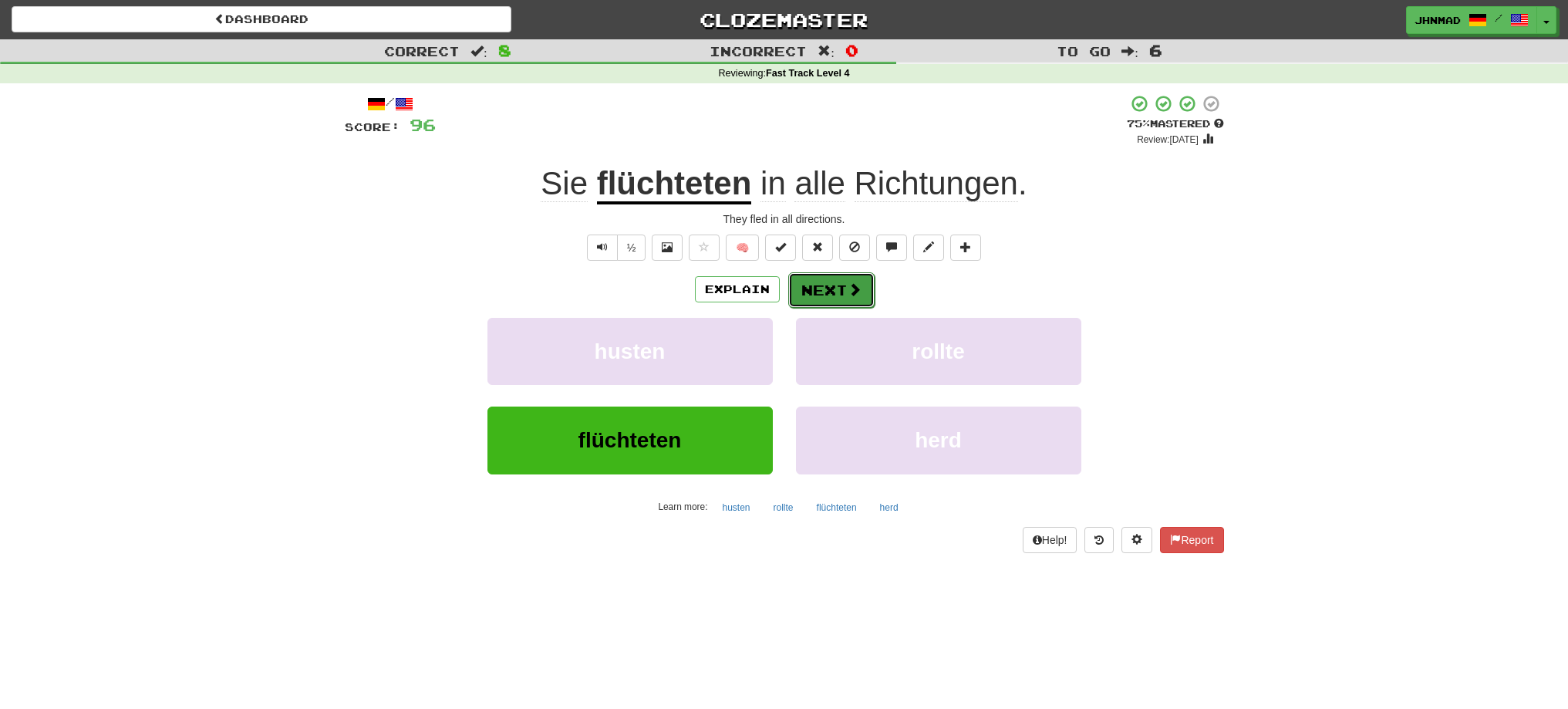
click at [824, 290] on button "Next" at bounding box center [831, 289] width 86 height 35
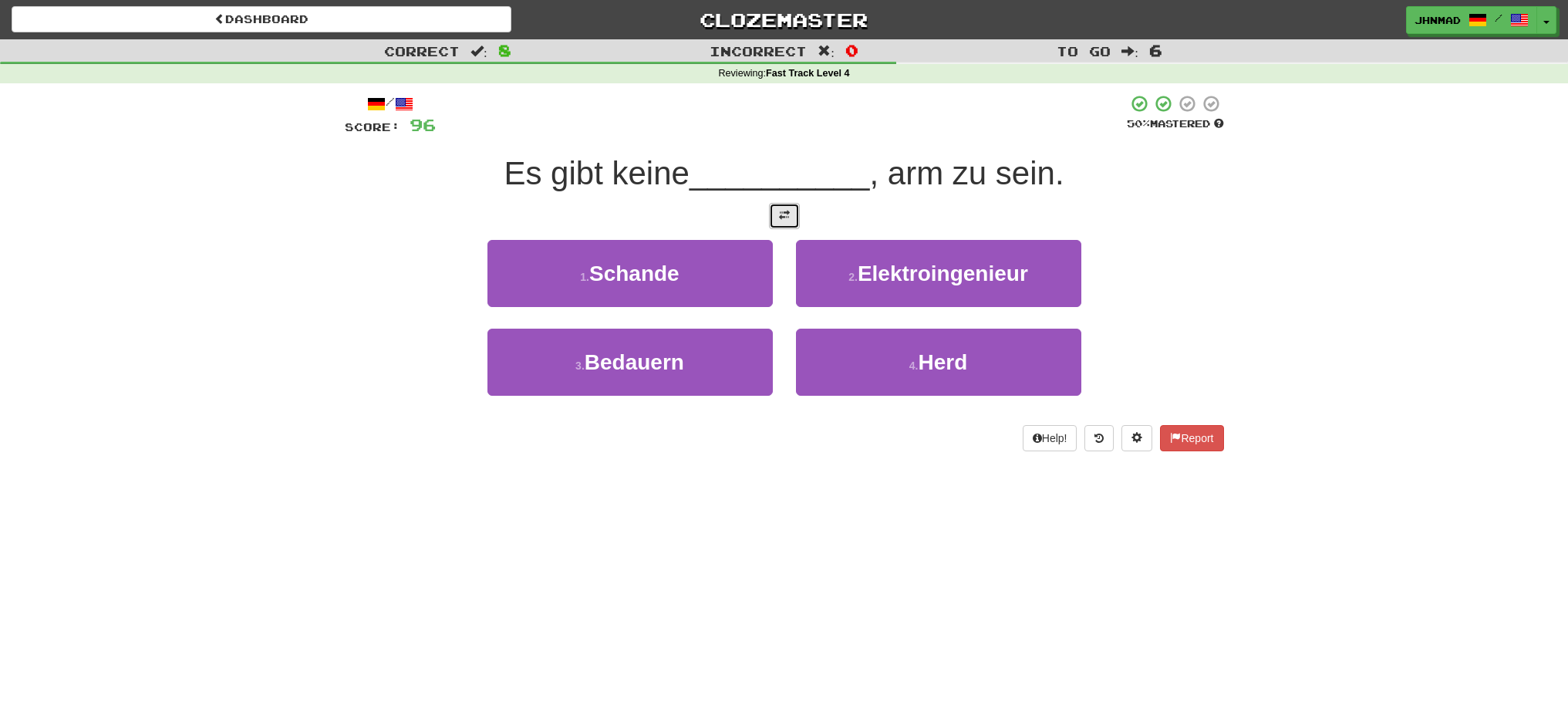
click at [789, 214] on span at bounding box center [784, 214] width 10 height 10
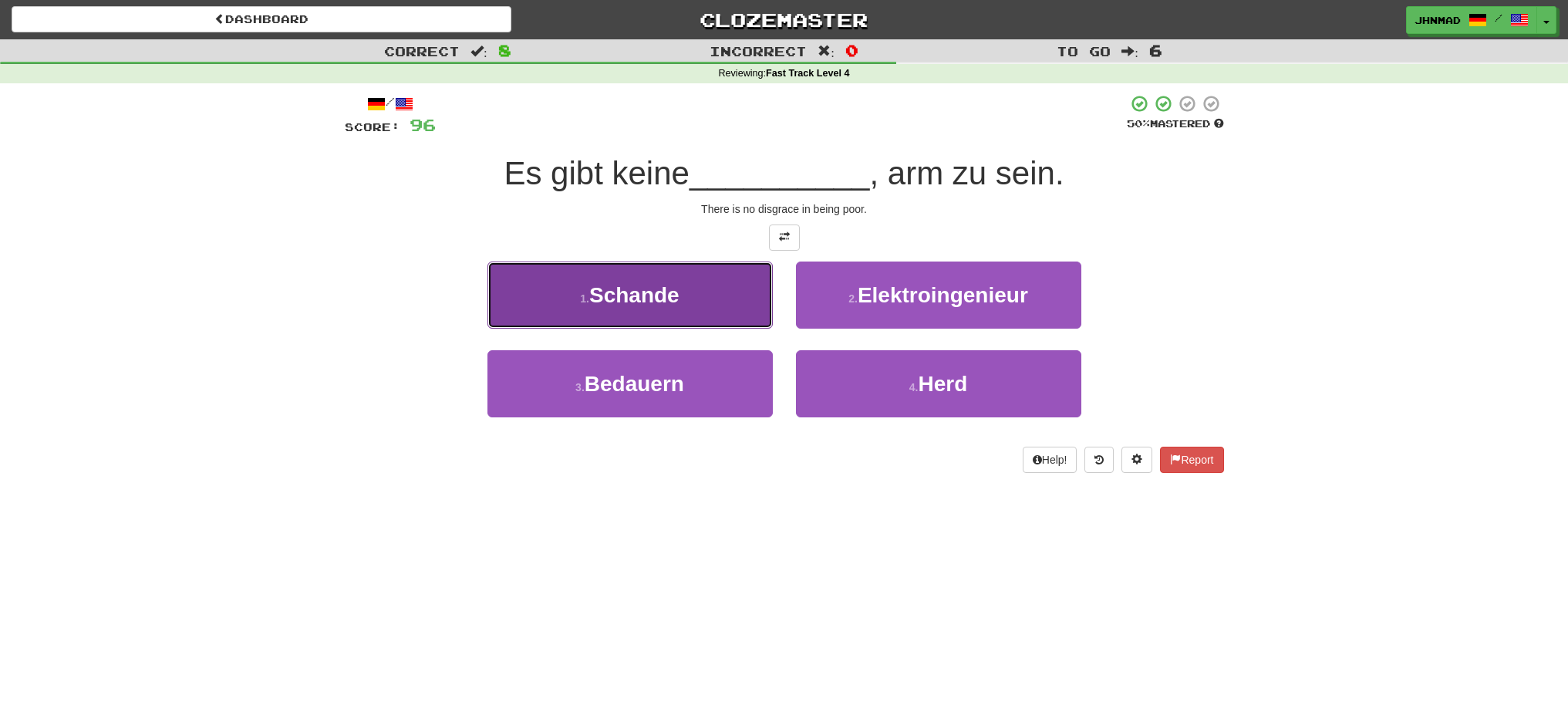
click at [701, 315] on button "1 . Schande" at bounding box center [630, 295] width 285 height 67
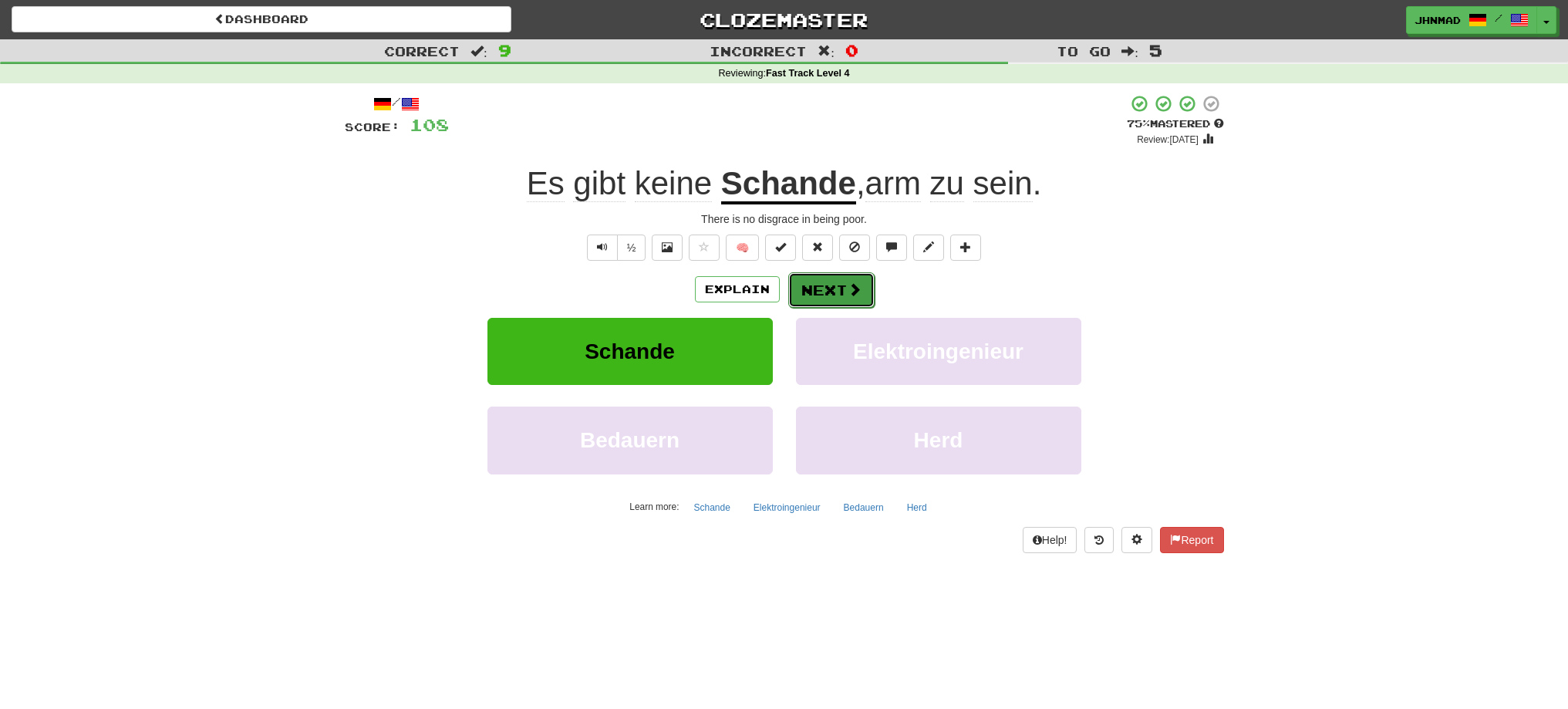
click at [837, 278] on button "Next" at bounding box center [831, 289] width 86 height 35
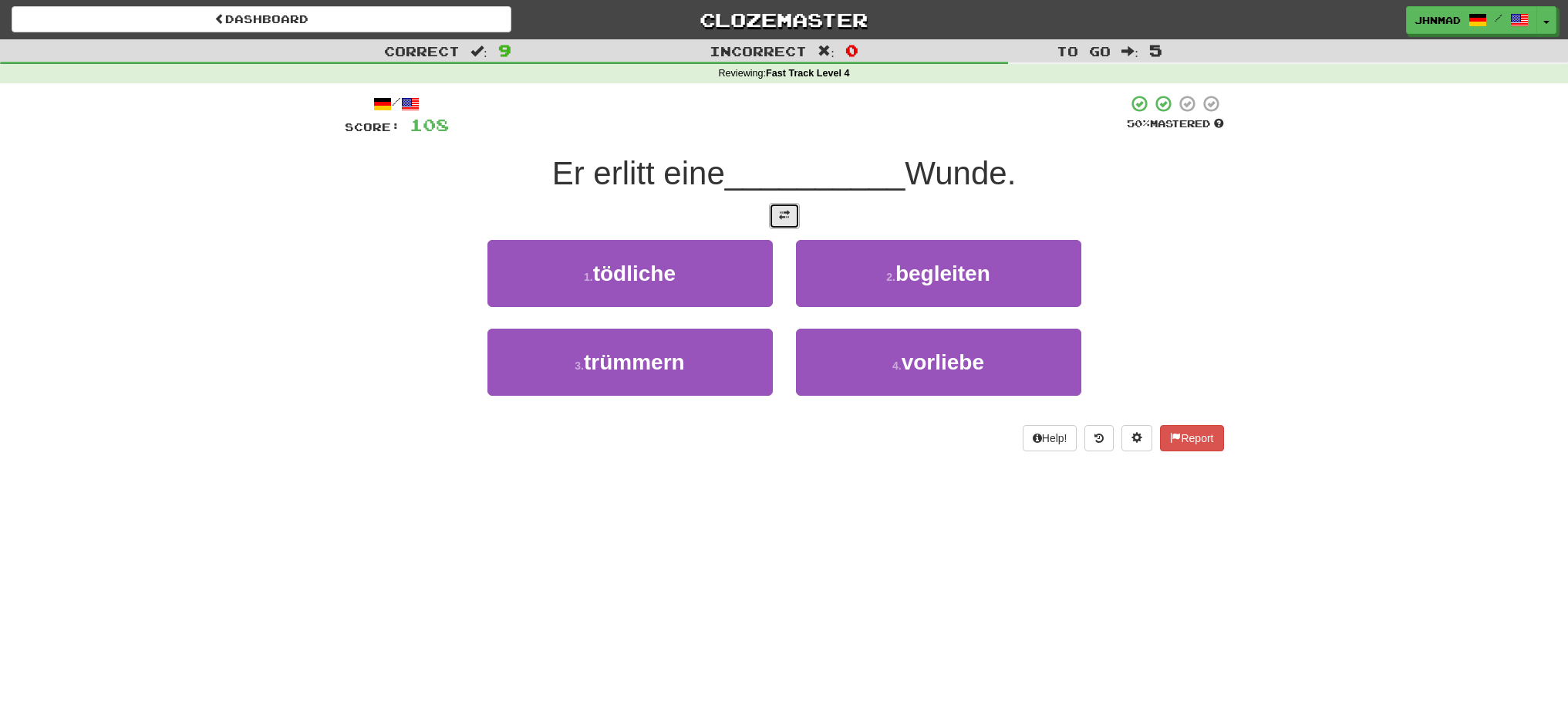
click at [787, 225] on button at bounding box center [784, 216] width 31 height 27
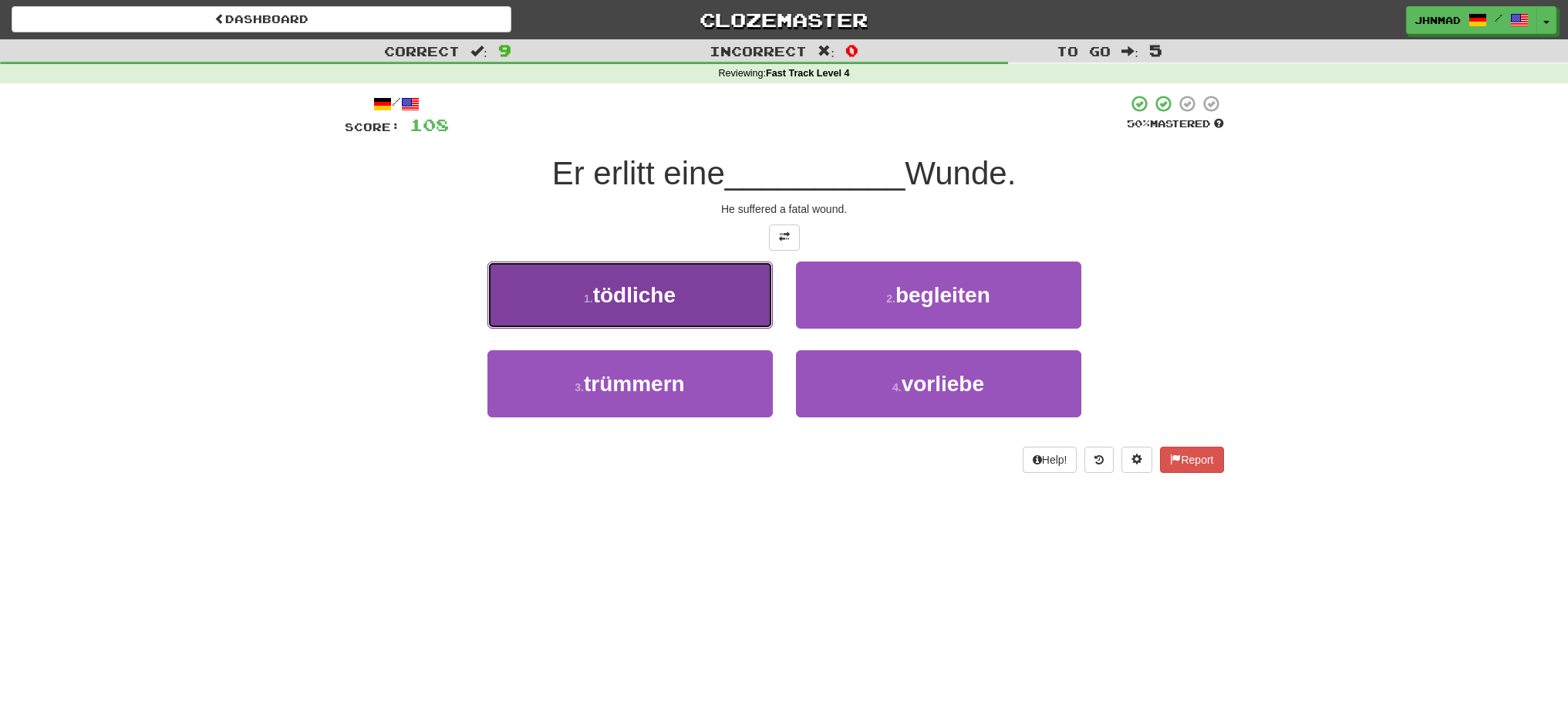
click at [650, 294] on span "tödliche" at bounding box center [634, 295] width 82 height 24
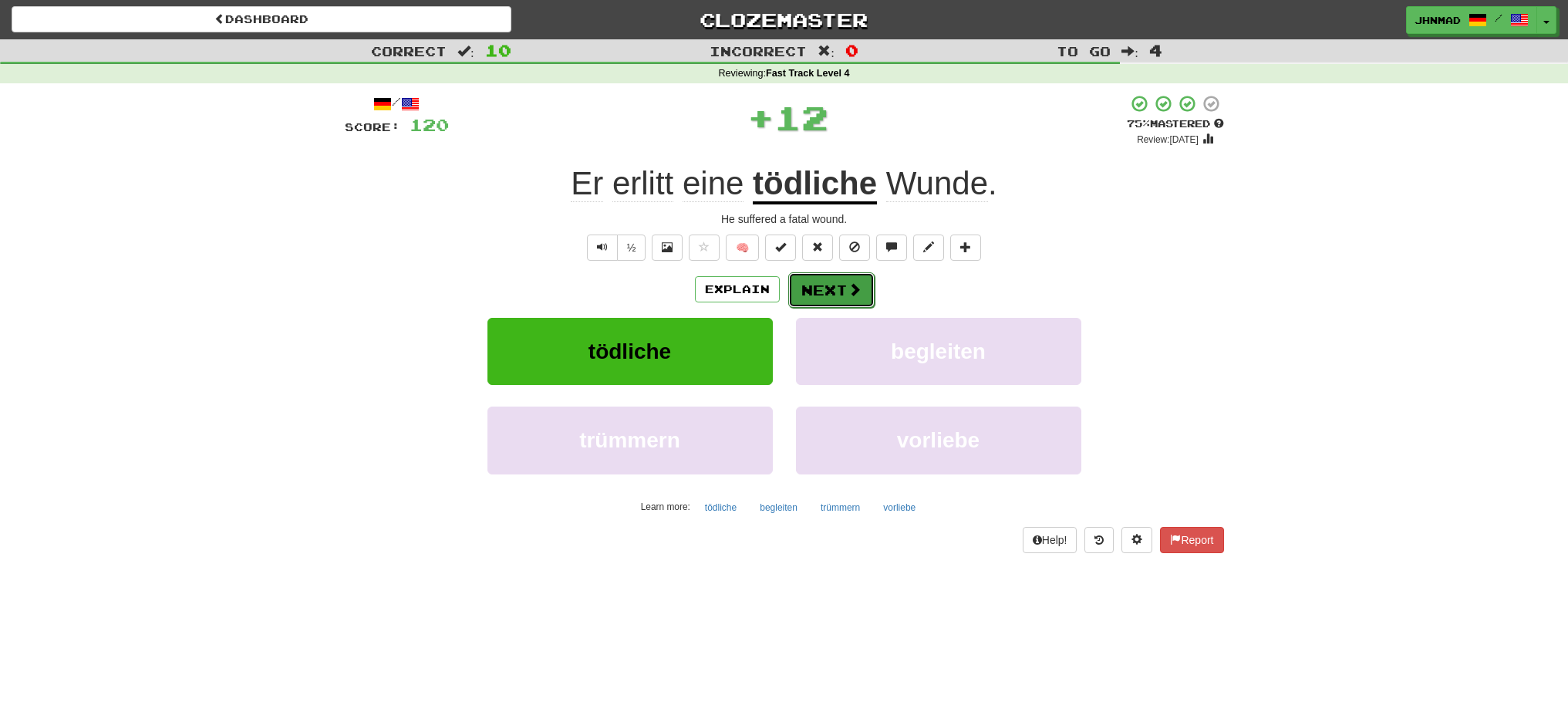
click at [853, 290] on span at bounding box center [855, 289] width 14 height 14
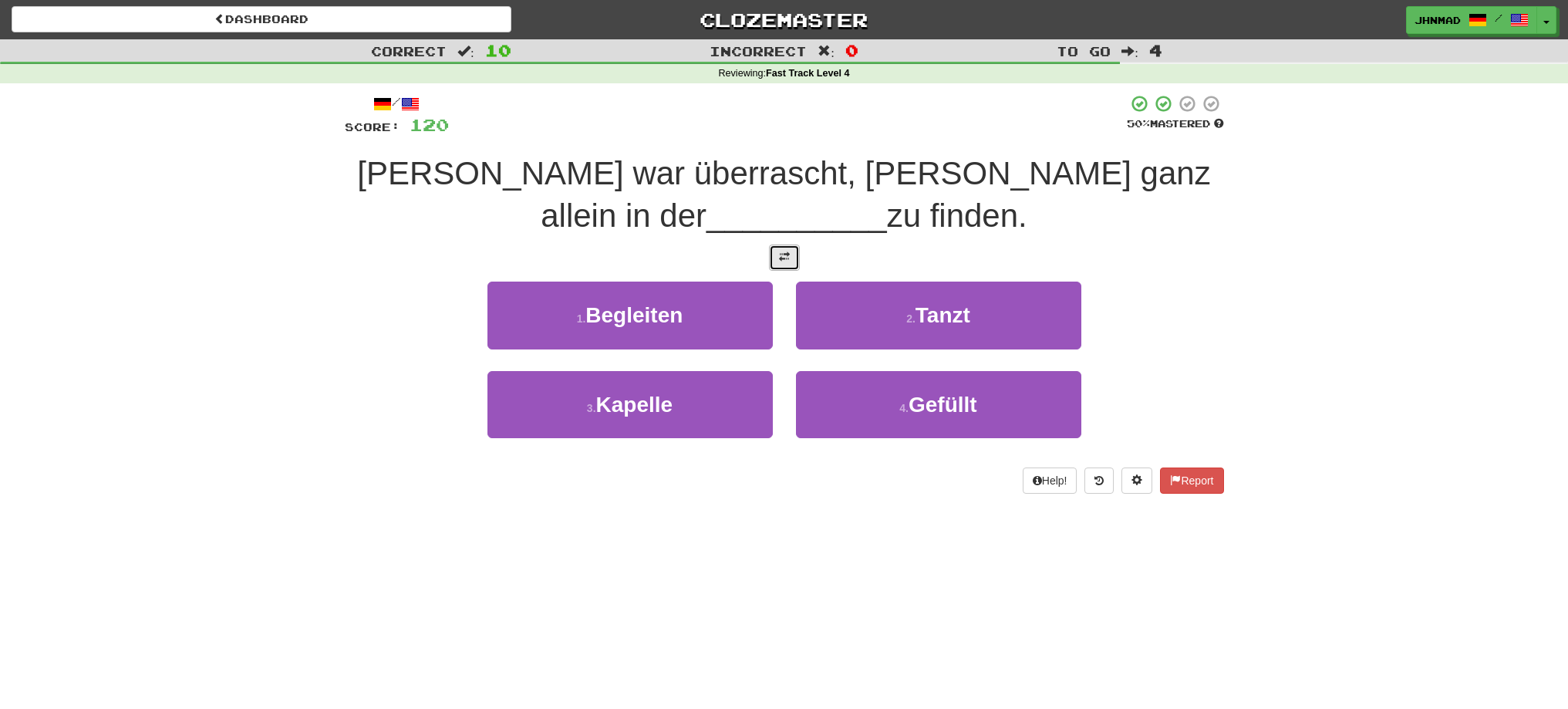
click at [779, 267] on button at bounding box center [784, 258] width 31 height 27
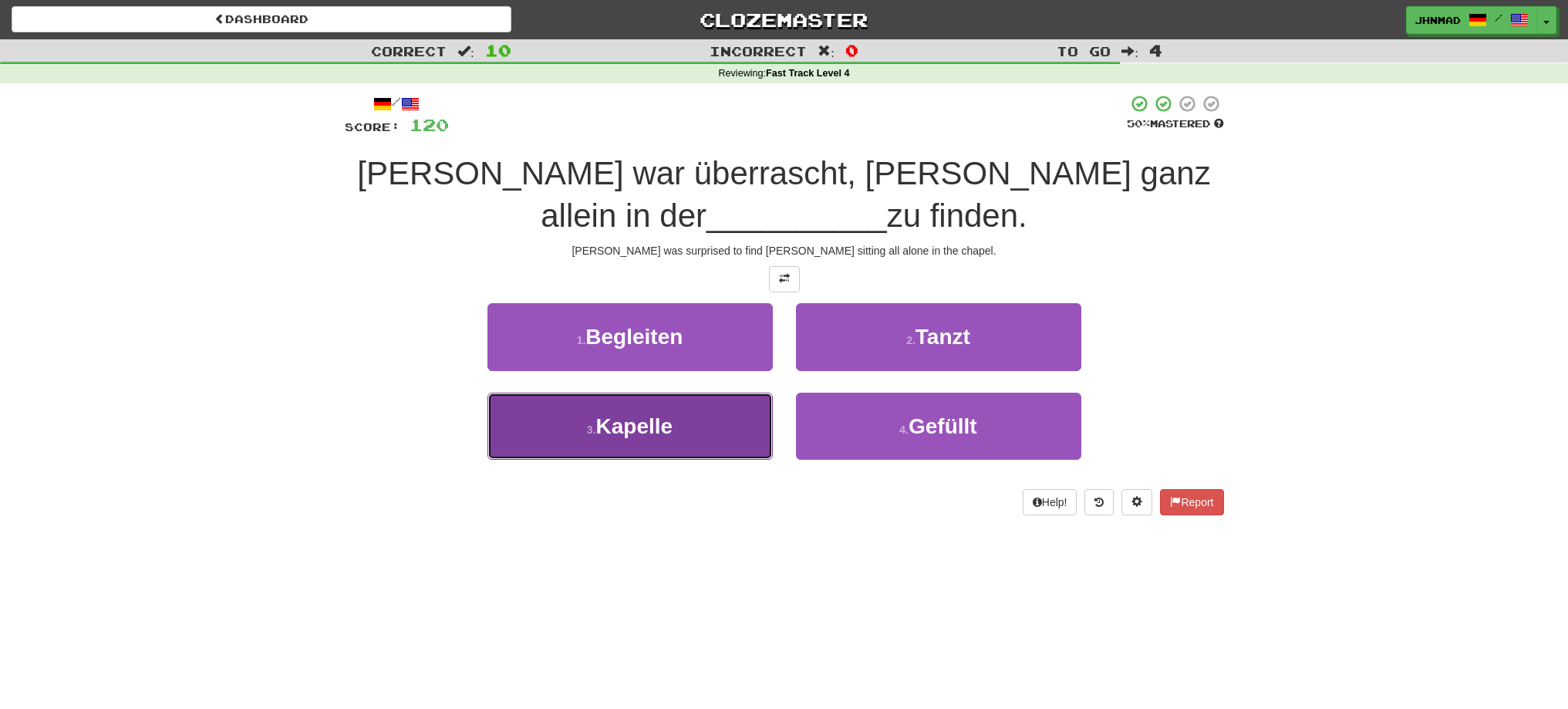
click at [601, 441] on button "3 . Kapelle" at bounding box center [630, 426] width 285 height 67
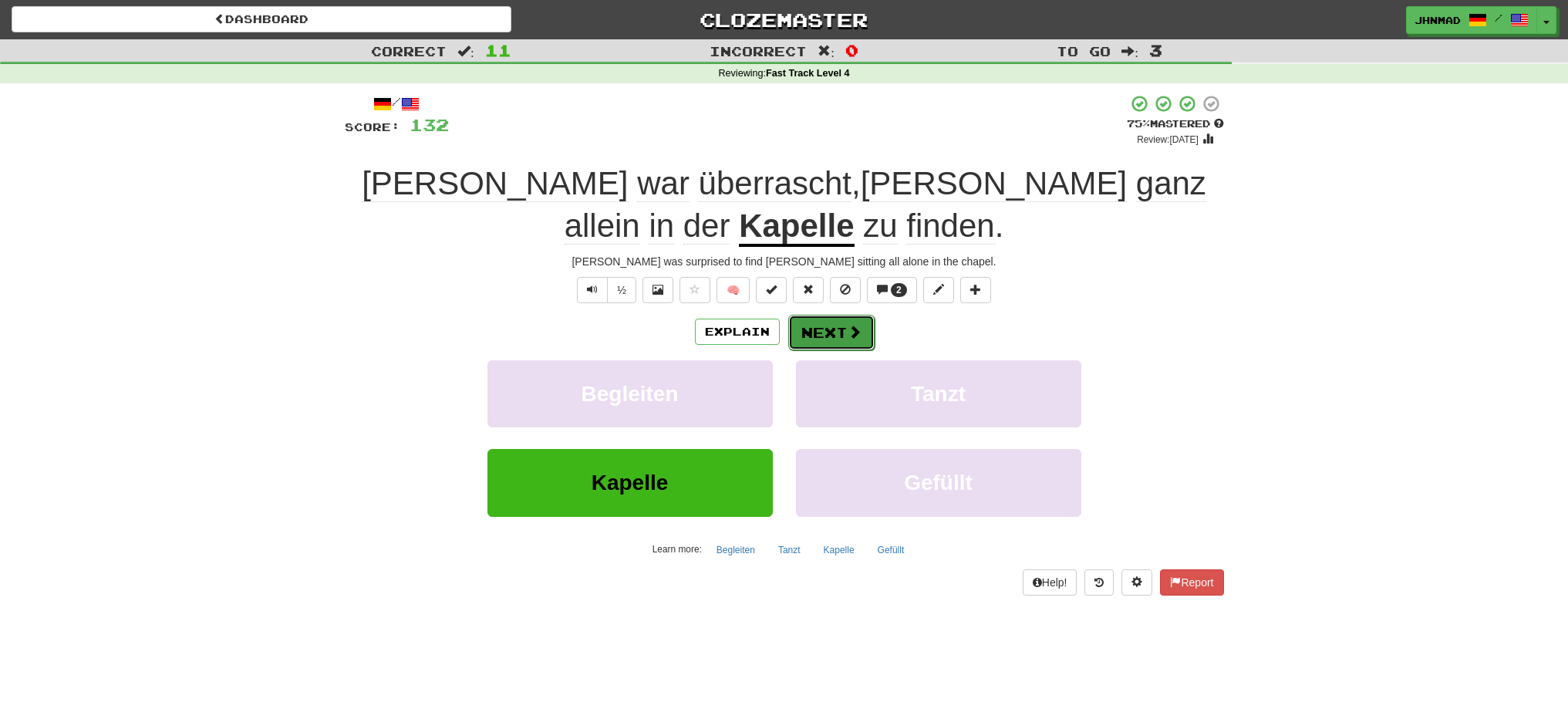
click at [850, 336] on span at bounding box center [855, 332] width 14 height 14
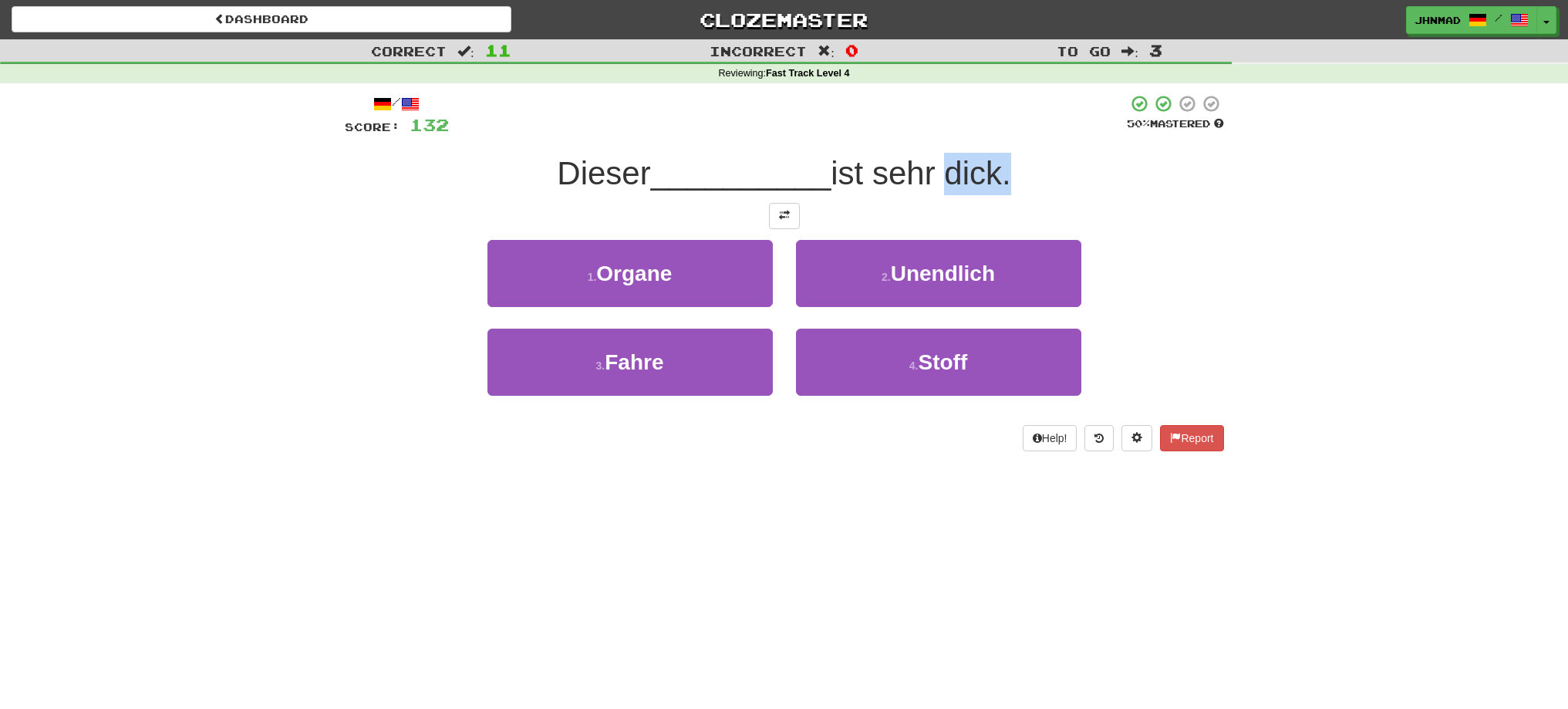
drag, startPoint x: 970, startPoint y: 176, endPoint x: 1015, endPoint y: 170, distance: 45.4
click at [1011, 170] on span "ist sehr dick." at bounding box center [921, 173] width 180 height 36
click at [1004, 134] on div at bounding box center [1004, 134] width 0 height 0
click at [1122, 200] on div "/ Score: 132 50 % Mastered Dieser __________ ist sehr dick. 1 . Organe 2 . Unen…" at bounding box center [784, 272] width 879 height 357
click at [793, 223] on button at bounding box center [784, 216] width 31 height 27
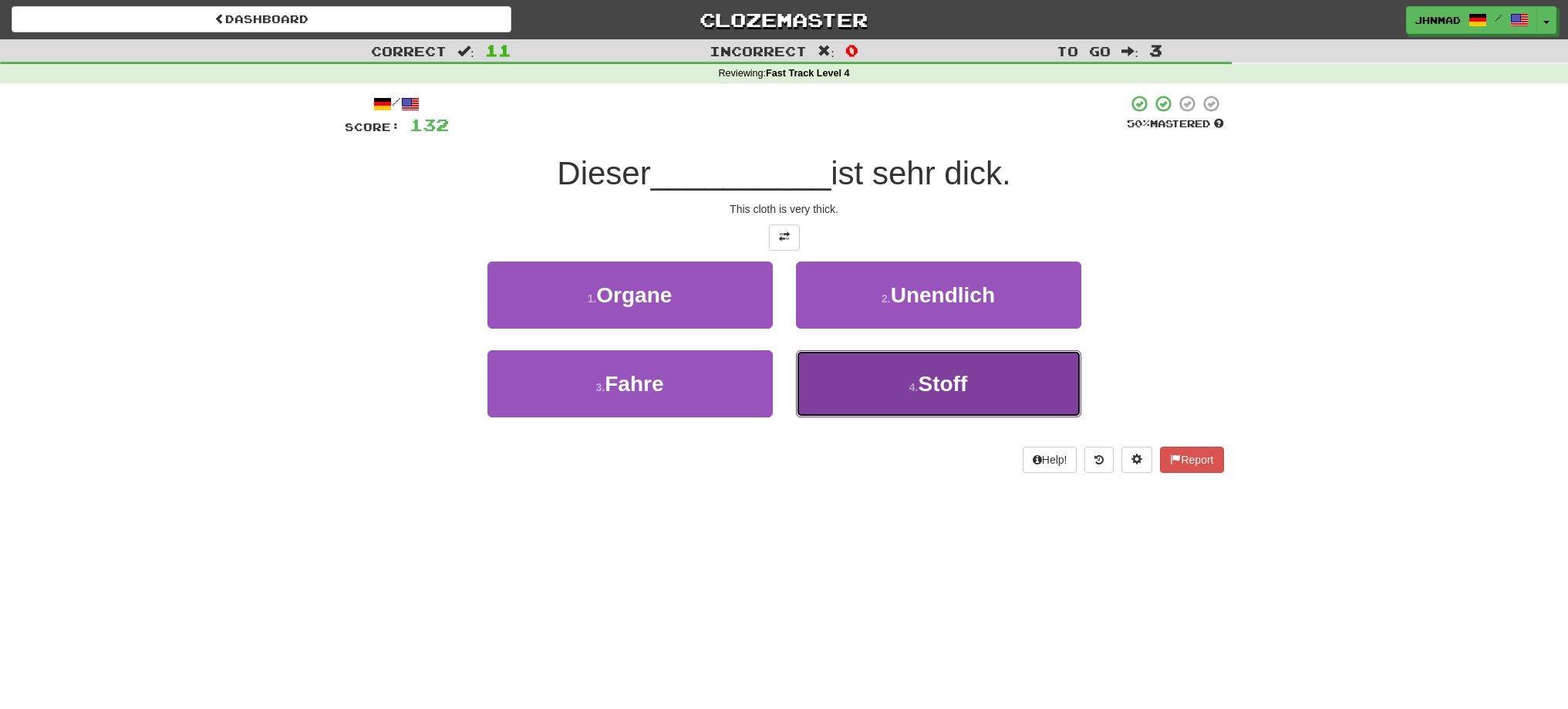
click at [977, 392] on button "4 . Stoff" at bounding box center [938, 384] width 285 height 67
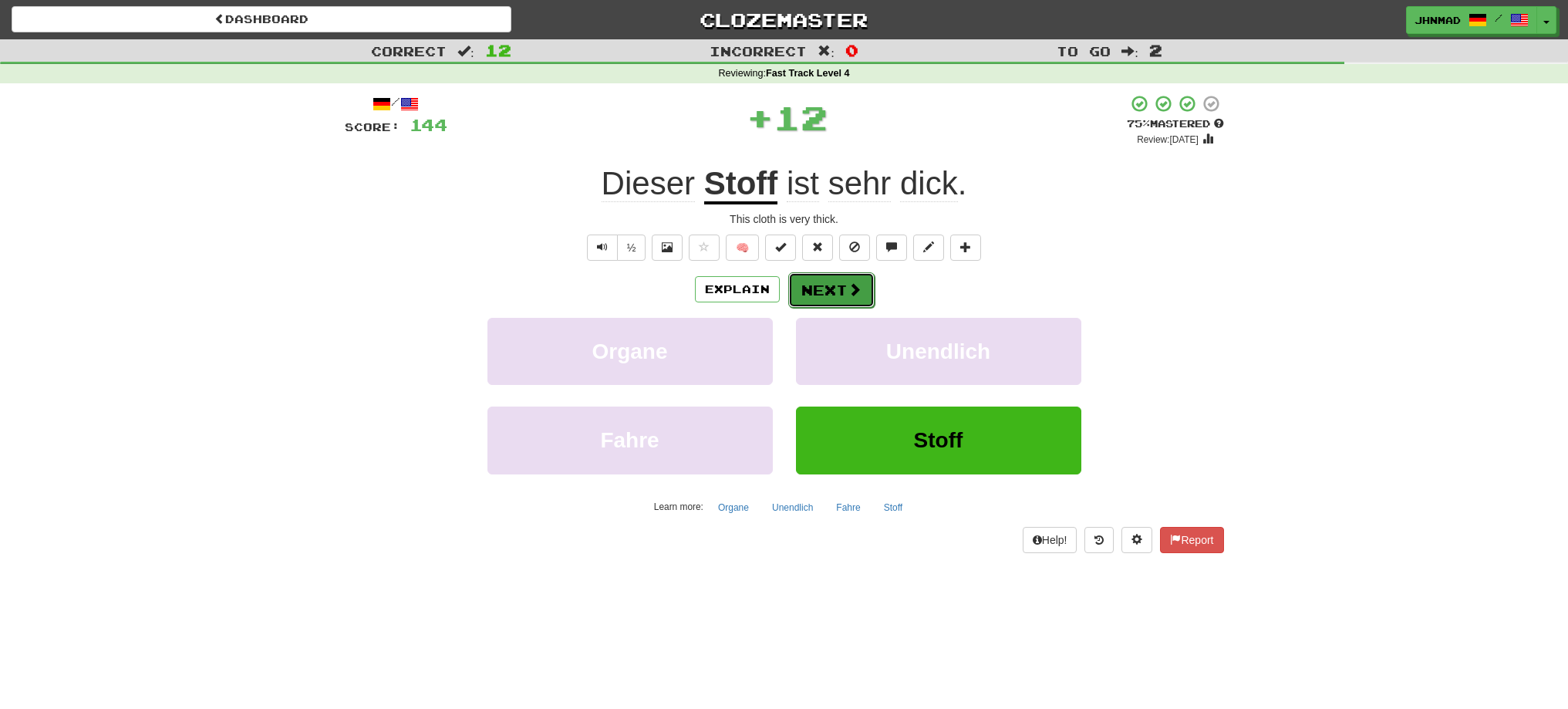
click at [828, 292] on button "Next" at bounding box center [831, 289] width 86 height 35
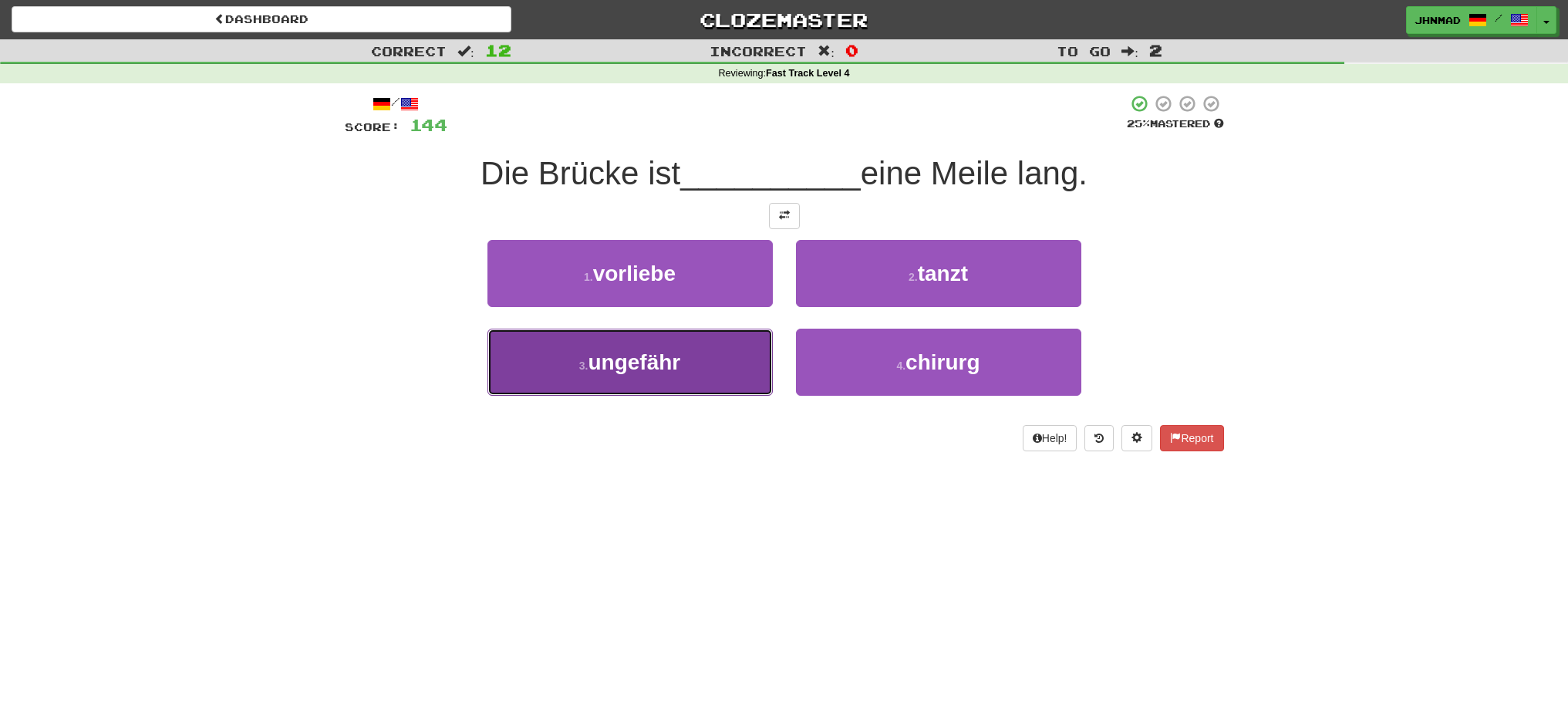
click at [689, 364] on button "3 . ungefähr" at bounding box center [630, 362] width 285 height 67
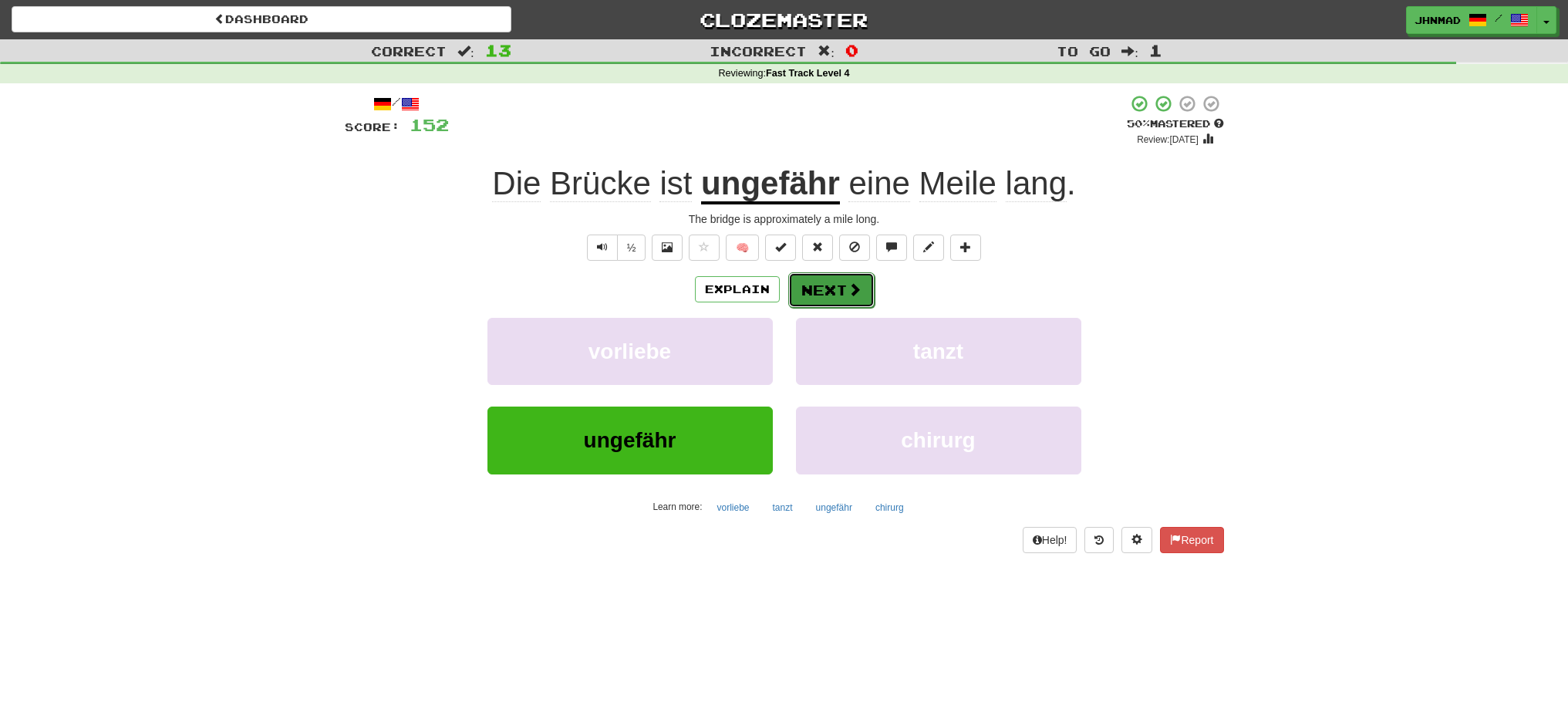
click at [831, 298] on button "Next" at bounding box center [831, 289] width 86 height 35
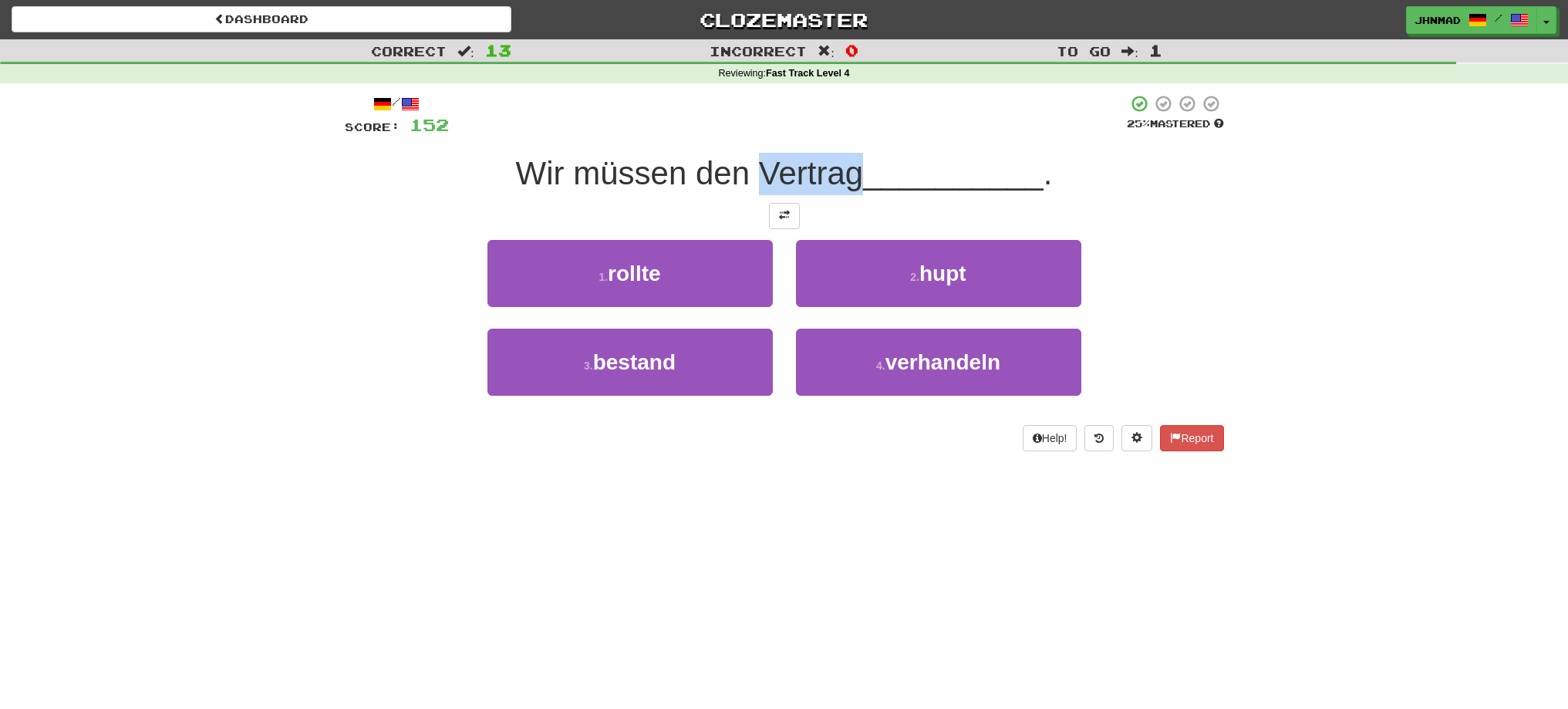
drag, startPoint x: 758, startPoint y: 173, endPoint x: 856, endPoint y: 152, distance: 100.2
click at [856, 152] on div "/ Score: 152 25 % Mastered Wir müssen den Vertrag __________ . 1 . rollte 2 . h…" at bounding box center [784, 272] width 879 height 357
click at [846, 134] on div at bounding box center [846, 134] width 0 height 0
click at [847, 135] on div at bounding box center [788, 115] width 678 height 43
click at [786, 220] on span at bounding box center [784, 214] width 10 height 10
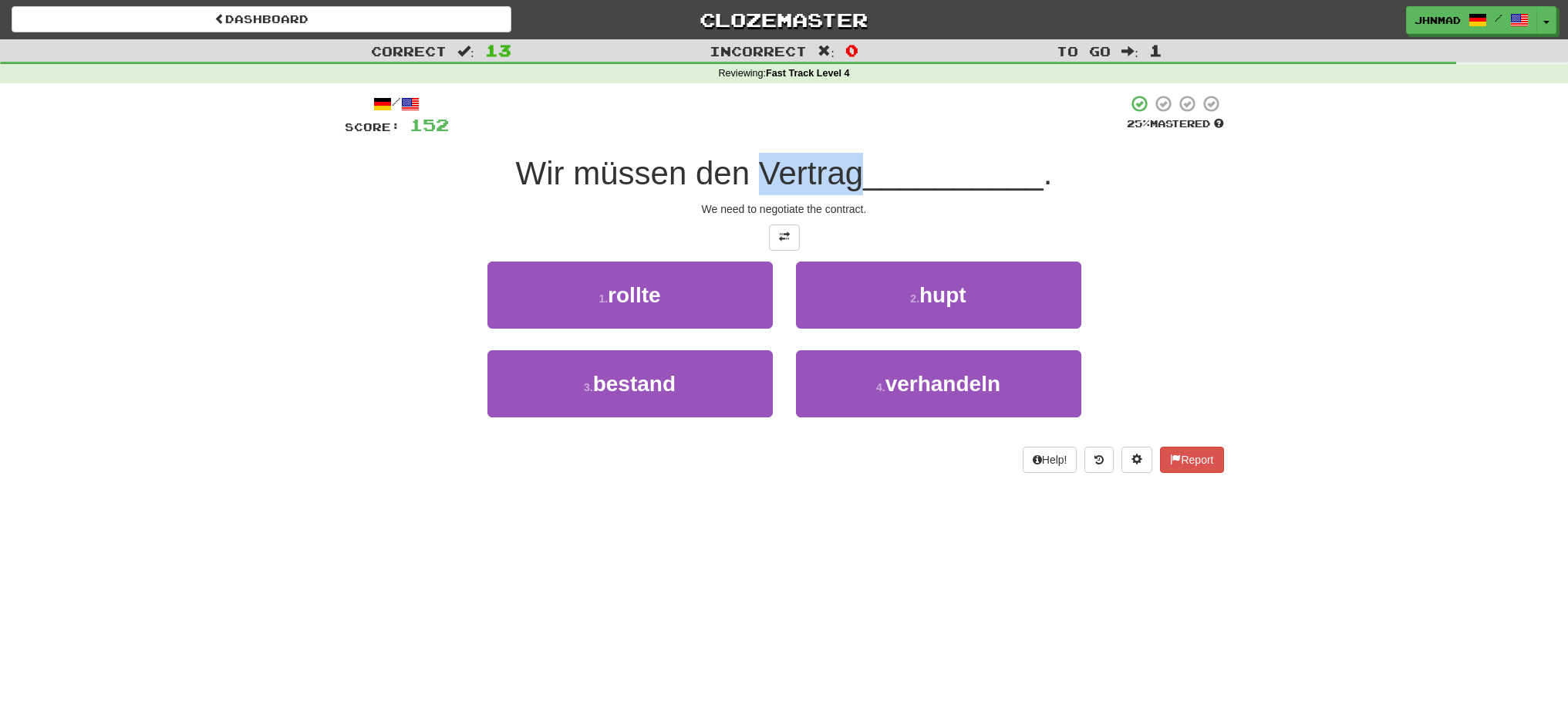
drag, startPoint x: 750, startPoint y: 173, endPoint x: 856, endPoint y: 172, distance: 106.0
click at [856, 172] on span "Wir müssen den Vertrag" at bounding box center [690, 173] width 348 height 36
click at [845, 134] on div at bounding box center [845, 134] width 0 height 0
click at [909, 136] on div at bounding box center [788, 115] width 678 height 43
drag, startPoint x: 504, startPoint y: 170, endPoint x: 855, endPoint y: 165, distance: 351.0
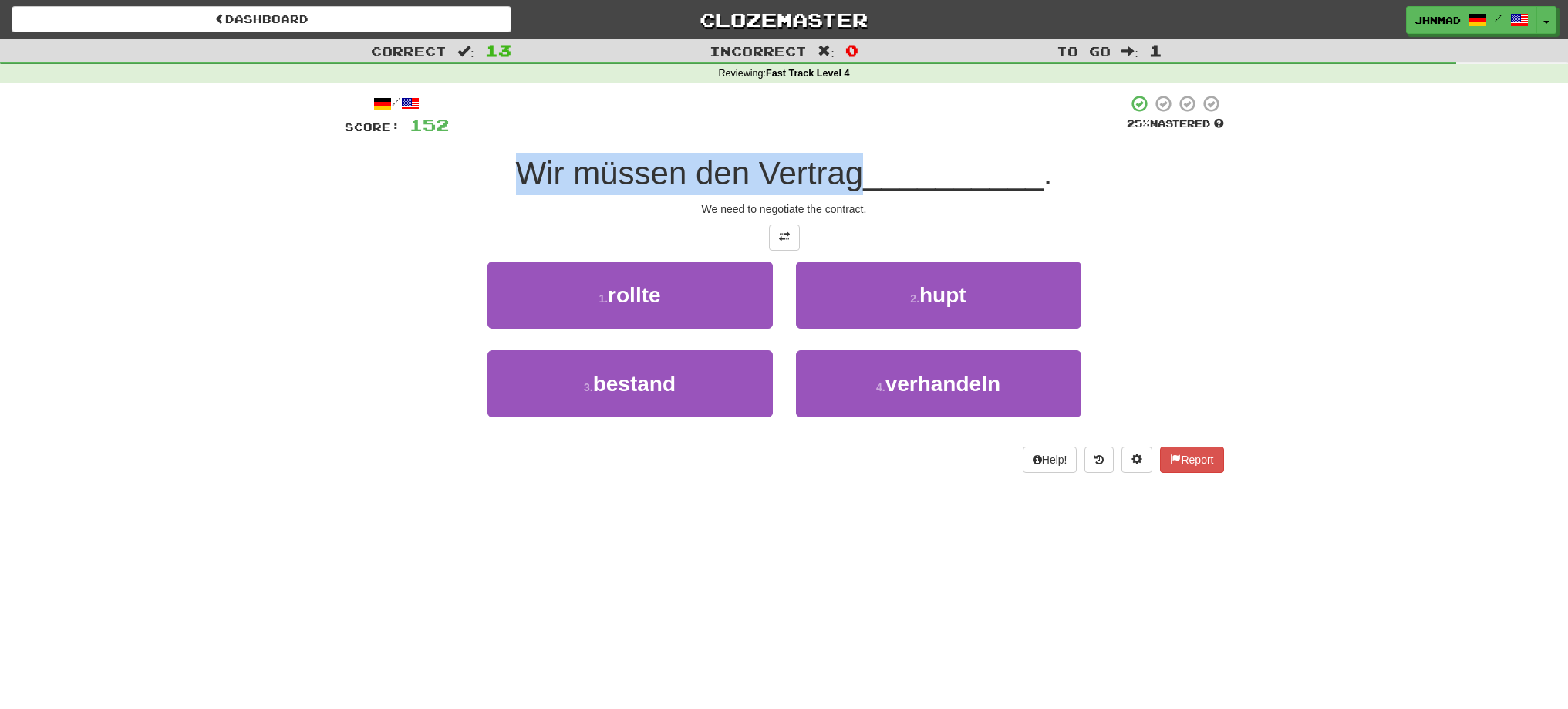
click at [855, 165] on div "Wir müssen den Vertrag __________ ." at bounding box center [784, 173] width 879 height 43
click at [845, 134] on div at bounding box center [845, 134] width 0 height 0
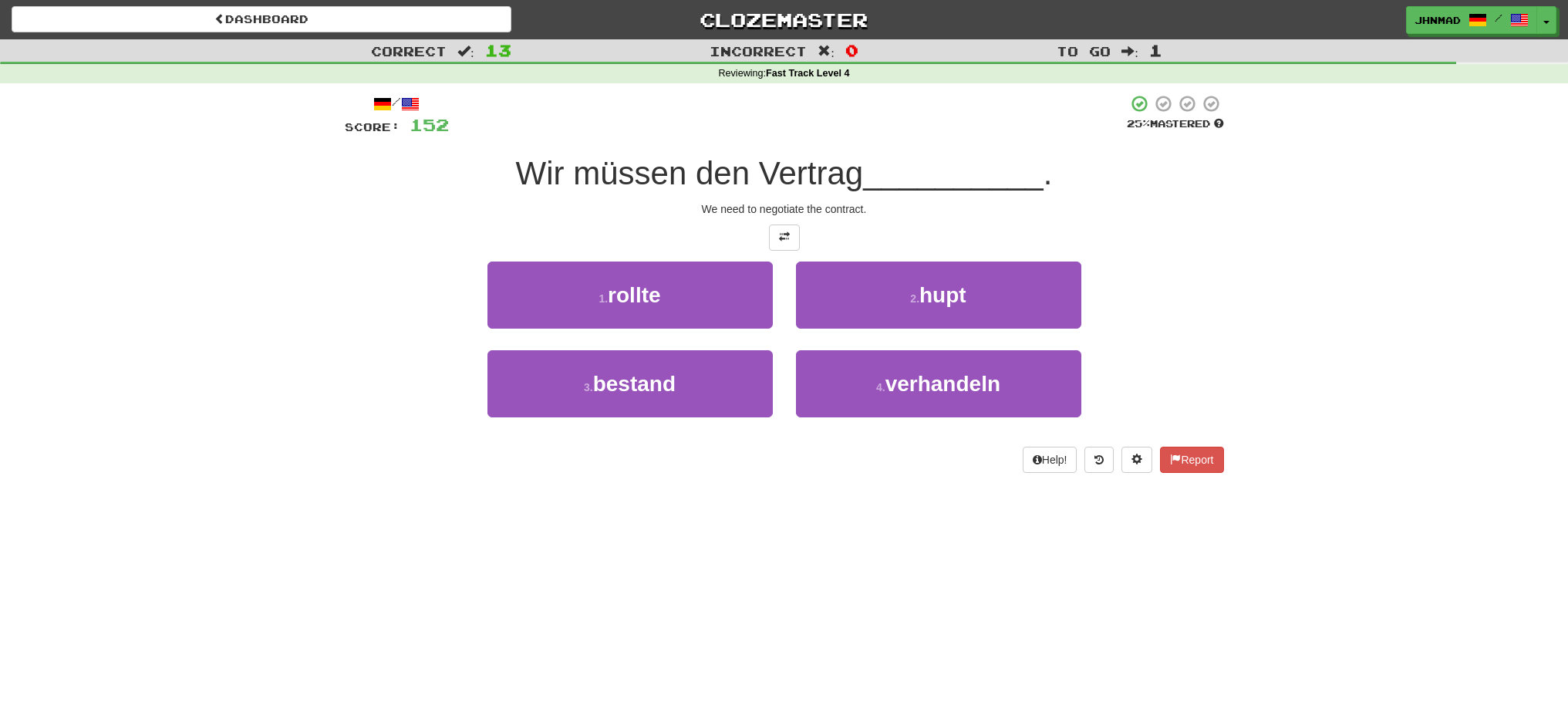
click at [226, 243] on div "Correct : 13 Incorrect : 0 To go : 1 Reviewing : Fast Track Level 4 / Score: 15…" at bounding box center [784, 267] width 1568 height 455
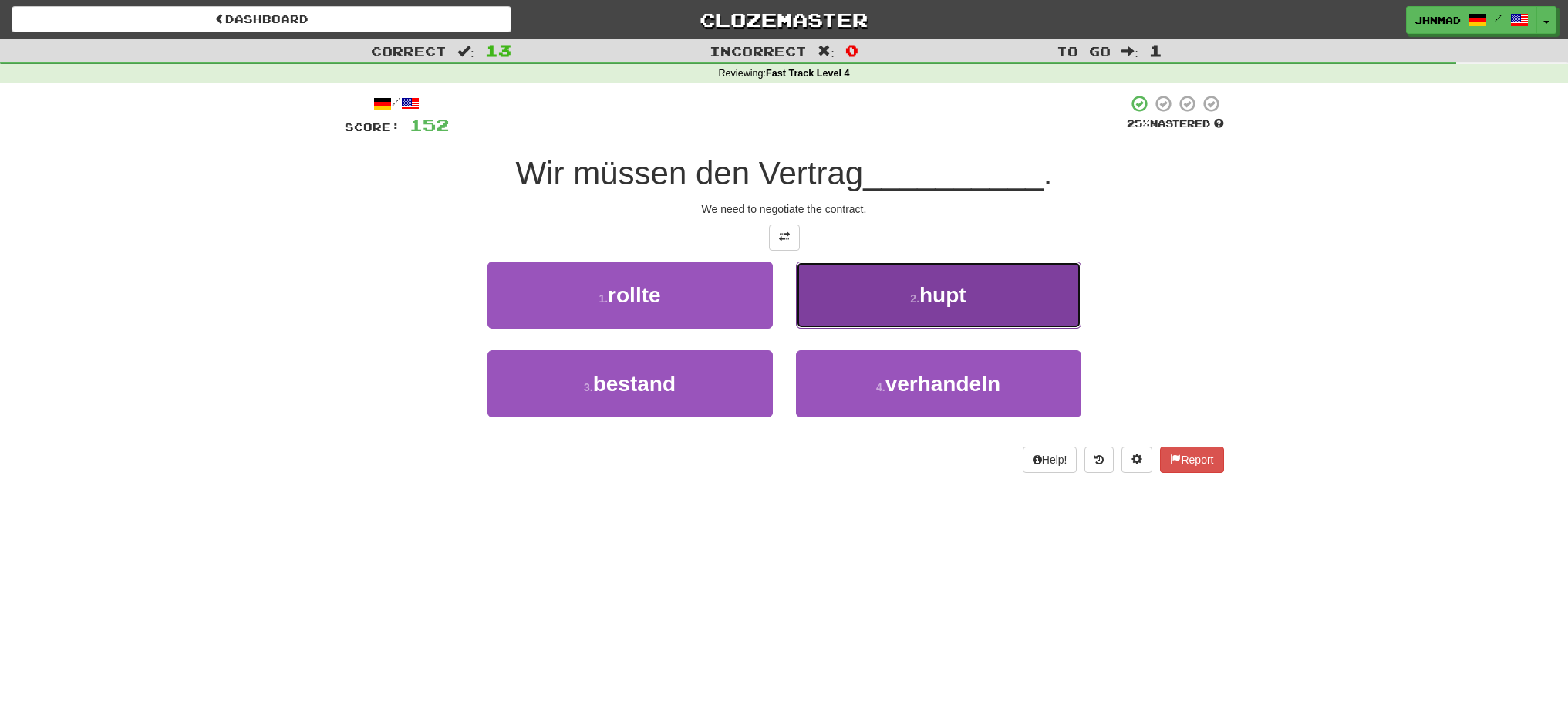
click at [946, 293] on span "hupt" at bounding box center [944, 295] width 47 height 24
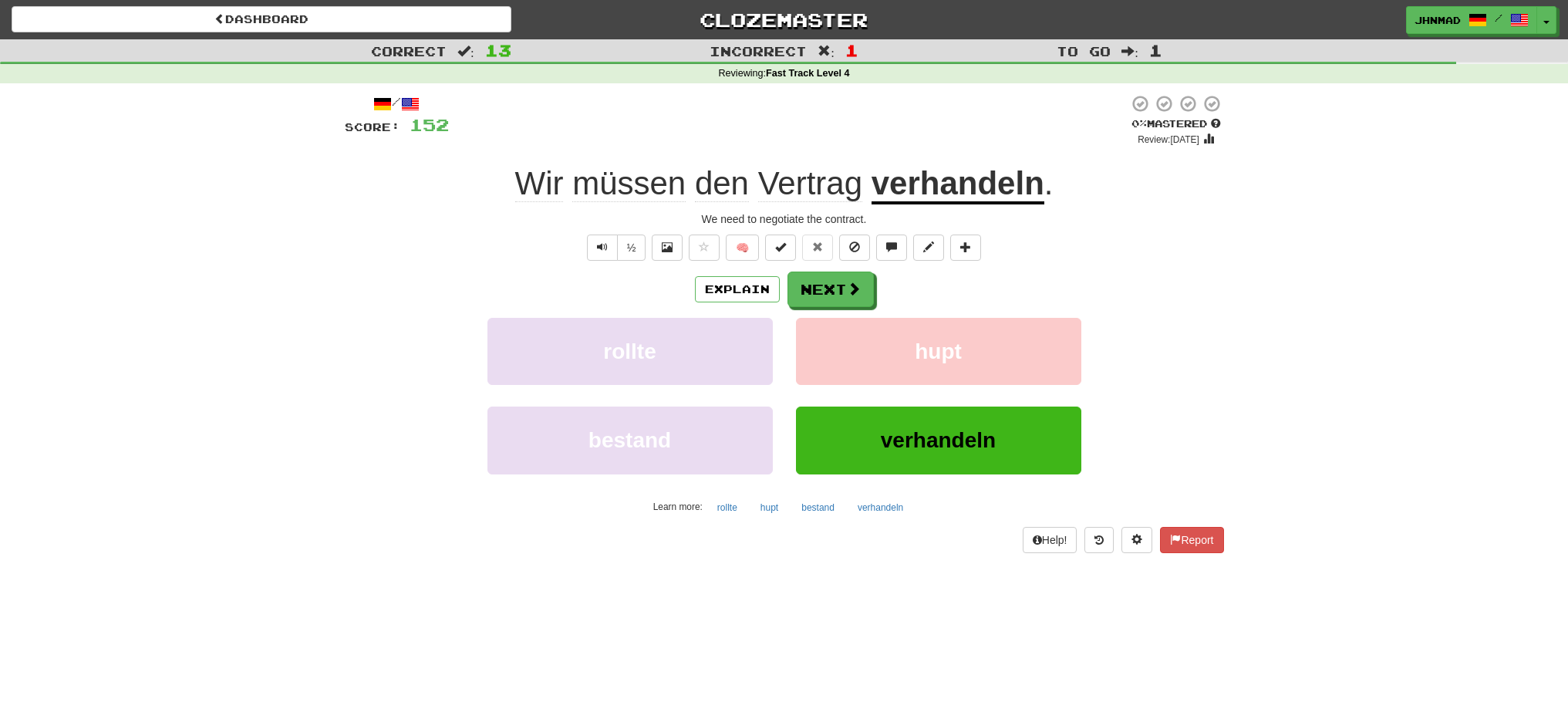
click at [958, 188] on u "verhandeln" at bounding box center [958, 185] width 172 height 40
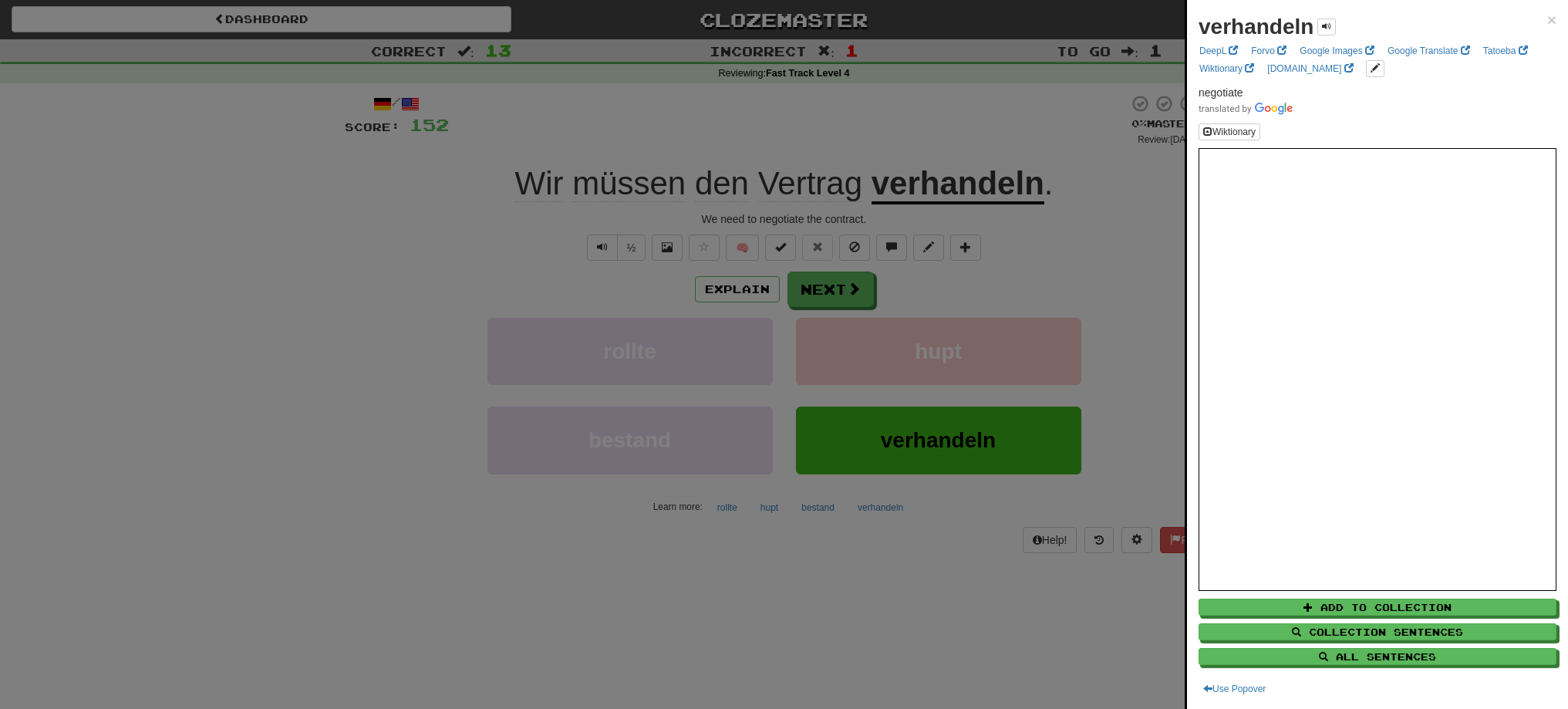
click at [820, 276] on div at bounding box center [784, 354] width 1568 height 709
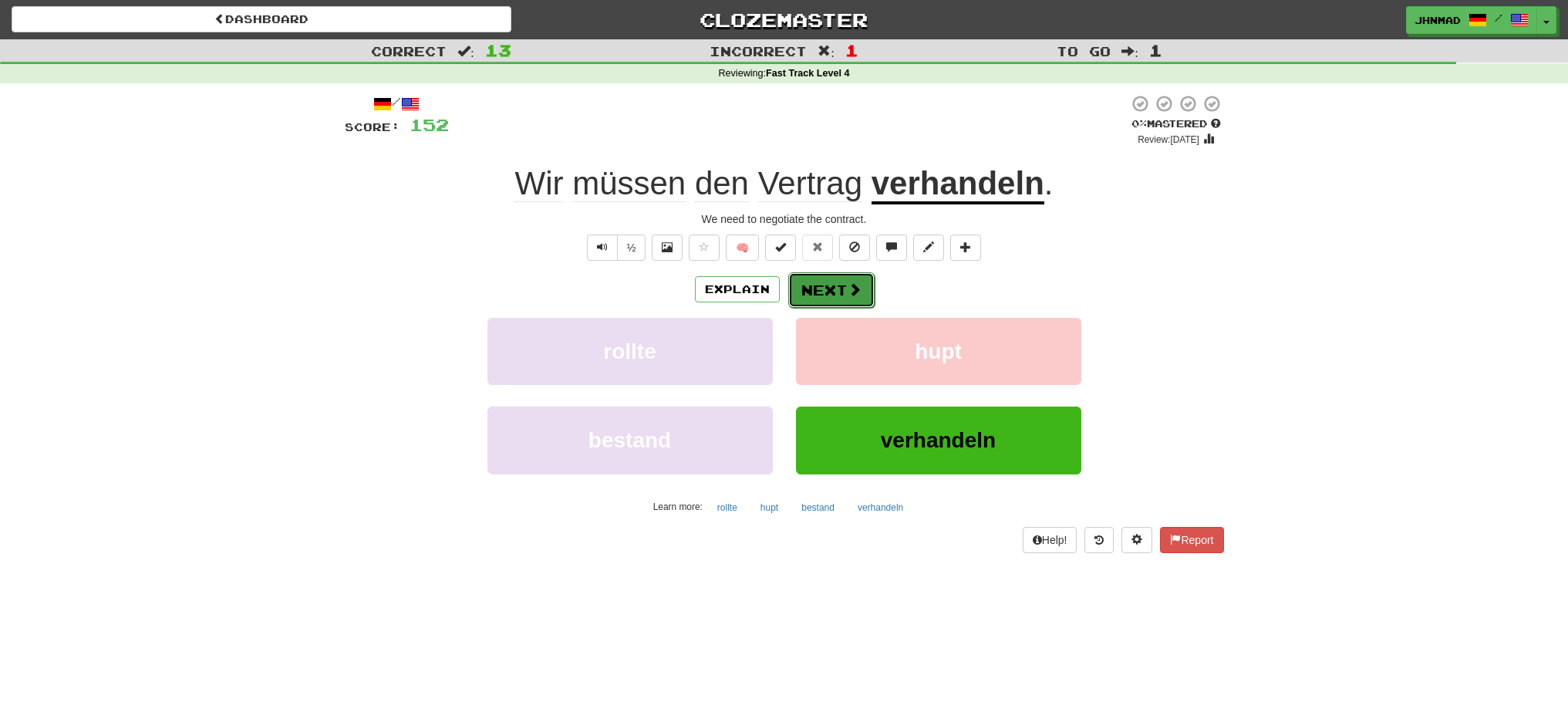
click at [824, 289] on button "Next" at bounding box center [831, 289] width 86 height 35
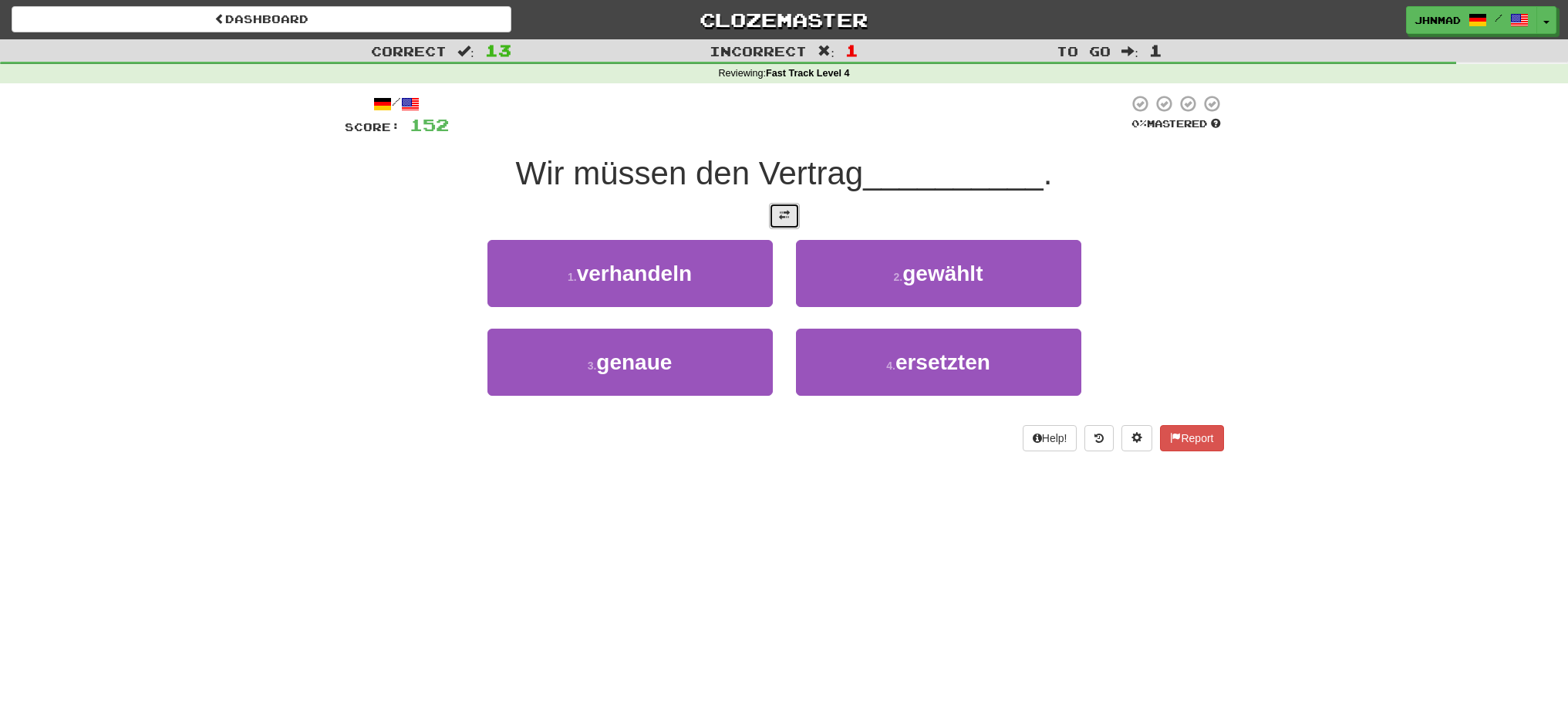
click at [787, 223] on button at bounding box center [784, 216] width 31 height 27
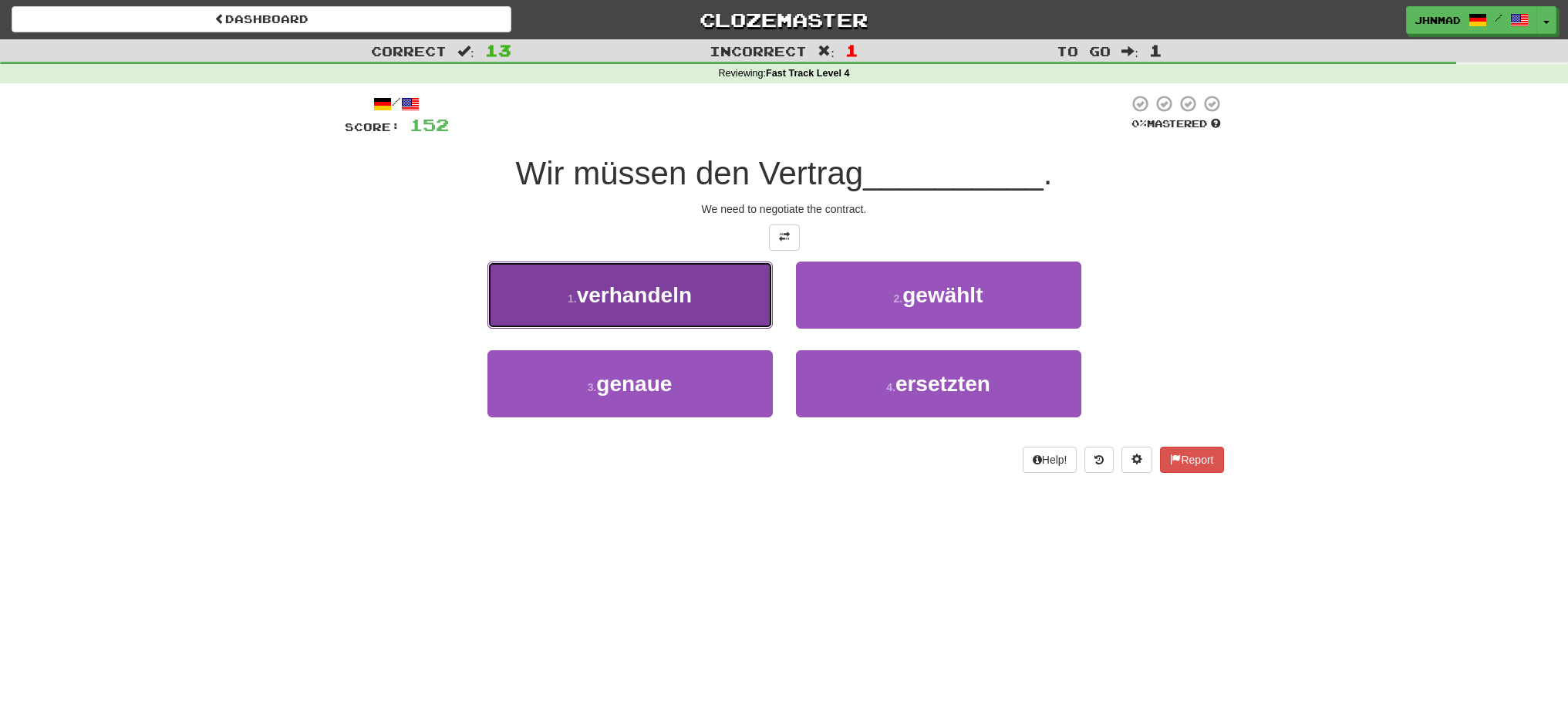
click at [671, 304] on span "verhandeln" at bounding box center [634, 295] width 115 height 24
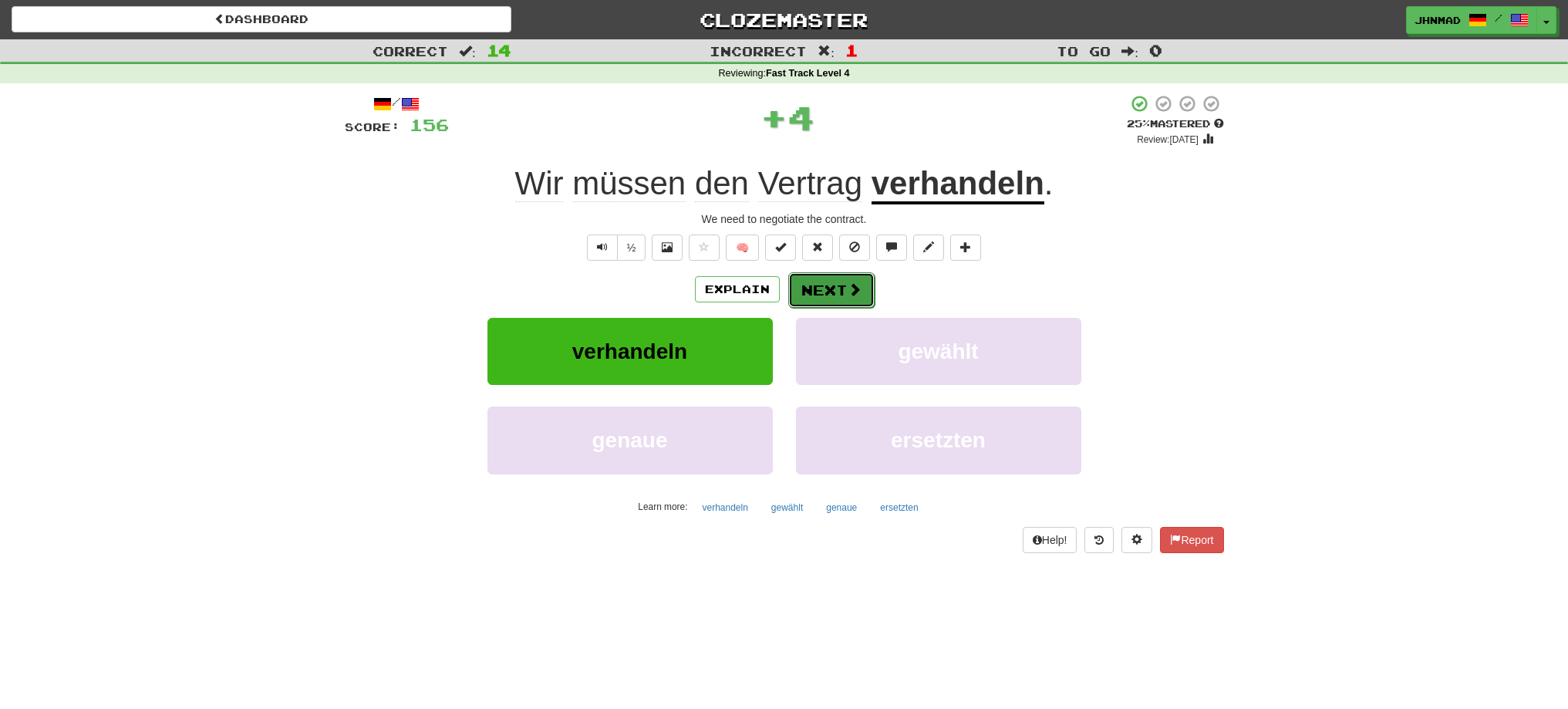
click at [817, 299] on button "Next" at bounding box center [831, 289] width 86 height 35
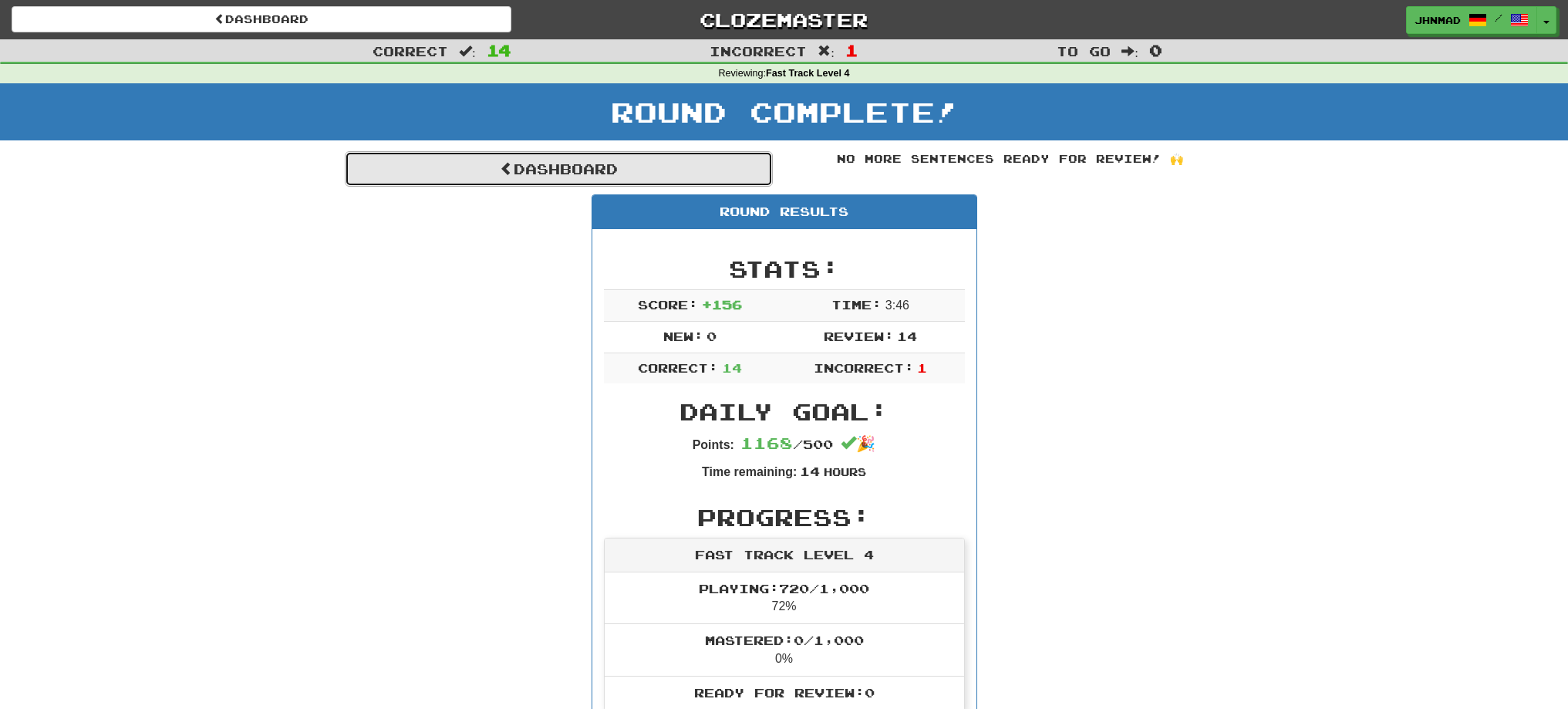
click at [526, 175] on link "Dashboard" at bounding box center [559, 169] width 428 height 35
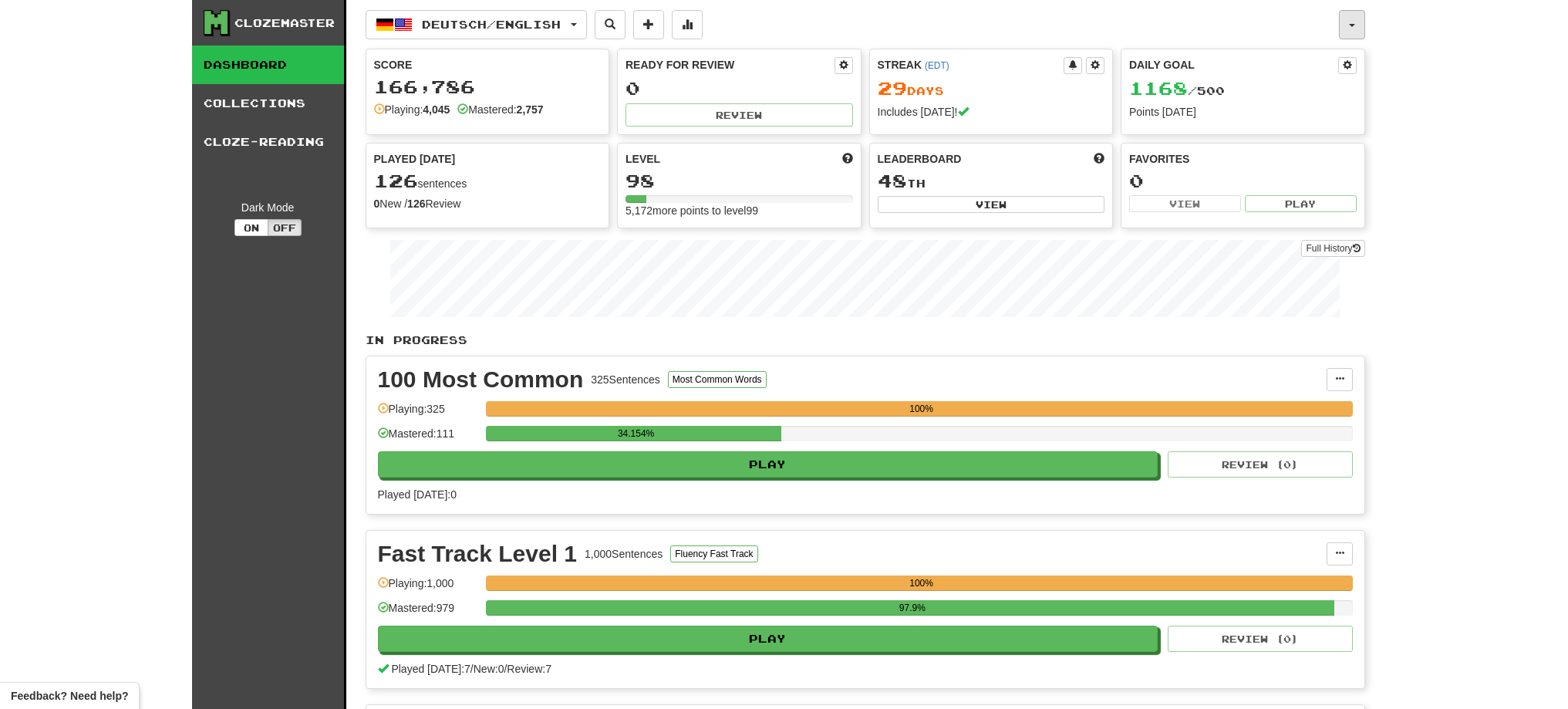
click at [1354, 27] on button "button" at bounding box center [1353, 25] width 27 height 29
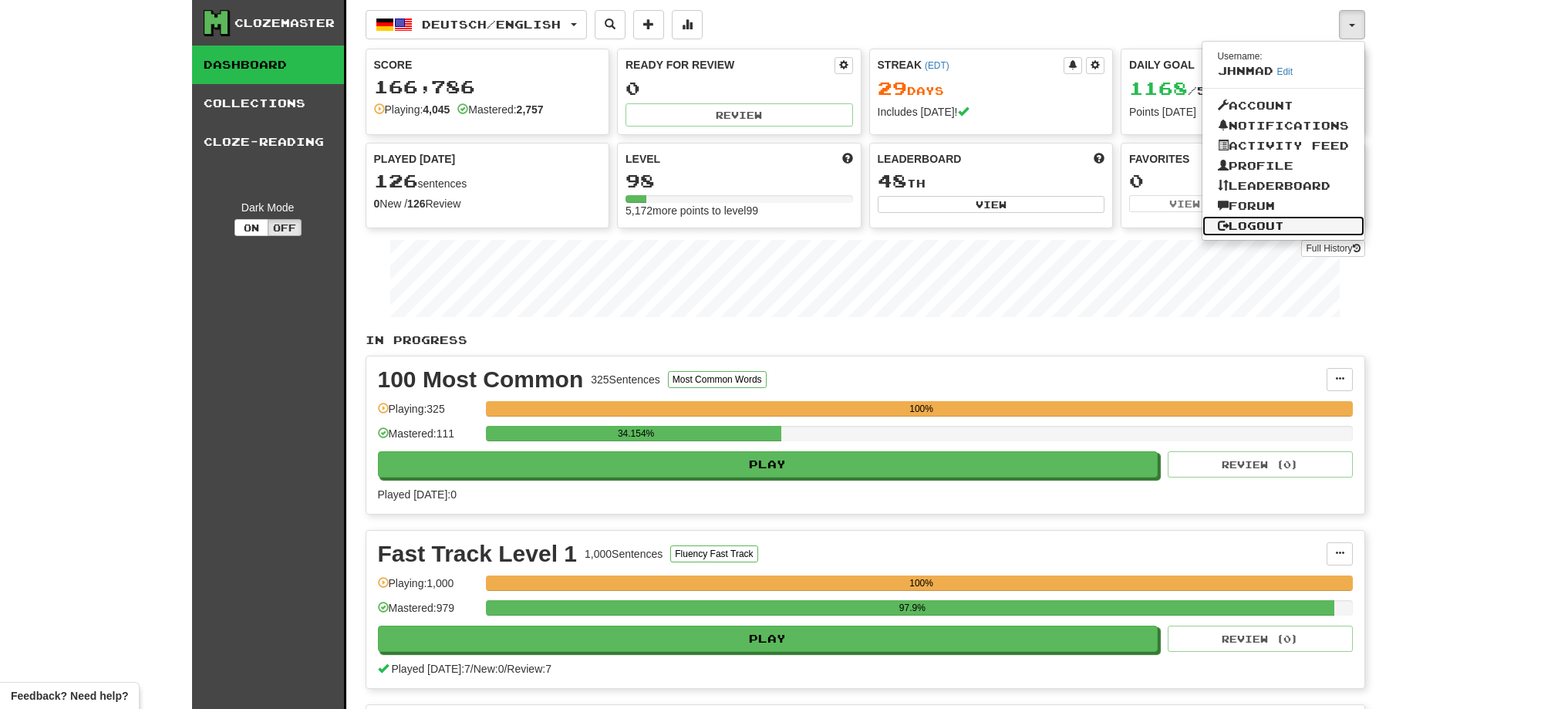
click at [1265, 227] on link "Logout" at bounding box center [1283, 226] width 162 height 20
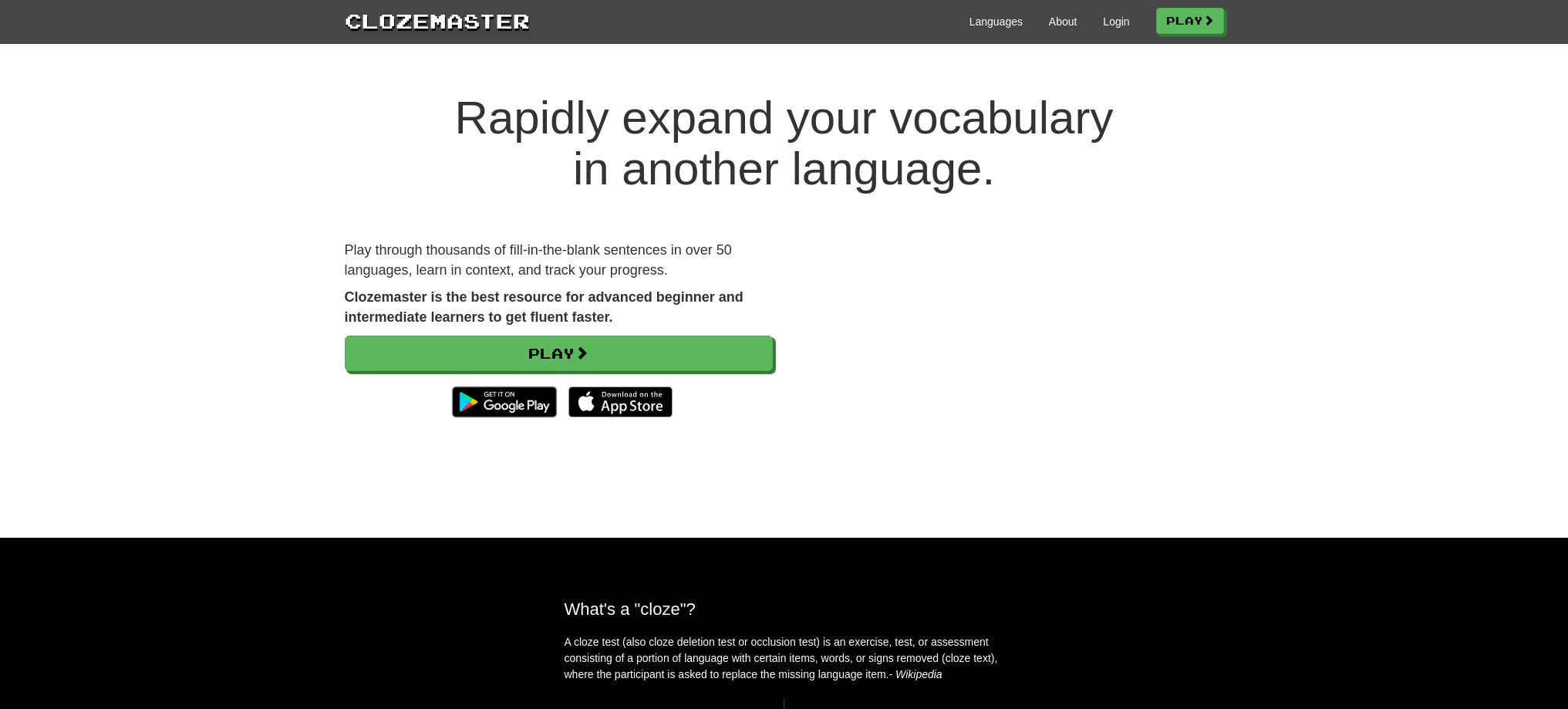
drag, startPoint x: 1321, startPoint y: 2, endPoint x: 1499, endPoint y: 154, distance: 234.1
click at [1502, 155] on h1 "Rapidly expand your vocabulary in another language." at bounding box center [784, 143] width 1568 height 101
